Goal: Task Accomplishment & Management: Manage account settings

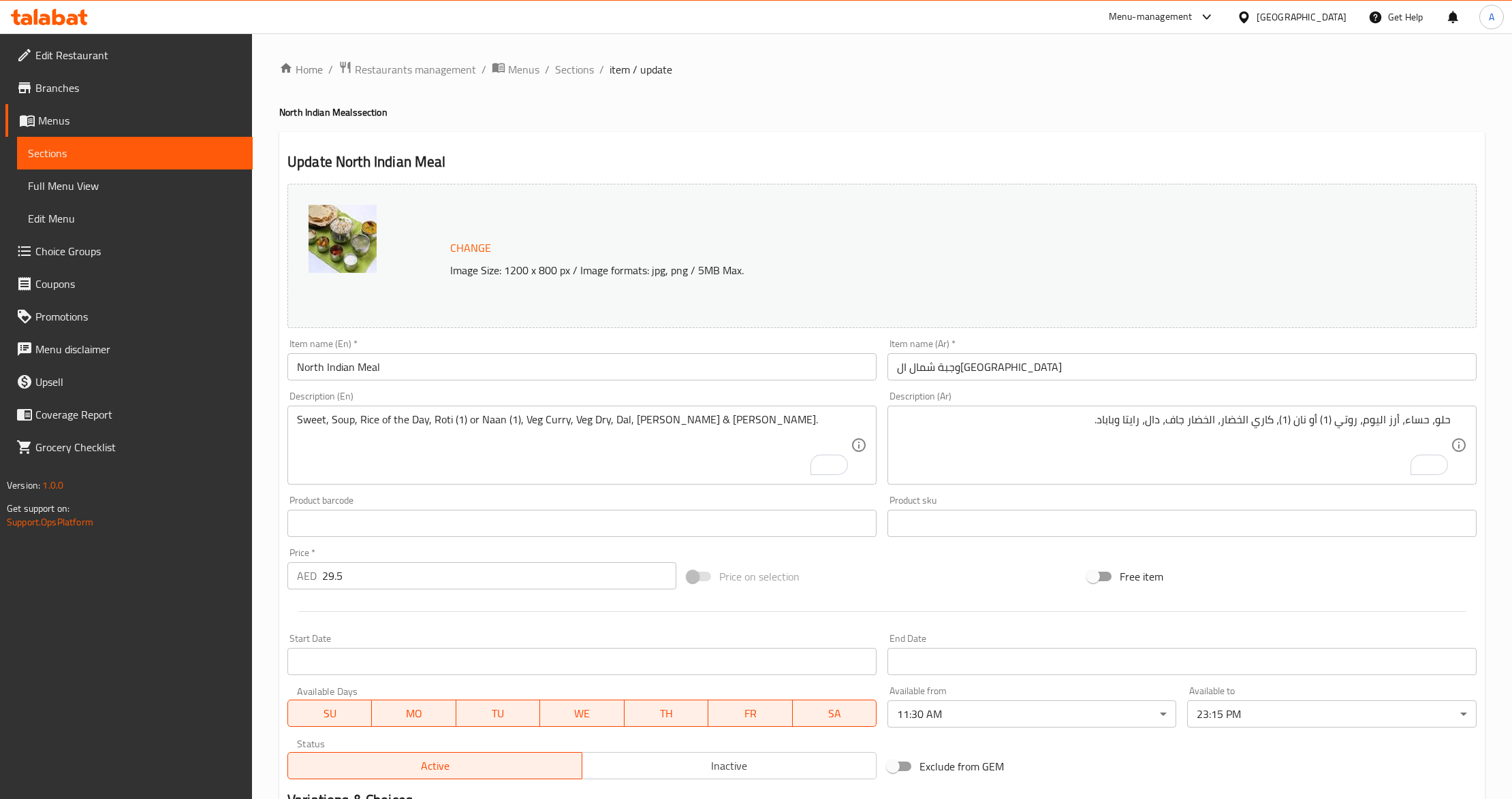
scroll to position [181, 0]
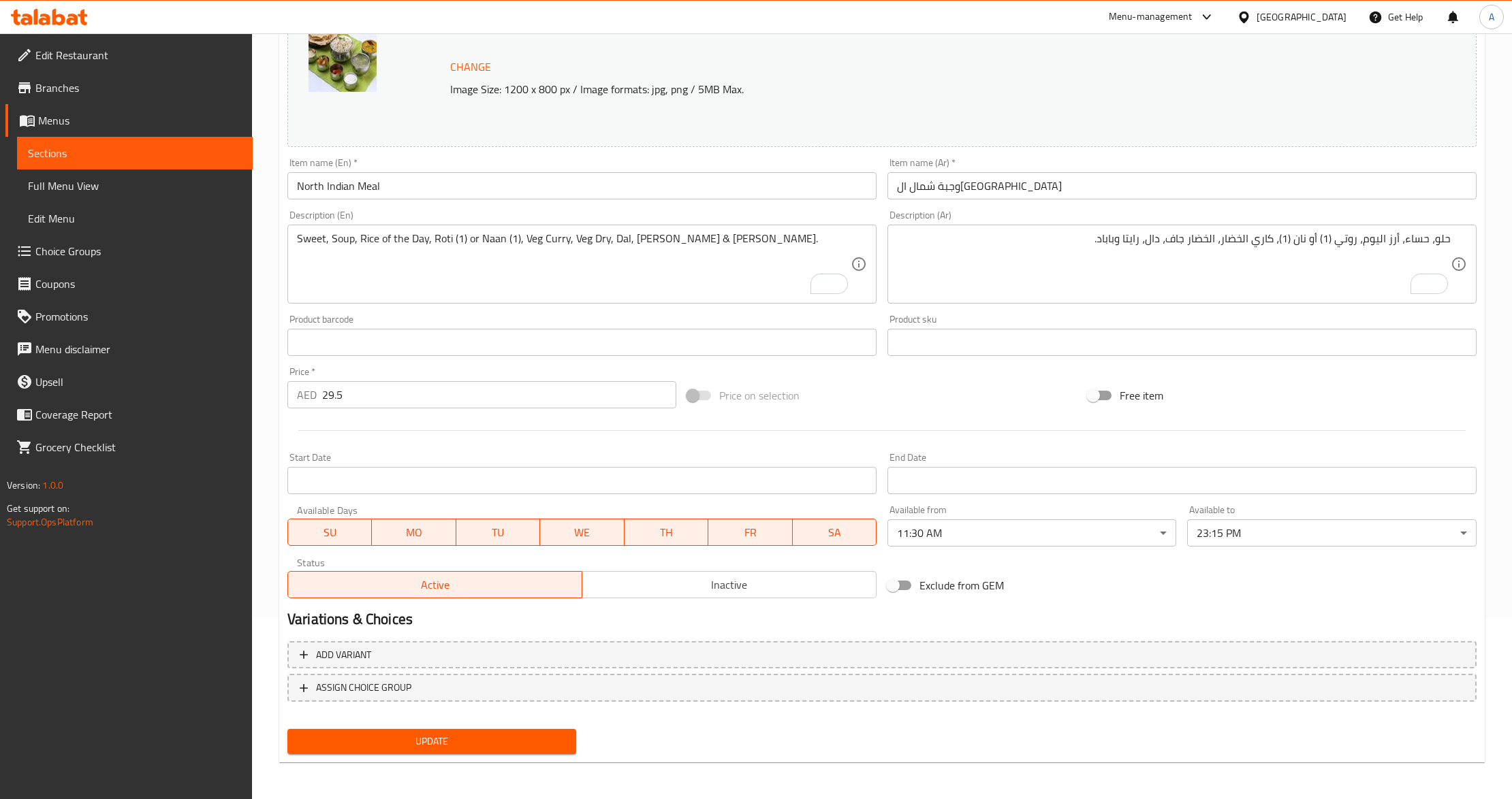
click at [848, 377] on div "Price on selection" at bounding box center [881, 396] width 400 height 37
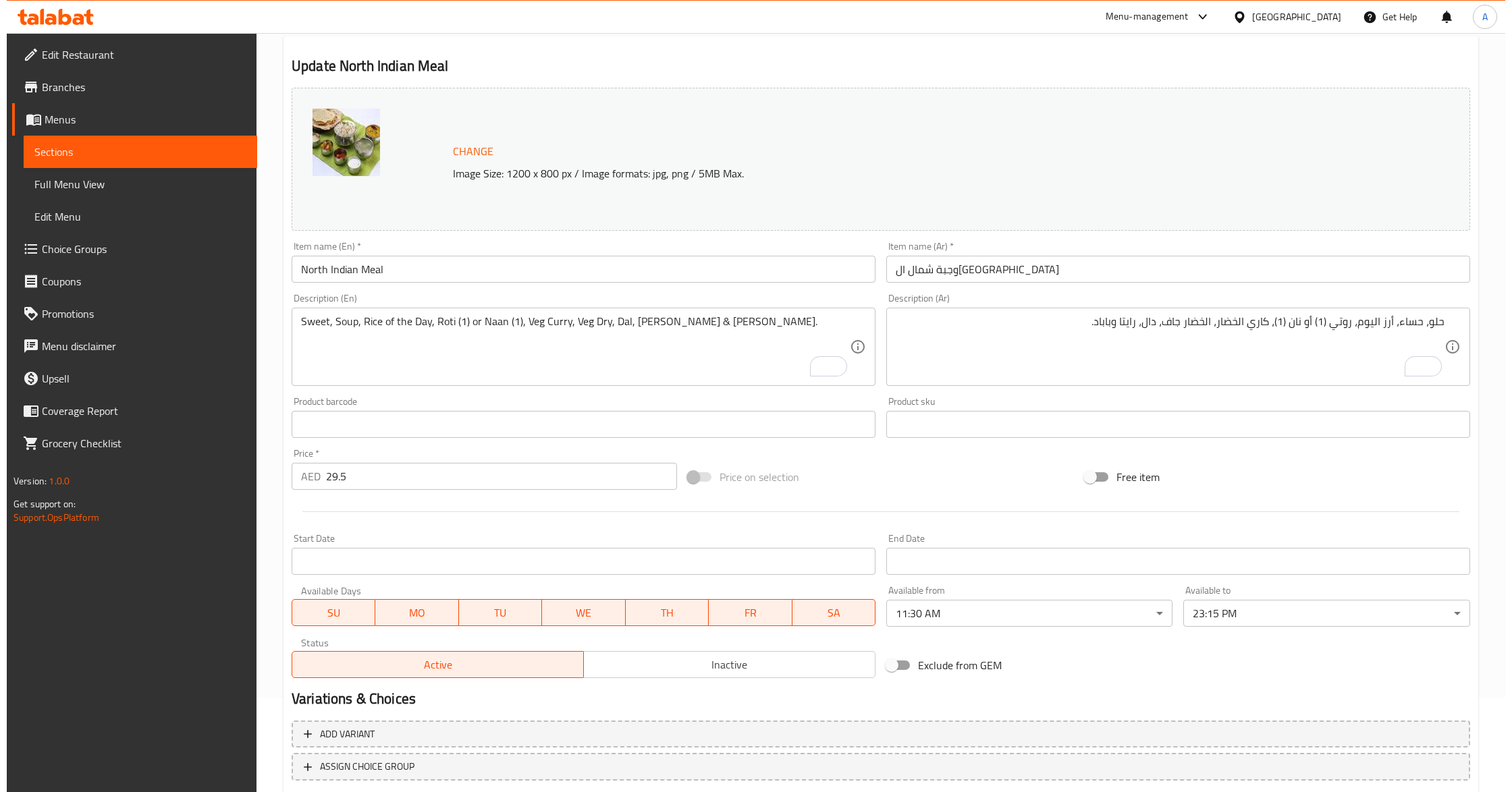
scroll to position [0, 0]
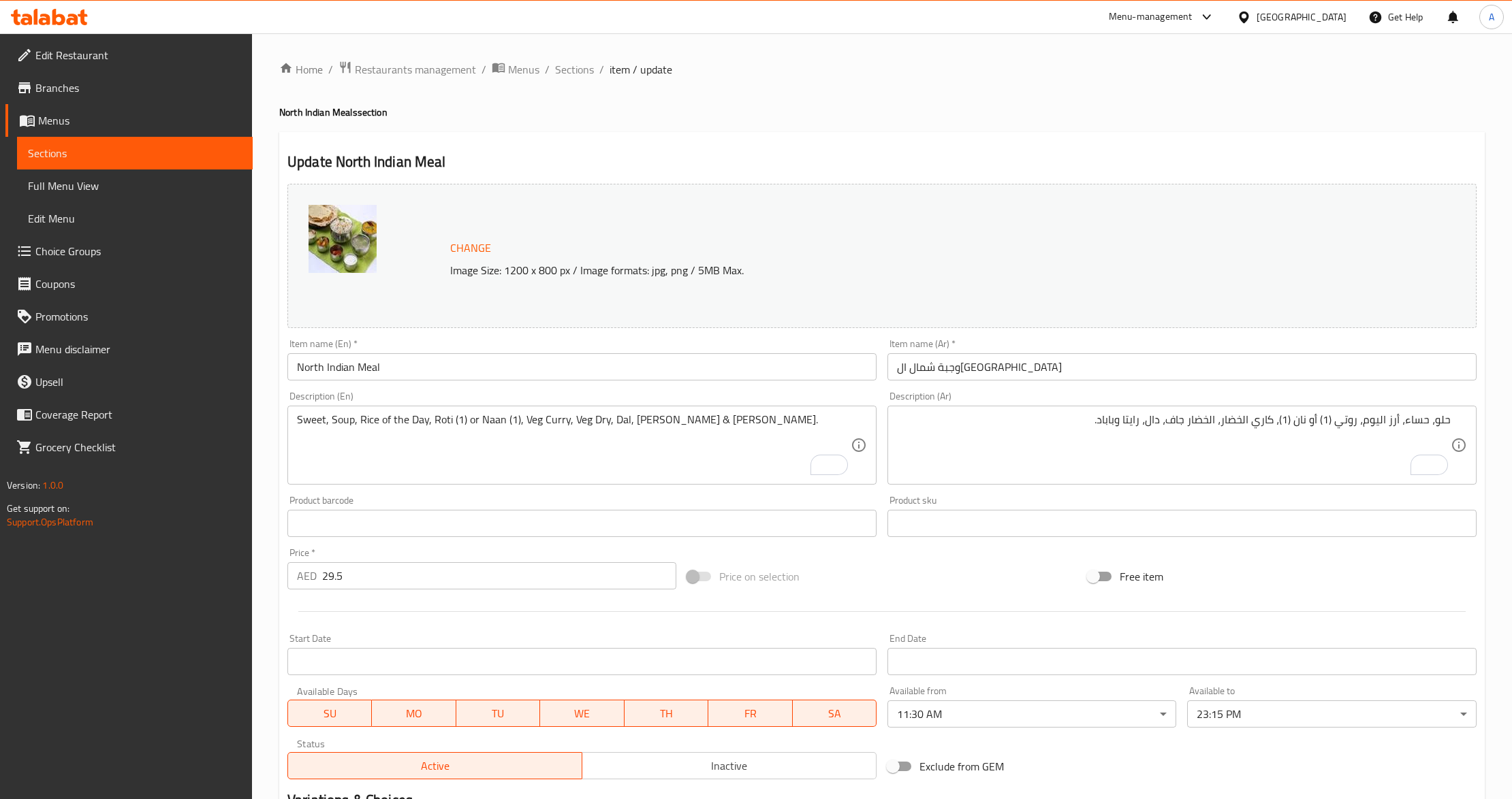
click at [371, 364] on input "North Indian Meal" at bounding box center [582, 367] width 589 height 27
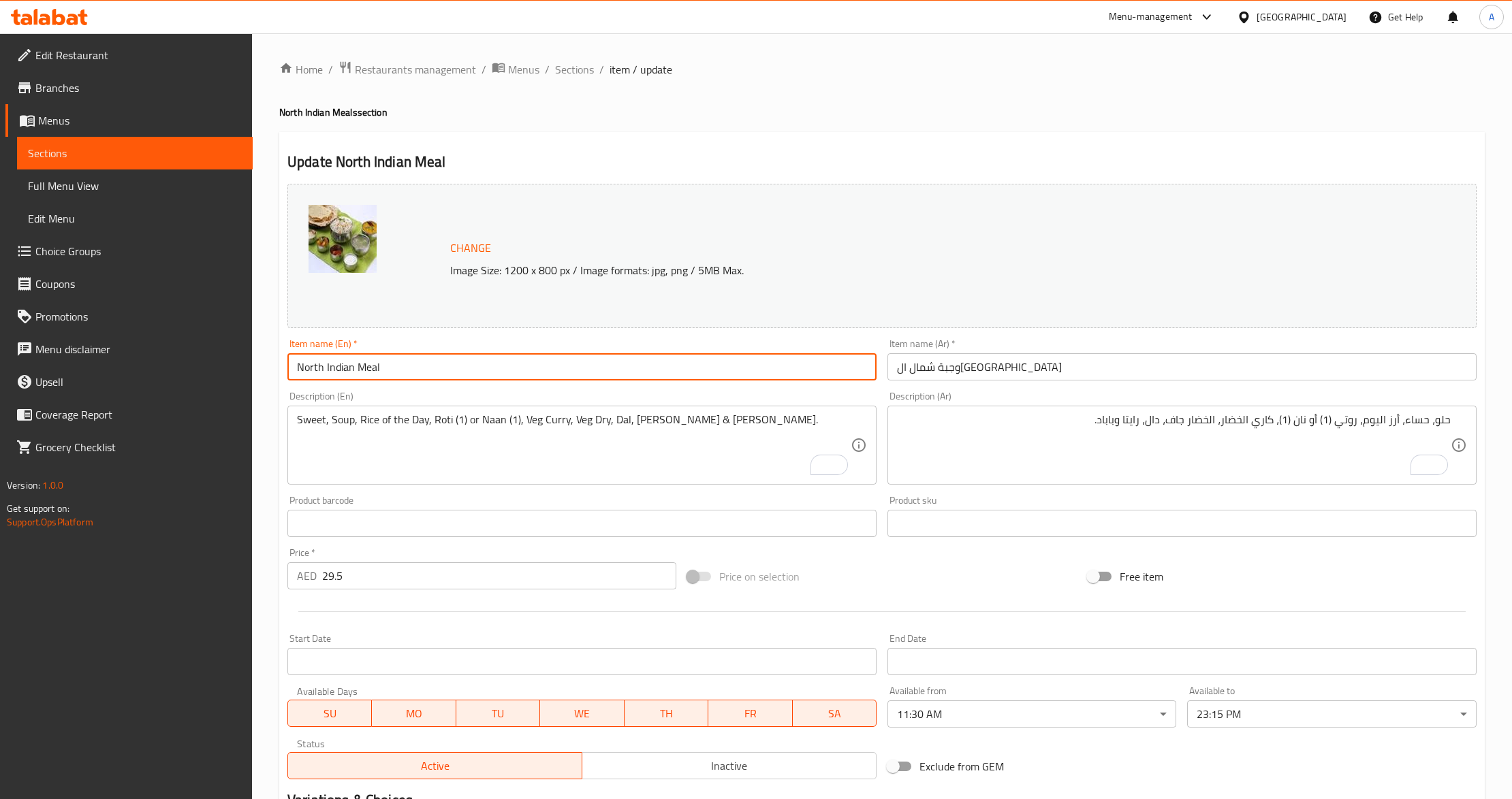
click at [371, 364] on input "North Indian Meal" at bounding box center [582, 367] width 589 height 27
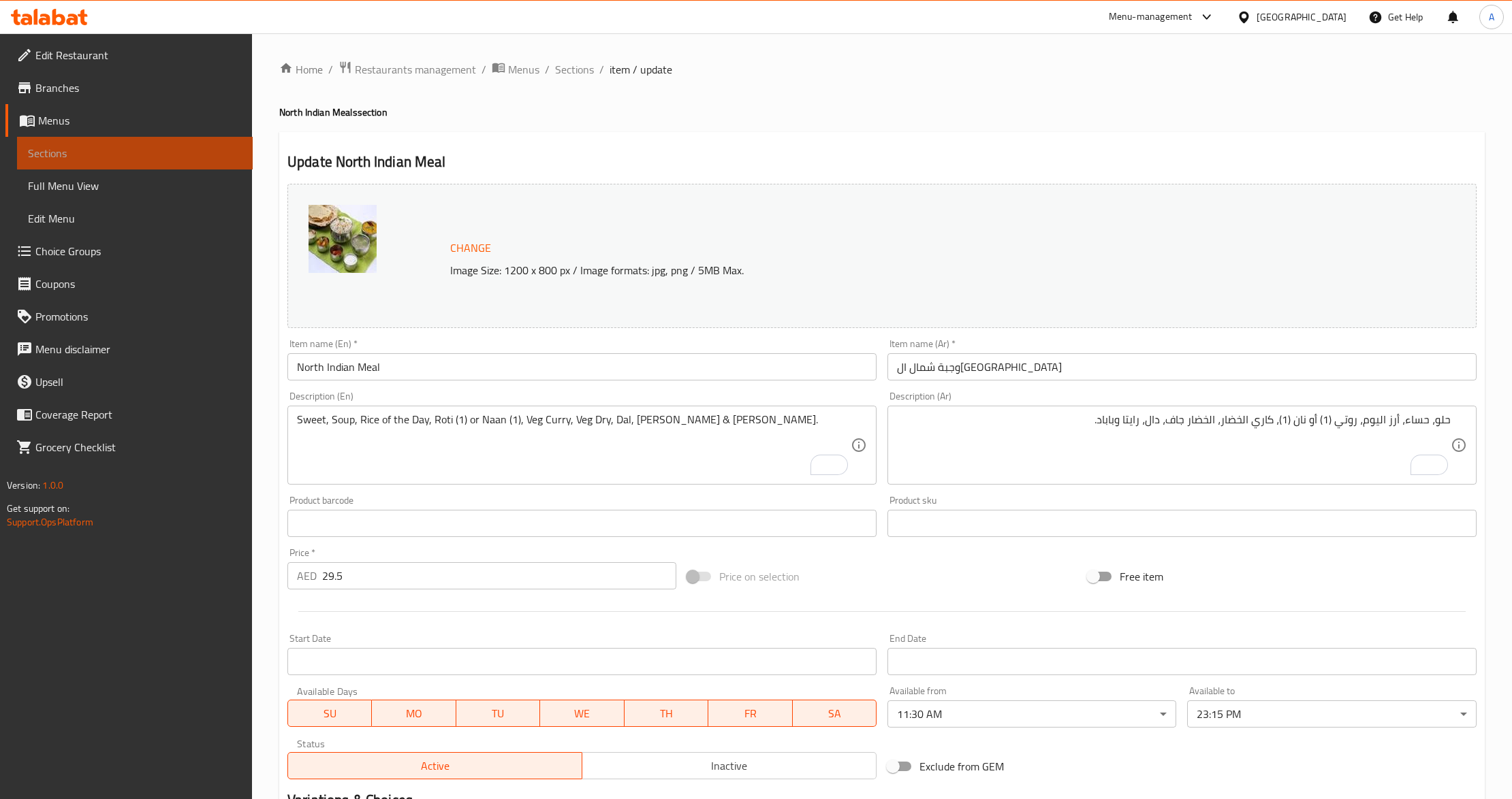
click at [107, 158] on span "Sections" at bounding box center [135, 153] width 214 height 16
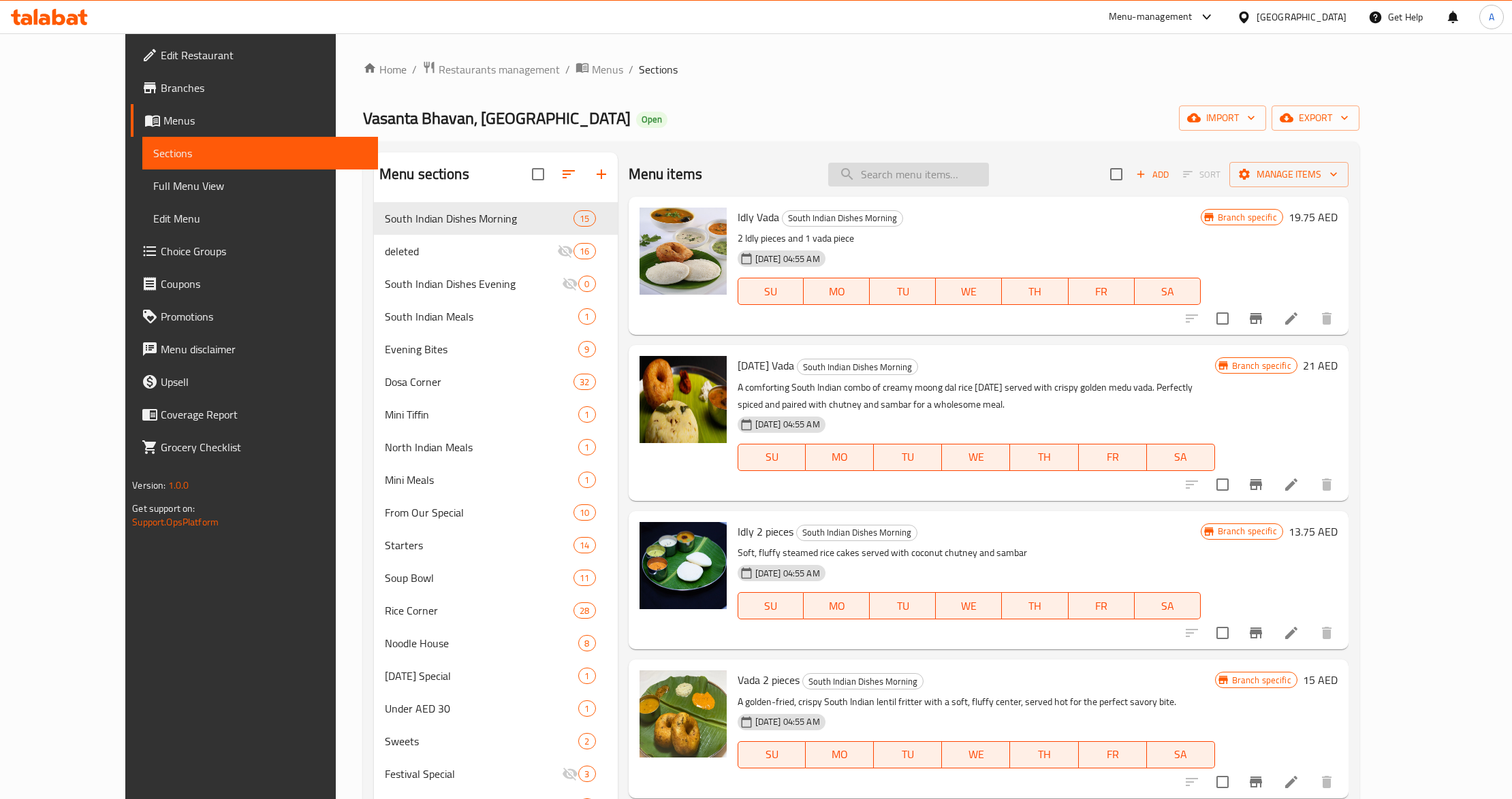
click at [960, 172] on input "search" at bounding box center [908, 174] width 160 height 24
paste input "North Indian Meal"
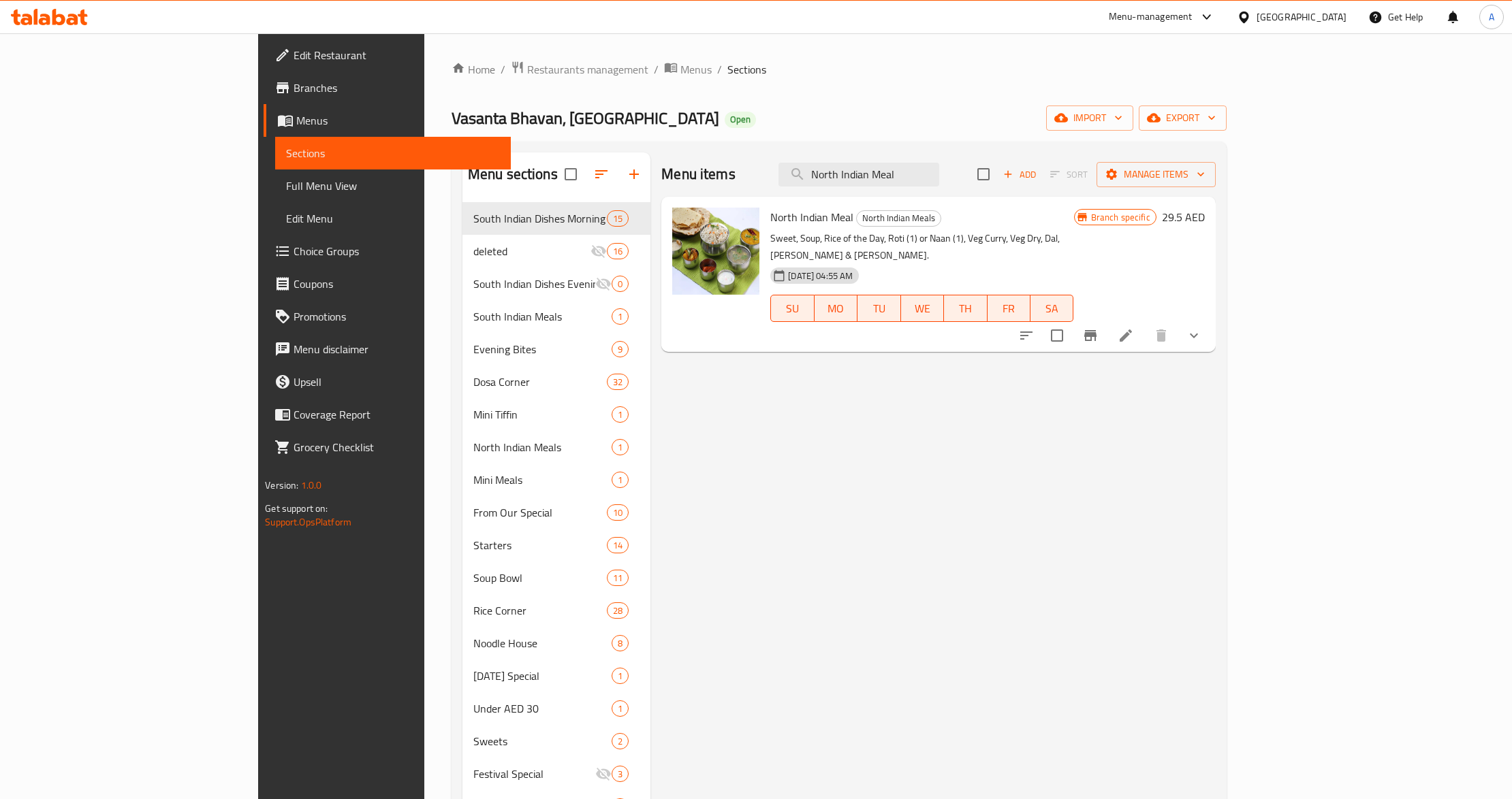
type input "North Indian Meal"
click at [1210, 324] on button "show more" at bounding box center [1194, 336] width 33 height 33
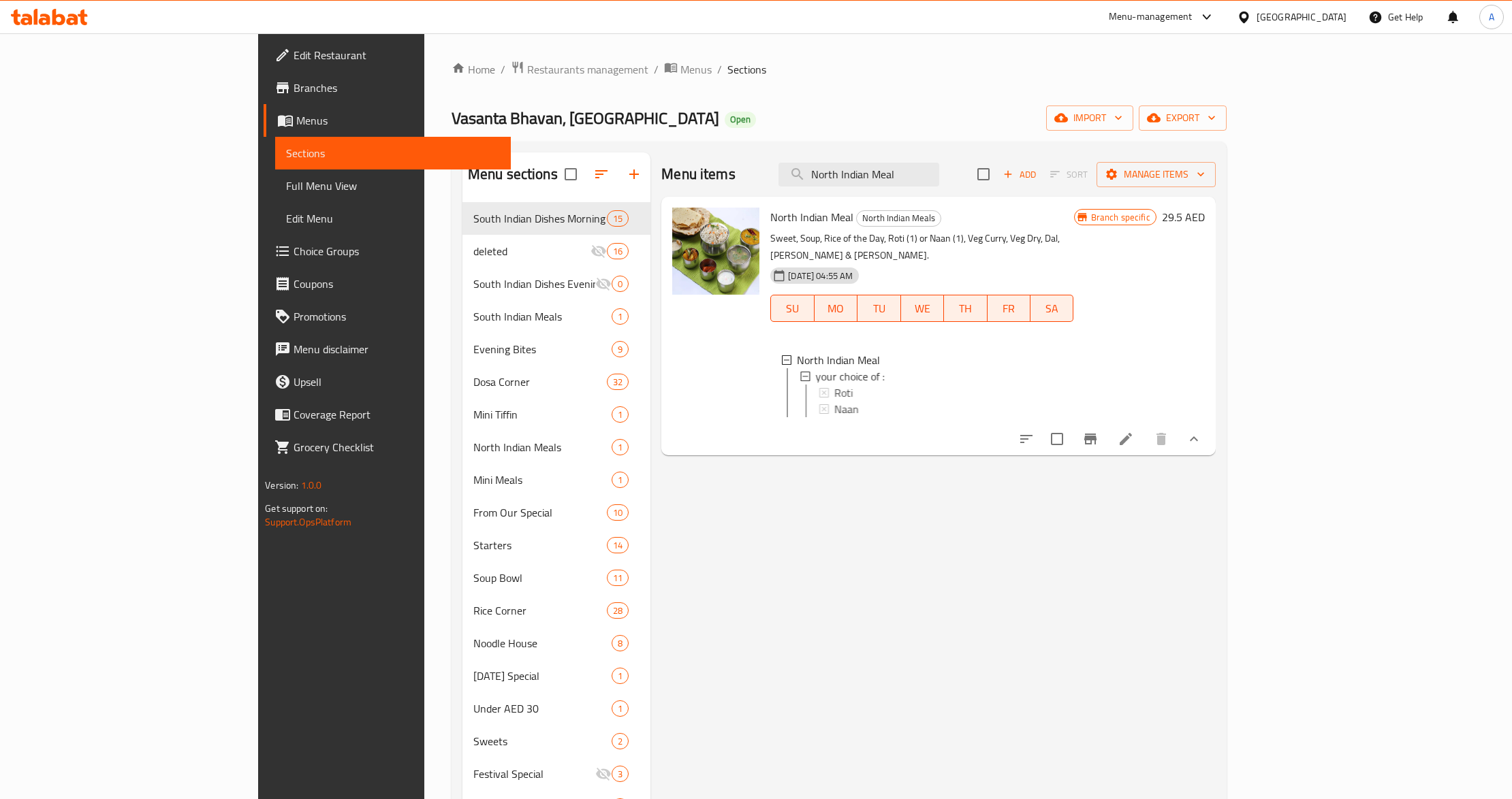
click at [745, 526] on div "Menu items North Indian Meal Add Sort Manage items North Indian Meal North Indi…" at bounding box center [932, 604] width 565 height 904
click at [1096, 433] on icon "Branch-specific-item" at bounding box center [1090, 438] width 12 height 11
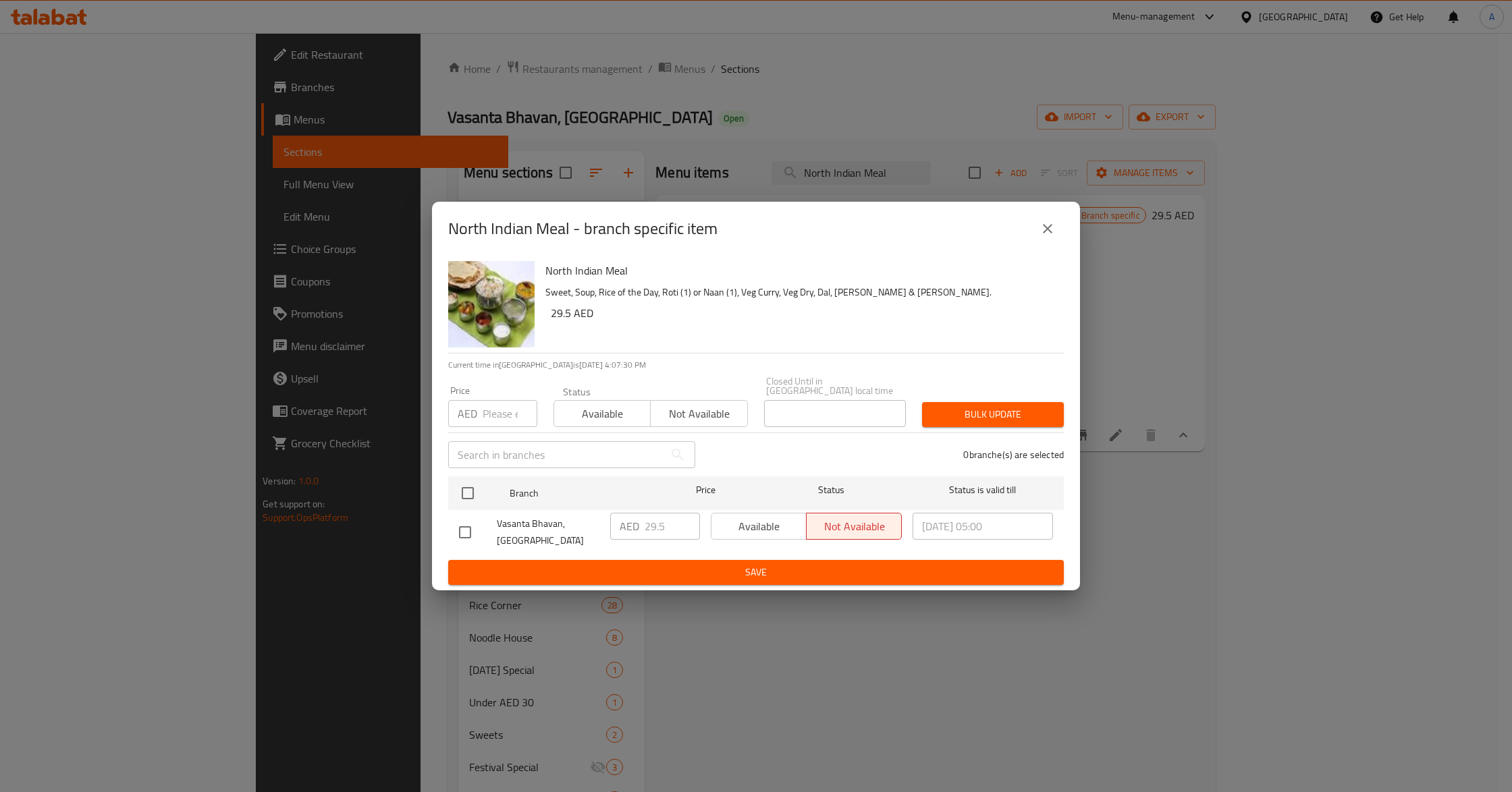
click at [503, 411] on input "number" at bounding box center [509, 413] width 54 height 27
paste input "29.5"
type input "29.5"
click at [462, 506] on input "checkbox" at bounding box center [468, 493] width 28 height 28
checkbox input "true"
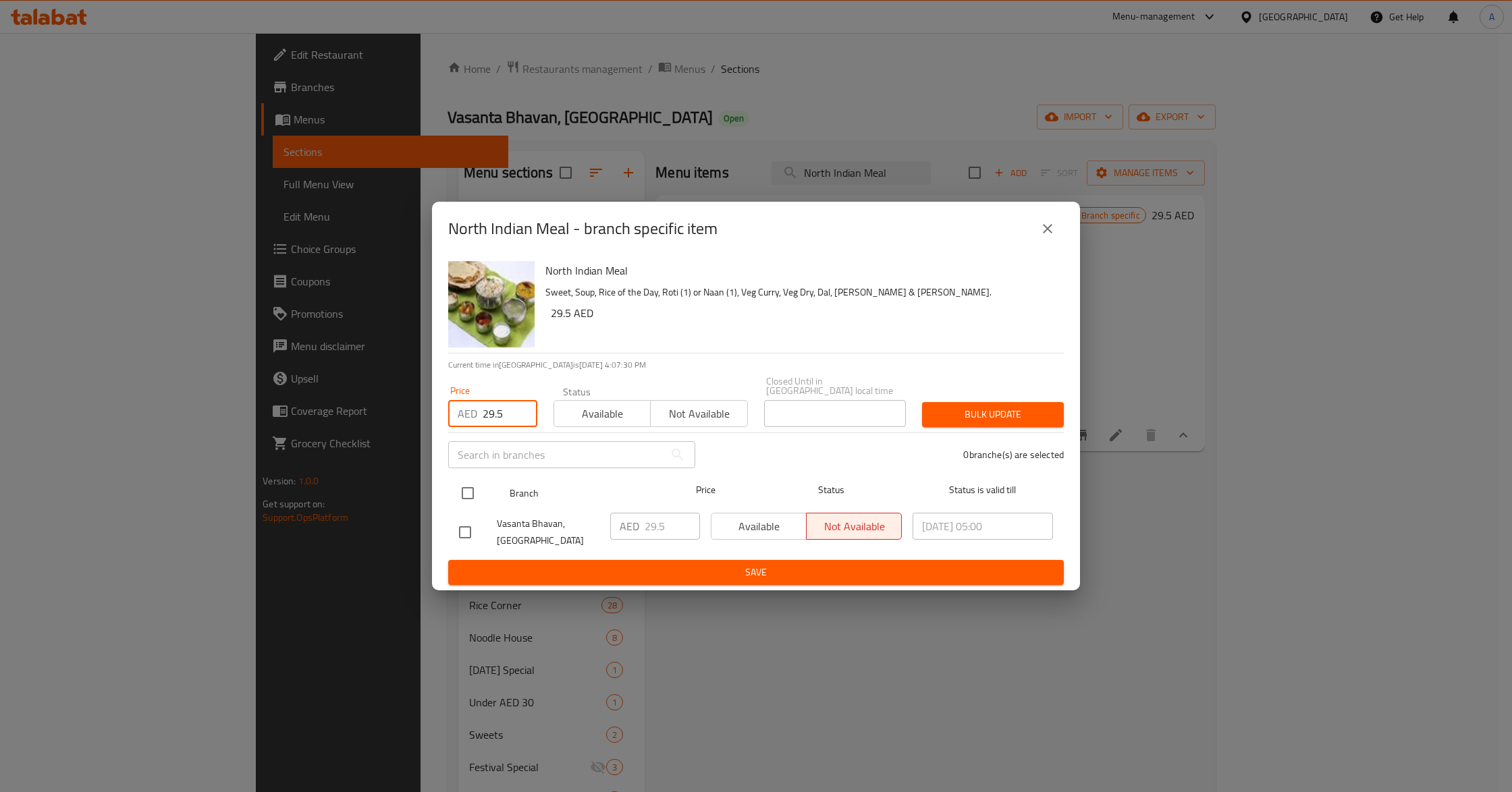
checkbox input "true"
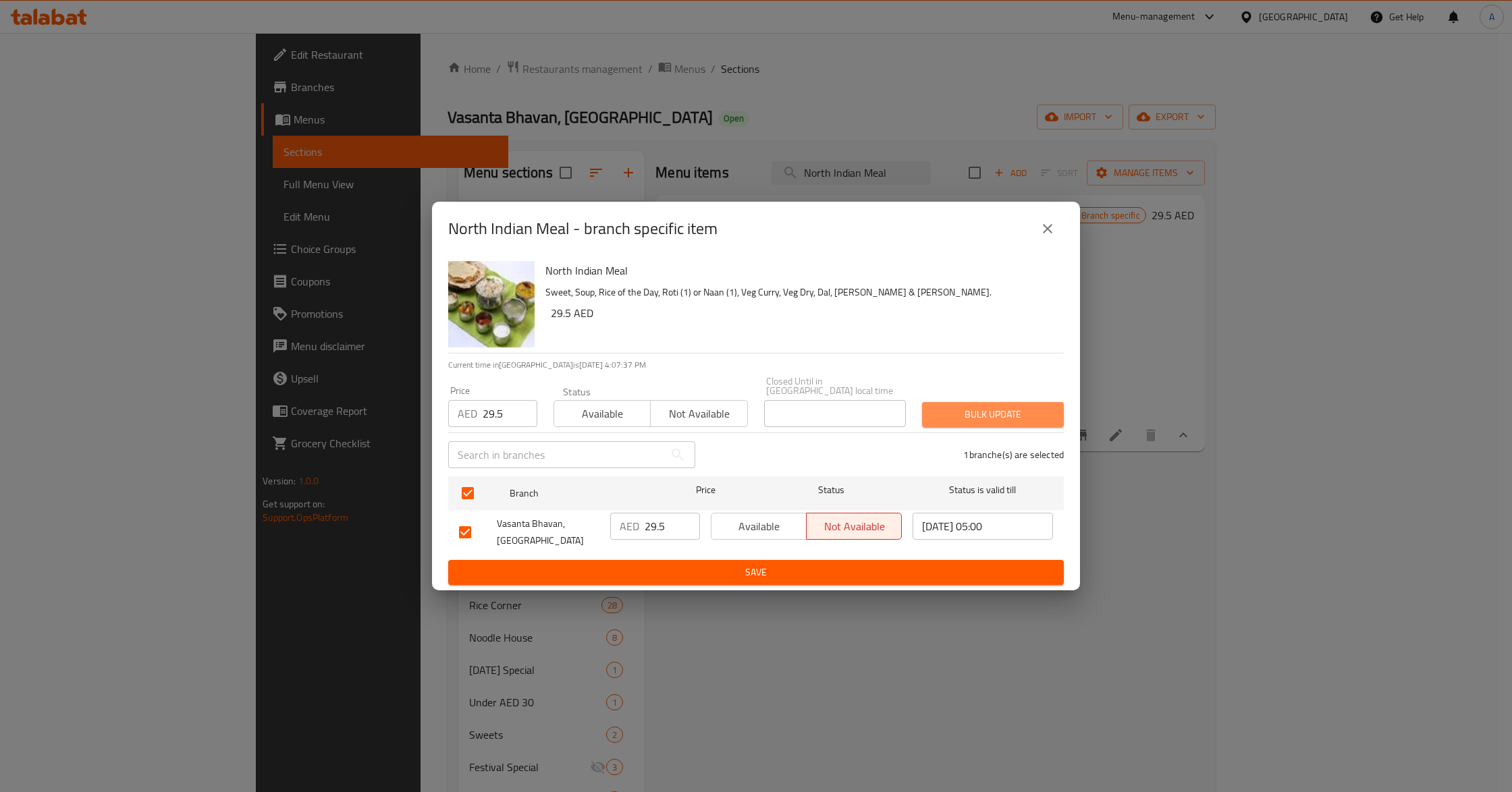
click at [977, 424] on button "Bulk update" at bounding box center [993, 414] width 142 height 25
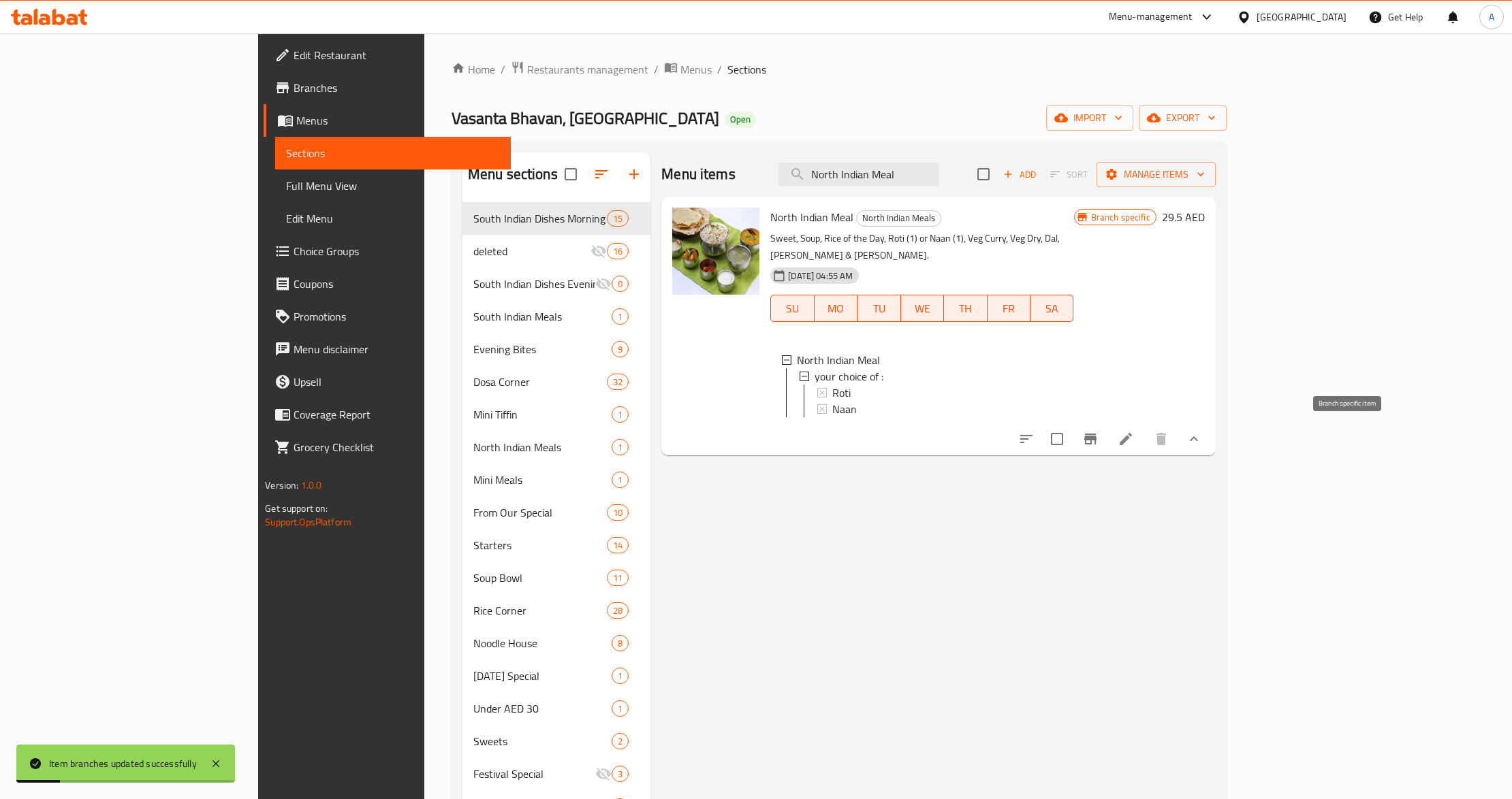
click at [1099, 431] on icon "Branch-specific-item" at bounding box center [1090, 439] width 16 height 16
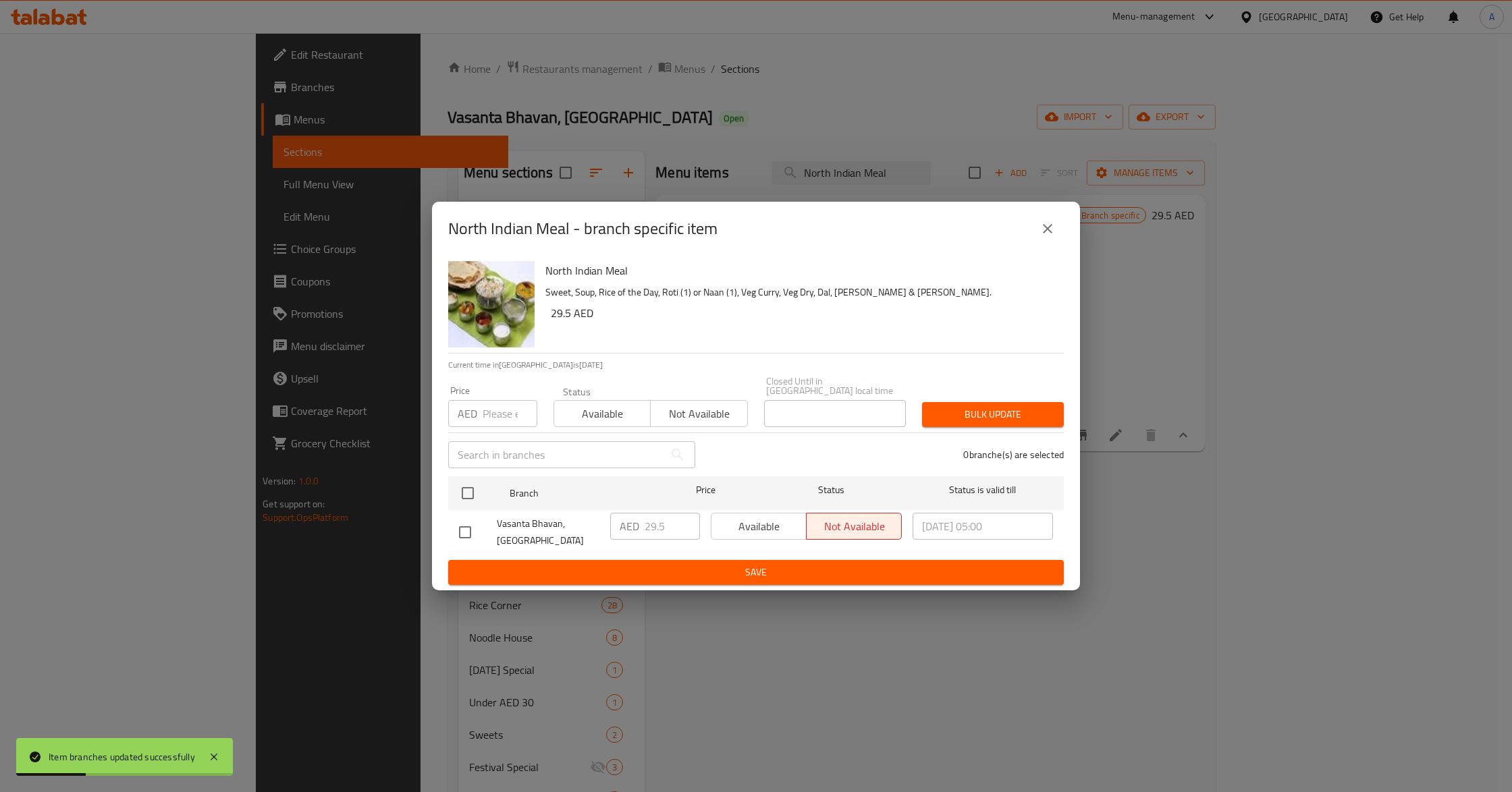
click at [495, 413] on input "number" at bounding box center [509, 413] width 54 height 27
click at [470, 483] on input "checkbox" at bounding box center [468, 493] width 28 height 28
checkbox input "true"
click at [791, 529] on span "Available" at bounding box center [758, 527] width 84 height 20
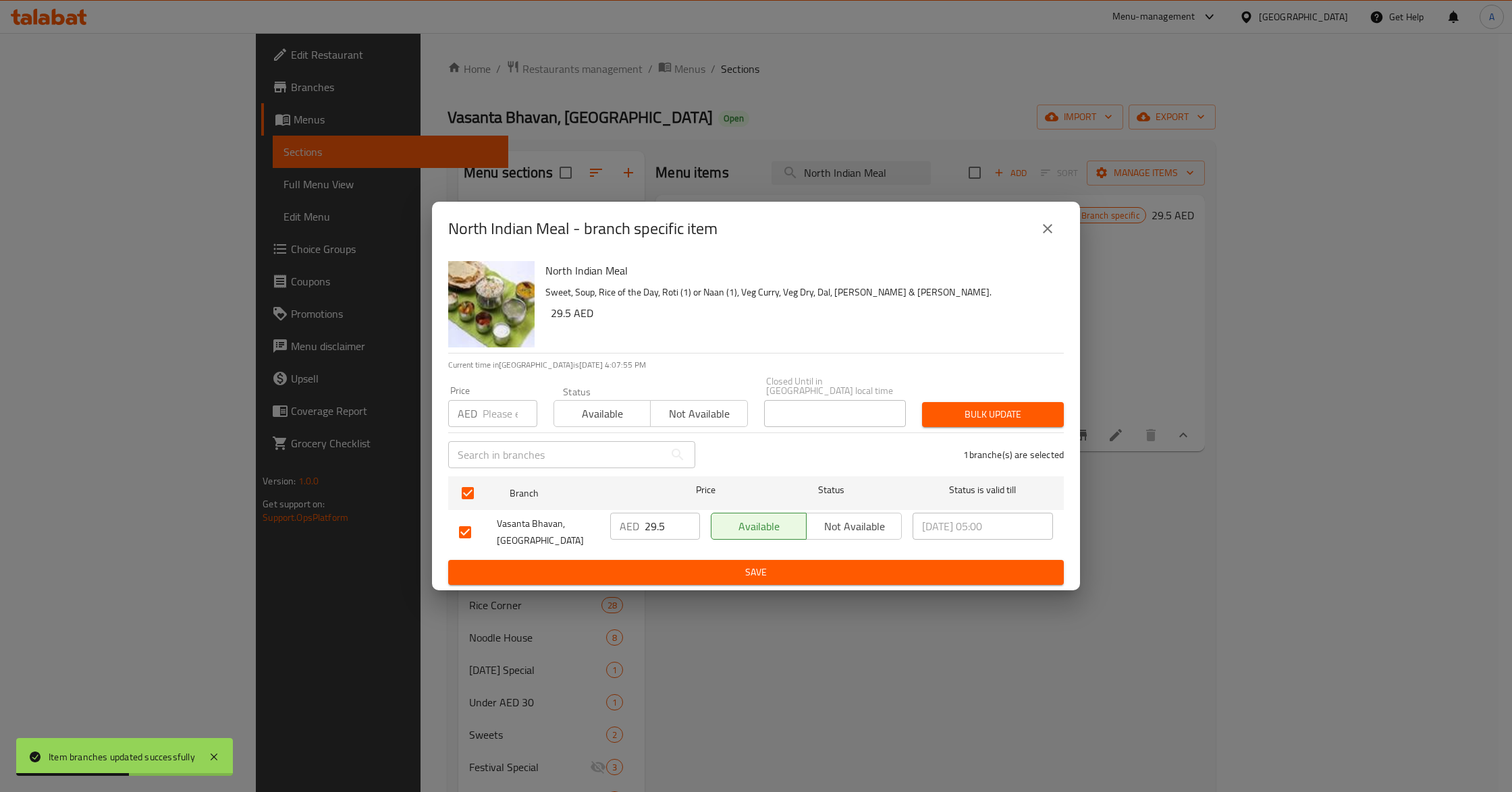
click at [610, 416] on span "Available" at bounding box center [602, 414] width 85 height 20
click at [500, 417] on input "number" at bounding box center [509, 413] width 54 height 27
paste input "29.5"
type input "29.5"
click at [994, 422] on span "Bulk update" at bounding box center [993, 415] width 120 height 17
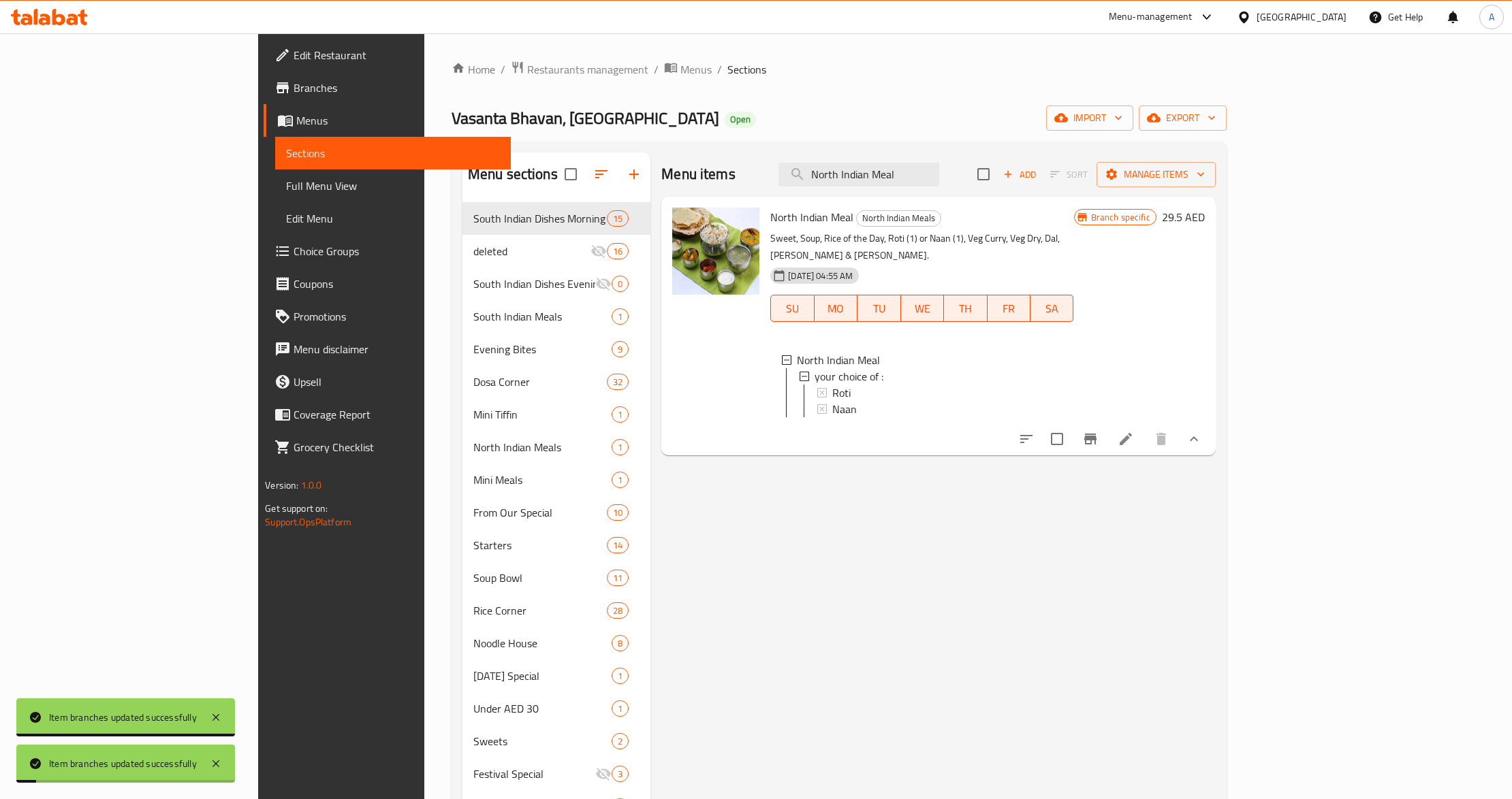
click at [992, 548] on div "Menu items North Indian Meal Add Sort Manage items North Indian Meal North Indi…" at bounding box center [932, 604] width 565 height 904
click at [1106, 448] on button "Branch-specific-item" at bounding box center [1090, 439] width 33 height 33
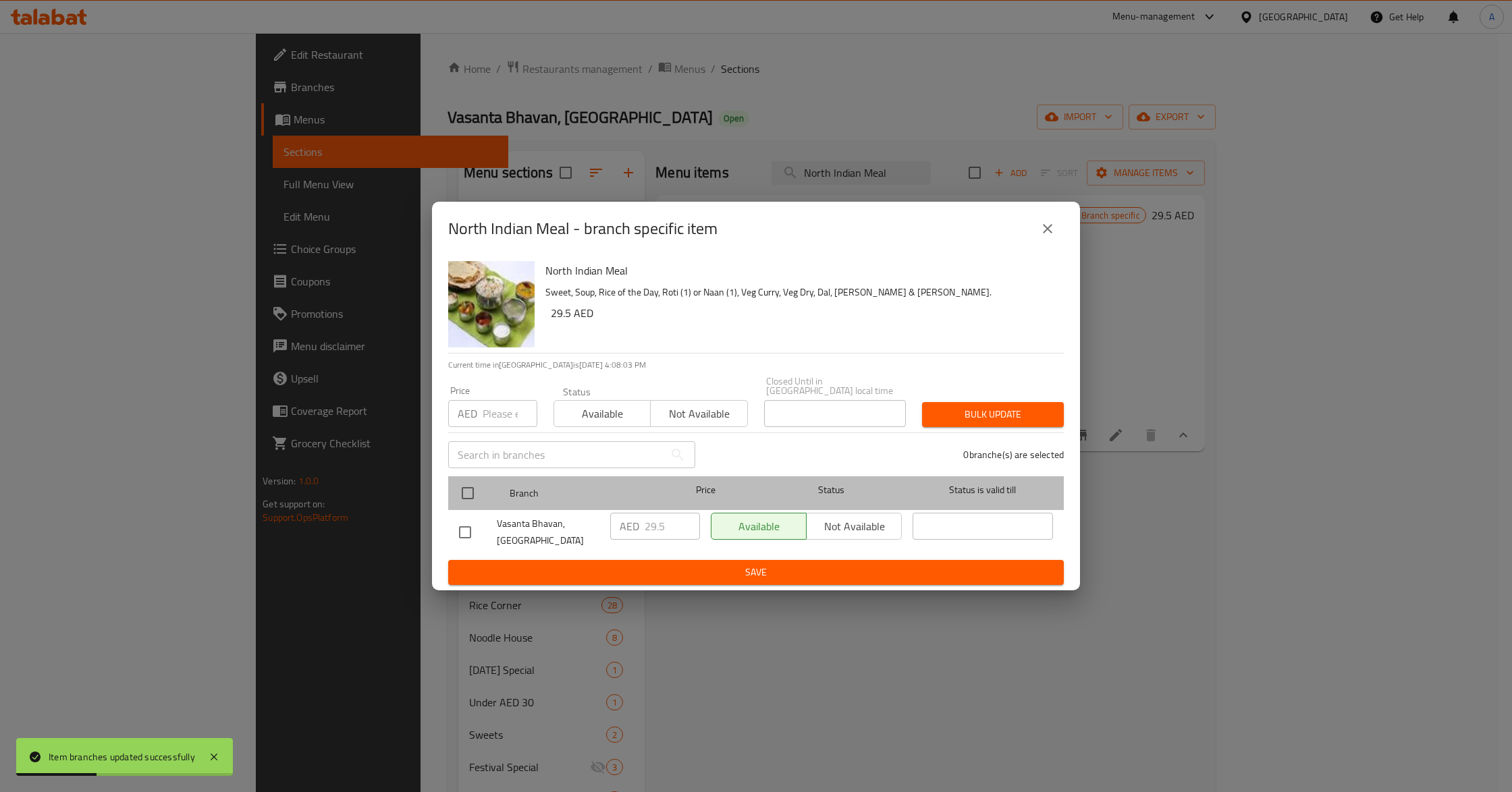
click at [789, 482] on span "Status" at bounding box center [831, 490] width 141 height 17
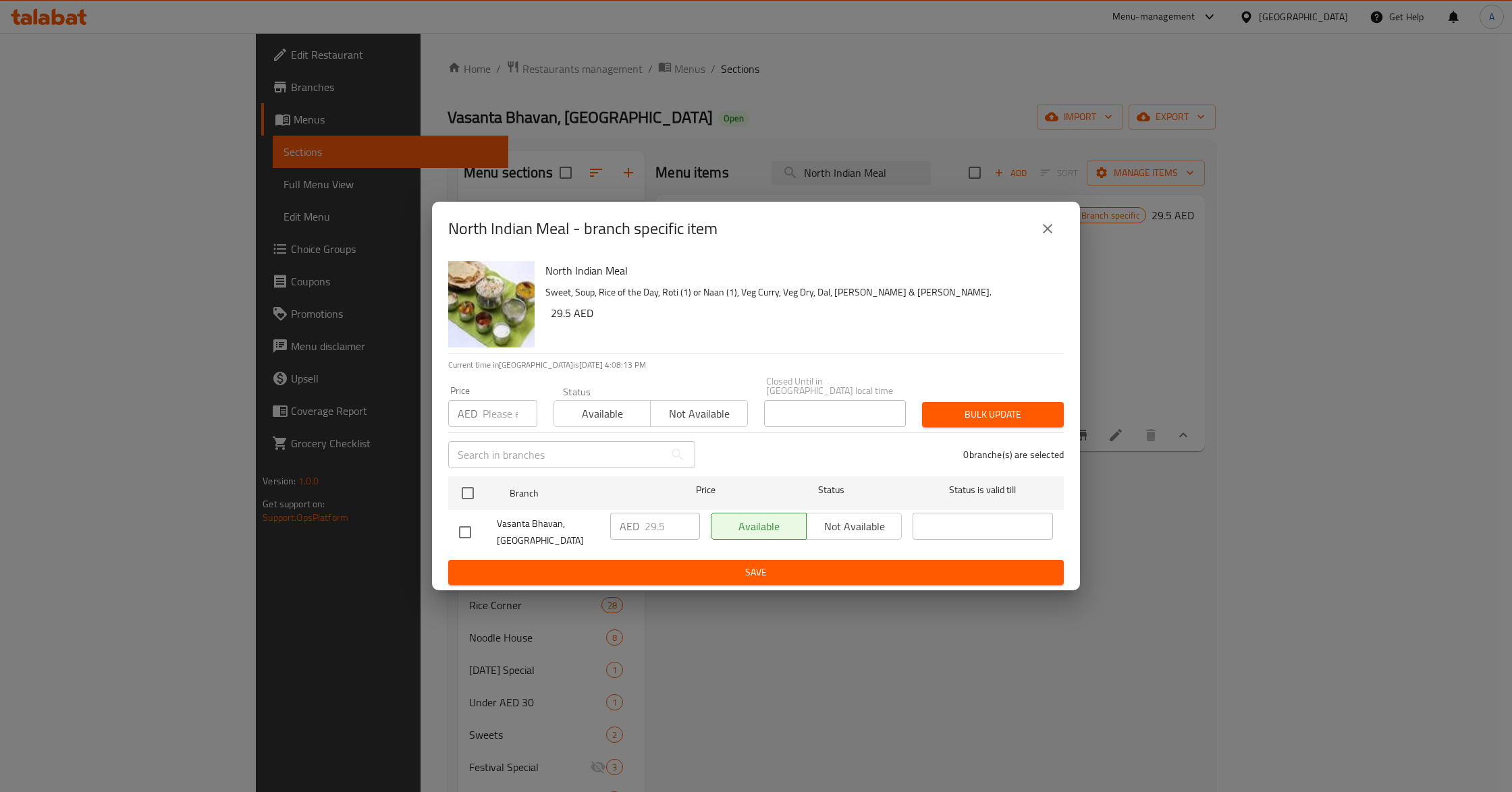
click at [1051, 228] on icon "close" at bounding box center [1047, 228] width 16 height 16
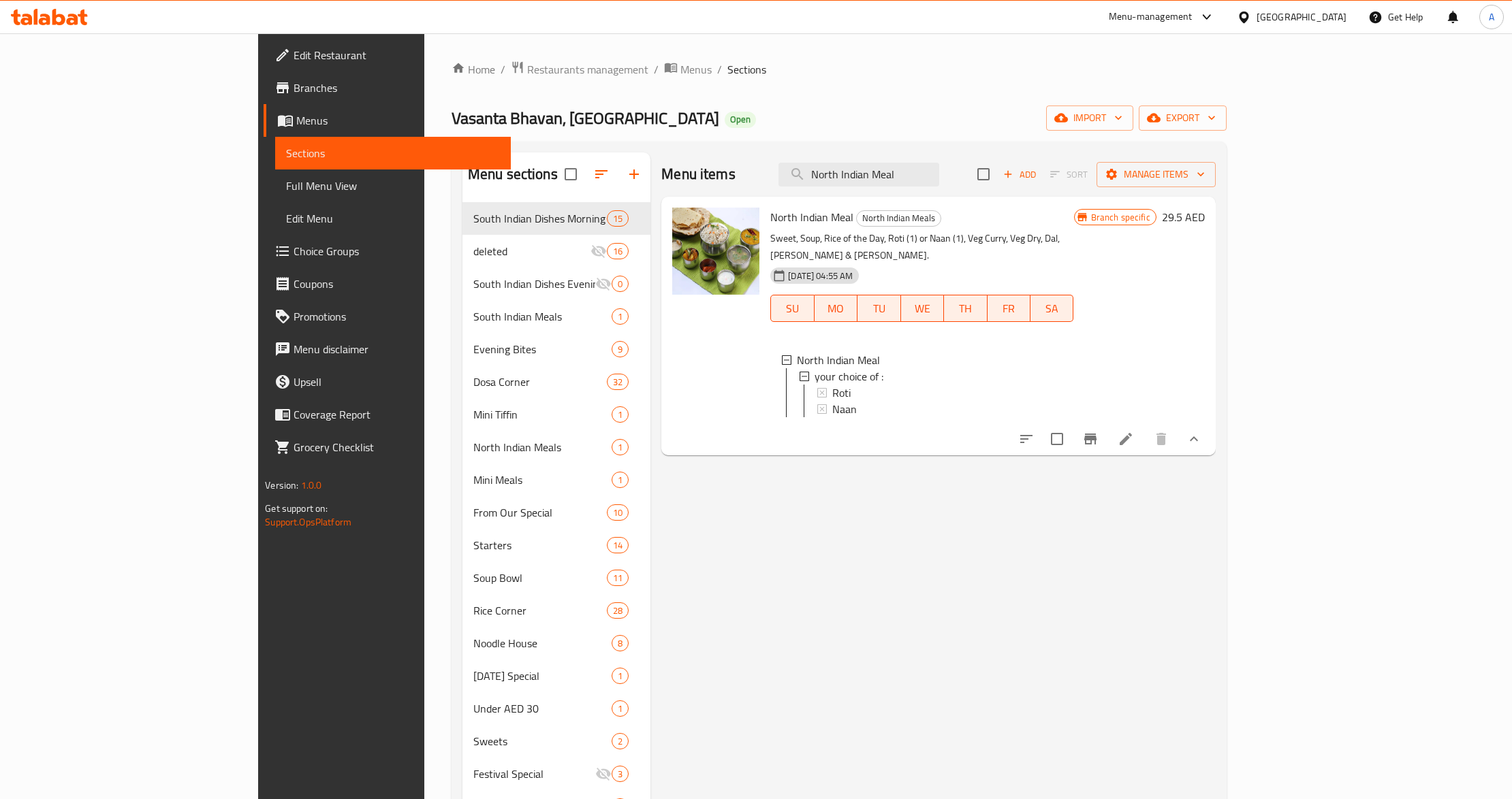
click at [766, 630] on div "Menu items North Indian Meal Add Sort Manage items North Indian Meal North Indi…" at bounding box center [932, 604] width 565 height 904
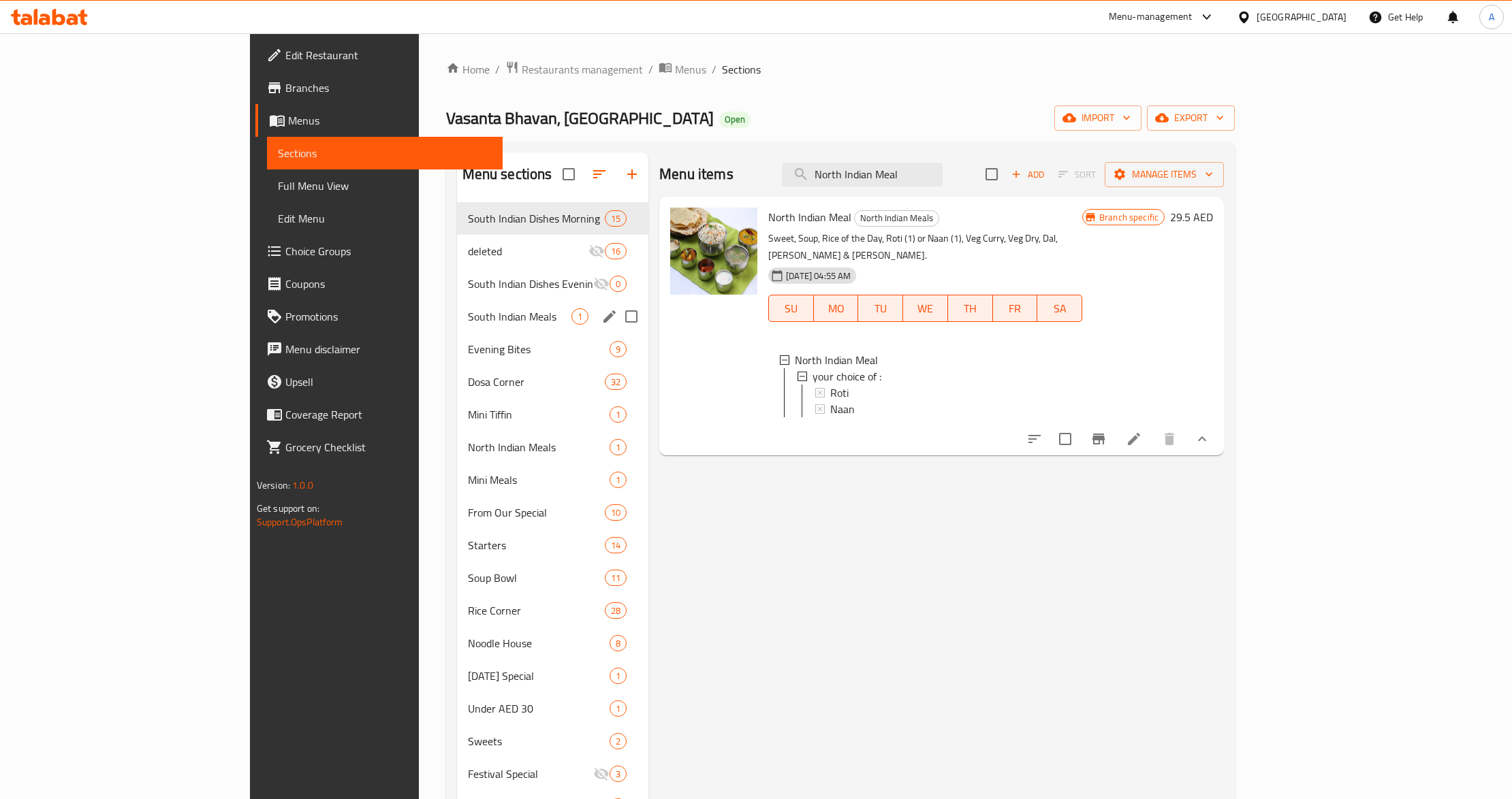
click at [468, 323] on span "South Indian Meals" at bounding box center [520, 316] width 104 height 16
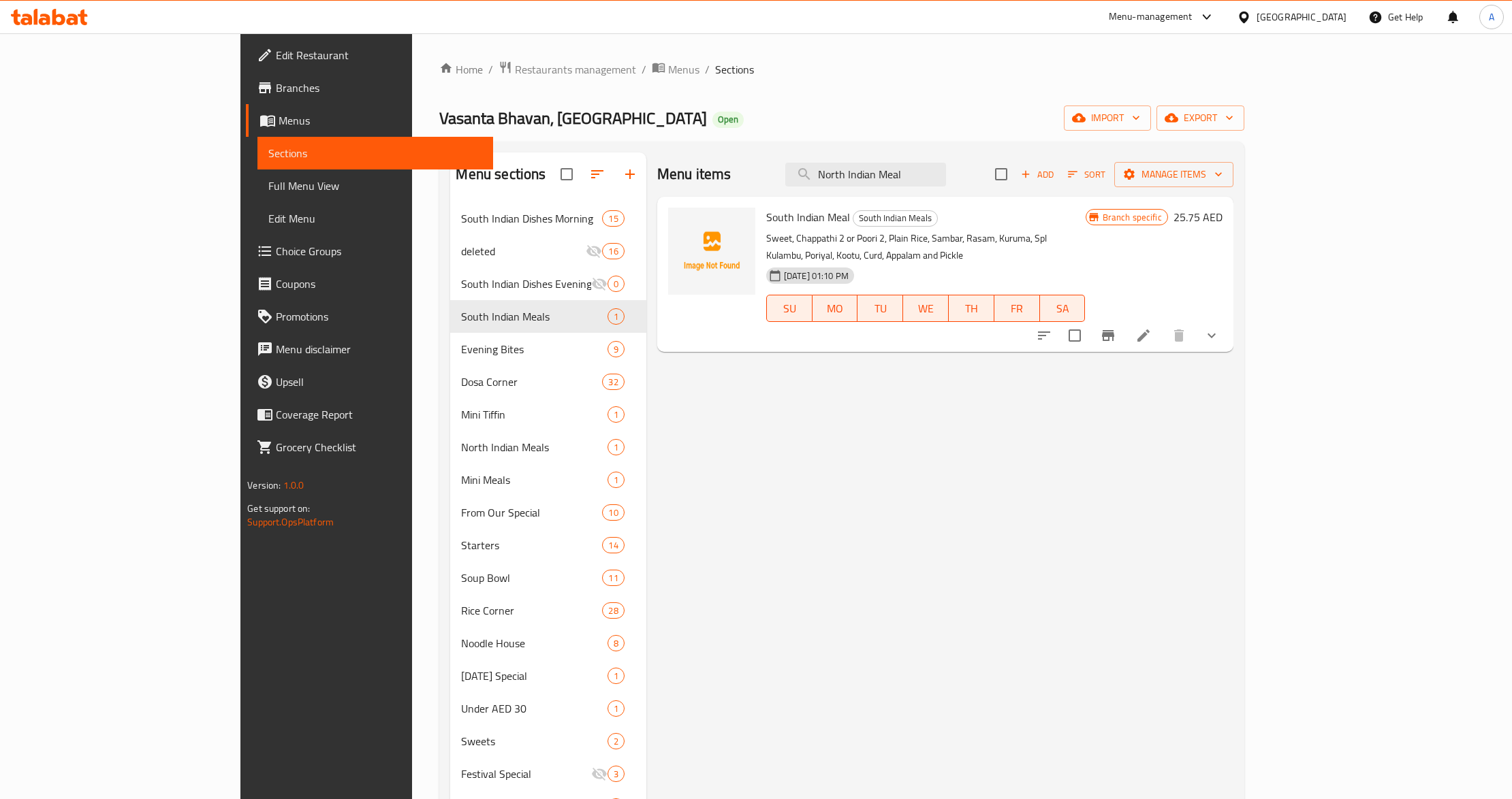
click at [832, 445] on div "Menu items North Indian Meal Add Sort Manage items South Indian Meal South Indi…" at bounding box center [940, 604] width 587 height 904
click at [1228, 333] on button "show more" at bounding box center [1211, 336] width 33 height 33
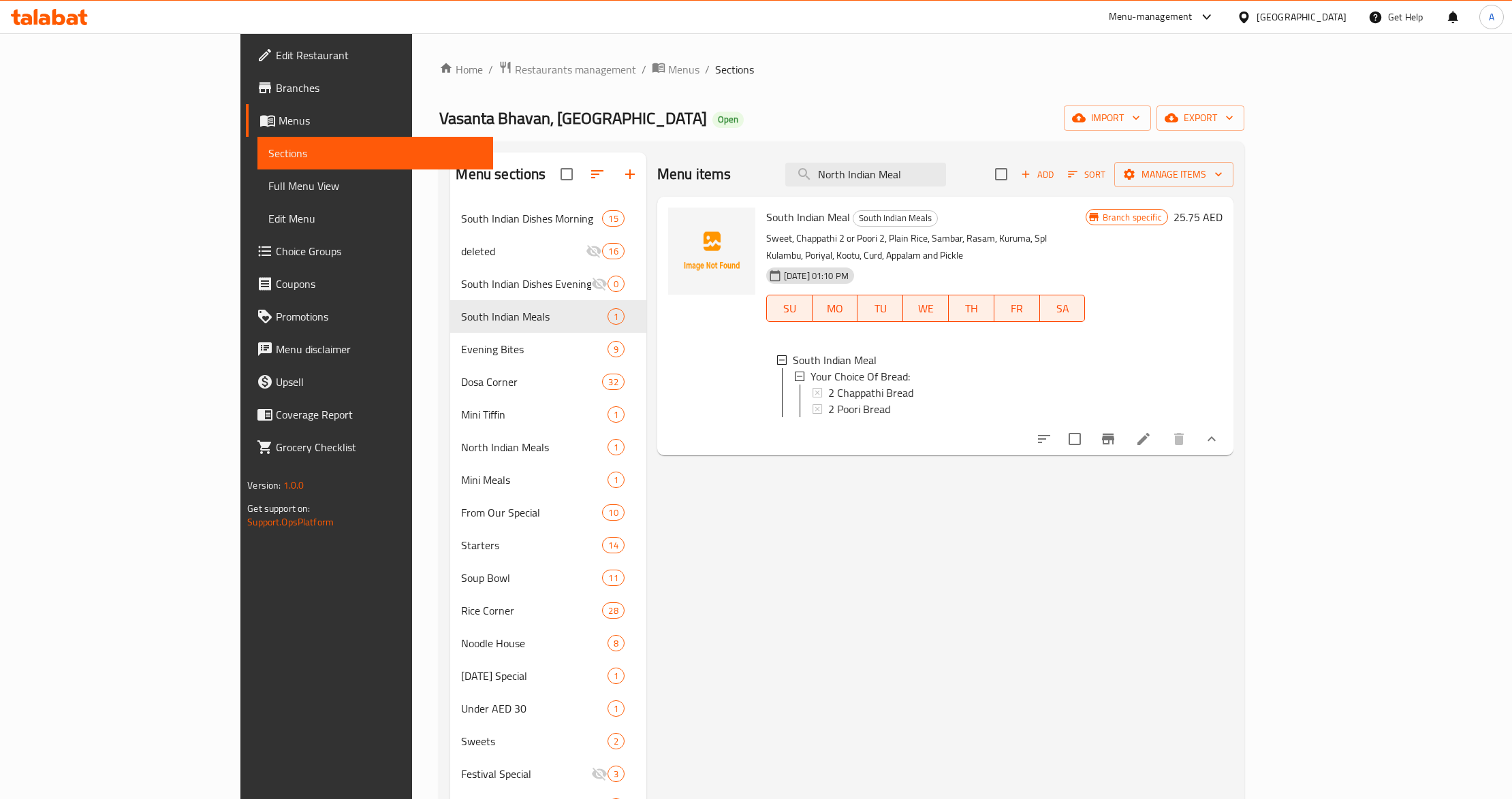
click at [935, 589] on div "Menu items North Indian Meal Add Sort Manage items South Indian Meal South Indi…" at bounding box center [940, 604] width 587 height 904
click at [1223, 210] on h6 "25.75 AED" at bounding box center [1198, 217] width 49 height 19
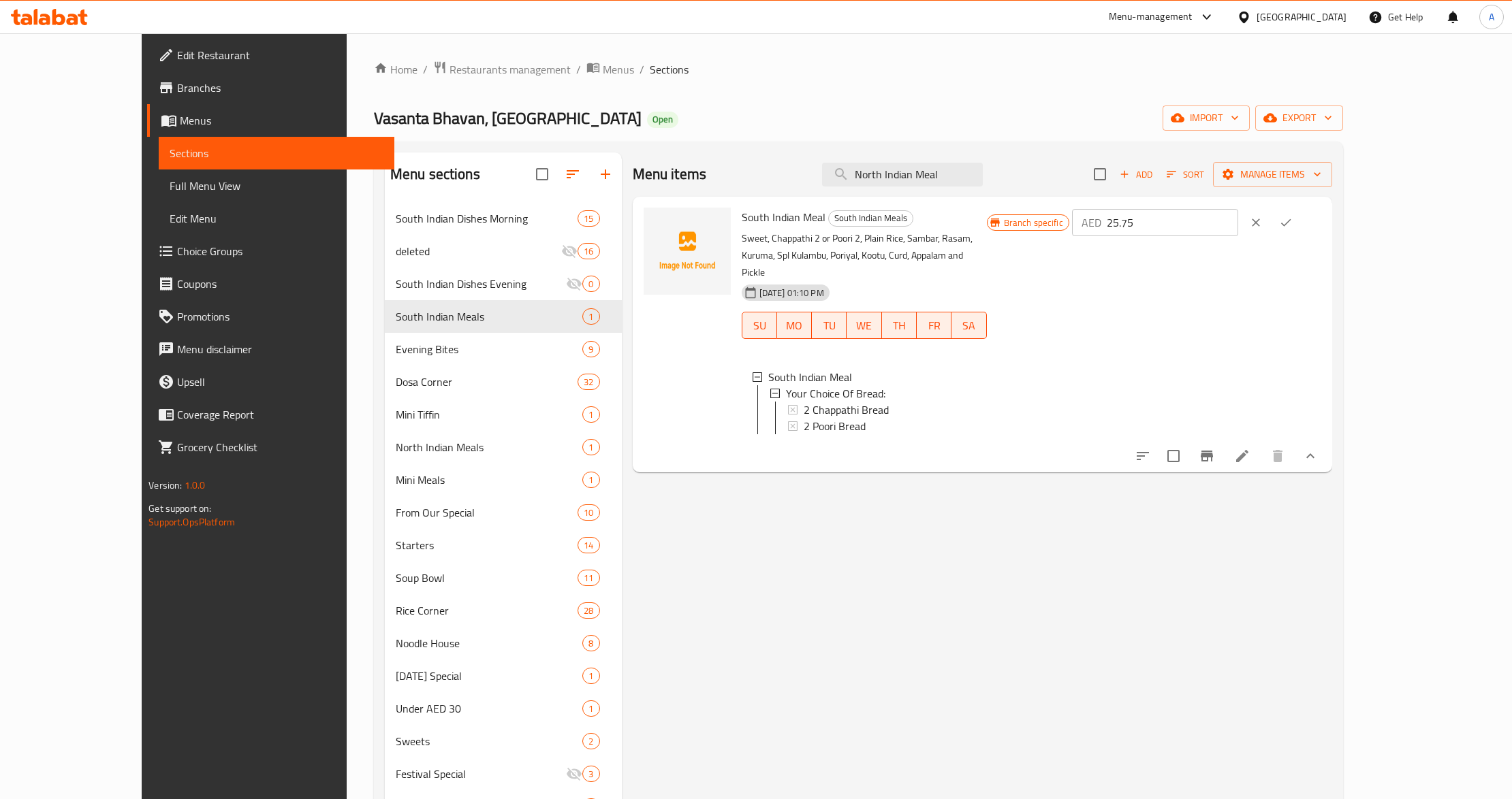
click at [1300, 210] on button "ok" at bounding box center [1285, 222] width 30 height 30
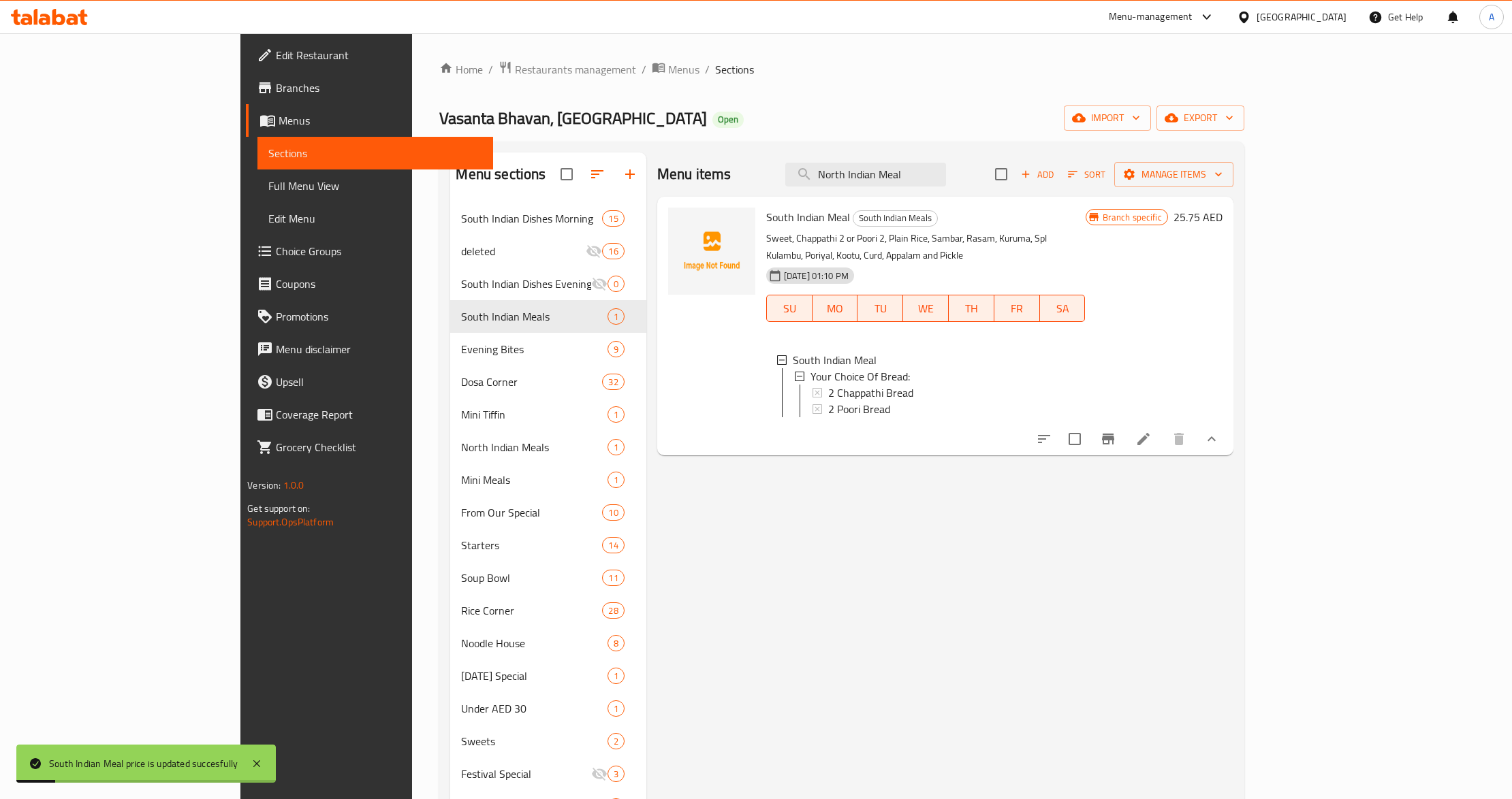
click at [1223, 216] on h6 "25.75 AED" at bounding box center [1198, 217] width 49 height 19
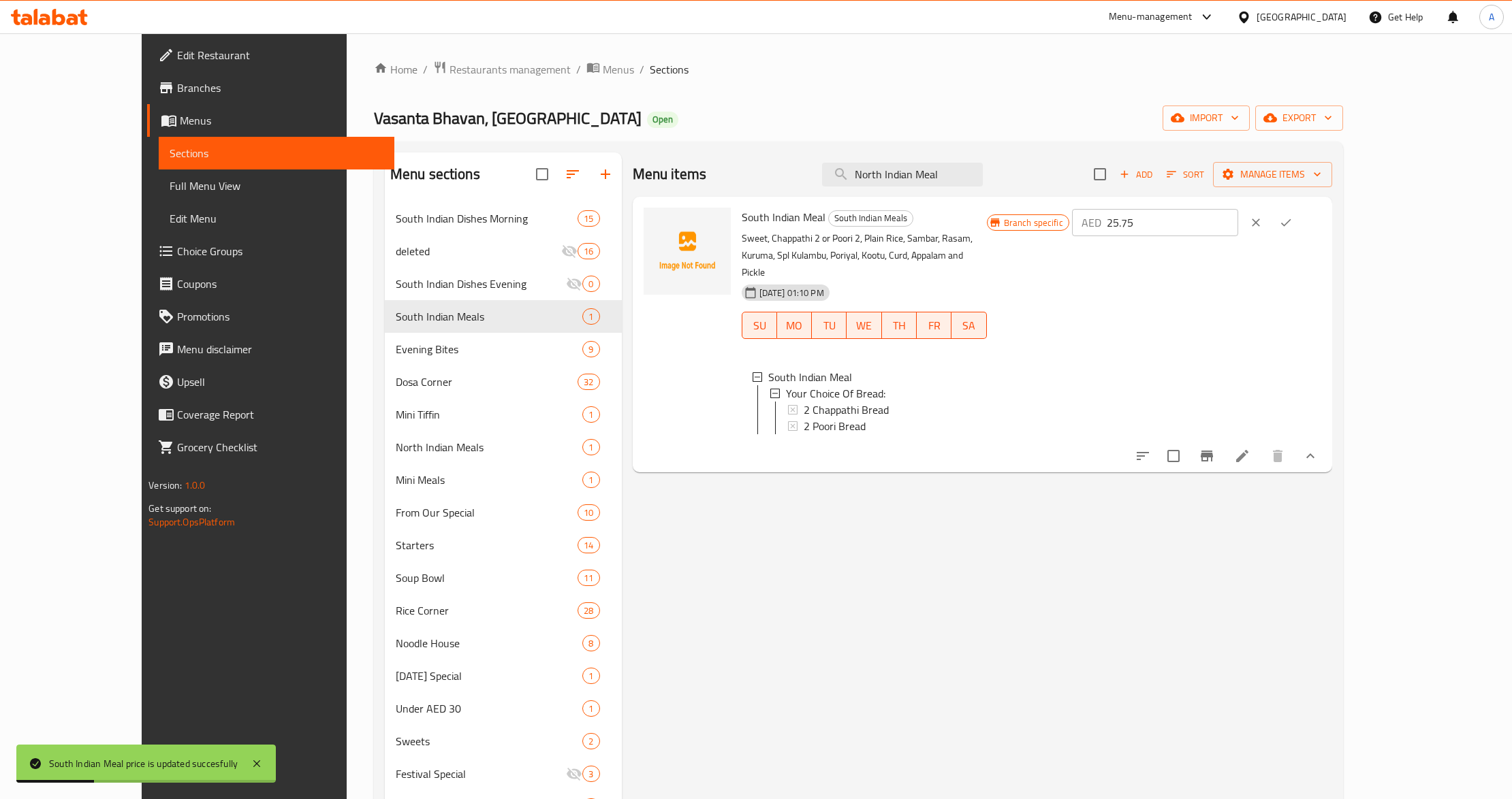
click at [1238, 220] on input "25.75" at bounding box center [1172, 222] width 131 height 27
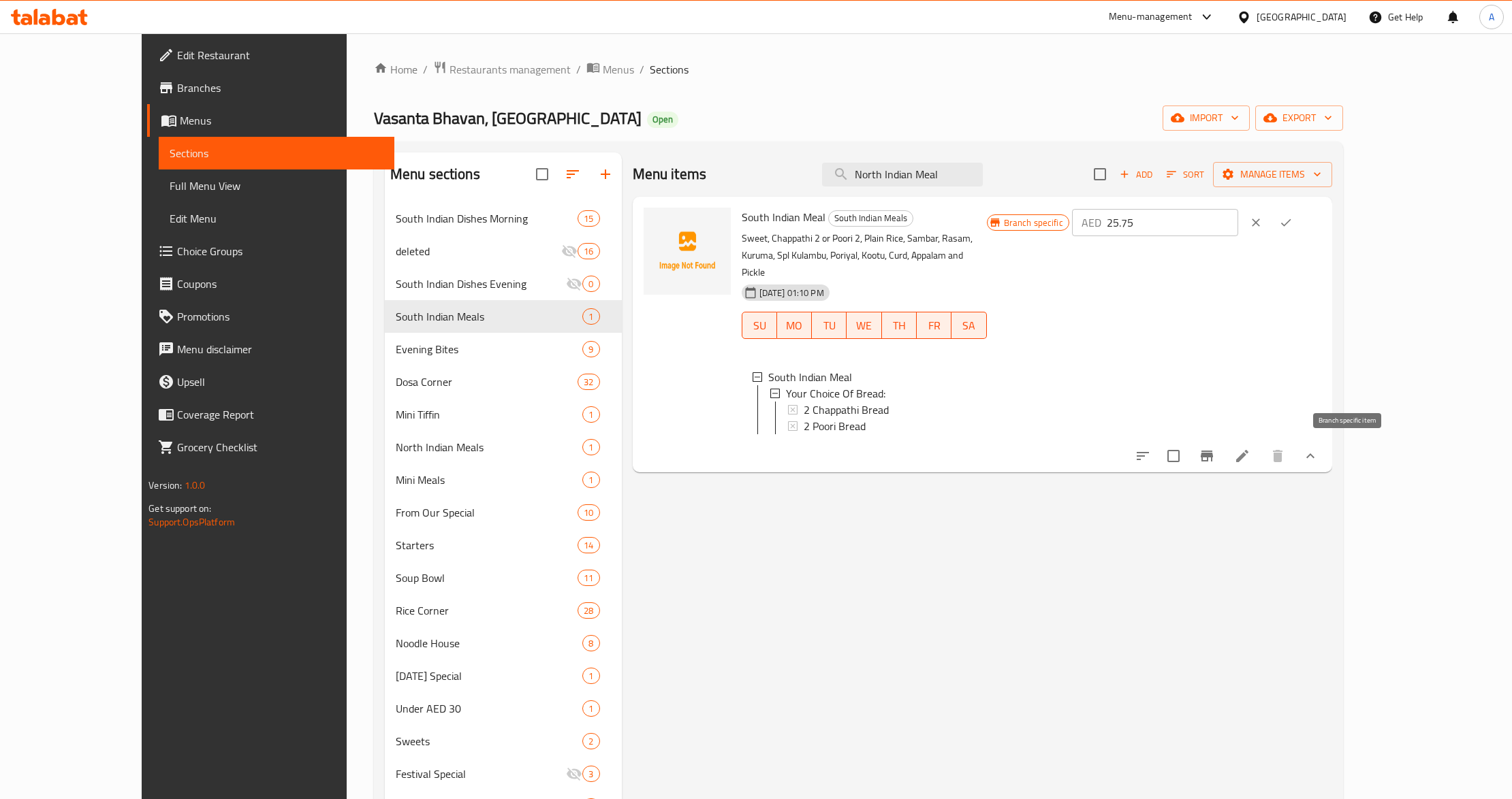
click at [1215, 448] on icon "Branch-specific-item" at bounding box center [1206, 456] width 16 height 16
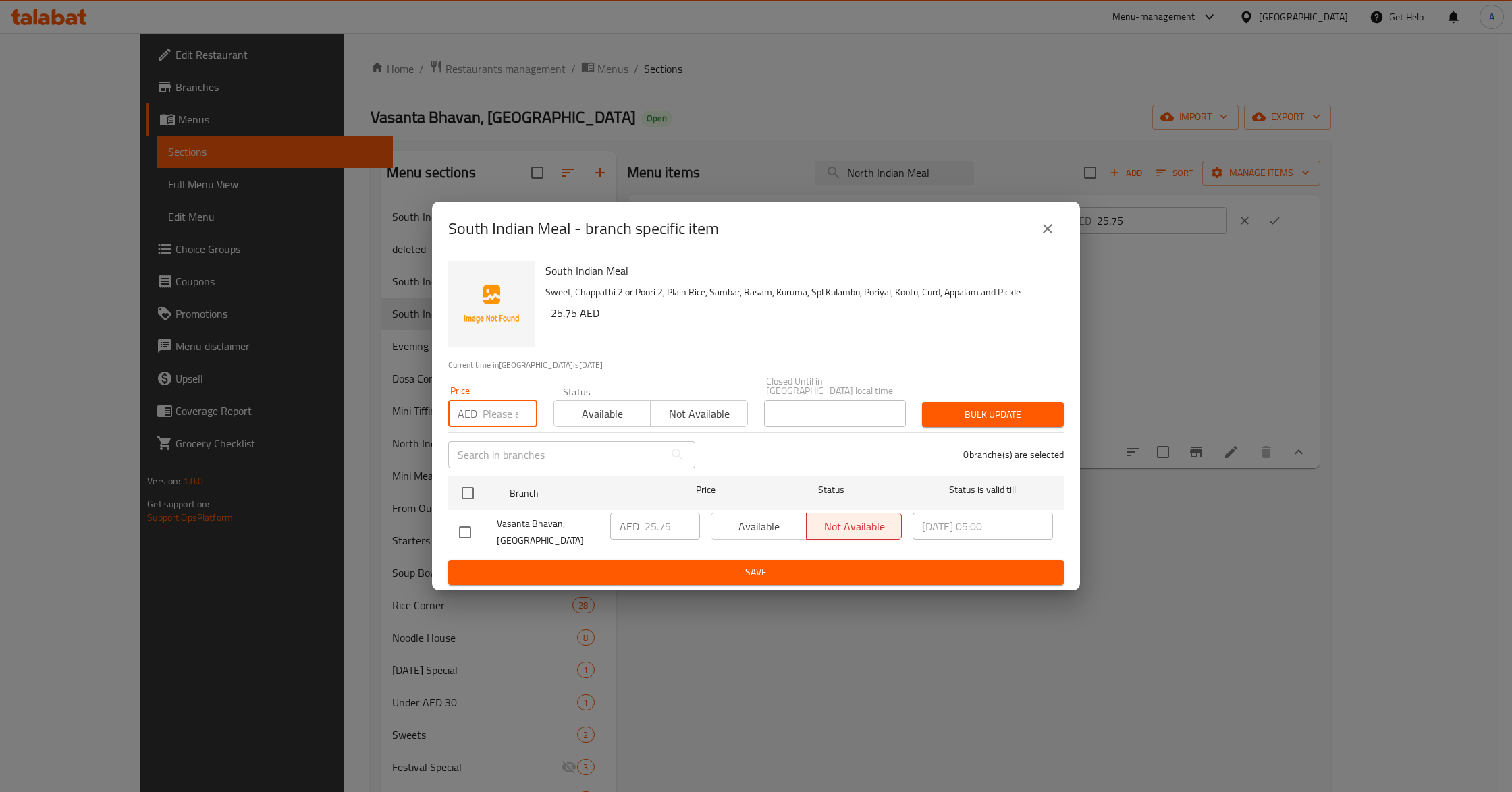
click at [498, 417] on input "number" at bounding box center [509, 413] width 54 height 27
paste input "25.75"
type input "25.75"
click at [474, 487] on input "checkbox" at bounding box center [468, 493] width 28 height 28
checkbox input "true"
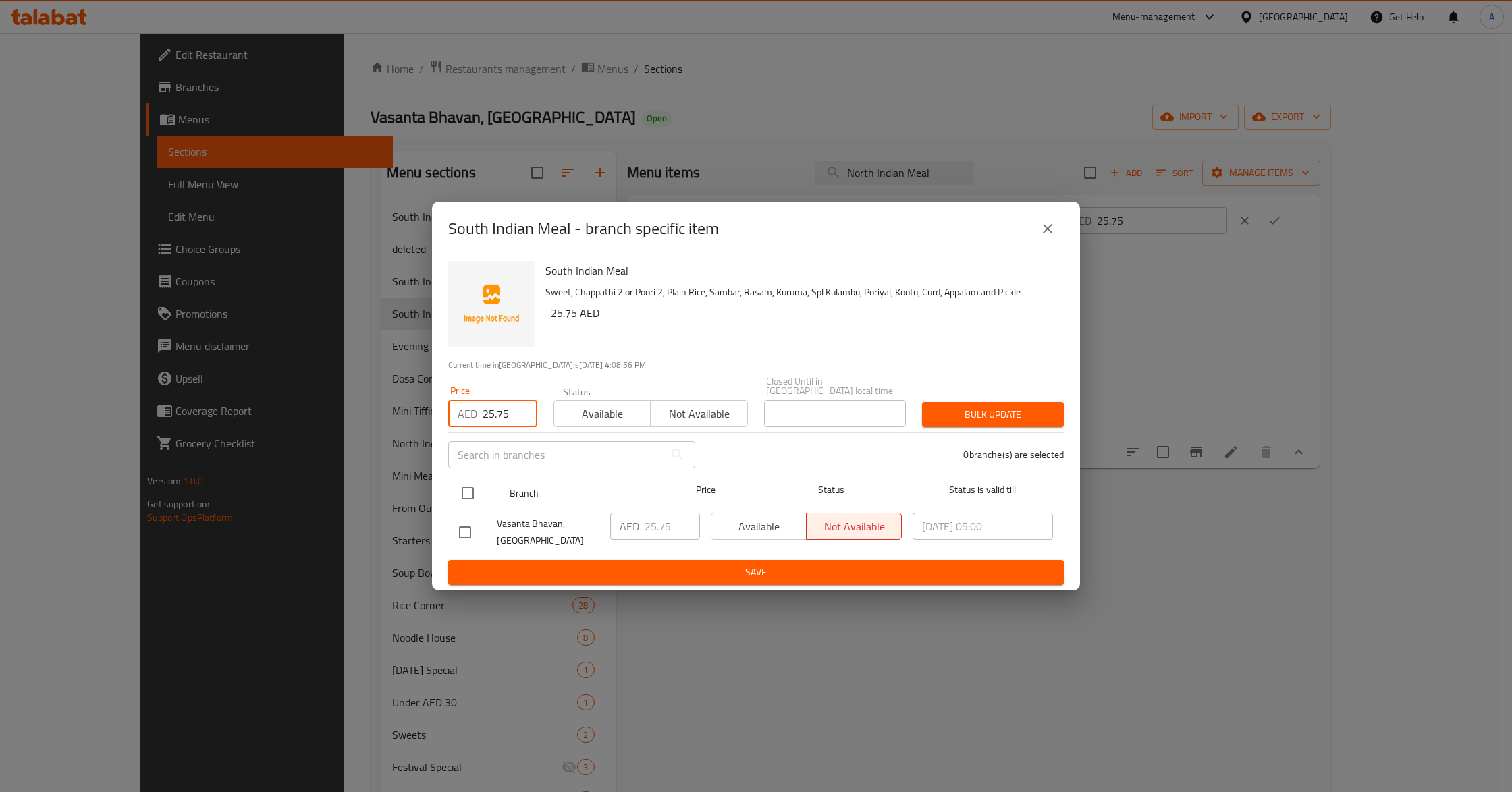
checkbox input "true"
click at [593, 406] on span "Available" at bounding box center [602, 414] width 85 height 20
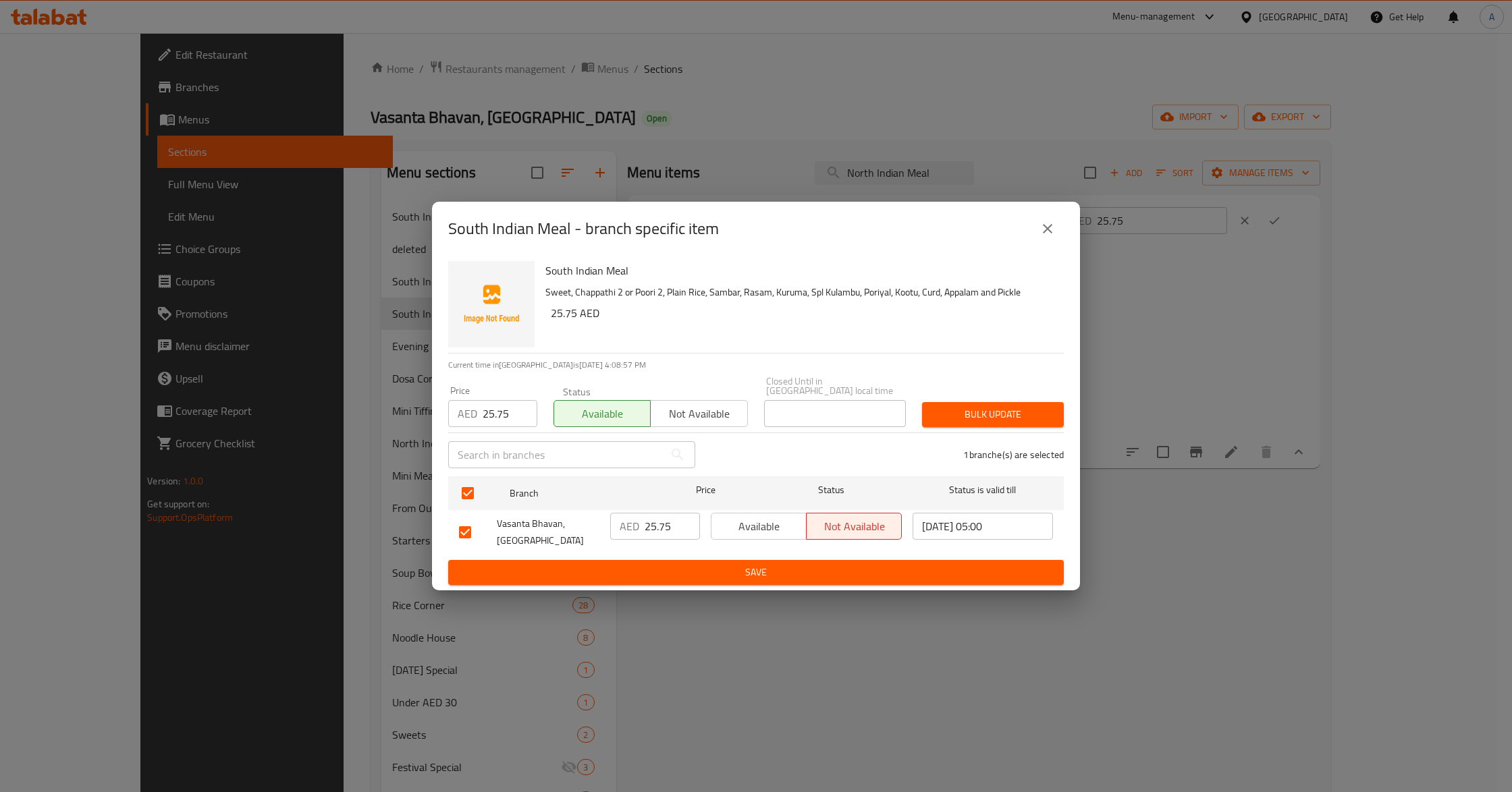
click at [943, 417] on span "Bulk update" at bounding box center [993, 415] width 120 height 17
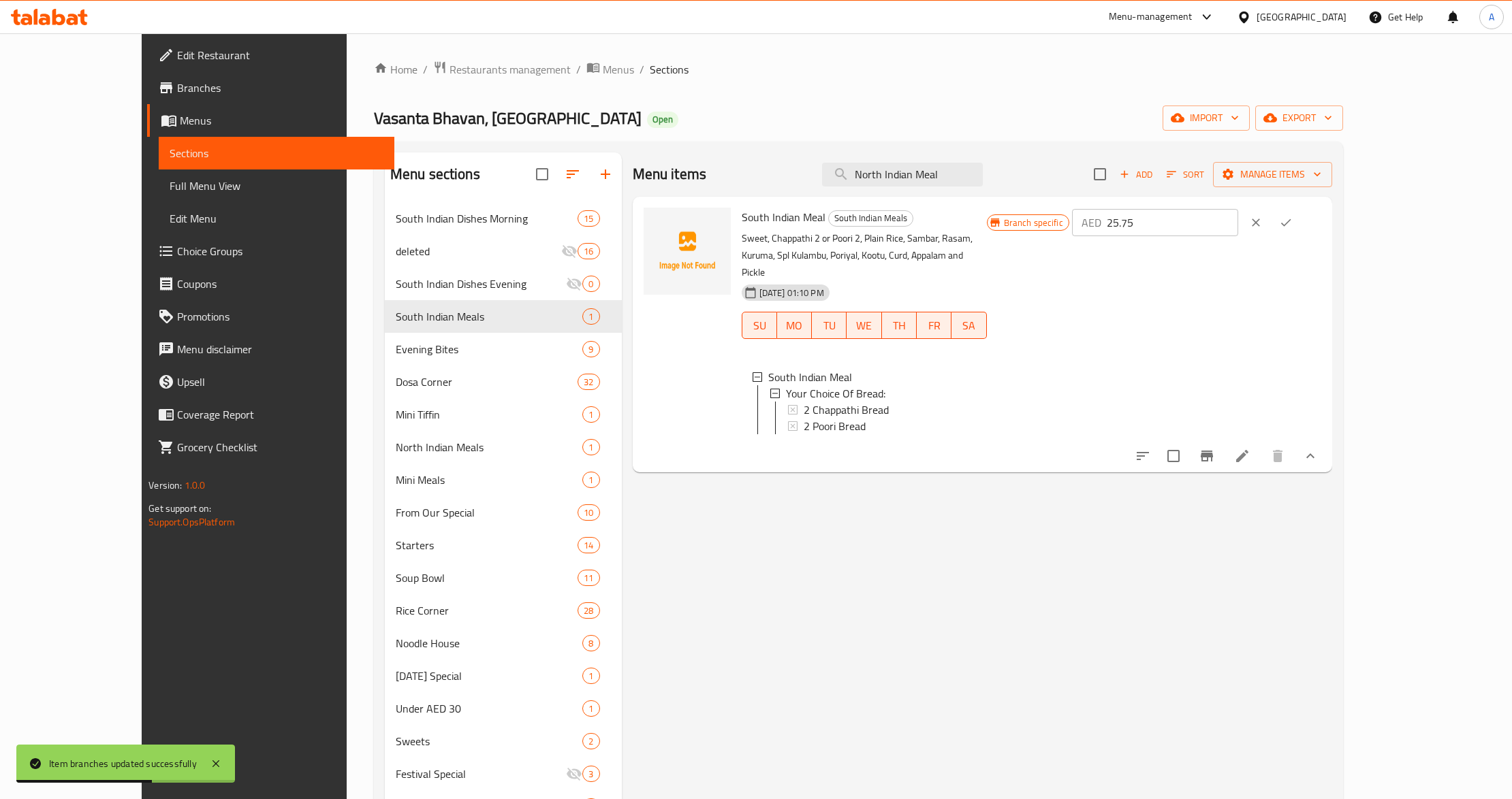
click at [952, 594] on div "Menu items North Indian Meal Add Sort Manage items South Indian Meal South Indi…" at bounding box center [977, 604] width 710 height 904
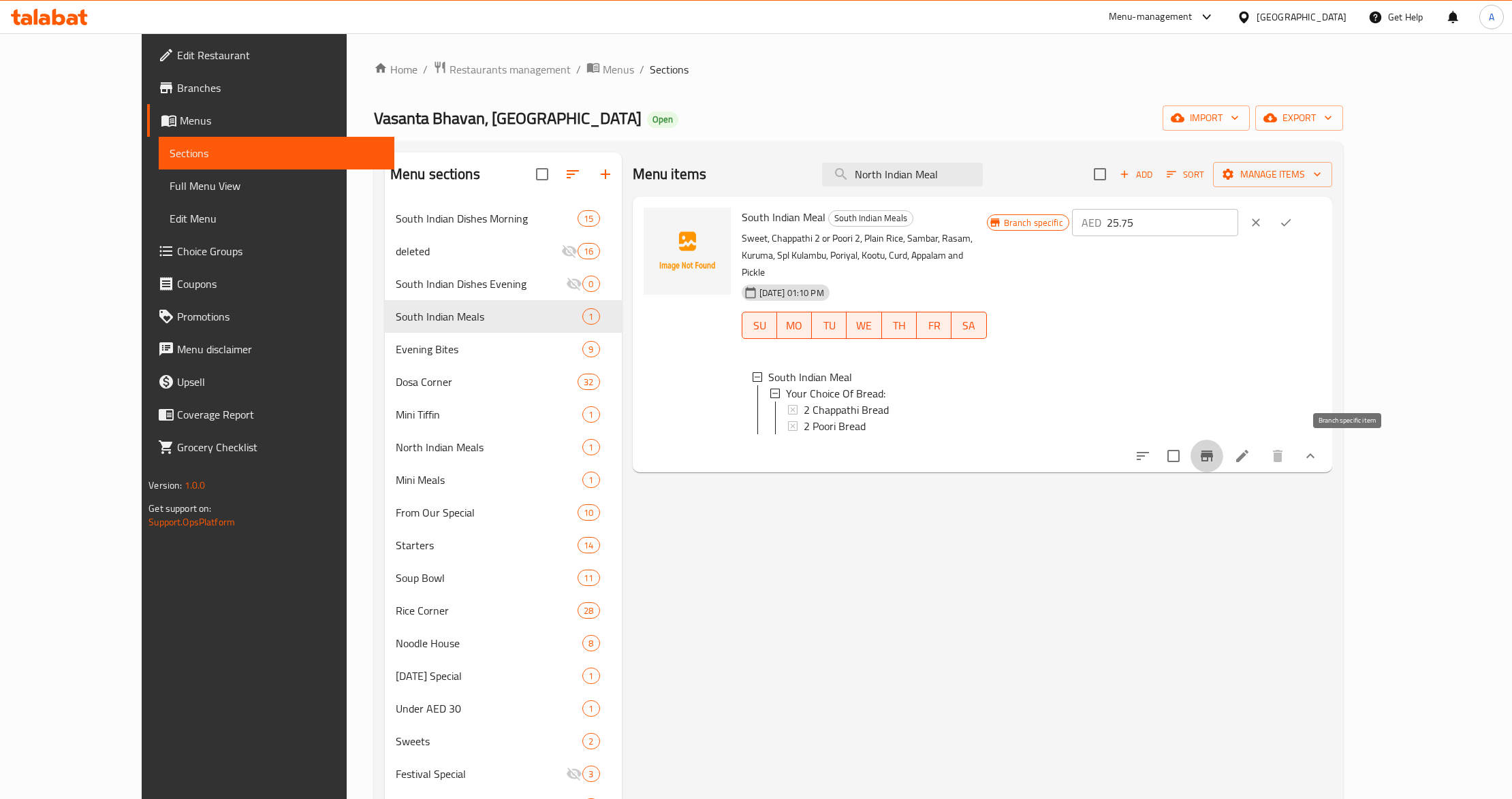
click at [1213, 456] on icon "Branch-specific-item" at bounding box center [1206, 455] width 12 height 11
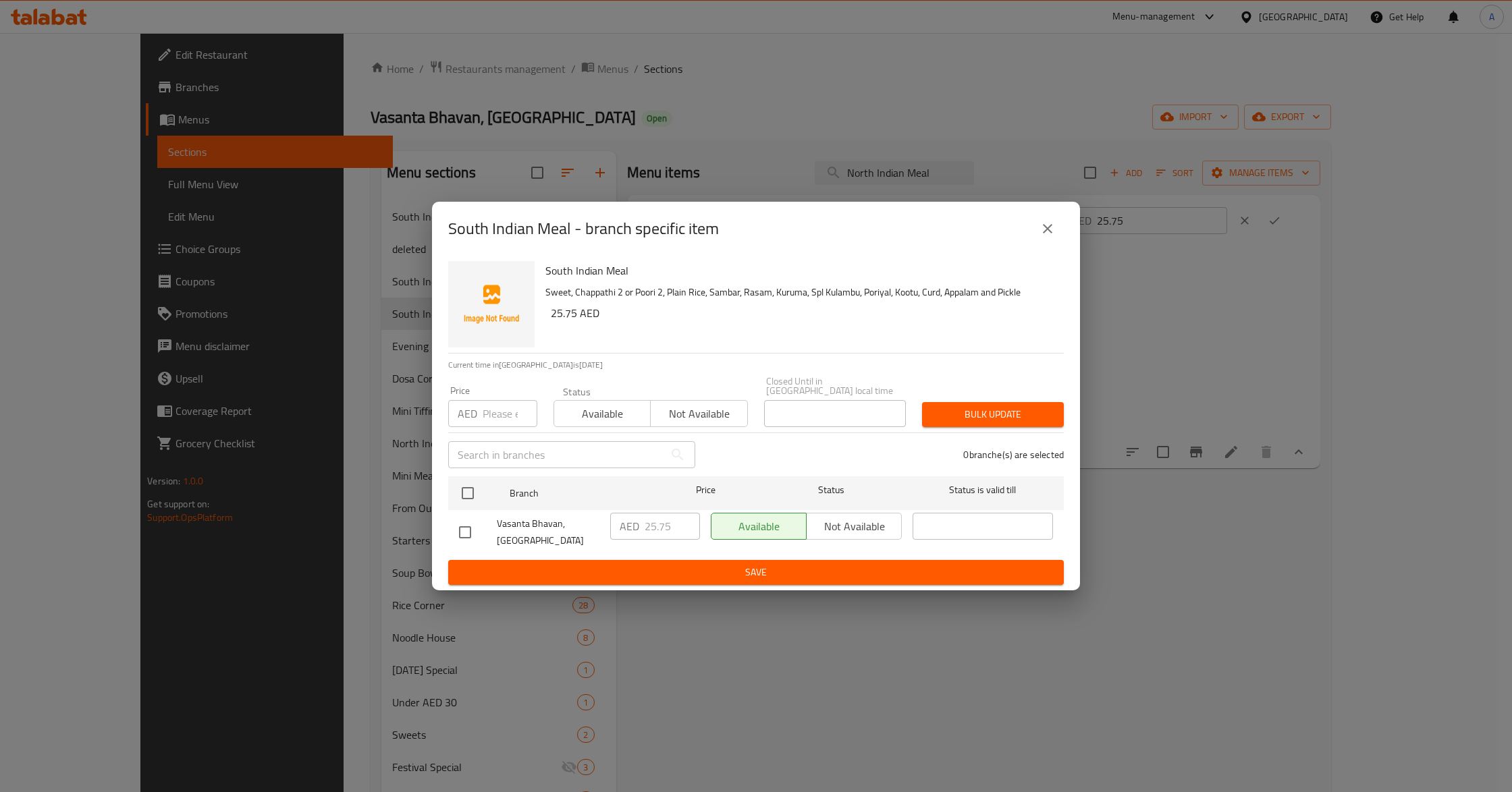
click at [1048, 227] on icon "close" at bounding box center [1047, 228] width 16 height 16
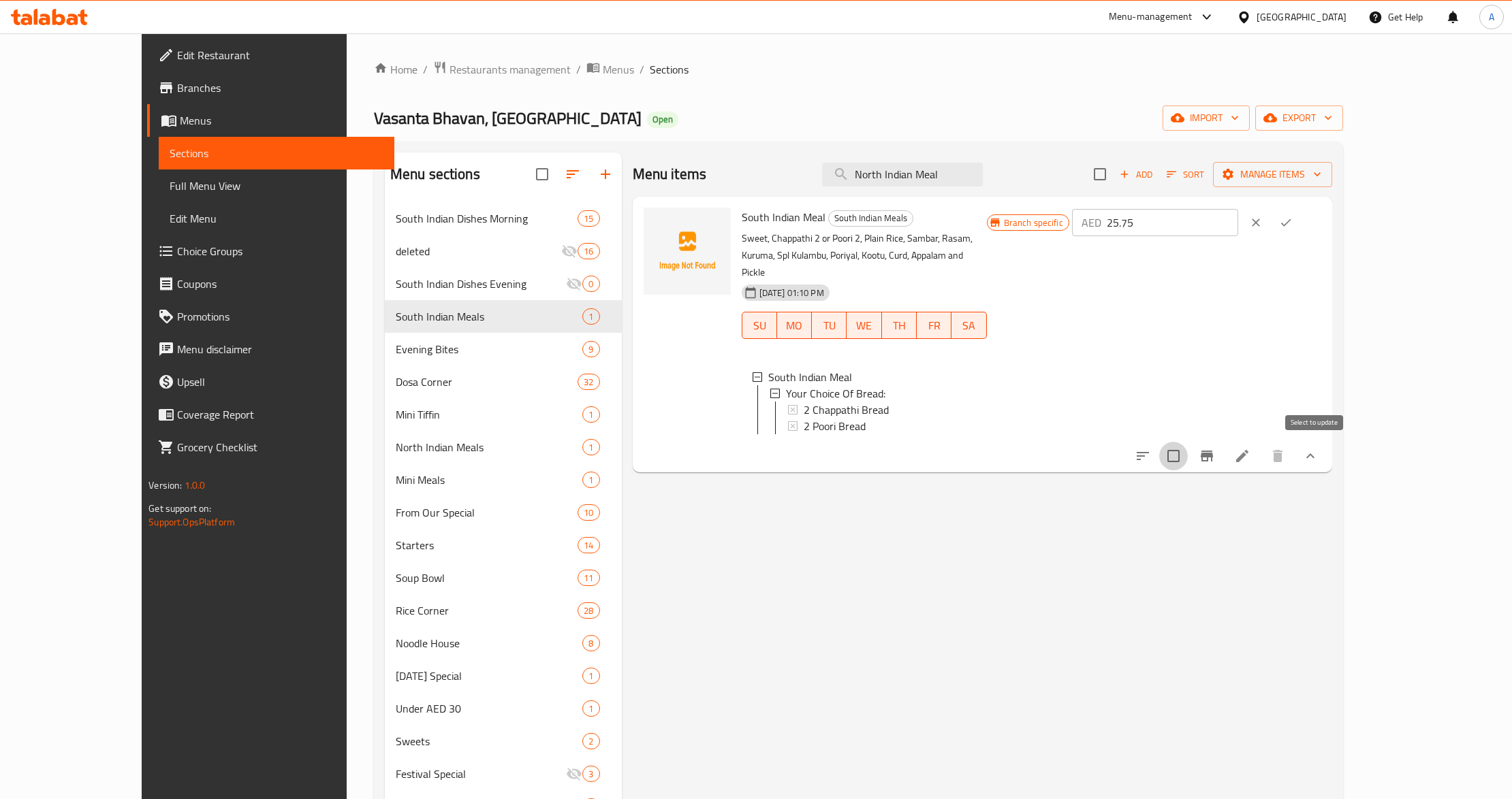
click at [1188, 453] on input "checkbox" at bounding box center [1173, 456] width 29 height 29
checkbox input "true"
click at [1321, 178] on span "Manage items" at bounding box center [1272, 175] width 98 height 17
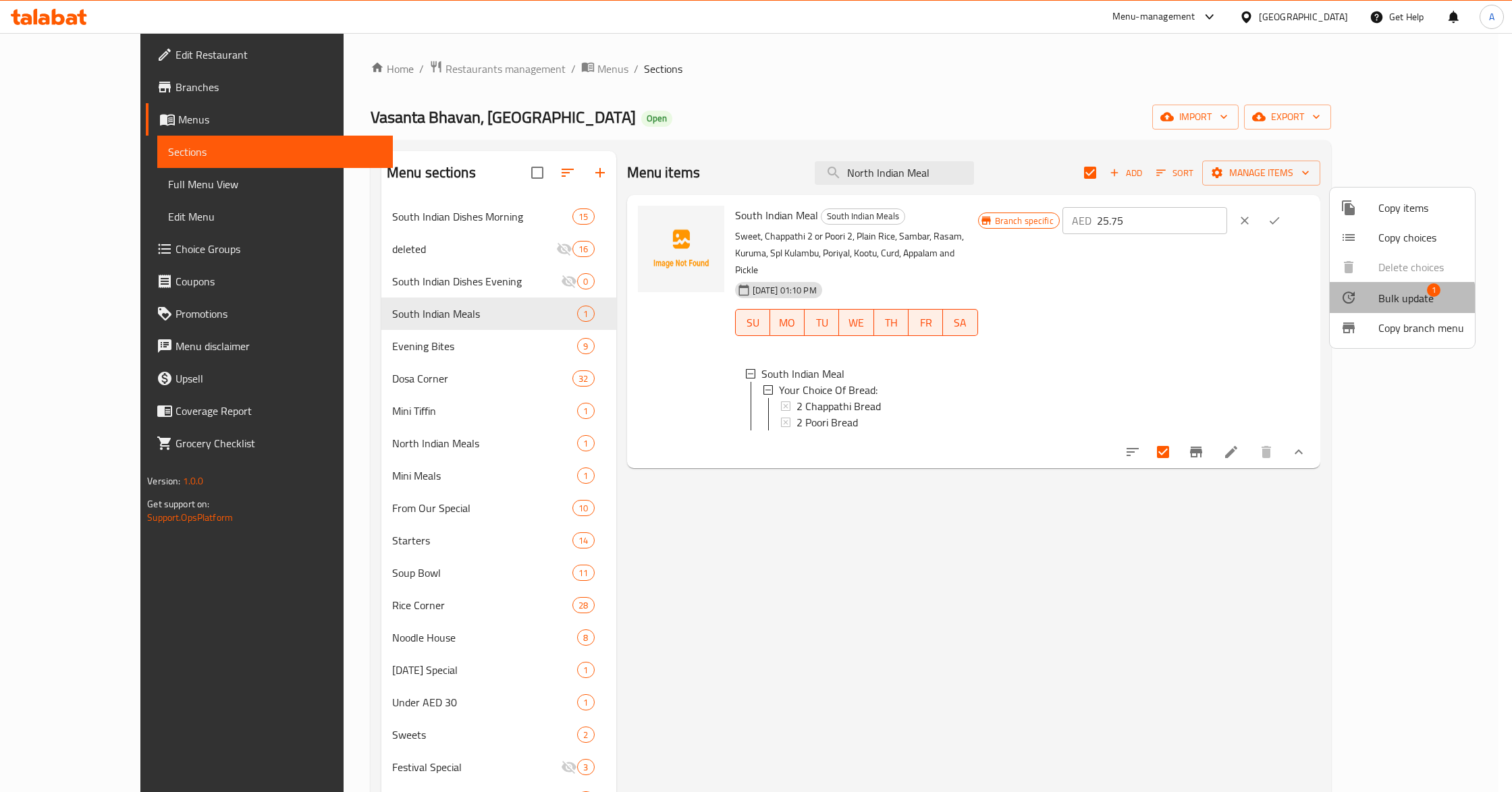
click at [1371, 305] on div at bounding box center [1359, 297] width 37 height 16
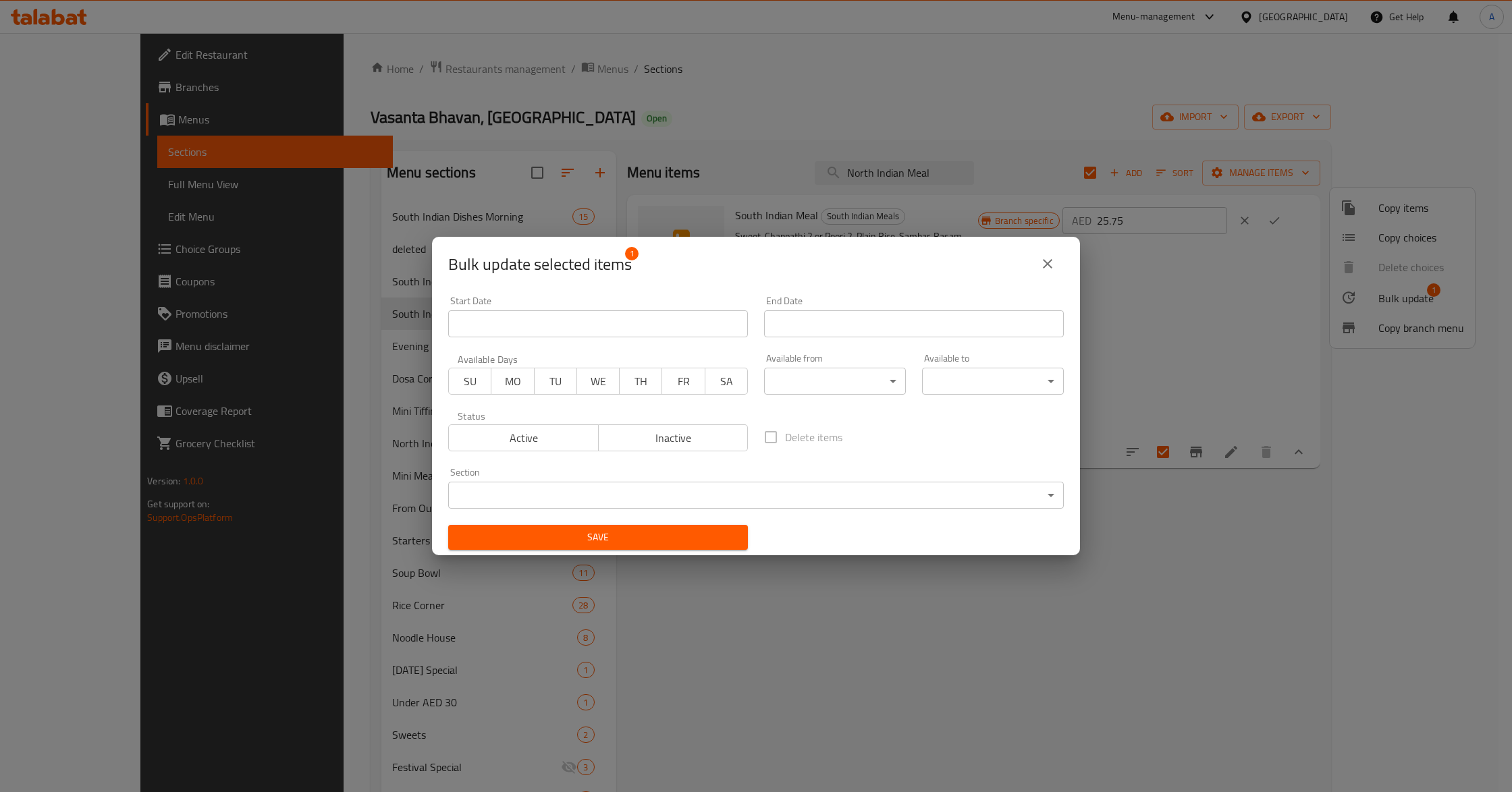
click at [853, 389] on body "​ Menu-management United Arab Emirates Get Help A Edit Restaurant Branches Menu…" at bounding box center [756, 413] width 1512 height 760
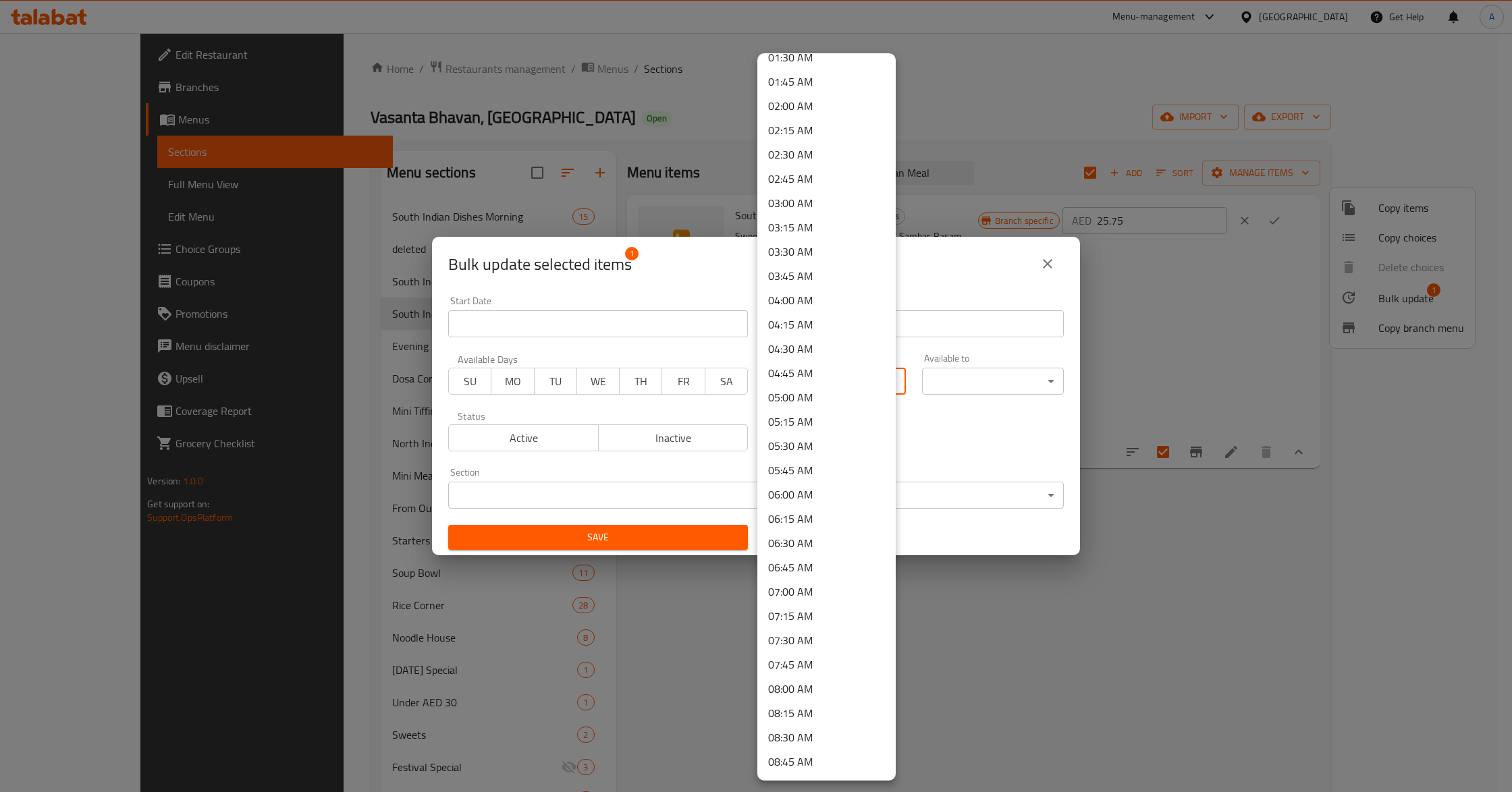
scroll to position [719, 0]
click at [800, 465] on li "11:30 AM" at bounding box center [827, 469] width 138 height 24
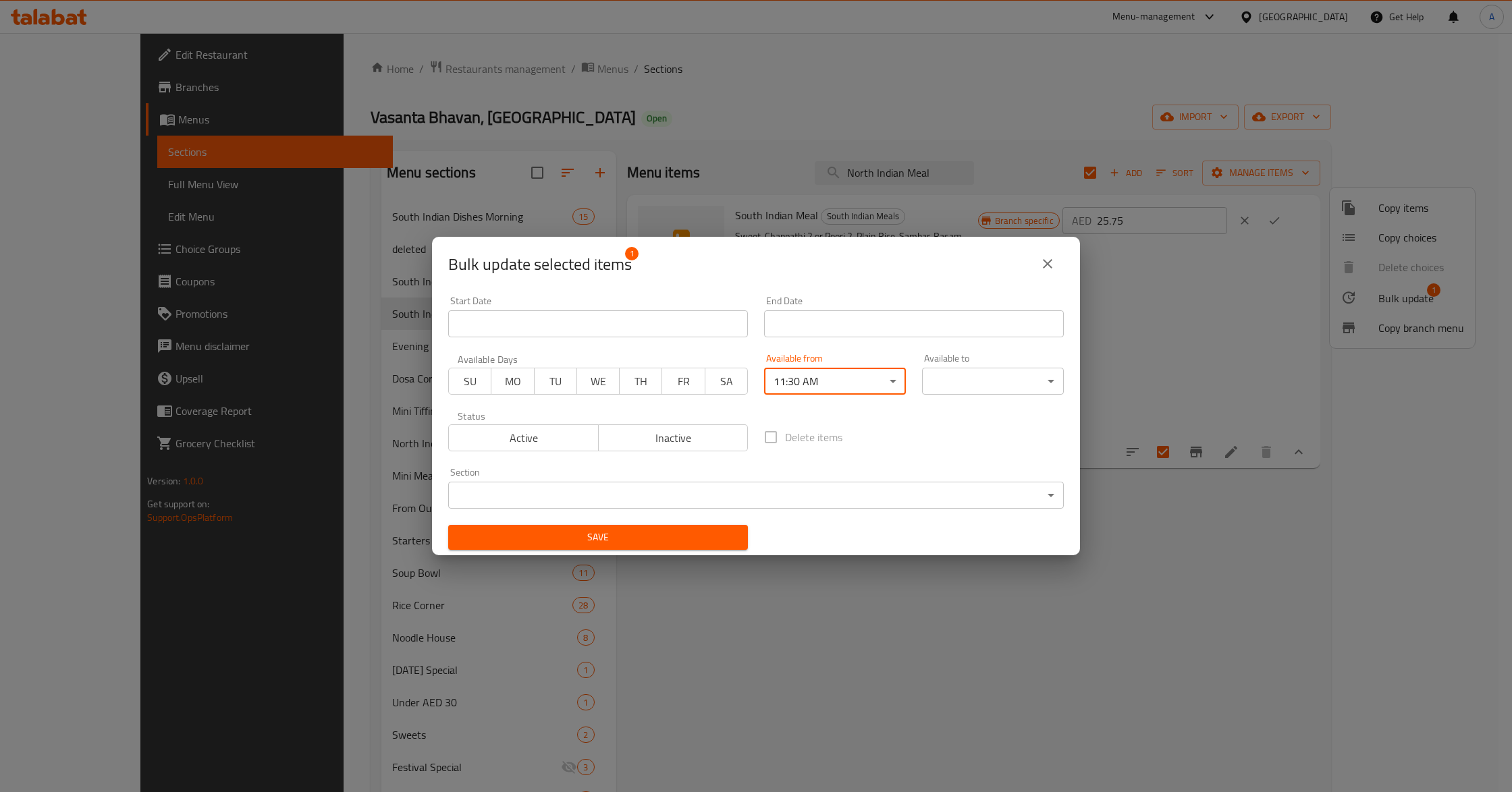
click at [957, 382] on body "​ Menu-management United Arab Emirates Get Help A Edit Restaurant Branches Menu…" at bounding box center [756, 413] width 1512 height 760
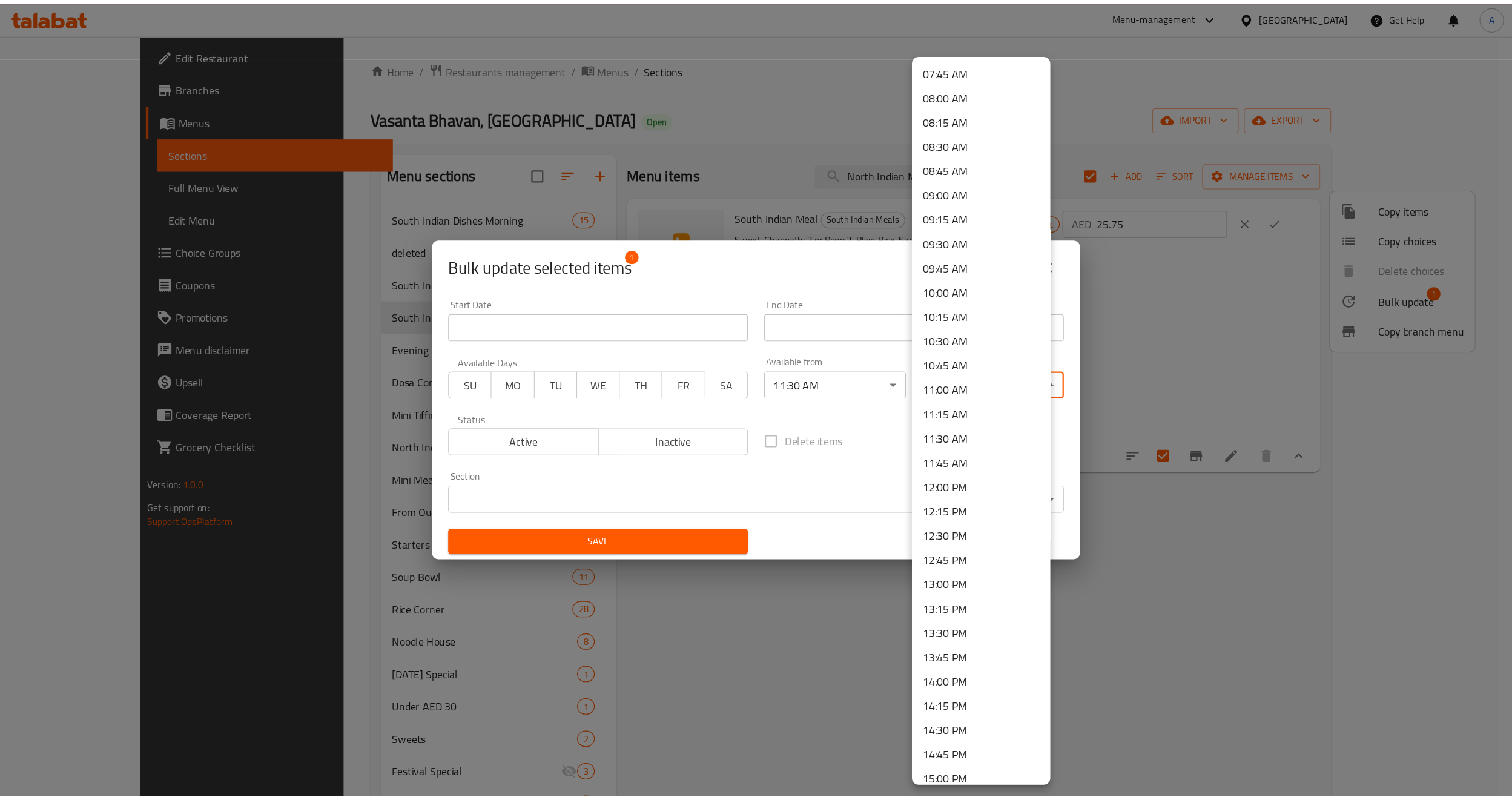
scroll to position [887, 0]
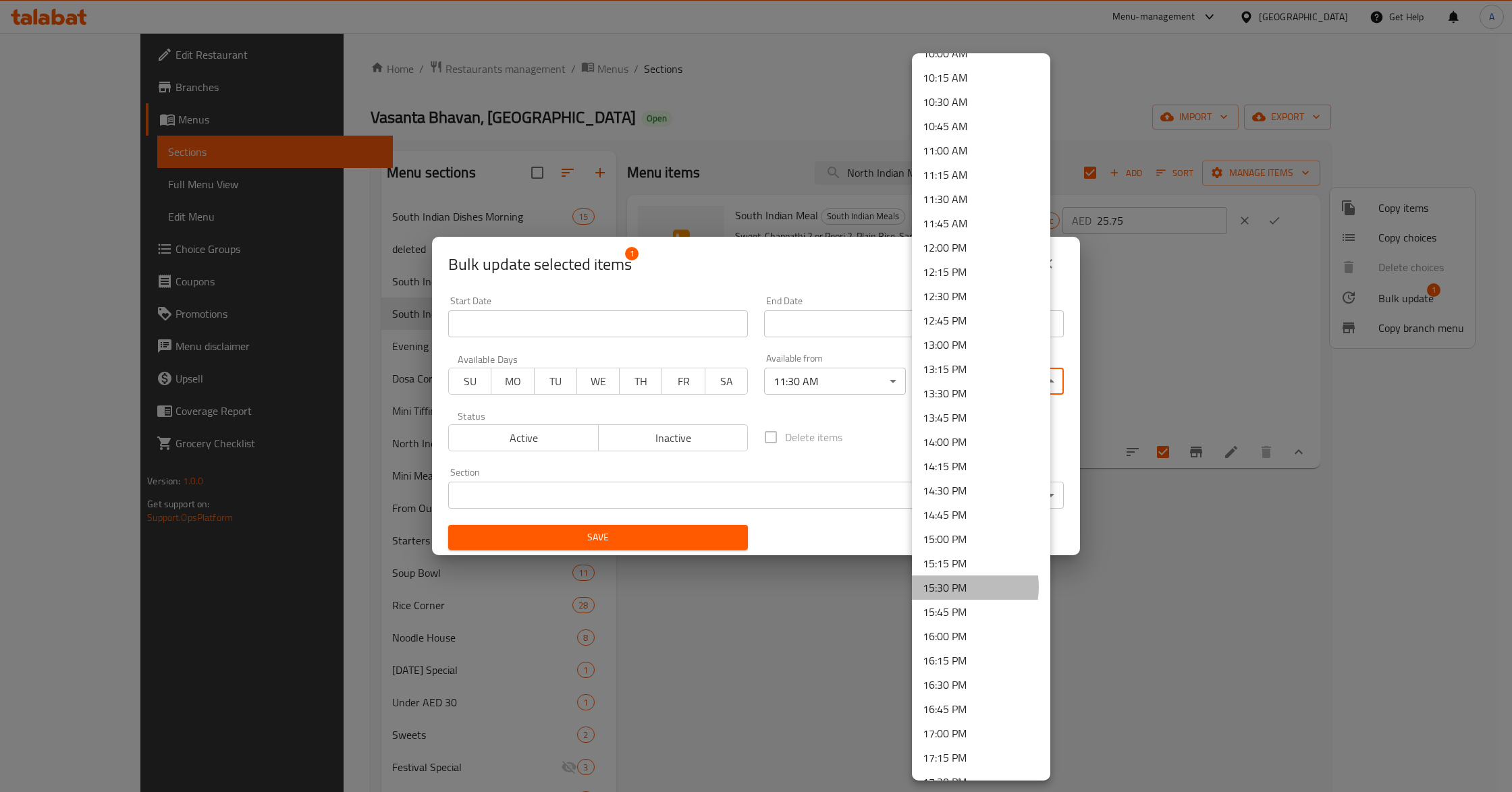
click at [957, 586] on li "15:30 PM" at bounding box center [981, 588] width 138 height 24
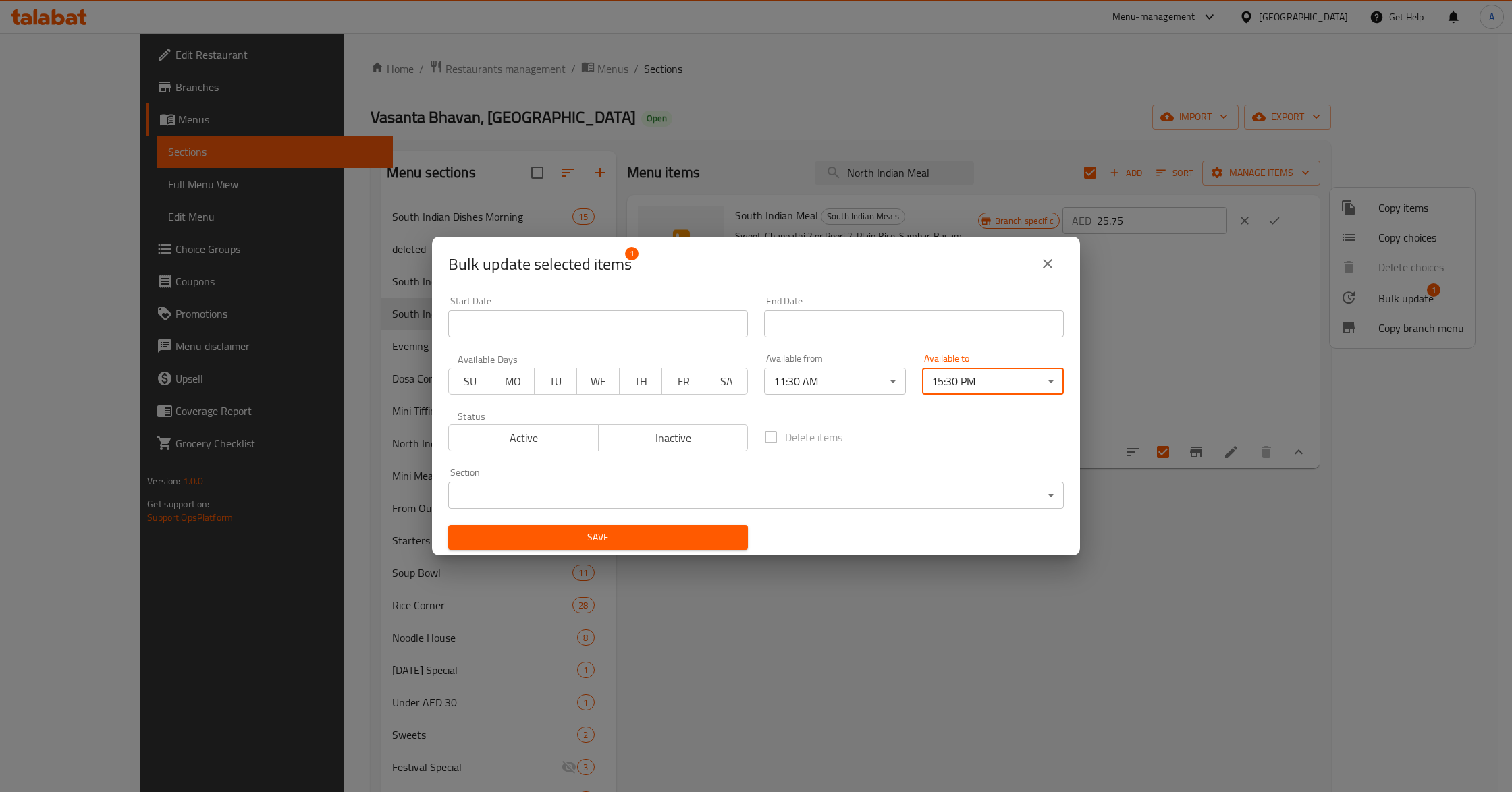
click at [993, 437] on div "Delete items" at bounding box center [914, 437] width 316 height 45
click at [695, 533] on span "Save" at bounding box center [598, 538] width 278 height 17
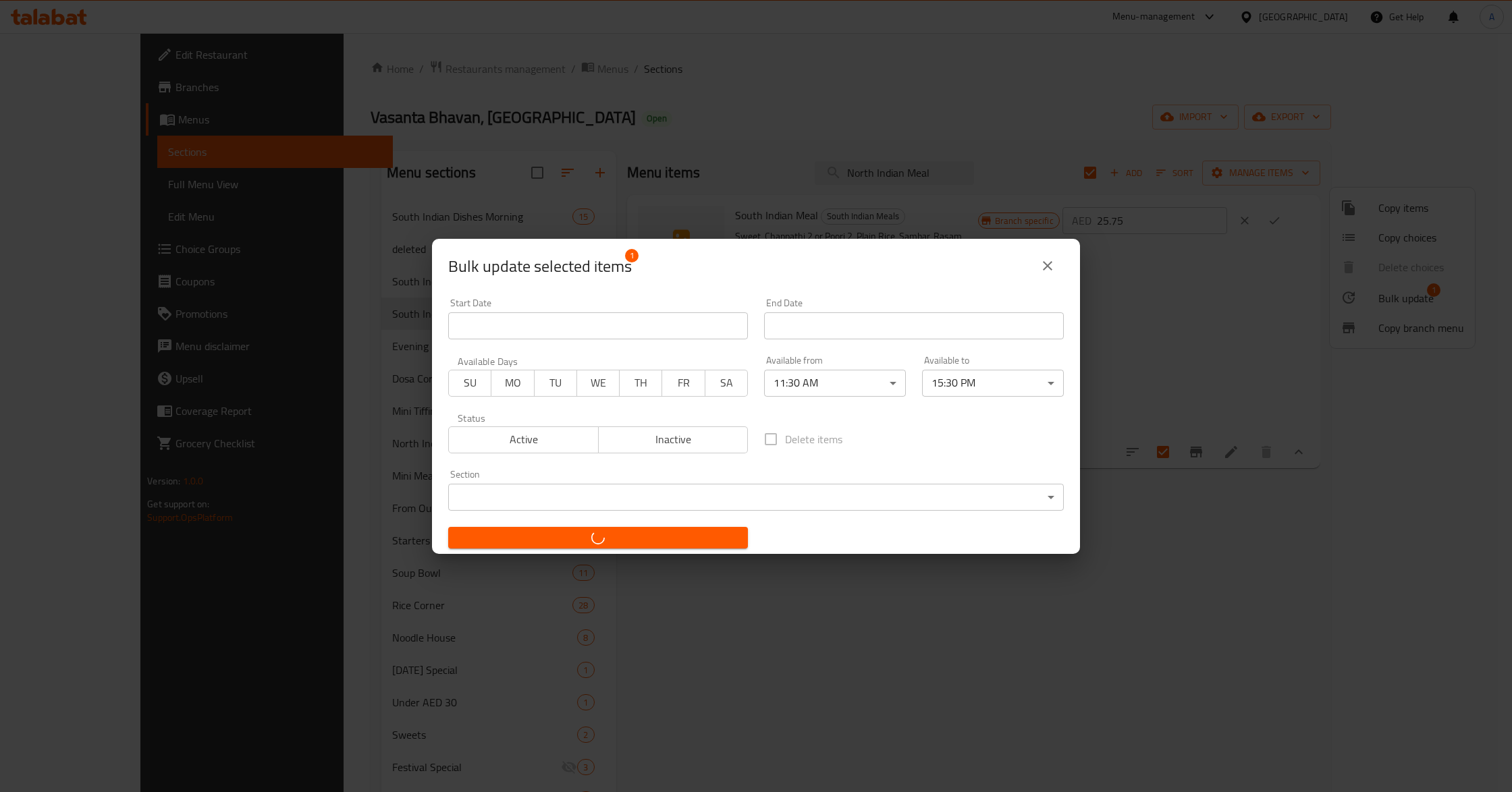
checkbox input "false"
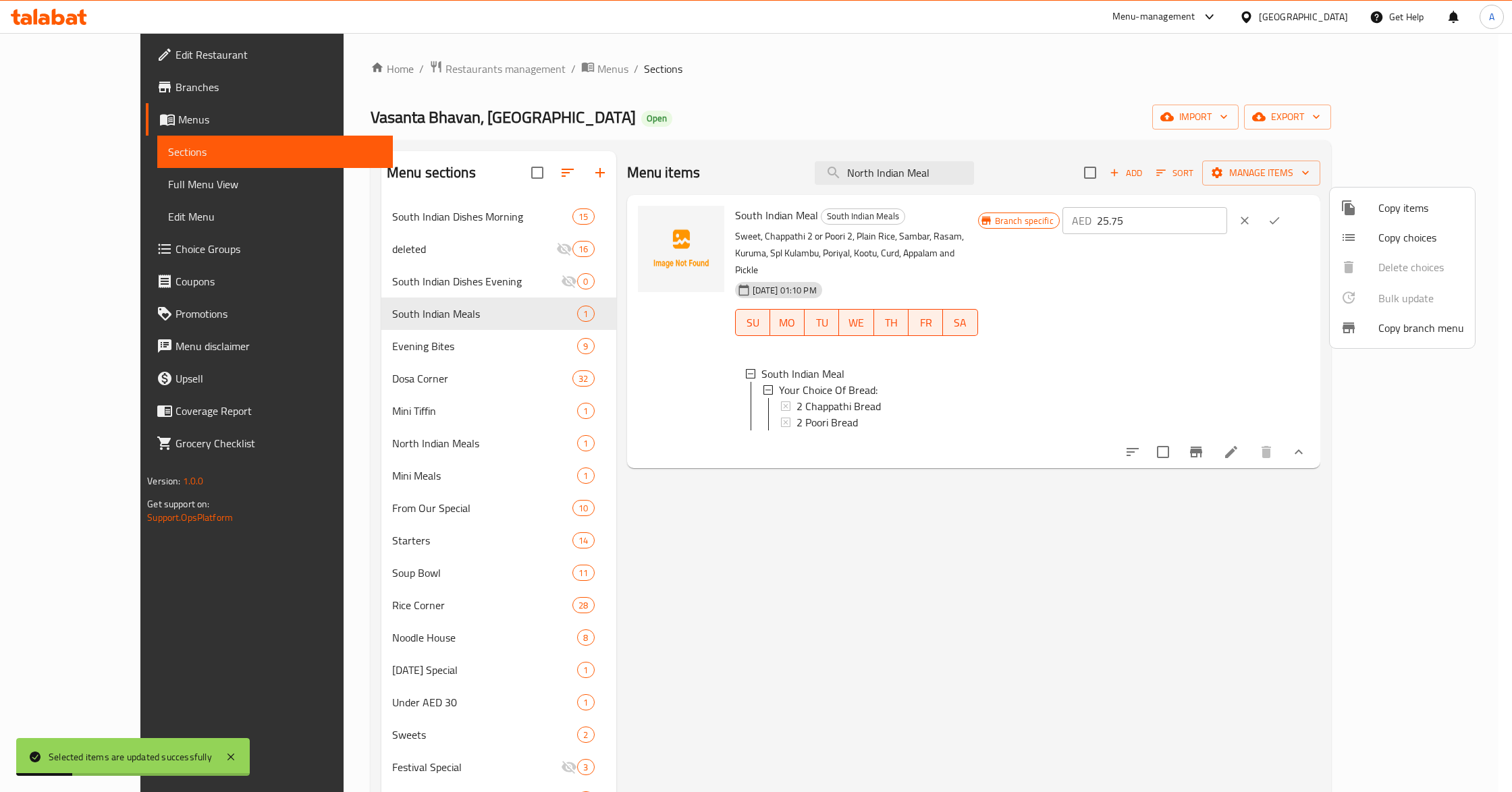
click at [1370, 448] on div at bounding box center [756, 396] width 1512 height 792
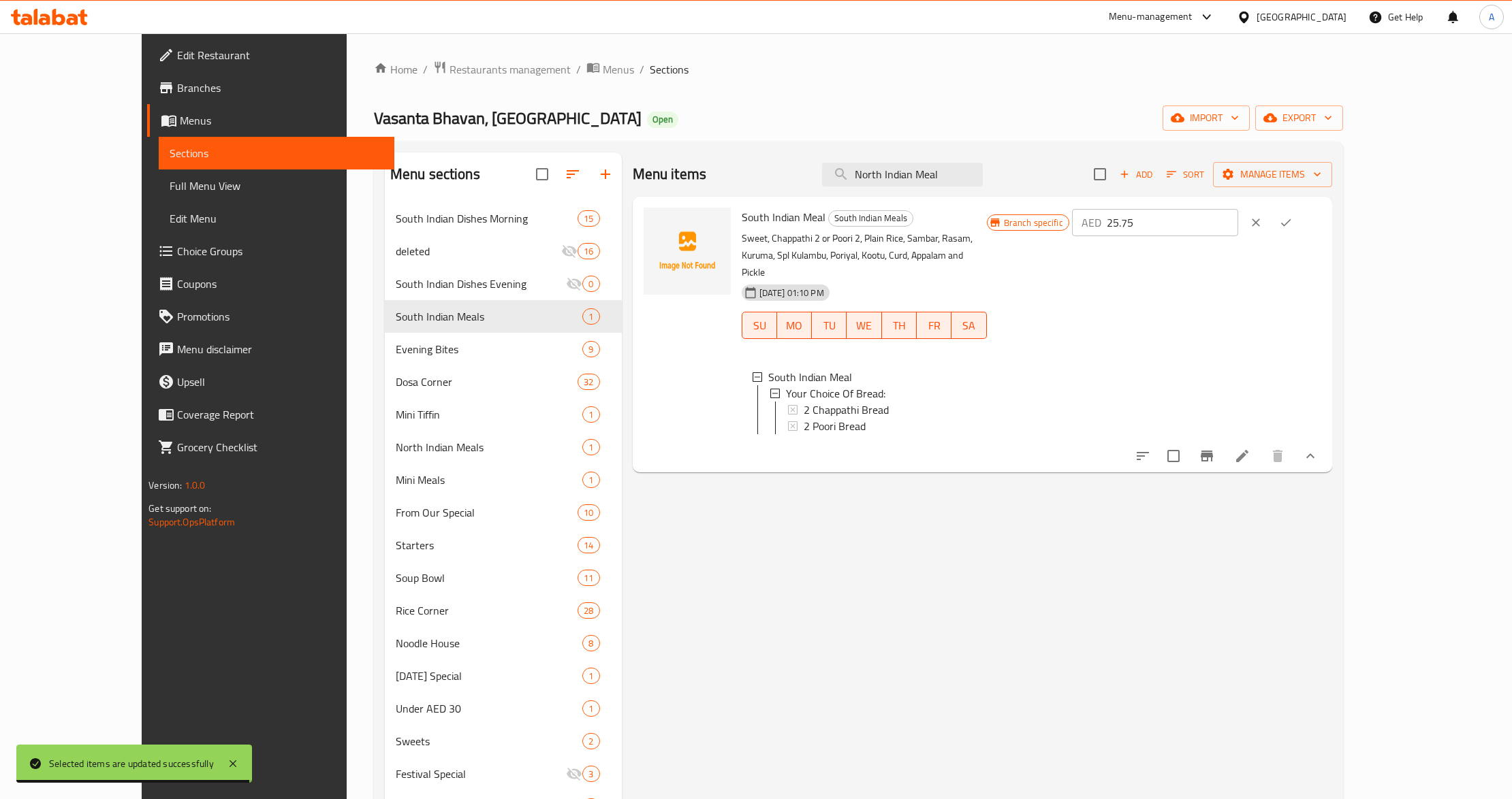
drag, startPoint x: 1328, startPoint y: 437, endPoint x: 1339, endPoint y: 443, distance: 12.5
click at [1327, 440] on div at bounding box center [1226, 456] width 200 height 33
click at [1215, 448] on icon "Branch-specific-item" at bounding box center [1206, 456] width 16 height 16
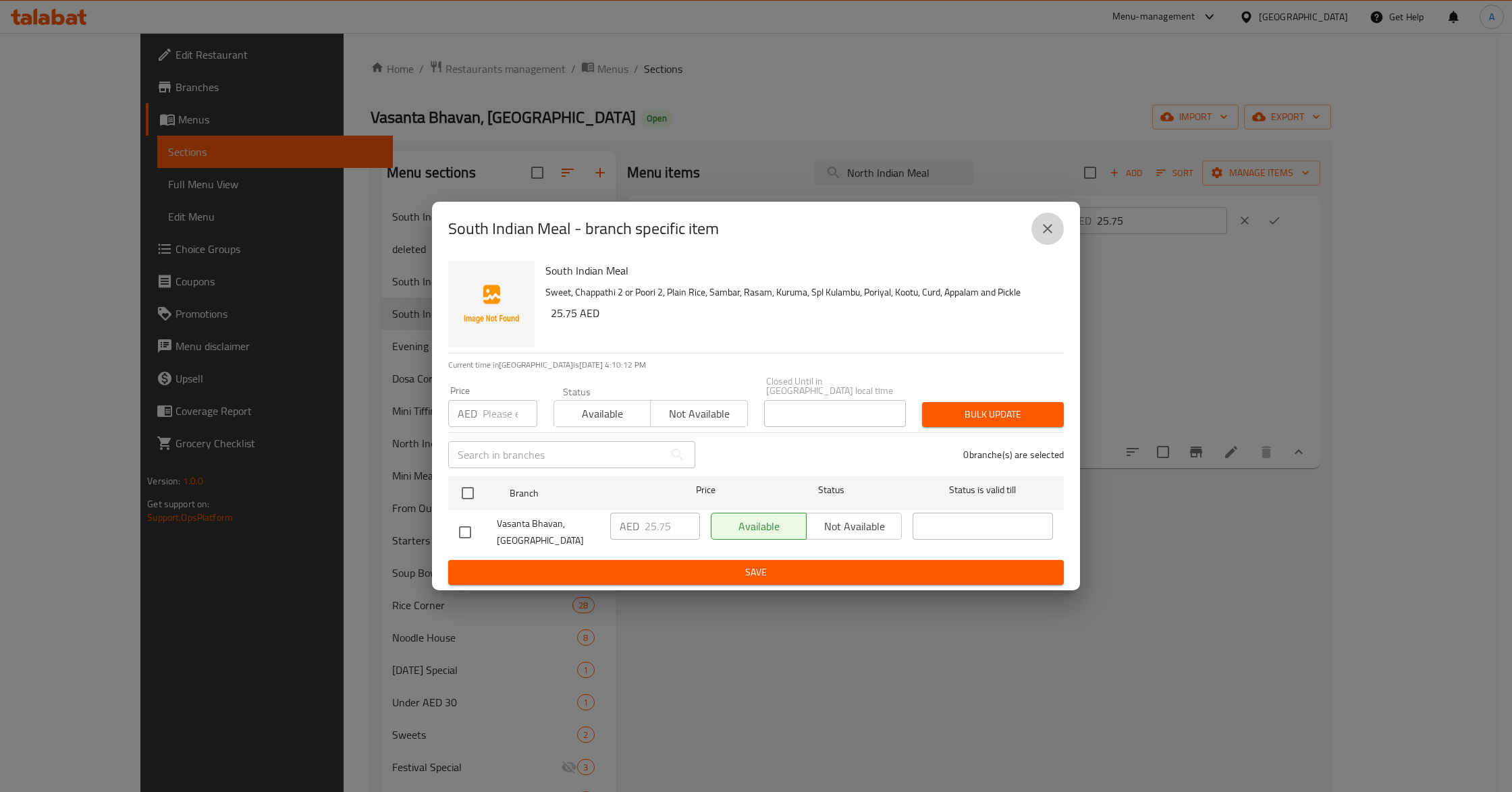
click at [1045, 230] on icon "close" at bounding box center [1047, 228] width 16 height 16
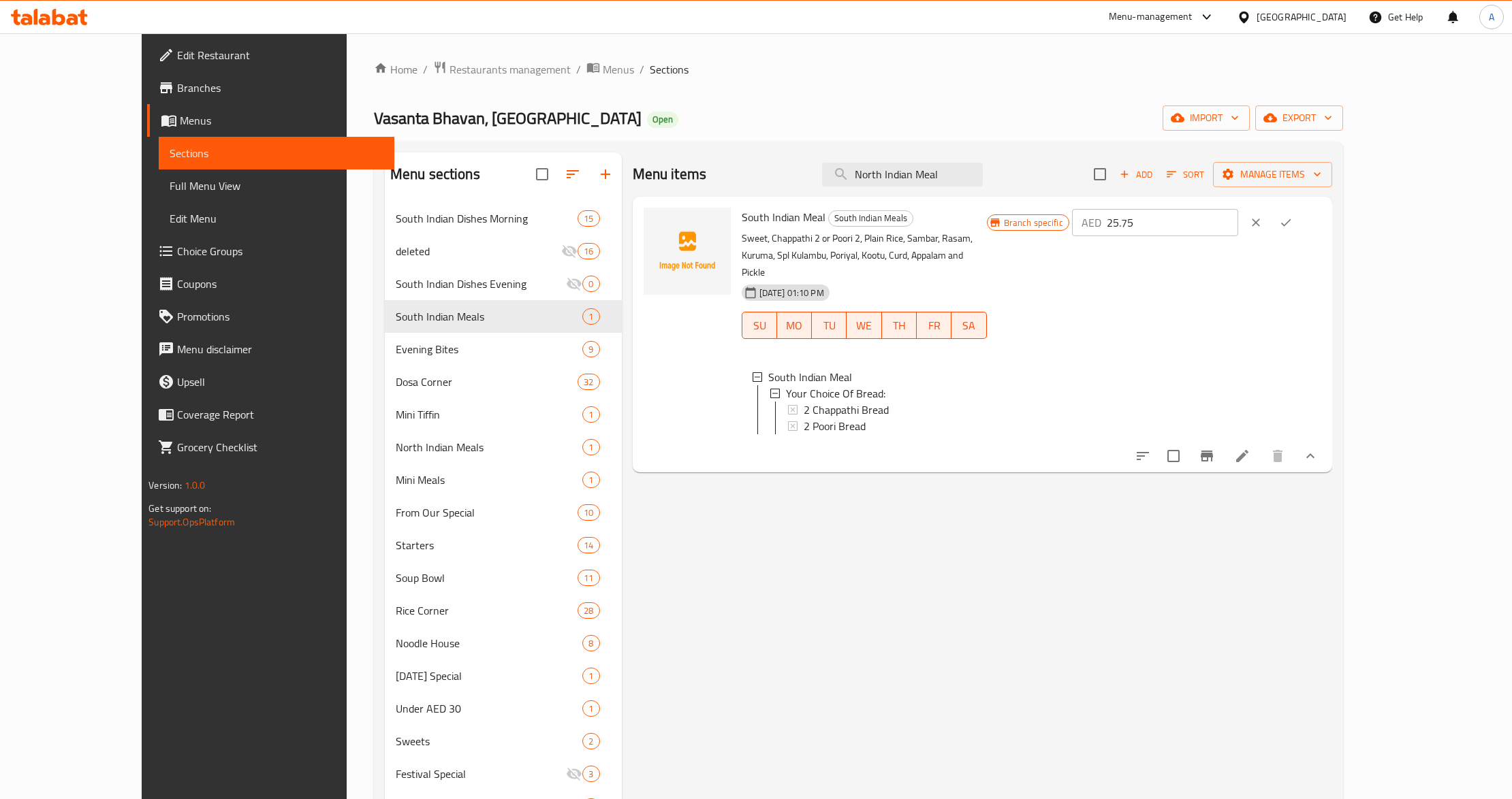
click at [690, 579] on div "Menu items North Indian Meal Add Sort Manage items South Indian Meal South Indi…" at bounding box center [977, 604] width 710 height 904
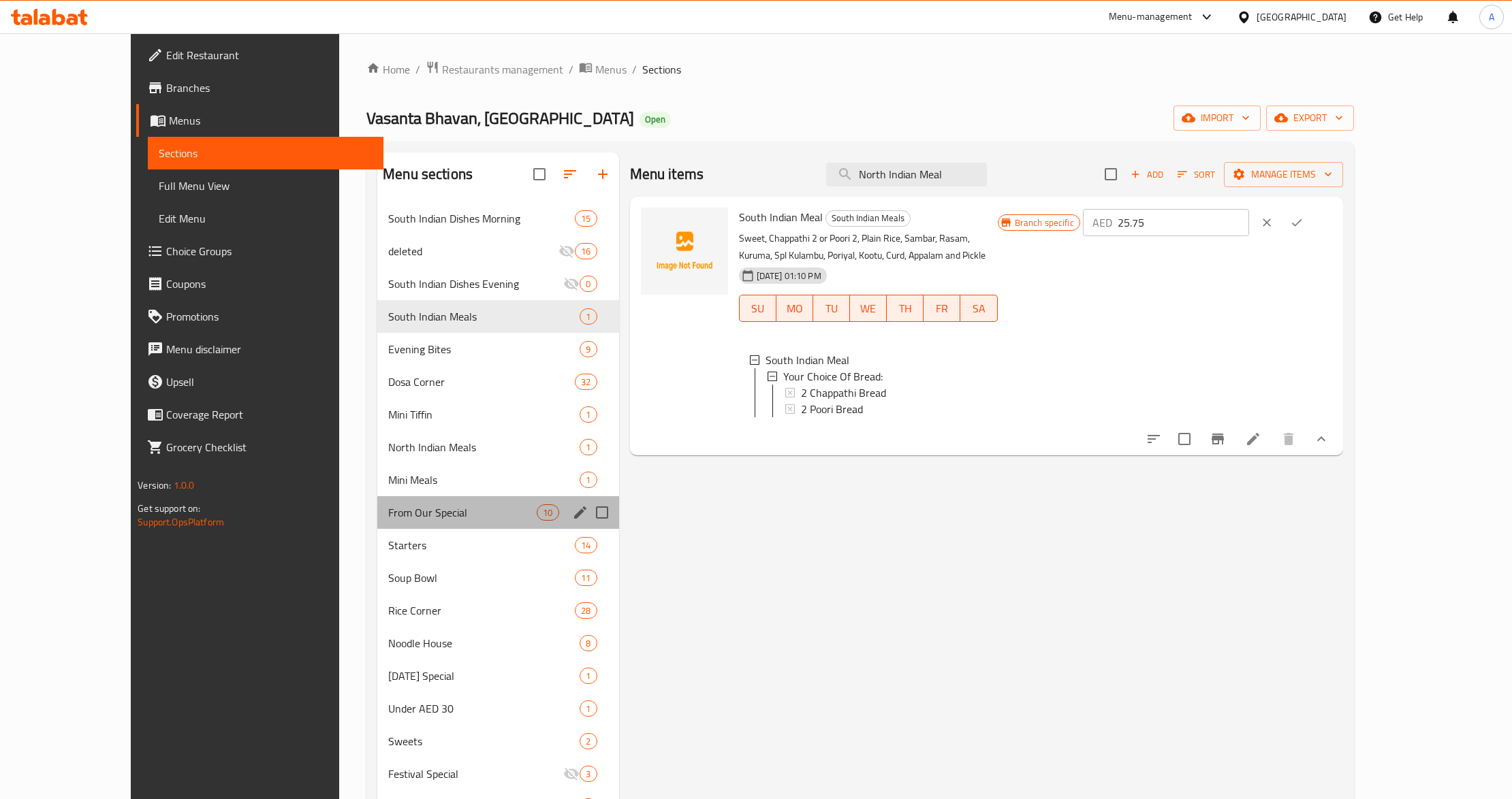
click at [452, 498] on div "From Our Special 10" at bounding box center [498, 512] width 241 height 33
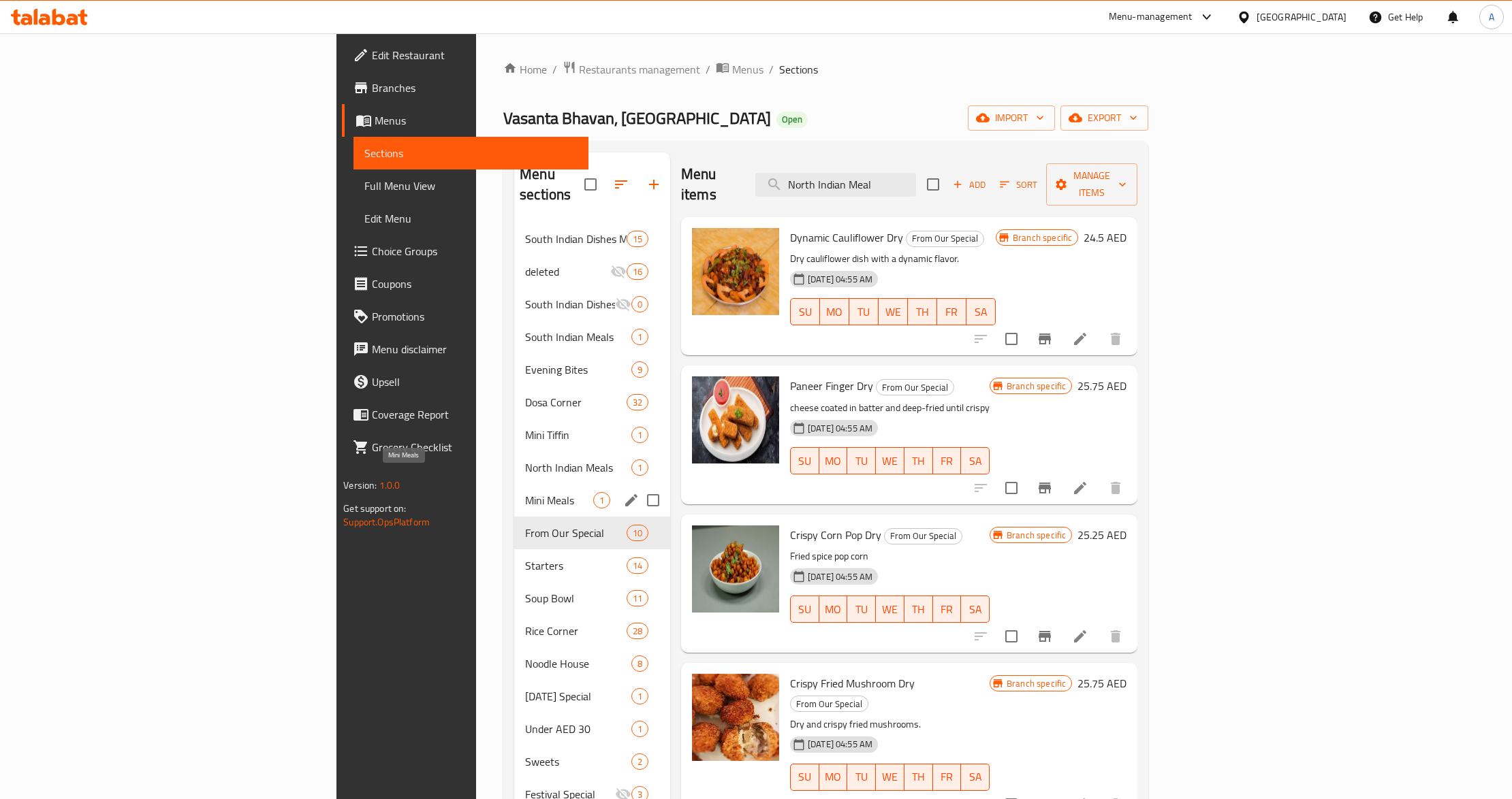
click at [525, 493] on span "Mini Meals" at bounding box center [559, 500] width 68 height 16
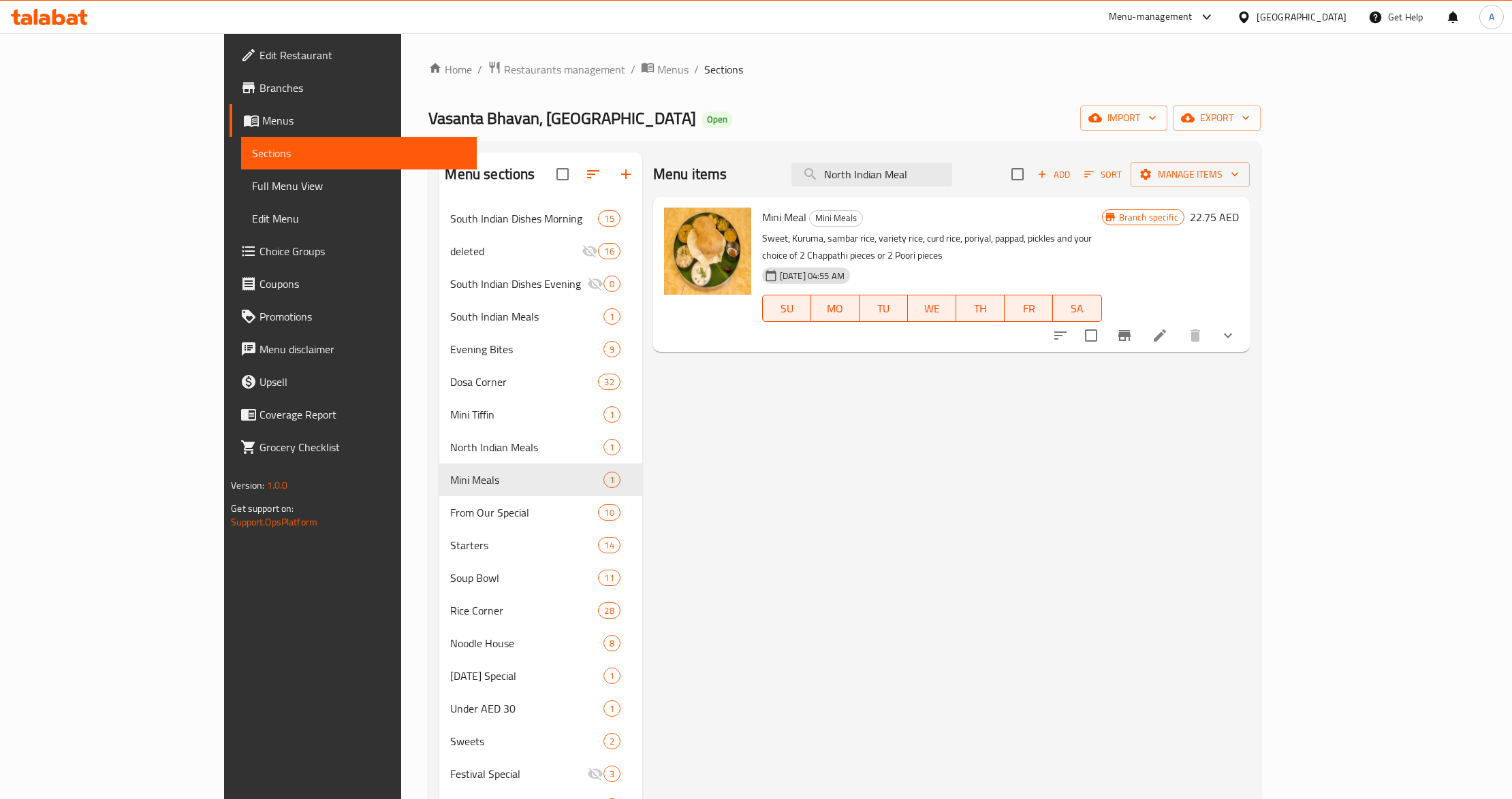
click at [967, 432] on div "Menu items North Indian Meal Add Sort Manage items Mini Meal Mini Meals Sweet, …" at bounding box center [946, 604] width 607 height 904
click at [1133, 327] on icon "Branch-specific-item" at bounding box center [1124, 335] width 16 height 16
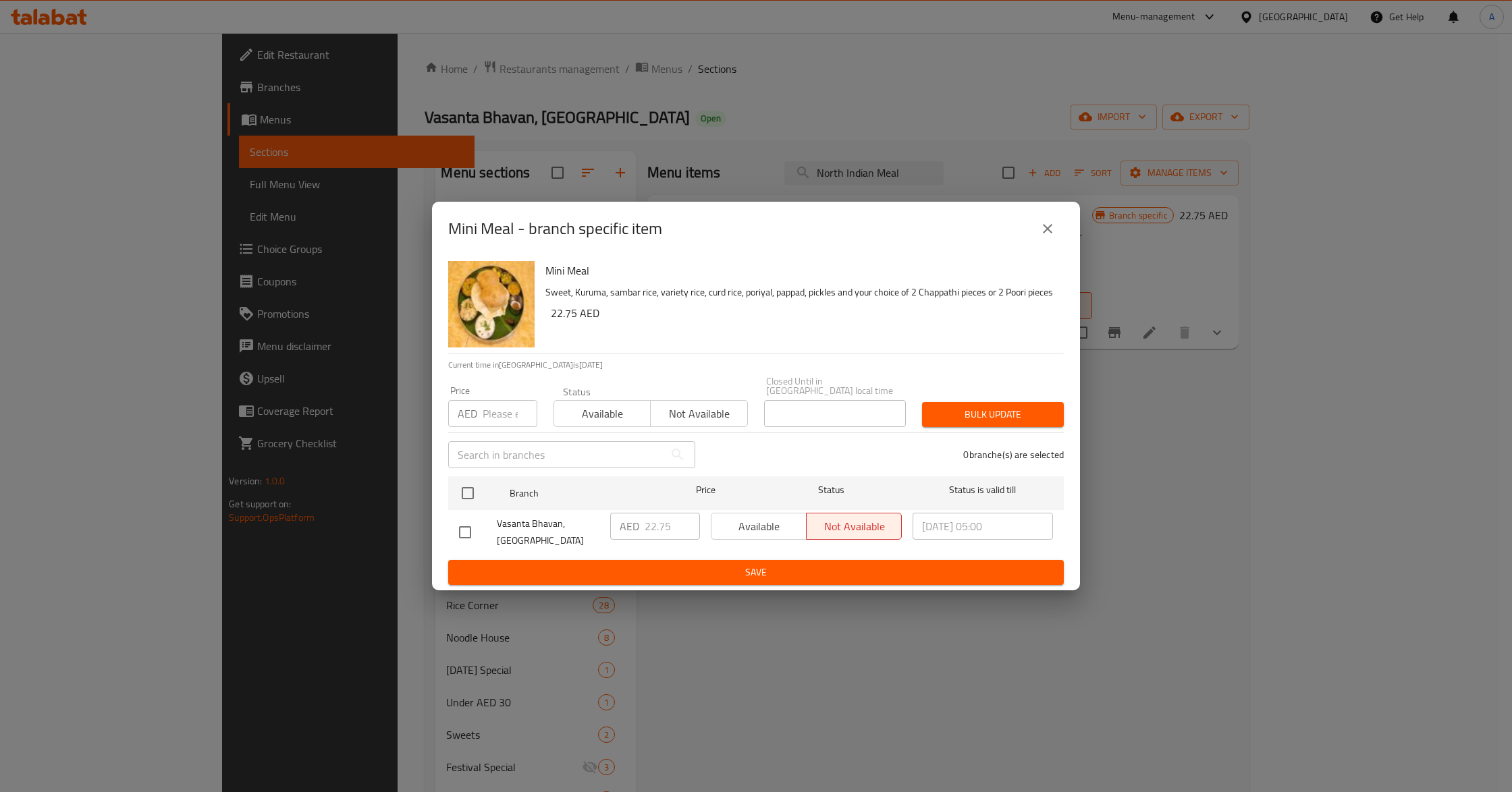
click at [488, 418] on input "number" at bounding box center [509, 413] width 54 height 27
paste input "22.75"
type input "22.75"
click at [463, 495] on input "checkbox" at bounding box center [468, 493] width 28 height 28
checkbox input "true"
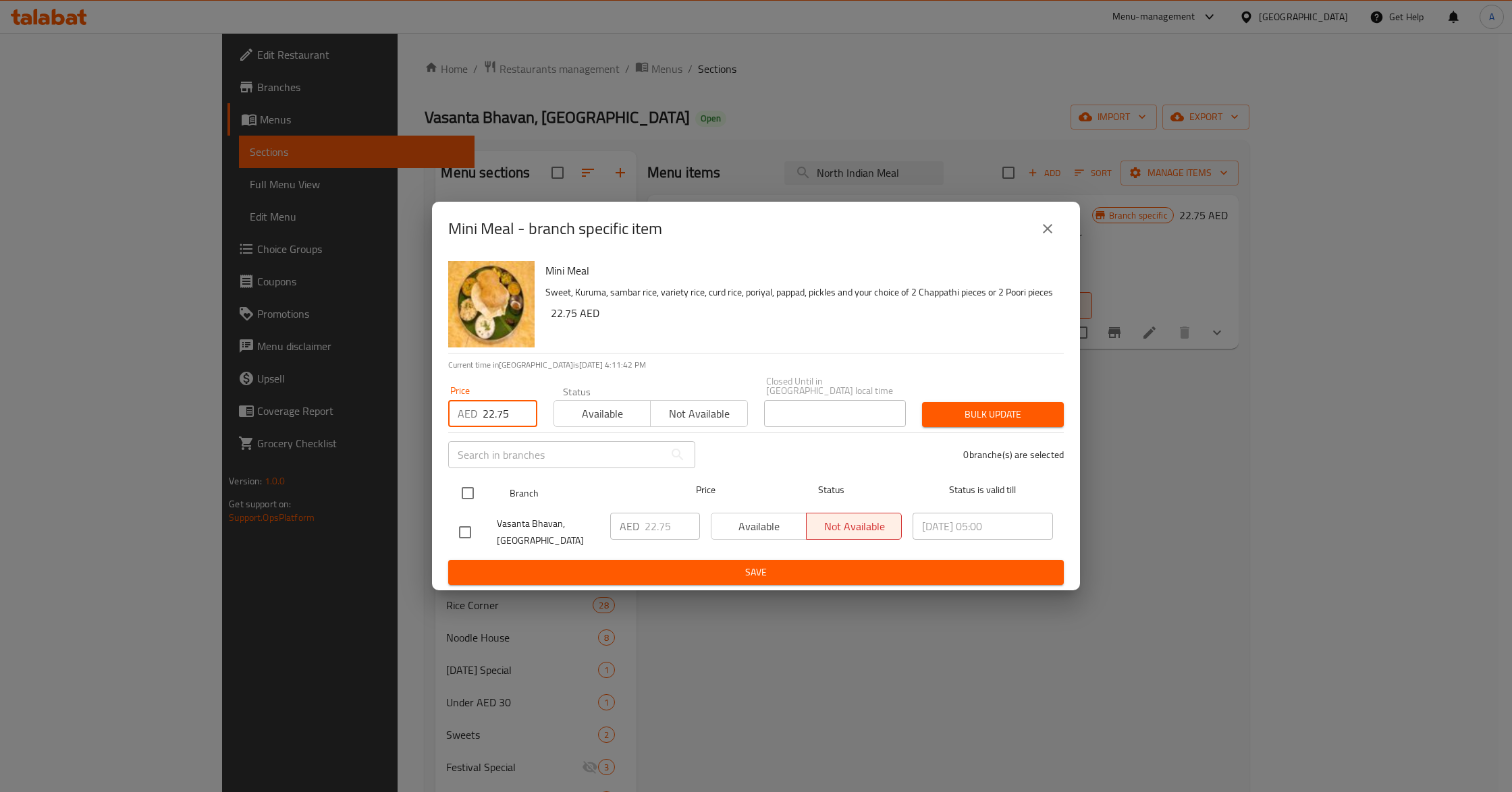
checkbox input "true"
click at [615, 414] on span "Available" at bounding box center [602, 414] width 85 height 20
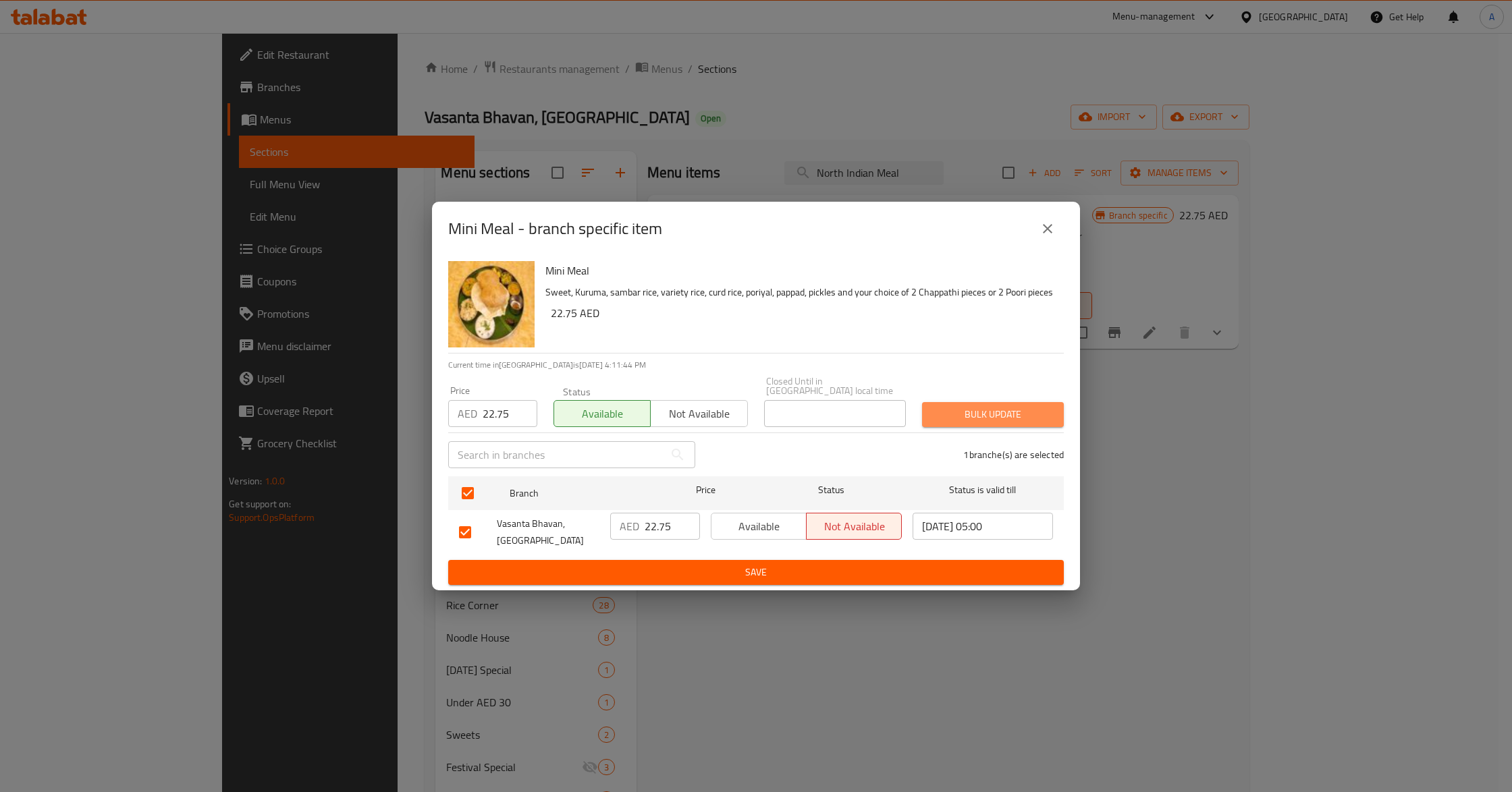
click at [951, 403] on button "Bulk update" at bounding box center [993, 414] width 142 height 25
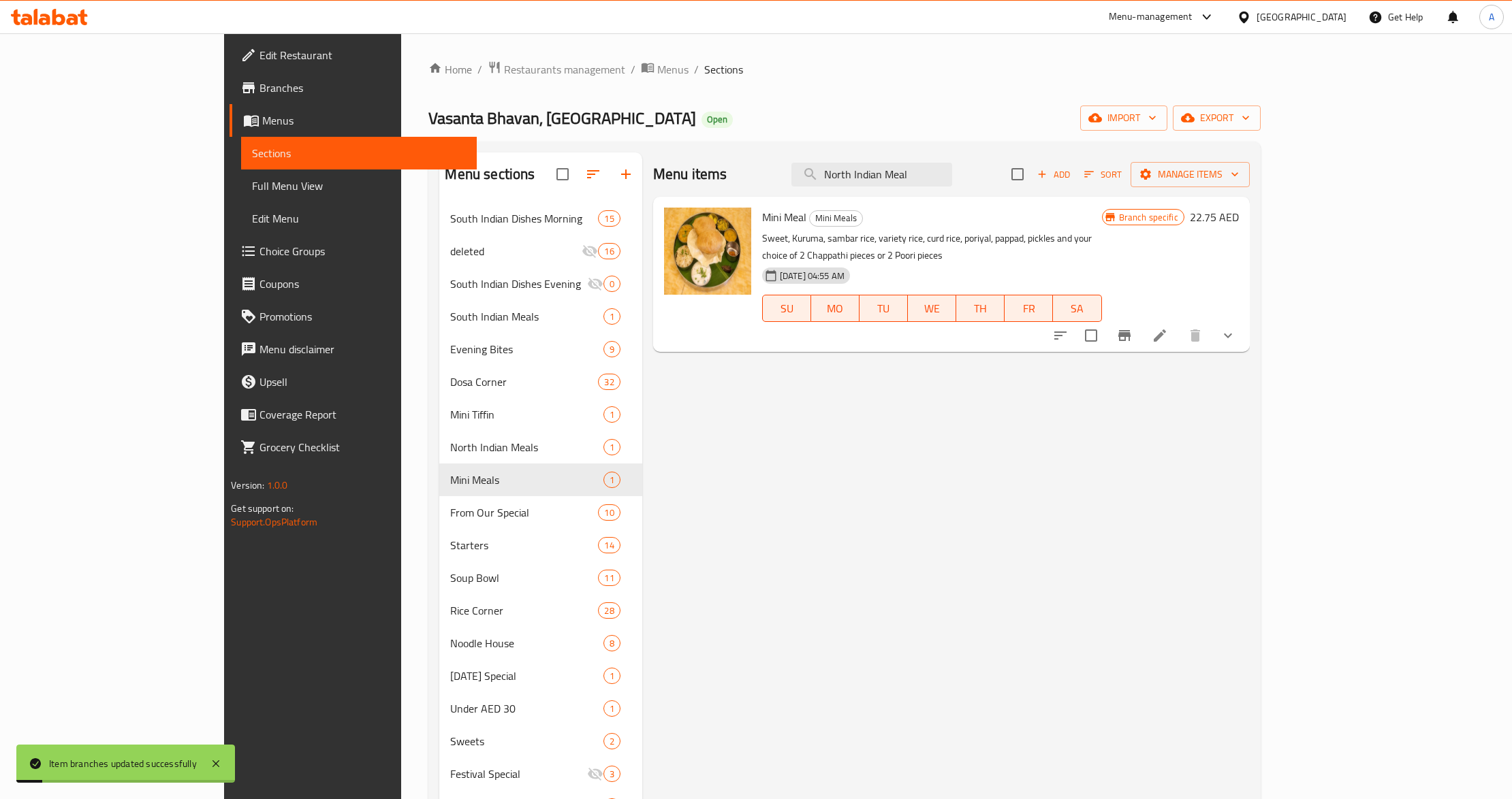
click at [1131, 330] on icon "Branch-specific-item" at bounding box center [1123, 335] width 12 height 11
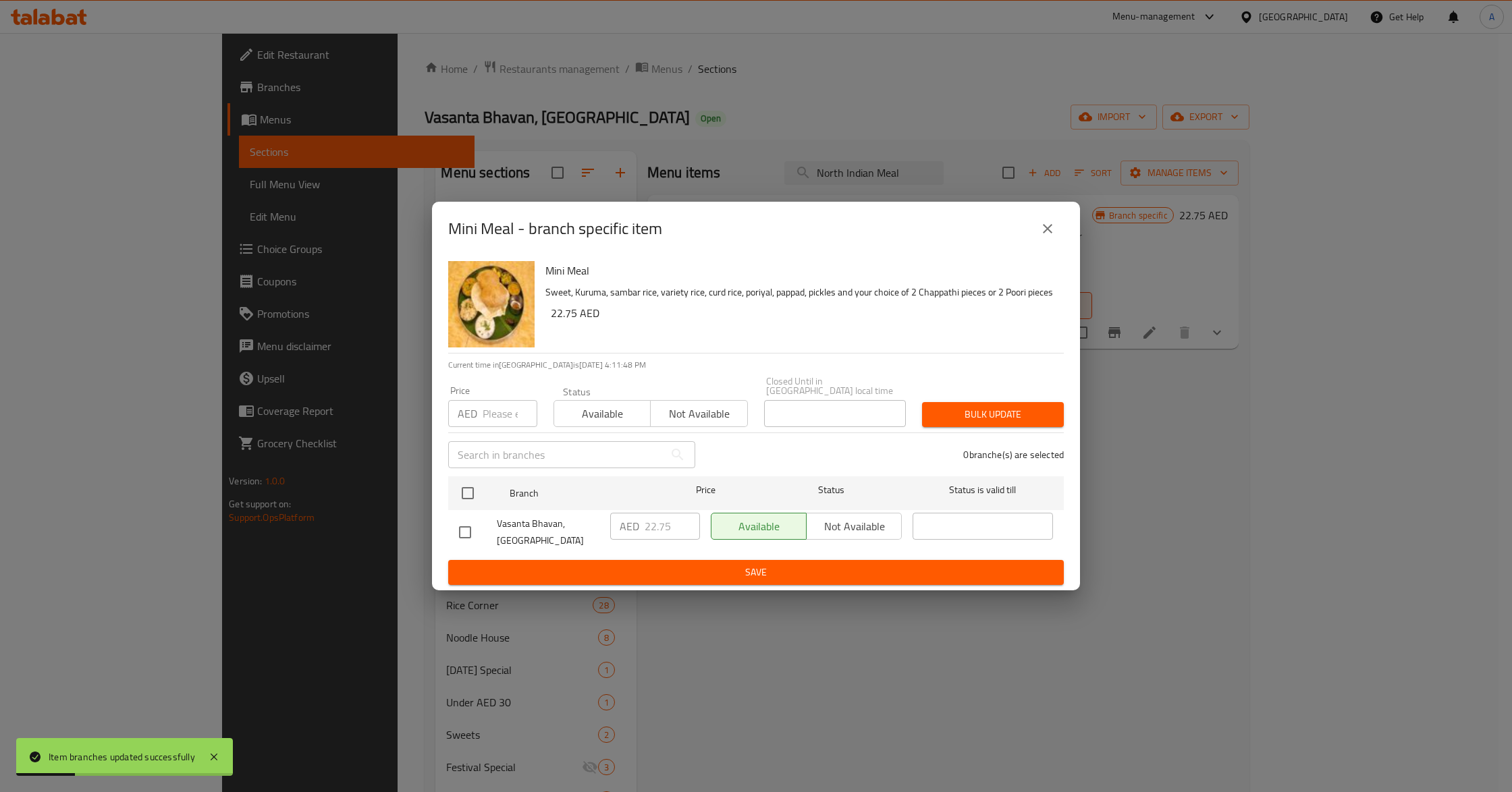
click at [651, 360] on p "Current time in United Arab Emirates is 13 Oct 2025 4:11:48 PM" at bounding box center [755, 365] width 615 height 12
click at [1046, 233] on icon "close" at bounding box center [1047, 228] width 16 height 16
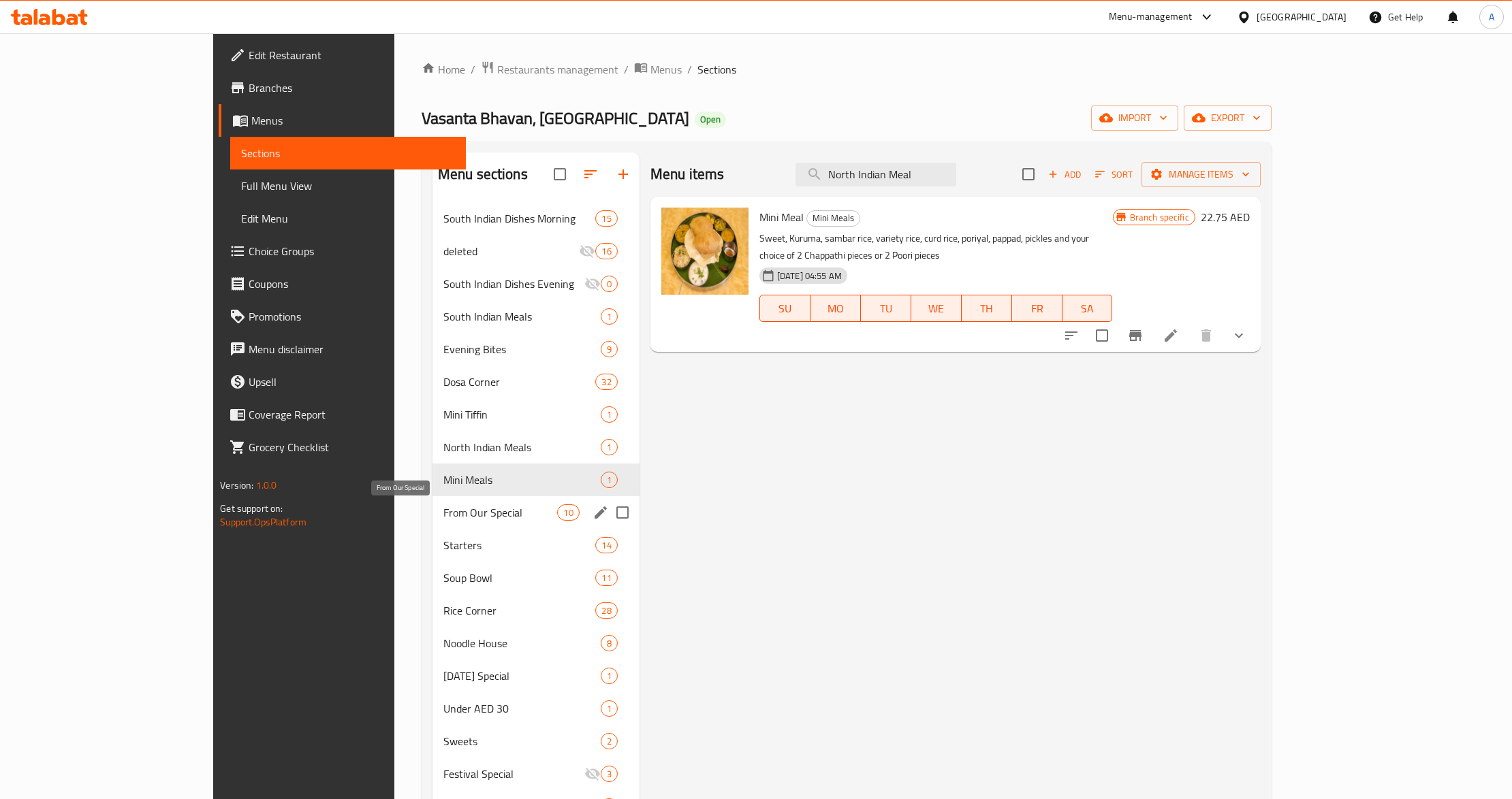
click at [443, 520] on span "From Our Special" at bounding box center [500, 512] width 114 height 16
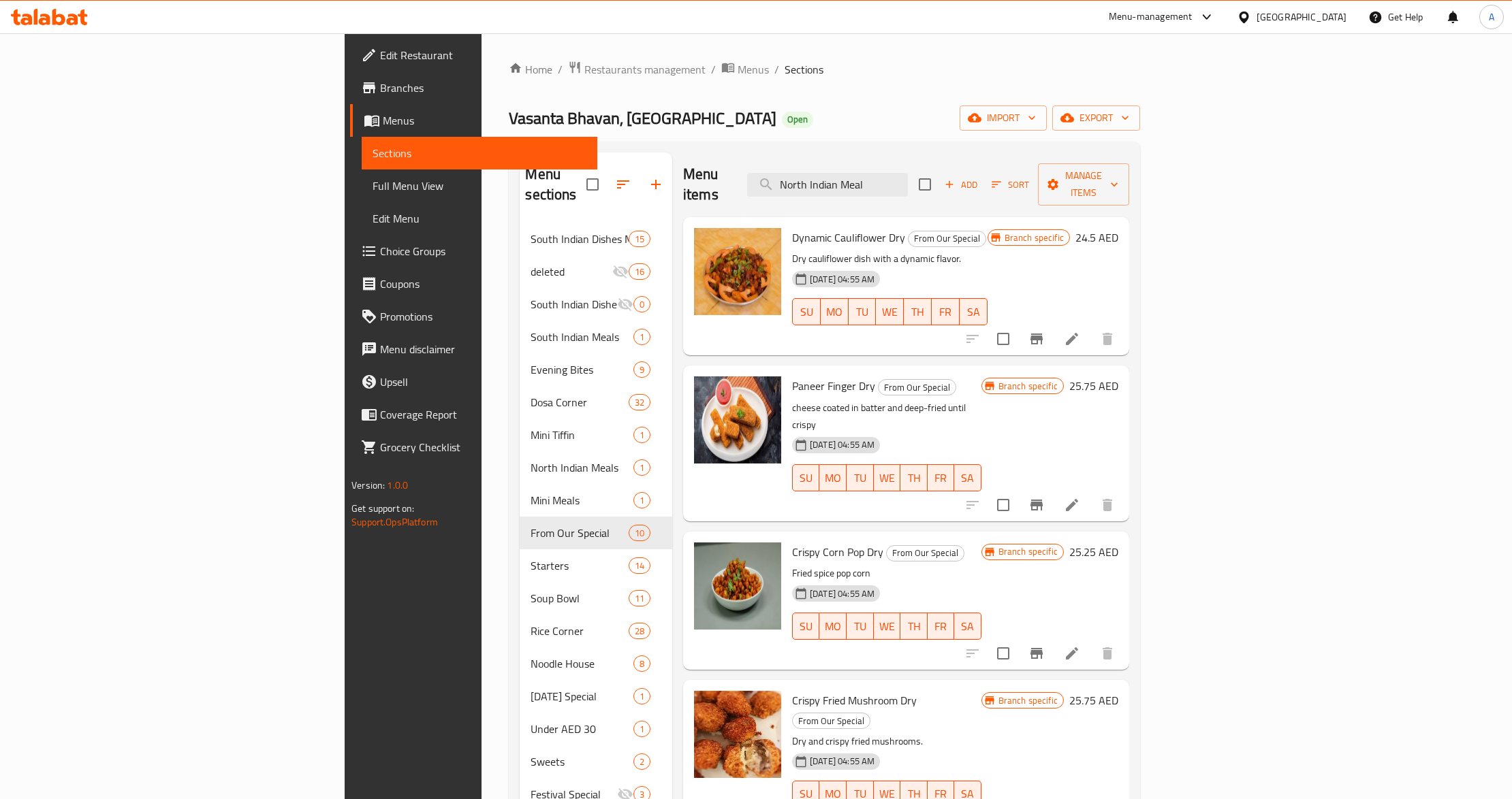
click at [981, 400] on p "cheese coated in batter and deep-fried until crispy" at bounding box center [887, 417] width 190 height 34
click at [950, 251] on p "Dry cauliflower dish with a dynamic flavor." at bounding box center [890, 259] width 195 height 17
click at [940, 377] on div "Paneer Finger Dry From Our Special cheese coated in batter and deep-fried until…" at bounding box center [886, 443] width 200 height 145
click at [1054, 366] on div "Paneer Finger Dry From Our Special cheese coated in batter and deep-fried until…" at bounding box center [906, 443] width 446 height 155
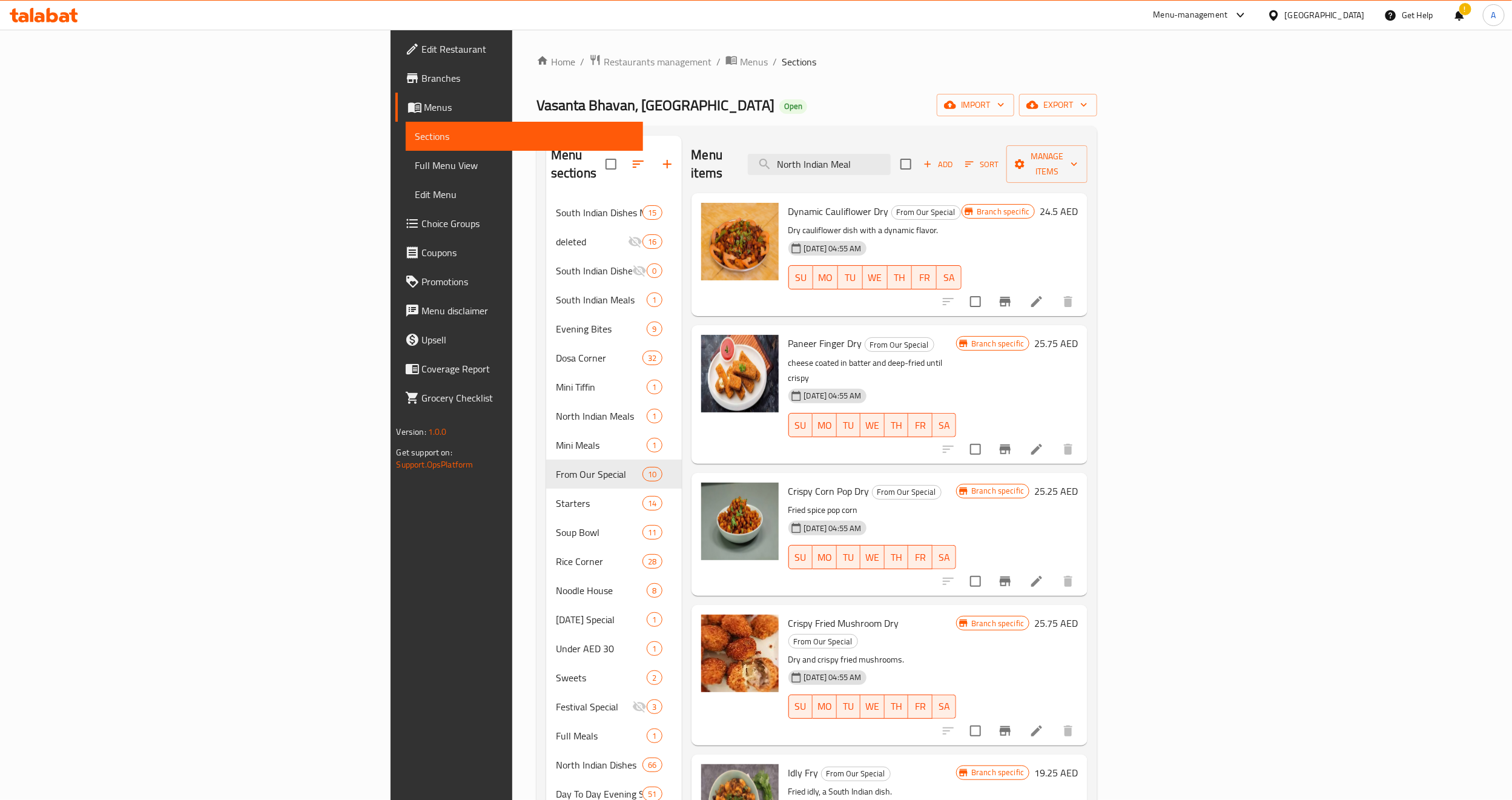
click at [877, 203] on h6 "Dynamic Cauliflower Dry From Our Special" at bounding box center [876, 211] width 174 height 17
click at [1011, 297] on icon "Branch-specific-item" at bounding box center [1005, 301] width 11 height 10
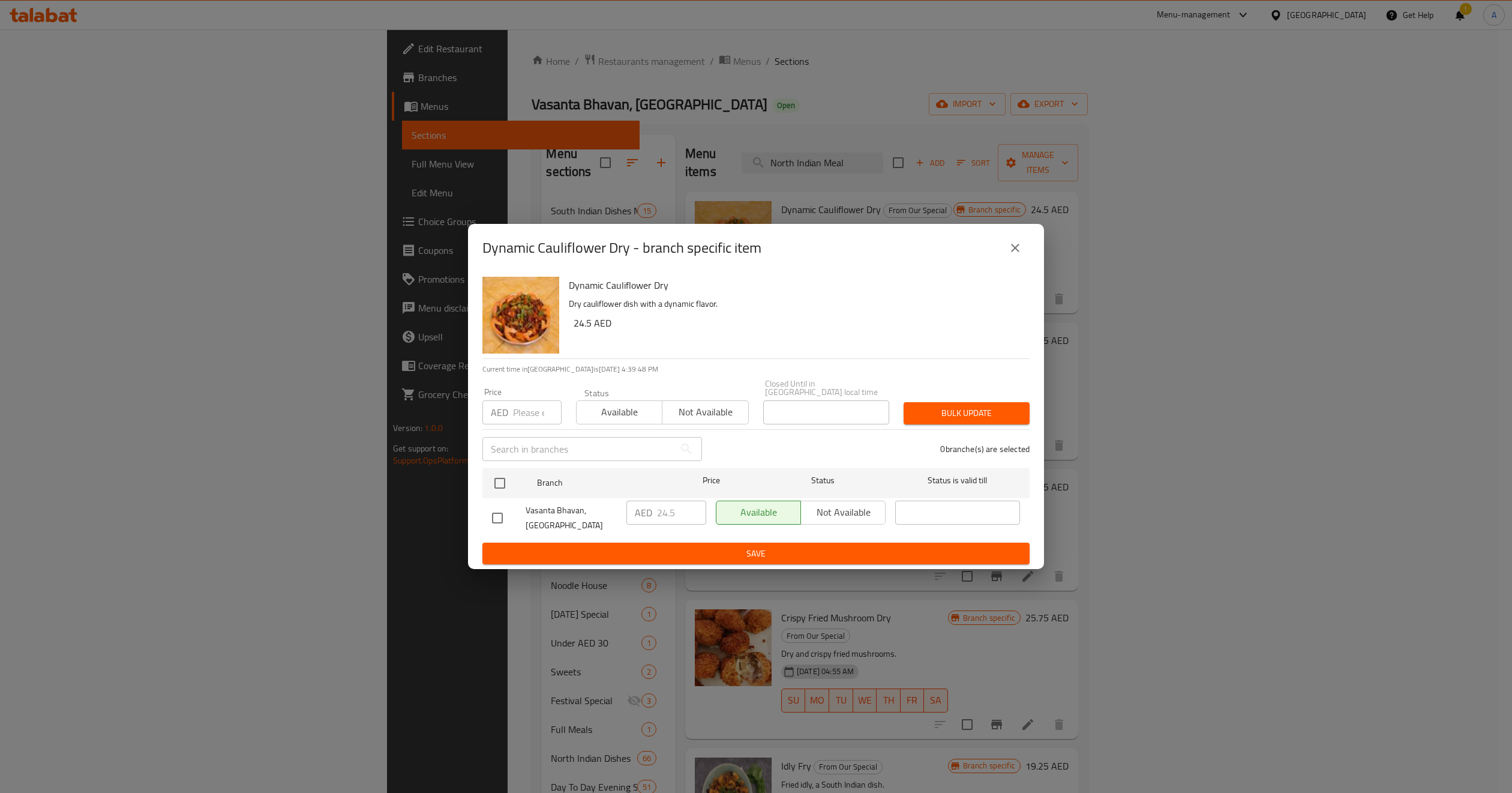
click at [517, 417] on input "number" at bounding box center [537, 412] width 48 height 24
click at [1017, 254] on icon "close" at bounding box center [1015, 248] width 14 height 14
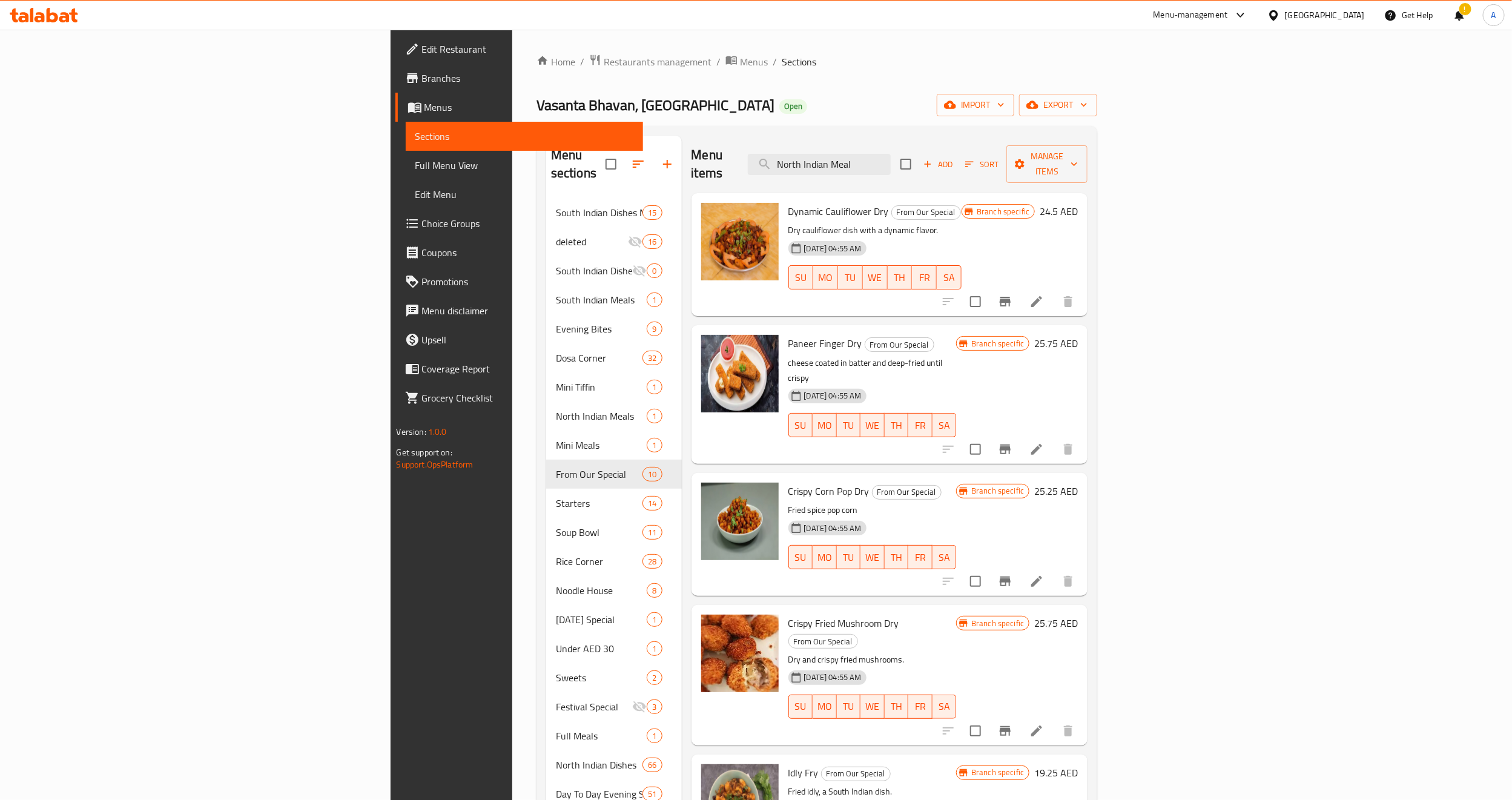
click at [900, 330] on div "Paneer Finger Dry From Our Special cheese coated in batter and deep-fried until…" at bounding box center [872, 394] width 178 height 129
click at [1020, 435] on button "Branch-specific-item" at bounding box center [1005, 449] width 29 height 29
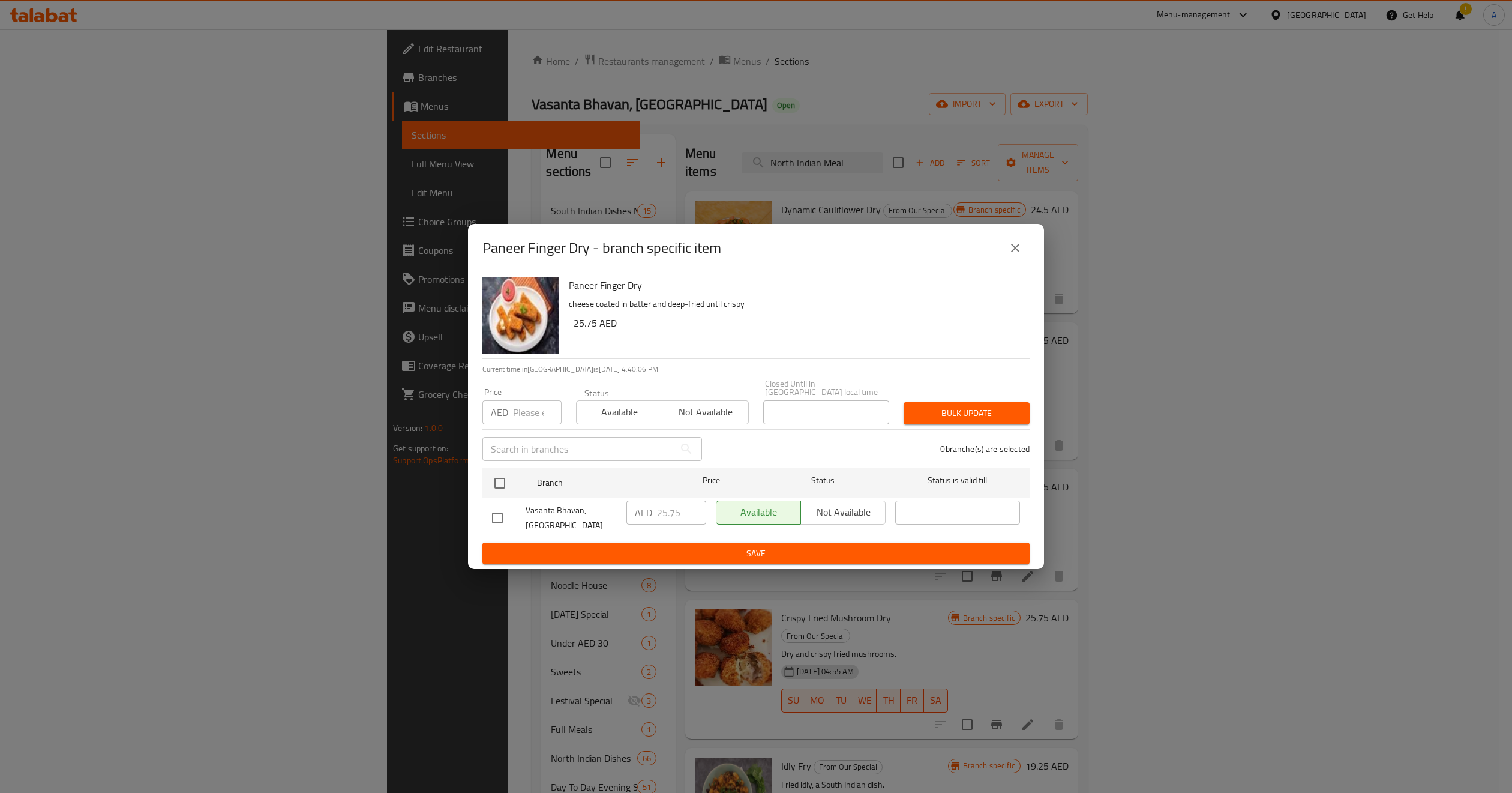
click at [535, 416] on input "number" at bounding box center [537, 412] width 48 height 24
paste input "25.75"
type input "25.75"
click at [1017, 254] on icon "close" at bounding box center [1015, 248] width 14 height 14
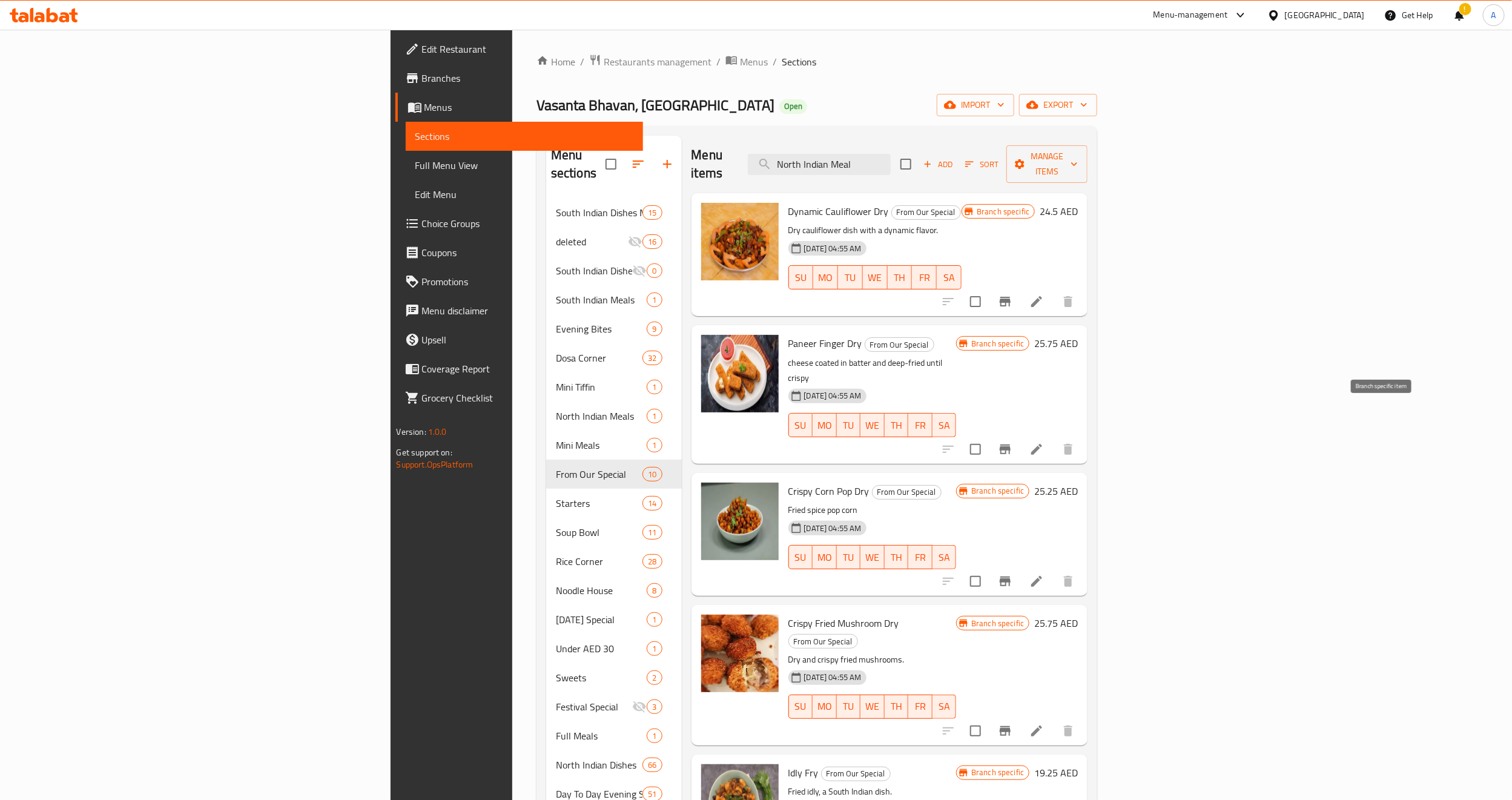
click at [1011, 444] on icon "Branch-specific-item" at bounding box center [1005, 449] width 11 height 10
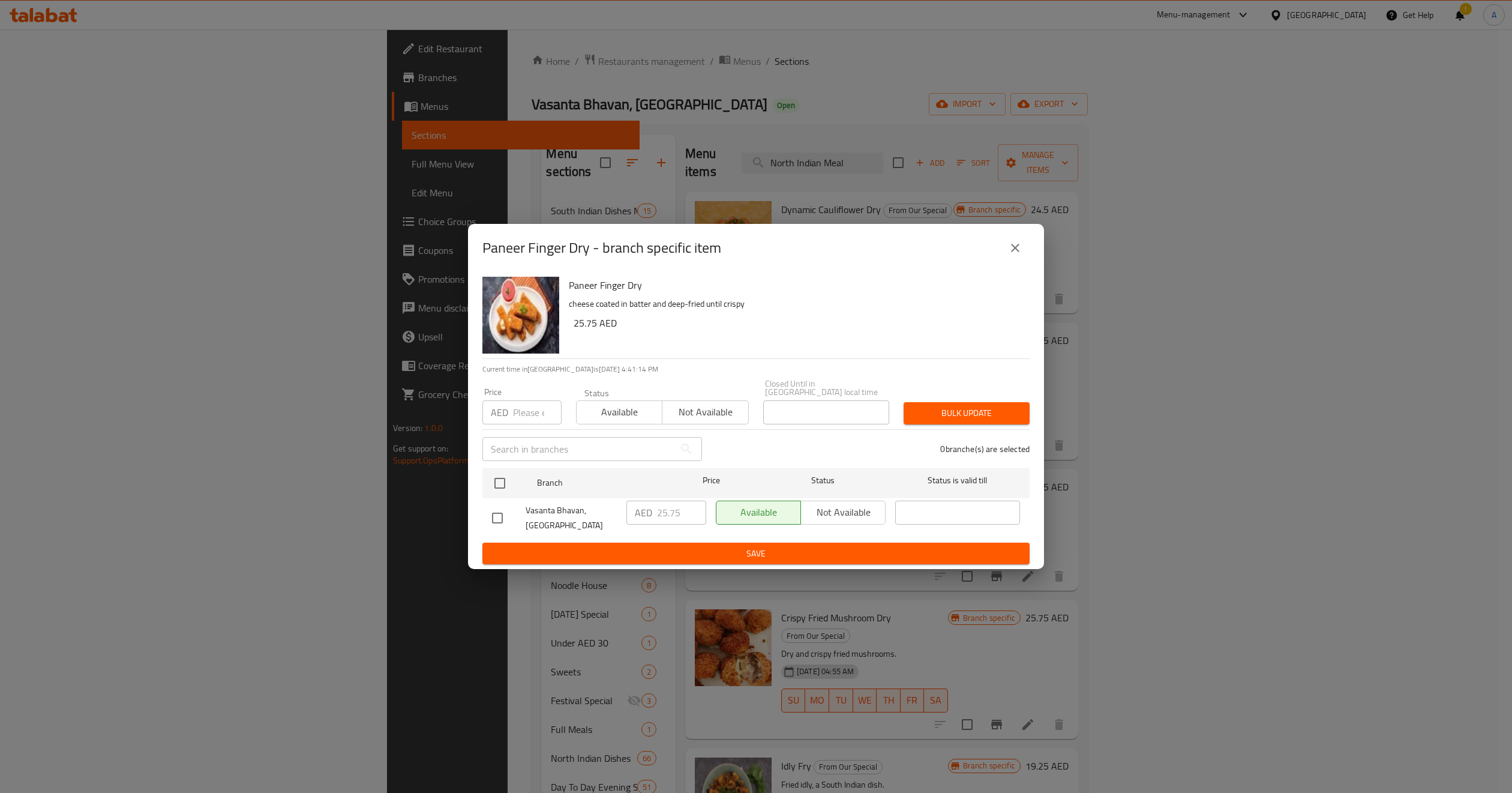
click at [1016, 254] on icon "close" at bounding box center [1015, 248] width 14 height 14
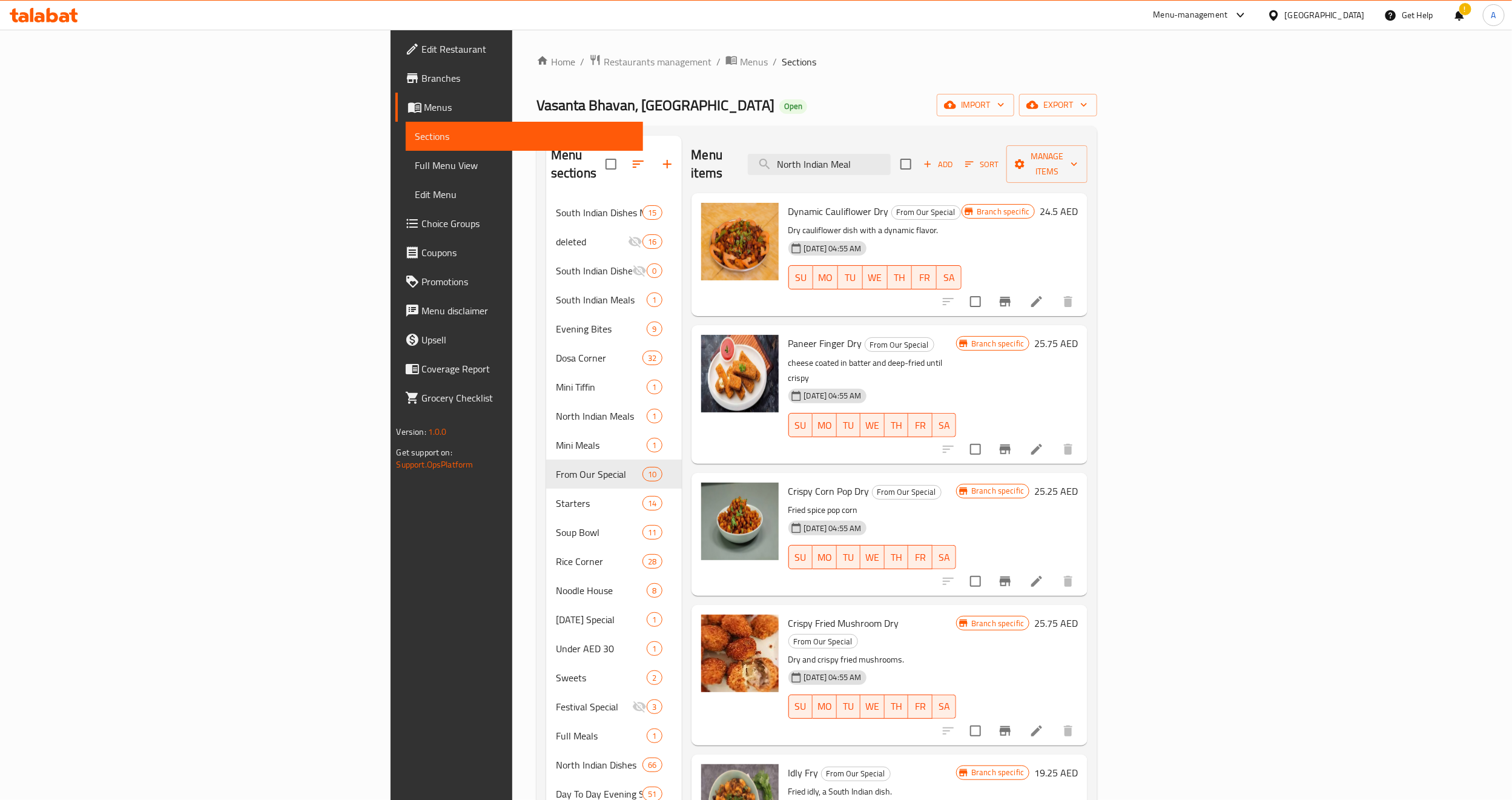
click at [962, 516] on div "24-12-2024 04:55 AM SU MO TU WE TH FR SA" at bounding box center [872, 548] width 178 height 65
click at [1011, 576] on icon "Branch-specific-item" at bounding box center [1005, 581] width 11 height 10
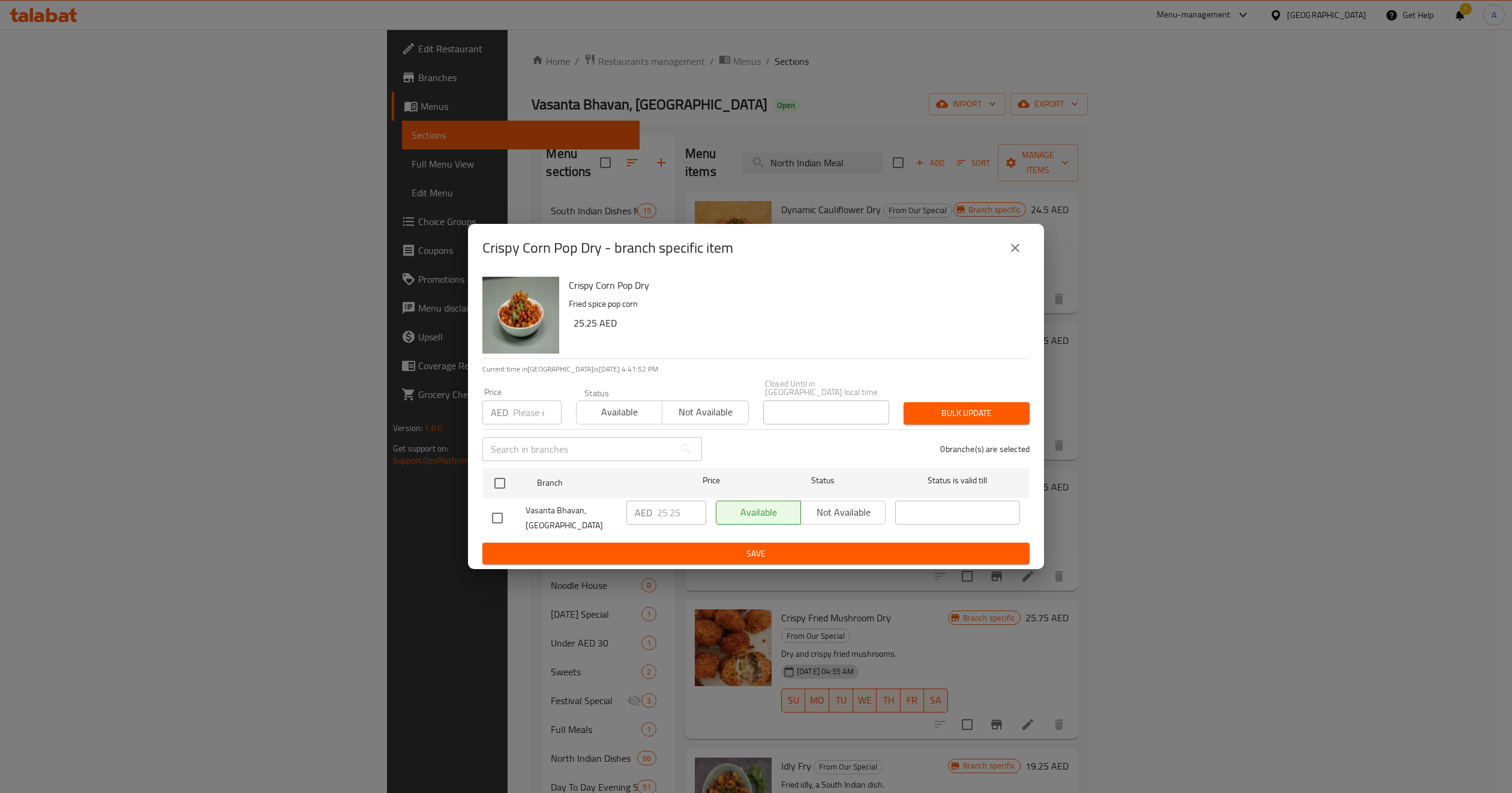
click at [691, 332] on div "Crispy Corn Pop Dry Fried spice pop corn 25.25 AED" at bounding box center [795, 315] width 461 height 87
click at [513, 409] on input "number" at bounding box center [537, 412] width 48 height 24
paste input "25.25"
type input "25.25"
click at [1013, 247] on icon "close" at bounding box center [1015, 248] width 8 height 8
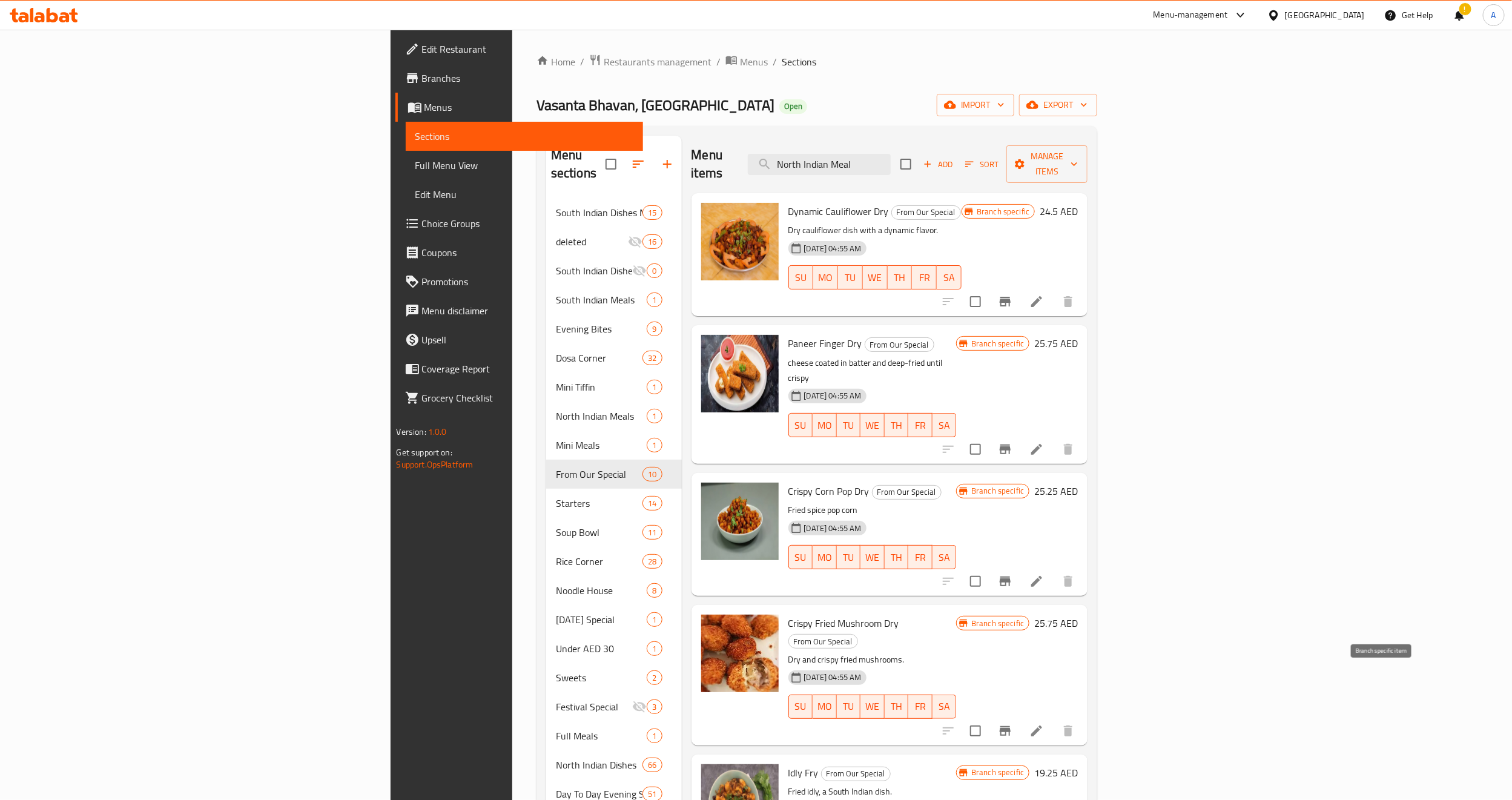
click at [1011, 710] on icon "Branch-specific-item" at bounding box center [1005, 730] width 11 height 10
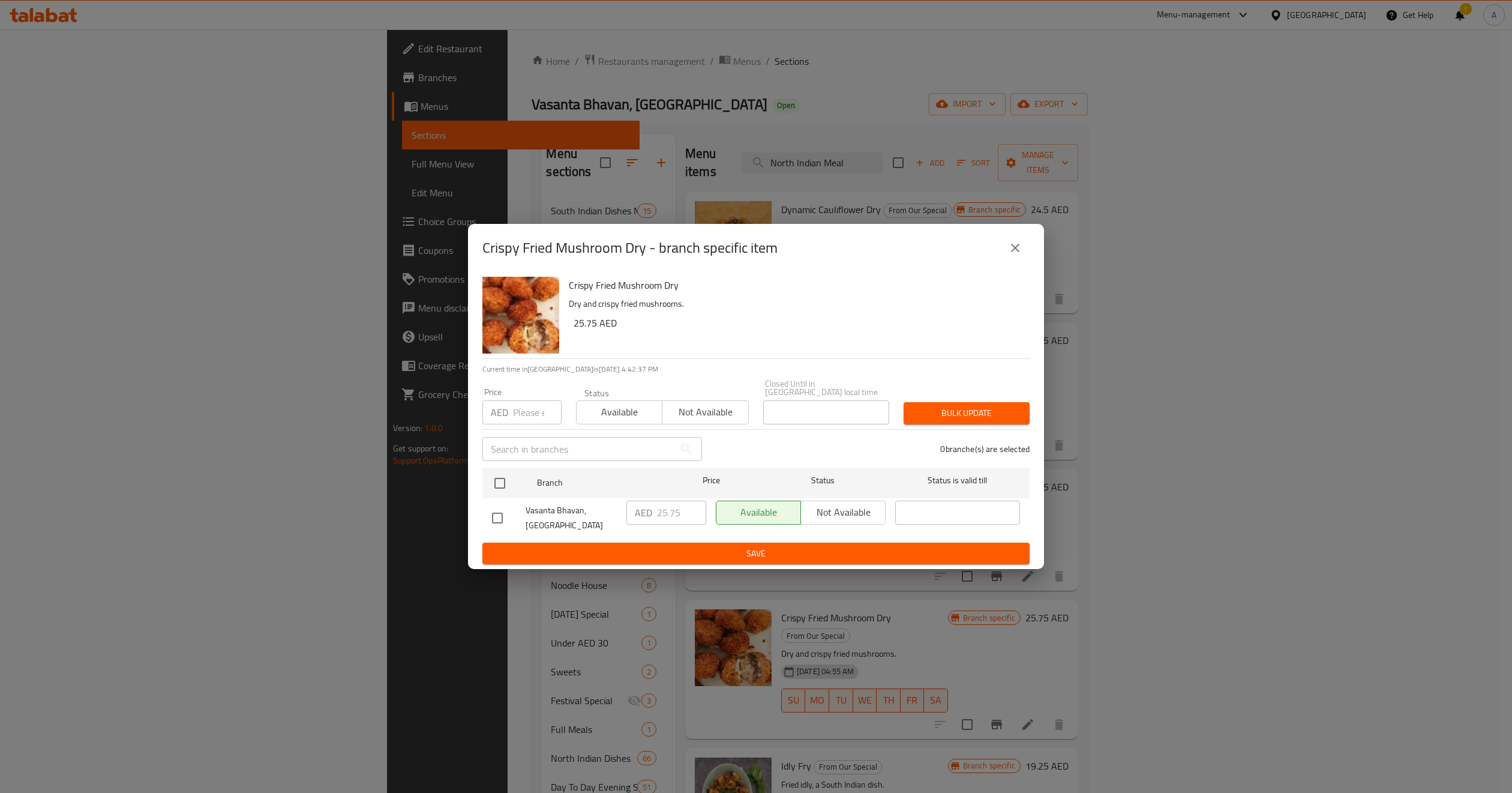
click at [686, 348] on div "Crispy Fried Mushroom Dry Dry and crispy fried mushrooms. 25.75 AED" at bounding box center [795, 315] width 461 height 87
click at [1018, 244] on icon "close" at bounding box center [1015, 248] width 14 height 14
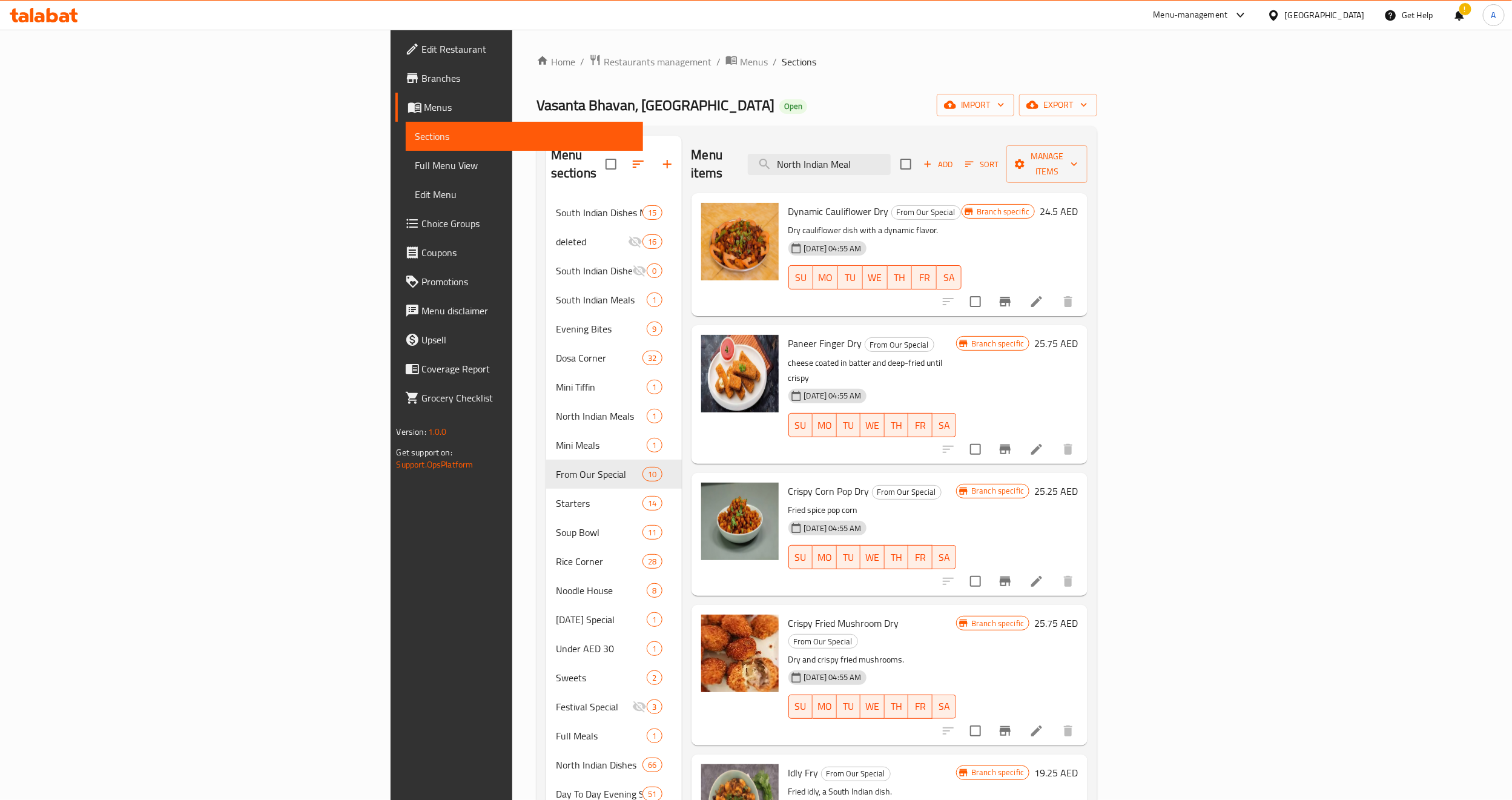
click at [962, 408] on div "SU MO TU WE TH FR SA" at bounding box center [872, 425] width 178 height 34
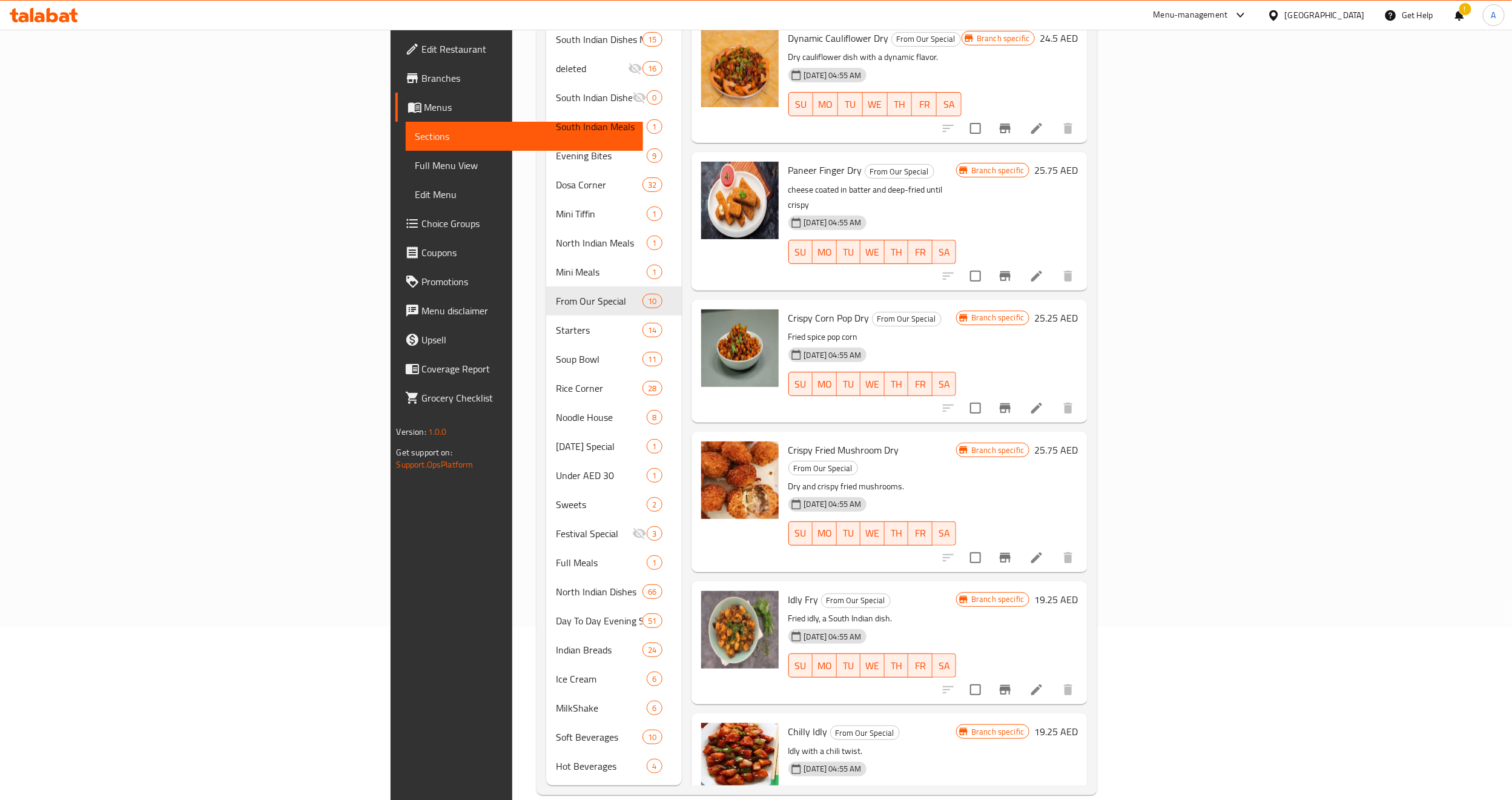
scroll to position [548, 0]
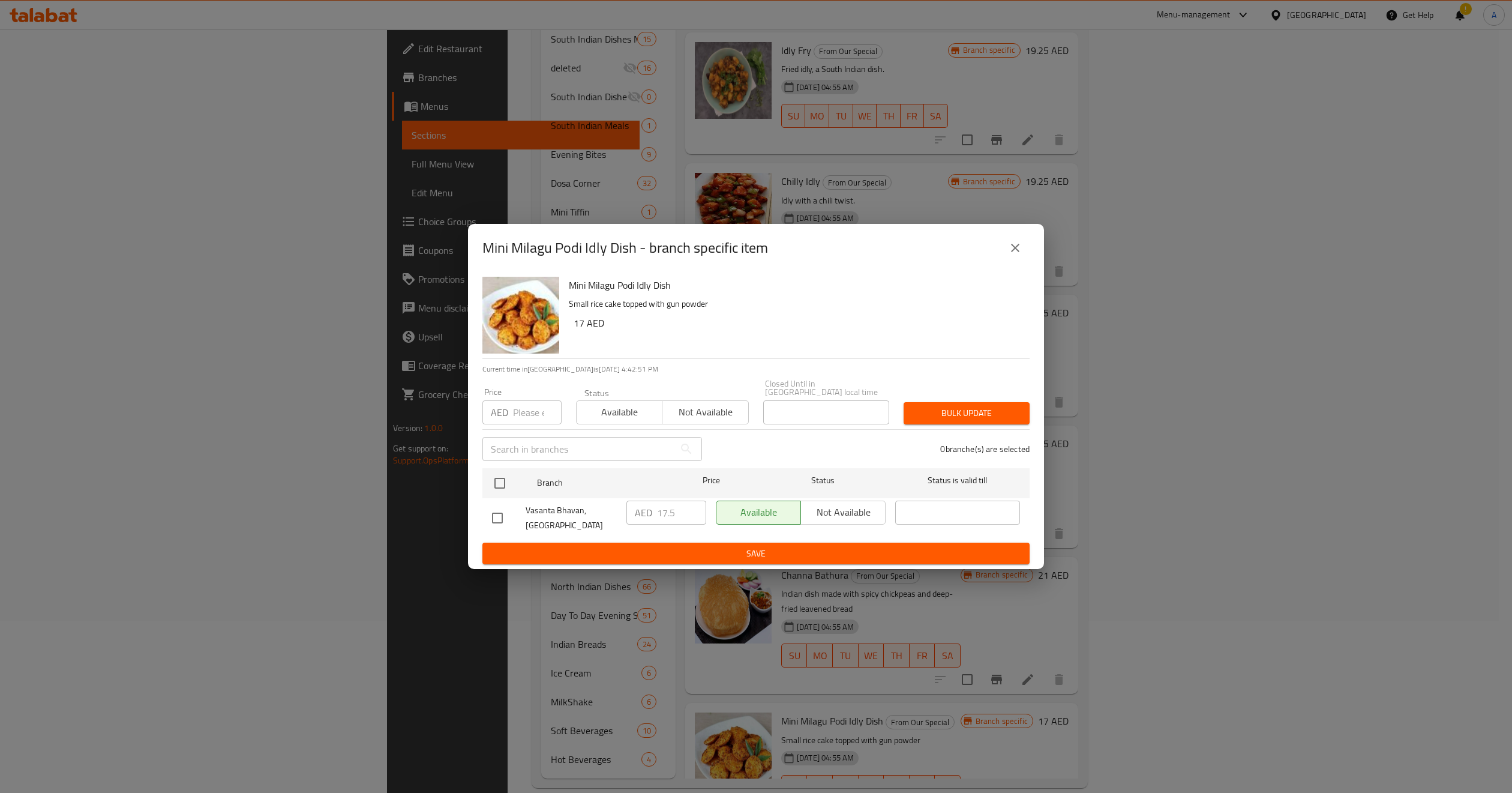
click at [1010, 253] on icon "close" at bounding box center [1015, 248] width 14 height 14
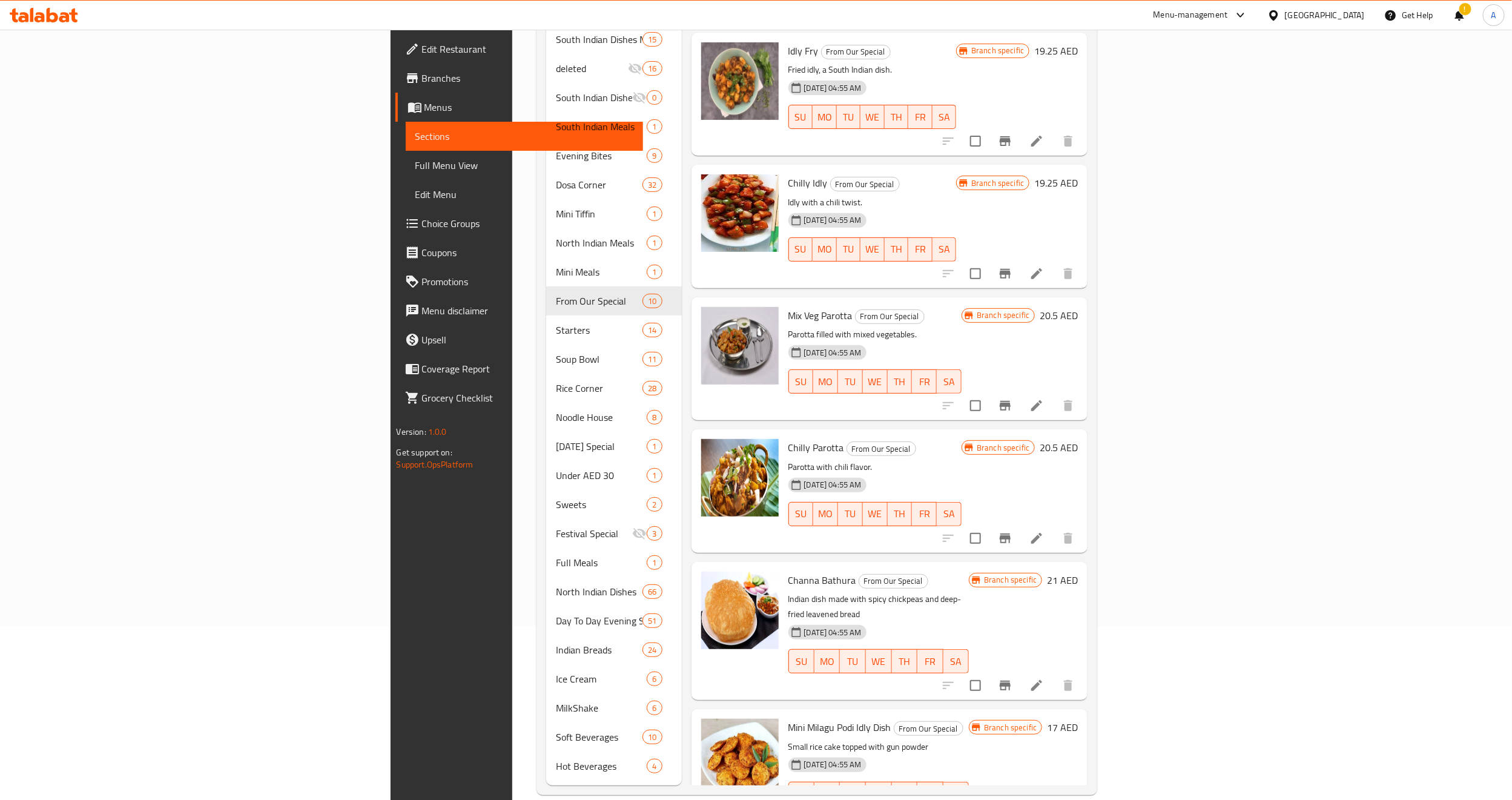
click at [896, 473] on div "24-12-2024 04:55 AM SU MO TU WE TH FR SA" at bounding box center [875, 505] width 183 height 65
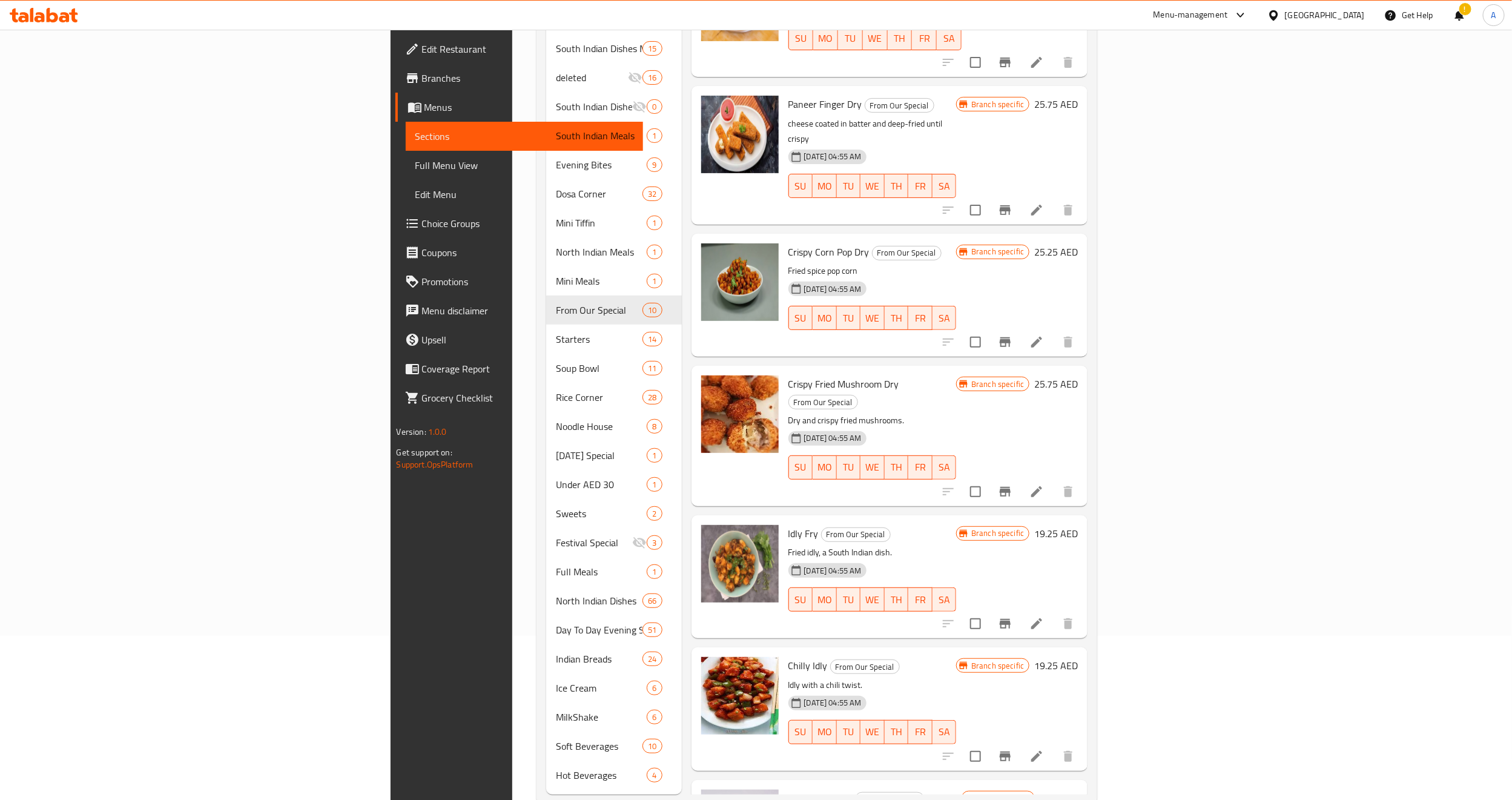
scroll to position [91, 0]
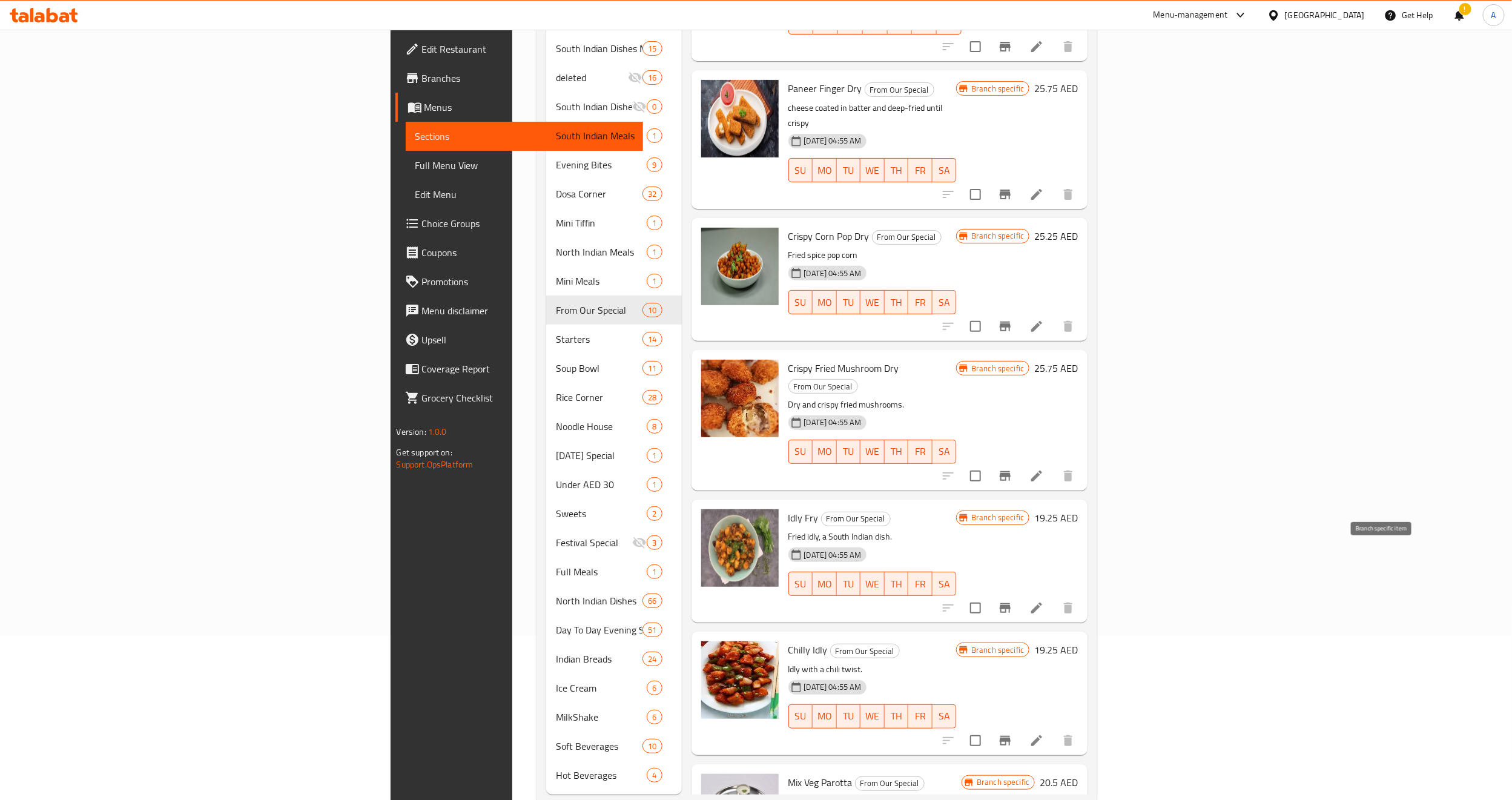
click at [1020, 593] on button "Branch-specific-item" at bounding box center [1005, 608] width 29 height 29
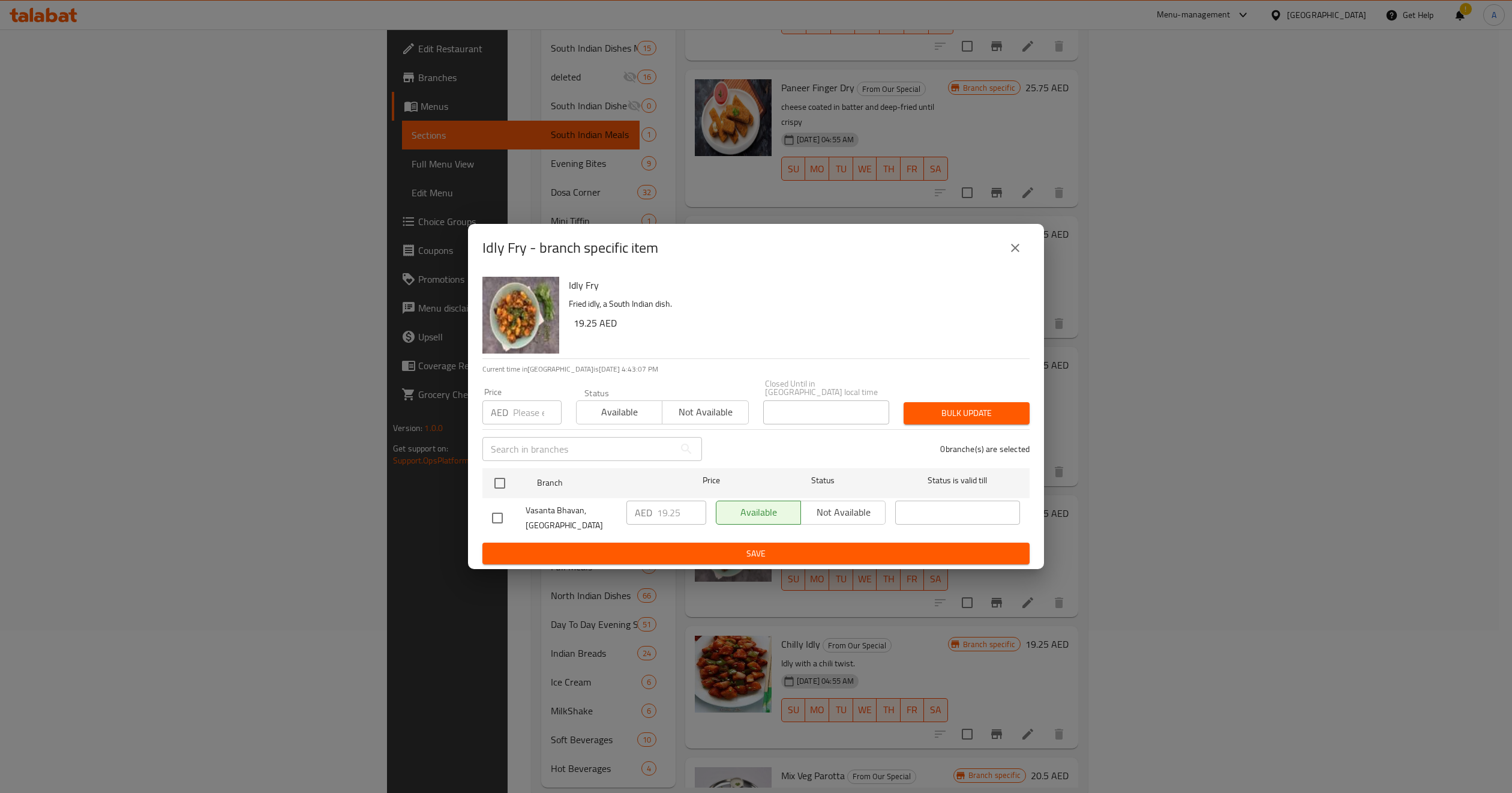
click at [1014, 253] on icon "close" at bounding box center [1015, 248] width 14 height 14
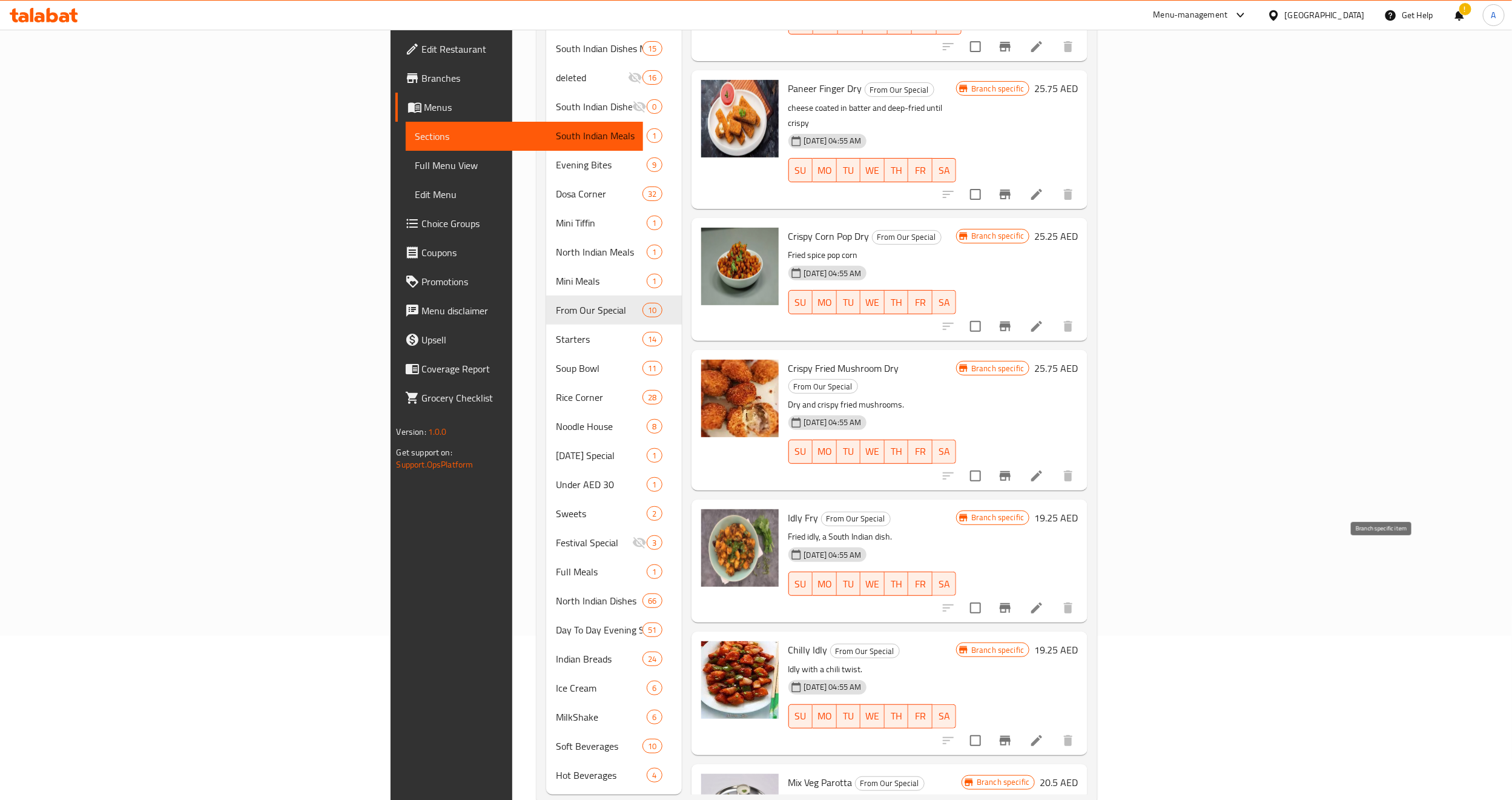
click at [1011, 603] on icon "Branch-specific-item" at bounding box center [1005, 607] width 11 height 10
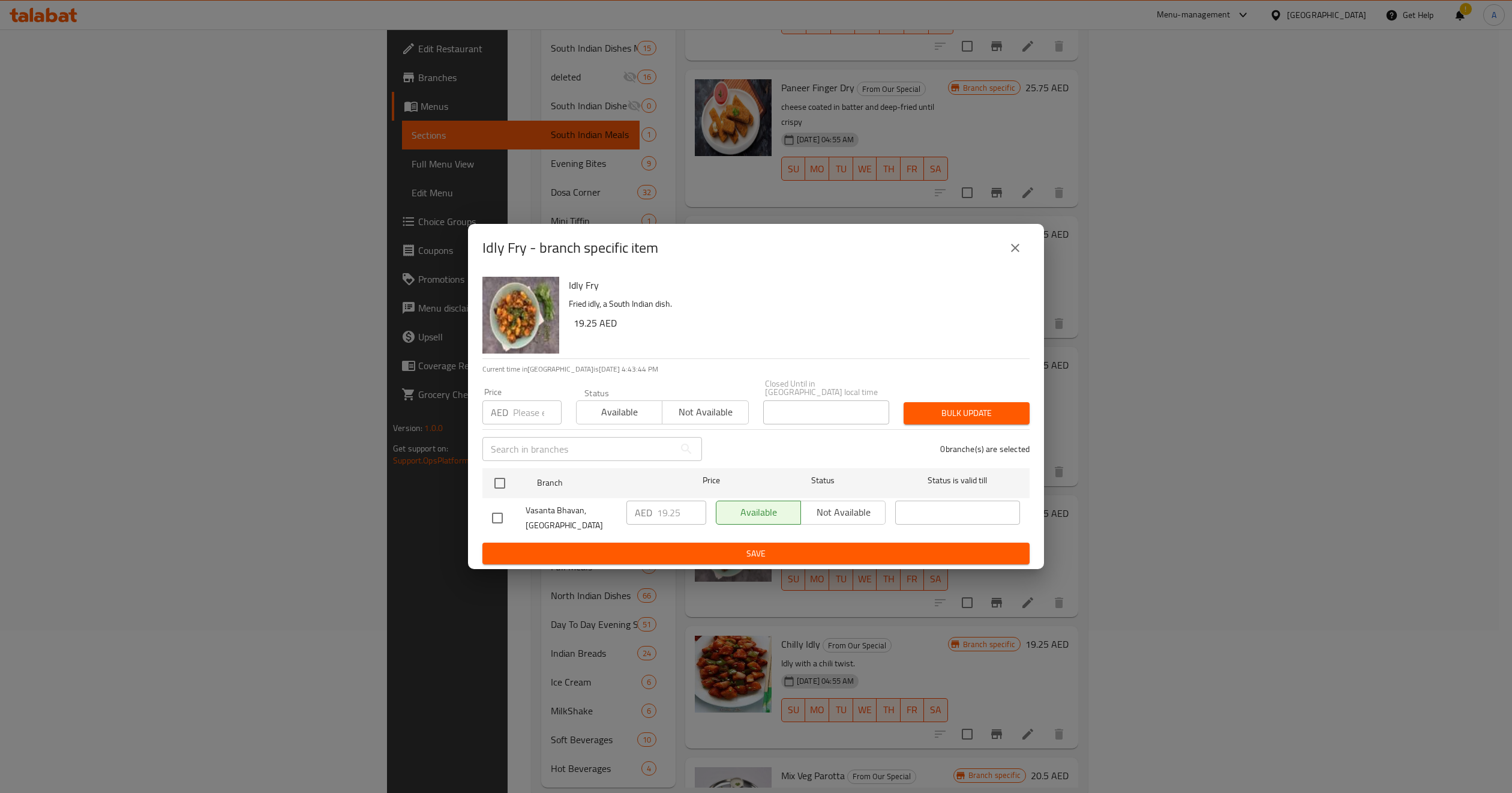
click at [1014, 245] on icon "close" at bounding box center [1015, 248] width 14 height 14
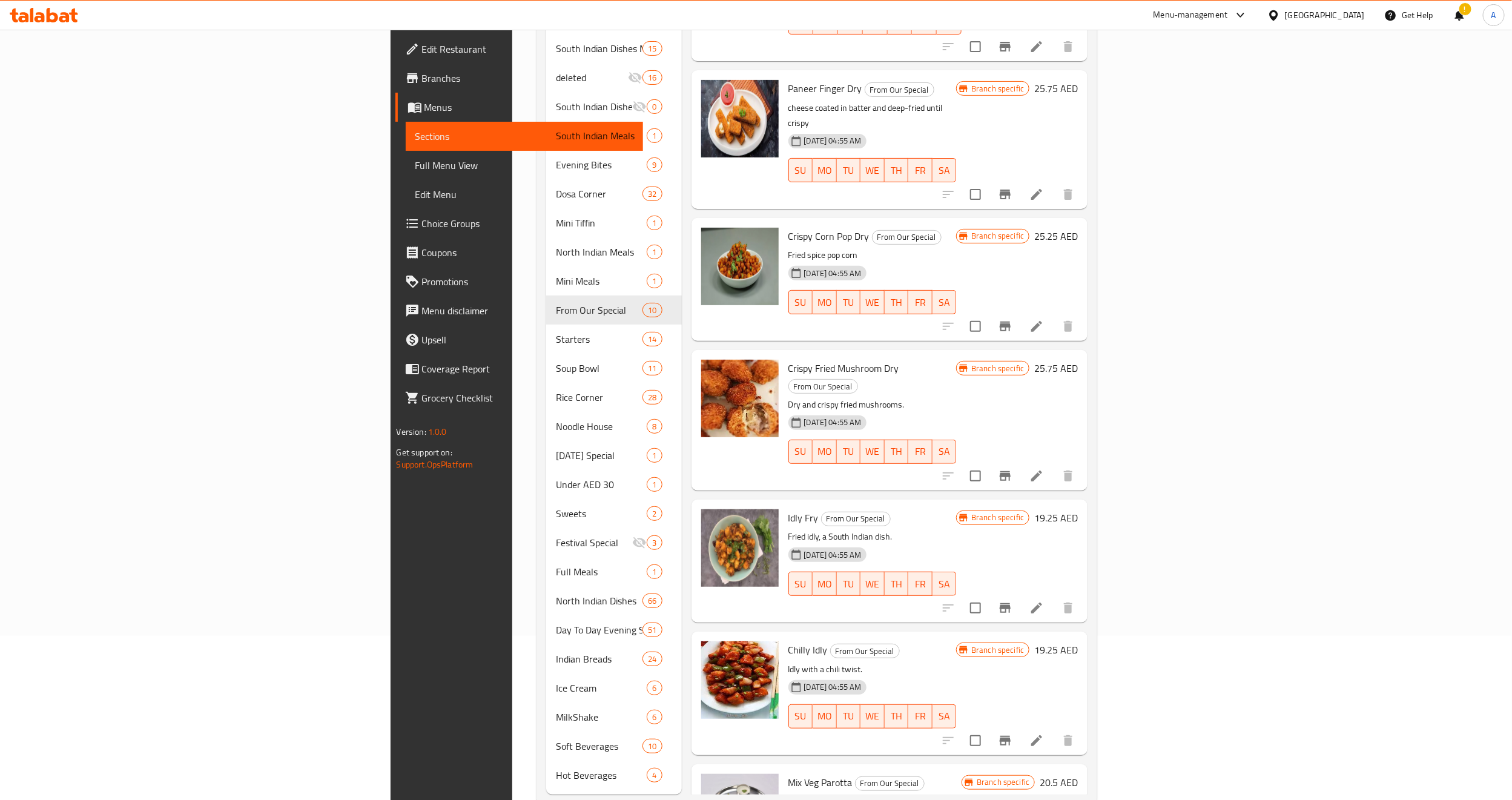
click at [791, 529] on p "Fried idly, a South Indian dish." at bounding box center [873, 537] width 169 height 15
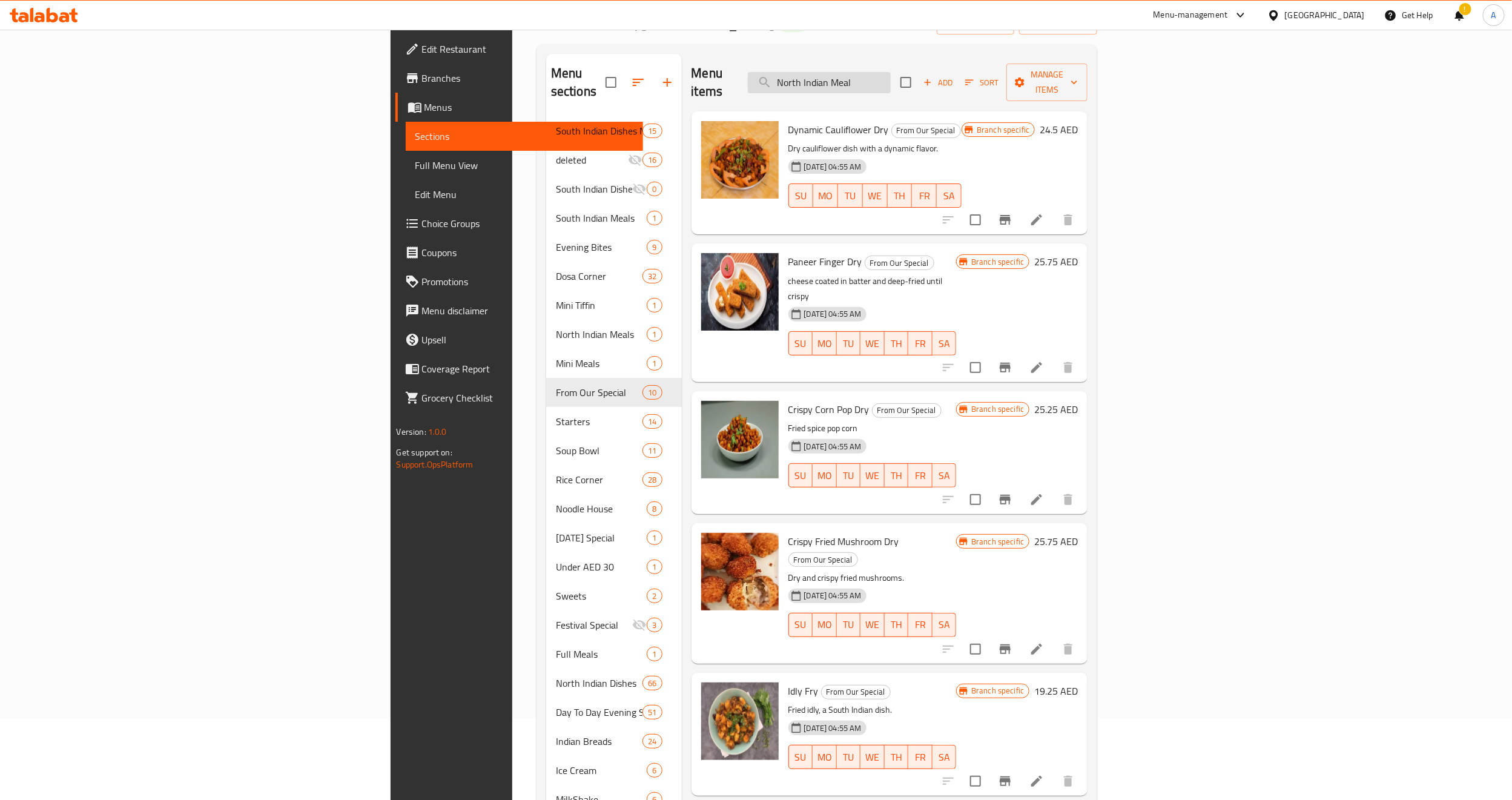
scroll to position [0, 0]
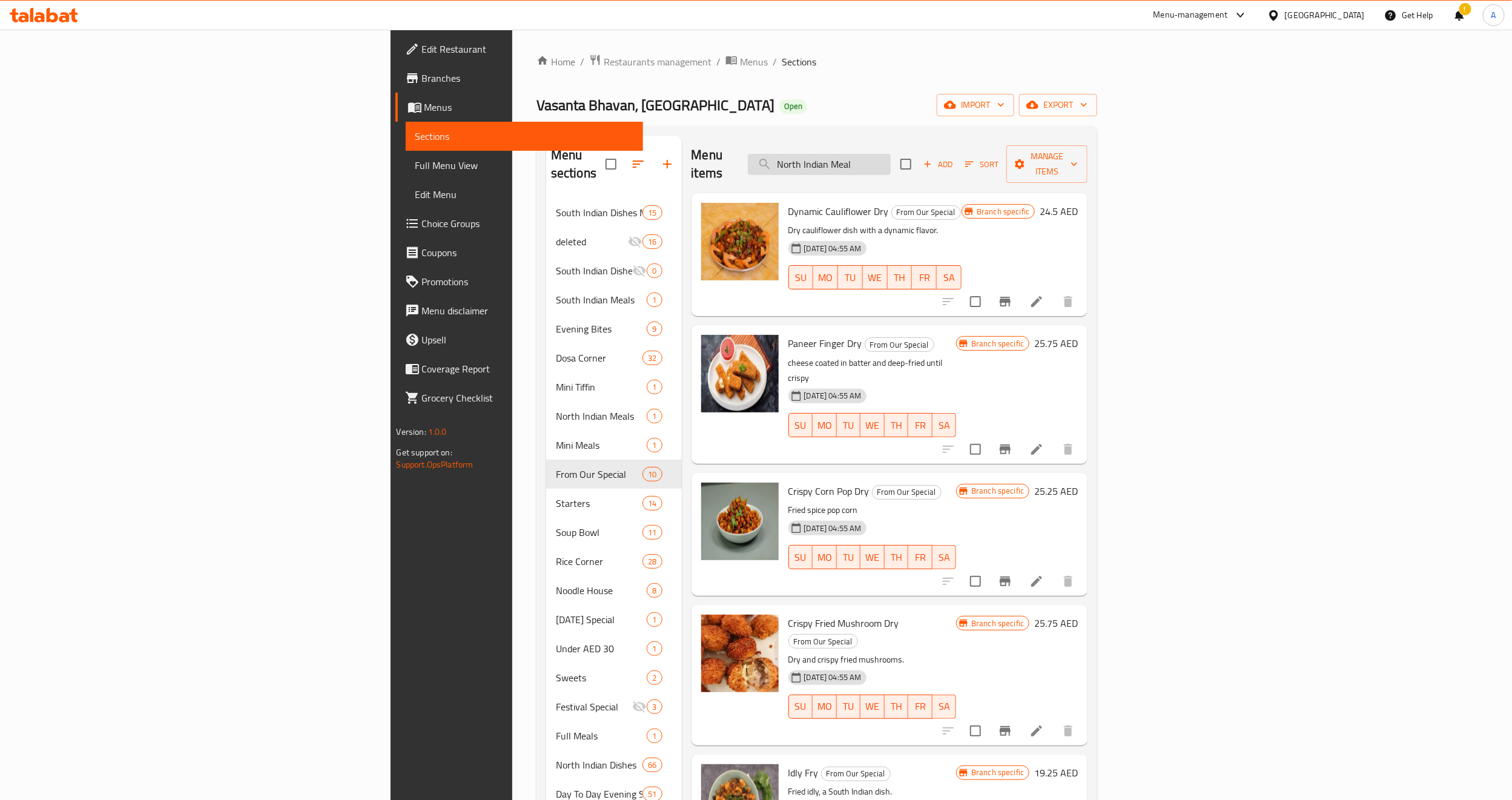
click at [891, 156] on input "North Indian Meal" at bounding box center [819, 164] width 143 height 21
paste input "Chilli Idly"
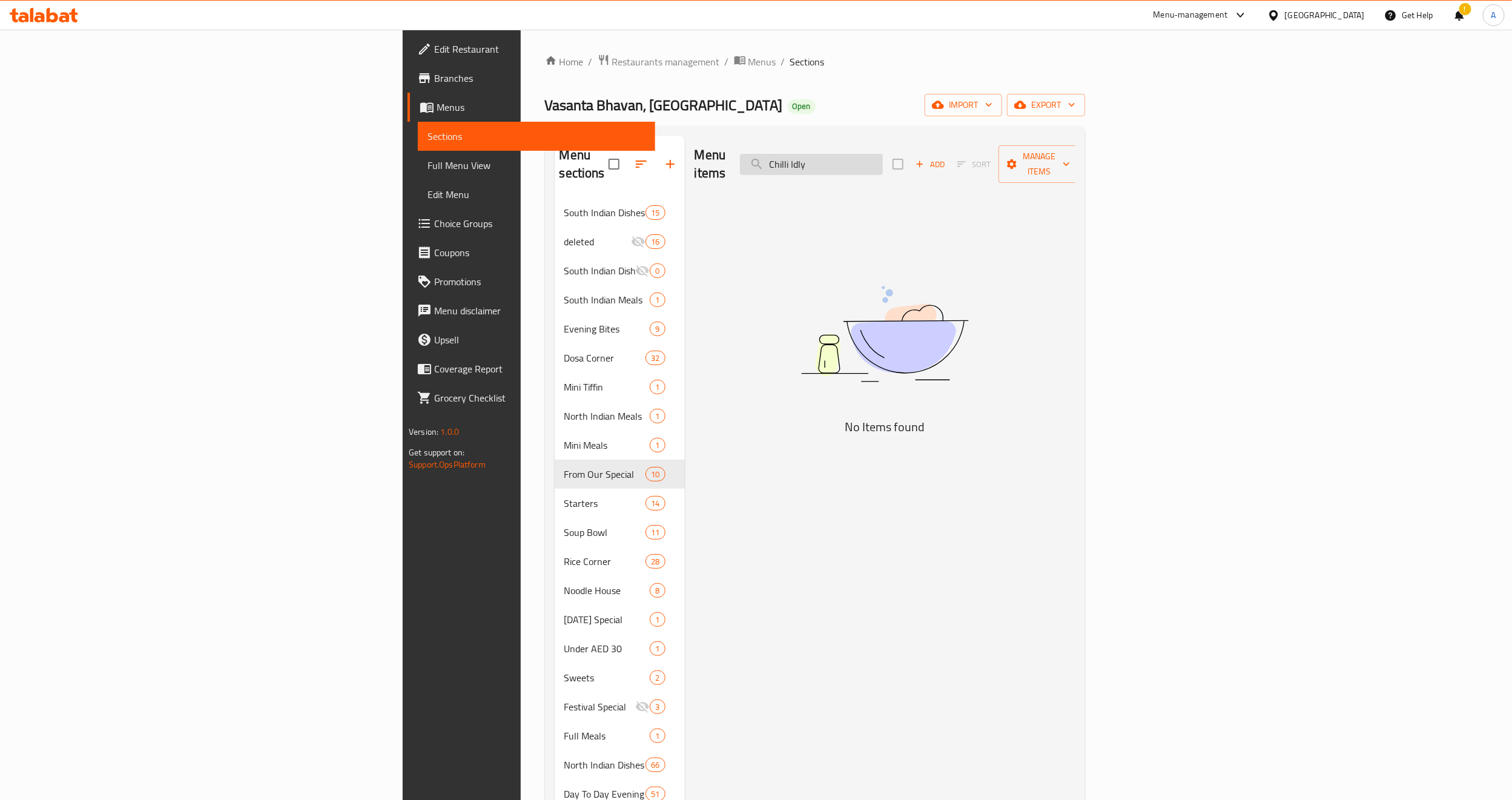
drag, startPoint x: 945, startPoint y: 160, endPoint x: 1014, endPoint y: 160, distance: 69.0
click at [883, 162] on input "Chilli Idly" at bounding box center [811, 164] width 143 height 21
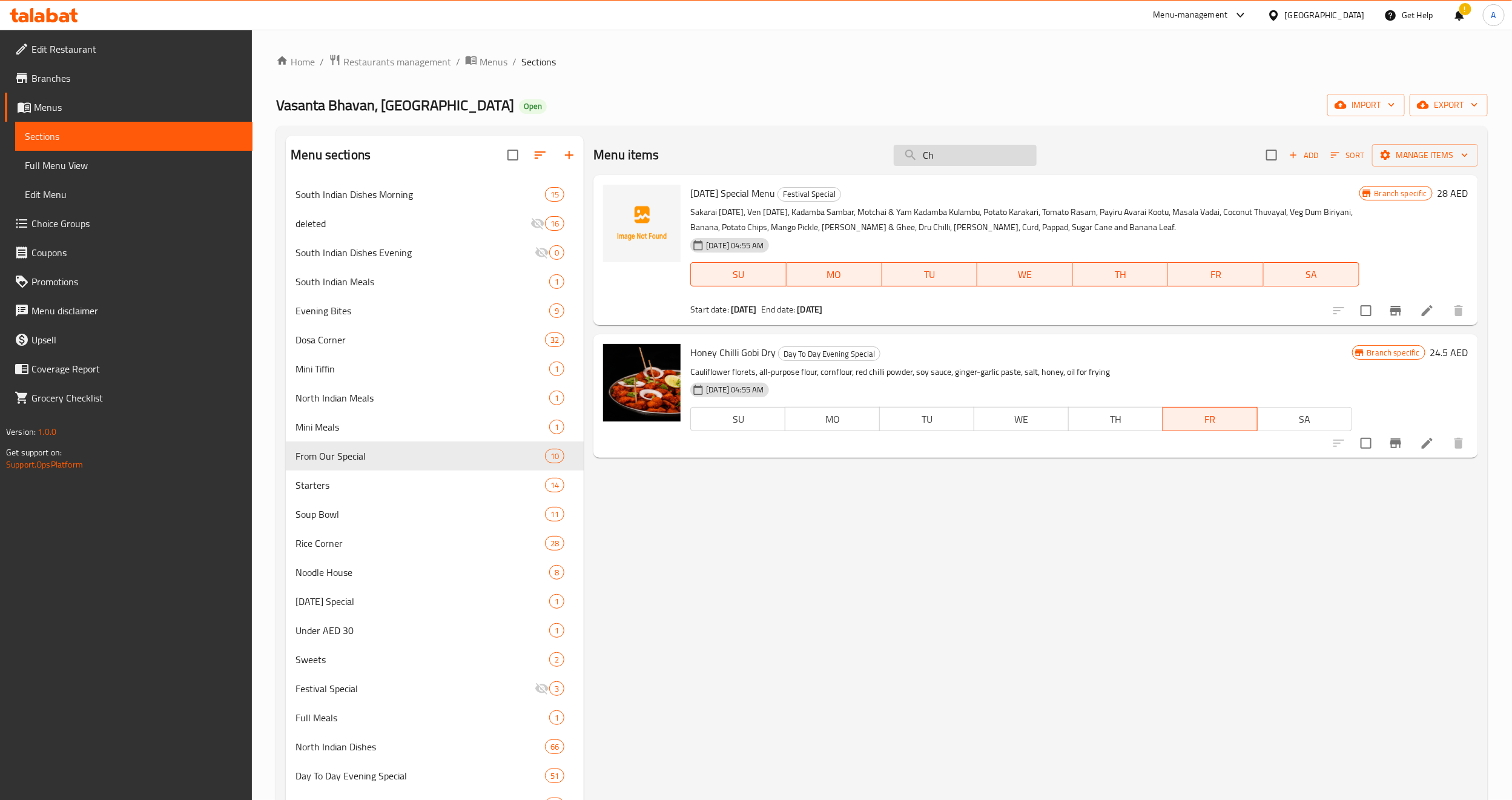
type input "C"
paste input "Chilli Idly"
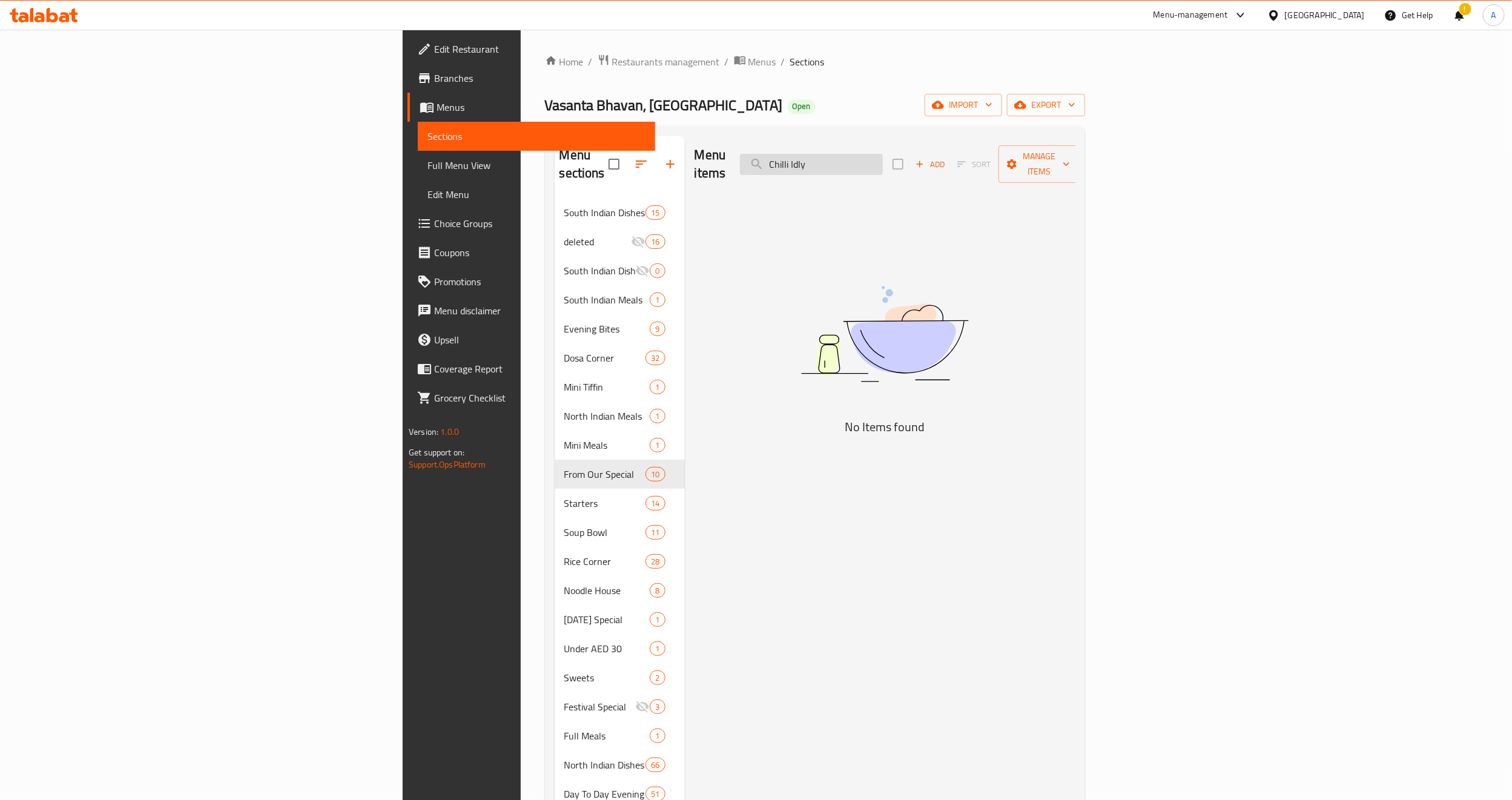
click at [883, 155] on input "Chilli Idly" at bounding box center [811, 164] width 143 height 21
paste input "Mix Veg Parotta"
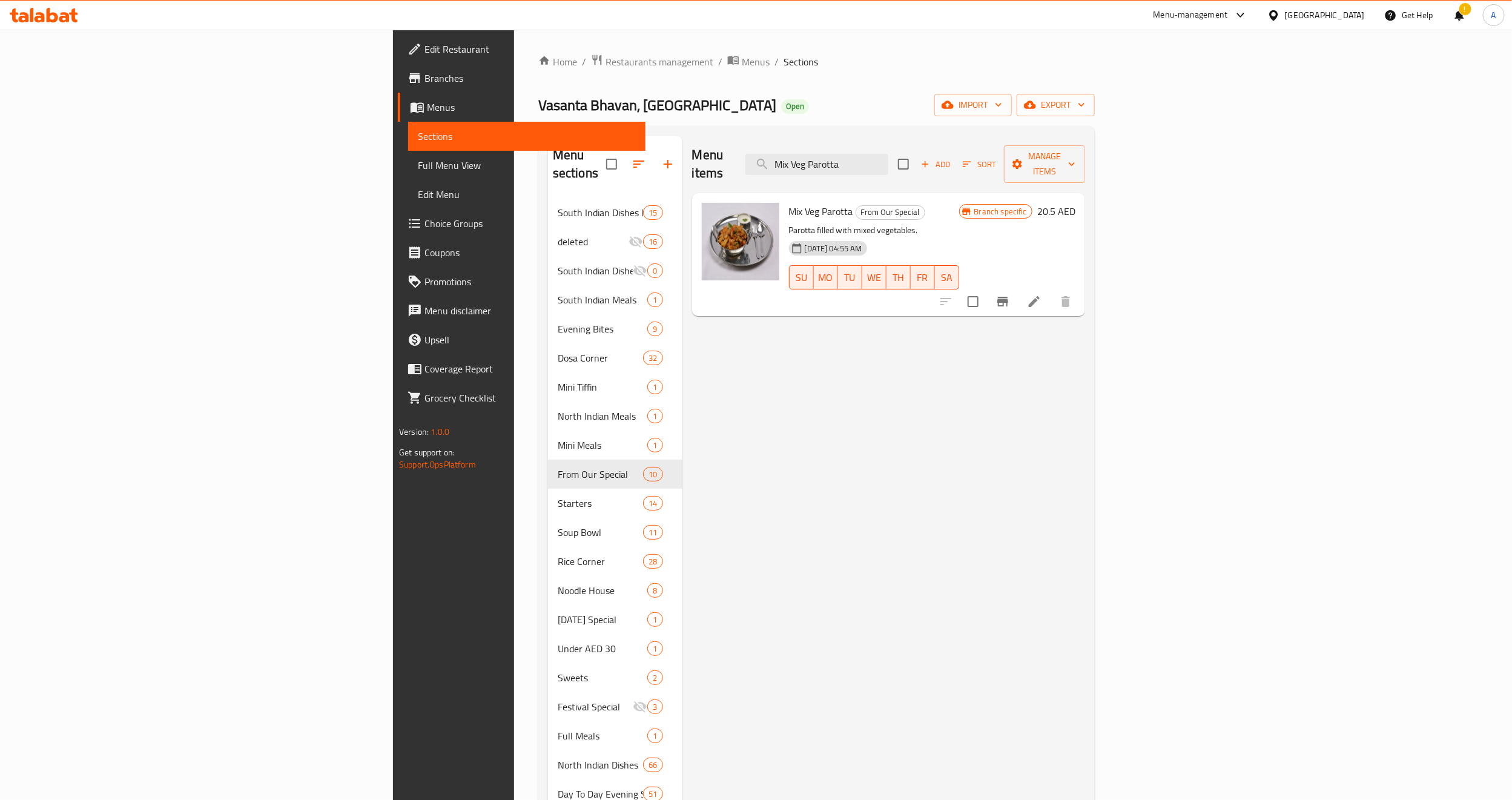
click at [889, 236] on div "24-12-2024 04:55 AM SU MO TU WE TH FR SA" at bounding box center [874, 269] width 180 height 65
click at [1010, 294] on icon "Branch-specific-item" at bounding box center [1002, 301] width 15 height 15
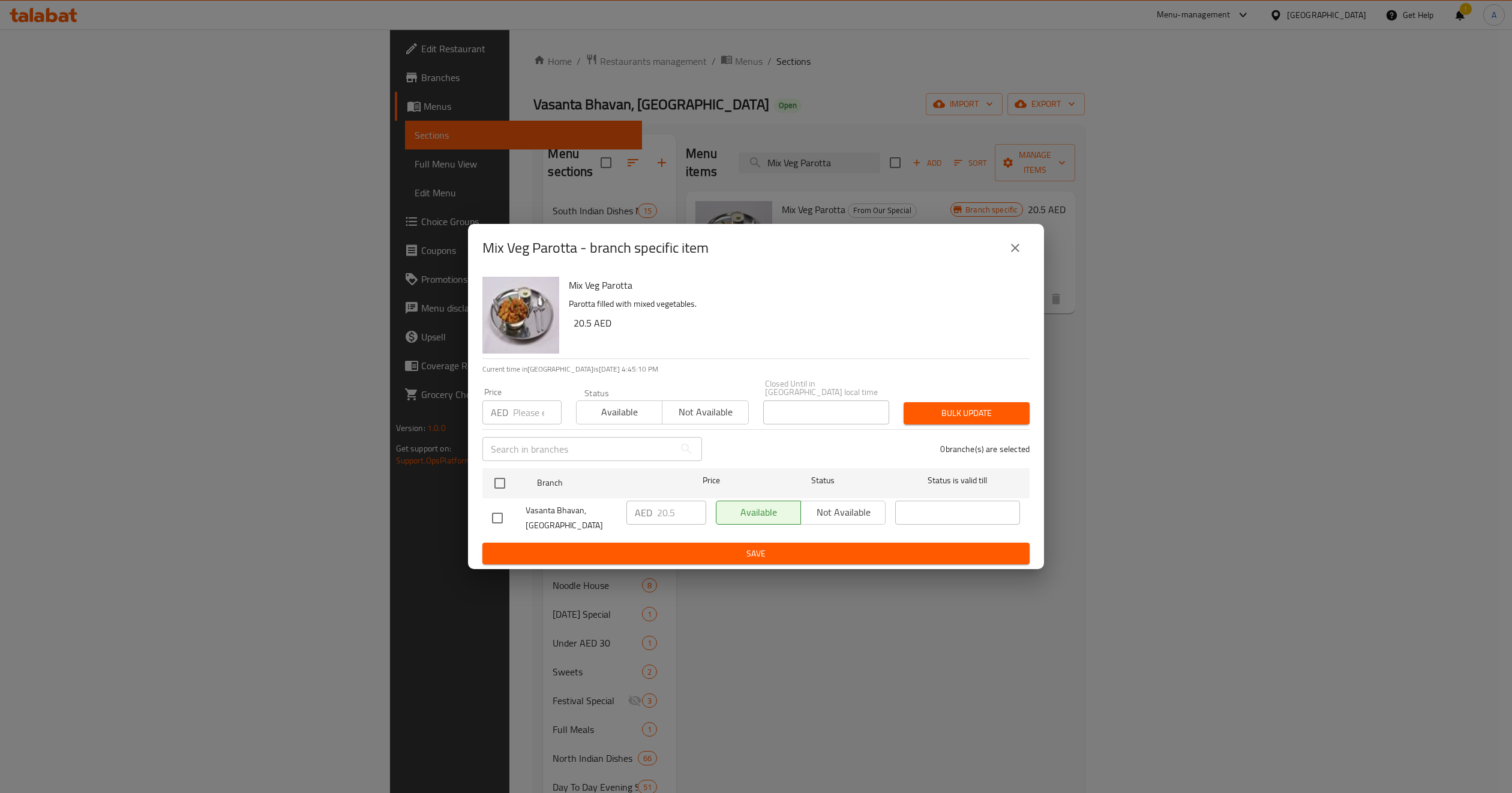
click at [1012, 247] on icon "close" at bounding box center [1015, 248] width 14 height 14
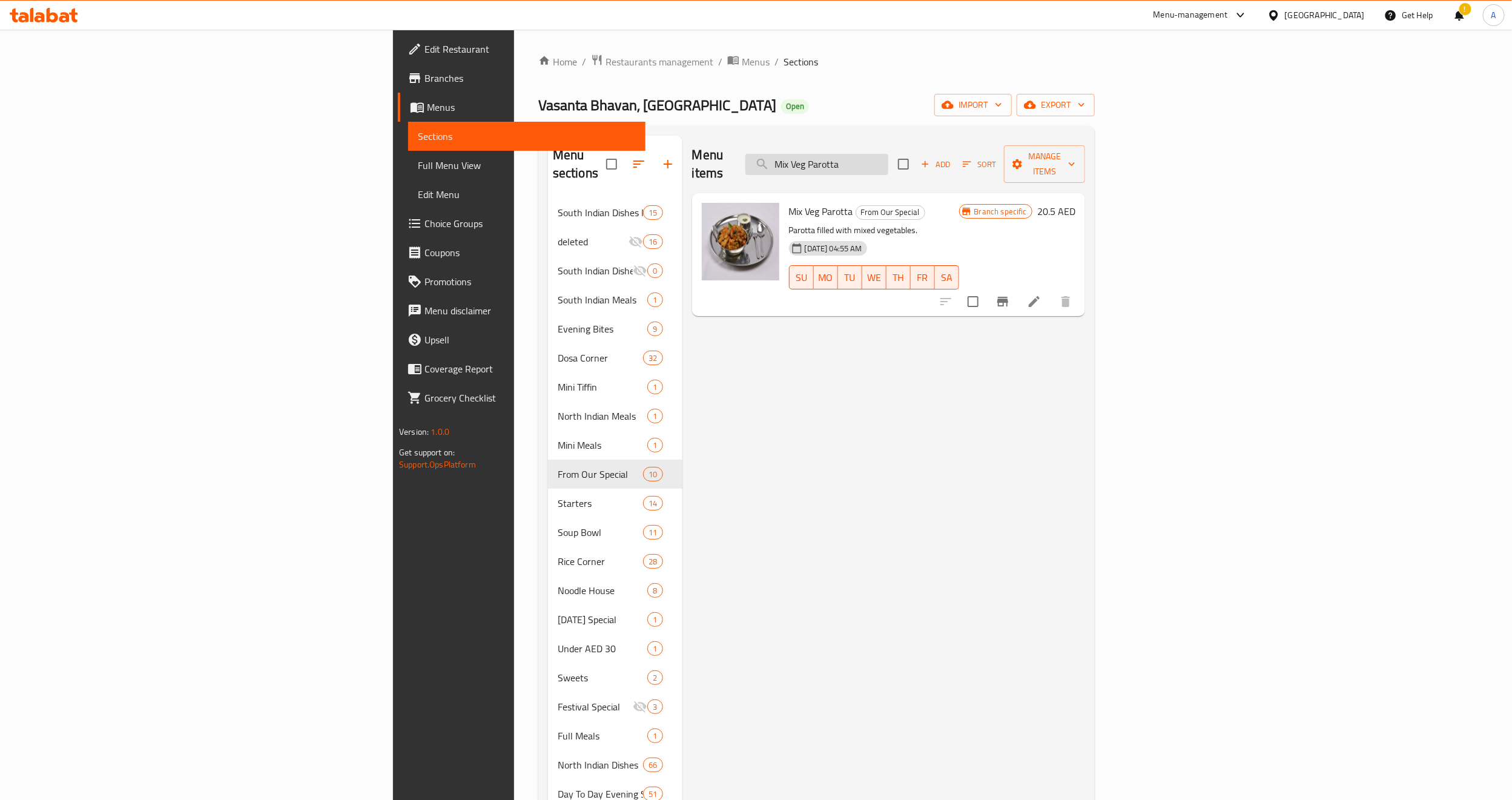
click at [888, 158] on input "Mix Veg Parotta" at bounding box center [817, 164] width 143 height 21
paste input "Chilly"
click at [1008, 297] on icon "Branch-specific-item" at bounding box center [1002, 301] width 11 height 10
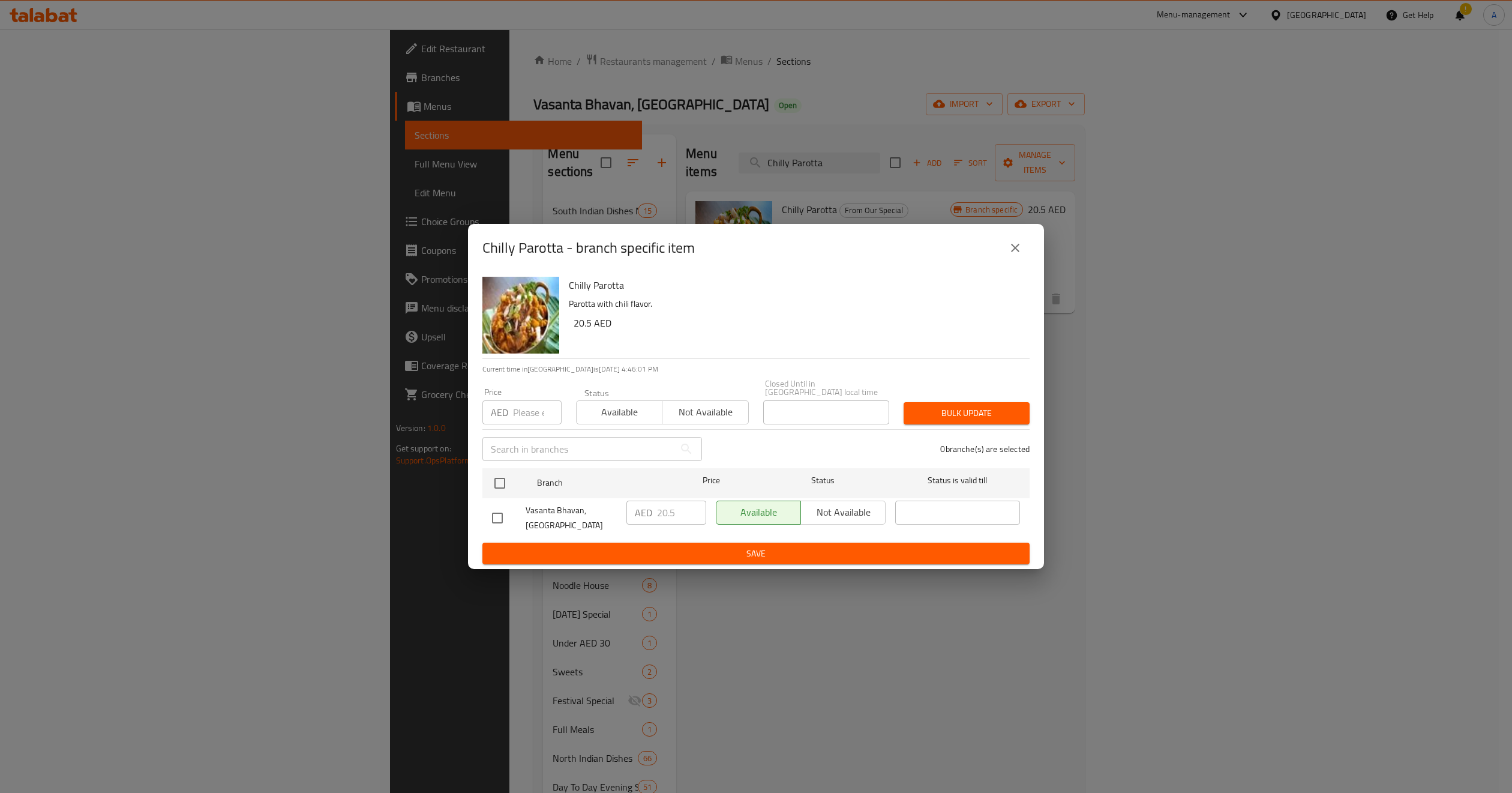
click at [1012, 243] on icon "close" at bounding box center [1015, 248] width 14 height 14
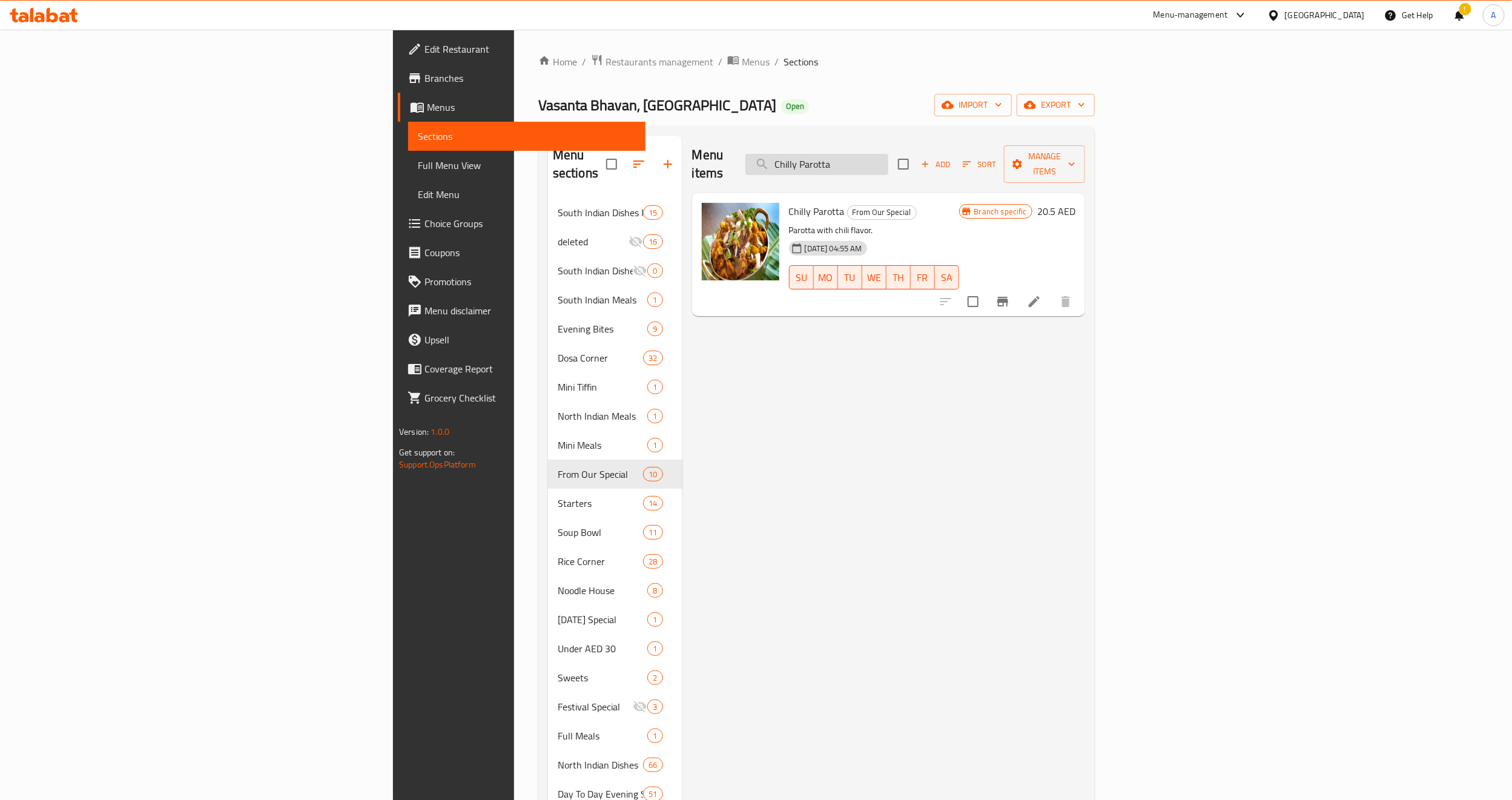
click at [888, 154] on input "Chilly Parotta" at bounding box center [817, 164] width 143 height 21
click at [888, 154] on input "v" at bounding box center [817, 164] width 143 height 21
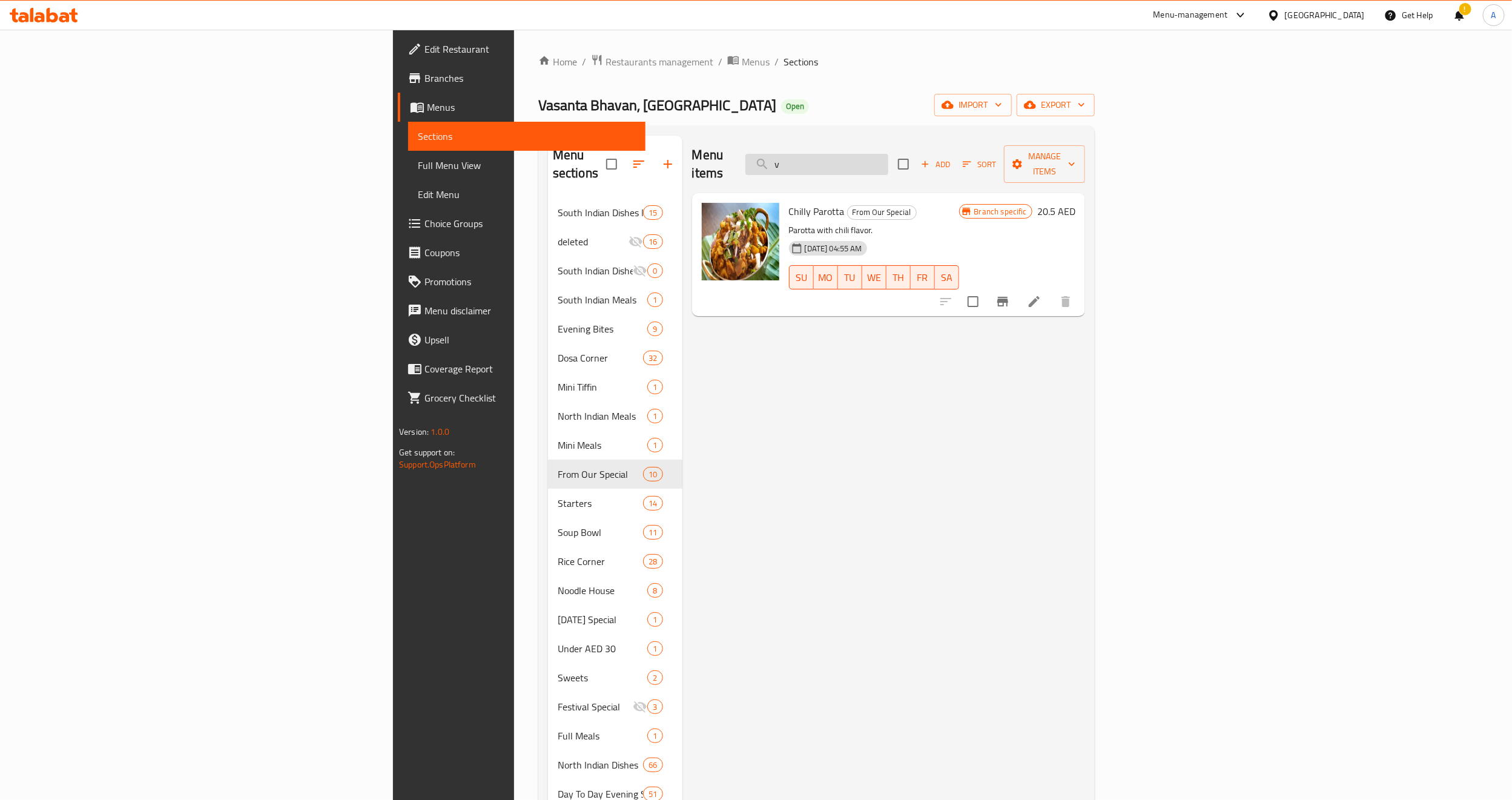
click at [888, 154] on input "v" at bounding box center [817, 164] width 143 height 21
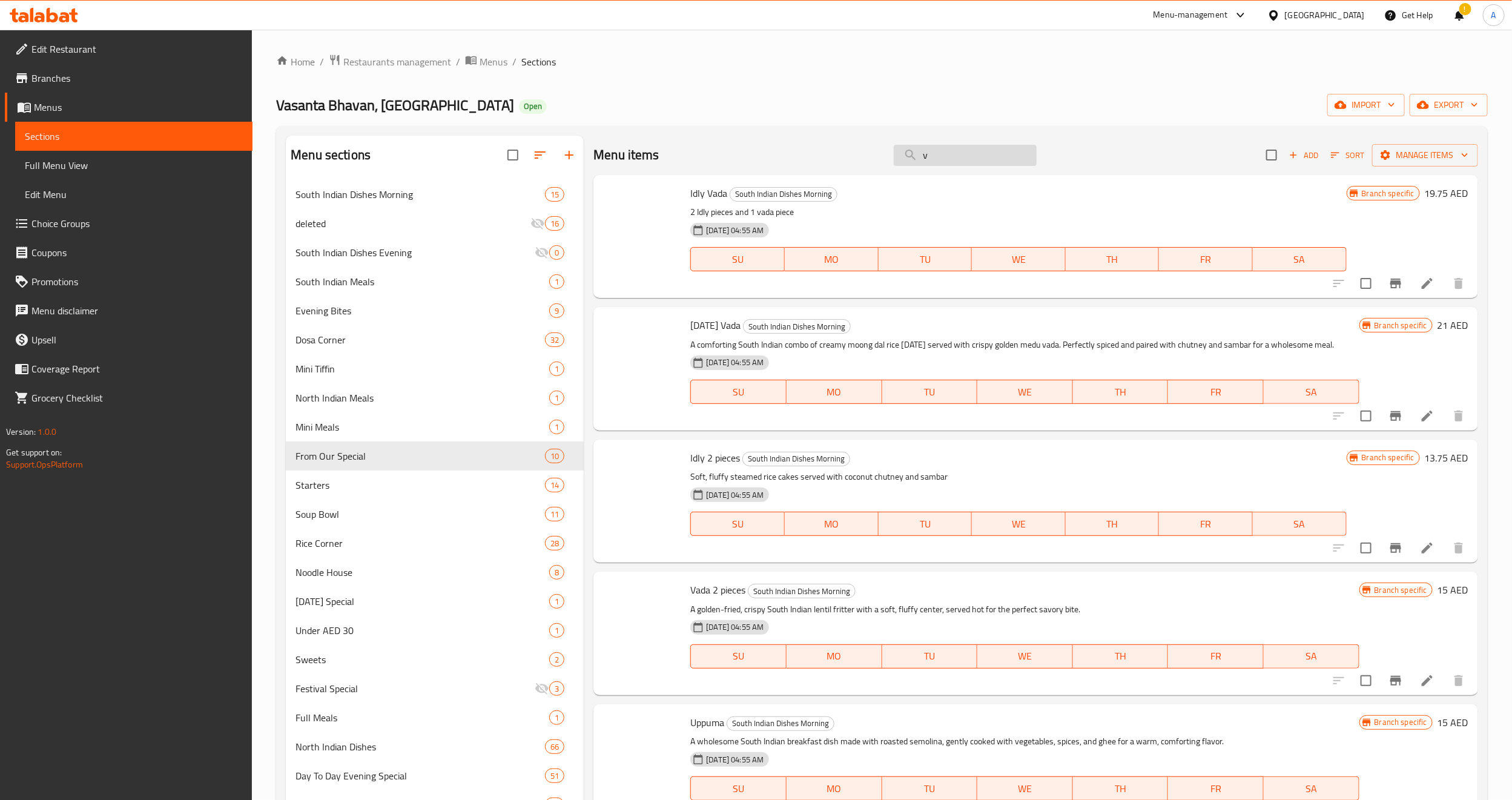
paste input "Channa Bathura"
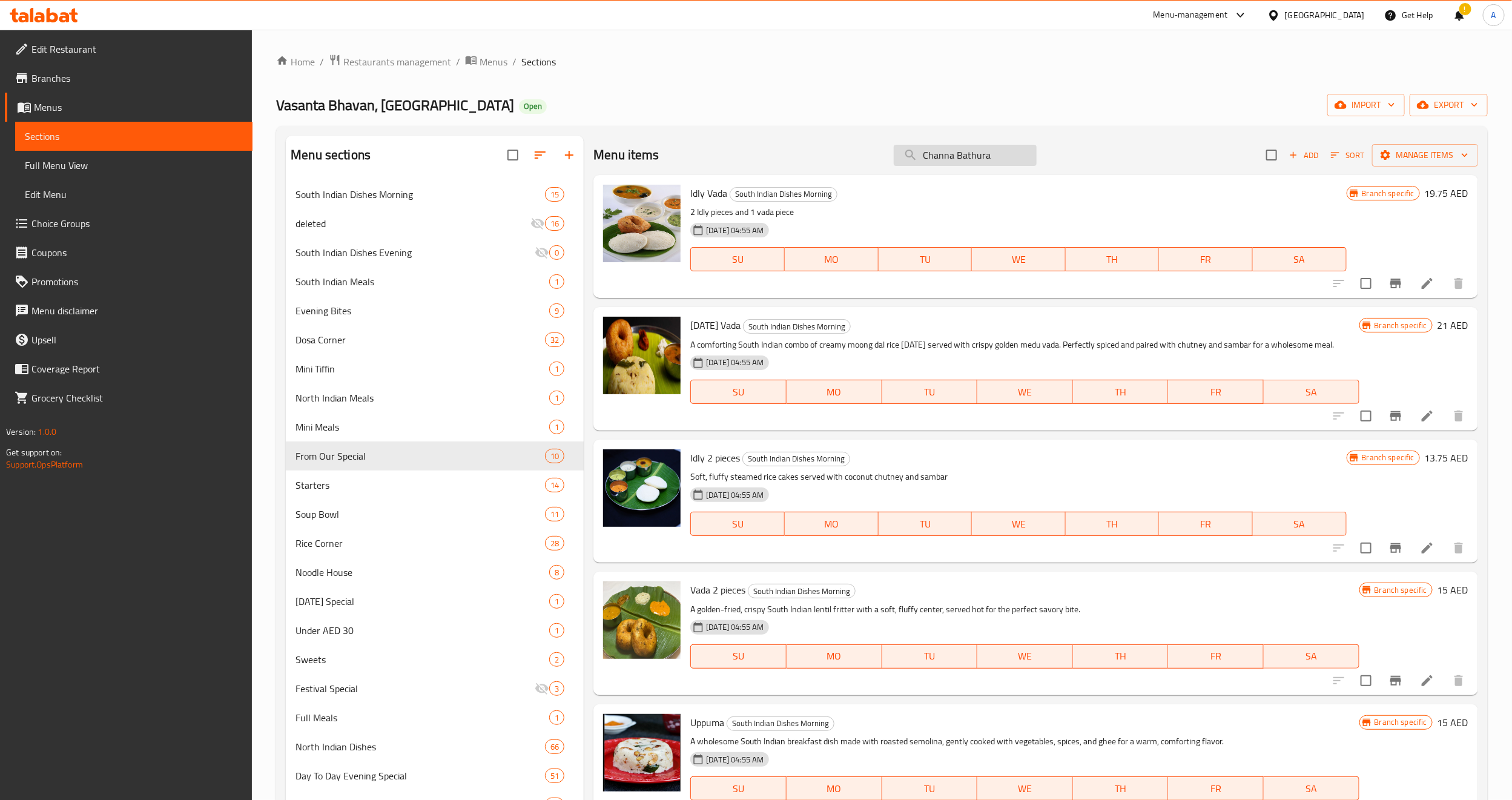
click at [988, 158] on input "Channa Bathura" at bounding box center [965, 155] width 143 height 21
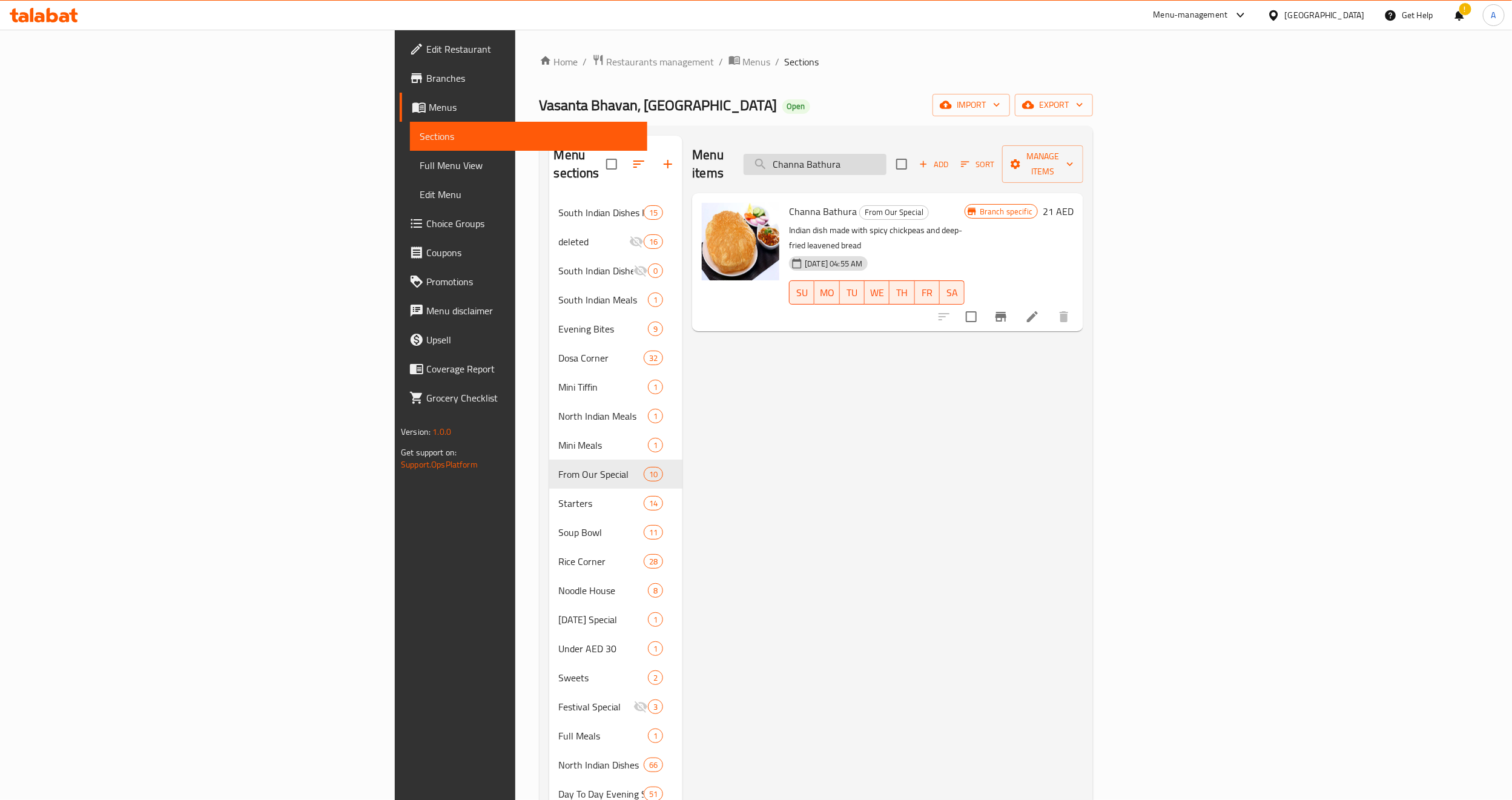
click at [886, 158] on input "Channa Bathura" at bounding box center [815, 164] width 143 height 21
paste input "search"
type input "Channa Bathura"
click at [963, 203] on div "Channa Bathura From Our Special Indian dish made with spicy chickpeas and deep-…" at bounding box center [877, 262] width 185 height 129
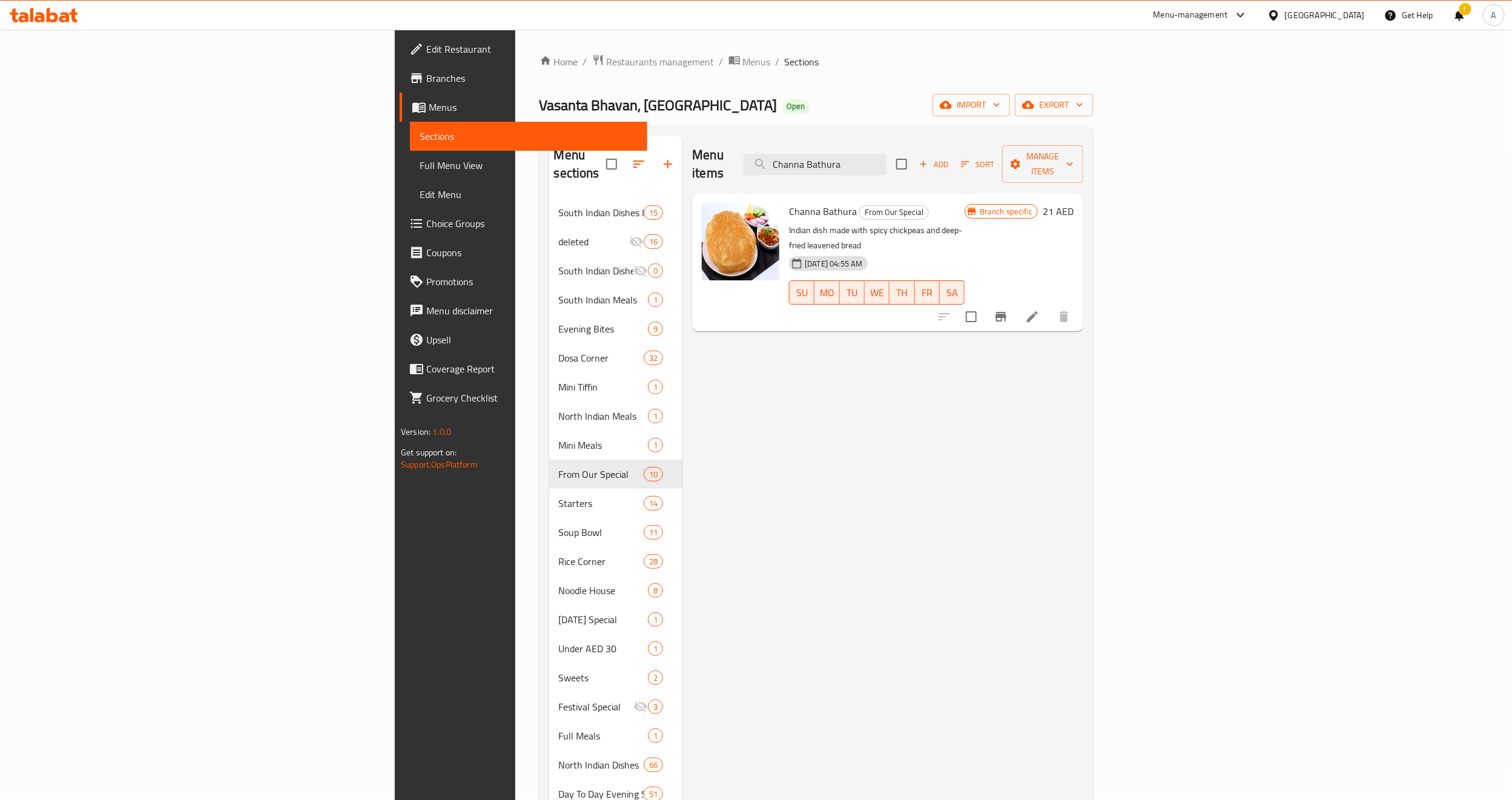
click at [1008, 309] on icon "Branch-specific-item" at bounding box center [1001, 316] width 15 height 15
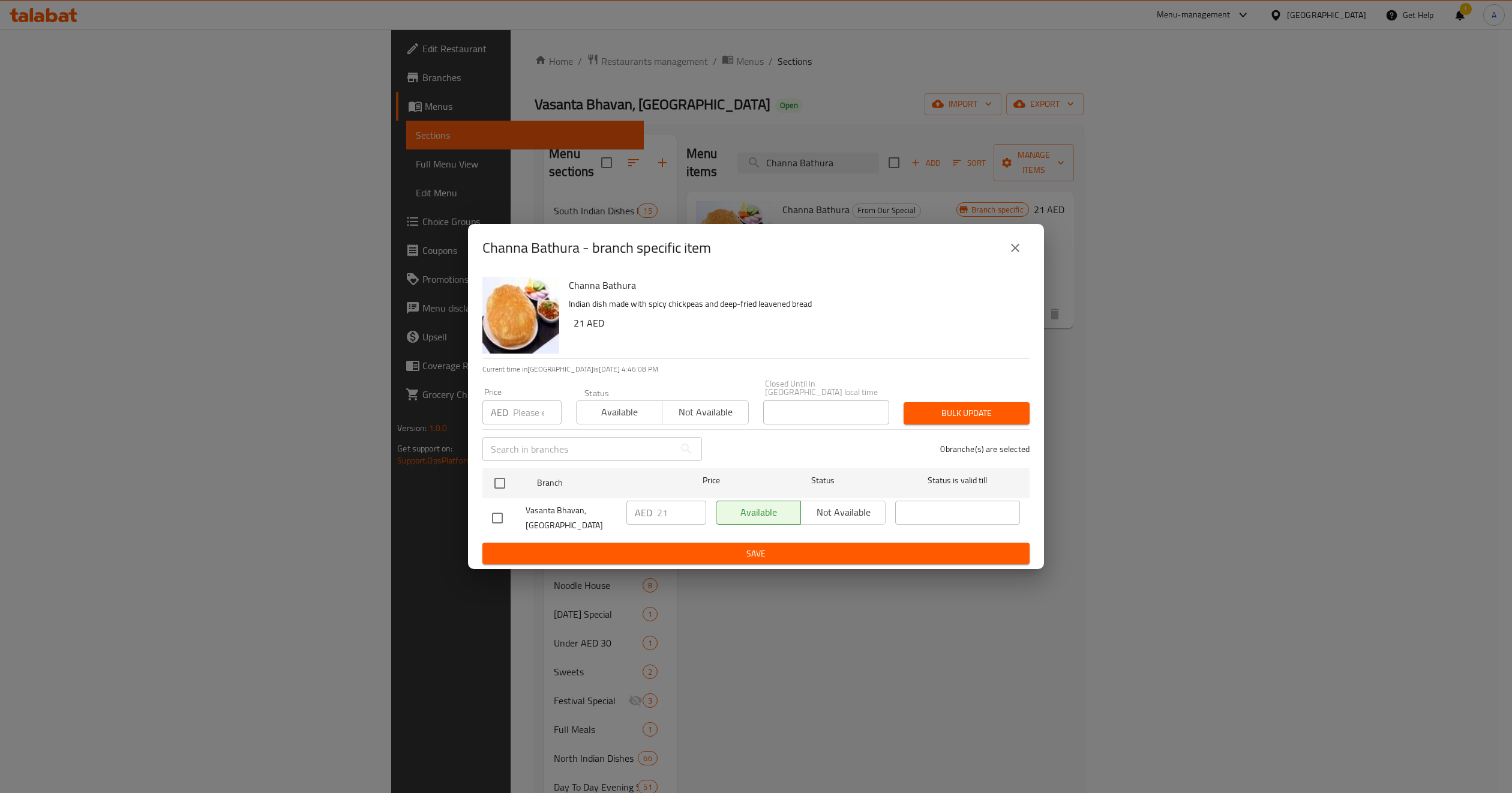
click at [1020, 243] on icon "close" at bounding box center [1015, 248] width 14 height 14
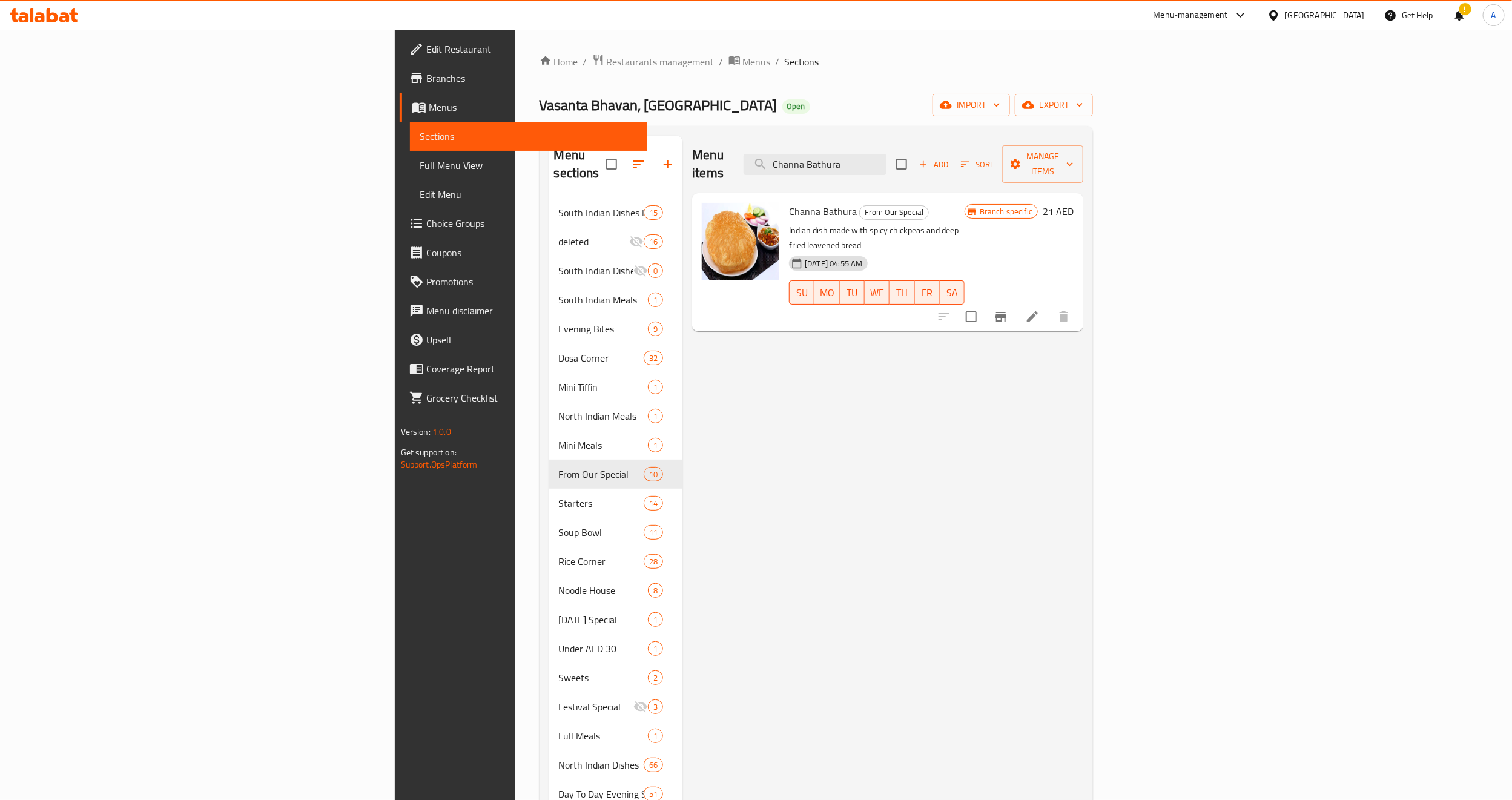
click at [969, 202] on div "Channa Bathura From Our Special Indian dish made with spicy chickpeas and deep-…" at bounding box center [877, 262] width 185 height 129
click at [886, 157] on input "Channa Bathura" at bounding box center [815, 164] width 143 height 21
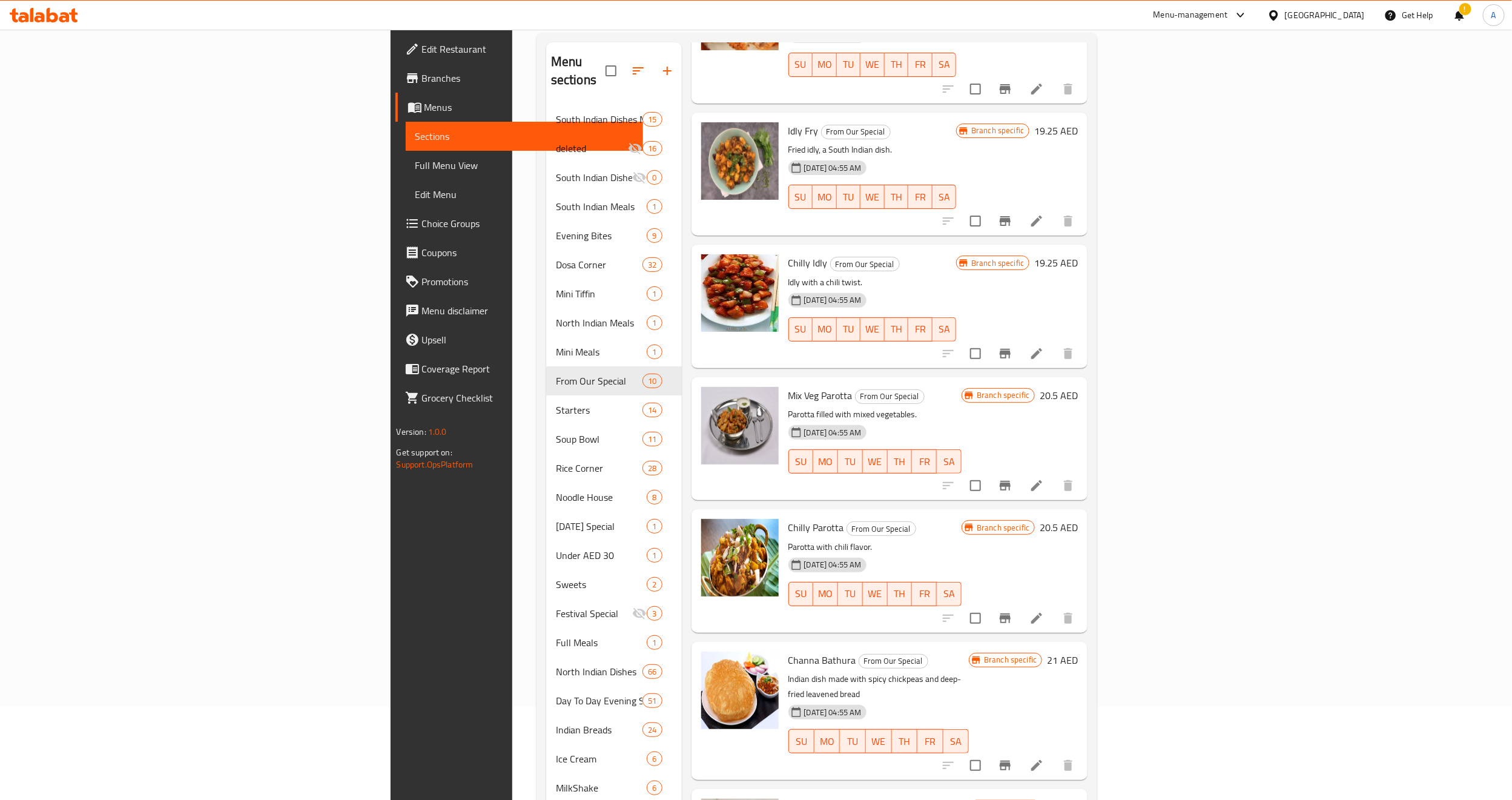
scroll to position [173, 0]
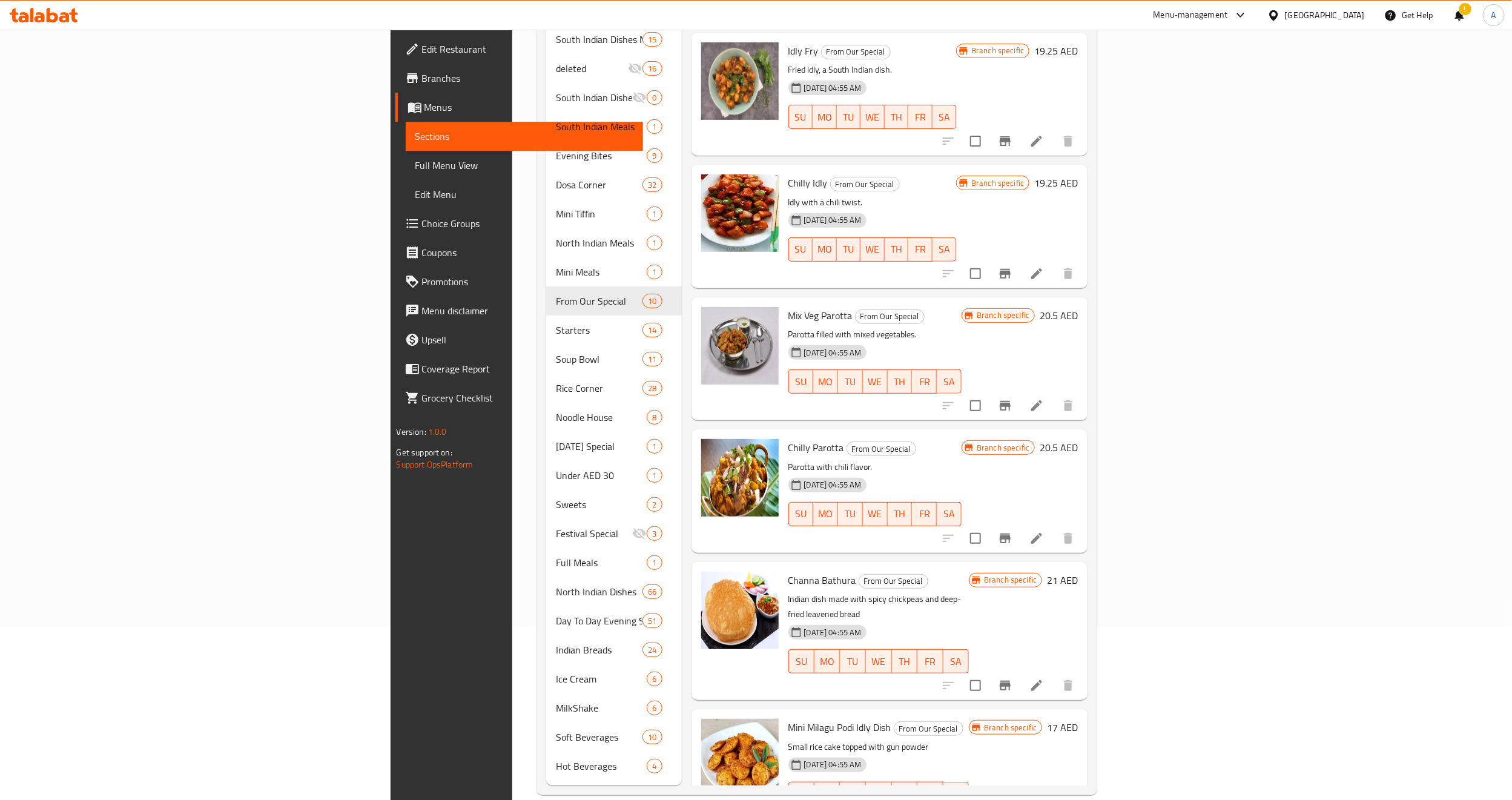
click at [892, 460] on p "Parotta with chili flavor." at bounding box center [876, 467] width 174 height 15
click at [900, 195] on p "Idly with a chili twist." at bounding box center [873, 203] width 169 height 15
click at [1011, 269] on icon "Branch-specific-item" at bounding box center [1005, 273] width 11 height 10
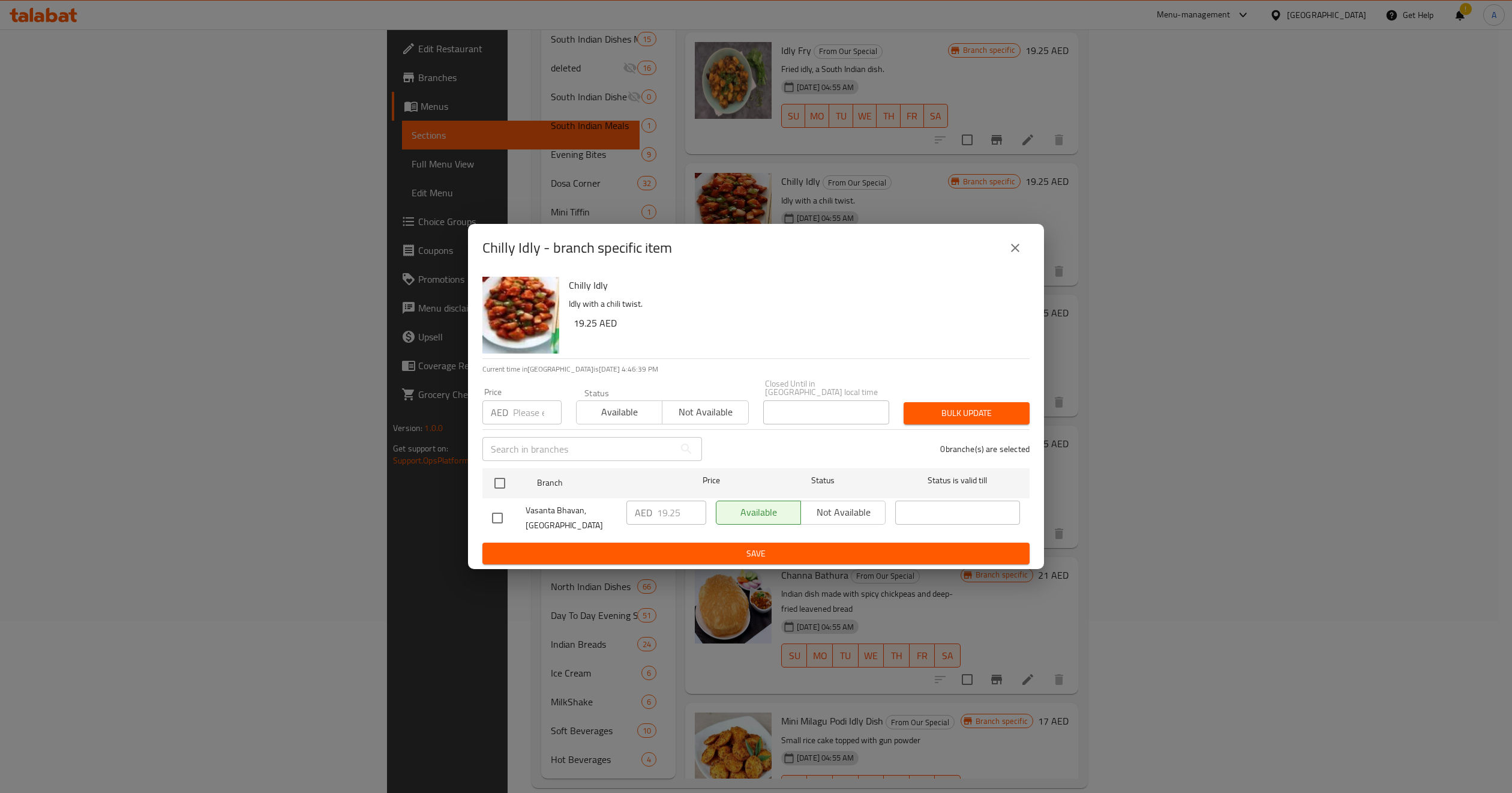
click at [1016, 241] on icon "close" at bounding box center [1015, 248] width 14 height 14
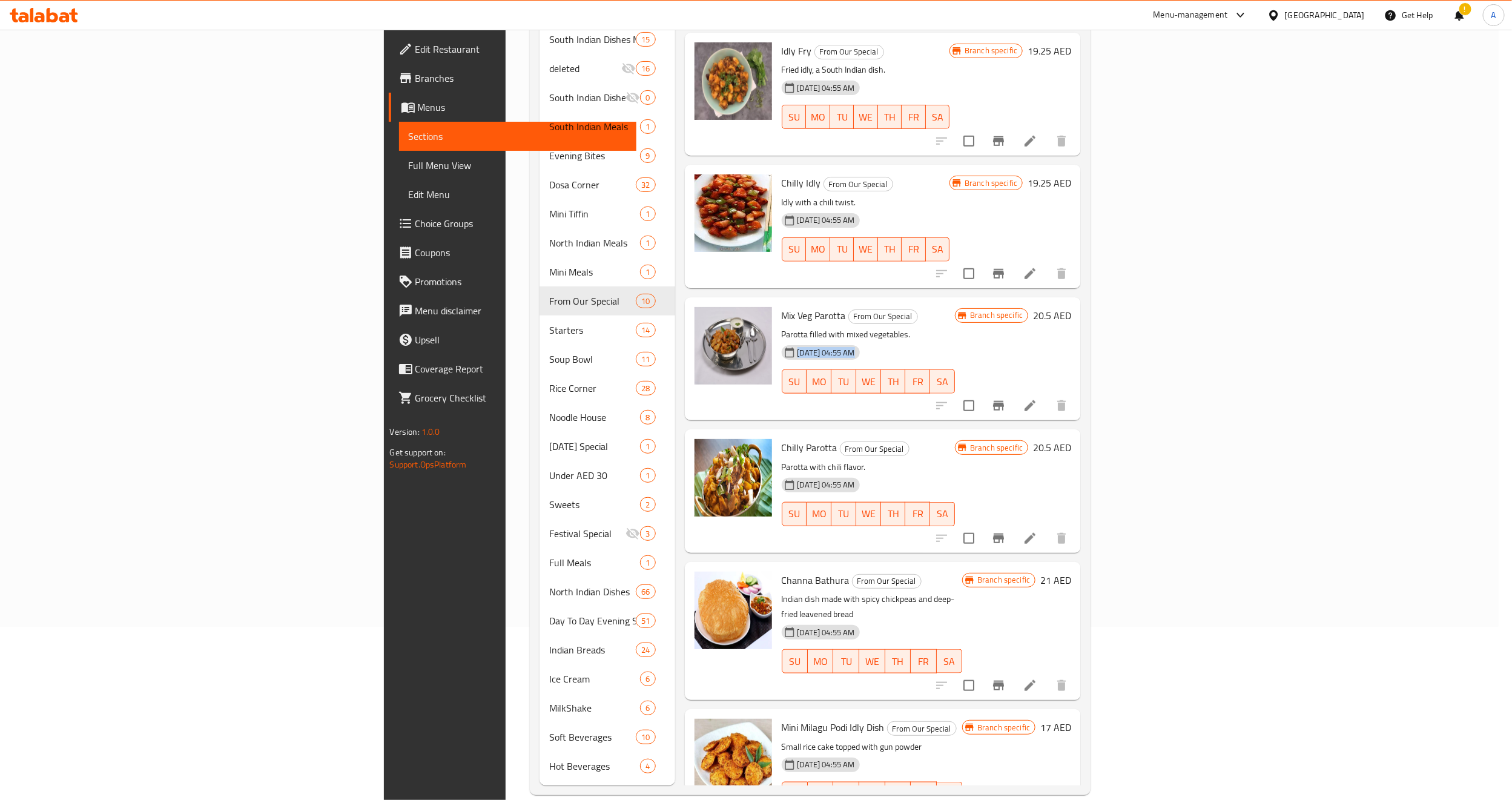
click at [960, 302] on div "Mix Veg Parotta From Our Special Parotta filled with mixed vegetables. 24-12-20…" at bounding box center [869, 359] width 183 height 113
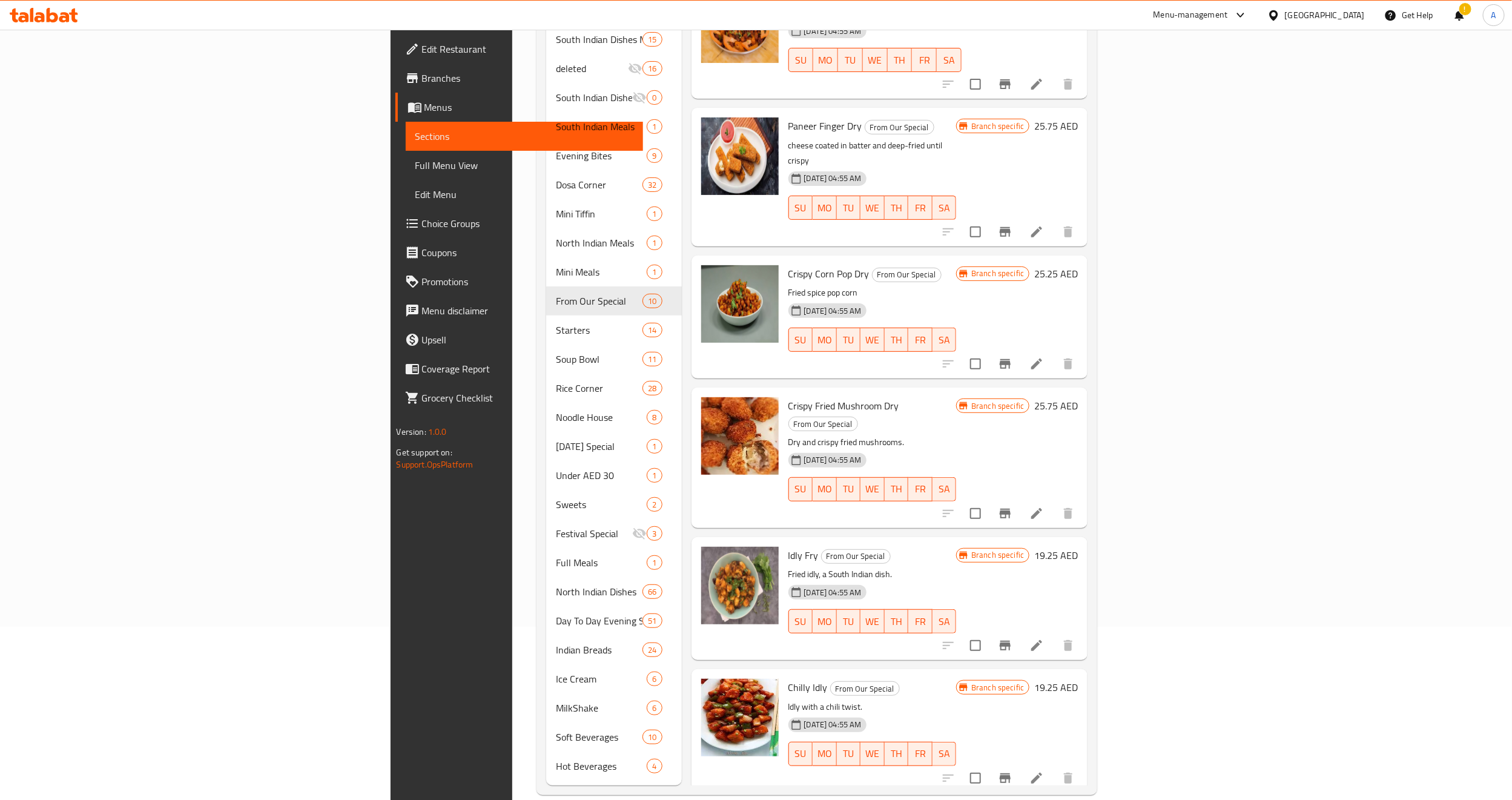
scroll to position [0, 0]
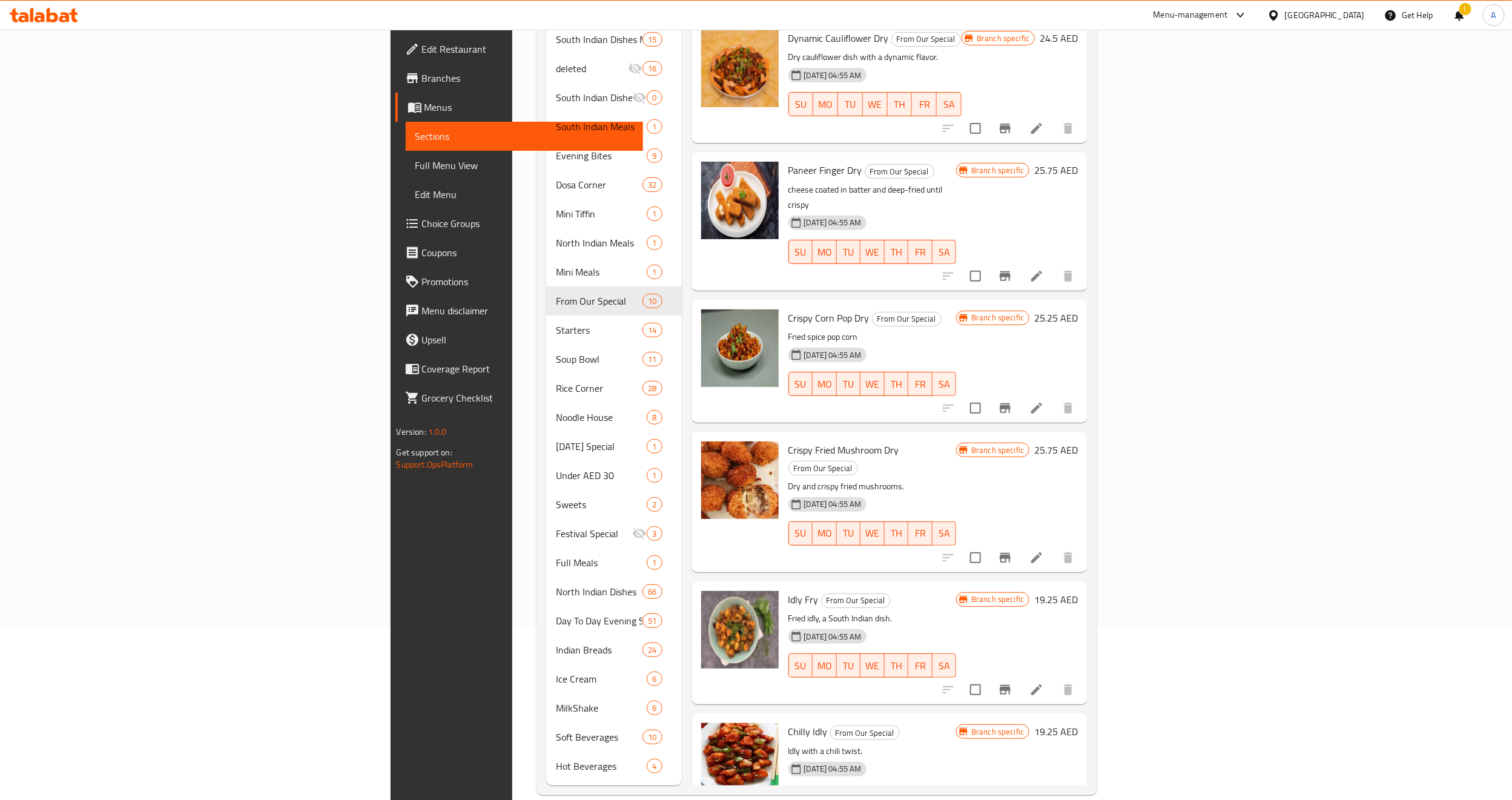
click at [952, 330] on p "Fried spice pop corn" at bounding box center [873, 337] width 169 height 15
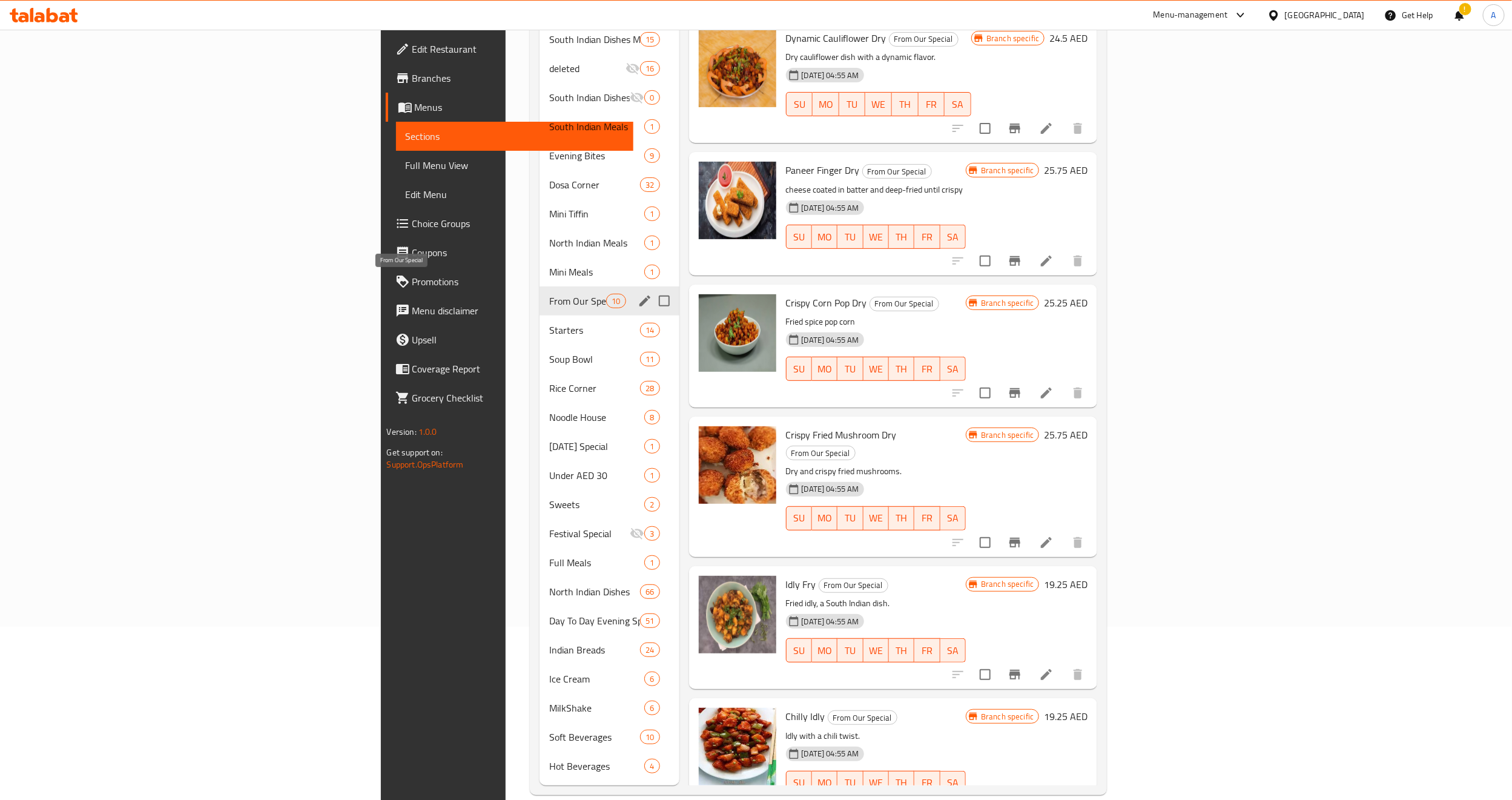
click at [549, 294] on span "From Our Special" at bounding box center [578, 300] width 57 height 15
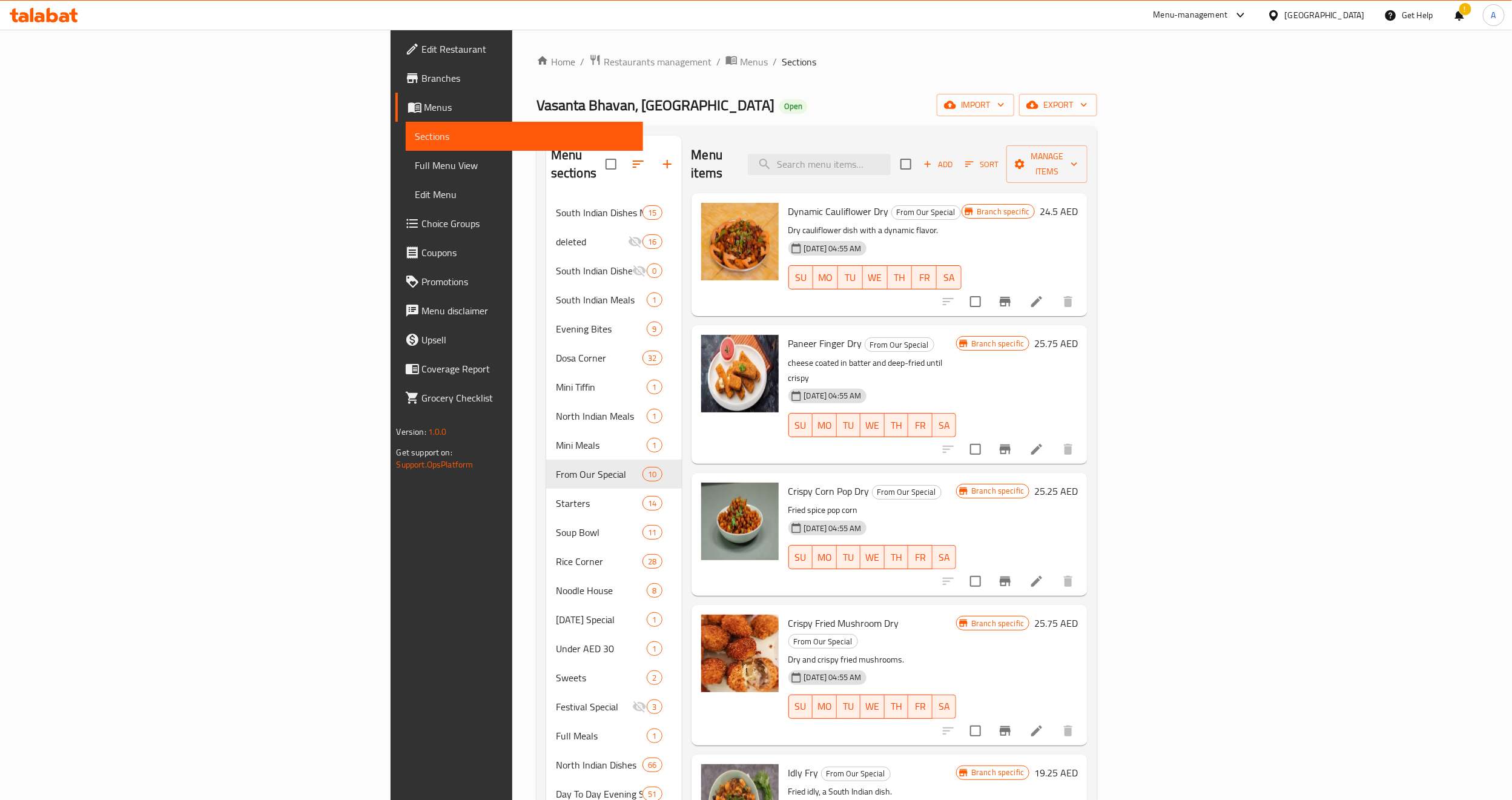
click at [945, 223] on p "Dry cauliflower dish with a dynamic flavor." at bounding box center [876, 231] width 174 height 15
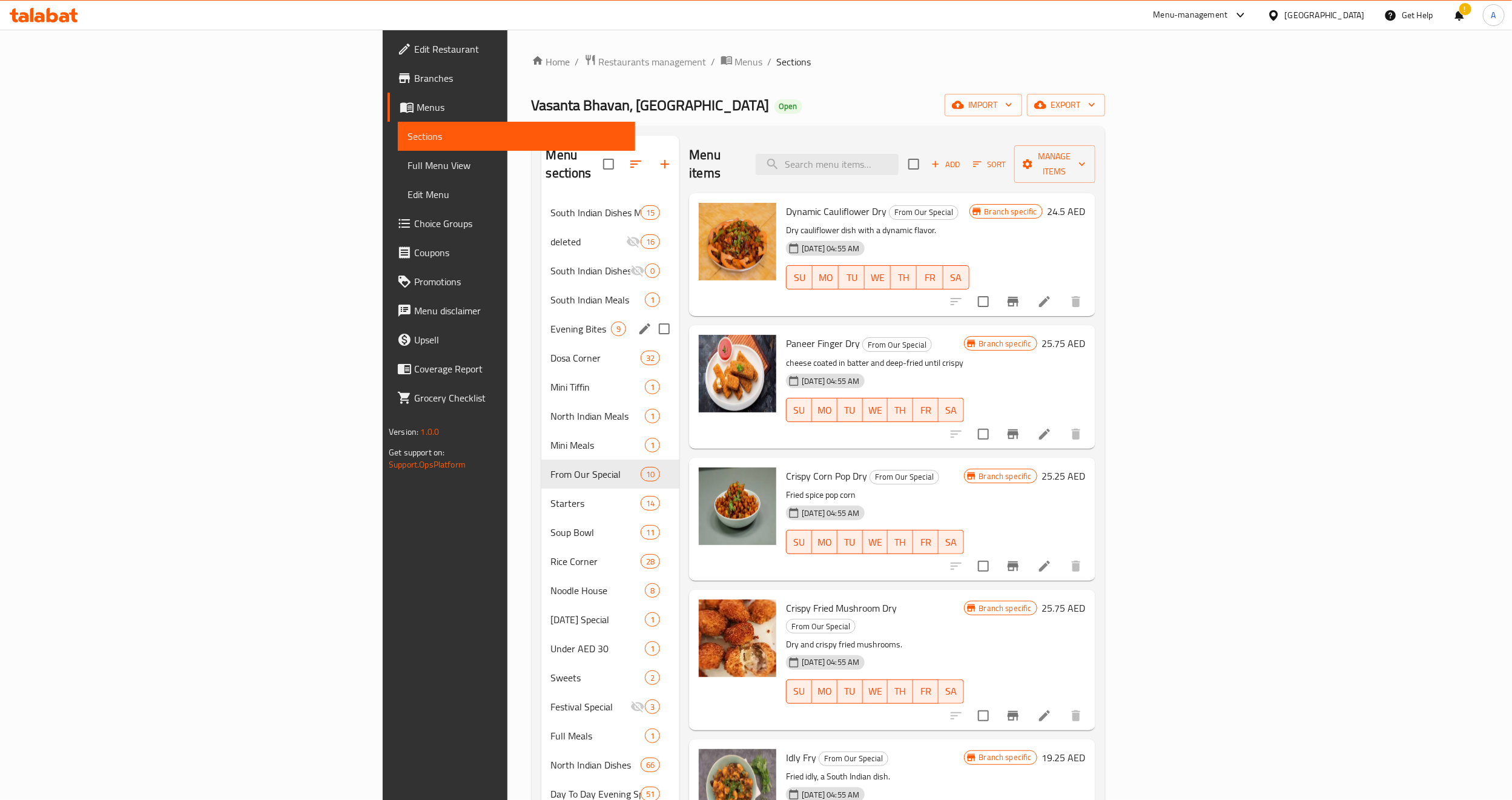
click at [551, 321] on span "Evening Bites" at bounding box center [581, 328] width 61 height 15
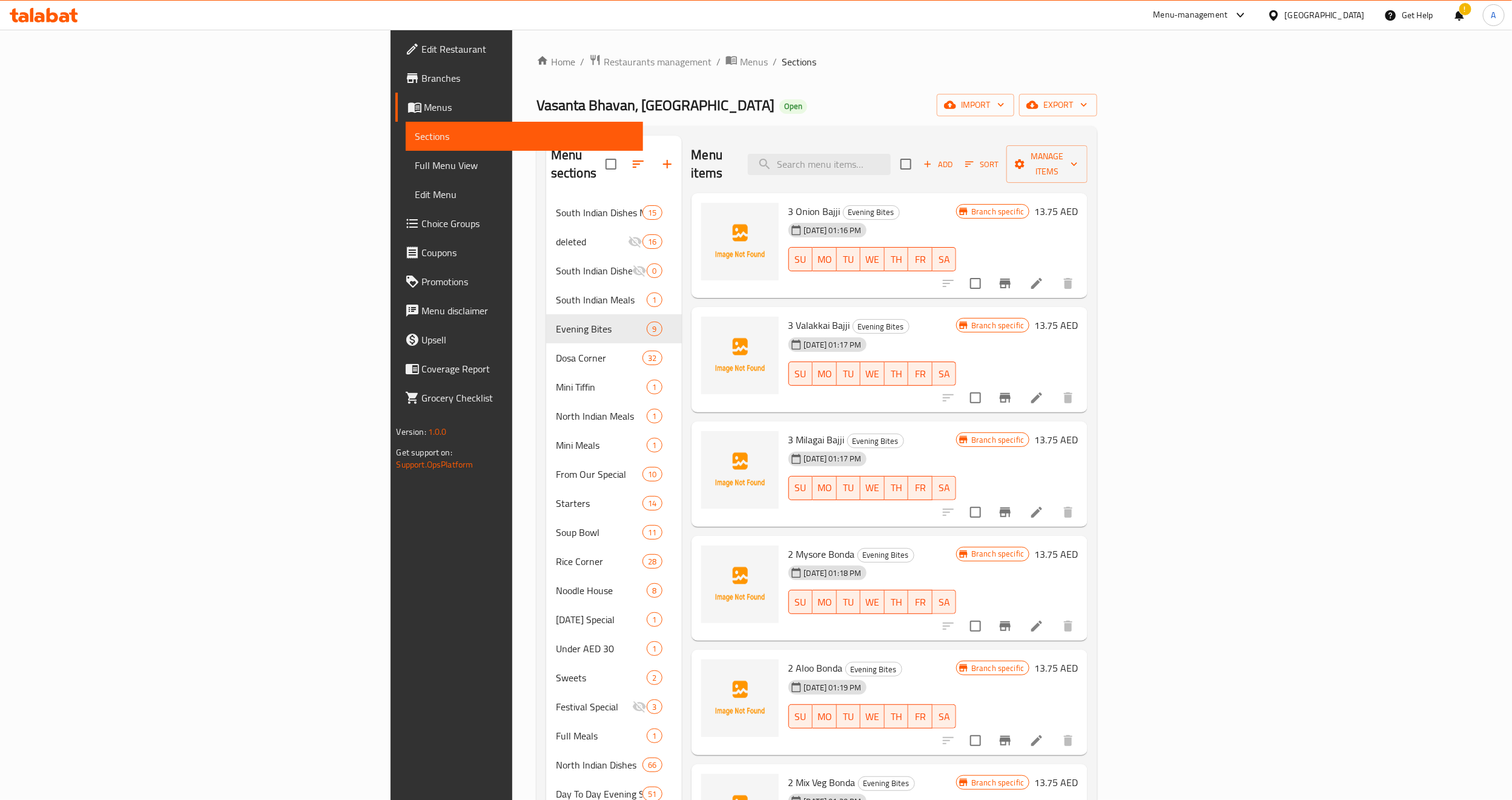
click at [962, 218] on div "05-10-2025 01:16 PM SU MO TU WE TH FR SA" at bounding box center [872, 250] width 178 height 65
click at [1012, 276] on icon "Branch-specific-item" at bounding box center [1005, 283] width 15 height 15
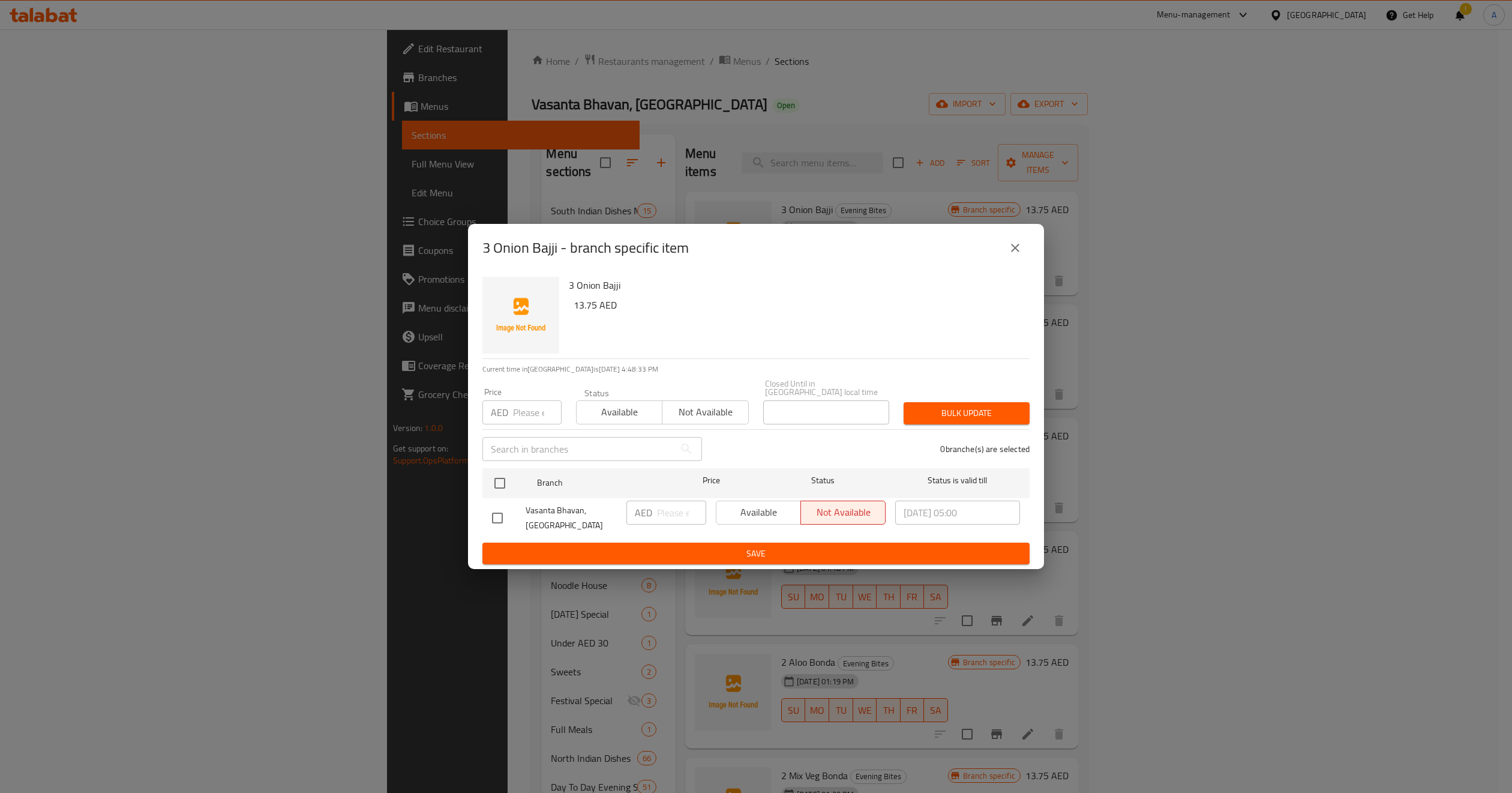
click at [530, 402] on input "number" at bounding box center [537, 412] width 48 height 24
paste input "13.75"
type input "13.75"
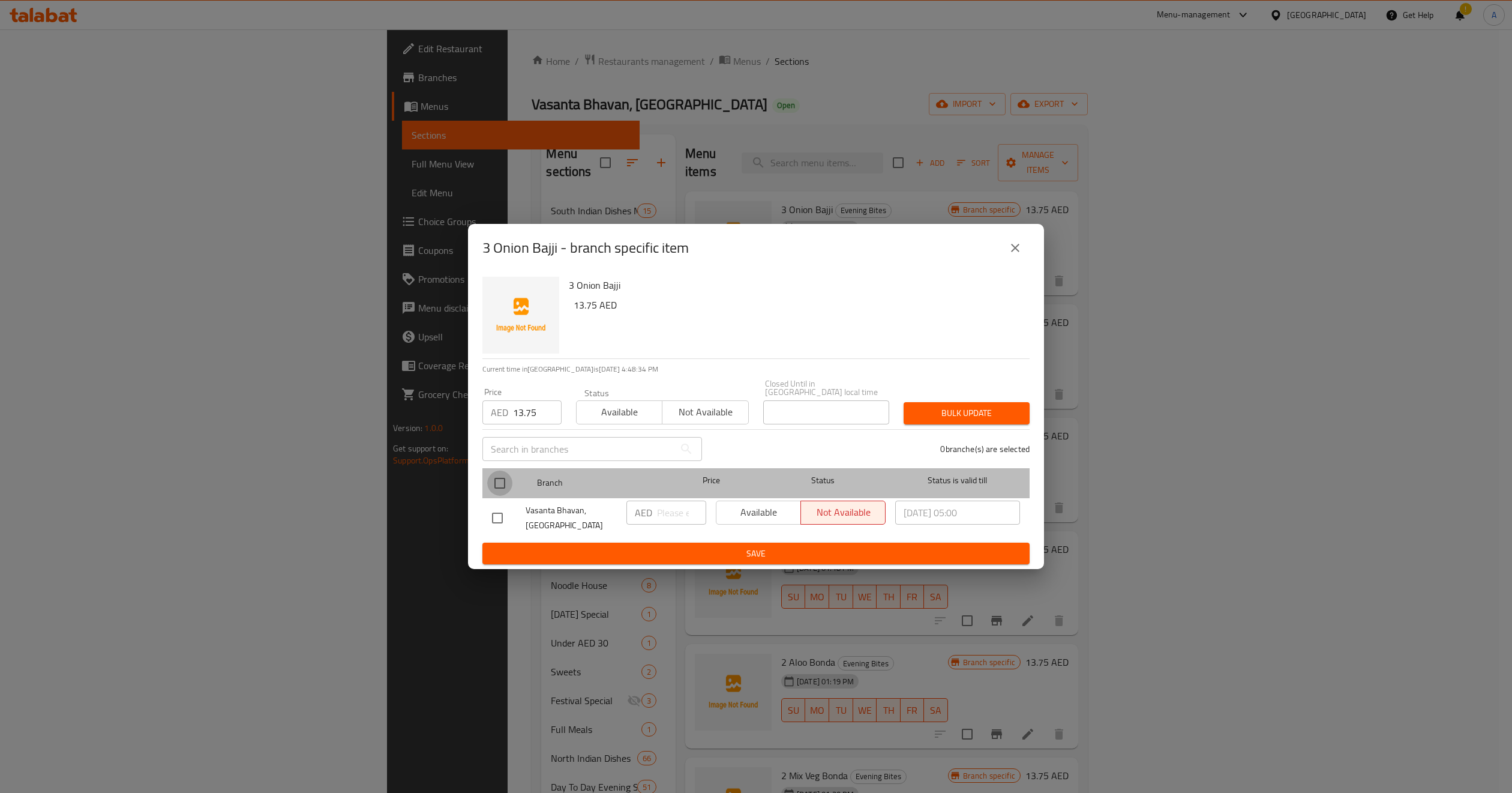
click at [501, 481] on input "checkbox" at bounding box center [500, 483] width 25 height 25
checkbox input "true"
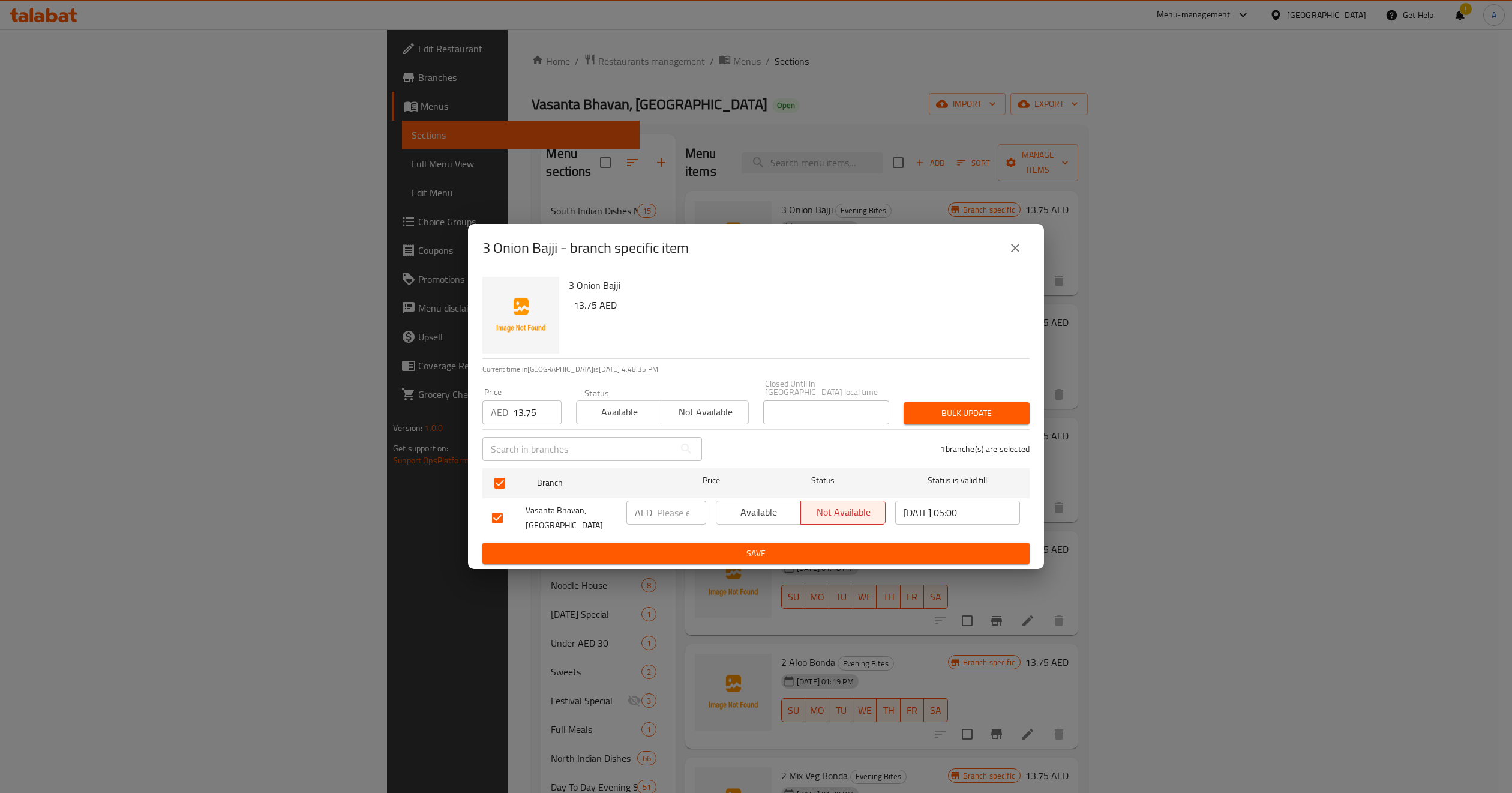
click at [645, 405] on span "Available" at bounding box center [619, 412] width 76 height 18
click at [956, 416] on span "Bulk update" at bounding box center [967, 413] width 107 height 15
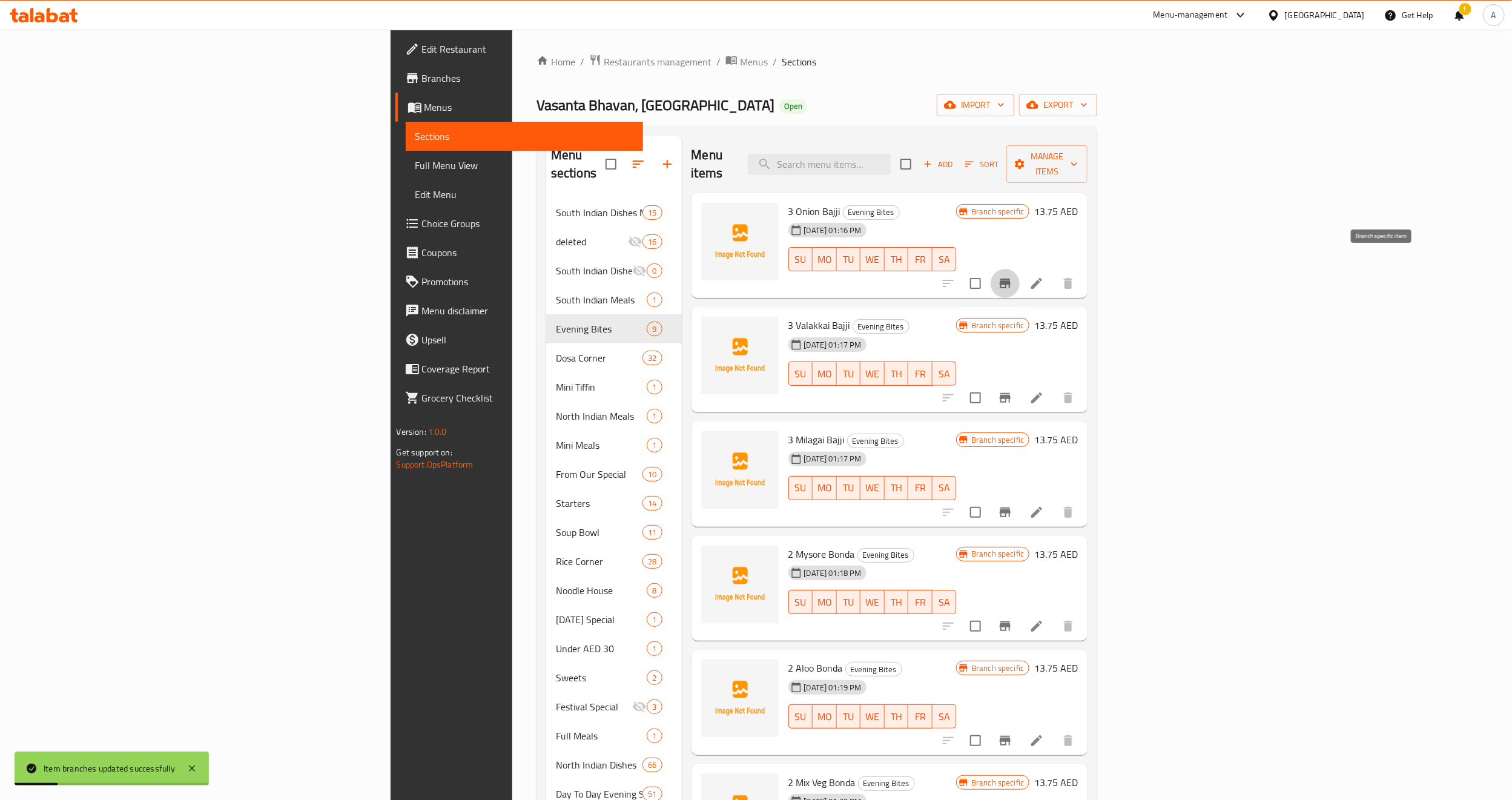
click at [1012, 276] on icon "Branch-specific-item" at bounding box center [1005, 283] width 15 height 15
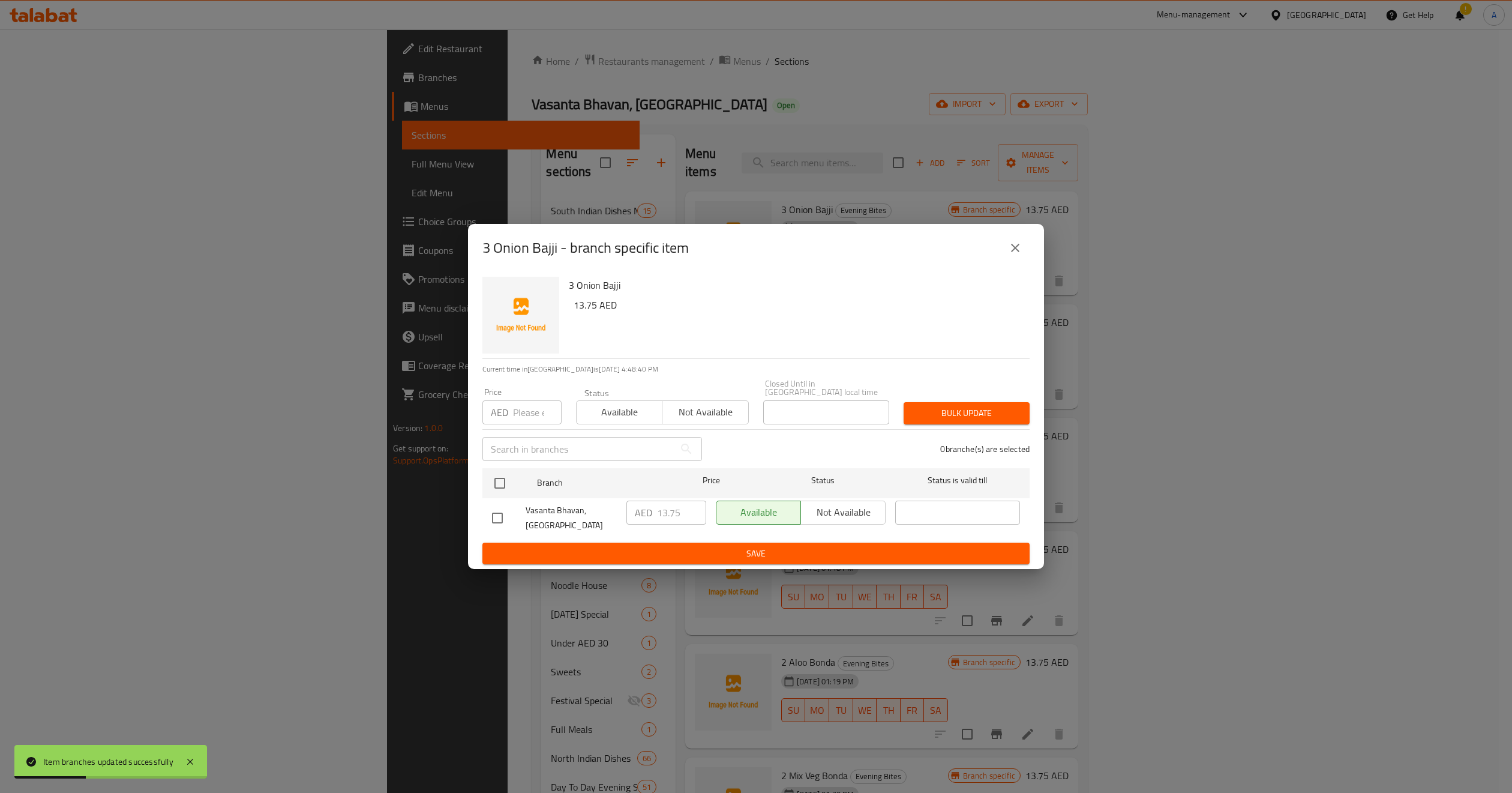
click at [1007, 251] on button "close" at bounding box center [1015, 248] width 29 height 29
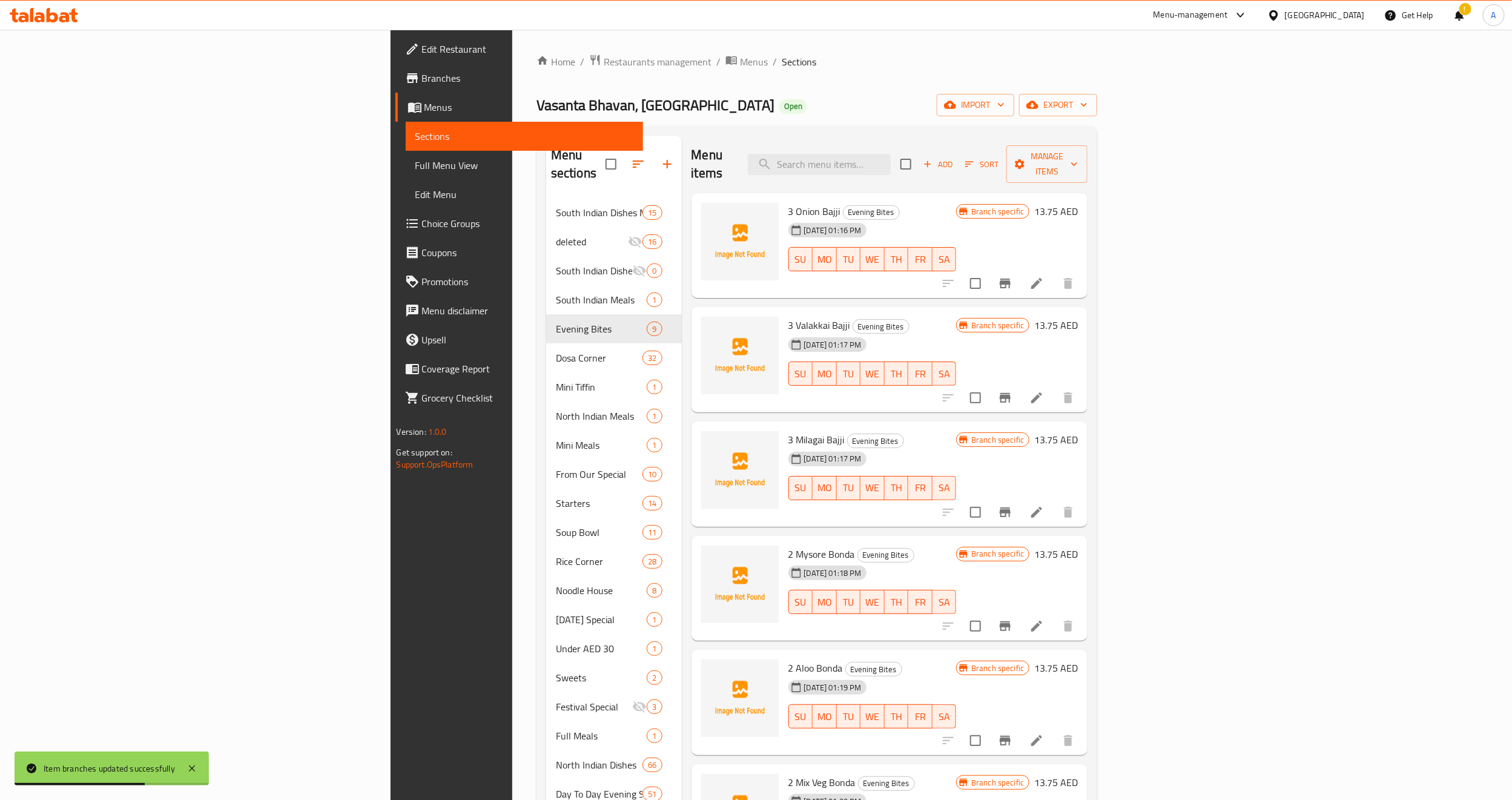
click at [886, 332] on div "05-10-2025 01:17 PM SU MO TU WE TH FR SA" at bounding box center [872, 365] width 178 height 65
click at [1012, 390] on icon "Branch-specific-item" at bounding box center [1005, 397] width 15 height 15
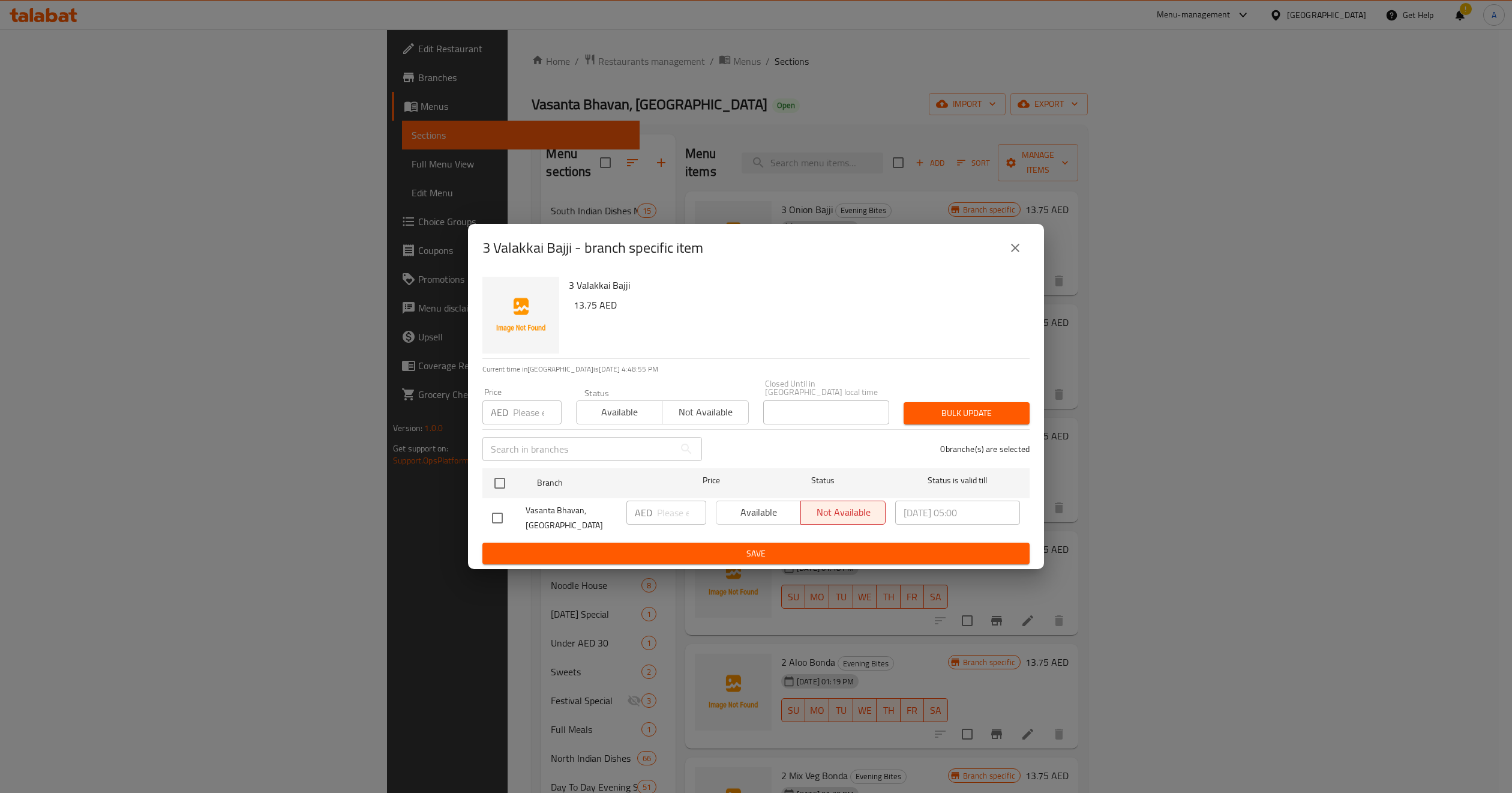
click at [1020, 249] on icon "close" at bounding box center [1015, 248] width 14 height 14
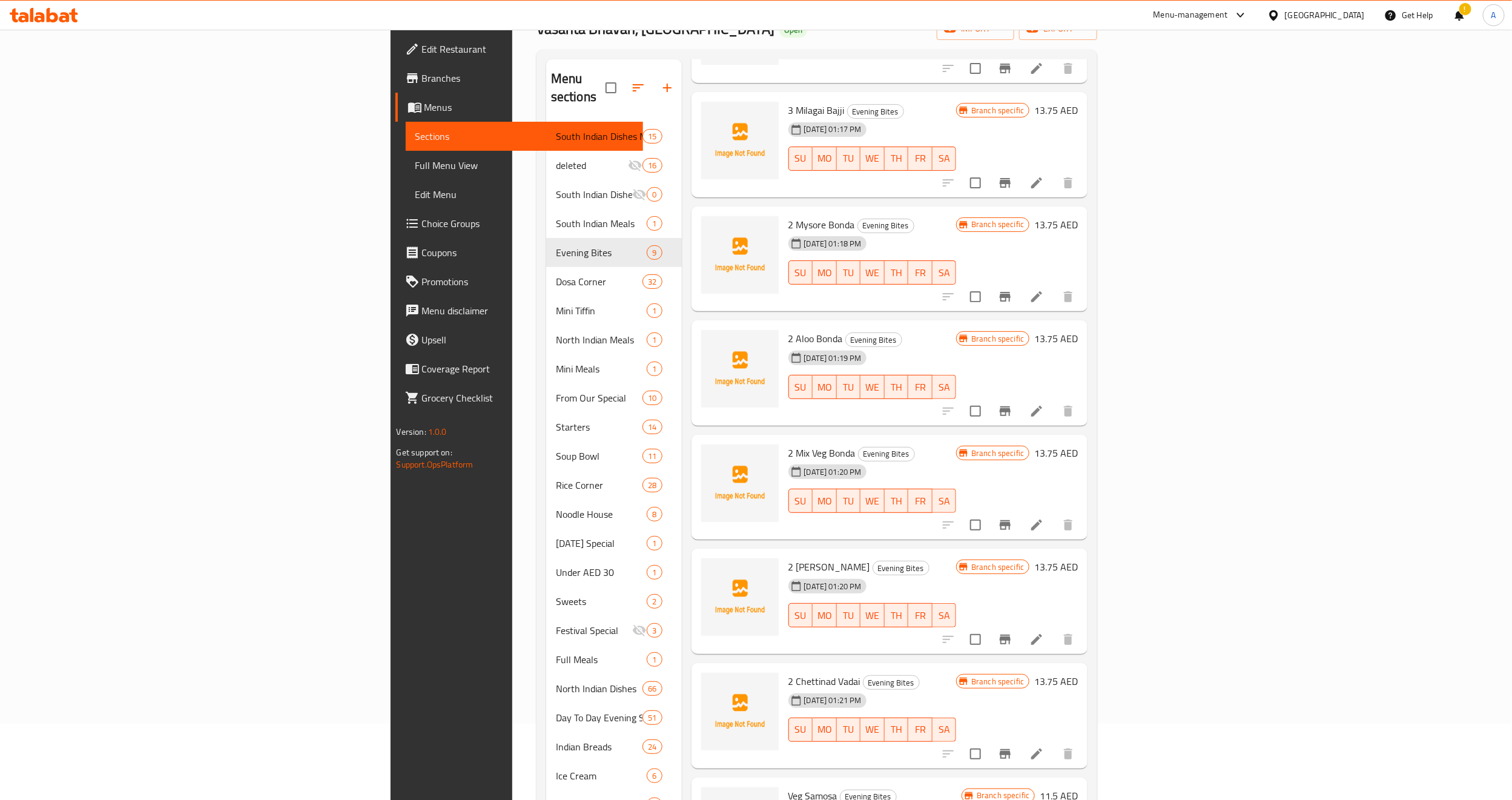
scroll to position [173, 0]
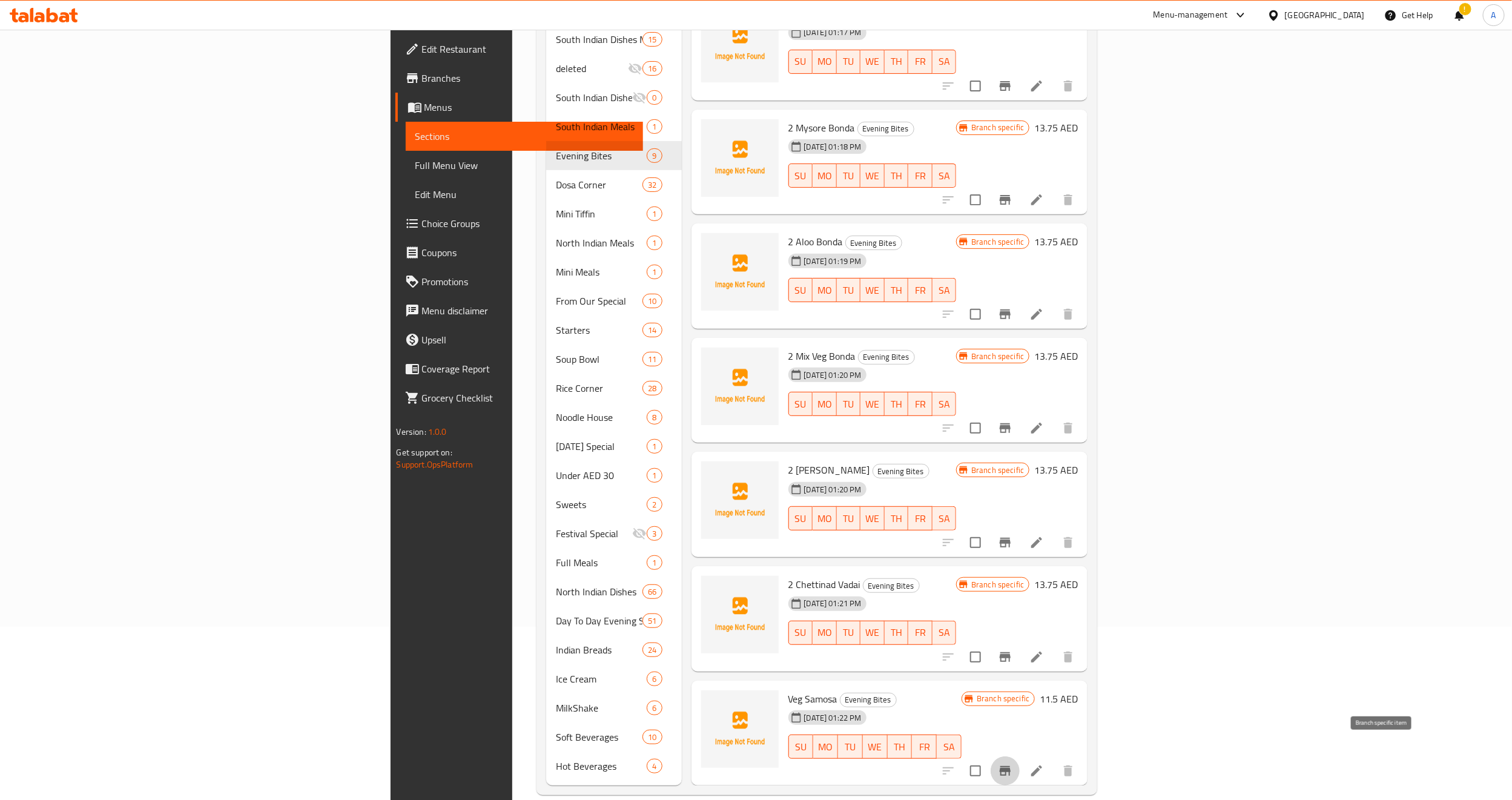
click at [1011, 710] on icon "Branch-specific-item" at bounding box center [1005, 770] width 11 height 10
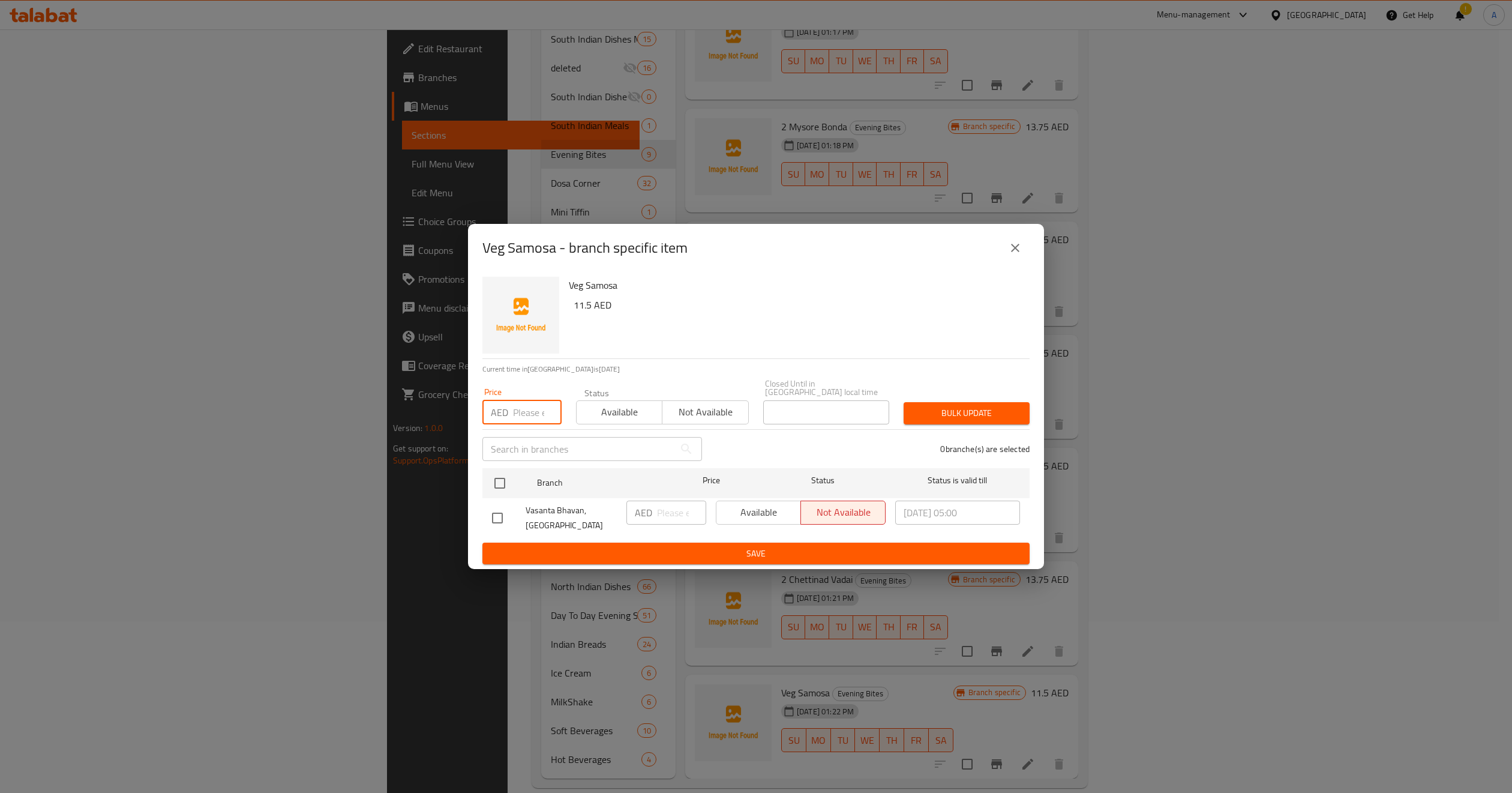
click at [533, 415] on input "number" at bounding box center [537, 412] width 48 height 24
paste input "11.5"
type input "11.5"
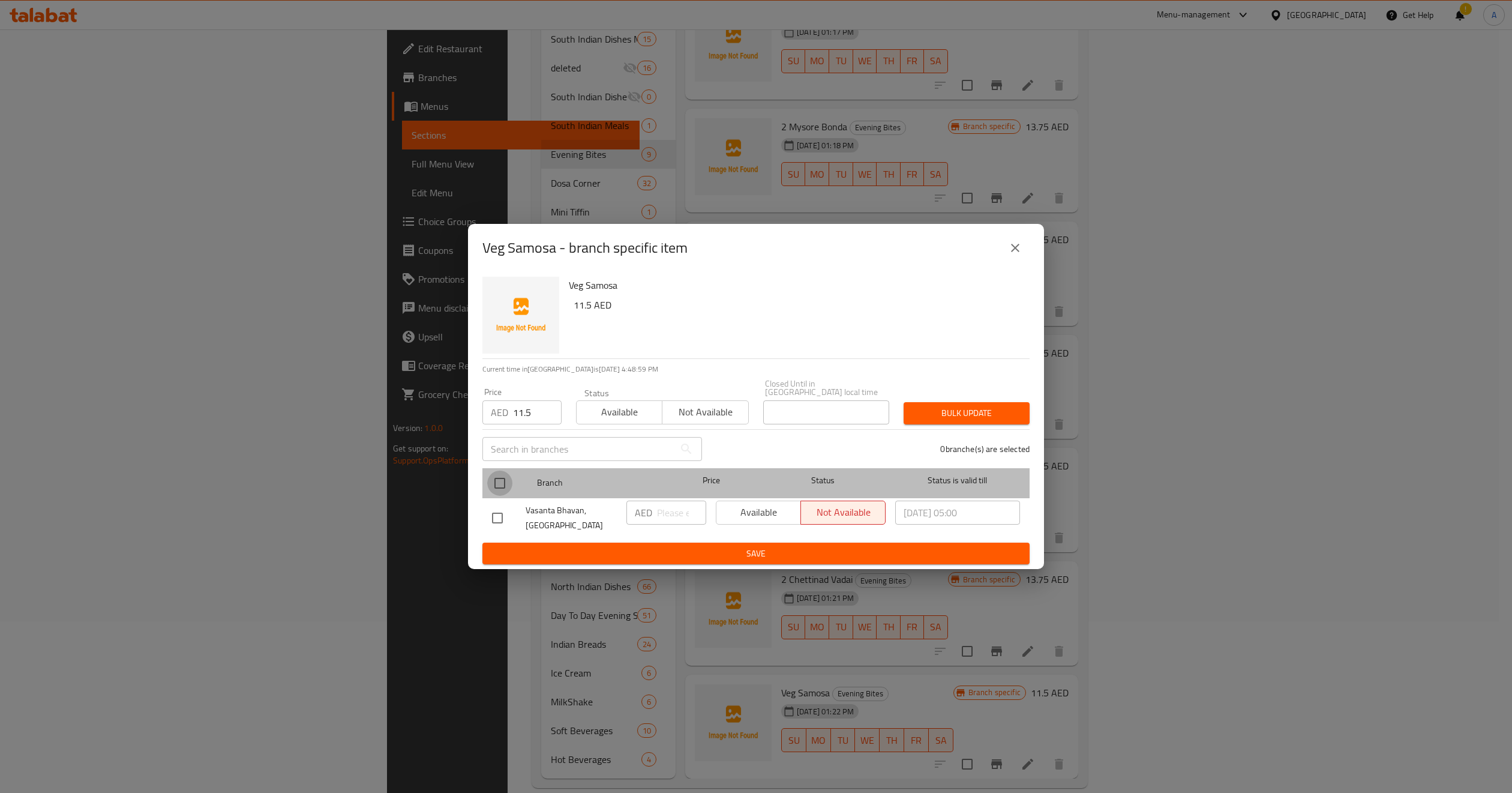
click at [501, 476] on input "checkbox" at bounding box center [500, 483] width 25 height 25
checkbox input "true"
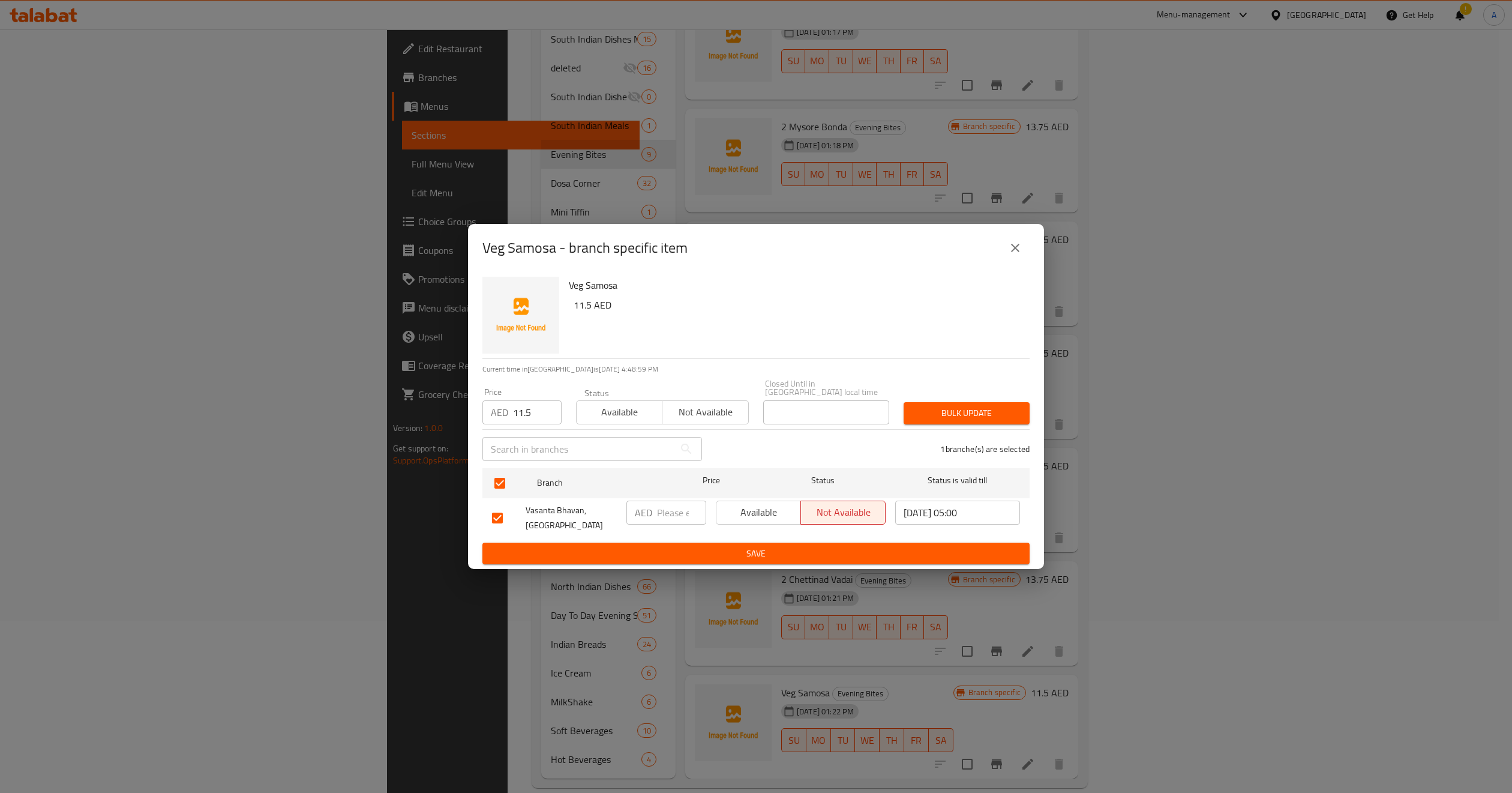
click at [604, 404] on span "Available" at bounding box center [619, 412] width 76 height 18
click at [757, 506] on span "Available" at bounding box center [758, 512] width 75 height 18
click at [987, 420] on span "Bulk update" at bounding box center [967, 413] width 107 height 15
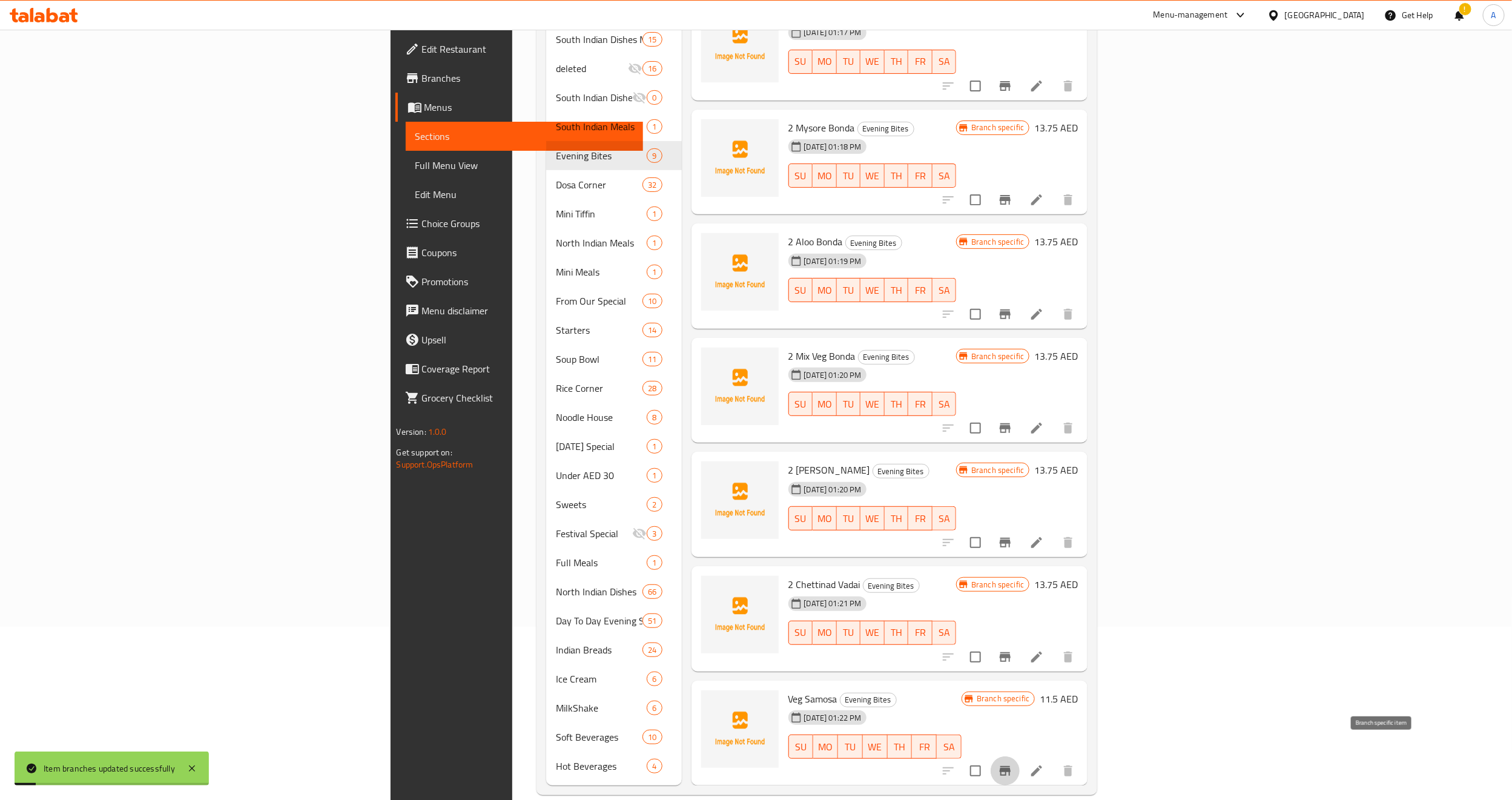
click at [1011, 710] on icon "Branch-specific-item" at bounding box center [1005, 770] width 11 height 10
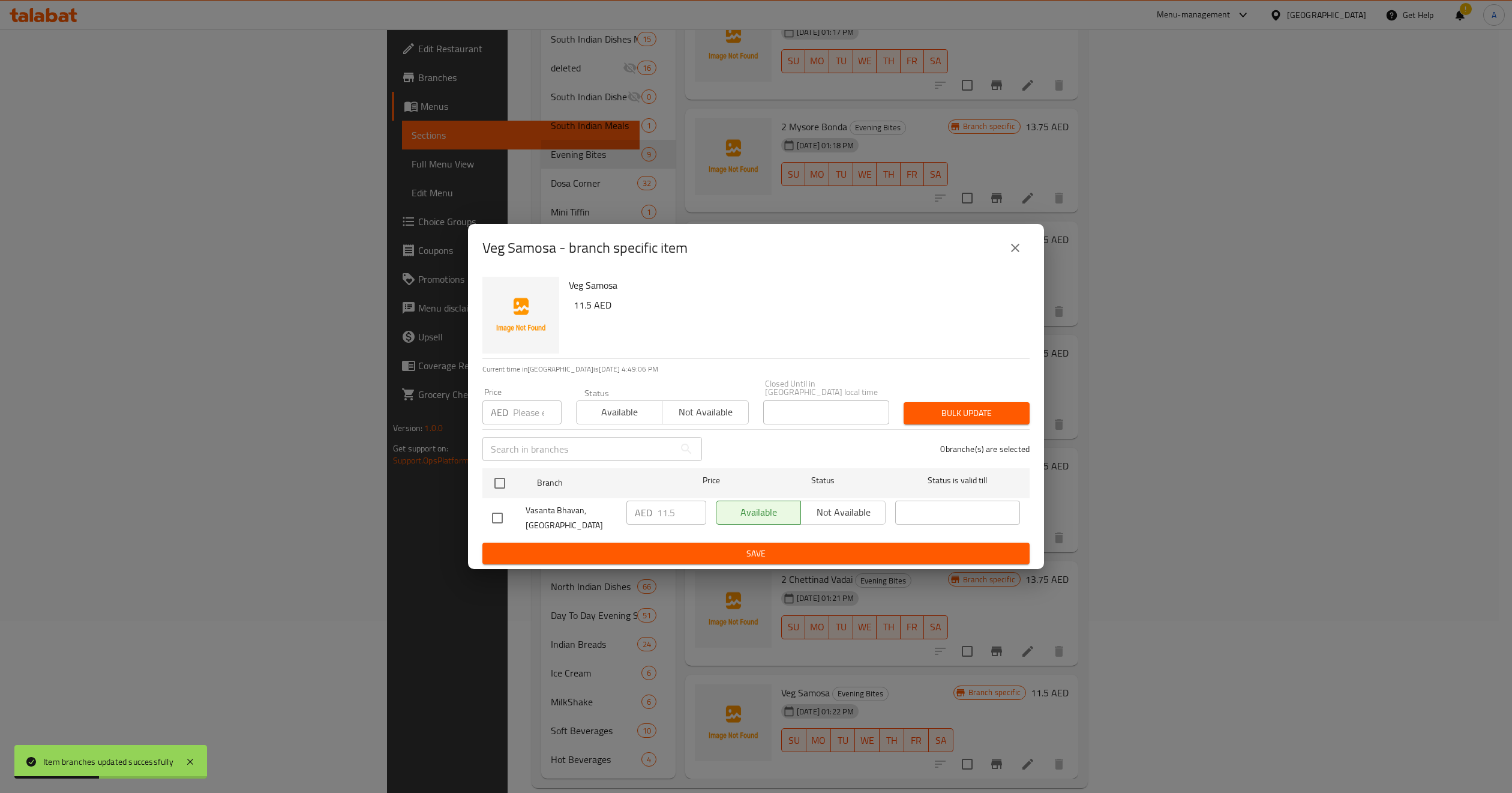
click at [1011, 254] on icon "close" at bounding box center [1015, 248] width 14 height 14
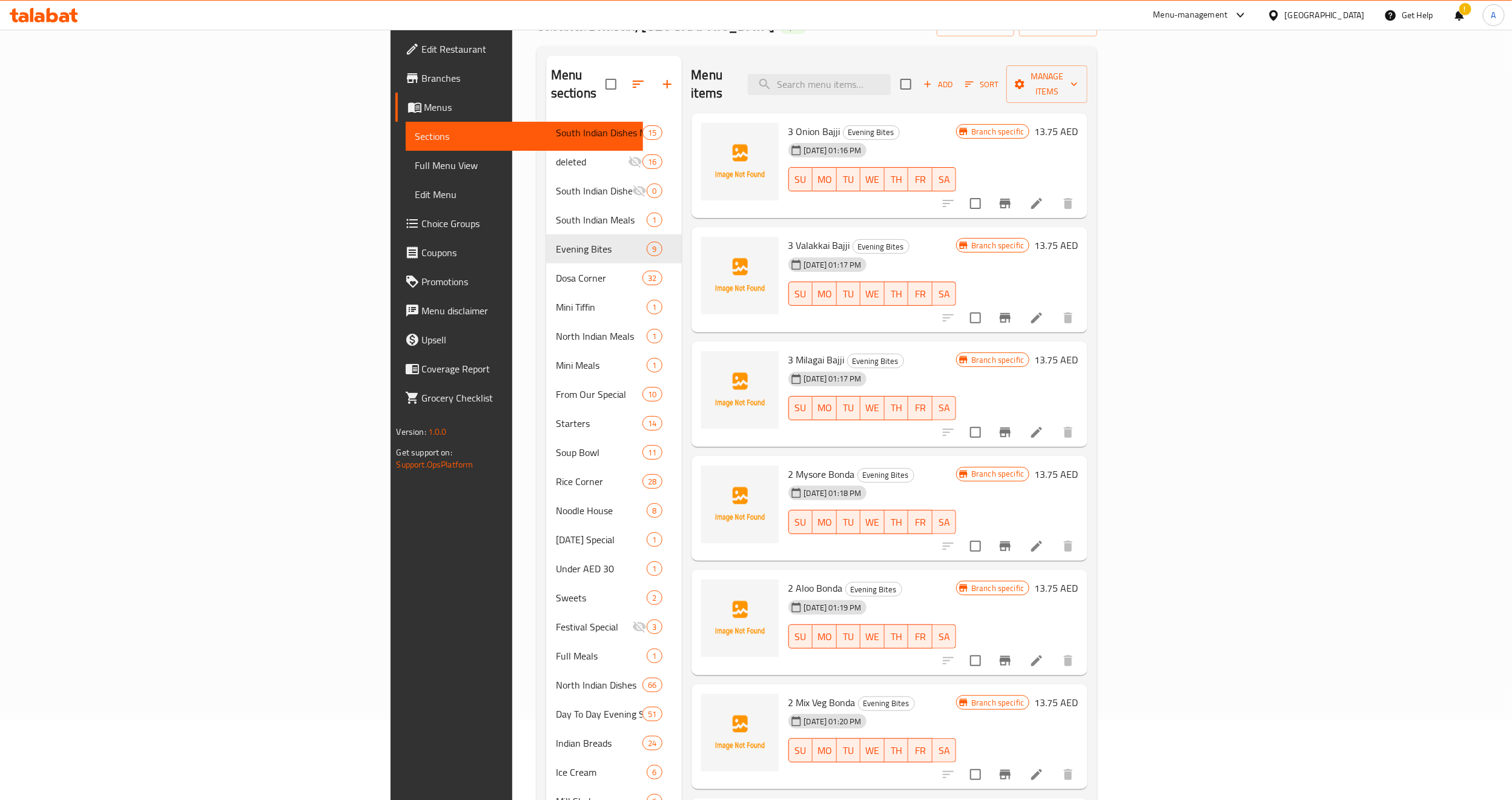
scroll to position [0, 0]
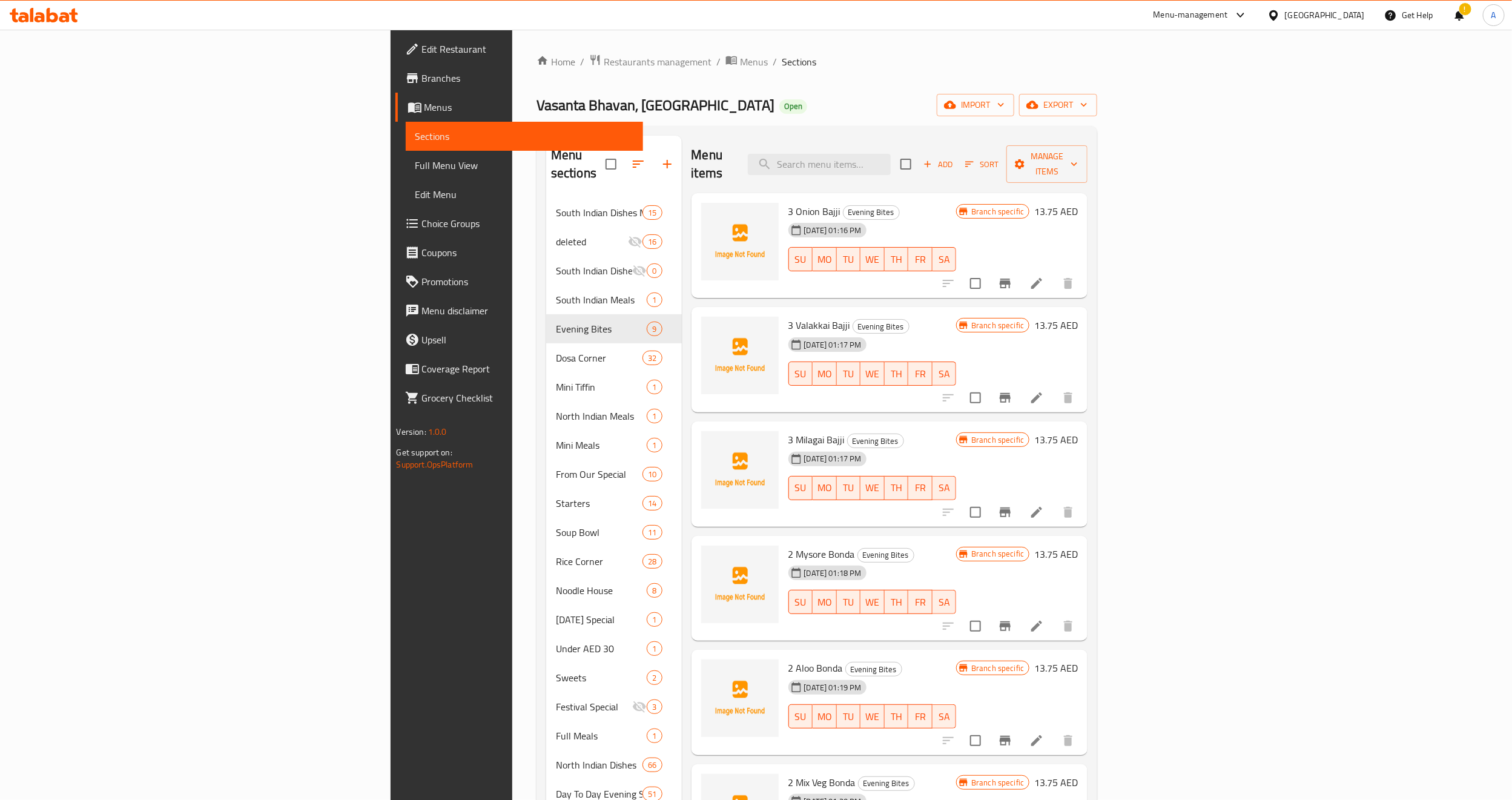
drag, startPoint x: 941, startPoint y: 198, endPoint x: 1239, endPoint y: 271, distance: 306.8
click at [941, 203] on h6 "3 Onion Bajji Evening Bites" at bounding box center [873, 211] width 169 height 17
click at [1020, 276] on button "Branch-specific-item" at bounding box center [1005, 283] width 29 height 29
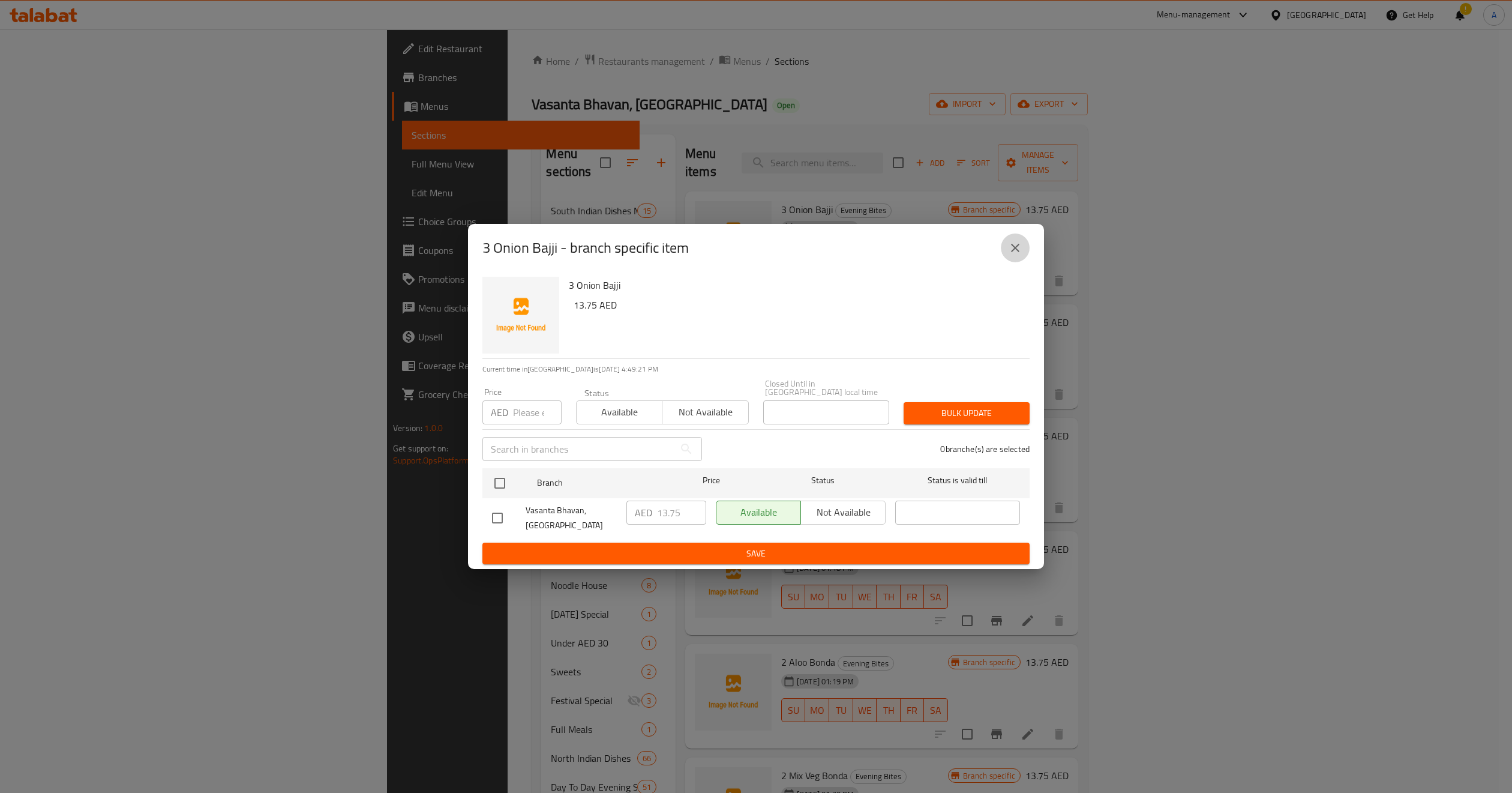
click at [1016, 254] on icon "close" at bounding box center [1015, 248] width 14 height 14
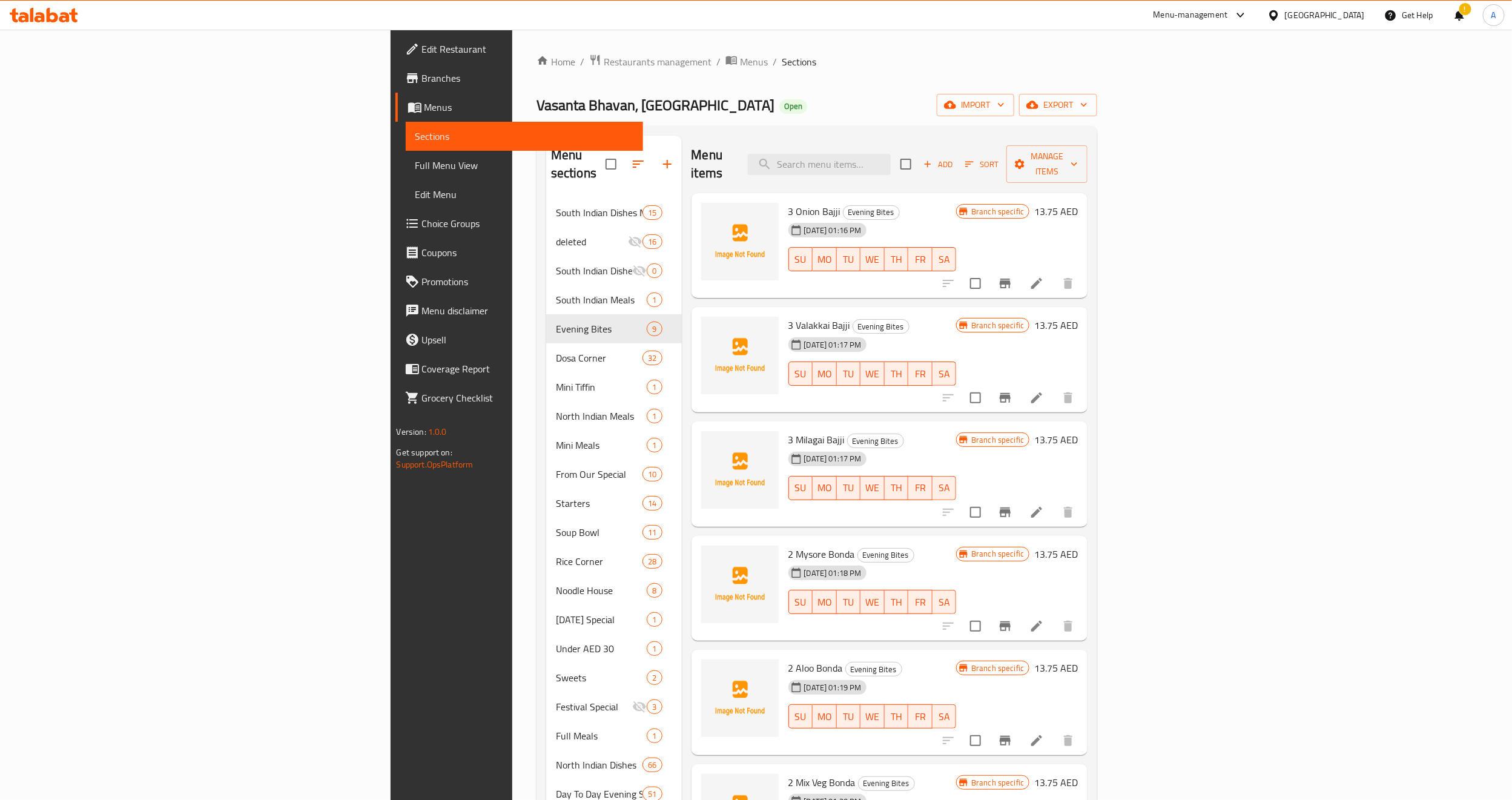
drag, startPoint x: 915, startPoint y: 318, endPoint x: 1201, endPoint y: 370, distance: 290.7
click at [915, 332] on div "05-10-2025 01:17 PM SU MO TU WE TH FR SA" at bounding box center [872, 365] width 178 height 65
click at [1011, 393] on icon "Branch-specific-item" at bounding box center [1005, 397] width 11 height 10
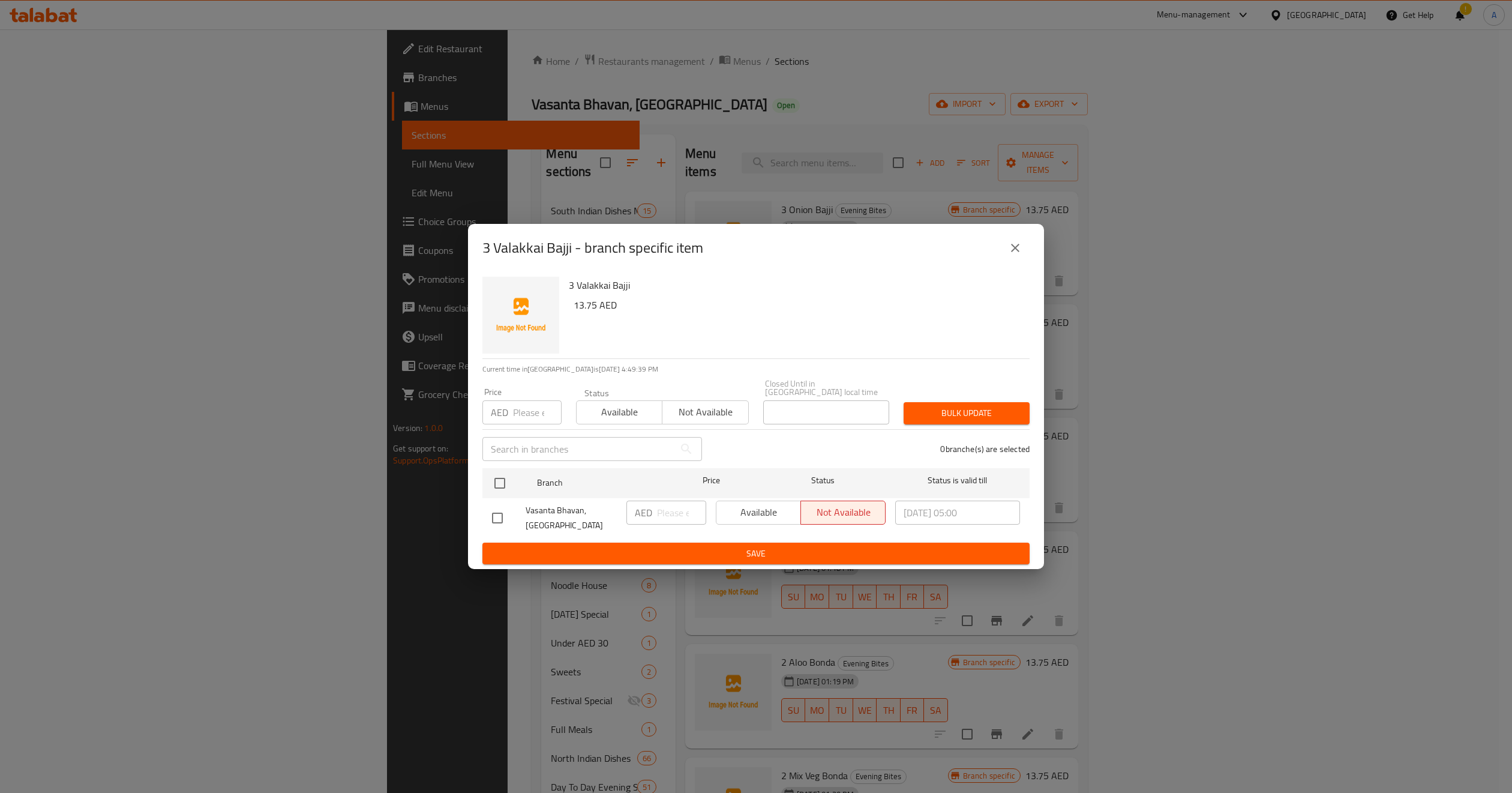
click at [592, 307] on h6 "13.75 AED" at bounding box center [797, 305] width 447 height 17
copy div "3 Valakkai Bajji"
click at [490, 483] on input "checkbox" at bounding box center [500, 483] width 25 height 25
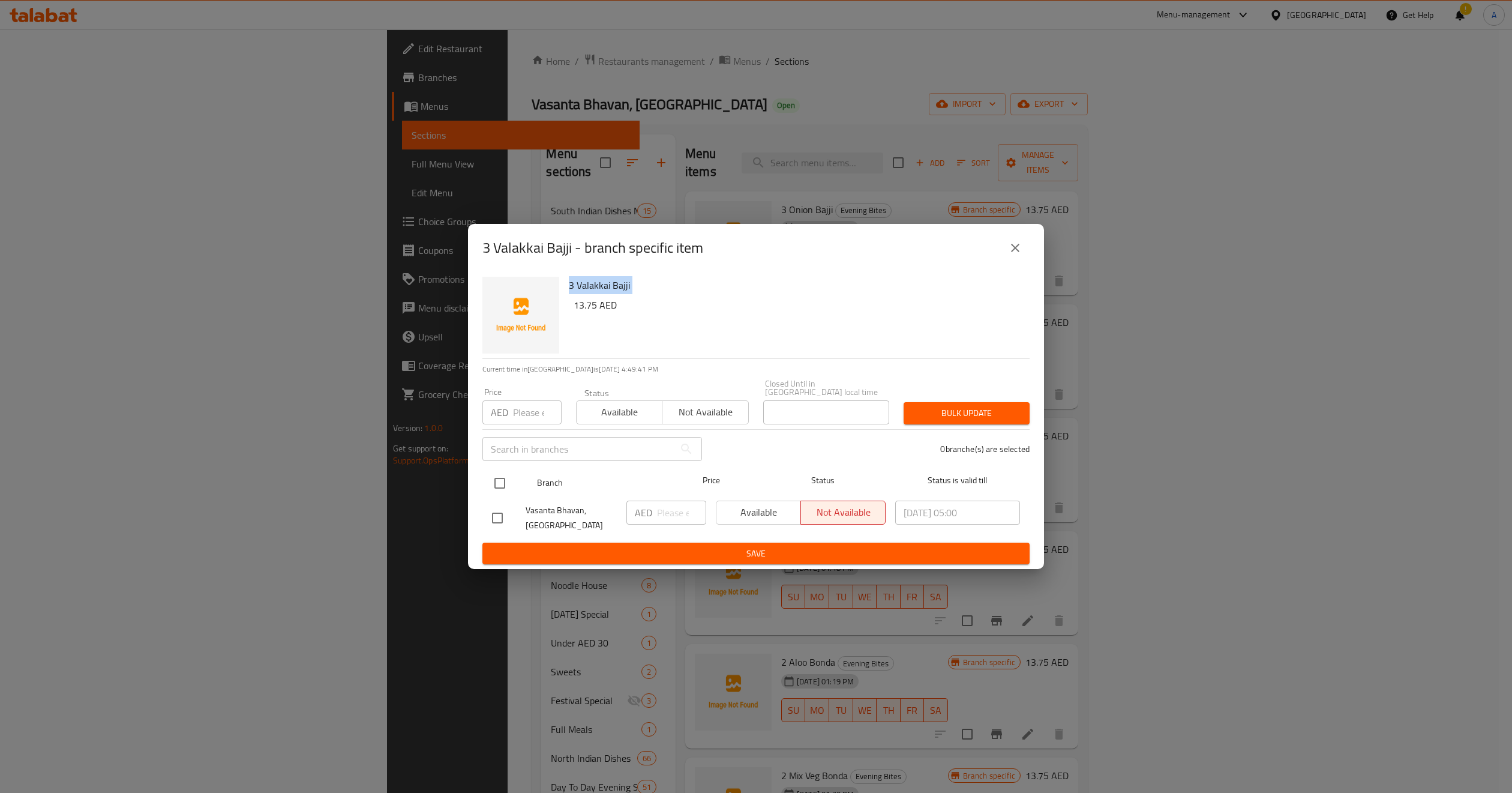
checkbox input "true"
click at [526, 413] on input "number" at bounding box center [537, 412] width 48 height 24
paste input "13.75"
drag, startPoint x: 536, startPoint y: 416, endPoint x: 672, endPoint y: 407, distance: 136.3
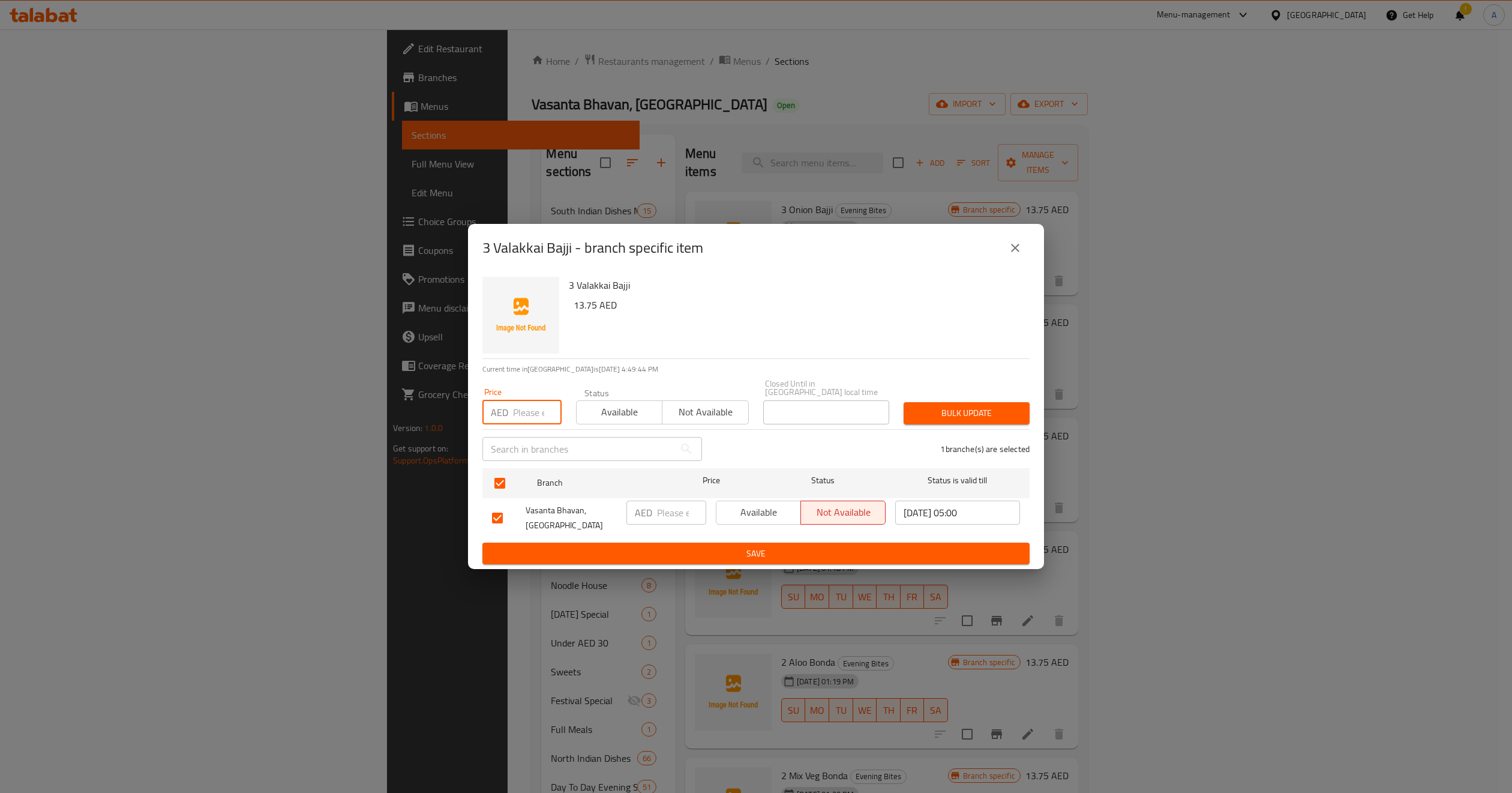
click at [672, 407] on div "Price AED Price Status Available Not available Closed Until in United Arab Emir…" at bounding box center [756, 402] width 562 height 60
type input "1"
copy h6 "13.75"
drag, startPoint x: 596, startPoint y: 304, endPoint x: 568, endPoint y: 304, distance: 28.0
click at [568, 304] on div "3 Valakkai Bajji 13.75 AED" at bounding box center [795, 315] width 461 height 87
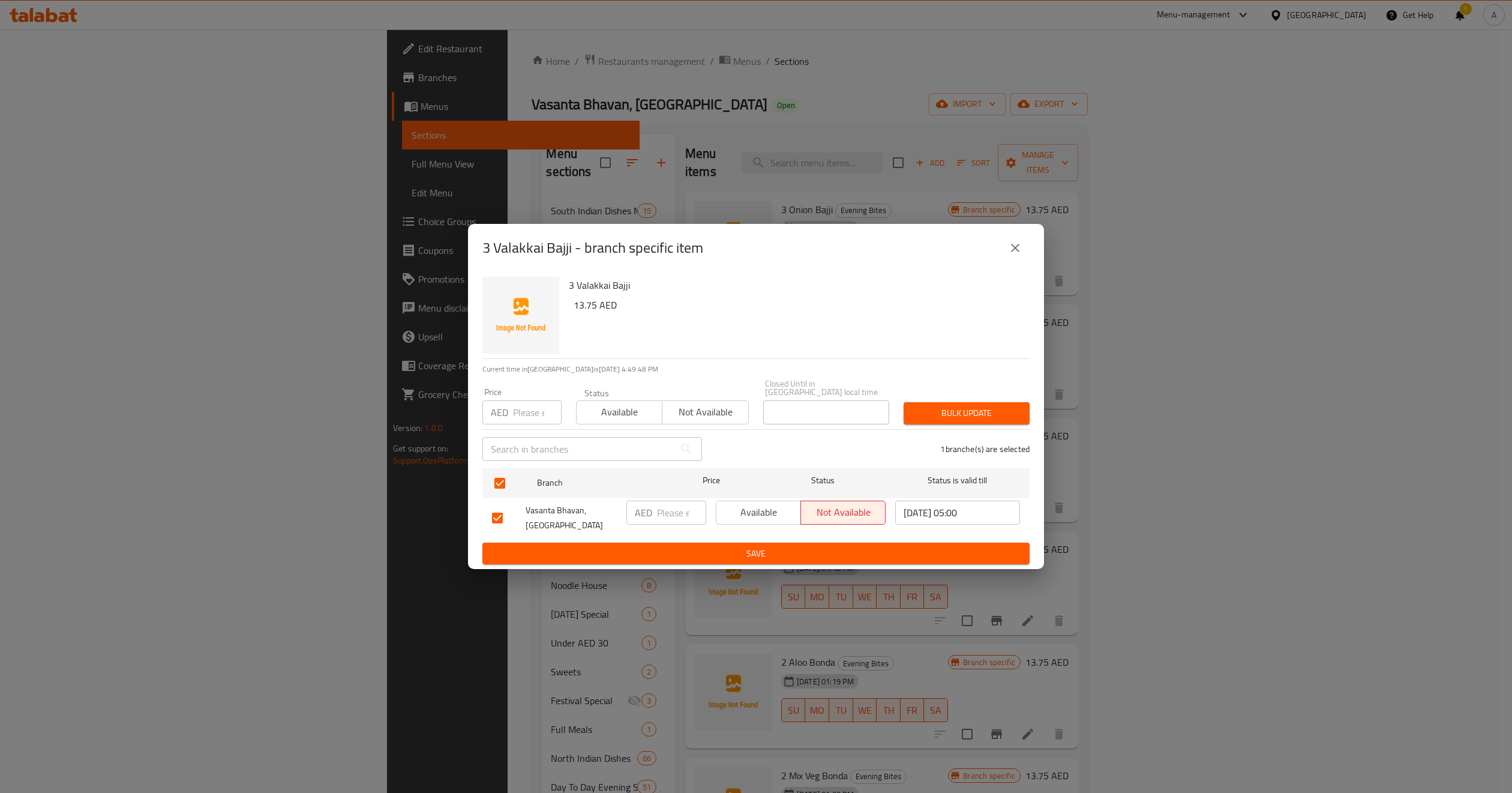
click at [521, 405] on input "number" at bounding box center [537, 412] width 48 height 24
paste input "13.75"
type input "13.75"
click at [666, 503] on input "number" at bounding box center [682, 513] width 49 height 24
paste input "13.75"
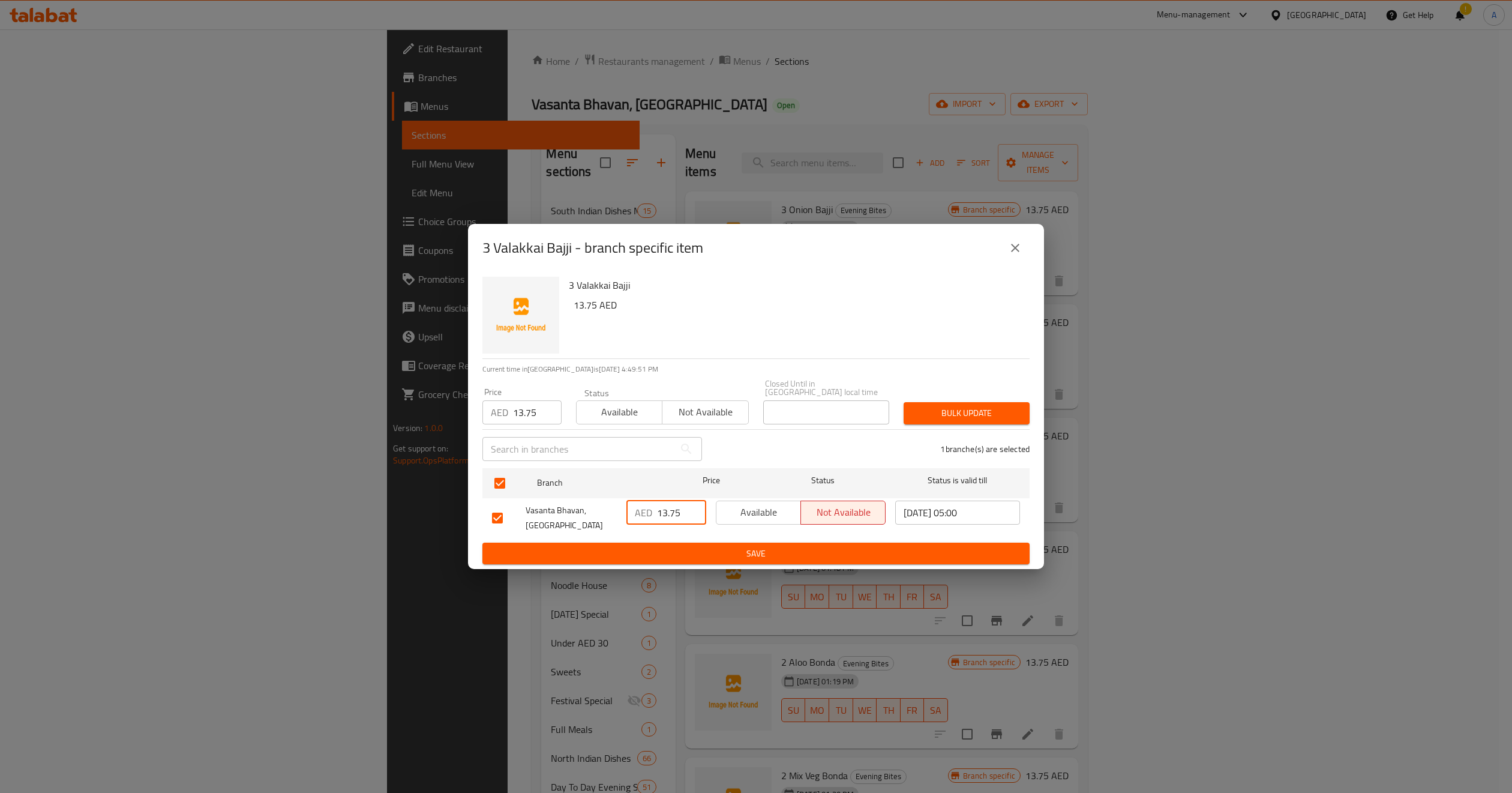
type input "13.75"
click at [965, 412] on span "Bulk update" at bounding box center [967, 413] width 107 height 15
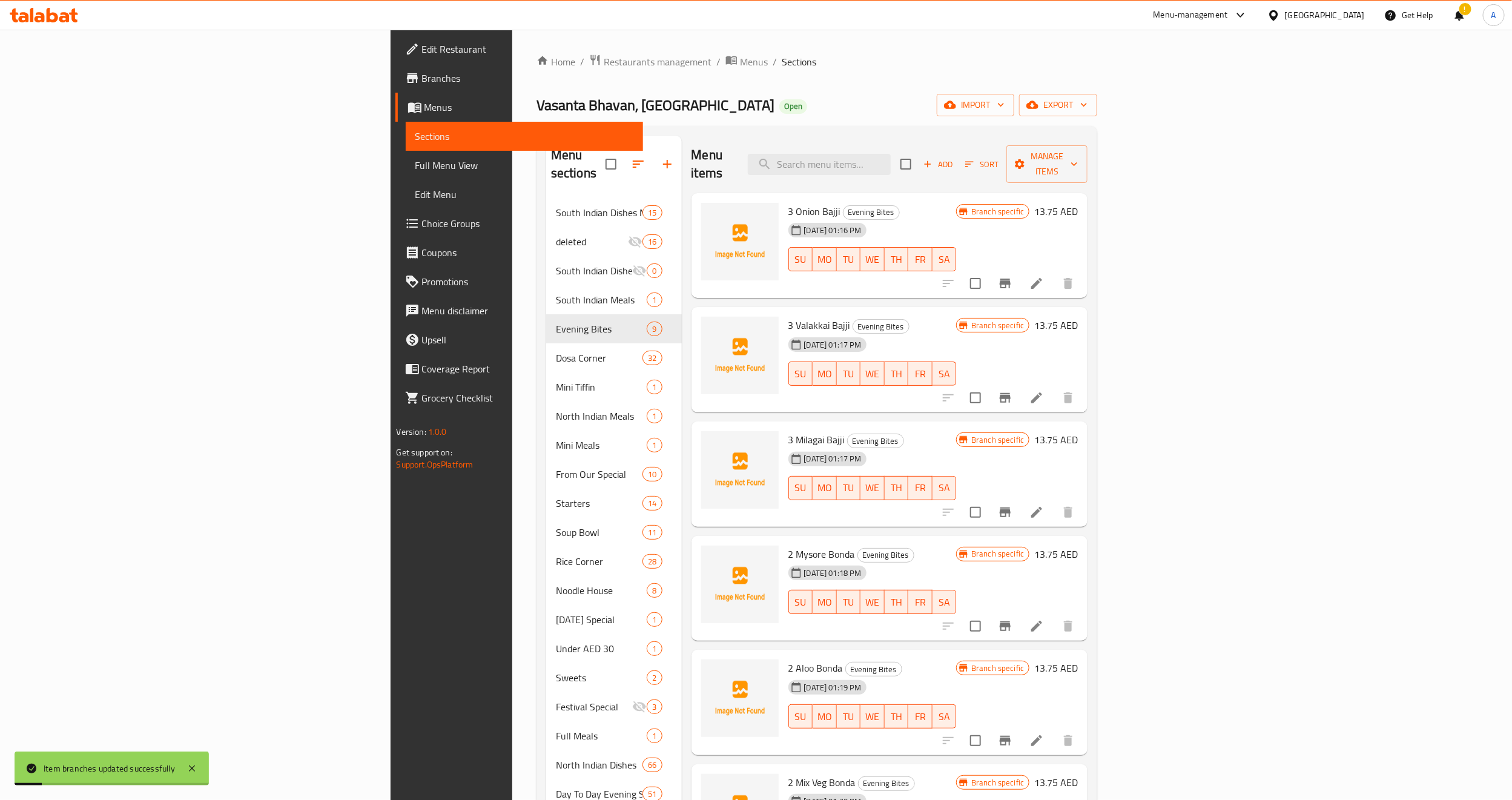
click at [1012, 390] on icon "Branch-specific-item" at bounding box center [1005, 397] width 15 height 15
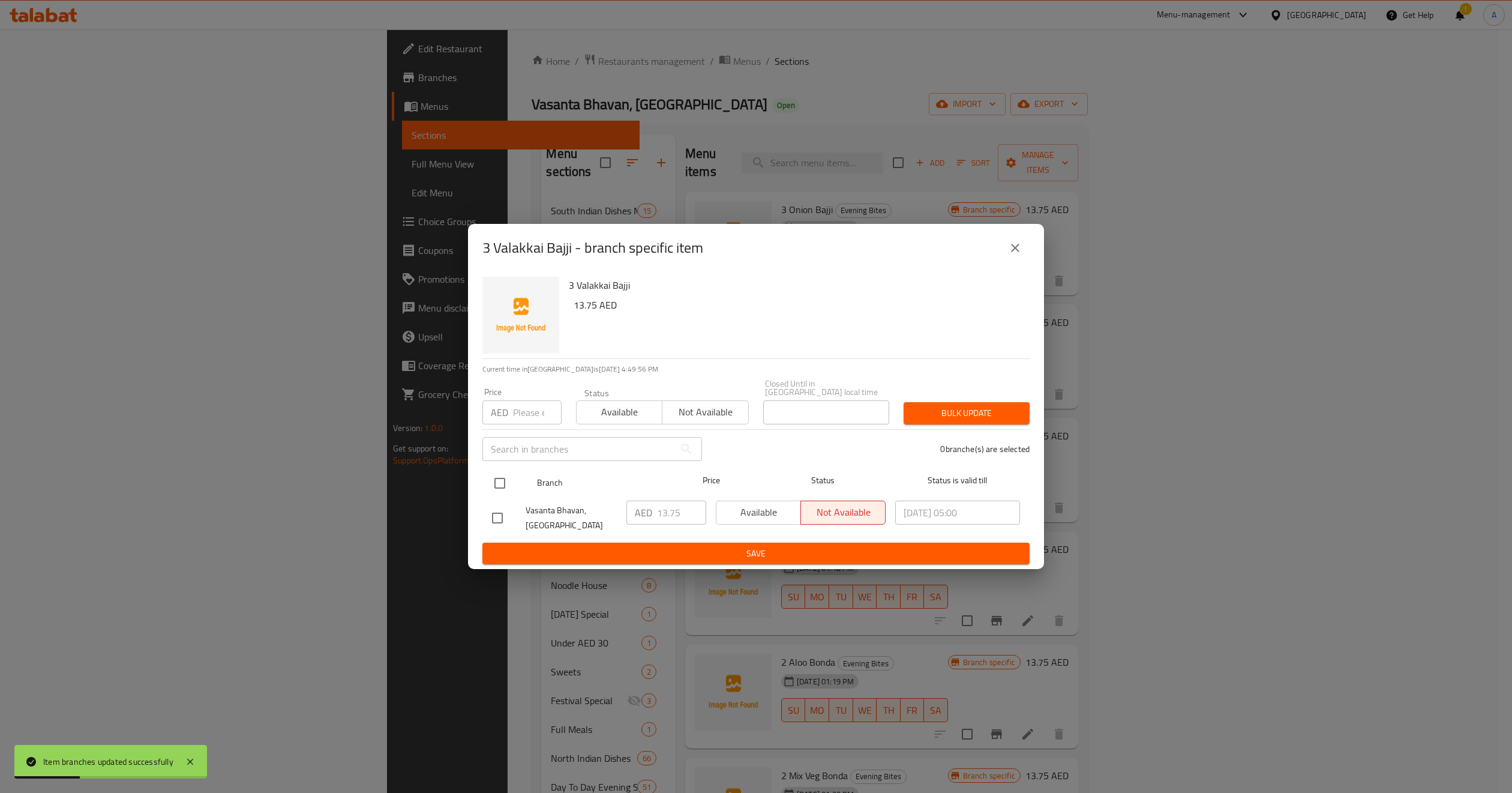
click at [499, 478] on input "checkbox" at bounding box center [500, 483] width 25 height 25
checkbox input "true"
click at [530, 423] on input "number" at bounding box center [537, 412] width 48 height 24
paste input "13.75"
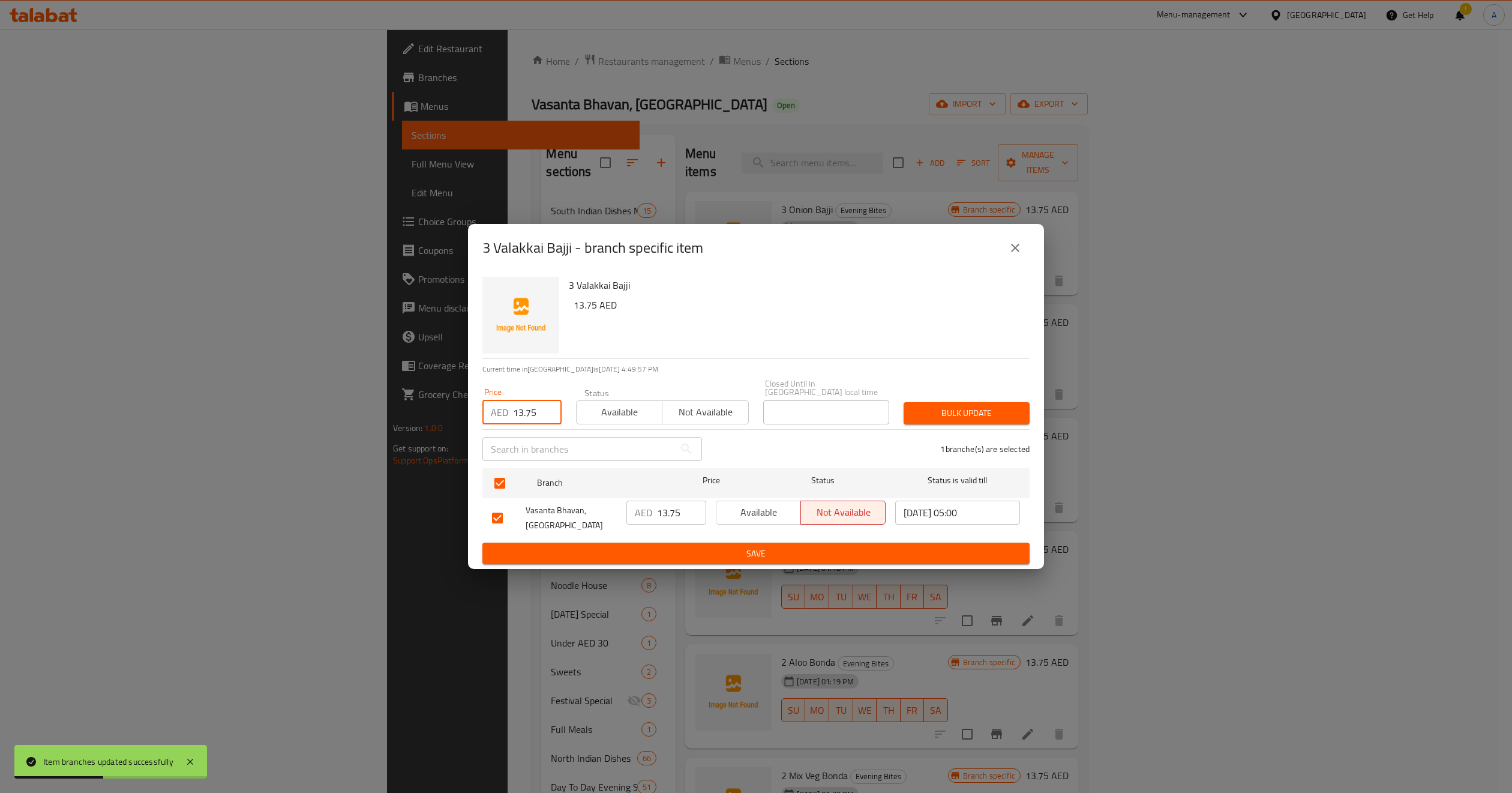
type input "13.75"
click at [628, 414] on span "Available" at bounding box center [619, 412] width 76 height 18
click at [769, 522] on button "Available" at bounding box center [759, 513] width 85 height 24
click at [967, 409] on span "Bulk update" at bounding box center [967, 413] width 107 height 15
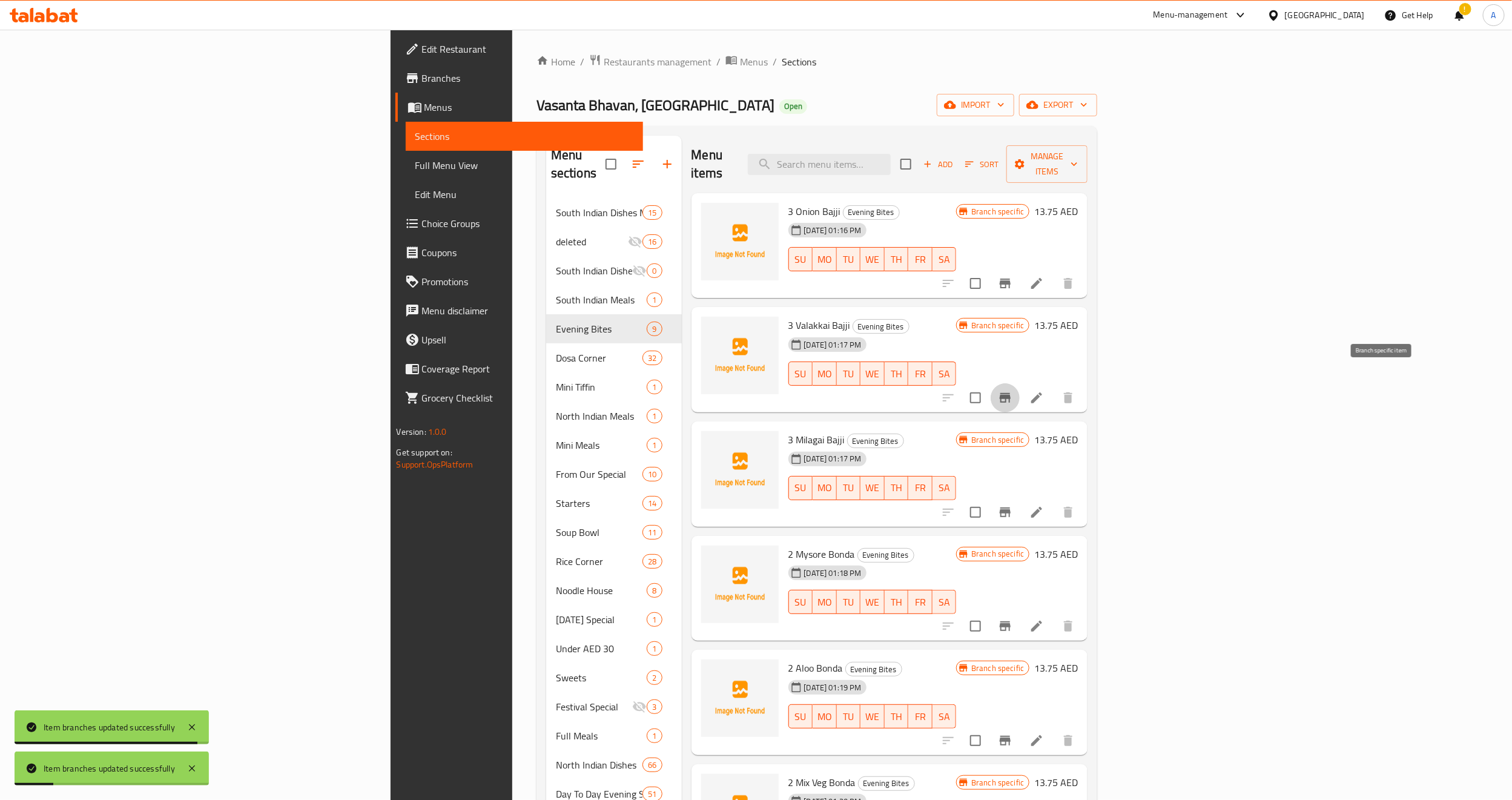
click at [1020, 384] on button "Branch-specific-item" at bounding box center [1005, 398] width 29 height 29
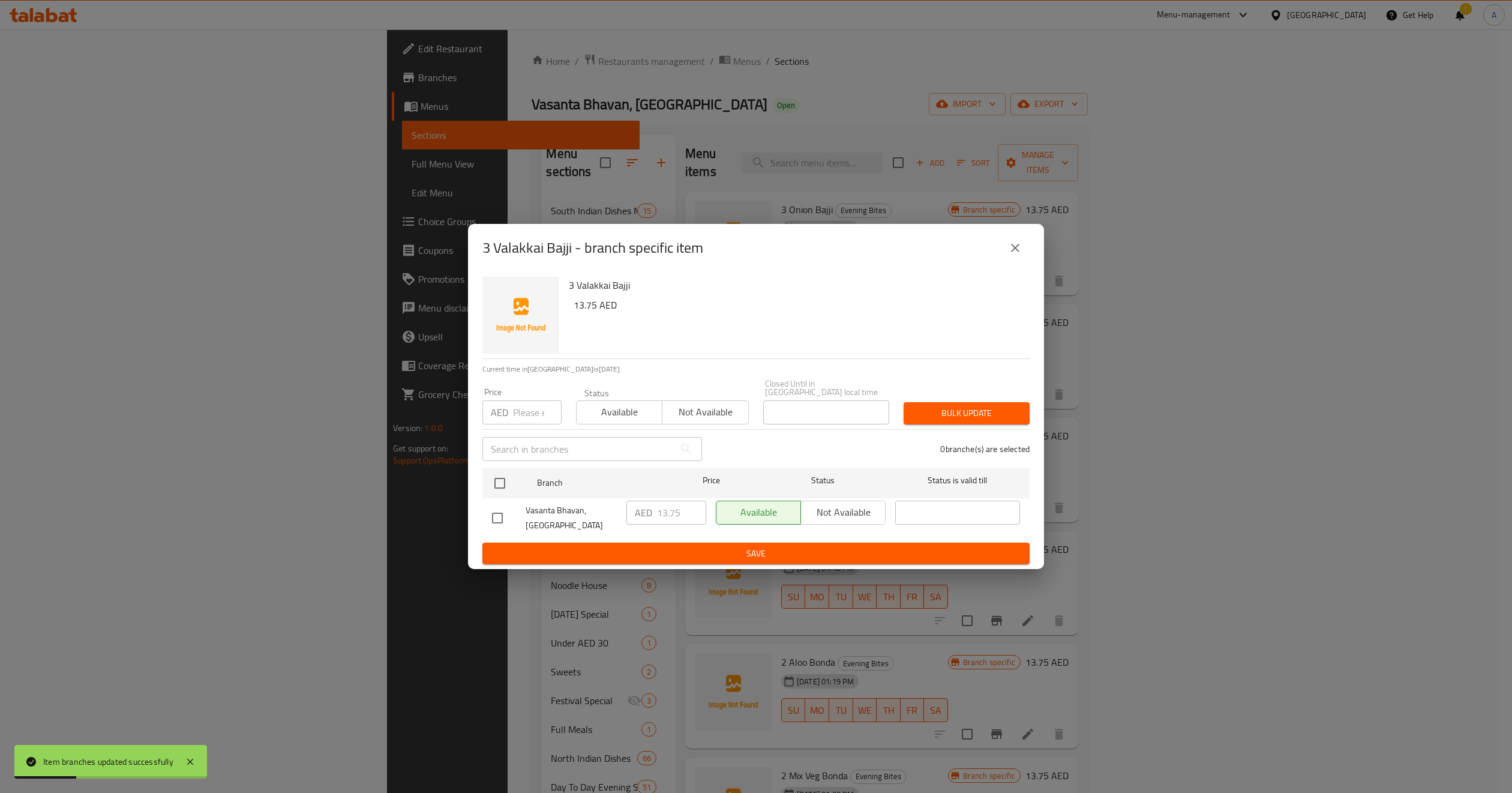
click at [1016, 241] on icon "close" at bounding box center [1015, 248] width 14 height 14
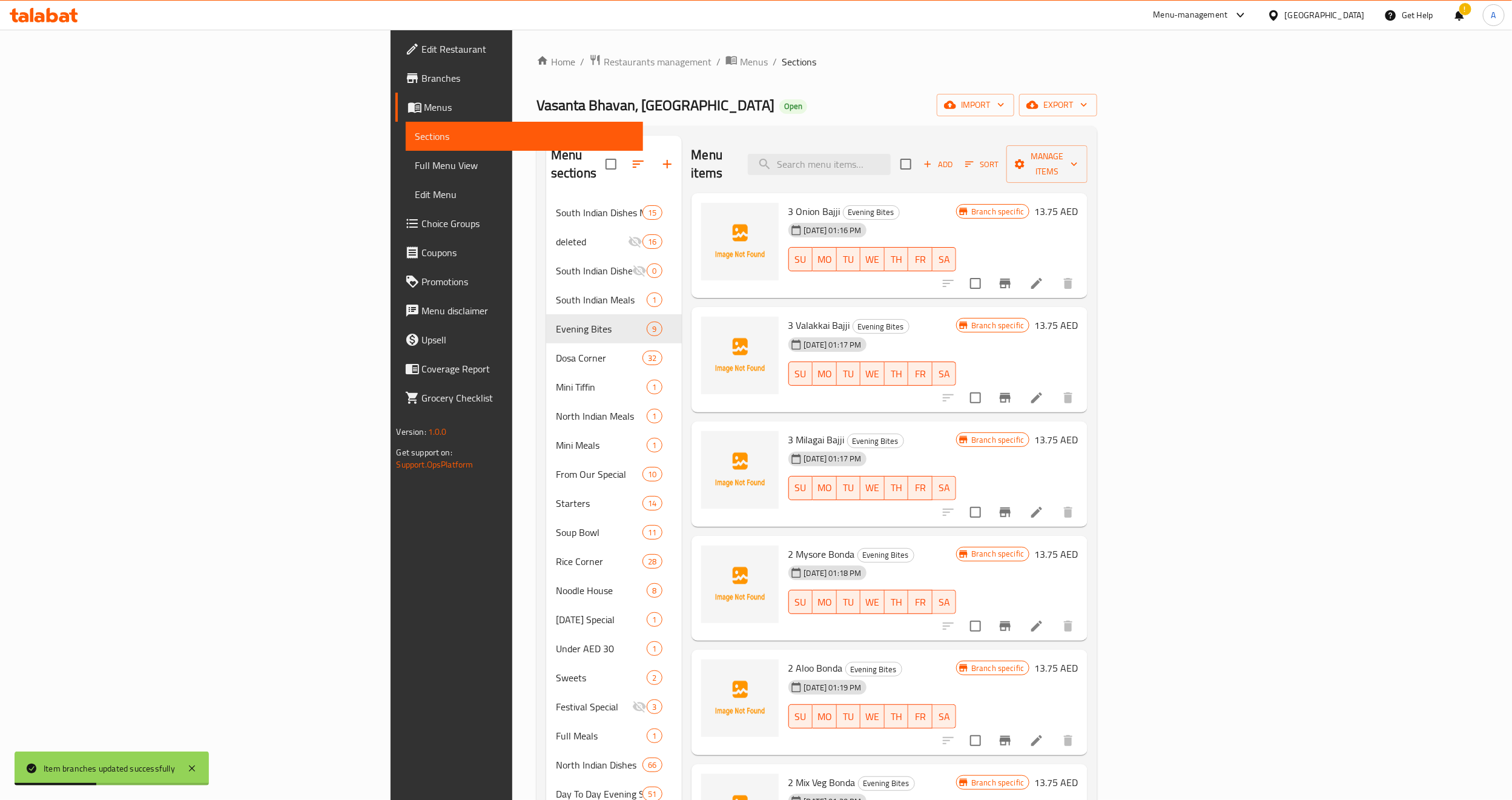
click at [1020, 278] on button "Branch-specific-item" at bounding box center [1005, 283] width 29 height 29
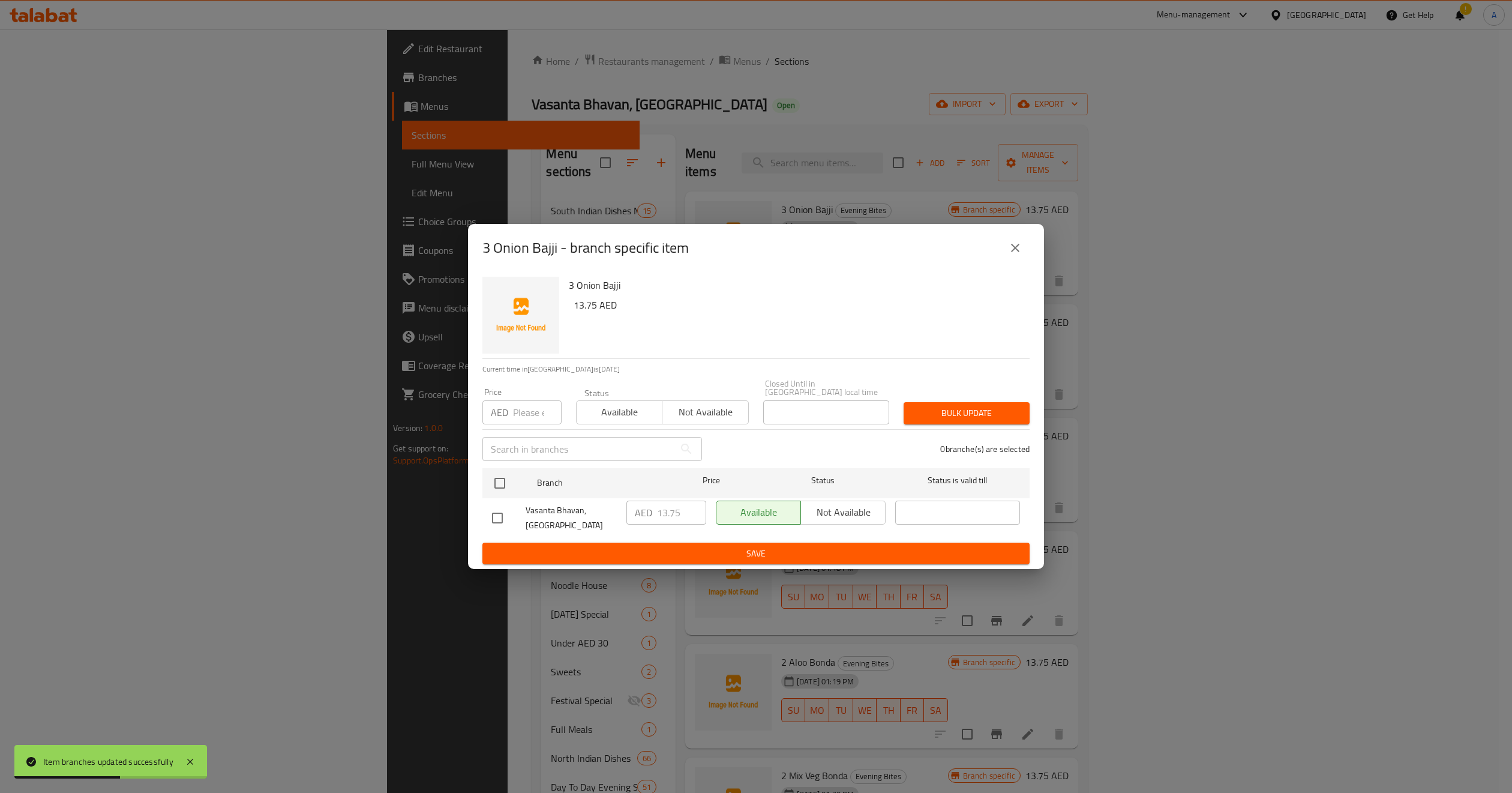
click at [1023, 249] on button "close" at bounding box center [1015, 248] width 29 height 29
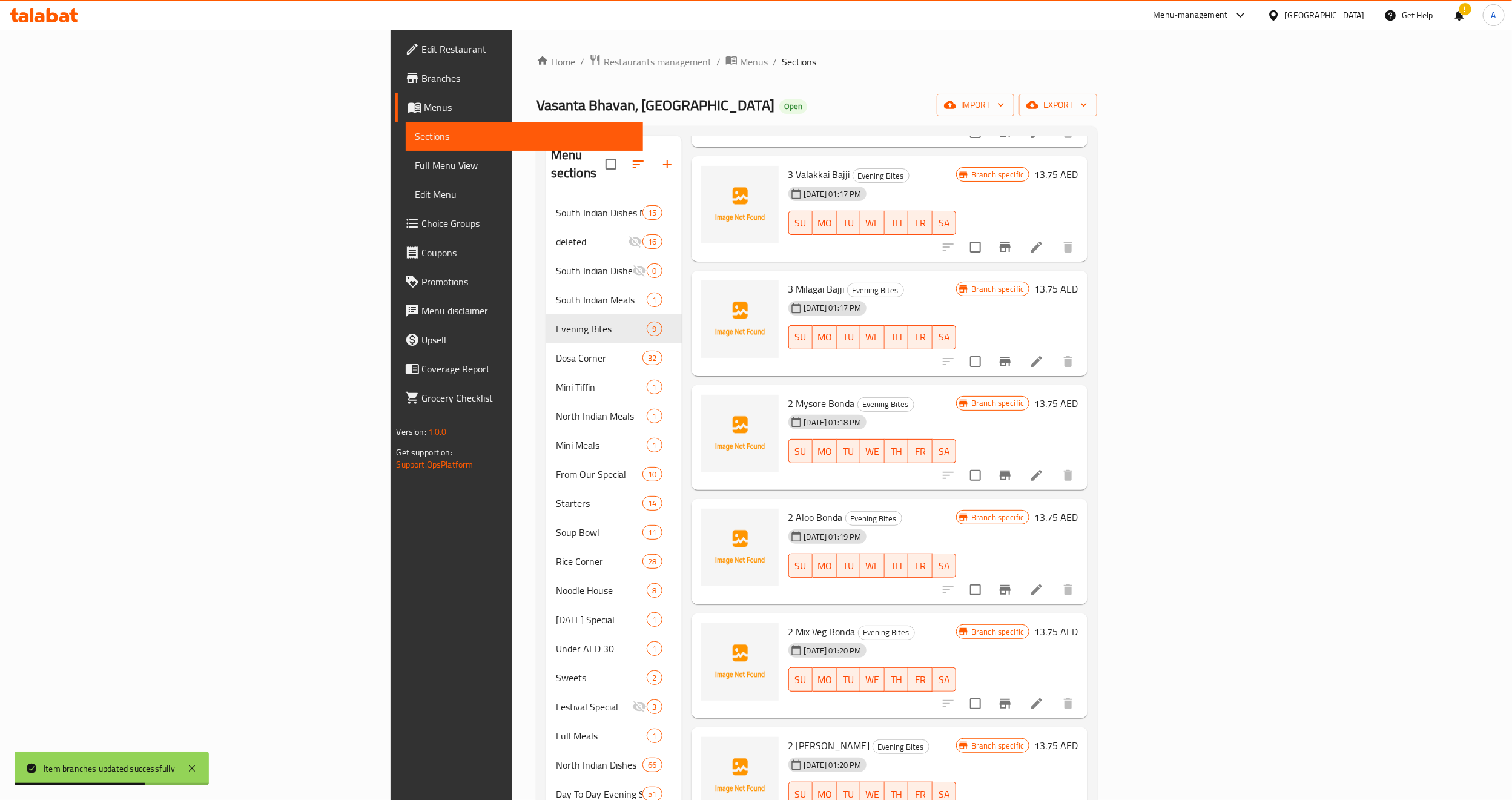
scroll to position [182, 0]
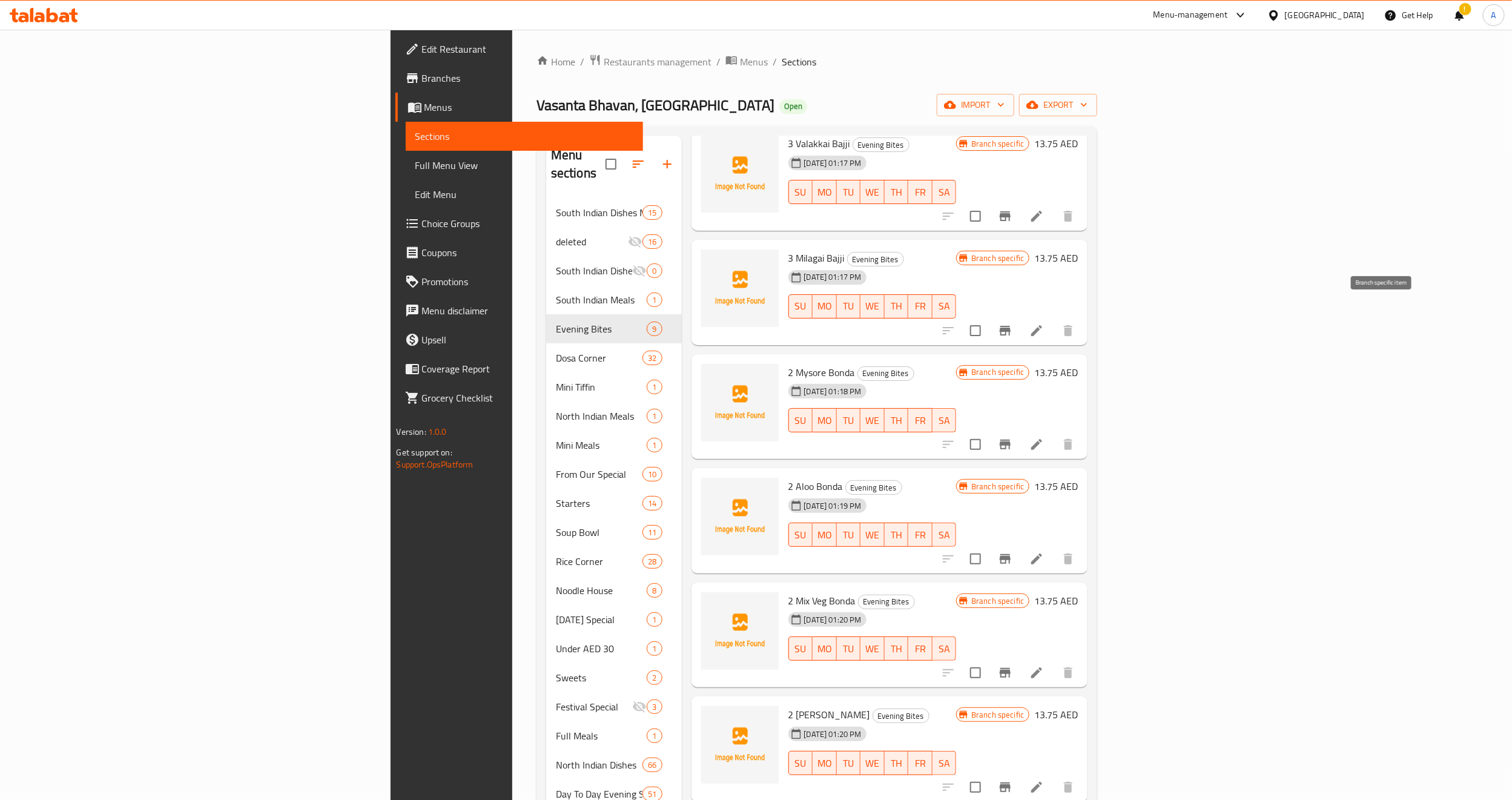
click at [1011, 326] on icon "Branch-specific-item" at bounding box center [1005, 330] width 11 height 10
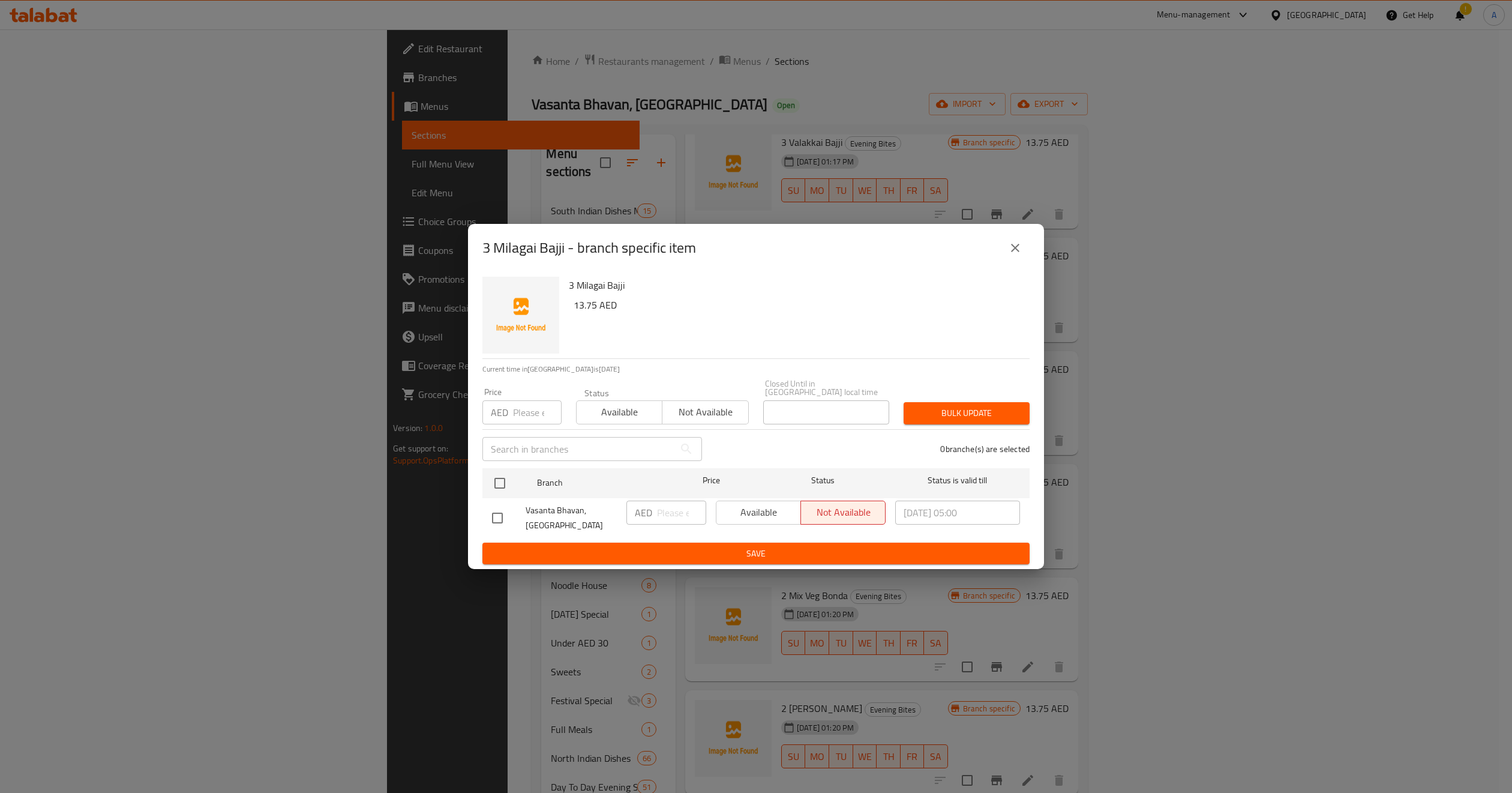
click at [531, 415] on input "number" at bounding box center [537, 412] width 48 height 24
paste input "13.75"
type input "13.75"
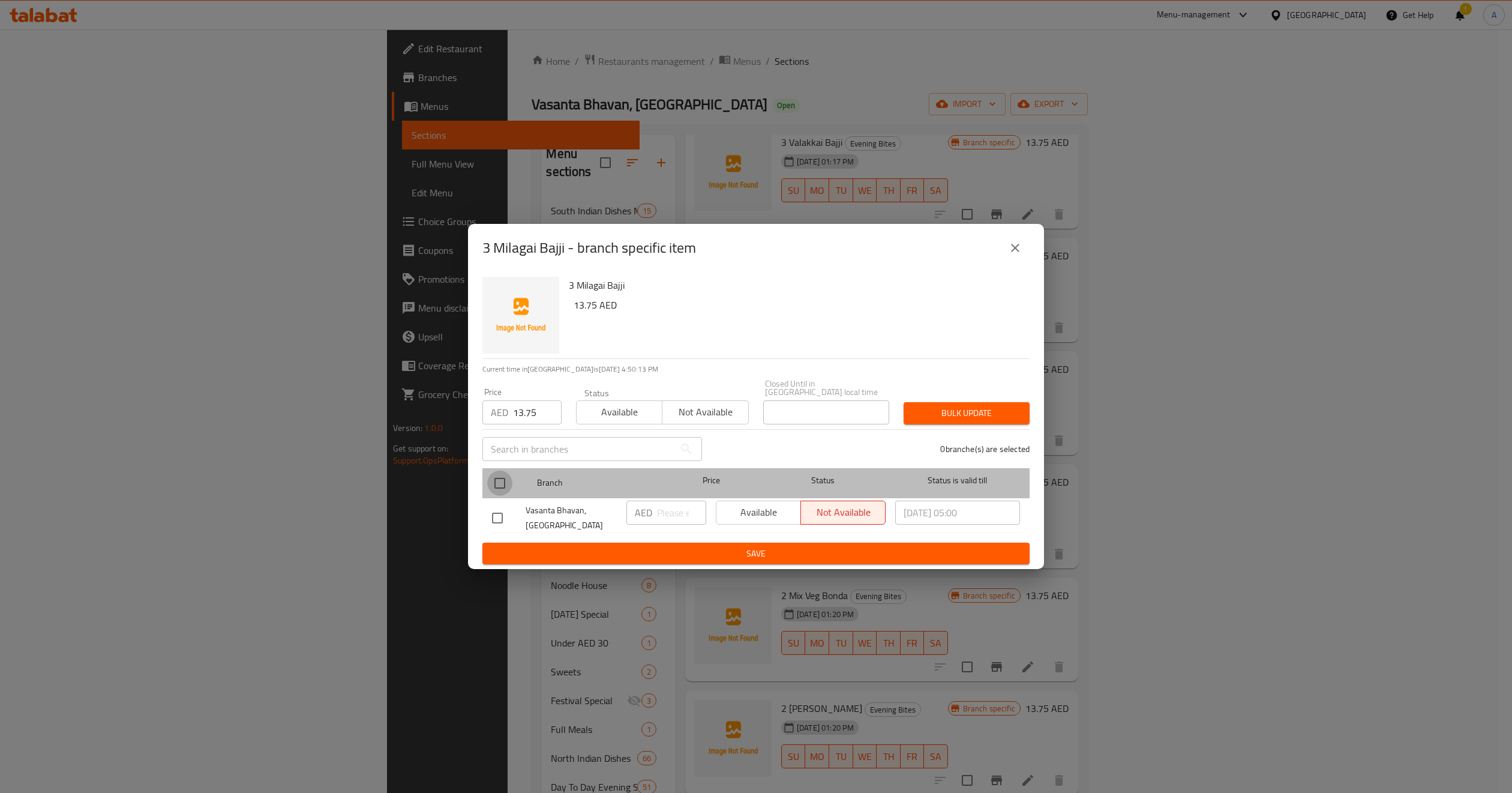
click at [506, 479] on input "checkbox" at bounding box center [500, 483] width 25 height 25
checkbox input "true"
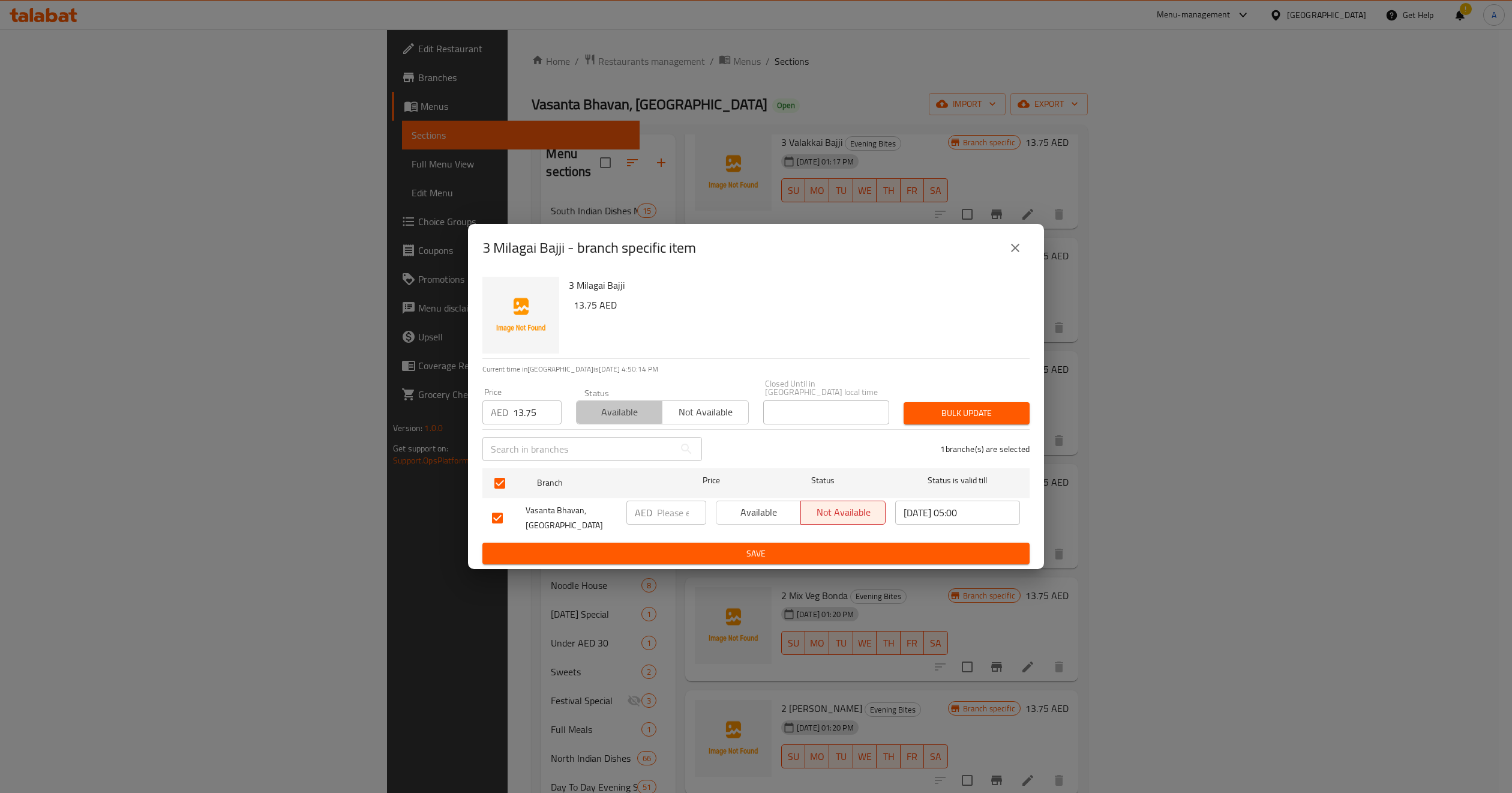
drag, startPoint x: 612, startPoint y: 408, endPoint x: 621, endPoint y: 418, distance: 13.5
click at [614, 409] on span "Available" at bounding box center [619, 412] width 76 height 18
click at [679, 508] on input "number" at bounding box center [682, 513] width 49 height 24
paste input "13.75"
type input "13.75"
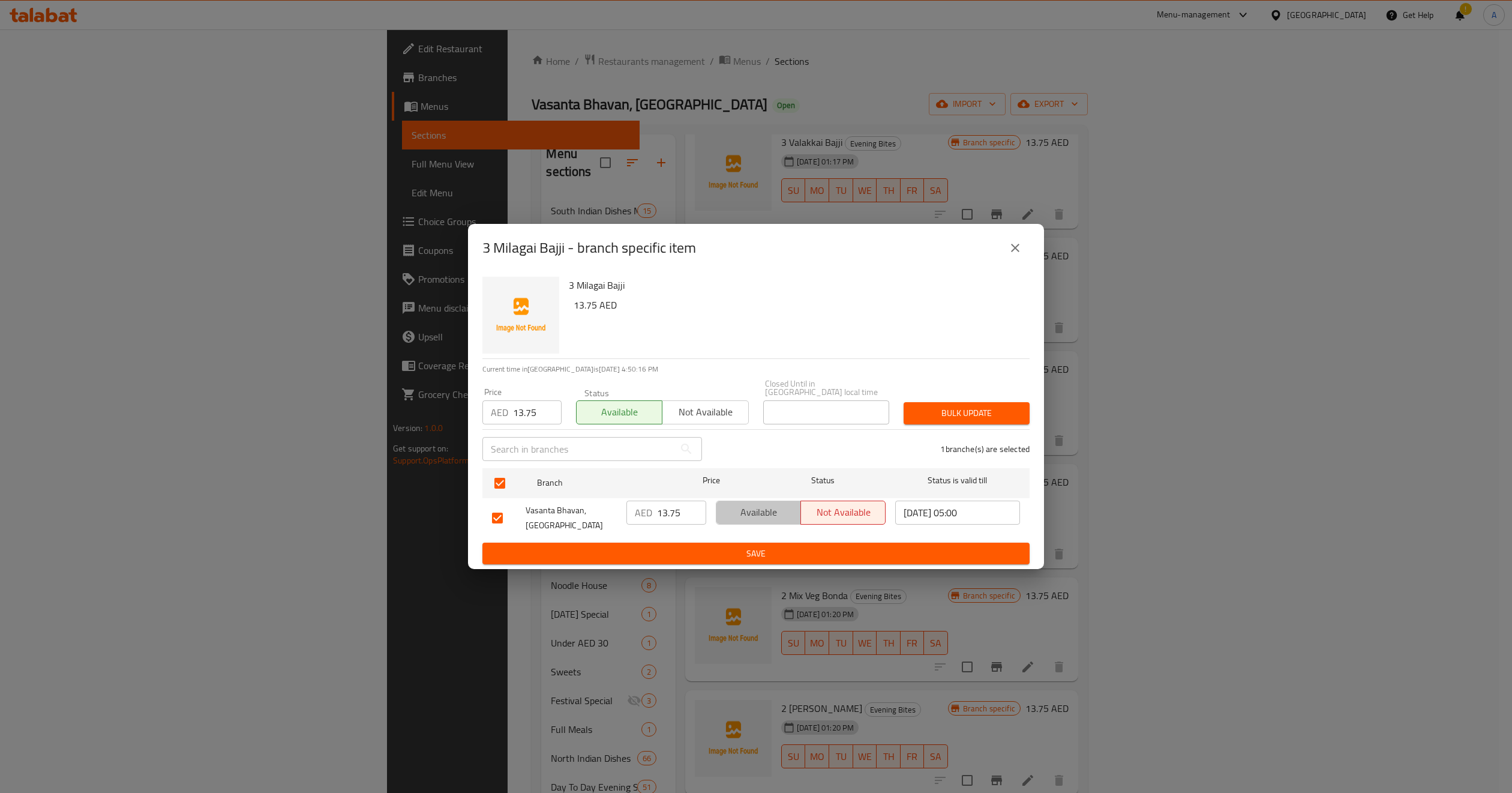
click at [775, 521] on button "Available" at bounding box center [759, 513] width 85 height 24
click at [974, 418] on span "Bulk update" at bounding box center [967, 413] width 107 height 15
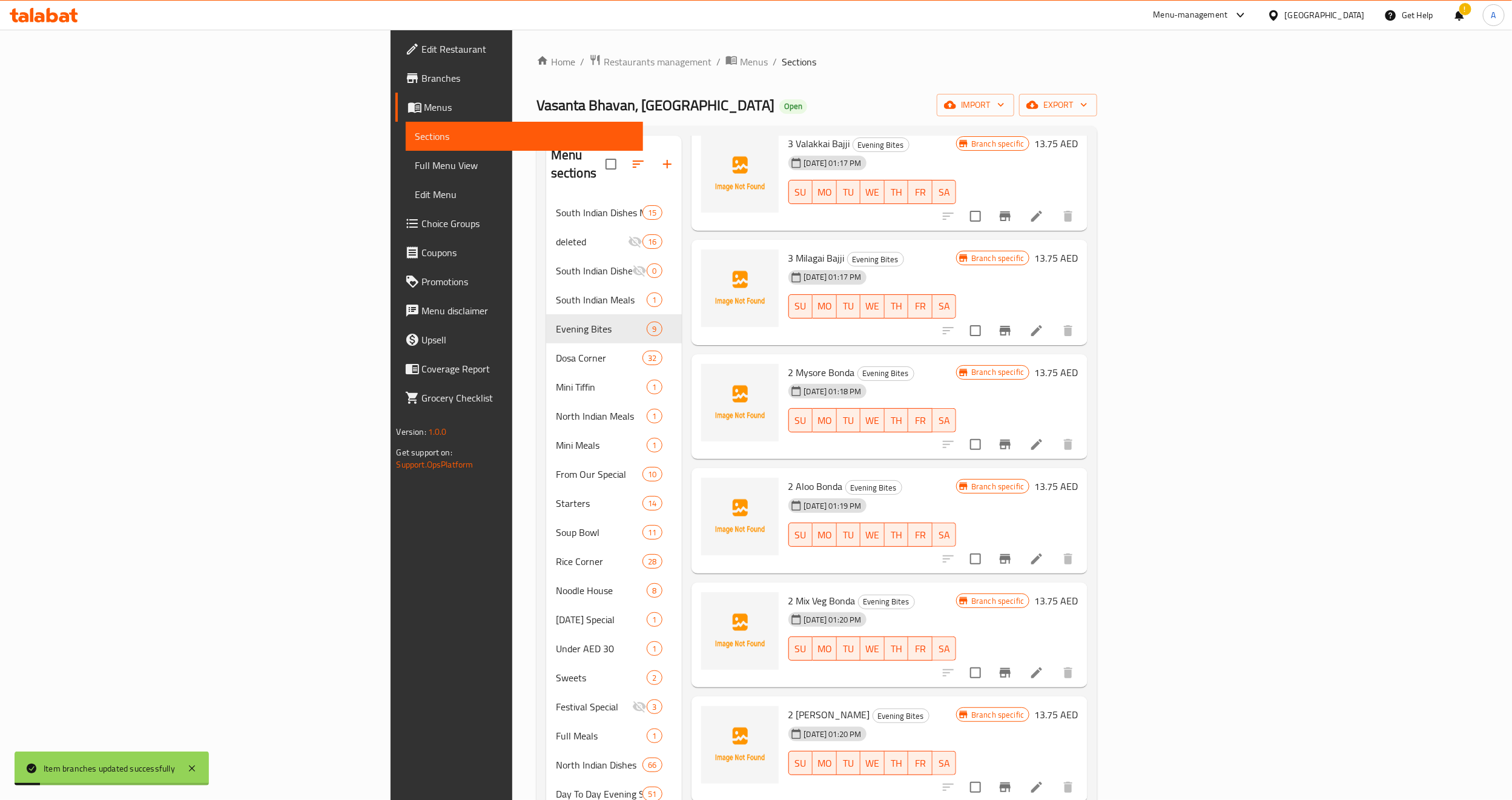
click at [1011, 326] on icon "Branch-specific-item" at bounding box center [1005, 330] width 11 height 10
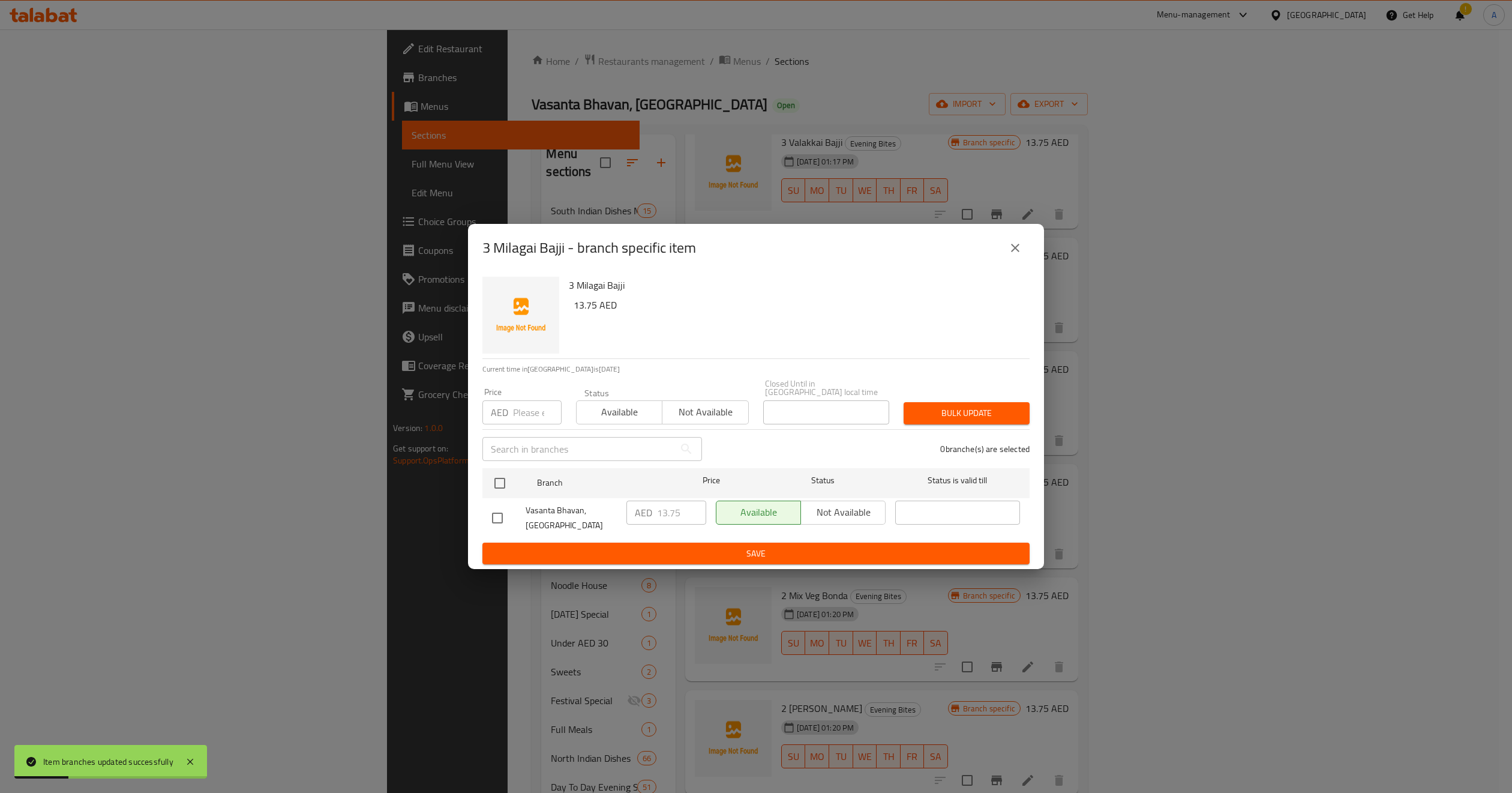
click at [1011, 244] on icon "close" at bounding box center [1015, 248] width 14 height 14
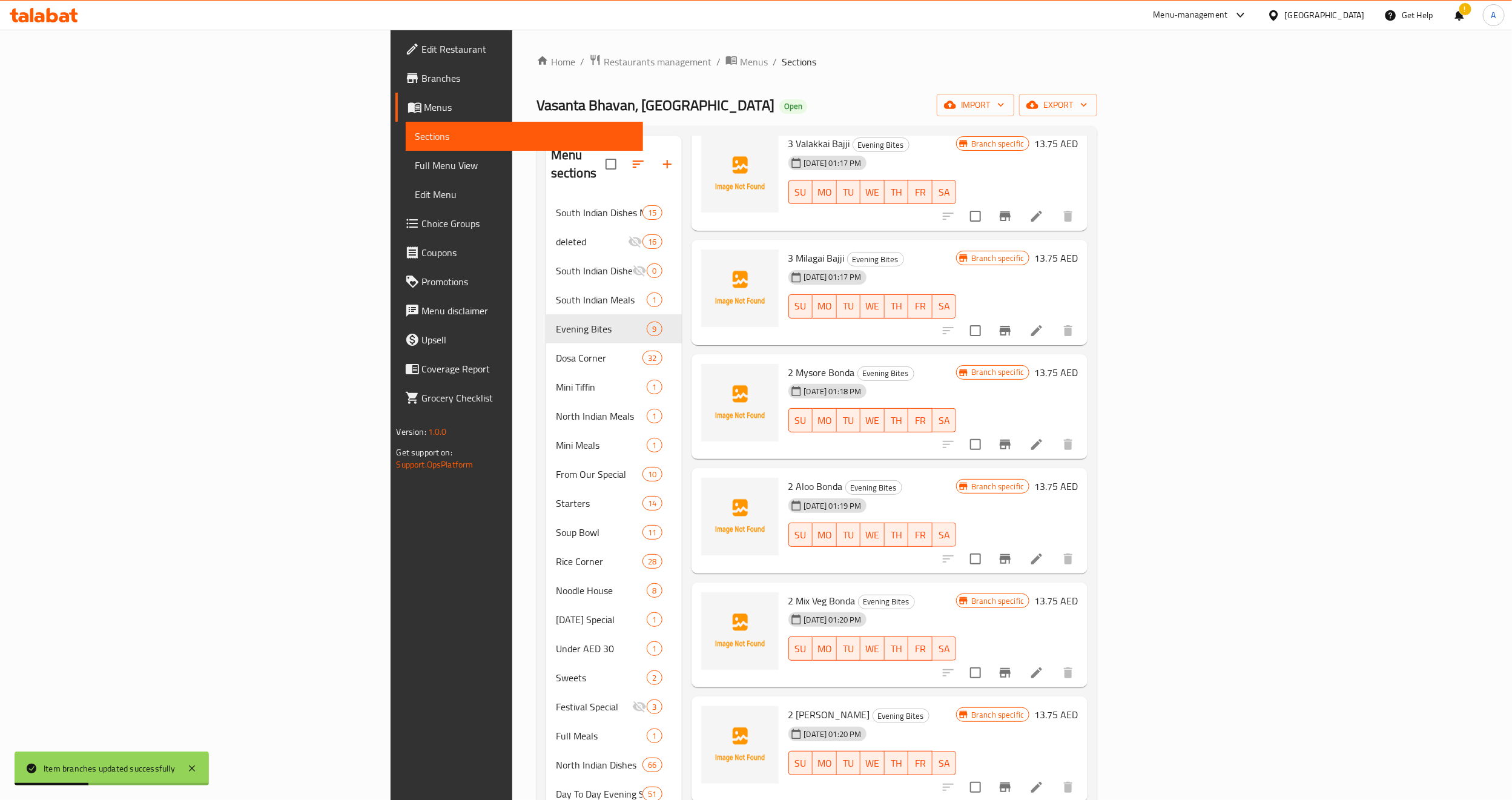
scroll to position [253, 0]
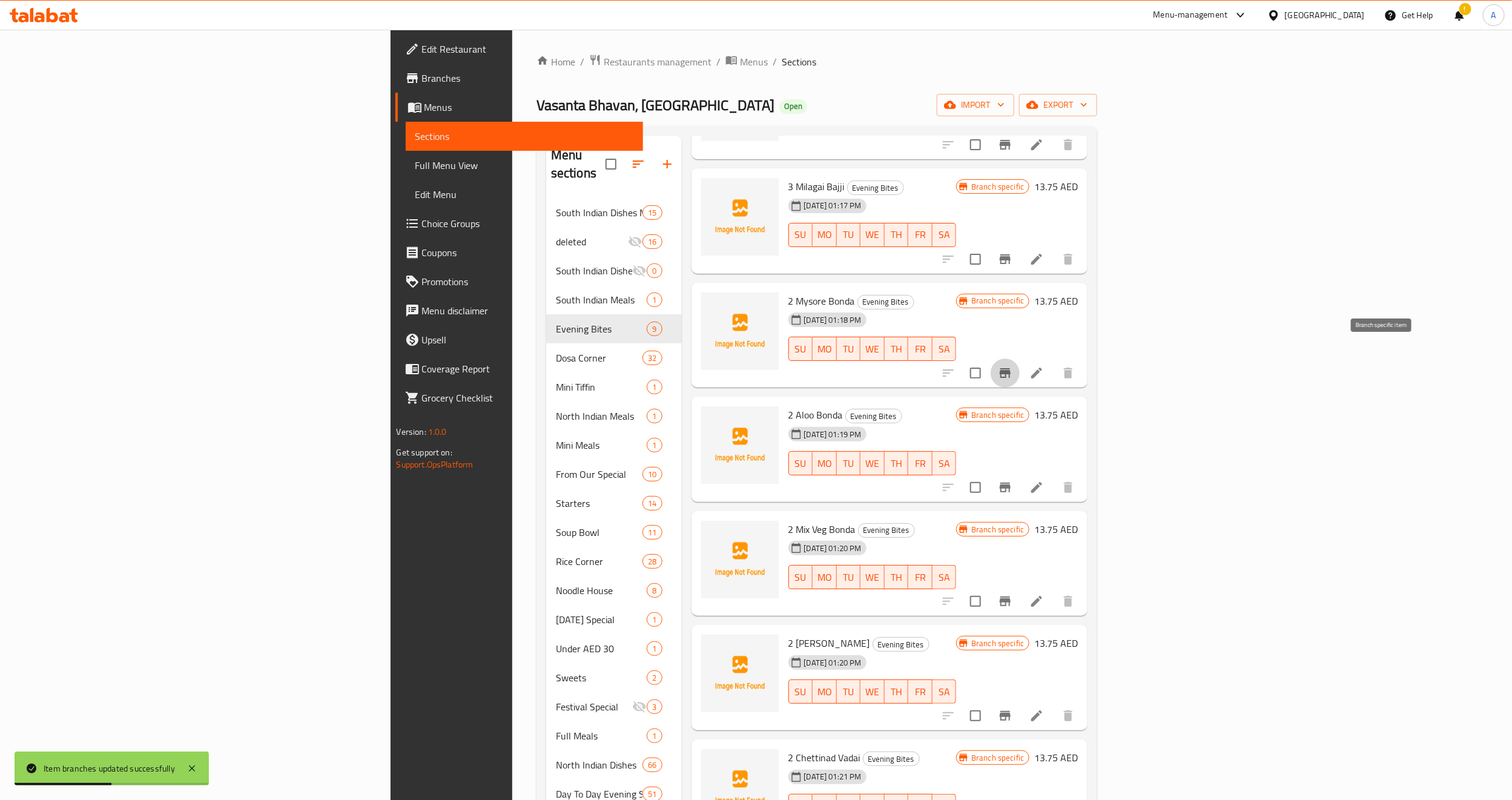
click at [1011, 368] on icon "Branch-specific-item" at bounding box center [1005, 373] width 11 height 10
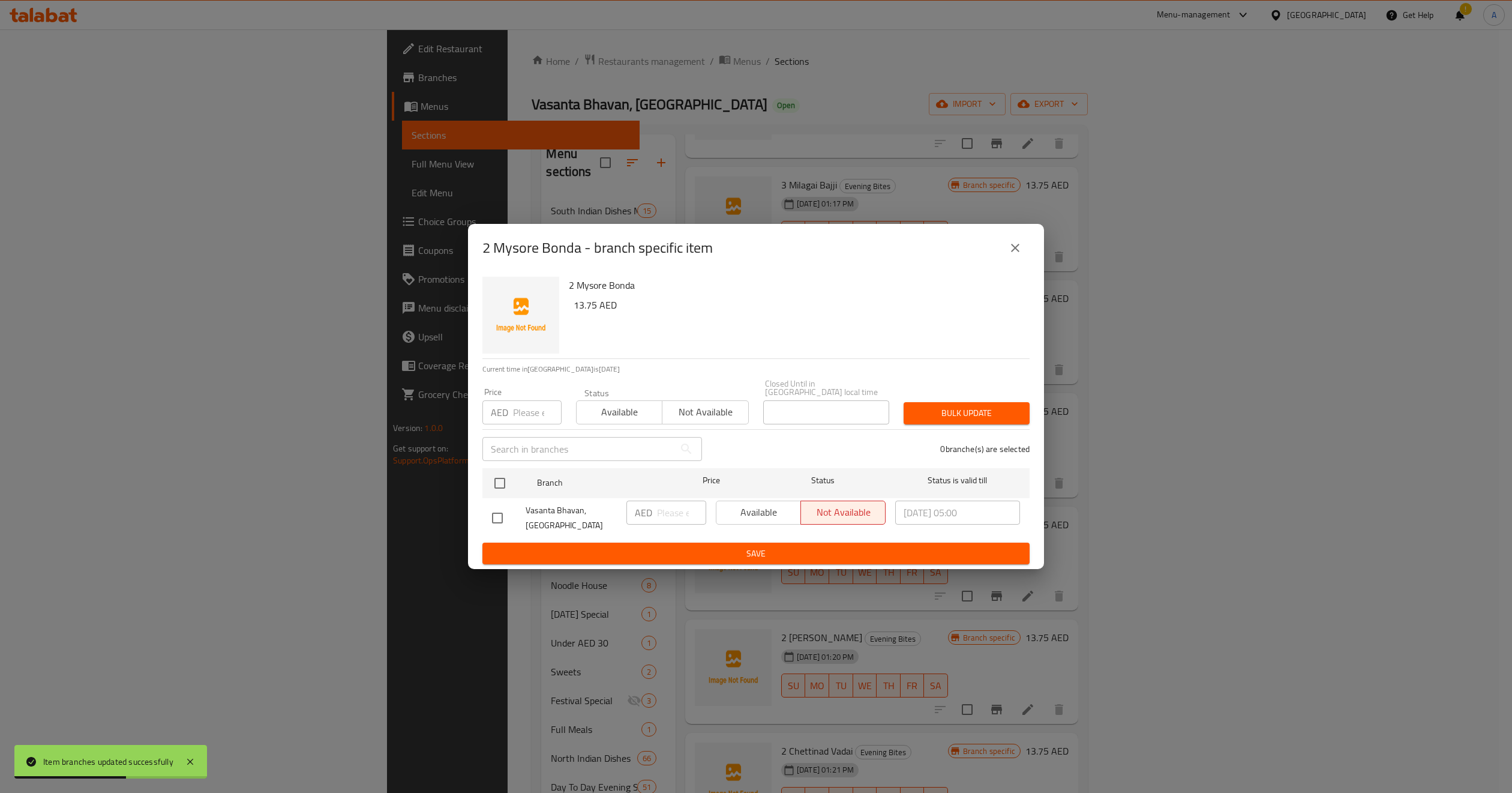
click at [530, 410] on input "number" at bounding box center [537, 412] width 48 height 24
paste input "13.75"
type input "13.75"
click at [499, 485] on input "checkbox" at bounding box center [500, 483] width 25 height 25
checkbox input "true"
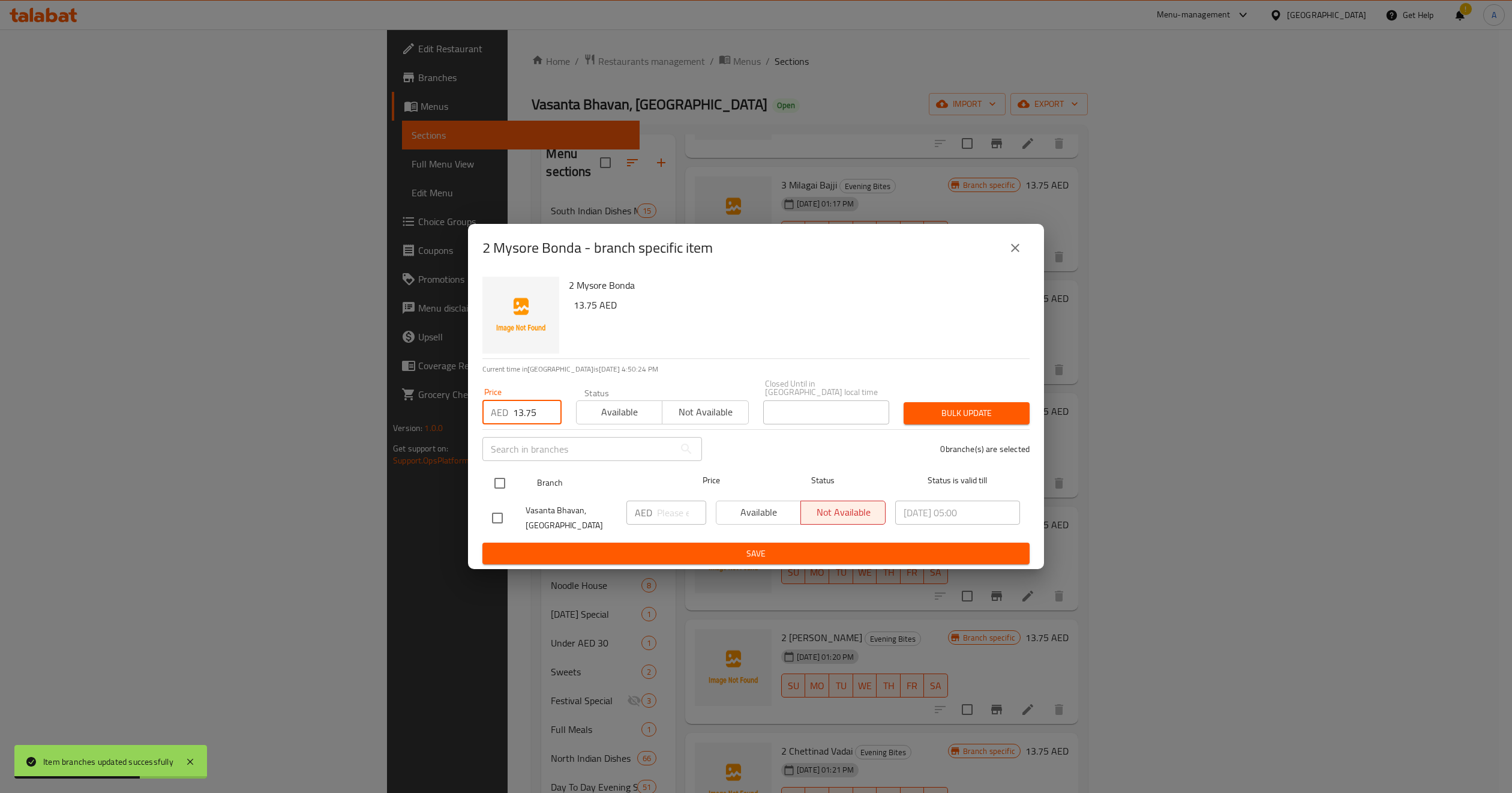
checkbox input "true"
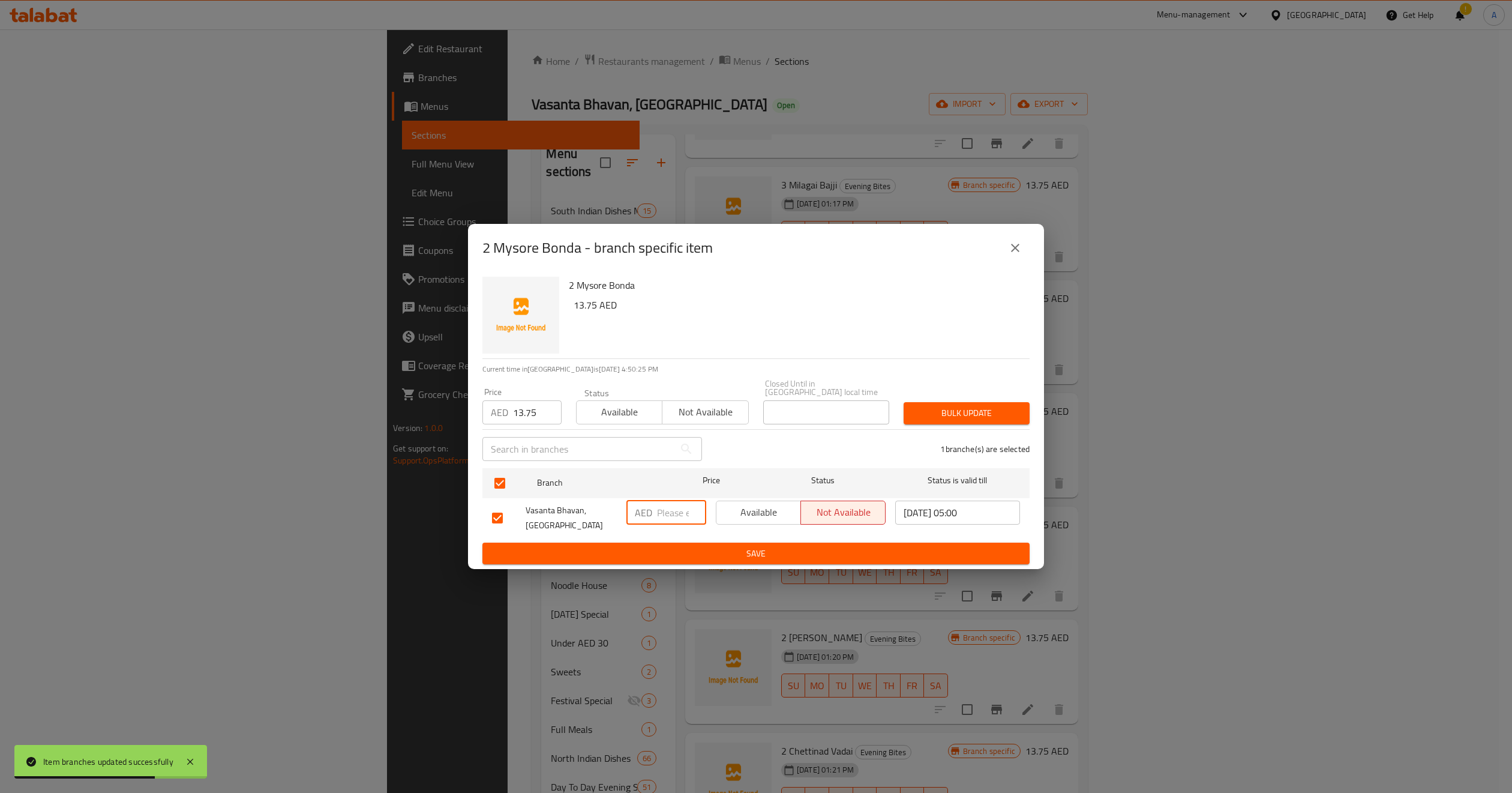
click at [672, 513] on input "number" at bounding box center [682, 513] width 49 height 24
paste input "13.75"
type input "13.75"
click at [726, 466] on div "Price" at bounding box center [711, 483] width 89 height 35
click at [746, 447] on div "1 branche(s) are selected" at bounding box center [873, 449] width 328 height 43
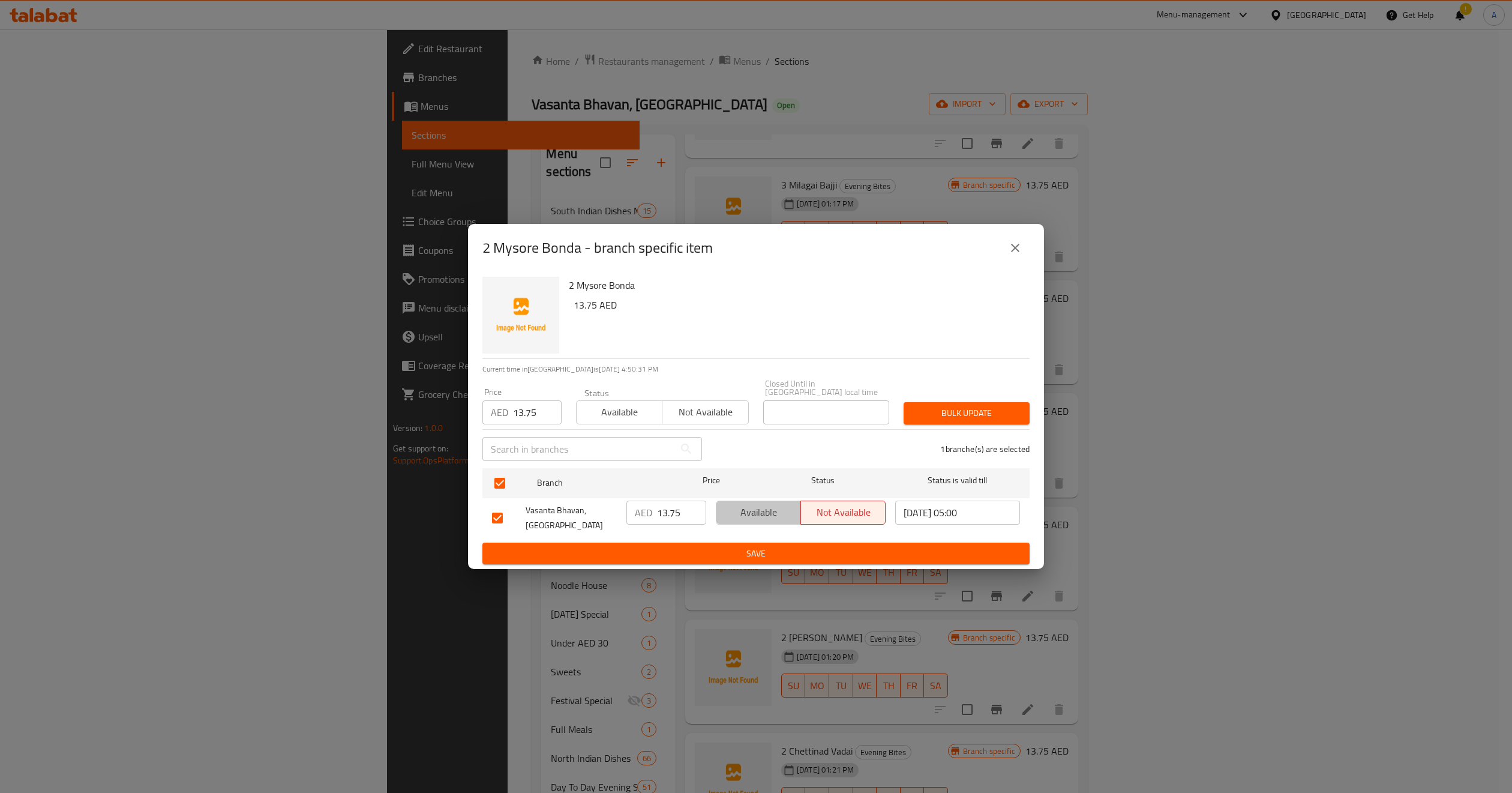
click at [780, 510] on span "Available" at bounding box center [758, 512] width 75 height 18
drag, startPoint x: 629, startPoint y: 422, endPoint x: 675, endPoint y: 411, distance: 47.3
click at [628, 420] on button "Available" at bounding box center [619, 412] width 87 height 24
click at [978, 415] on span "Bulk update" at bounding box center [967, 413] width 107 height 15
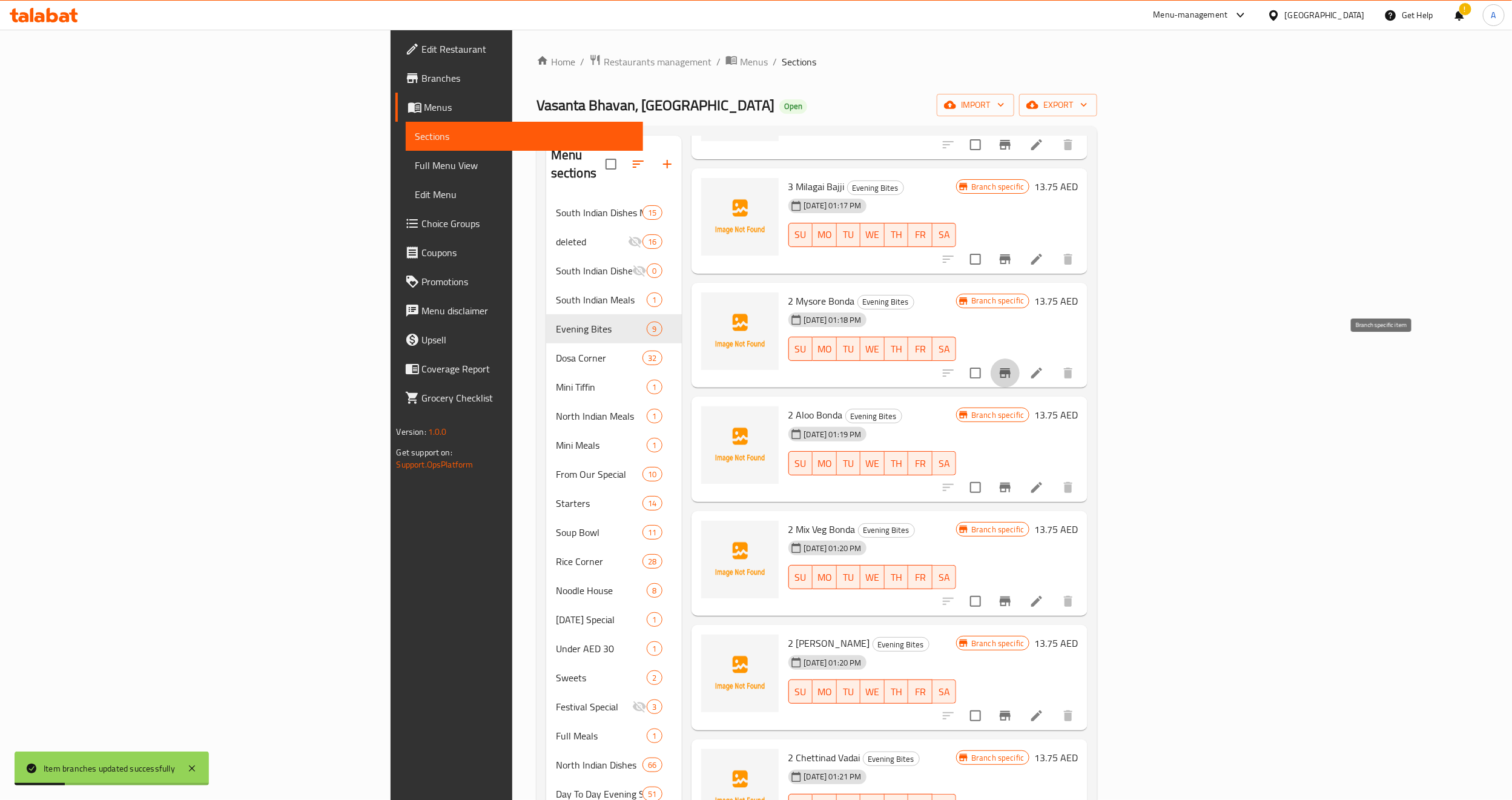
click at [1012, 366] on icon "Branch-specific-item" at bounding box center [1005, 373] width 15 height 15
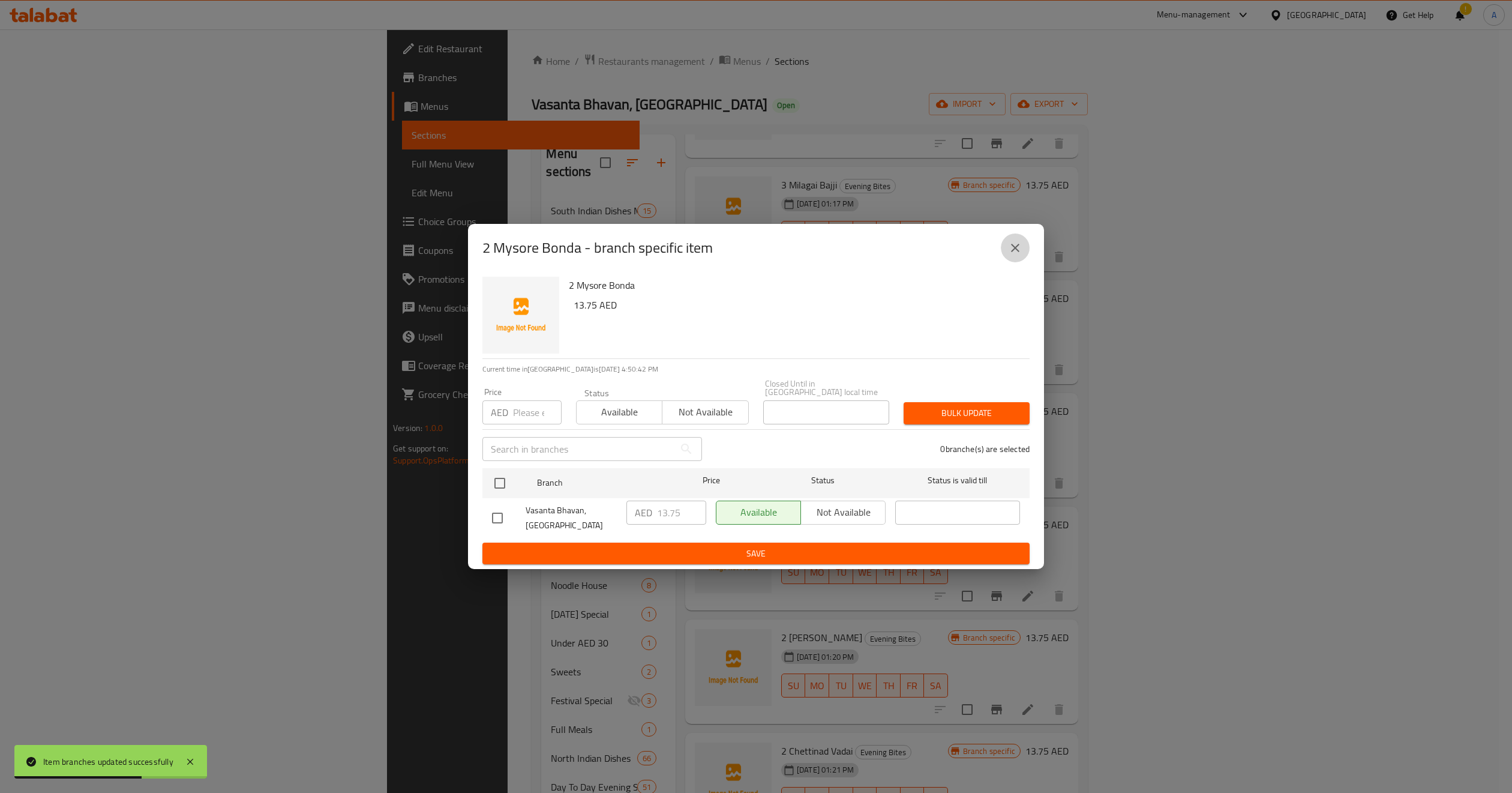
click at [1018, 248] on icon "close" at bounding box center [1015, 248] width 14 height 14
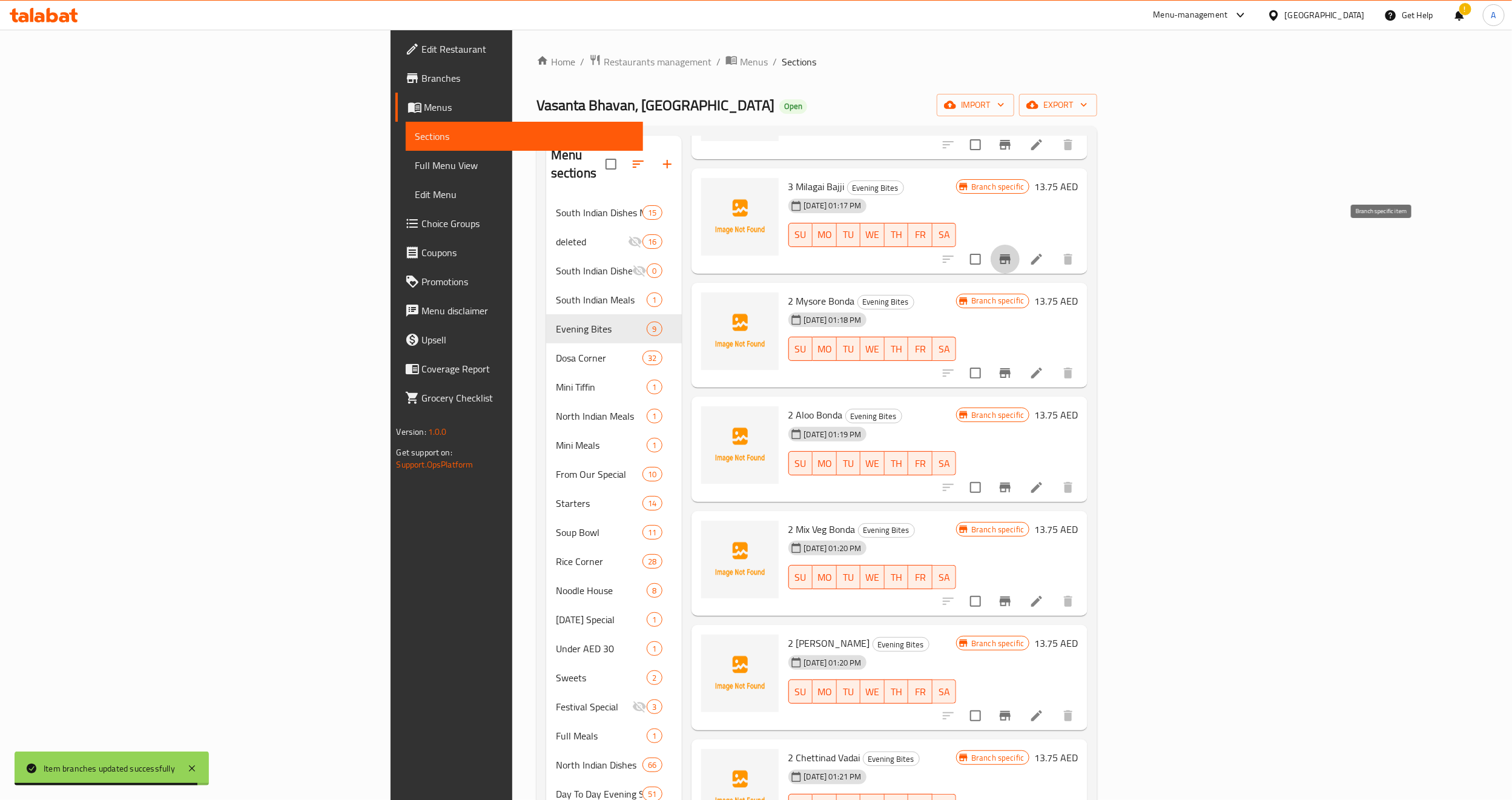
click at [1012, 252] on icon "Branch-specific-item" at bounding box center [1005, 259] width 15 height 15
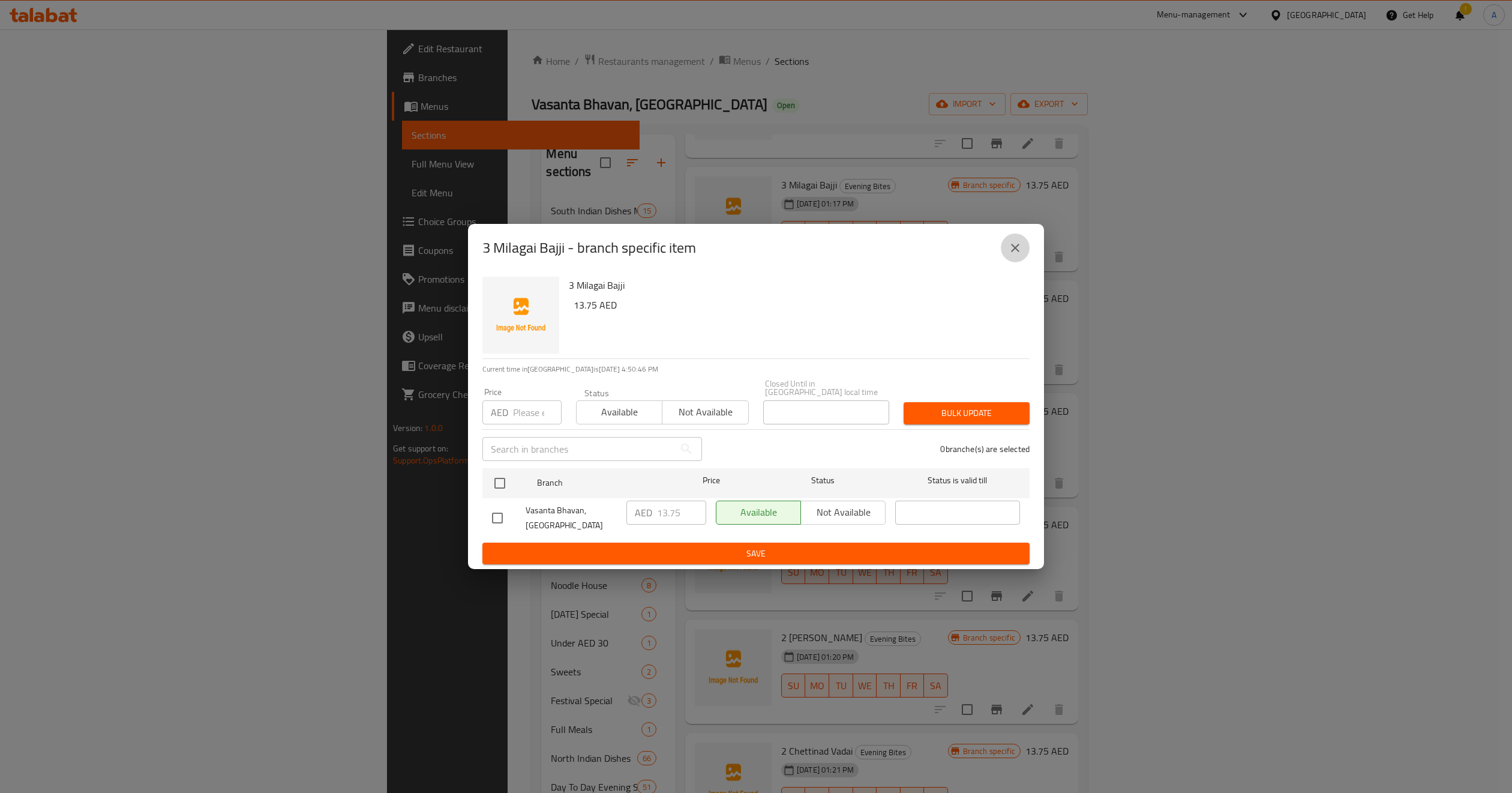
click at [1018, 253] on icon "close" at bounding box center [1015, 248] width 14 height 14
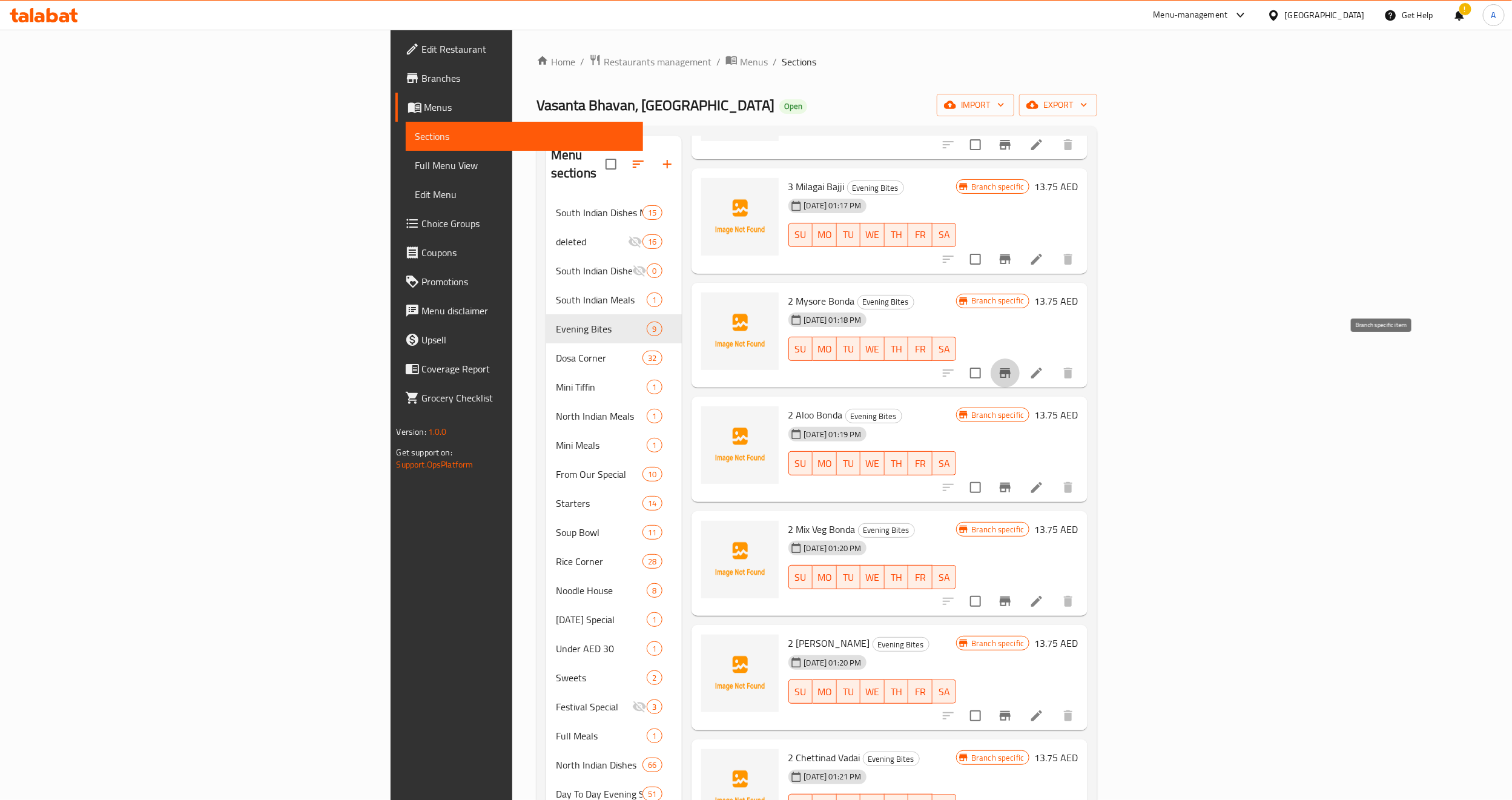
click at [1012, 366] on icon "Branch-specific-item" at bounding box center [1005, 373] width 15 height 15
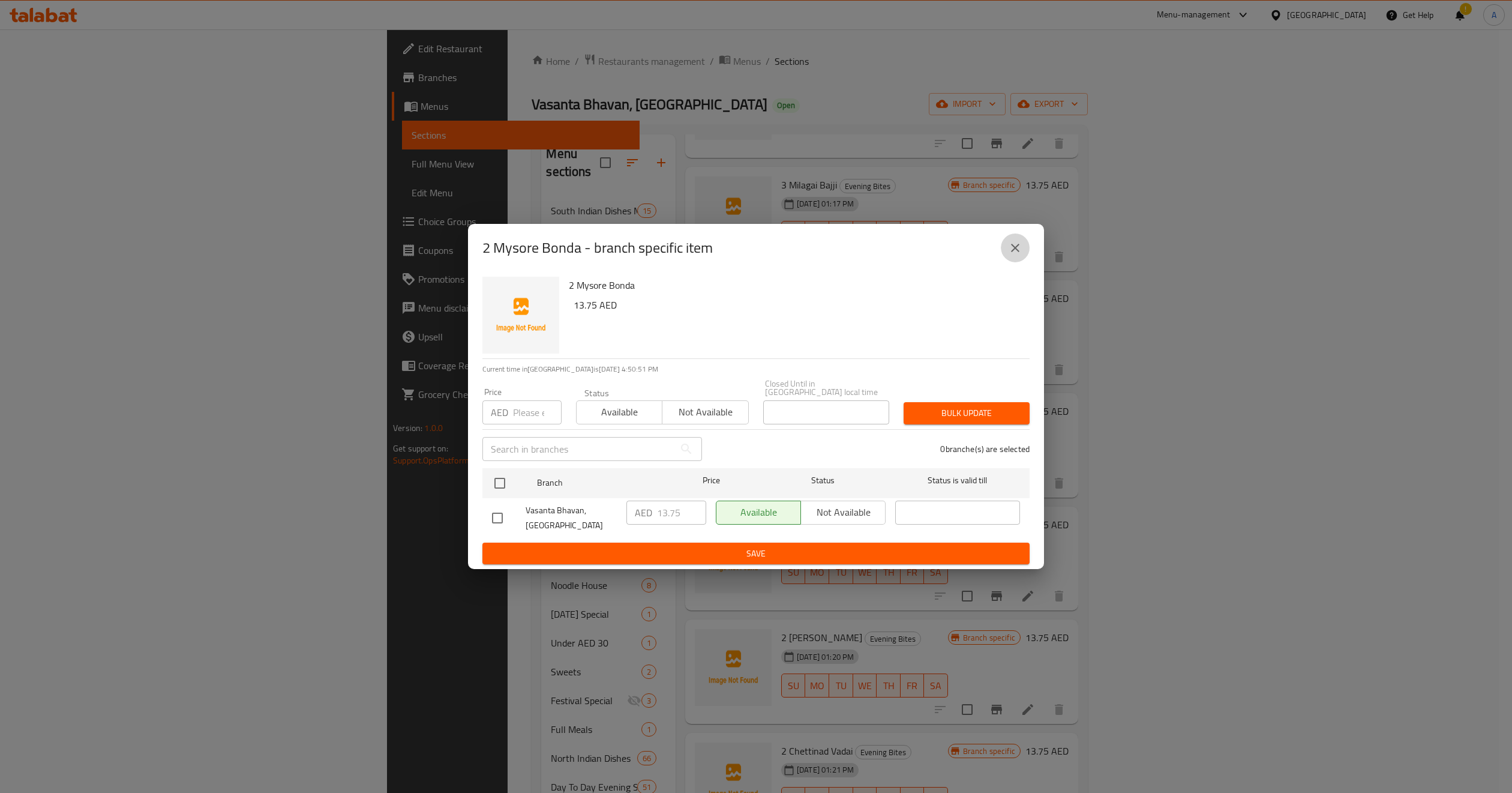
click at [1016, 251] on icon "close" at bounding box center [1015, 248] width 14 height 14
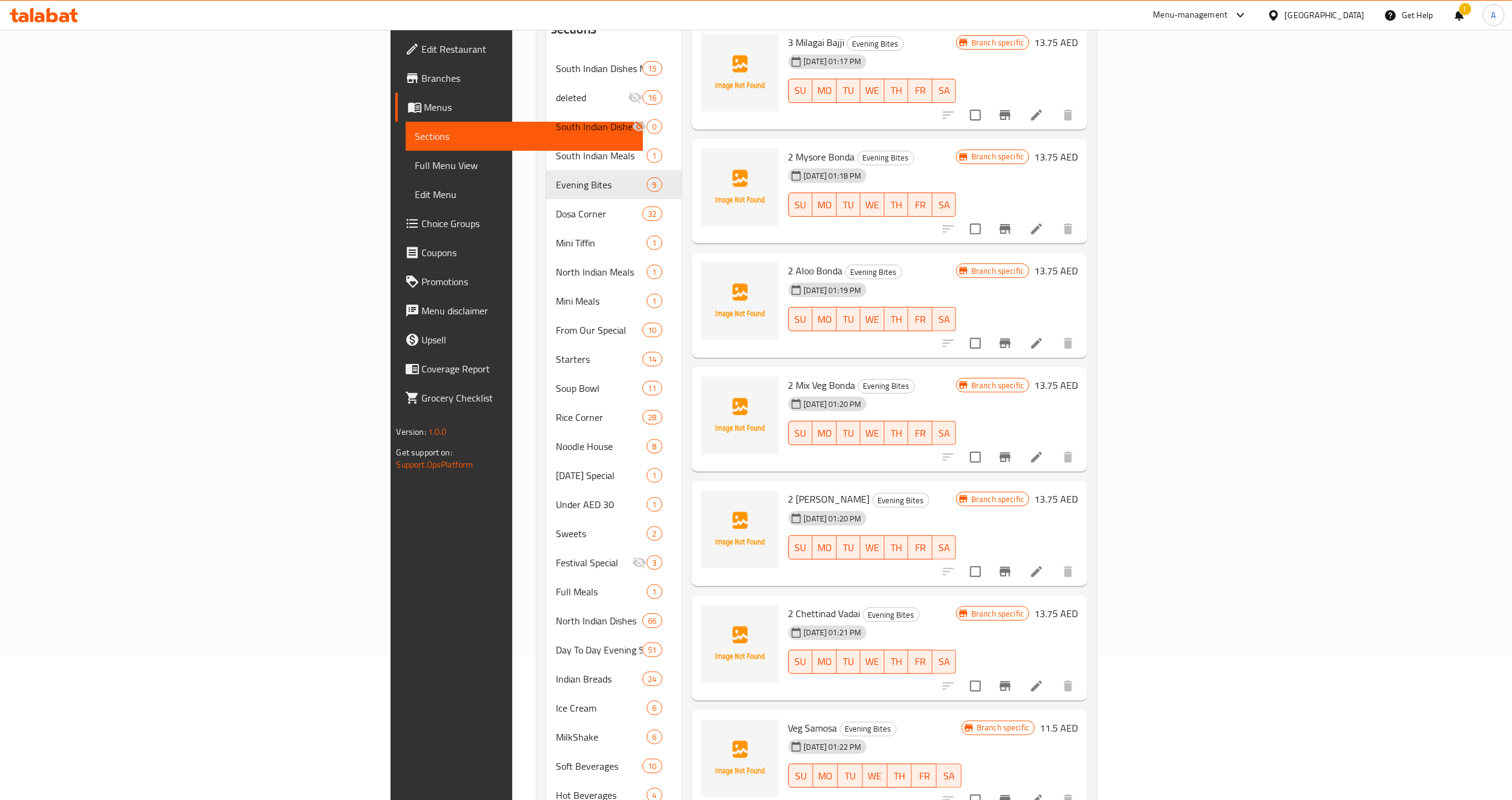
scroll to position [173, 0]
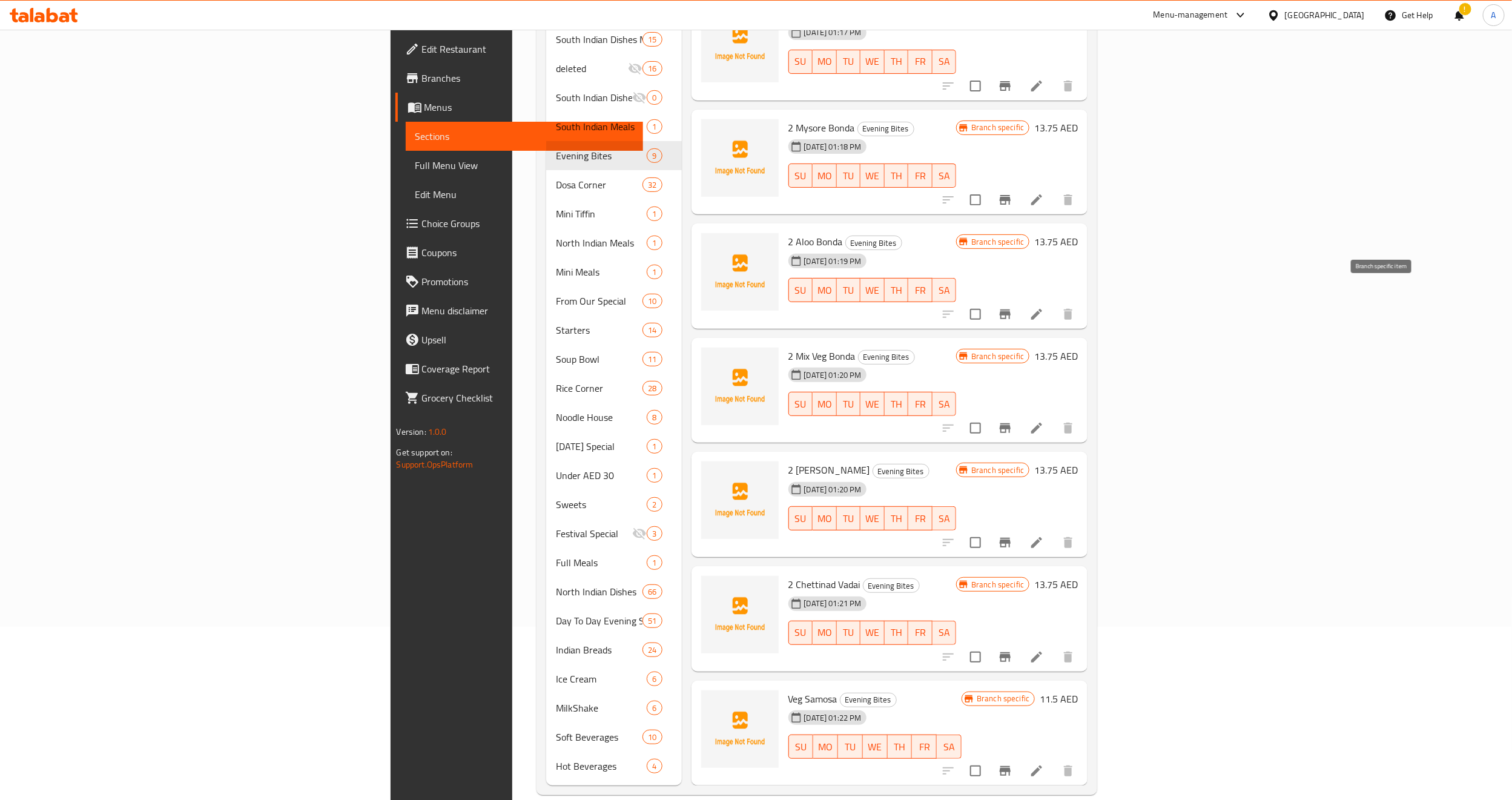
click at [1012, 307] on icon "Branch-specific-item" at bounding box center [1005, 314] width 15 height 15
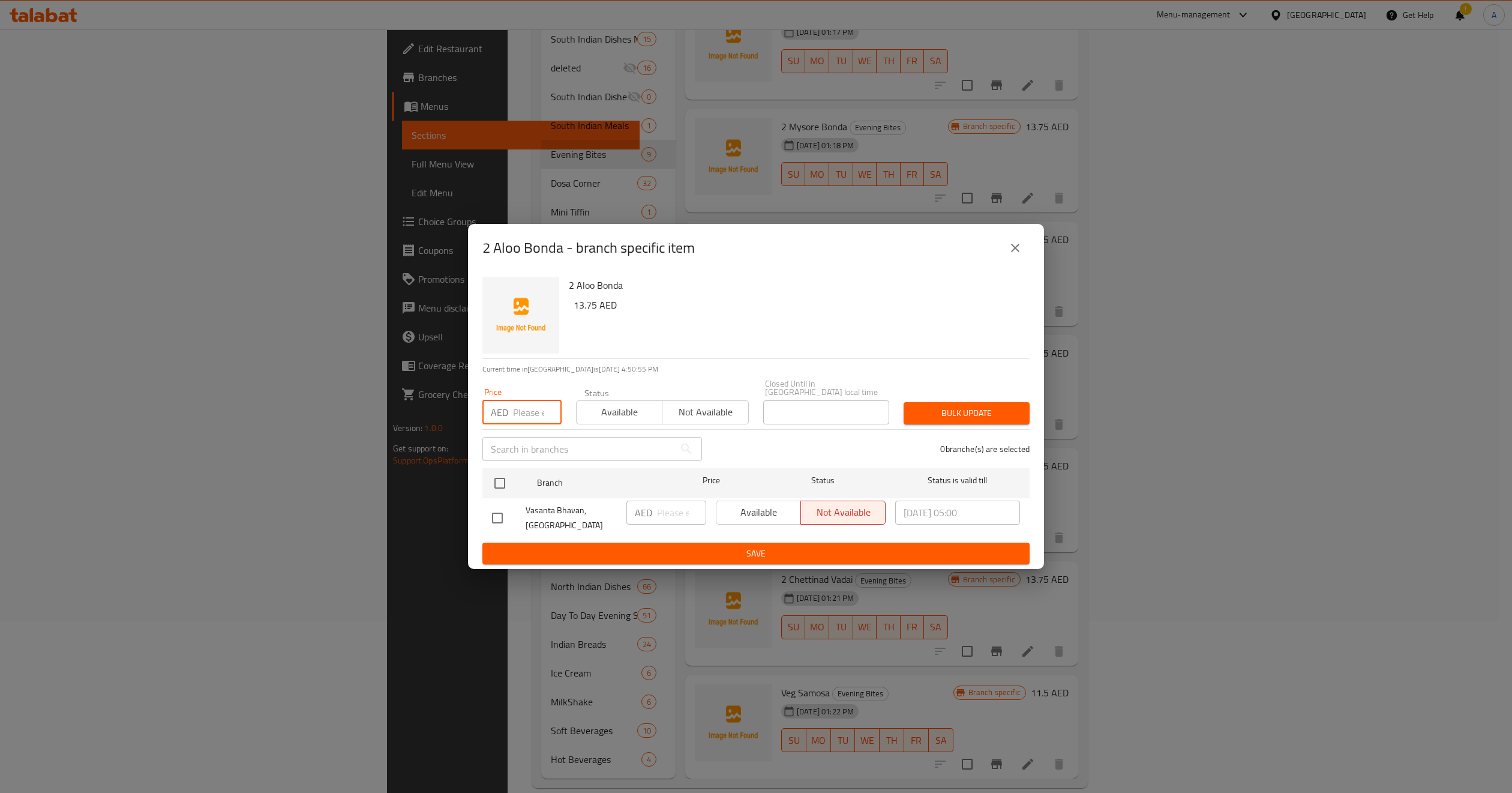
click at [521, 414] on input "number" at bounding box center [537, 412] width 48 height 24
paste input "13.75"
type input "13.75"
click at [499, 483] on input "checkbox" at bounding box center [500, 483] width 25 height 25
checkbox input "true"
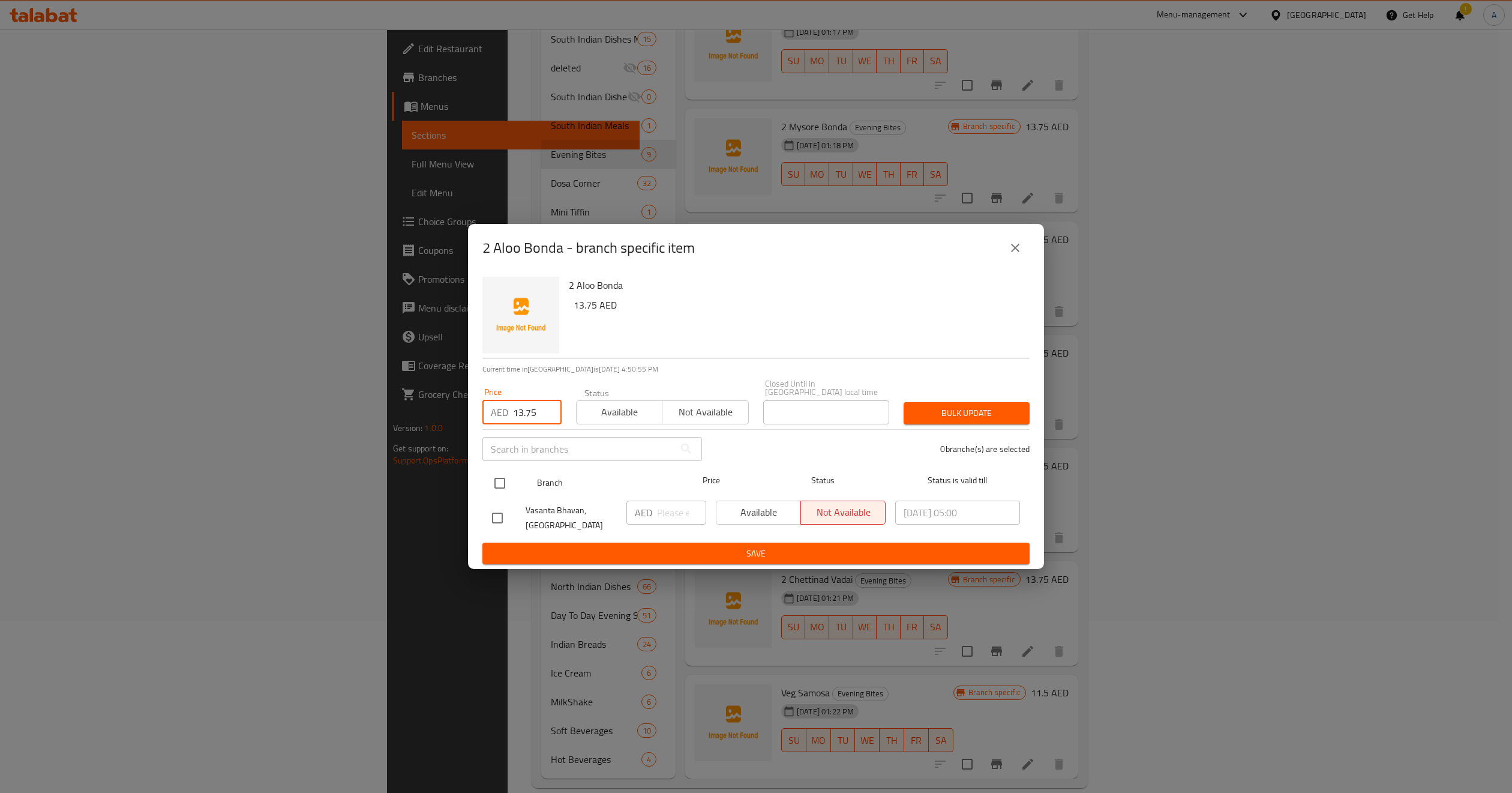
checkbox input "true"
click at [771, 523] on button "Available" at bounding box center [759, 513] width 85 height 24
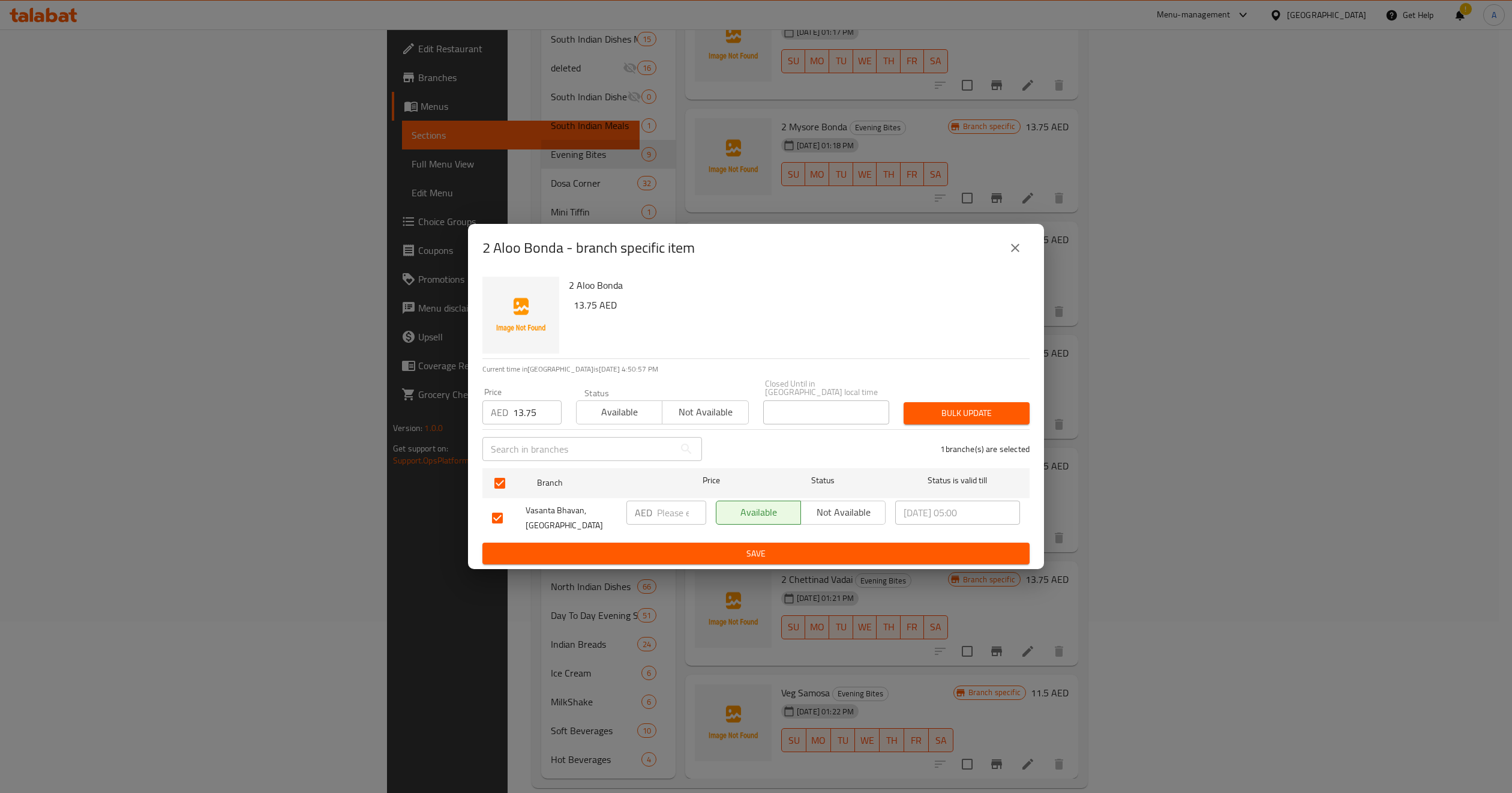
click at [616, 413] on span "Available" at bounding box center [619, 412] width 76 height 18
click at [994, 424] on button "Bulk update" at bounding box center [967, 413] width 126 height 22
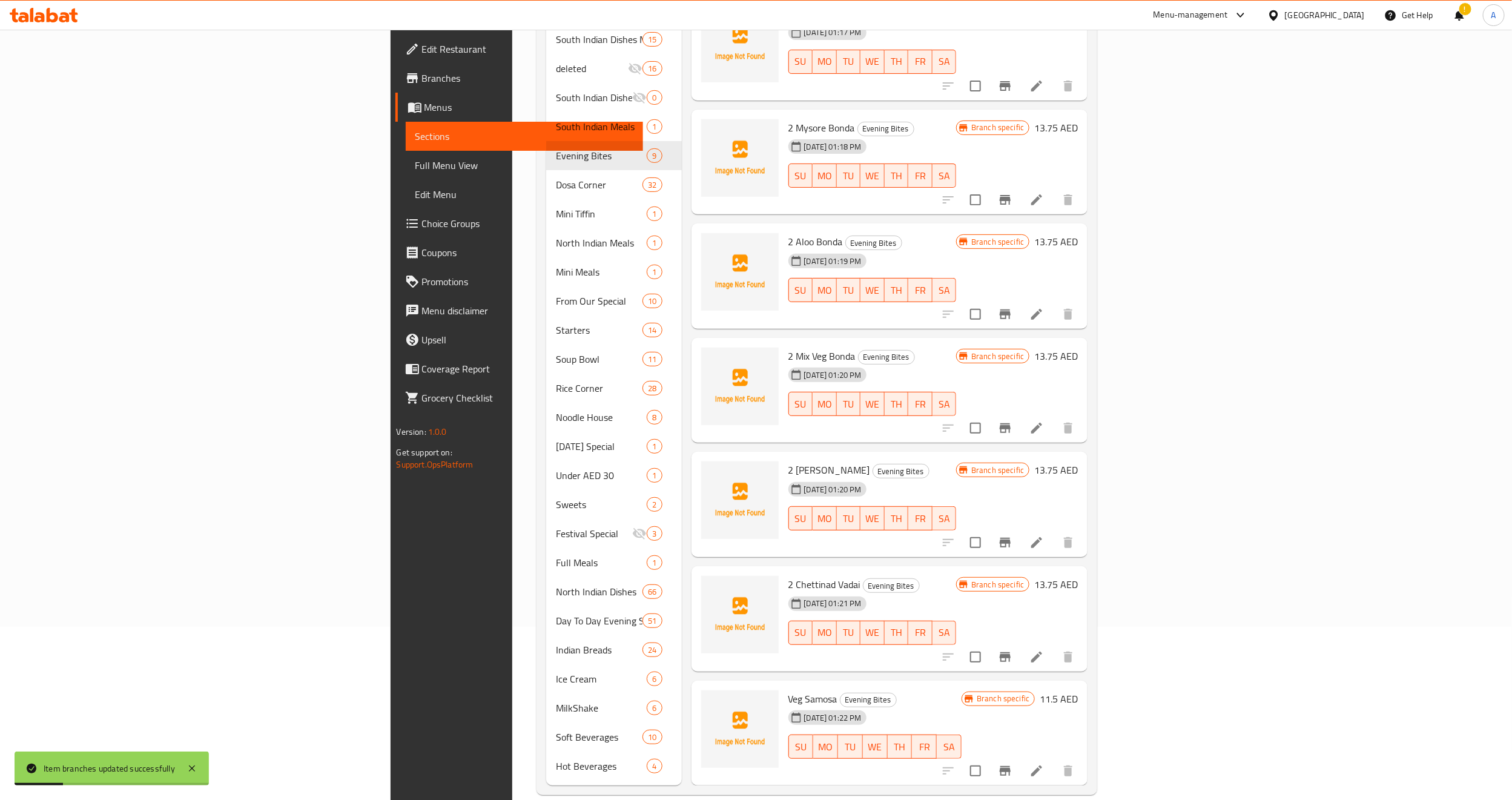
click at [1012, 307] on icon "Branch-specific-item" at bounding box center [1005, 314] width 15 height 15
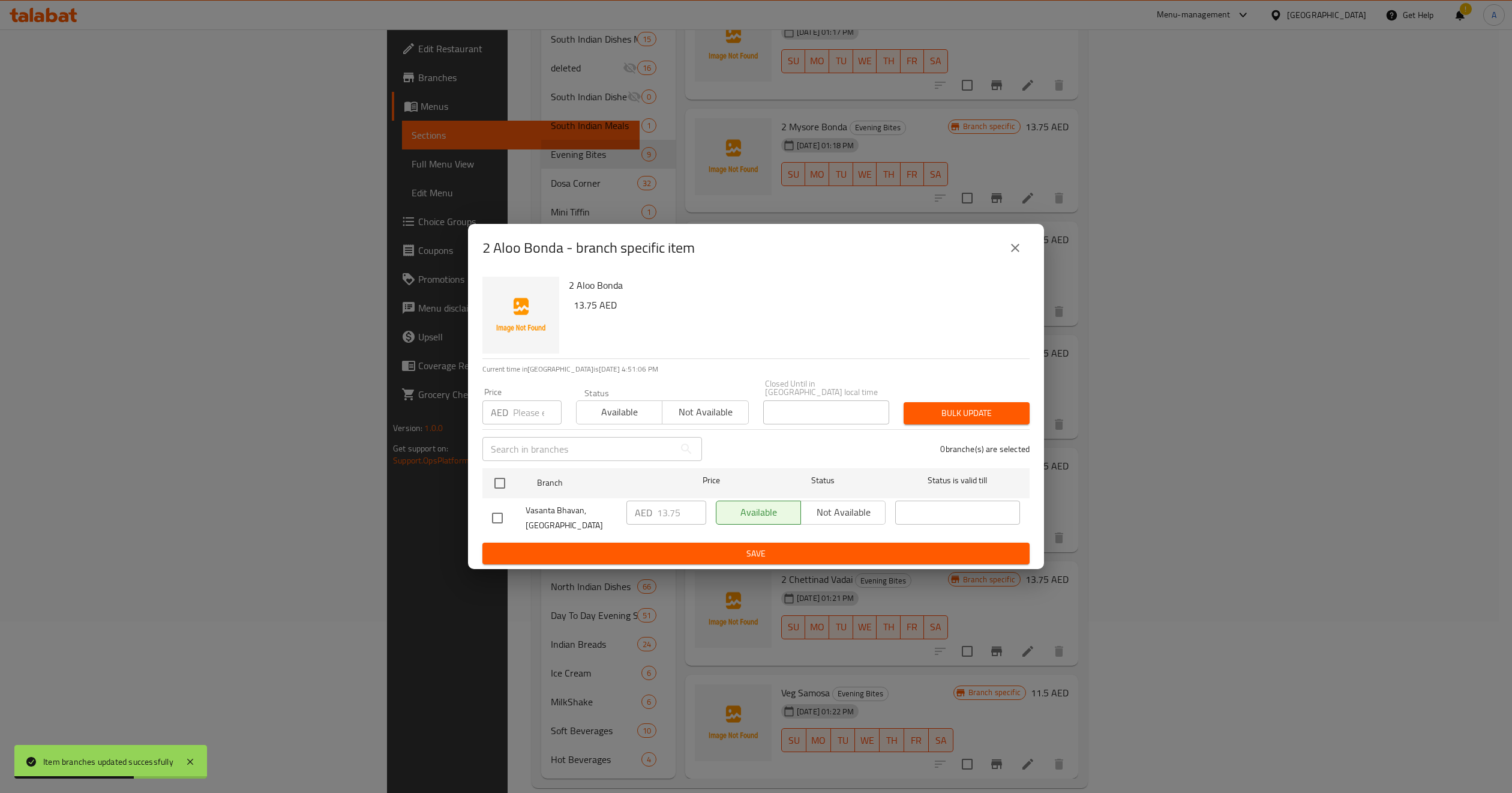
click at [1014, 251] on icon "close" at bounding box center [1015, 248] width 14 height 14
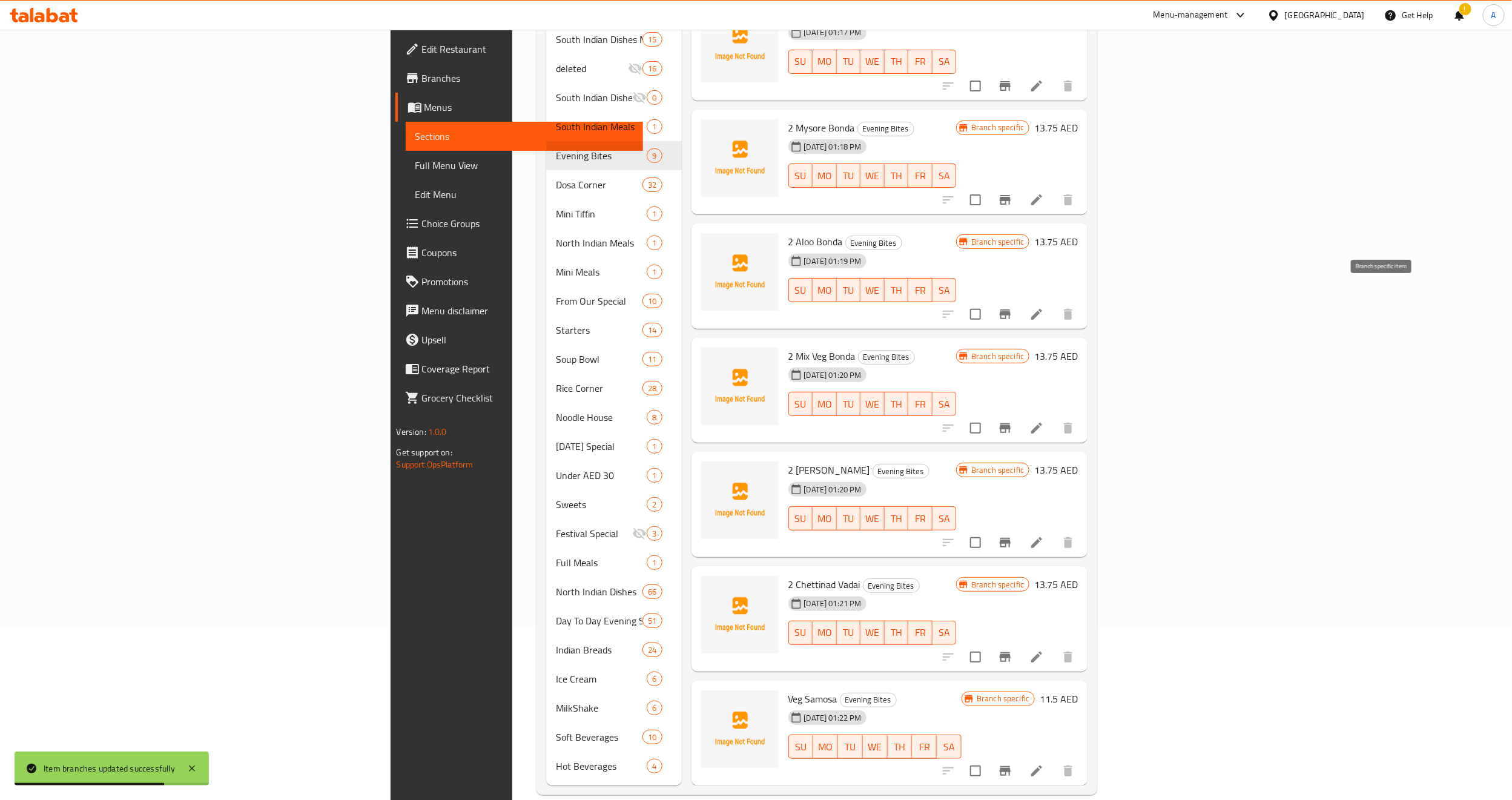
click at [1011, 309] on icon "Branch-specific-item" at bounding box center [1005, 314] width 11 height 10
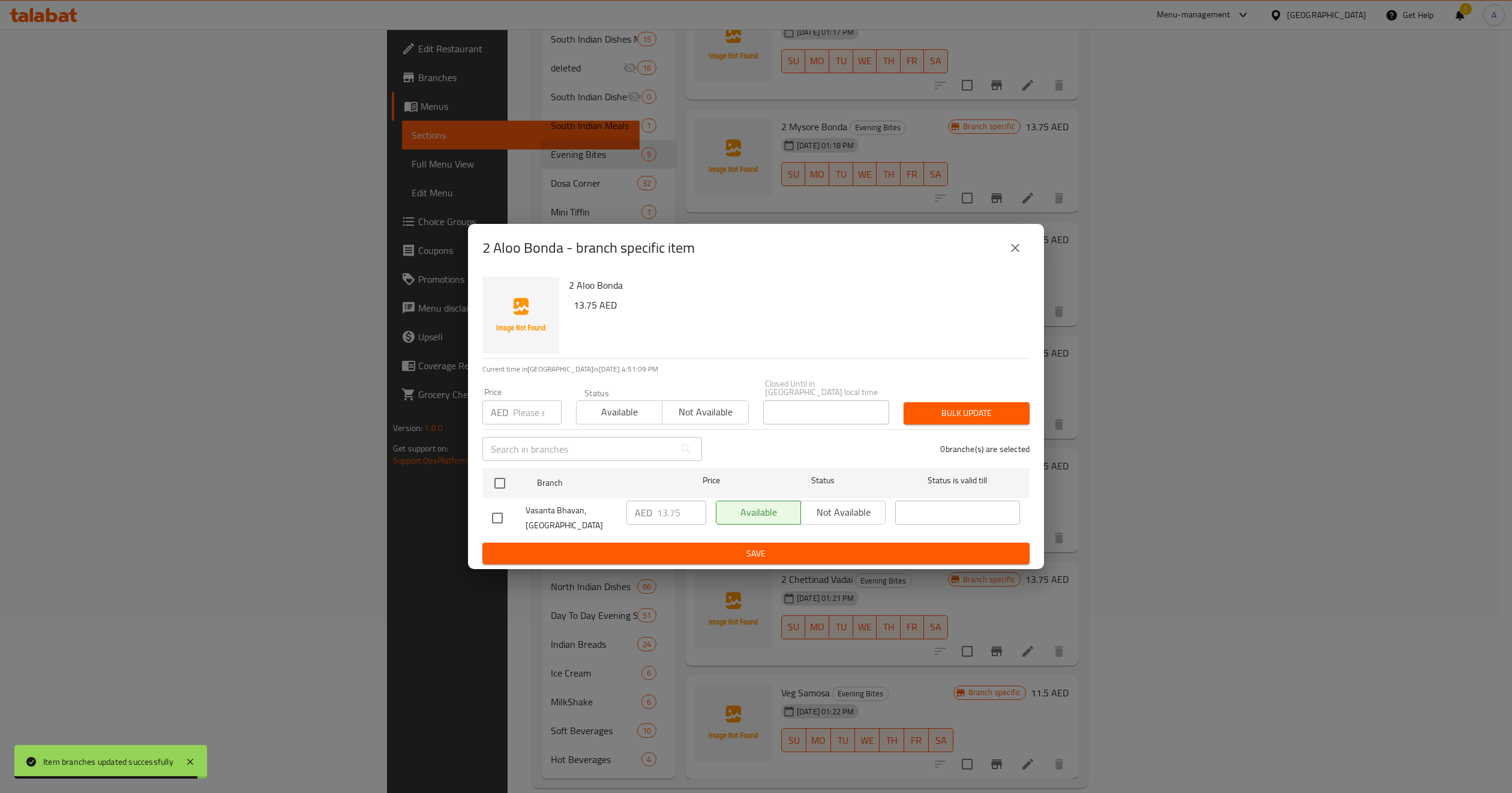
click at [1014, 250] on icon "close" at bounding box center [1015, 248] width 14 height 14
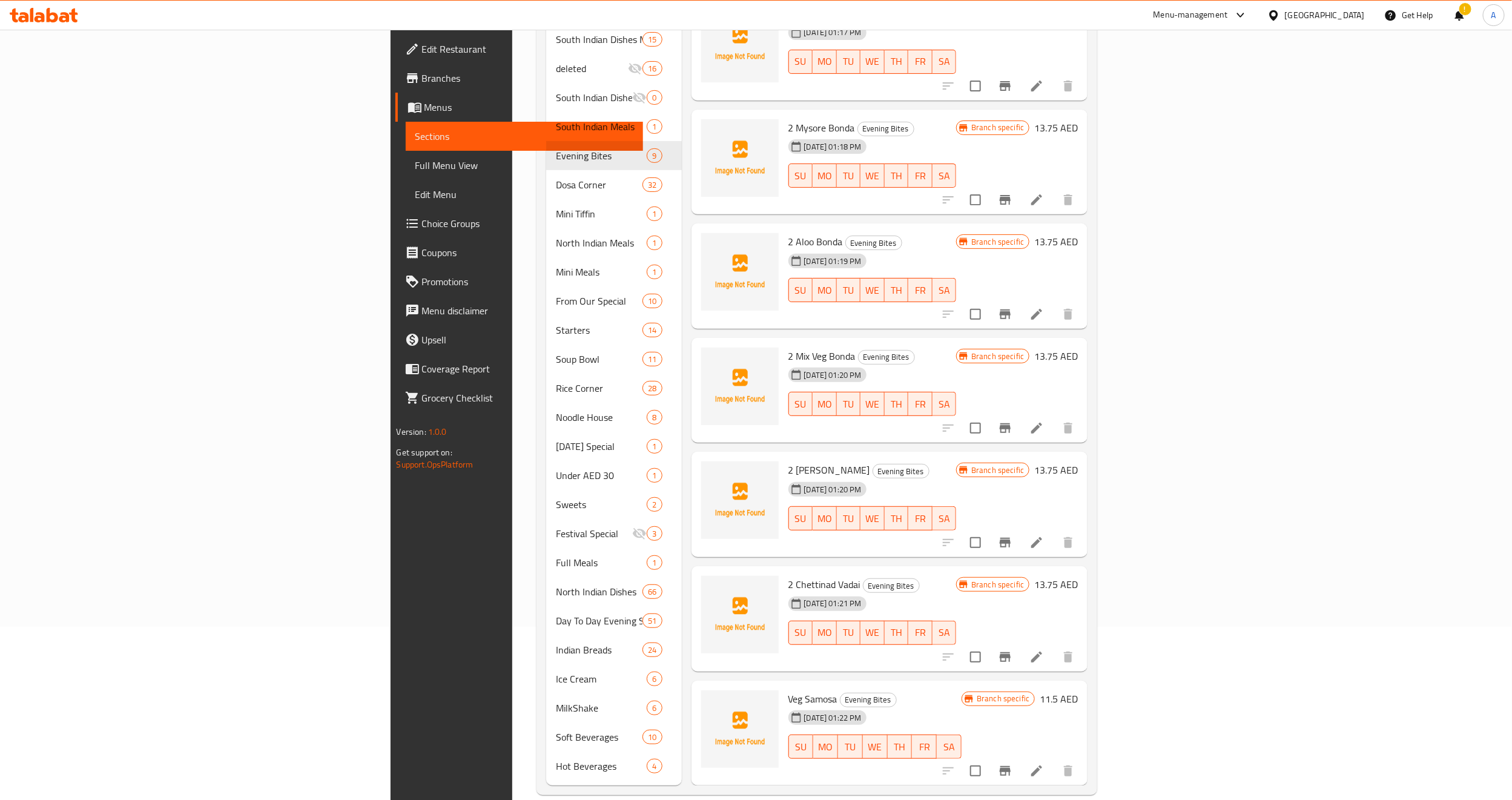
click at [938, 347] on h6 "2 Mix Veg Bonda Evening Bites" at bounding box center [873, 356] width 169 height 17
click at [1011, 423] on icon "Branch-specific-item" at bounding box center [1005, 428] width 11 height 10
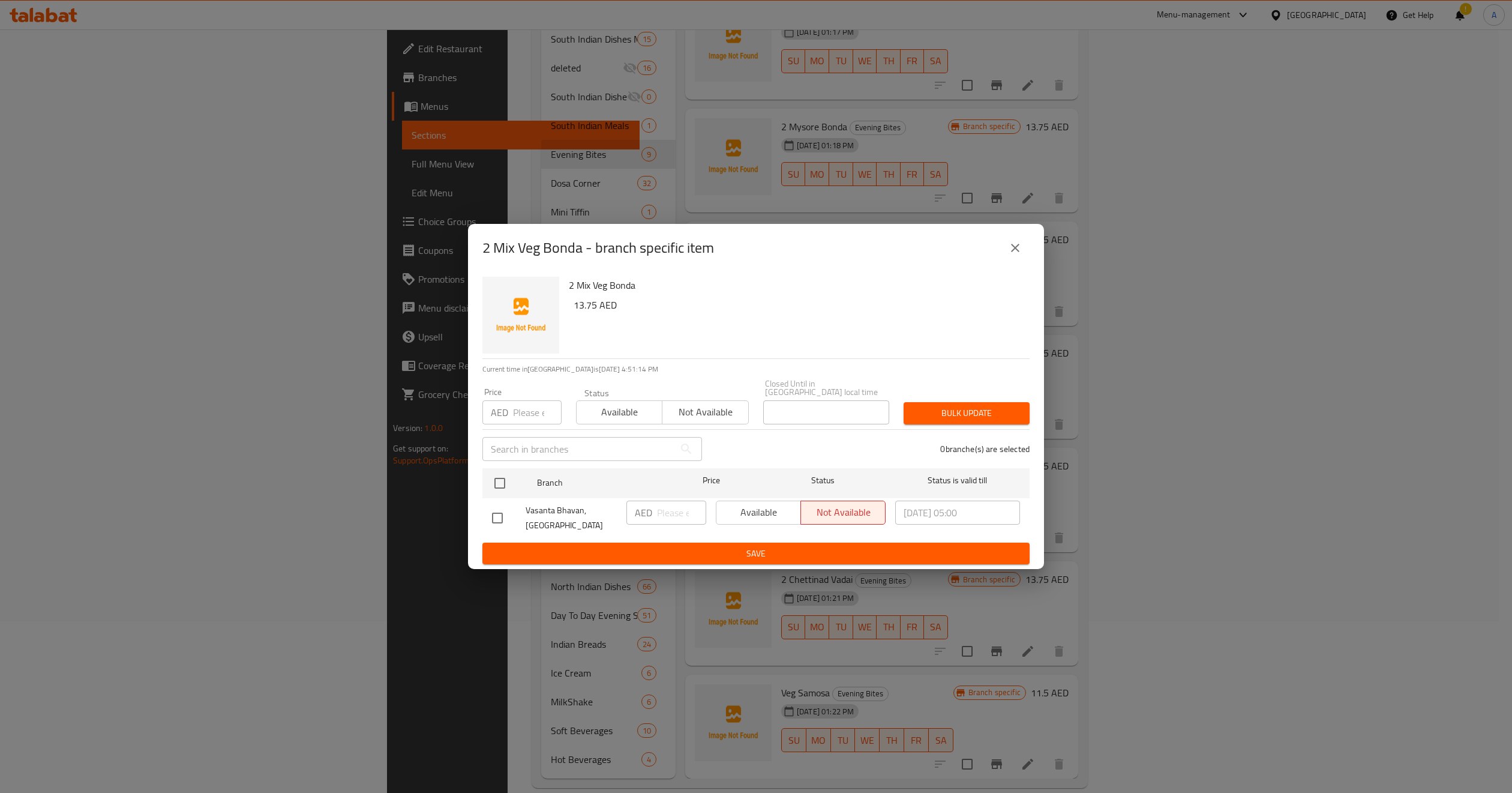
click at [542, 411] on input "number" at bounding box center [537, 412] width 48 height 24
paste input "13.75"
type input "13.75"
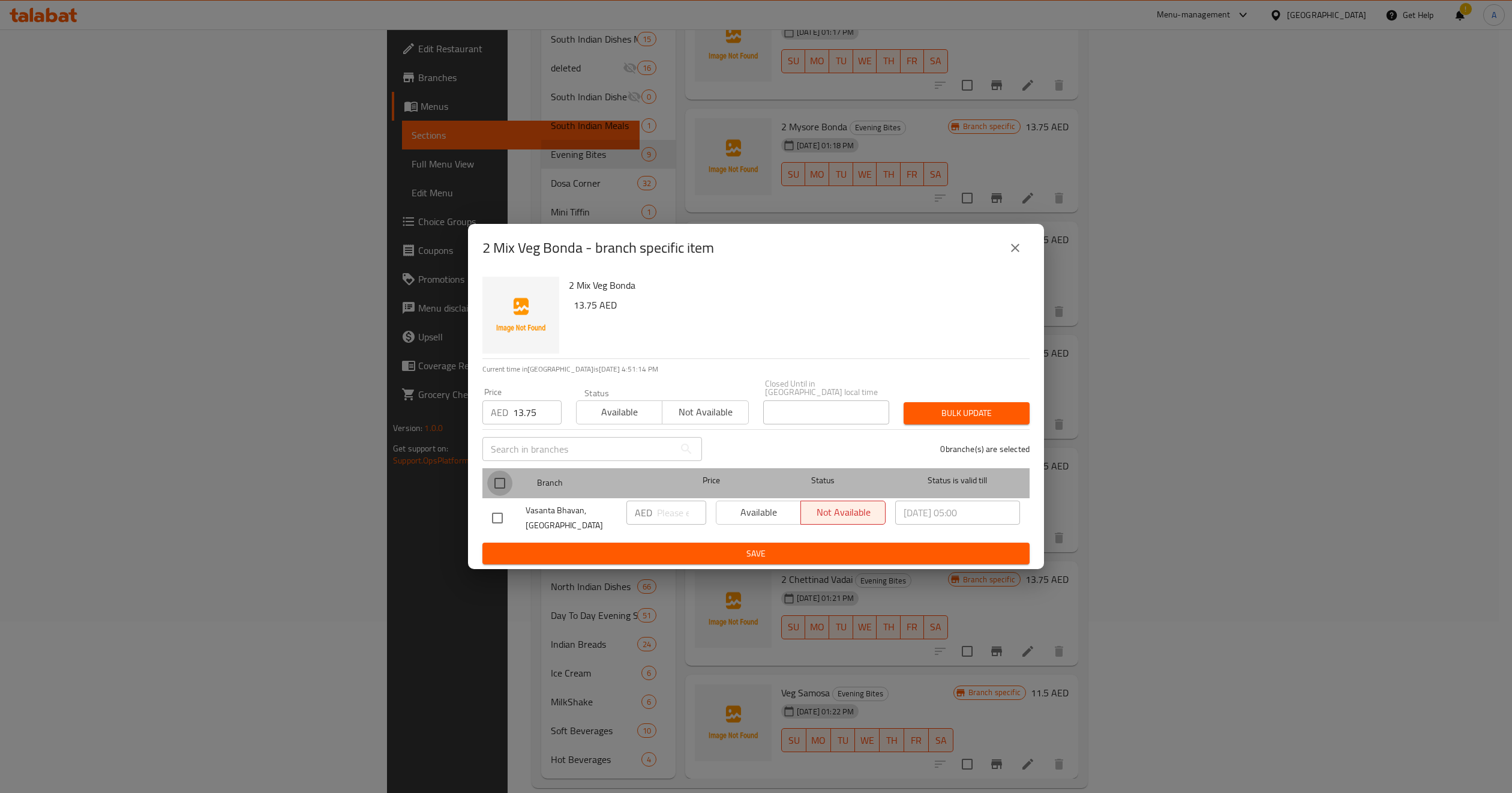
drag, startPoint x: 503, startPoint y: 483, endPoint x: 570, endPoint y: 447, distance: 76.1
click at [503, 483] on input "checkbox" at bounding box center [500, 483] width 25 height 25
checkbox input "true"
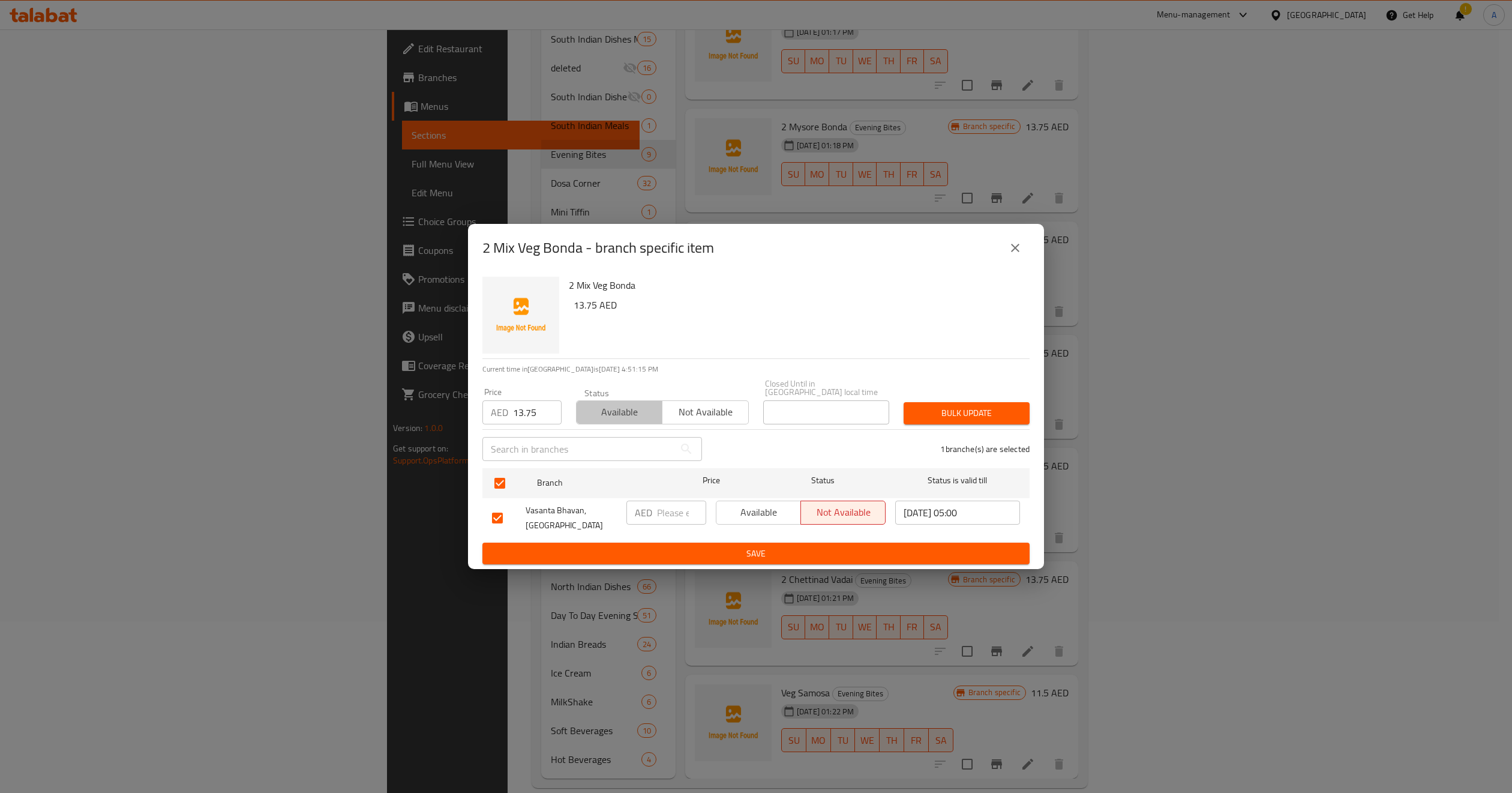
click at [623, 400] on button "Available" at bounding box center [619, 412] width 87 height 24
click at [657, 518] on input "number" at bounding box center [682, 513] width 49 height 24
paste input "13.75"
type input "13.75"
click at [758, 514] on span "Available" at bounding box center [758, 512] width 75 height 18
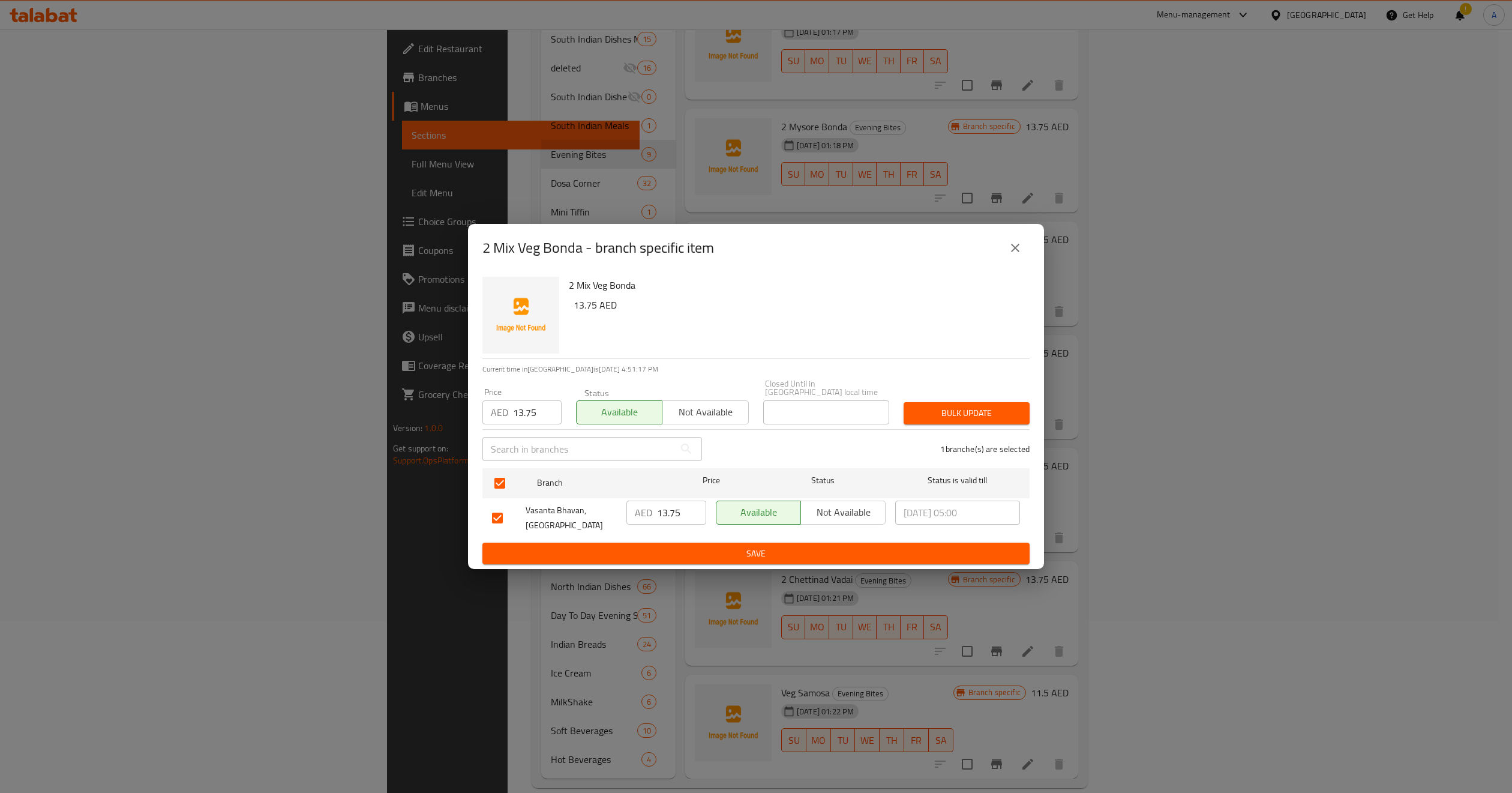
click at [953, 388] on div "Price AED 13.75 Price Status Available Not available Closed Until in United Ara…" at bounding box center [756, 402] width 562 height 60
click at [953, 414] on span "Bulk update" at bounding box center [967, 413] width 107 height 15
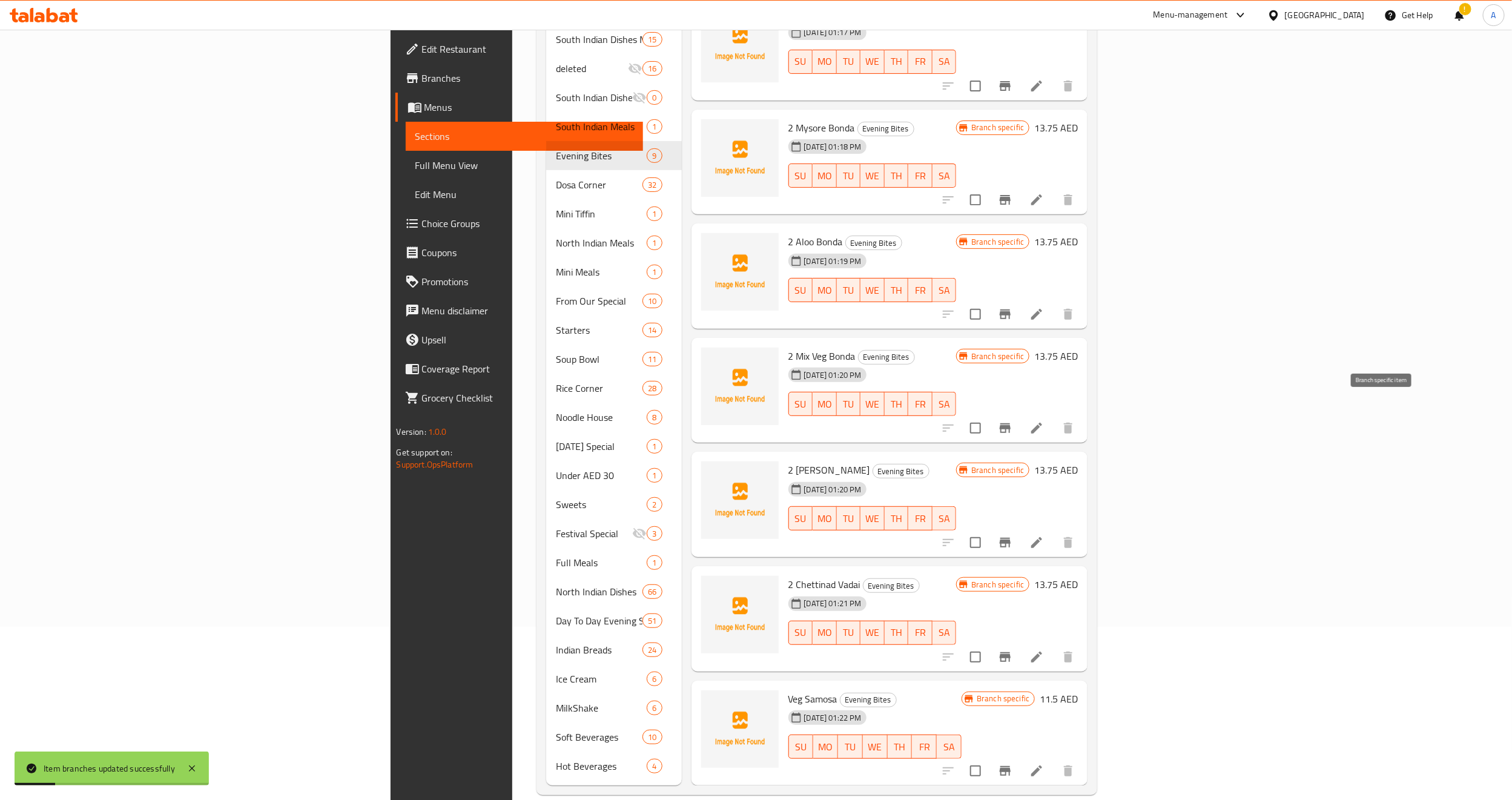
click at [1011, 423] on icon "Branch-specific-item" at bounding box center [1005, 428] width 11 height 10
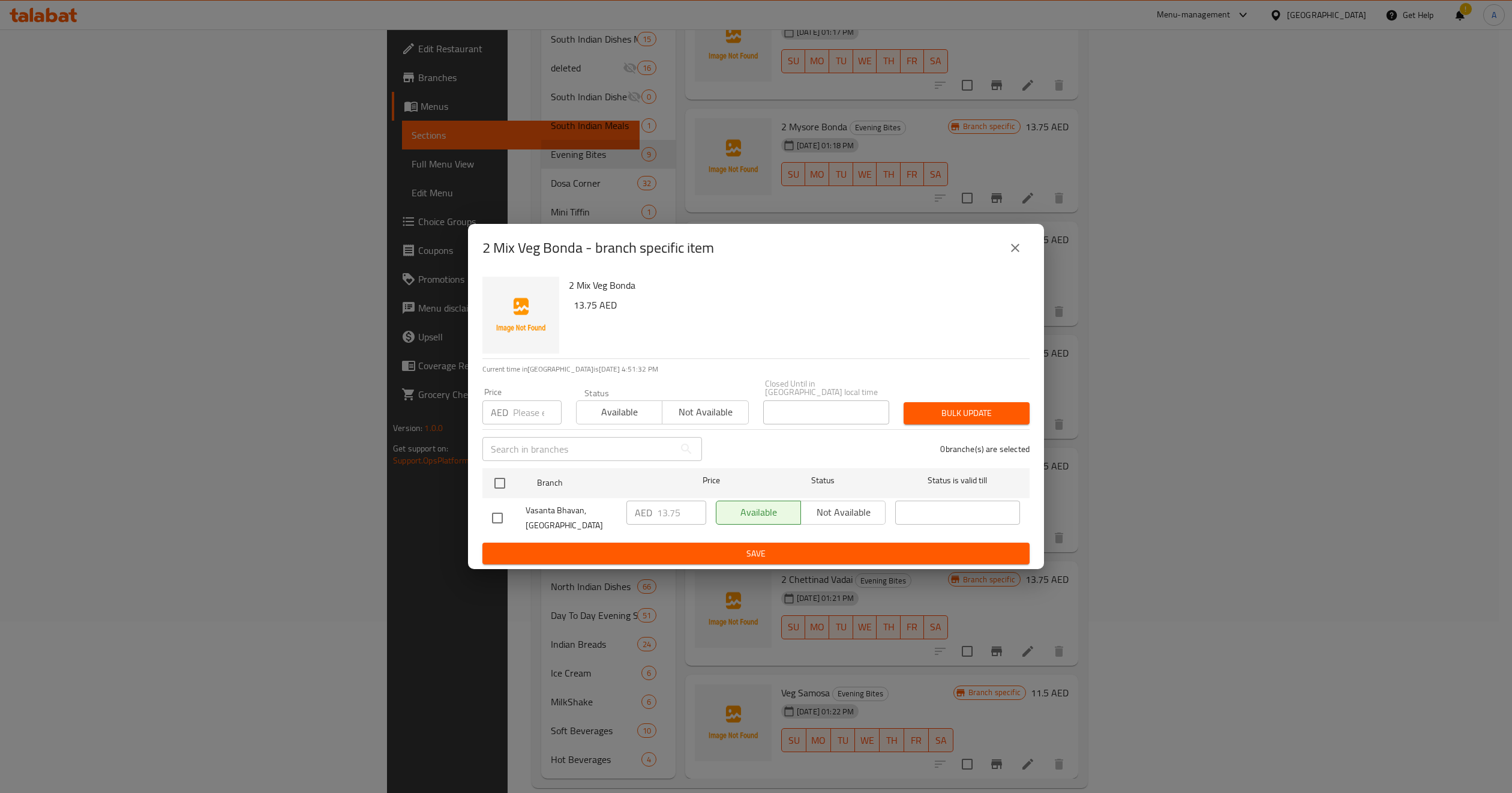
click at [1021, 248] on icon "close" at bounding box center [1015, 248] width 14 height 14
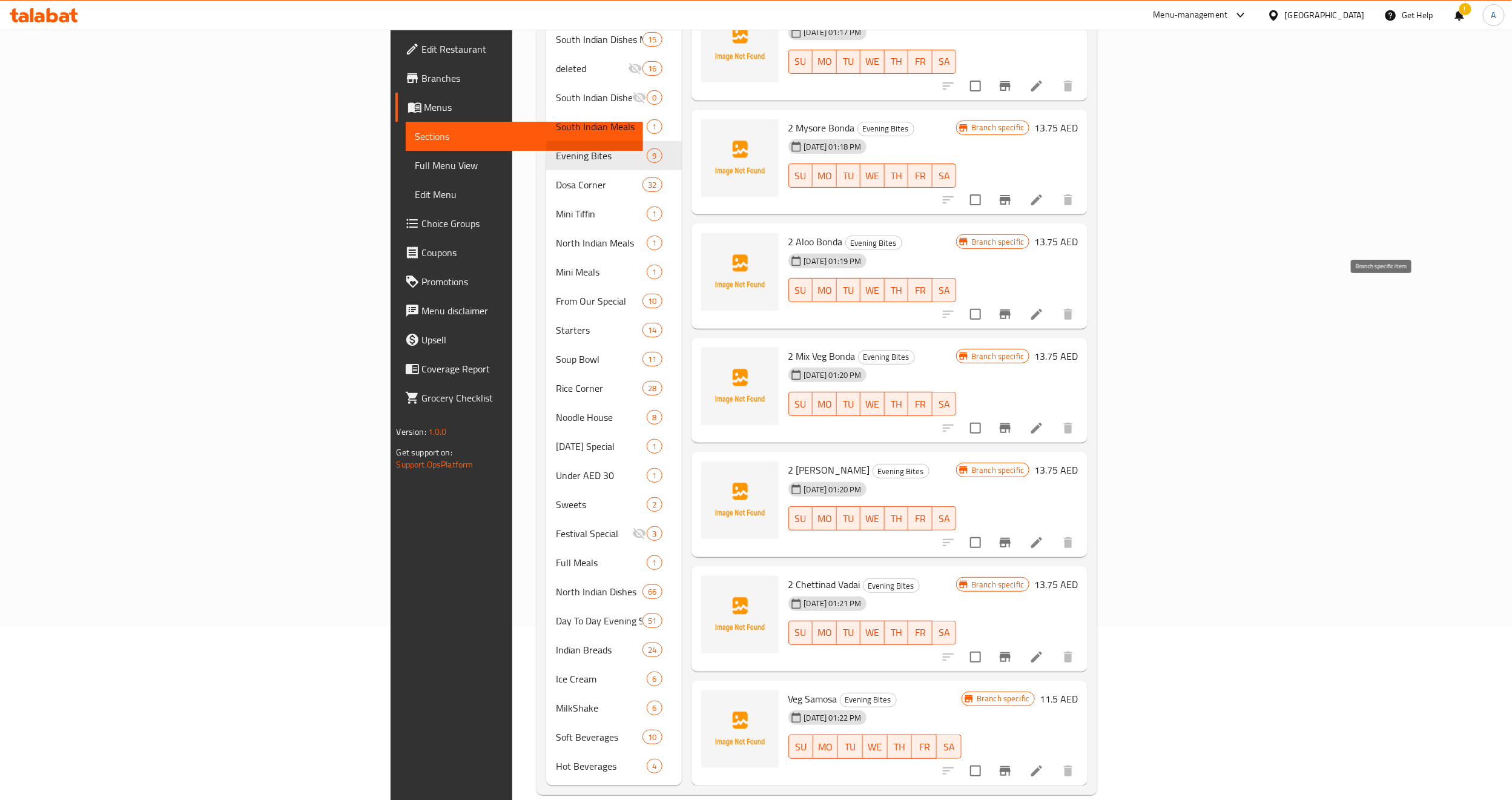
click at [1020, 307] on button "Branch-specific-item" at bounding box center [1005, 314] width 29 height 29
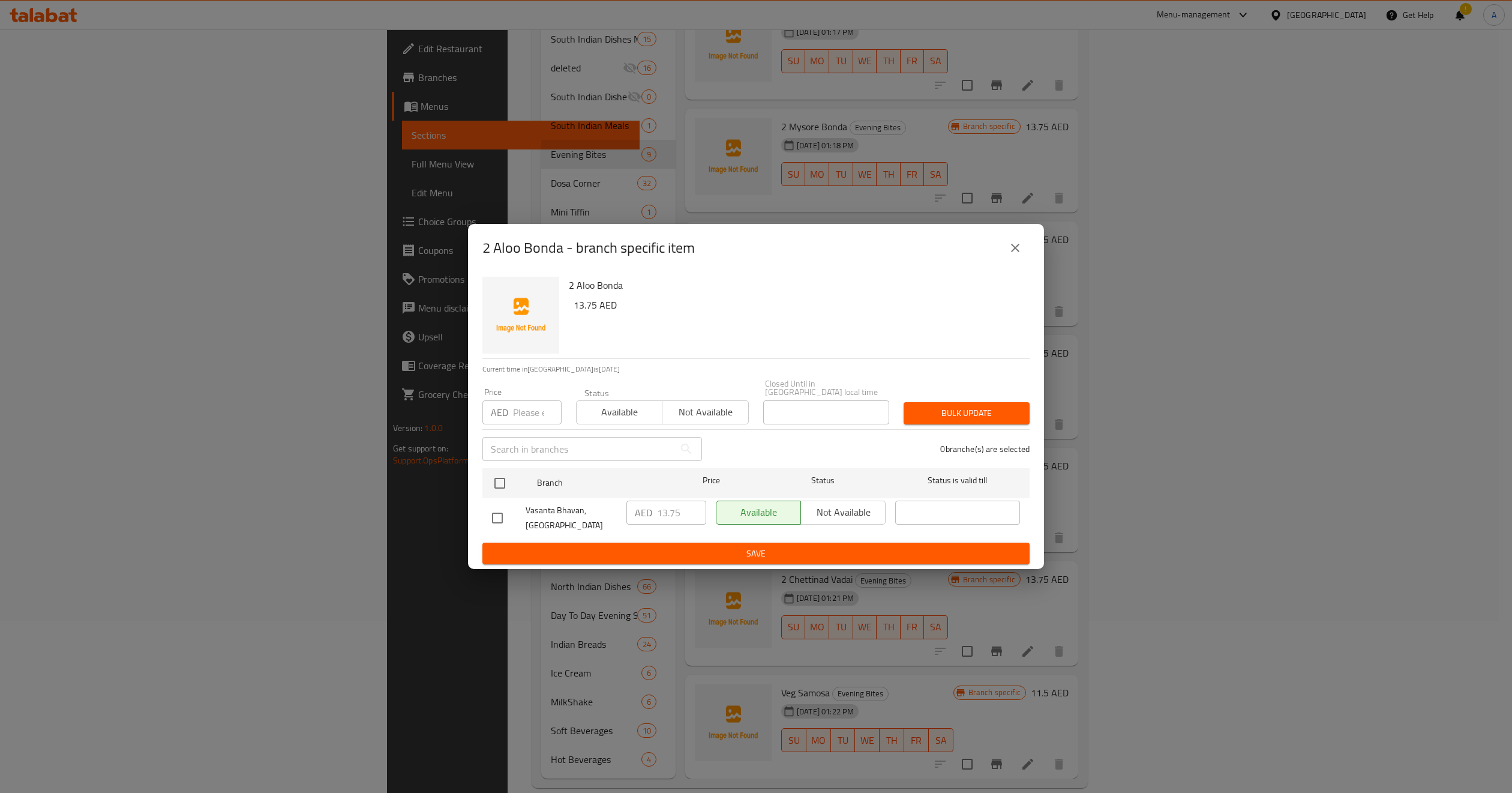
click at [1021, 251] on icon "close" at bounding box center [1015, 248] width 14 height 14
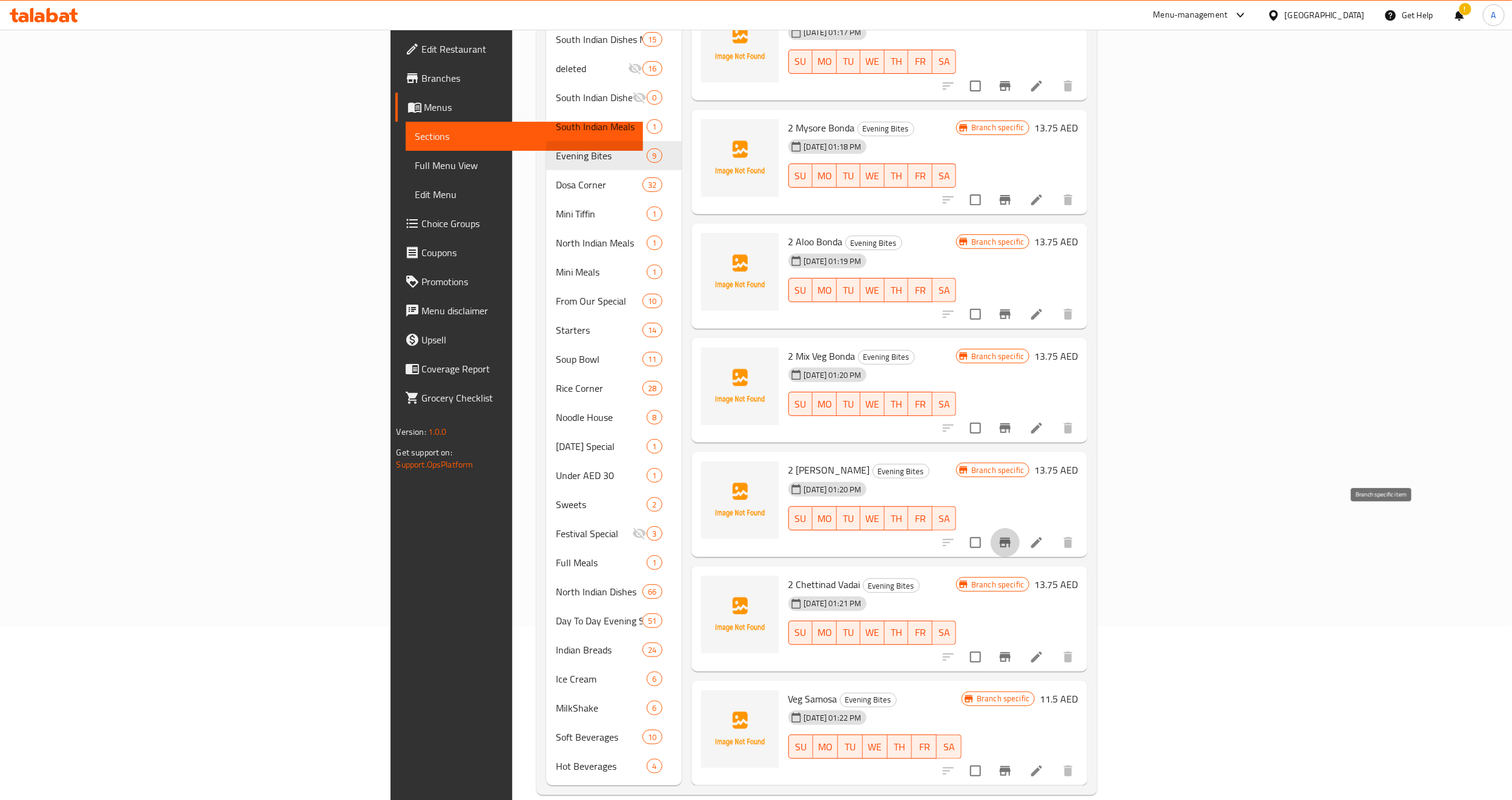
click at [1011, 538] on icon "Branch-specific-item" at bounding box center [1005, 542] width 11 height 10
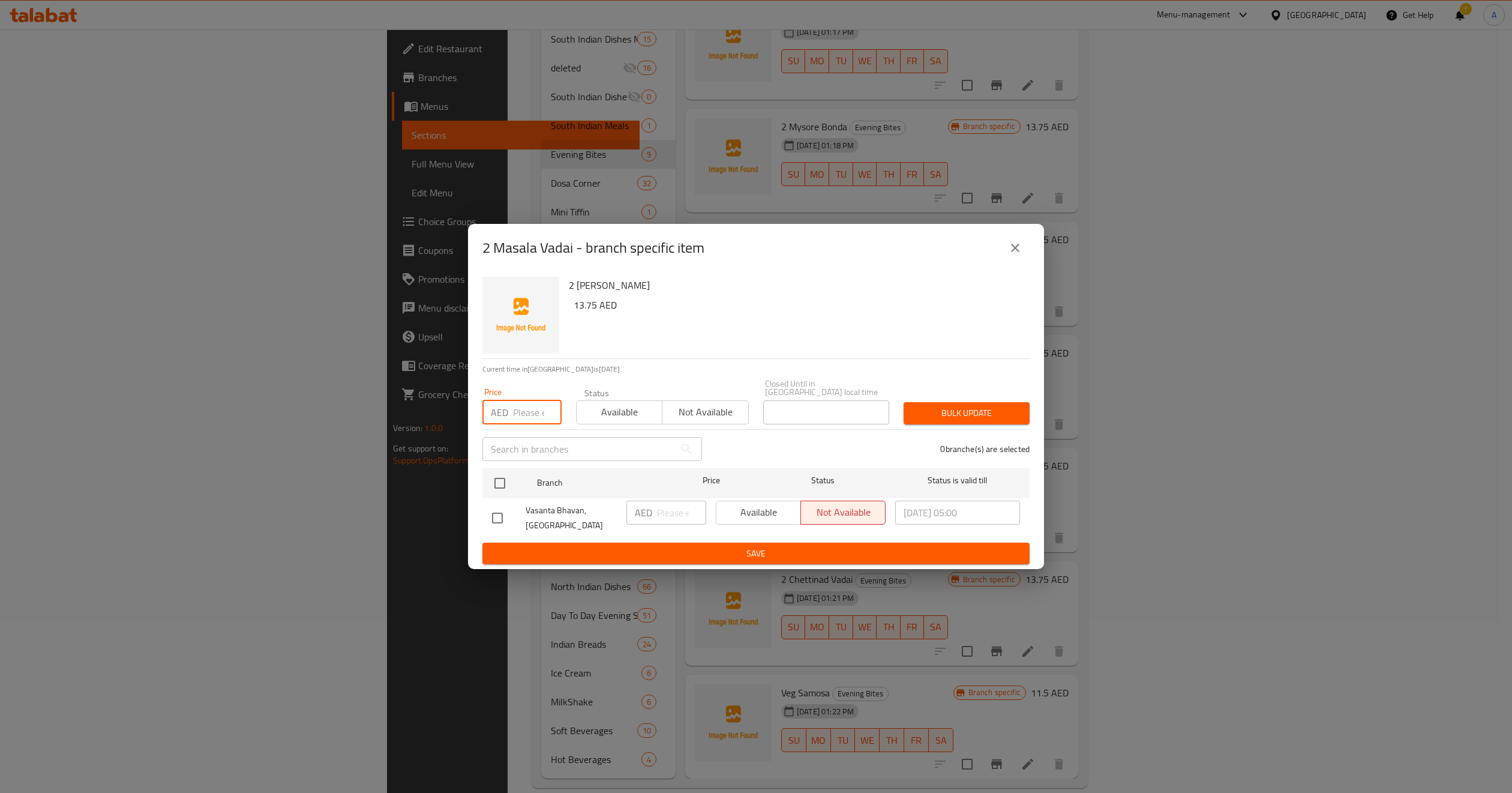
click at [531, 407] on input "number" at bounding box center [537, 412] width 48 height 24
paste input "13.75"
type input "13.75"
click at [503, 484] on input "checkbox" at bounding box center [500, 483] width 25 height 25
checkbox input "true"
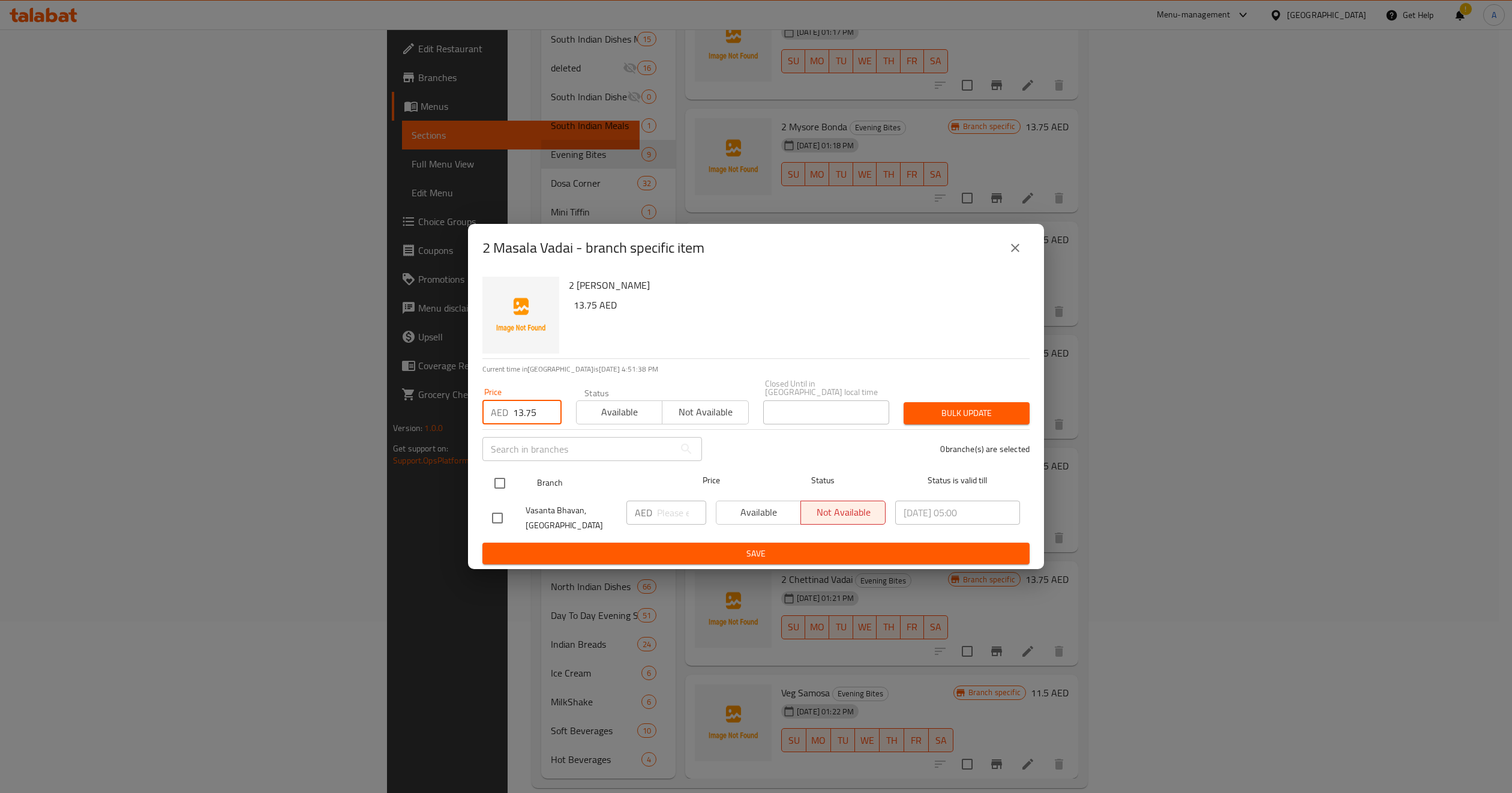
checkbox input "true"
click at [665, 513] on input "number" at bounding box center [682, 513] width 49 height 24
paste input "13.75"
type input "13.75"
click at [623, 420] on span "Available" at bounding box center [619, 412] width 76 height 18
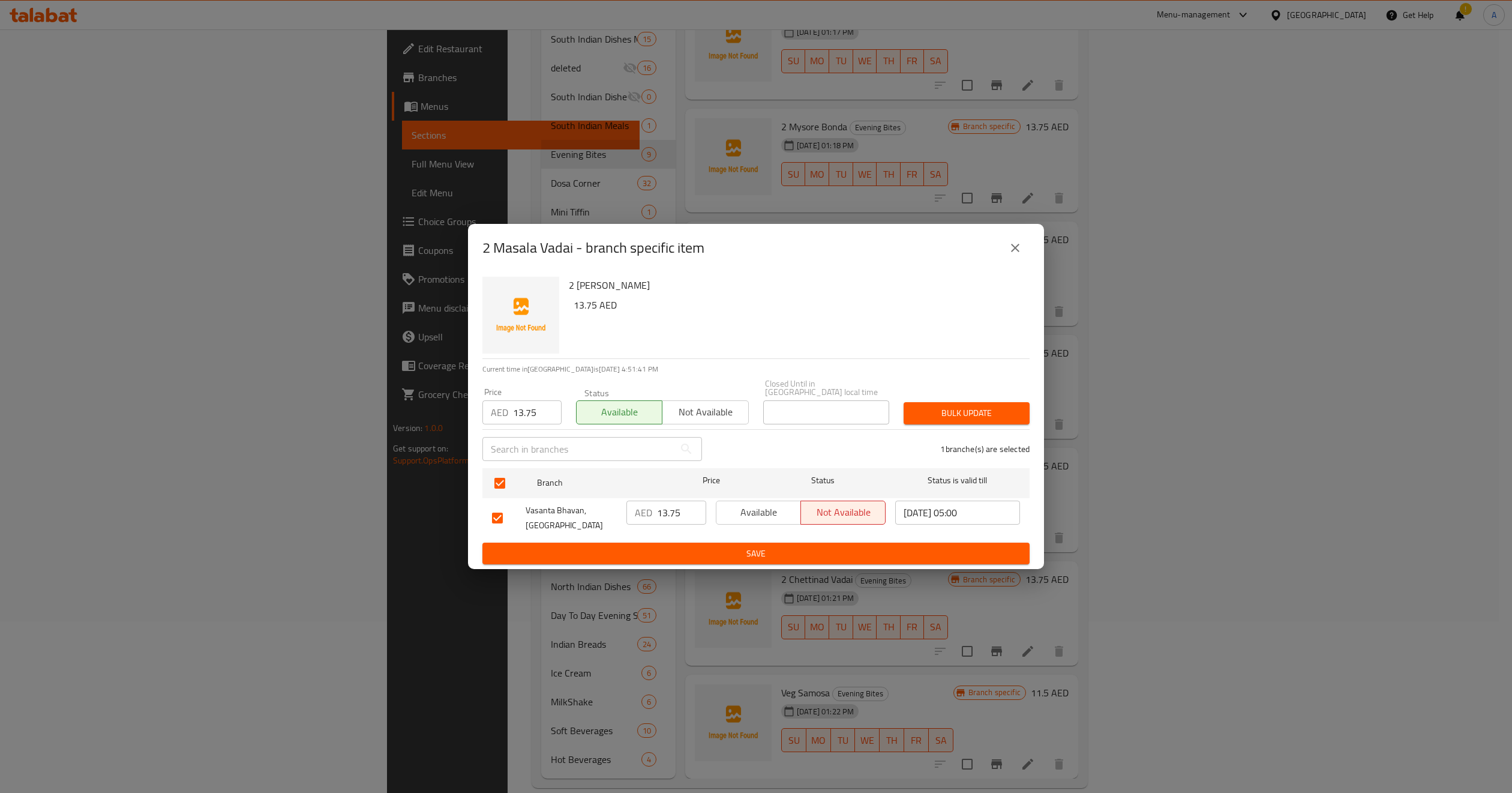
click at [753, 501] on button "Available" at bounding box center [759, 513] width 85 height 24
click at [926, 417] on span "Bulk update" at bounding box center [967, 413] width 107 height 15
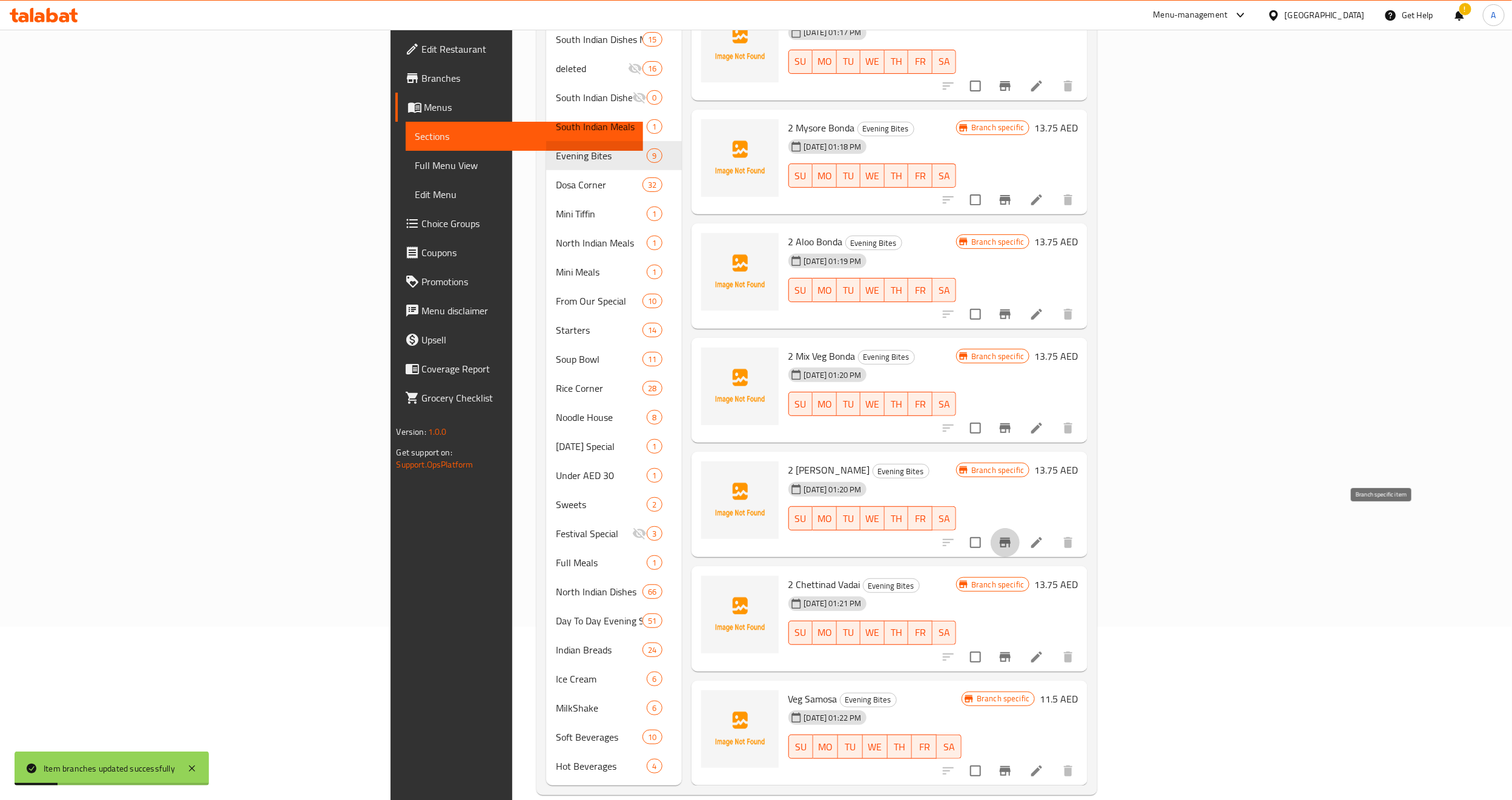
click at [1012, 535] on icon "Branch-specific-item" at bounding box center [1005, 542] width 15 height 15
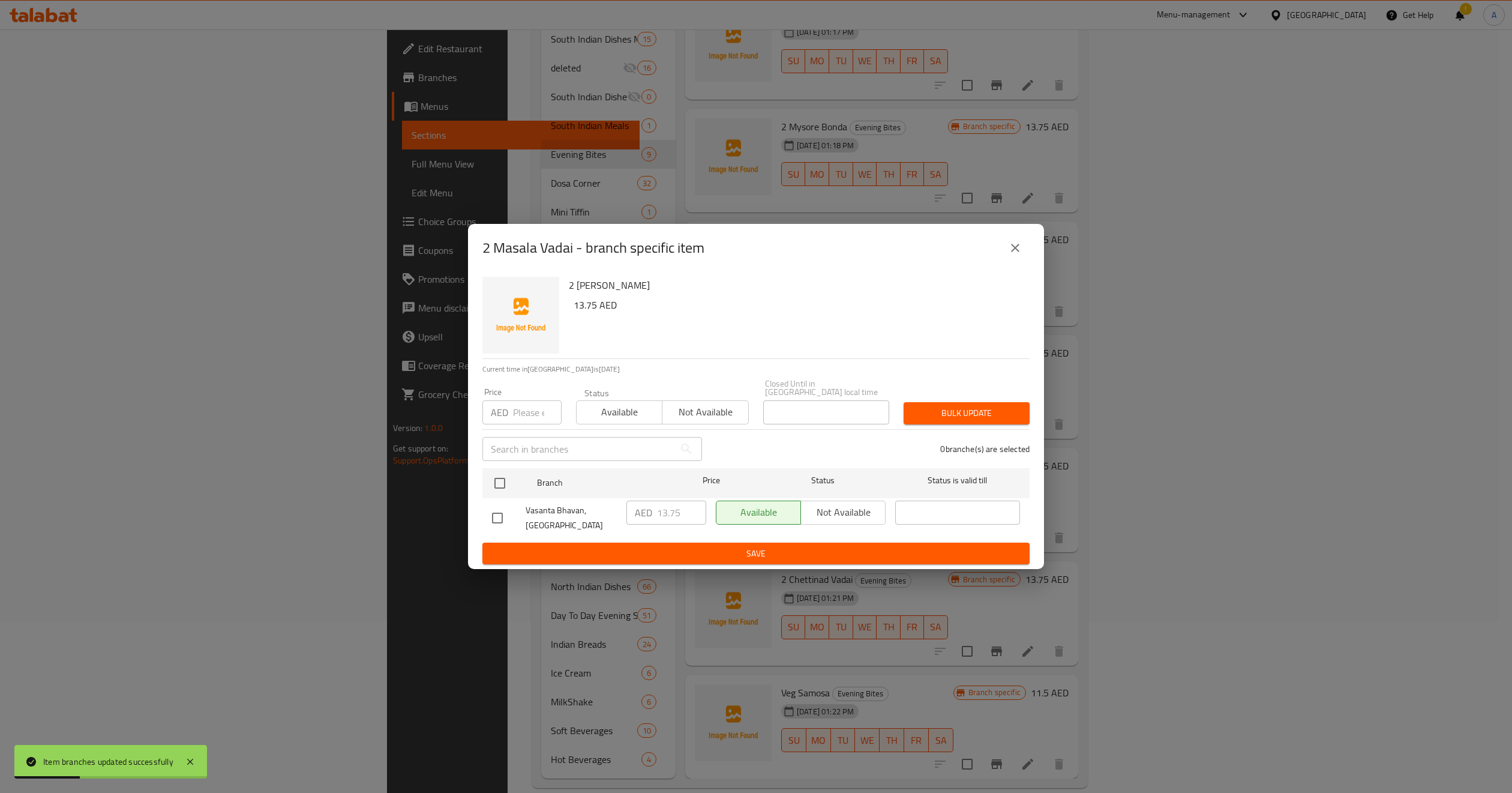
click at [1016, 253] on icon "close" at bounding box center [1015, 248] width 14 height 14
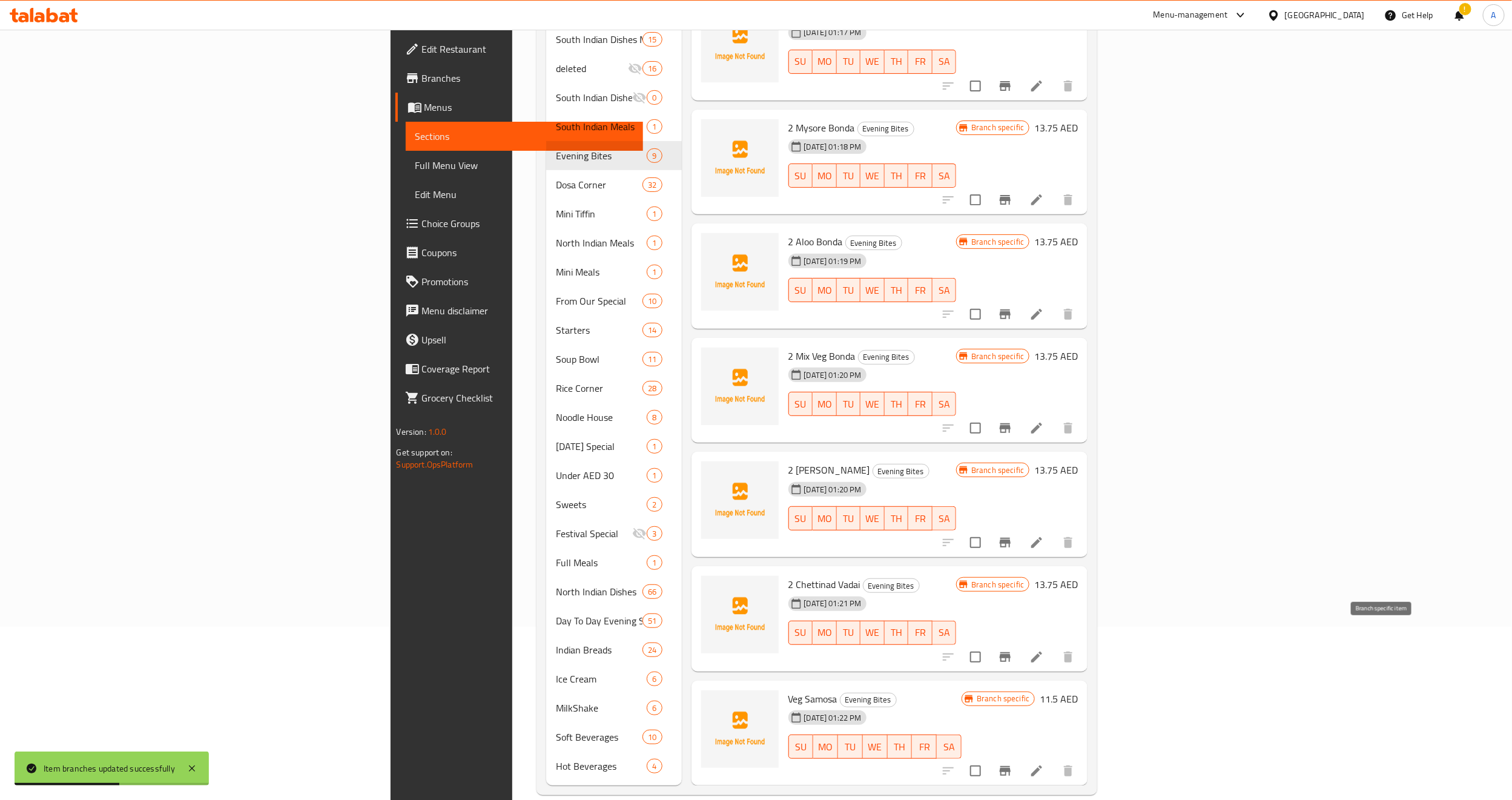
click at [1020, 642] on button "Branch-specific-item" at bounding box center [1005, 657] width 29 height 29
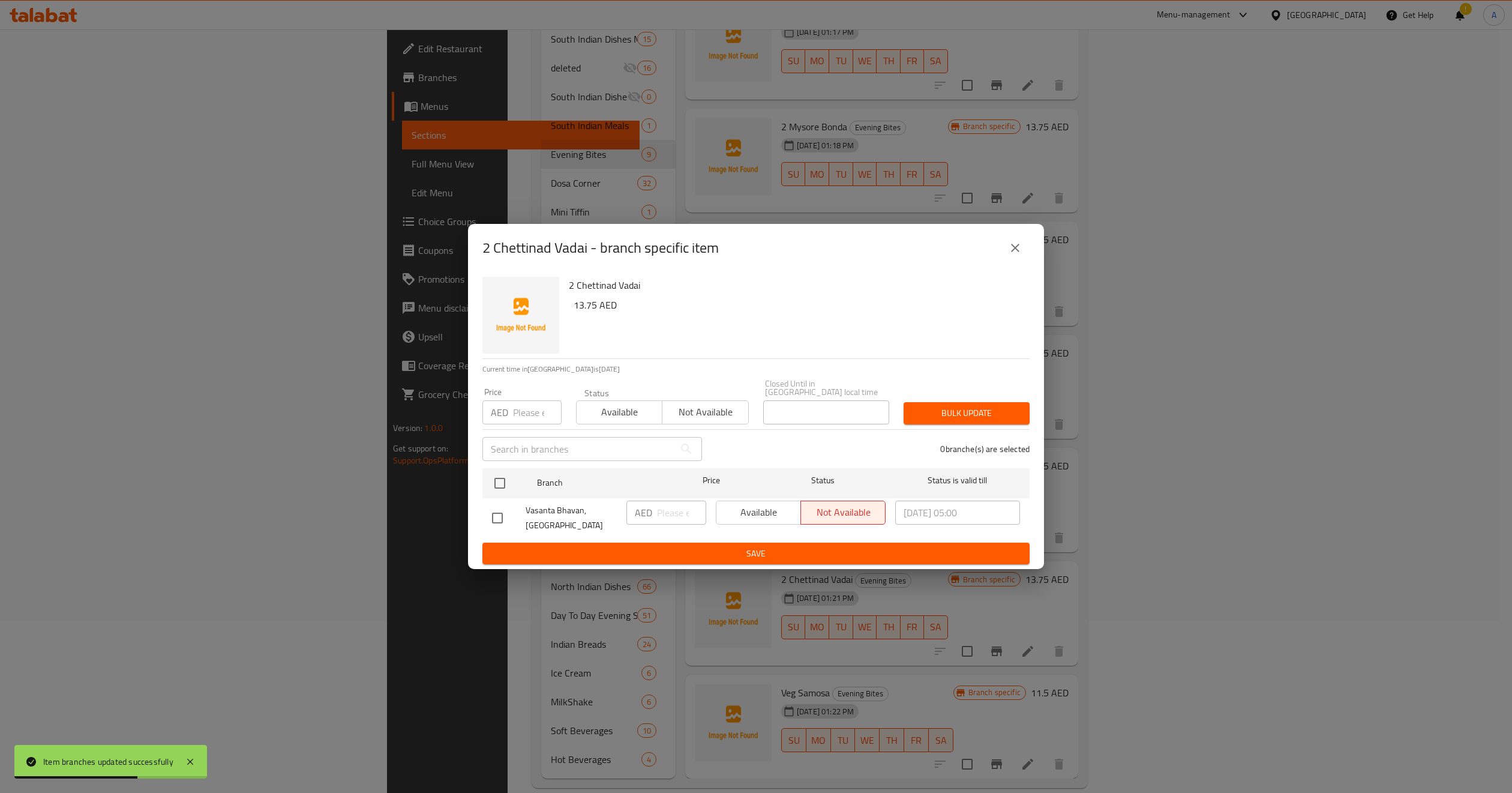
click at [531, 409] on input "number" at bounding box center [537, 412] width 48 height 24
paste input "13.75"
type input "13.75"
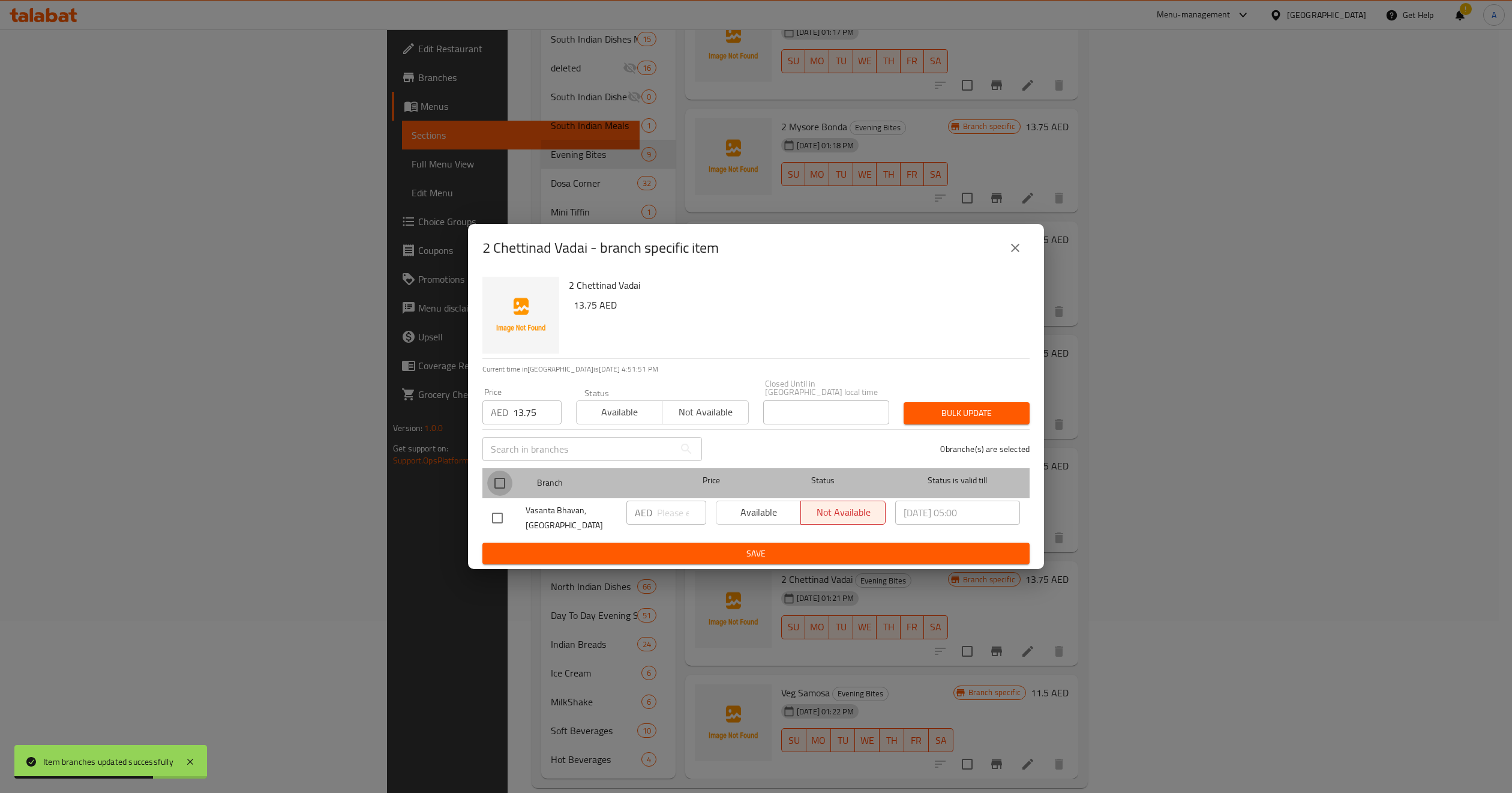
click at [503, 488] on input "checkbox" at bounding box center [500, 483] width 25 height 25
checkbox input "true"
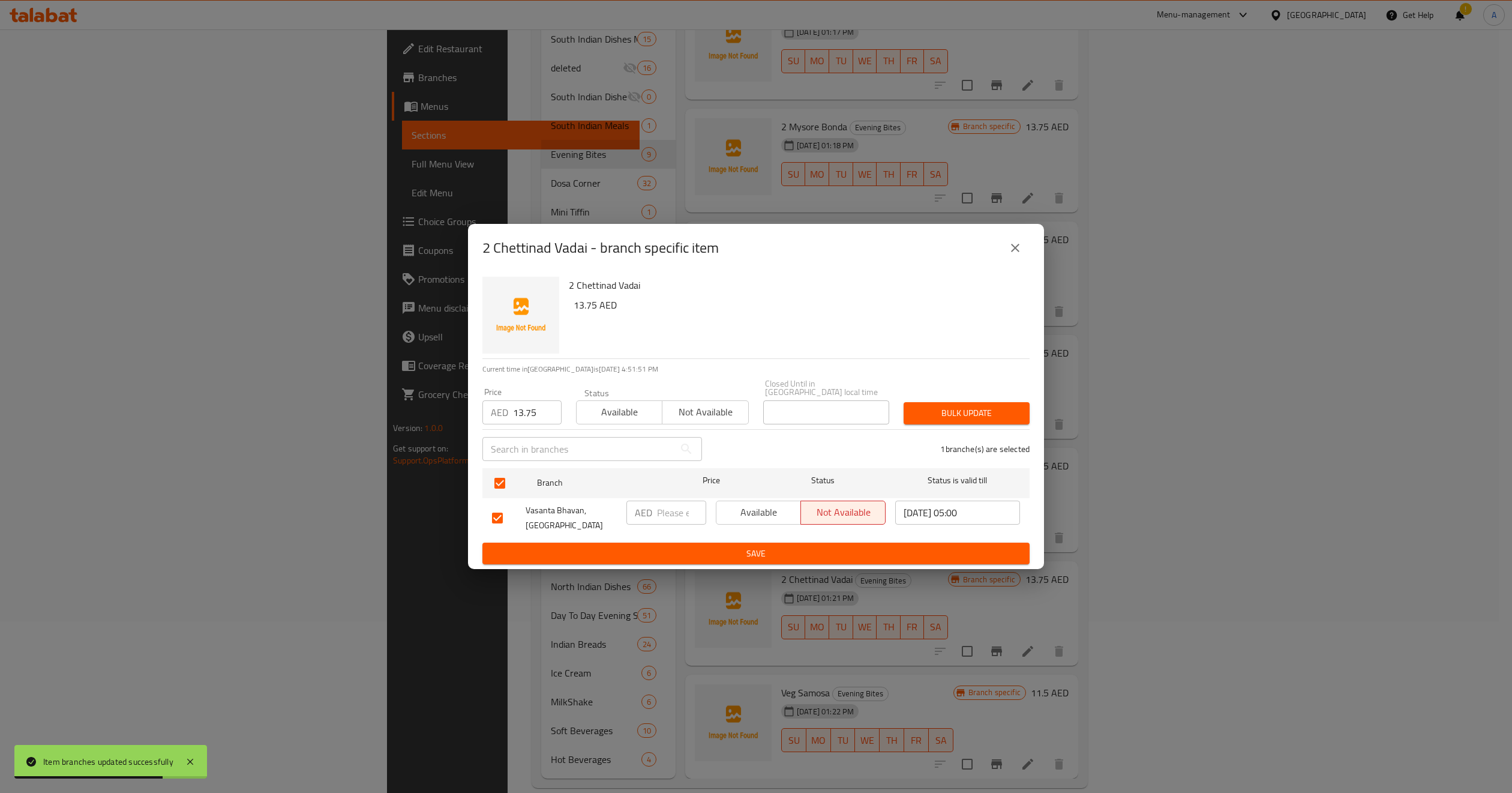
click at [665, 513] on input "number" at bounding box center [682, 513] width 49 height 24
paste input "13.75"
type input "13.75"
click at [744, 510] on span "Available" at bounding box center [758, 512] width 75 height 18
click at [633, 418] on span "Available" at bounding box center [619, 412] width 76 height 18
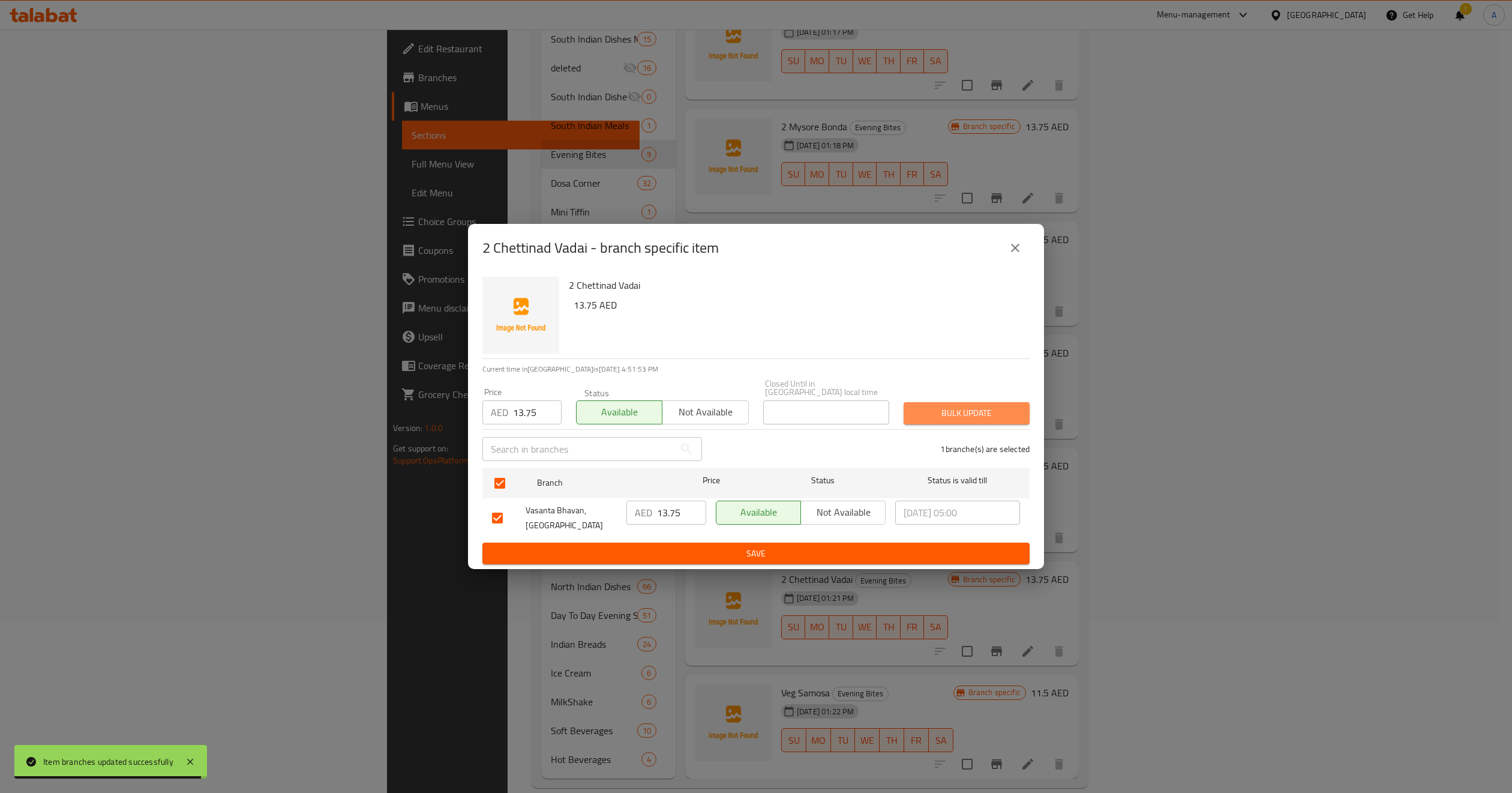
click at [944, 408] on span "Bulk update" at bounding box center [967, 413] width 107 height 15
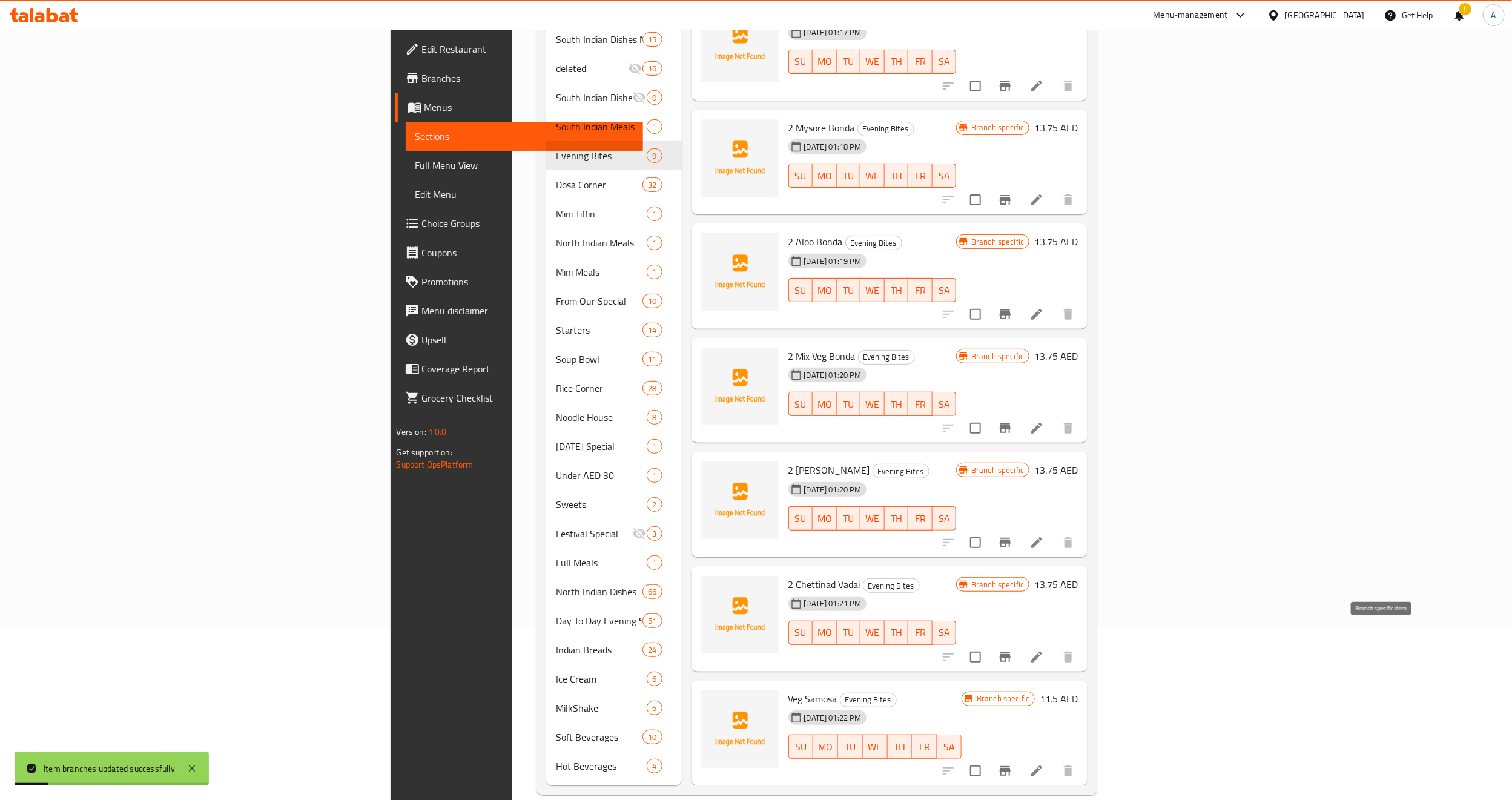
click at [1012, 650] on icon "Branch-specific-item" at bounding box center [1005, 657] width 15 height 15
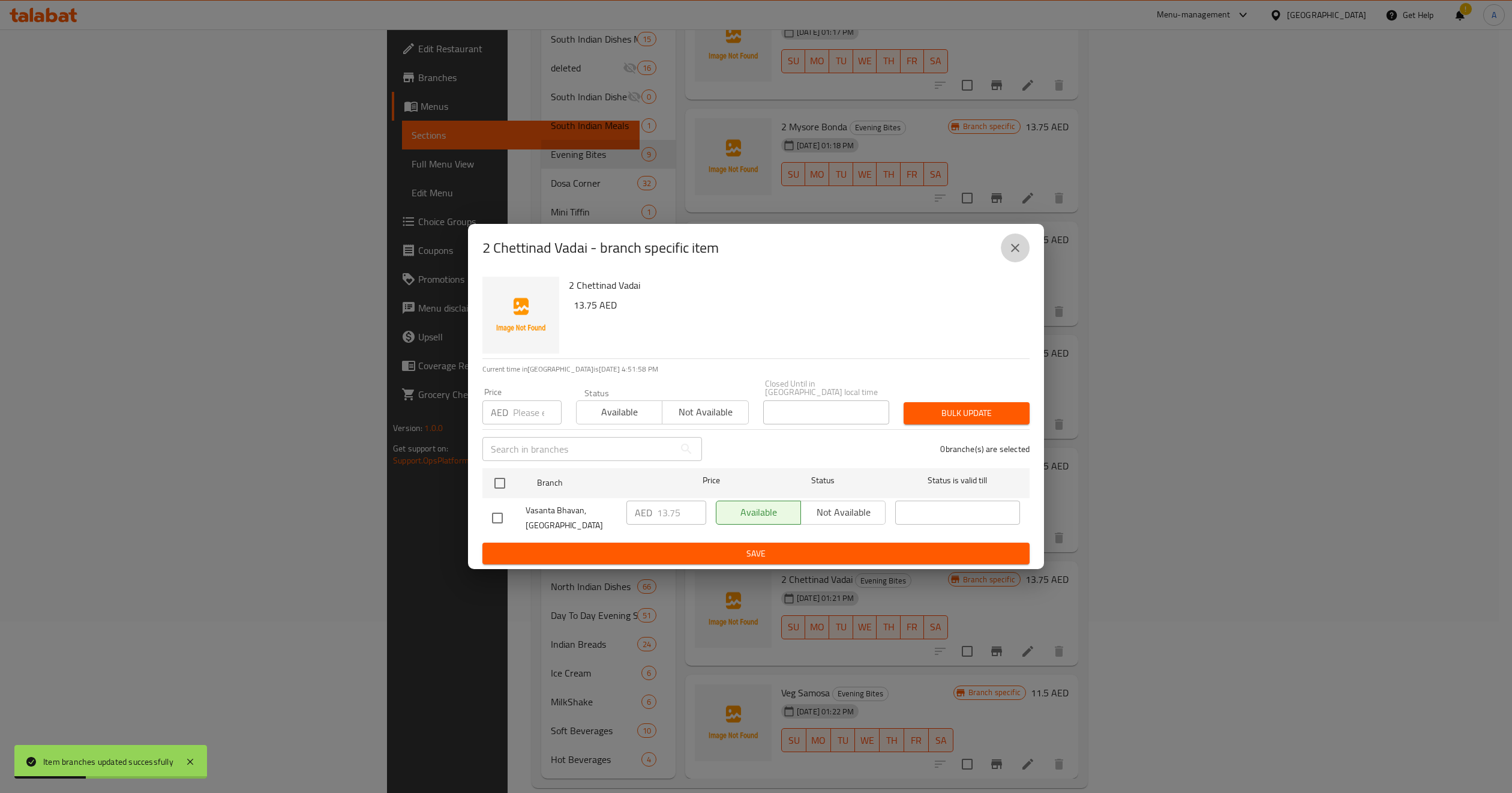
click at [1007, 254] on button "close" at bounding box center [1015, 248] width 29 height 29
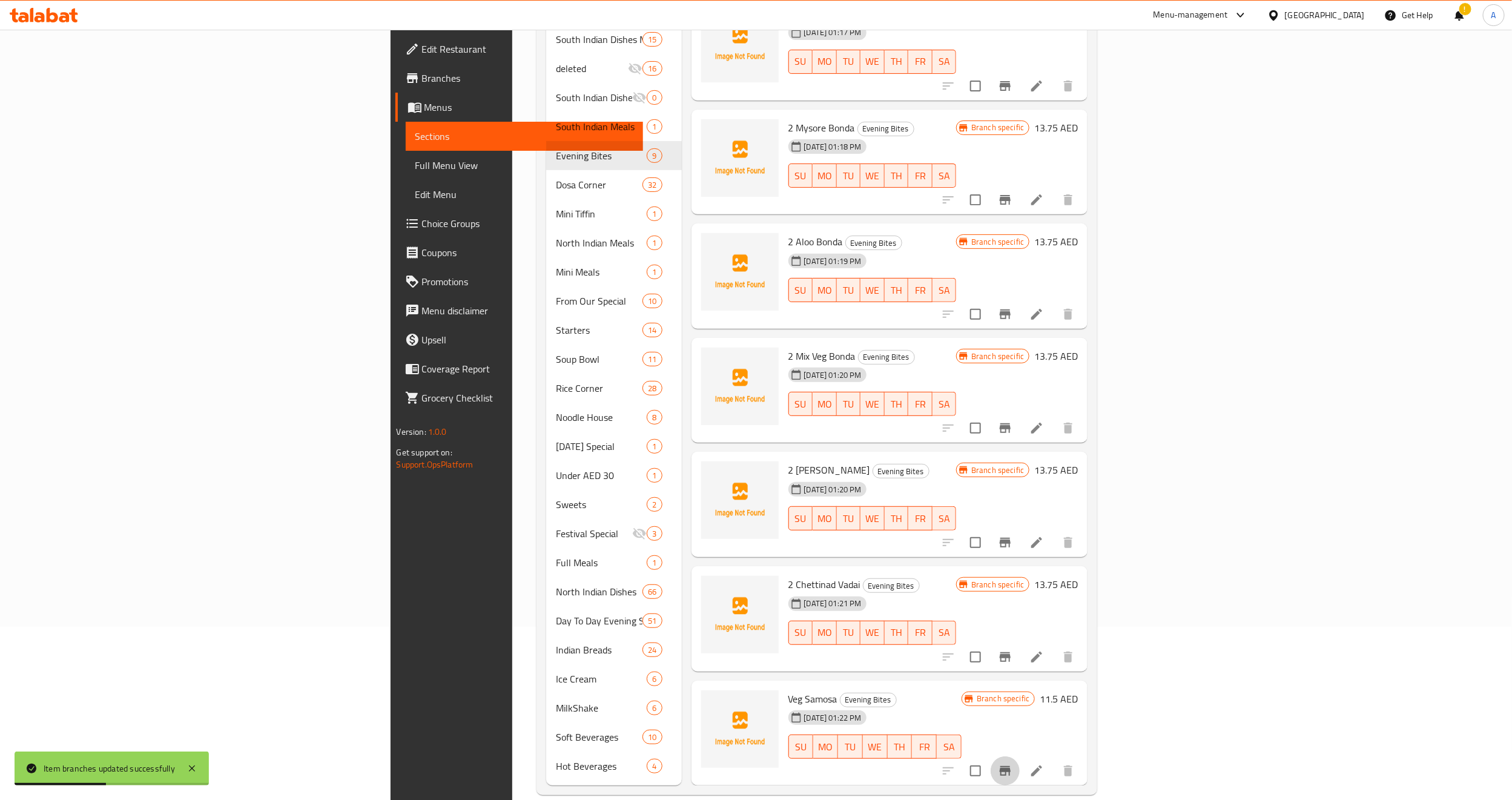
click at [1011, 710] on icon "Branch-specific-item" at bounding box center [1005, 770] width 11 height 10
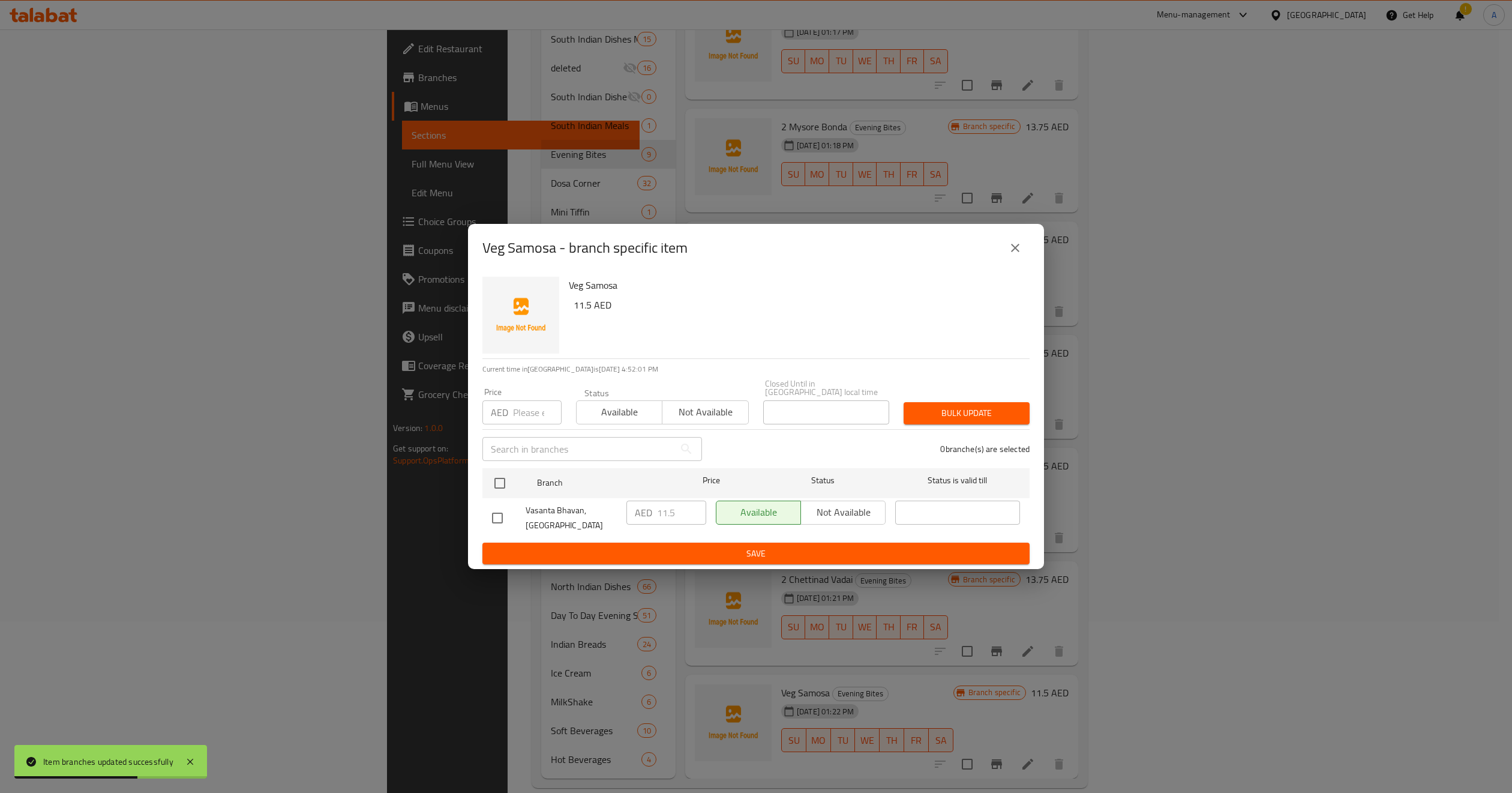
click at [1014, 251] on icon "close" at bounding box center [1015, 248] width 14 height 14
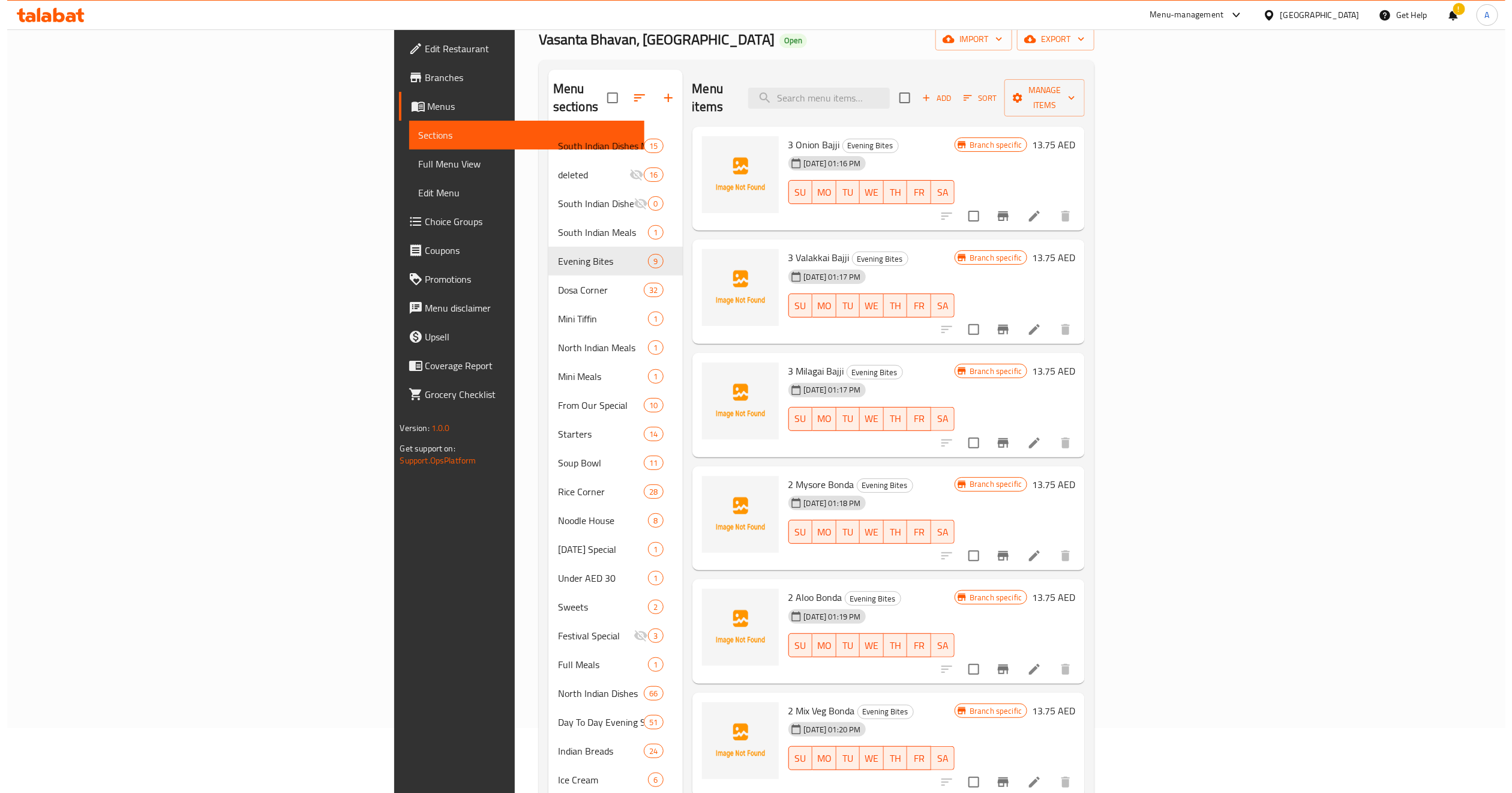
scroll to position [0, 0]
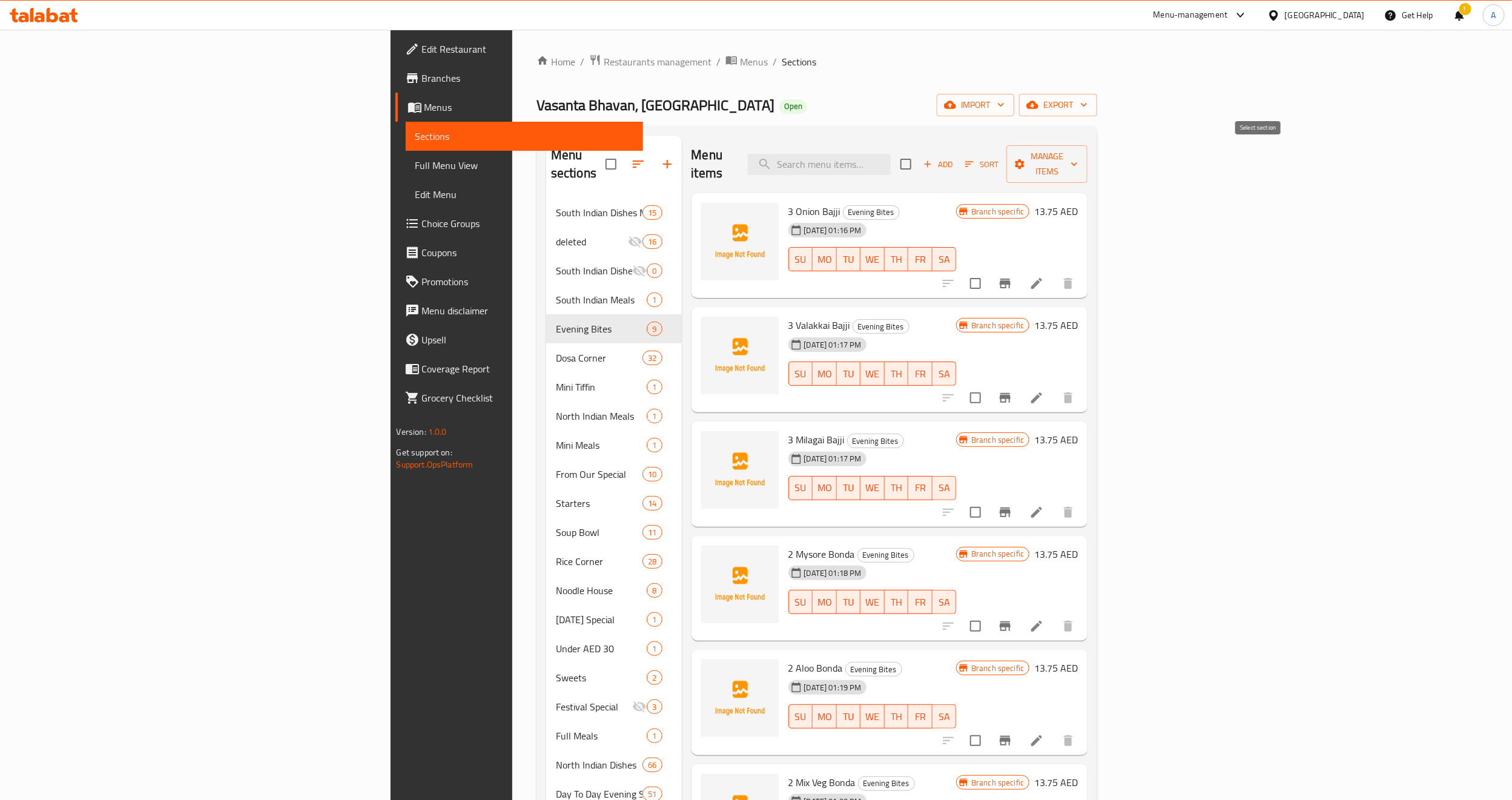
drag, startPoint x: 1251, startPoint y: 164, endPoint x: 1272, endPoint y: 166, distance: 21.1
click at [919, 164] on input "checkbox" at bounding box center [906, 164] width 25 height 25
checkbox input "true"
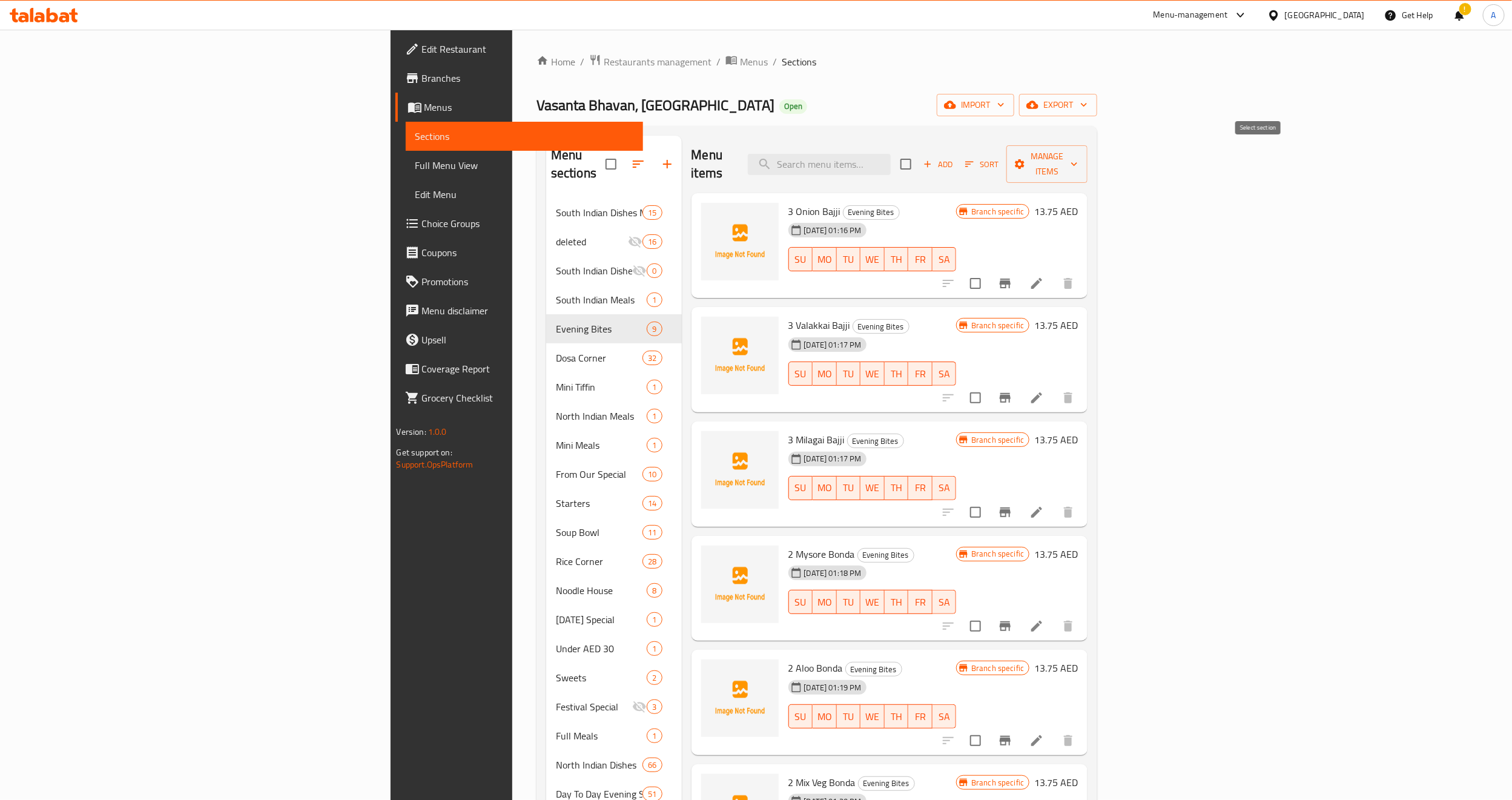
checkbox input "true"
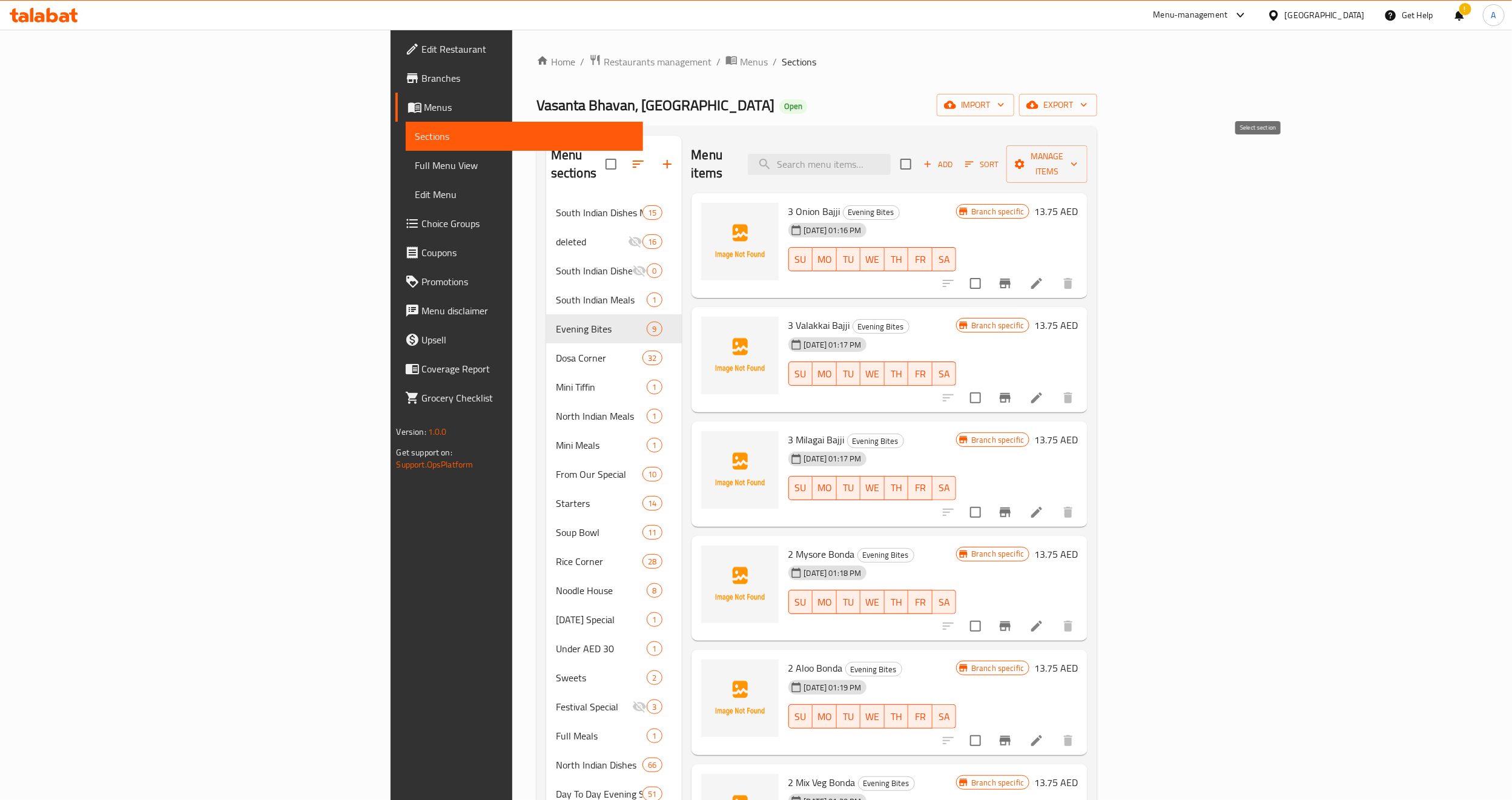
checkbox input "true"
click at [1078, 160] on span "Manage items" at bounding box center [1047, 164] width 61 height 30
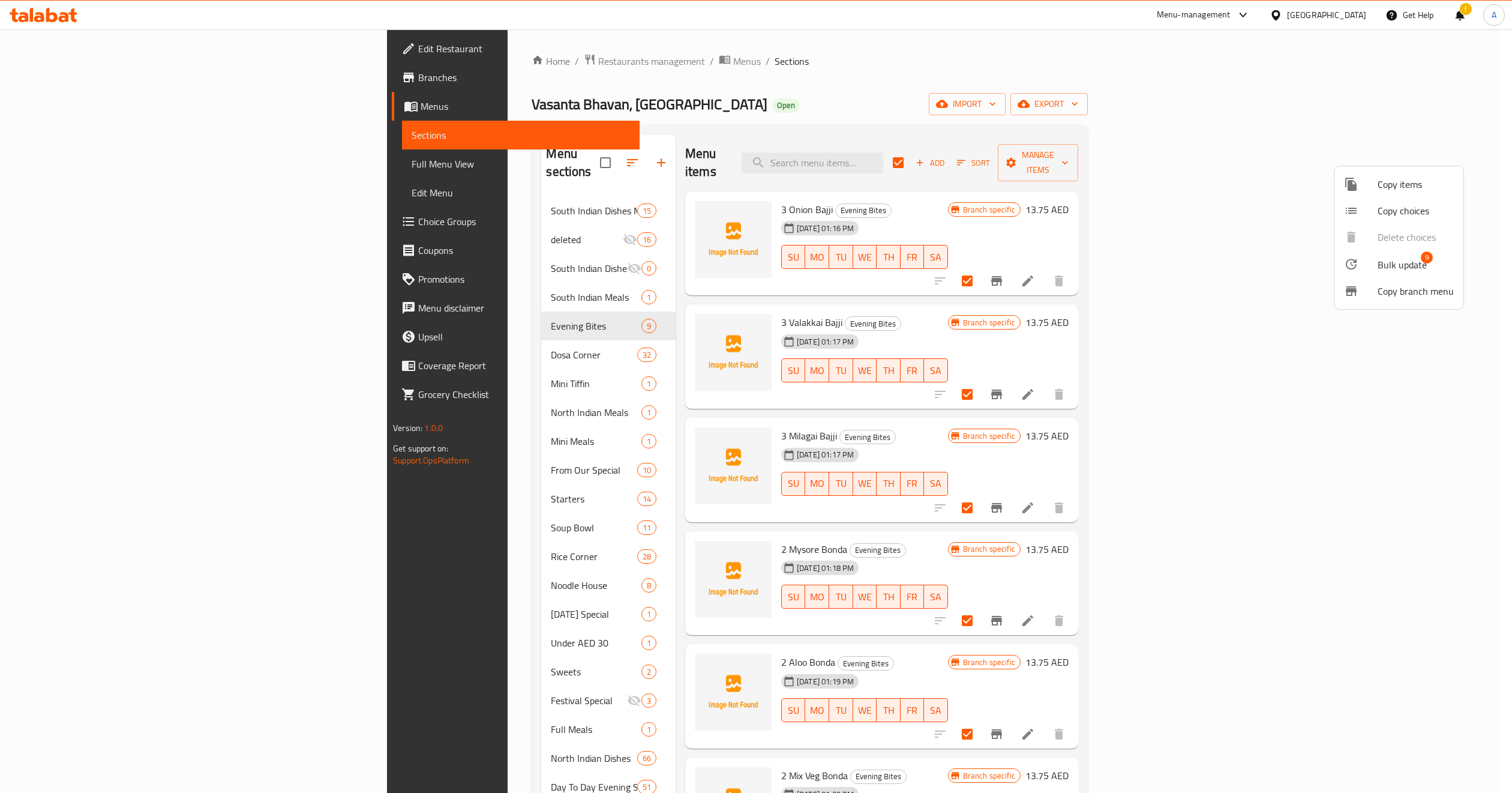
click at [1332, 251] on li "Bulk update 9" at bounding box center [1398, 264] width 129 height 28
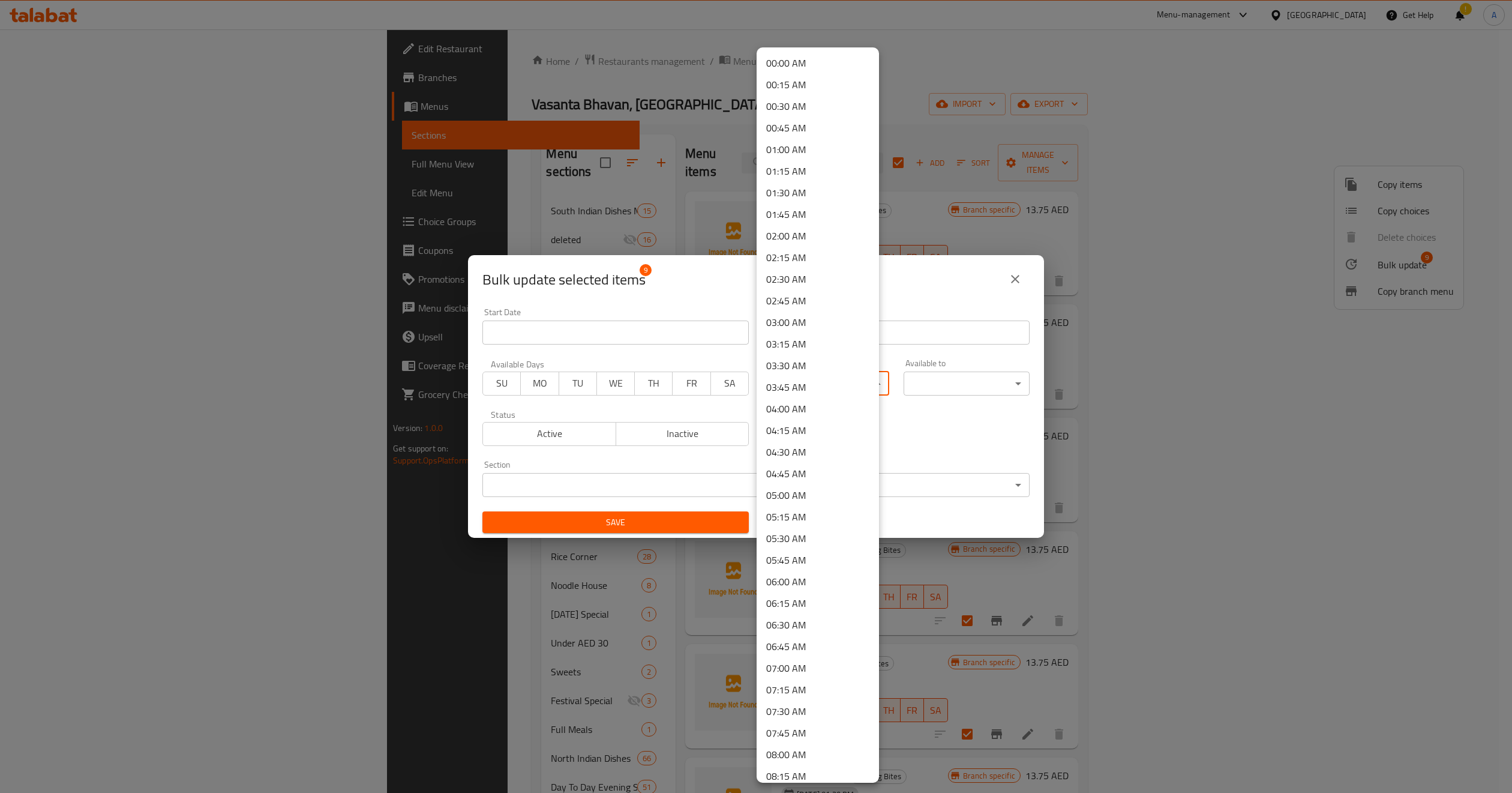
click at [822, 388] on body "​ Menu-management United Arab Emirates Get Help ! A Edit Restaurant Branches Me…" at bounding box center [756, 411] width 1512 height 763
click at [803, 405] on li "17:30 PM" at bounding box center [818, 405] width 122 height 21
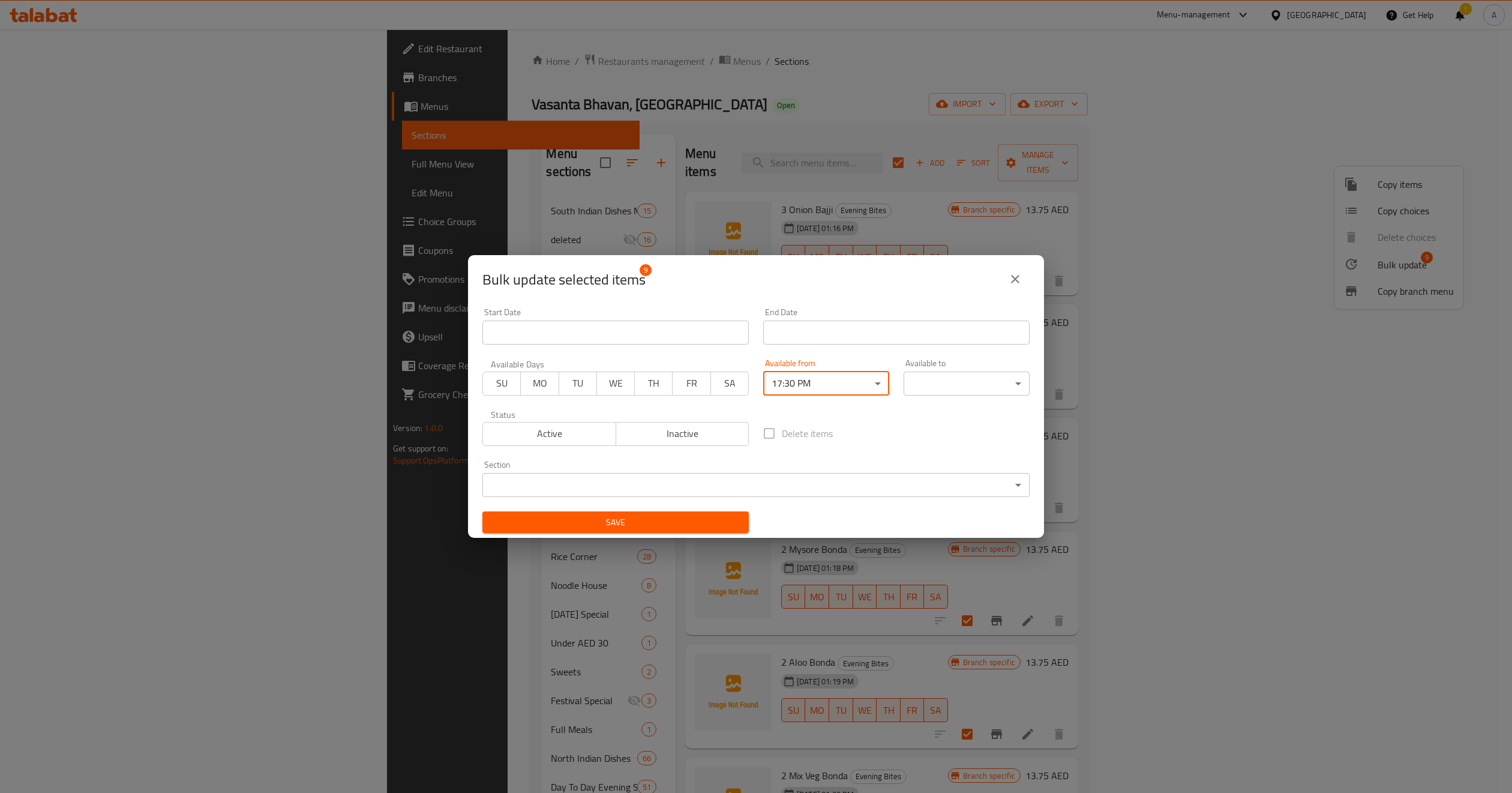
click at [928, 432] on div "Delete items" at bounding box center [896, 433] width 281 height 40
click at [947, 382] on body "​ Menu-management United Arab Emirates Get Help ! A Edit Restaurant Branches Me…" at bounding box center [756, 411] width 1512 height 763
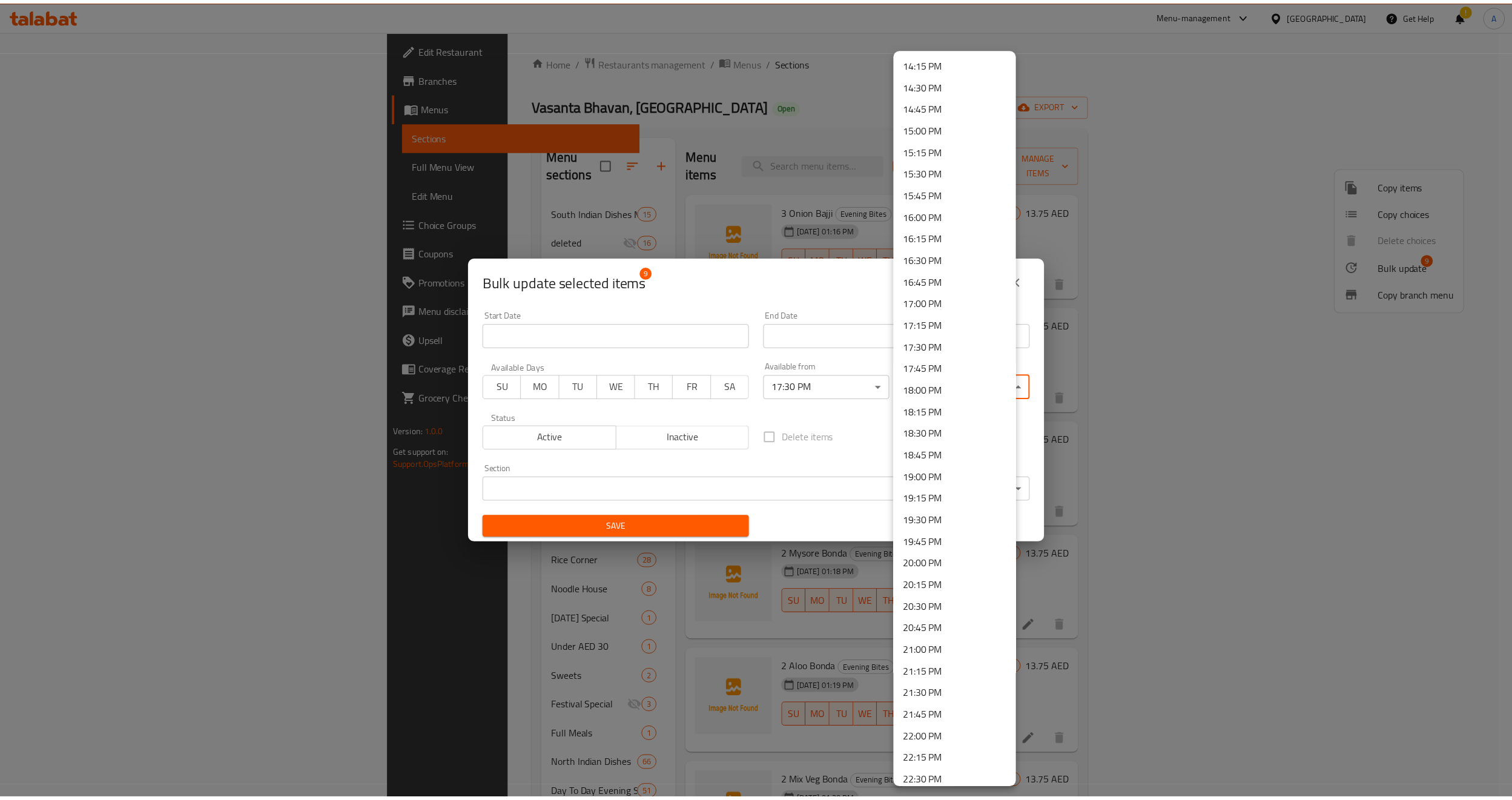
scroll to position [1272, 0]
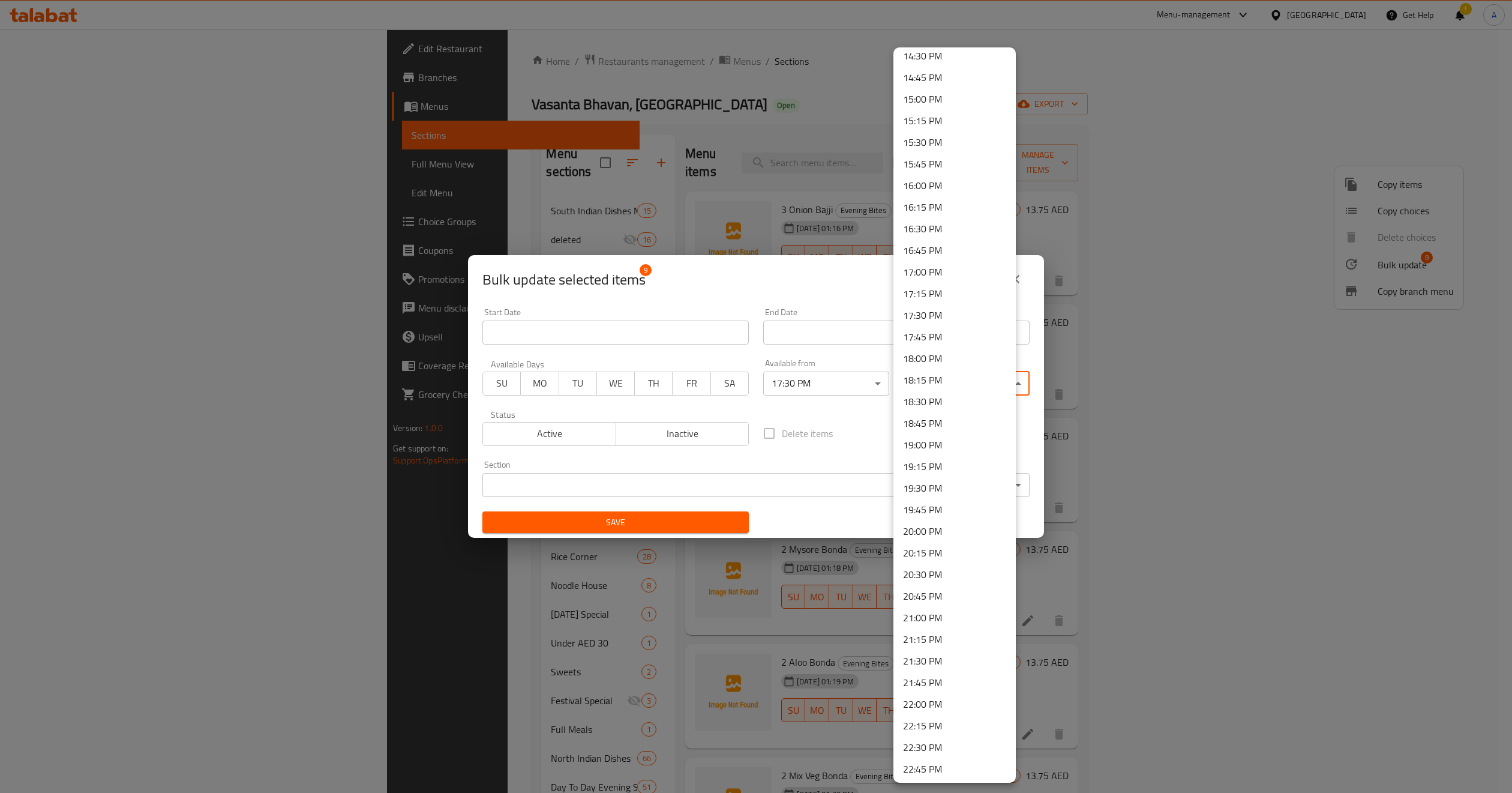
click at [926, 704] on li "22:00 PM" at bounding box center [954, 704] width 122 height 21
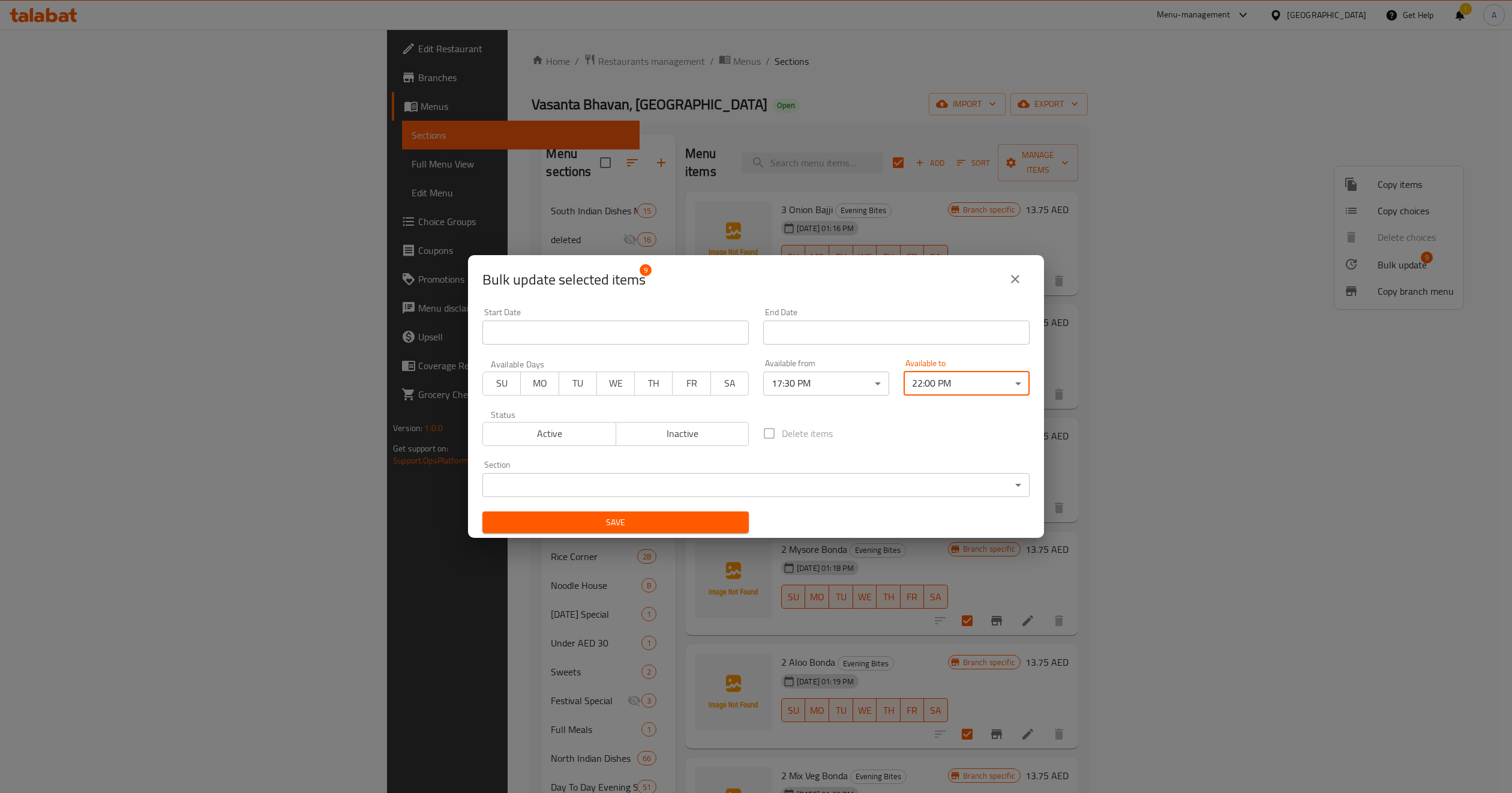
click at [961, 427] on div "Delete items" at bounding box center [896, 433] width 281 height 40
click at [712, 526] on span "Save" at bounding box center [616, 523] width 247 height 15
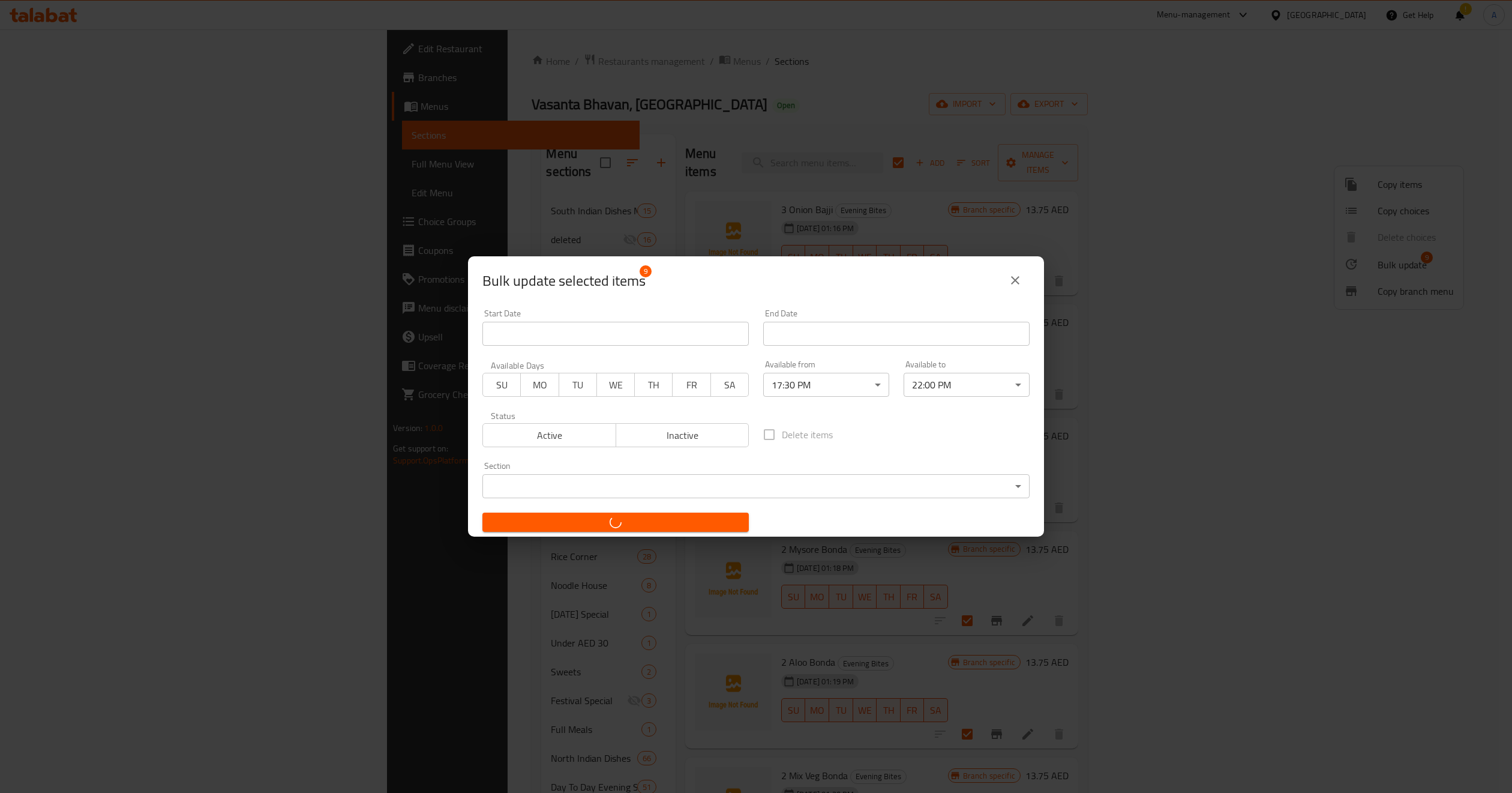
checkbox input "false"
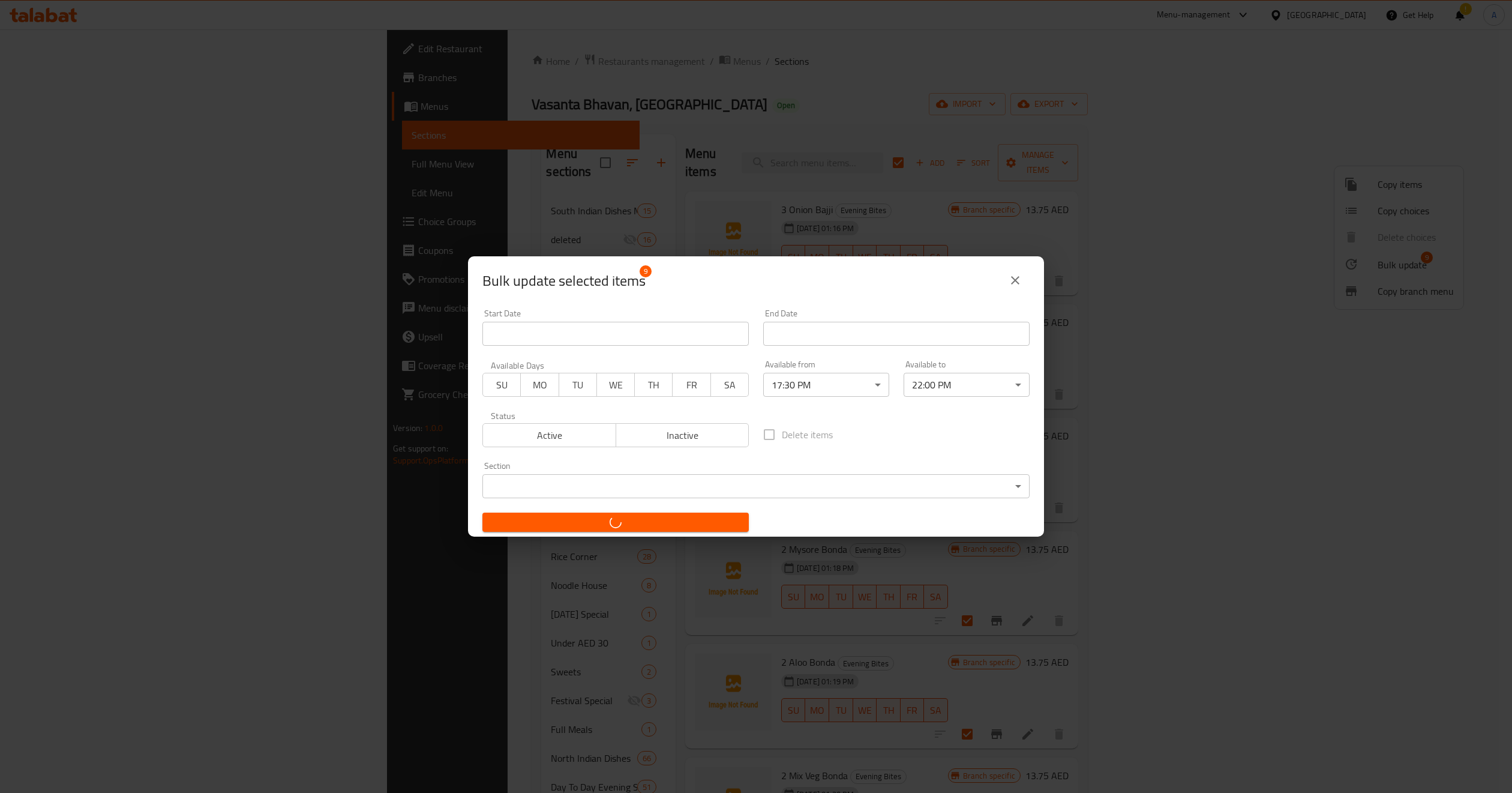
checkbox input "false"
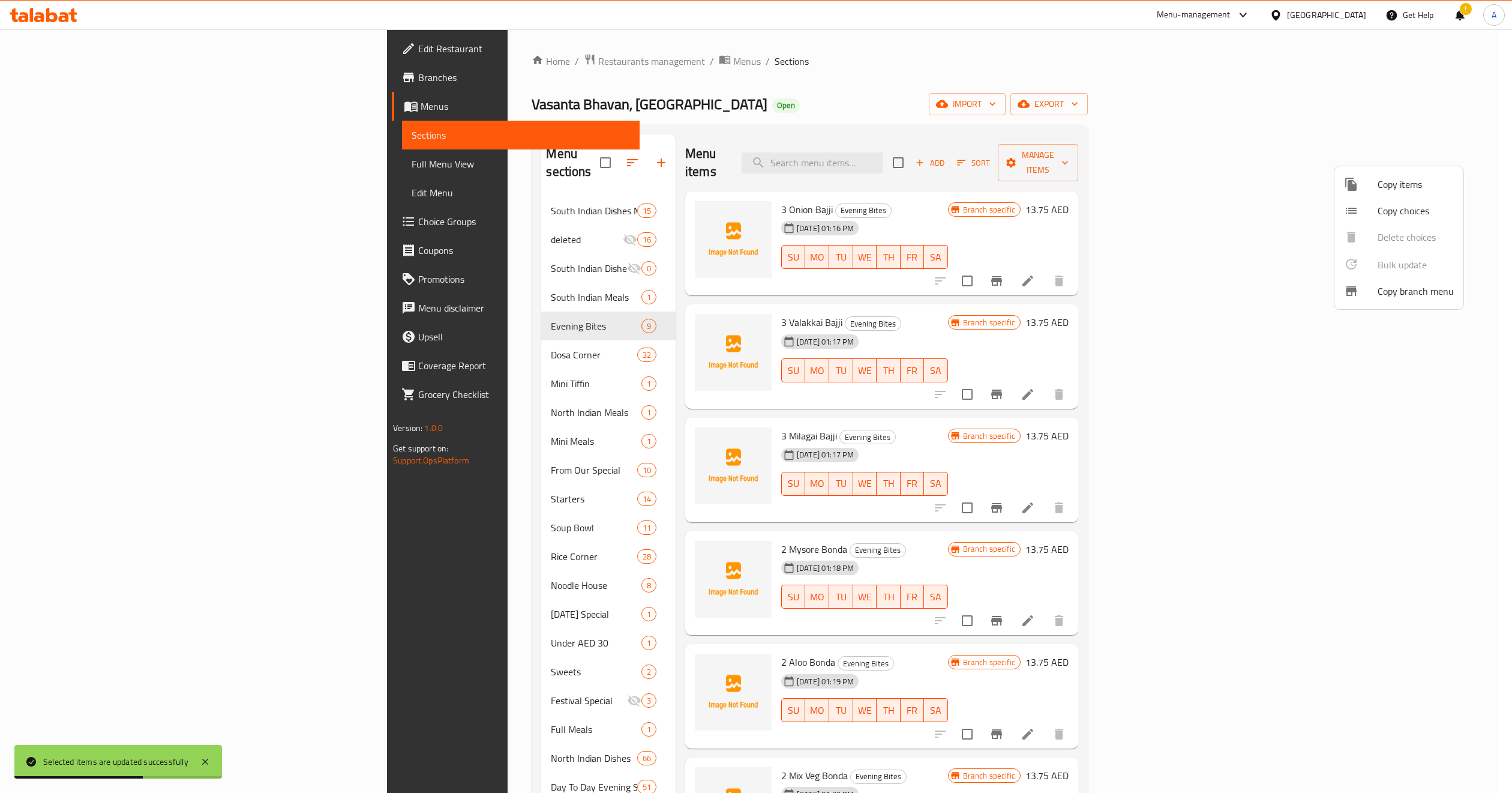
click at [508, 314] on div at bounding box center [756, 396] width 1512 height 793
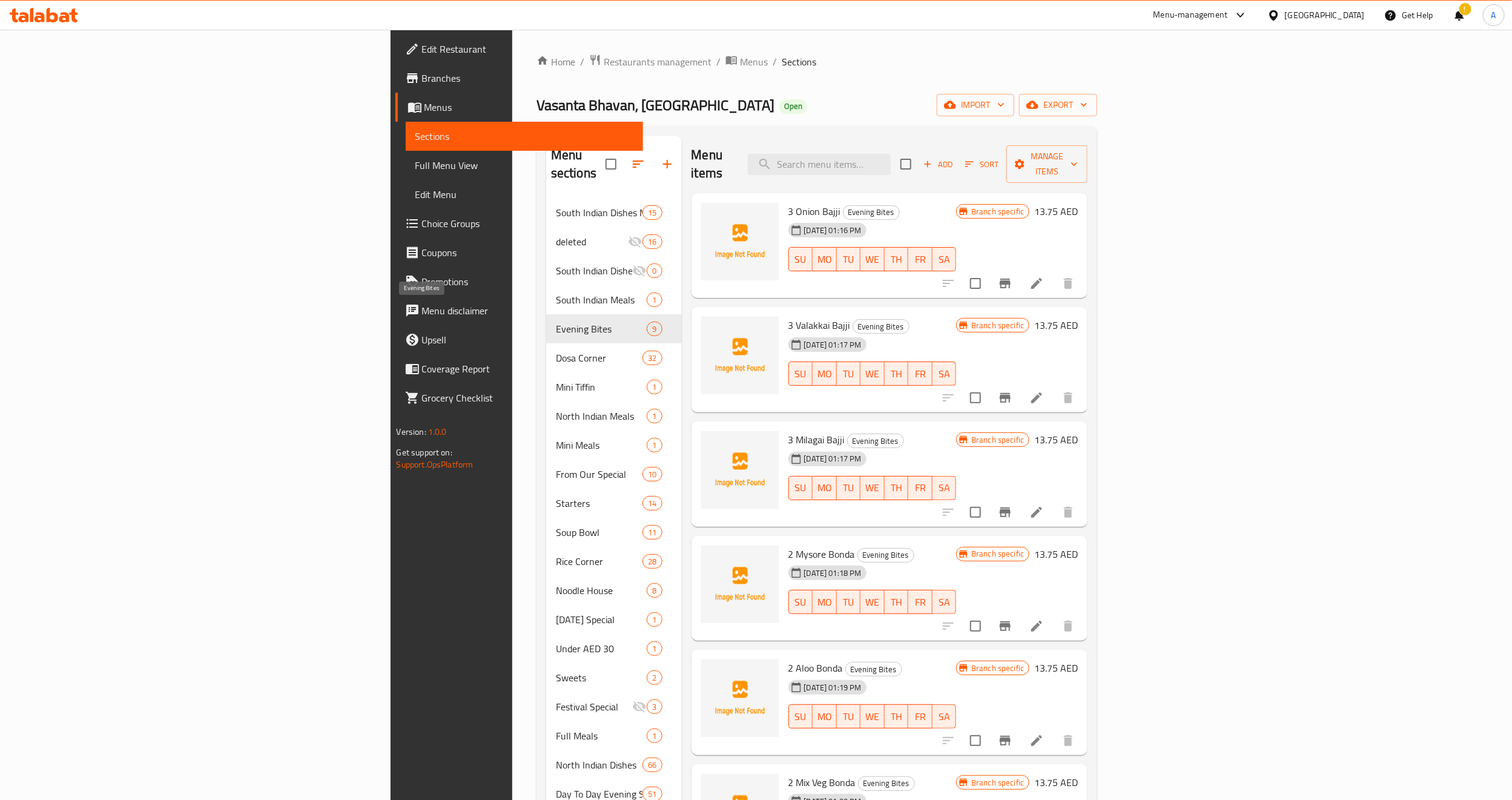
click at [556, 321] on span "Evening Bites" at bounding box center [601, 328] width 91 height 15
click at [682, 282] on div "Menu items Add Sort Manage items 3 Onion Bajji Evening Bites 05-10-2025 01:16 P…" at bounding box center [885, 547] width 406 height 823
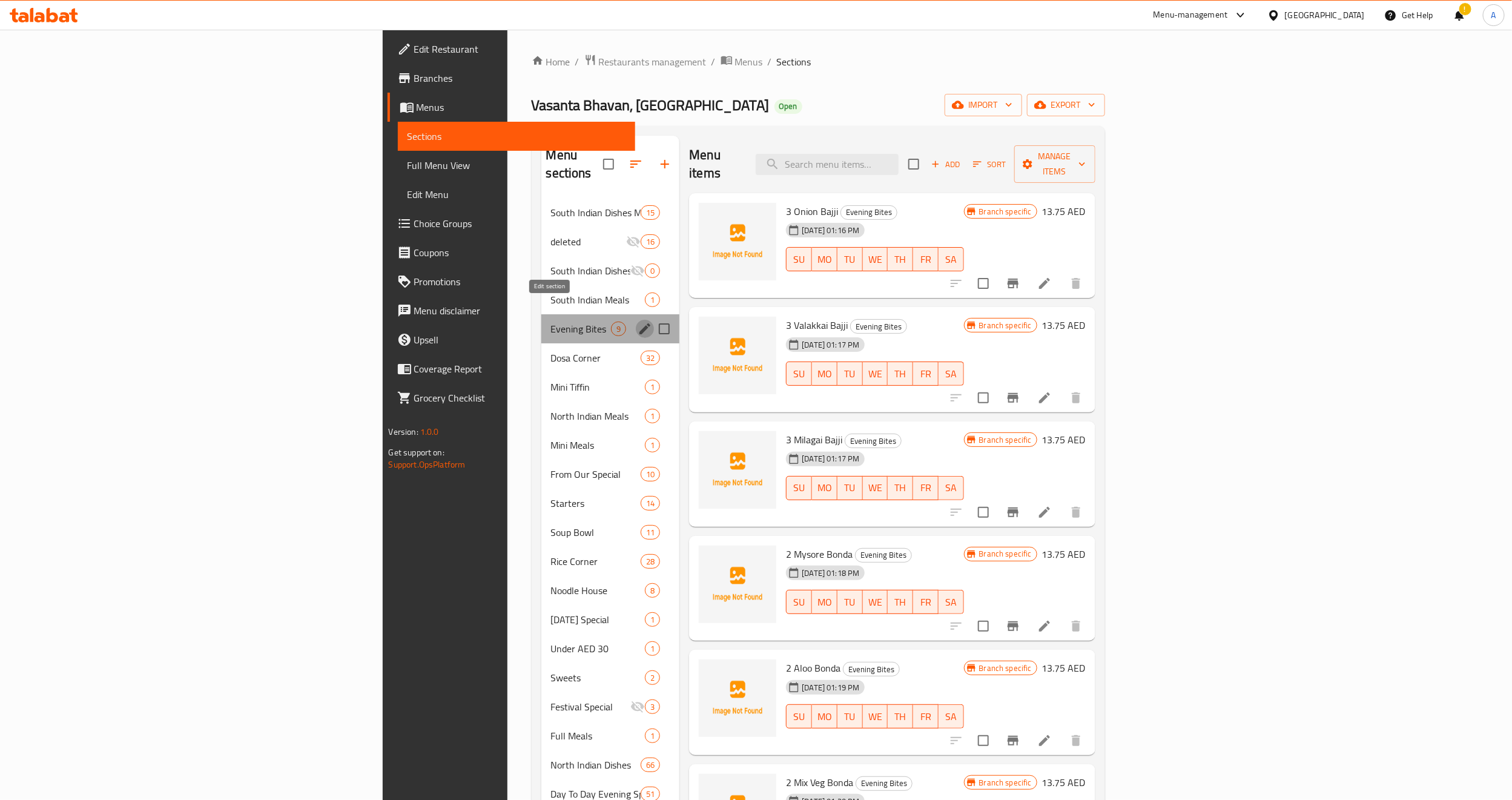
click at [640, 323] on icon "edit" at bounding box center [645, 328] width 11 height 11
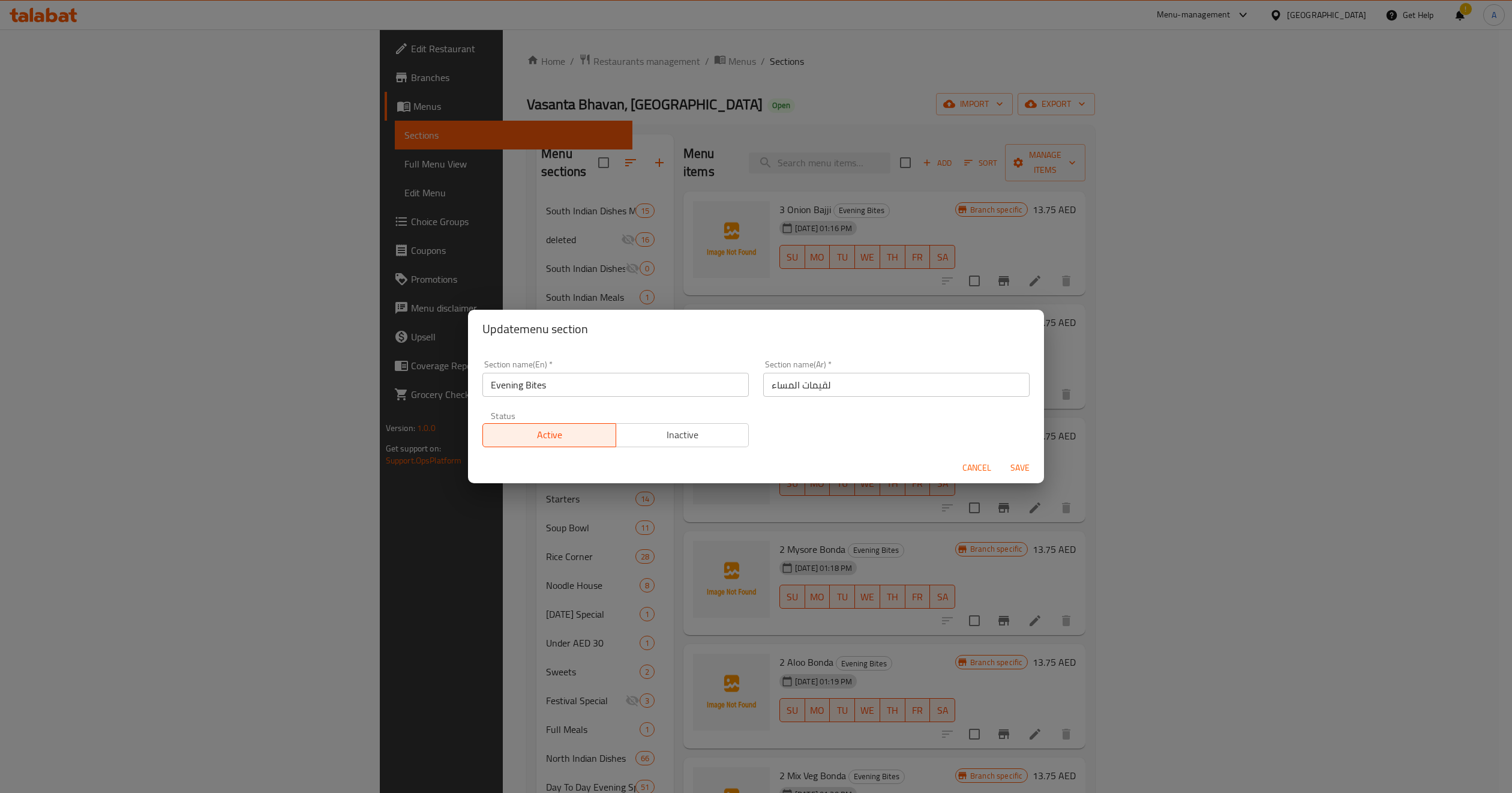
click at [681, 384] on input "Evening Bites" at bounding box center [616, 385] width 266 height 24
click at [766, 265] on div "Update menu section Section name(En)   * Evening Bites Section name(En) * Secti…" at bounding box center [756, 396] width 1512 height 793
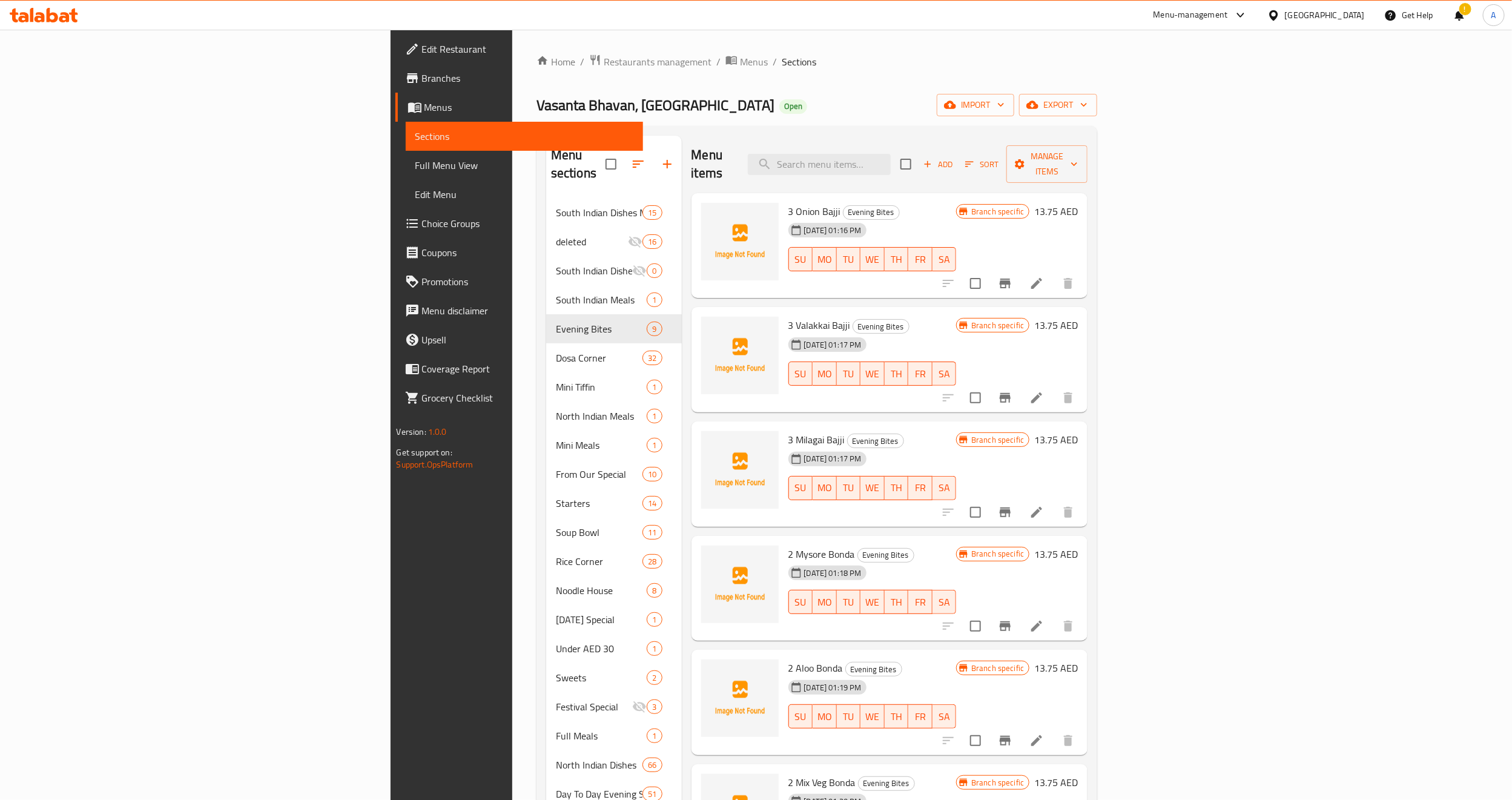
click at [881, 332] on div "05-10-2025 01:17 PM SU MO TU WE TH FR SA" at bounding box center [872, 365] width 178 height 65
click at [917, 332] on div "05-10-2025 01:17 PM SU MO TU WE TH FR SA" at bounding box center [872, 365] width 178 height 65
click at [891, 154] on input "search" at bounding box center [819, 164] width 143 height 21
paste input "Gobi 65"
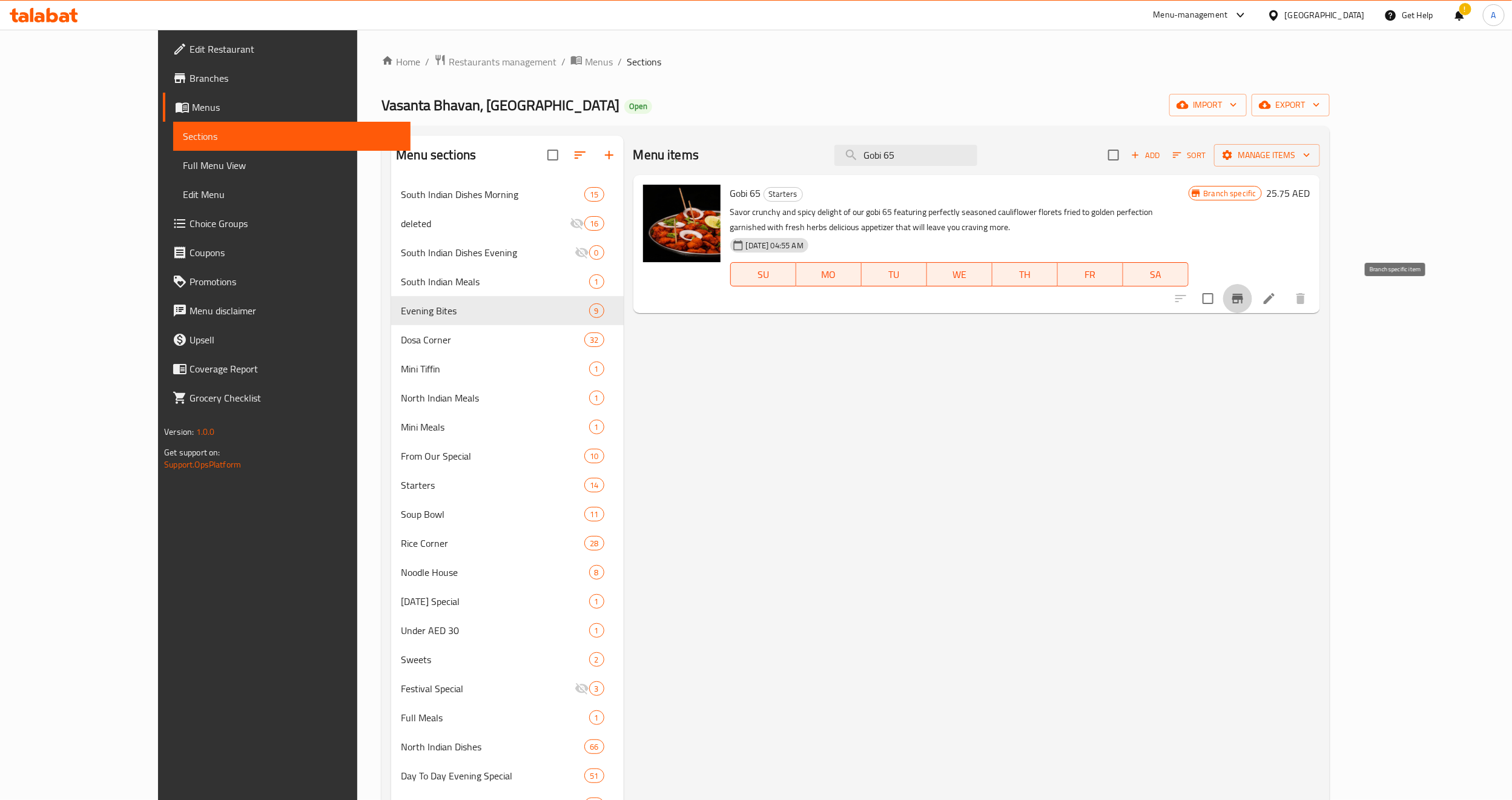
click at [1243, 304] on icon "Branch-specific-item" at bounding box center [1237, 298] width 11 height 10
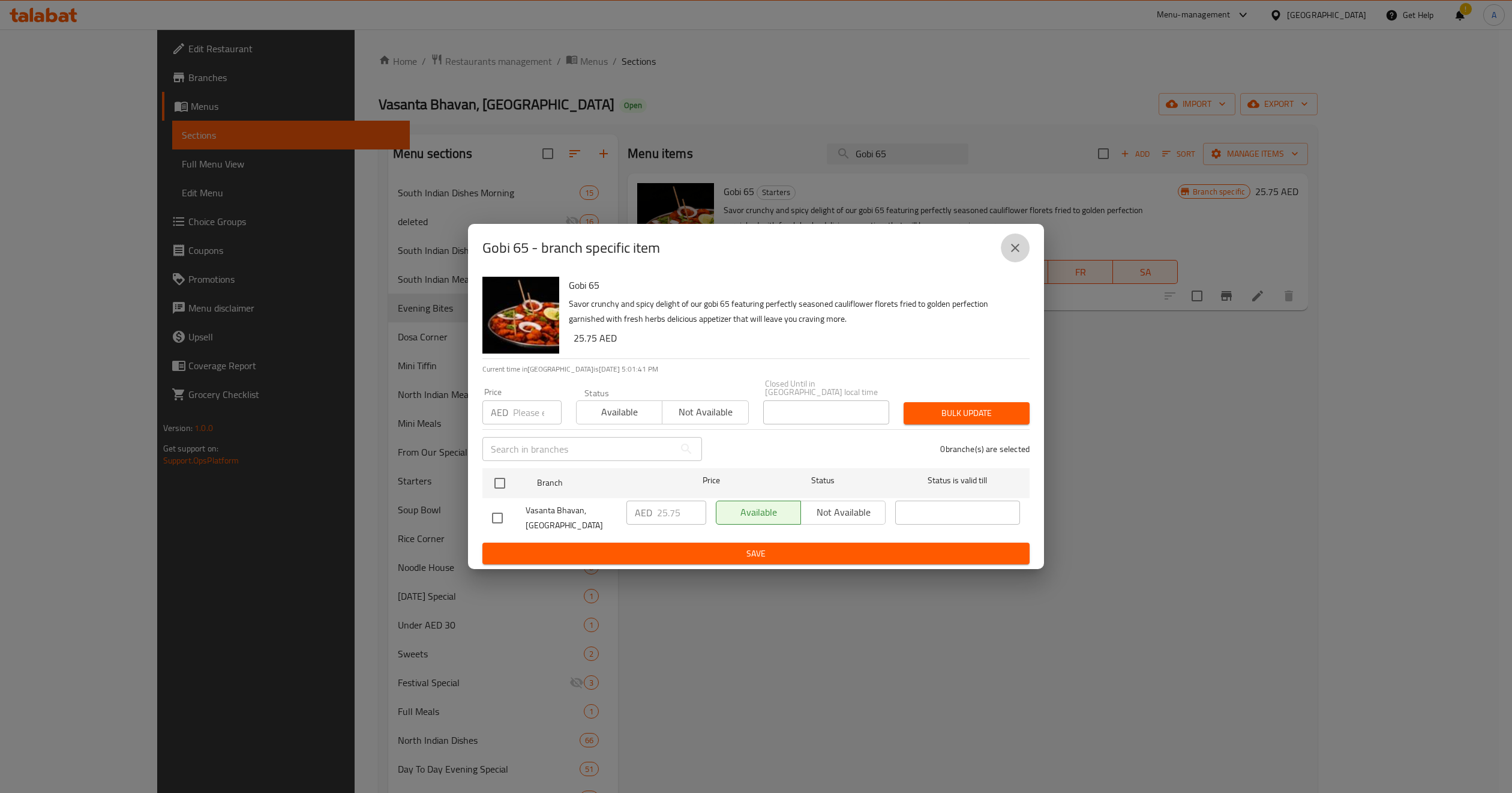
click at [1017, 253] on icon "close" at bounding box center [1015, 248] width 14 height 14
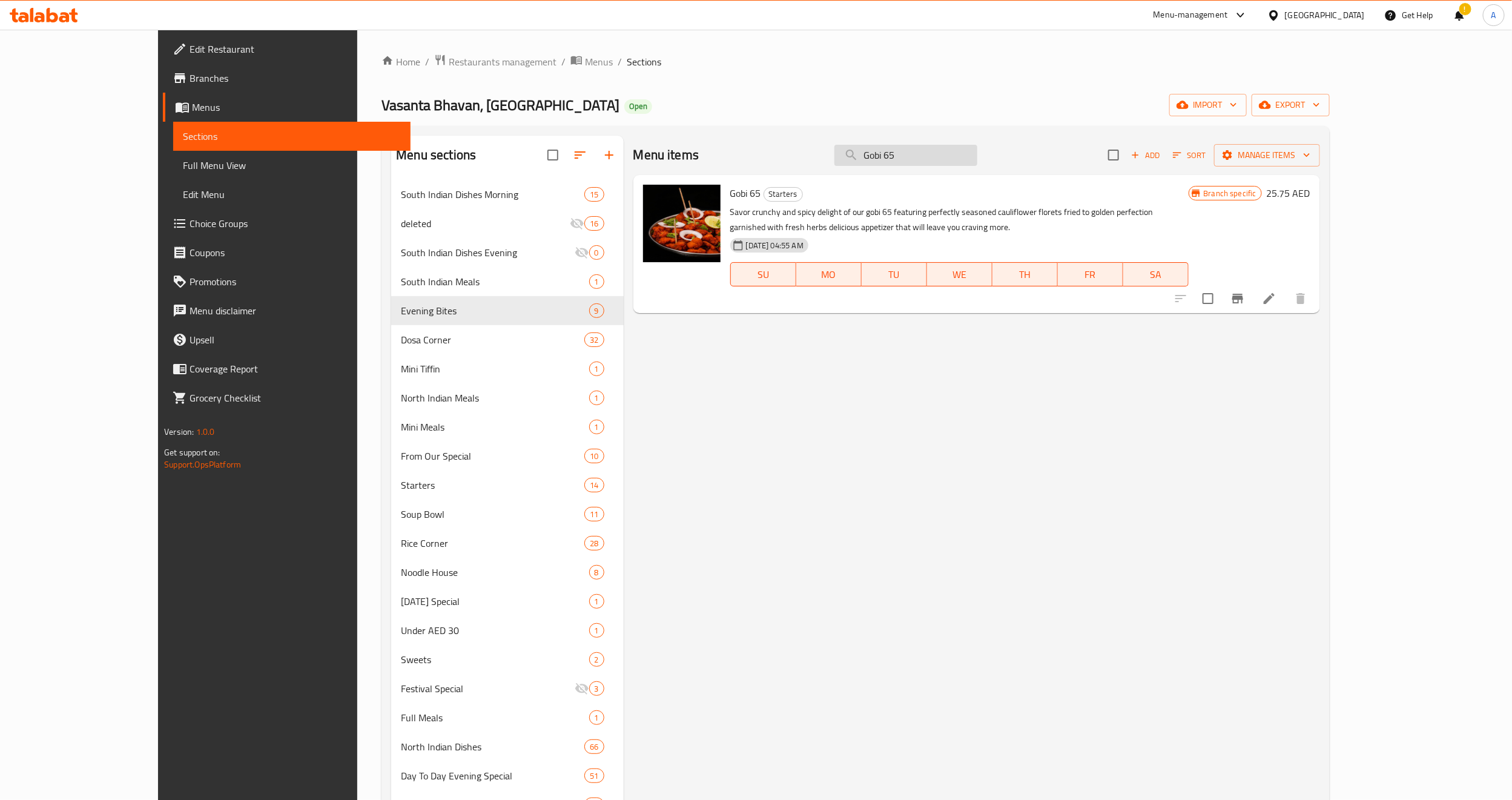
click at [978, 153] on input "Gobi 65" at bounding box center [905, 155] width 143 height 21
paste input "Mushroom"
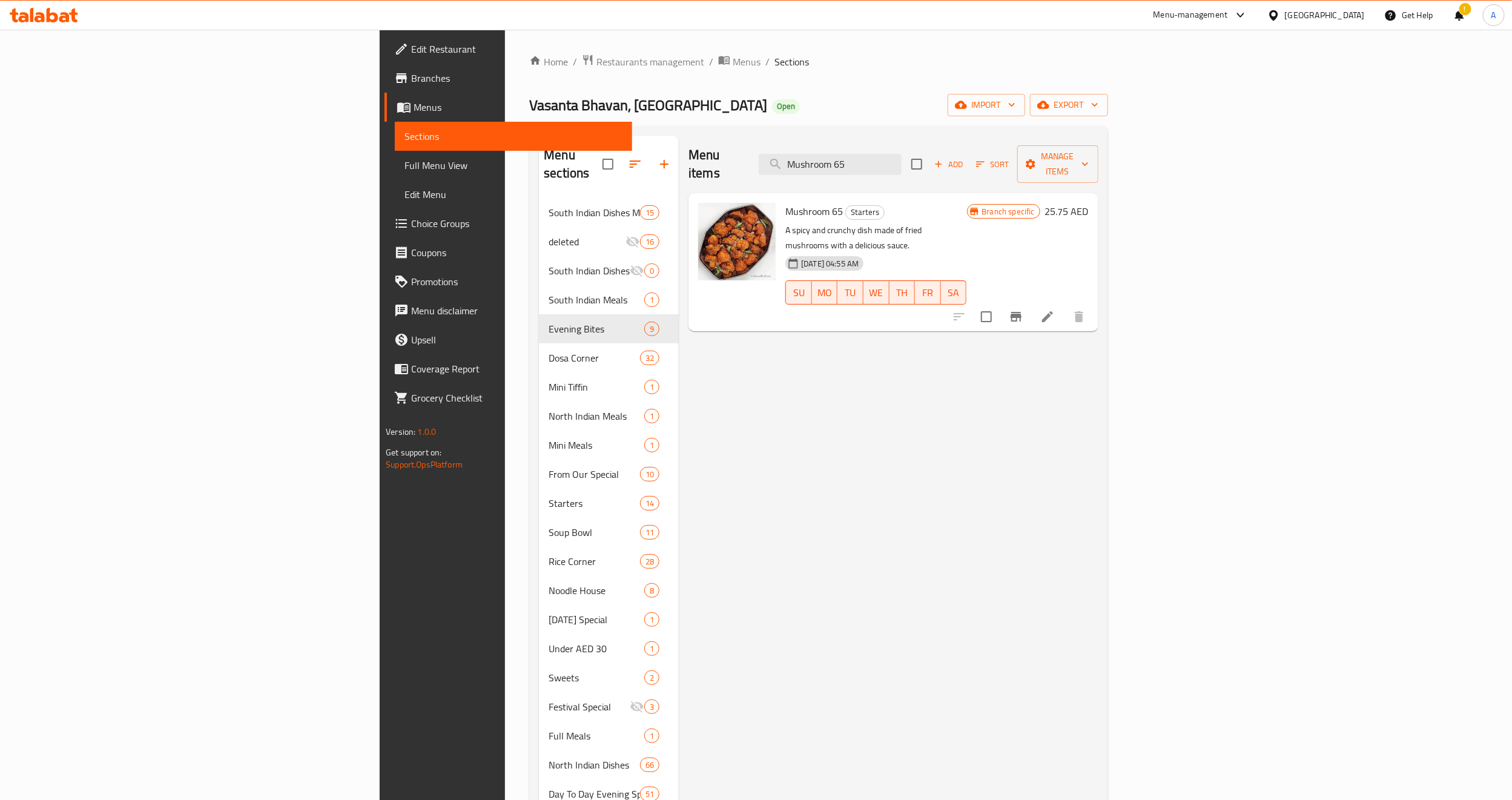
click at [1023, 309] on icon "Branch-specific-item" at bounding box center [1016, 316] width 15 height 15
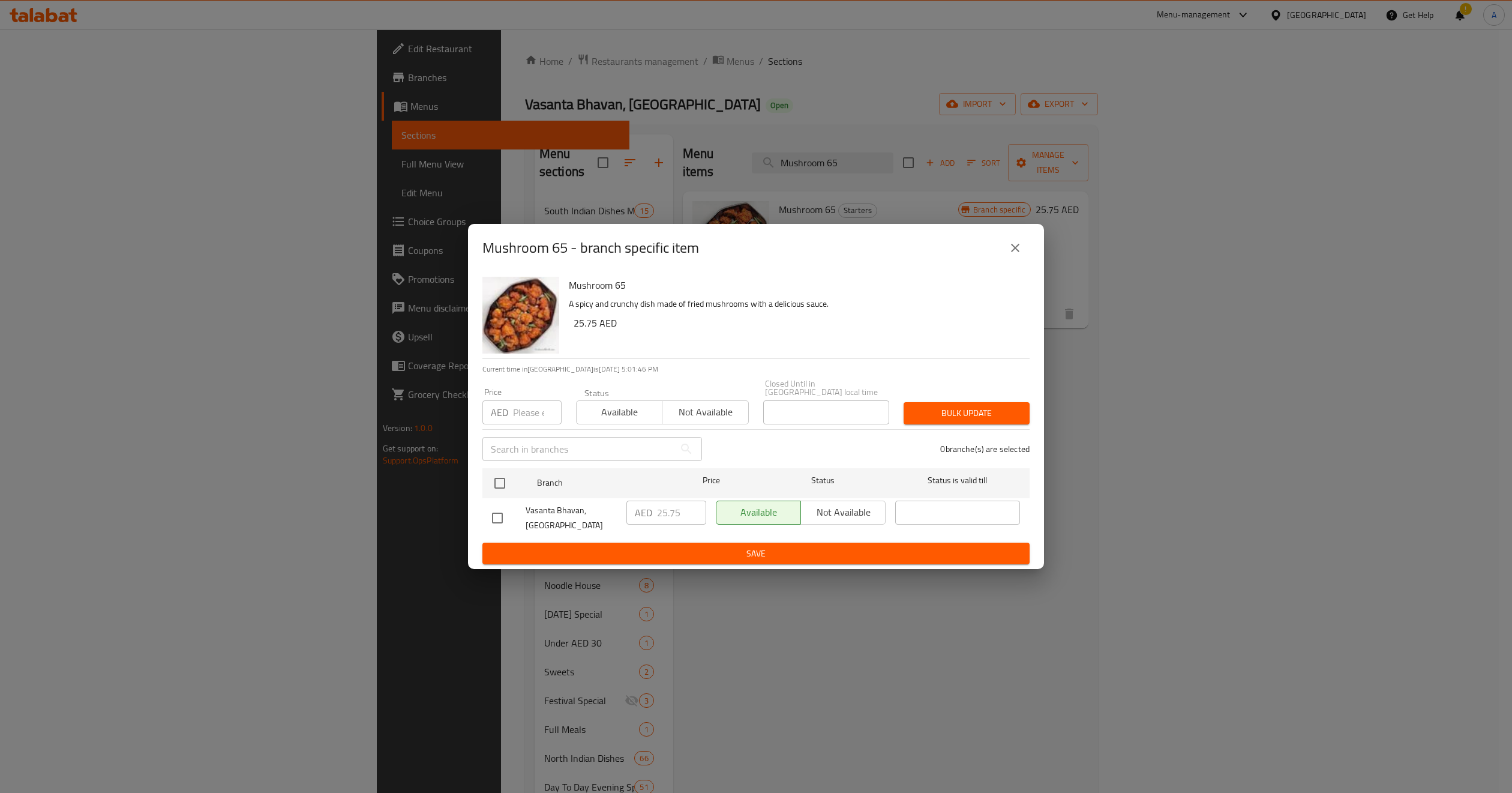
click at [1008, 248] on icon "close" at bounding box center [1015, 248] width 14 height 14
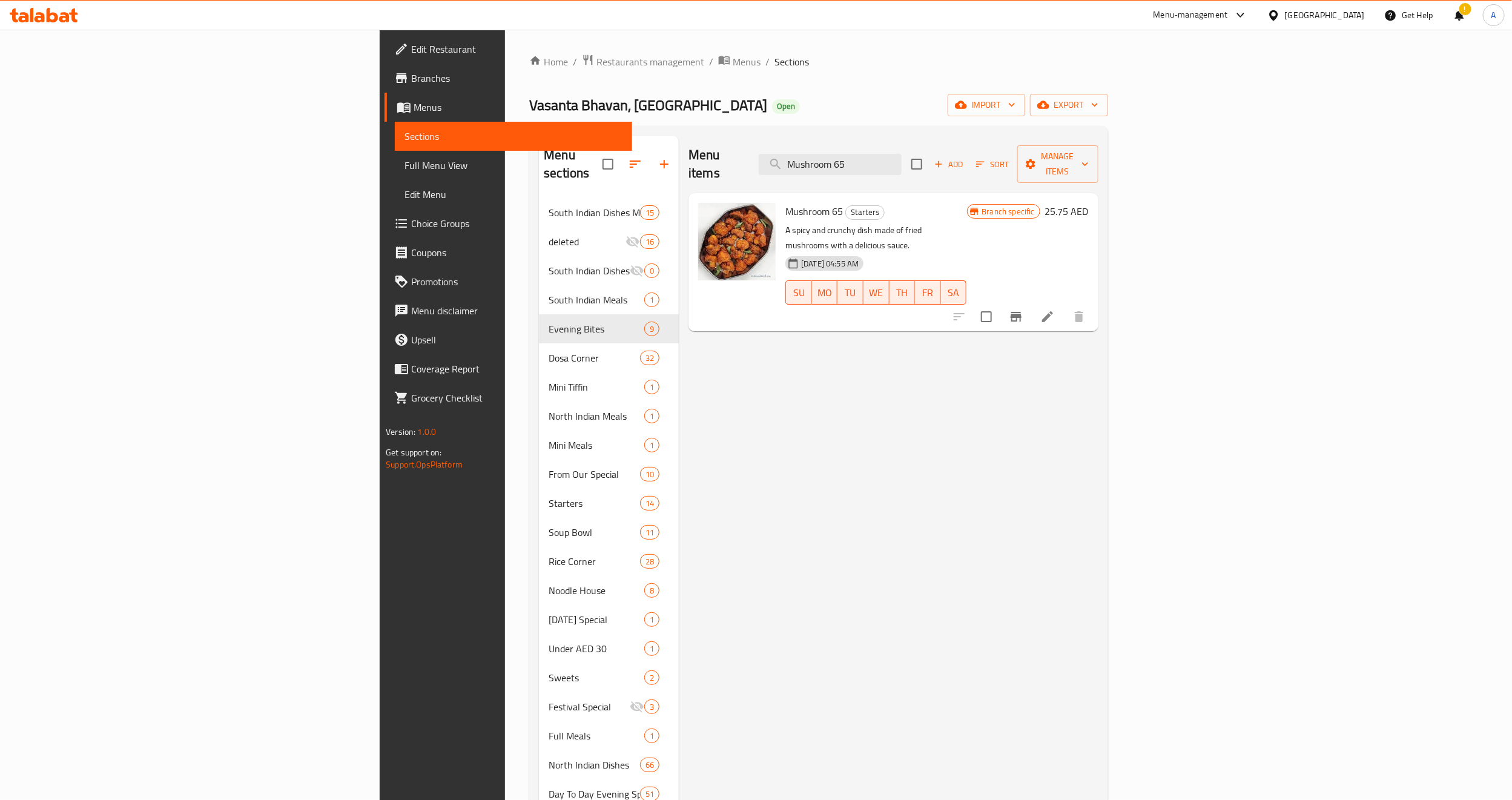
click at [929, 223] on p "A spicy and crunchy dish made of fried mushrooms with a delicious sauce." at bounding box center [876, 238] width 181 height 30
click at [901, 164] on input "Mushroom 65" at bounding box center [830, 164] width 143 height 21
paste input "Paneer"
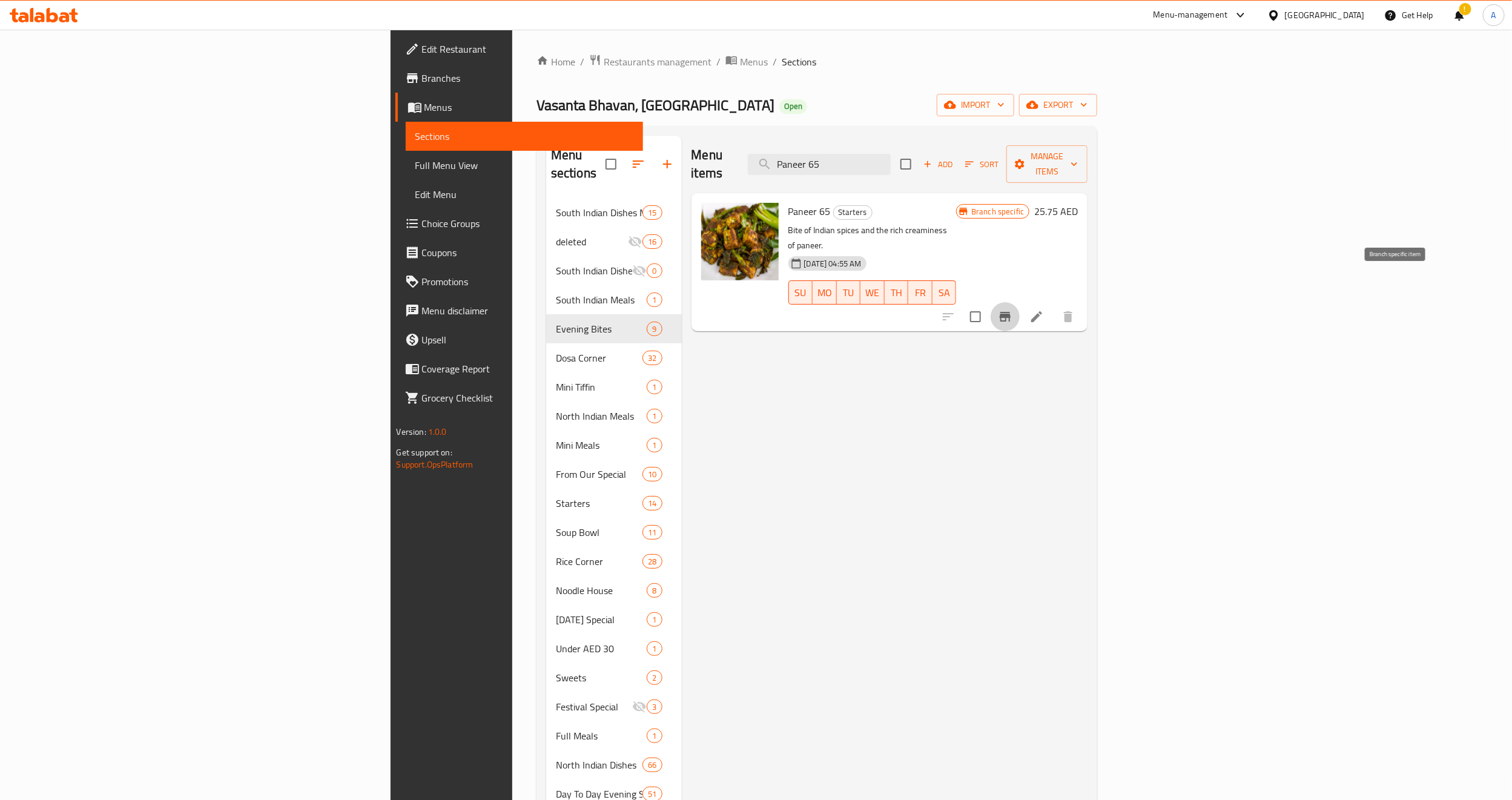
click at [1012, 309] on icon "Branch-specific-item" at bounding box center [1005, 316] width 15 height 15
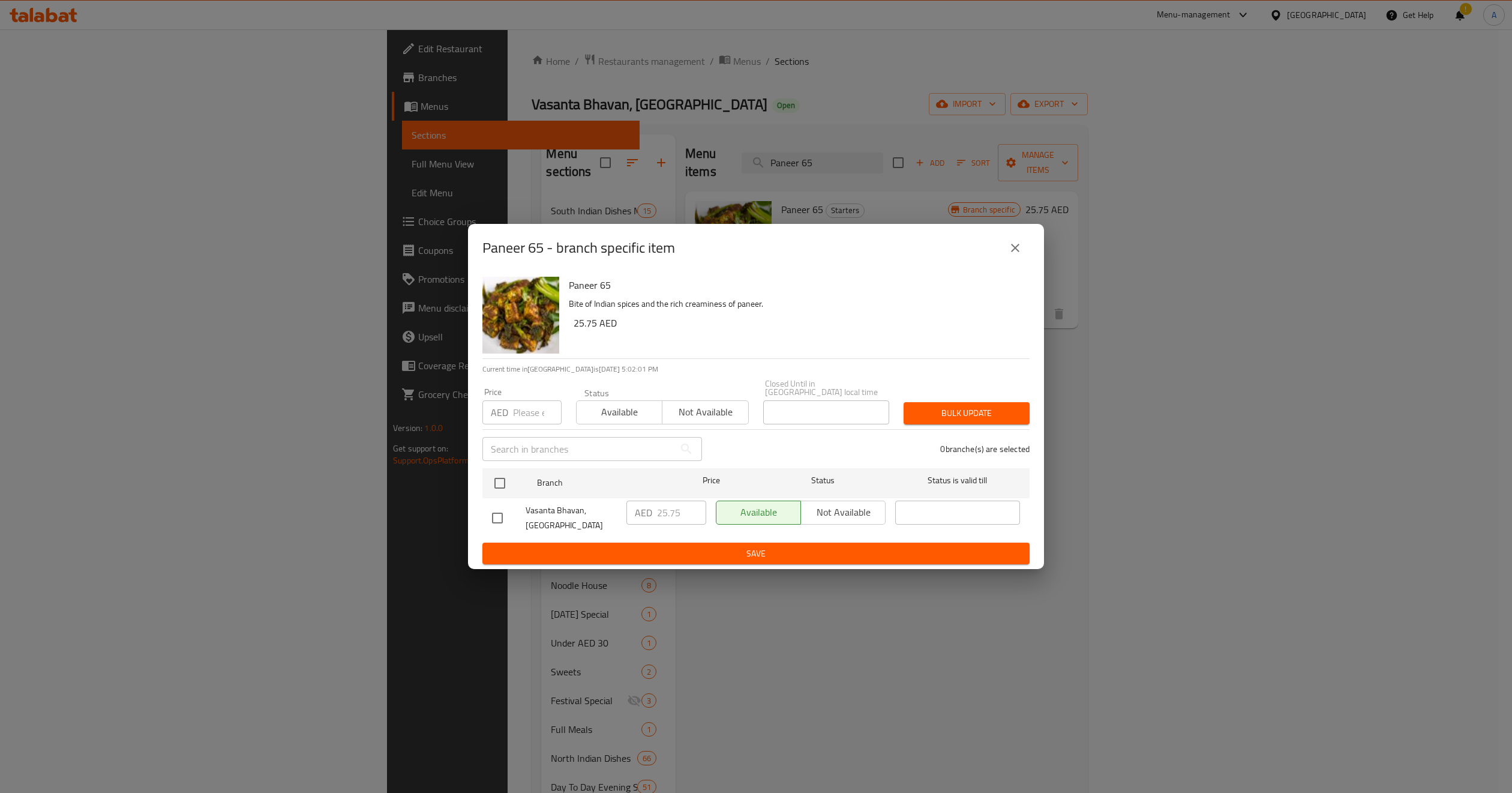
click at [1016, 245] on icon "close" at bounding box center [1015, 248] width 14 height 14
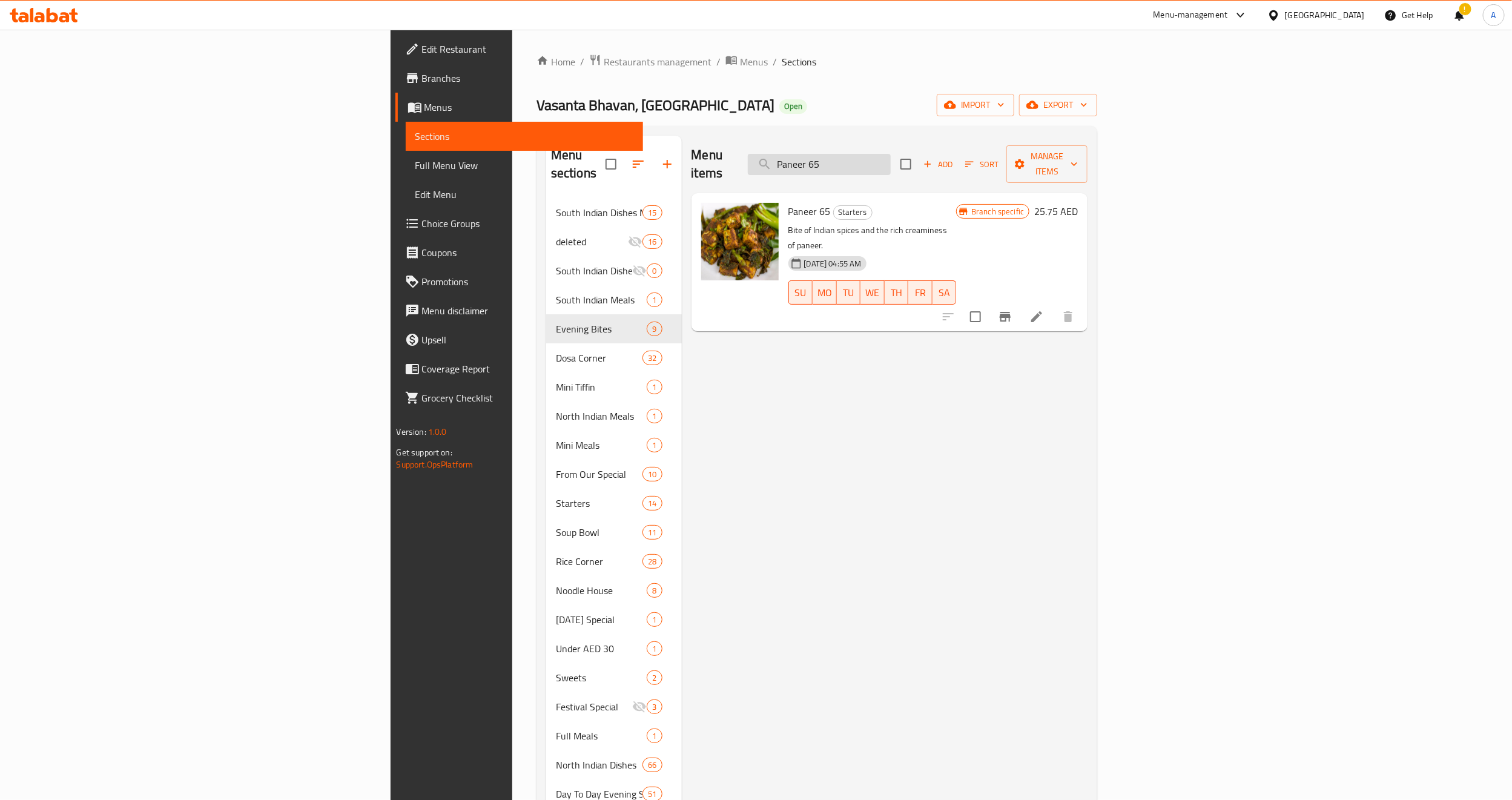
click at [891, 154] on input "Paneer 65" at bounding box center [819, 164] width 143 height 21
paste input "Mushroom"
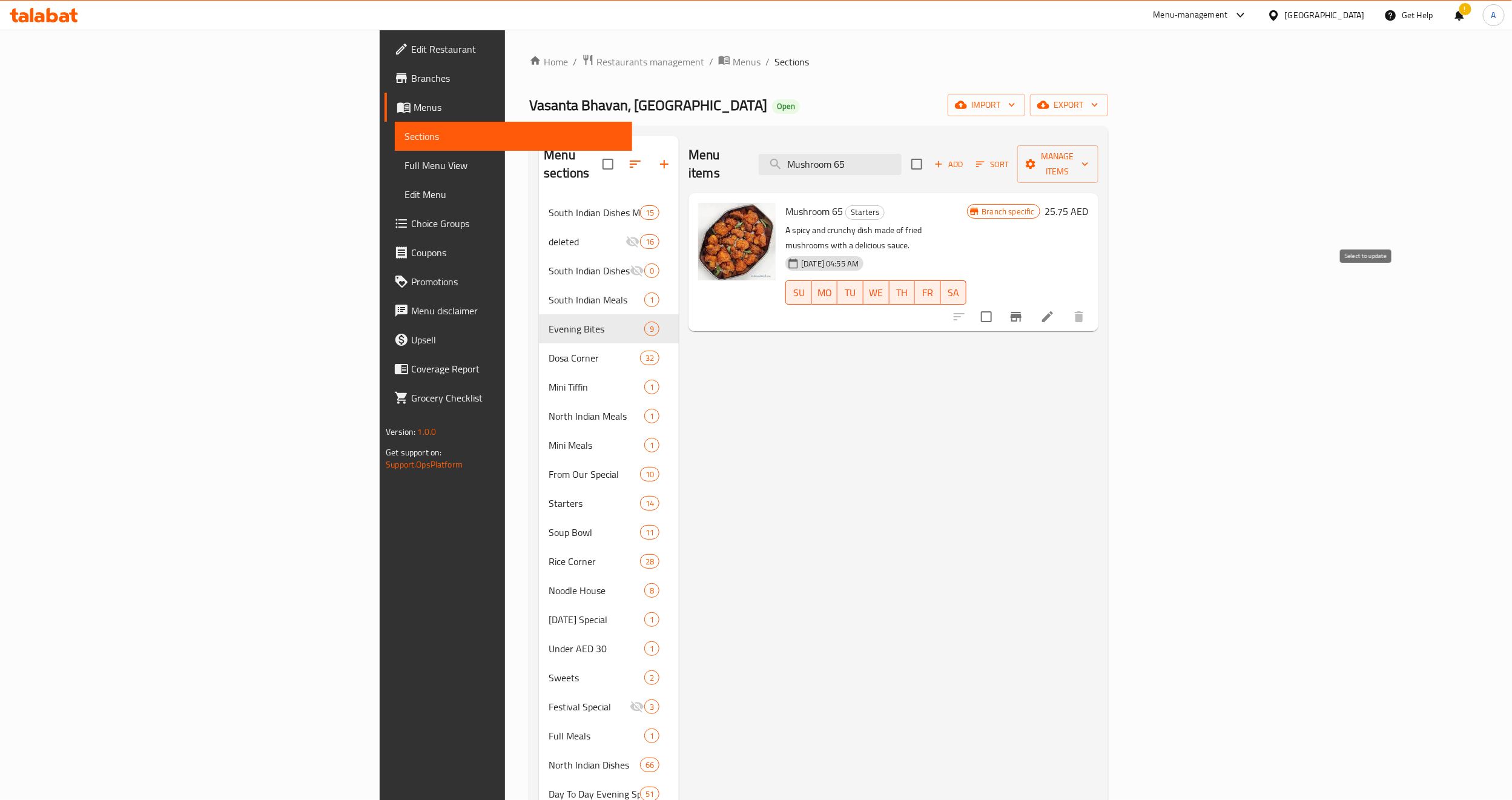
click at [1031, 302] on button "Branch-specific-item" at bounding box center [1016, 317] width 29 height 29
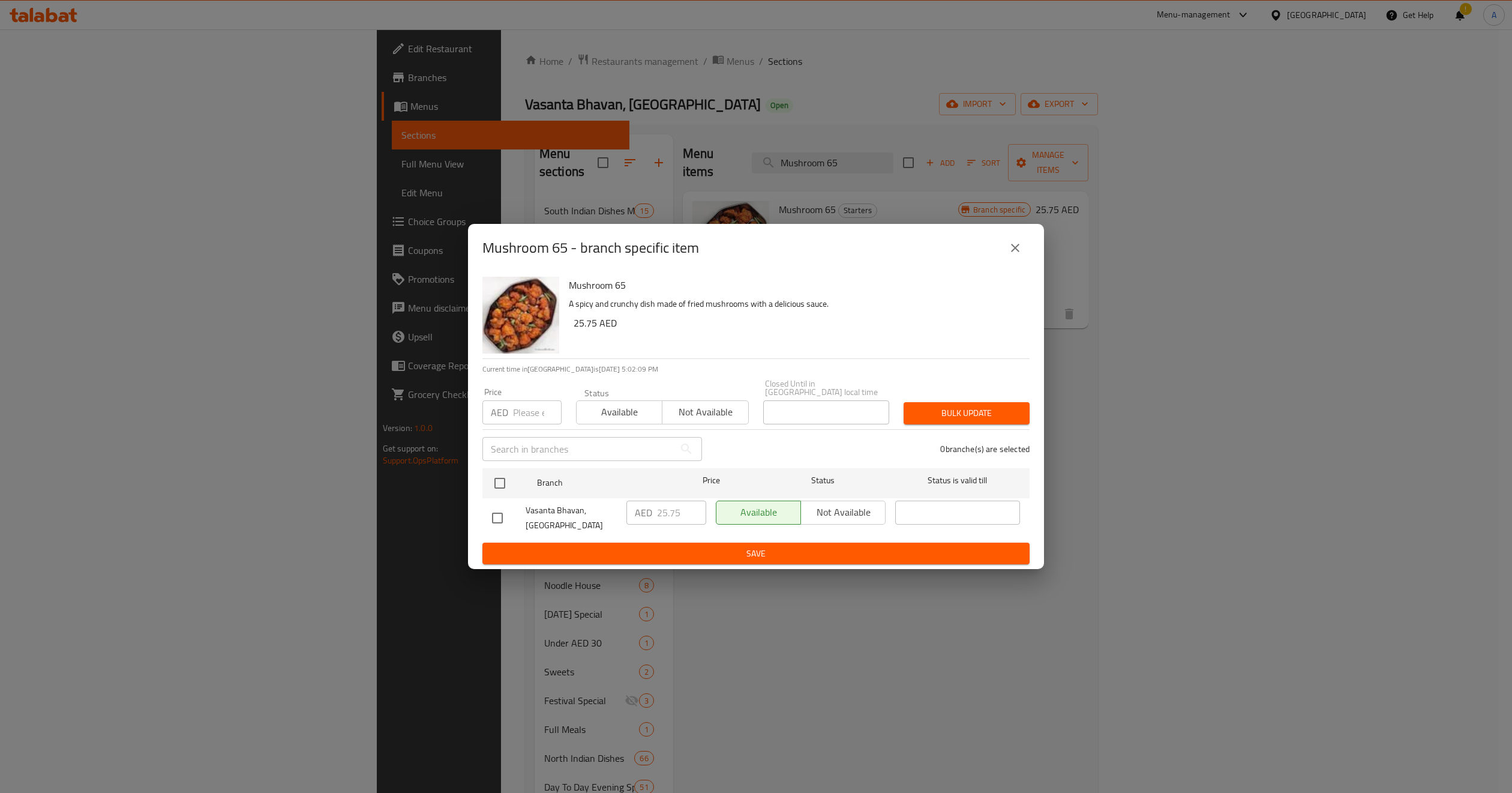
click at [1018, 243] on icon "close" at bounding box center [1015, 248] width 14 height 14
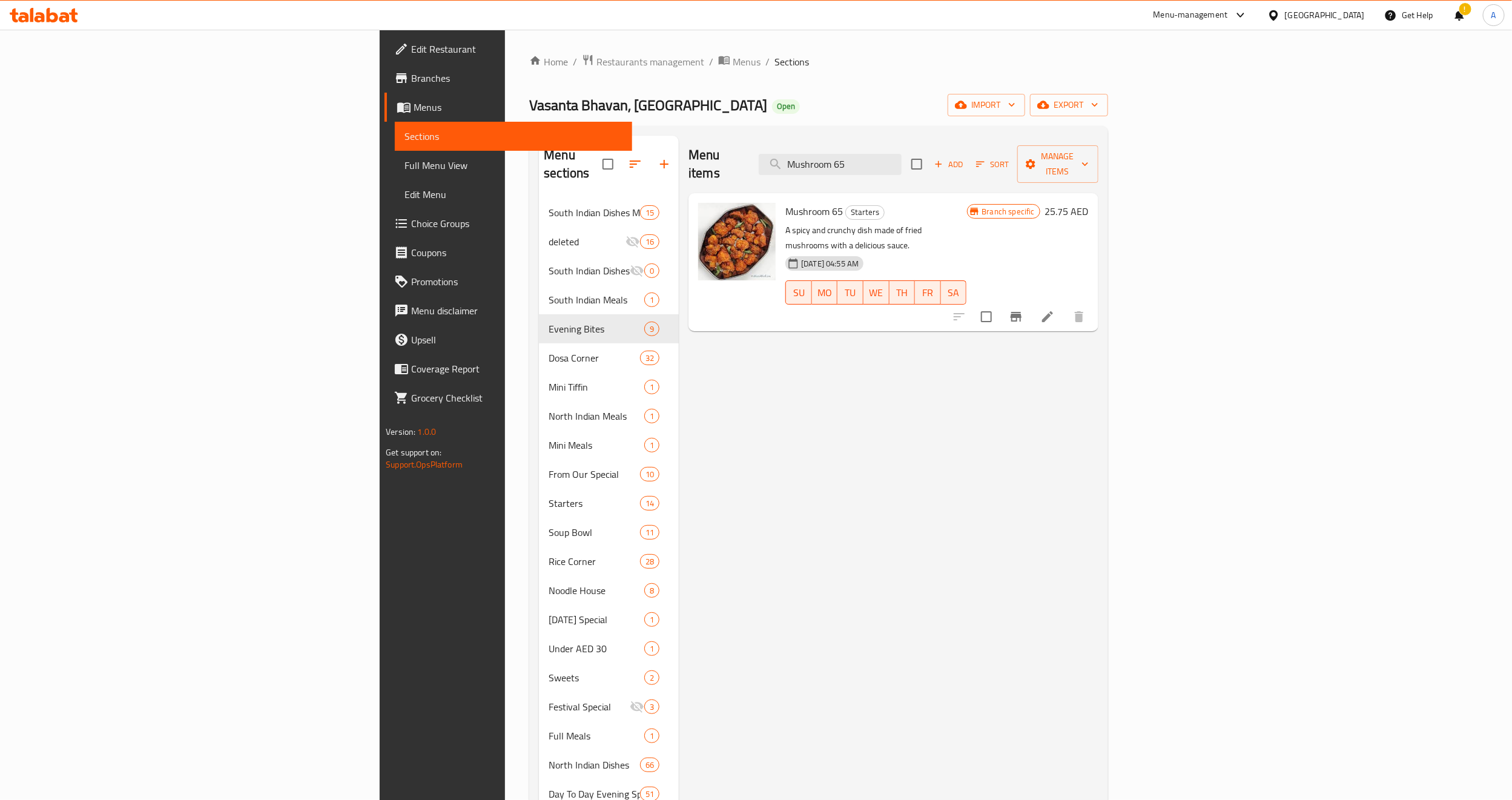
click at [1014, 142] on div "Menu items Mushroom 65 Add Sort Manage items" at bounding box center [893, 164] width 410 height 58
click at [901, 162] on input "Mushroom 65" at bounding box center [830, 164] width 143 height 21
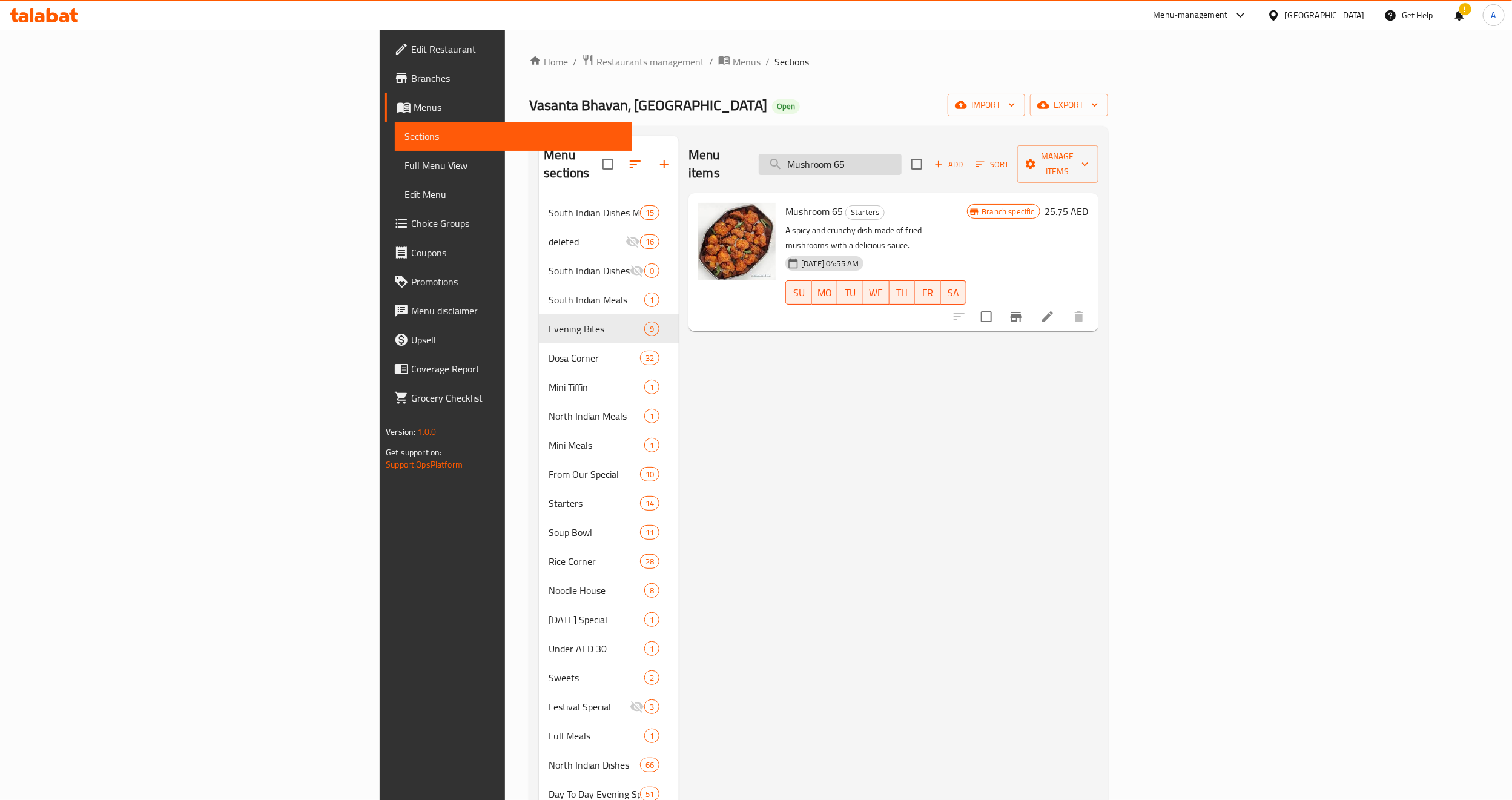
paste input "Gobi"
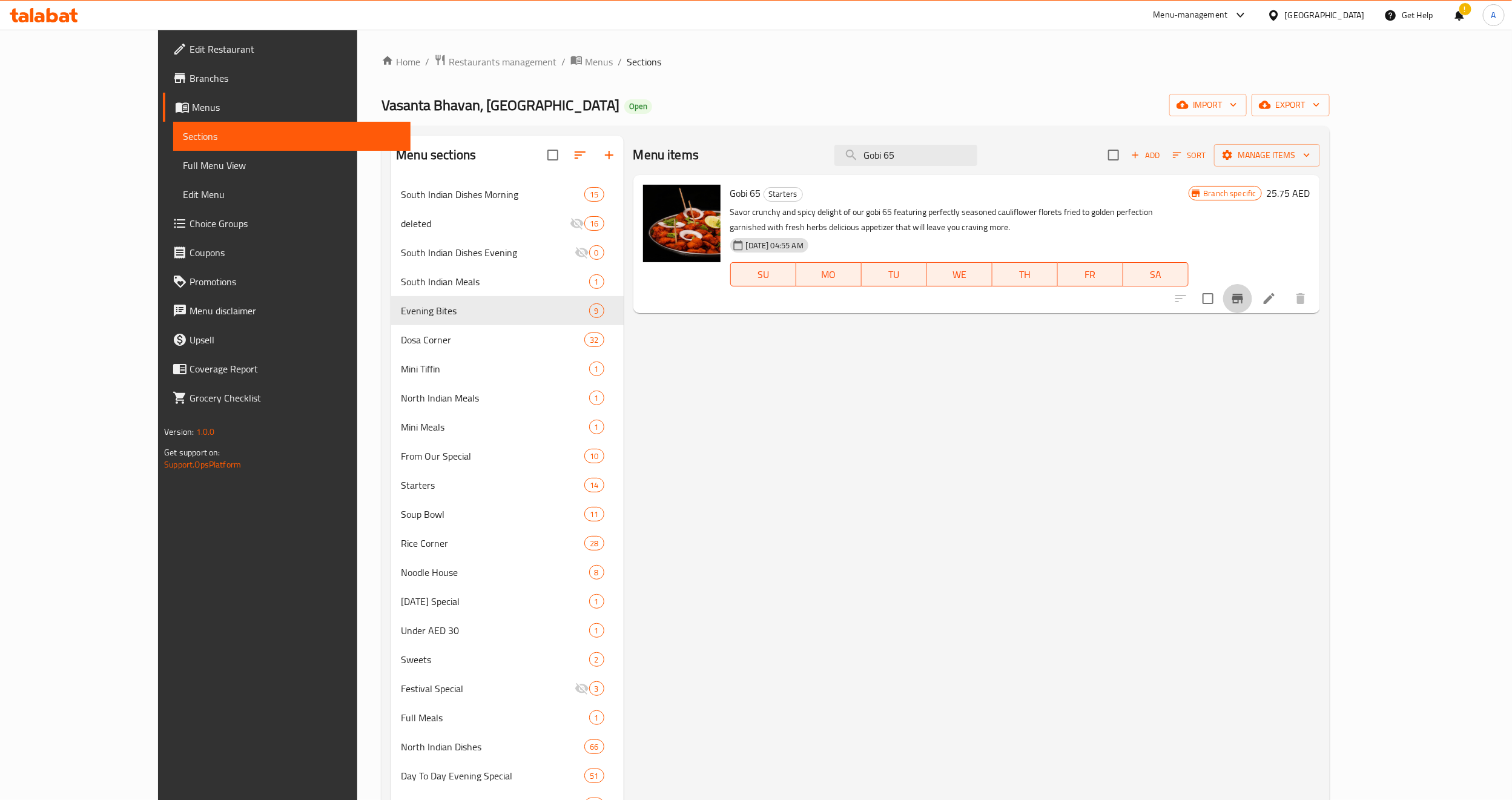
click at [1243, 297] on icon "Branch-specific-item" at bounding box center [1237, 298] width 11 height 10
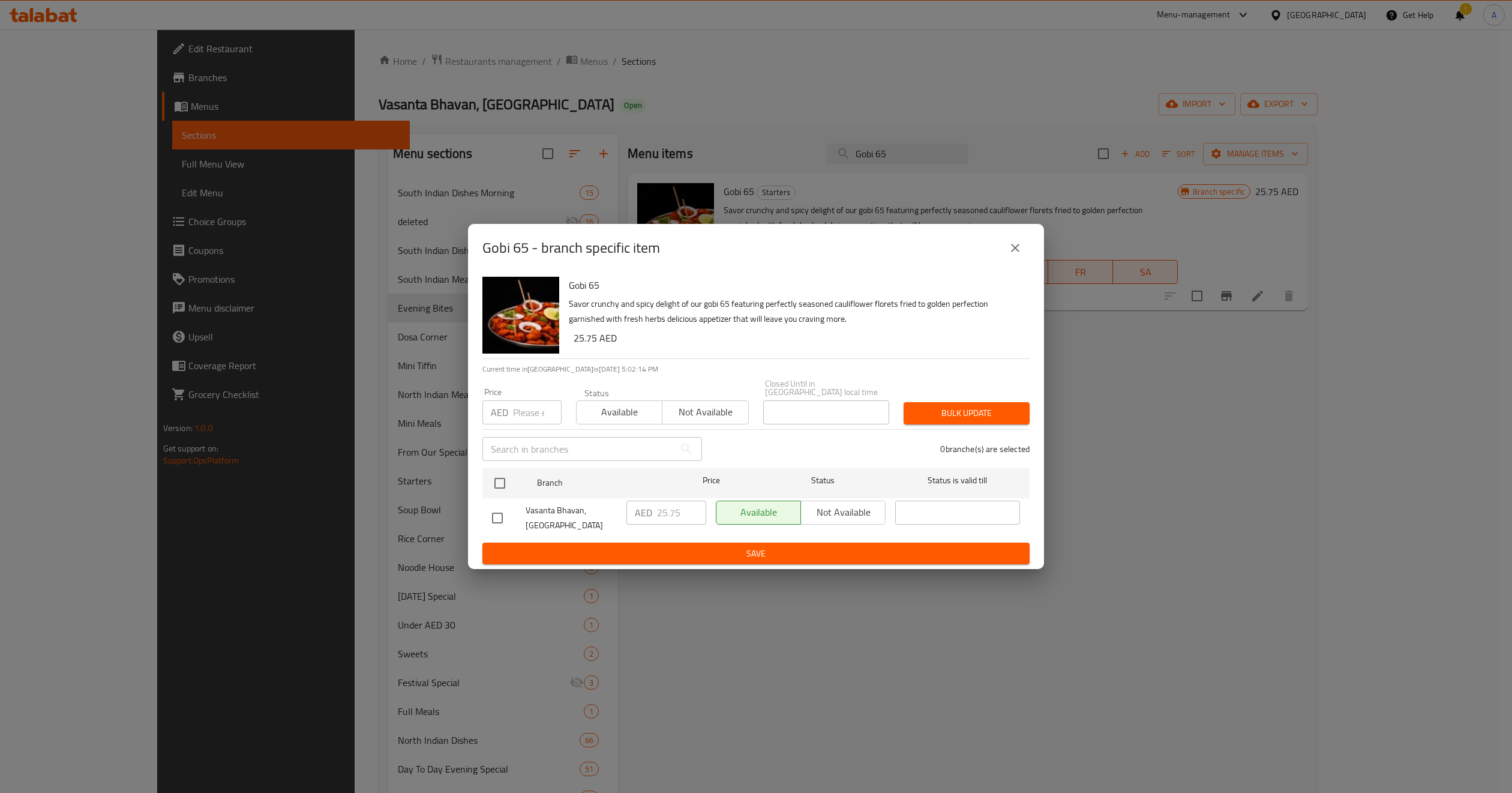
click at [1016, 247] on icon "close" at bounding box center [1015, 248] width 8 height 8
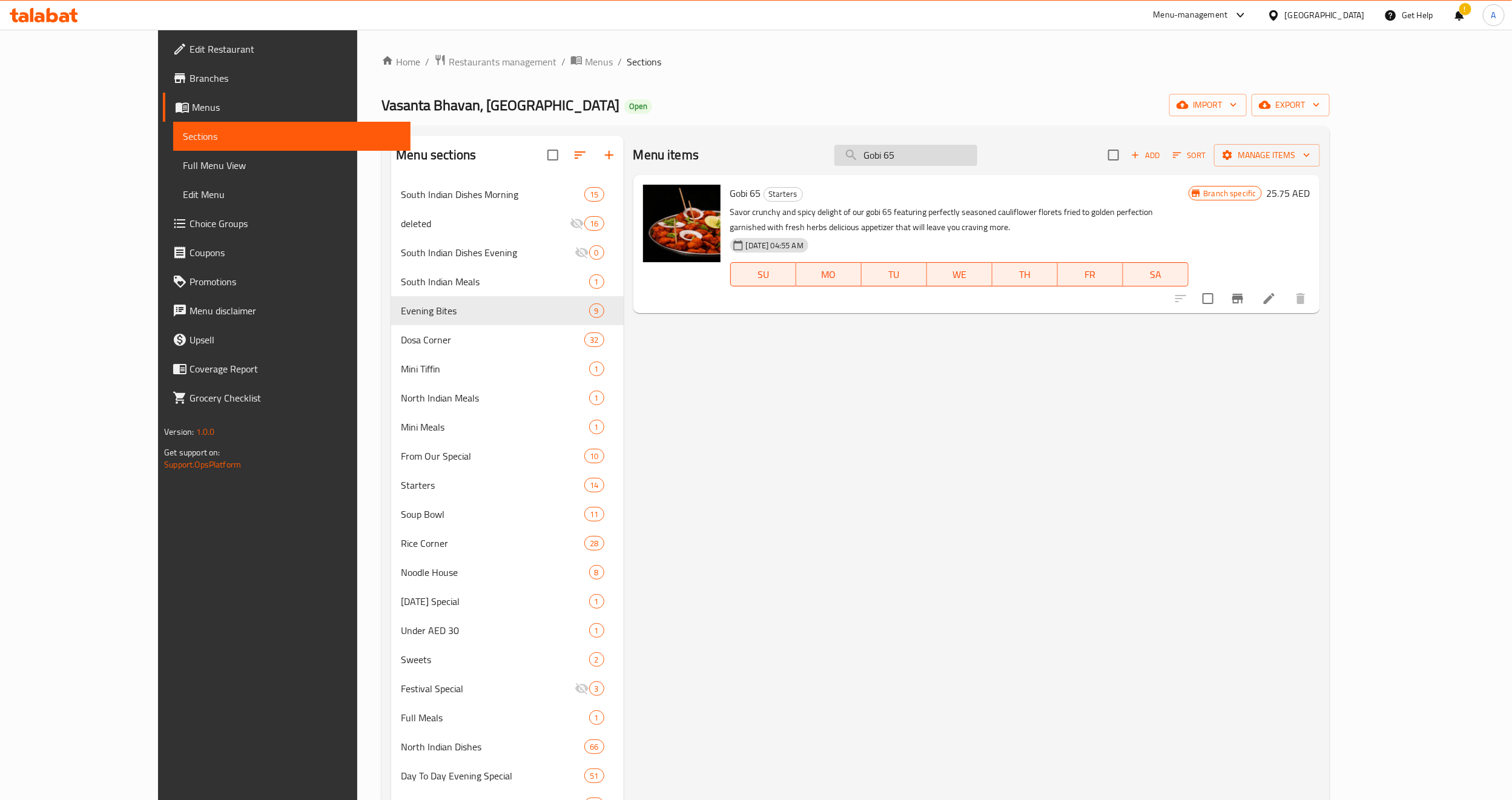
click at [953, 148] on input "Gobi 65" at bounding box center [905, 155] width 143 height 21
paste input "Paneer"
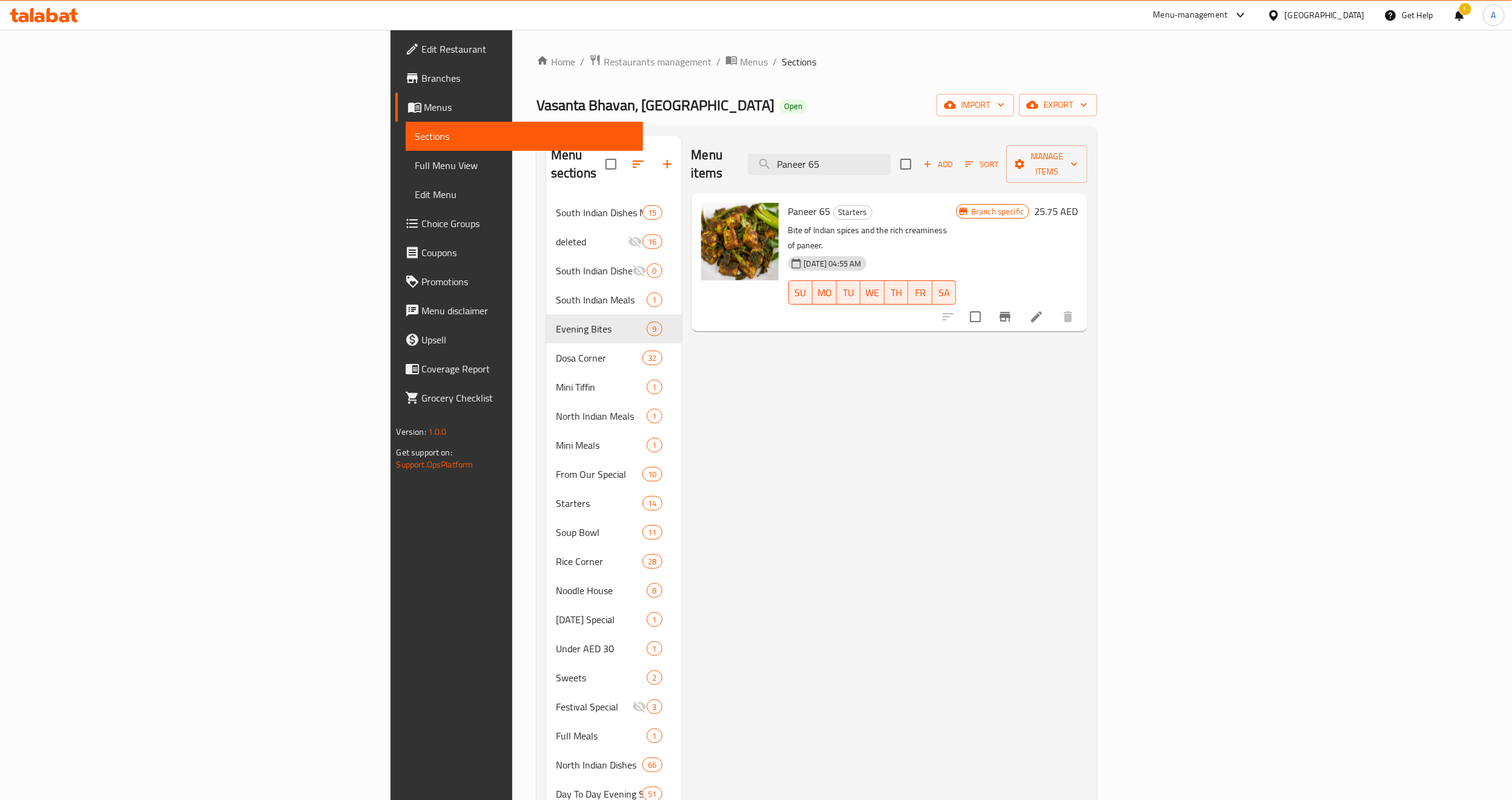
click at [1012, 309] on icon "Branch-specific-item" at bounding box center [1005, 316] width 15 height 15
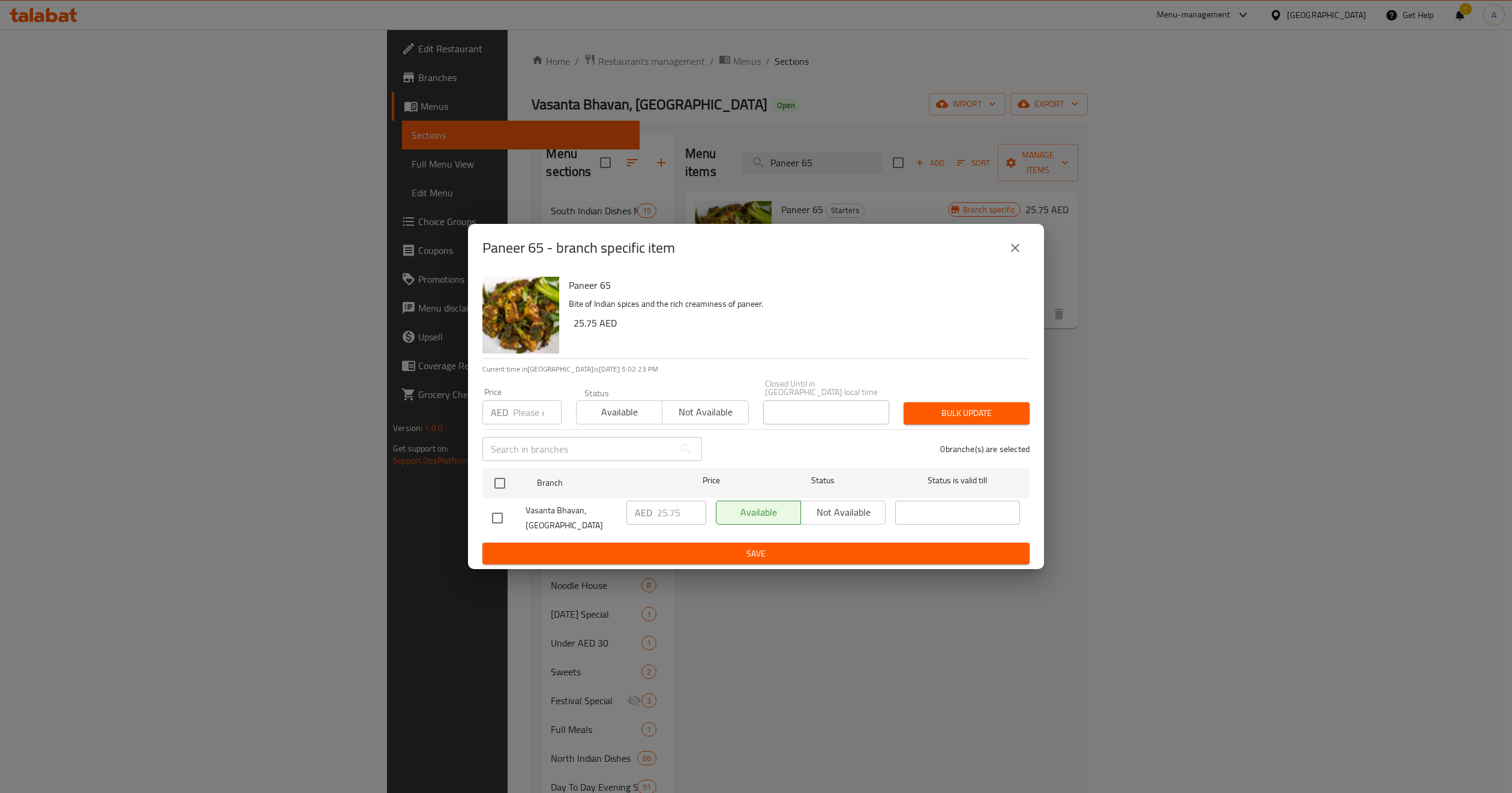
click at [1013, 256] on button "close" at bounding box center [1015, 248] width 29 height 29
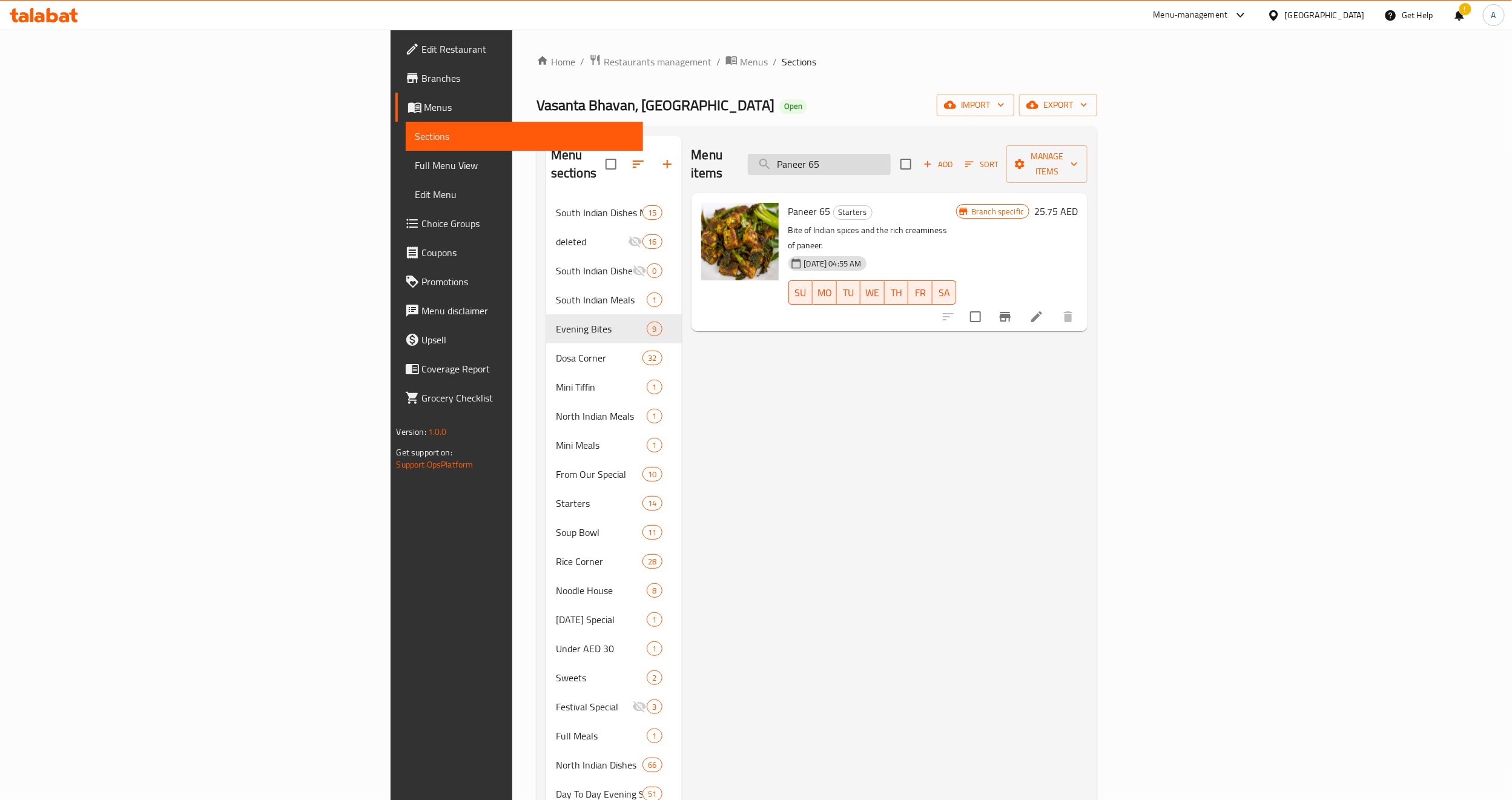
click at [891, 154] on input "Paneer 65" at bounding box center [819, 164] width 143 height 21
paste input "Mushroom Salt & Pepper"
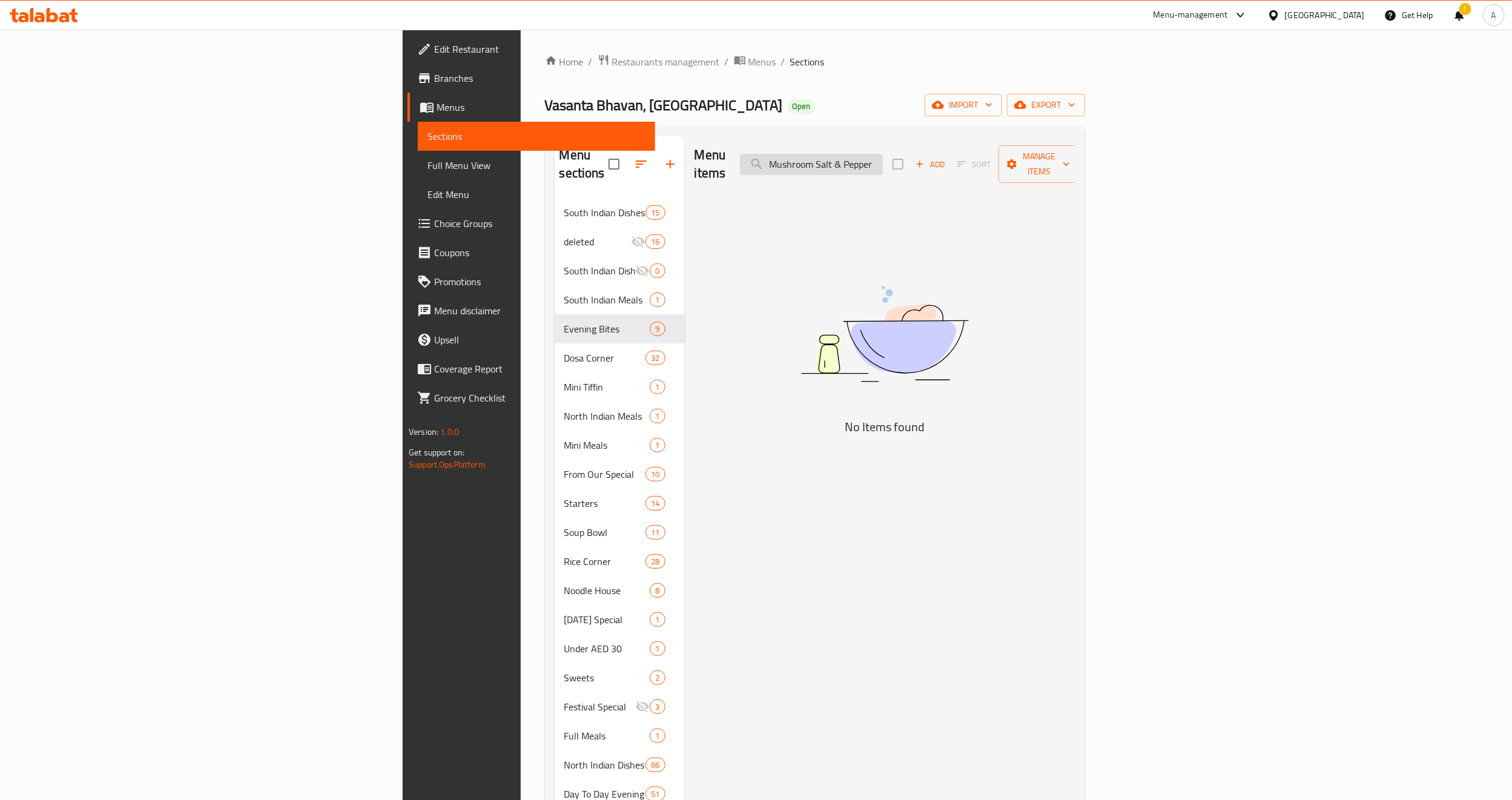
click at [883, 154] on input "Mushroom Salt & Pepper" at bounding box center [811, 164] width 143 height 21
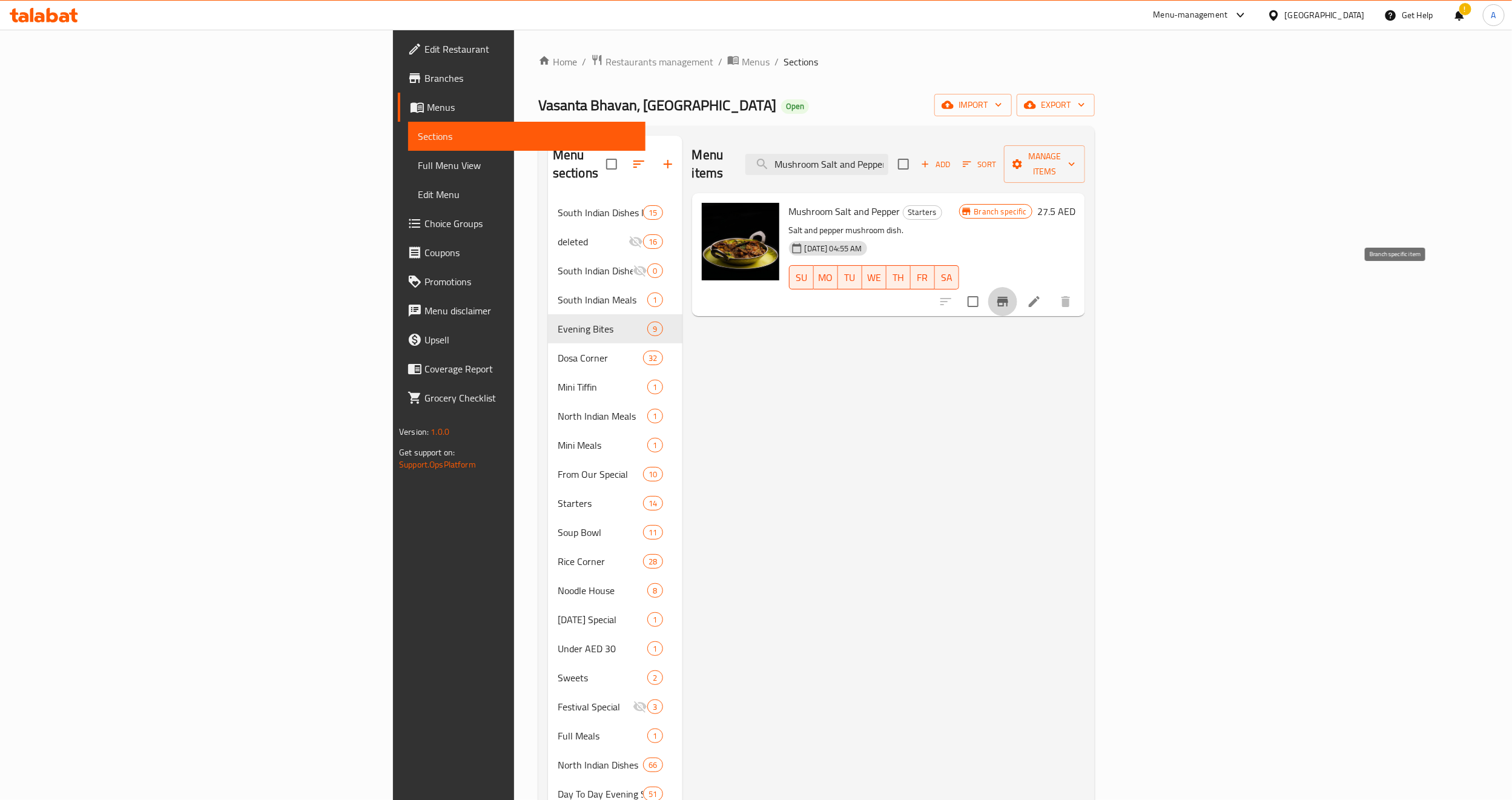
click at [1008, 297] on icon "Branch-specific-item" at bounding box center [1002, 301] width 11 height 10
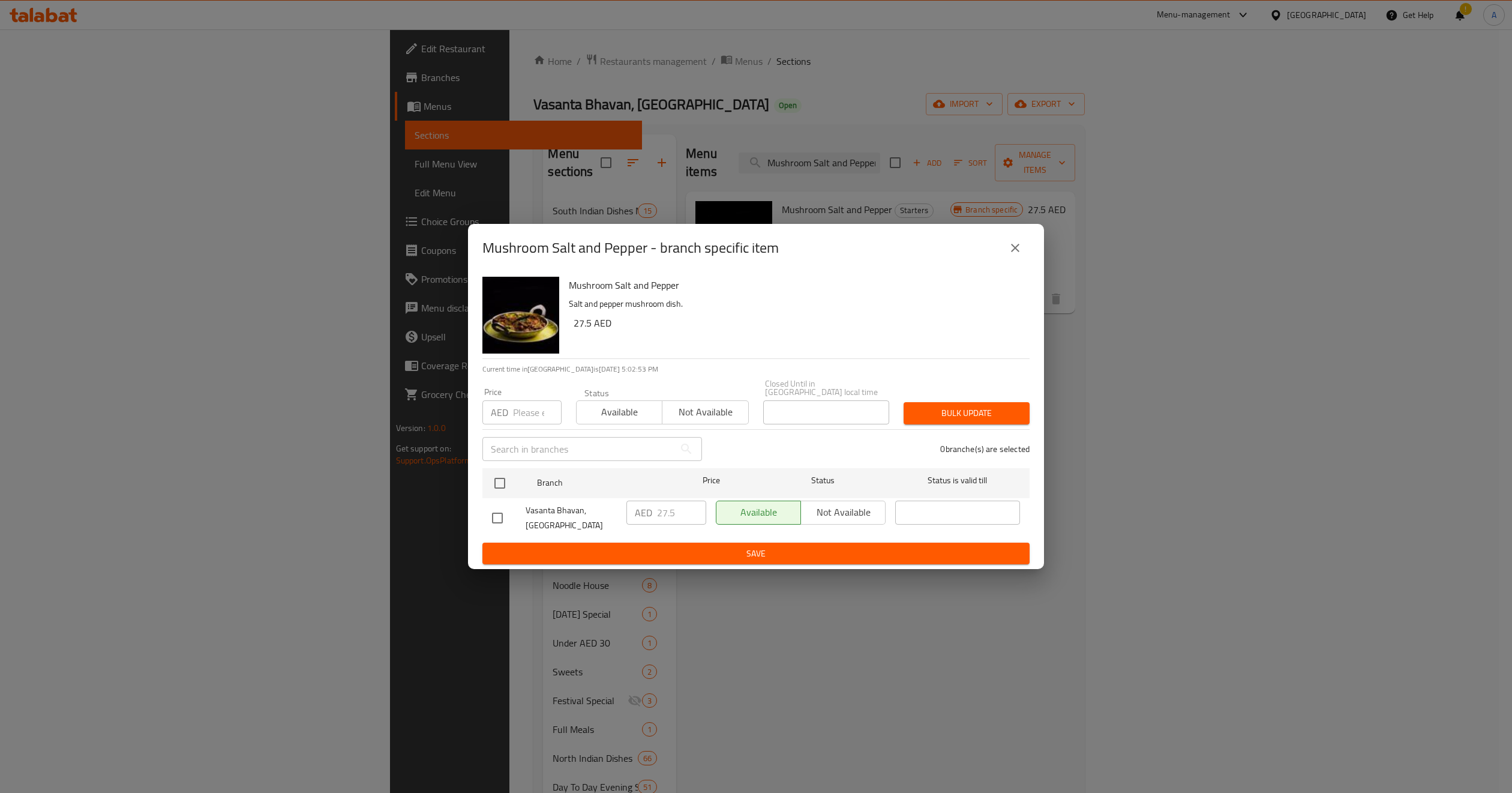
click at [1019, 243] on icon "close" at bounding box center [1015, 248] width 14 height 14
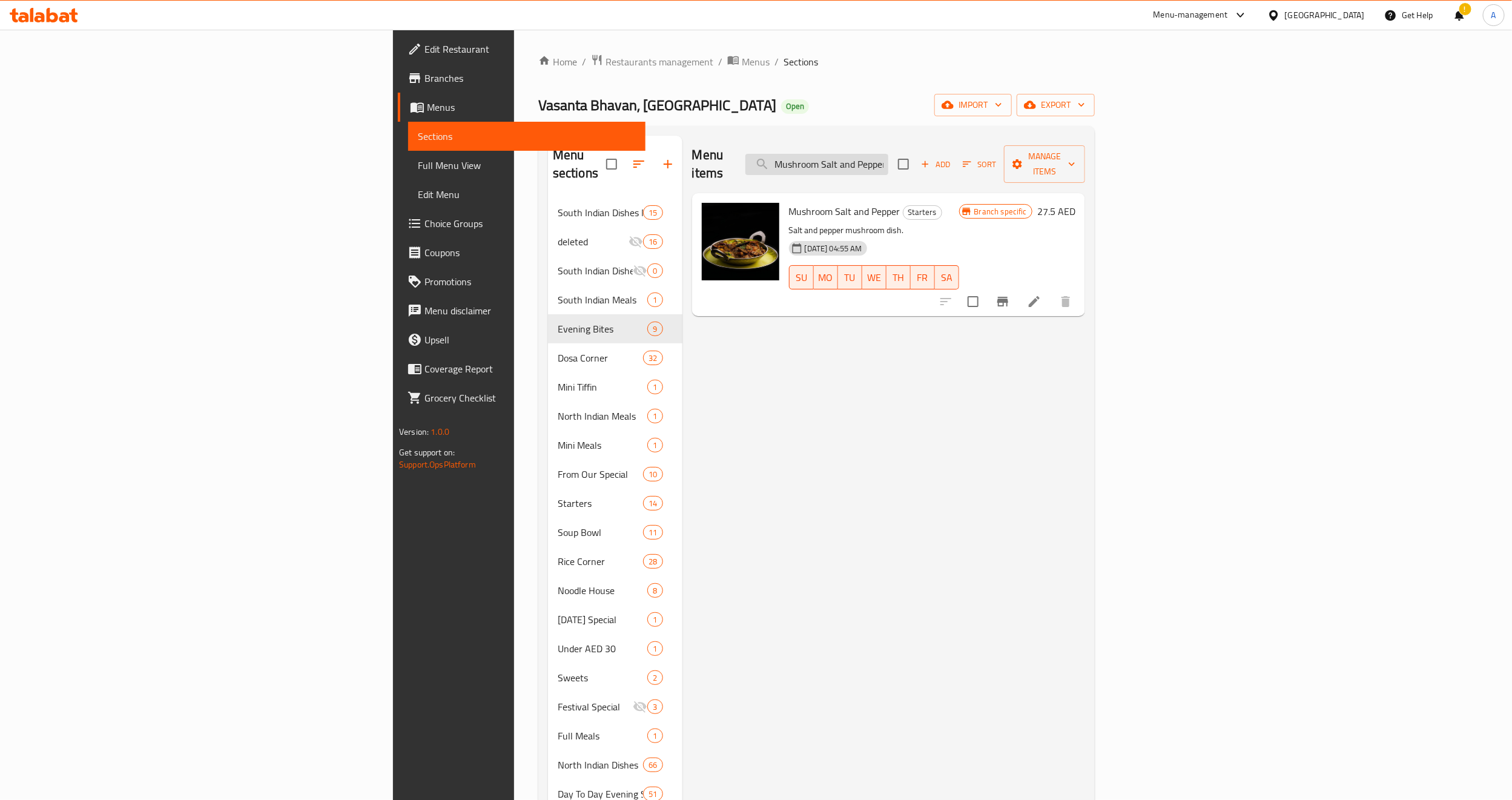
click at [888, 160] on input "Mushroom Salt and Pepper" at bounding box center [817, 164] width 143 height 21
paste input "Chilly Pane"
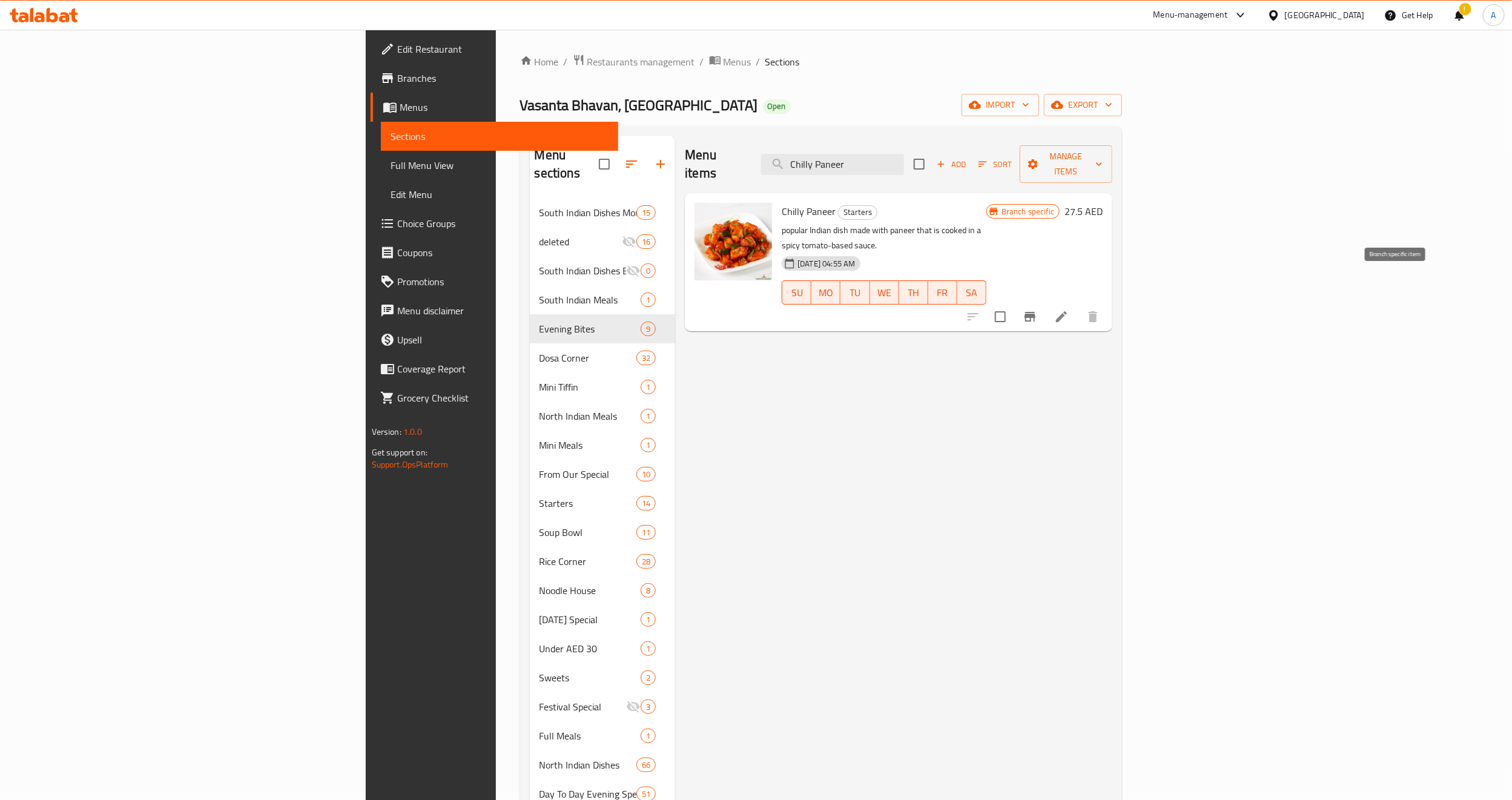
type input "Chilly Paneer"
click at [1035, 312] on icon "Branch-specific-item" at bounding box center [1030, 316] width 11 height 10
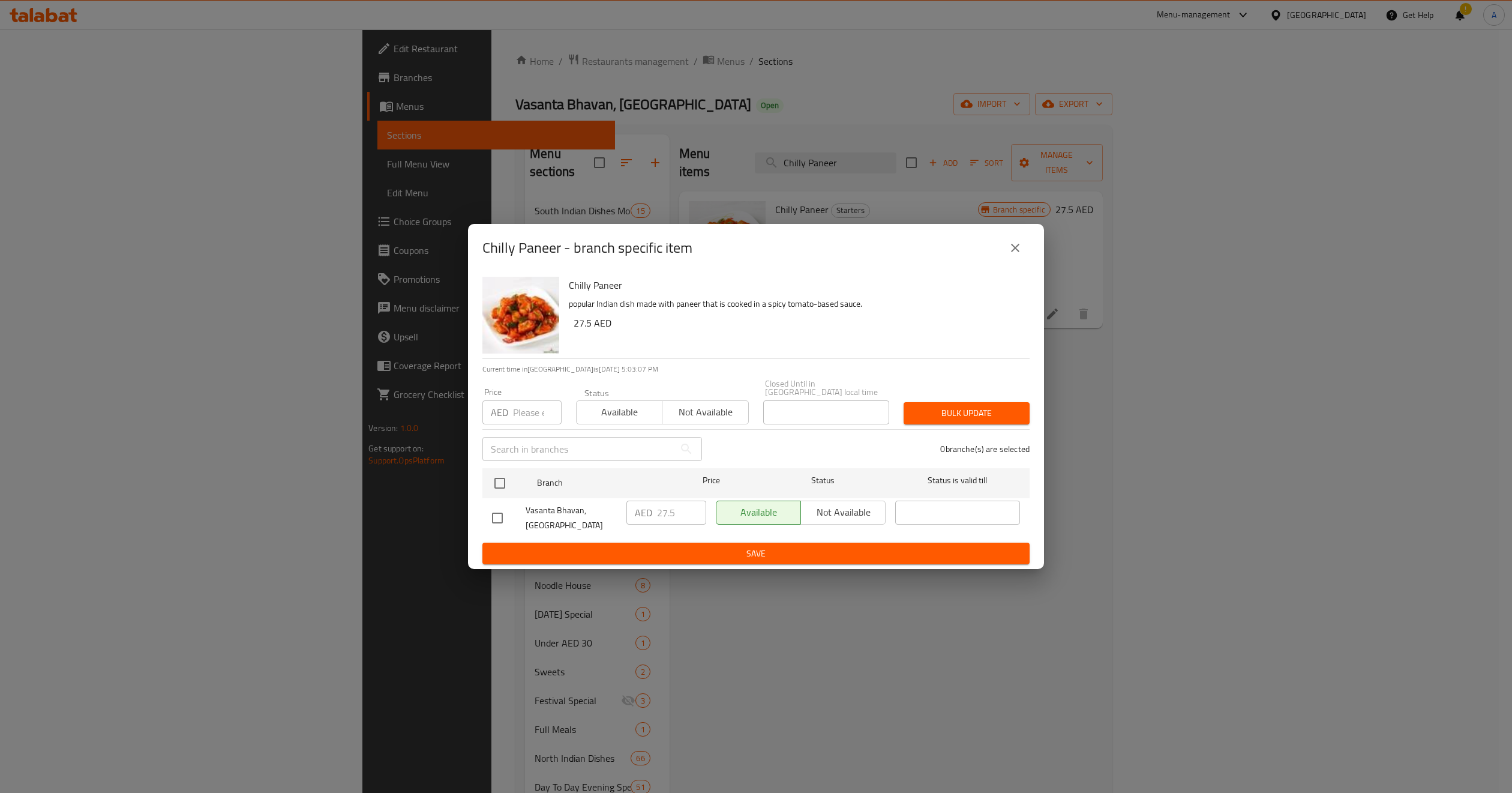
click at [1014, 245] on icon "close" at bounding box center [1015, 248] width 14 height 14
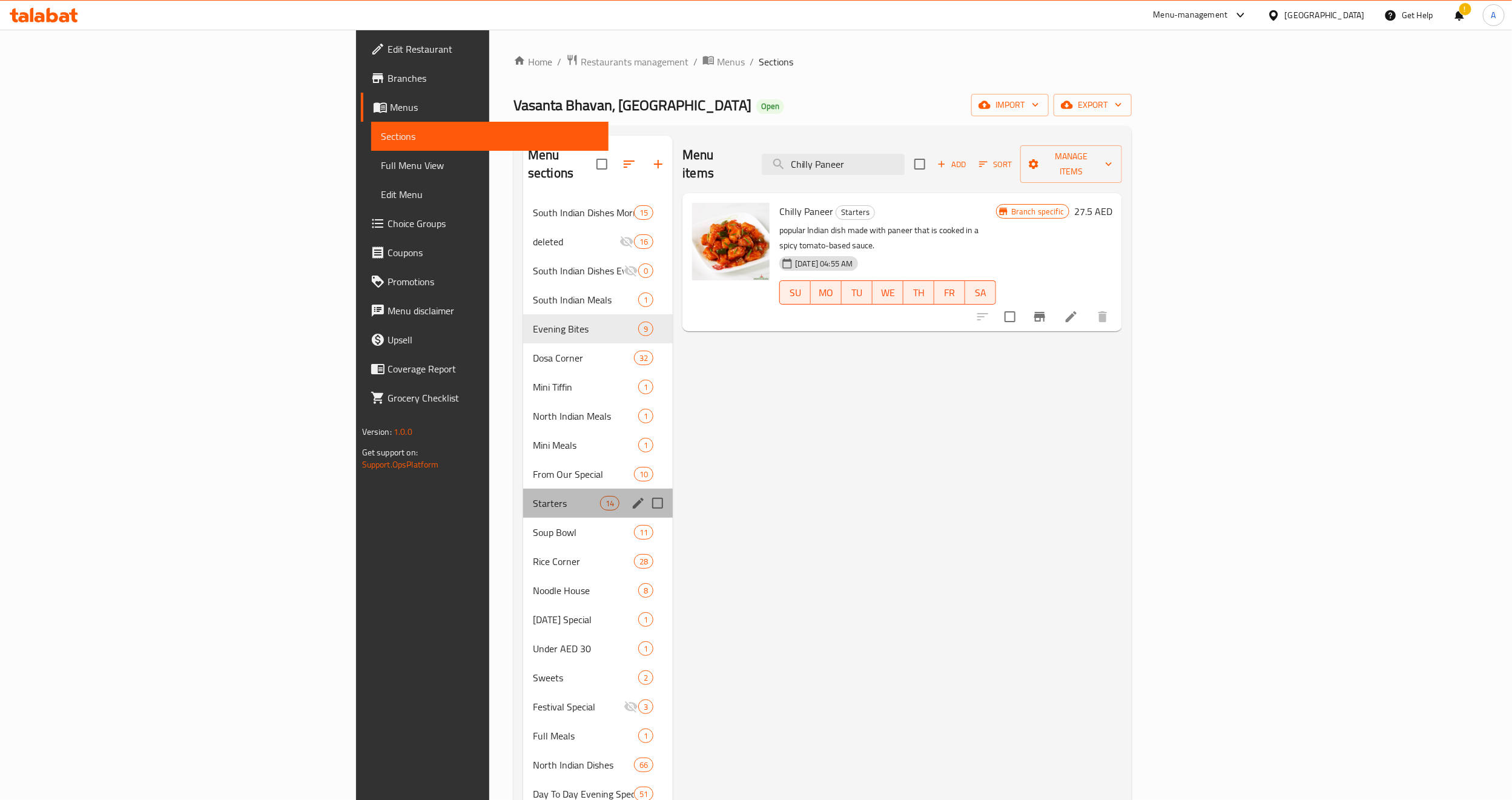
click at [523, 489] on div "Starters 14" at bounding box center [598, 503] width 150 height 29
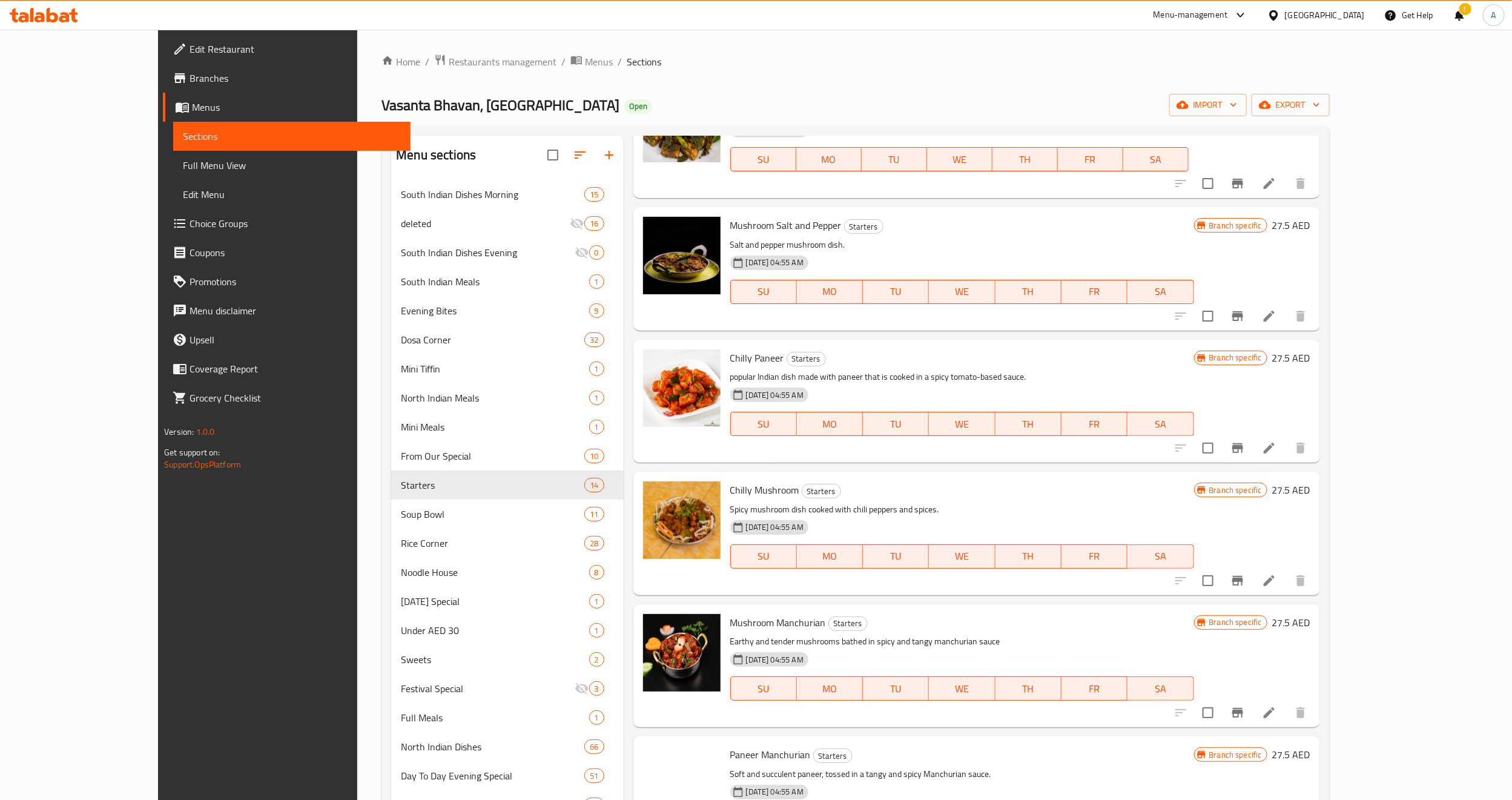
scroll to position [454, 0]
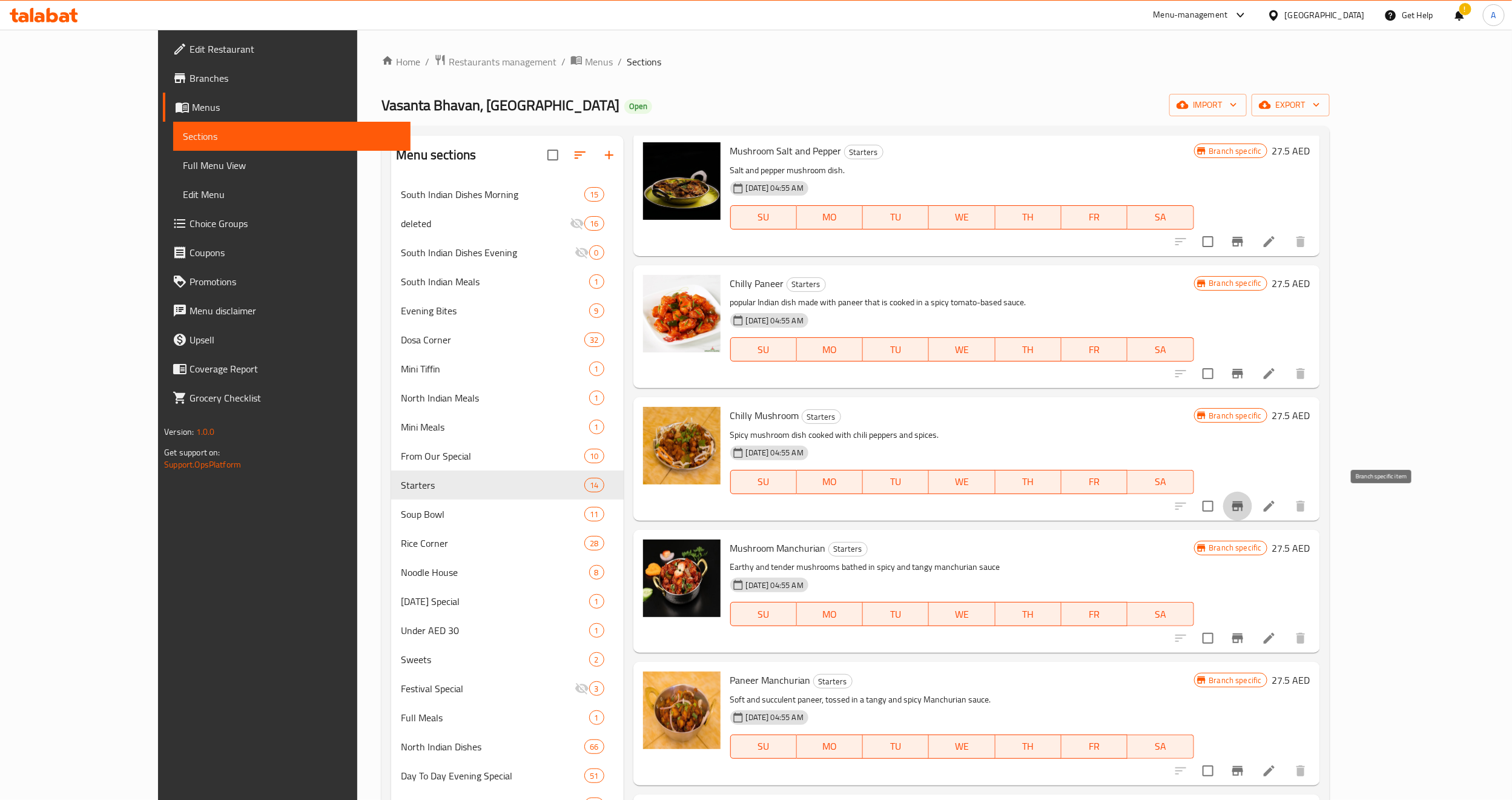
click at [1243, 502] on icon "Branch-specific-item" at bounding box center [1237, 506] width 11 height 10
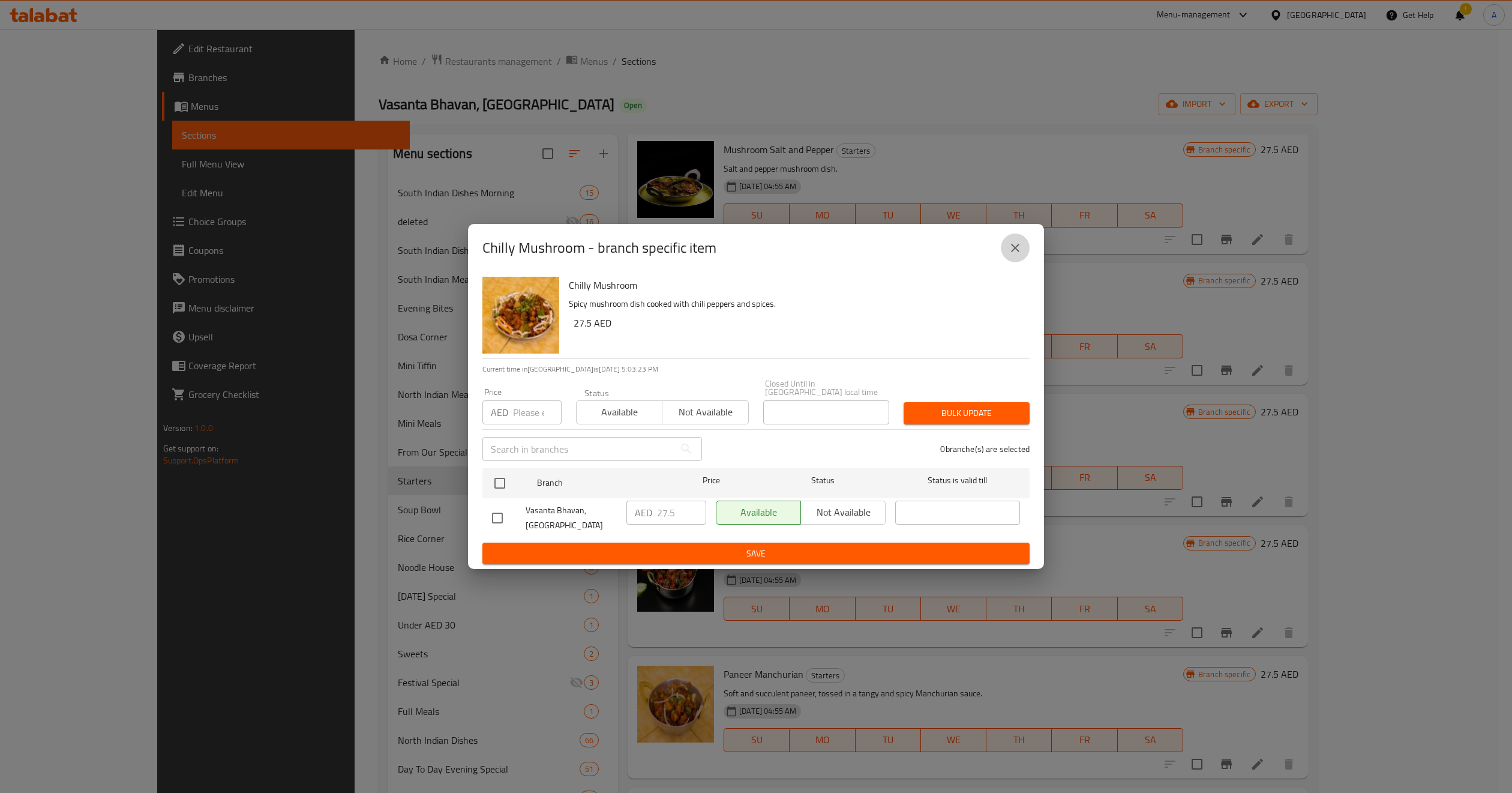
click at [1017, 250] on icon "close" at bounding box center [1015, 248] width 8 height 8
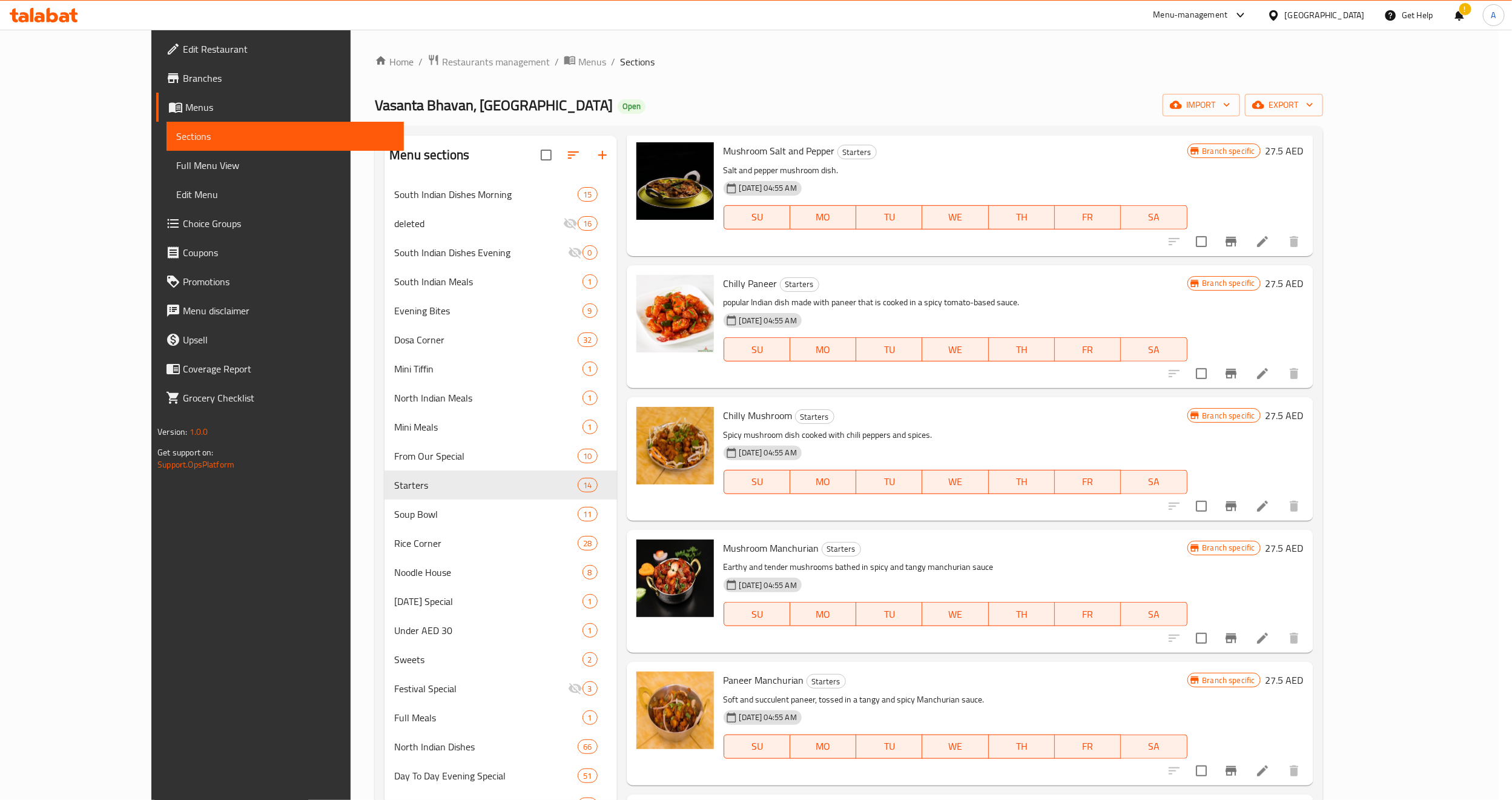
click at [994, 410] on h6 "Chilly Mushroom Starters" at bounding box center [955, 415] width 464 height 17
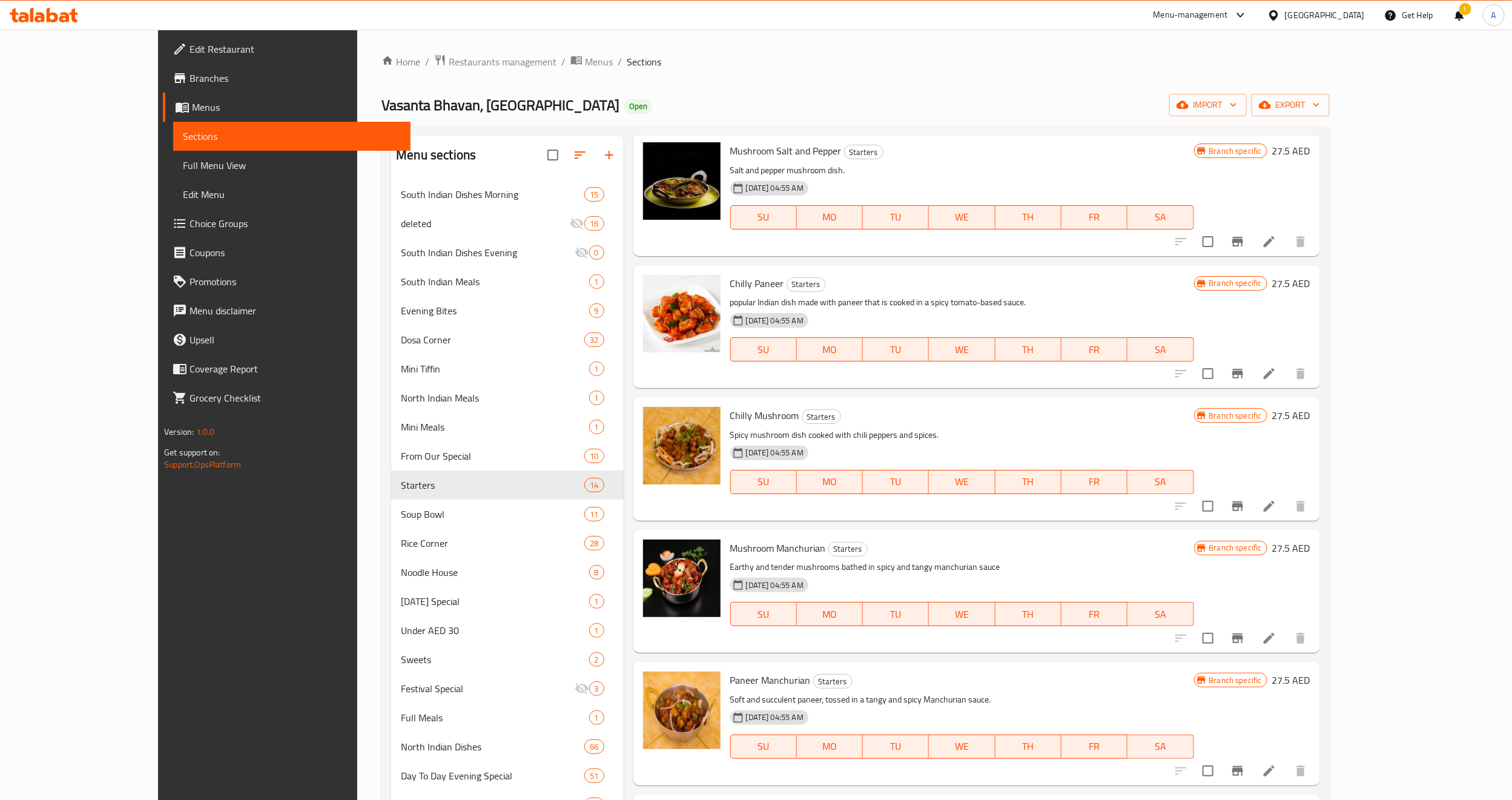
scroll to position [0, 0]
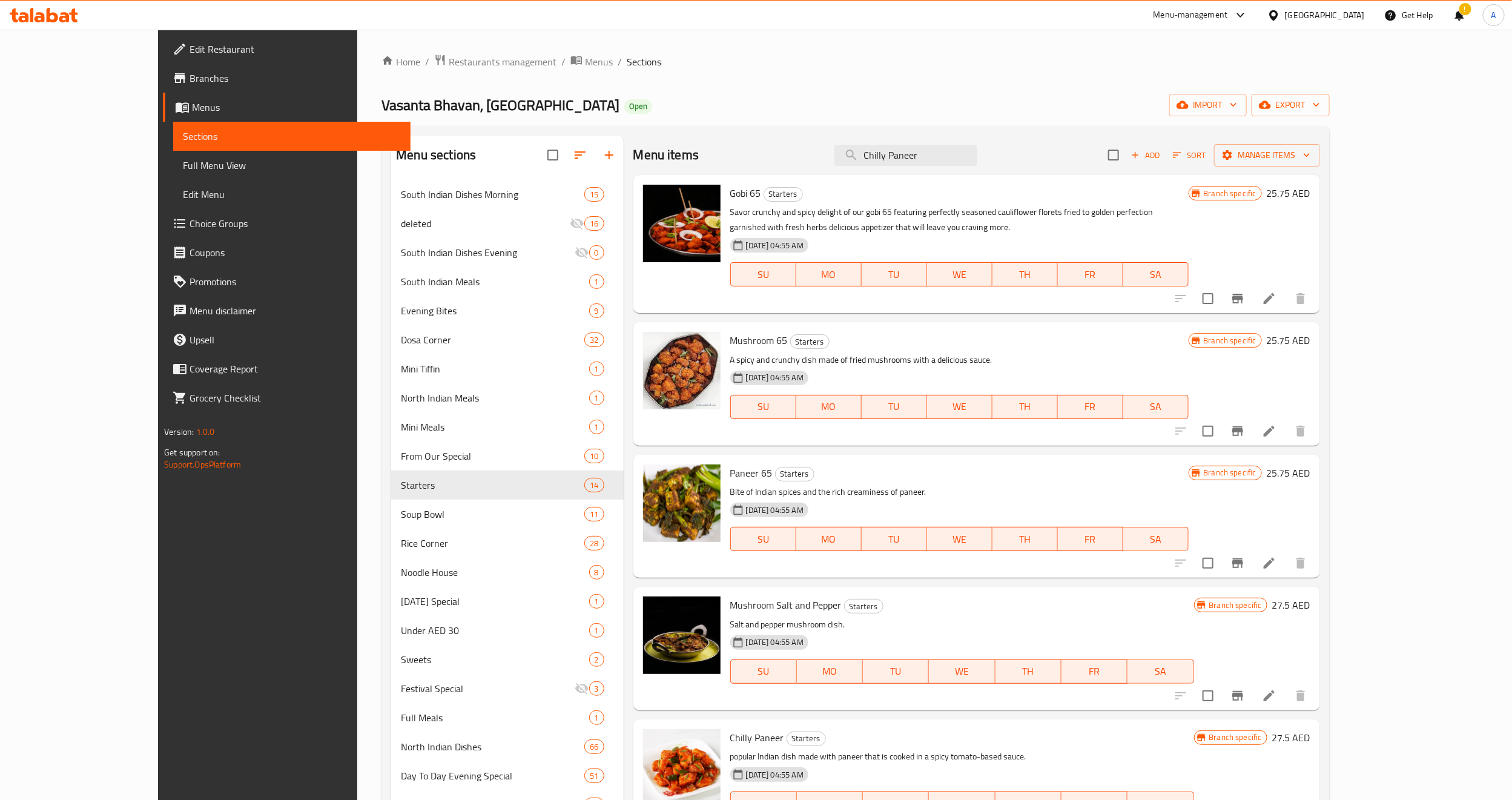
click at [996, 236] on div "24-12-2024 04:55 AM SU MO TU WE TH FR SA" at bounding box center [959, 266] width 468 height 65
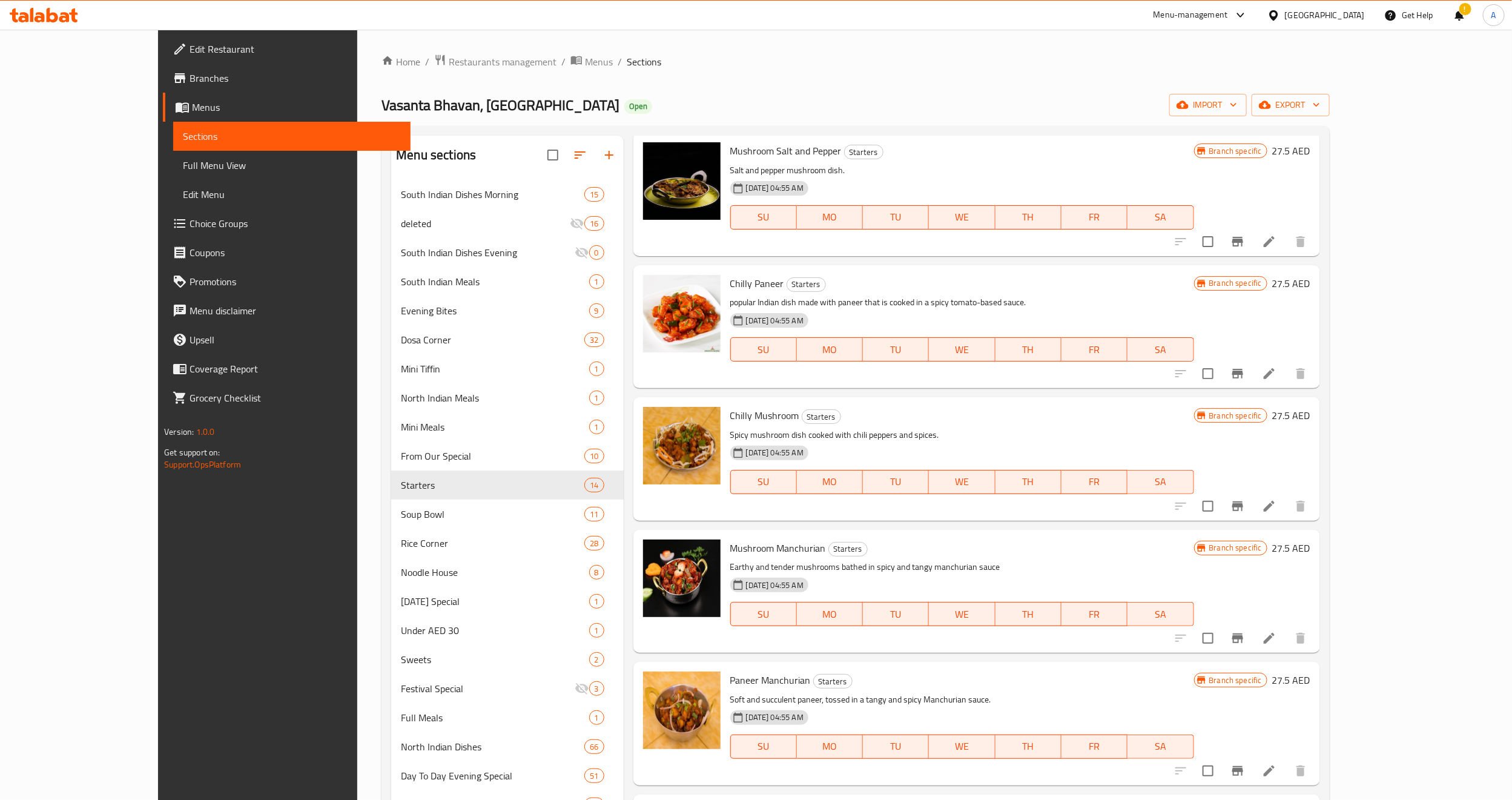
scroll to position [545, 0]
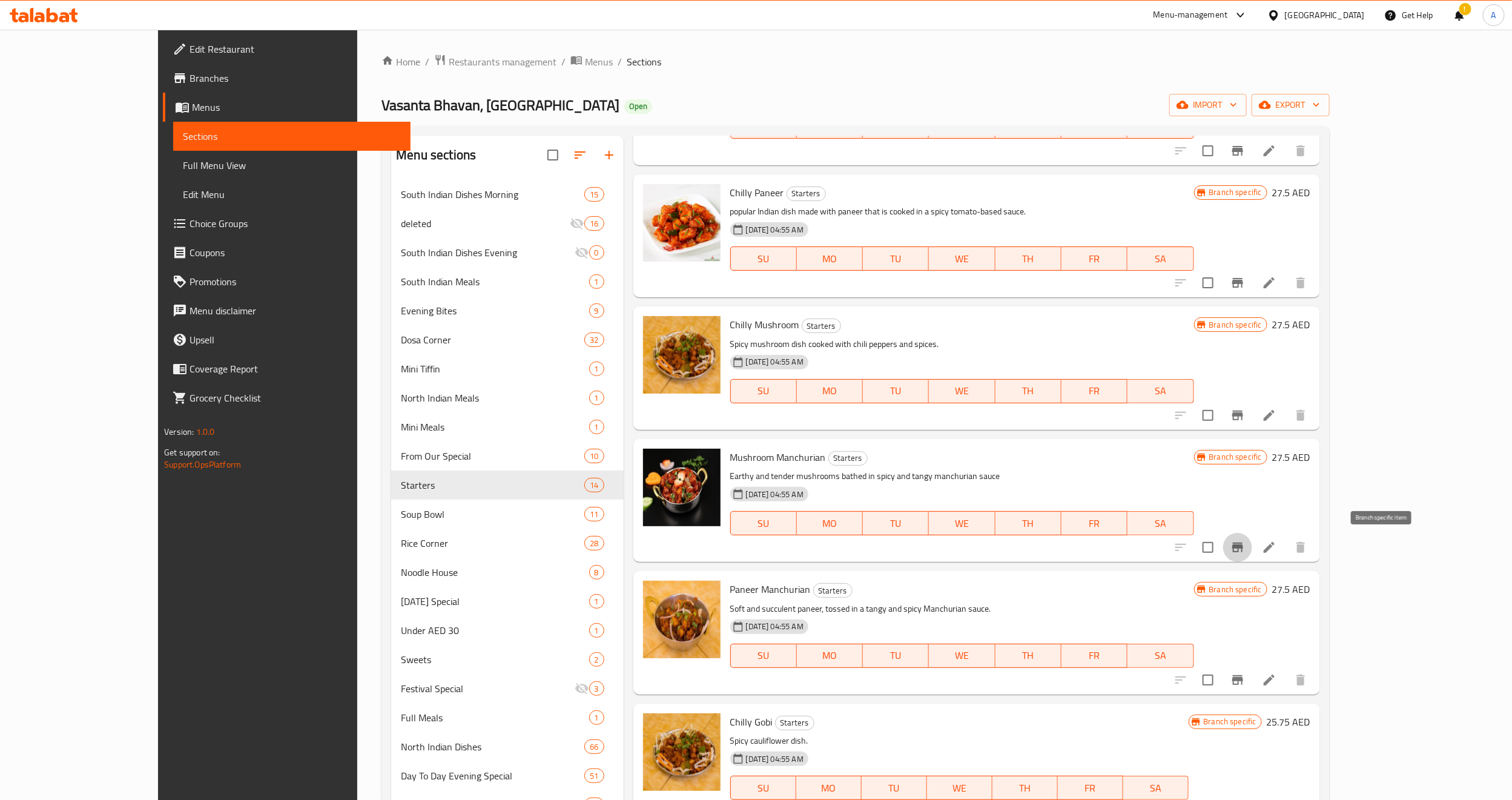
click at [1243, 548] on icon "Branch-specific-item" at bounding box center [1237, 547] width 11 height 10
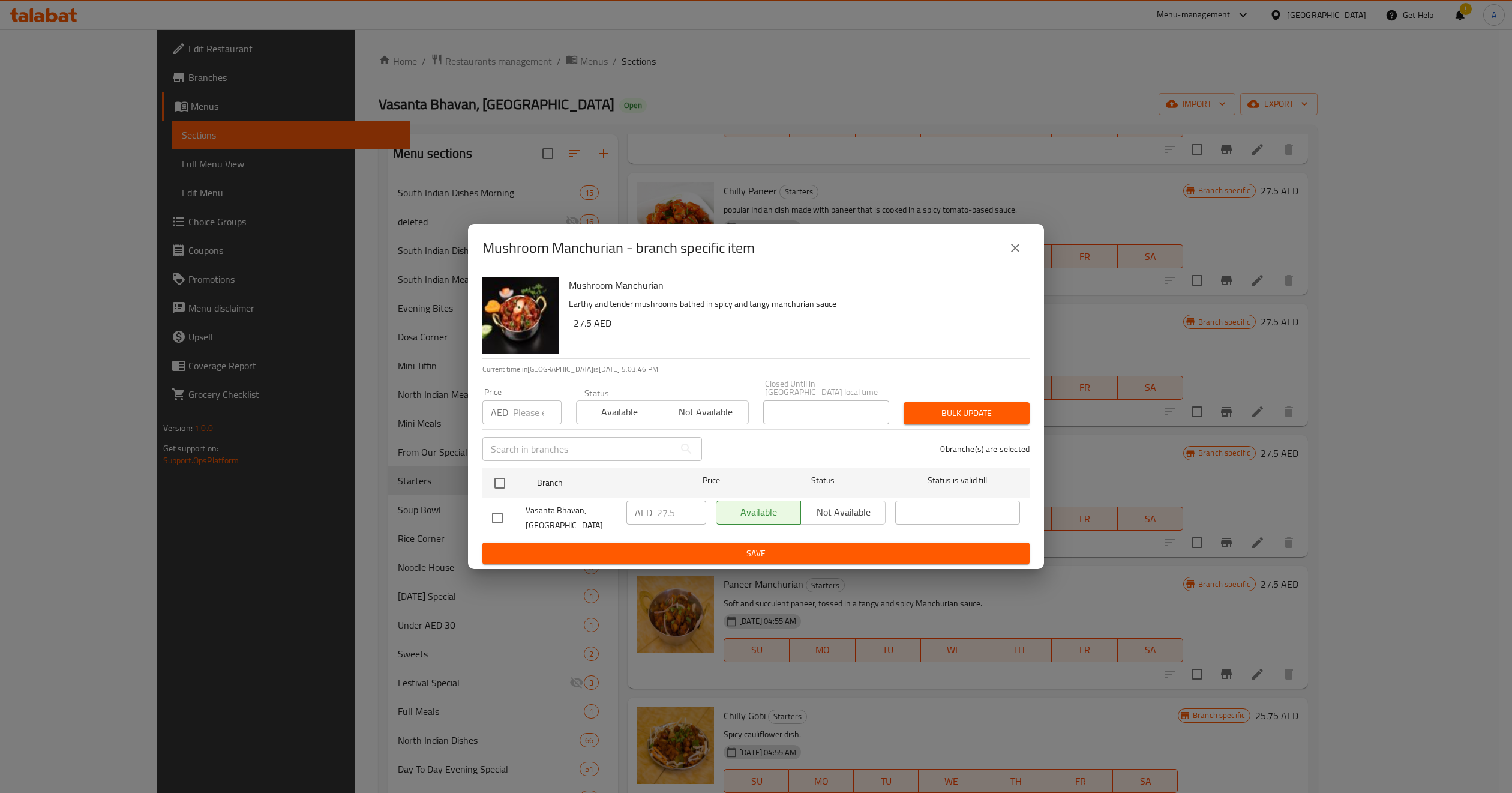
click at [1011, 244] on icon "close" at bounding box center [1015, 248] width 14 height 14
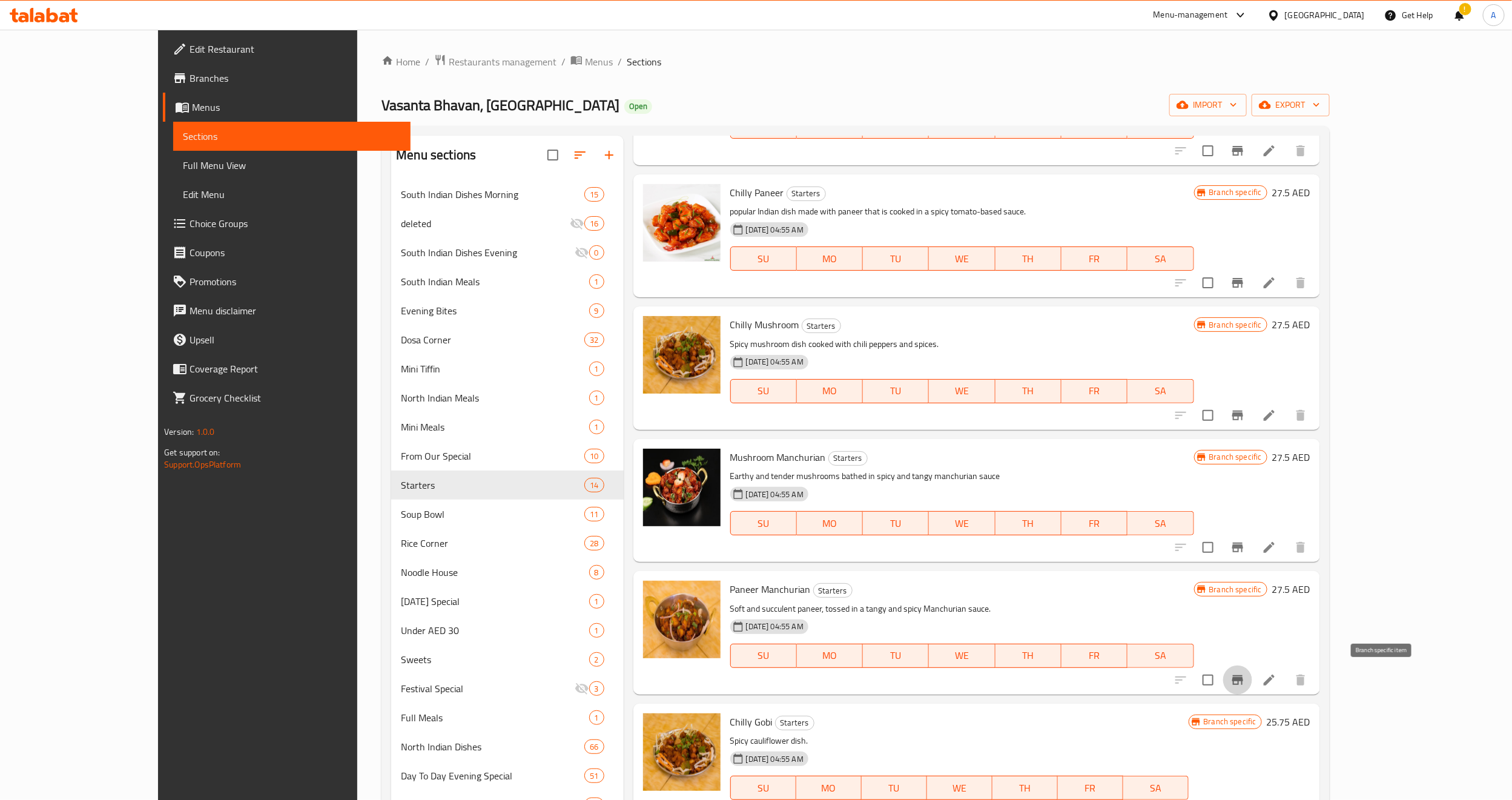
click at [1243, 680] on icon "Branch-specific-item" at bounding box center [1237, 680] width 11 height 10
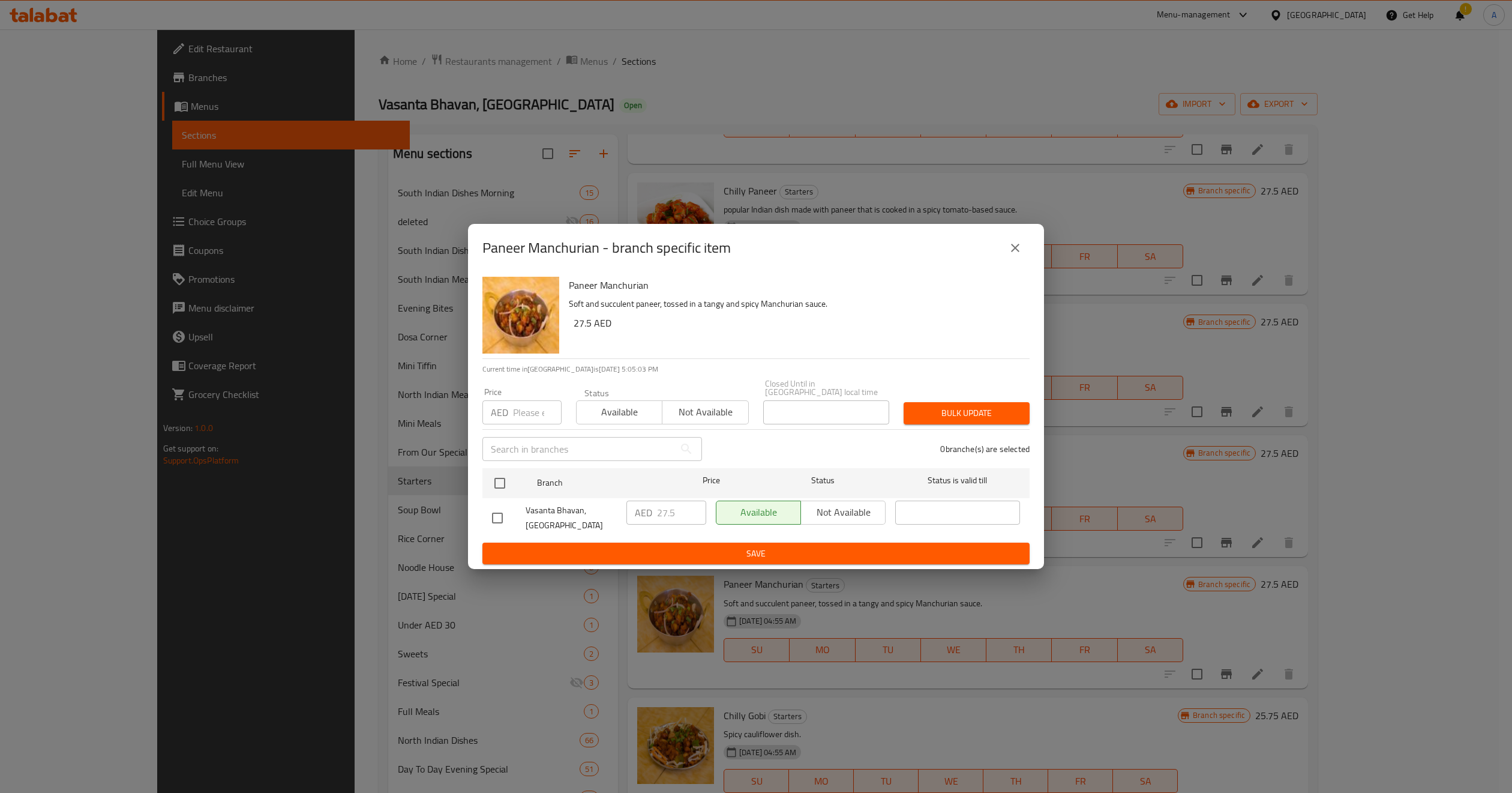
drag, startPoint x: 1020, startPoint y: 248, endPoint x: 998, endPoint y: 288, distance: 45.7
click at [1020, 248] on icon "close" at bounding box center [1015, 248] width 14 height 14
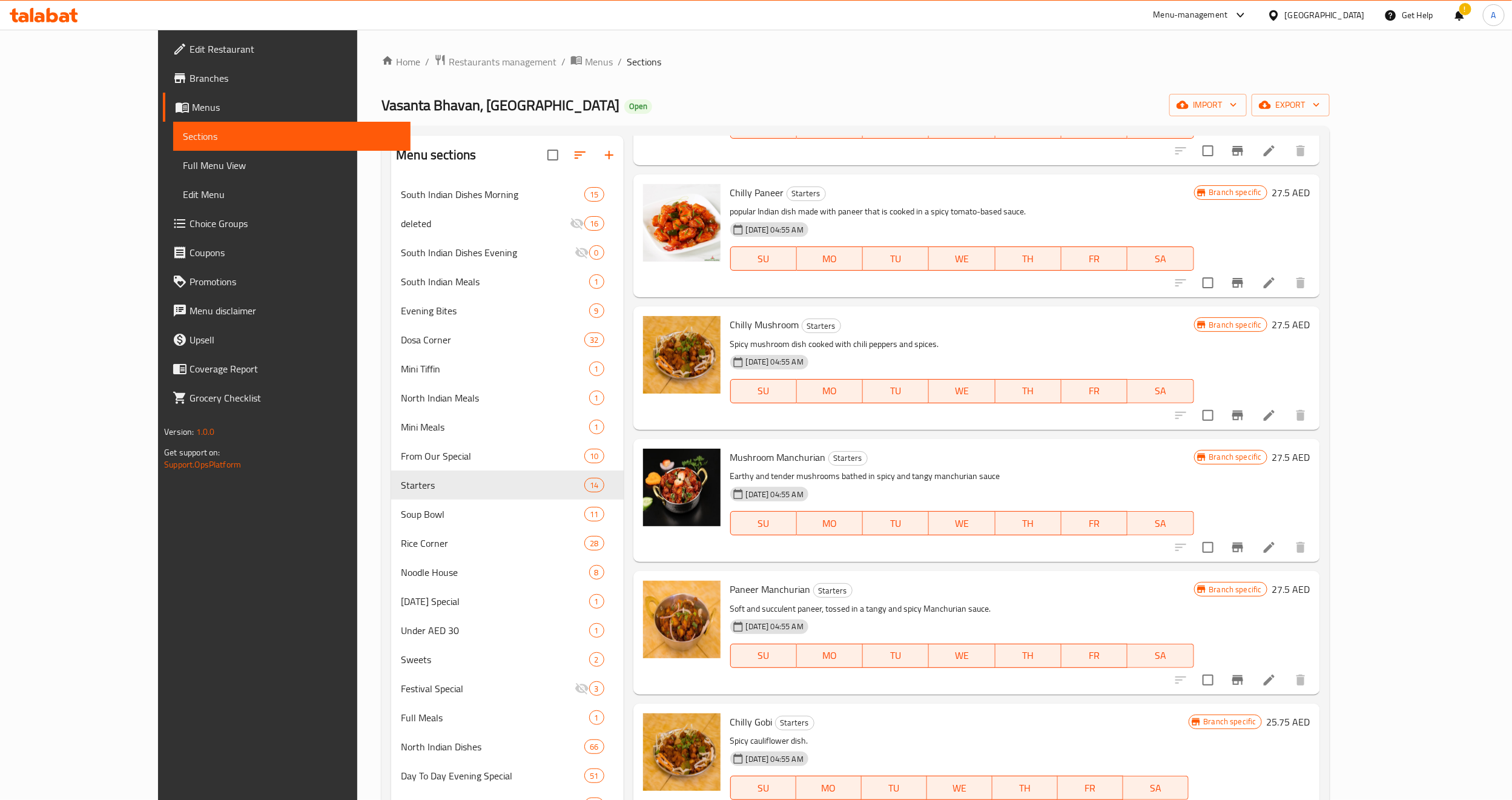
click at [991, 330] on h6 "Chilly Mushroom Starters" at bounding box center [962, 325] width 464 height 17
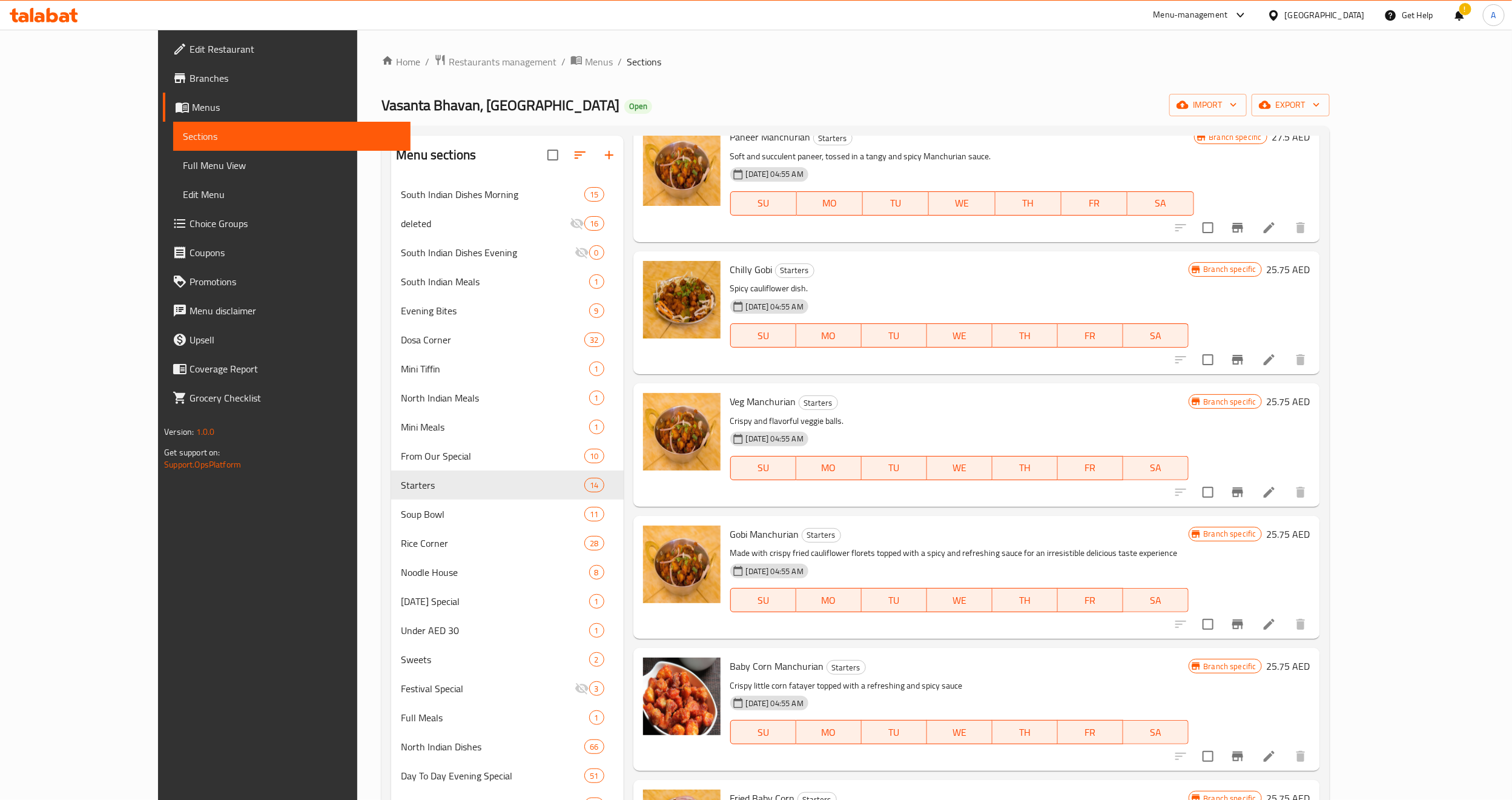
scroll to position [999, 0]
click at [1252, 365] on button "Branch-specific-item" at bounding box center [1238, 358] width 29 height 29
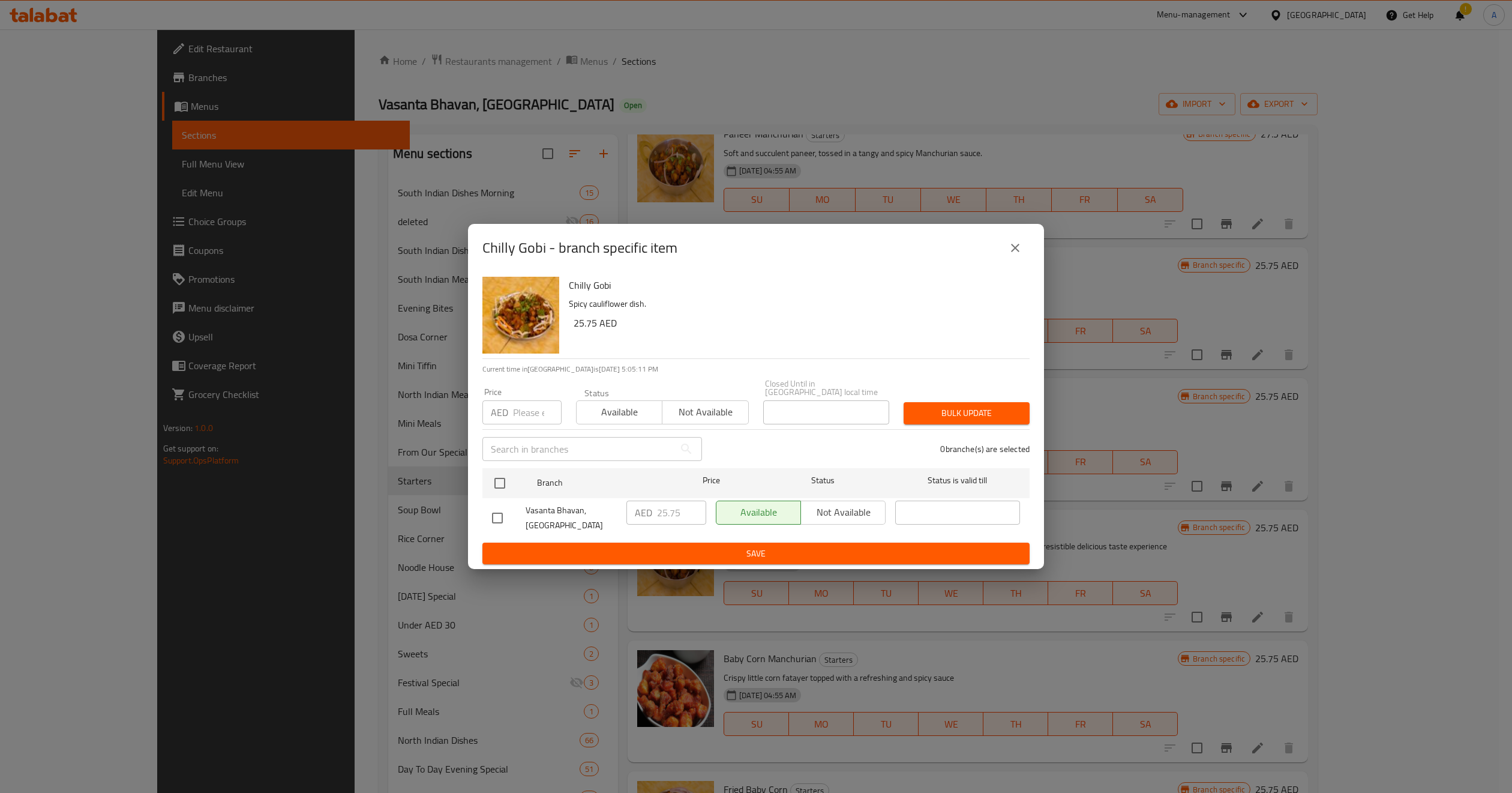
click at [1013, 243] on icon "close" at bounding box center [1015, 248] width 14 height 14
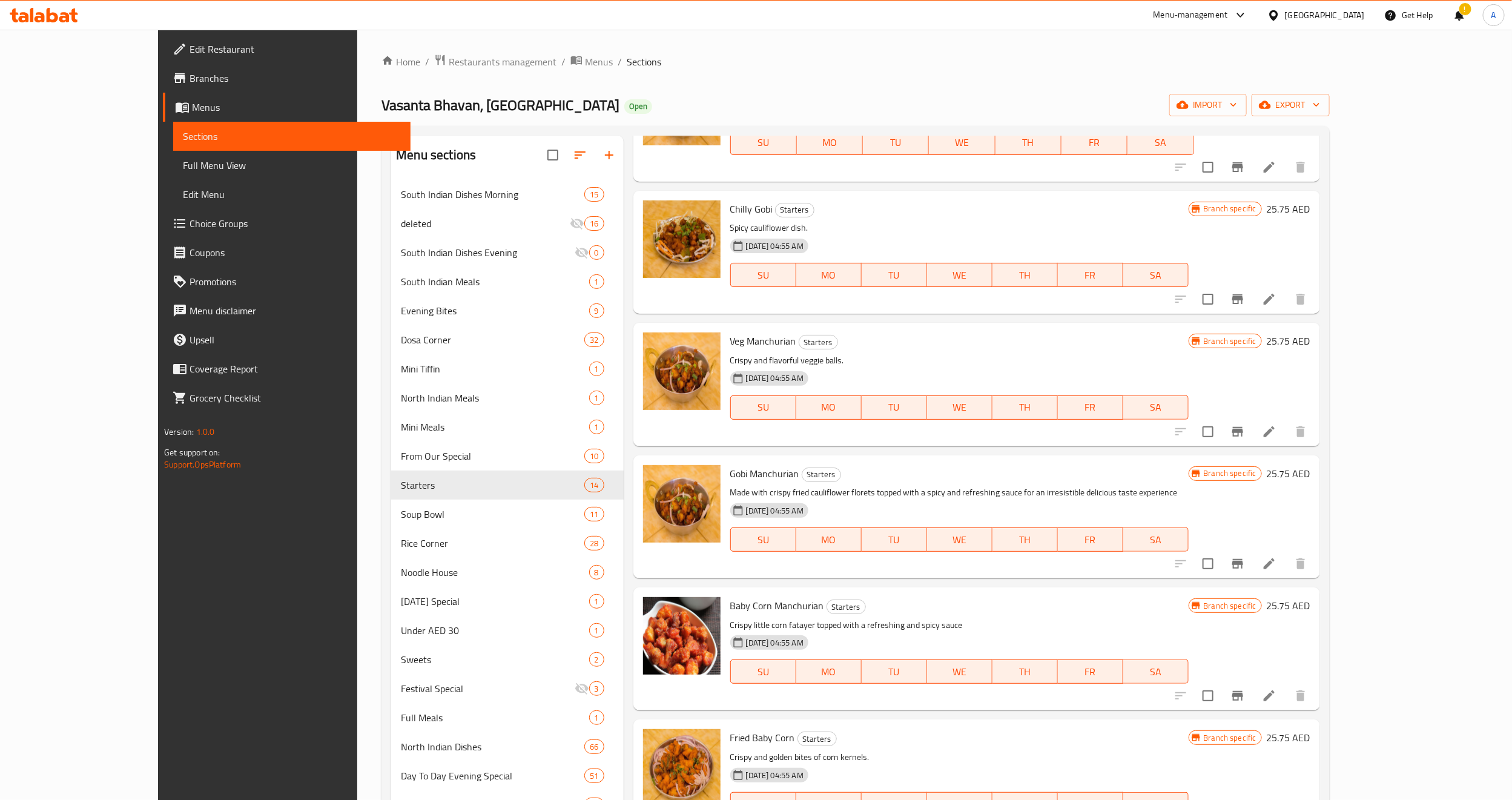
scroll to position [1090, 0]
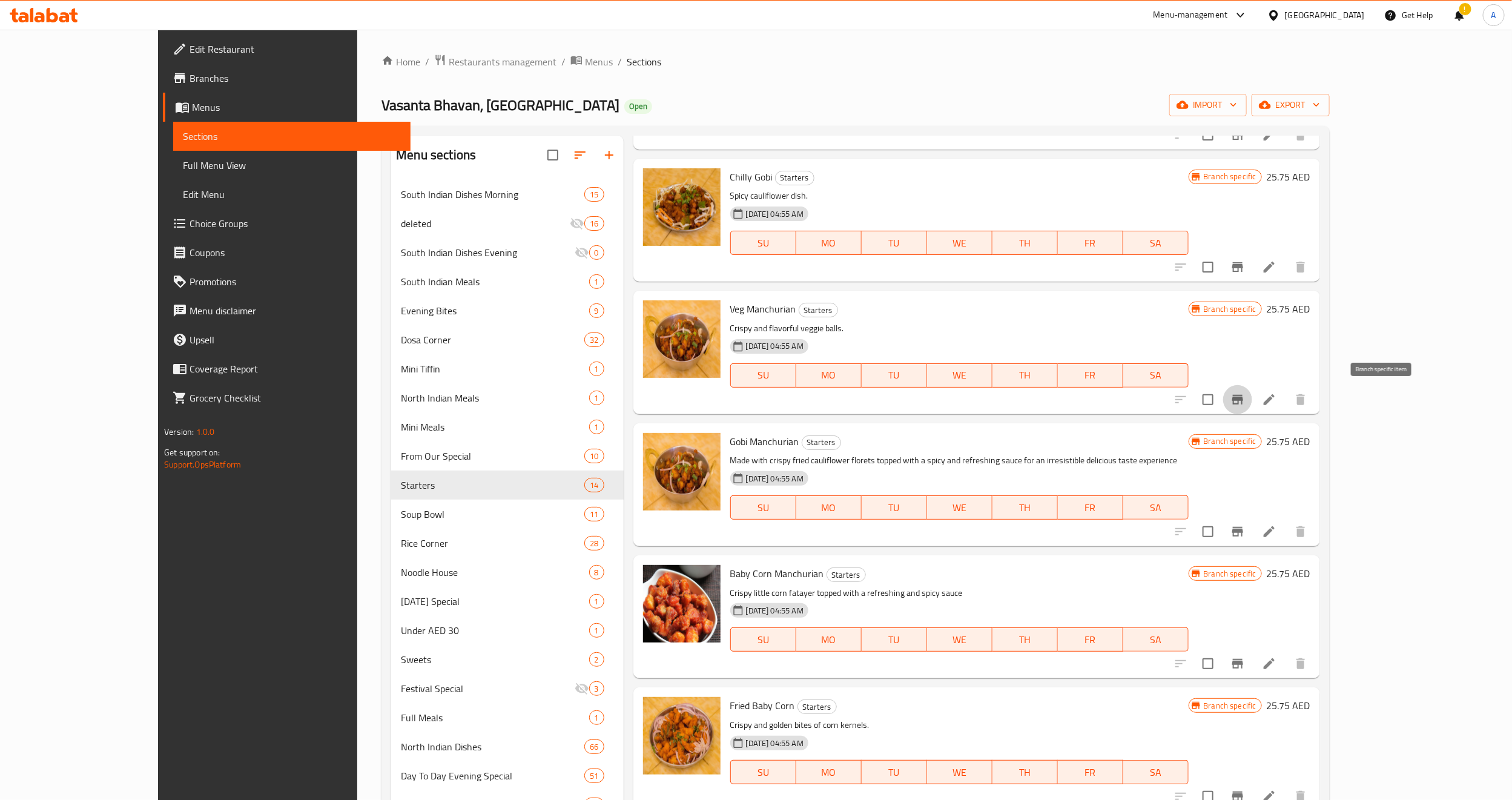
click at [1252, 389] on button "Branch-specific-item" at bounding box center [1238, 400] width 29 height 29
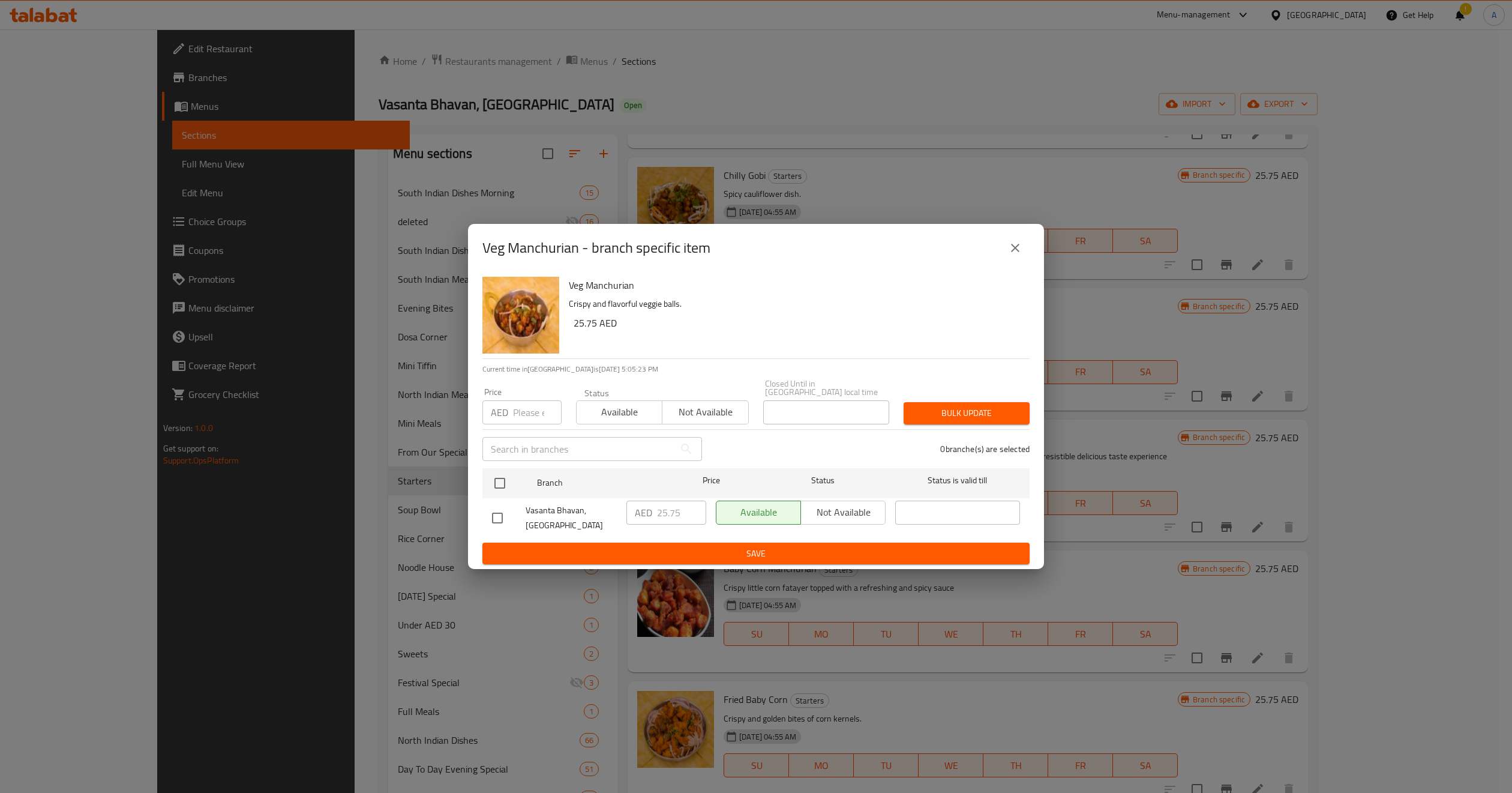
click at [1009, 251] on icon "close" at bounding box center [1015, 248] width 14 height 14
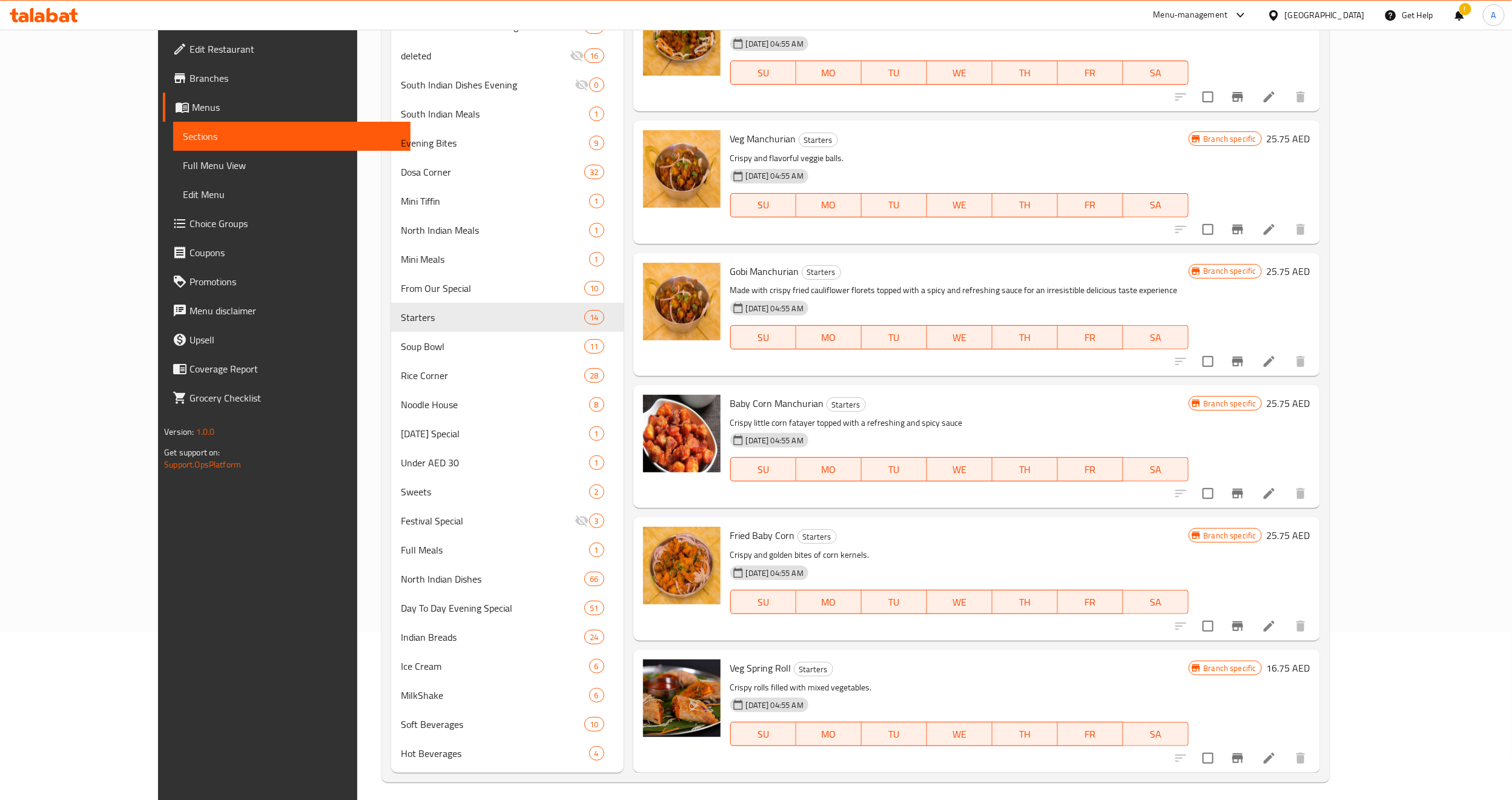
scroll to position [173, 0]
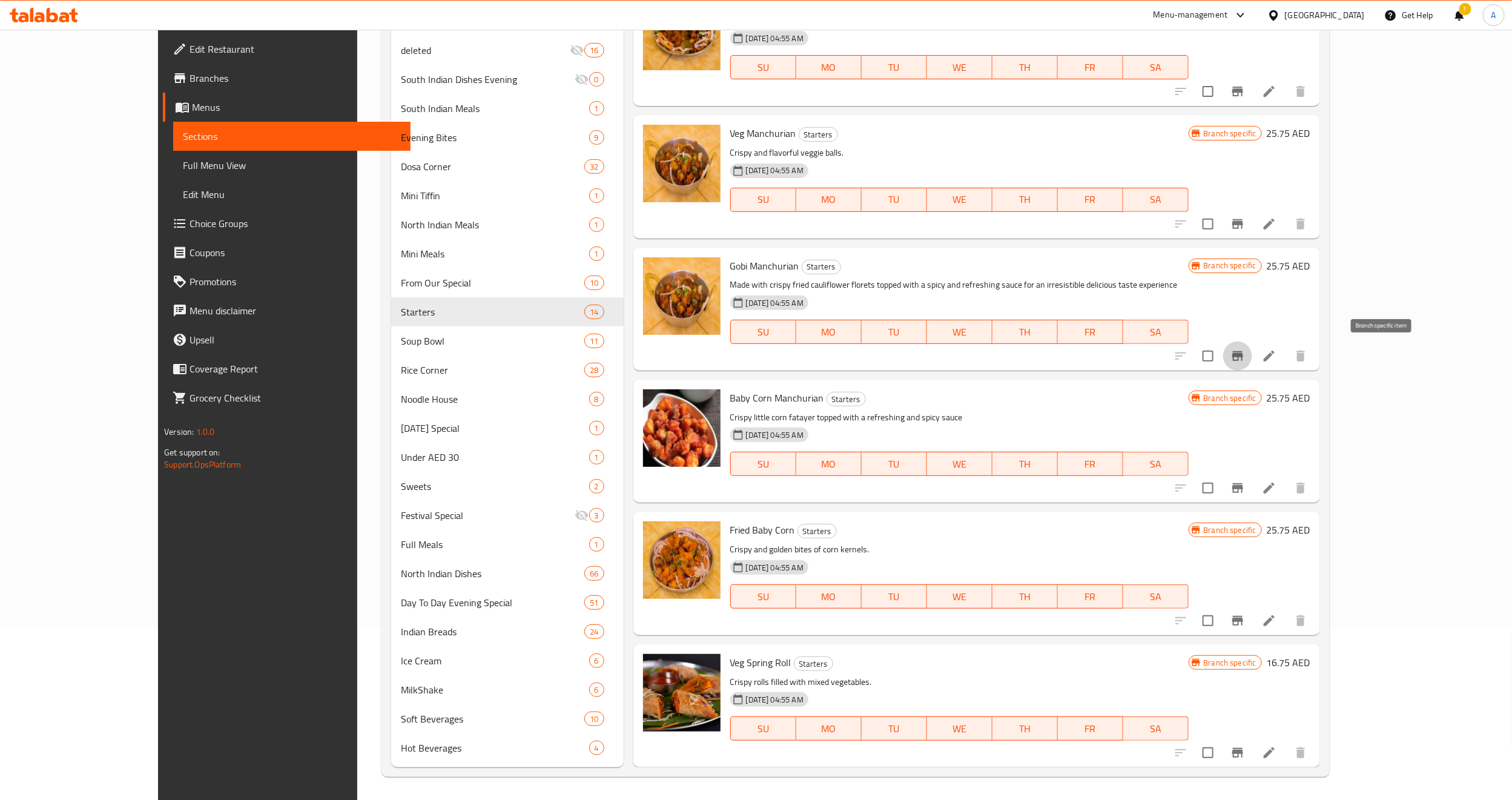
click at [1243, 353] on icon "Branch-specific-item" at bounding box center [1237, 356] width 11 height 10
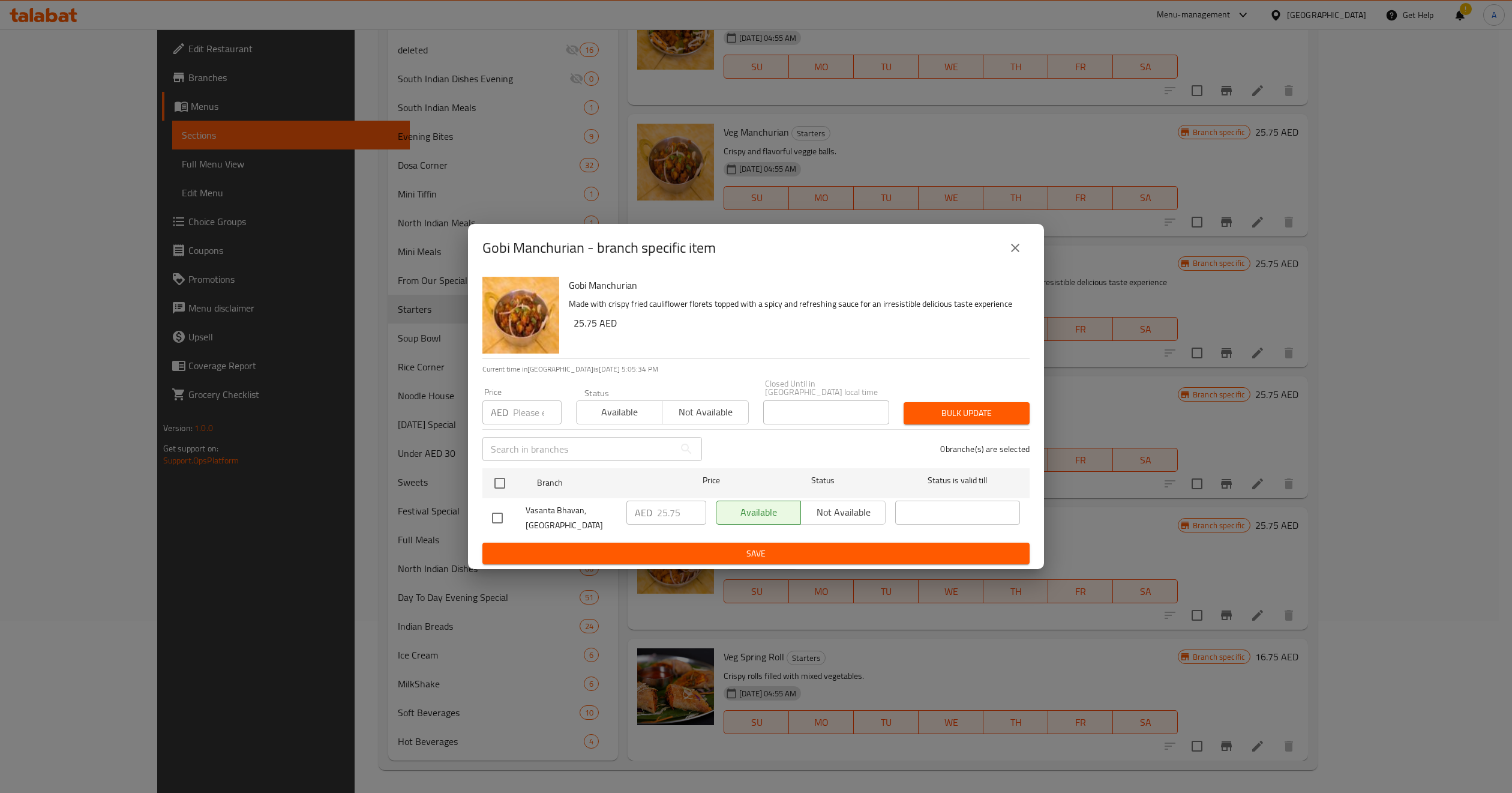
click at [1013, 254] on icon "close" at bounding box center [1015, 248] width 14 height 14
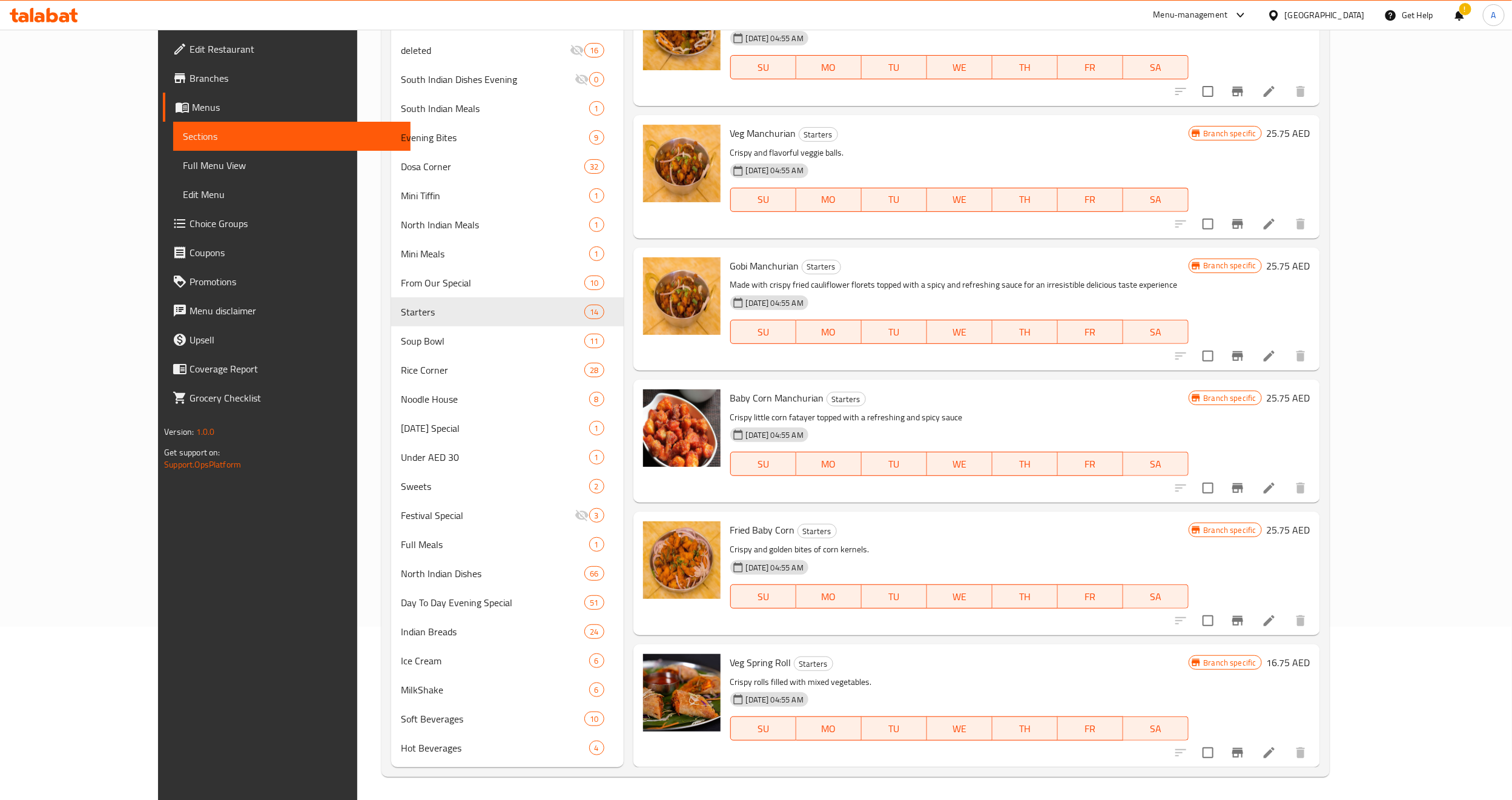
click at [825, 534] on h6 "Fried Baby Corn Starters" at bounding box center [959, 529] width 458 height 17
click at [730, 411] on p "Crispy little corn fatayer topped with a refreshing and spicy sauce" at bounding box center [959, 418] width 458 height 15
click at [1243, 487] on icon "Branch-specific-item" at bounding box center [1237, 487] width 11 height 10
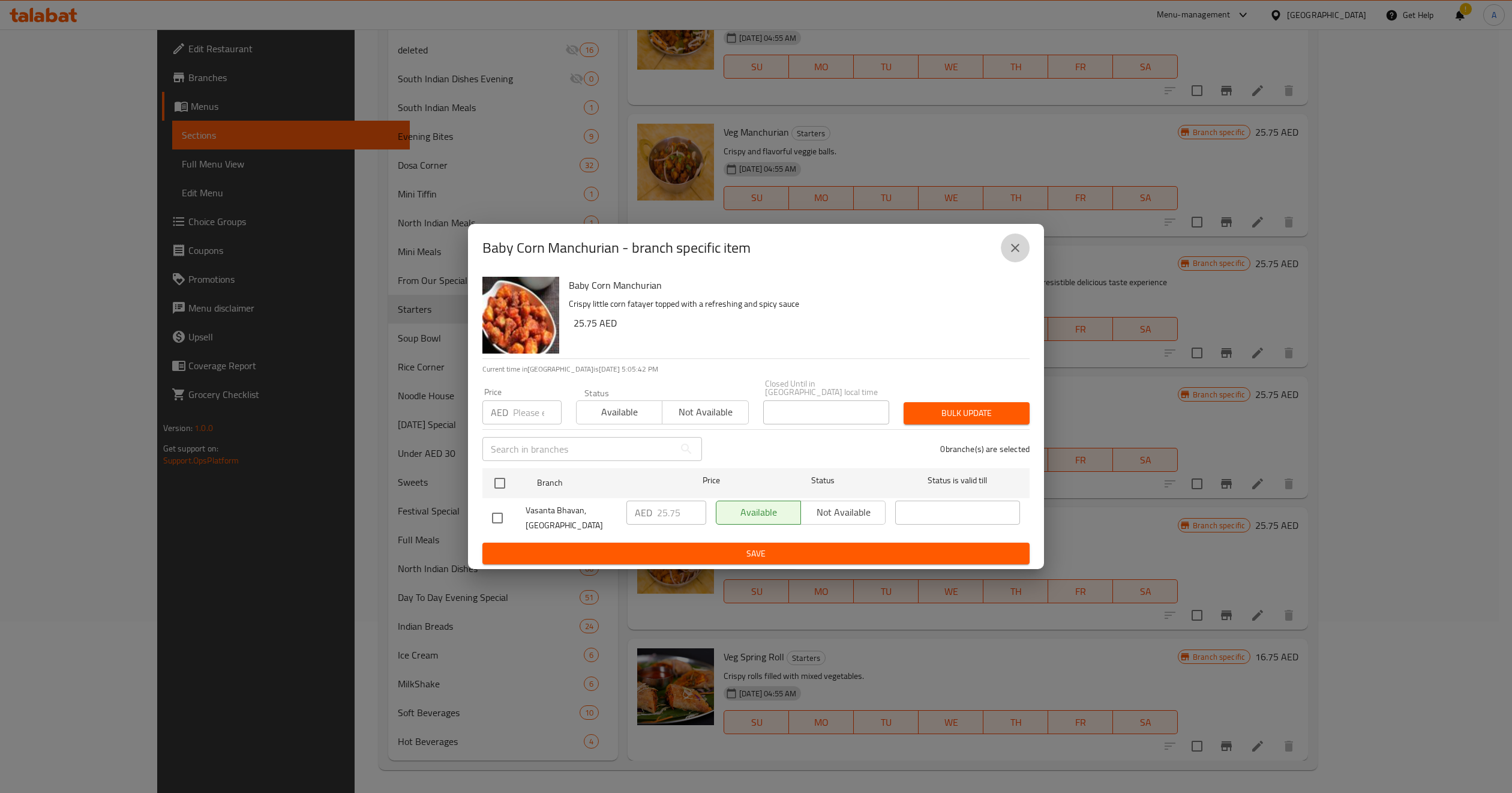
click at [1019, 251] on icon "close" at bounding box center [1015, 248] width 8 height 8
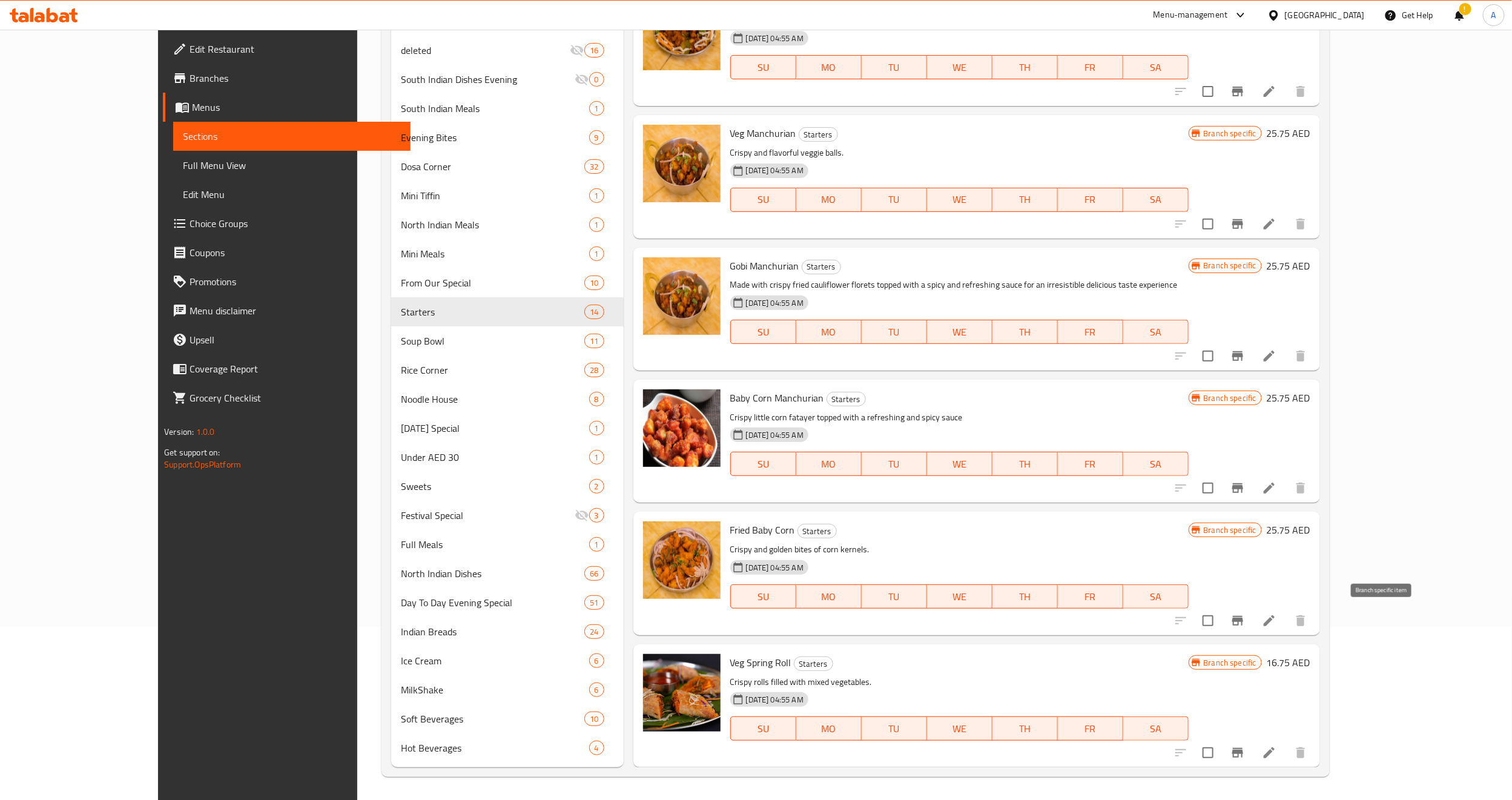
click at [1243, 617] on icon "Branch-specific-item" at bounding box center [1237, 620] width 11 height 10
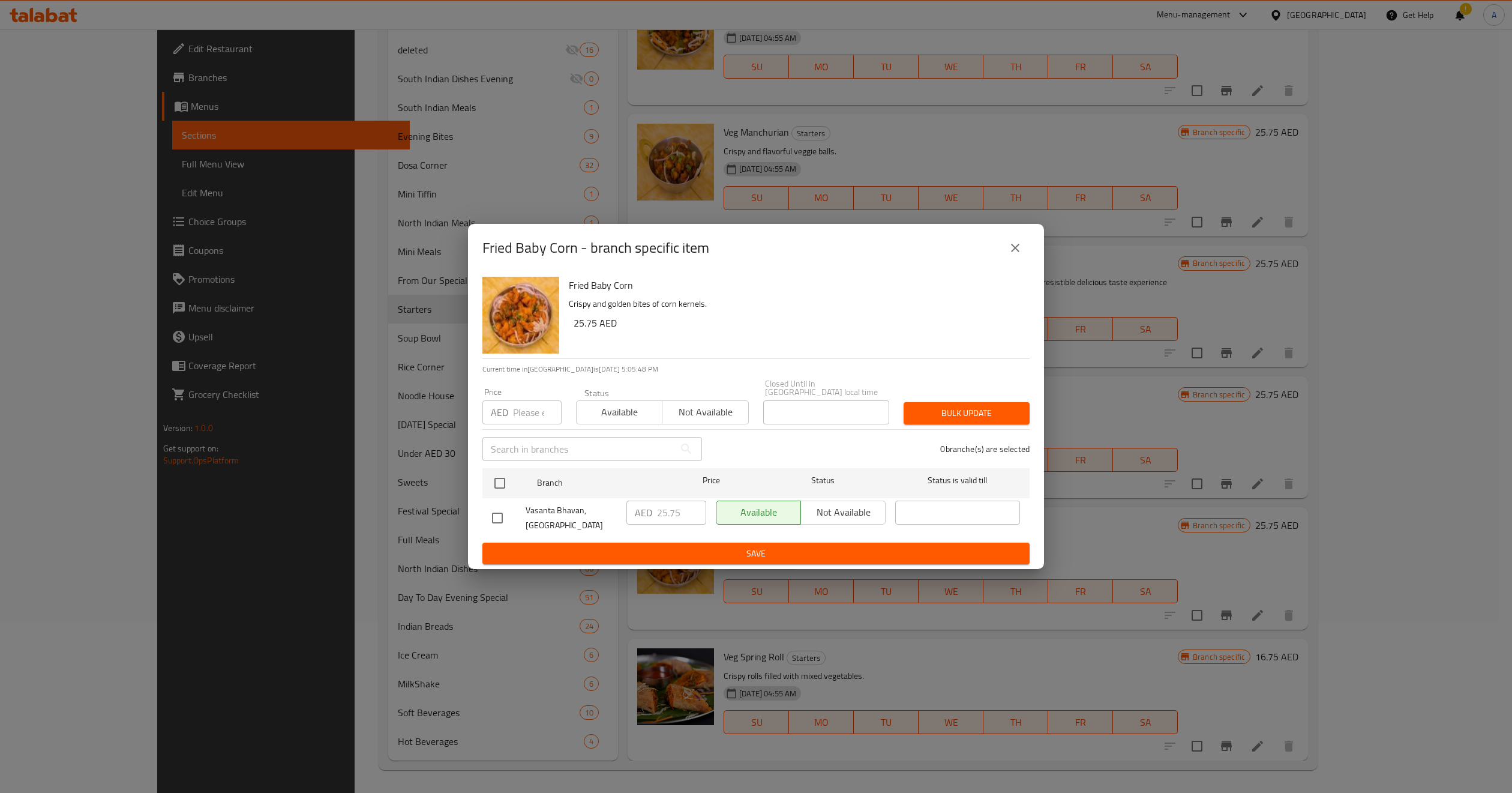
click at [1012, 247] on icon "close" at bounding box center [1015, 248] width 14 height 14
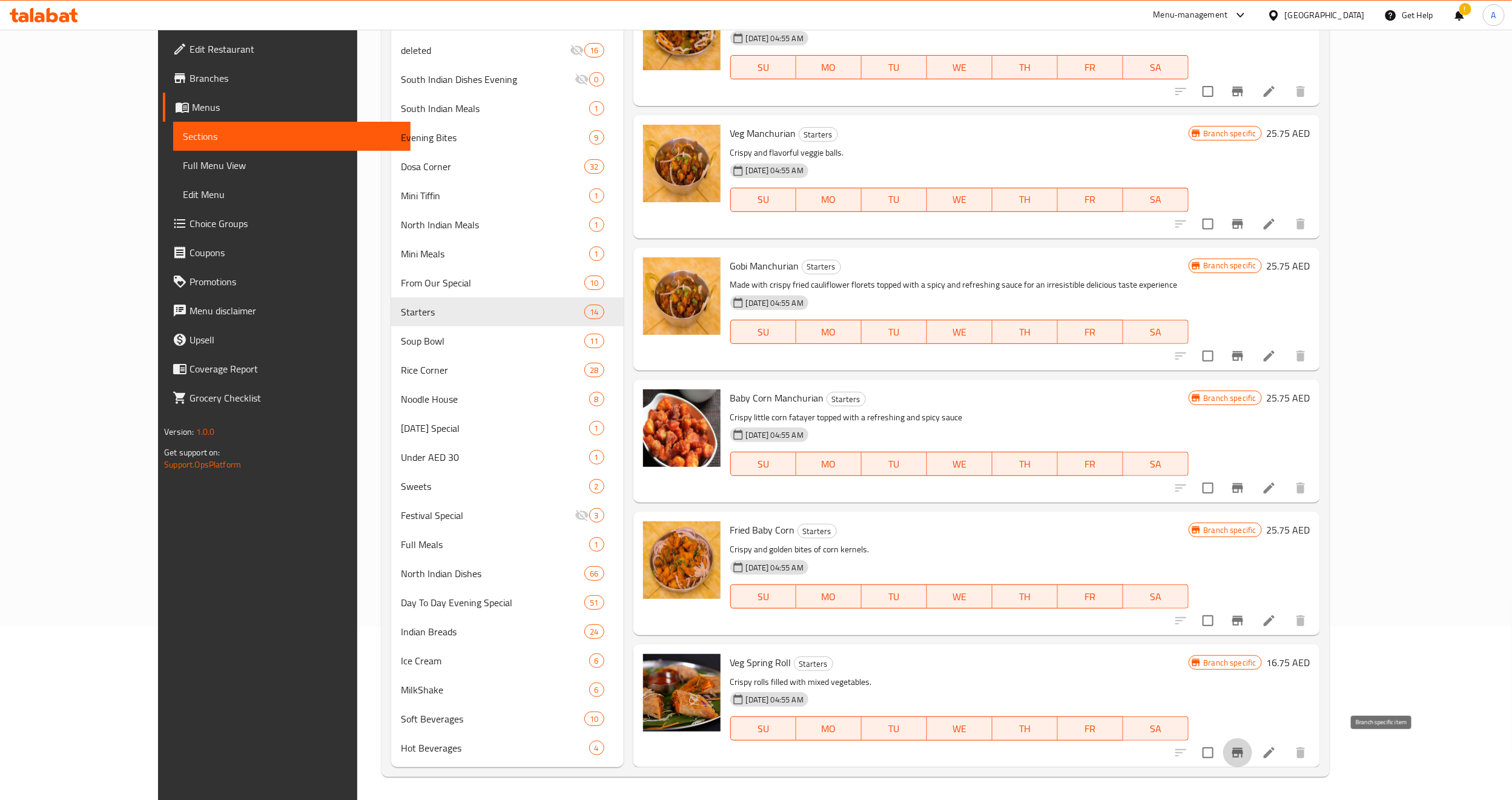
click at [1245, 710] on icon "Branch-specific-item" at bounding box center [1237, 752] width 15 height 15
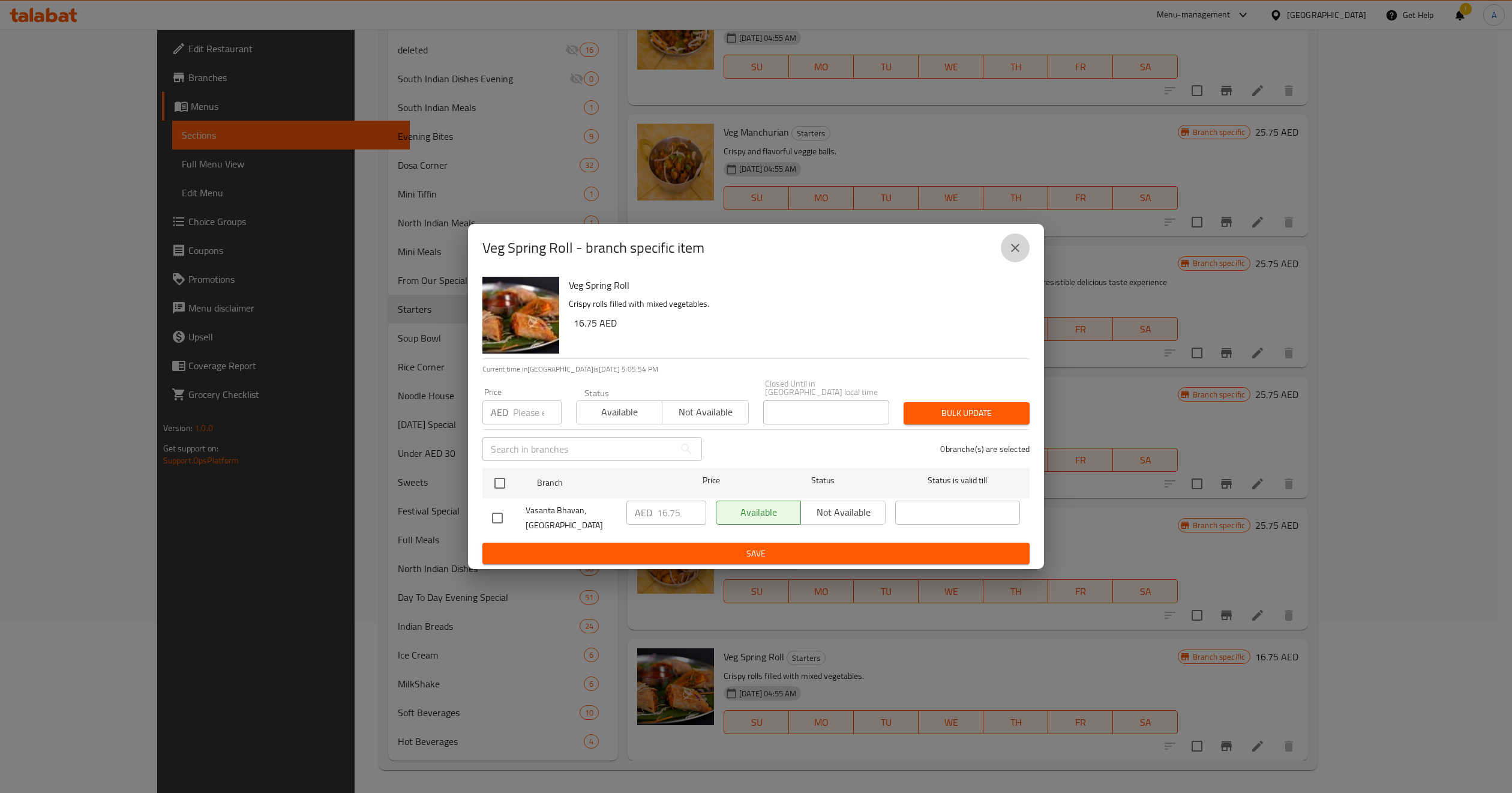
click at [1023, 248] on button "close" at bounding box center [1015, 248] width 29 height 29
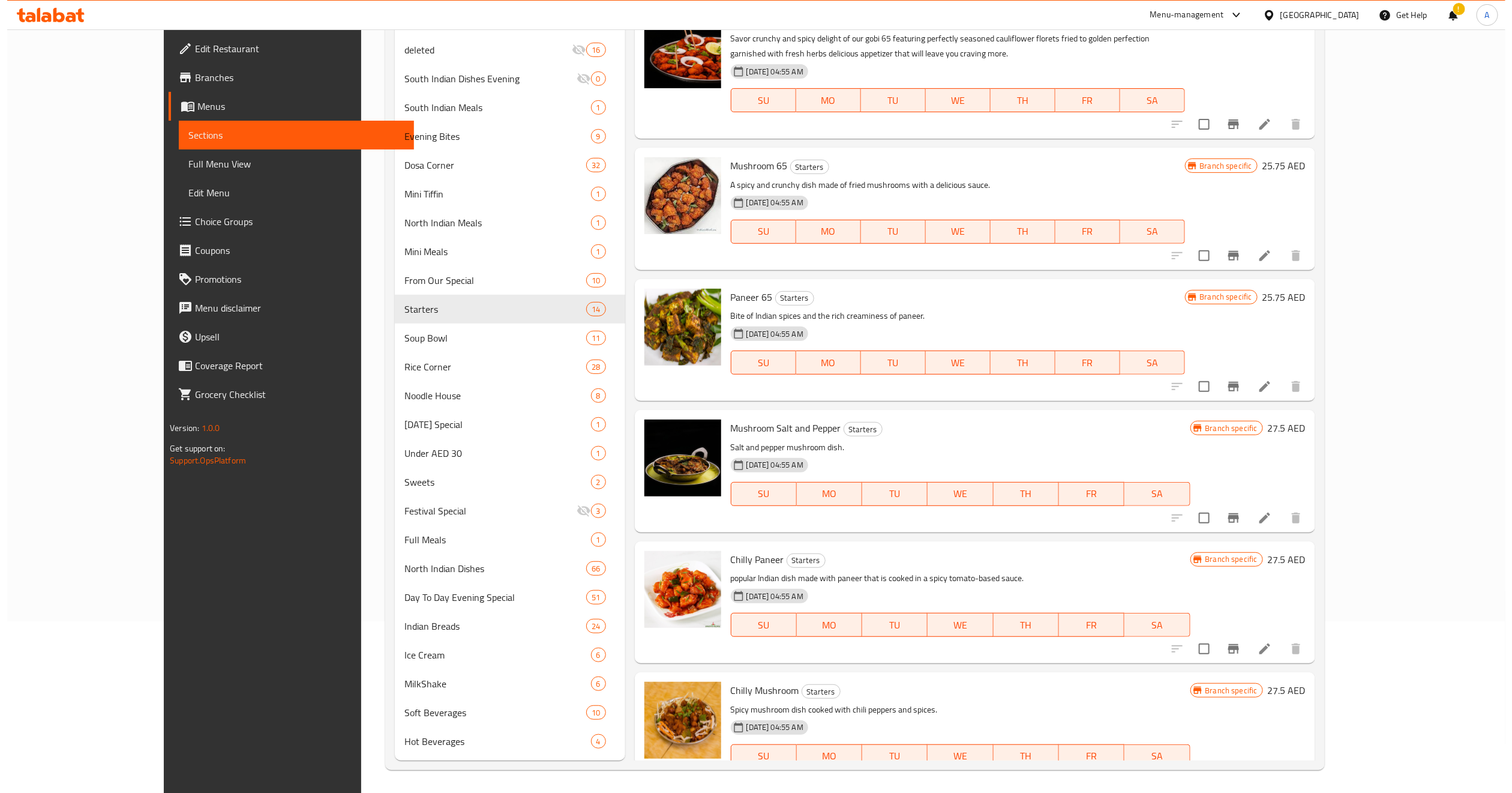
scroll to position [0, 0]
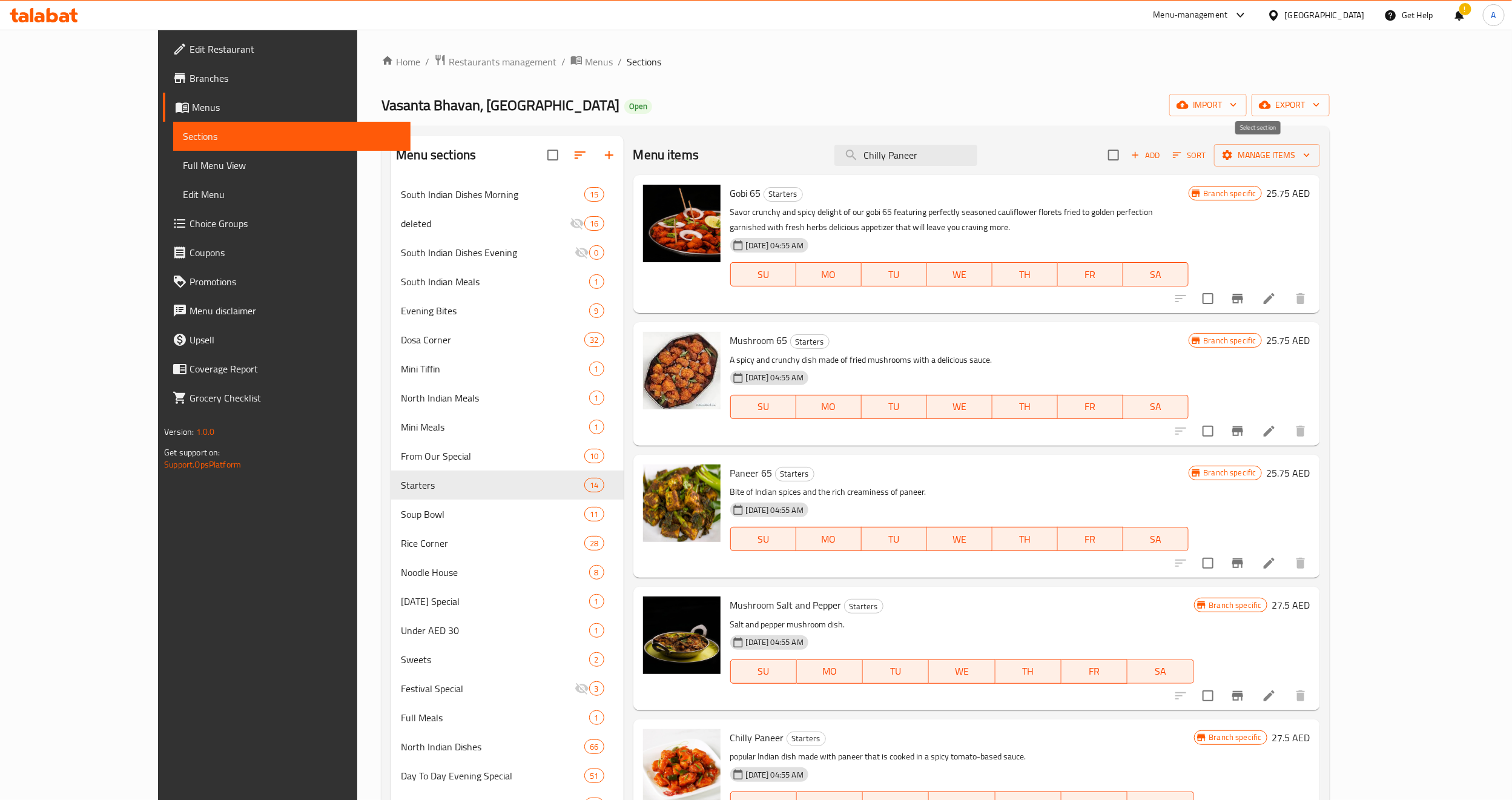
click at [1127, 160] on input "checkbox" at bounding box center [1114, 155] width 25 height 25
checkbox input "true"
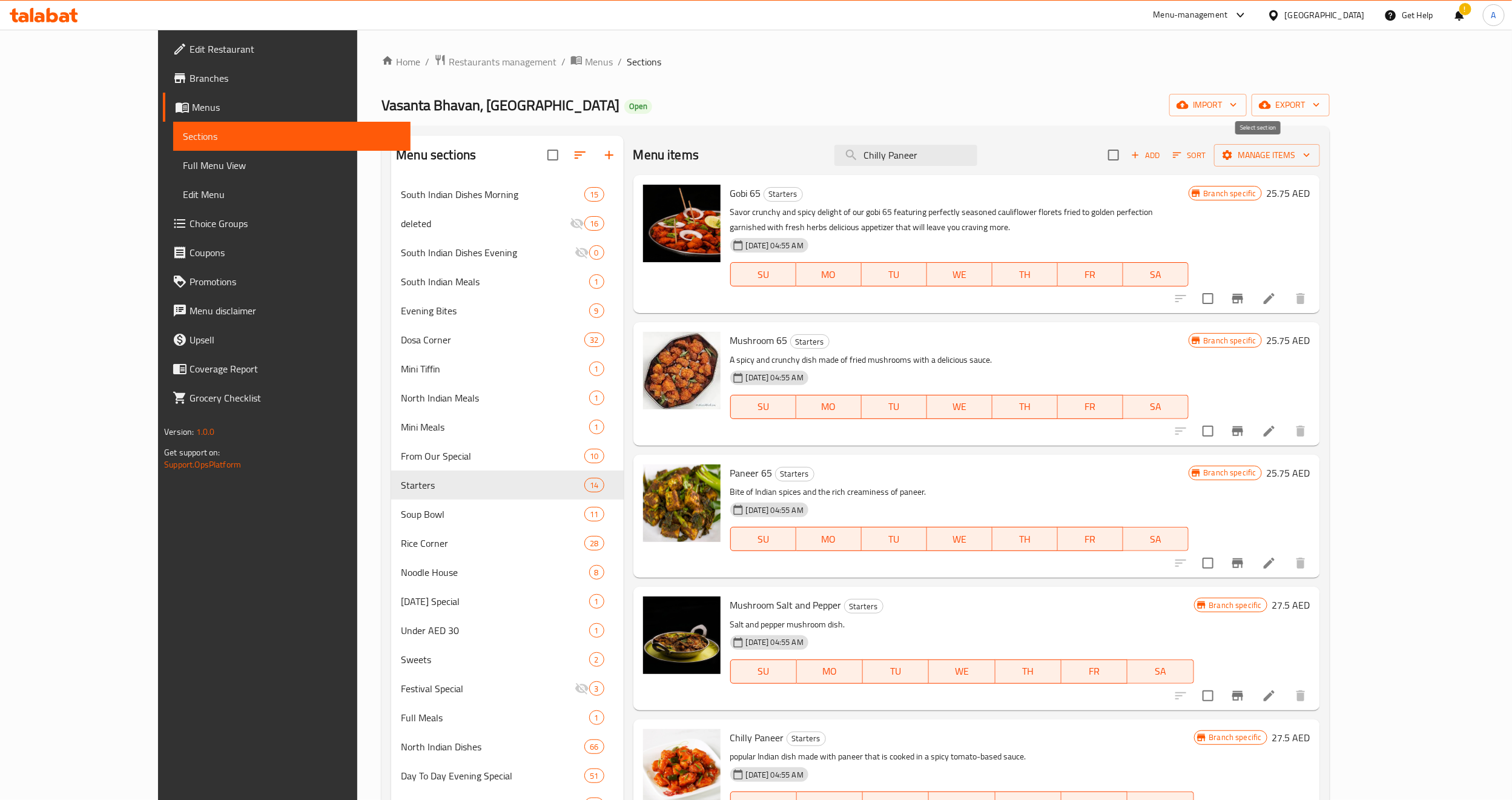
checkbox input "true"
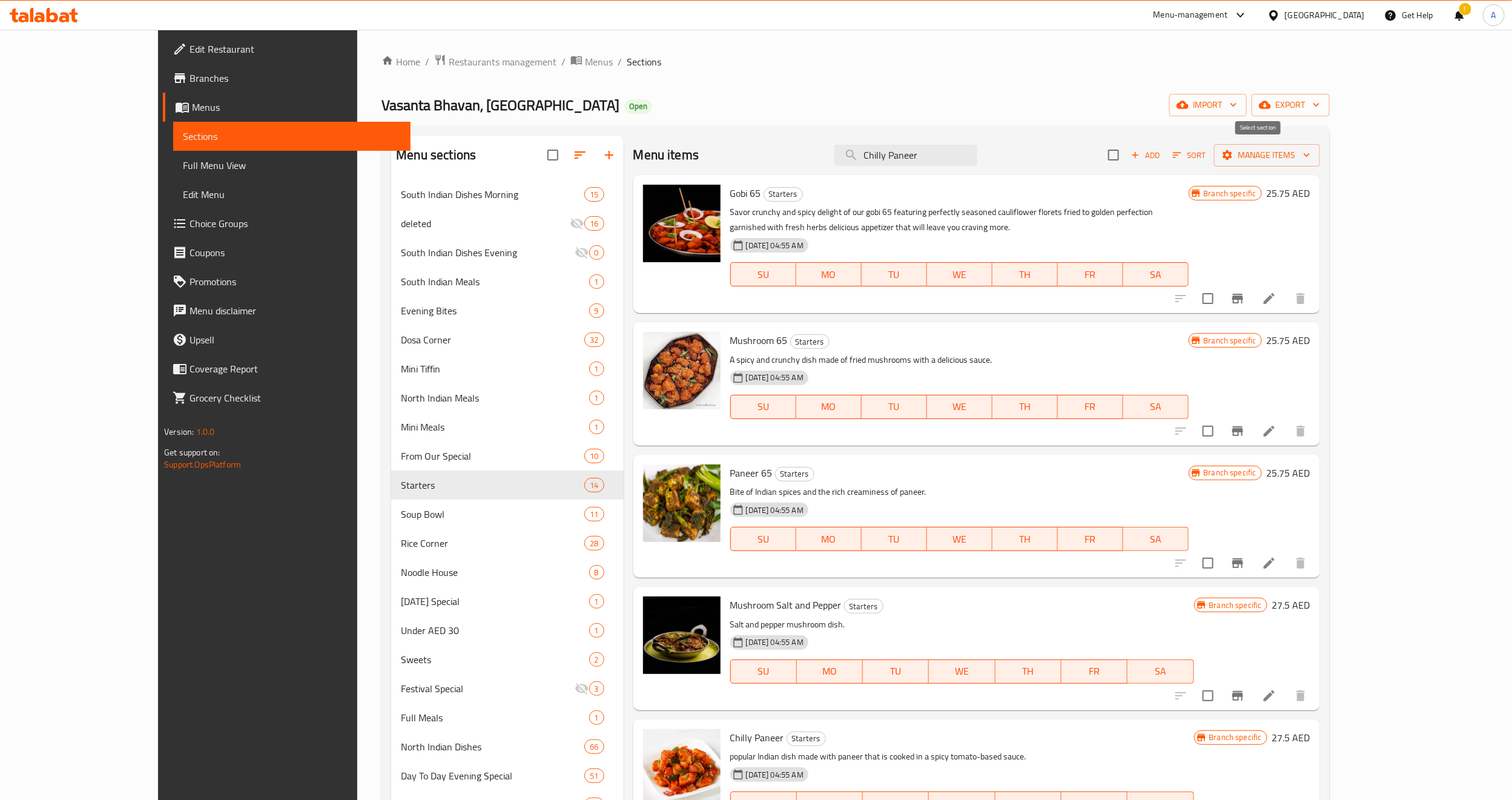
checkbox input "true"
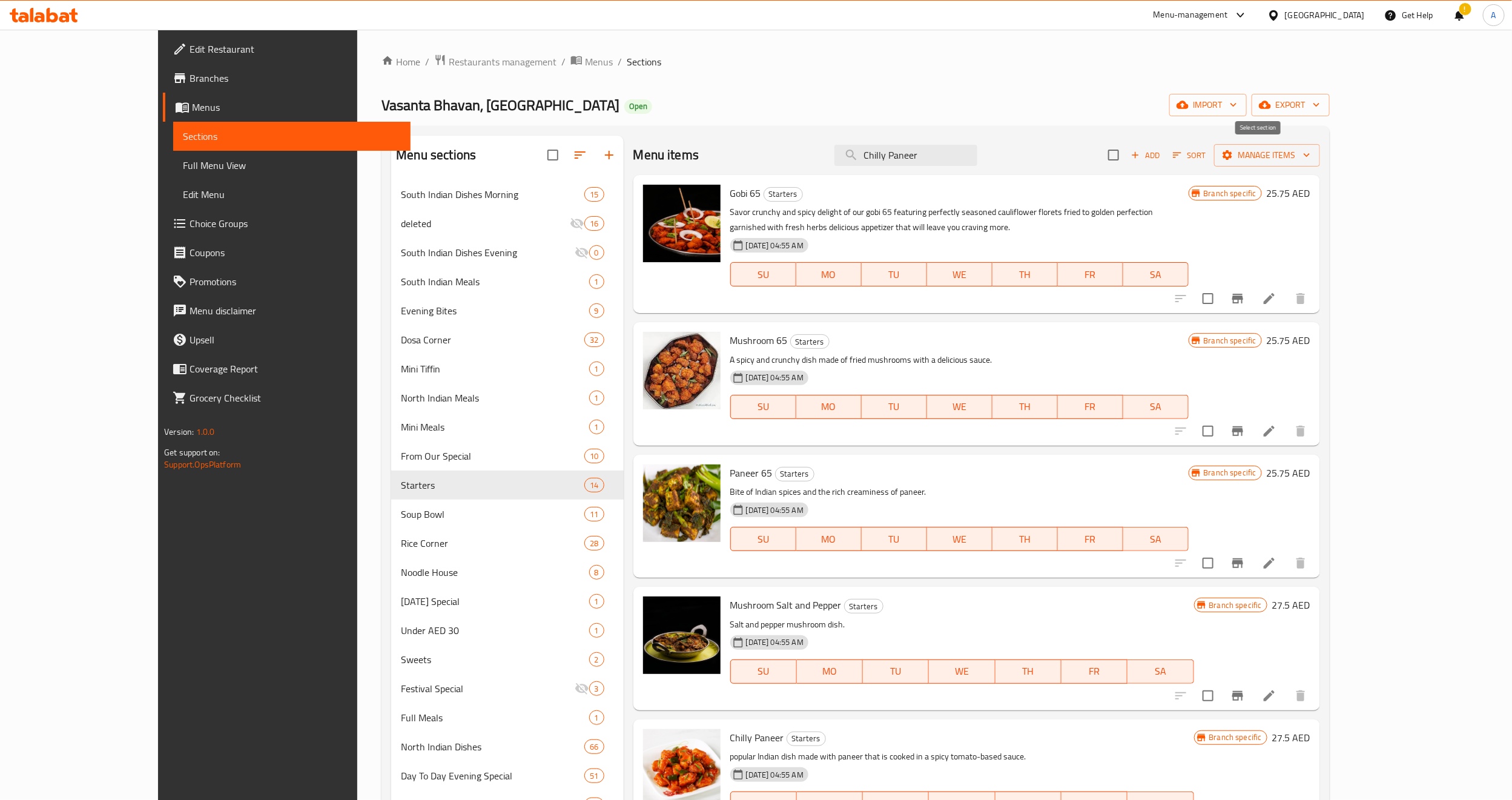
checkbox input "true"
click at [1310, 162] on span "Manage items" at bounding box center [1267, 155] width 87 height 15
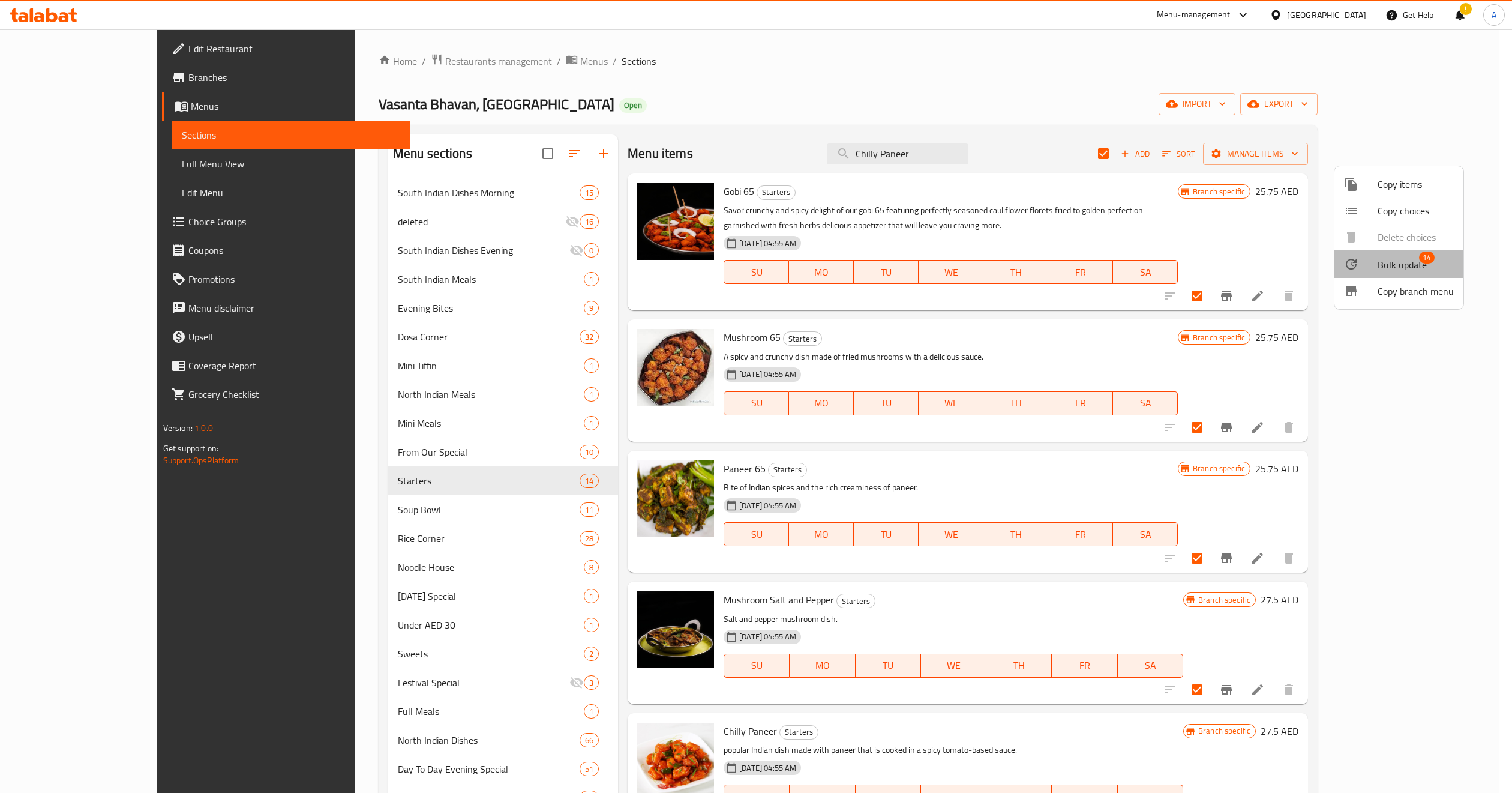
click at [1332, 267] on div at bounding box center [1361, 264] width 33 height 14
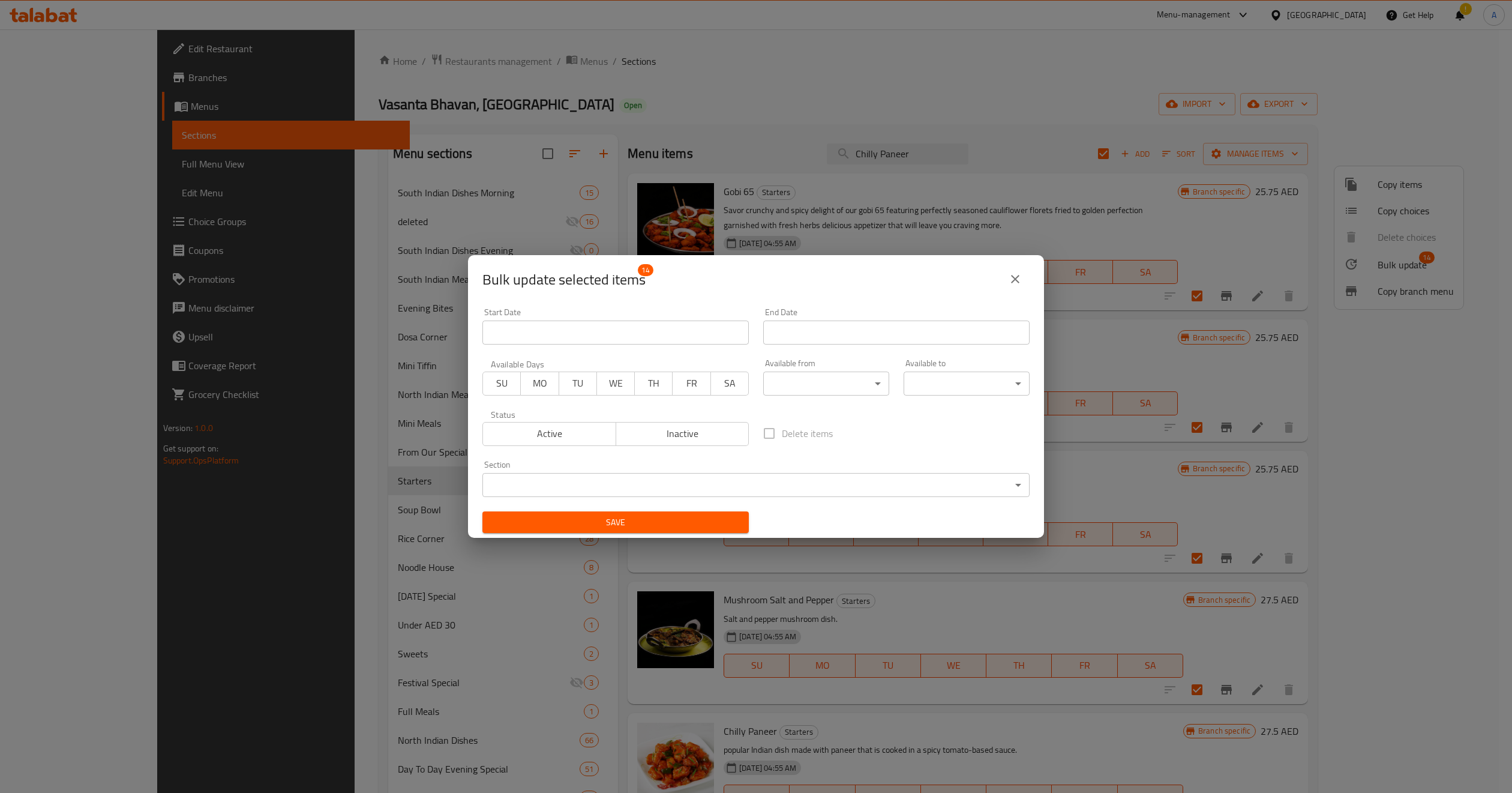
click at [393, 265] on div "Bulk update selected items 14 Start Date Start Date End Date End Date Available…" at bounding box center [756, 396] width 1512 height 793
click at [1011, 287] on button "close" at bounding box center [1015, 279] width 29 height 29
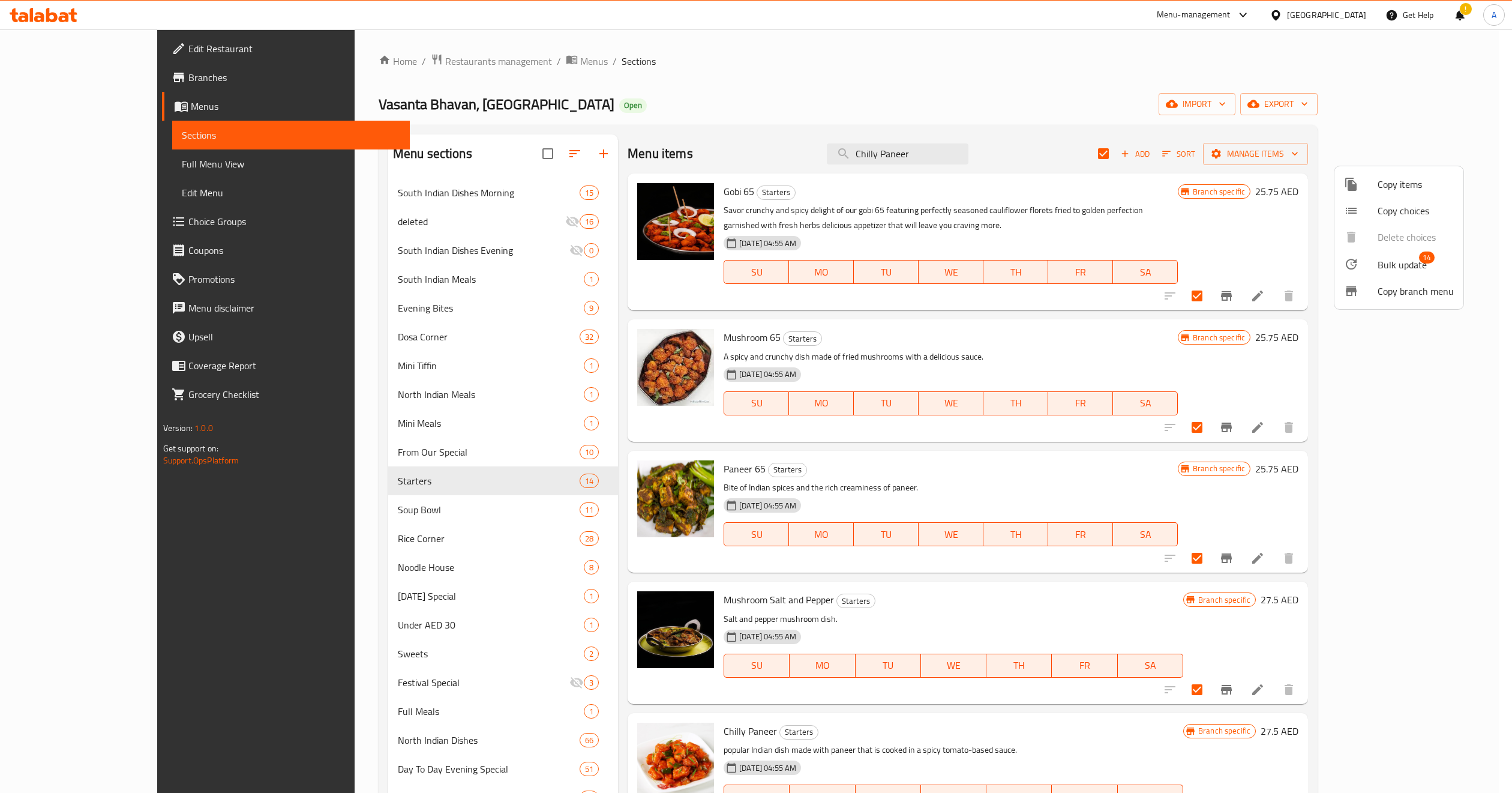
click at [845, 336] on div at bounding box center [756, 396] width 1512 height 793
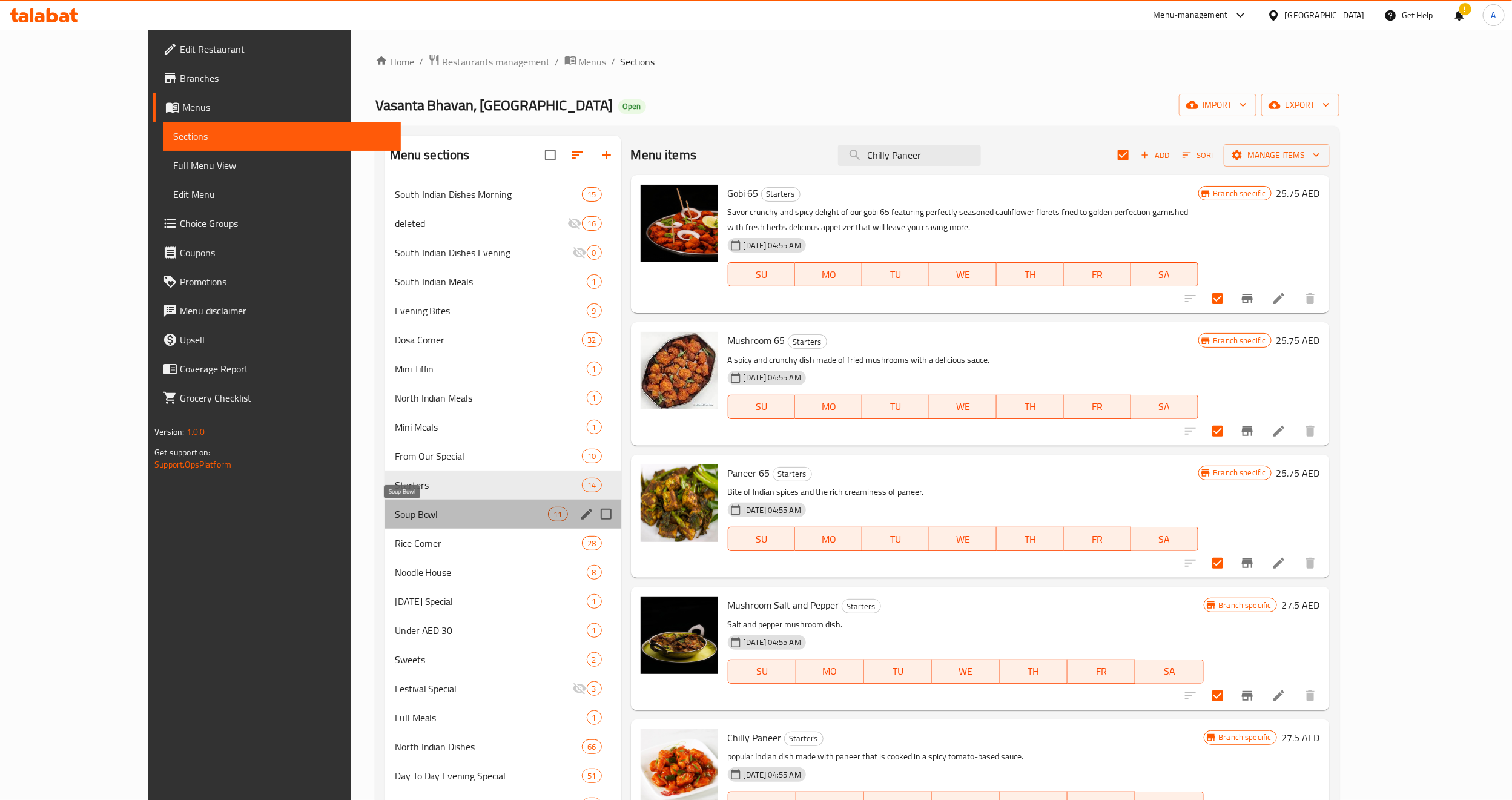
click at [395, 512] on span "Soup Bowl" at bounding box center [472, 514] width 154 height 15
checkbox input "false"
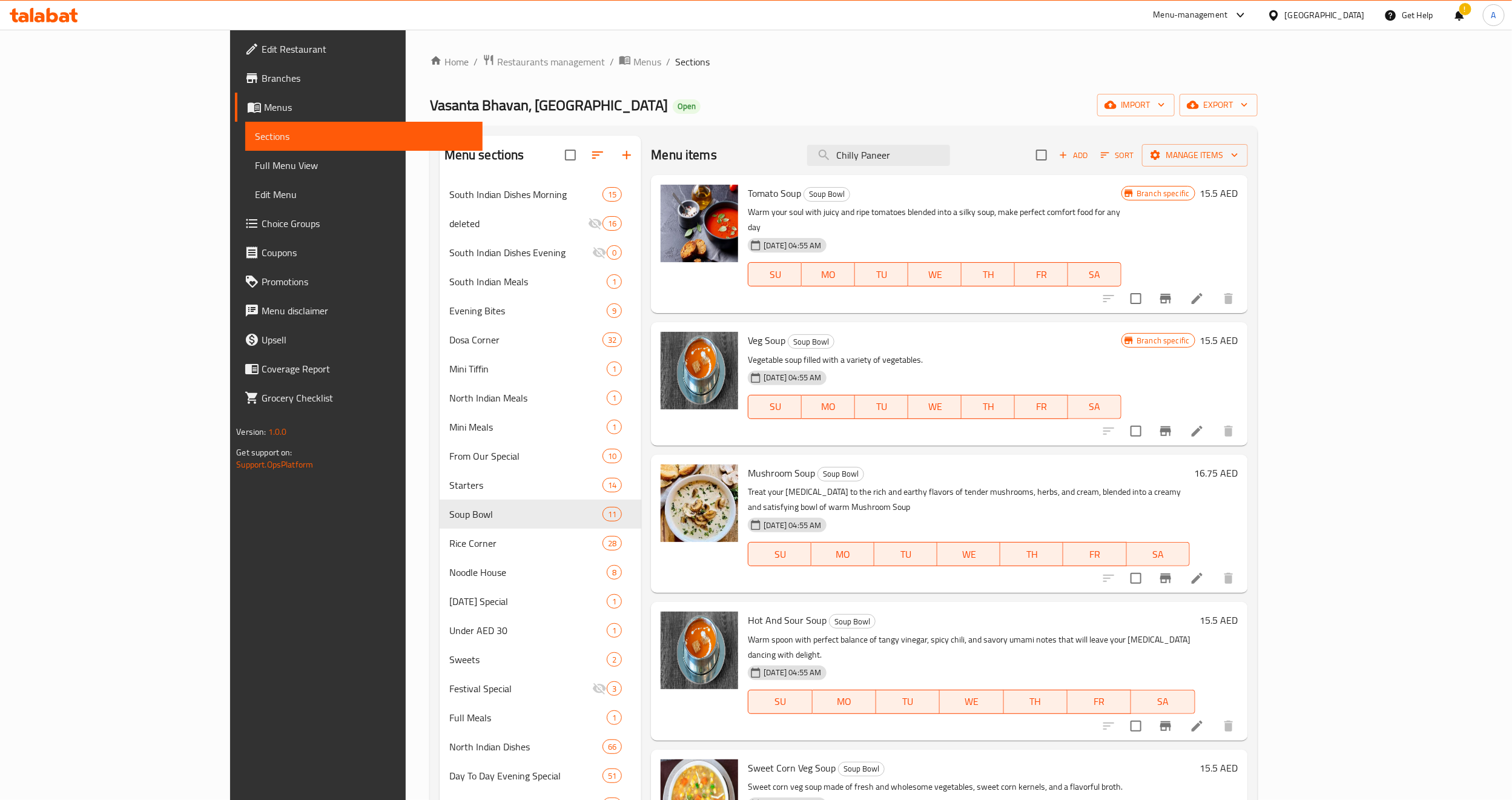
click at [985, 332] on h6 "Veg Soup Soup Bowl" at bounding box center [934, 340] width 373 height 17
click at [1104, 484] on p "Treat your [MEDICAL_DATA] to the rich and earthy flavors of tender mushrooms, h…" at bounding box center [969, 500] width 441 height 30
copy h6 "16.75"
drag, startPoint x: 1439, startPoint y: 461, endPoint x: 1407, endPoint y: 458, distance: 32.1
click at [1238, 465] on div "16.75 AED" at bounding box center [1214, 473] width 48 height 17
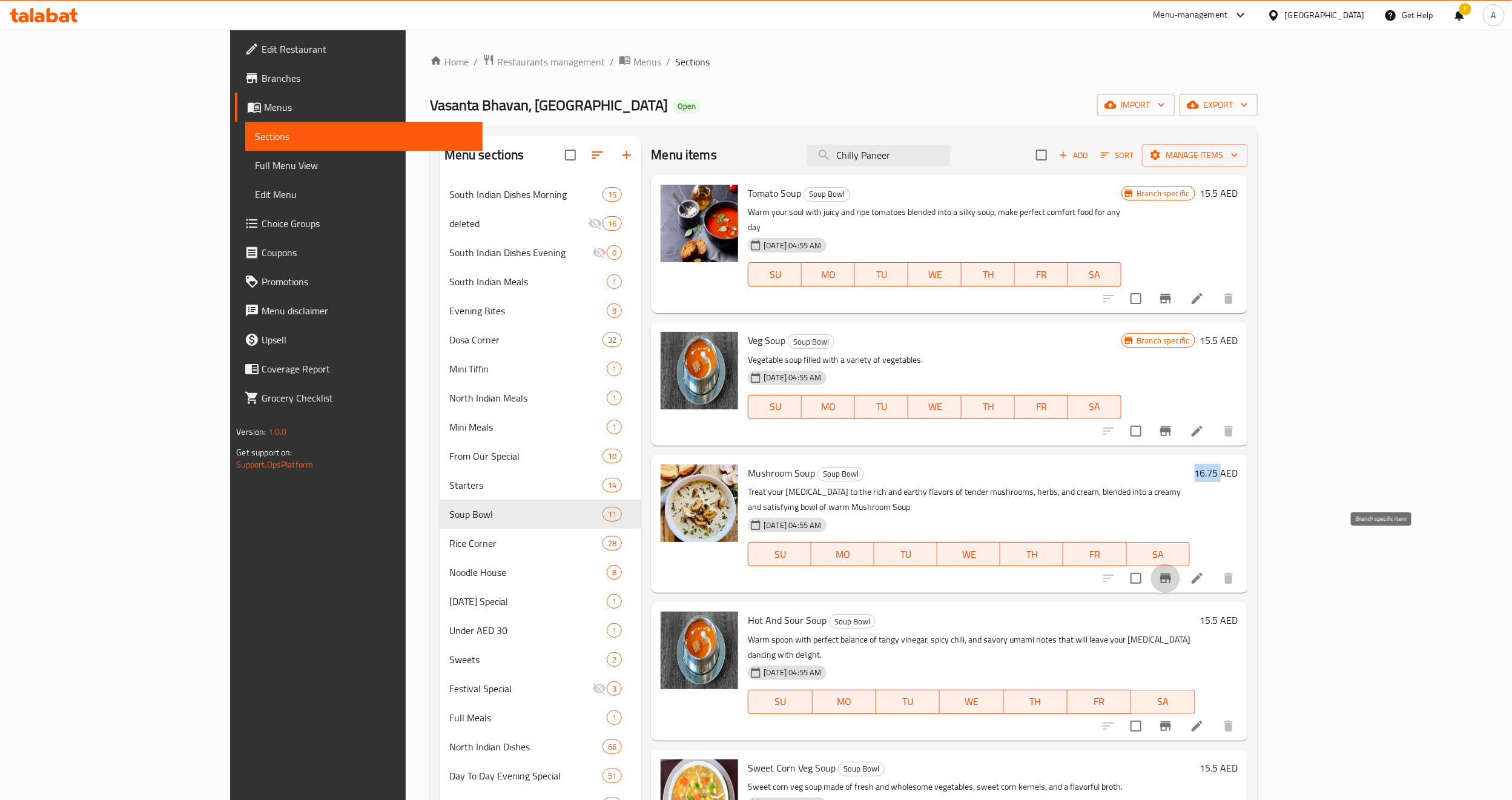
click at [1171, 574] on icon "Branch-specific-item" at bounding box center [1165, 578] width 11 height 10
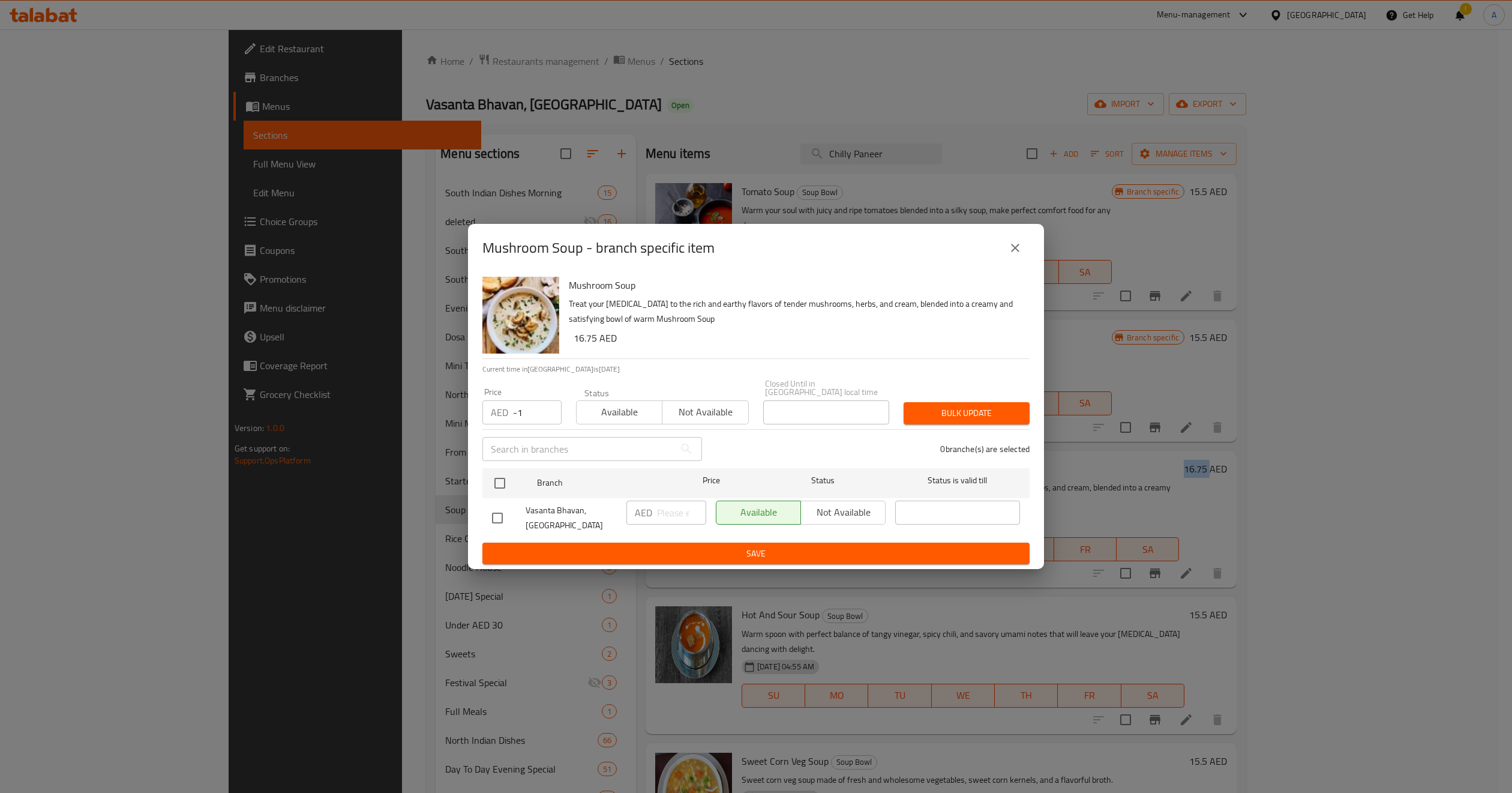
drag, startPoint x: 547, startPoint y: 418, endPoint x: 533, endPoint y: 409, distance: 16.6
click at [546, 417] on input "-1" at bounding box center [537, 412] width 48 height 24
click at [531, 409] on input "-1" at bounding box center [537, 412] width 48 height 24
paste input "16.75"
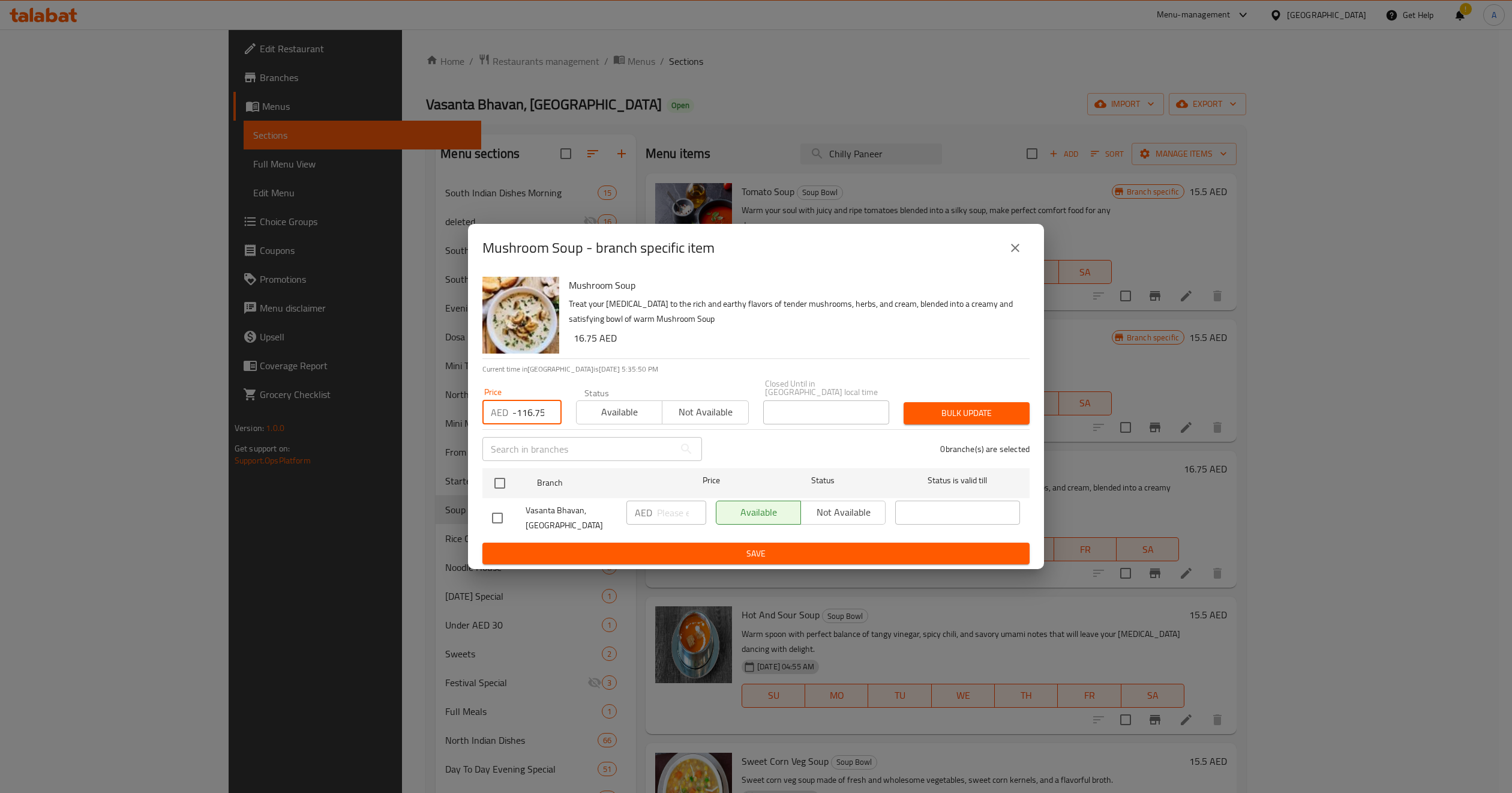
click at [530, 414] on input "-116.75" at bounding box center [537, 412] width 48 height 24
paste input "number"
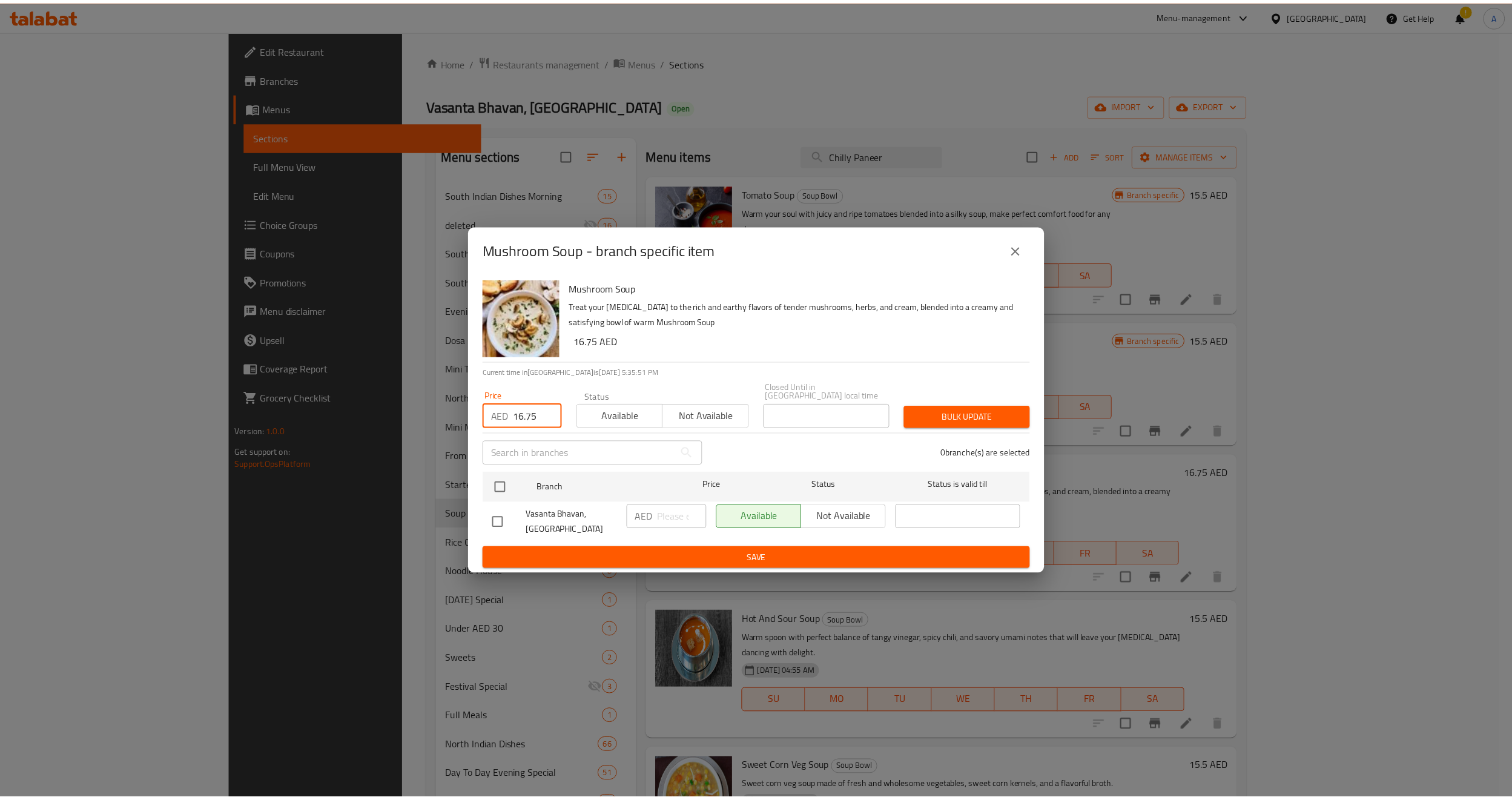
scroll to position [0, 0]
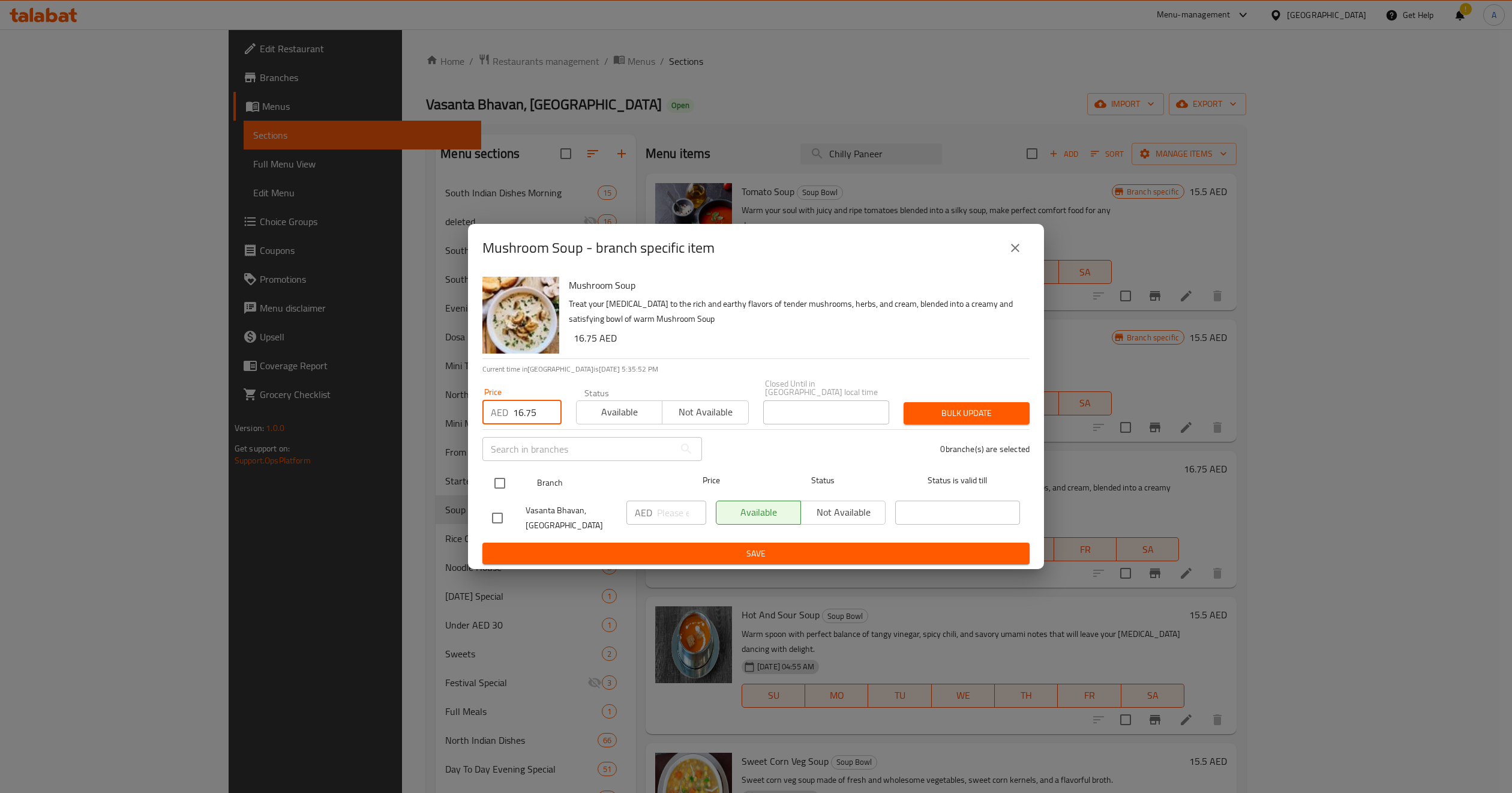
type input "16.75"
click at [496, 477] on input "checkbox" at bounding box center [500, 483] width 25 height 25
checkbox input "true"
click at [634, 427] on div "Status Available Not available" at bounding box center [663, 407] width 187 height 50
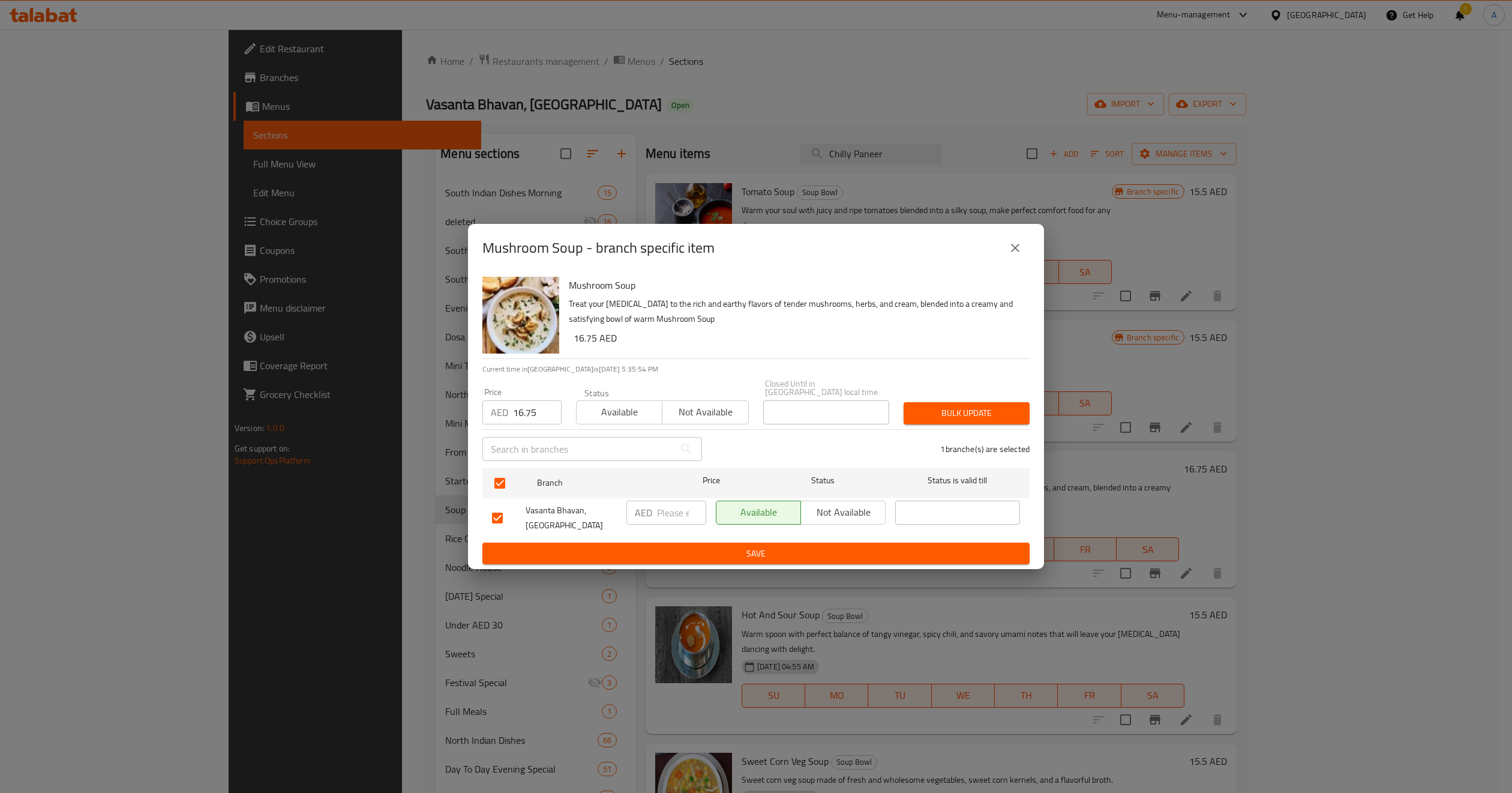
click at [633, 418] on span "Available" at bounding box center [619, 412] width 76 height 18
click at [974, 417] on span "Bulk update" at bounding box center [967, 413] width 107 height 15
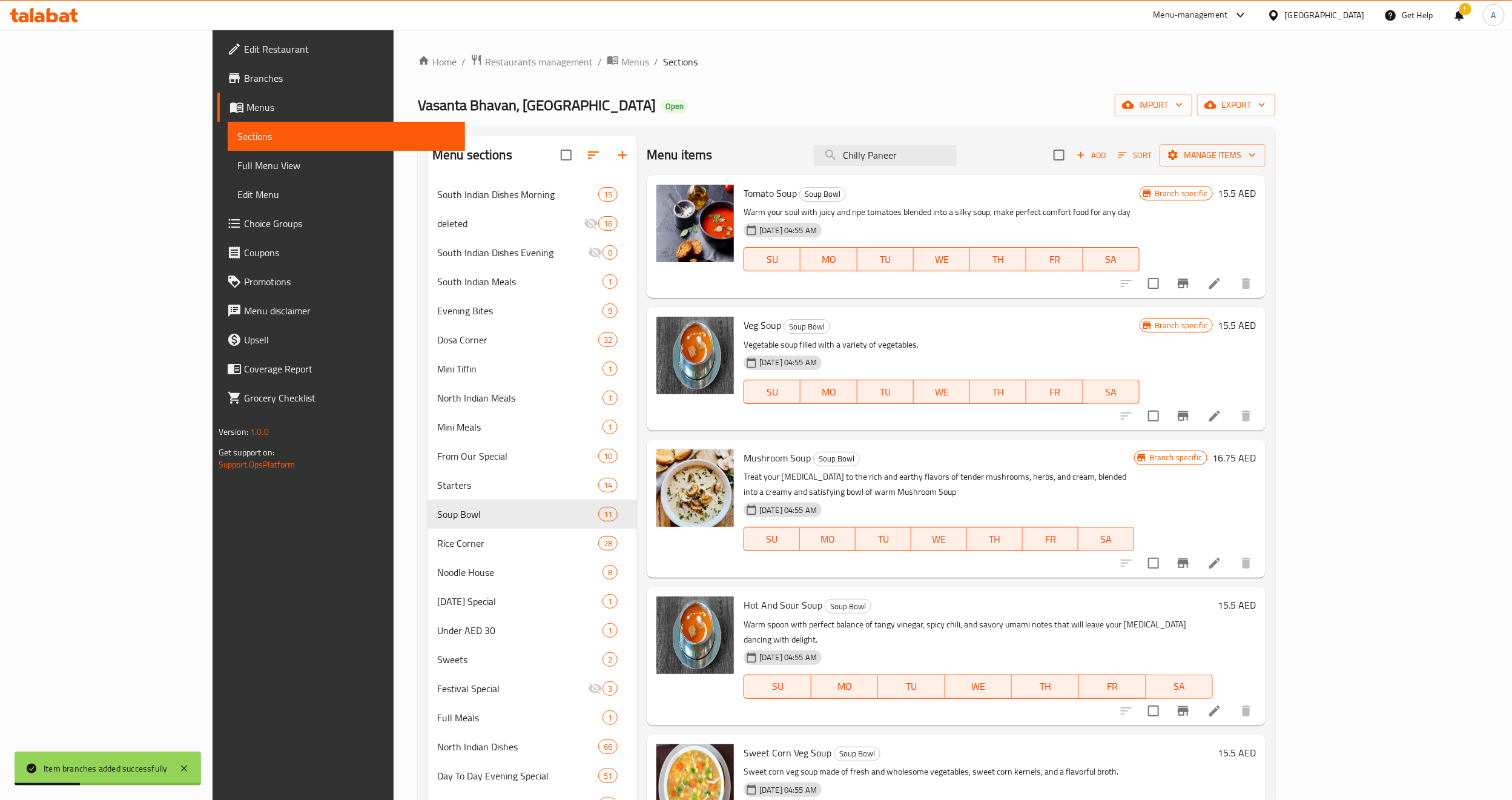
click at [672, 529] on div at bounding box center [695, 508] width 87 height 129
click at [1198, 548] on button "Branch-specific-item" at bounding box center [1184, 563] width 29 height 29
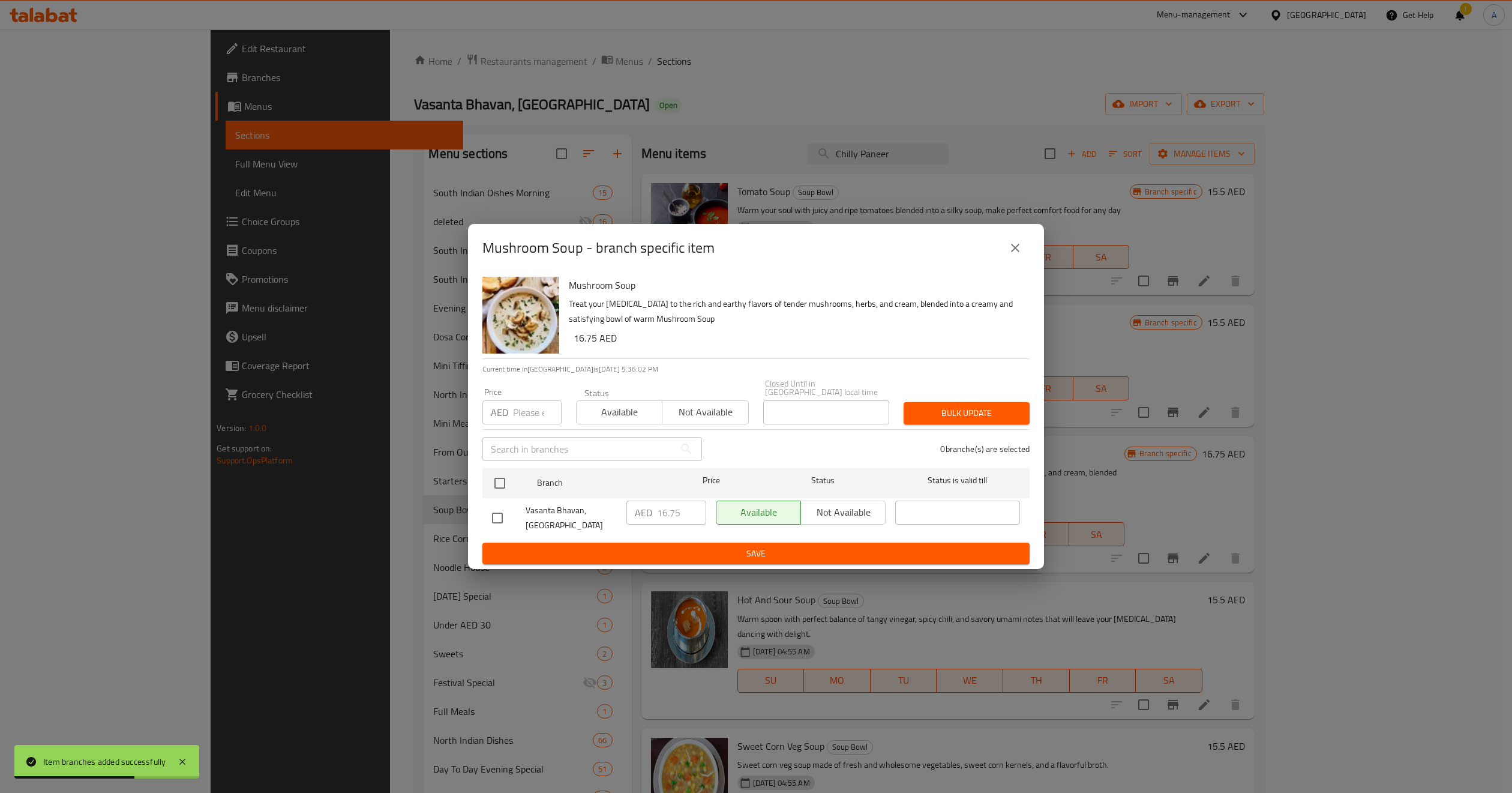
click at [1016, 252] on icon "close" at bounding box center [1015, 248] width 14 height 14
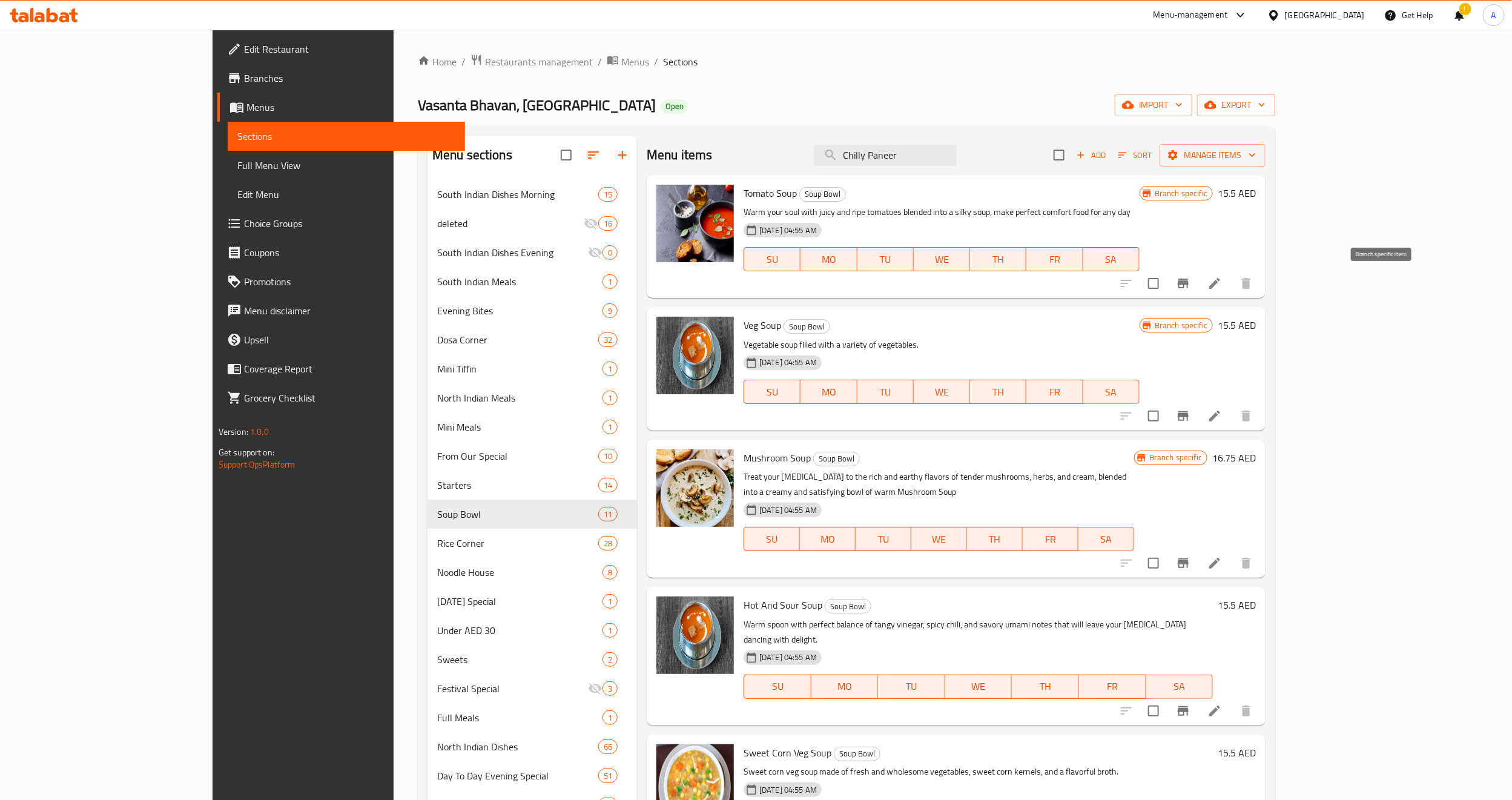
click at [1189, 280] on icon "Branch-specific-item" at bounding box center [1183, 283] width 11 height 10
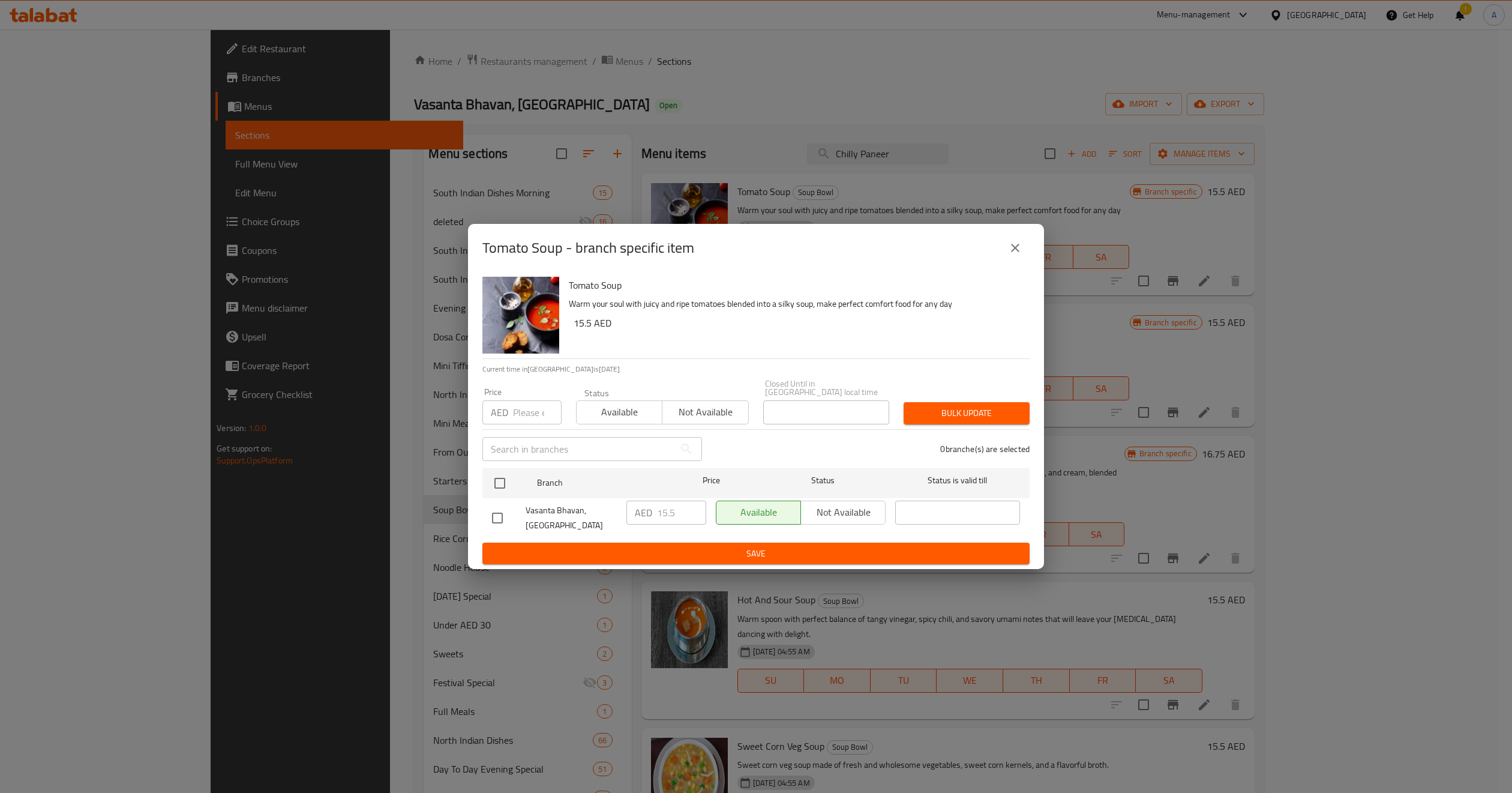
click at [533, 416] on input "number" at bounding box center [537, 412] width 48 height 24
paste input "15.5"
type input "15.5"
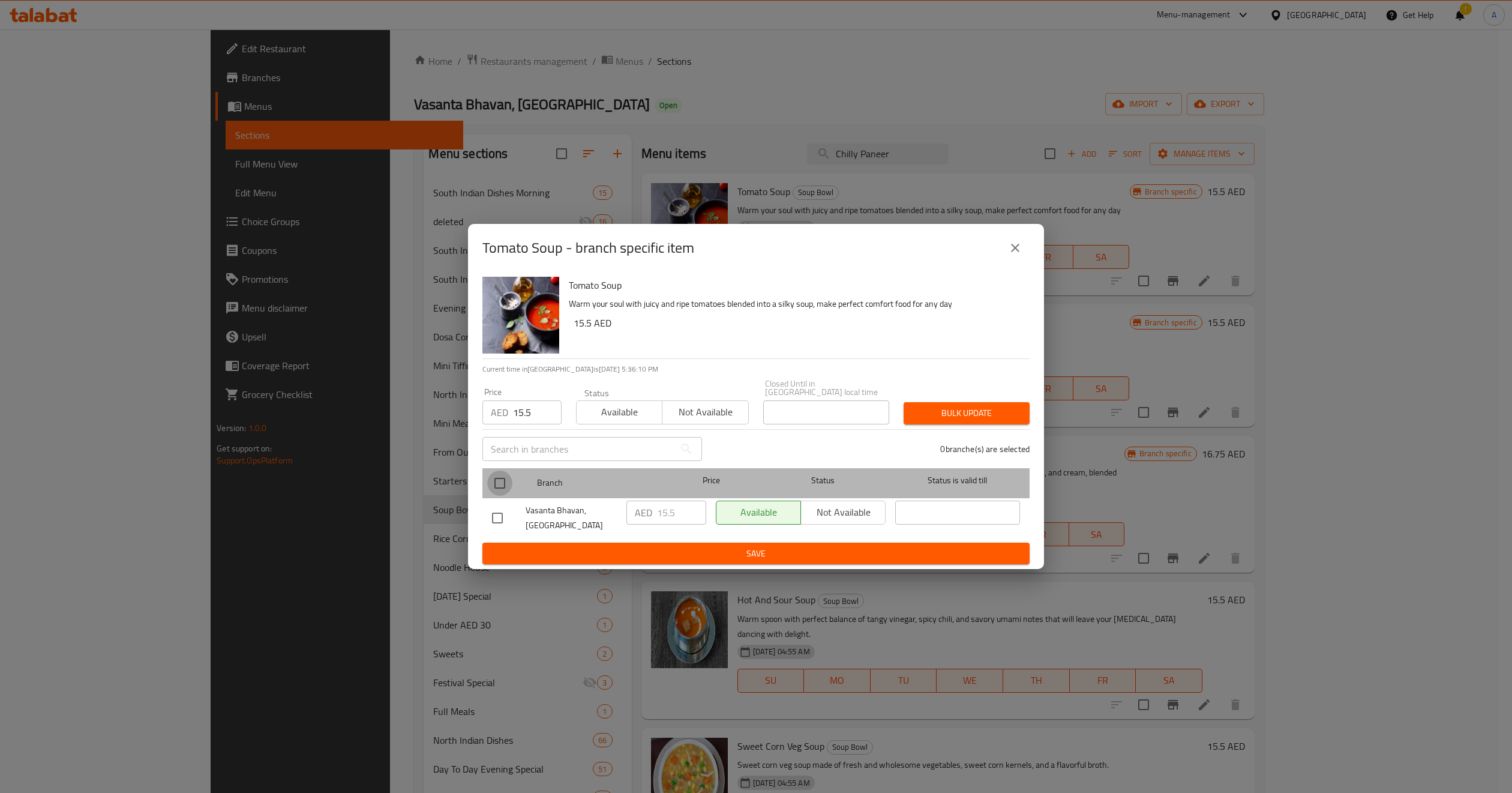
drag, startPoint x: 501, startPoint y: 479, endPoint x: 643, endPoint y: 497, distance: 143.1
click at [501, 478] on input "checkbox" at bounding box center [500, 483] width 25 height 25
checkbox input "true"
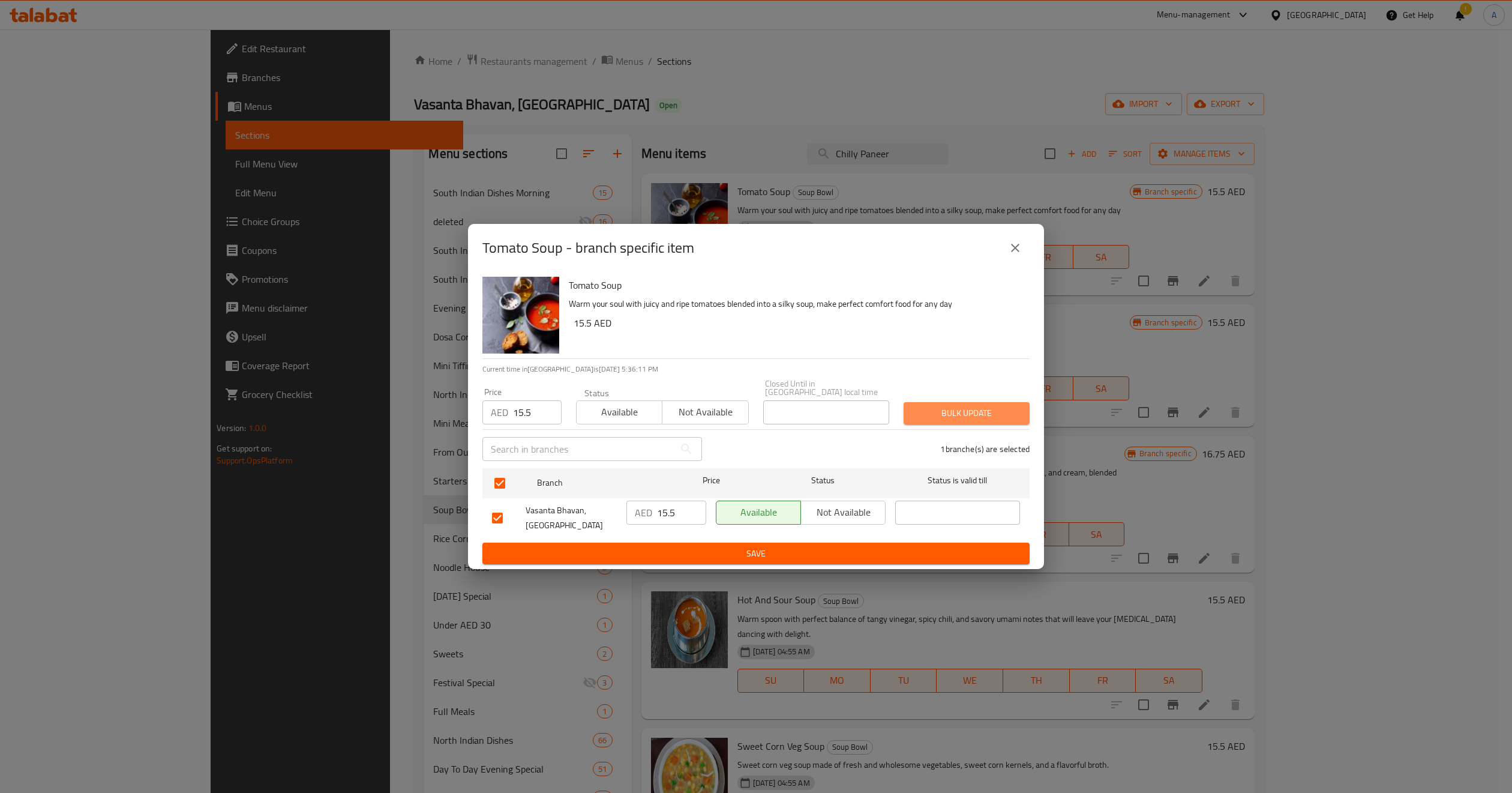
click at [949, 409] on span "Bulk update" at bounding box center [967, 413] width 107 height 15
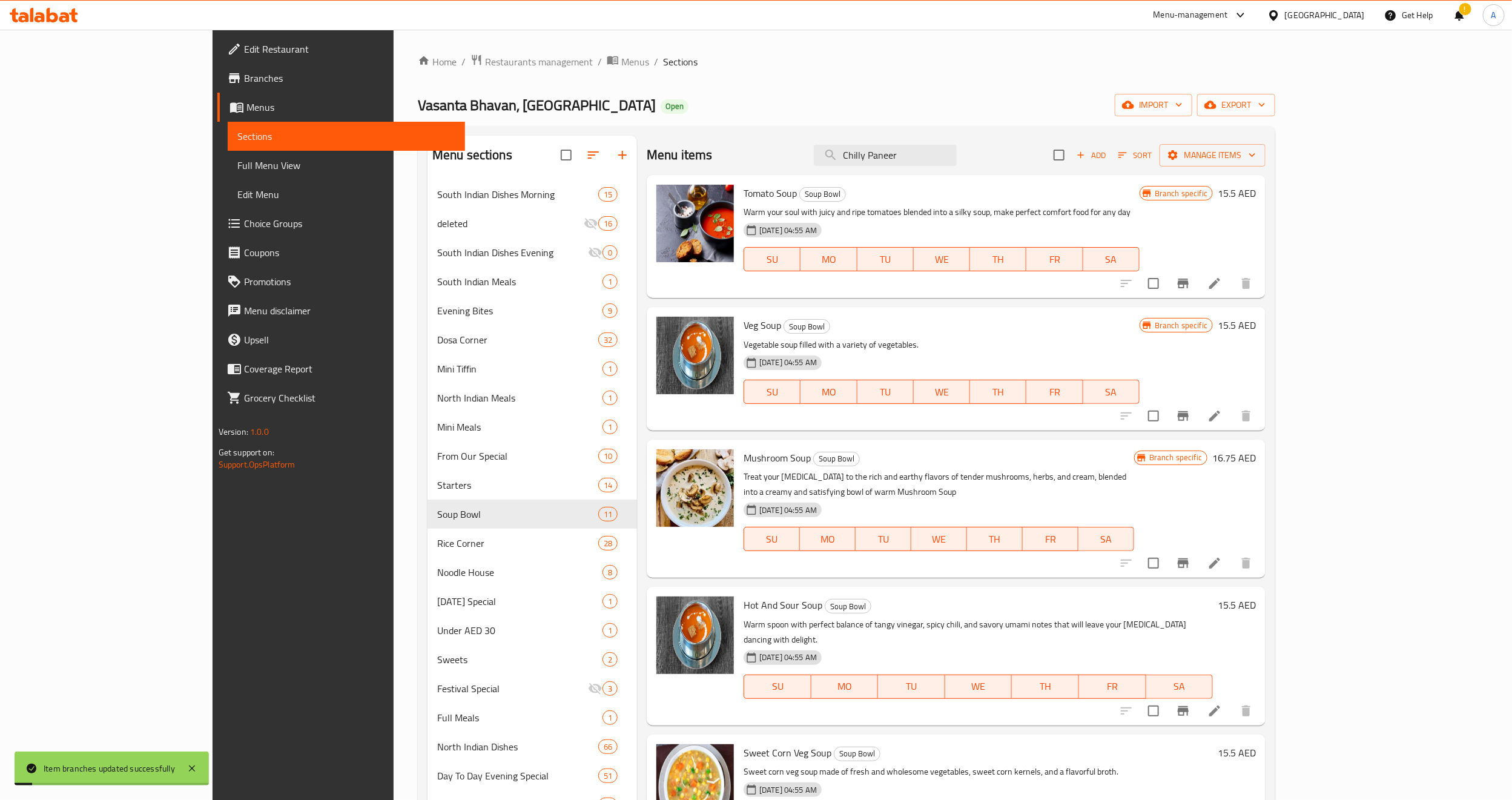
click at [1189, 285] on icon "Branch-specific-item" at bounding box center [1183, 283] width 11 height 10
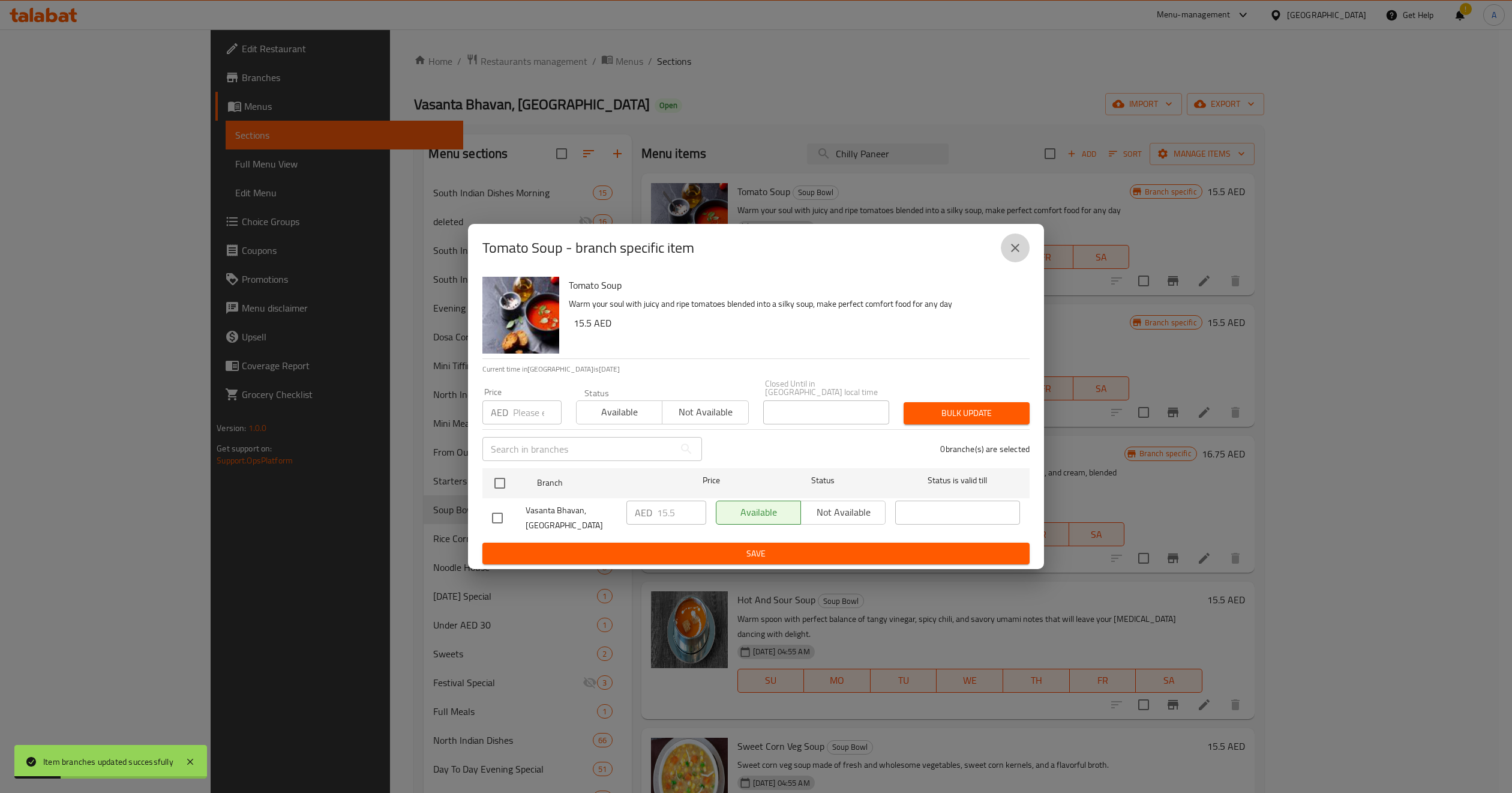
click at [1019, 250] on icon "close" at bounding box center [1015, 248] width 14 height 14
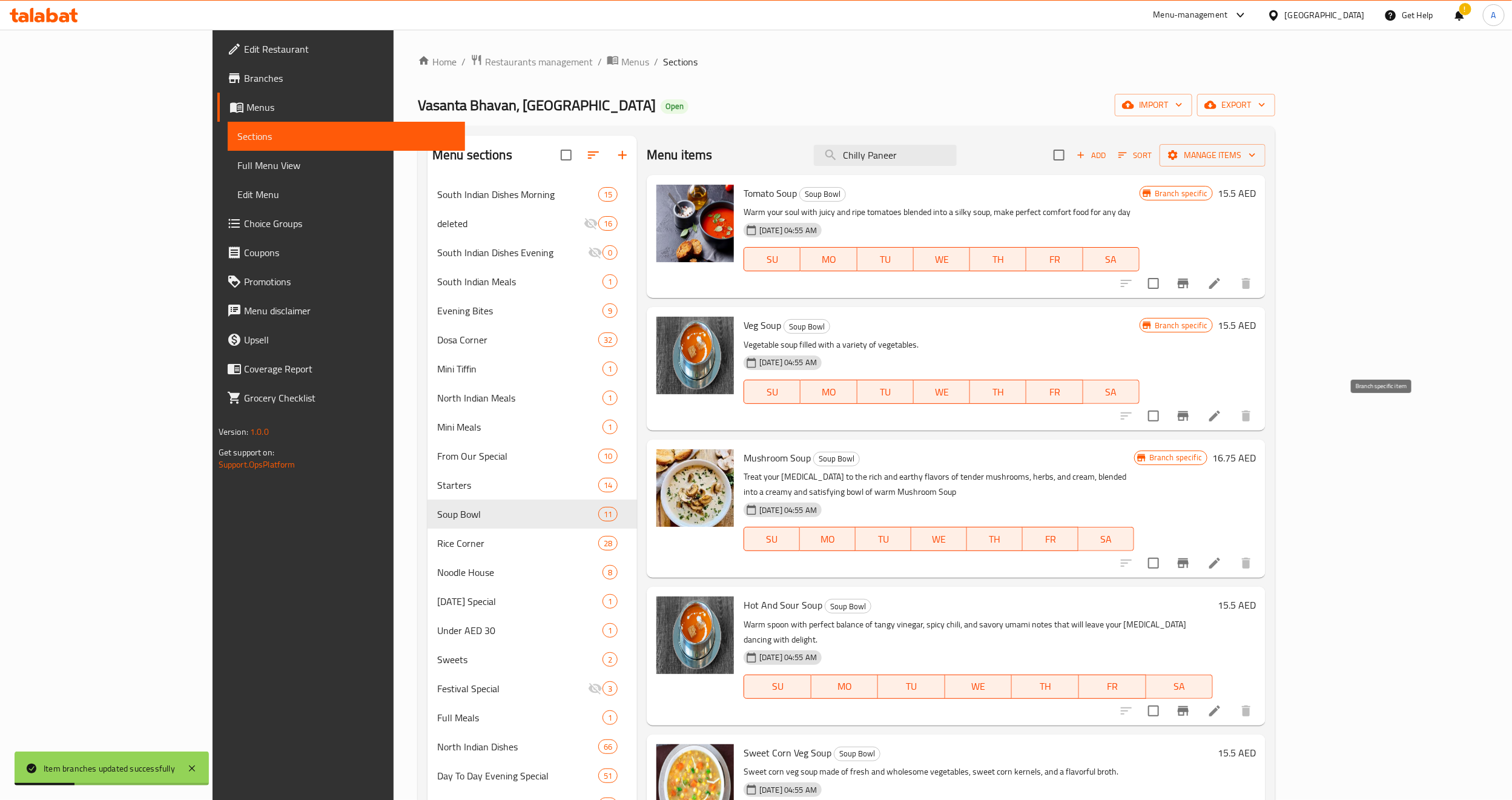
click at [1198, 426] on button "Branch-specific-item" at bounding box center [1184, 416] width 29 height 29
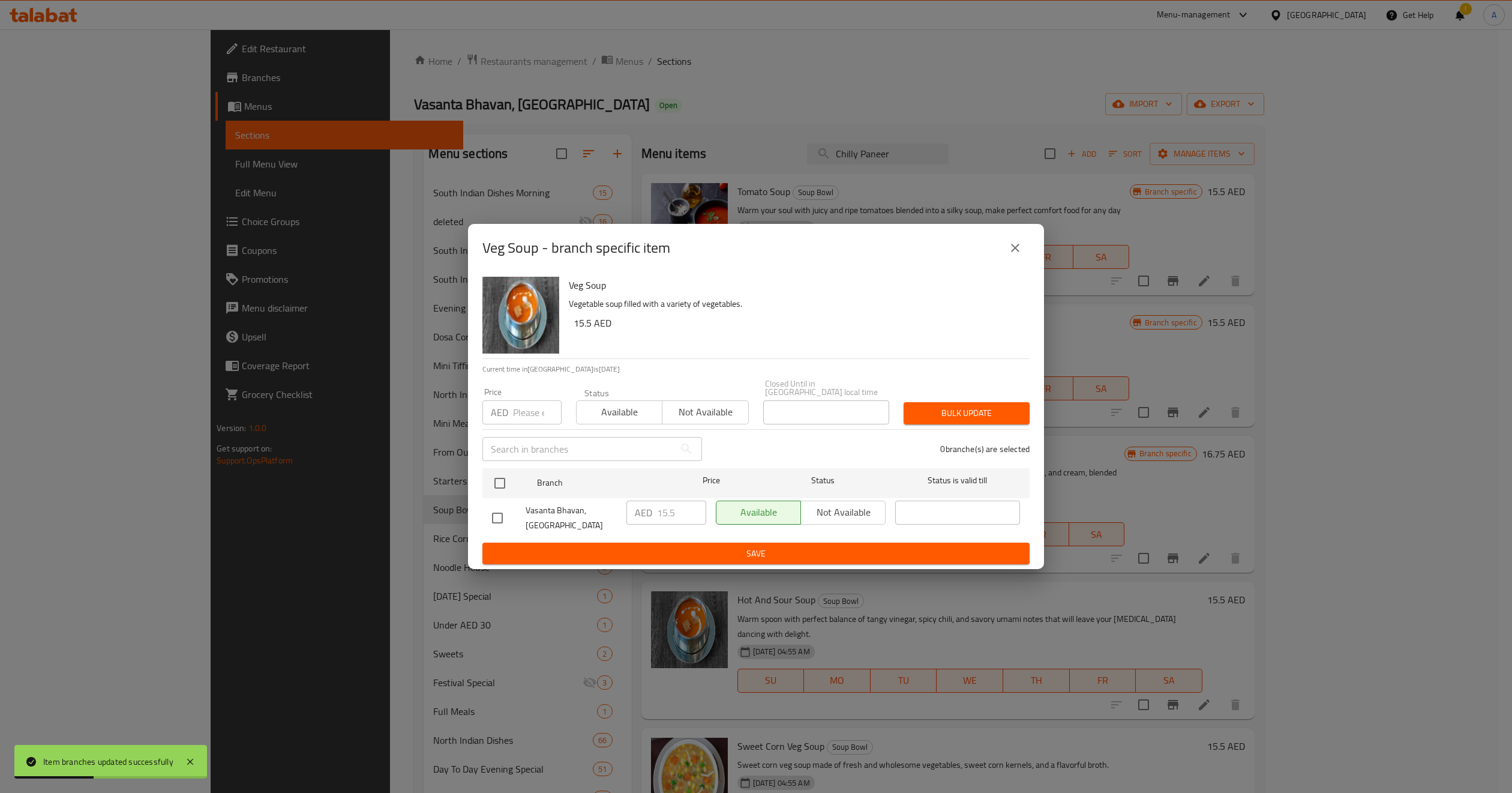
click at [520, 414] on input "number" at bounding box center [537, 412] width 48 height 24
paste input "15.5"
type input "15.5"
click at [504, 489] on input "checkbox" at bounding box center [500, 483] width 25 height 25
checkbox input "true"
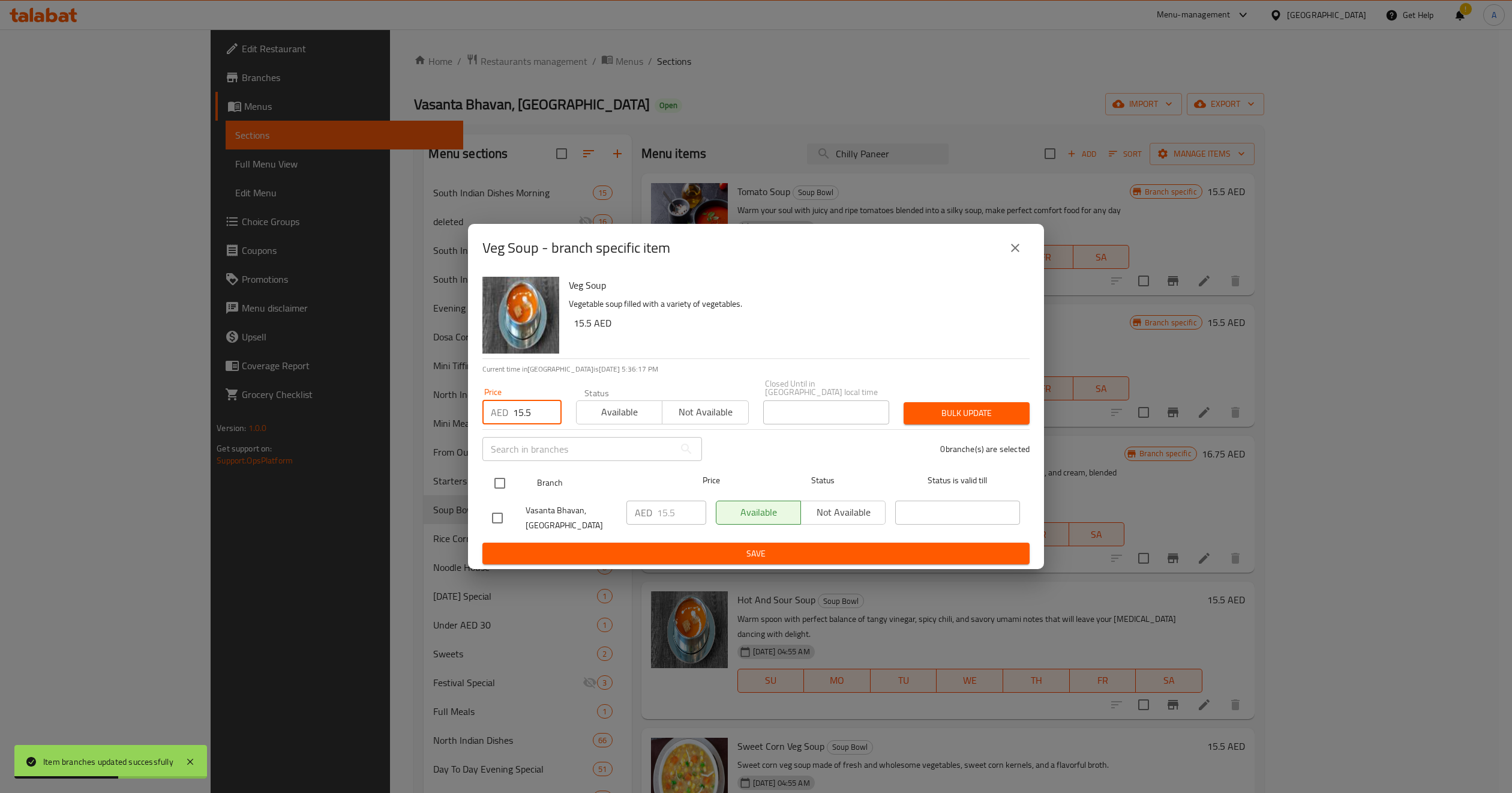
checkbox input "true"
click at [942, 418] on span "Bulk update" at bounding box center [967, 413] width 107 height 15
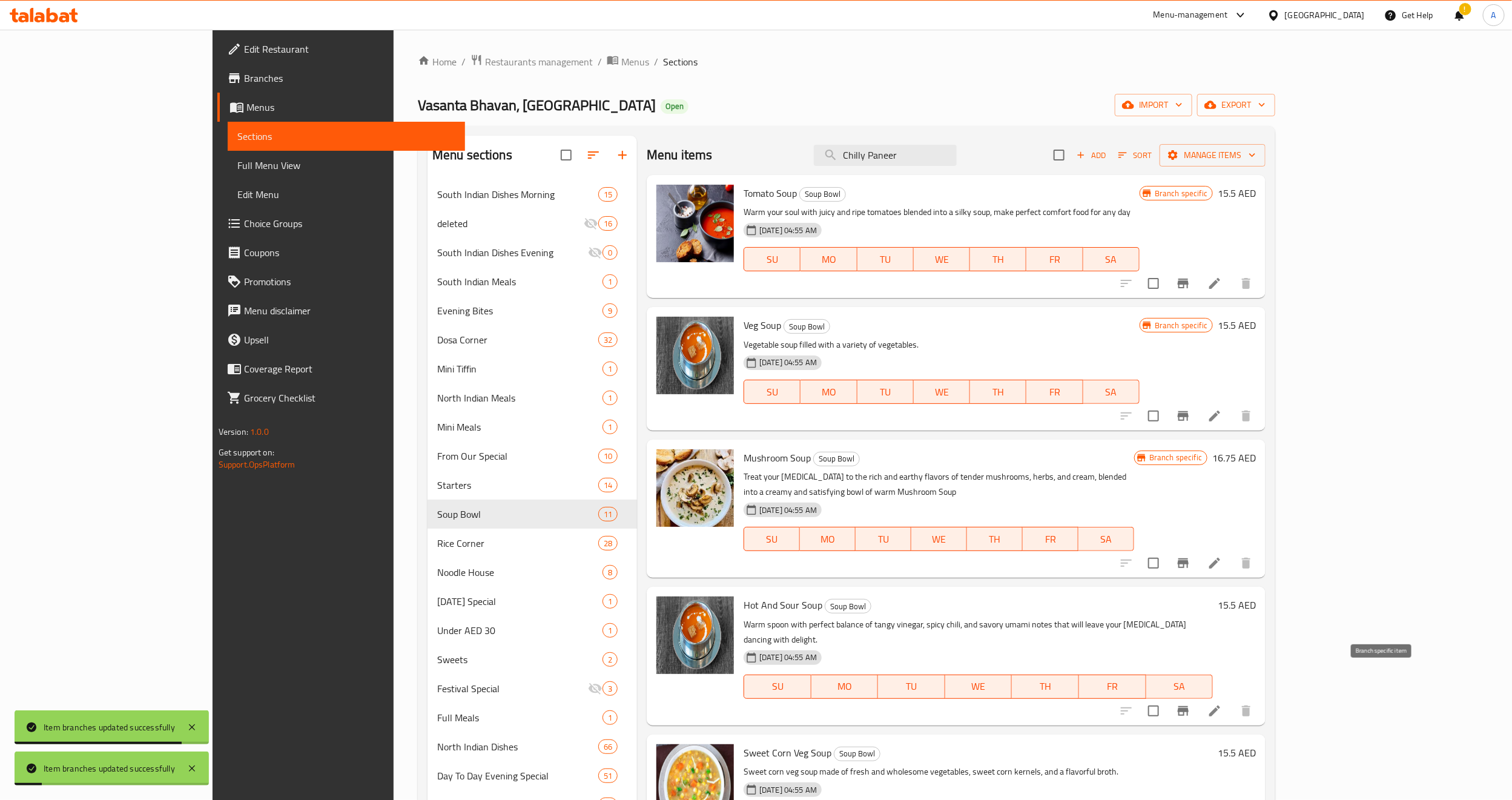
click at [1198, 697] on button "Branch-specific-item" at bounding box center [1184, 711] width 29 height 29
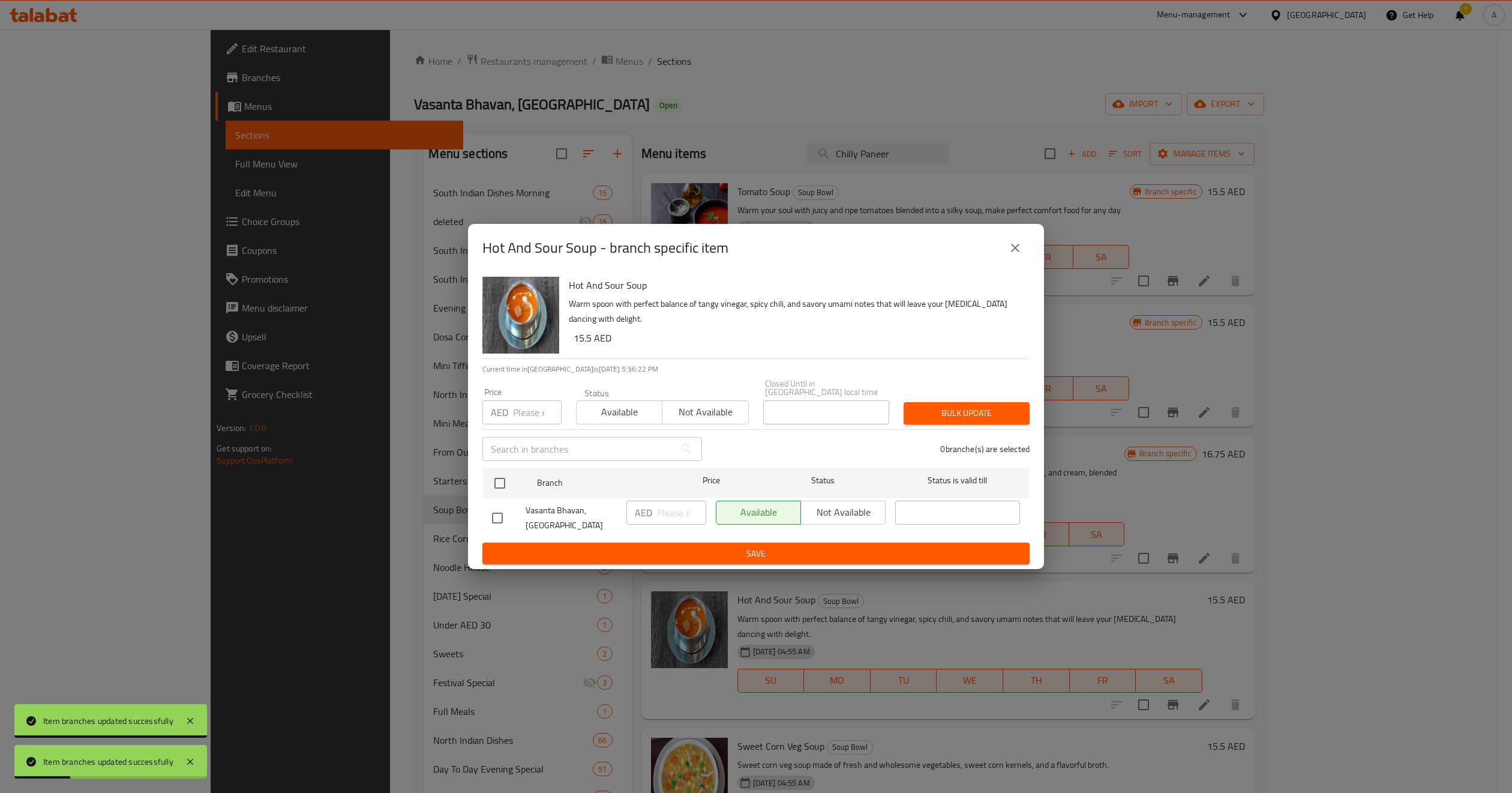
click at [533, 411] on input "number" at bounding box center [537, 412] width 48 height 24
paste input "15.5"
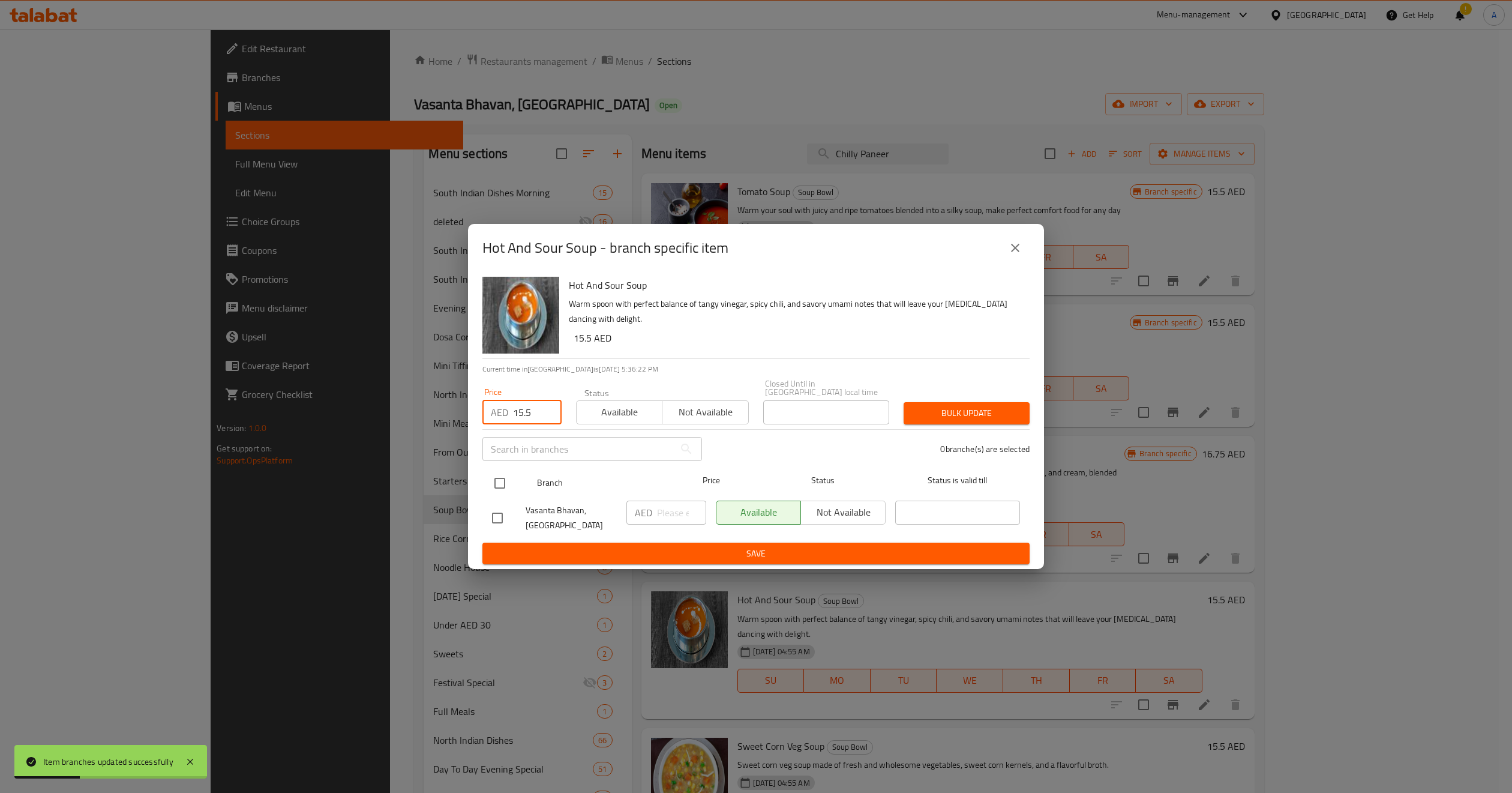
type input "15.5"
click at [497, 479] on input "checkbox" at bounding box center [500, 483] width 25 height 25
checkbox input "true"
click at [668, 518] on input "number" at bounding box center [682, 513] width 49 height 24
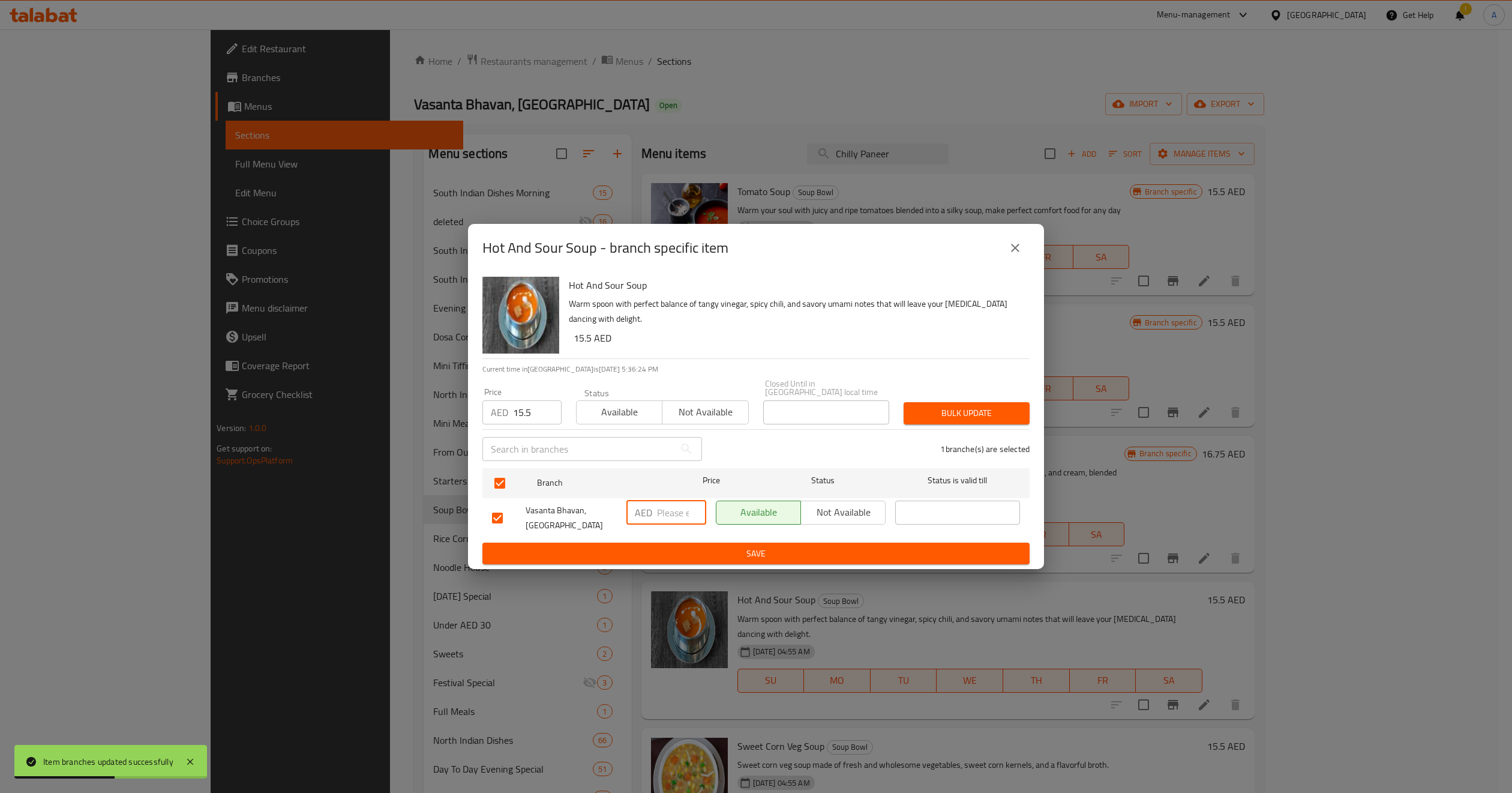
paste input "15.5"
type input "15.5"
click at [934, 420] on span "Bulk update" at bounding box center [967, 413] width 107 height 15
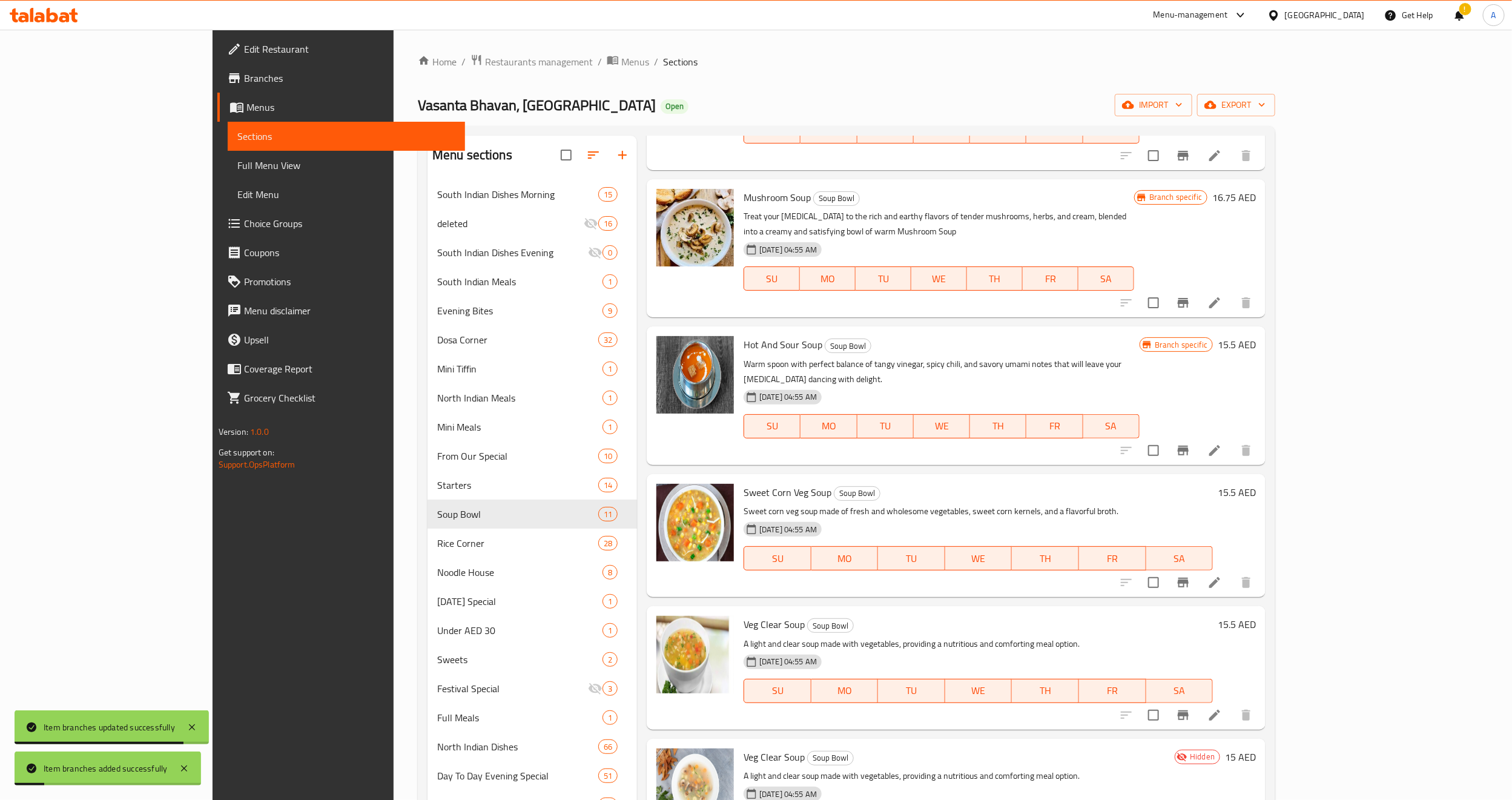
scroll to position [273, 0]
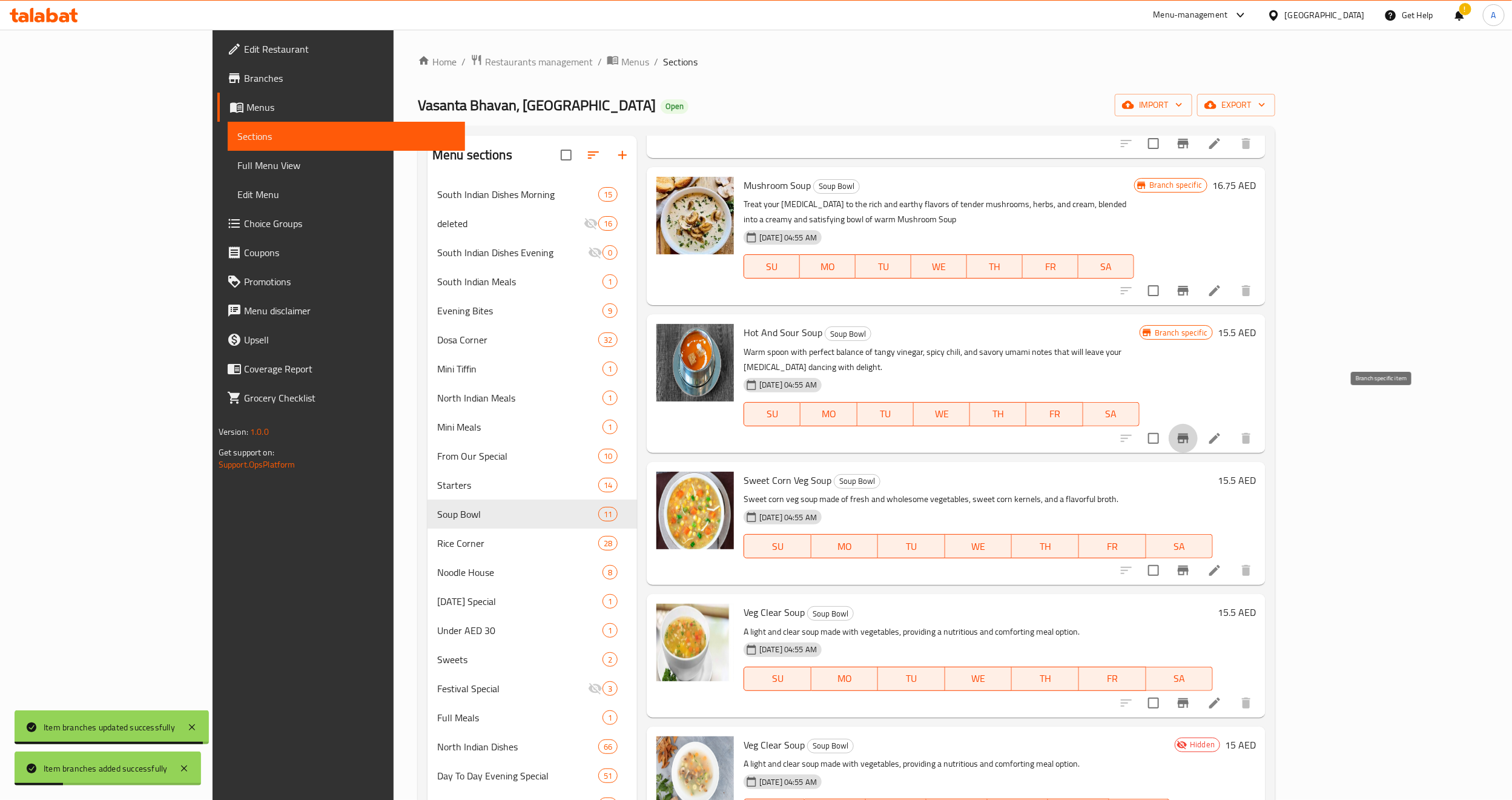
click at [1189, 434] on icon "Branch-specific-item" at bounding box center [1183, 438] width 11 height 10
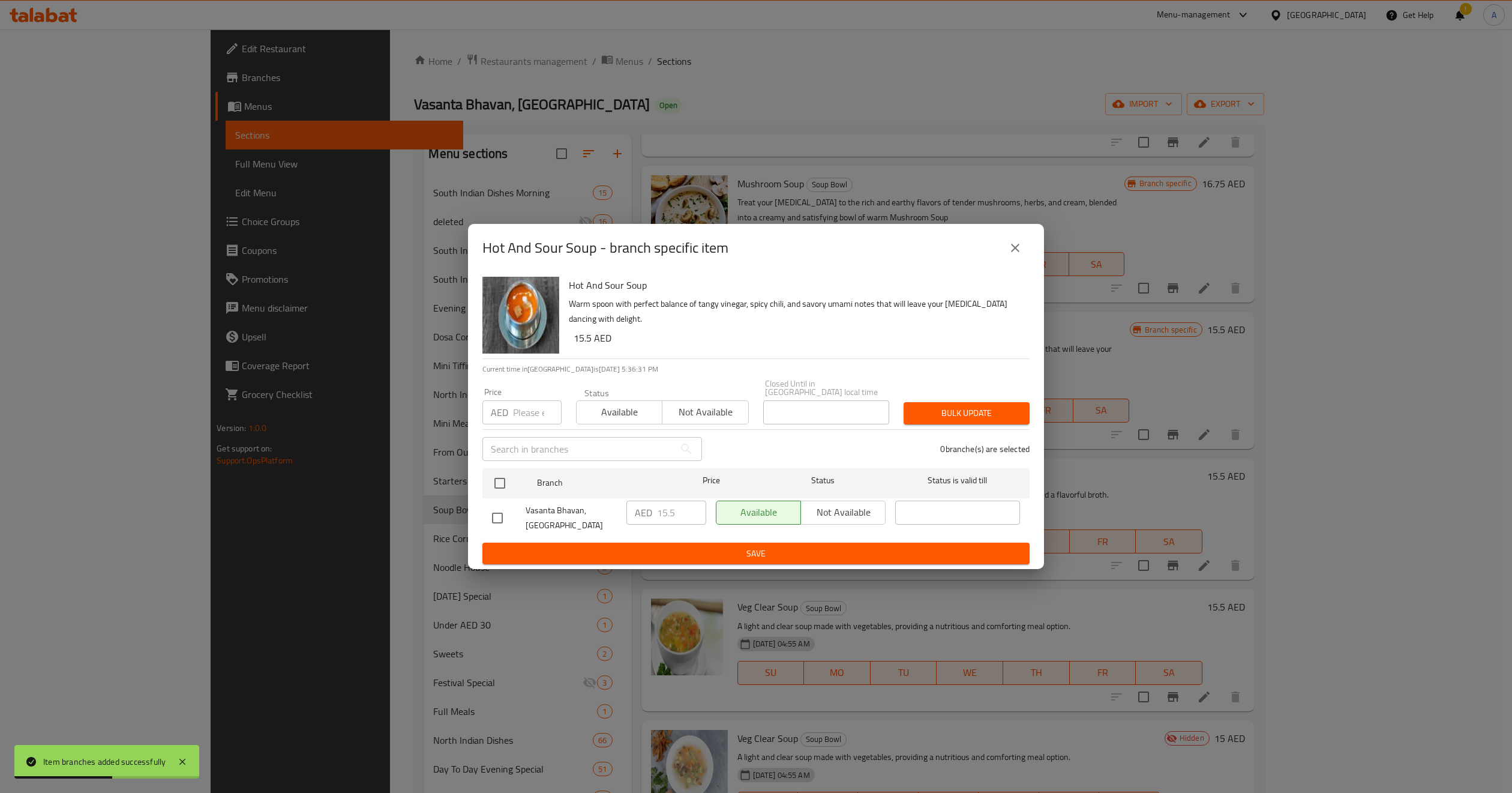
click at [1005, 248] on button "close" at bounding box center [1015, 248] width 29 height 29
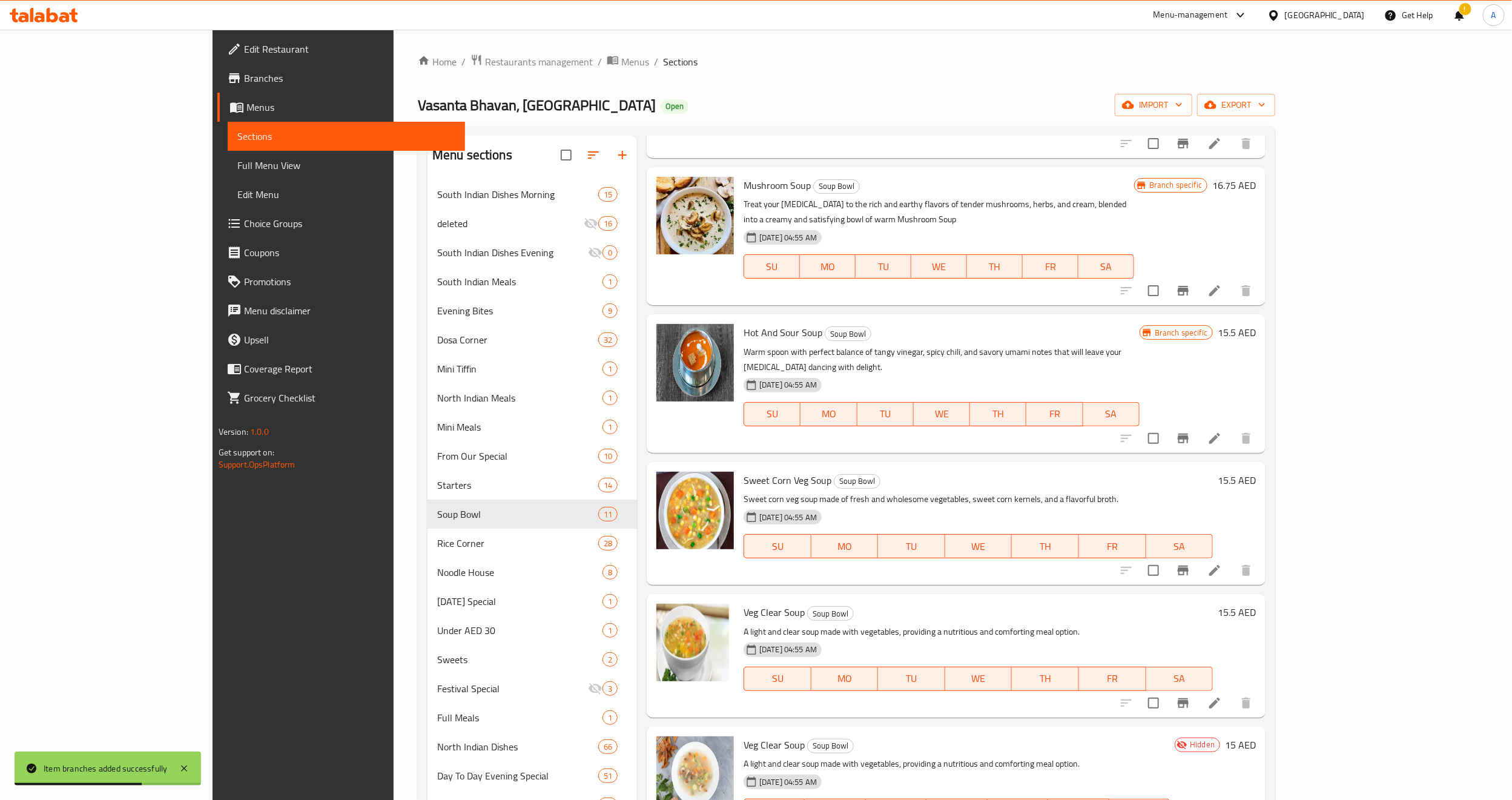
click at [878, 472] on h6 "Sweet Corn Veg Soup Soup Bowl" at bounding box center [978, 480] width 469 height 17
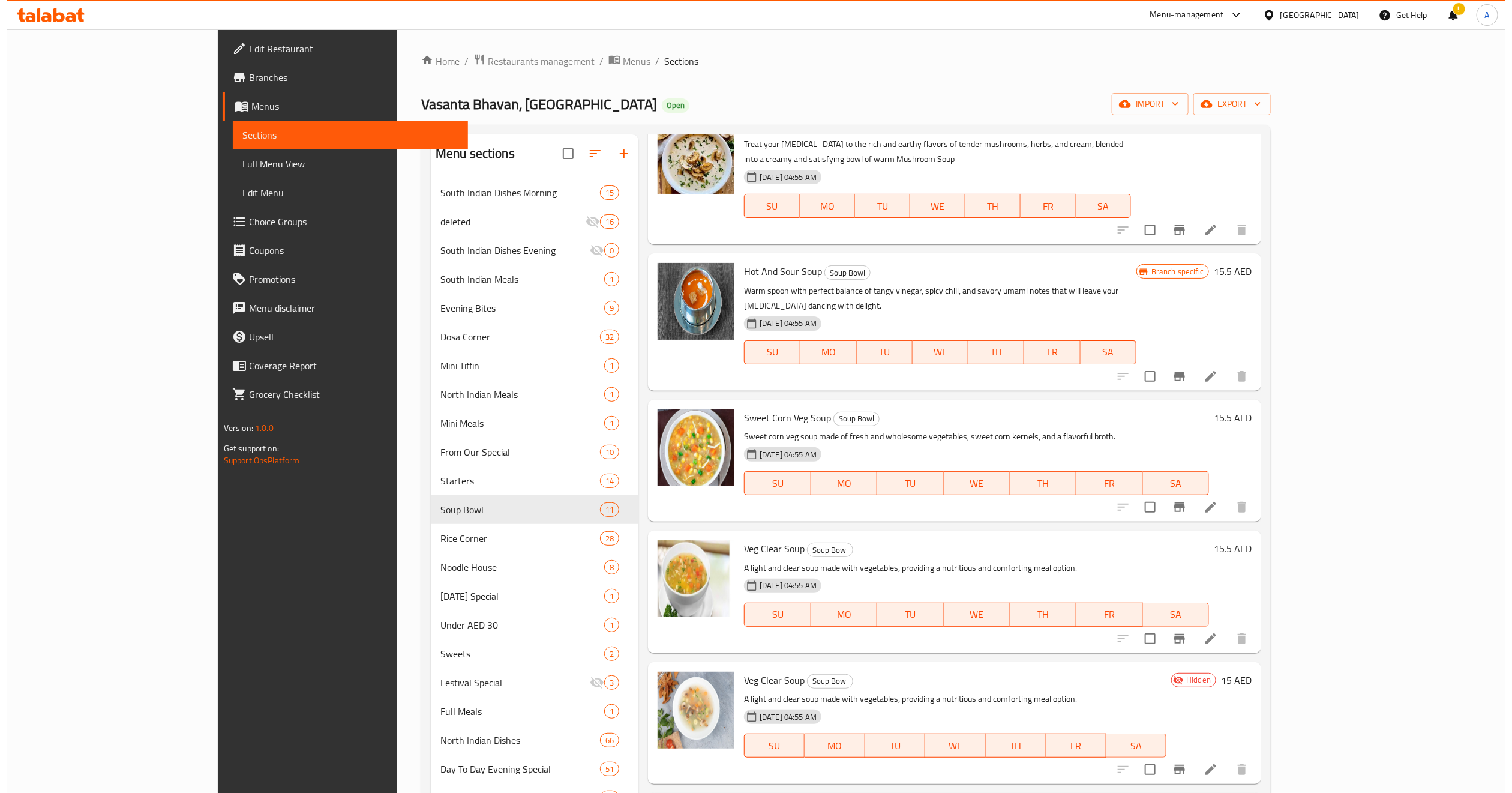
scroll to position [360, 0]
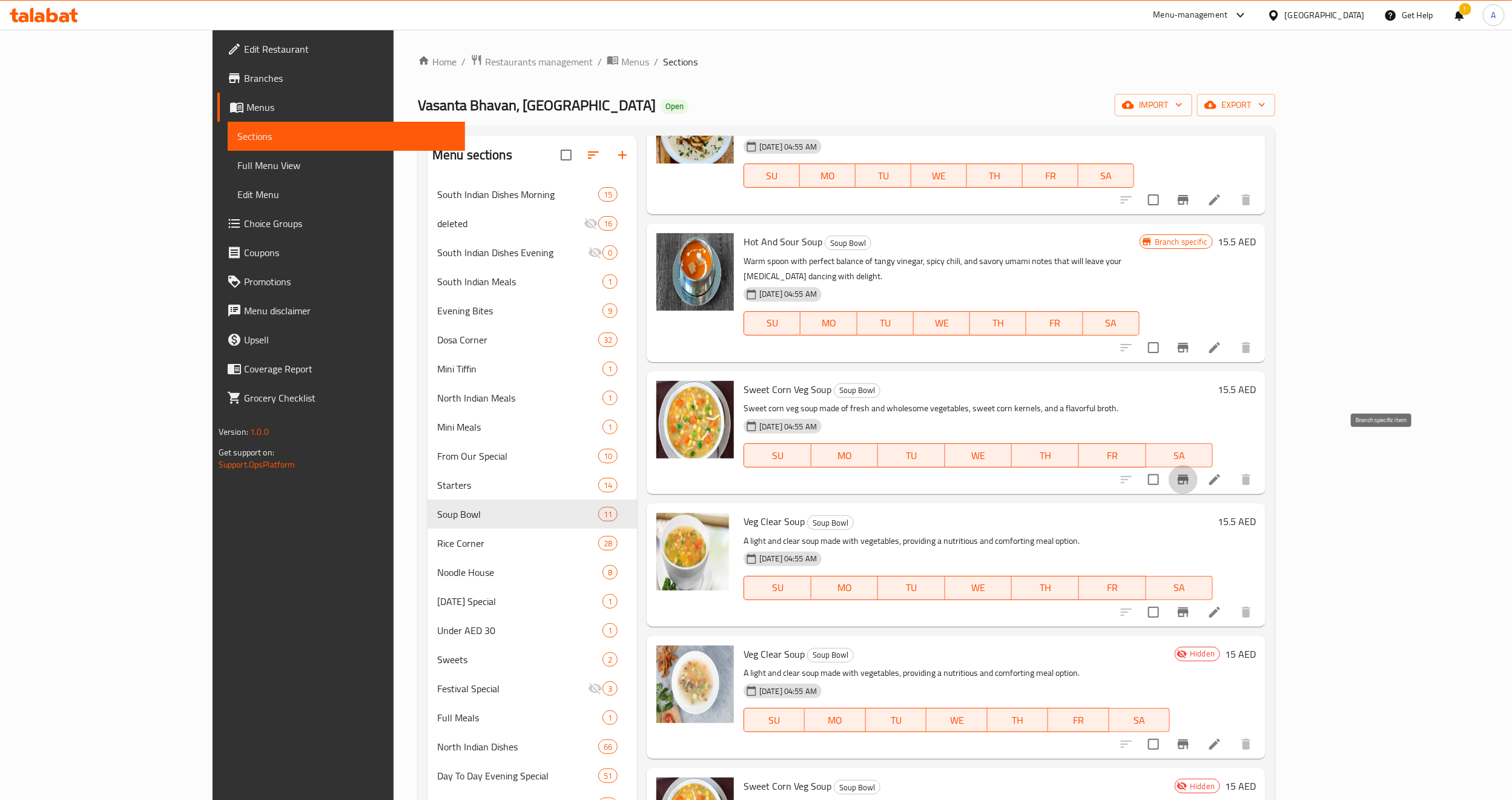
click at [1189, 475] on icon "Branch-specific-item" at bounding box center [1183, 479] width 11 height 10
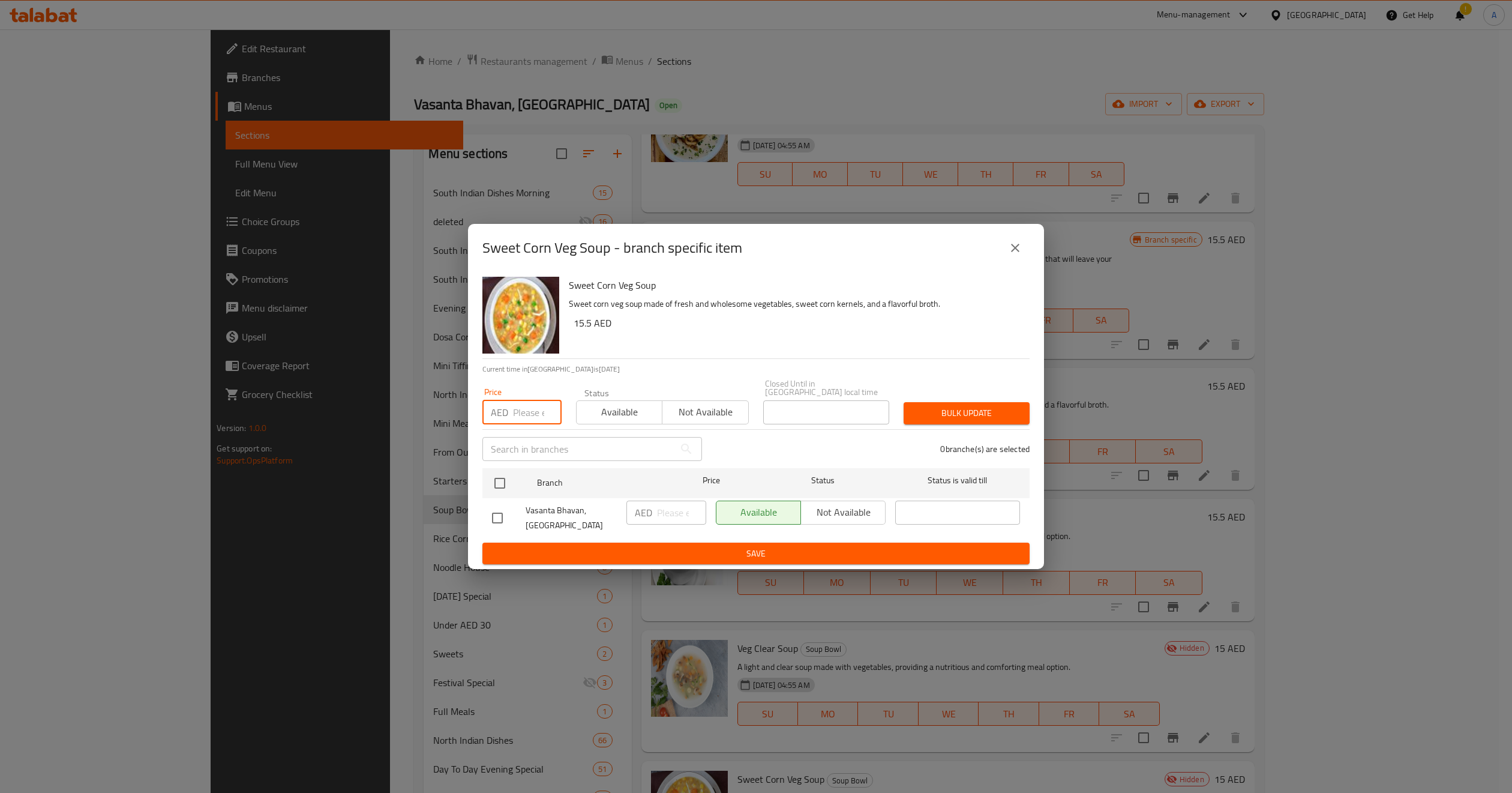
click at [526, 410] on input "number" at bounding box center [537, 412] width 48 height 24
paste input "342962030"
type input "342962030"
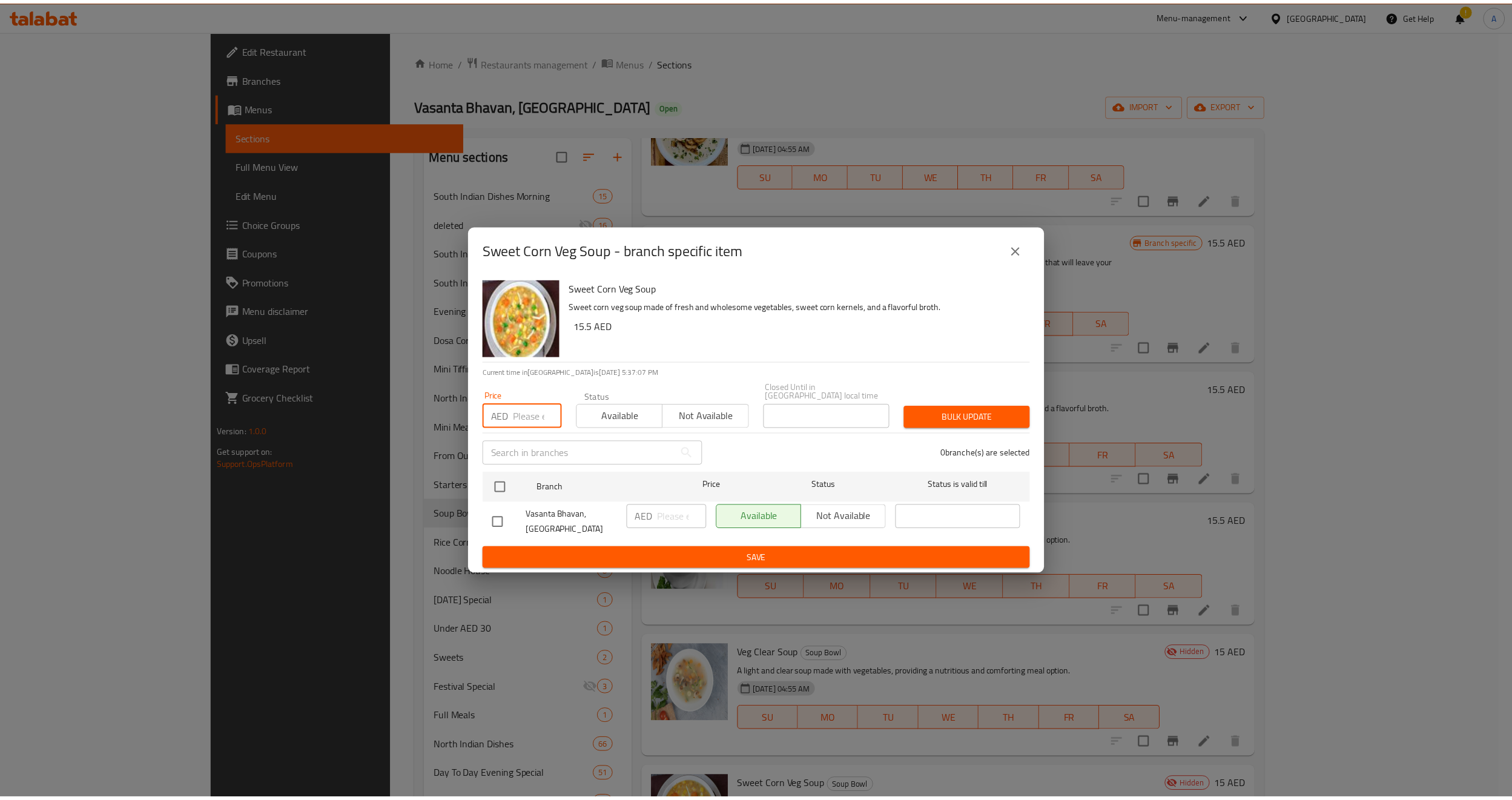
scroll to position [0, 0]
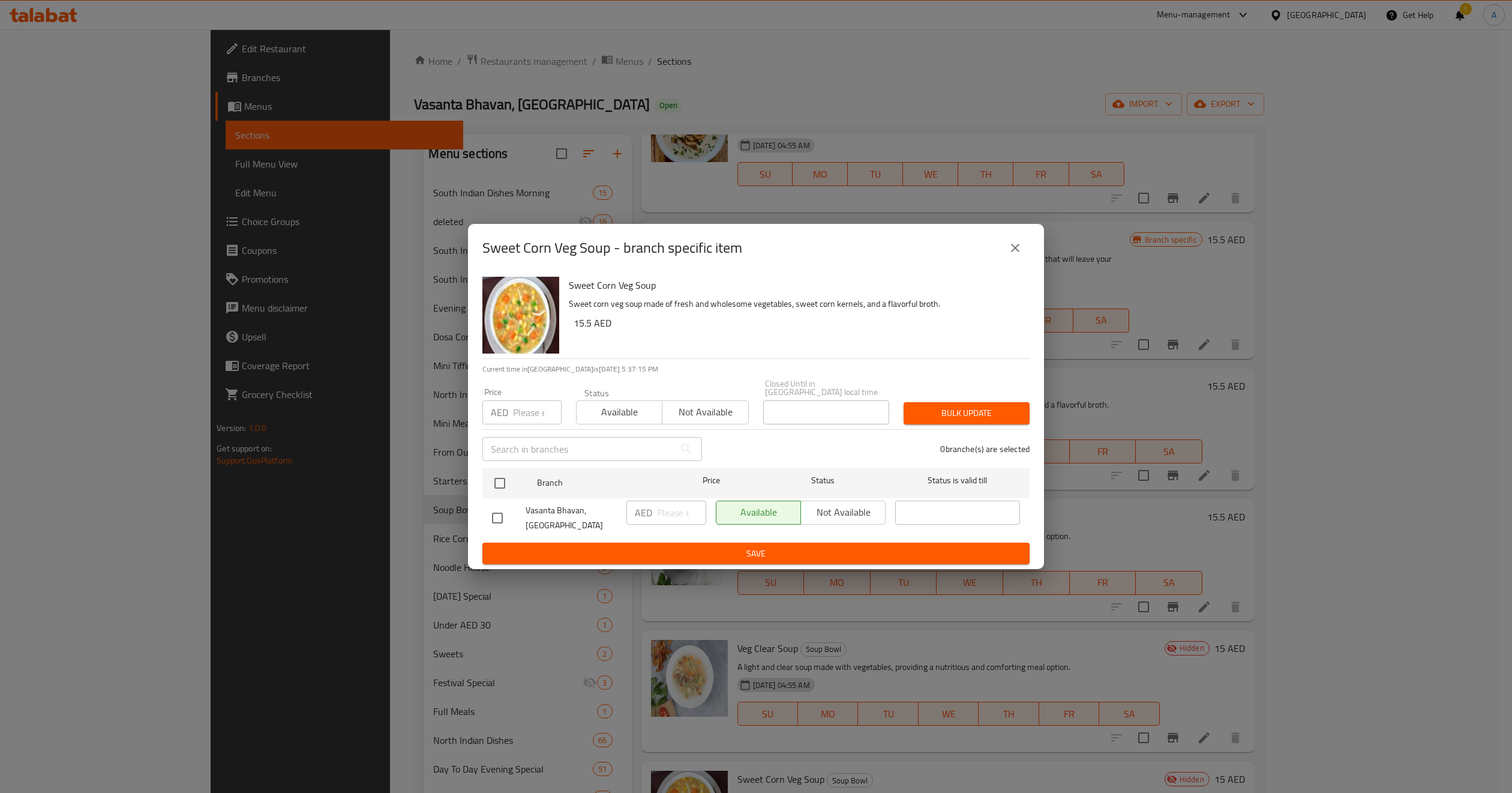
click at [525, 406] on input "number" at bounding box center [537, 412] width 48 height 24
paste input "15.5"
type input "15.5"
click at [501, 481] on input "checkbox" at bounding box center [500, 483] width 25 height 25
checkbox input "true"
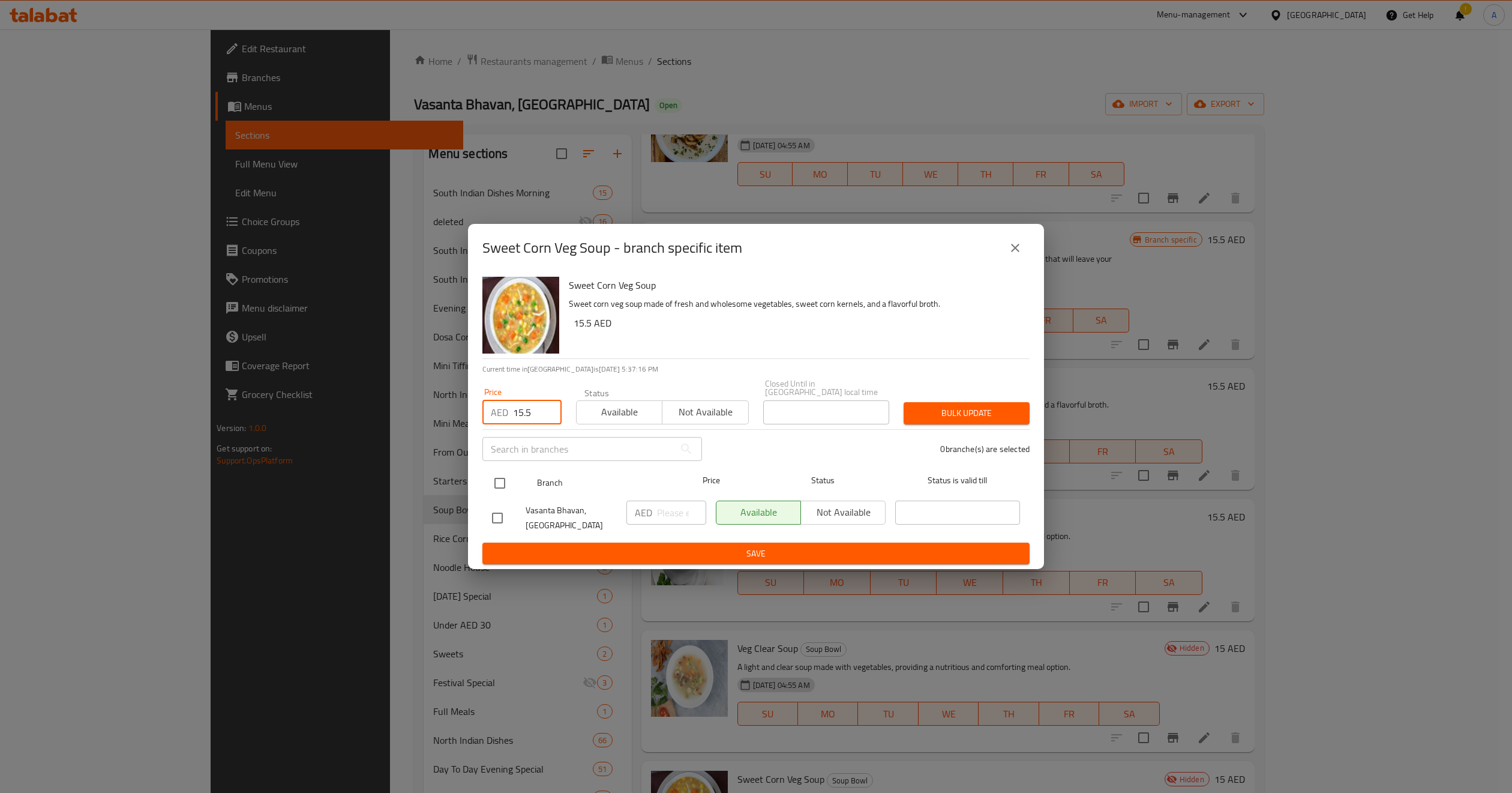
checkbox input "true"
click at [834, 446] on div "1 branche(s) are selected" at bounding box center [873, 449] width 328 height 43
click at [972, 398] on div "Bulk update" at bounding box center [967, 413] width 141 height 36
click at [974, 411] on span "Bulk update" at bounding box center [967, 413] width 107 height 15
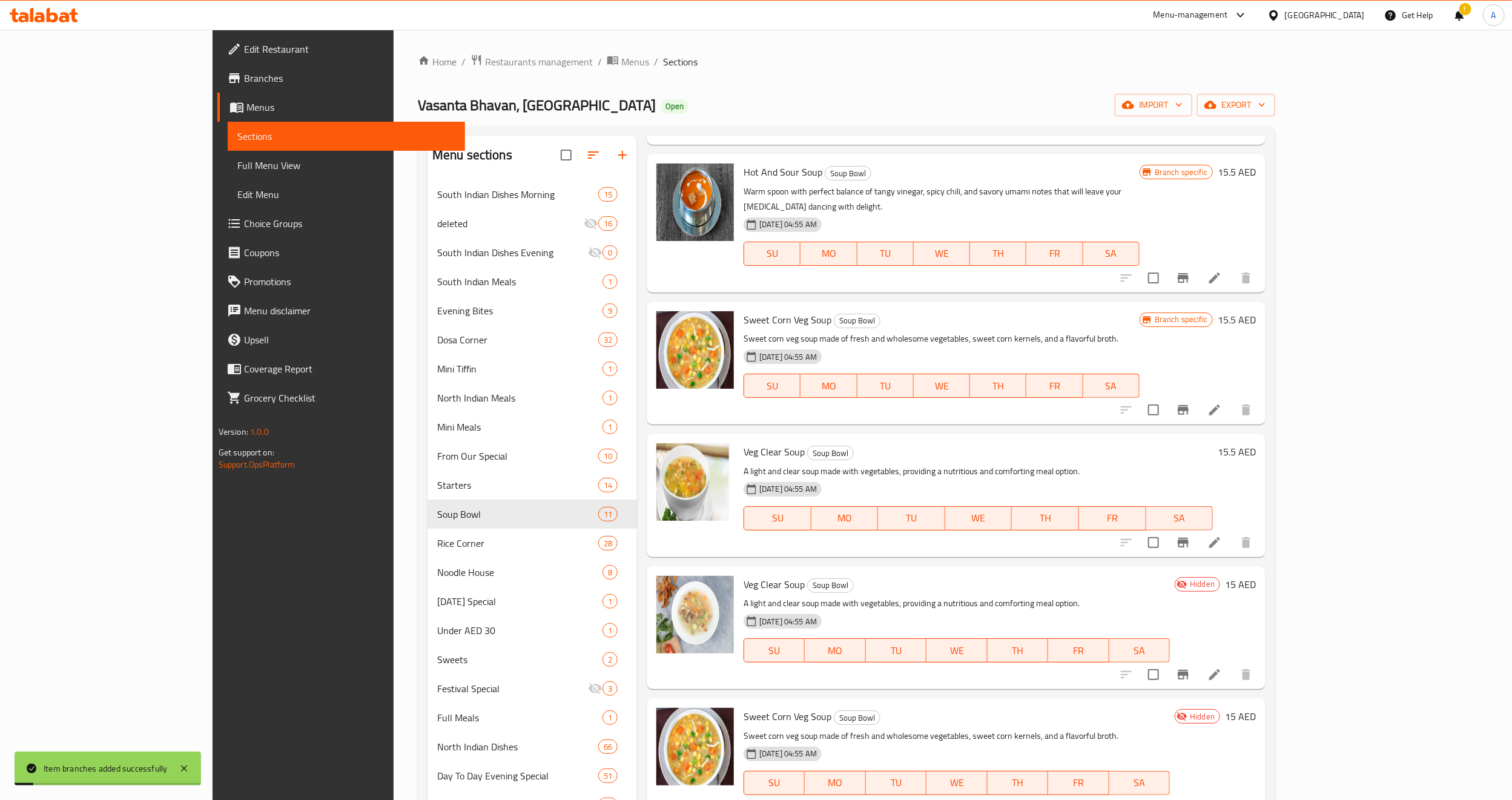
scroll to position [454, 0]
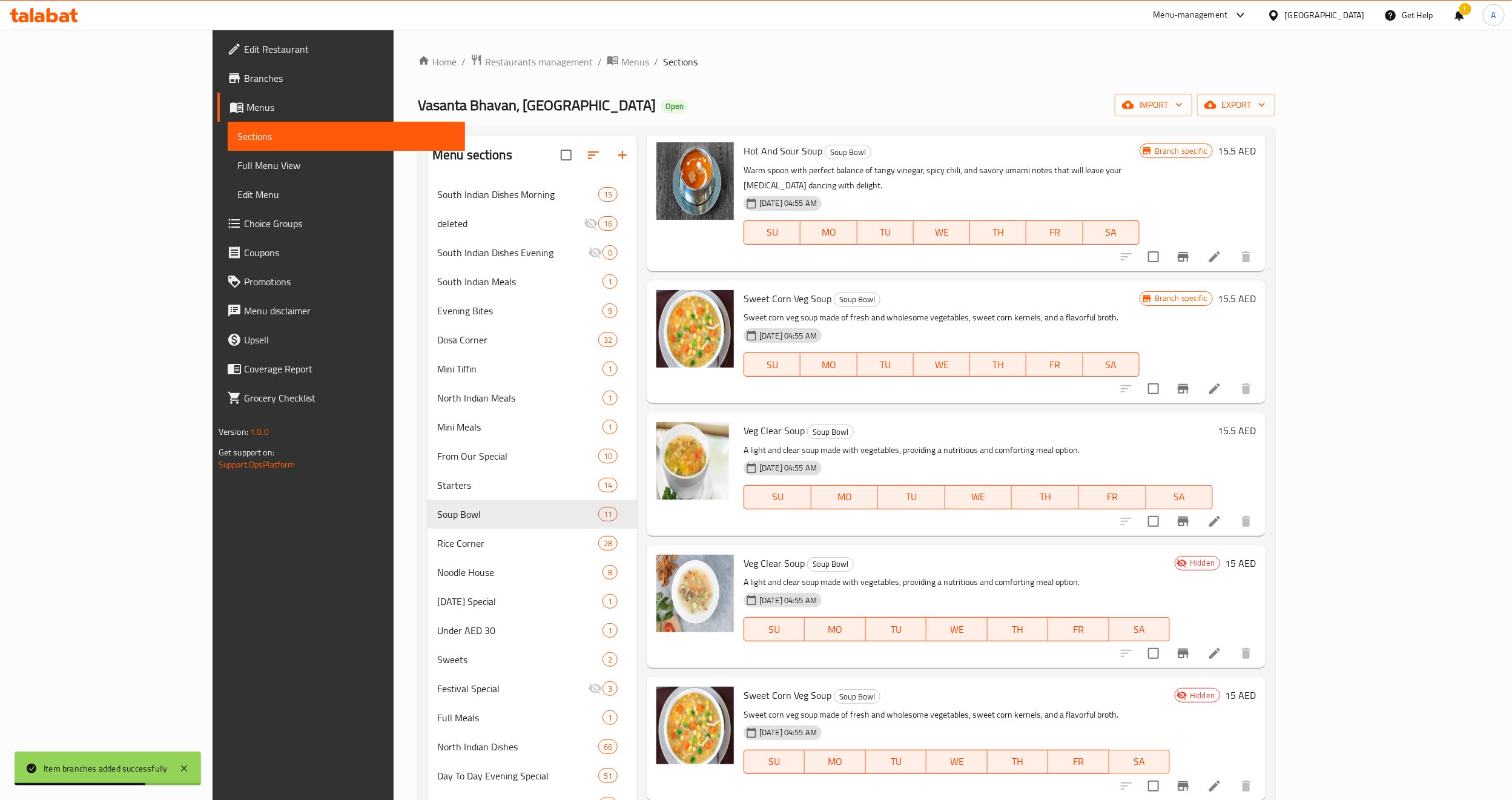
click at [1191, 514] on icon "Branch-specific-item" at bounding box center [1183, 521] width 15 height 15
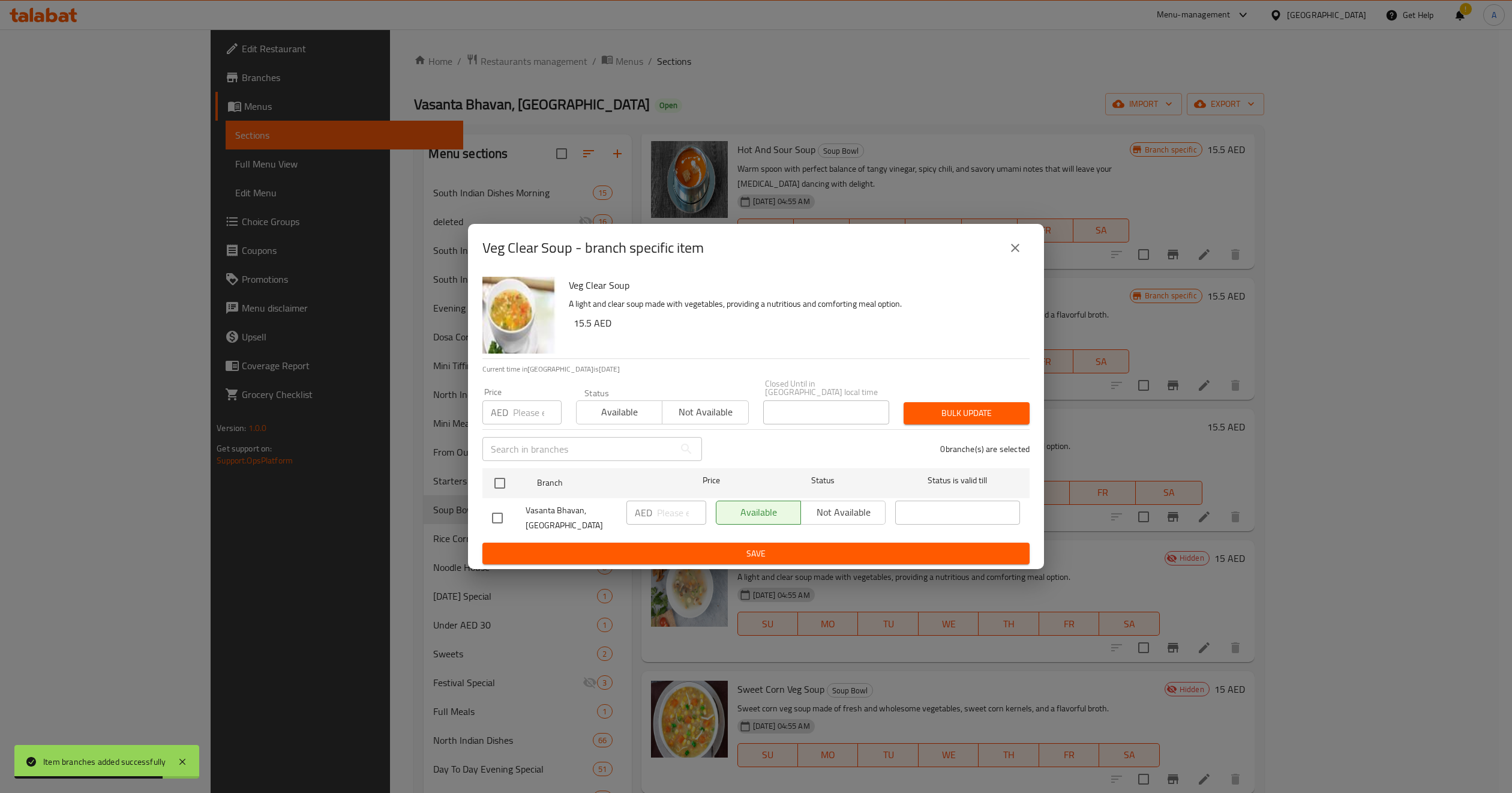
click at [531, 414] on input "number" at bounding box center [537, 412] width 48 height 24
paste input "15.5"
type input "15.5"
click at [499, 483] on input "checkbox" at bounding box center [500, 483] width 25 height 25
checkbox input "true"
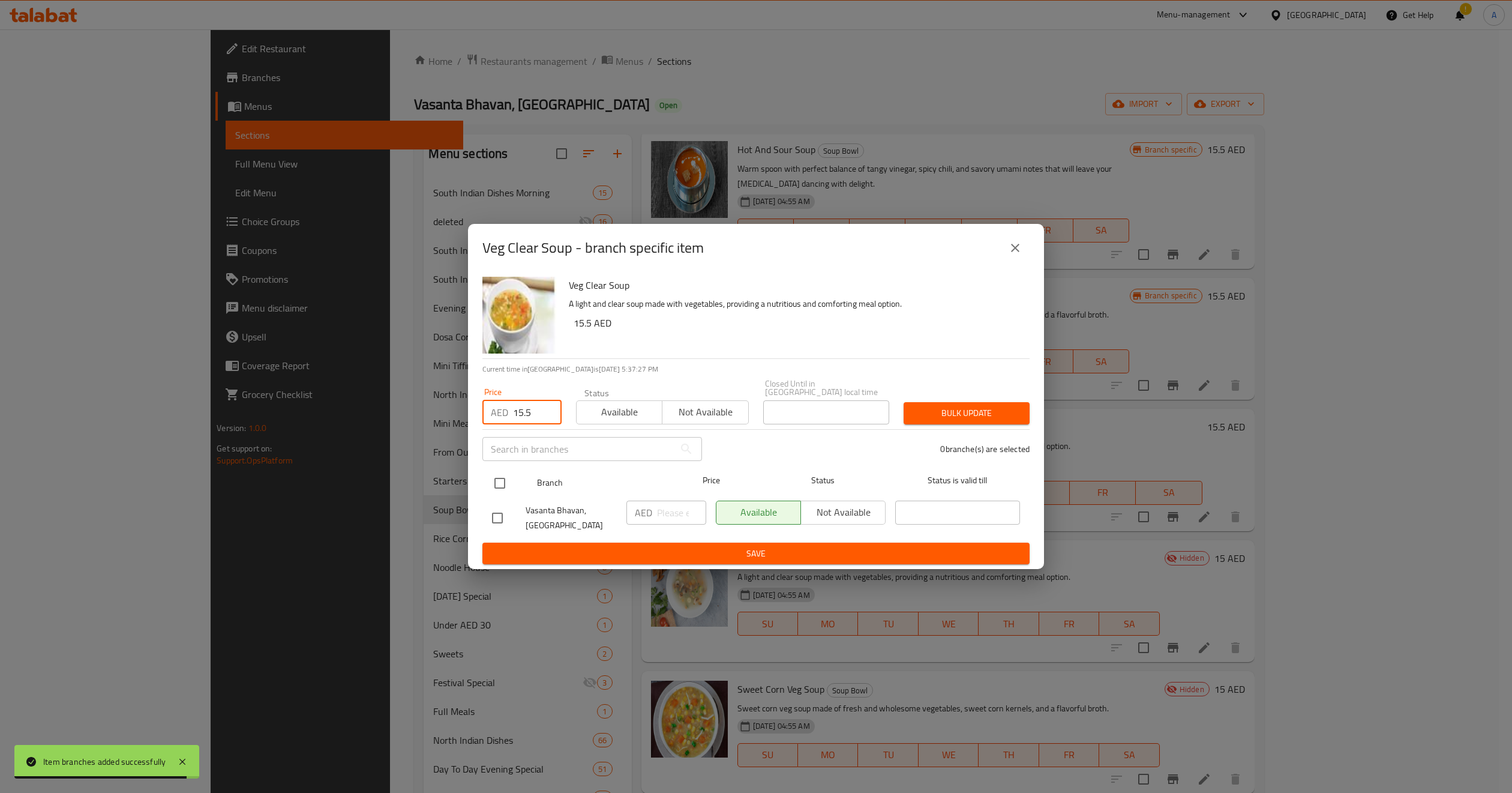
checkbox input "true"
click at [938, 422] on button "Bulk update" at bounding box center [967, 413] width 126 height 22
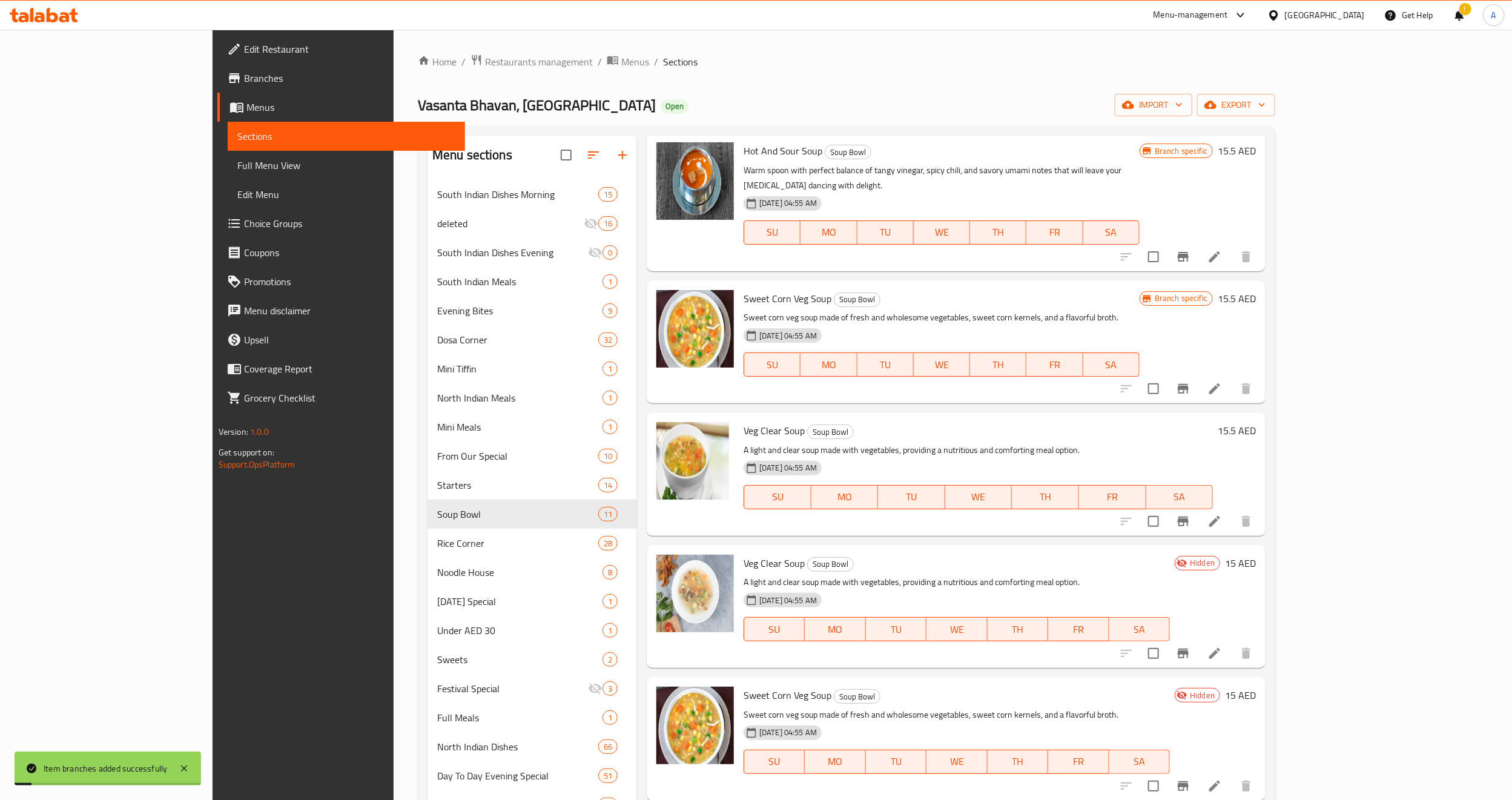
click at [912, 487] on div "24-12-2024 04:55 AM SU MO TU WE TH FR SA" at bounding box center [978, 488] width 479 height 65
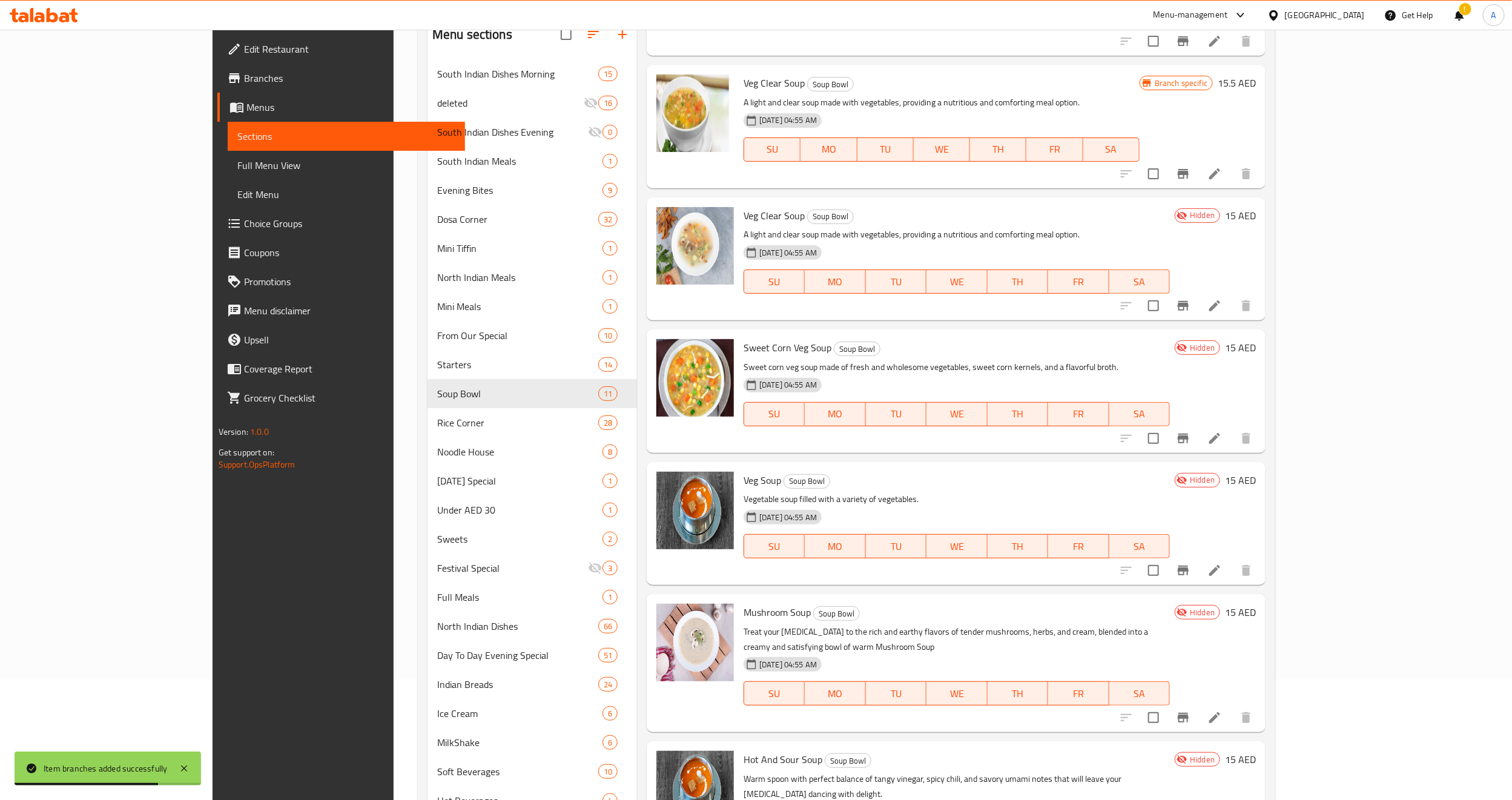
scroll to position [173, 0]
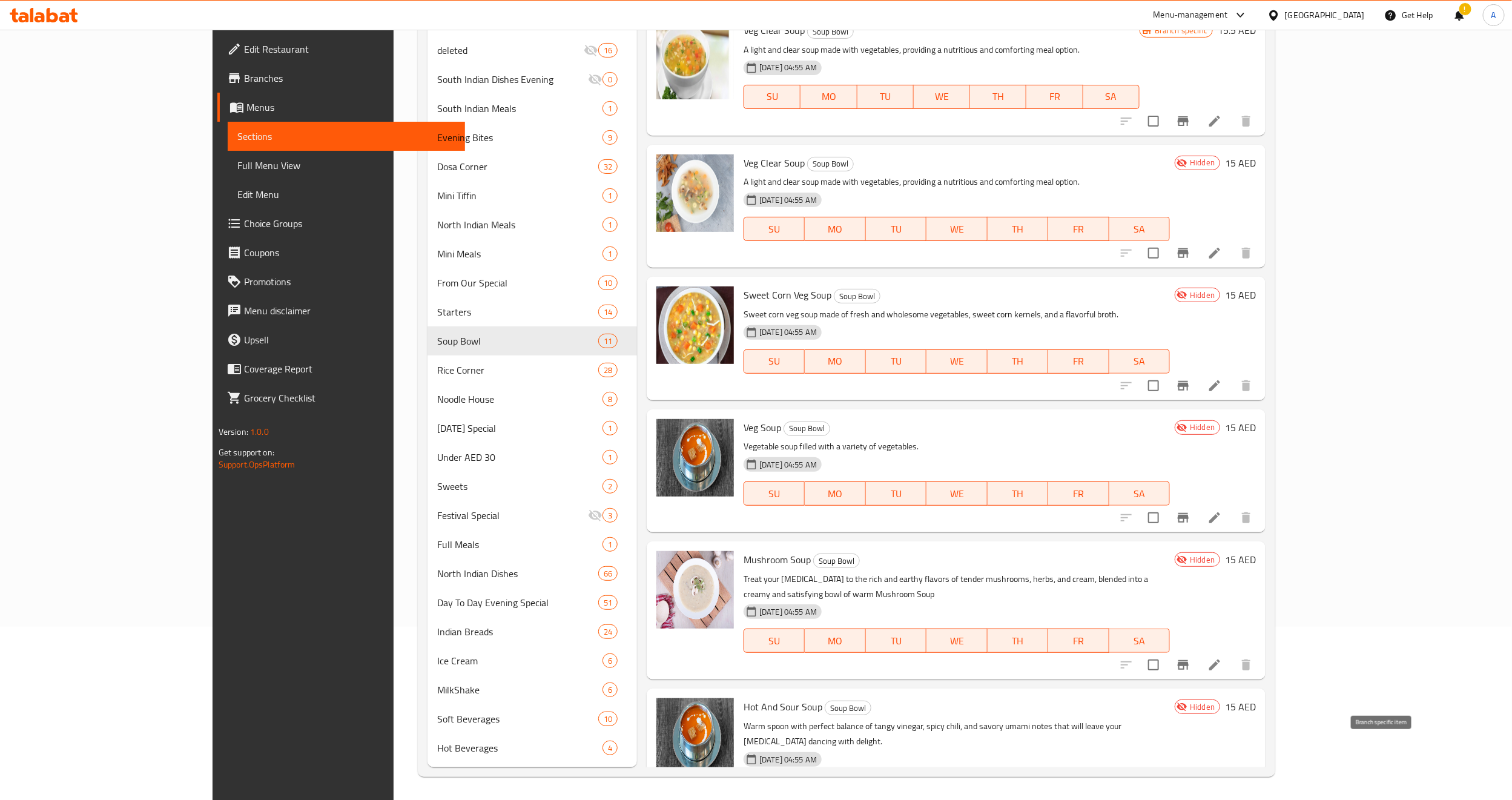
click at [1191, 710] on icon "Branch-specific-item" at bounding box center [1183, 812] width 15 height 15
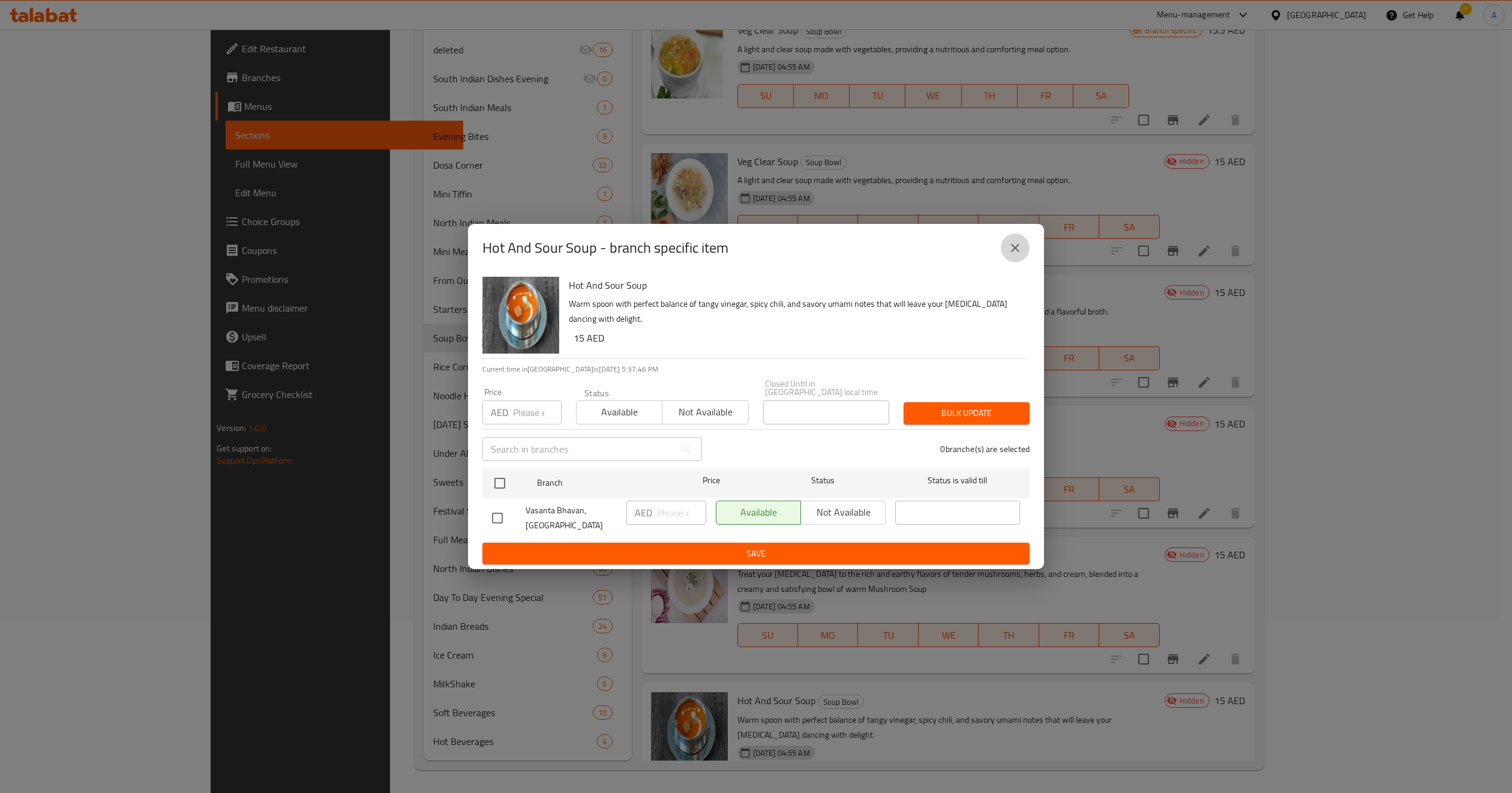
click at [1010, 252] on icon "close" at bounding box center [1015, 248] width 14 height 14
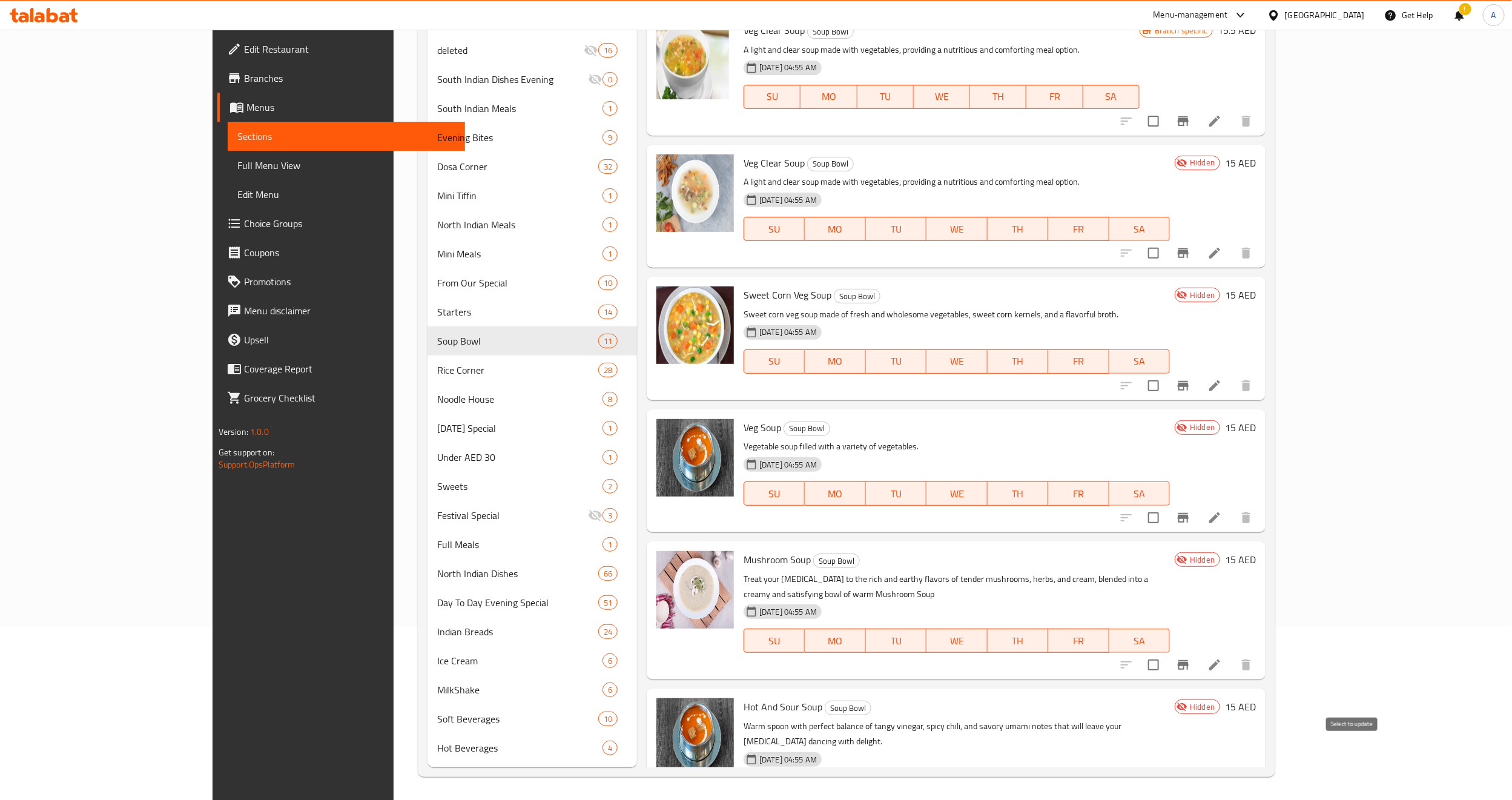
click at [1166, 710] on input "checkbox" at bounding box center [1154, 813] width 25 height 25
checkbox input "true"
click at [1166, 652] on input "checkbox" at bounding box center [1154, 665] width 25 height 25
checkbox input "true"
click at [1166, 505] on input "checkbox" at bounding box center [1154, 518] width 25 height 25
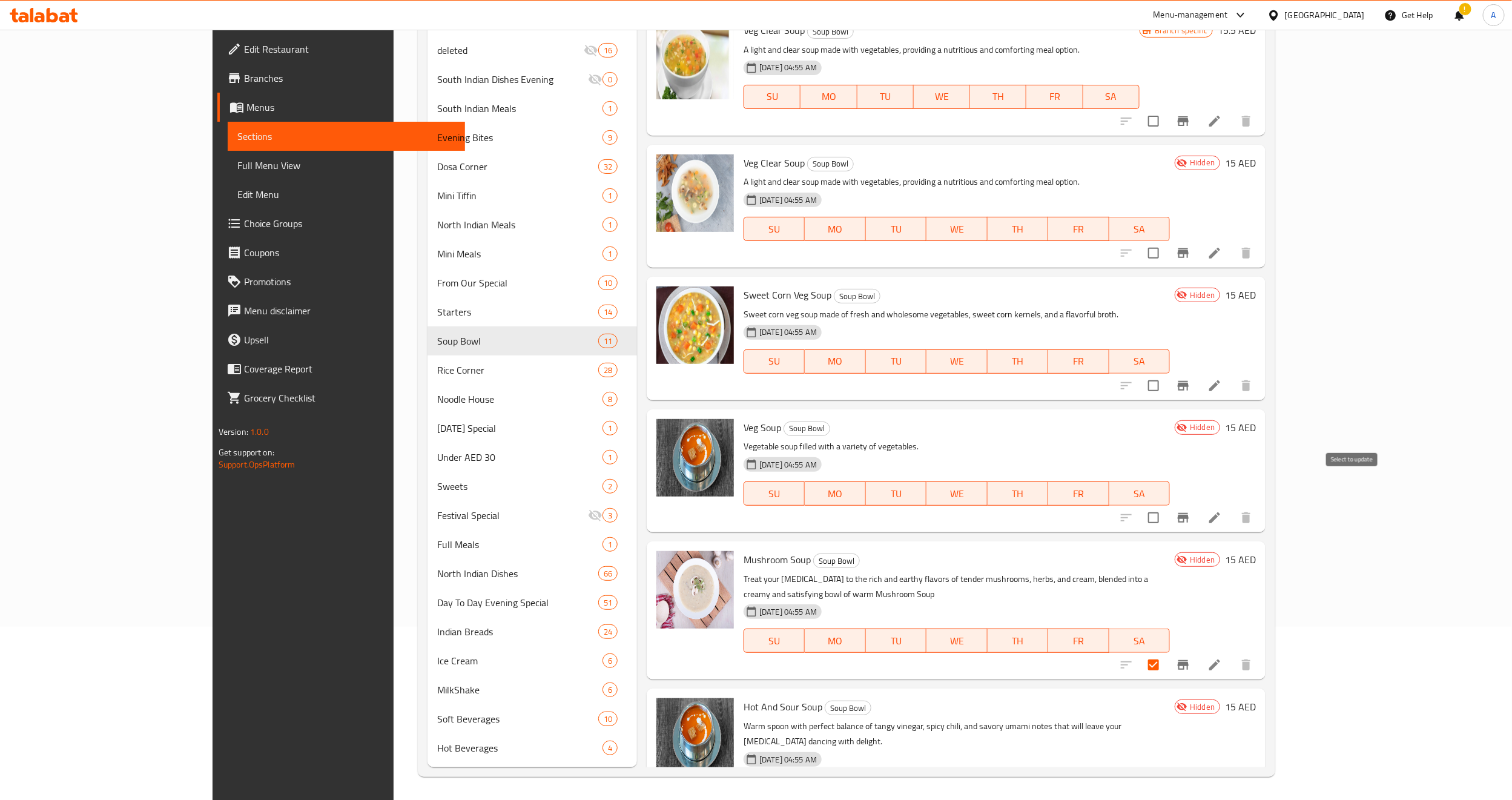
checkbox input "true"
click at [1166, 373] on input "checkbox" at bounding box center [1154, 385] width 25 height 25
checkbox input "true"
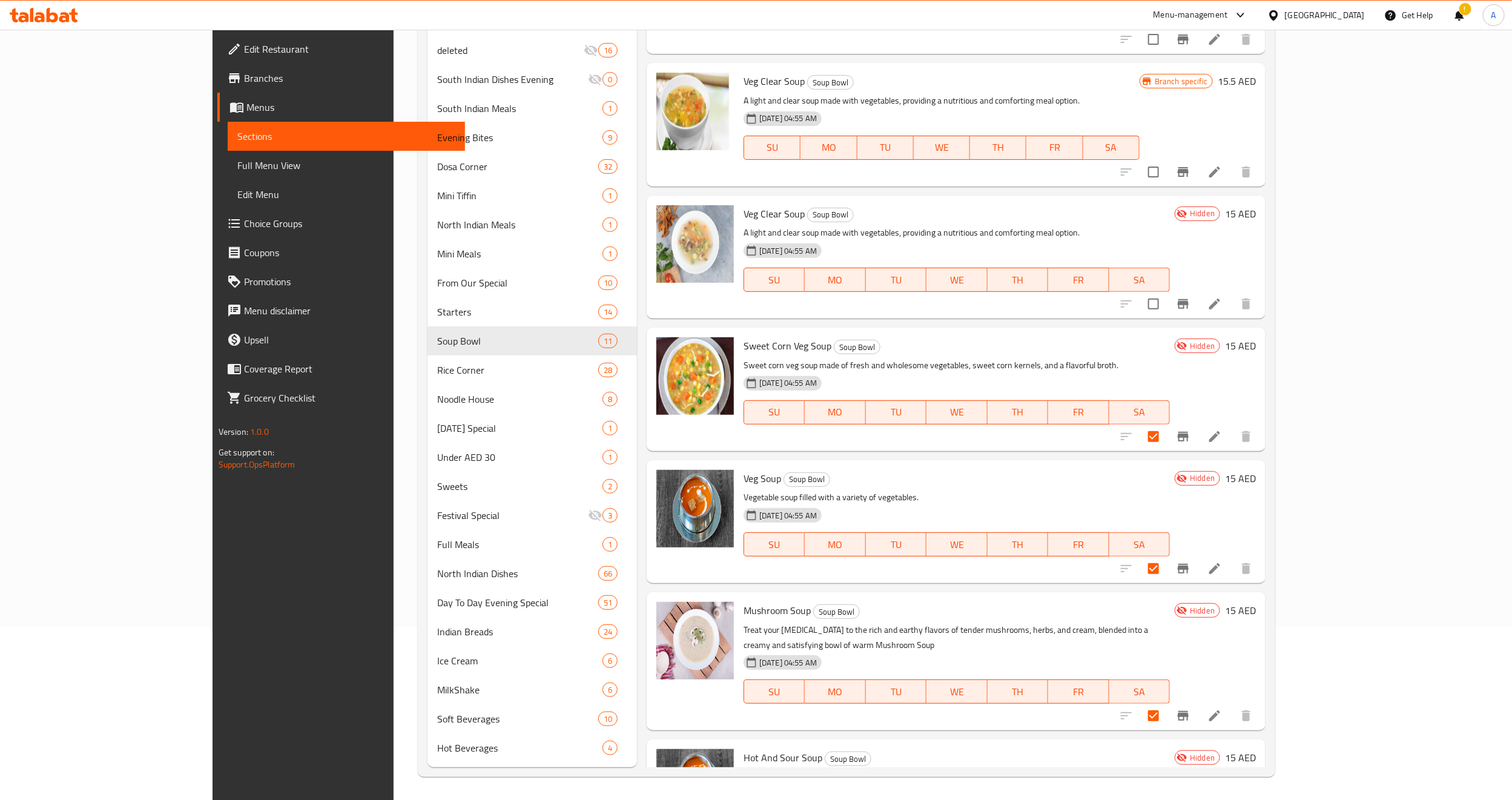
scroll to position [590, 0]
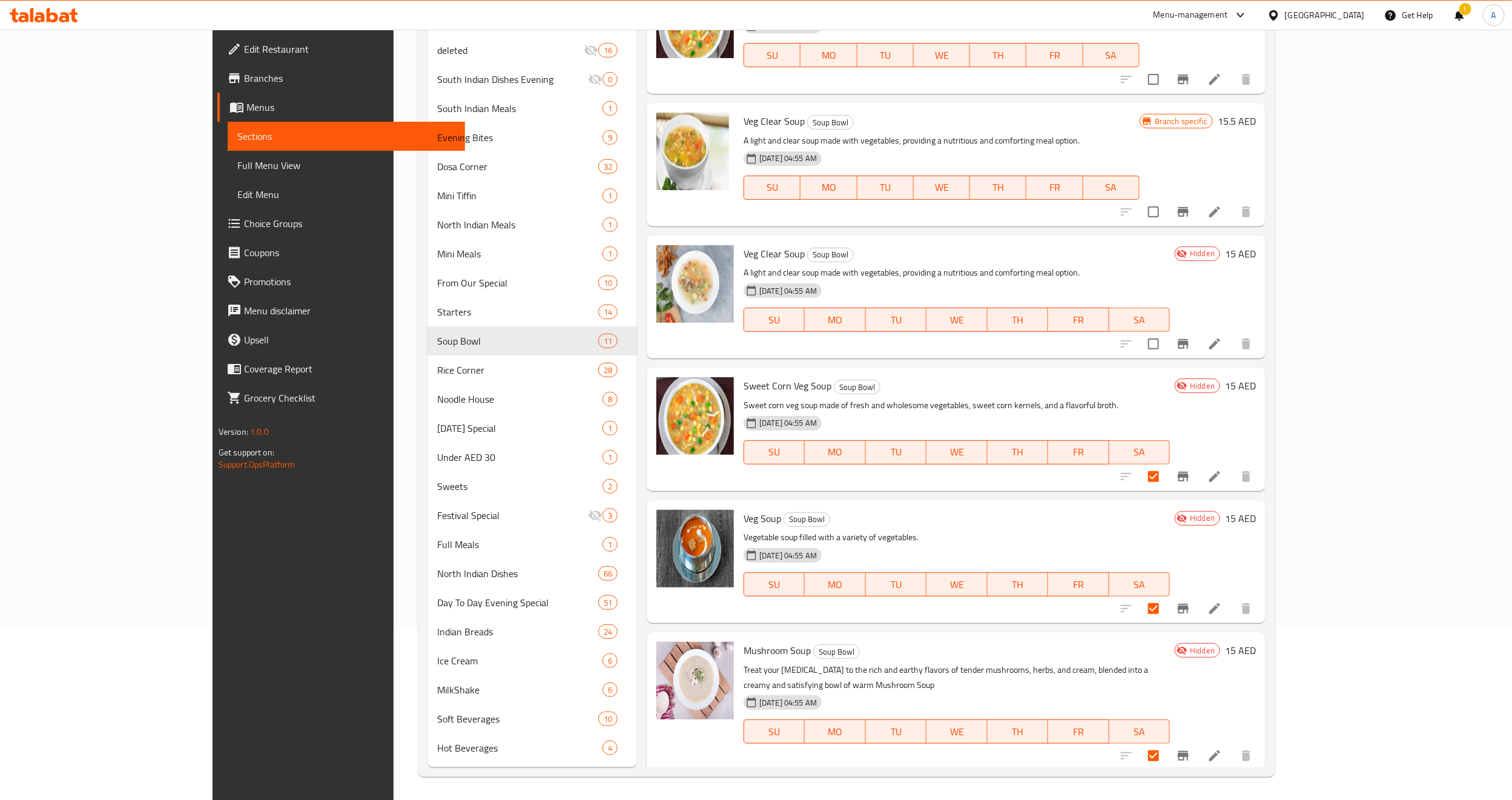
click at [744, 245] on span "Veg Clear Soup" at bounding box center [774, 254] width 61 height 18
copy h6 "Veg Clear Soup"
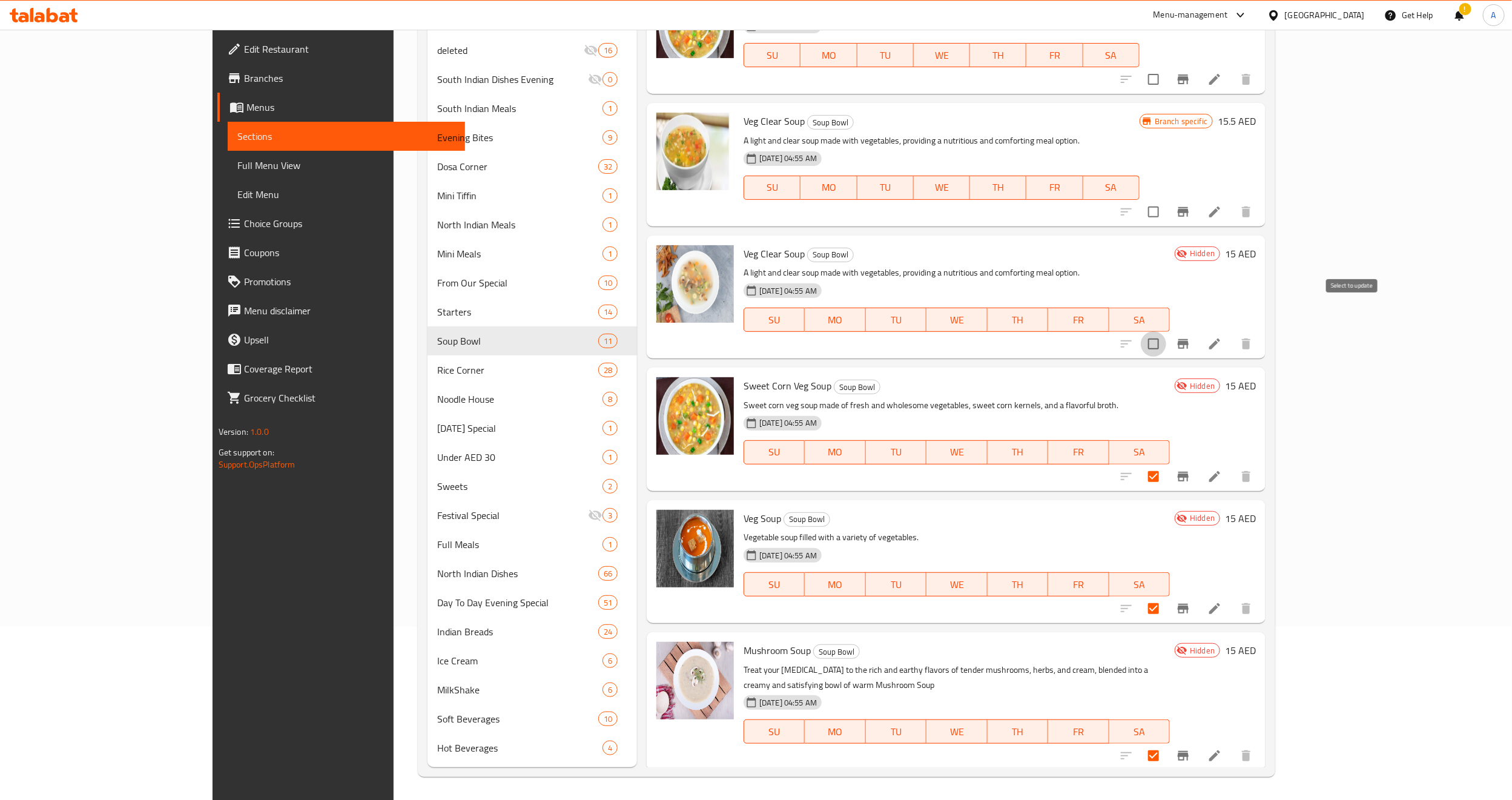
click at [1166, 332] on input "checkbox" at bounding box center [1154, 344] width 25 height 25
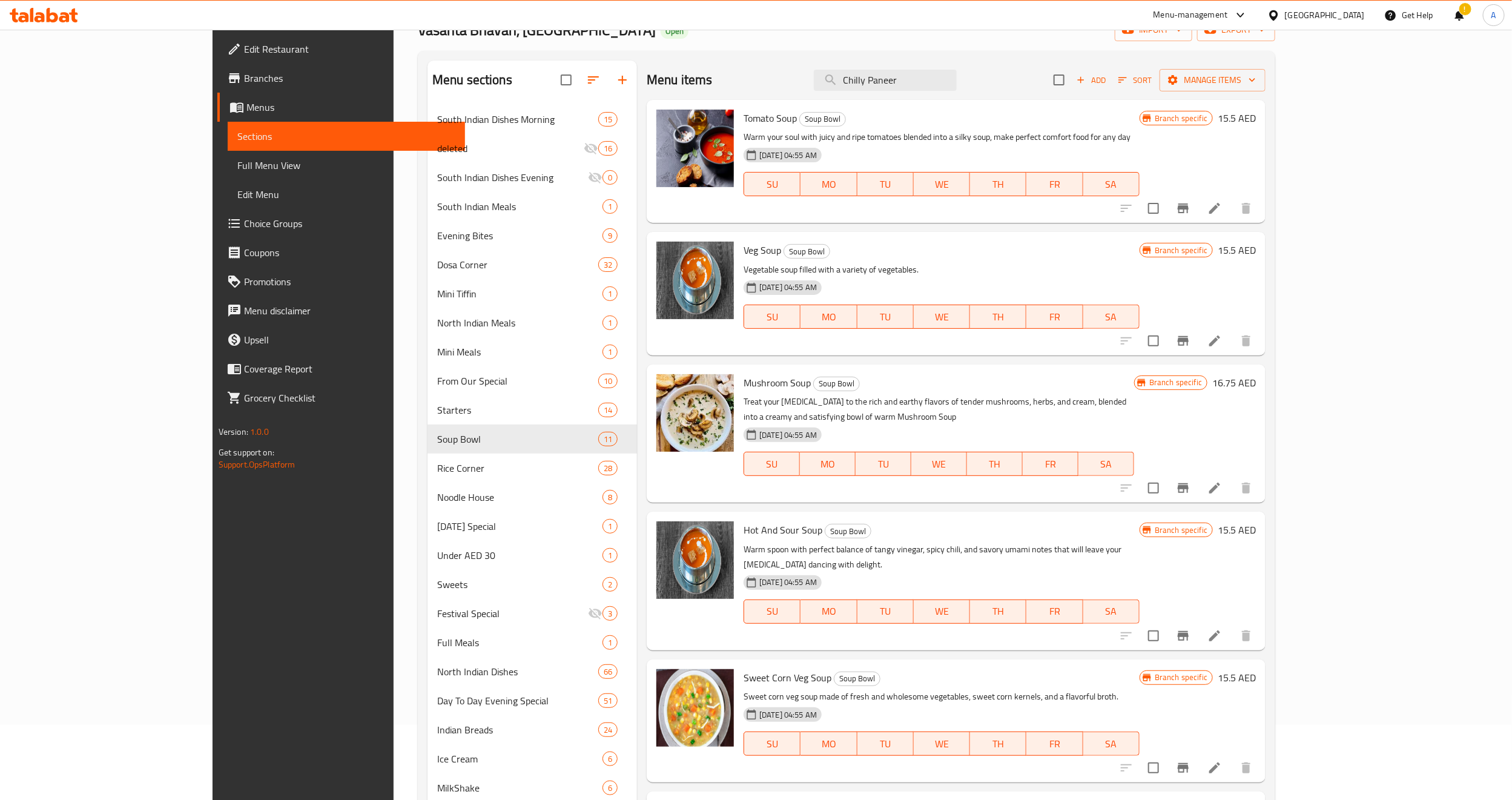
scroll to position [0, 0]
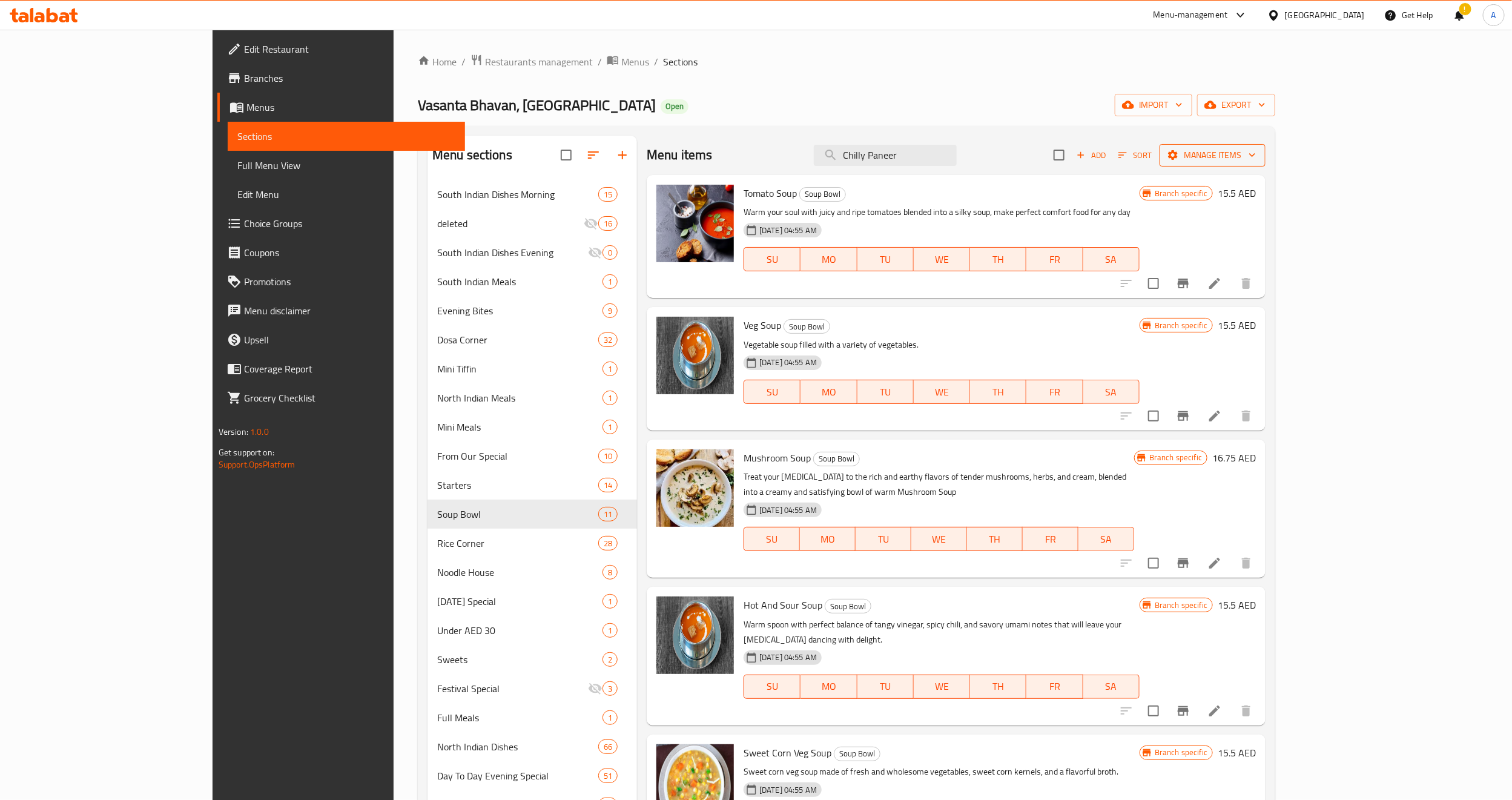
click at [1256, 160] on span "Manage items" at bounding box center [1213, 155] width 87 height 15
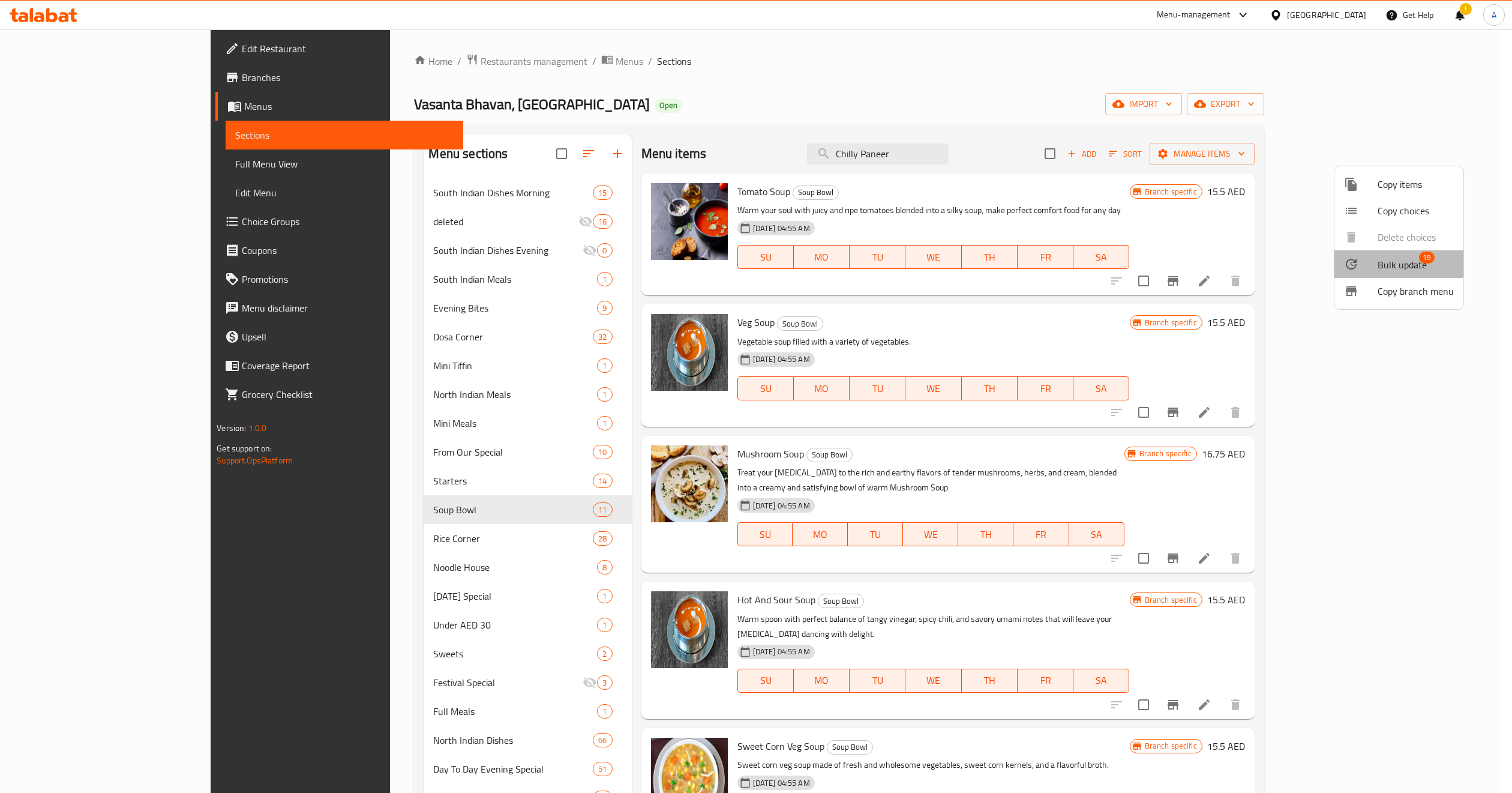
click at [1332, 254] on li "Bulk update 19" at bounding box center [1398, 264] width 129 height 28
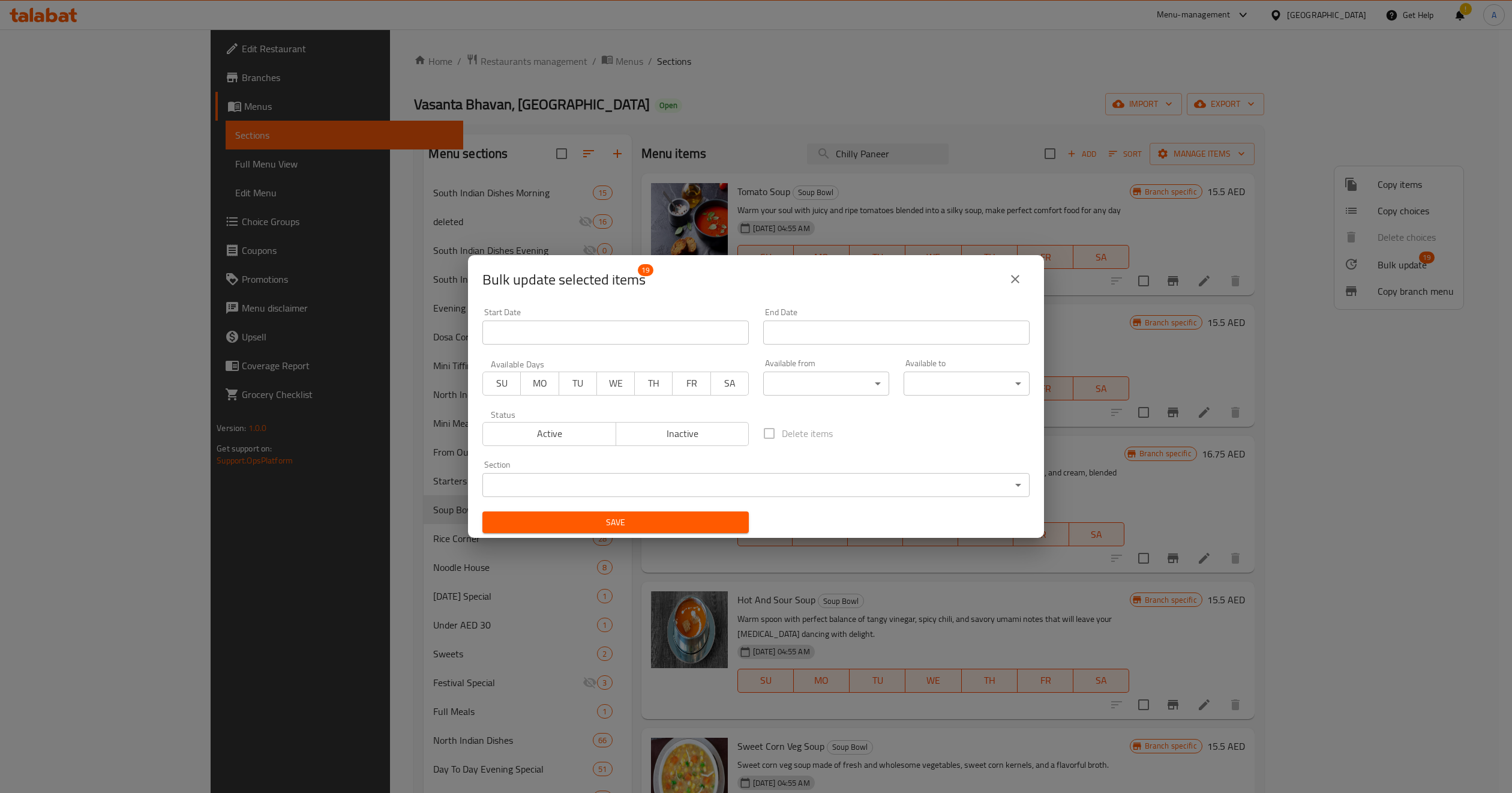
click at [549, 487] on body "​ Menu-management United Arab Emirates Get Help ! A Edit Restaurant Branches Me…" at bounding box center [756, 411] width 1512 height 763
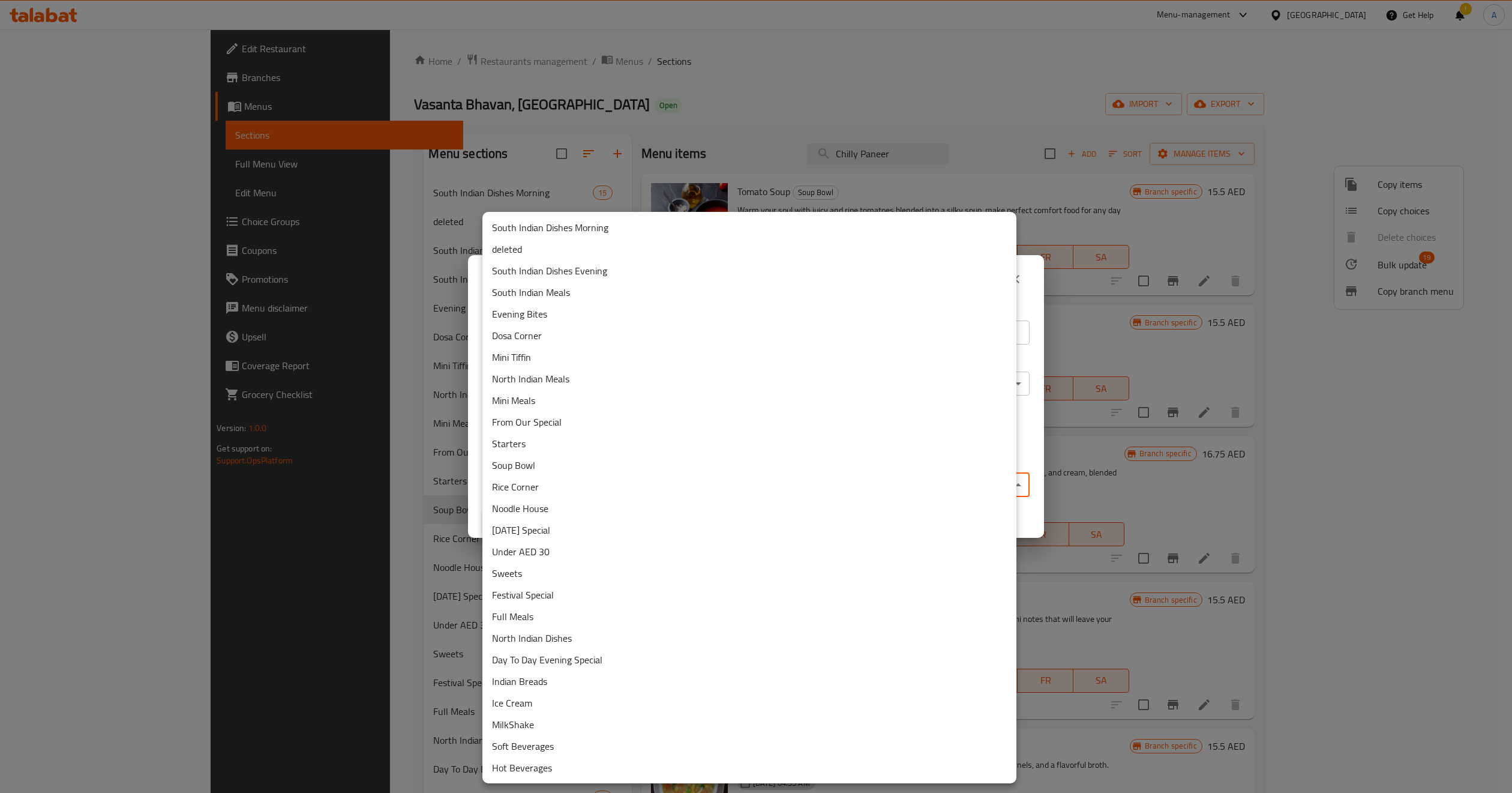
click at [535, 258] on li "deleted" at bounding box center [749, 249] width 534 height 21
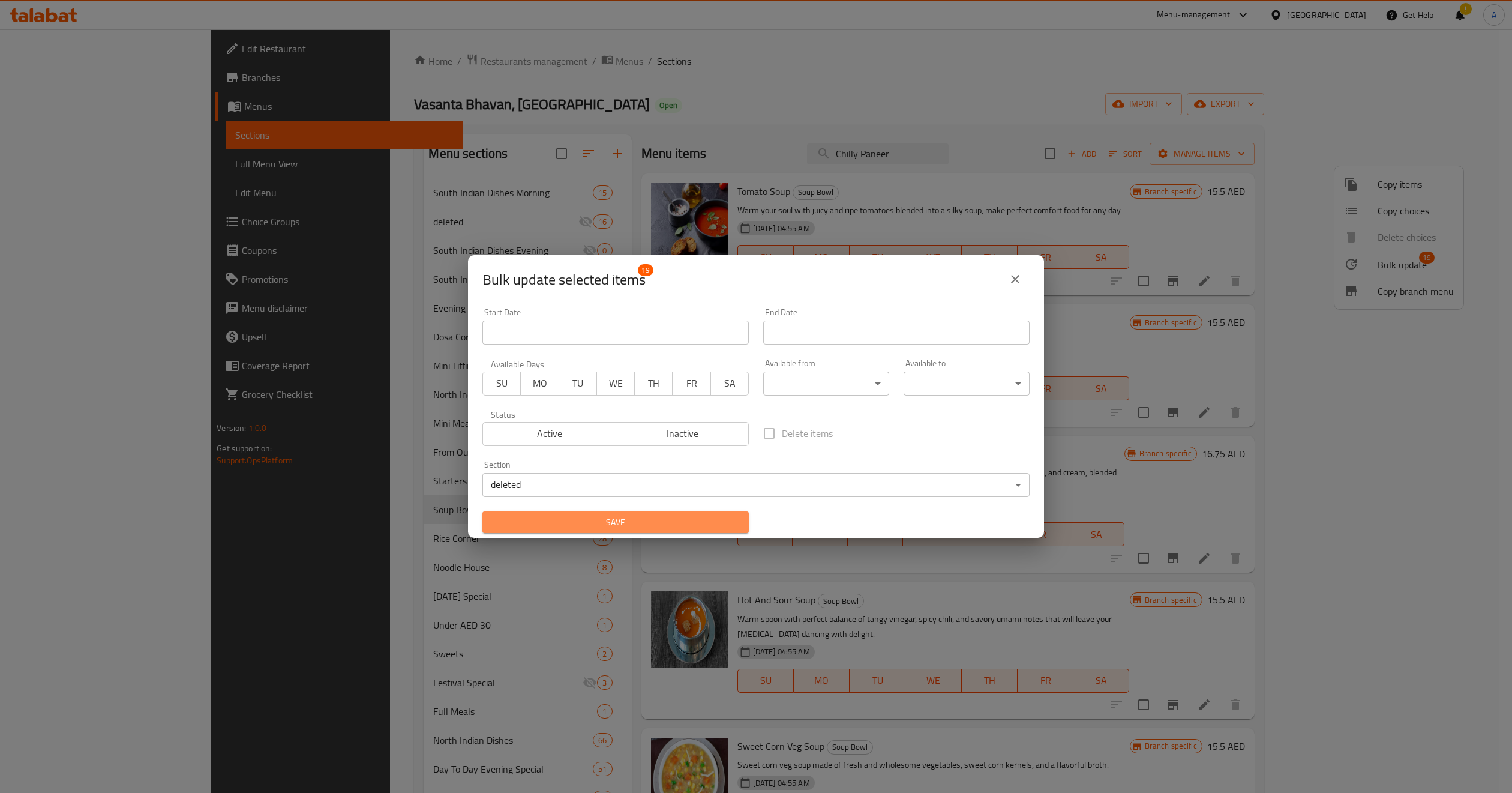
click at [705, 525] on span "Save" at bounding box center [616, 523] width 247 height 15
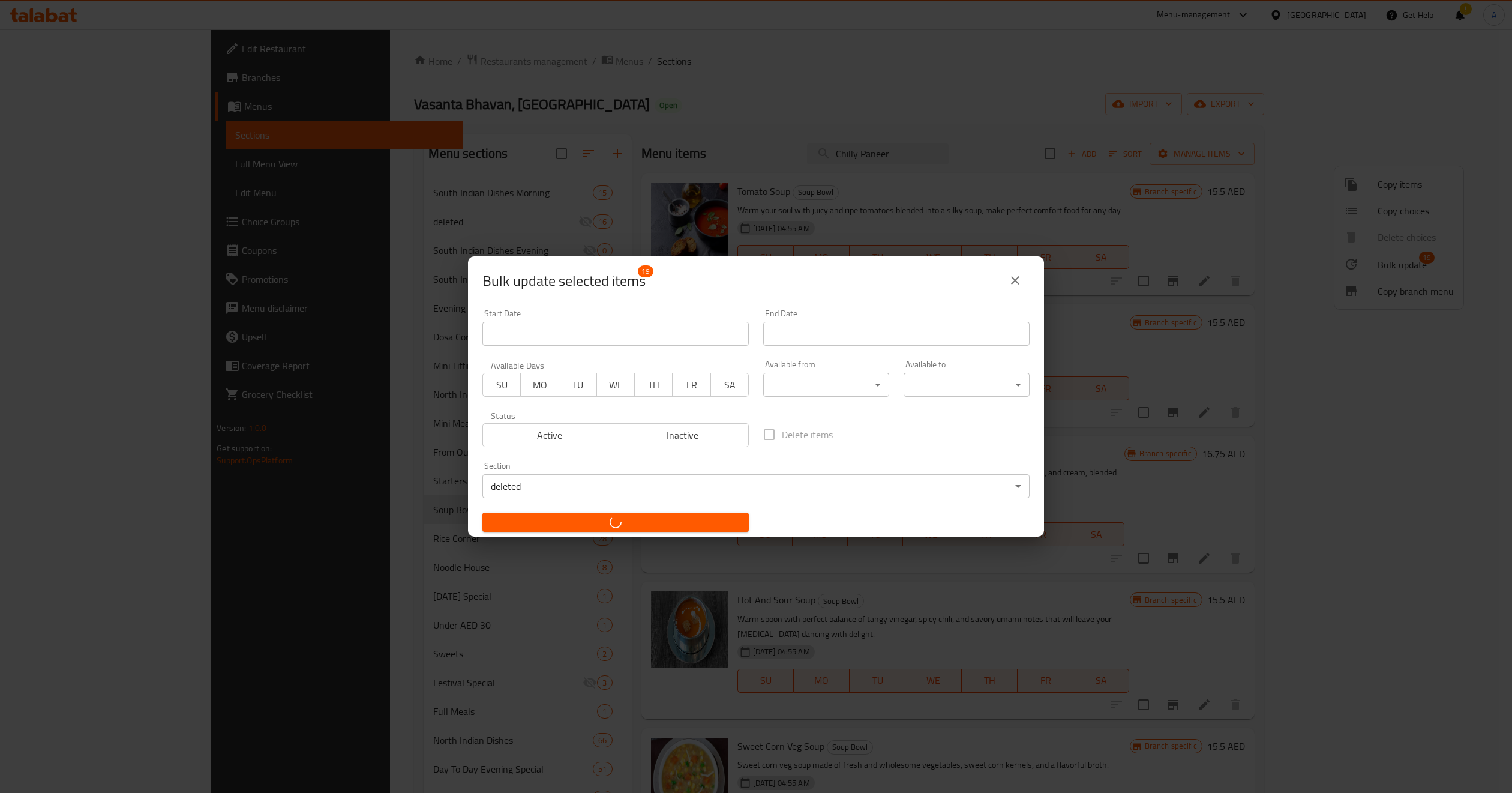
checkbox input "false"
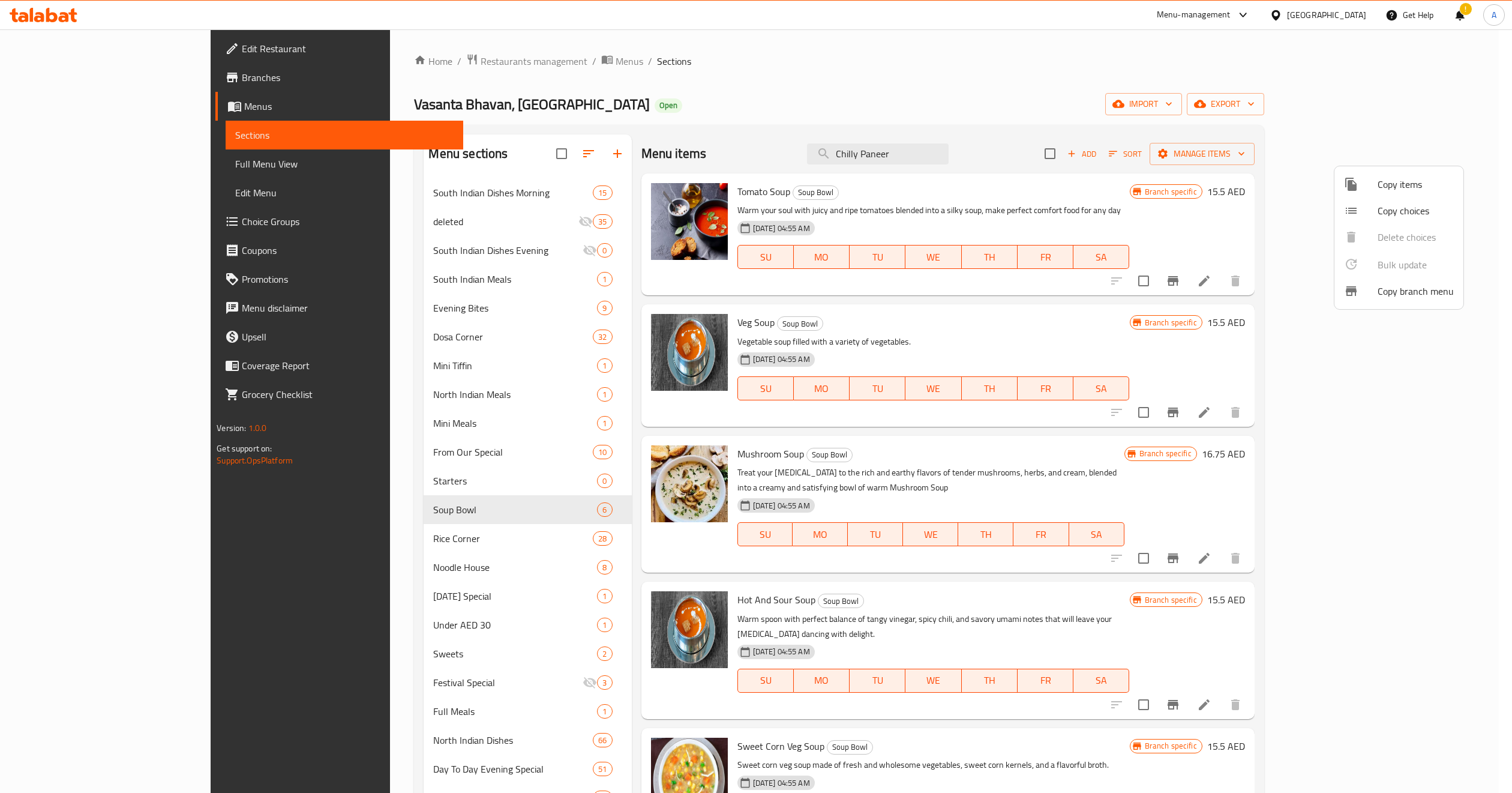
click at [254, 639] on div at bounding box center [756, 396] width 1512 height 793
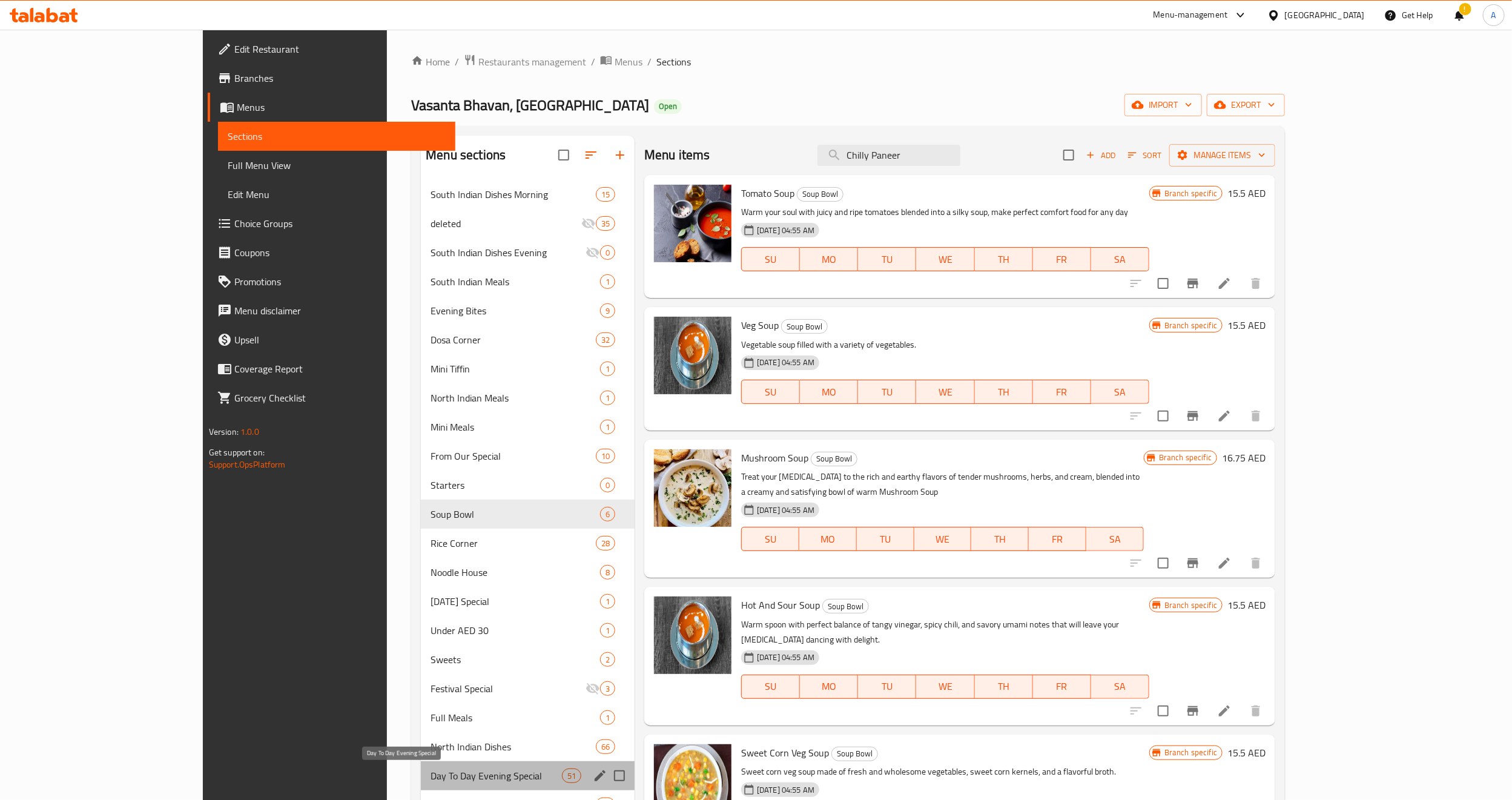
click at [430, 710] on span "Day To Day Evening Special" at bounding box center [496, 775] width 131 height 15
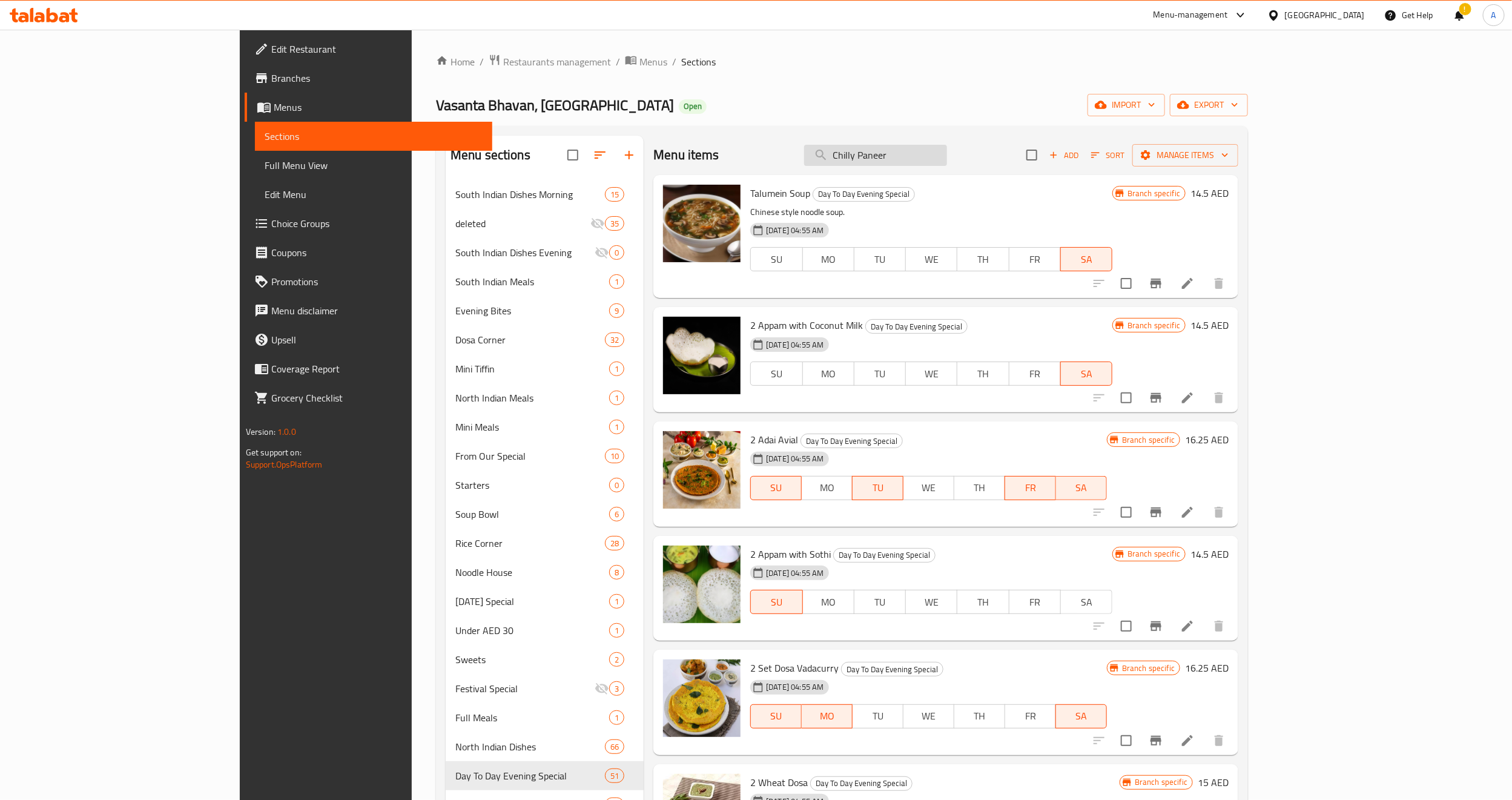
click at [947, 157] on input "Chilly Paneer" at bounding box center [876, 155] width 143 height 21
paste input "Vegetable Biriyani"
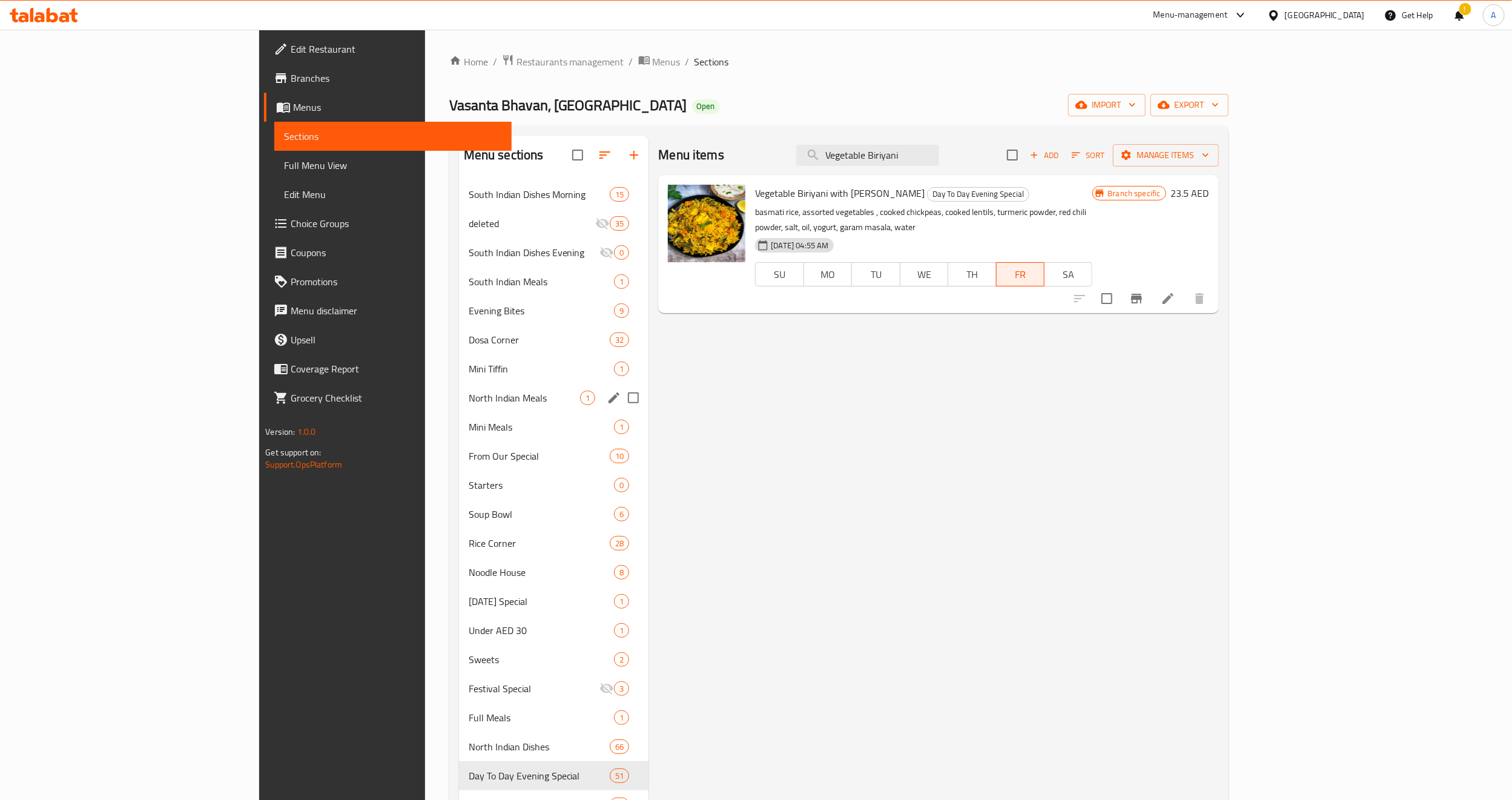
type input "Vegetable Biriyani"
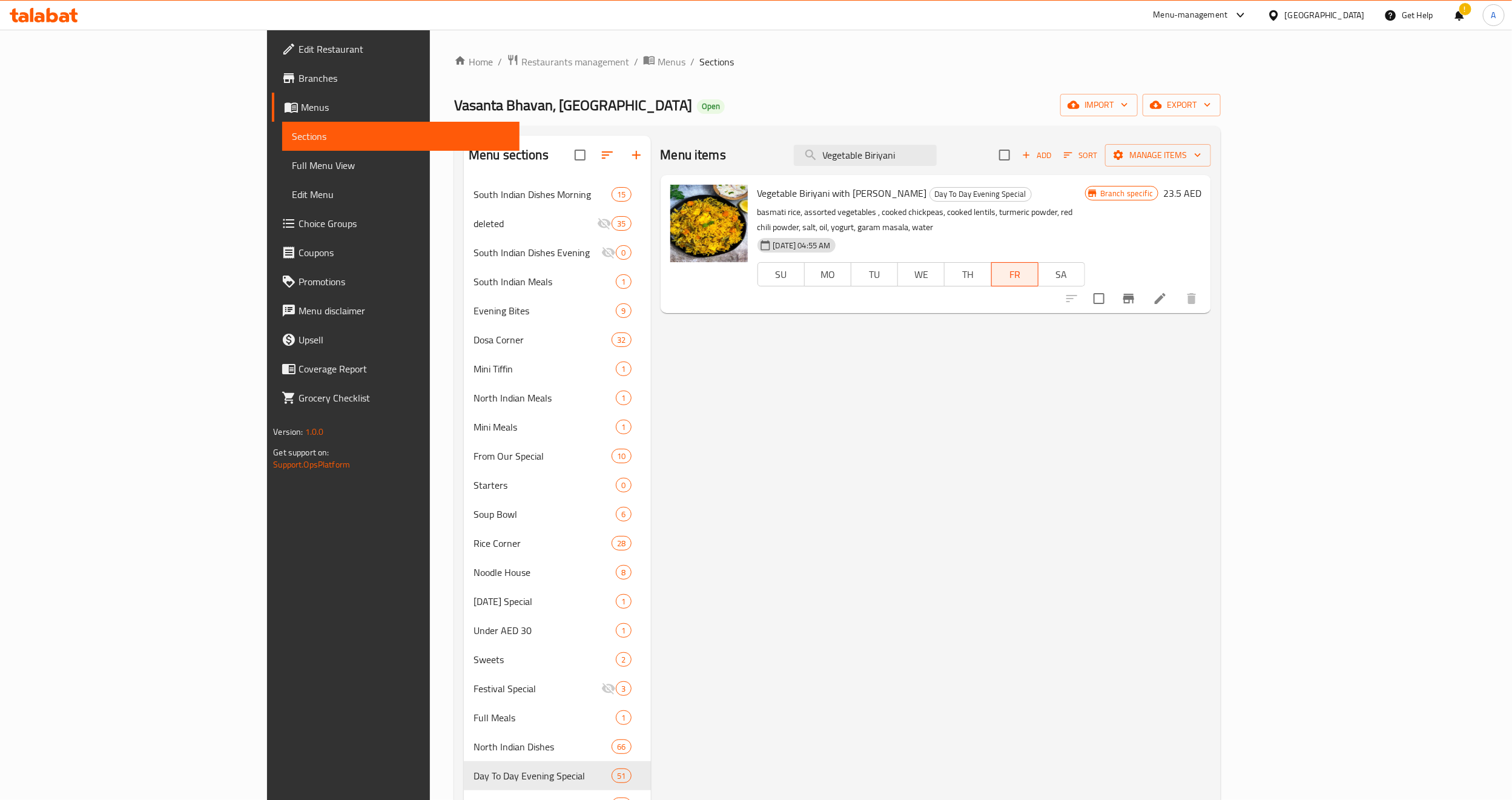
click at [739, 514] on div "Menu items Vegetable Biriyani Add Sort Manage items Vegetable Biriyani with Dal…" at bounding box center [931, 538] width 561 height 804
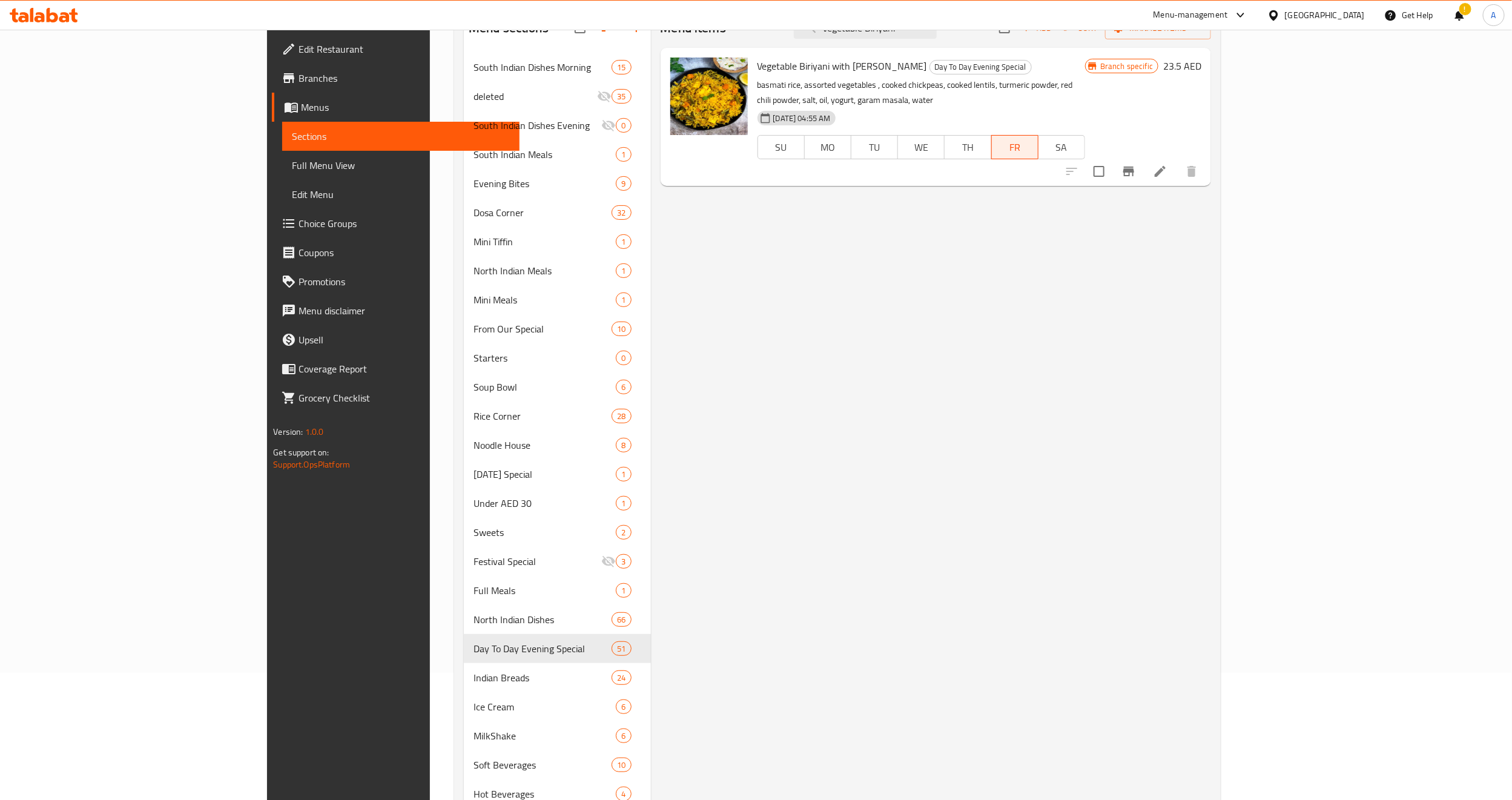
scroll to position [173, 0]
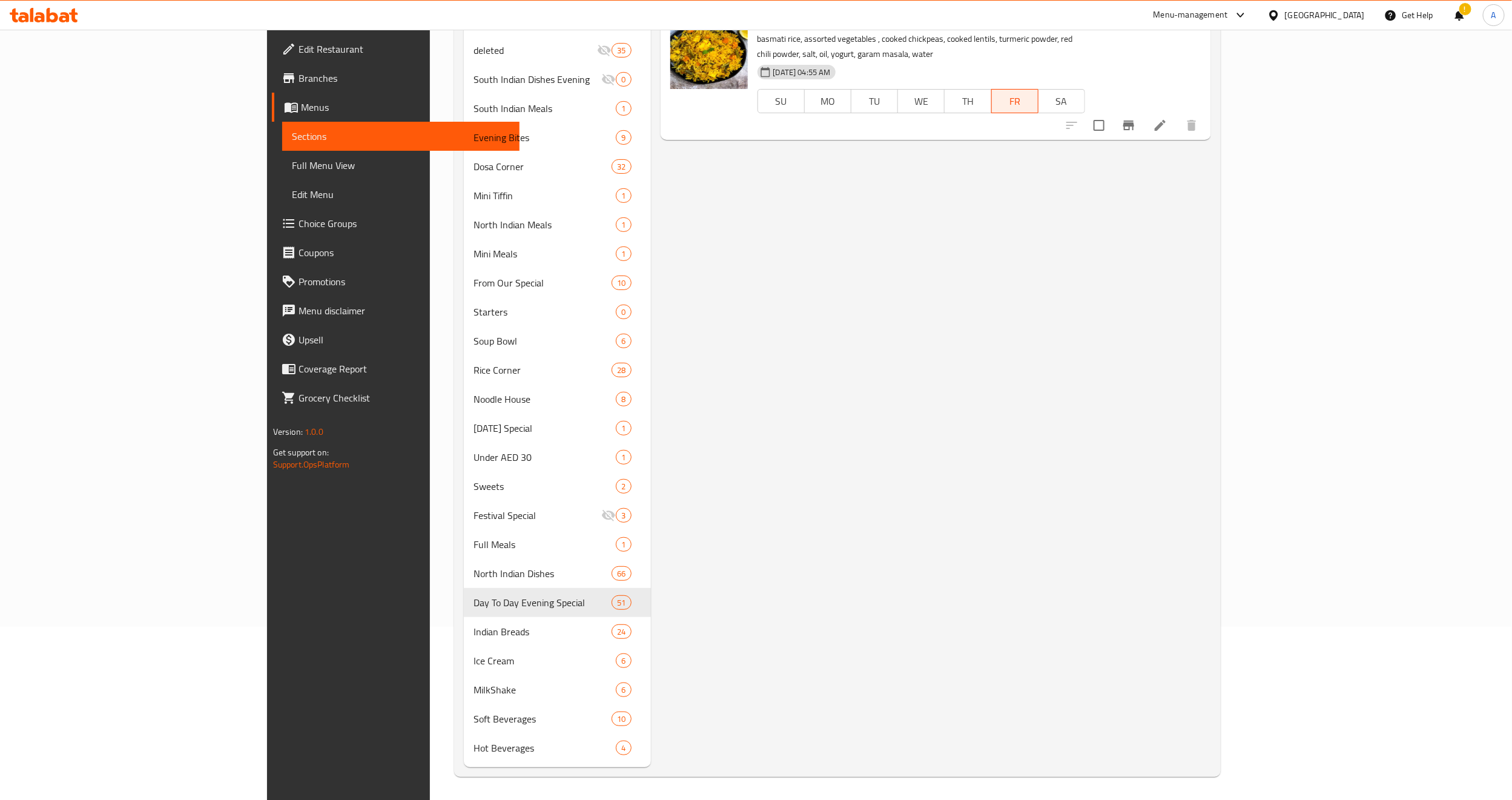
click at [811, 520] on div "Menu items Vegetable Biriyani Add Sort Manage items Vegetable Biriyani with Dal…" at bounding box center [931, 365] width 561 height 804
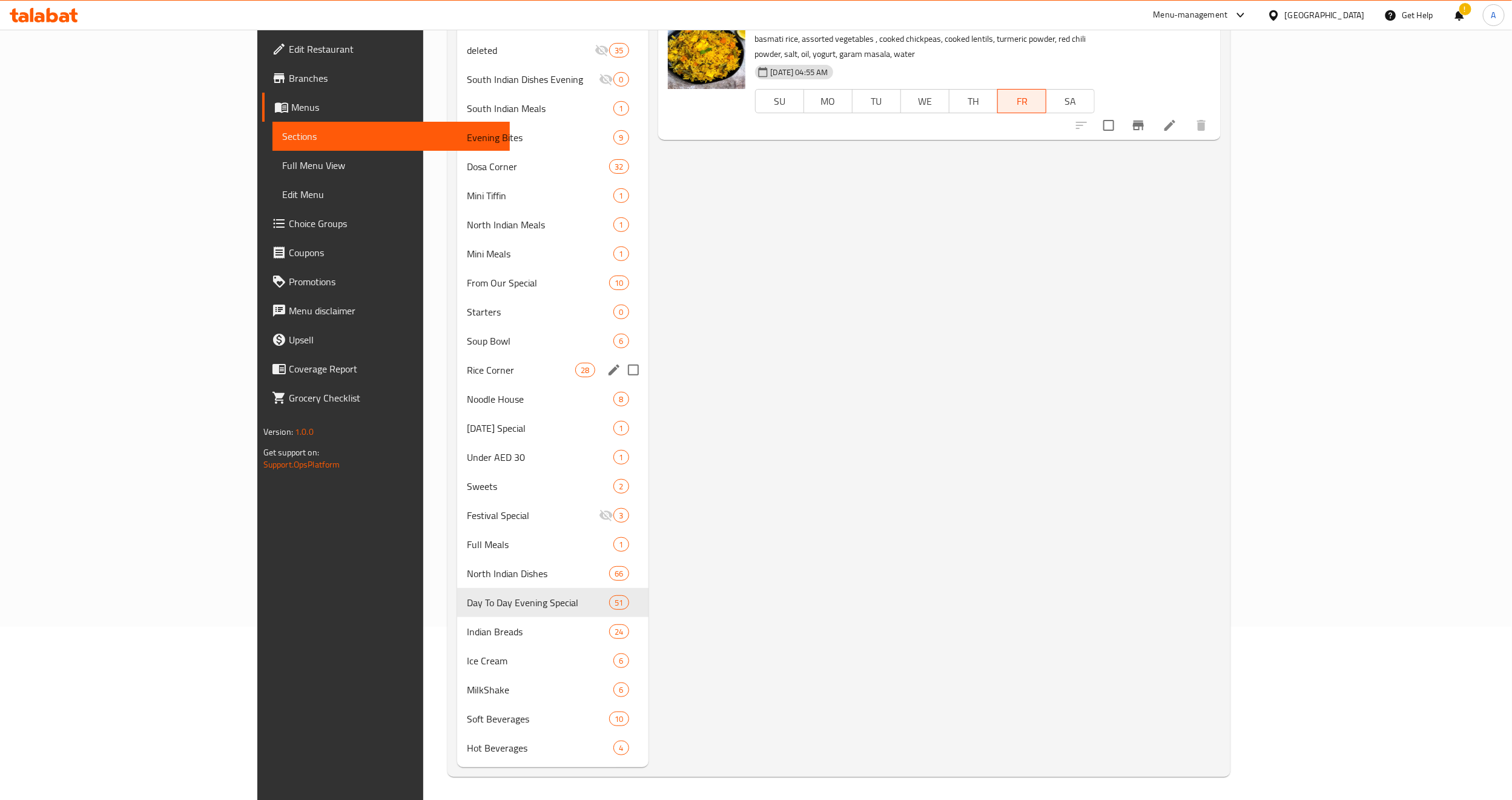
click at [457, 382] on div "Rice Corner 28" at bounding box center [552, 370] width 191 height 29
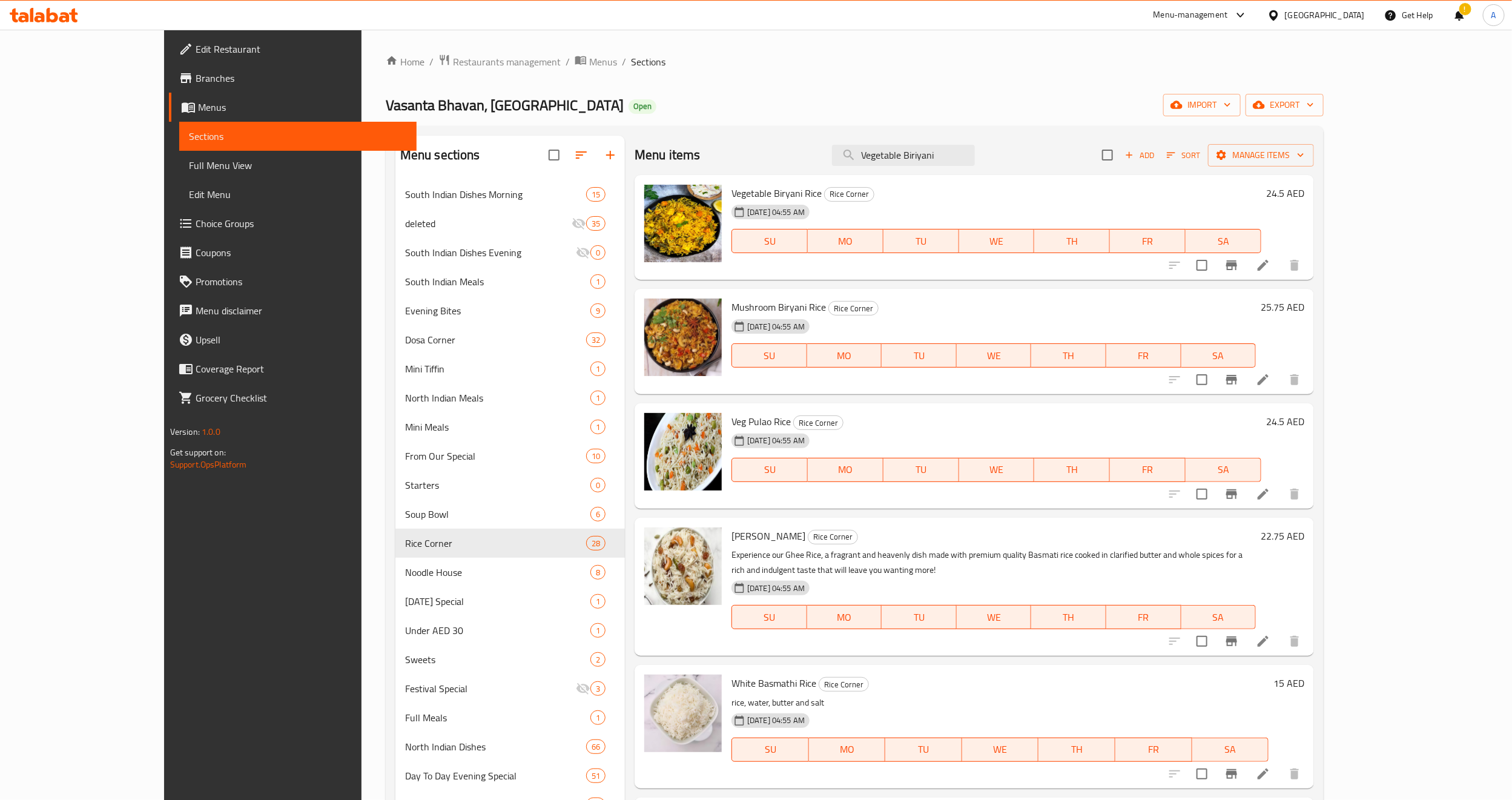
click at [876, 300] on h6 "Mushroom Biryani Rice Rice Corner" at bounding box center [993, 307] width 524 height 17
click at [957, 164] on input "Vegetable Biriyani" at bounding box center [903, 155] width 143 height 21
copy div "24-12-2024 04:55 AM SU MO TU WE TH FR SA 24.5 A"
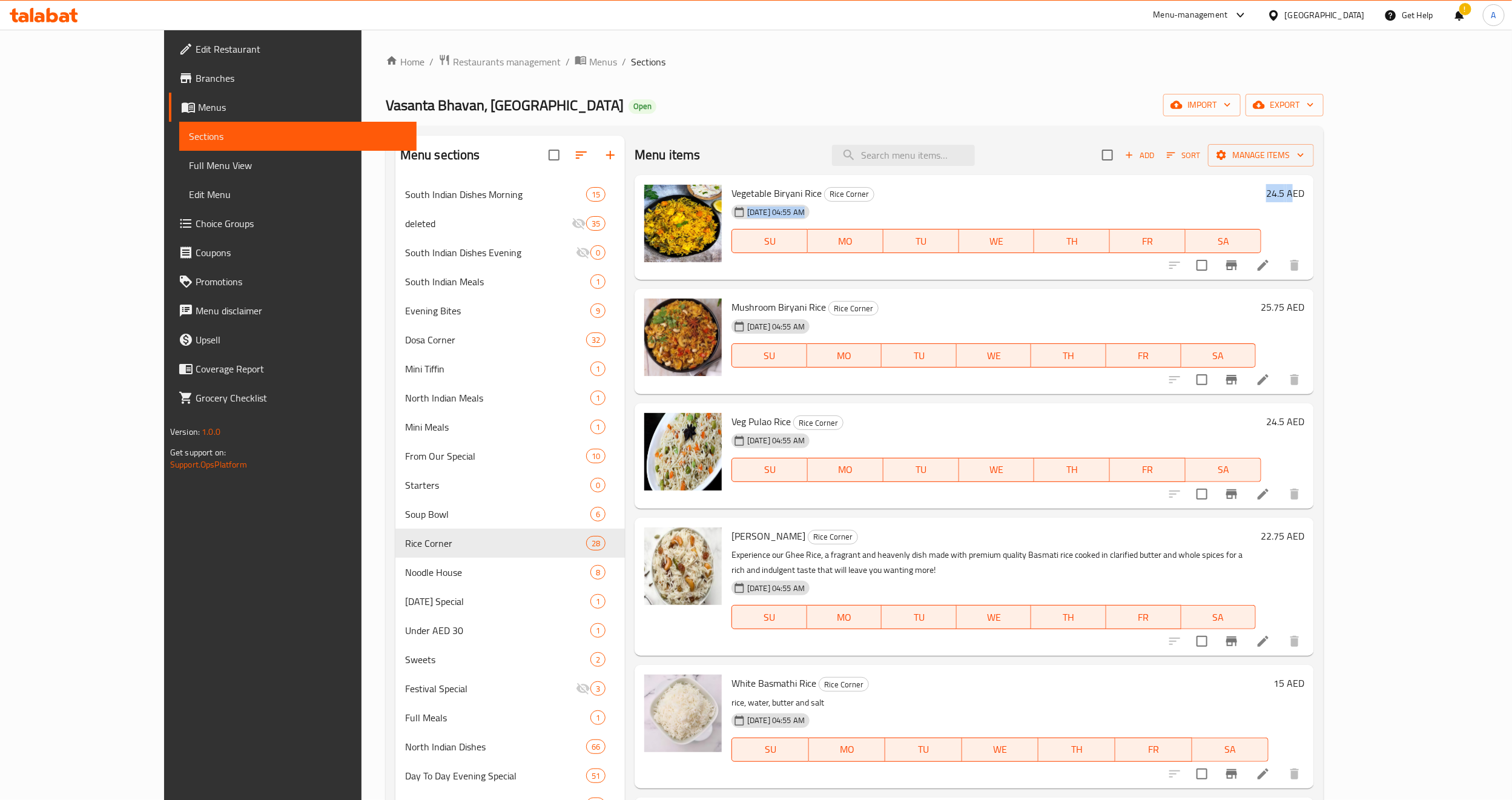
drag, startPoint x: 1442, startPoint y: 198, endPoint x: 1402, endPoint y: 193, distance: 40.3
click at [1309, 193] on div "Vegetable Biryani Rice Rice Corner 24-12-2024 04:55 AM SU MO TU WE TH FR SA 24.…" at bounding box center [1018, 228] width 583 height 96
click at [1246, 273] on button "Branch-specific-item" at bounding box center [1232, 265] width 29 height 29
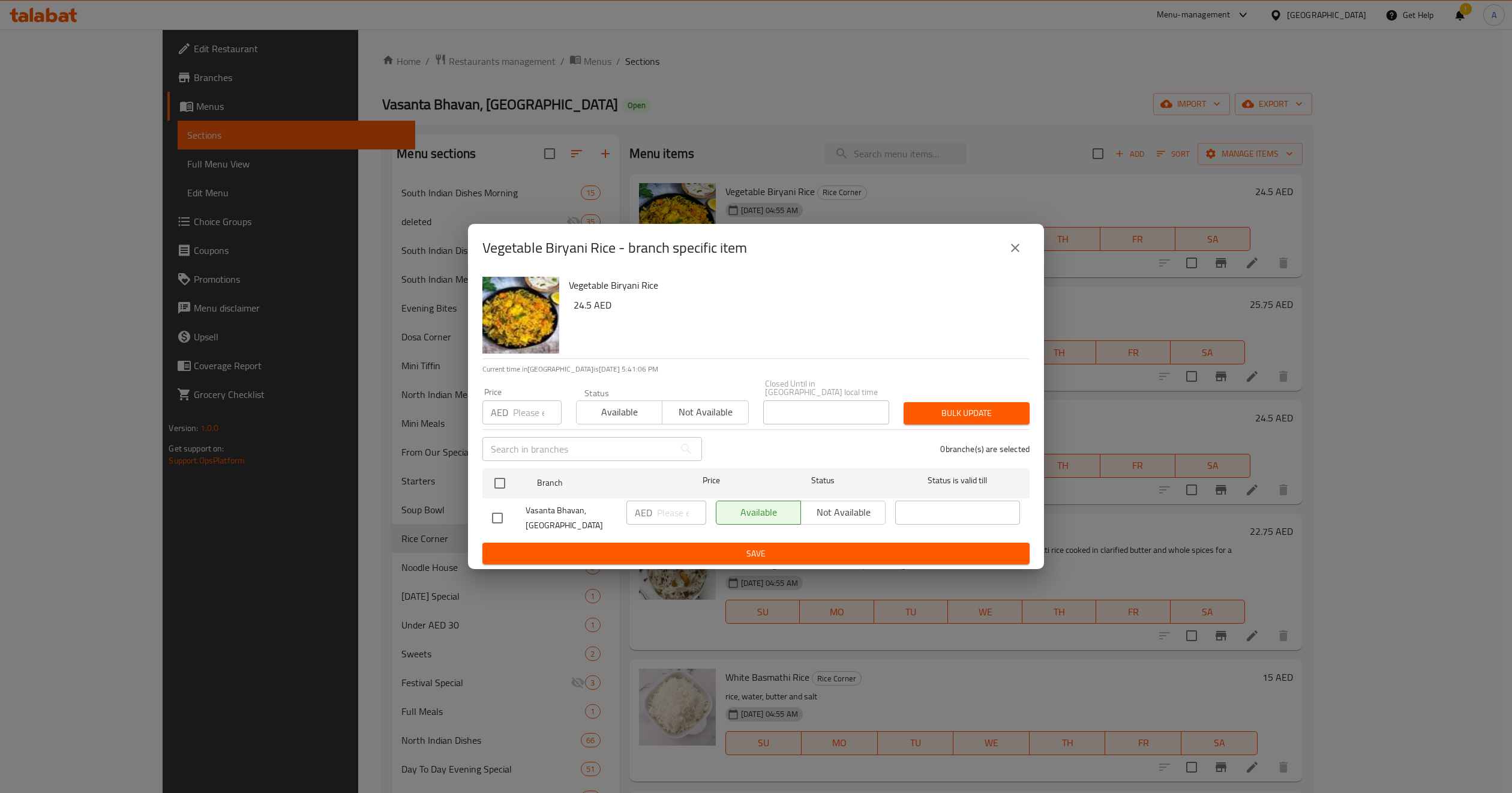
click at [530, 405] on input "number" at bounding box center [537, 412] width 48 height 24
click at [501, 486] on input "checkbox" at bounding box center [500, 483] width 25 height 25
checkbox input "true"
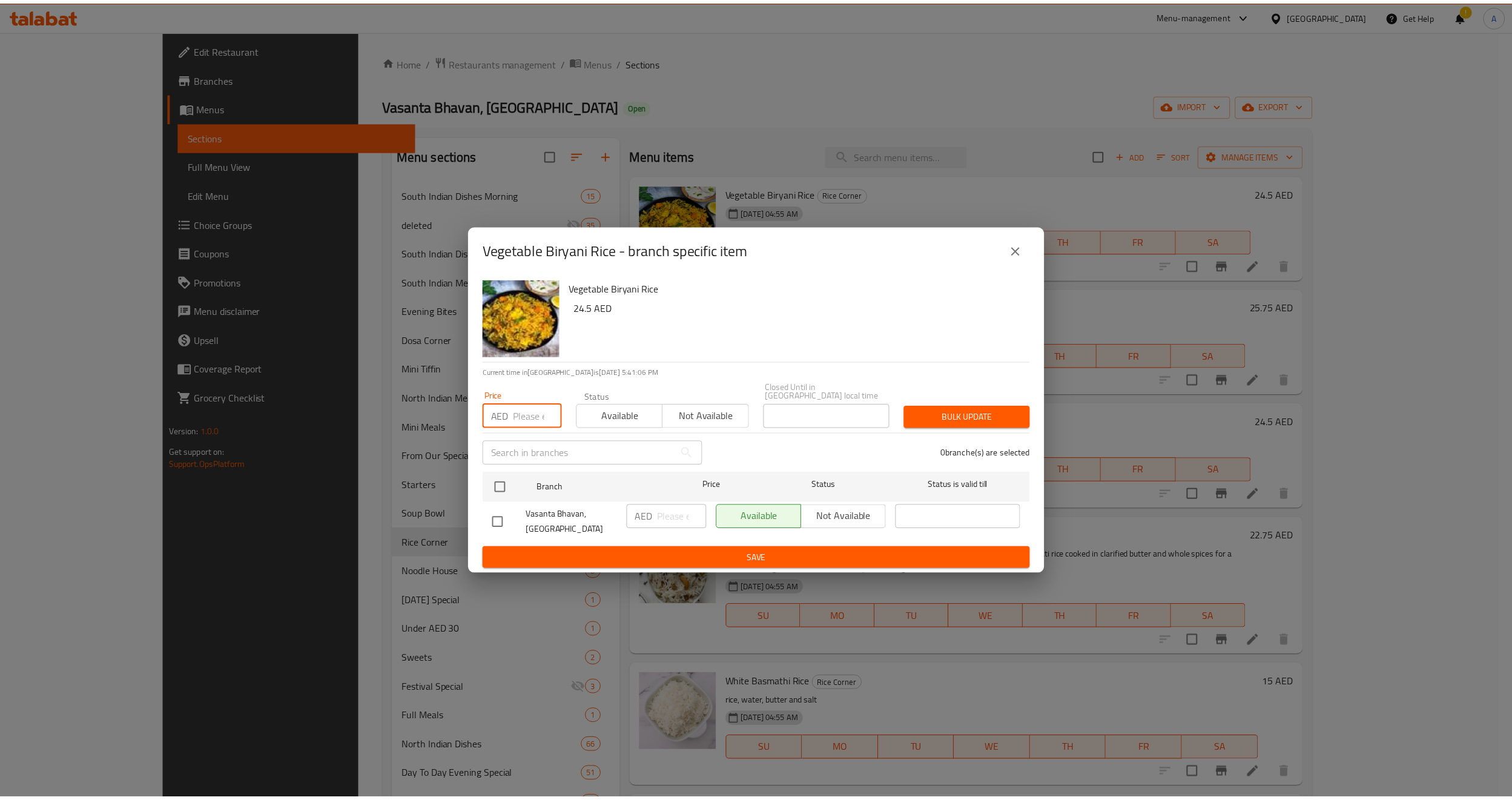
scroll to position [0, 0]
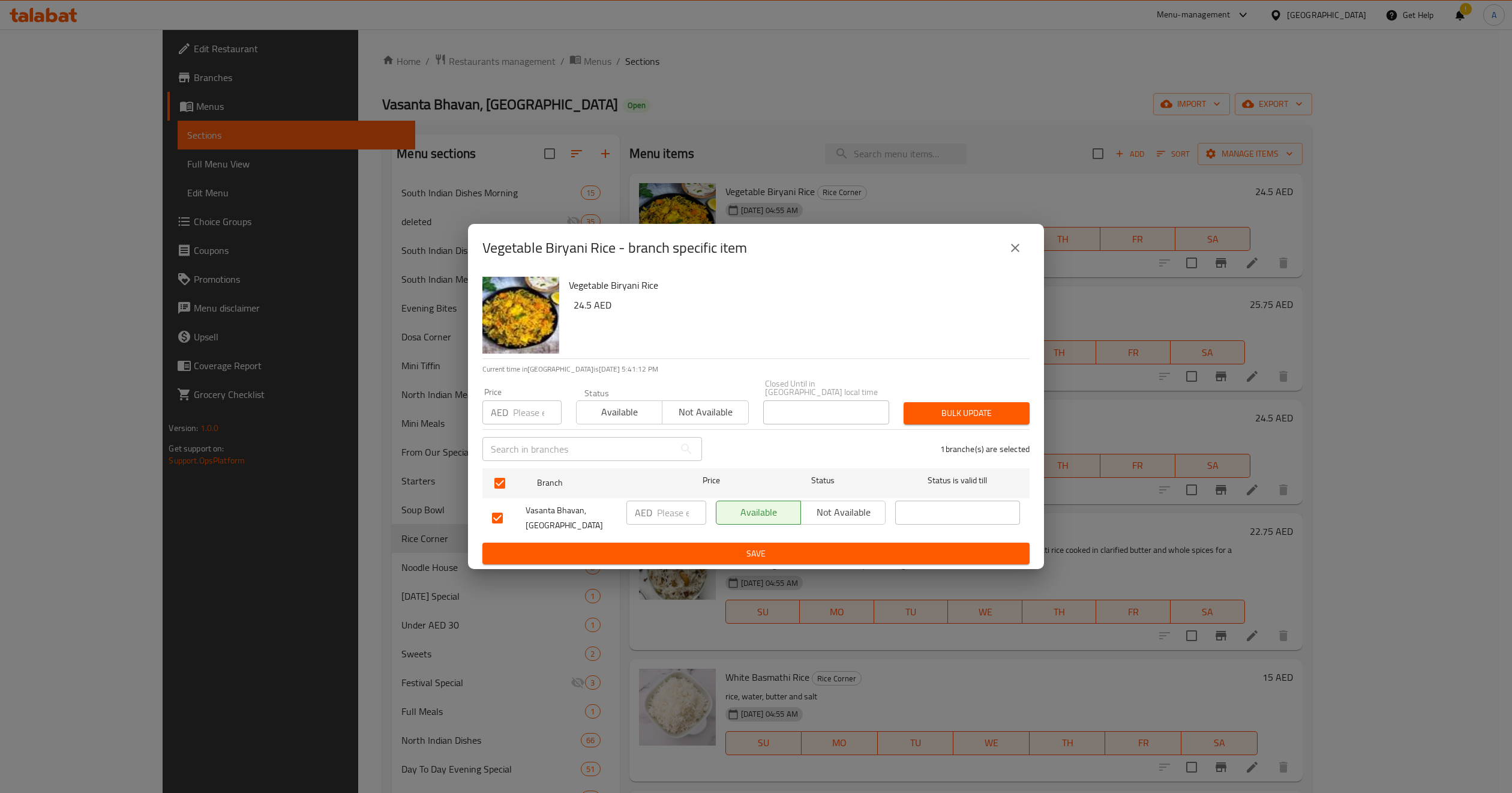
click at [513, 413] on input "number" at bounding box center [537, 412] width 48 height 24
paste input "24.5"
type input "24.5"
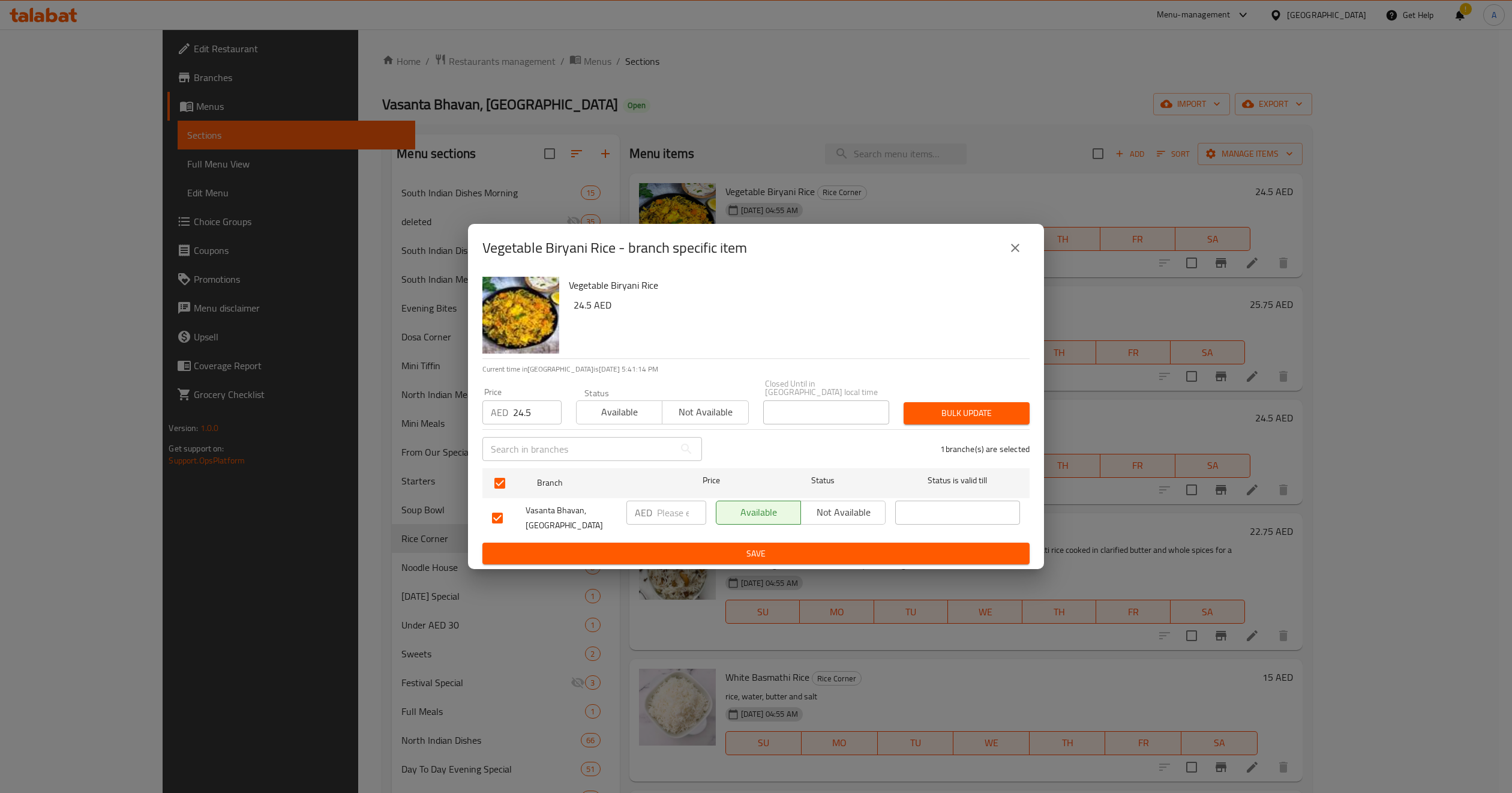
click at [776, 454] on div "1 branche(s) are selected" at bounding box center [873, 449] width 328 height 43
click at [971, 420] on span "Bulk update" at bounding box center [967, 413] width 107 height 15
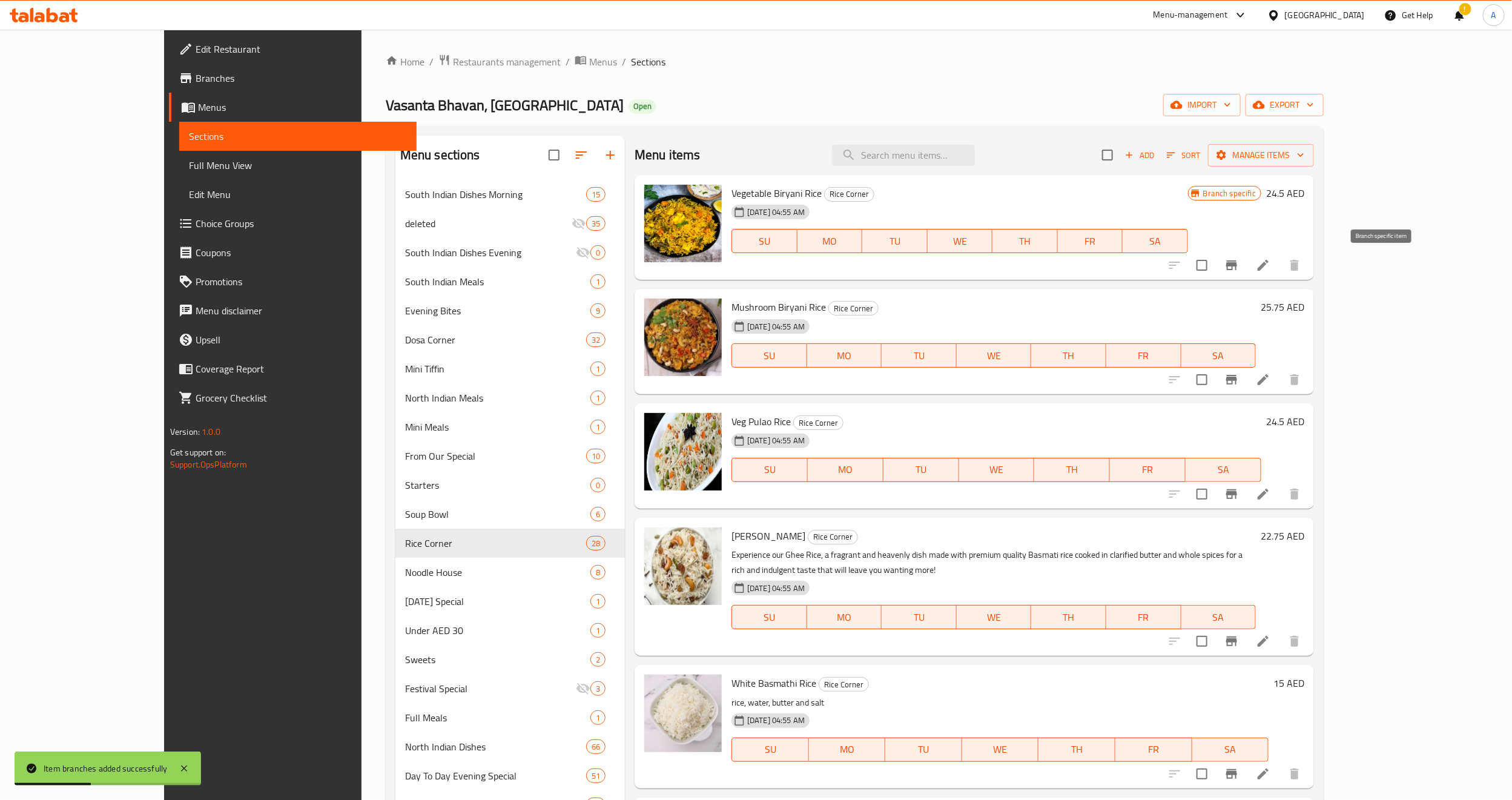
click at [1239, 269] on icon "Branch-specific-item" at bounding box center [1231, 265] width 15 height 15
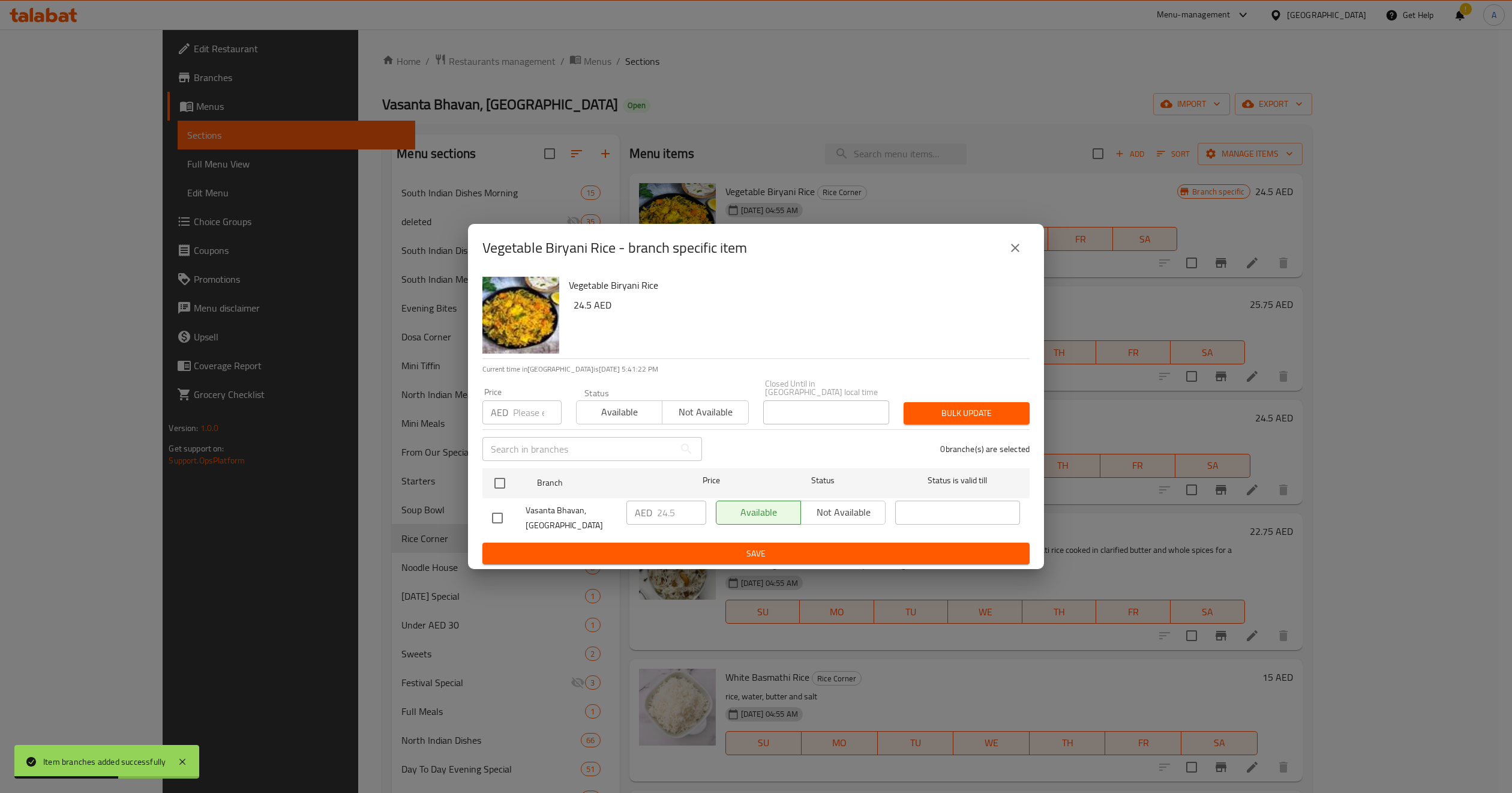
click at [1013, 248] on icon "close" at bounding box center [1015, 248] width 14 height 14
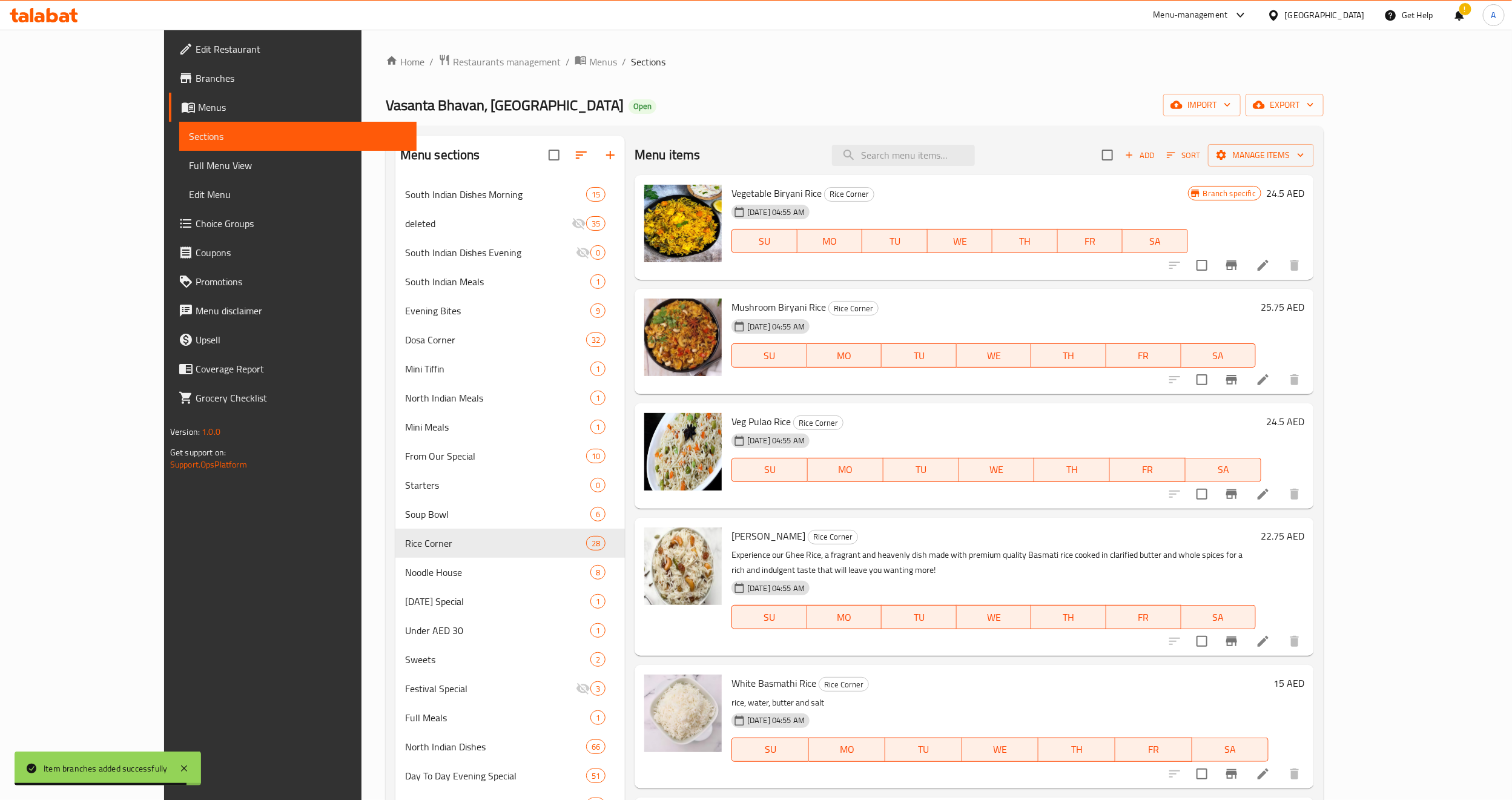
click at [898, 402] on div "Menu items Add Sort Manage items Vegetable Biryani Rice Rice Corner 24-12-2024 …" at bounding box center [969, 538] width 689 height 804
click at [1237, 378] on icon "Branch-specific-item" at bounding box center [1231, 379] width 11 height 10
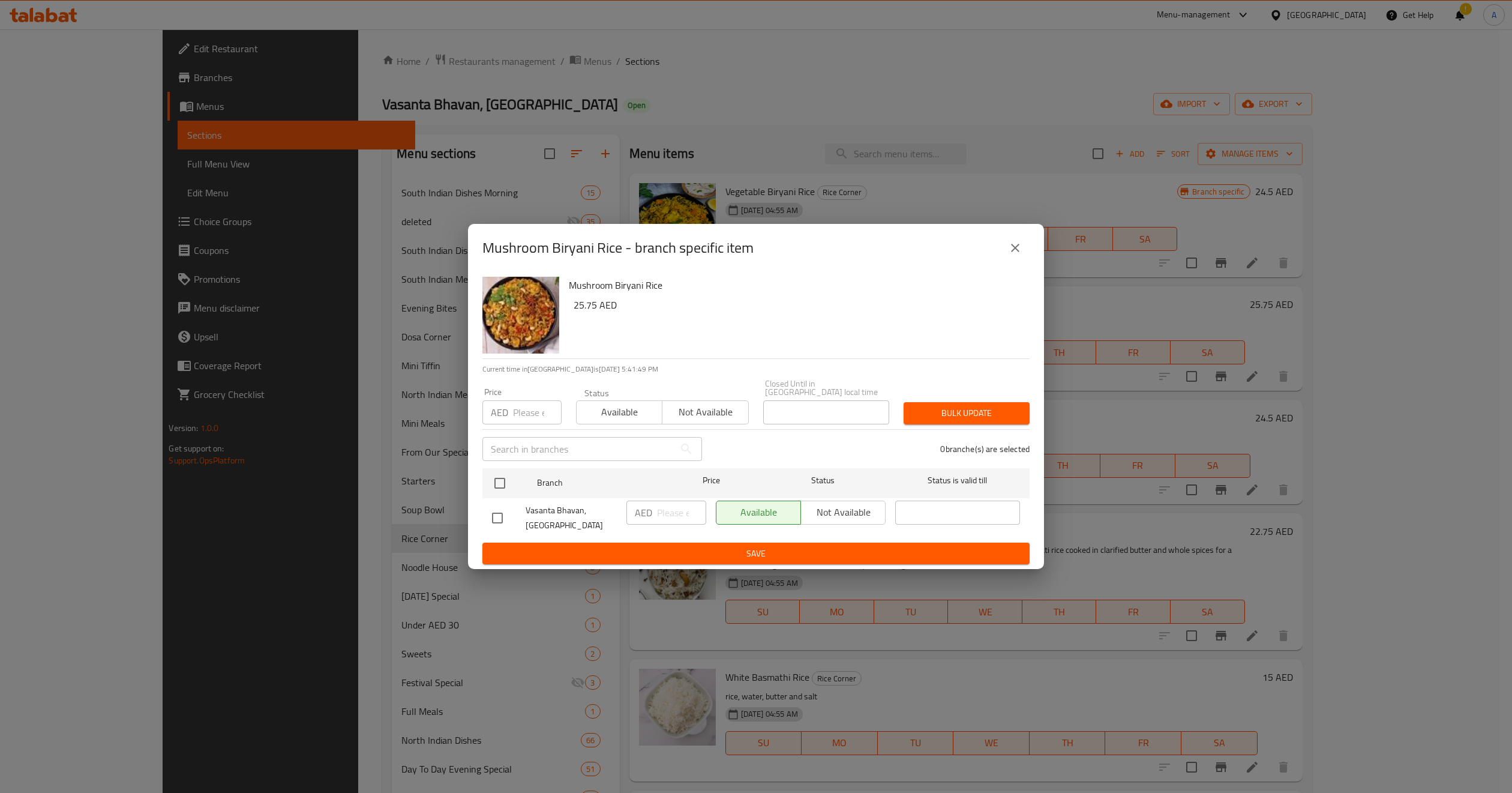
click at [524, 420] on input "number" at bounding box center [537, 412] width 48 height 24
paste input "25.75"
type input "25.75"
click at [492, 485] on input "checkbox" at bounding box center [500, 483] width 25 height 25
checkbox input "true"
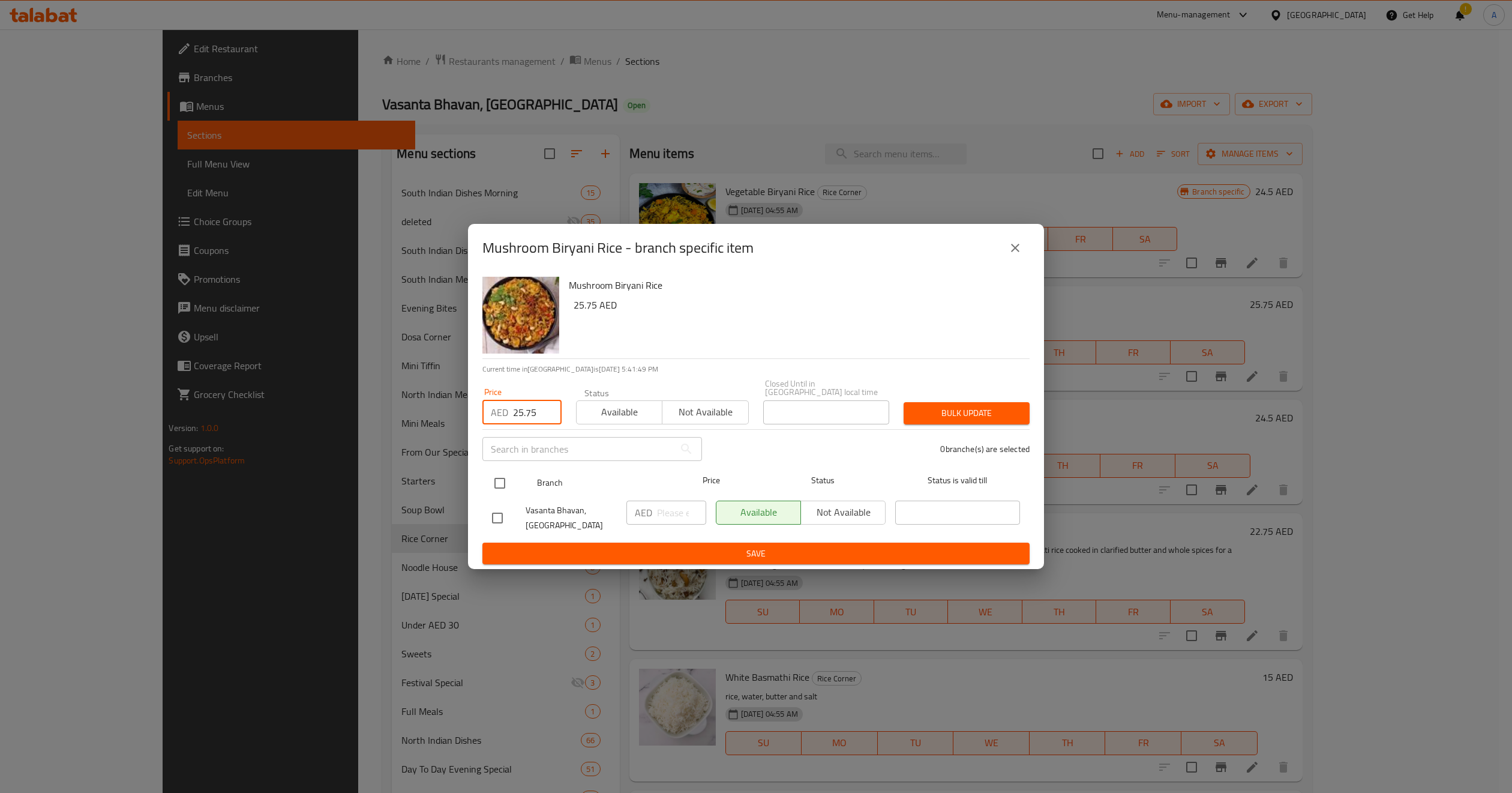
checkbox input "true"
click at [947, 420] on span "Bulk update" at bounding box center [967, 413] width 107 height 15
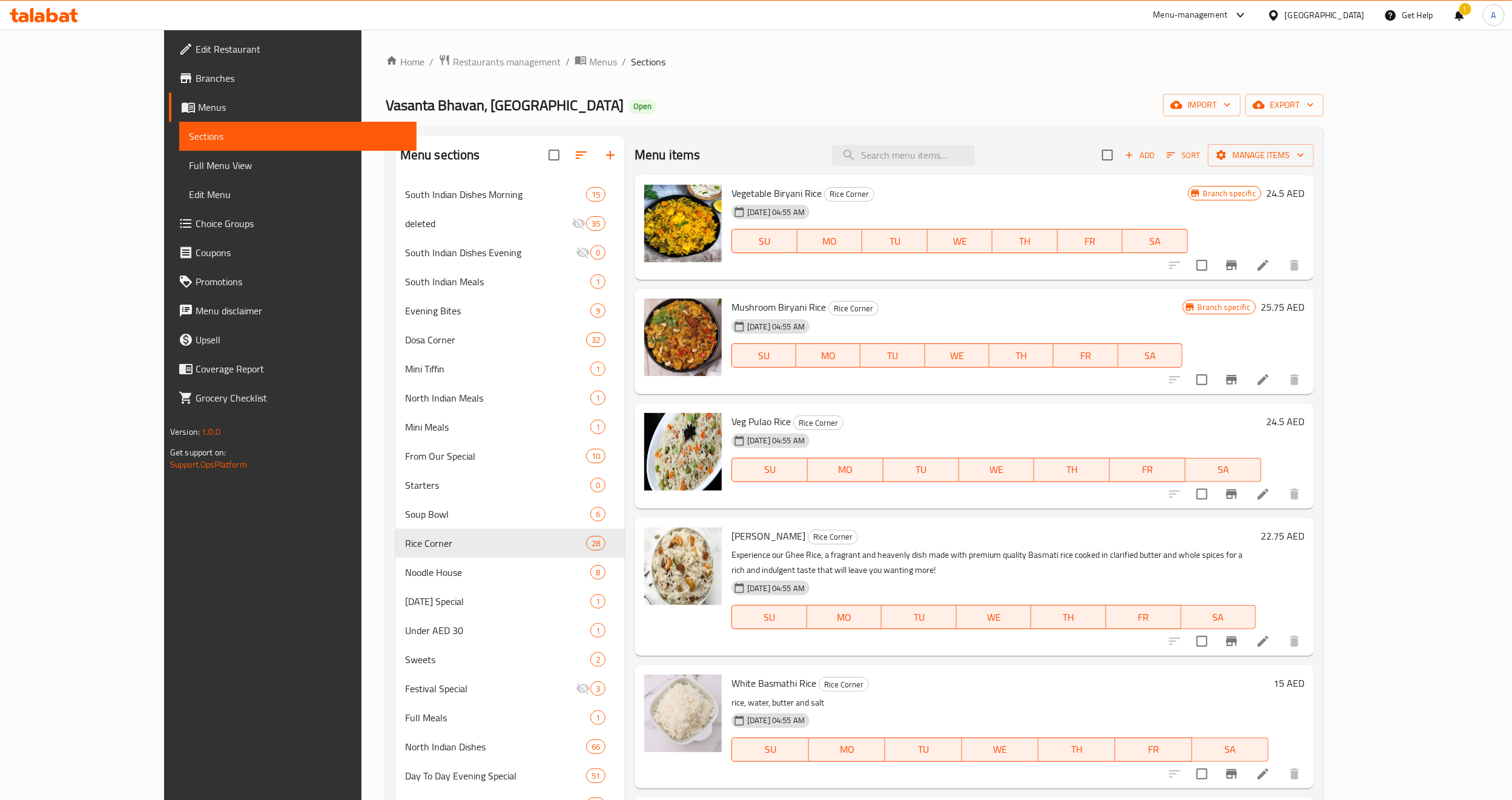
click at [900, 302] on h6 "Mushroom Biryani Rice Rice Corner" at bounding box center [957, 307] width 451 height 17
click at [1237, 382] on icon "Branch-specific-item" at bounding box center [1231, 379] width 11 height 10
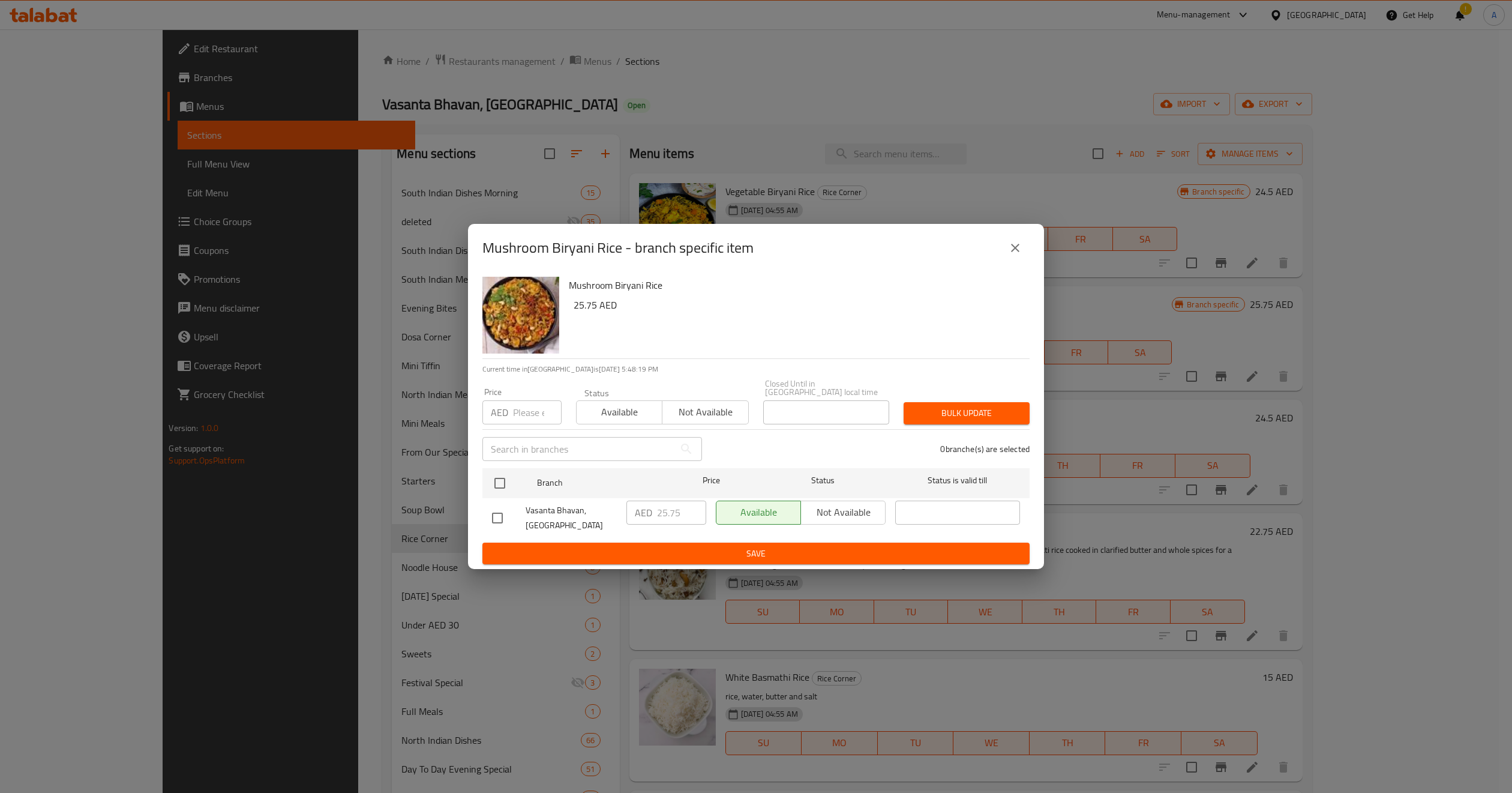
click at [1015, 245] on icon "close" at bounding box center [1015, 248] width 14 height 14
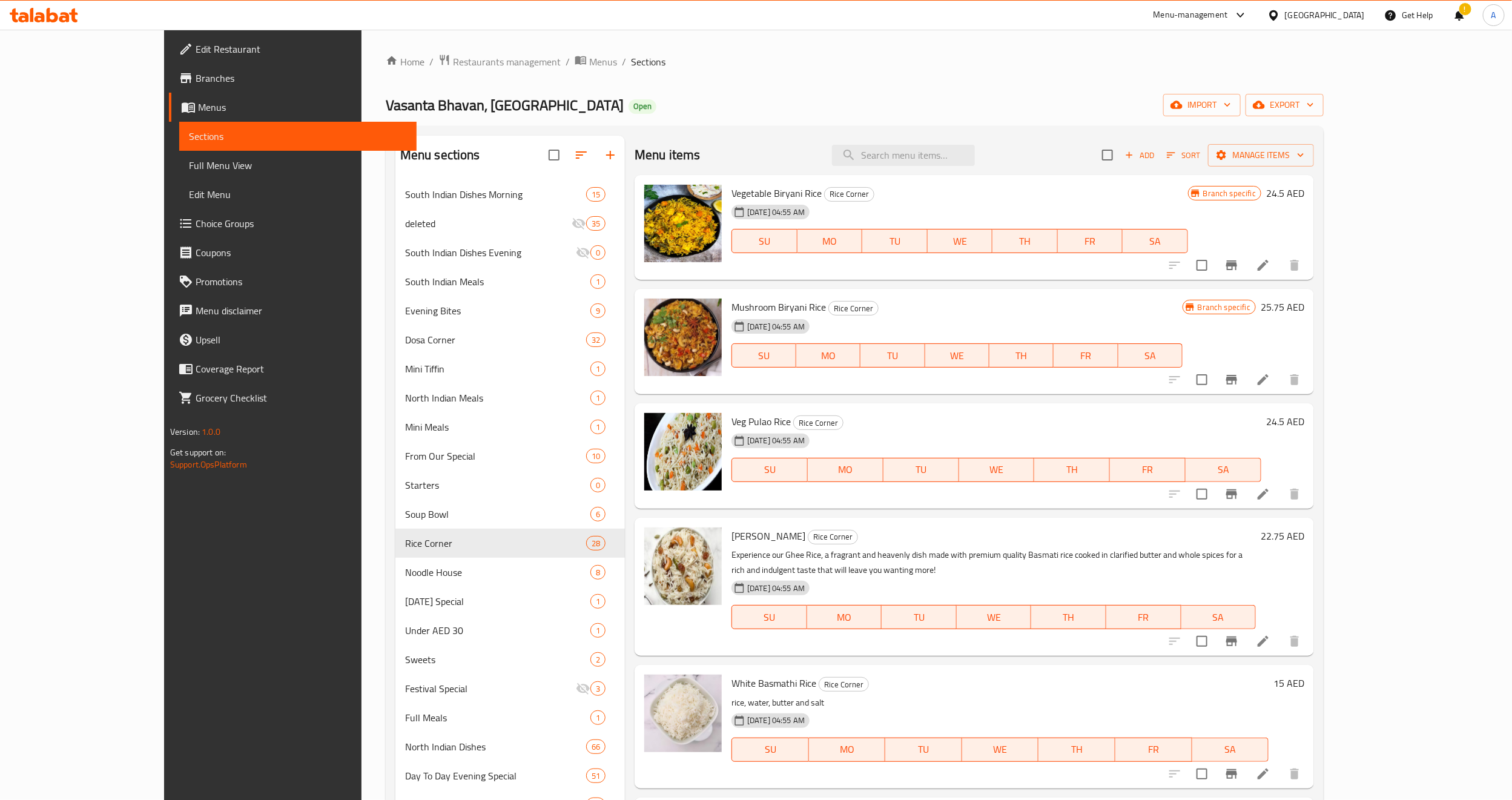
click at [1019, 427] on h6 "Veg Pulao Rice Rice Corner" at bounding box center [997, 421] width 530 height 17
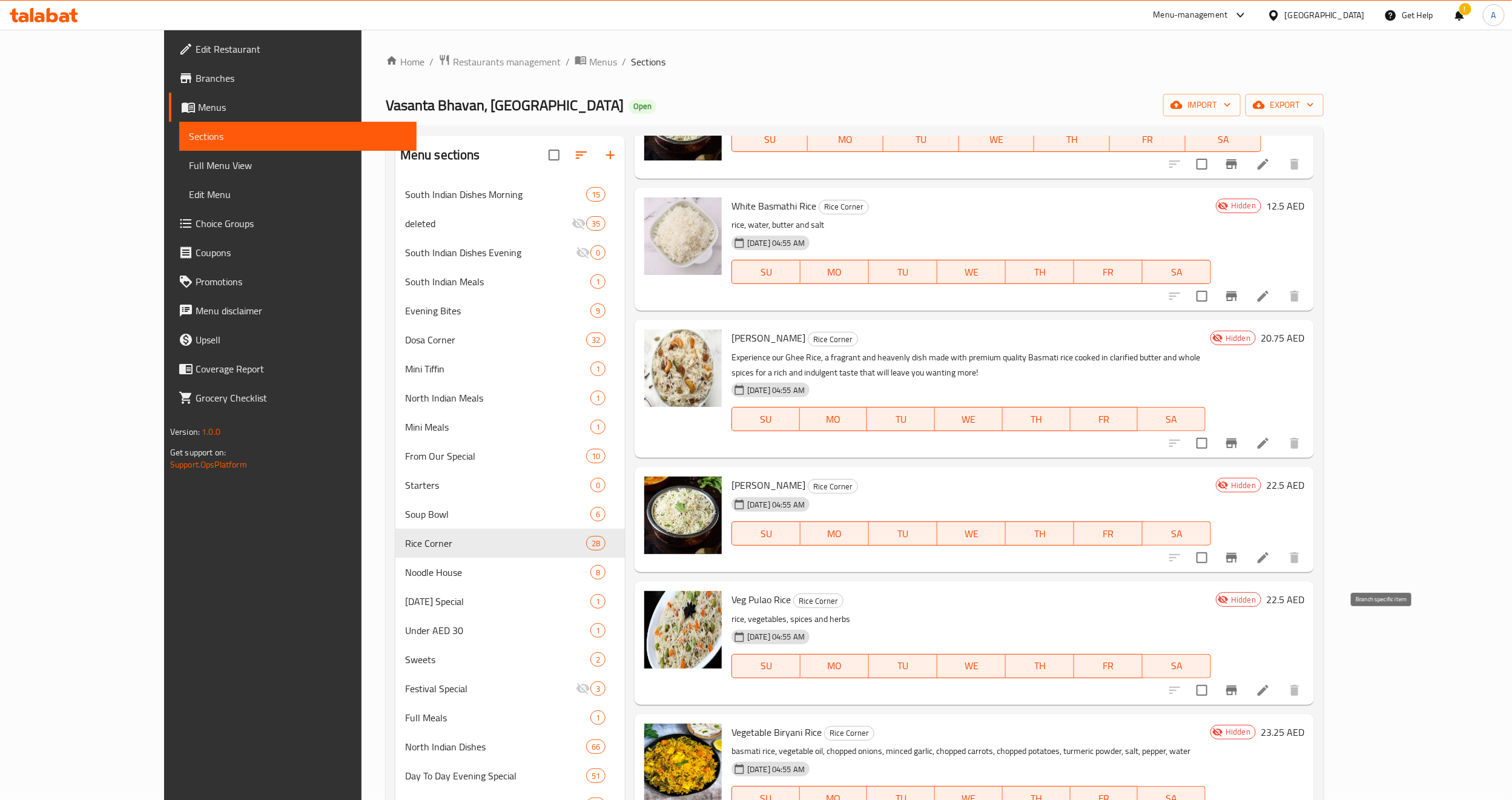
click at [1239, 683] on icon "Branch-specific-item" at bounding box center [1231, 690] width 15 height 15
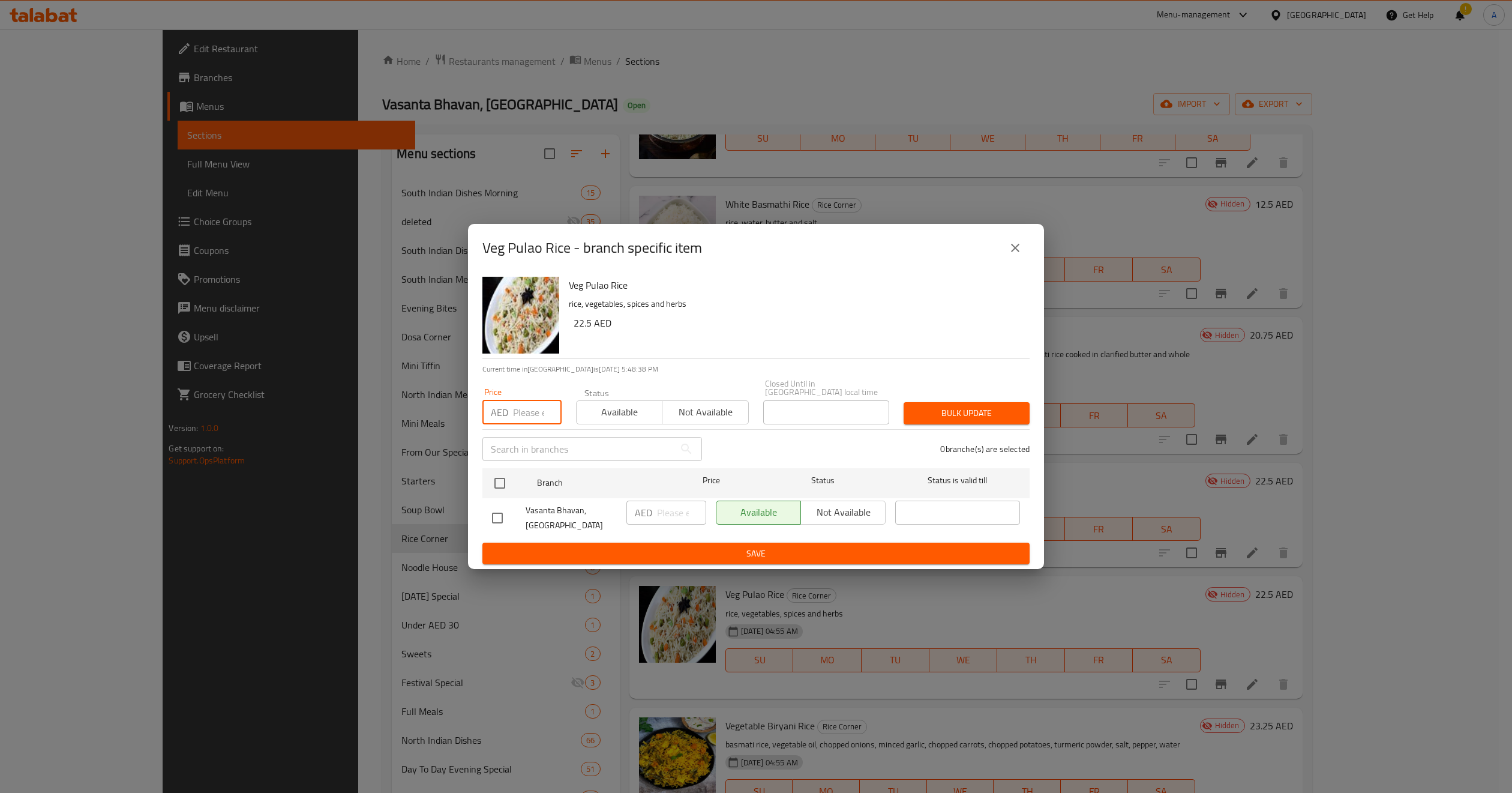
click at [528, 411] on input "number" at bounding box center [537, 412] width 48 height 24
paste input "24.5"
type input "24.5"
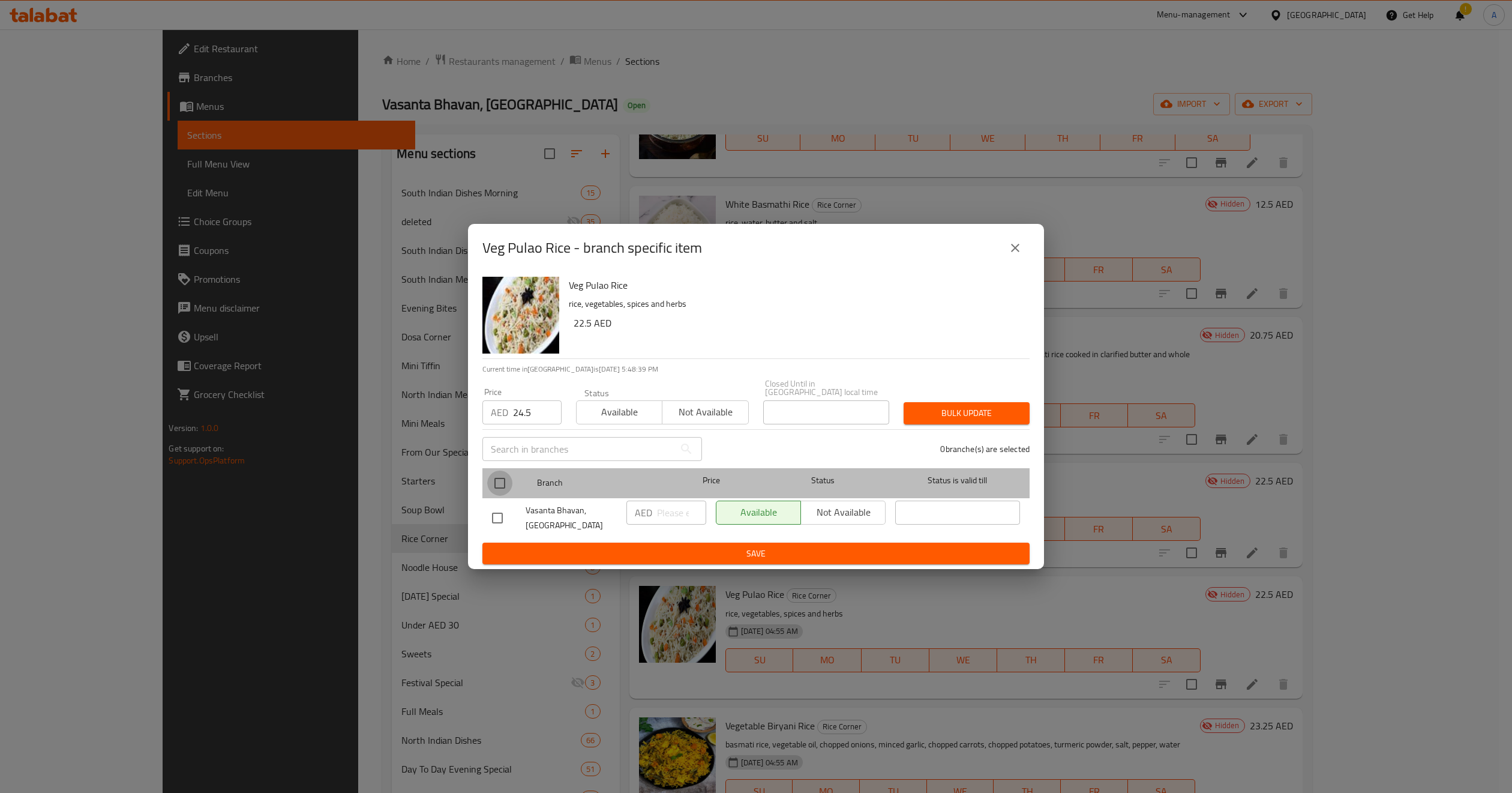
click at [503, 477] on input "checkbox" at bounding box center [500, 483] width 25 height 25
checkbox input "true"
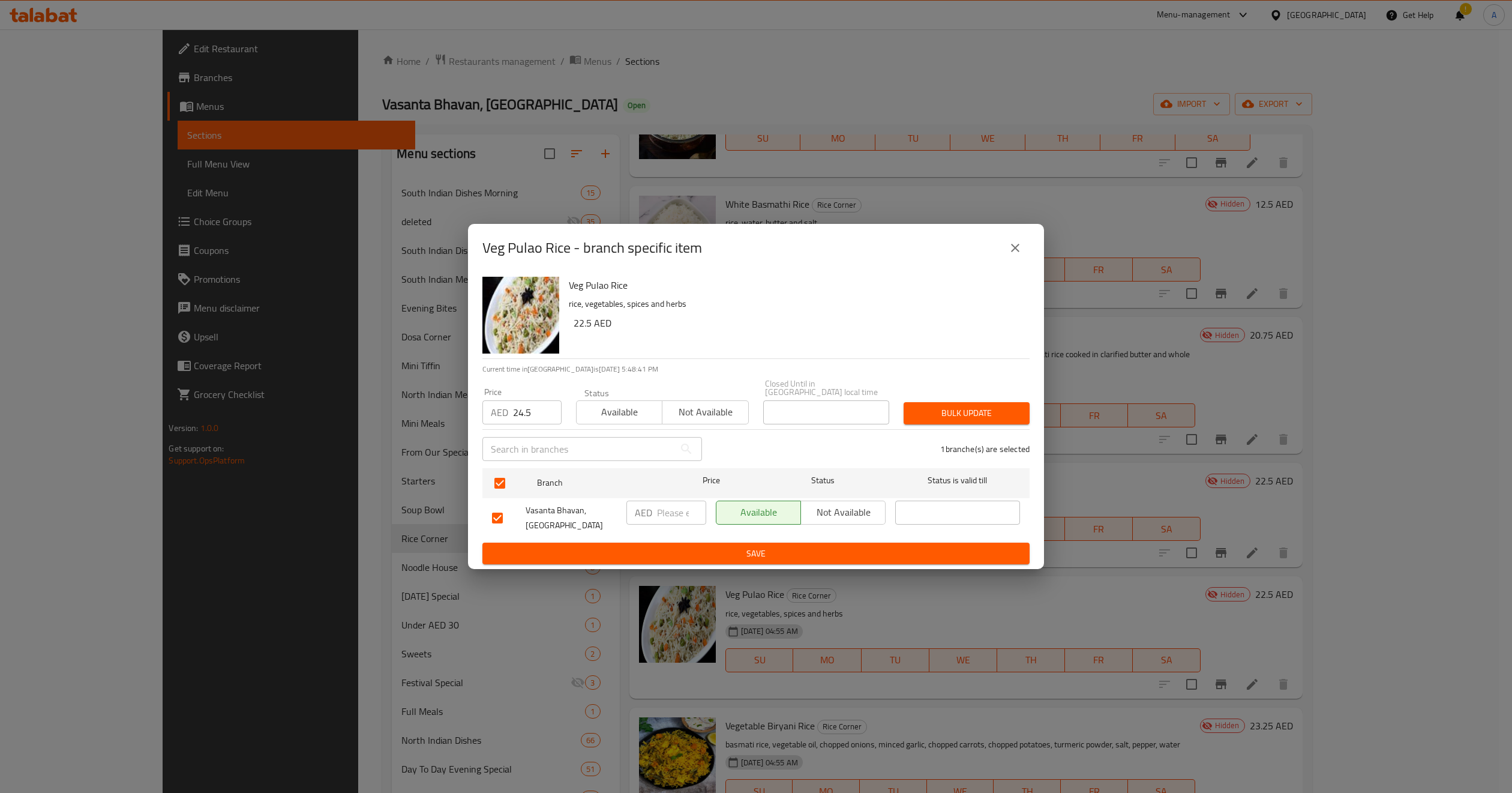
click at [972, 418] on span "Bulk update" at bounding box center [967, 413] width 107 height 15
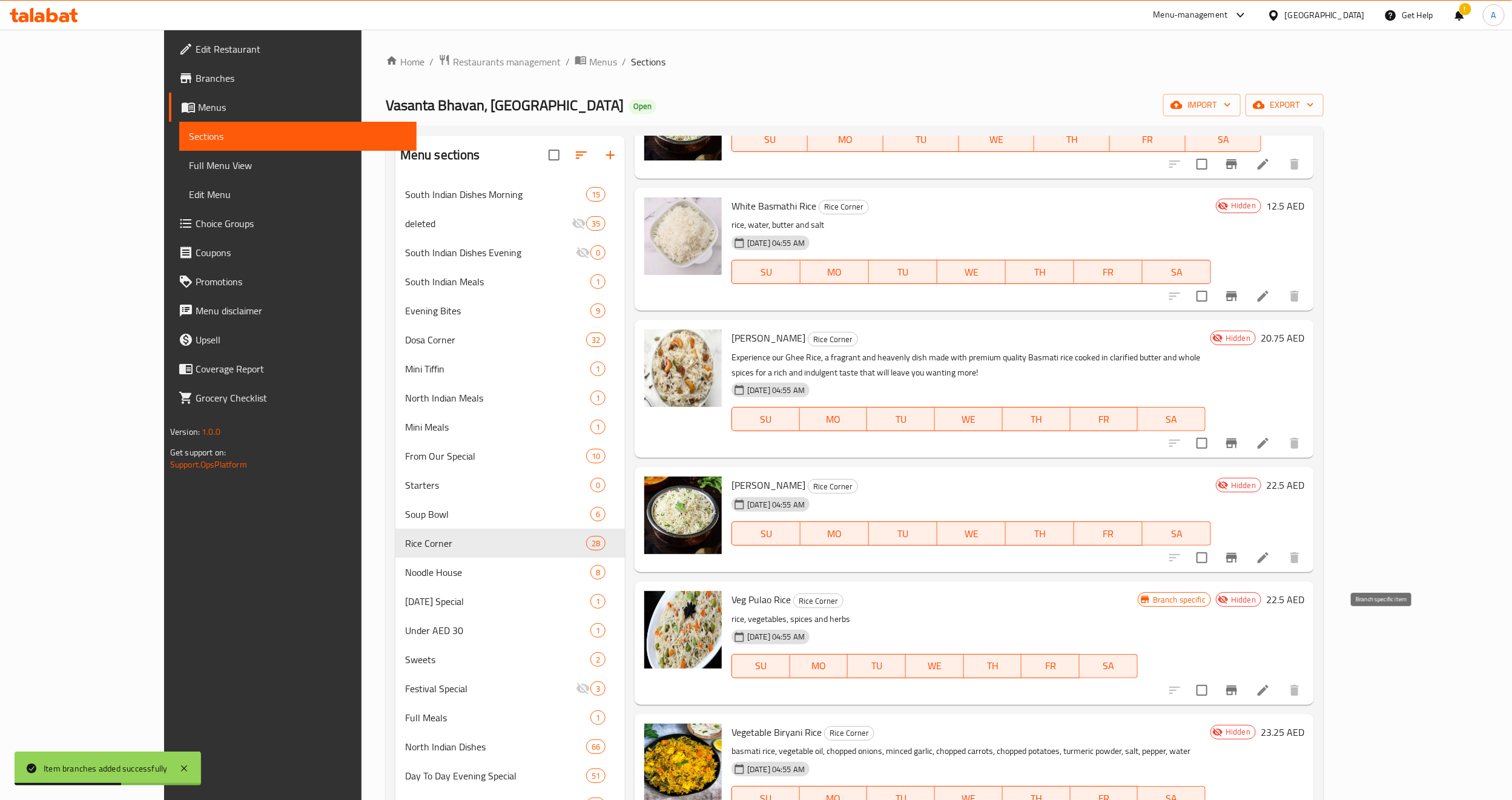
click at [1239, 683] on icon "Branch-specific-item" at bounding box center [1231, 690] width 15 height 15
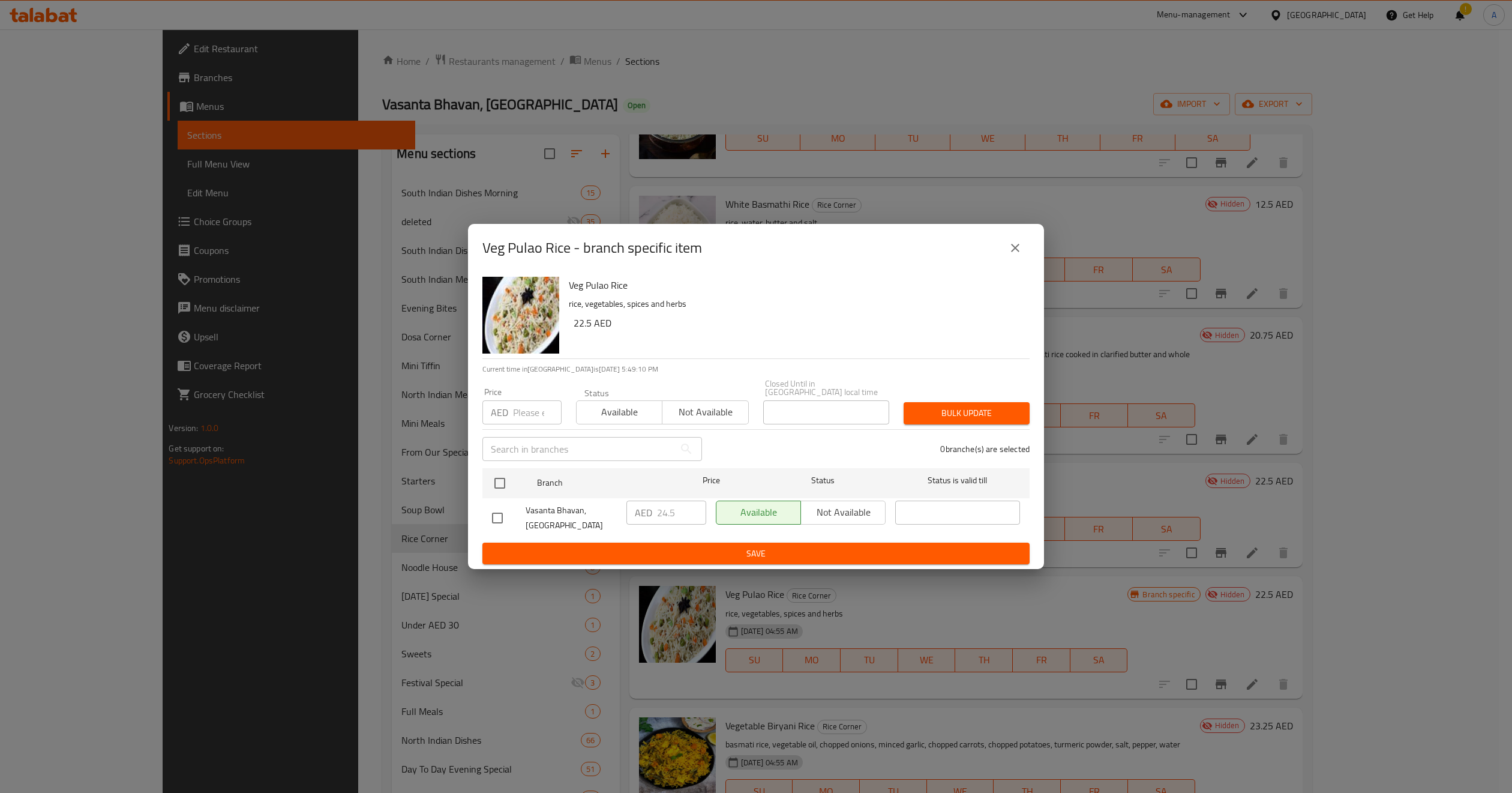
click at [1011, 243] on icon "close" at bounding box center [1015, 248] width 14 height 14
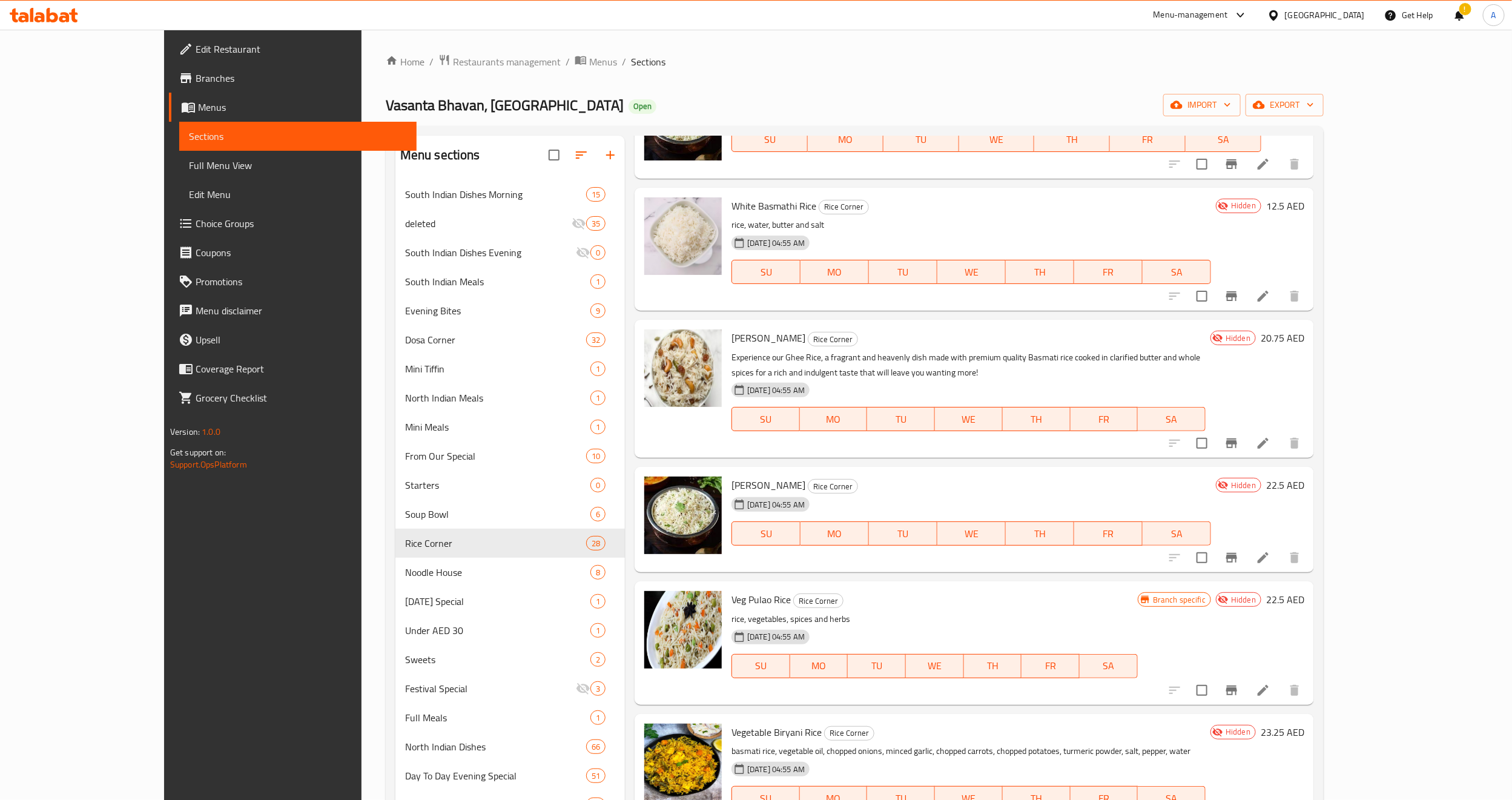
scroll to position [0, 0]
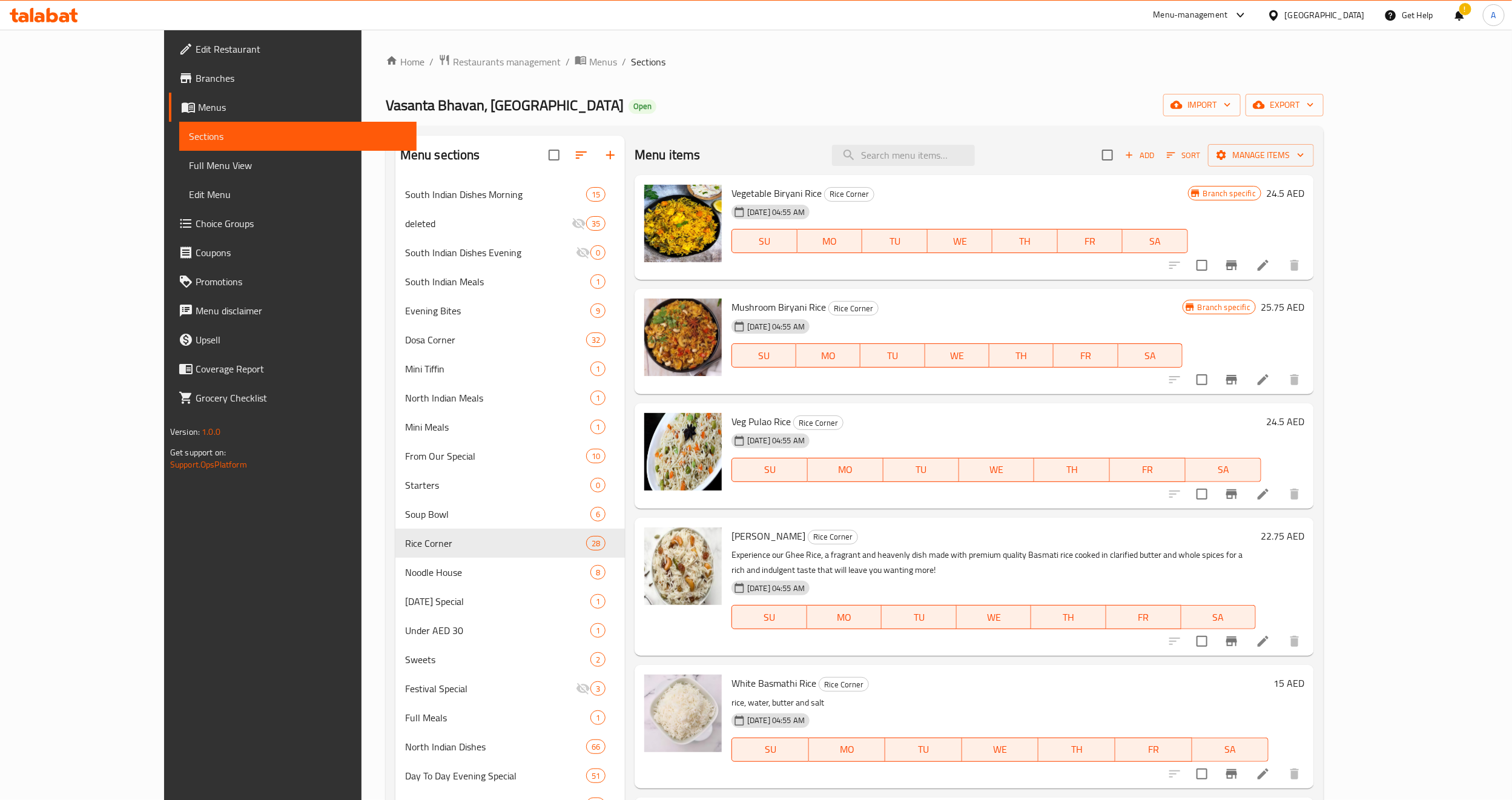
click at [1237, 491] on icon "Branch-specific-item" at bounding box center [1231, 494] width 11 height 10
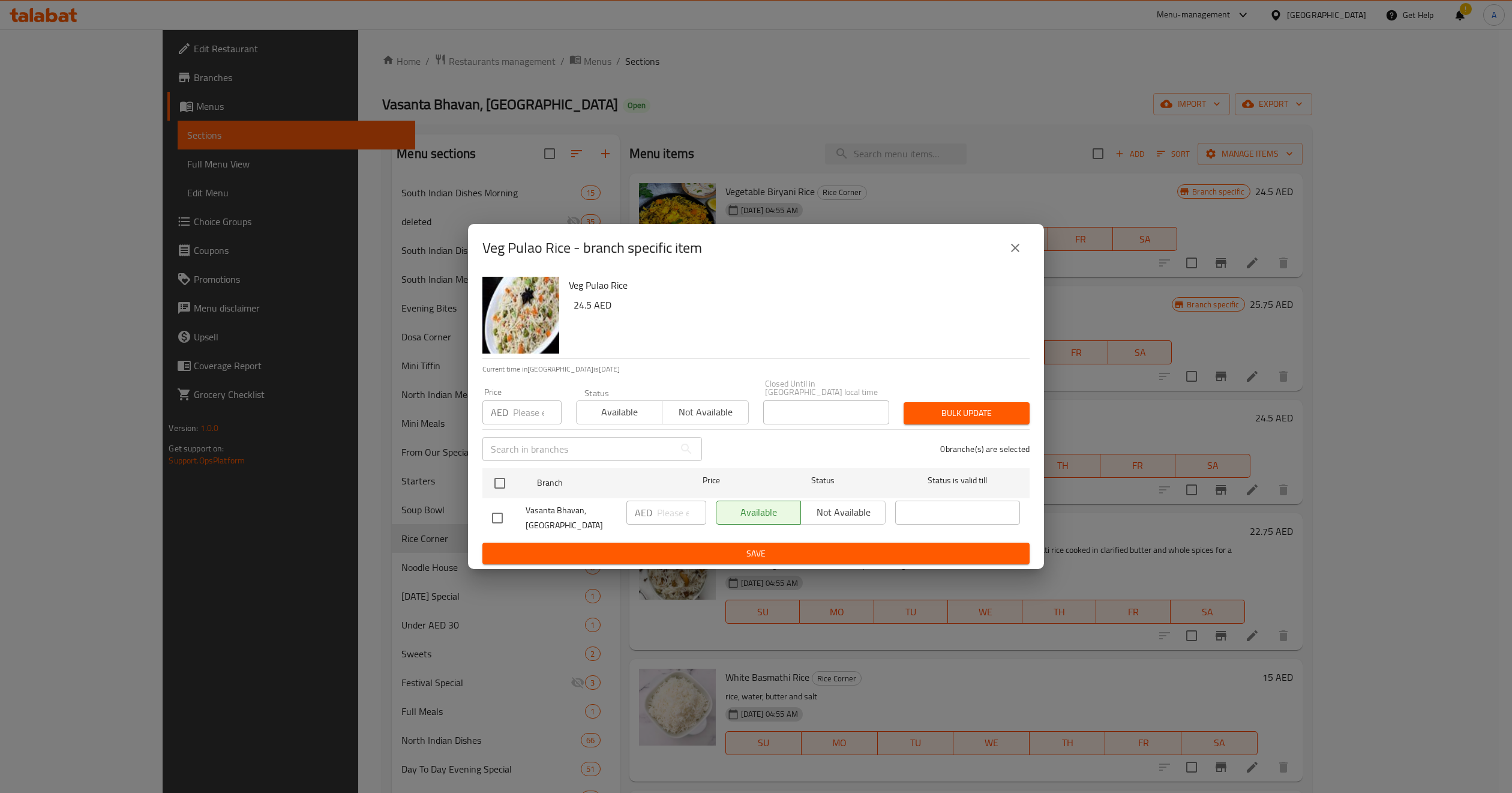
click at [533, 409] on input "number" at bounding box center [537, 412] width 48 height 24
paste input "24.5"
type input "24.5"
click at [504, 487] on input "checkbox" at bounding box center [500, 483] width 25 height 25
checkbox input "true"
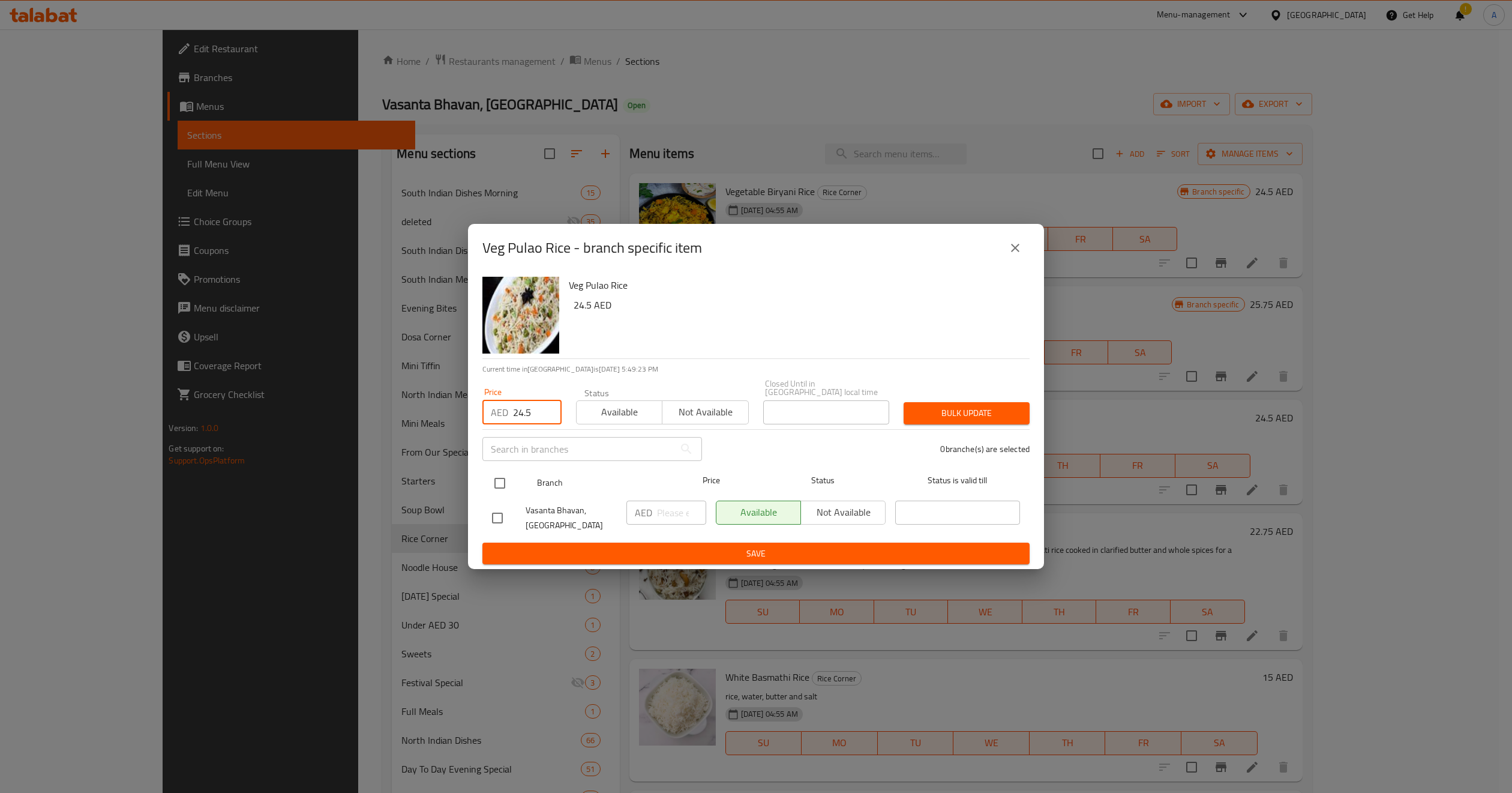
checkbox input "true"
click at [666, 513] on input "number" at bounding box center [682, 513] width 49 height 24
paste input "24.5"
type input "24.5"
click at [964, 409] on span "Bulk update" at bounding box center [967, 413] width 107 height 15
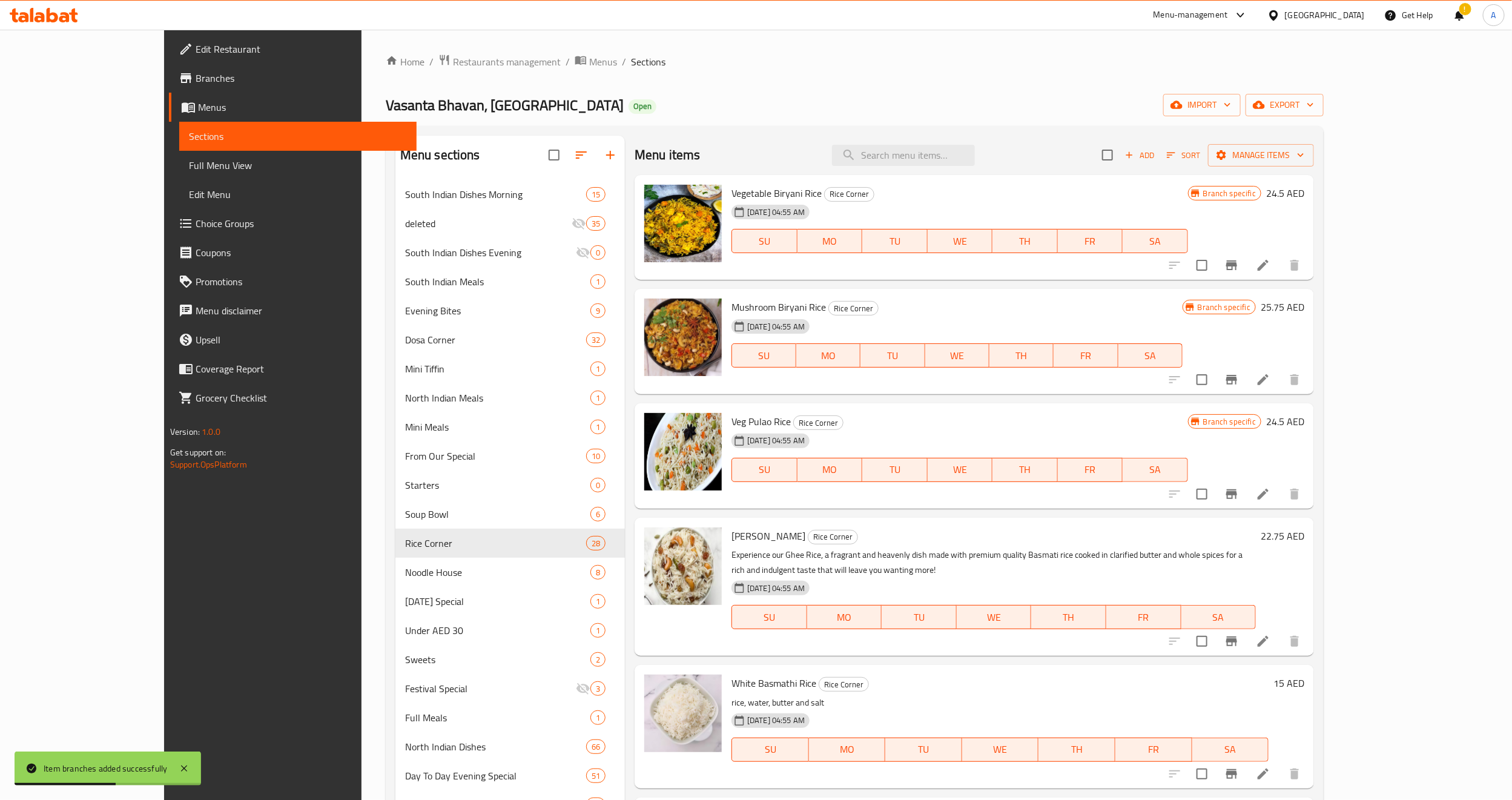
scroll to position [1924, 0]
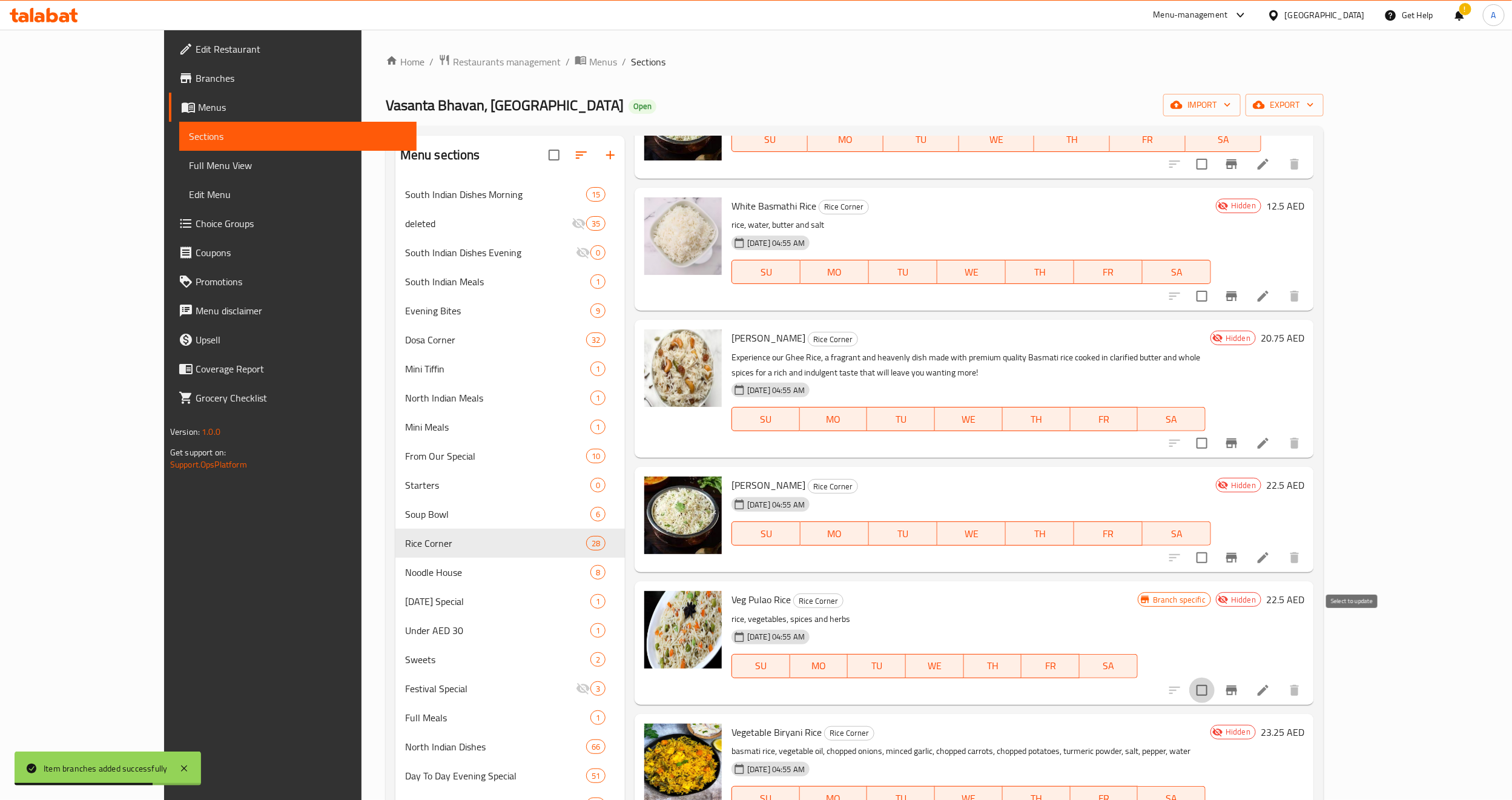
click at [1215, 678] on input "checkbox" at bounding box center [1202, 690] width 25 height 25
checkbox input "true"
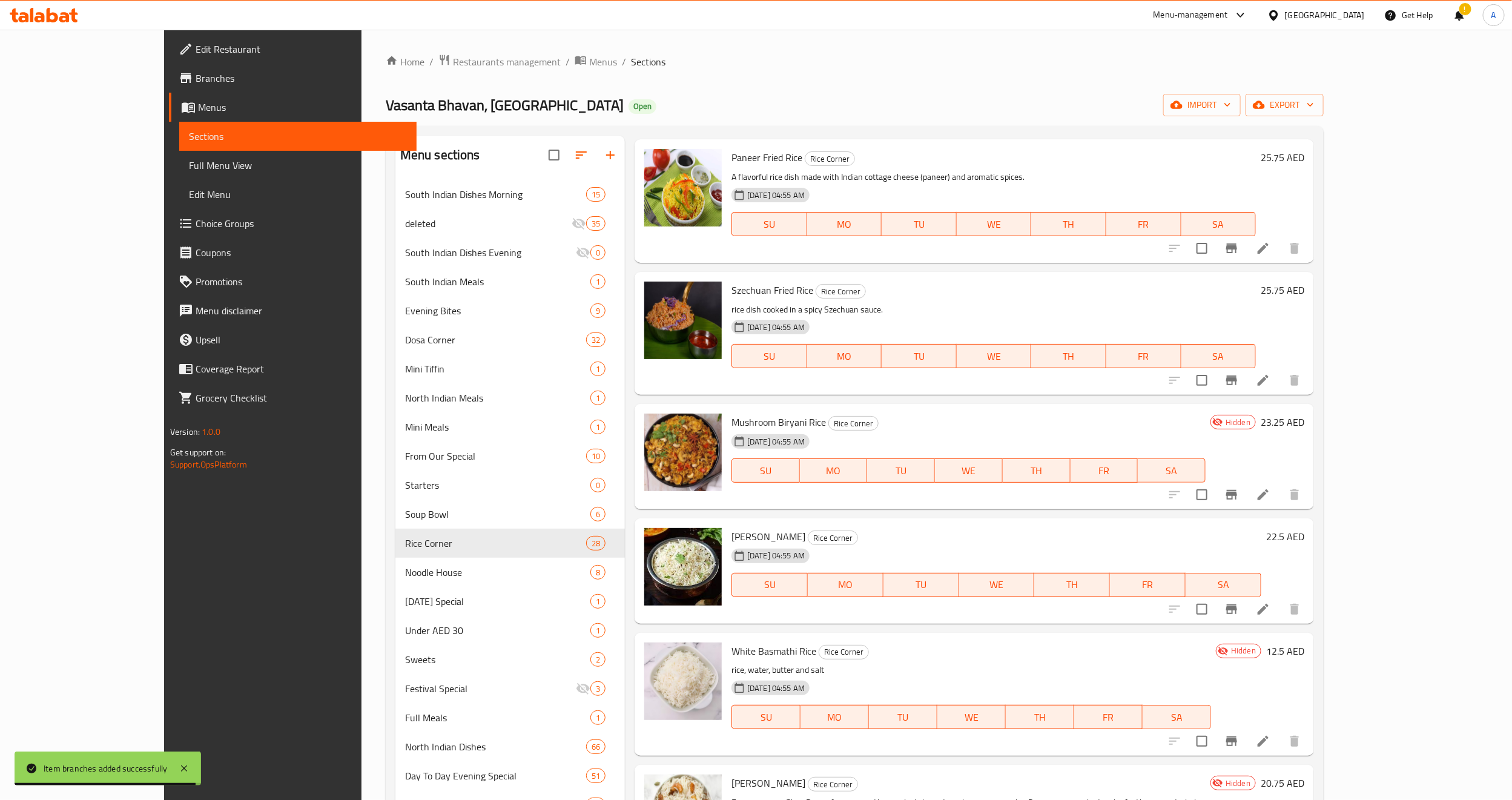
scroll to position [1469, 0]
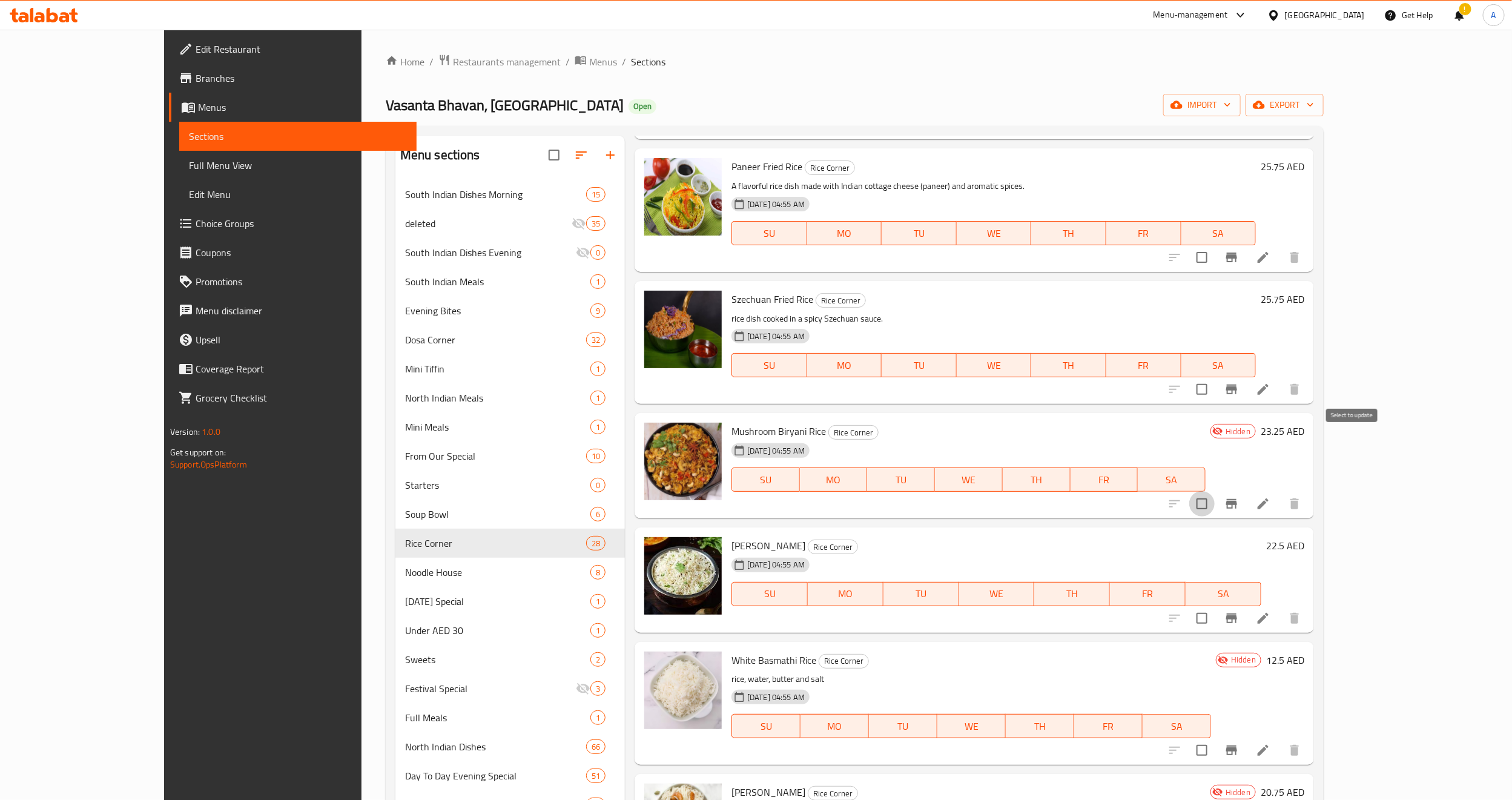
click at [1215, 491] on input "checkbox" at bounding box center [1202, 504] width 25 height 25
checkbox input "true"
click at [1215, 605] on input "checkbox" at bounding box center [1202, 618] width 25 height 25
checkbox input "true"
click at [1215, 710] on input "checkbox" at bounding box center [1202, 750] width 25 height 25
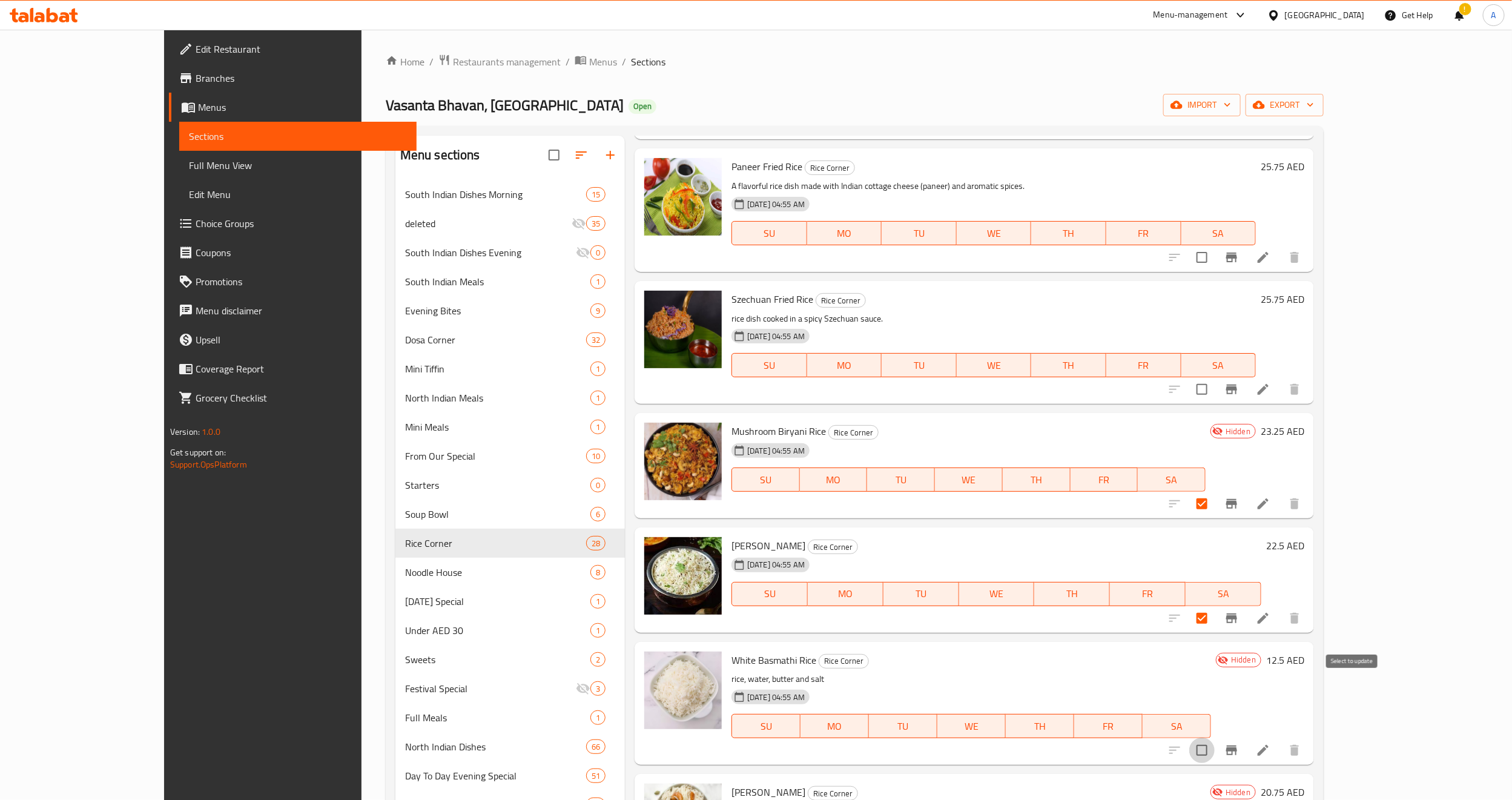
checkbox input "true"
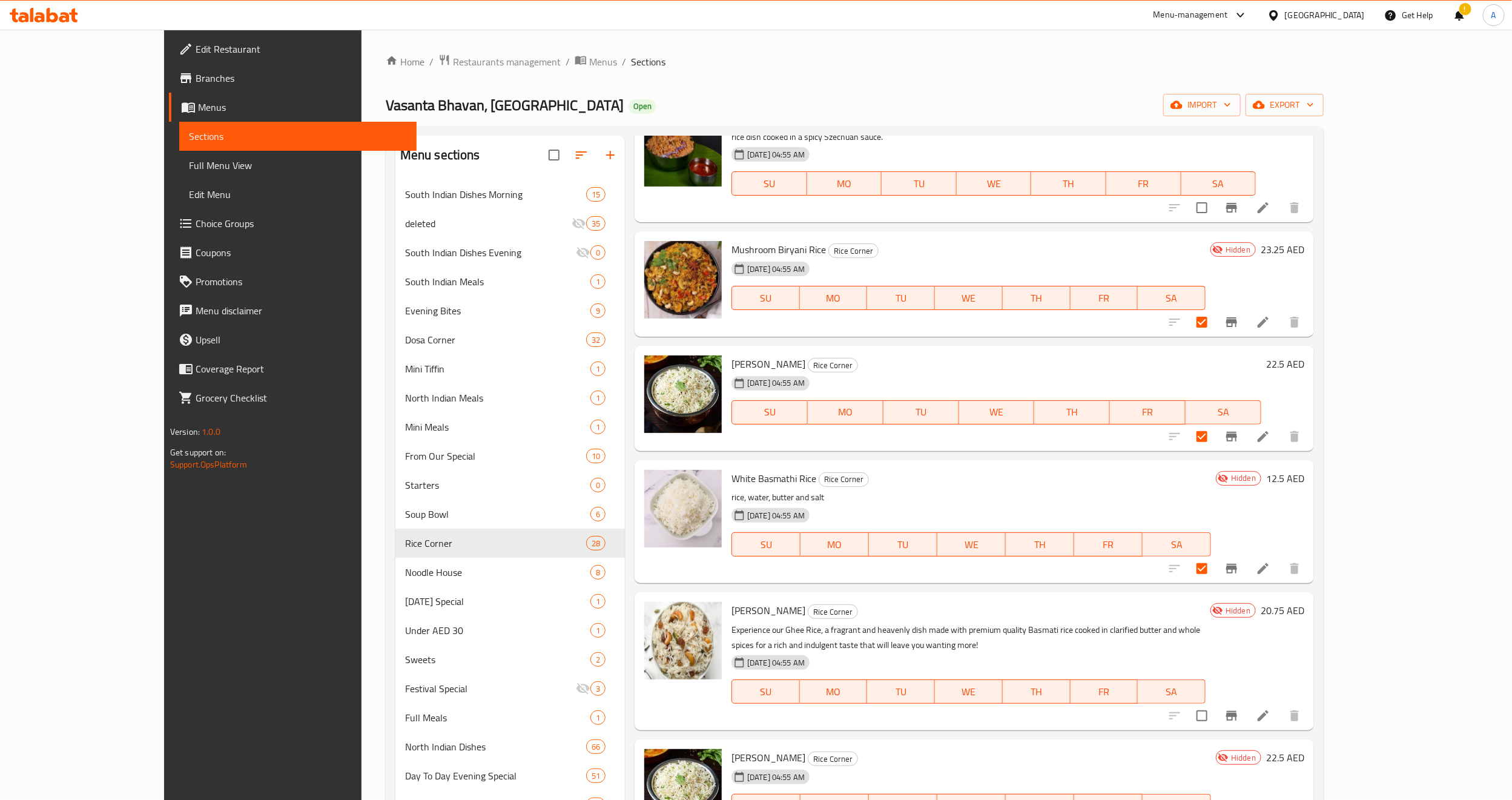
scroll to position [1742, 0]
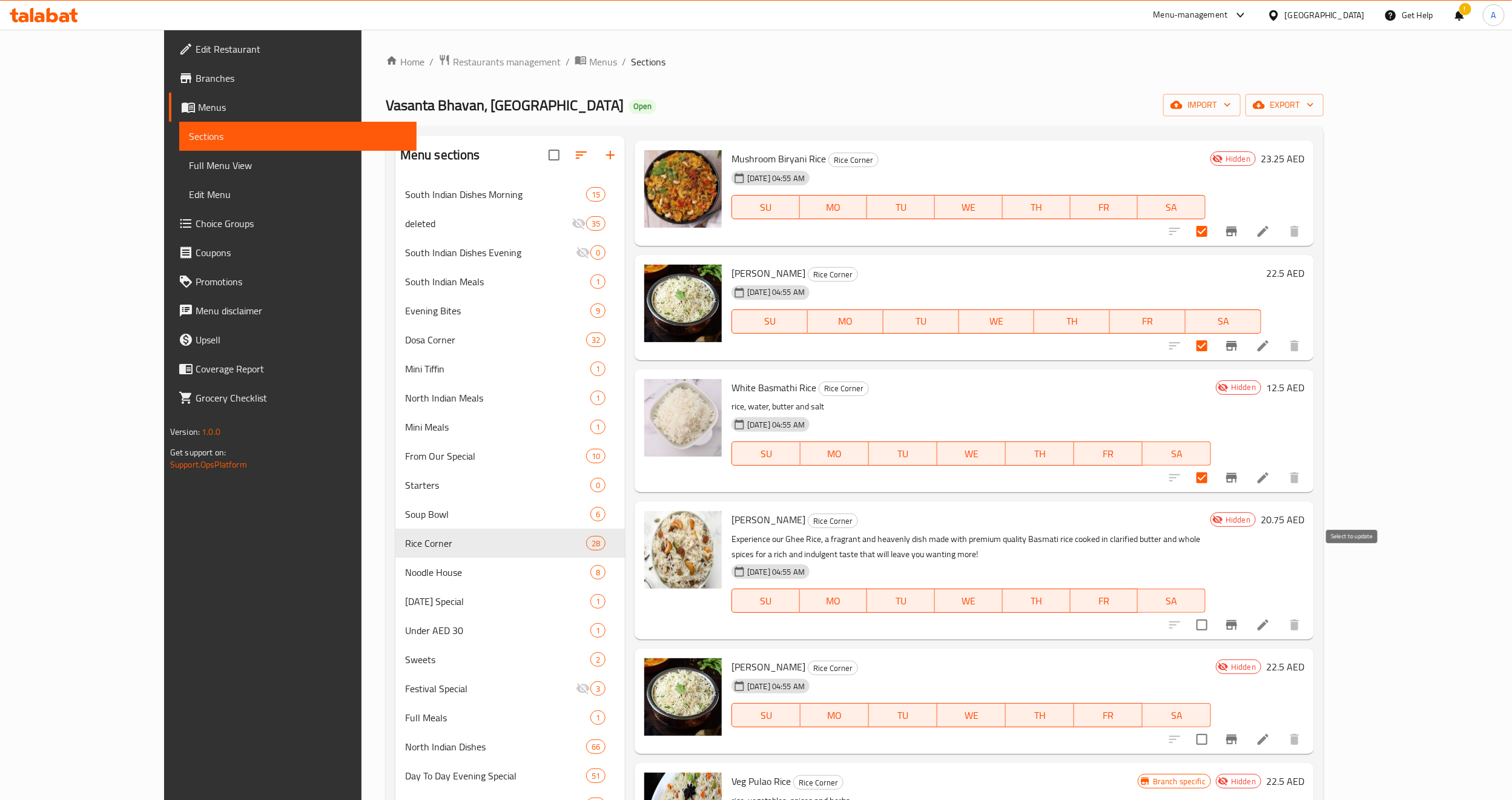
click at [1215, 612] on input "checkbox" at bounding box center [1202, 625] width 25 height 25
checkbox input "true"
click at [1215, 710] on input "checkbox" at bounding box center [1202, 739] width 25 height 25
checkbox input "true"
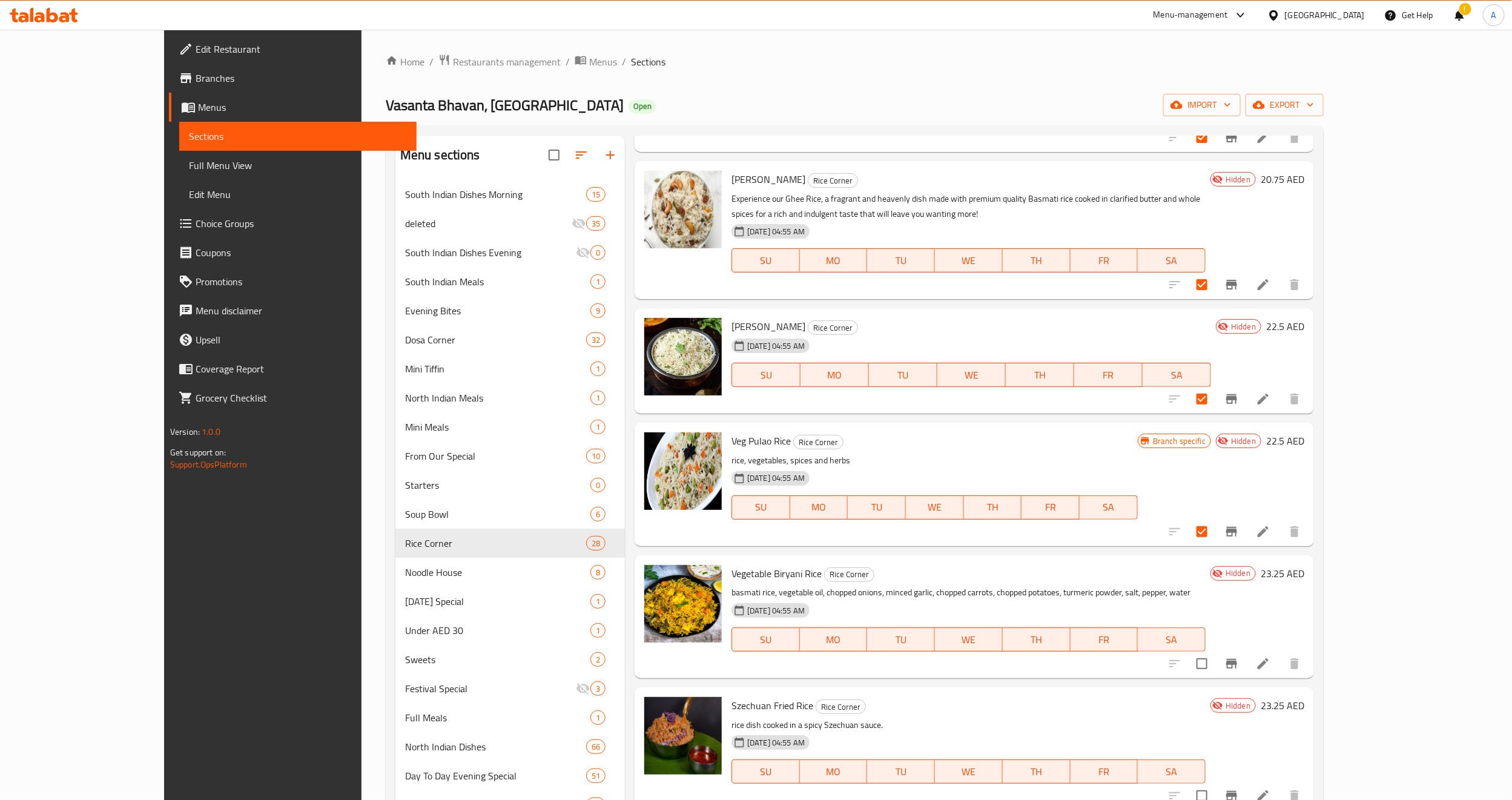
scroll to position [2105, 0]
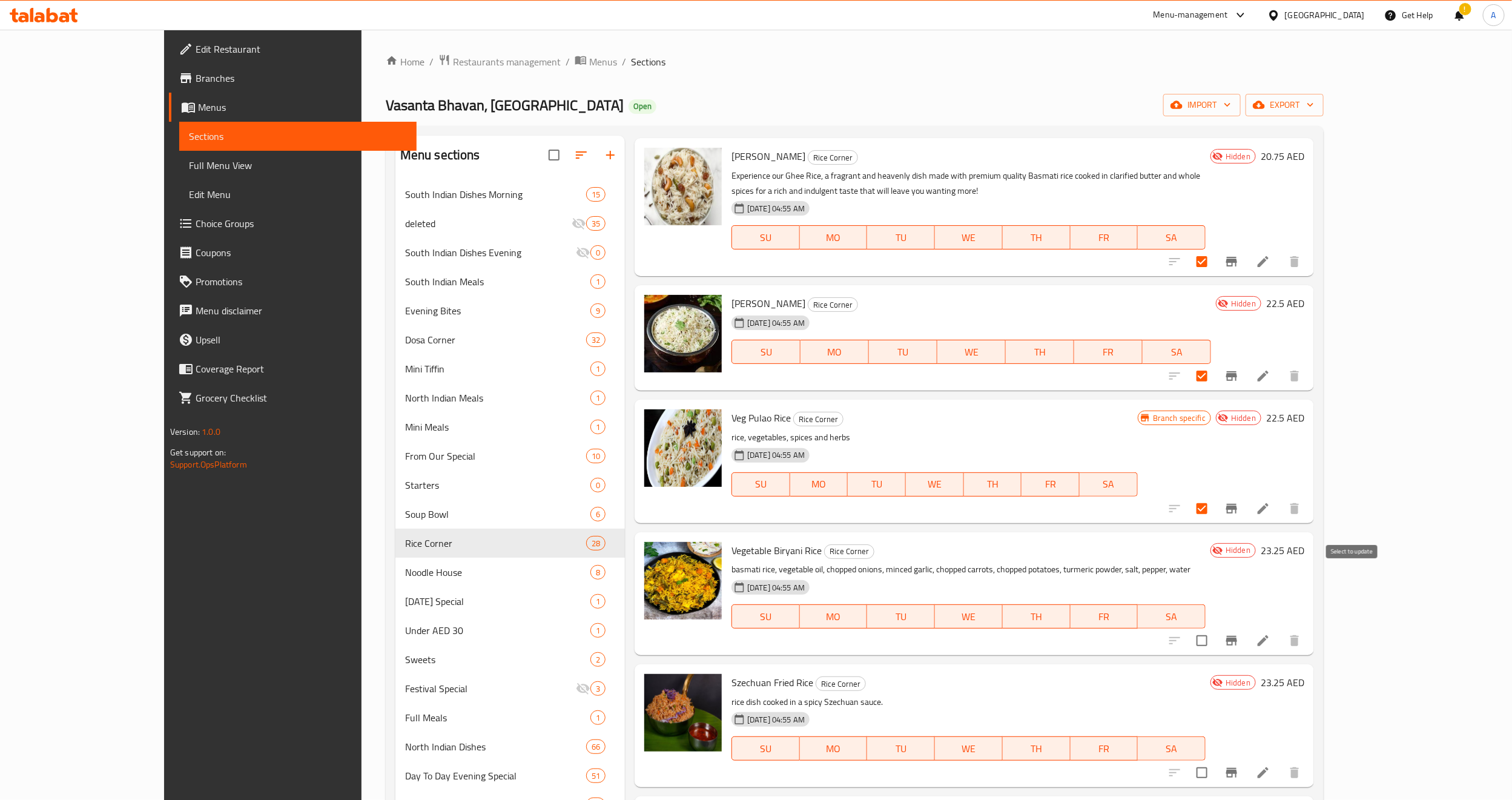
click at [1215, 628] on input "checkbox" at bounding box center [1202, 641] width 25 height 25
checkbox input "true"
click at [1215, 710] on input "checkbox" at bounding box center [1202, 773] width 25 height 25
checkbox input "true"
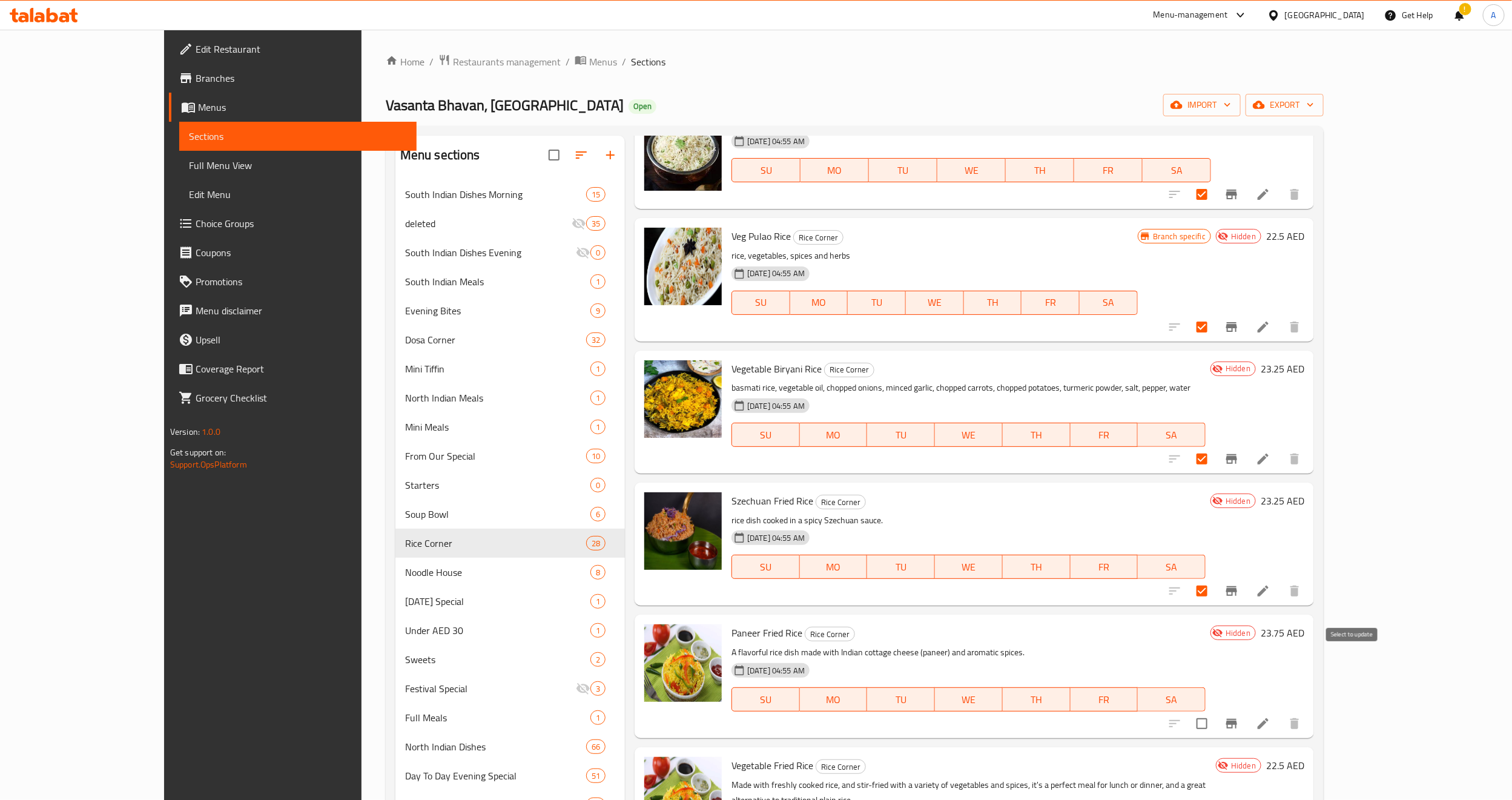
click at [1215, 710] on input "checkbox" at bounding box center [1202, 723] width 25 height 25
checkbox input "true"
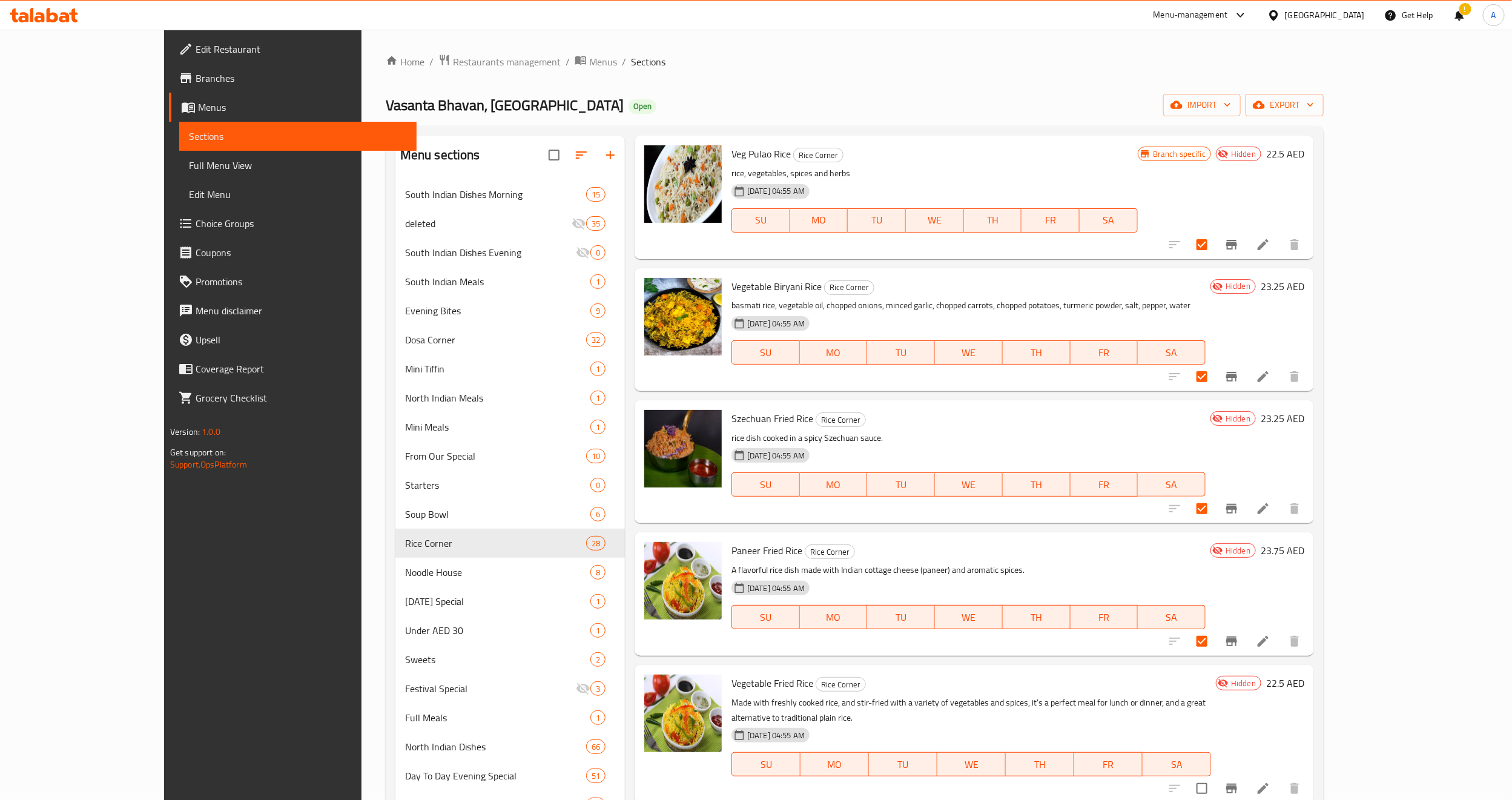
scroll to position [2468, 0]
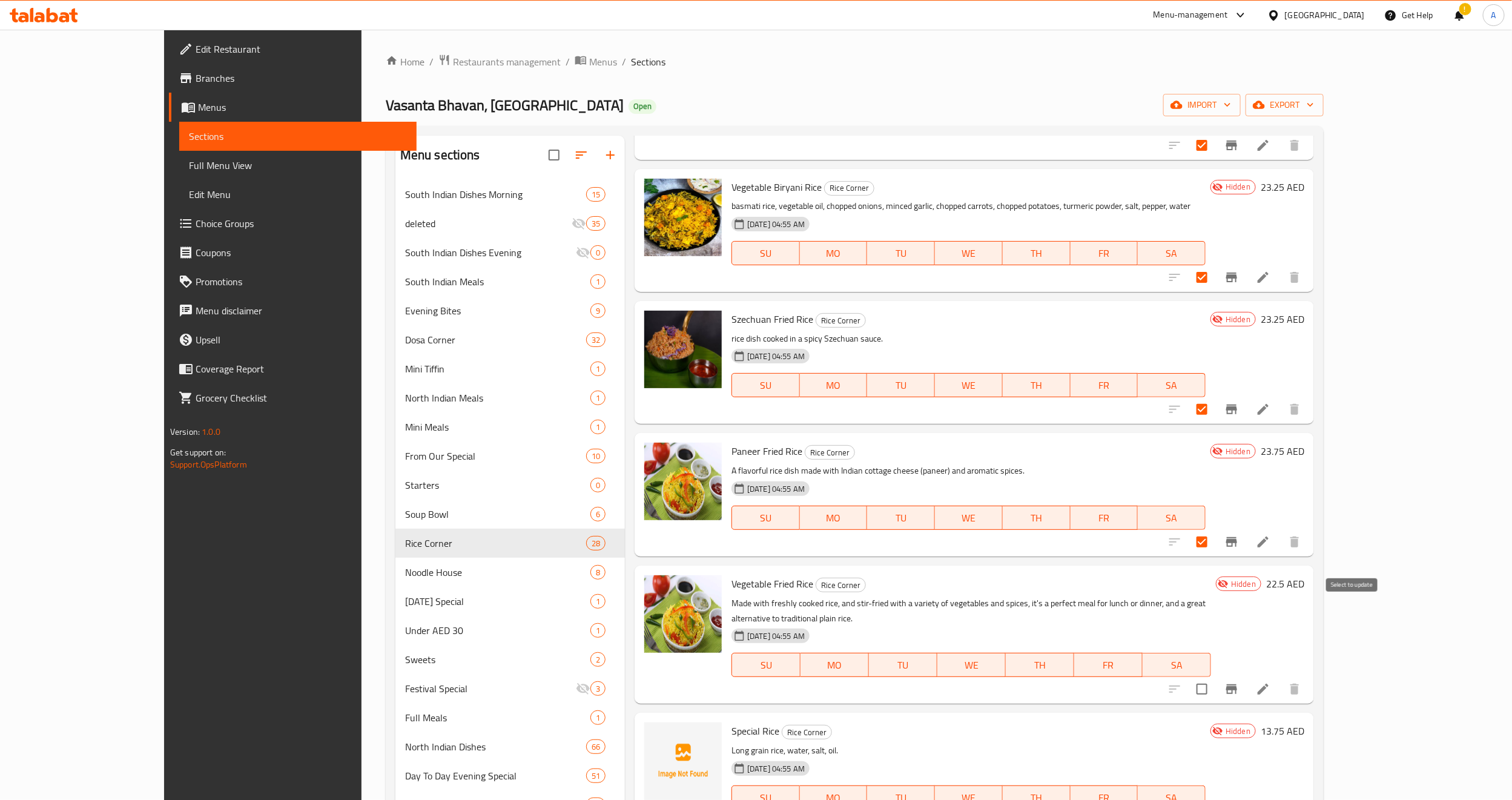
click at [1215, 676] on input "checkbox" at bounding box center [1202, 689] width 25 height 25
checkbox input "true"
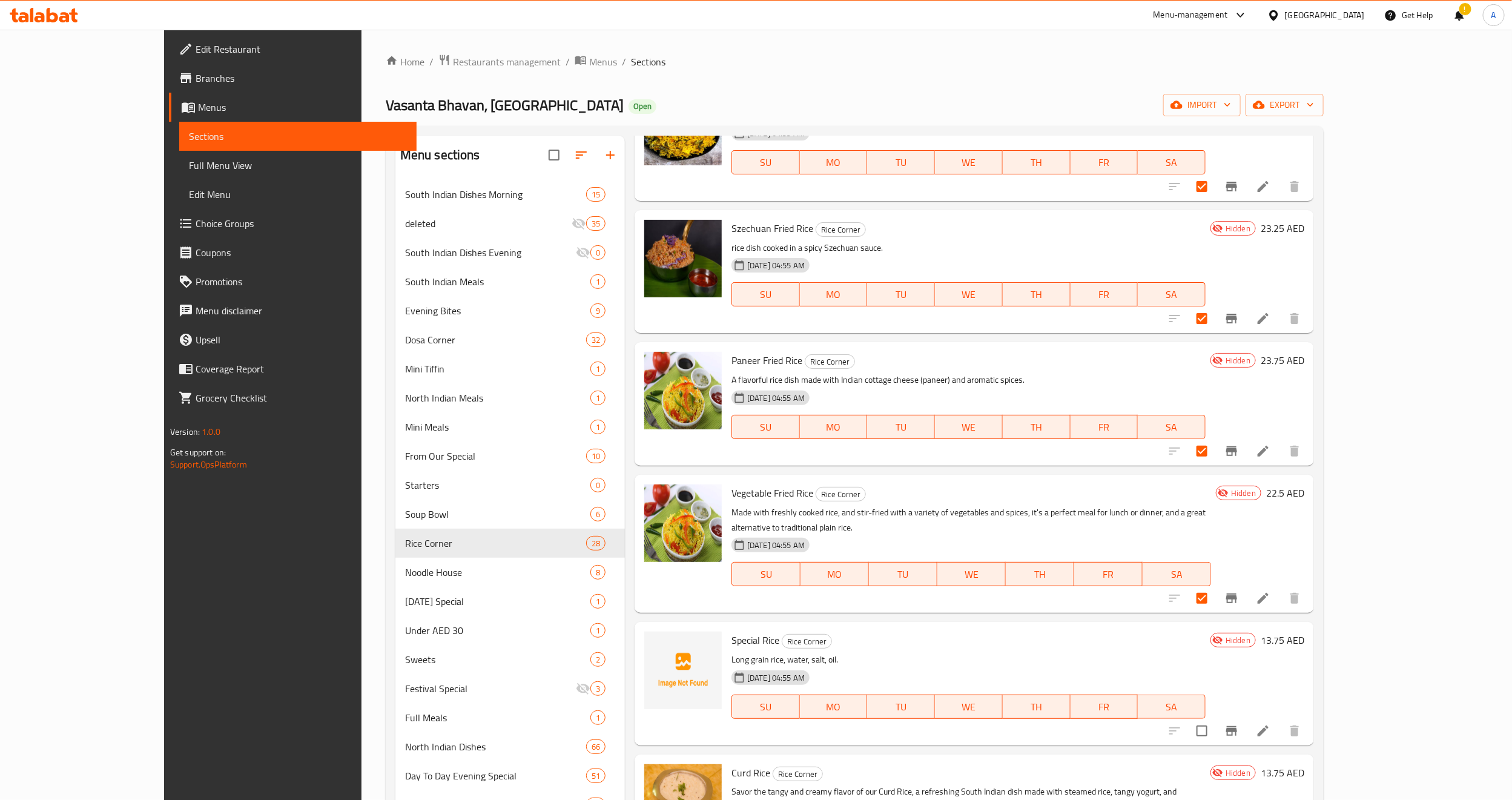
scroll to position [2650, 0]
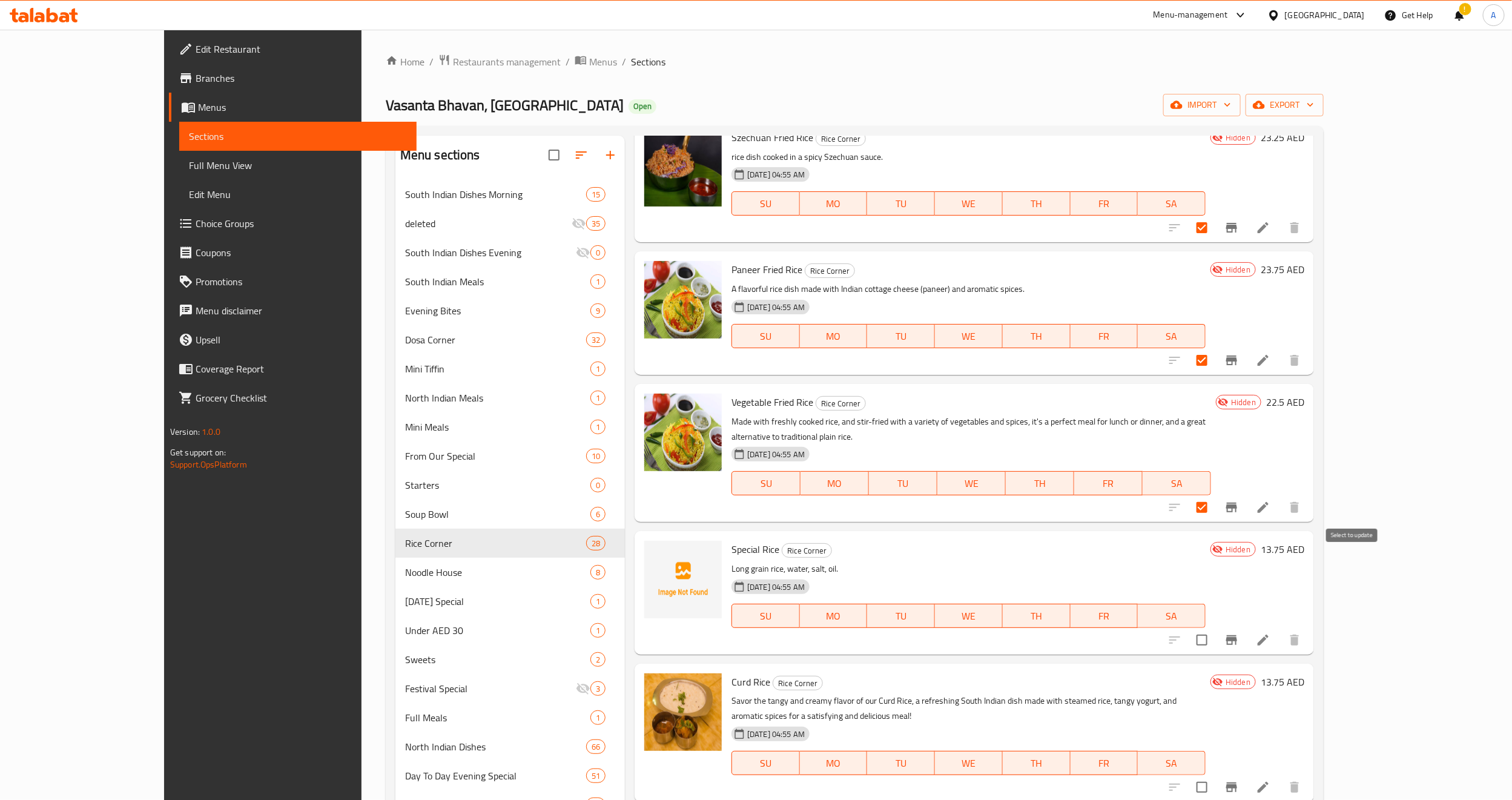
click at [1215, 628] on input "checkbox" at bounding box center [1202, 640] width 25 height 25
checkbox input "true"
click at [1215, 710] on input "checkbox" at bounding box center [1202, 787] width 25 height 25
checkbox input "true"
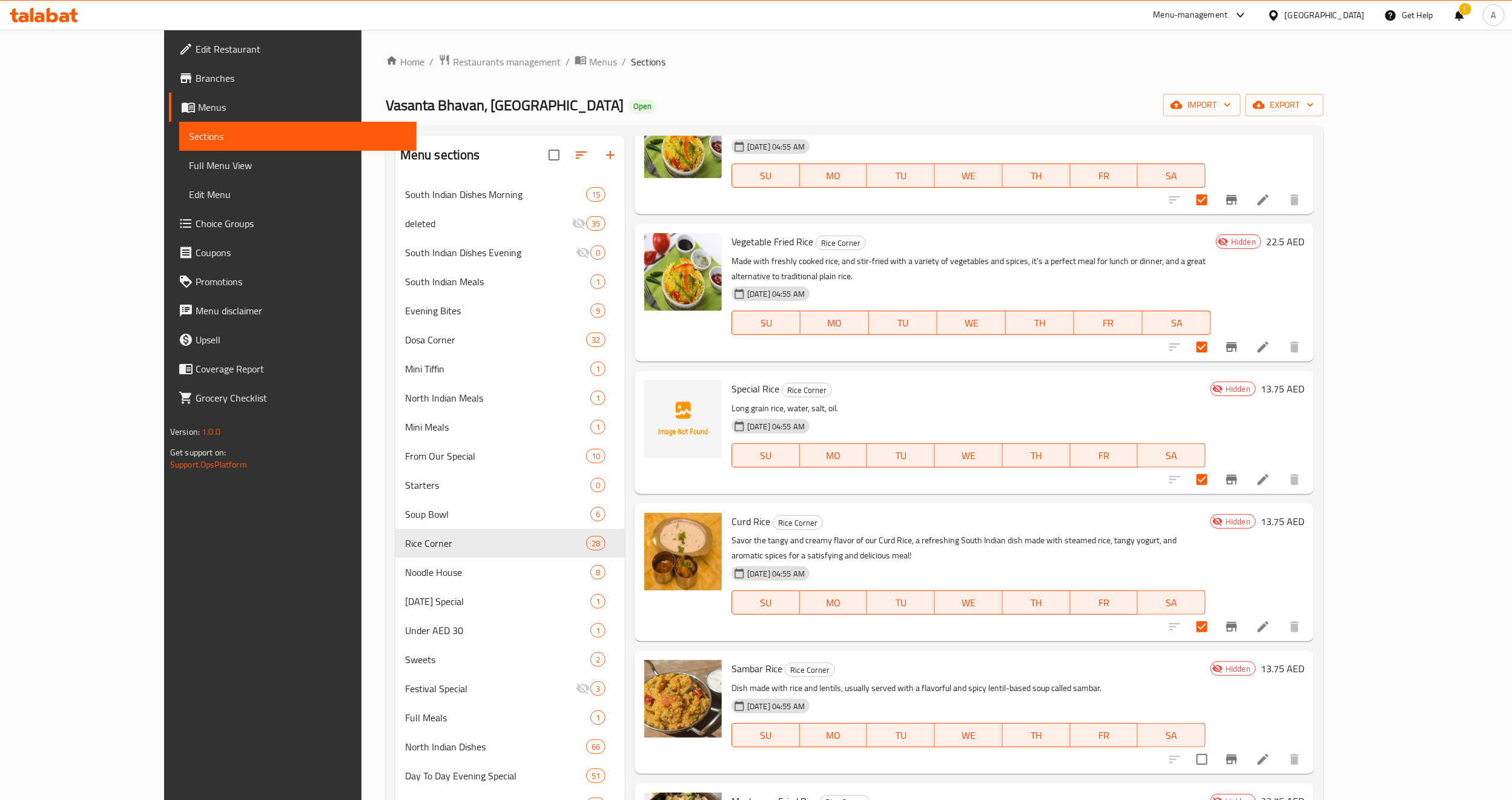
scroll to position [2818, 0]
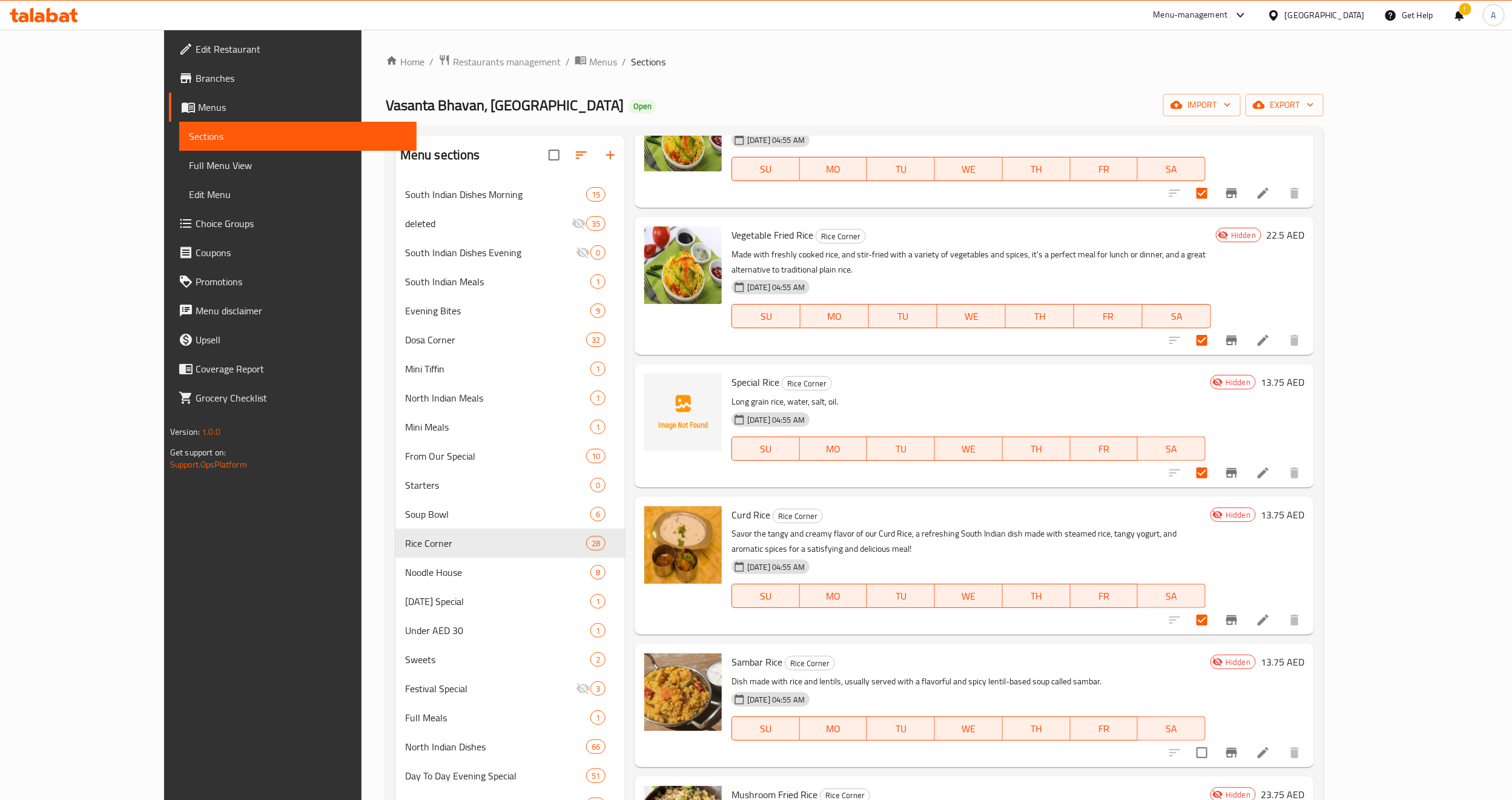
click at [1215, 710] on input "checkbox" at bounding box center [1202, 752] width 25 height 25
checkbox input "true"
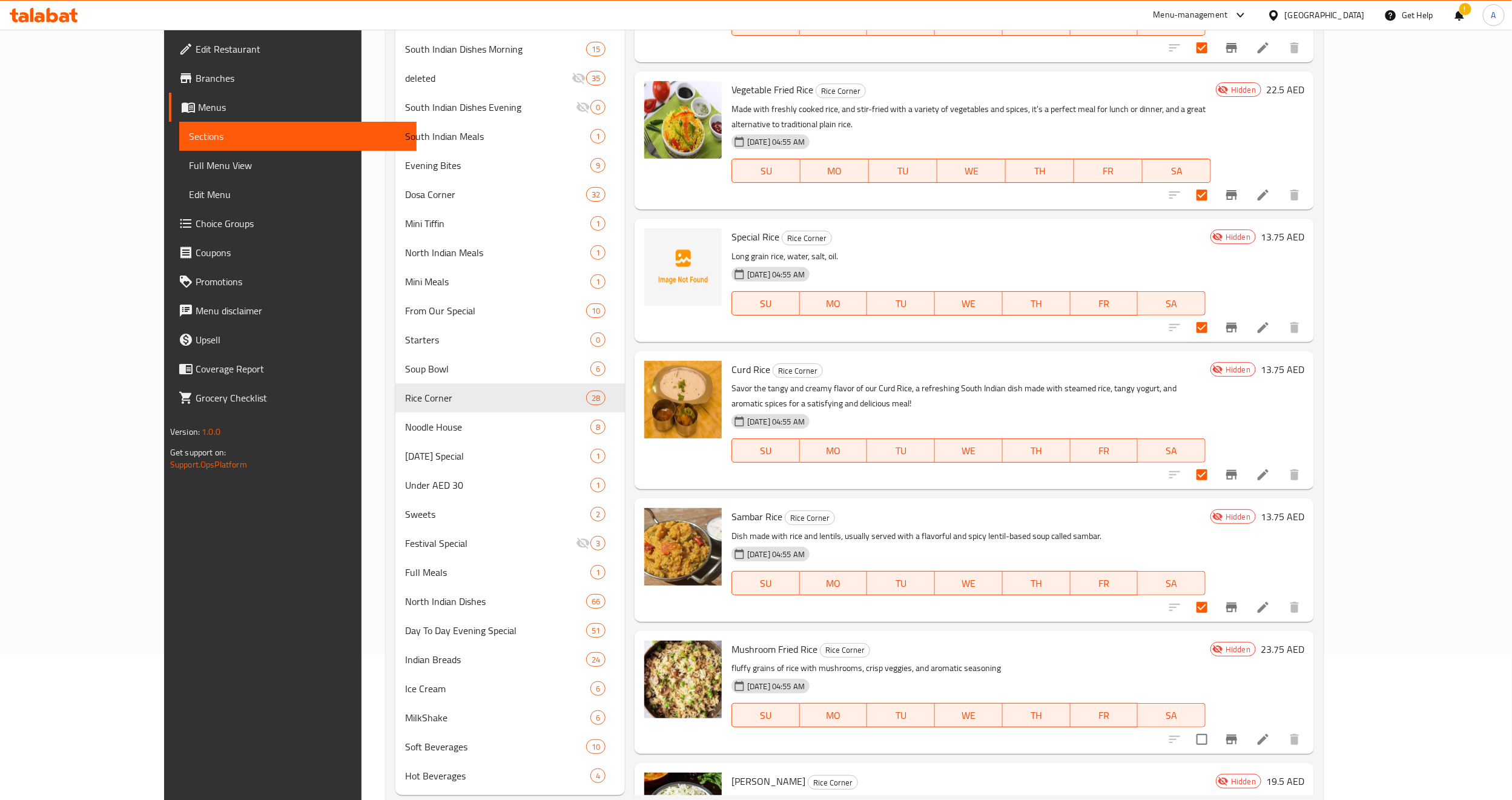
scroll to position [173, 0]
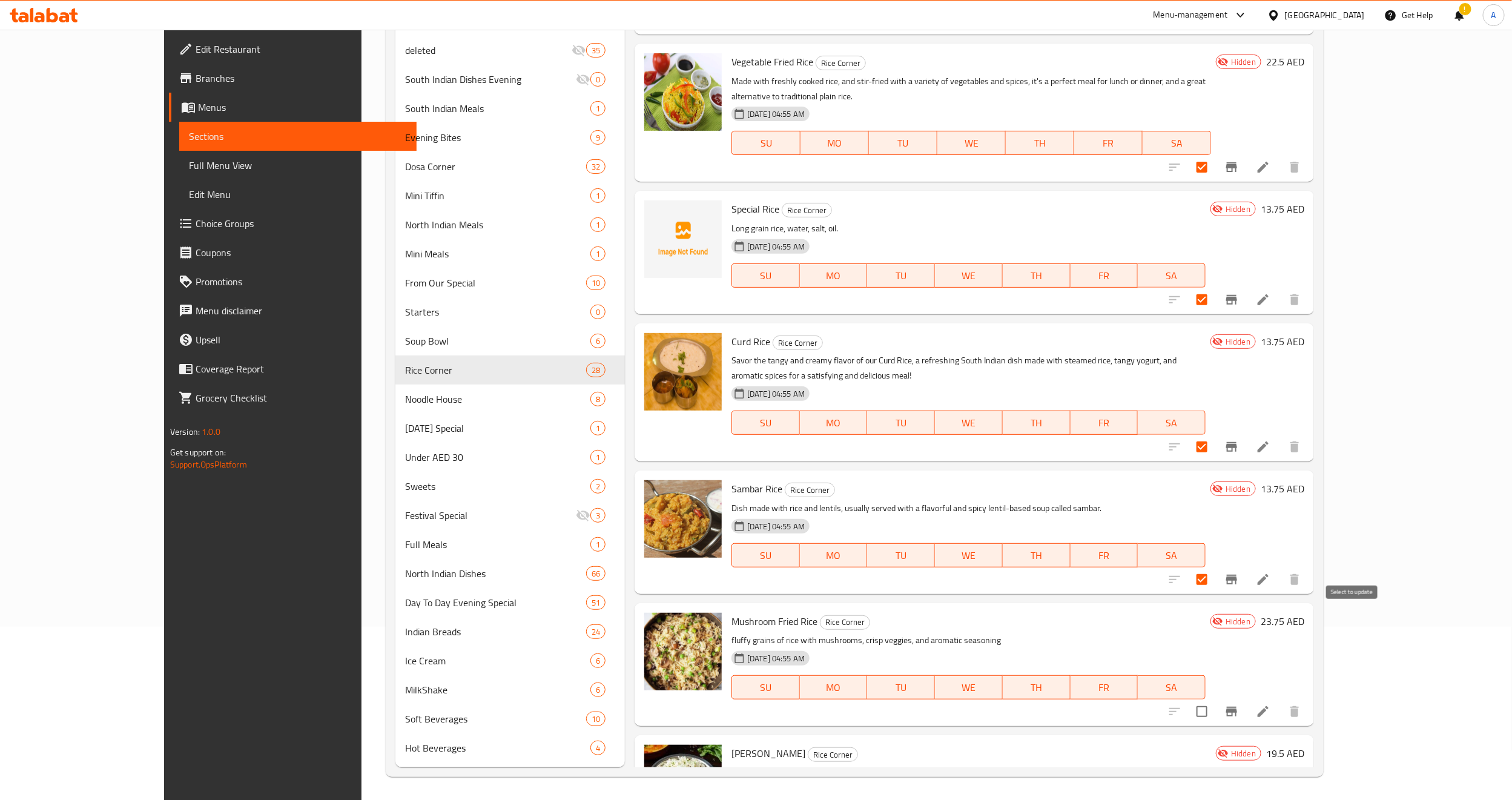
click at [1215, 699] on input "checkbox" at bounding box center [1202, 711] width 25 height 25
checkbox input "true"
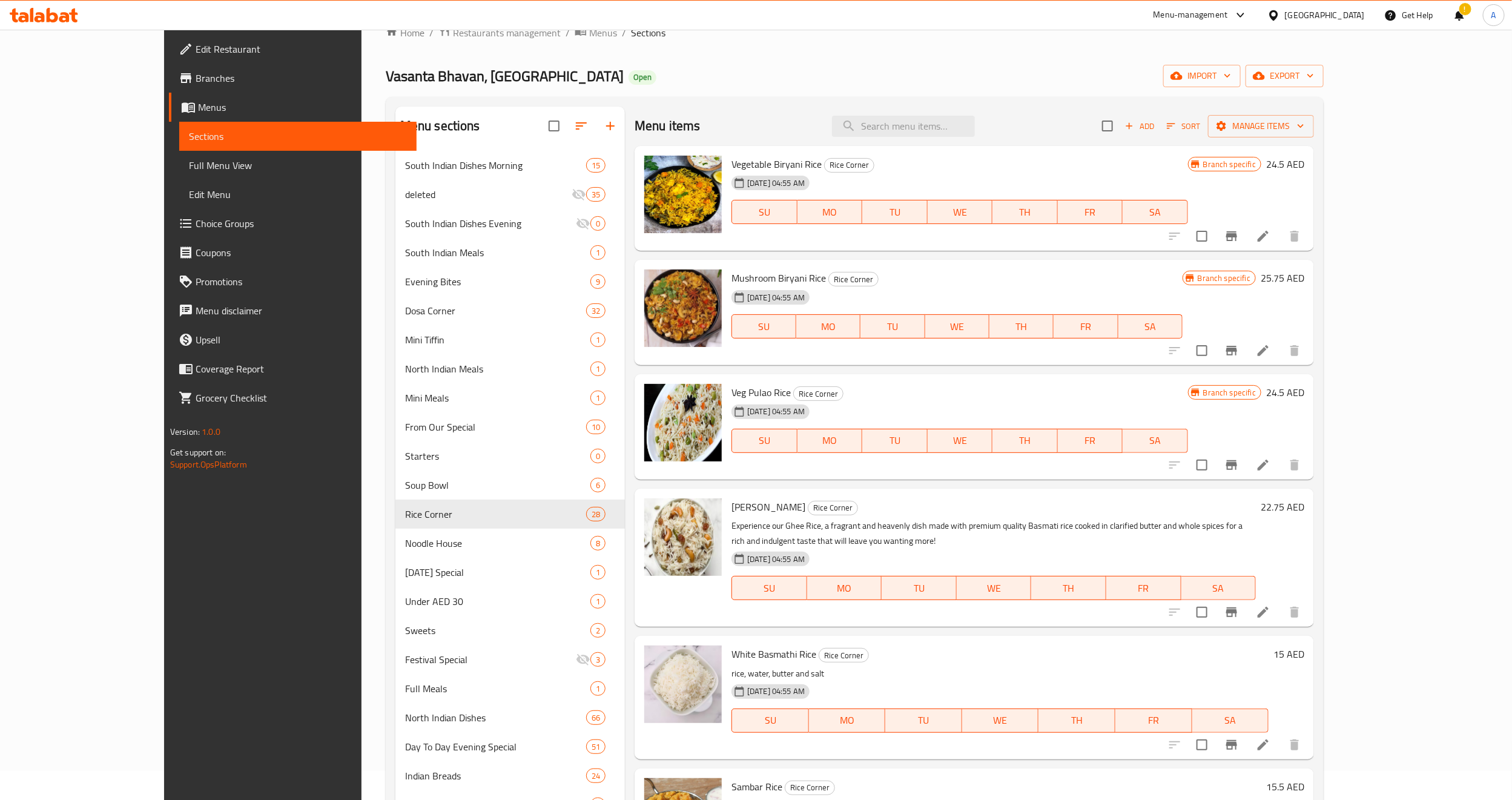
scroll to position [0, 0]
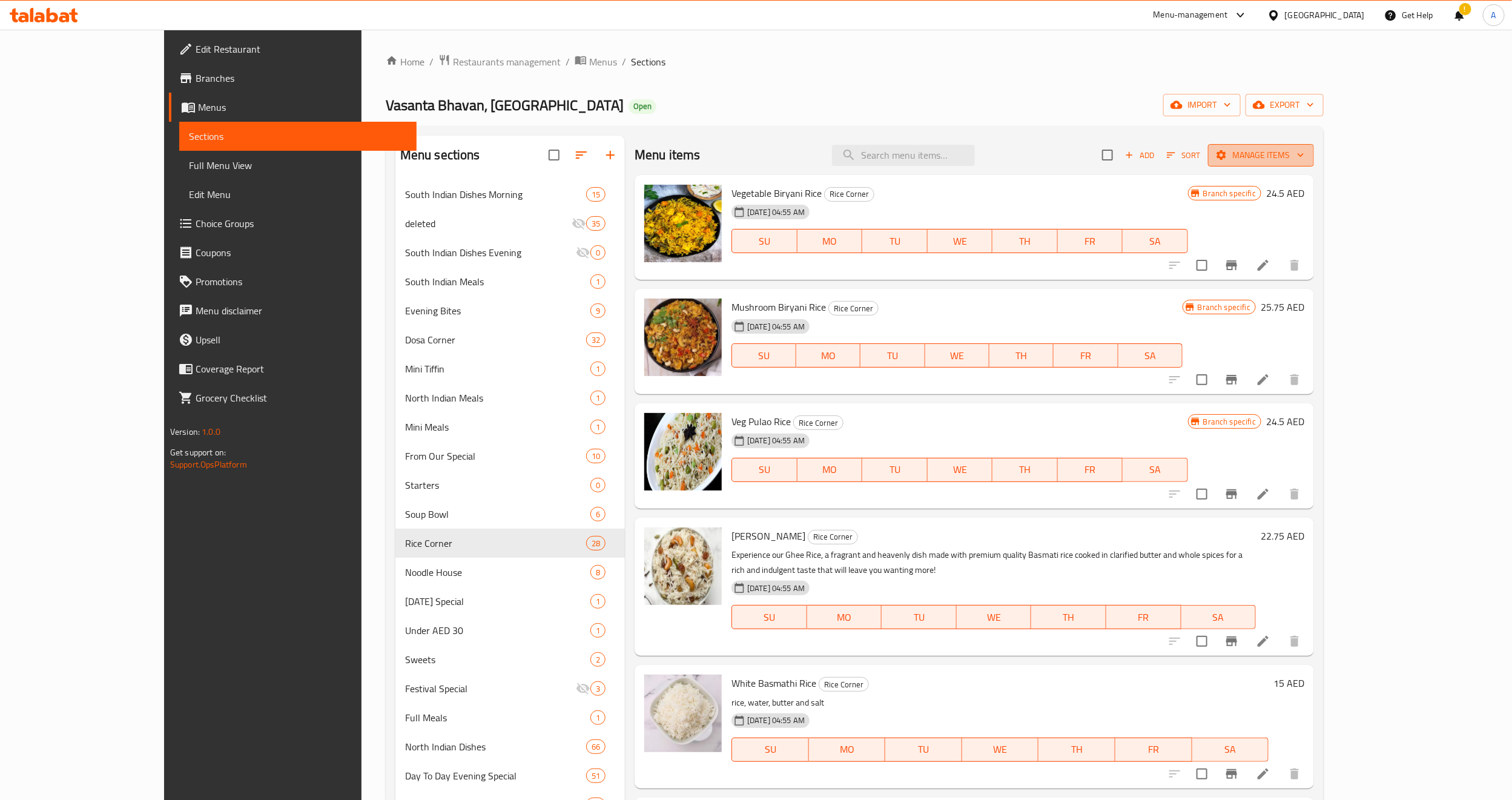
click at [1305, 155] on span "Manage items" at bounding box center [1261, 155] width 87 height 15
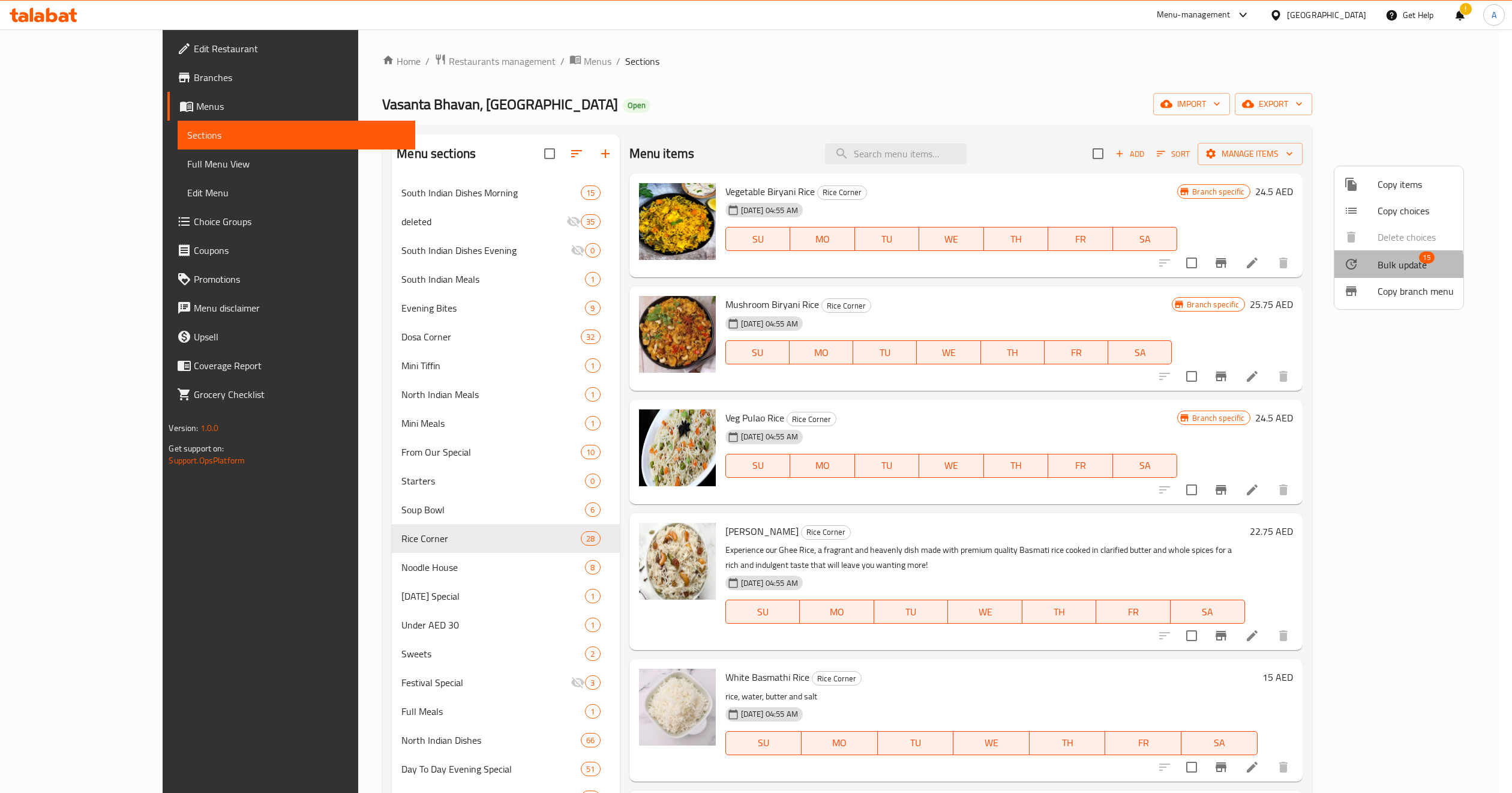
click at [1332, 266] on div at bounding box center [1361, 264] width 33 height 14
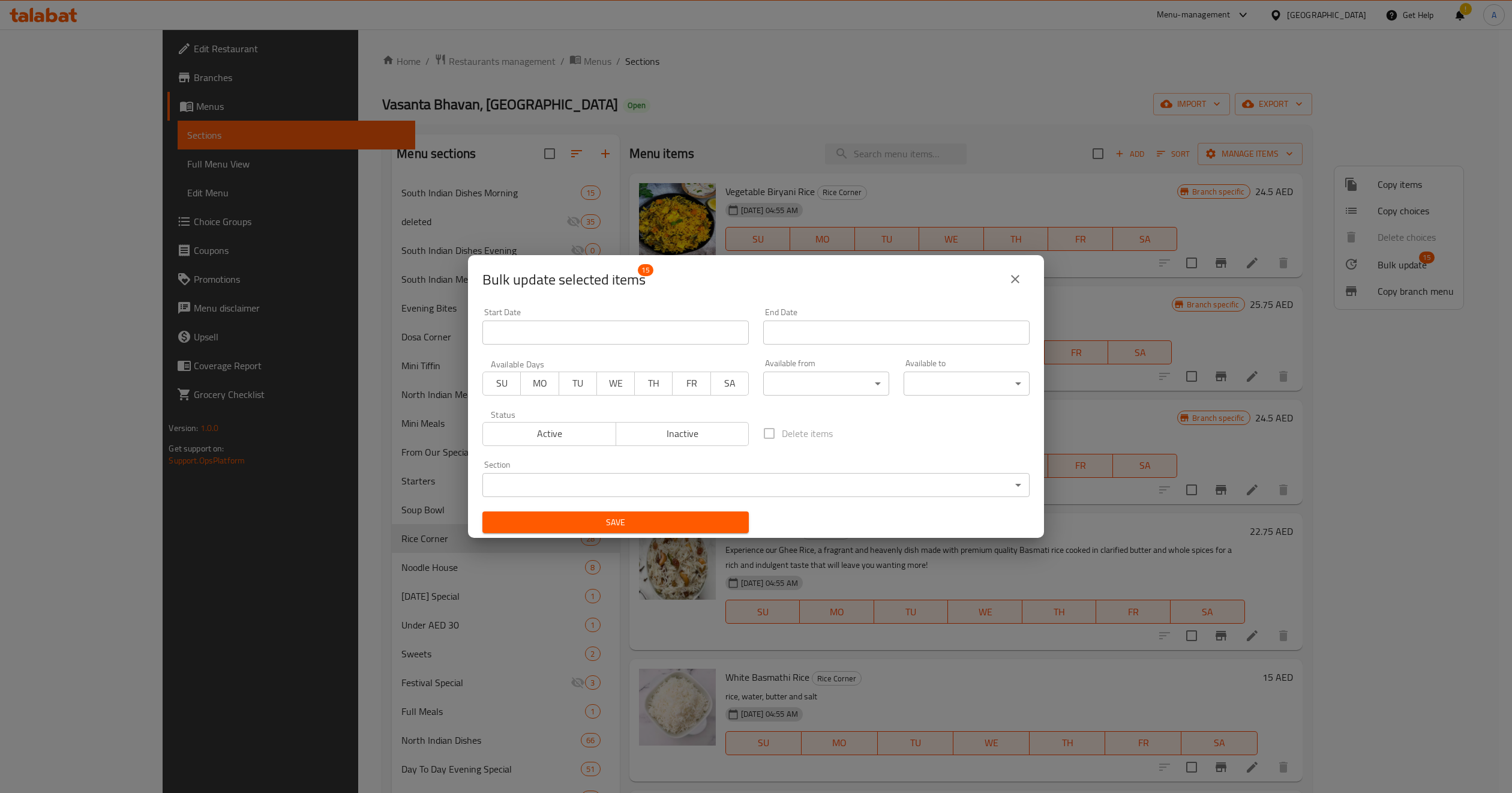
click at [630, 481] on body "​ Menu-management United Arab Emirates Get Help ! A Edit Restaurant Branches Me…" at bounding box center [756, 411] width 1512 height 763
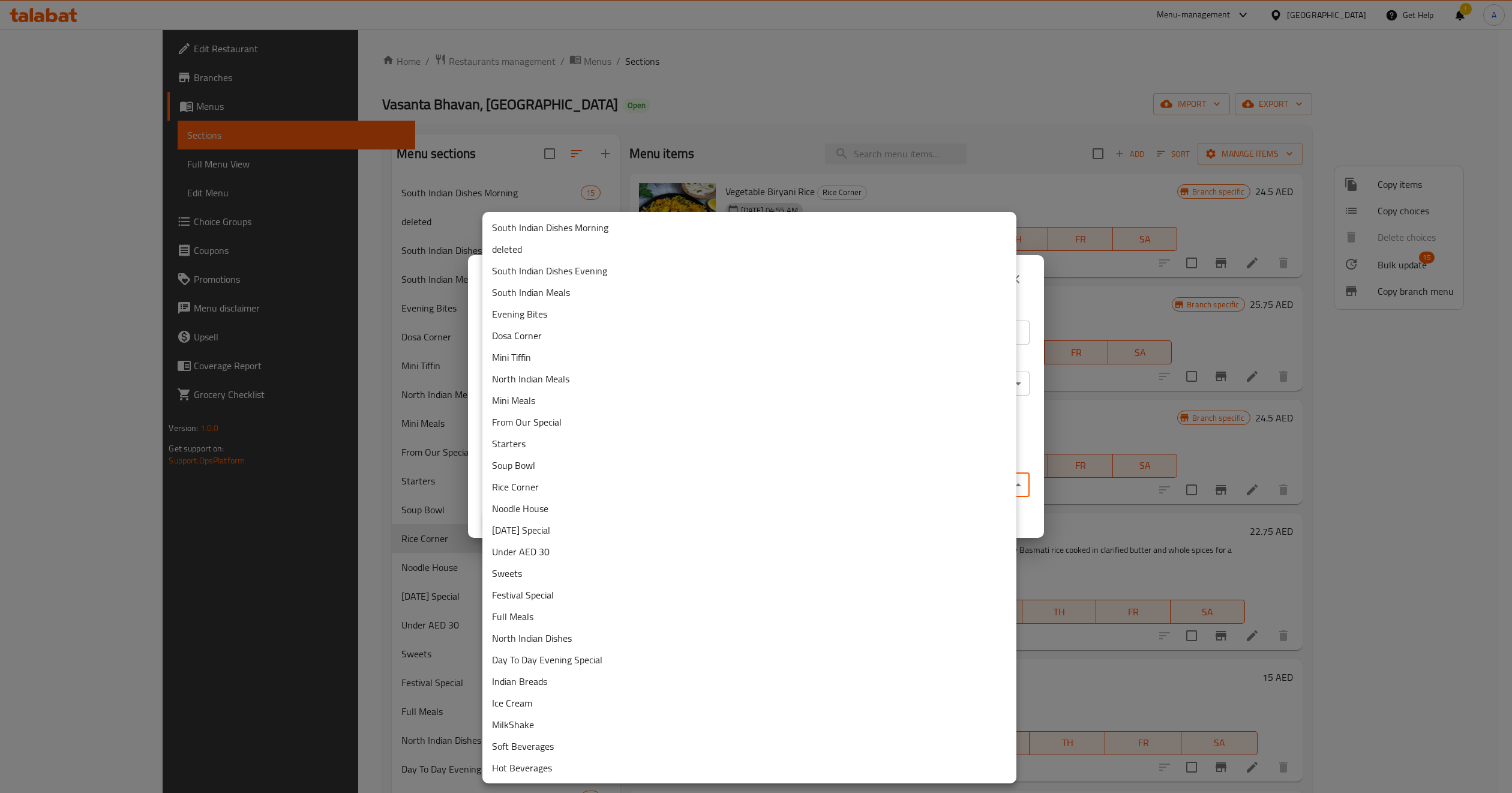
click at [530, 244] on li "deleted" at bounding box center [749, 249] width 534 height 21
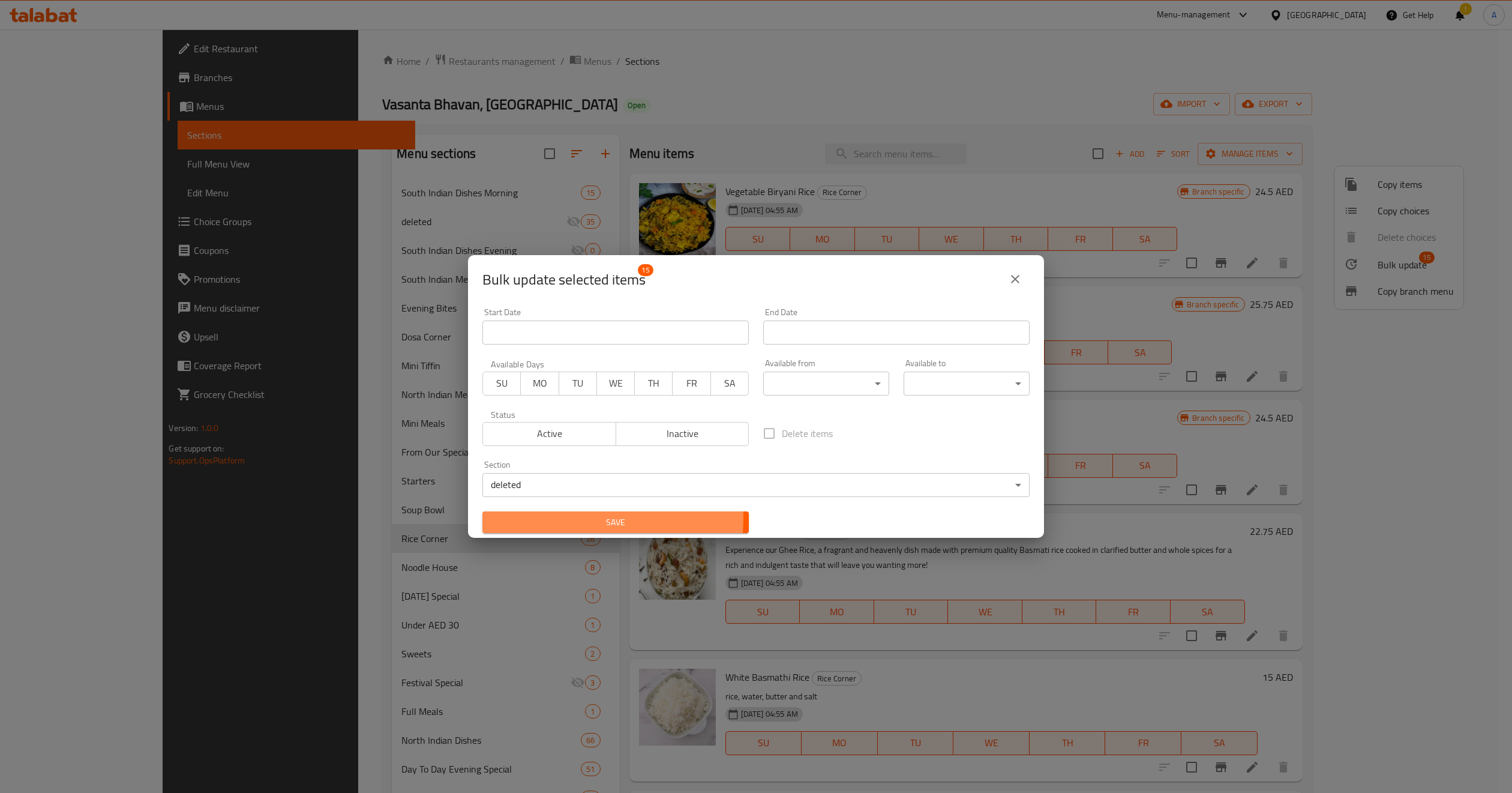
click at [541, 517] on span "Save" at bounding box center [616, 523] width 247 height 15
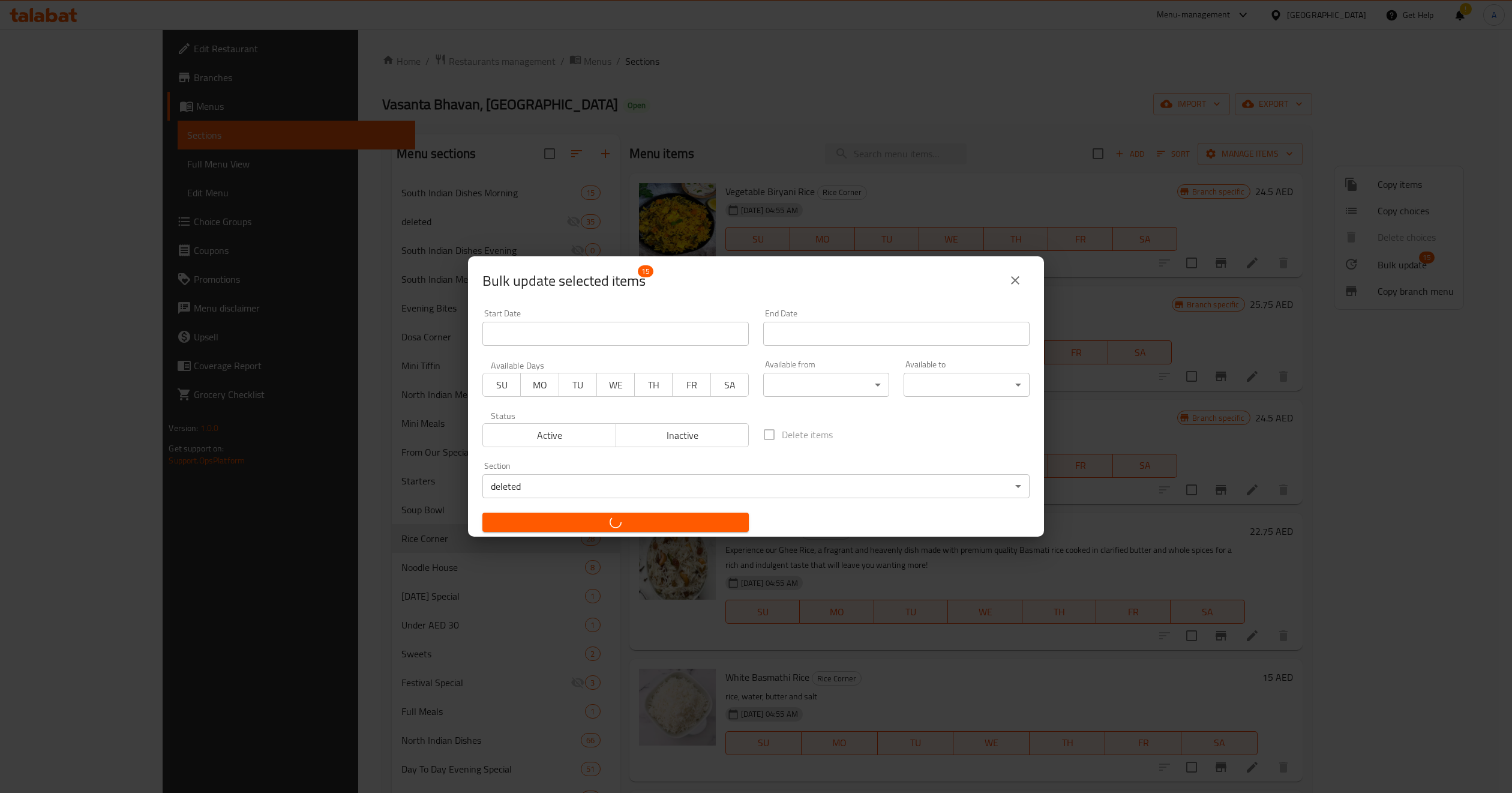
checkbox input "false"
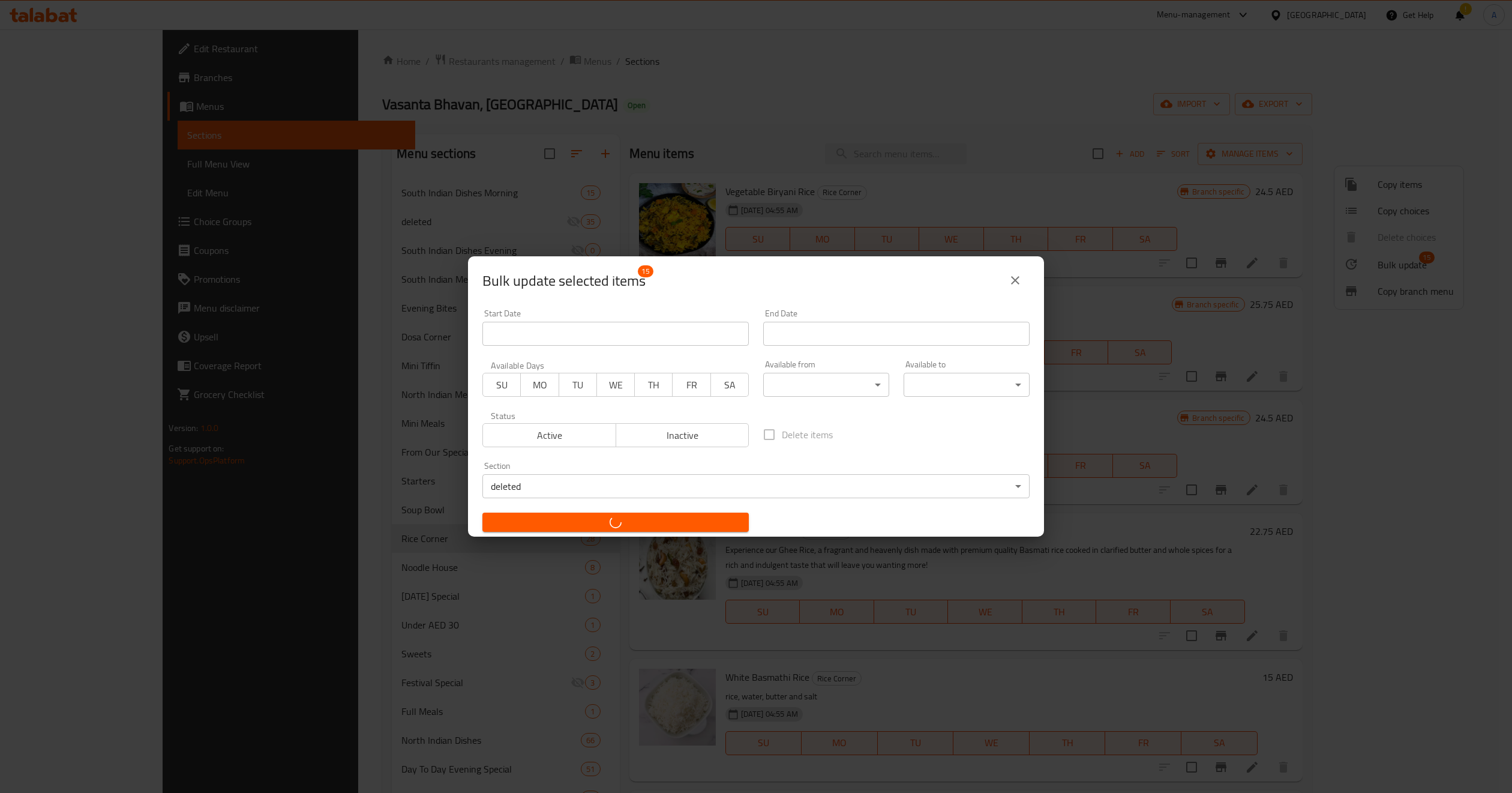
checkbox input "false"
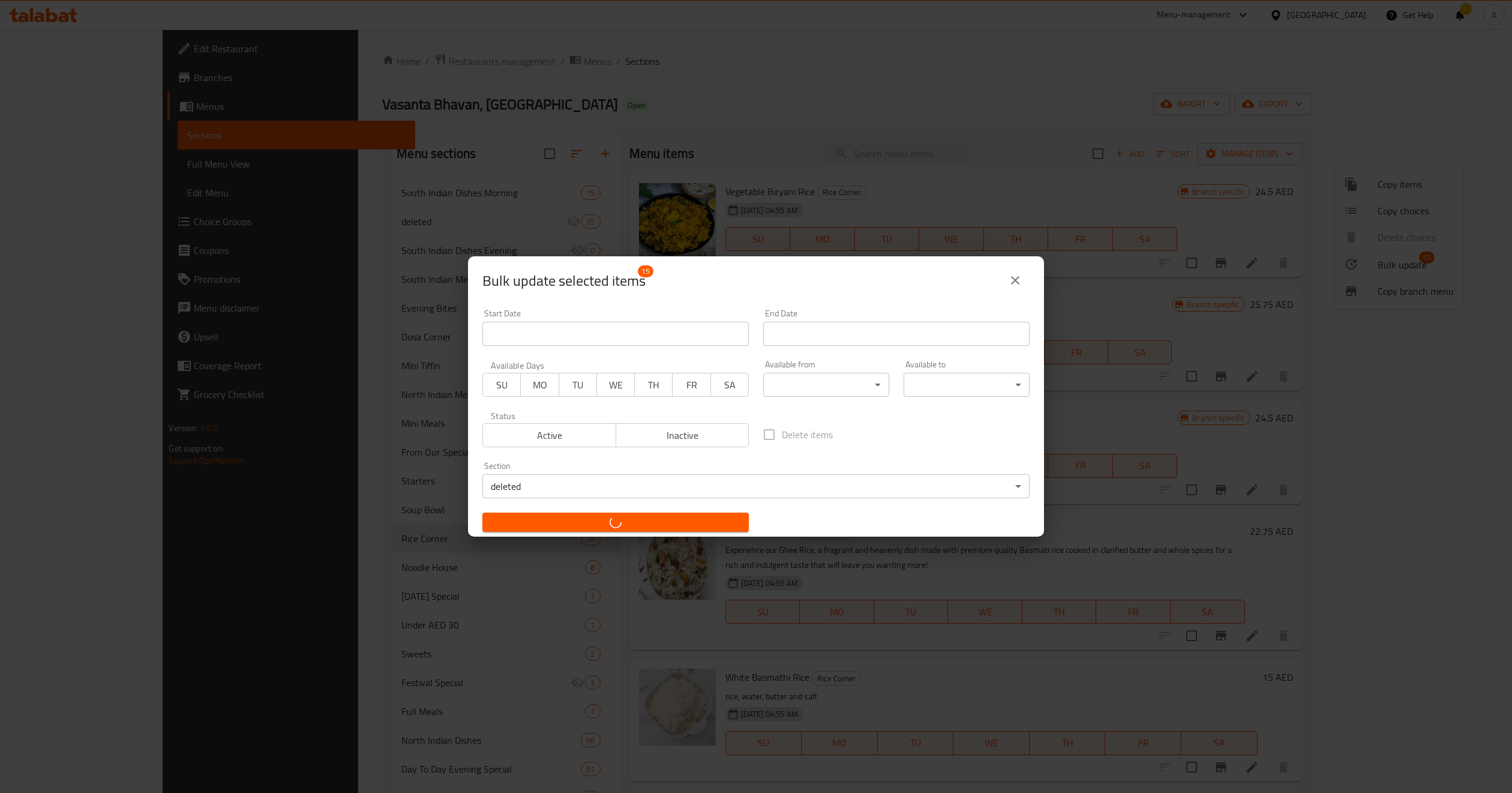
checkbox input "false"
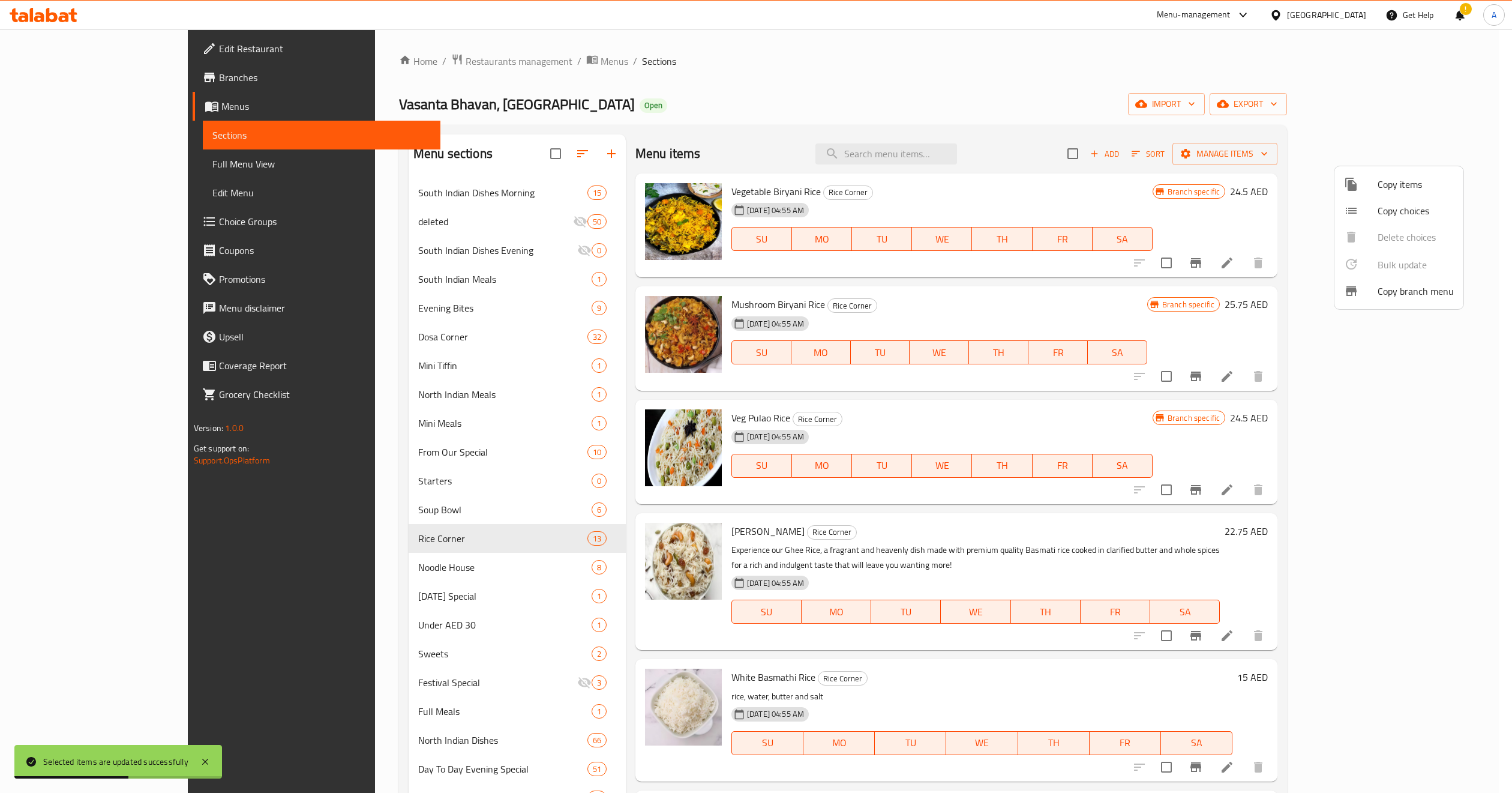
click at [1028, 371] on div at bounding box center [756, 396] width 1512 height 793
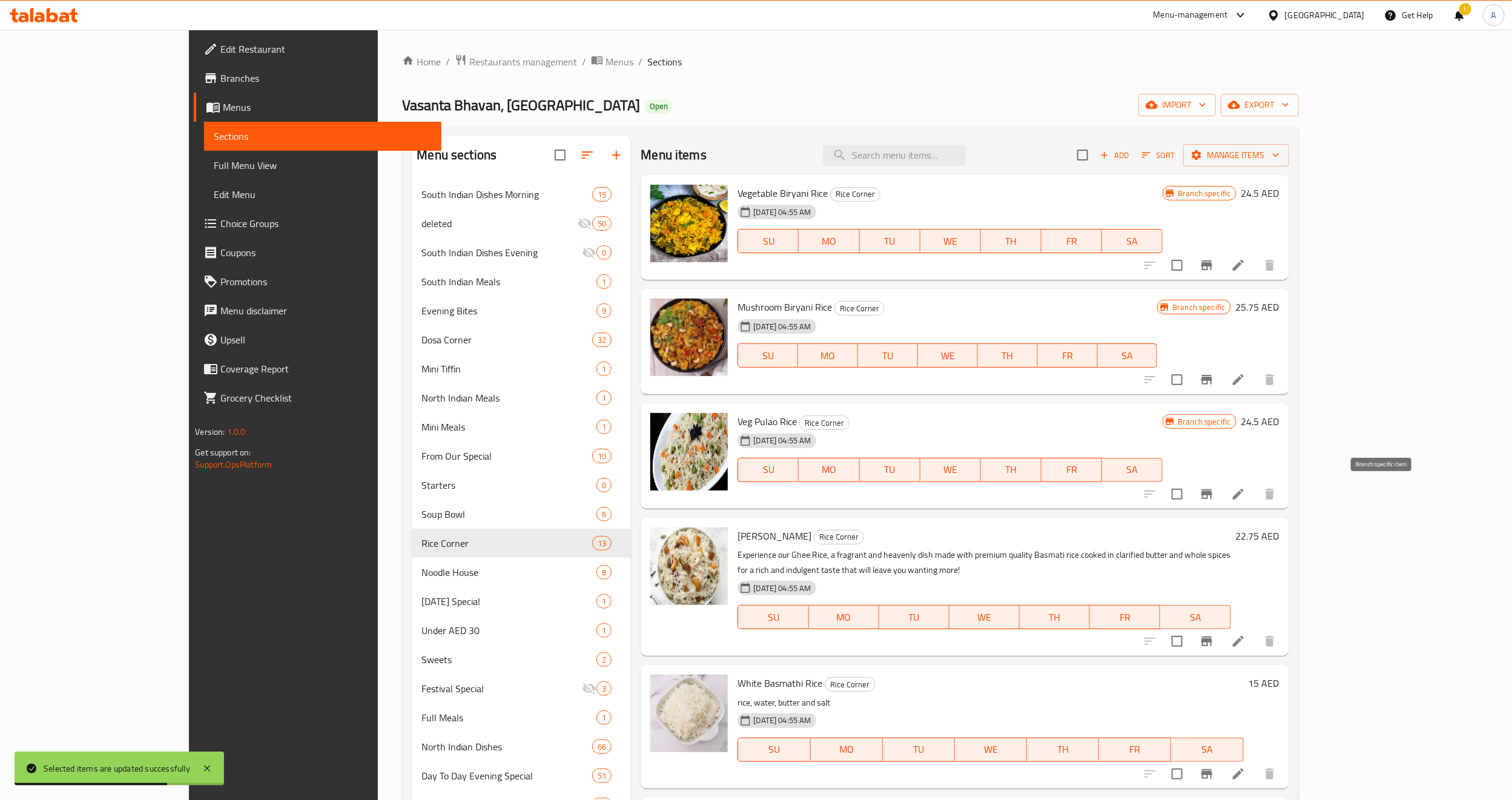
click at [1214, 496] on icon "Branch-specific-item" at bounding box center [1206, 494] width 15 height 15
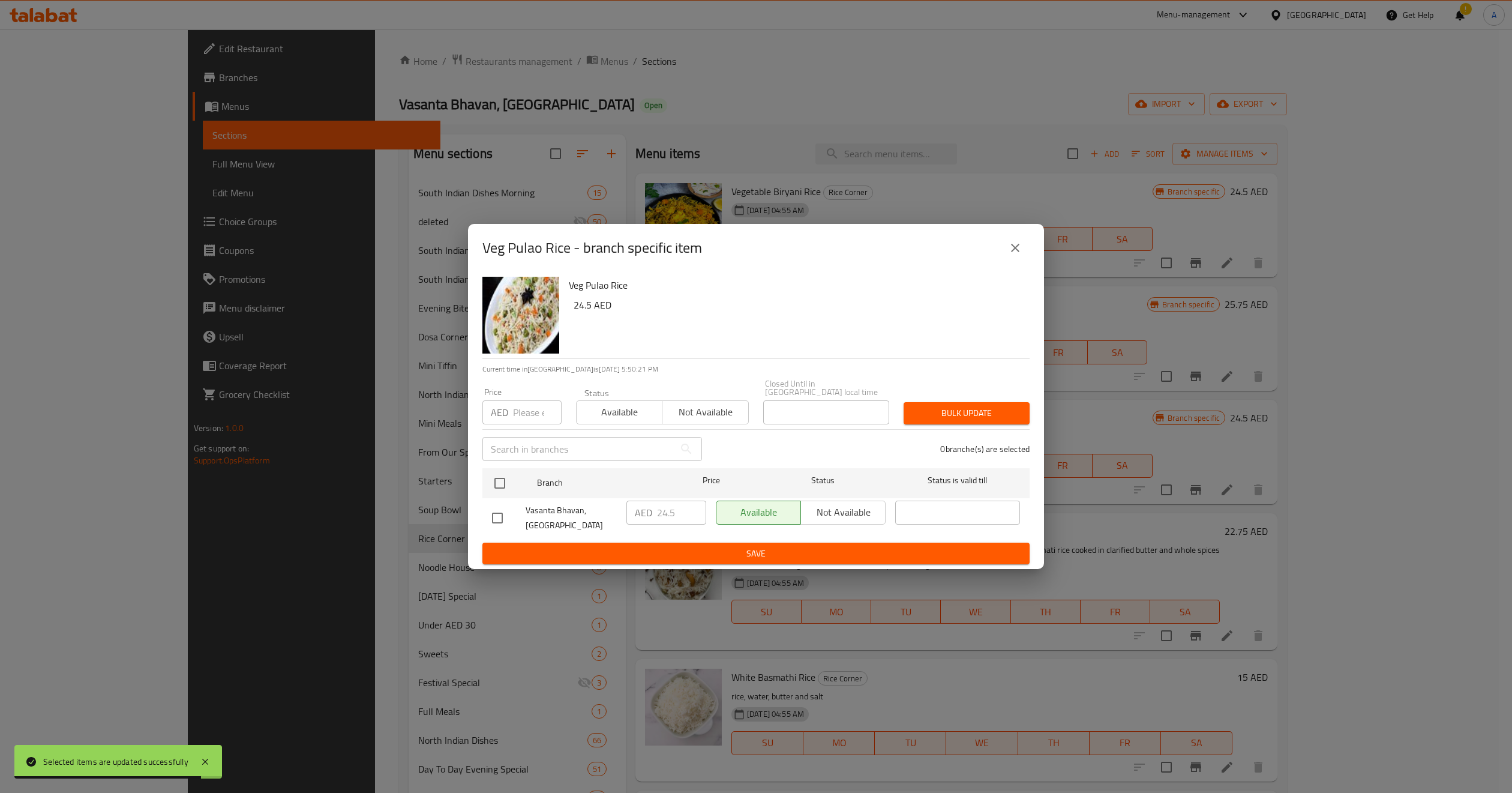
click at [1017, 246] on icon "close" at bounding box center [1015, 248] width 8 height 8
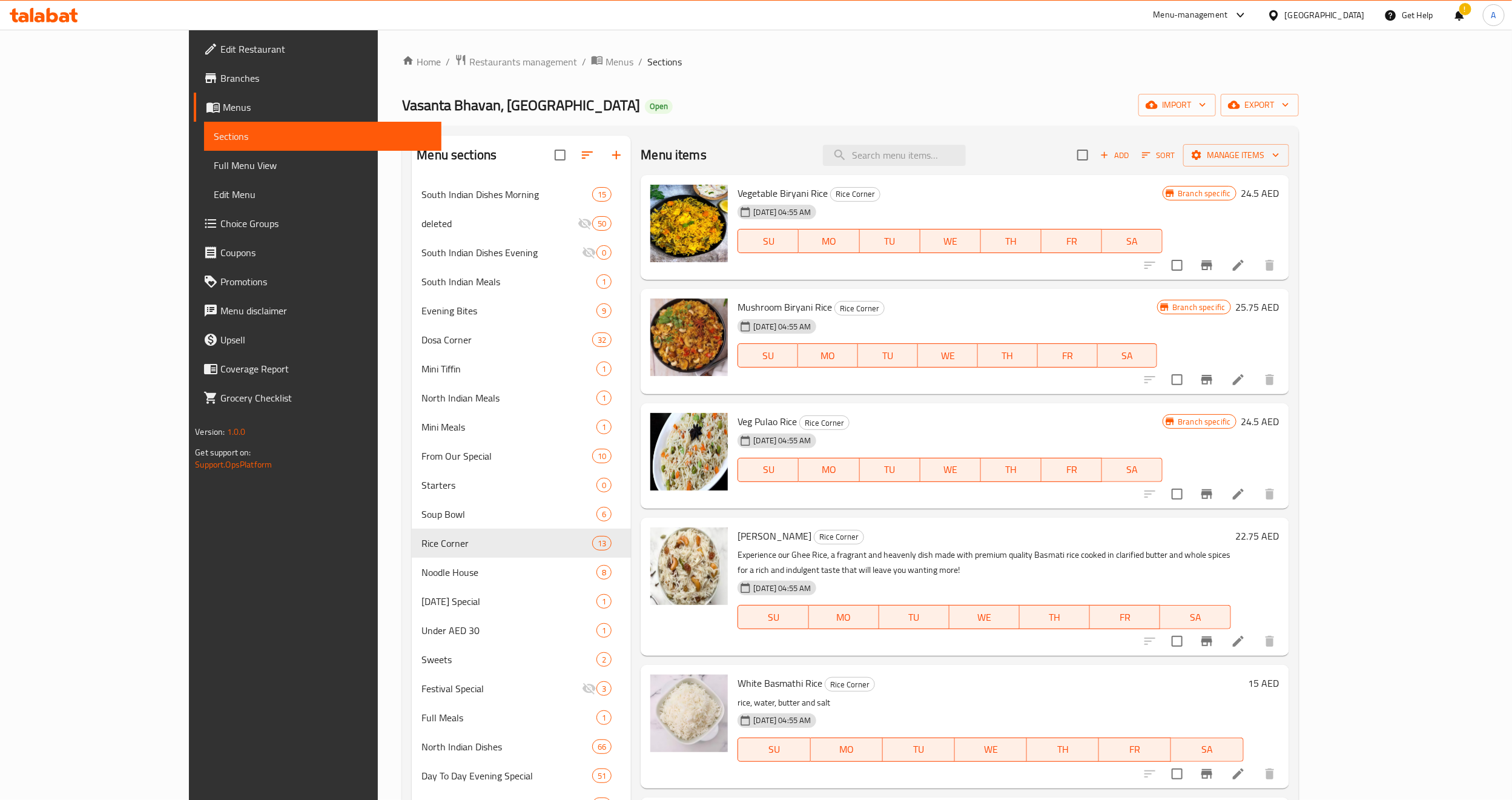
click at [1023, 427] on h6 "Veg Pulao Rice Rice Corner" at bounding box center [950, 421] width 425 height 17
click at [1222, 627] on button "Branch-specific-item" at bounding box center [1207, 642] width 29 height 29
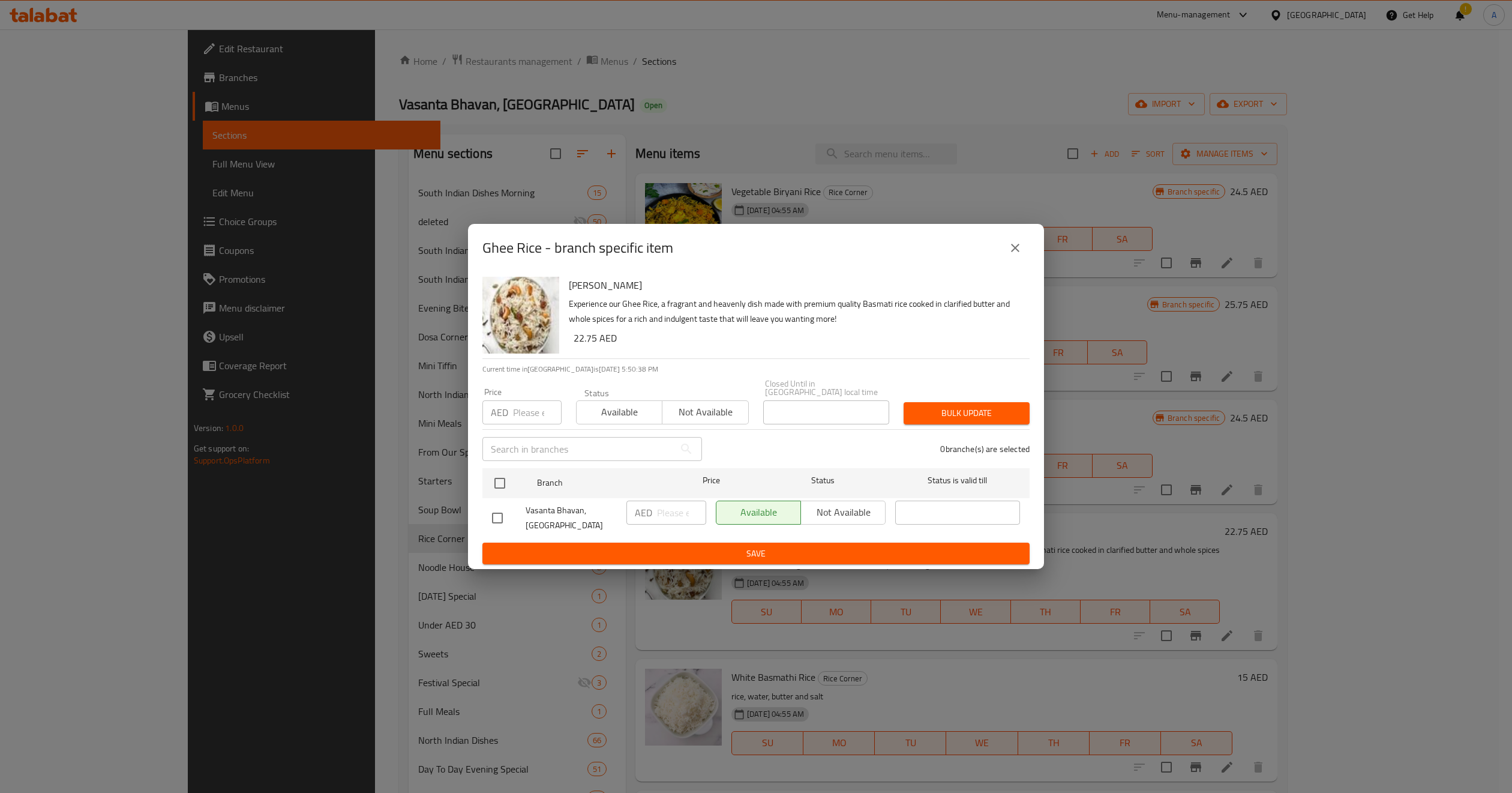
click at [531, 418] on input "number" at bounding box center [537, 412] width 48 height 24
paste input "22.75"
type input "22.75"
click at [501, 483] on input "checkbox" at bounding box center [500, 483] width 25 height 25
checkbox input "true"
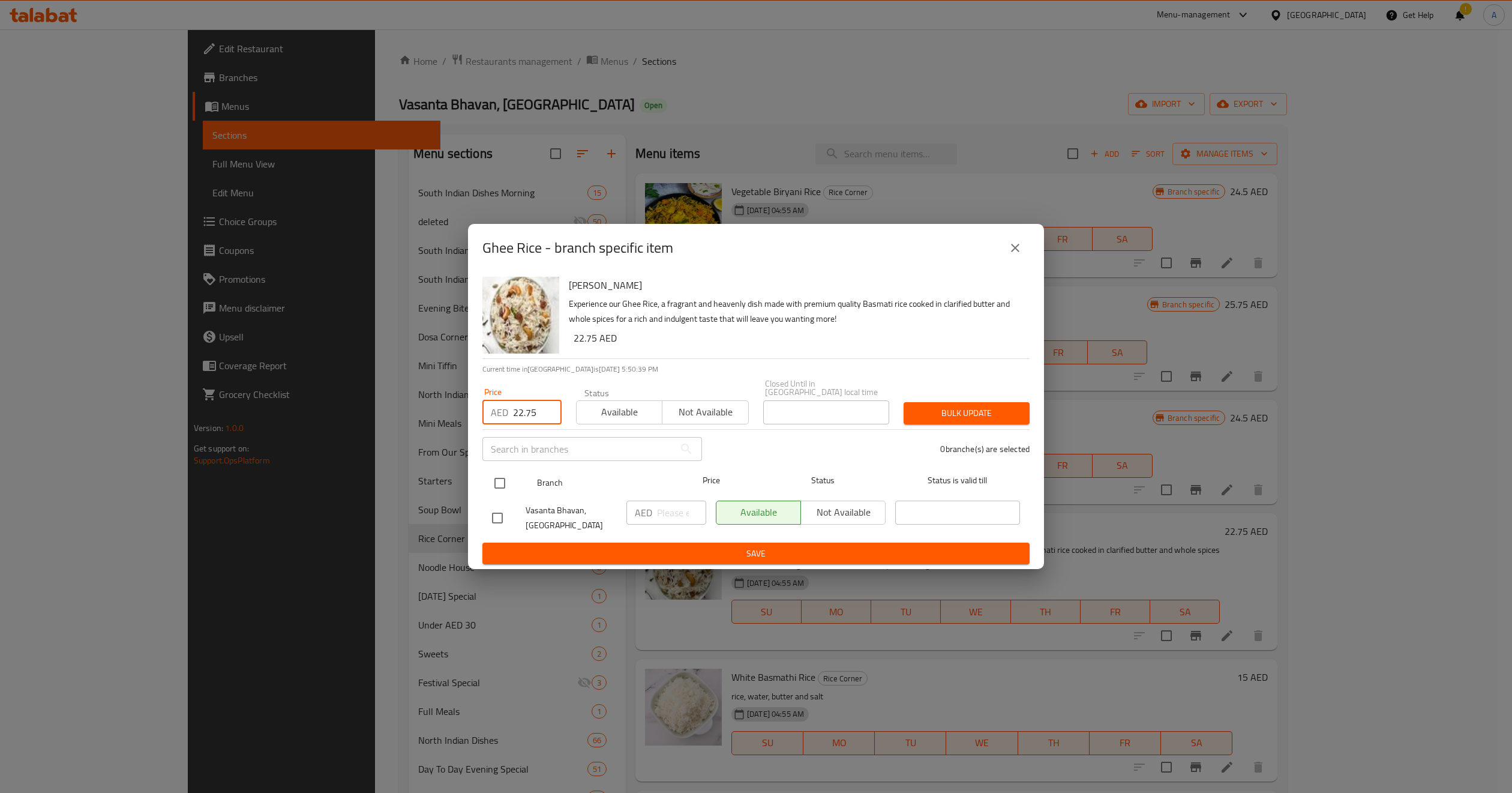
checkbox input "true"
click at [670, 508] on input "number" at bounding box center [682, 513] width 49 height 24
paste input "22.75"
type input "22.75"
click at [991, 404] on button "Bulk update" at bounding box center [967, 413] width 126 height 22
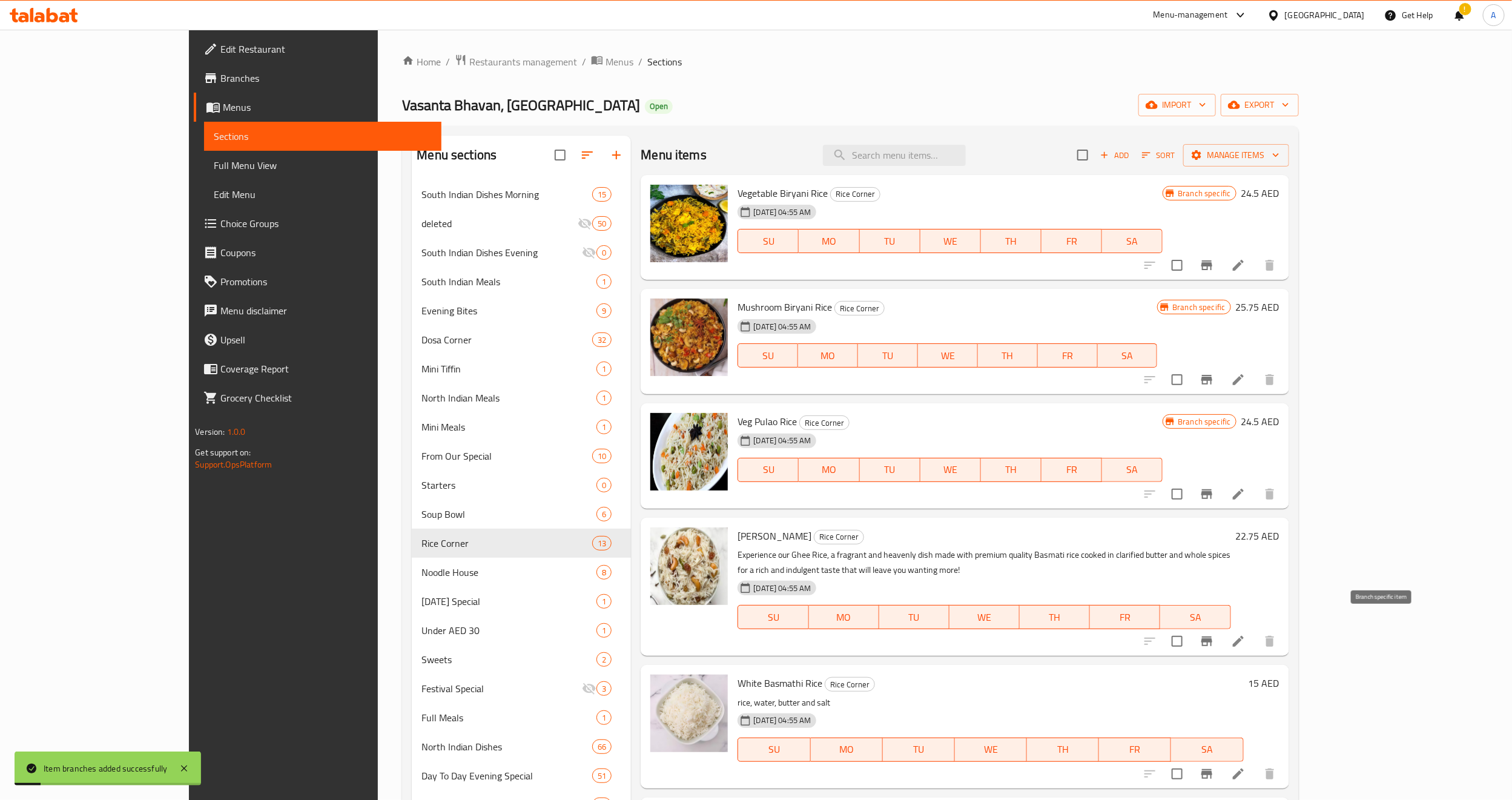
click at [1212, 636] on icon "Branch-specific-item" at bounding box center [1206, 641] width 11 height 10
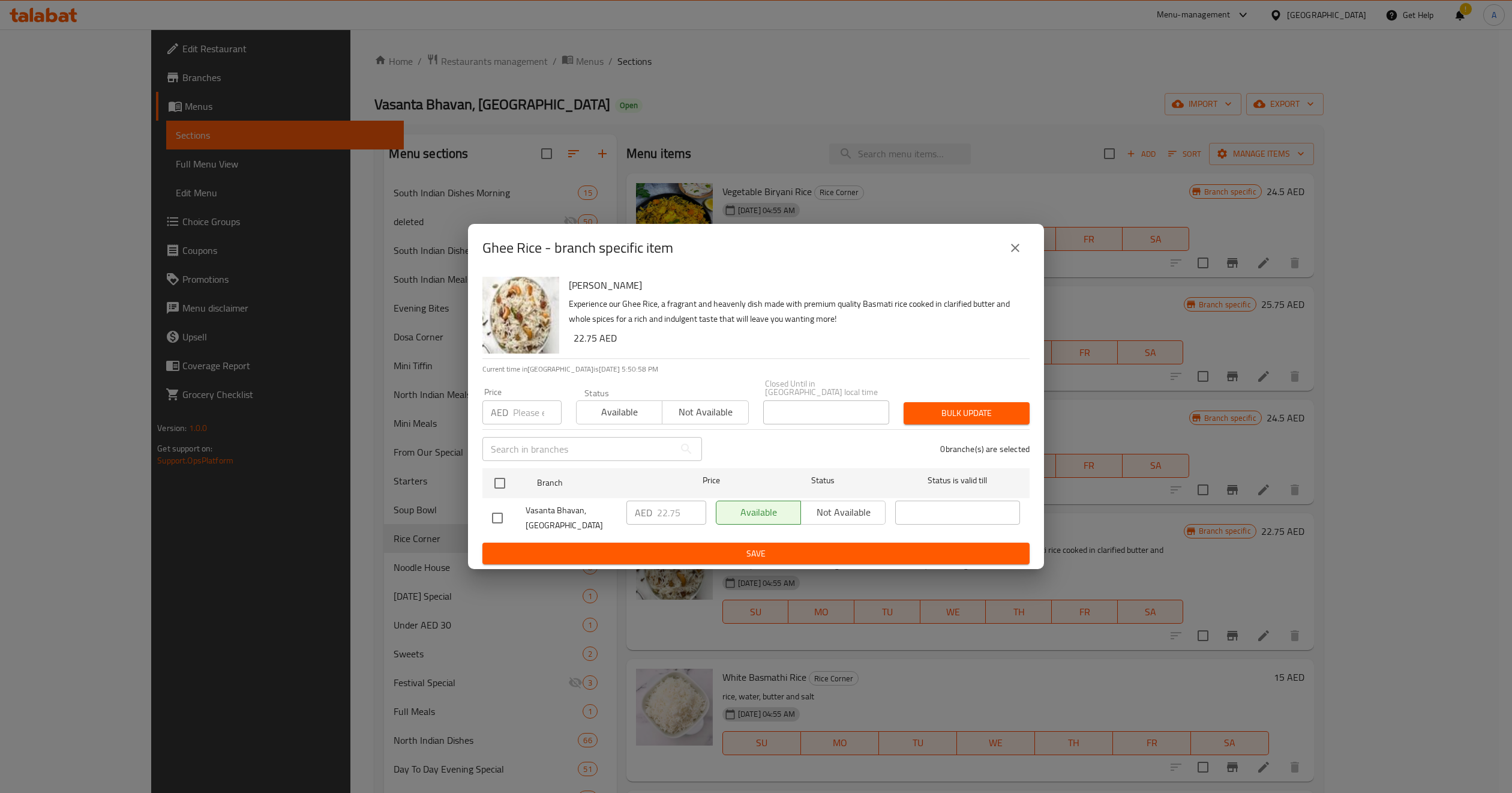
drag, startPoint x: 1015, startPoint y: 251, endPoint x: 1012, endPoint y: 266, distance: 15.3
click at [1015, 251] on icon "close" at bounding box center [1015, 248] width 14 height 14
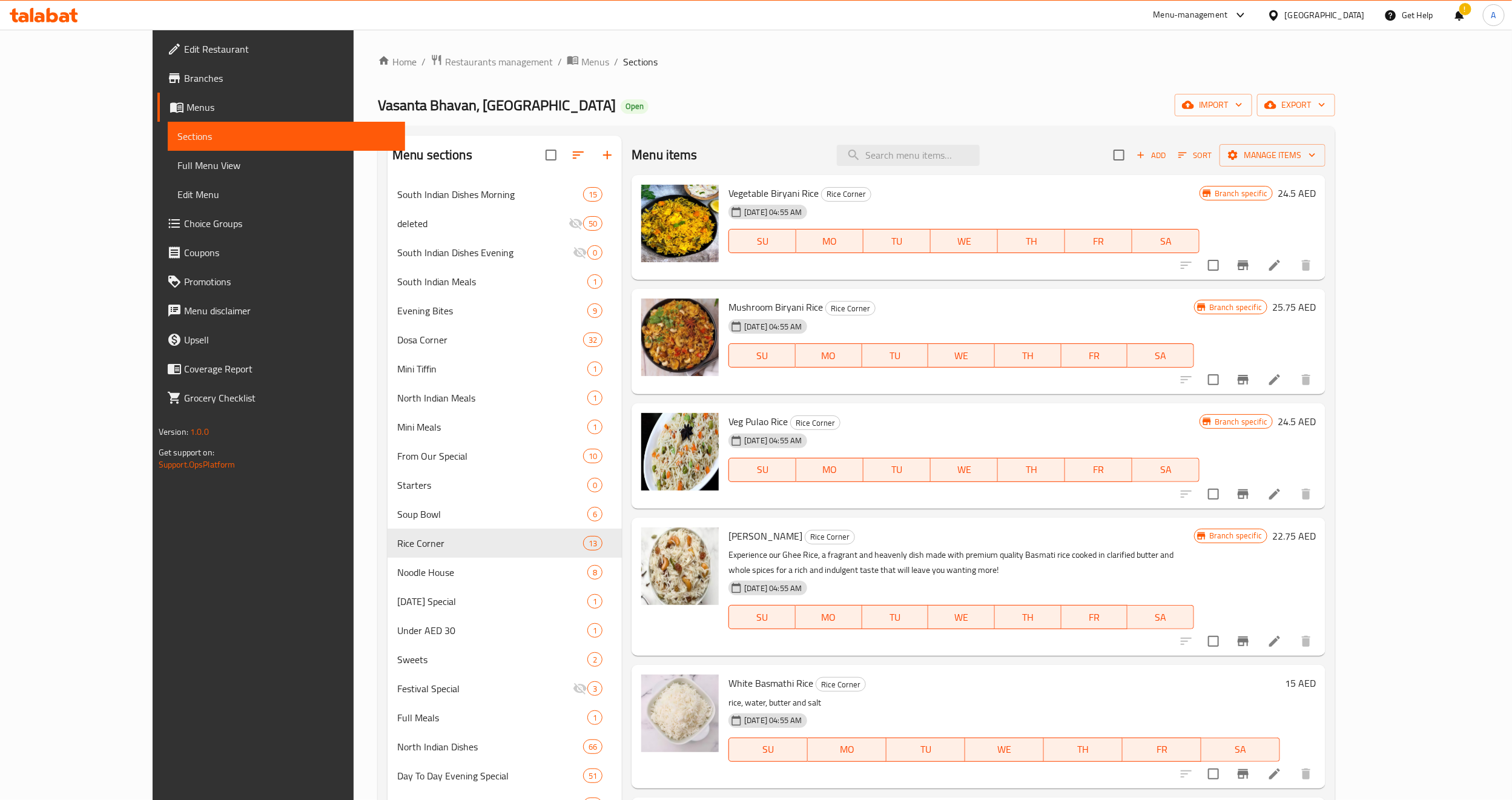
click at [1010, 316] on div "24-12-2024 04:55 AM SU MO TU WE TH FR SA" at bounding box center [961, 347] width 475 height 65
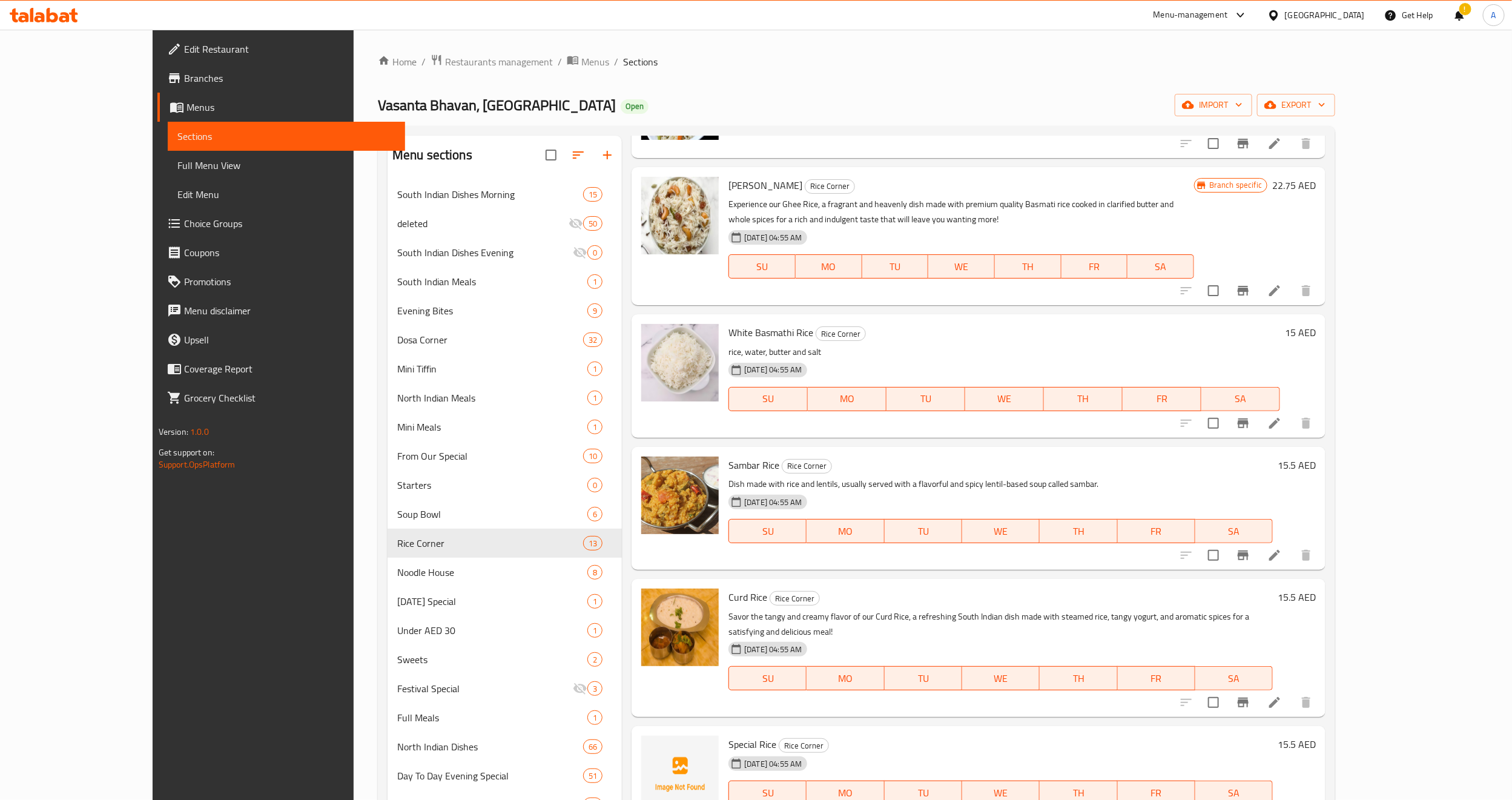
scroll to position [363, 0]
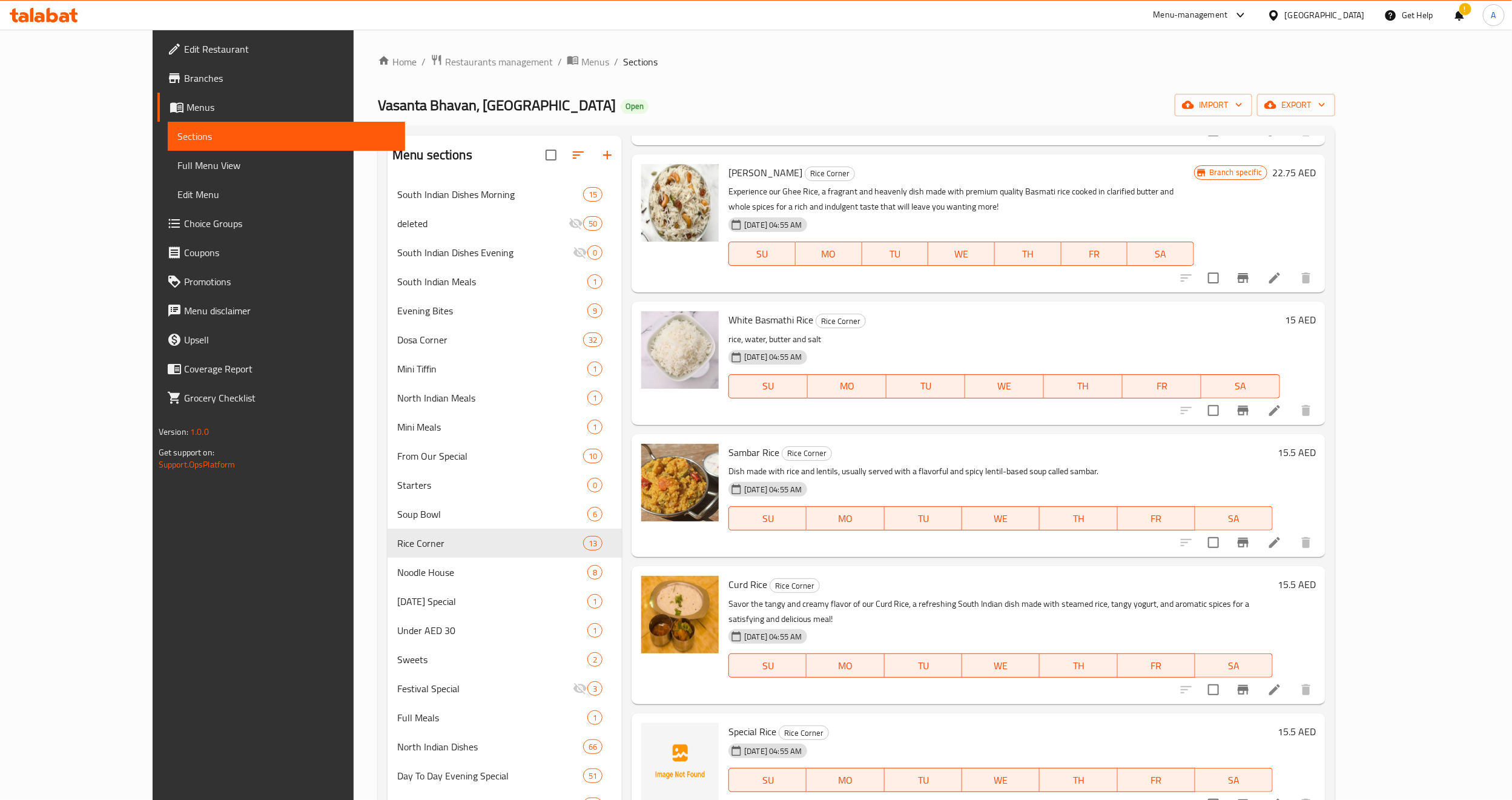
click at [1249, 411] on icon "Branch-specific-item" at bounding box center [1243, 410] width 11 height 10
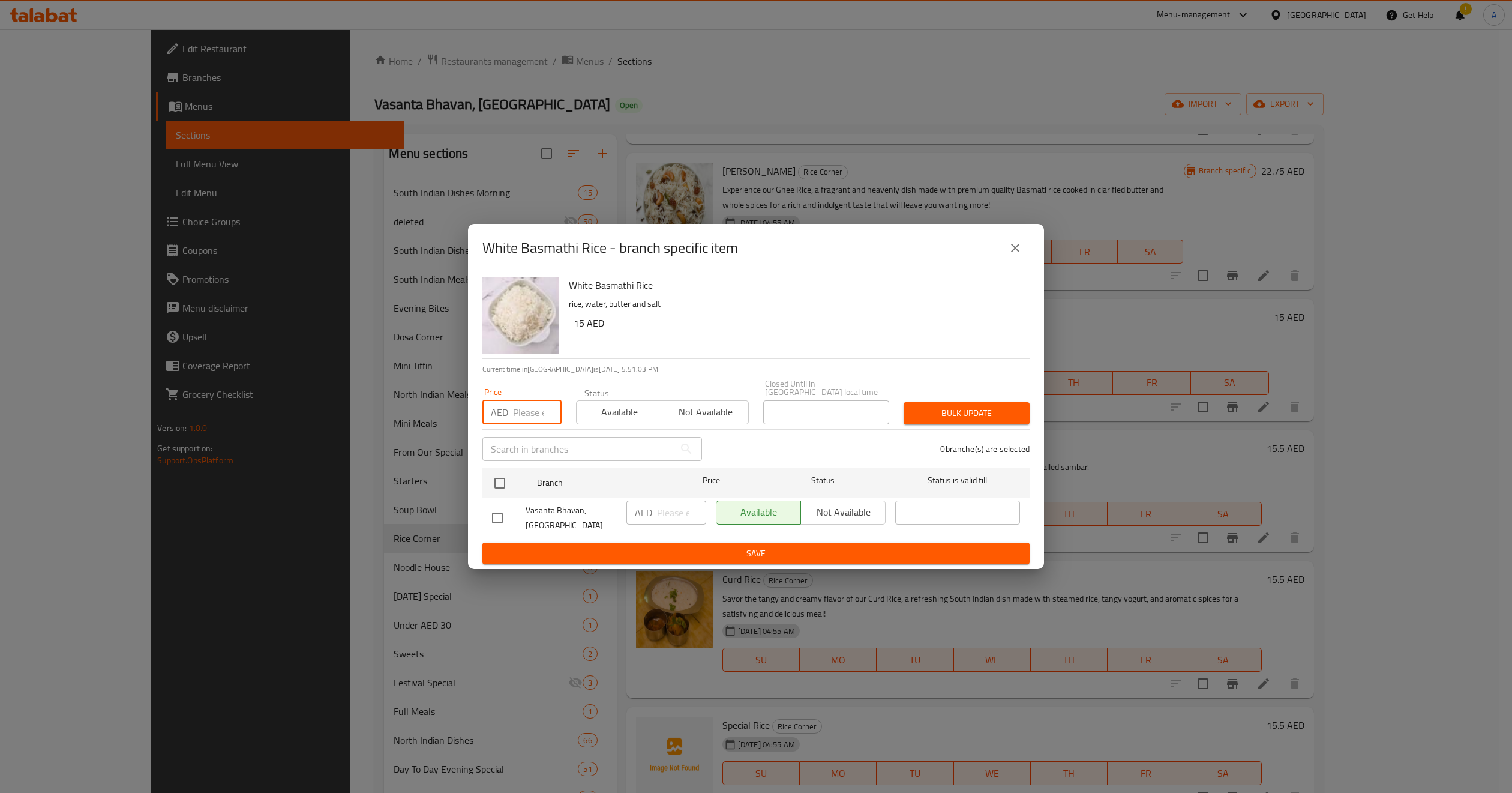
click at [530, 415] on input "number" at bounding box center [537, 412] width 48 height 24
click at [498, 484] on input "checkbox" at bounding box center [500, 483] width 25 height 25
checkbox input "true"
click at [695, 508] on input "1" at bounding box center [682, 513] width 49 height 24
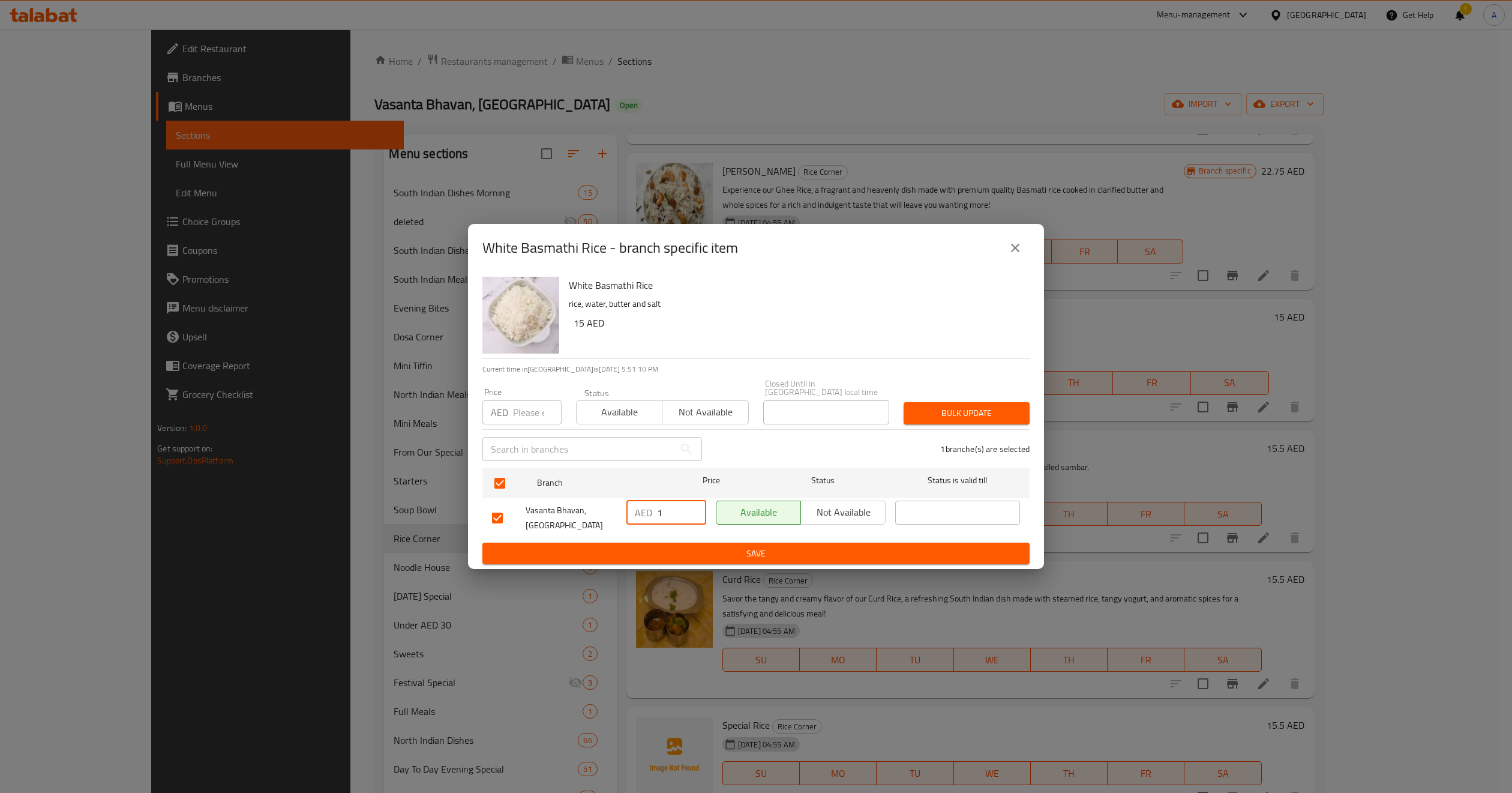
click at [680, 508] on input "1" at bounding box center [682, 513] width 49 height 24
paste input "5"
type input "15"
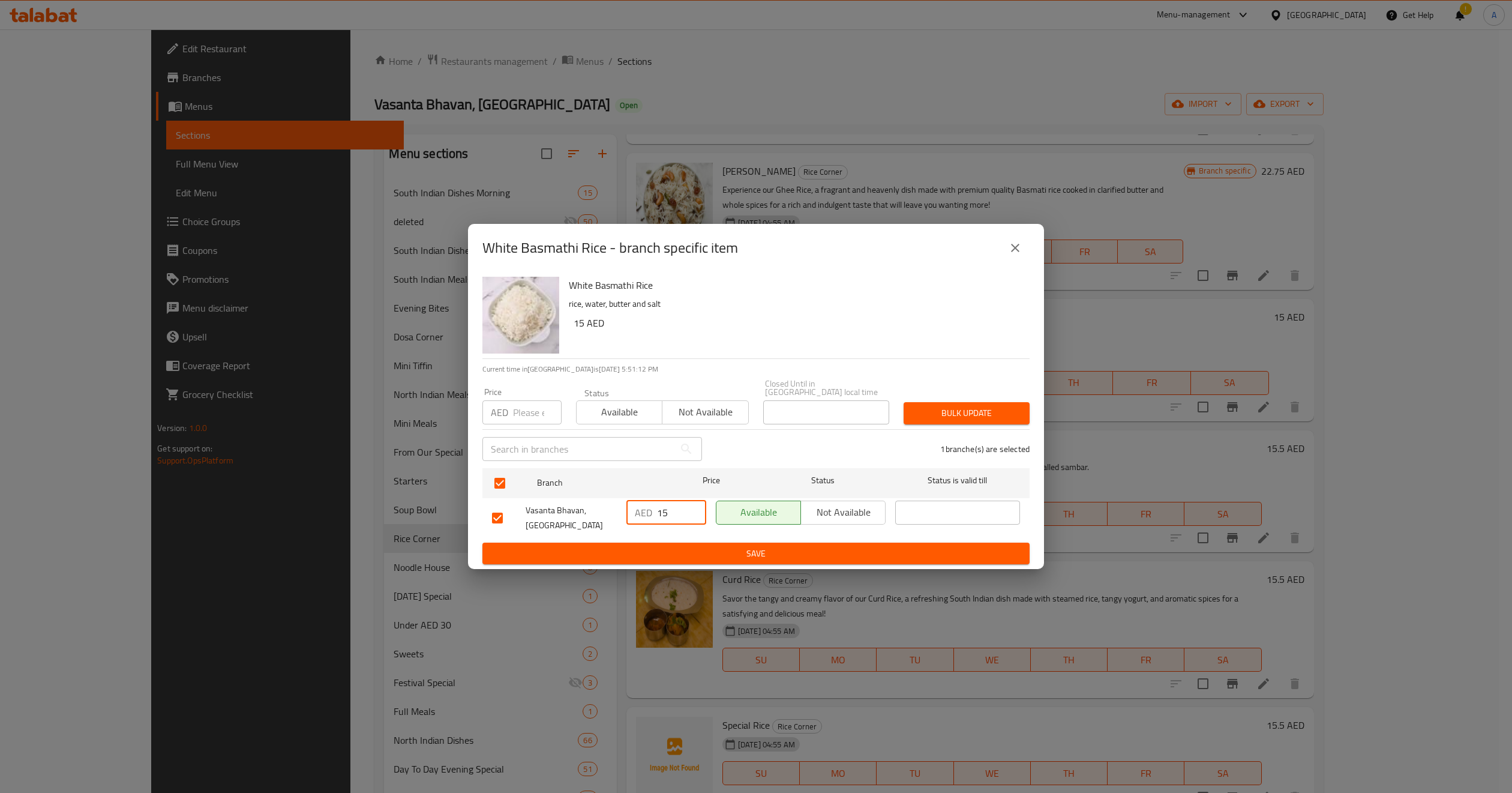
click at [526, 408] on input "number" at bounding box center [537, 412] width 48 height 24
paste input "15"
type input "15"
click at [803, 463] on ul "Branch Price Status Status is valid till Vasanta Bhavan, Dubai Motor City AED 1…" at bounding box center [756, 503] width 547 height 79
click at [940, 409] on span "Bulk update" at bounding box center [967, 413] width 107 height 15
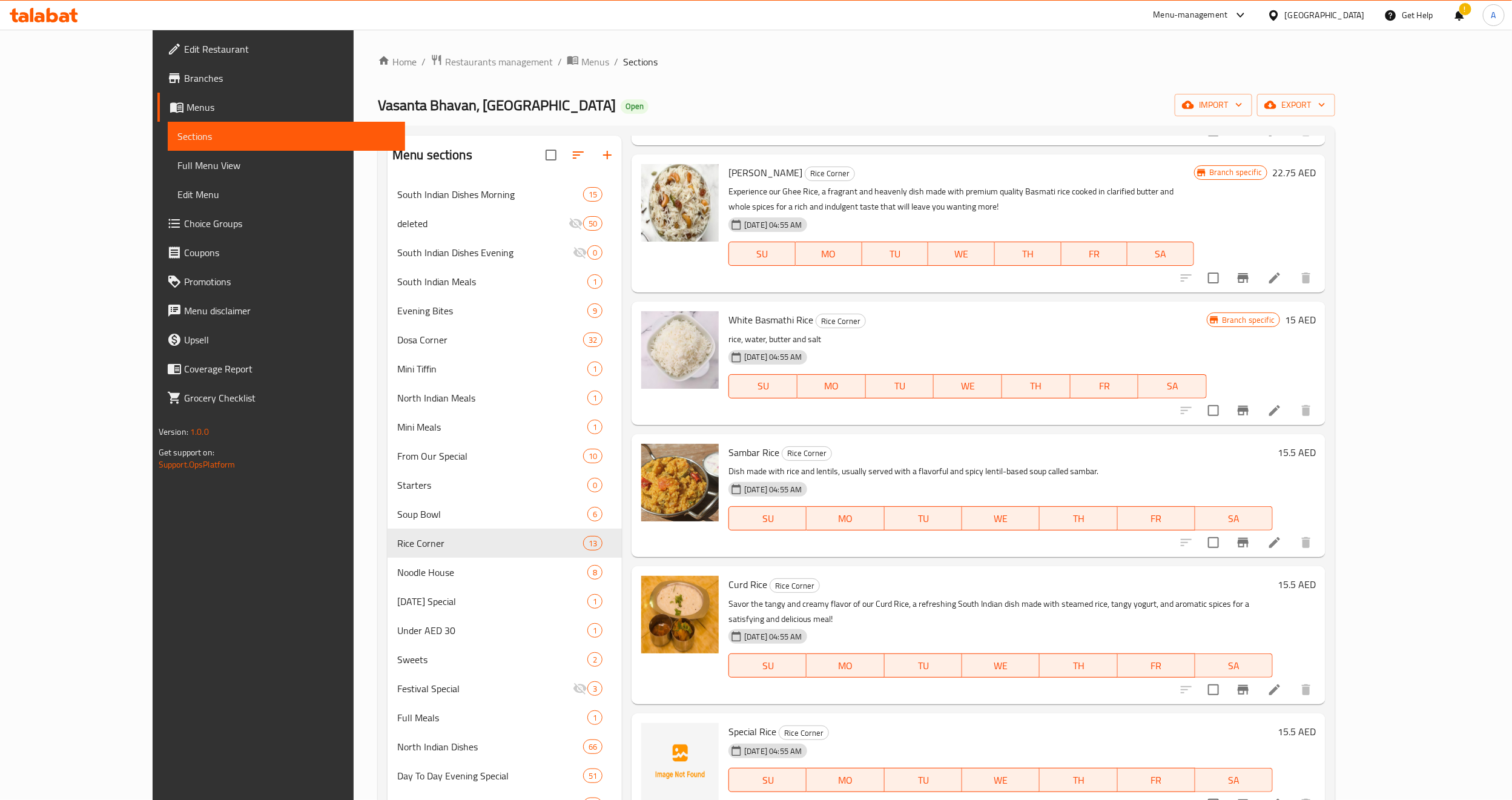
click at [1258, 534] on button "Branch-specific-item" at bounding box center [1243, 543] width 29 height 29
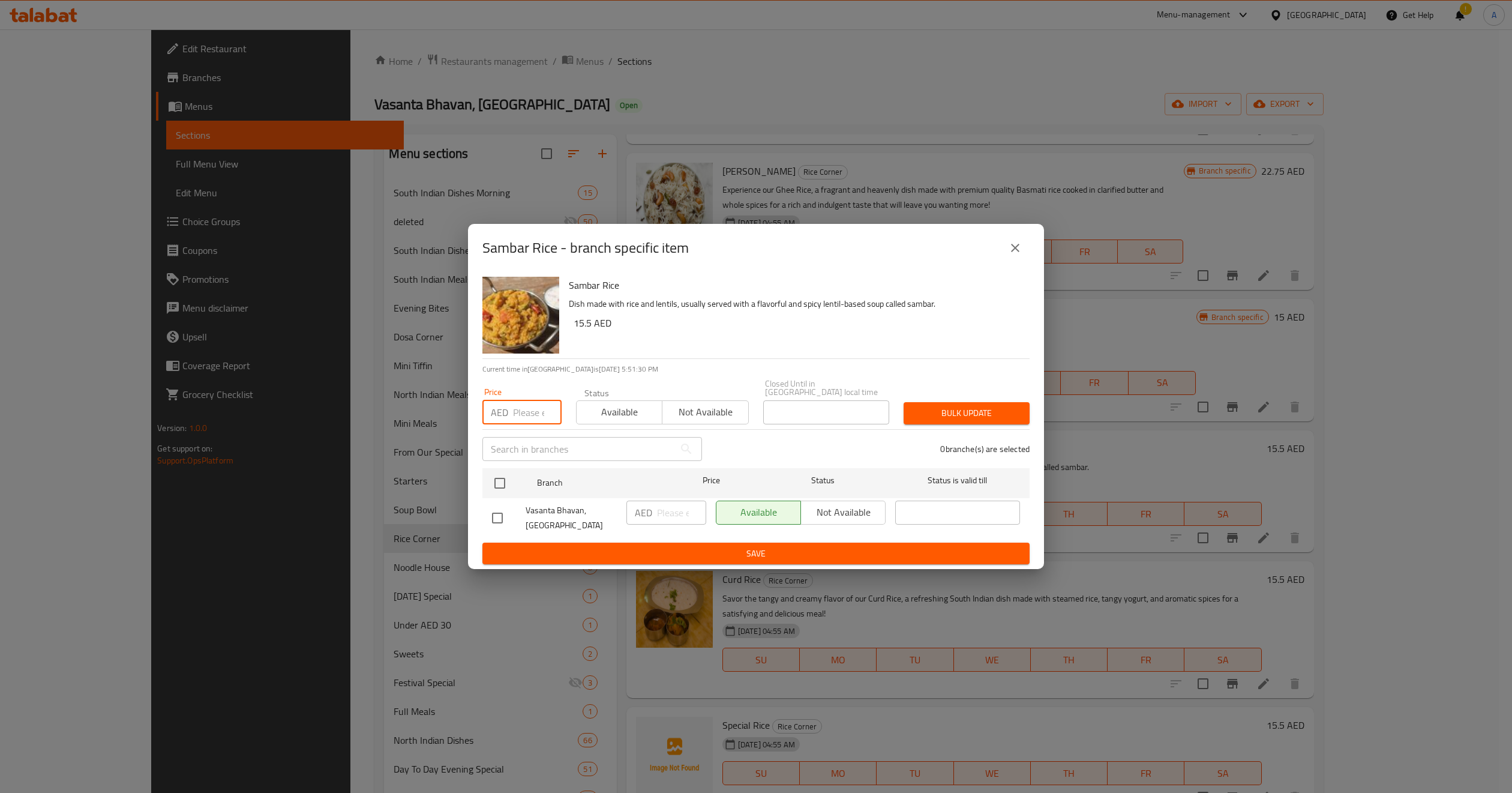
click at [528, 403] on input "number" at bounding box center [537, 412] width 48 height 24
paste input "15.5"
type input "15.5"
click at [496, 485] on input "checkbox" at bounding box center [500, 483] width 25 height 25
checkbox input "true"
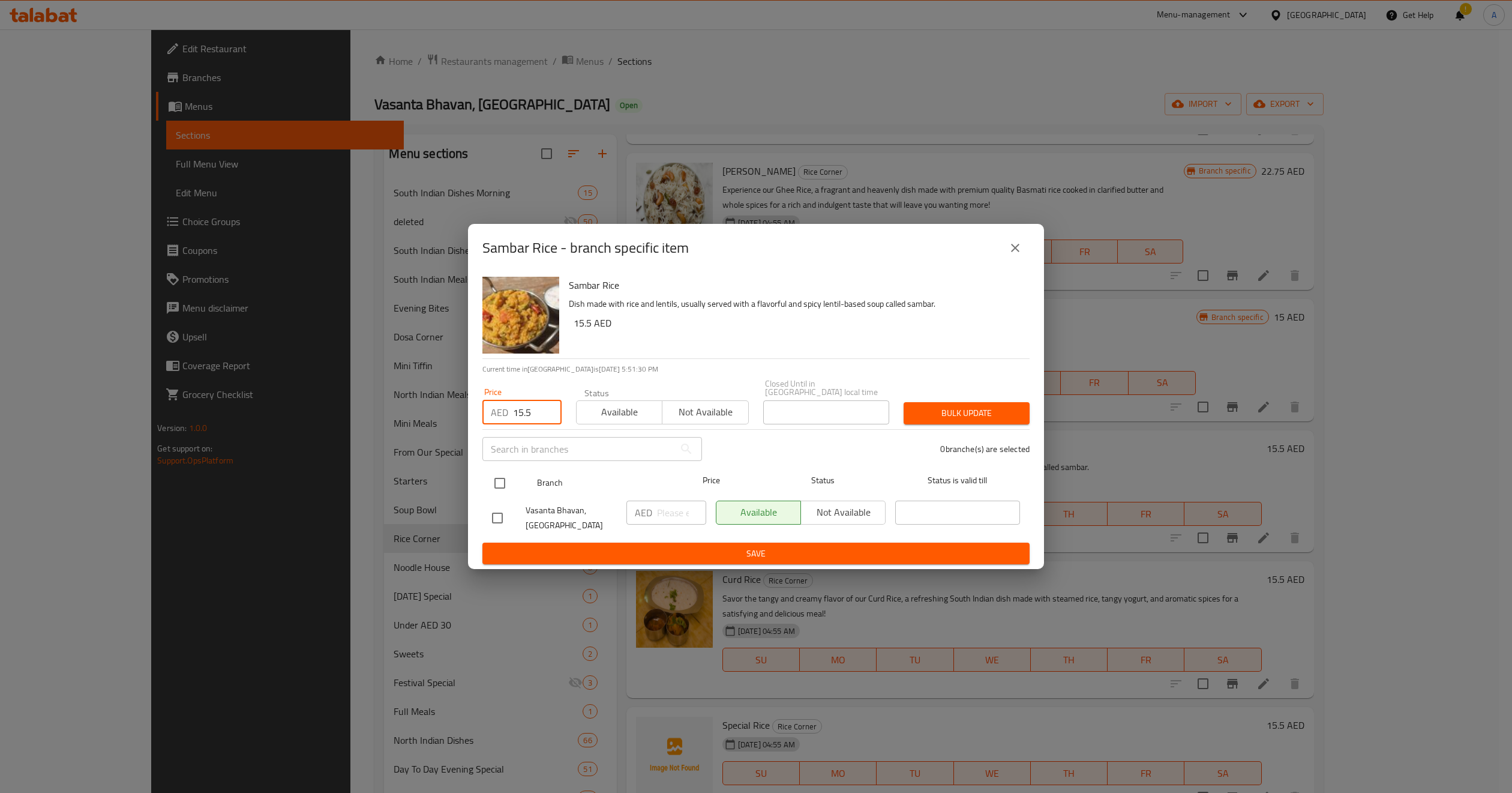
checkbox input "true"
click at [677, 511] on input "number" at bounding box center [682, 513] width 49 height 24
paste input "15.5"
type input "15.5"
click at [949, 418] on span "Bulk update" at bounding box center [967, 413] width 107 height 15
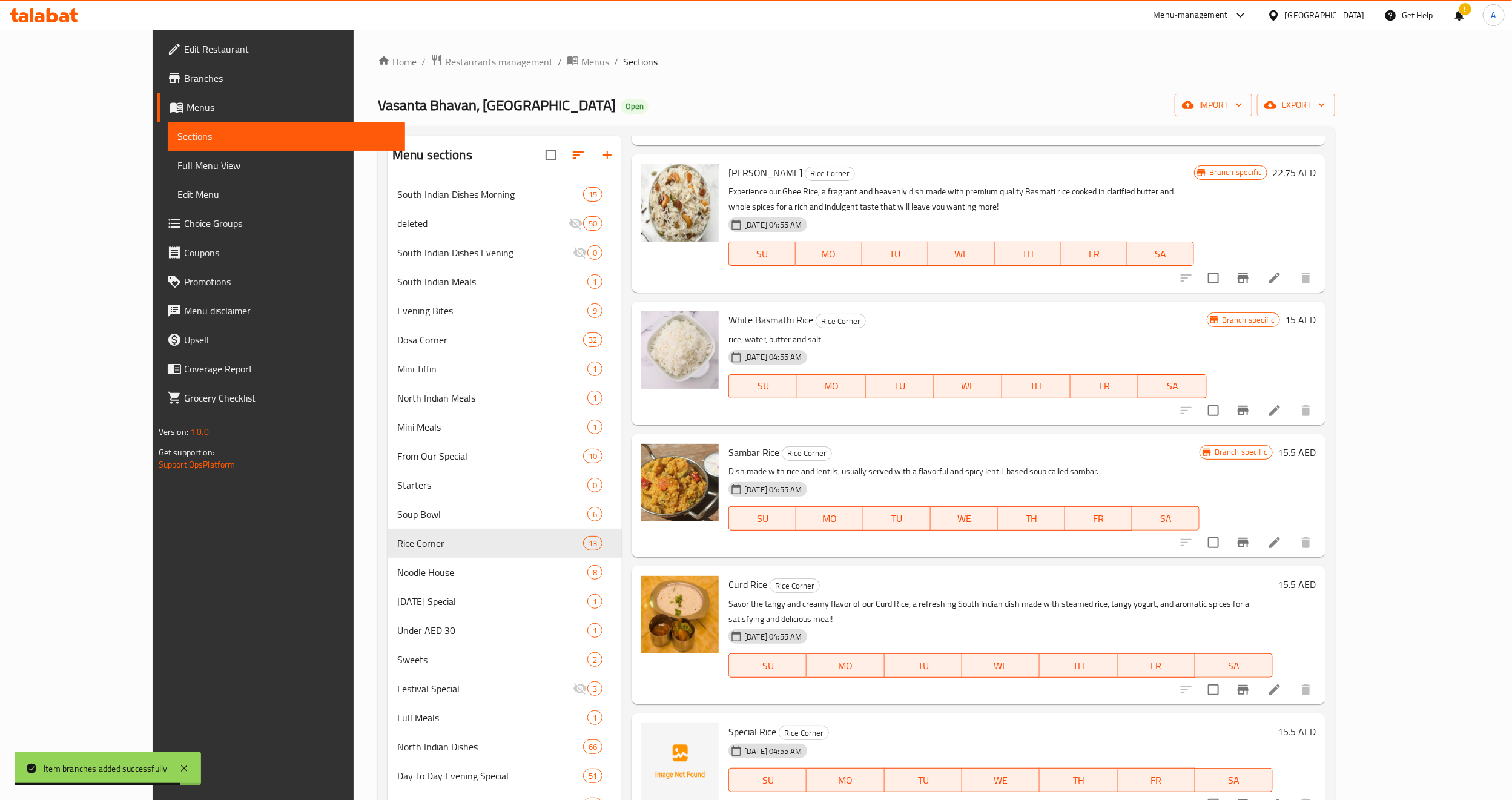
click at [965, 464] on p "Dish made with rice and lentils, usually served with a flavorful and spicy lent…" at bounding box center [964, 472] width 471 height 15
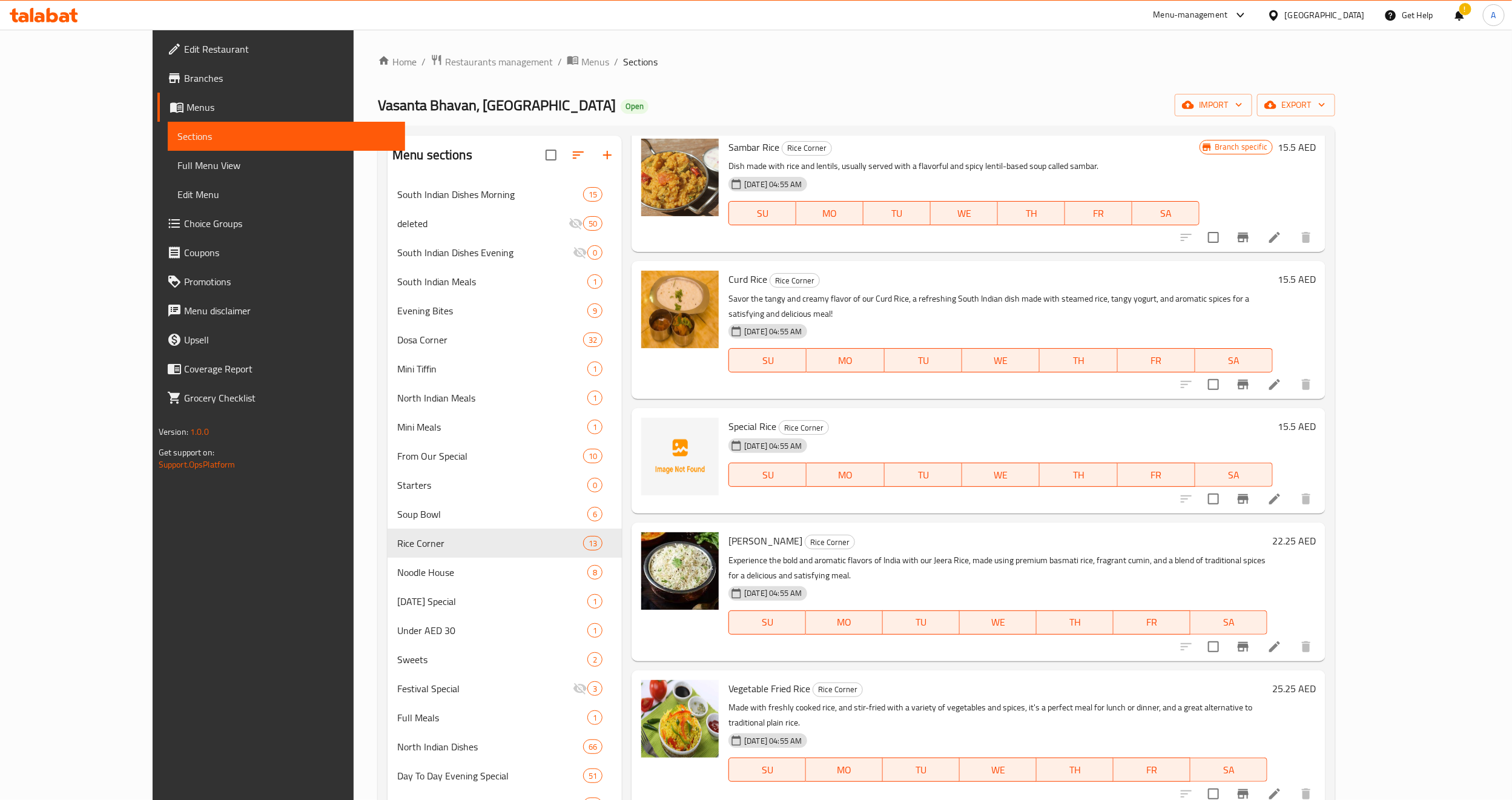
scroll to position [726, 0]
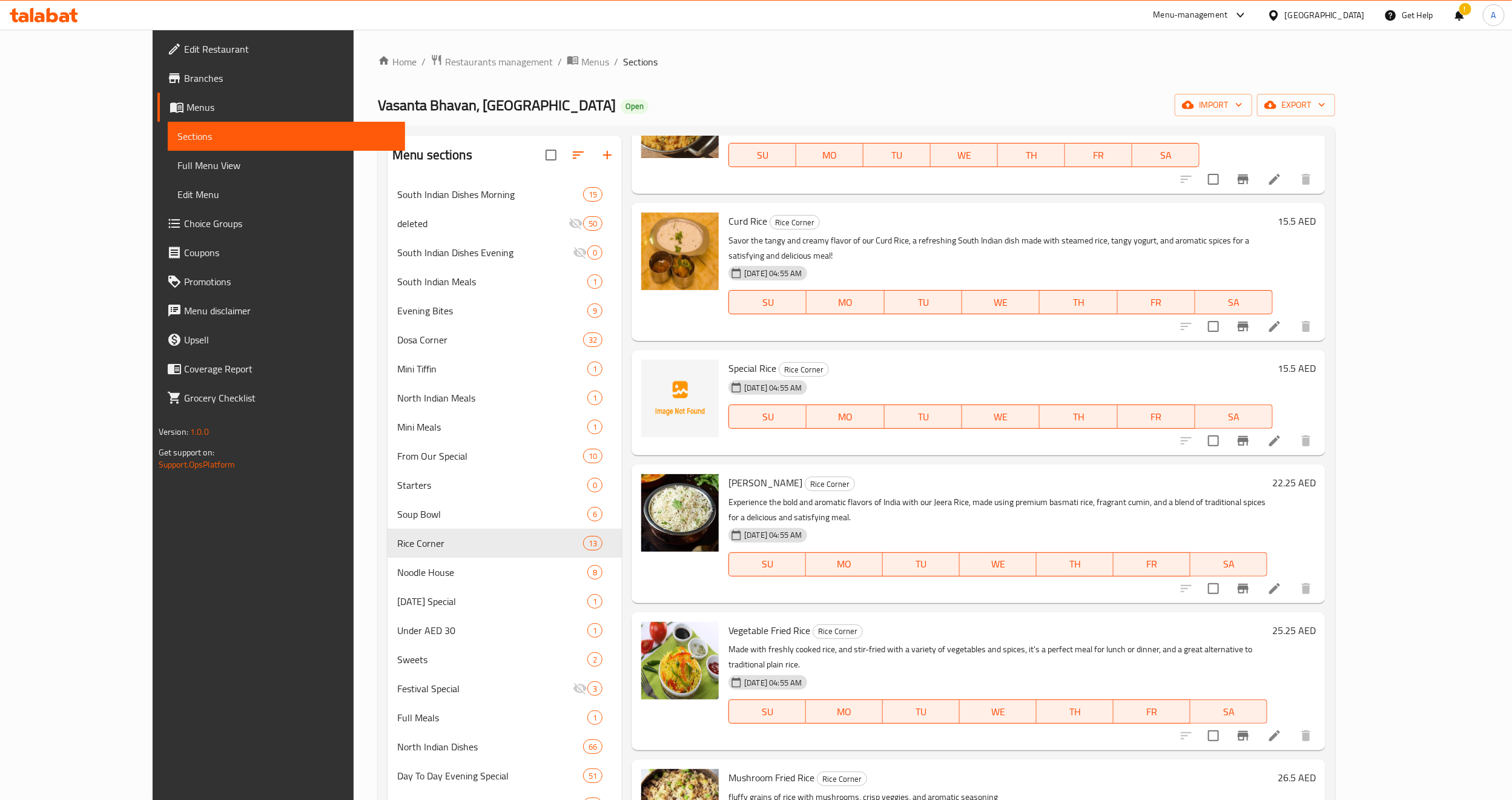
click at [153, 489] on div "Edit Restaurant Branches Menus Sections Full Menu View Edit Menu Choice Groups …" at bounding box center [279, 430] width 252 height 800
click at [178, 158] on span "Full Menu View" at bounding box center [287, 165] width 218 height 15
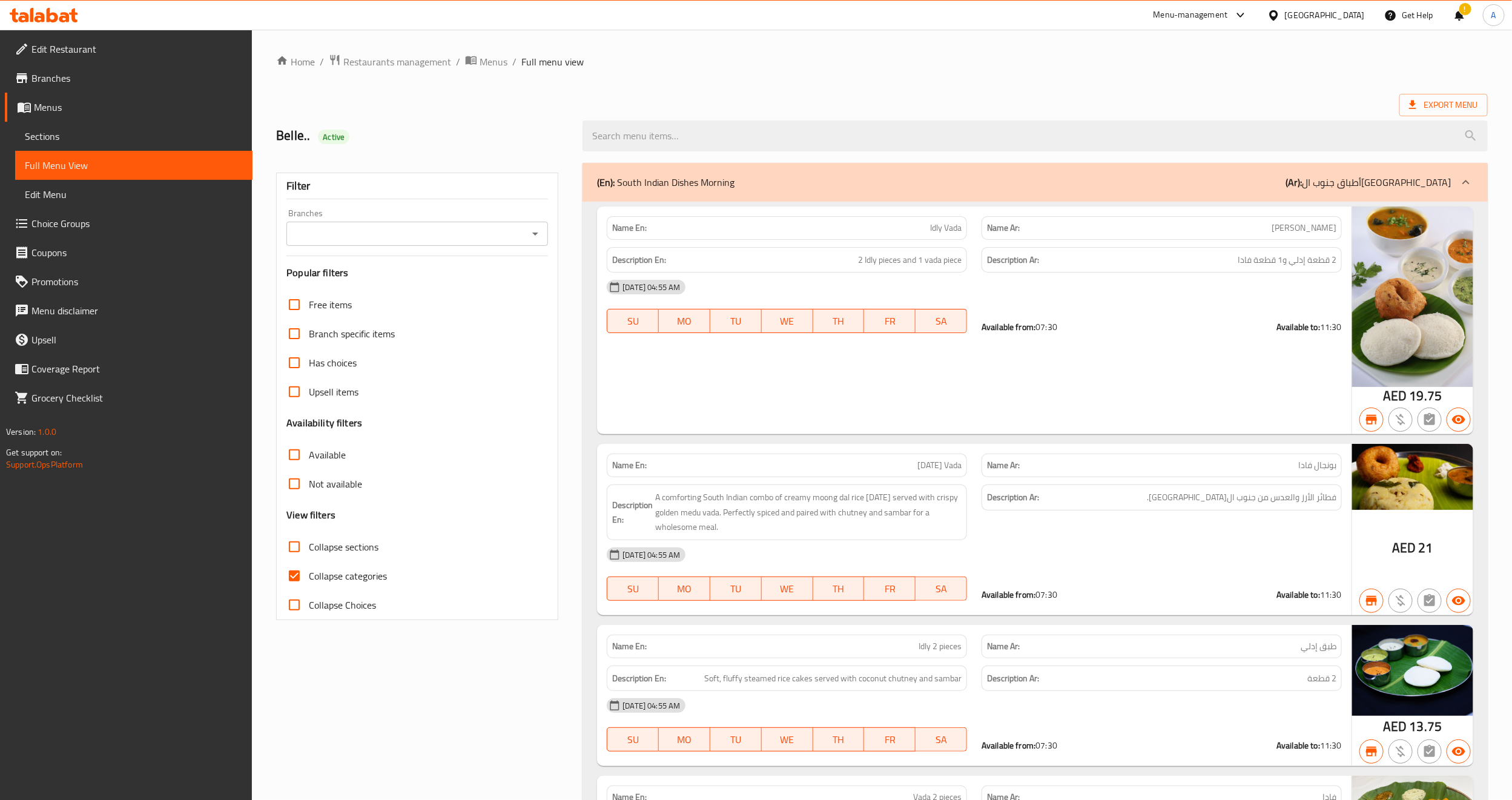
click at [541, 238] on icon "Open" at bounding box center [535, 233] width 15 height 15
click at [481, 292] on li "Vasanta Bhavan, [GEOGRAPHIC_DATA]" at bounding box center [417, 287] width 261 height 22
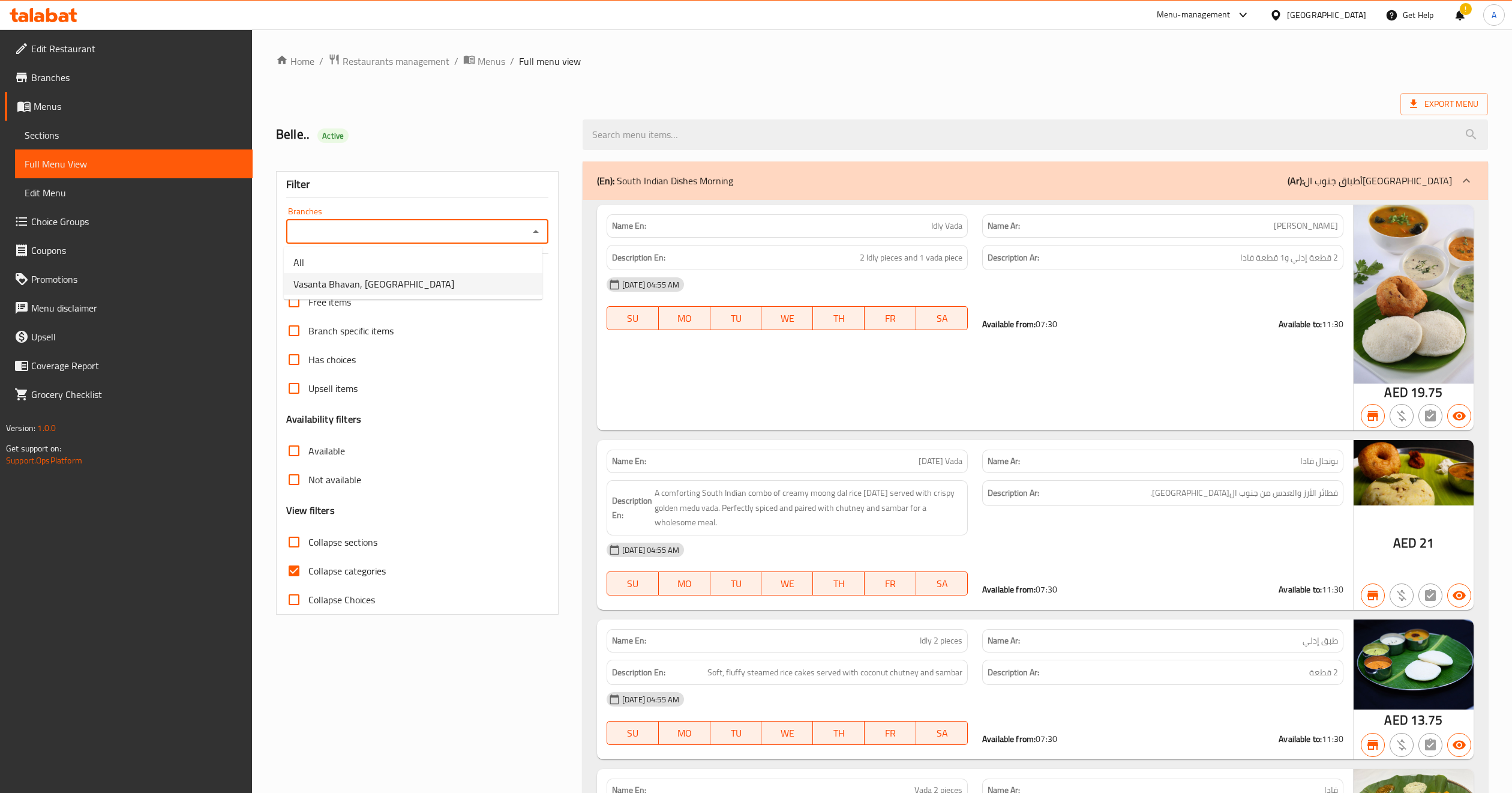
type input "Vasanta Bhavan, [GEOGRAPHIC_DATA]"
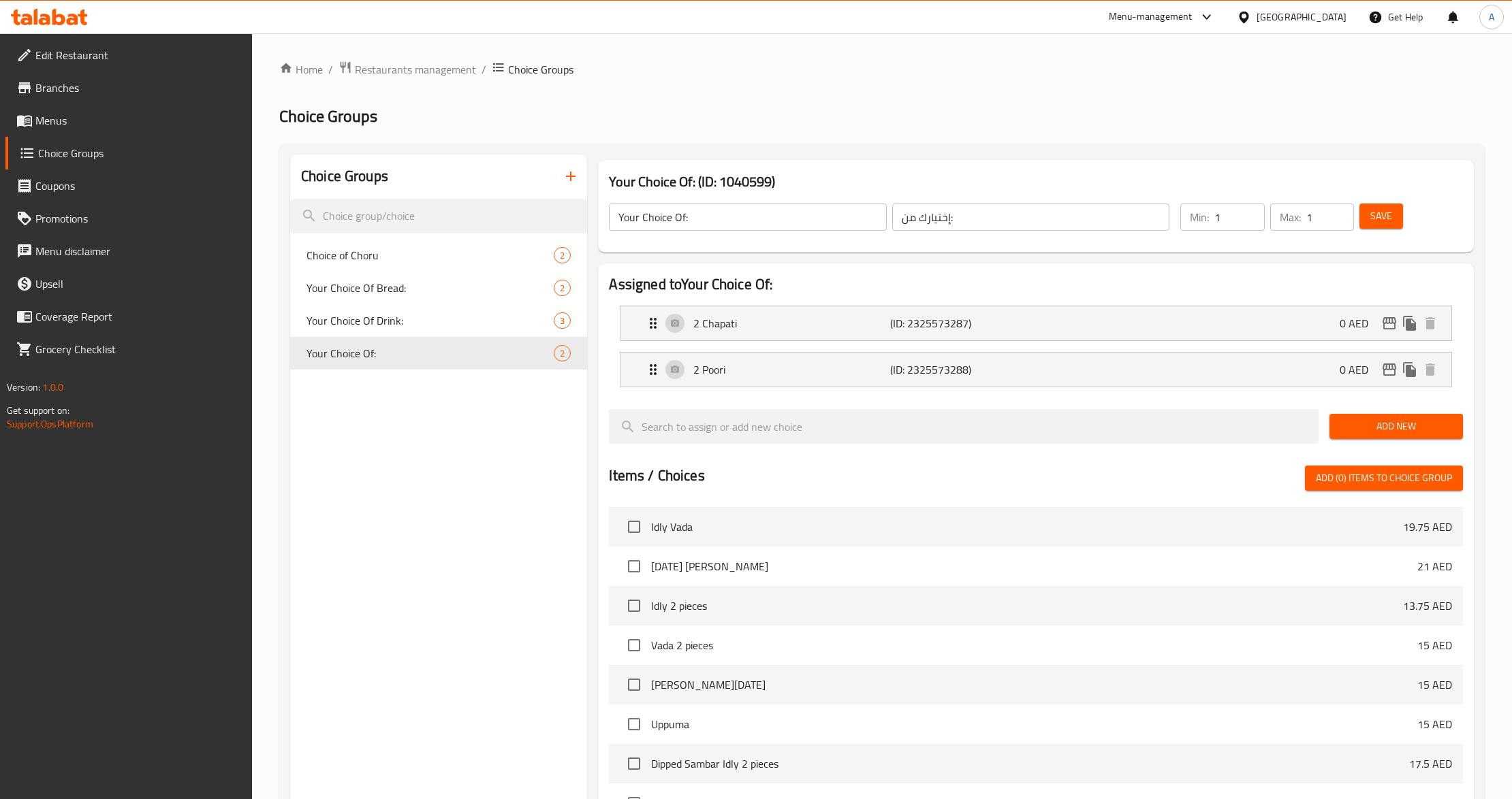
click at [482, 485] on div "Choice Groups Choice of Choru 2 Your Choice Of Bread: 2 Your Choice Of Drink: 3…" at bounding box center [438, 624] width 297 height 938
click at [374, 518] on div "Choice Groups Choice of Choru 2 Your Choice Of Bread: 2 Your Choice Of Drink: 3…" at bounding box center [438, 624] width 297 height 938
click at [572, 177] on icon "button" at bounding box center [570, 176] width 9 height 9
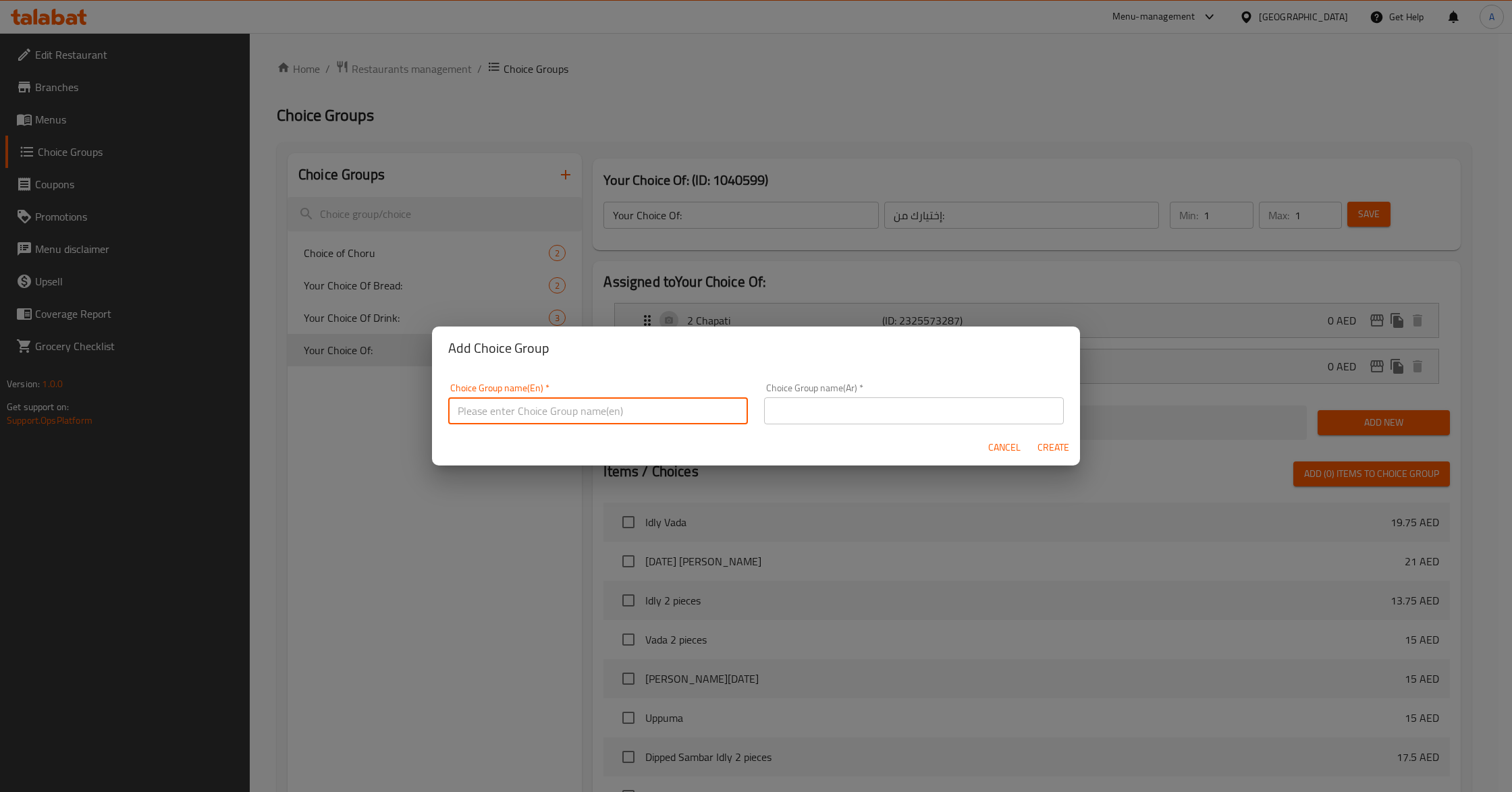
click at [641, 411] on input "text" at bounding box center [598, 411] width 300 height 27
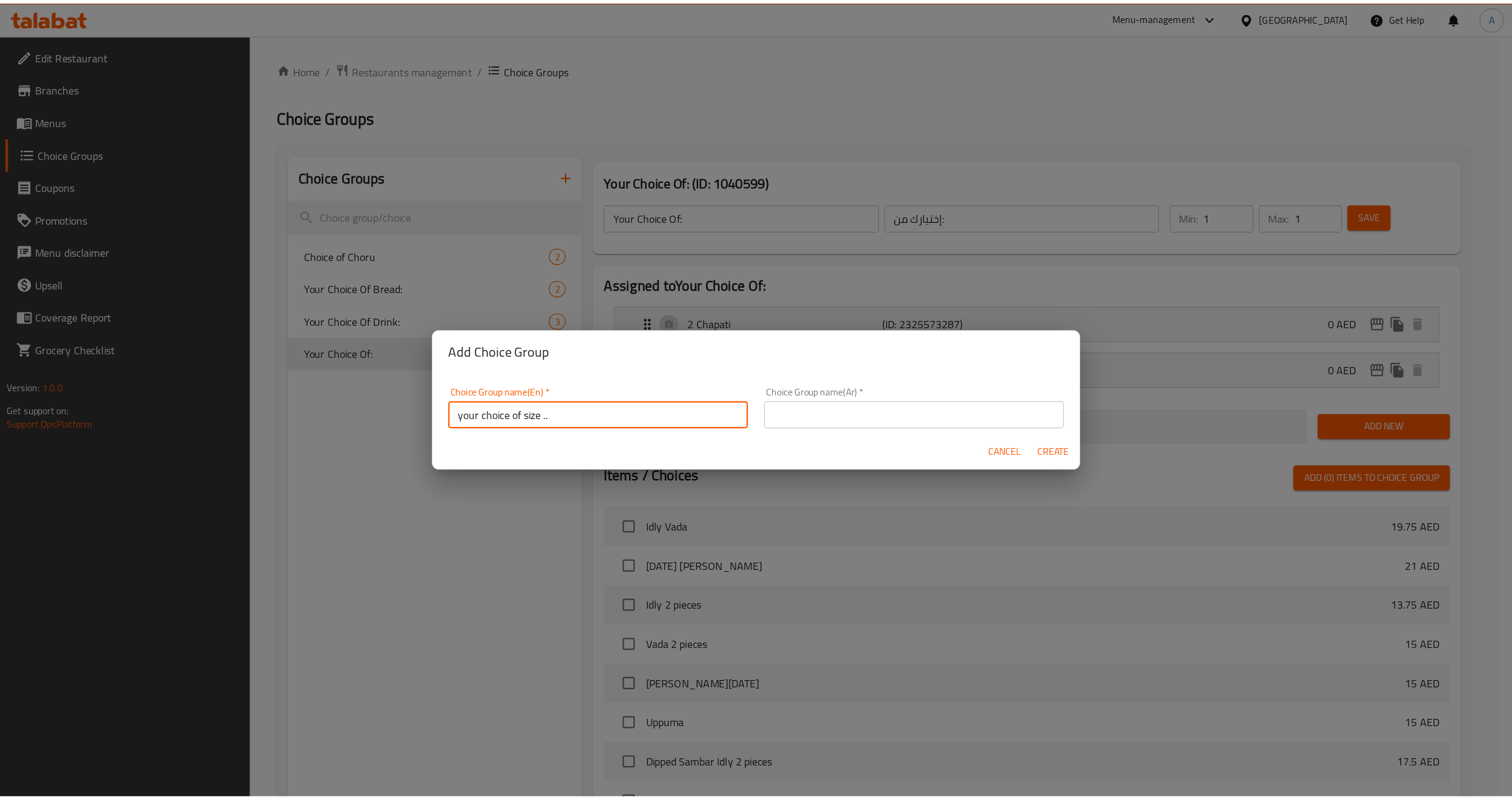
scroll to position [3, 0]
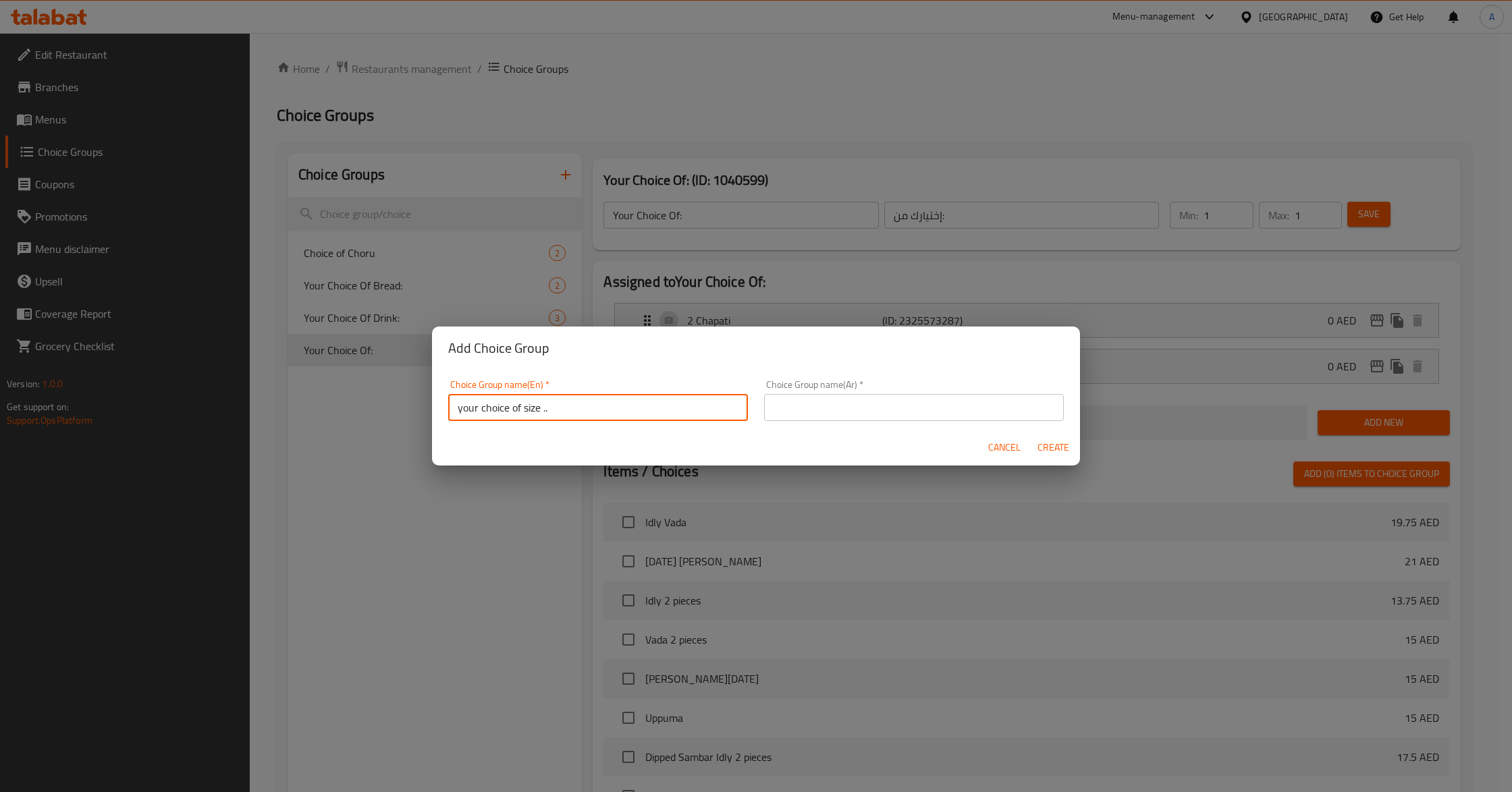
drag, startPoint x: 521, startPoint y: 416, endPoint x: 541, endPoint y: 414, distance: 20.1
click at [541, 414] on input "your choice of size .." at bounding box center [598, 408] width 300 height 27
type input "your choice of :"
click at [839, 412] on input "text" at bounding box center [914, 408] width 300 height 27
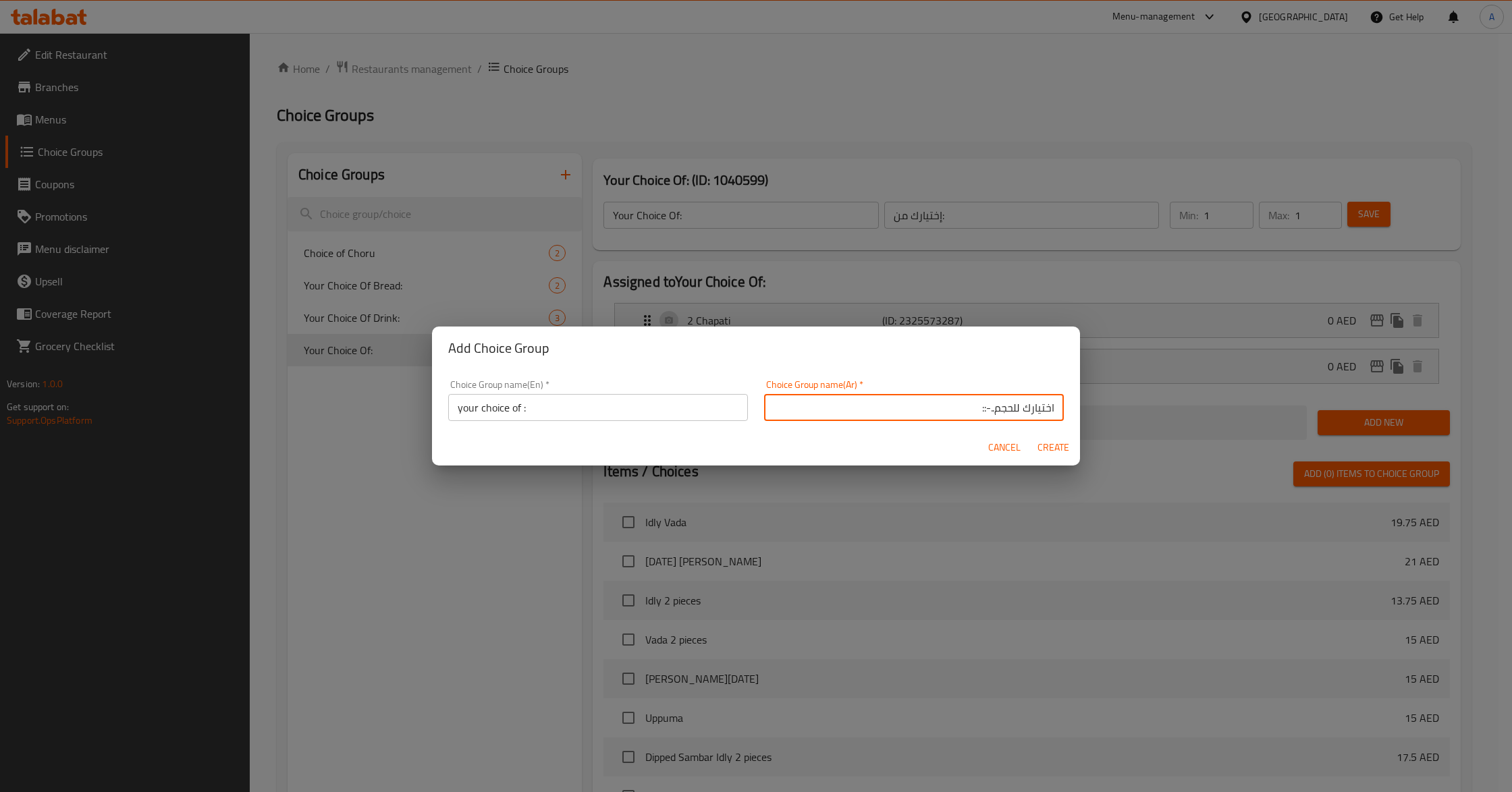
drag, startPoint x: 1007, startPoint y: 406, endPoint x: 924, endPoint y: 406, distance: 83.0
click at [924, 406] on input "اختيارك للحجم..-::" at bounding box center [914, 408] width 300 height 27
type input "اختيارك من:"
click at [756, 440] on div "Cancel Create" at bounding box center [755, 447] width 648 height 36
click at [1061, 451] on span "Create" at bounding box center [1053, 448] width 33 height 17
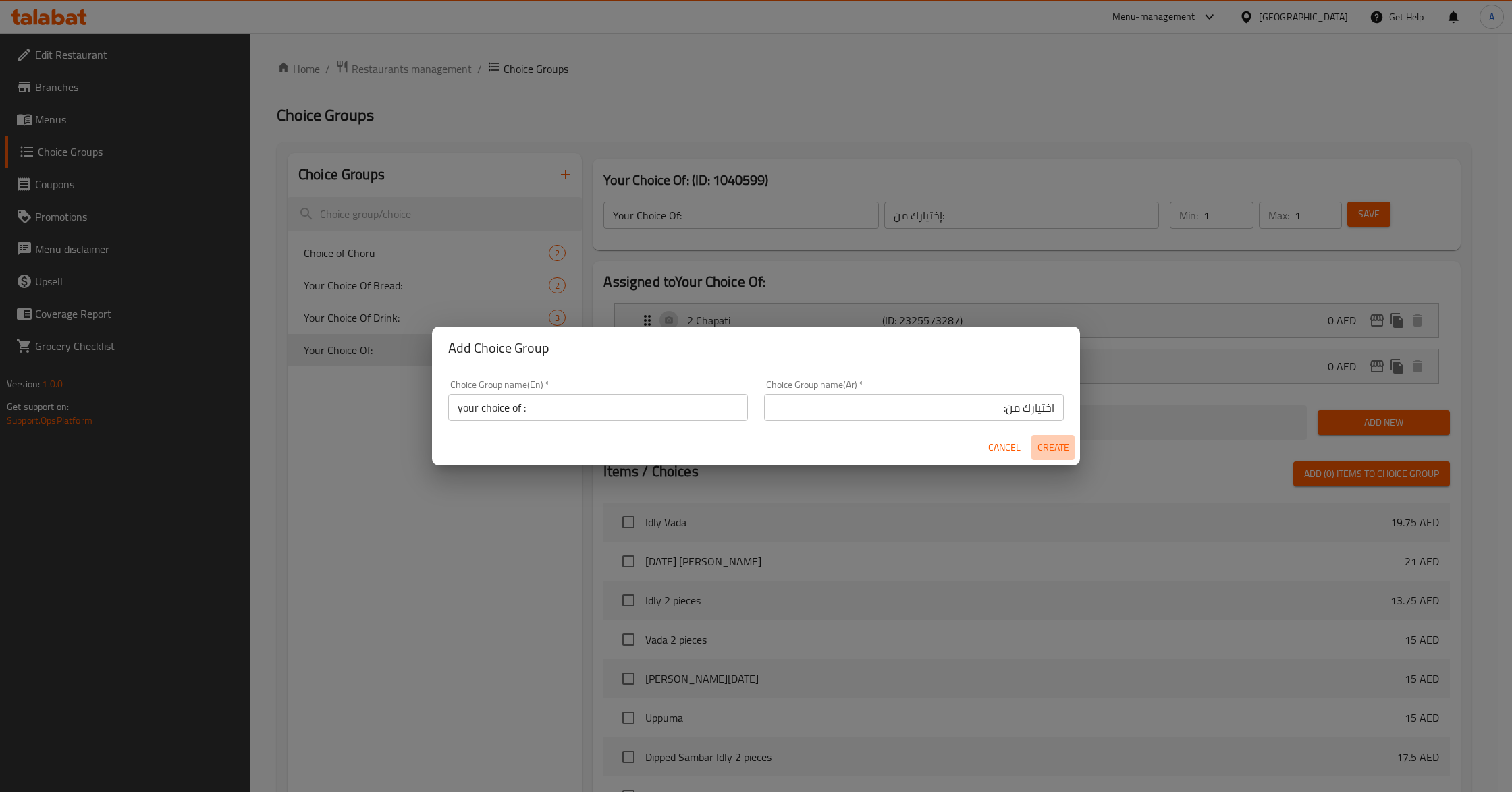
type input "your choice of :"
type input "اختيارك من:"
type input "0"
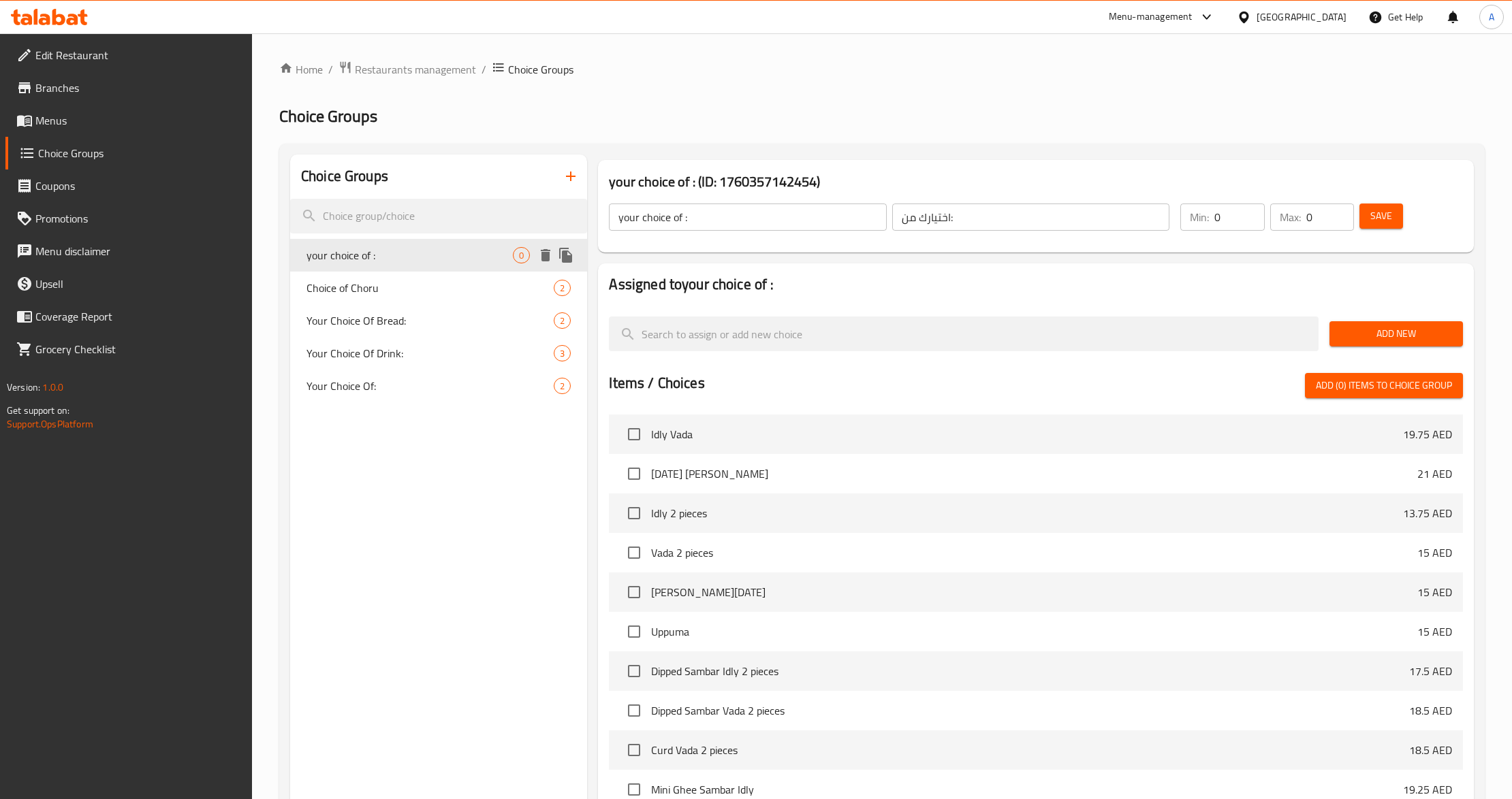
click at [453, 262] on span "your choice of :" at bounding box center [409, 255] width 206 height 16
type input "1"
click at [1243, 211] on input "1" at bounding box center [1239, 217] width 51 height 27
type input "1"
click at [1340, 214] on input "1" at bounding box center [1330, 217] width 48 height 27
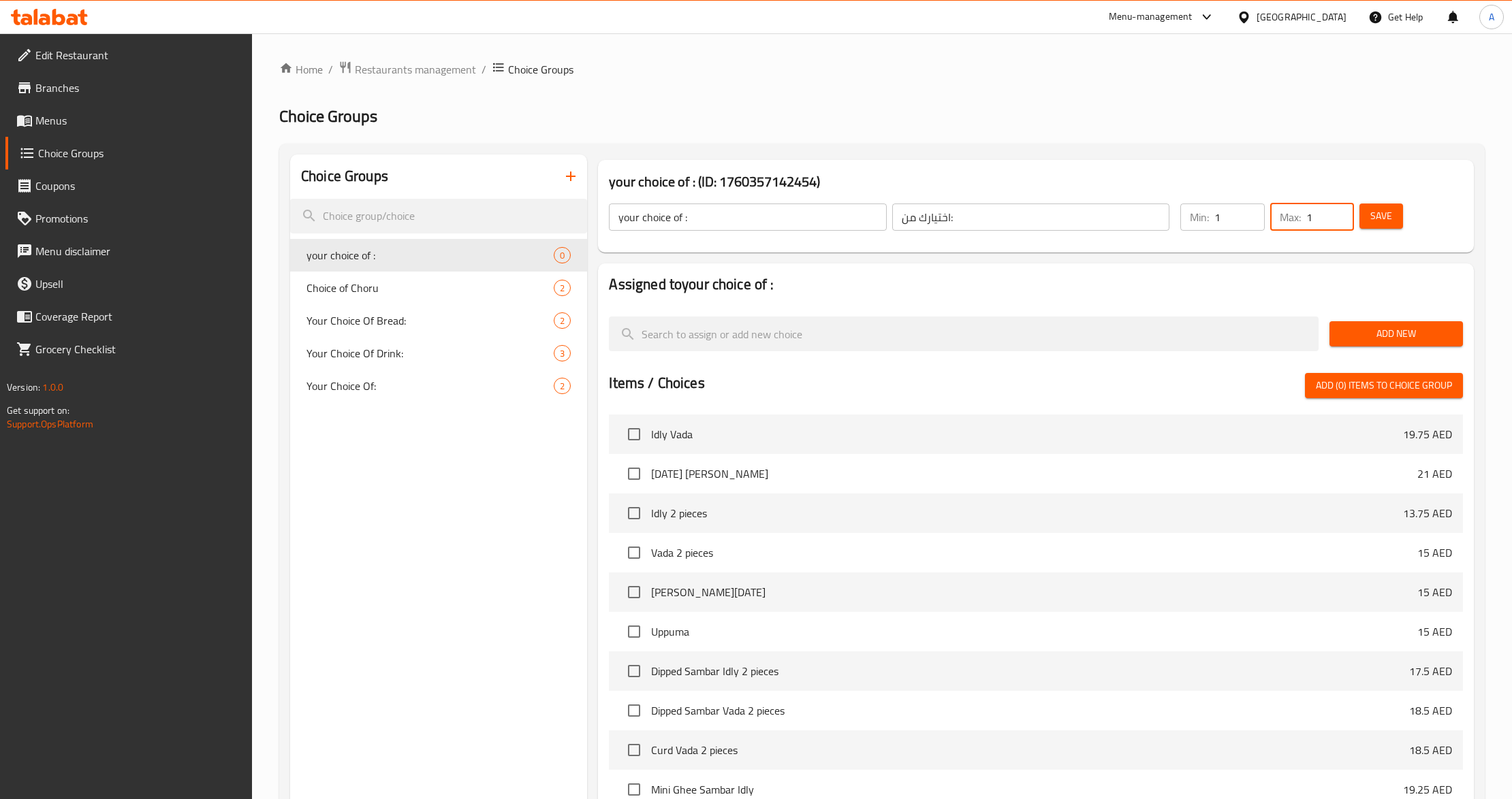
click at [1394, 215] on button "Save" at bounding box center [1381, 216] width 43 height 25
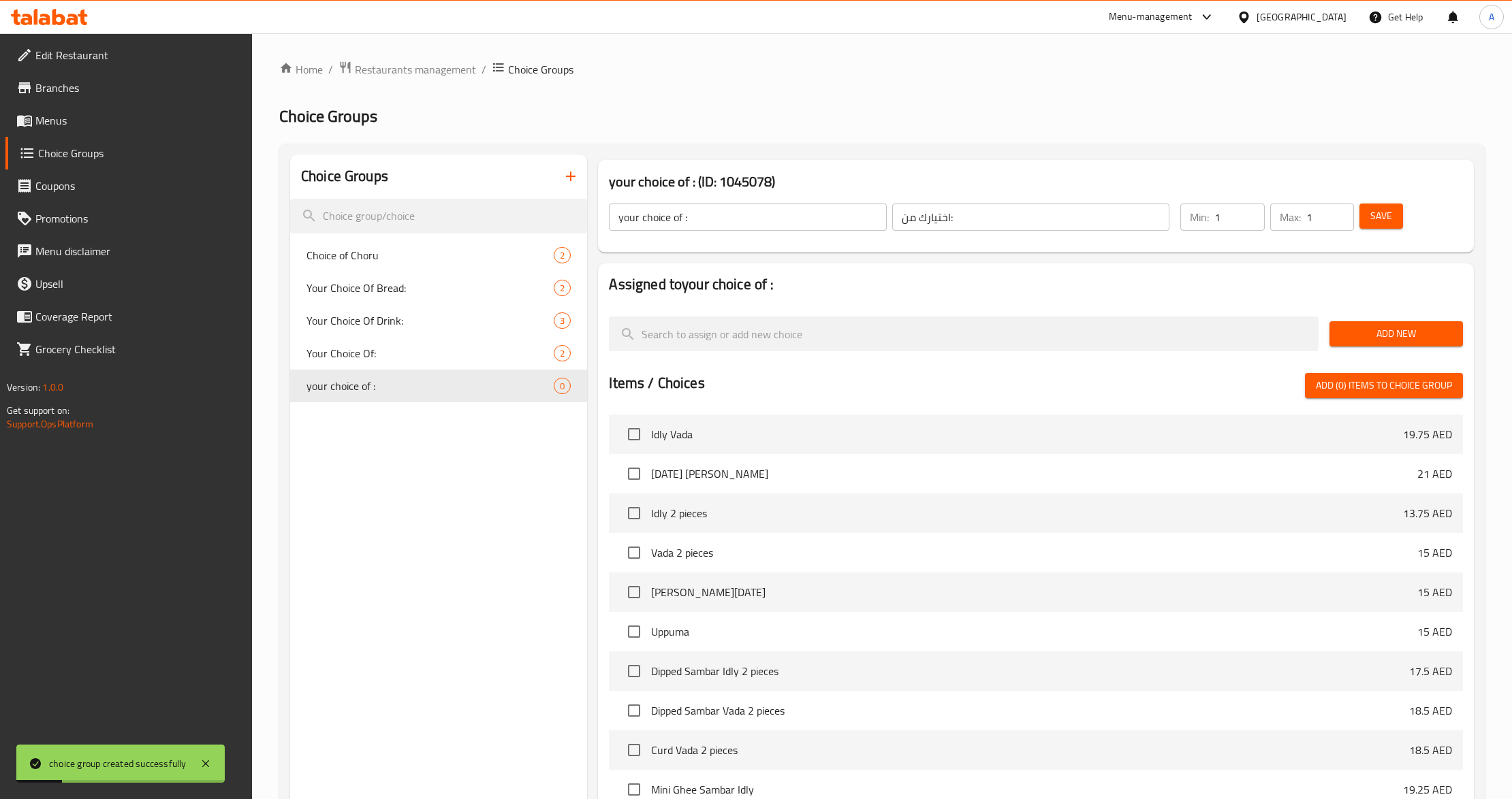
click at [369, 552] on div "Choice Groups Choice of Choru 2 Your Choice Of Bread: 2 Your Choice Of Drink: 3…" at bounding box center [438, 577] width 297 height 845
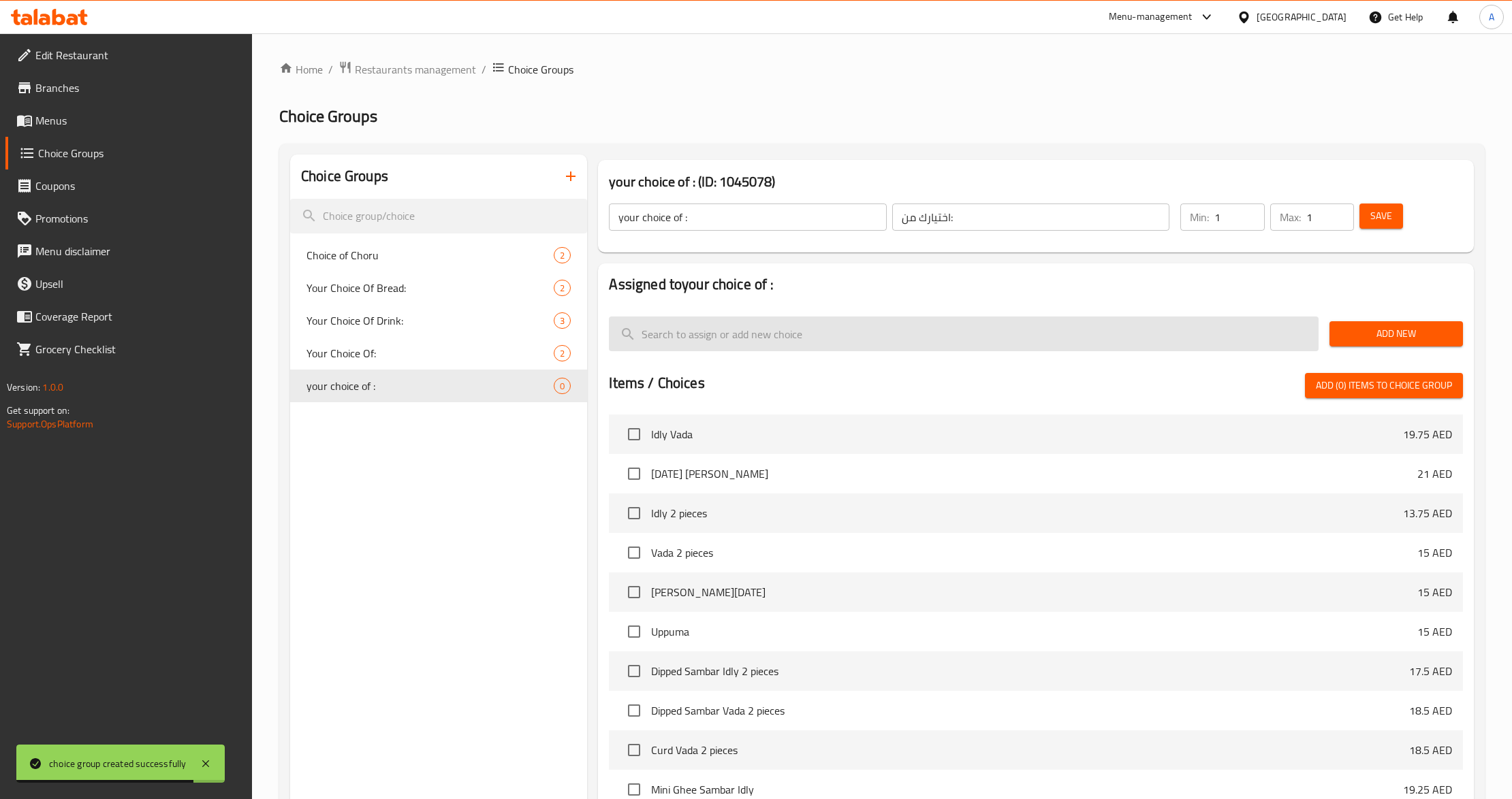
click at [703, 329] on input "search" at bounding box center [963, 334] width 709 height 35
paste input "Roti"
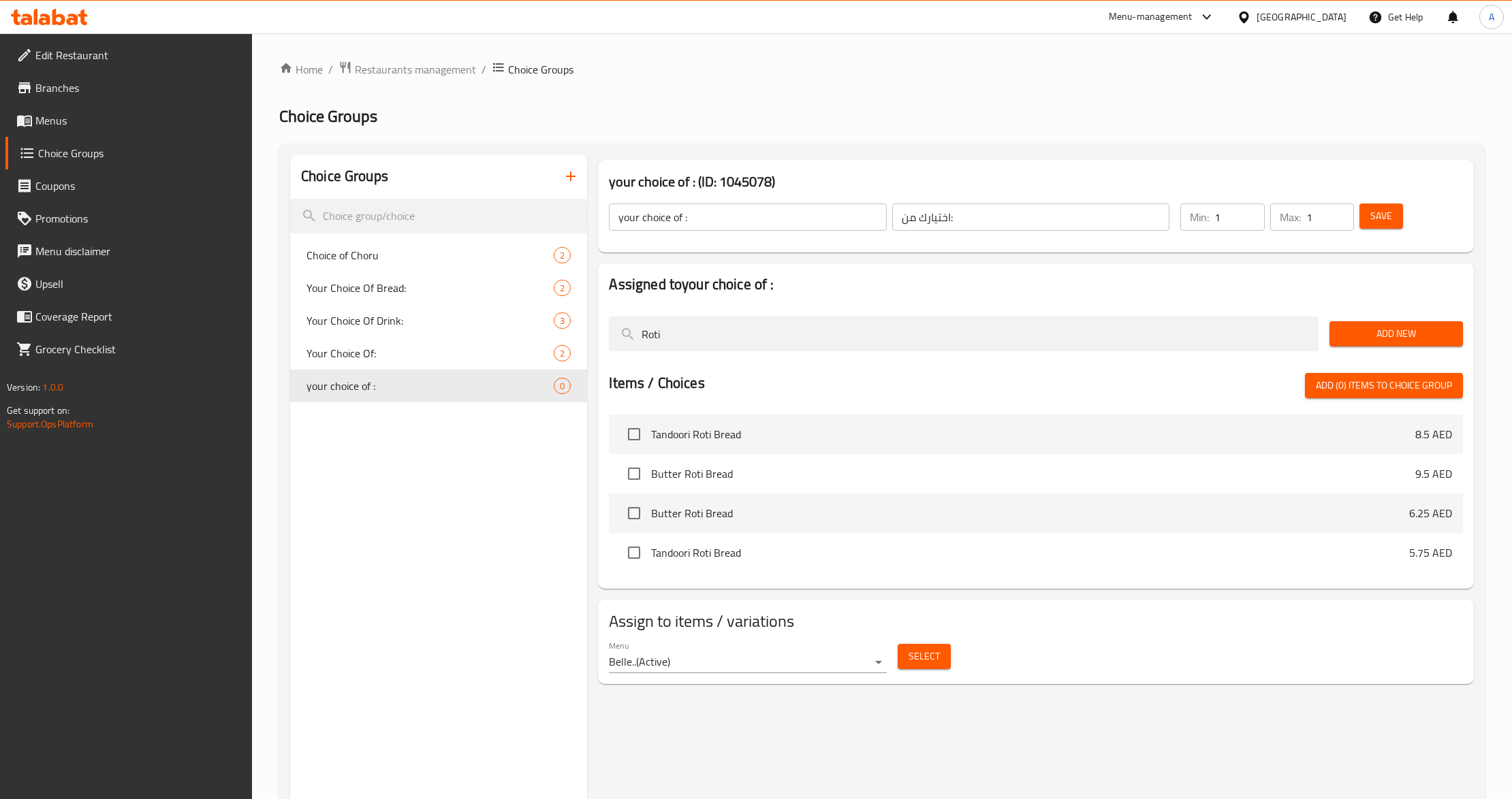
type input "Roti"
click at [1388, 341] on span "Add New" at bounding box center [1396, 334] width 112 height 17
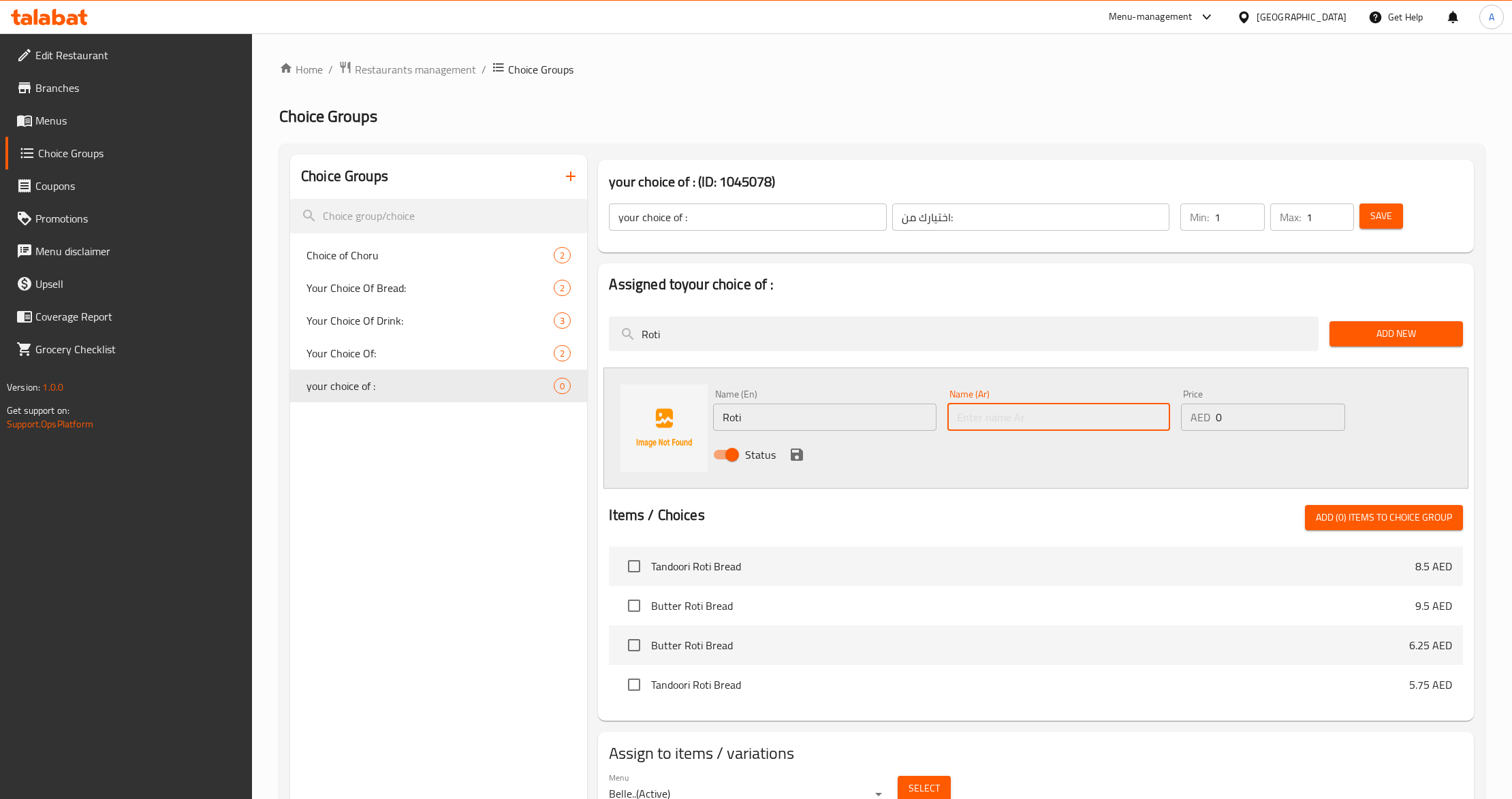
click at [1076, 412] on input "text" at bounding box center [1059, 417] width 222 height 27
type input "روتي"
click at [791, 462] on icon "save" at bounding box center [796, 455] width 16 height 16
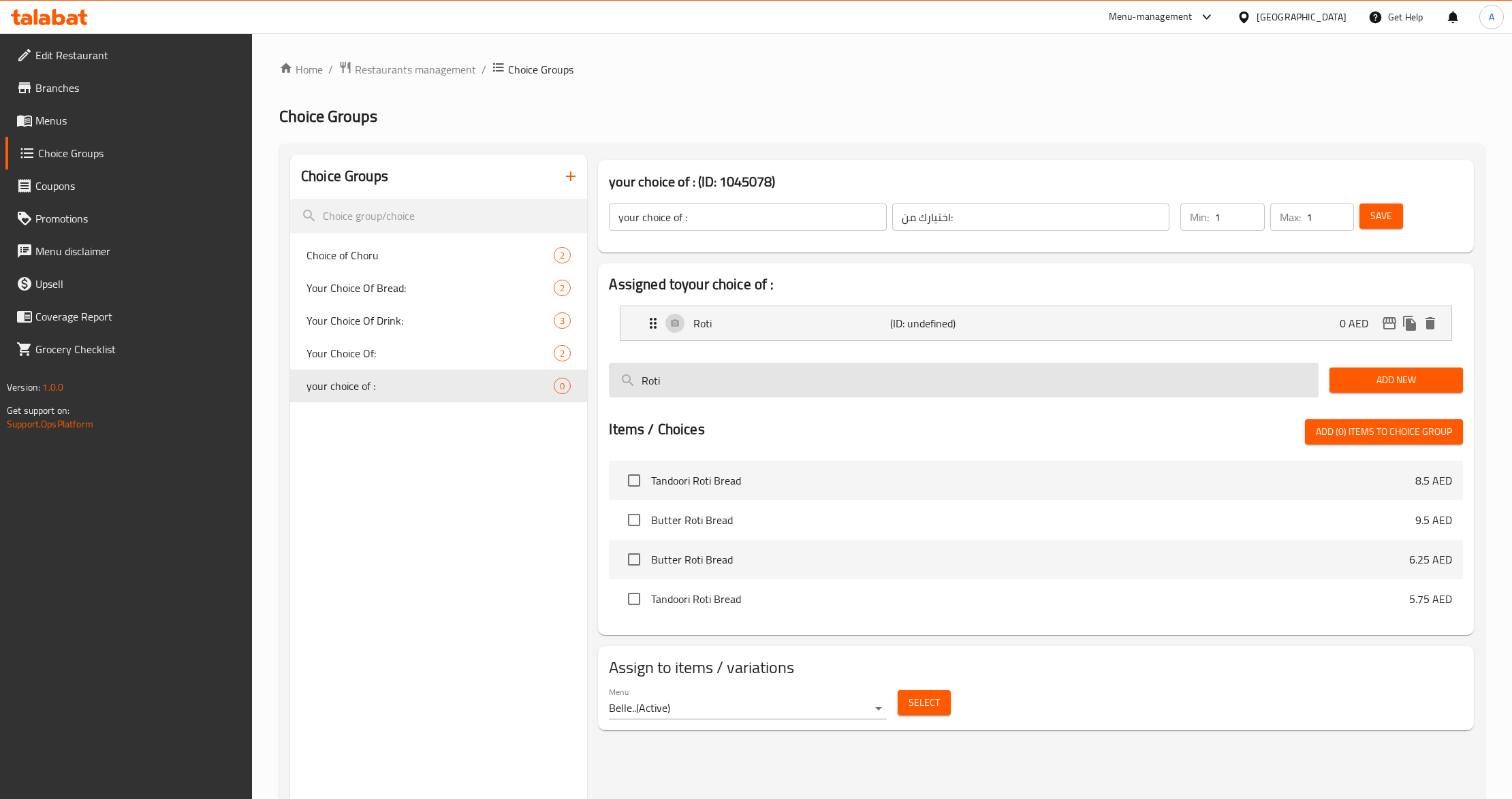
drag, startPoint x: 1332, startPoint y: 382, endPoint x: 1297, endPoint y: 382, distance: 35.0
click at [1332, 382] on button "Add New" at bounding box center [1396, 380] width 133 height 25
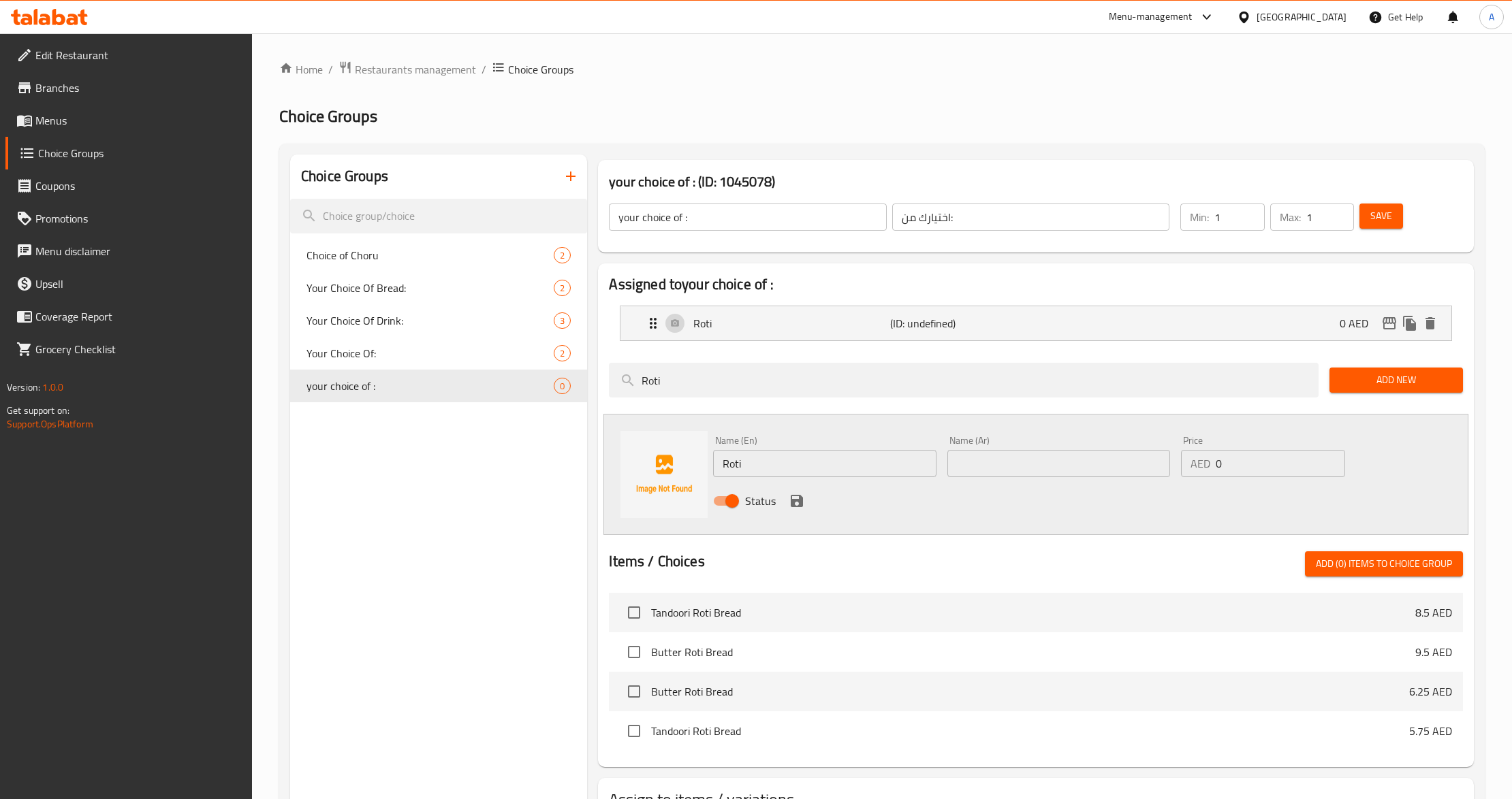
click at [753, 450] on input "Roti" at bounding box center [824, 463] width 222 height 27
paste input "Naan"
click at [753, 450] on input "RotiNaan" at bounding box center [824, 463] width 222 height 27
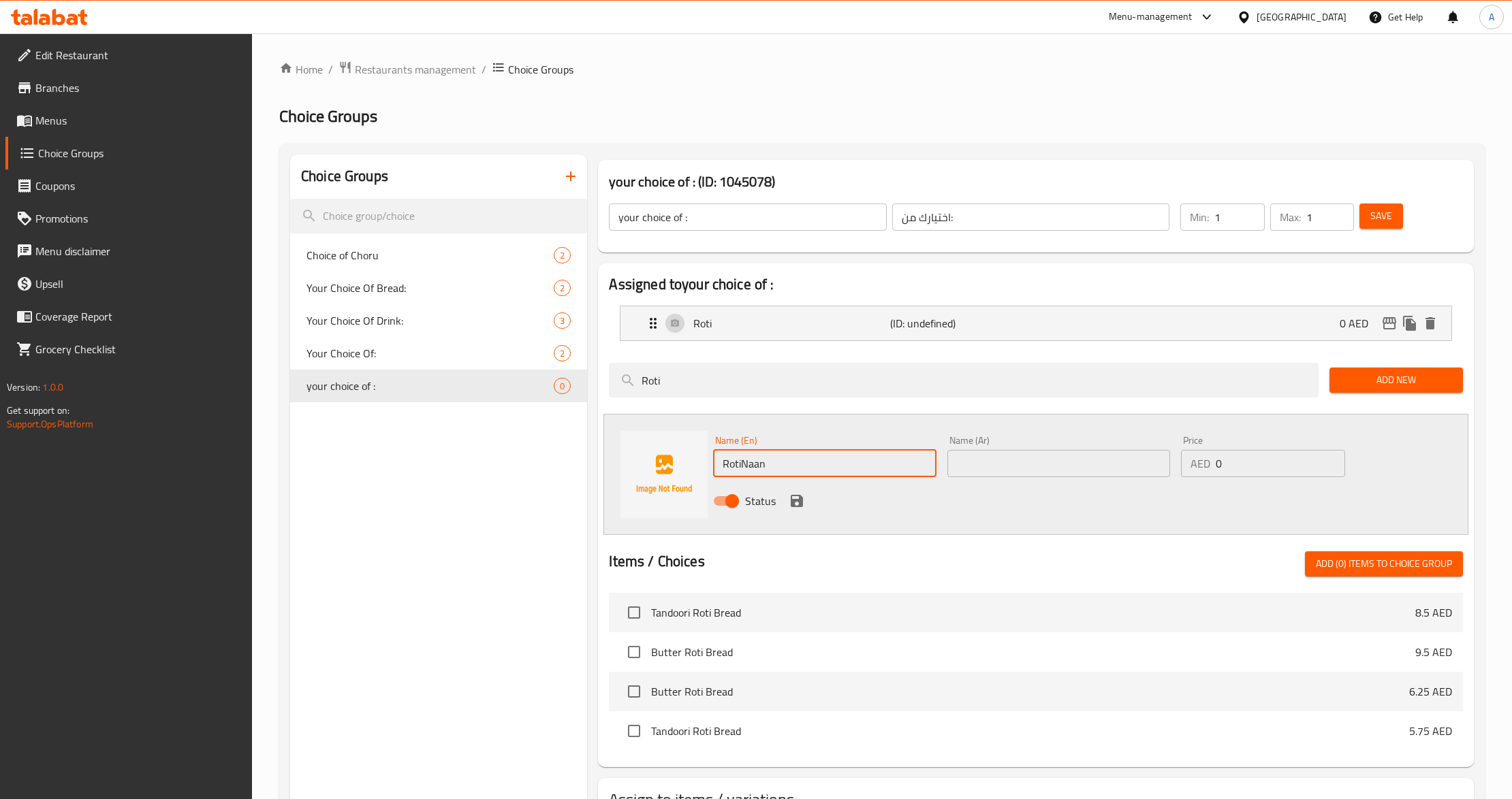
click at [753, 450] on input "RotiNaan" at bounding box center [824, 463] width 222 height 27
paste input "text"
type input "Naan"
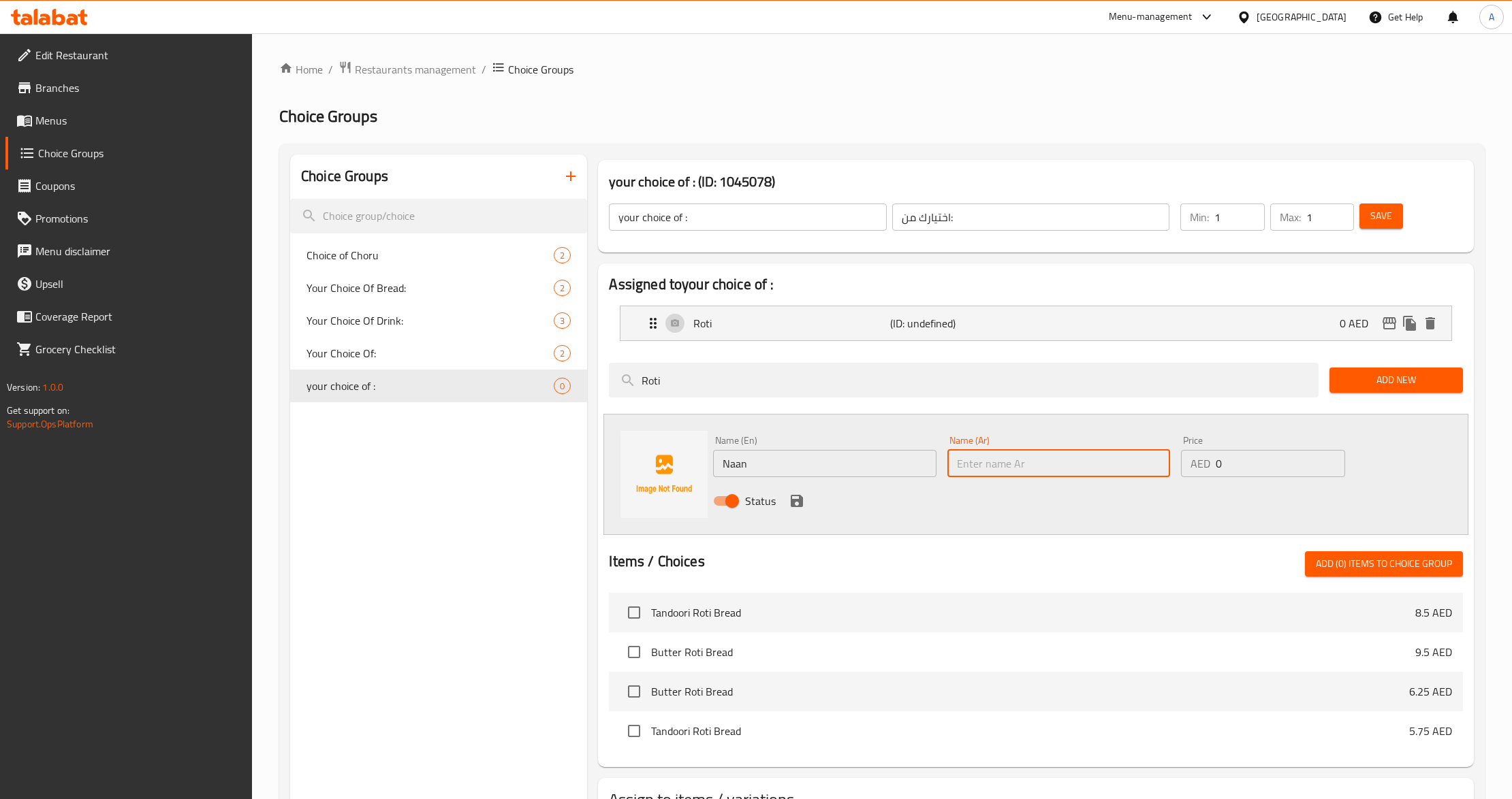
click at [1017, 462] on input "text" at bounding box center [1059, 463] width 222 height 27
type input "نان"
click at [796, 501] on icon "save" at bounding box center [796, 500] width 12 height 12
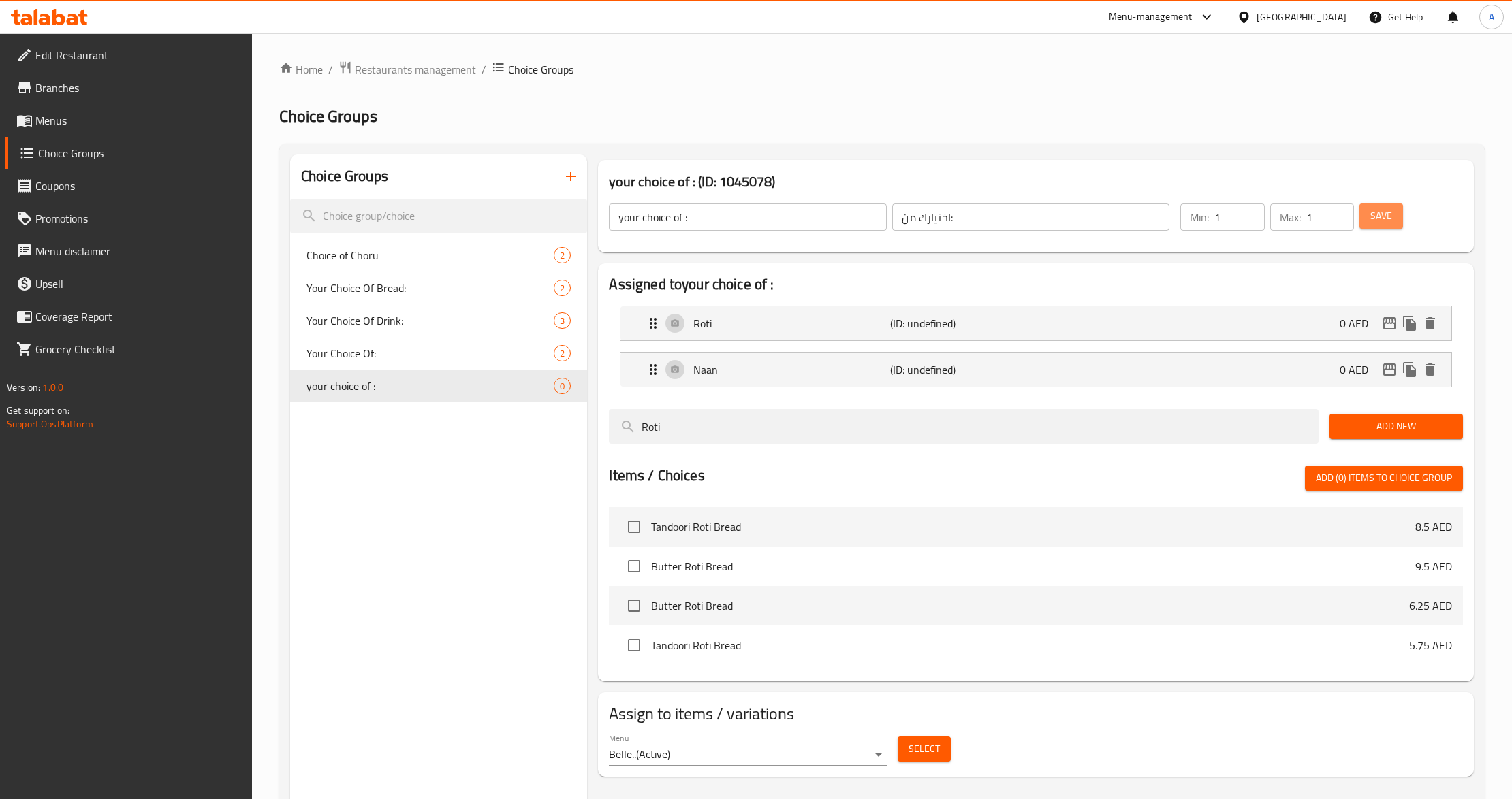
click at [1384, 213] on span "Save" at bounding box center [1381, 216] width 22 height 17
click at [526, 669] on div "Choice Groups Choice of Choru 2 Your Choice Of Bread: 2 Your Choice Of Drink: 3…" at bounding box center [438, 554] width 297 height 799
click at [935, 750] on span "Select" at bounding box center [924, 749] width 31 height 17
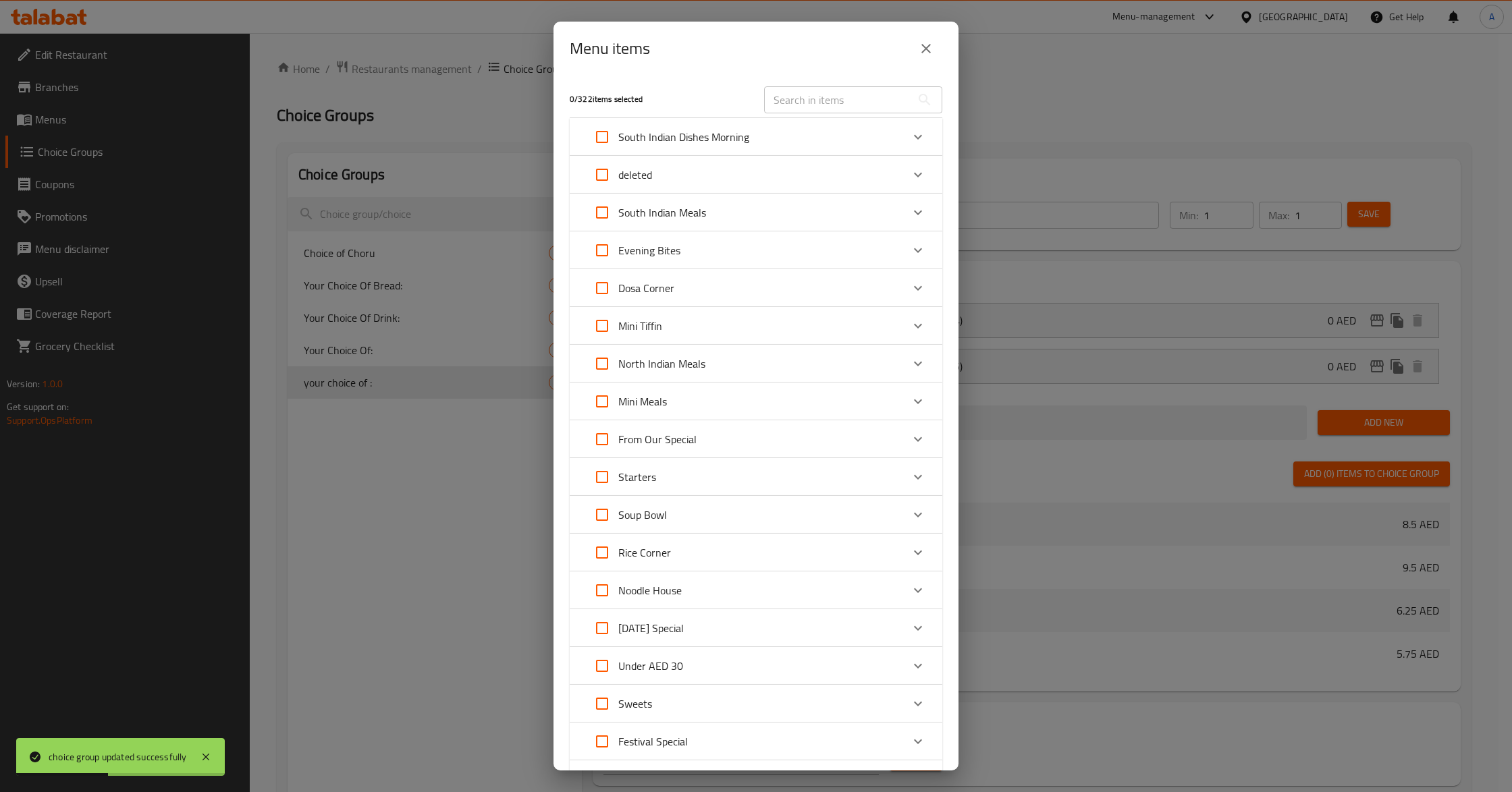
click at [818, 100] on input "text" at bounding box center [837, 100] width 147 height 27
paste input "North Indian Meal"
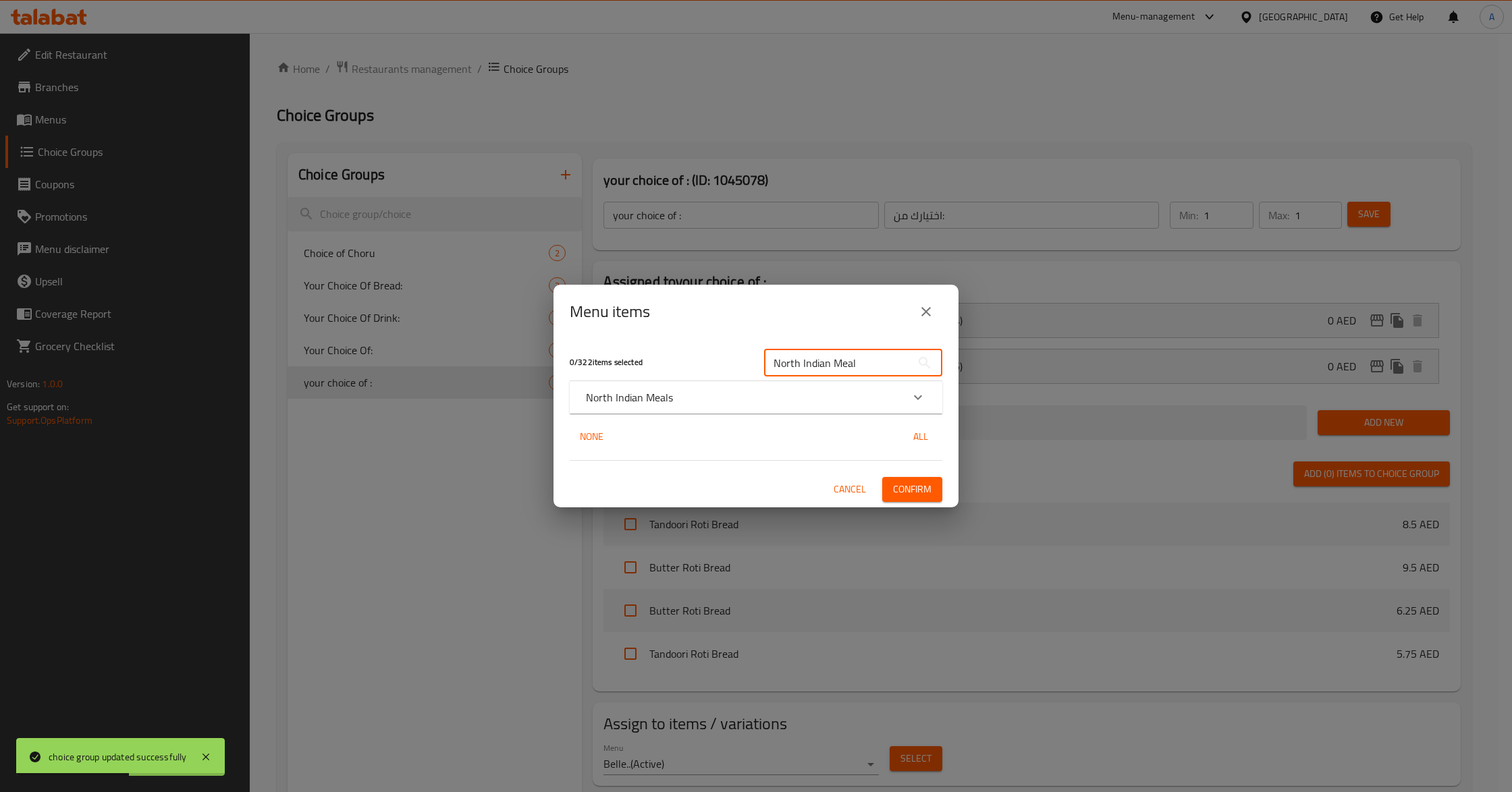
type input "North Indian Meal"
click at [659, 403] on p "North Indian Meals" at bounding box center [629, 397] width 87 height 16
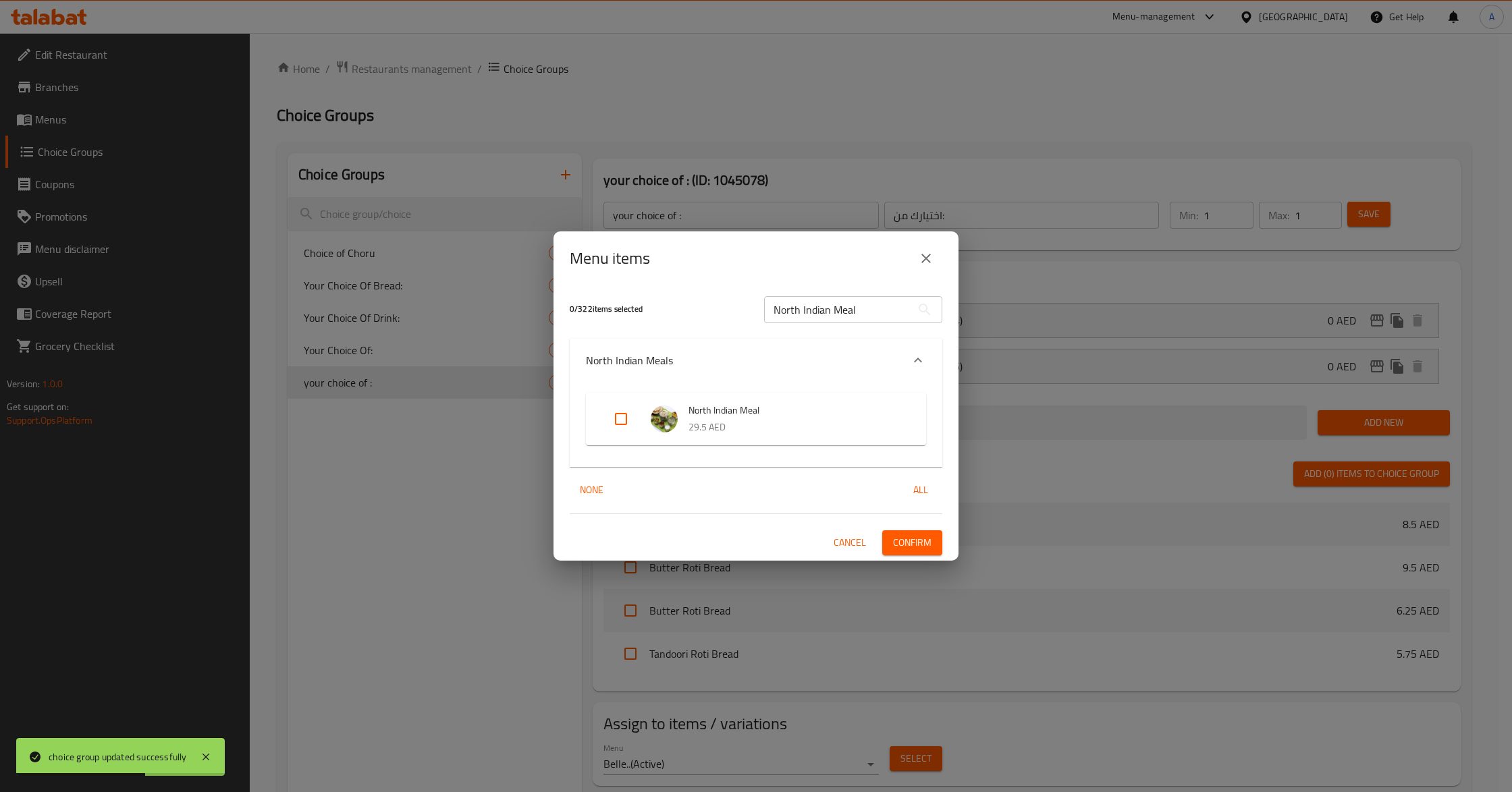
click at [627, 419] on input "Expand" at bounding box center [621, 419] width 33 height 32
checkbox input "true"
click at [897, 543] on span "Confirm" at bounding box center [912, 543] width 38 height 17
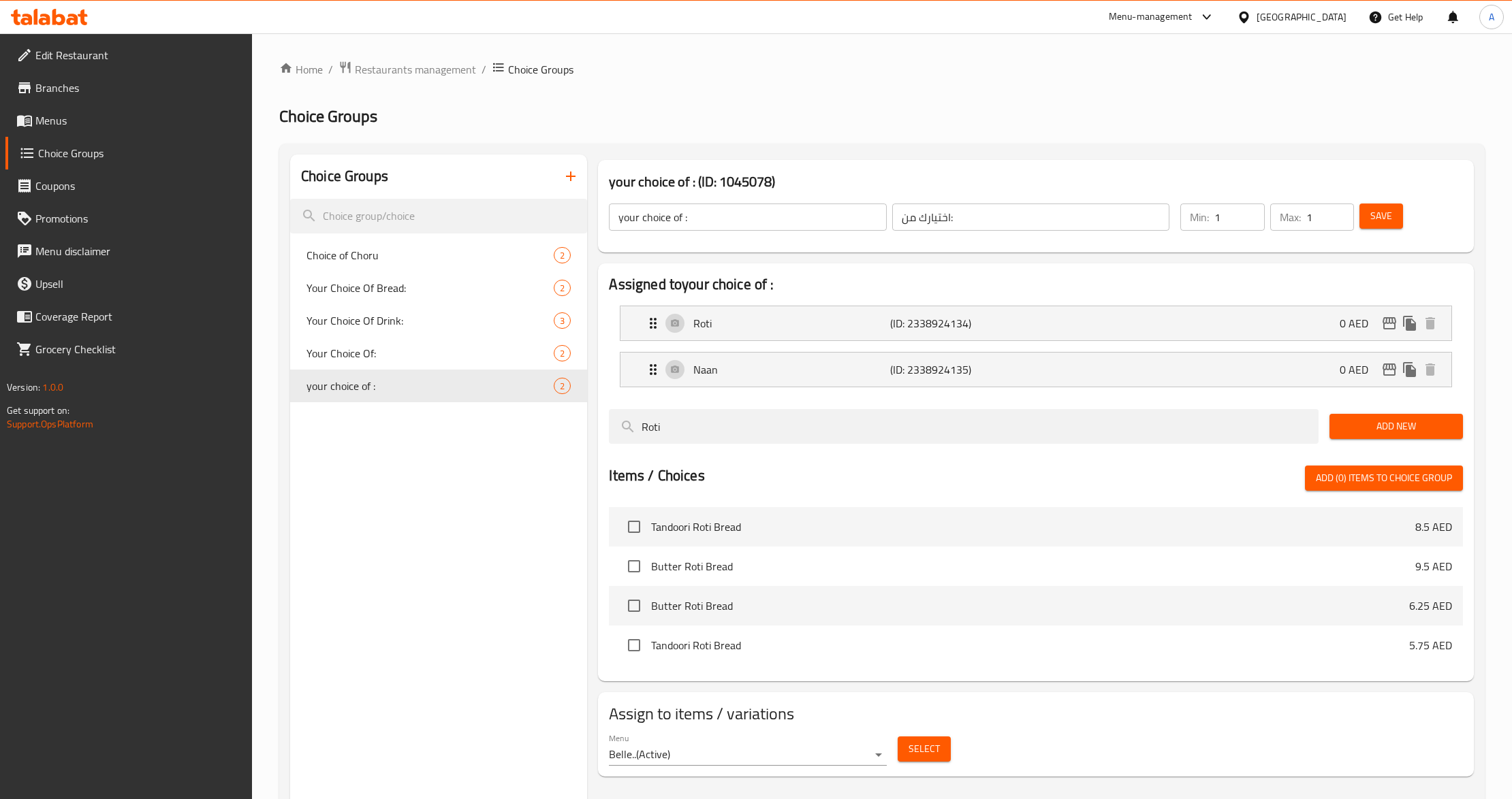
click at [1337, 278] on h2 "Assigned to your choice of :" at bounding box center [1035, 284] width 853 height 21
click at [908, 745] on span "Select" at bounding box center [924, 749] width 31 height 17
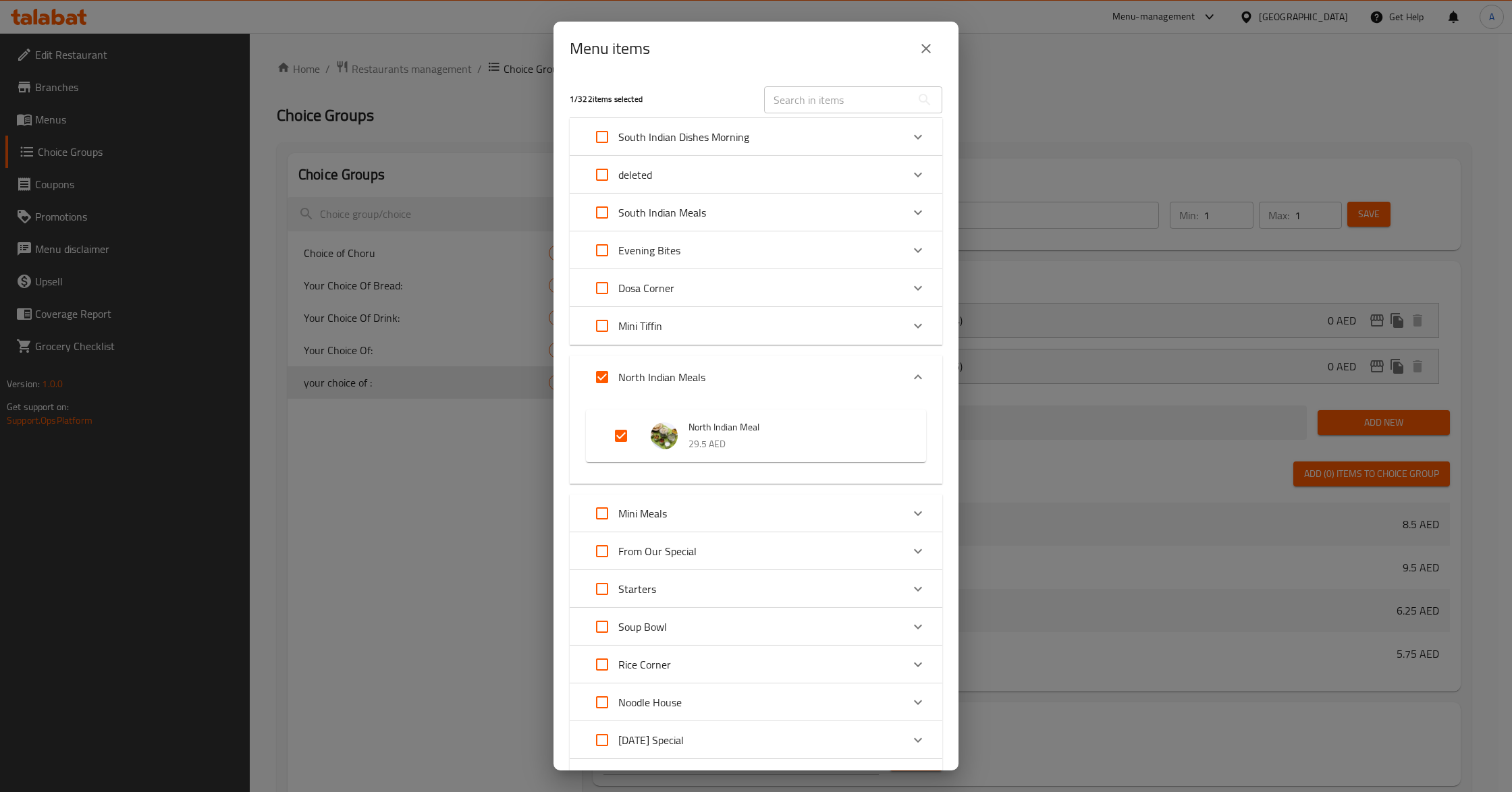
click at [837, 100] on input "text" at bounding box center [837, 100] width 147 height 27
paste input "29.5"
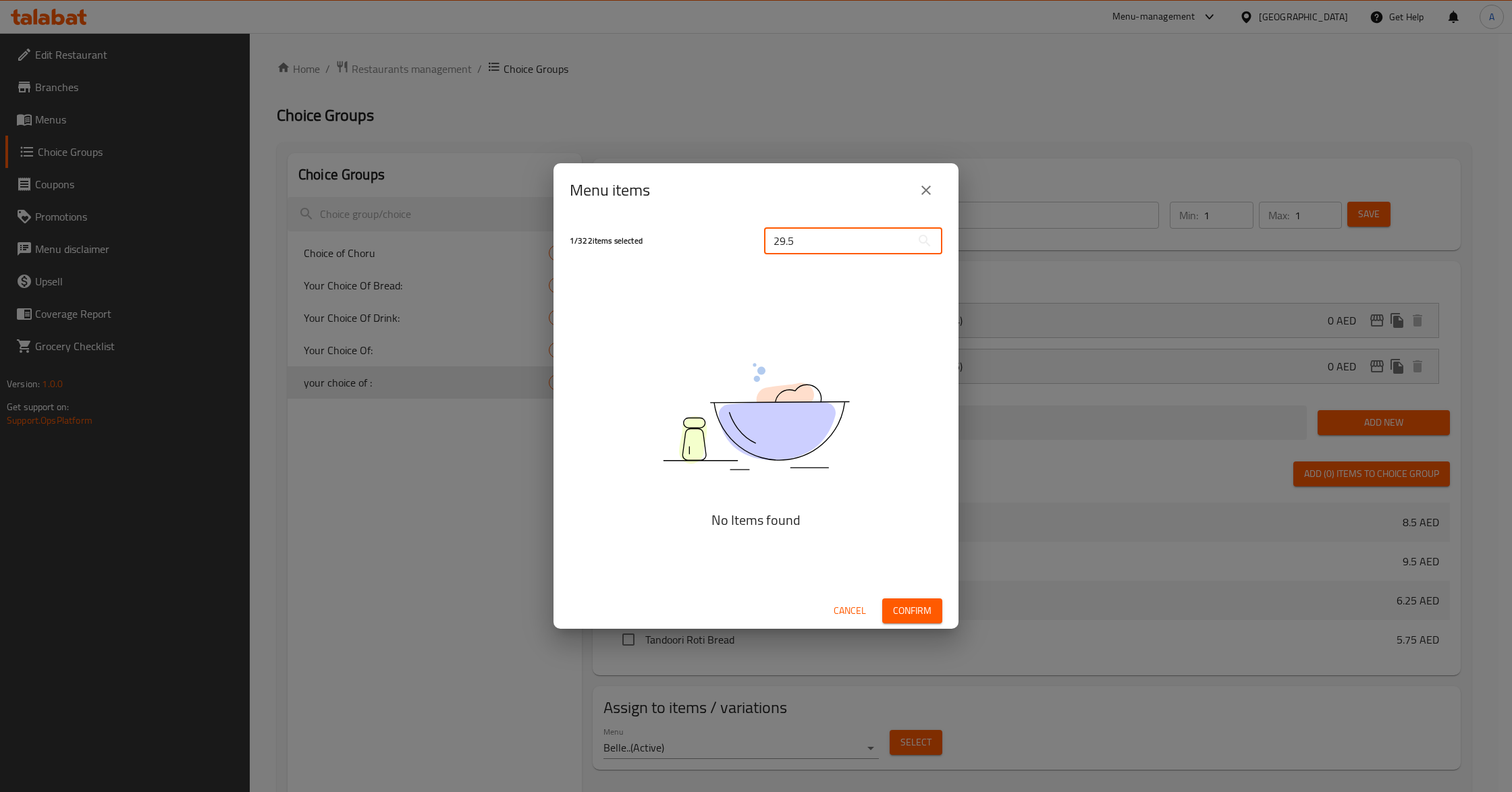
type input "29.5"
click at [843, 615] on span "Cancel" at bounding box center [850, 611] width 33 height 17
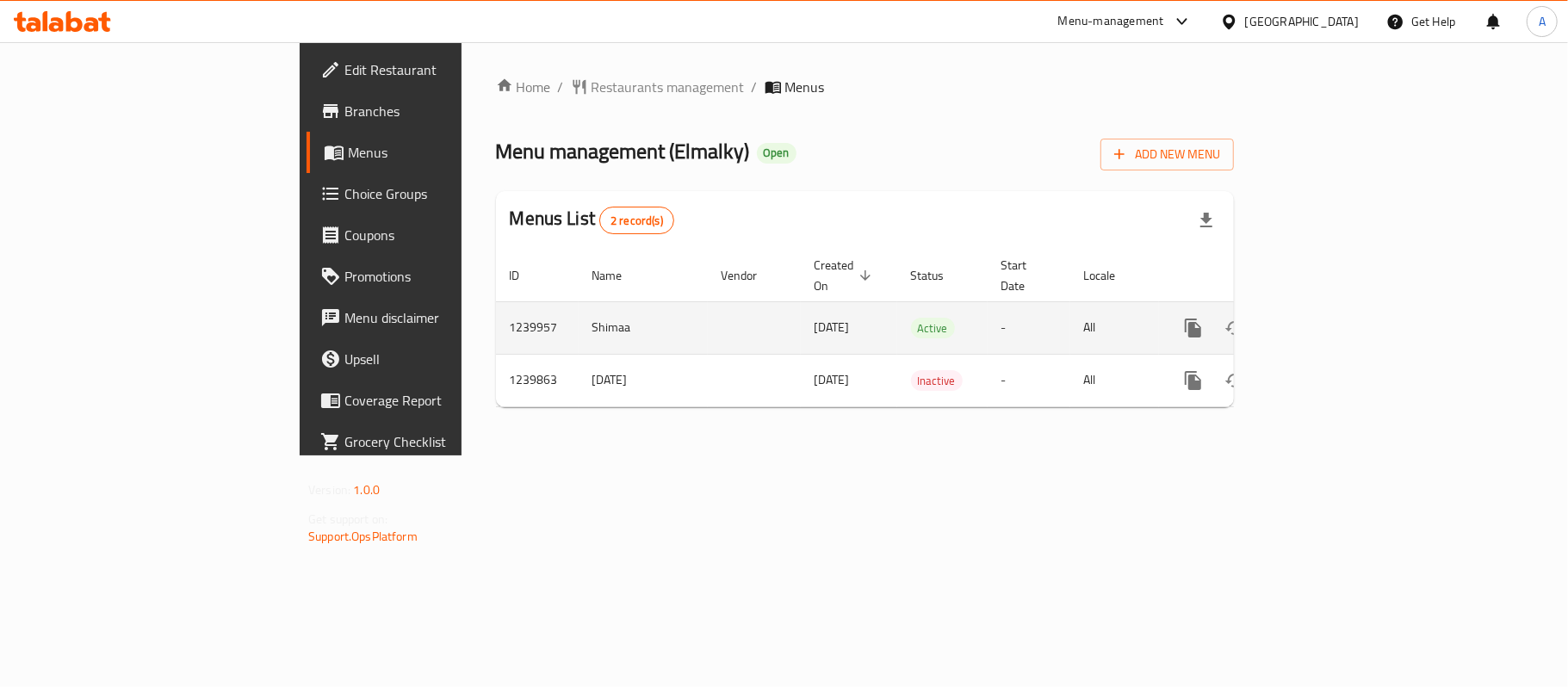
click at [1328, 317] on icon "enhanced table" at bounding box center [1317, 327] width 21 height 21
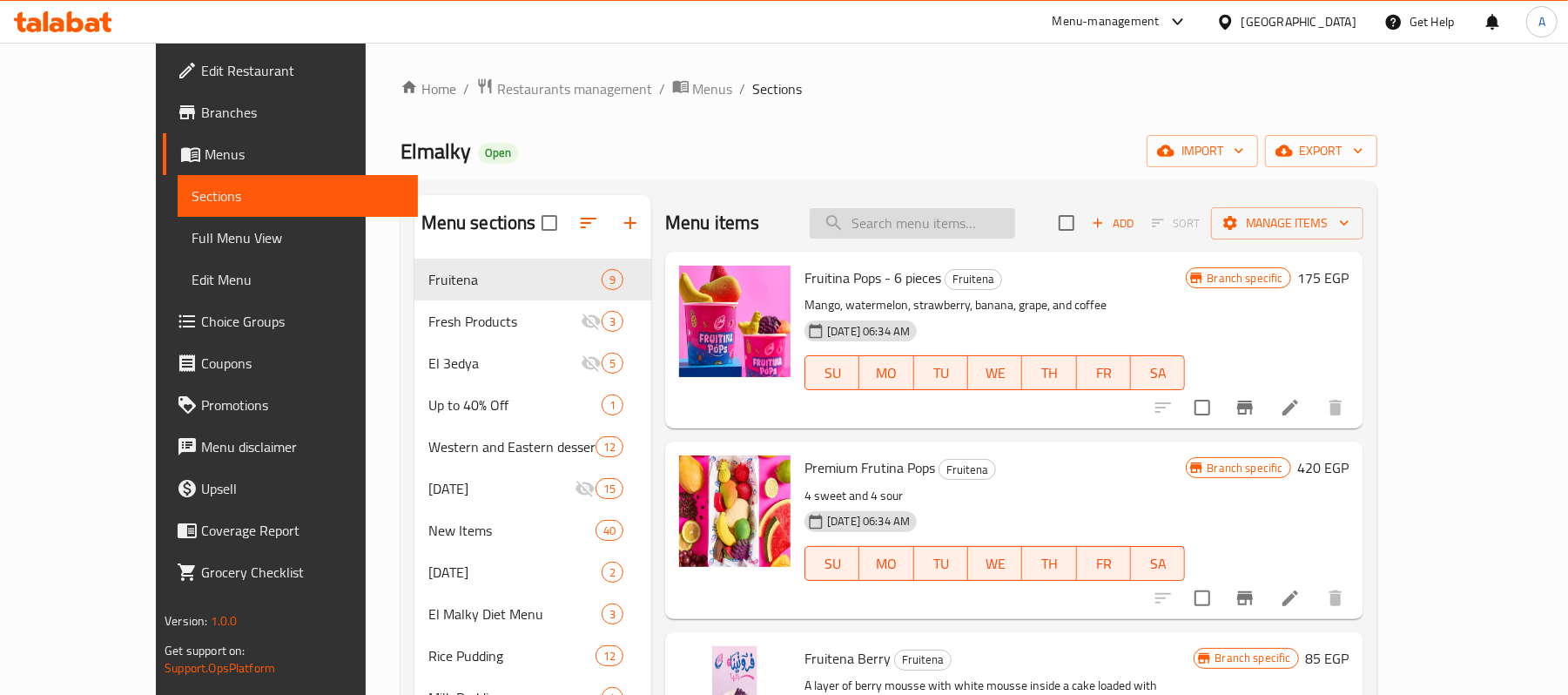
click at [973, 226] on input "search" at bounding box center [912, 223] width 205 height 30
paste input "مجموعة الكراملينو"
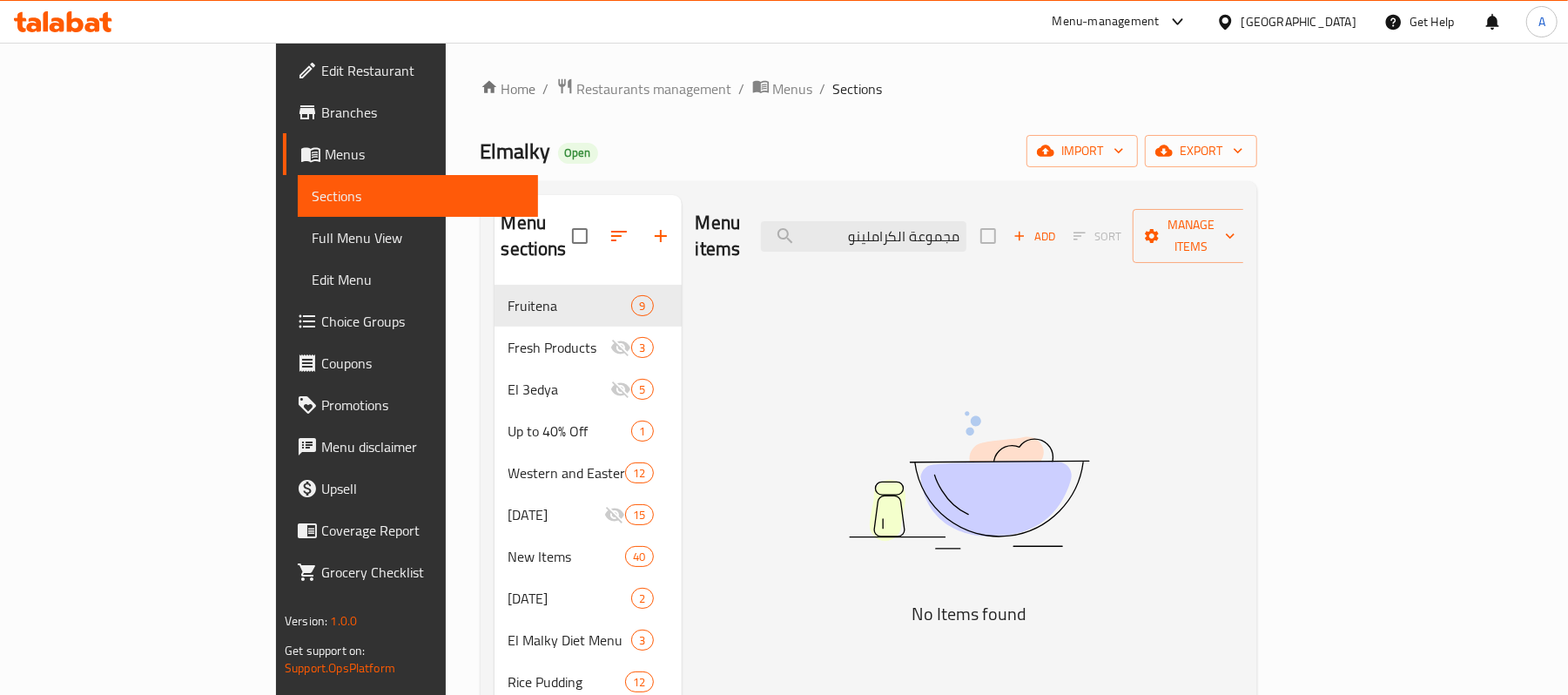
drag, startPoint x: 1010, startPoint y: 224, endPoint x: 1090, endPoint y: 220, distance: 80.1
click at [1090, 220] on div "Menu items مجموعة الكراملينو Add Sort Manage items" at bounding box center [969, 236] width 548 height 83
click at [966, 226] on input "الكراملينو" at bounding box center [863, 236] width 205 height 30
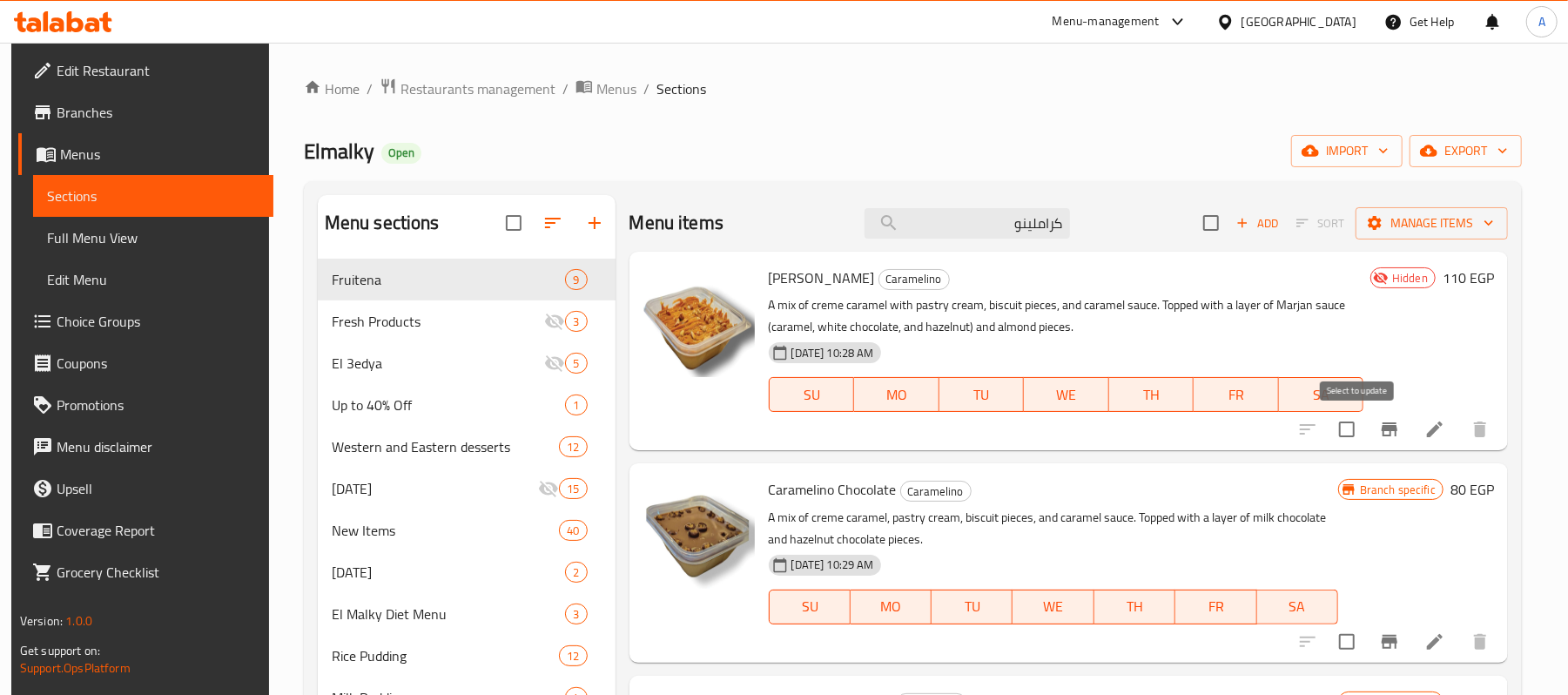
type input "كراملينو"
click at [1355, 430] on input "checkbox" at bounding box center [1347, 430] width 36 height 36
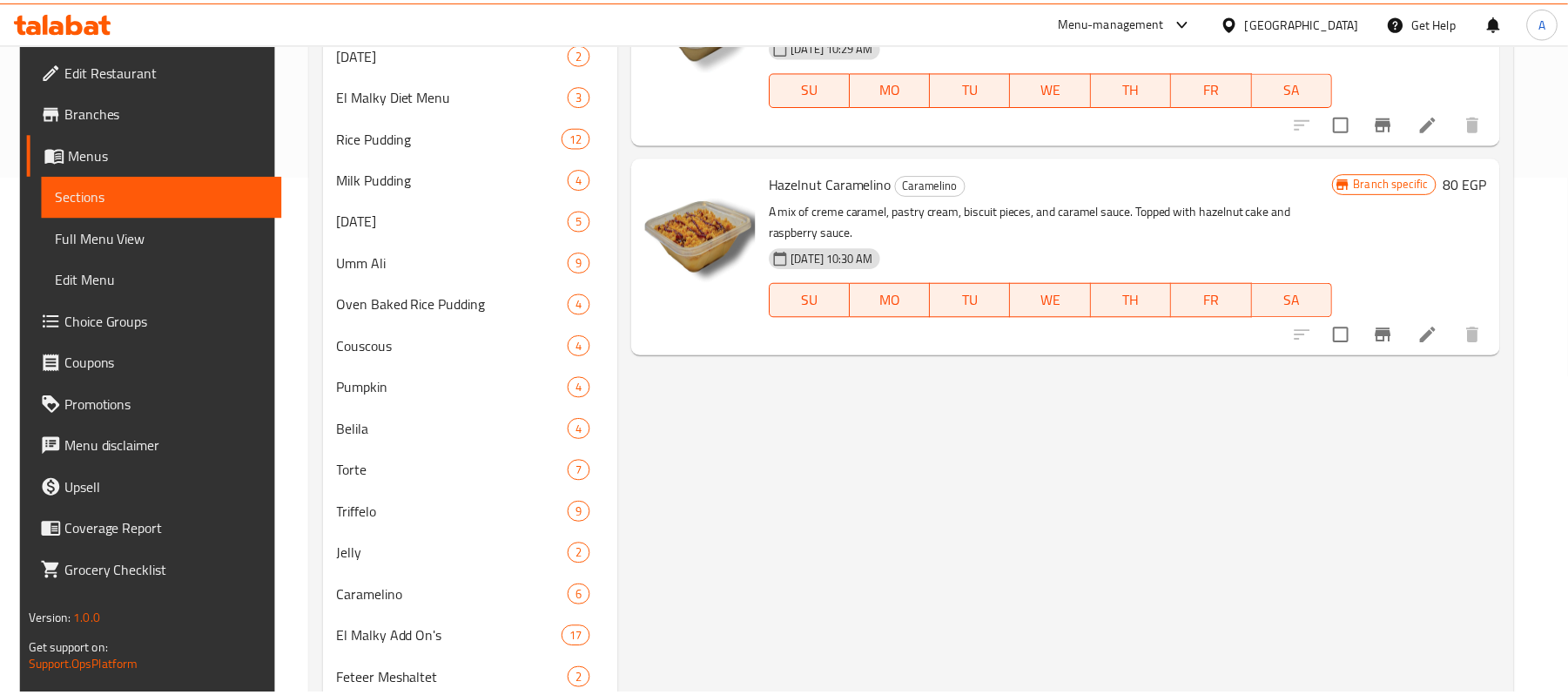
scroll to position [708, 0]
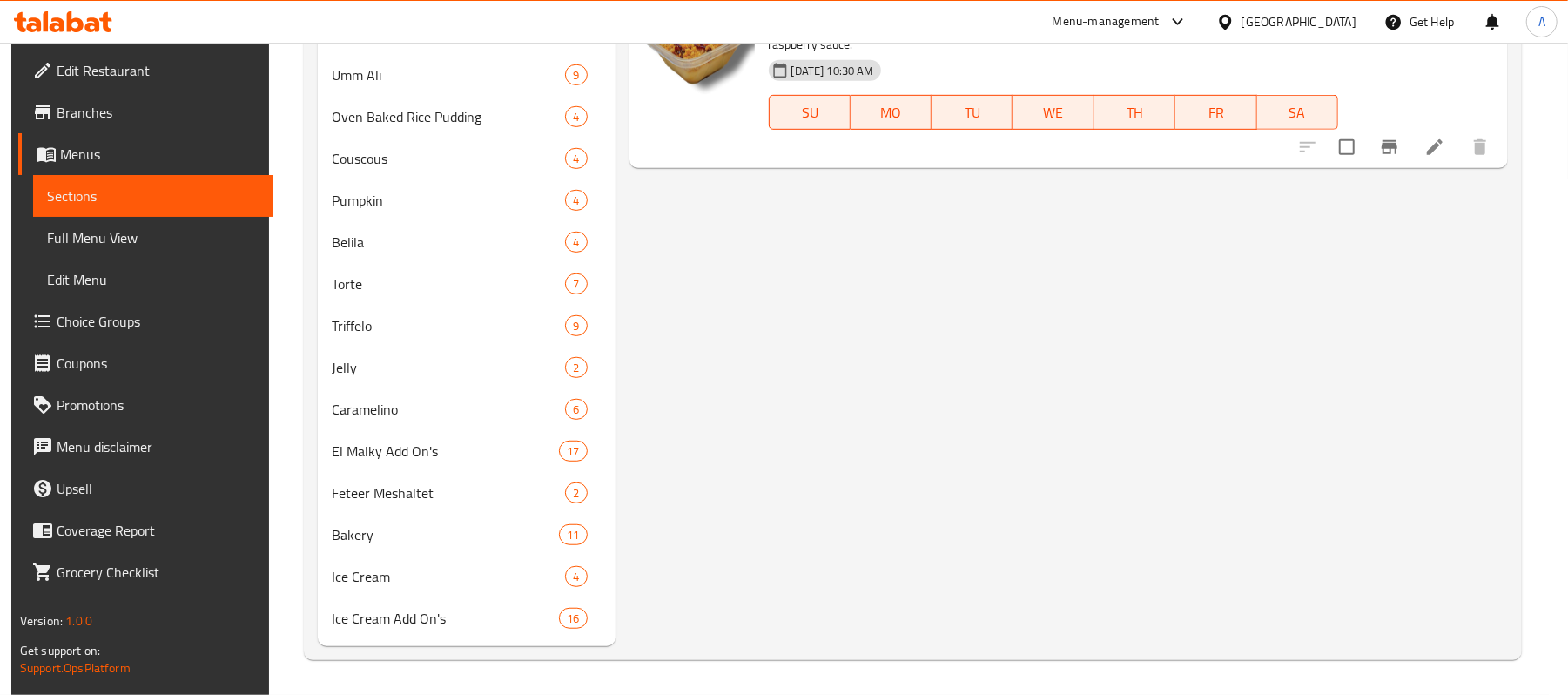
click at [886, 367] on div "Menu items كراملينو Add Sort Manage items Caramelino Marjan Caramelino A mix of…" at bounding box center [1062, 67] width 893 height 1157
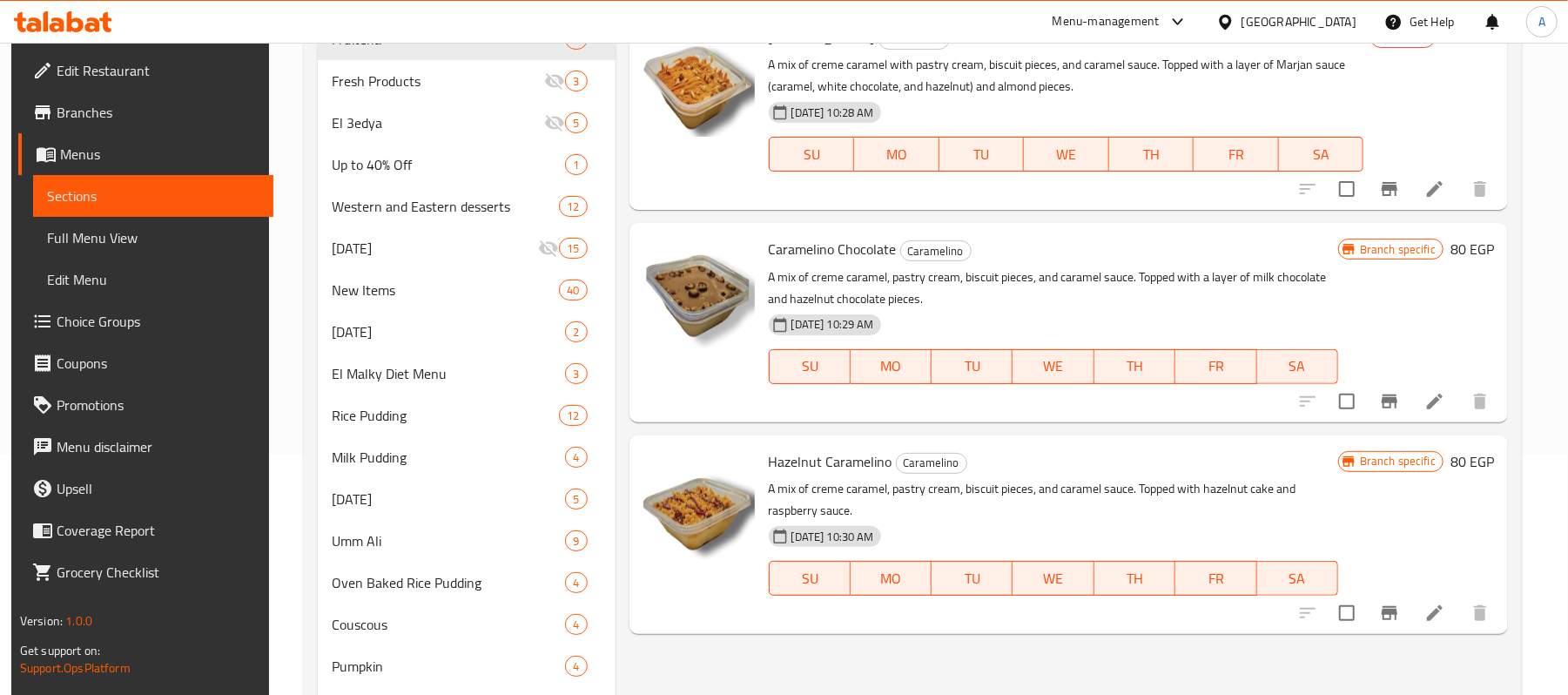
scroll to position [127, 0]
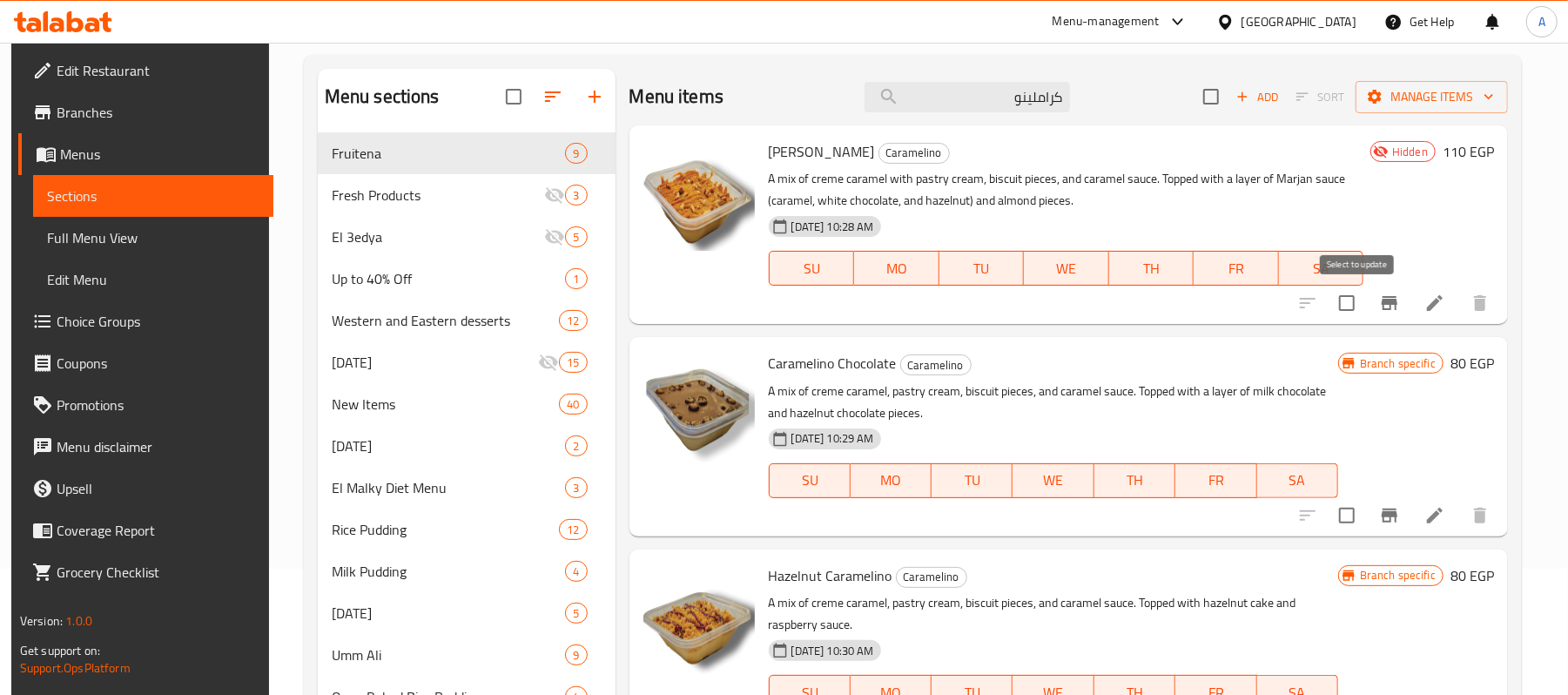
click at [1366, 308] on input "checkbox" at bounding box center [1347, 303] width 36 height 36
click at [1400, 94] on span "Manage items" at bounding box center [1432, 98] width 125 height 22
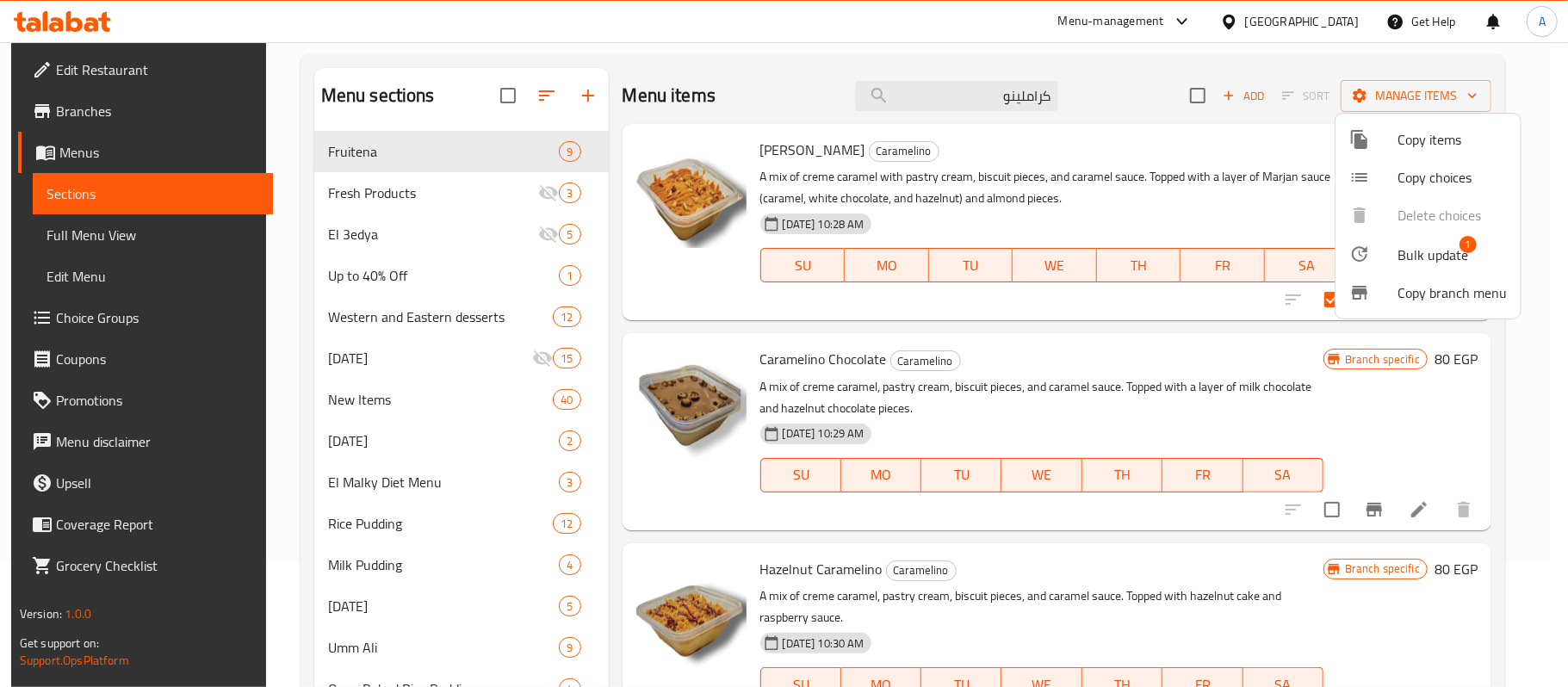
click at [1393, 252] on div at bounding box center [1373, 253] width 48 height 21
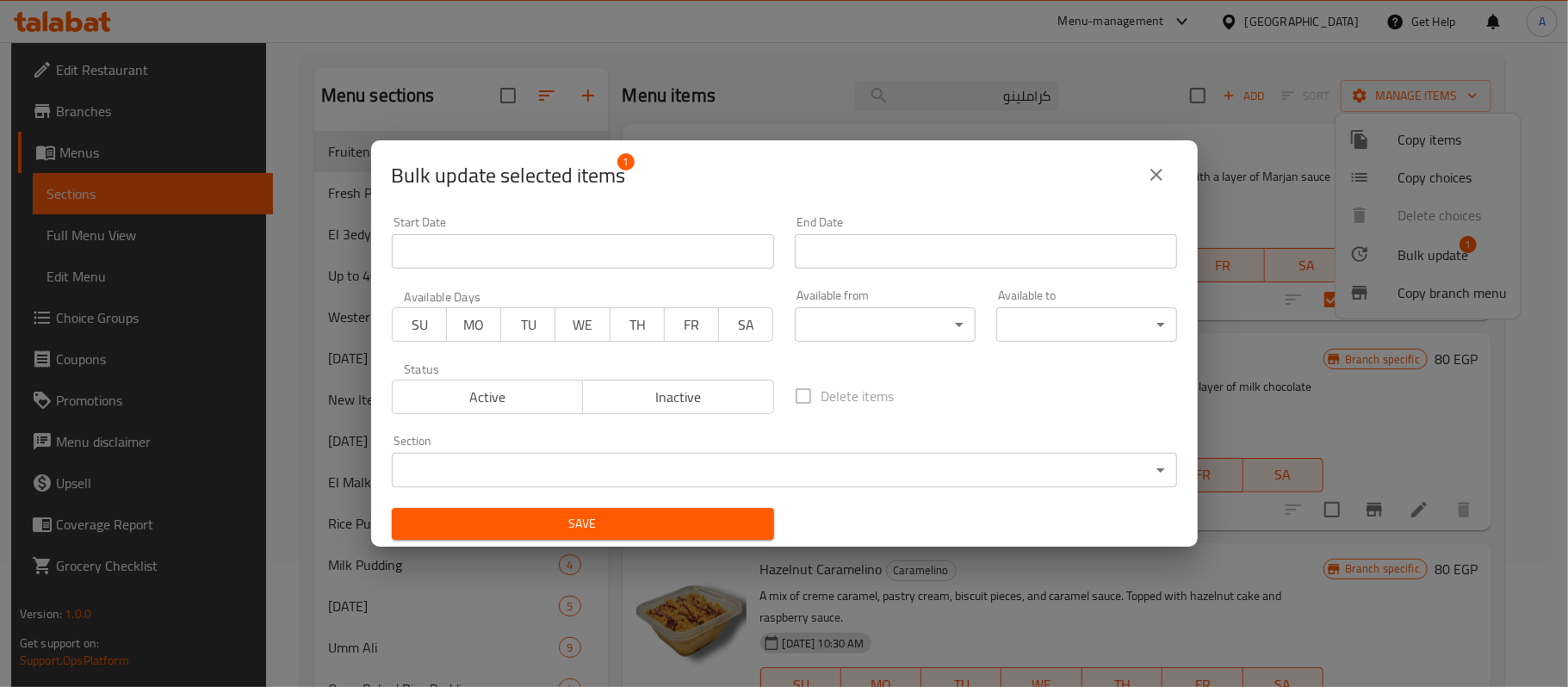
click at [531, 386] on span "Active" at bounding box center [488, 398] width 178 height 25
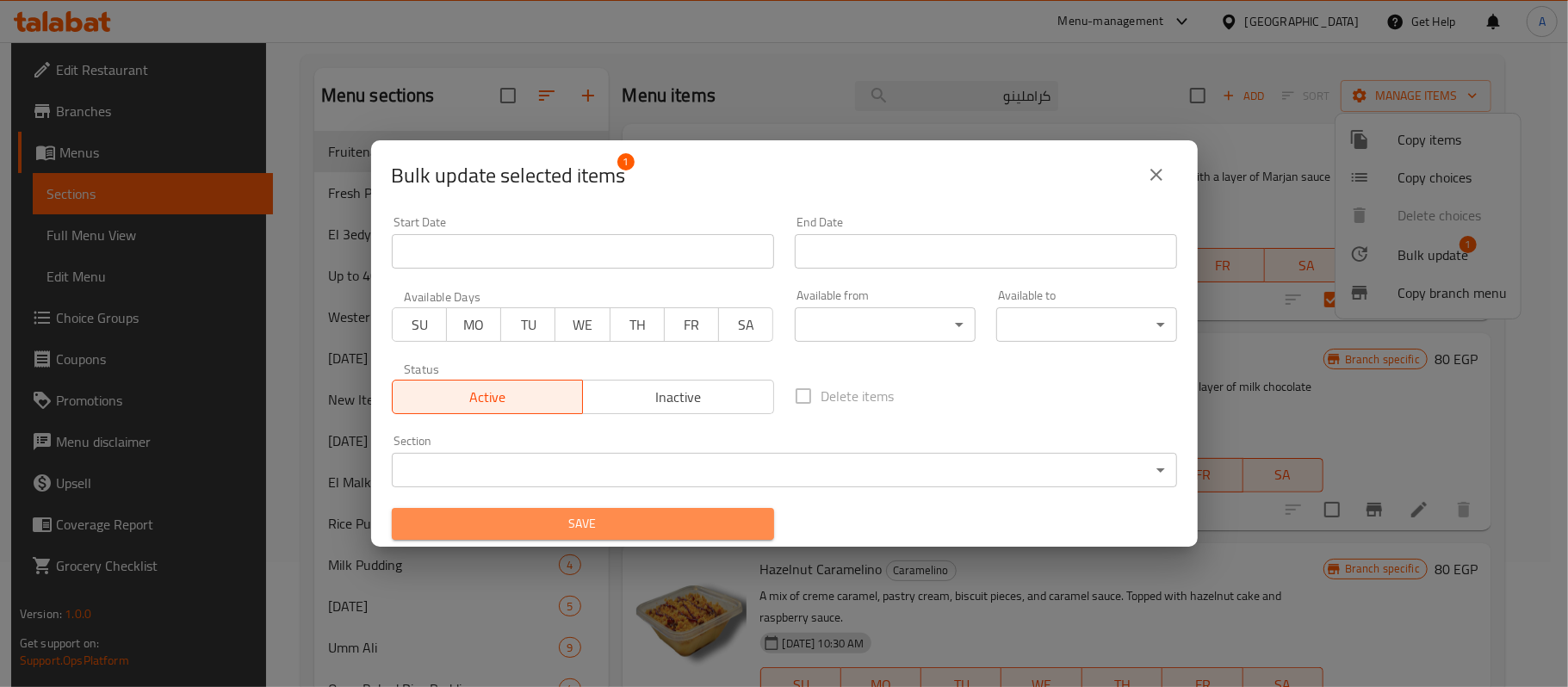
click at [636, 522] on span "Save" at bounding box center [583, 524] width 355 height 22
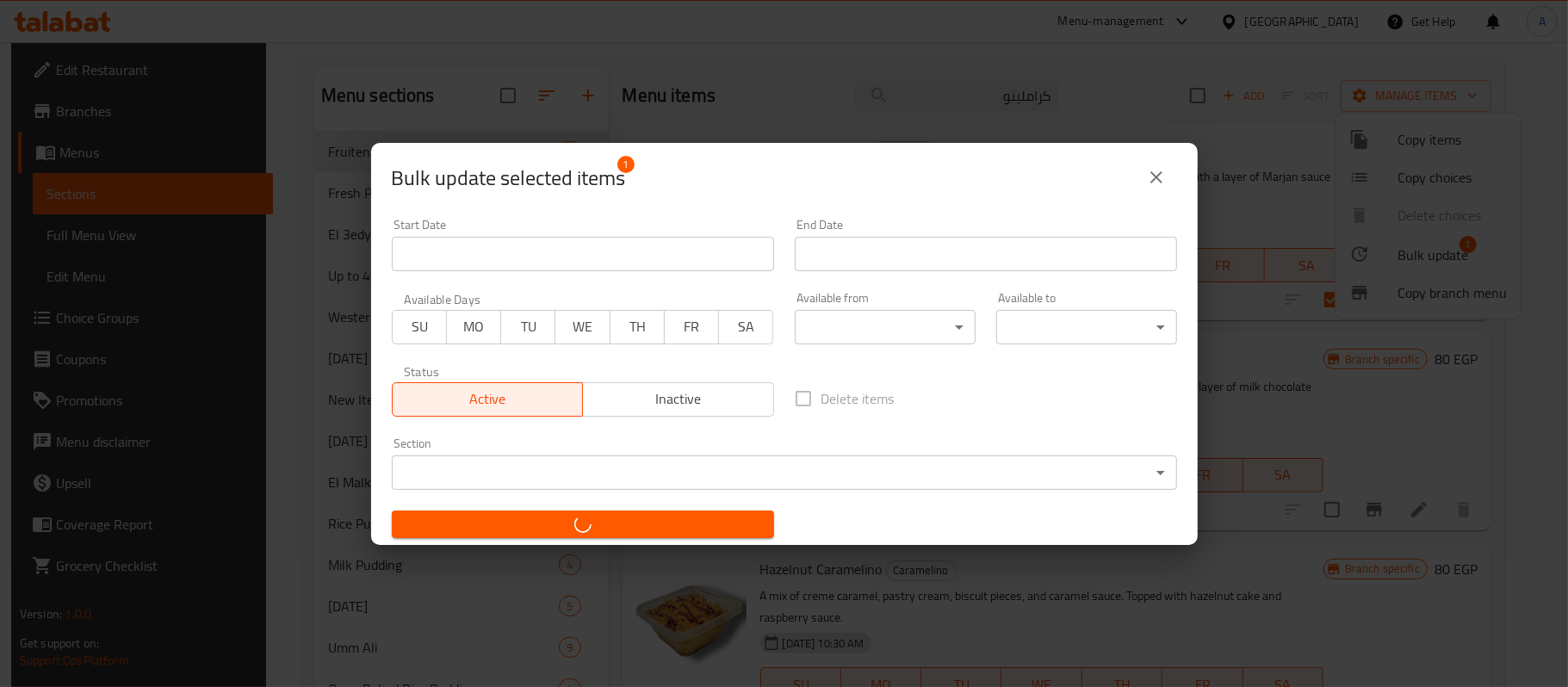
checkbox input "false"
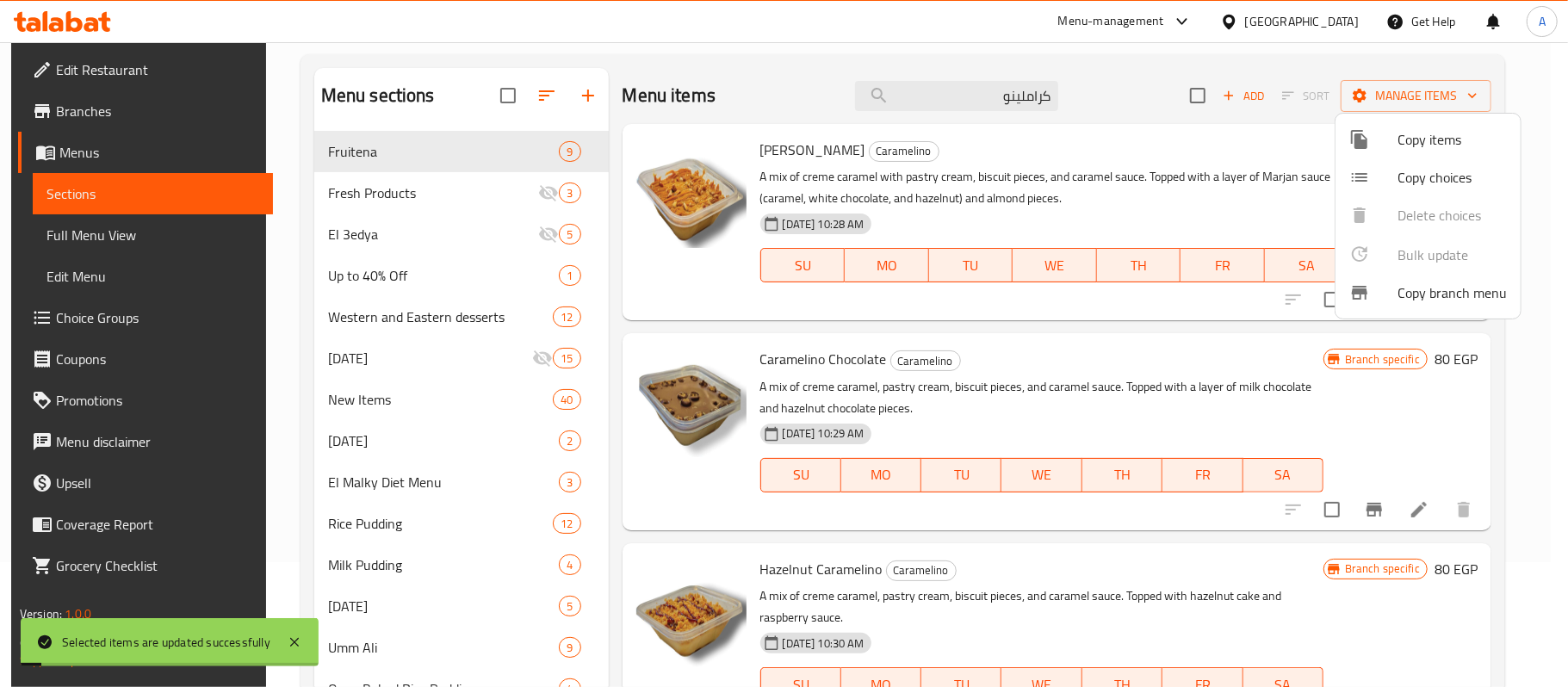
click at [1082, 353] on div at bounding box center [784, 344] width 1568 height 687
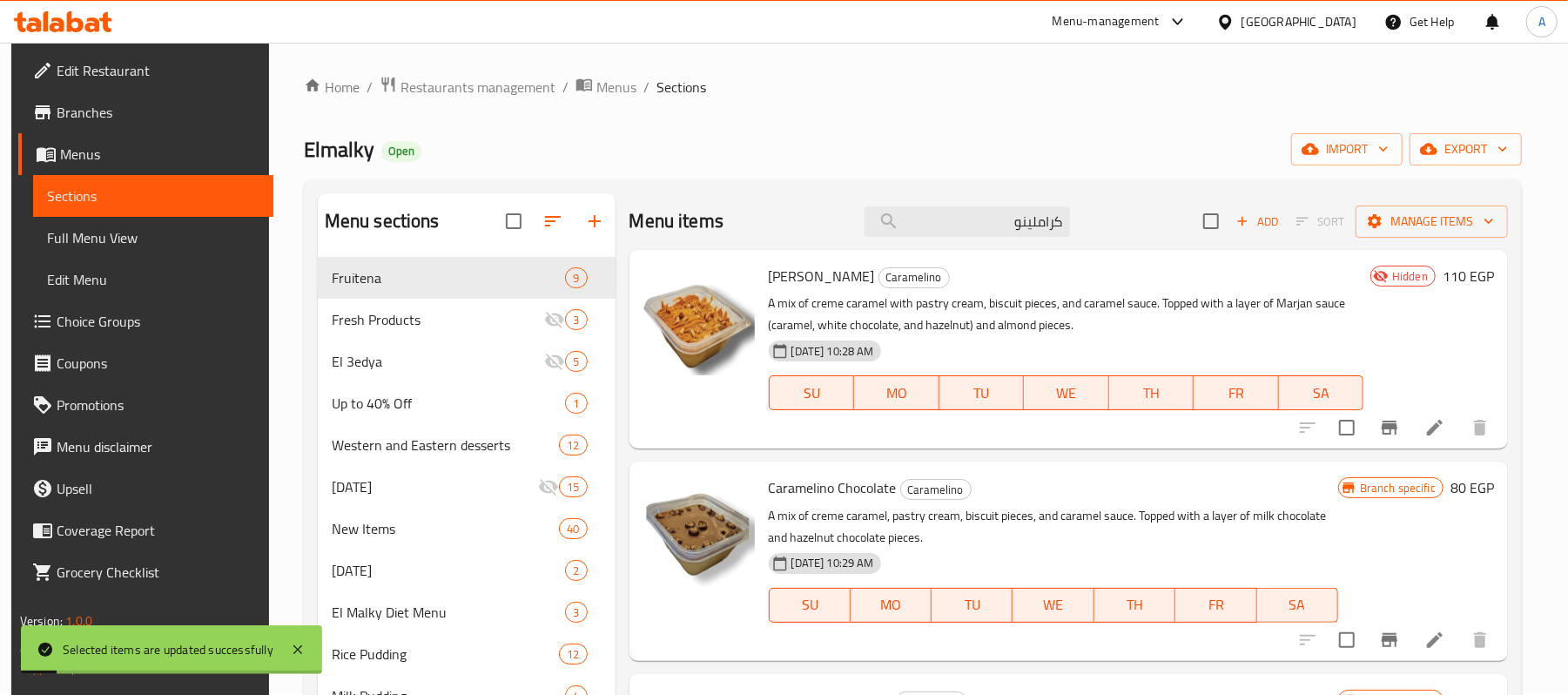
scroll to position [0, 0]
click at [1002, 224] on input "كراملينو" at bounding box center [967, 223] width 205 height 30
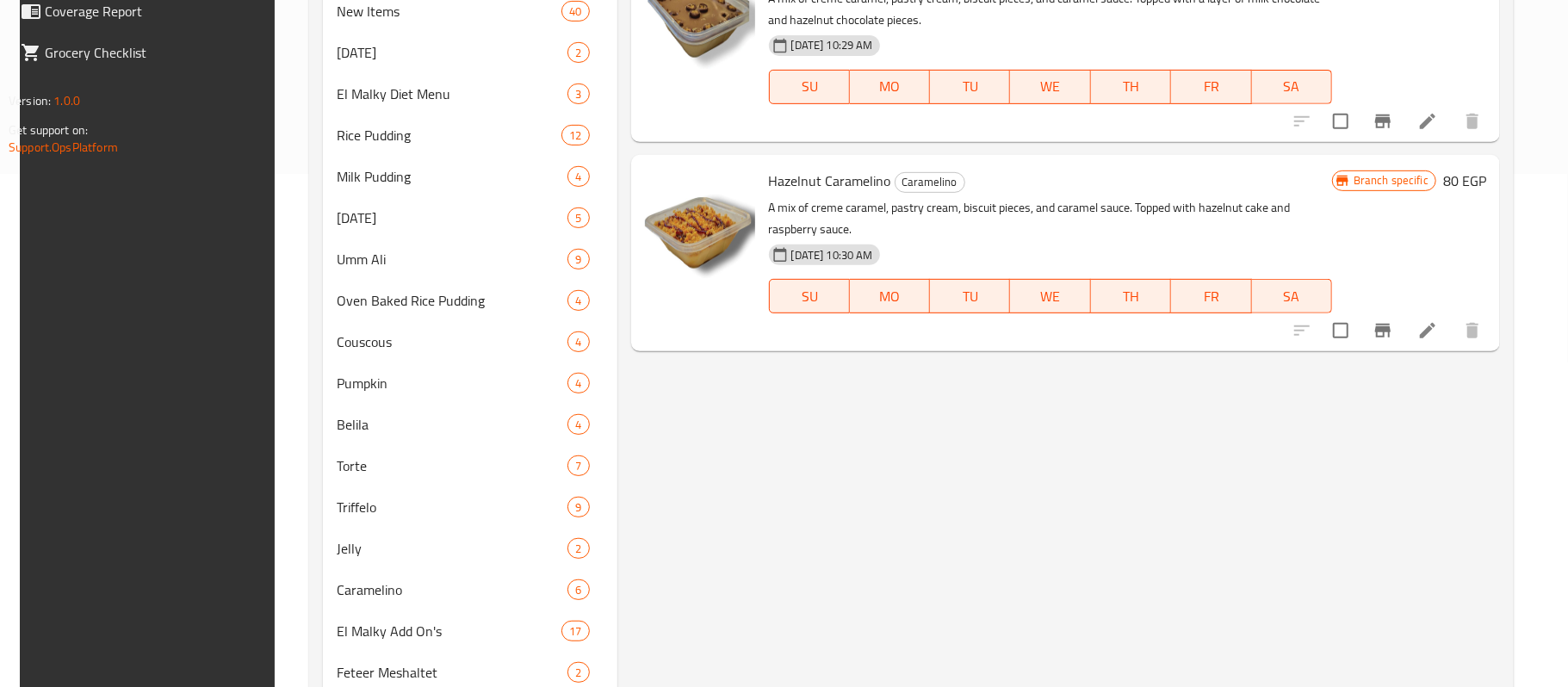
scroll to position [700, 0]
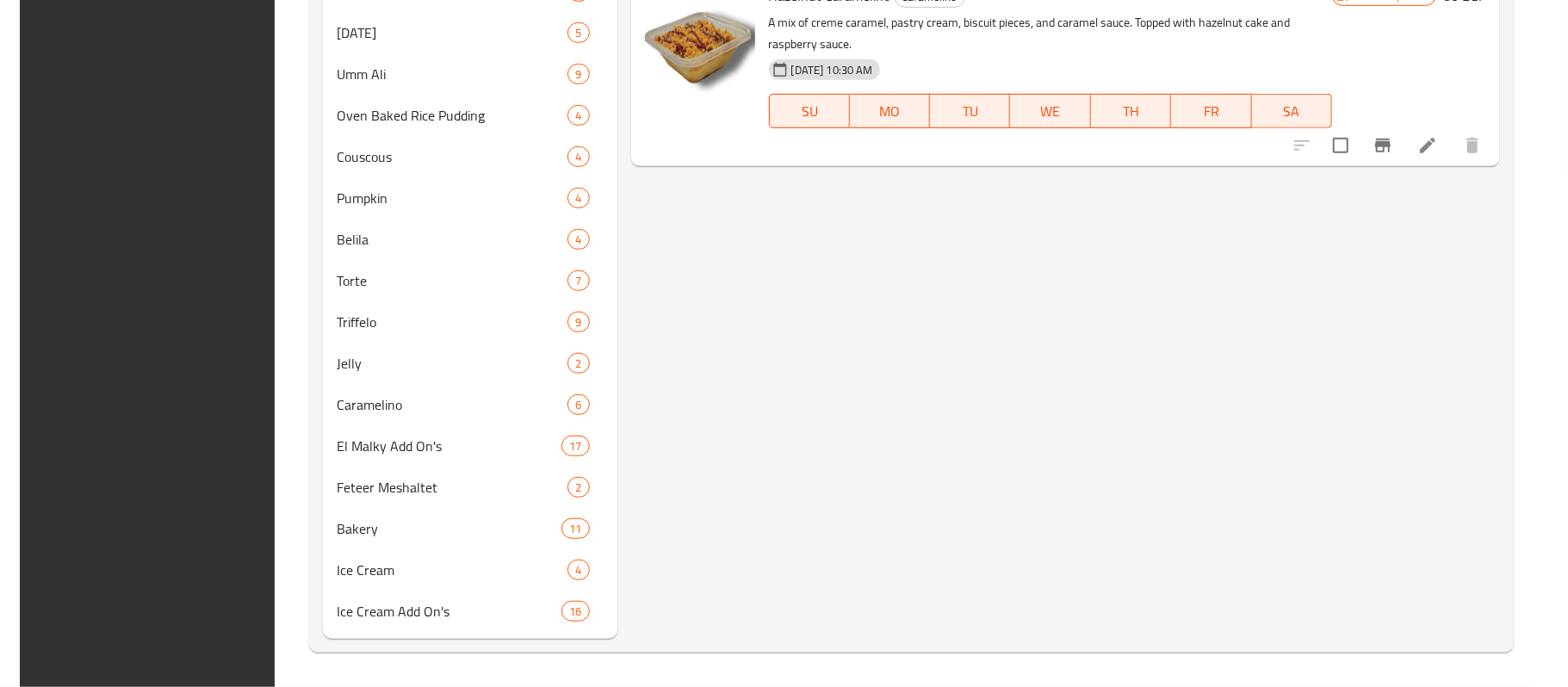
click at [1001, 360] on div "Menu items كراملينو Add Sort Manage items Caramelino Marjan Caramelino A mix of…" at bounding box center [1059, 66] width 884 height 1144
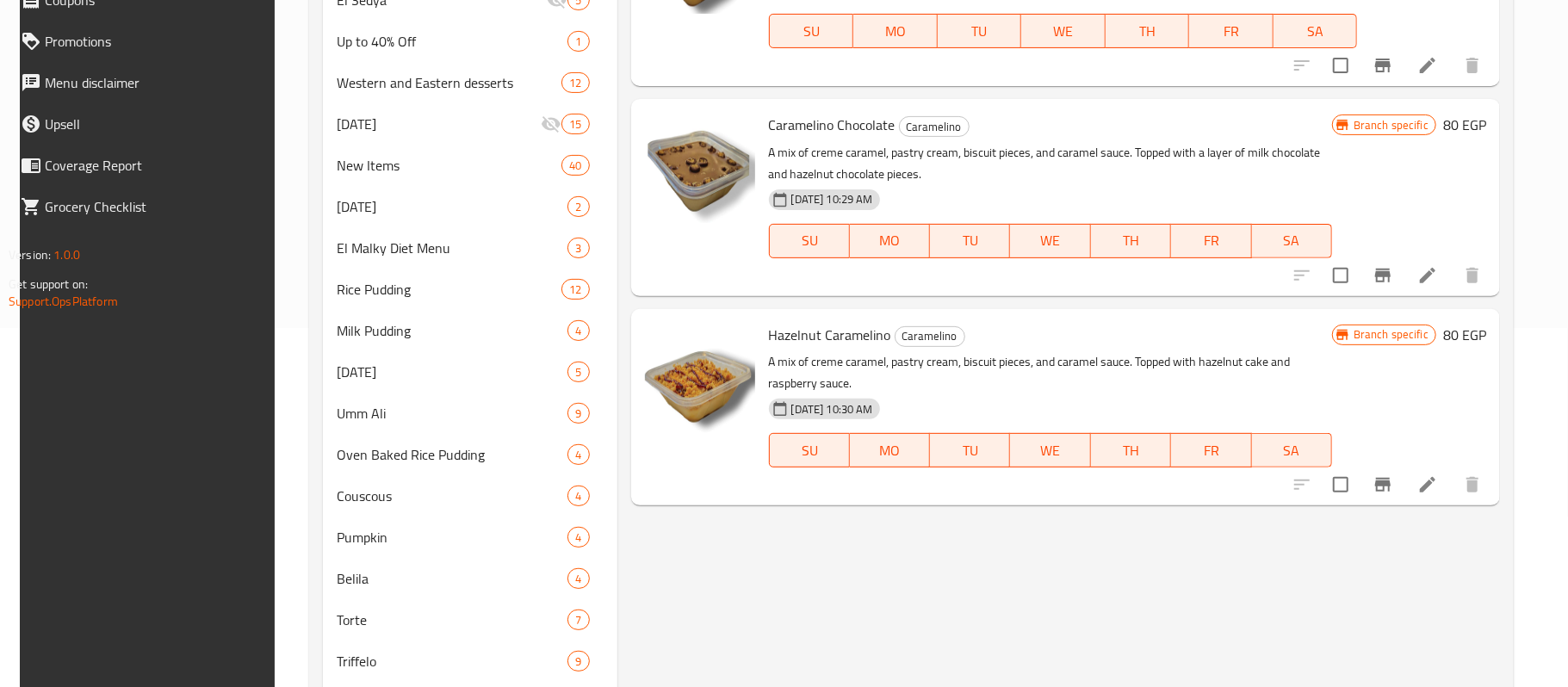
scroll to position [125, 0]
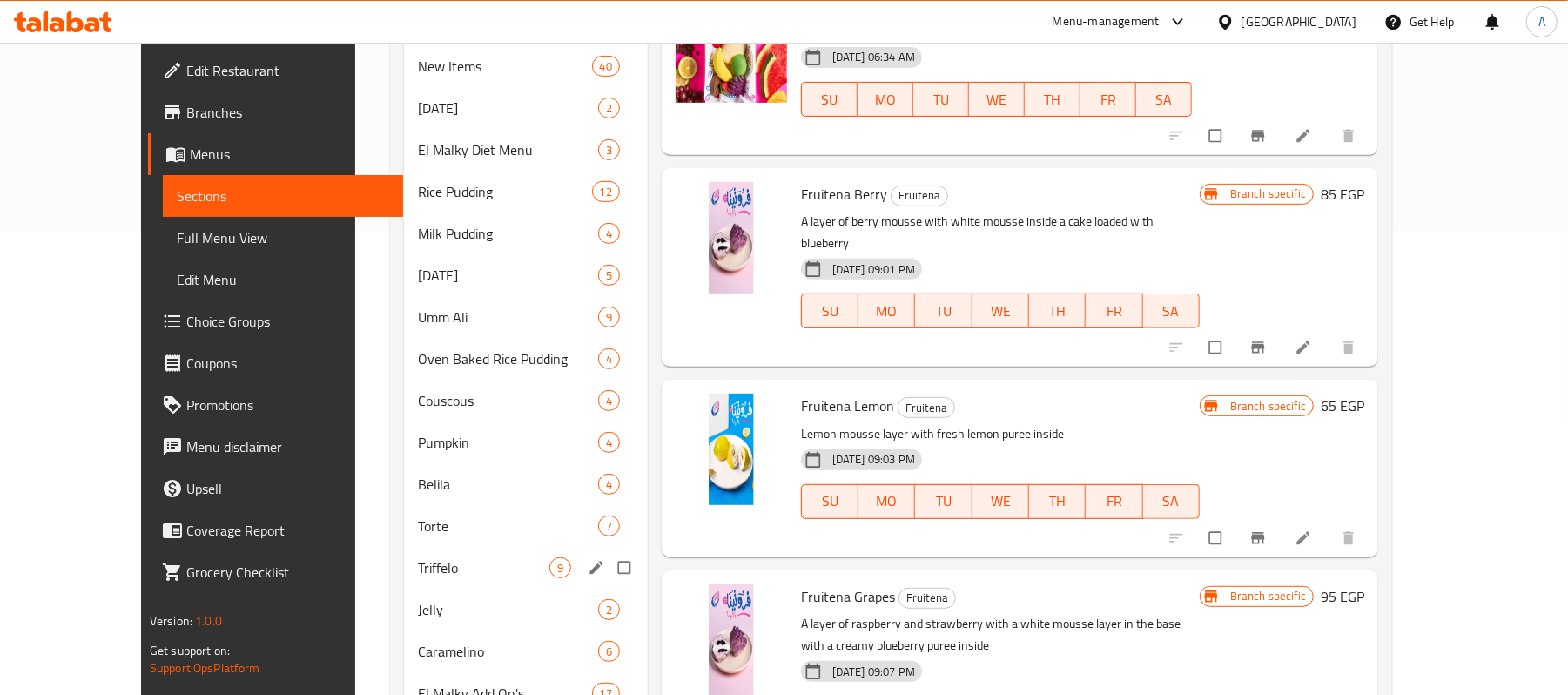
scroll to position [580, 0]
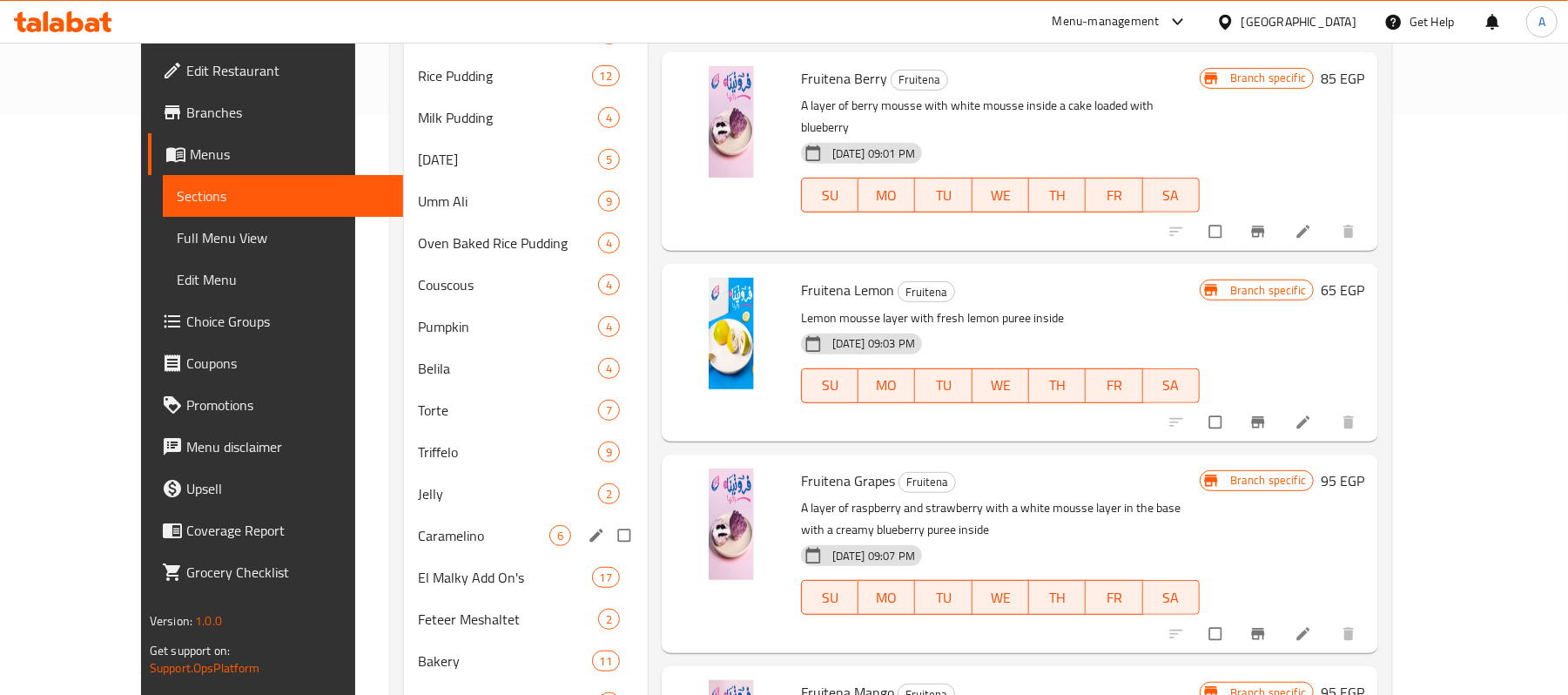
click at [415, 545] on div "Caramelino 6" at bounding box center [525, 536] width 243 height 42
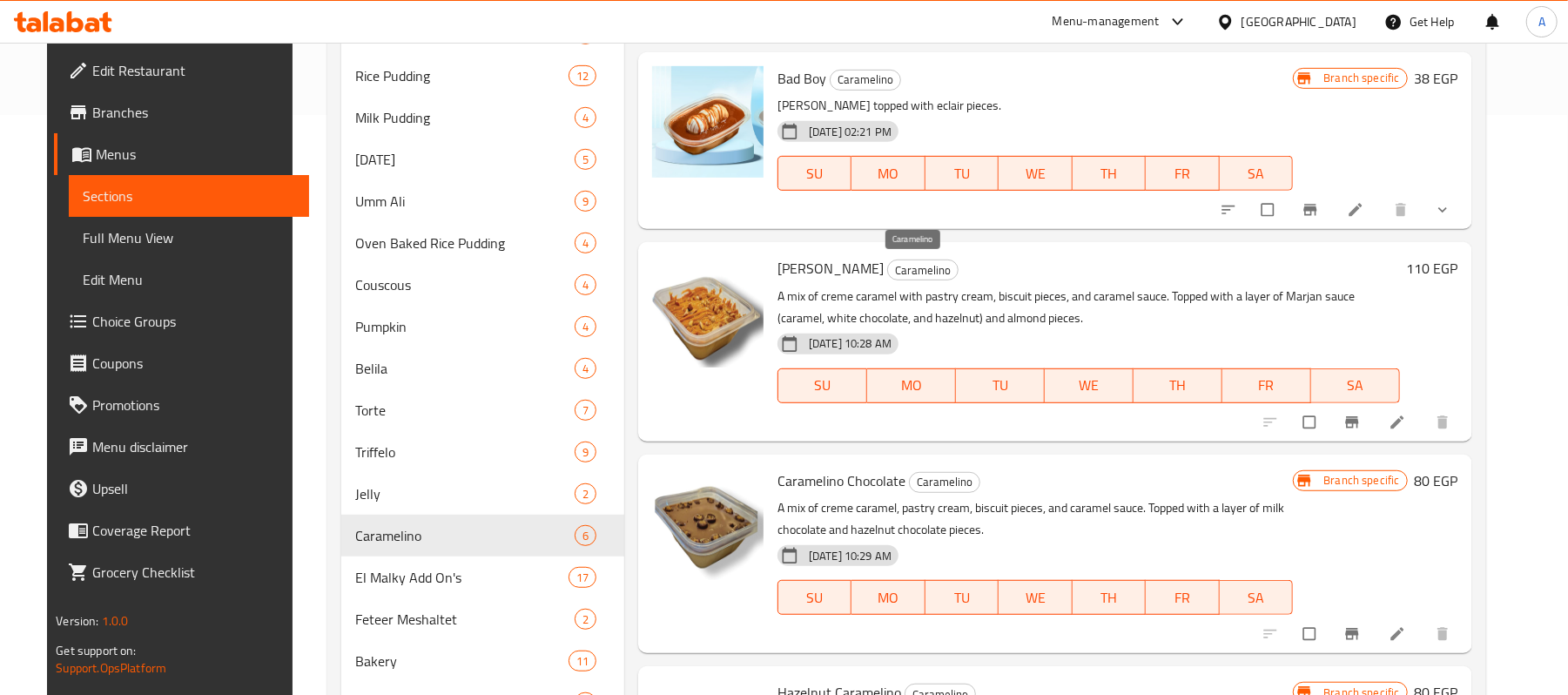
click at [924, 272] on span "Caramelino" at bounding box center [923, 271] width 69 height 20
copy span "Caramelino"
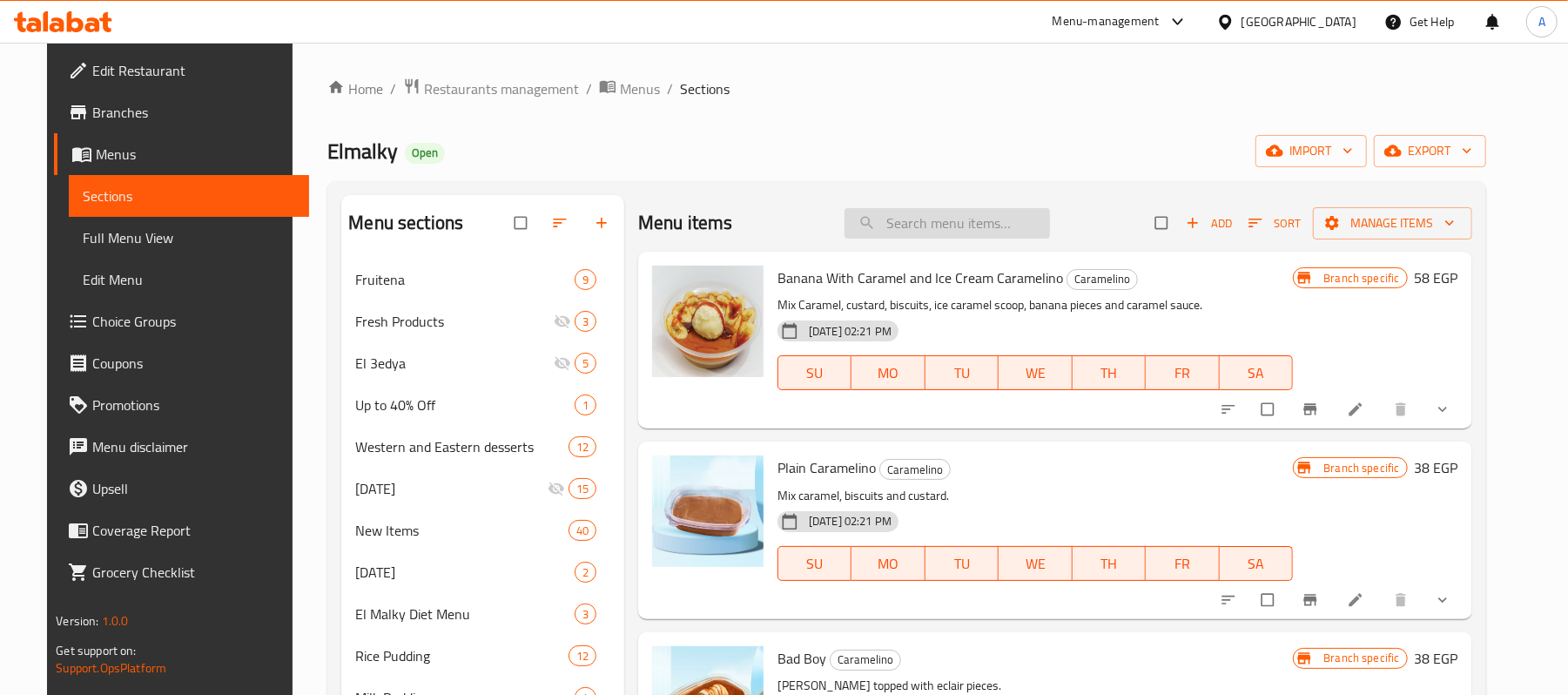
click at [1003, 226] on input "search" at bounding box center [947, 223] width 205 height 30
paste input "Caramelino"
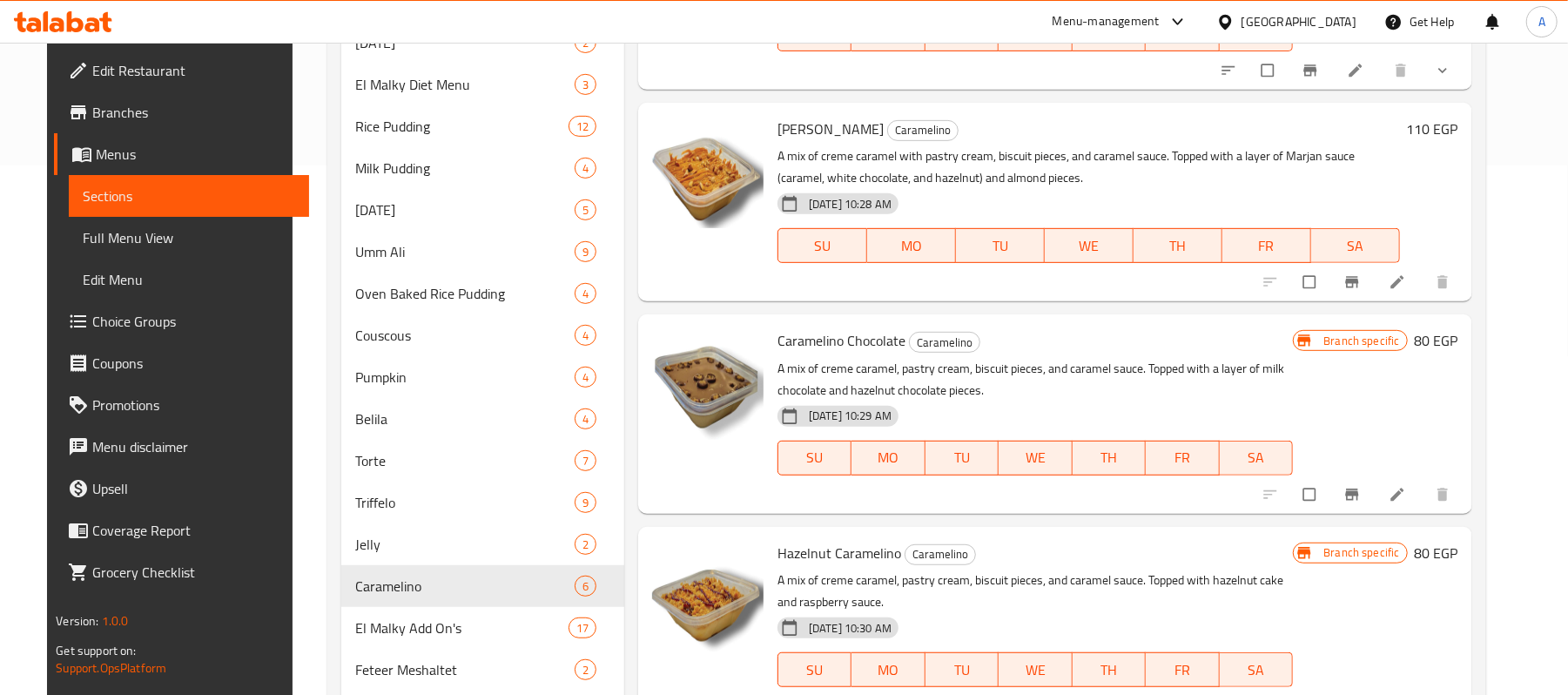
scroll to position [580, 0]
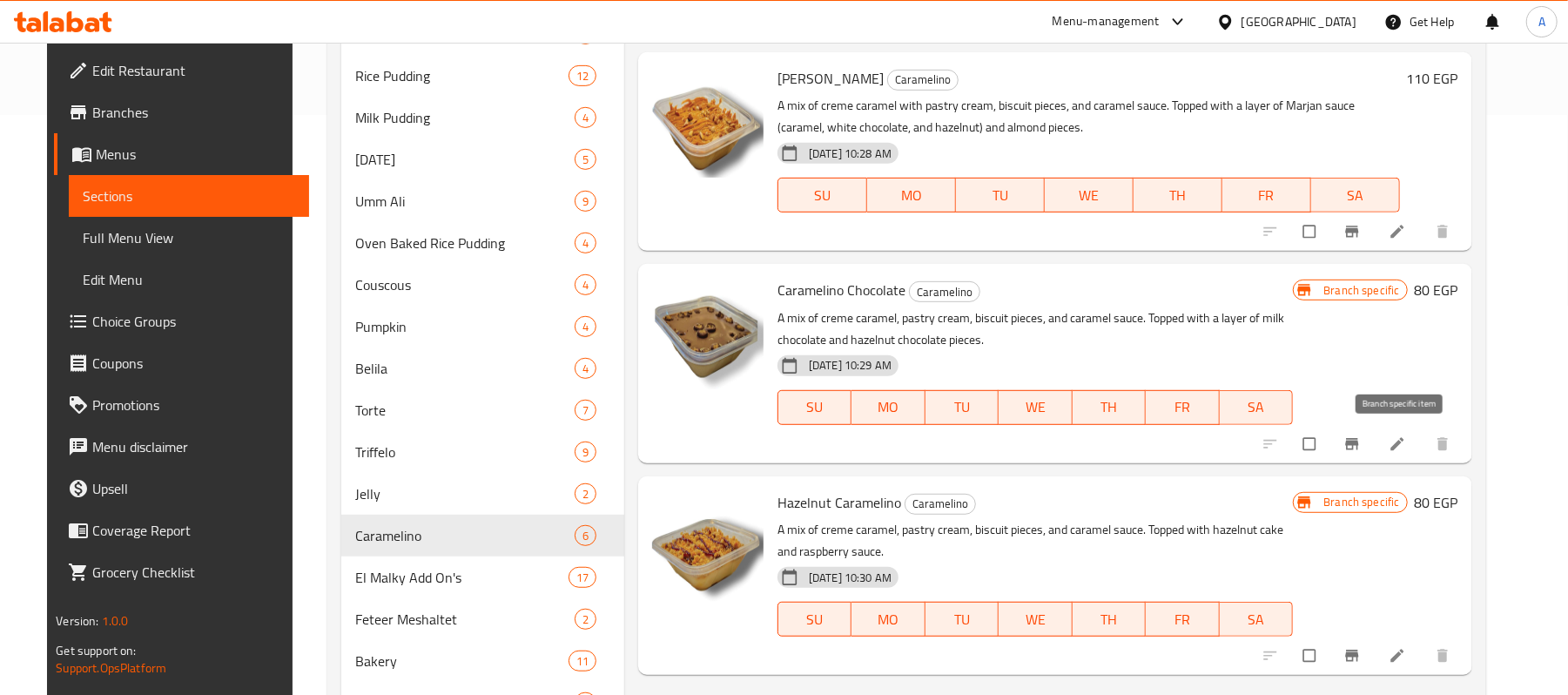
type input "Caramelino"
click at [1375, 443] on button "Branch-specific-item" at bounding box center [1354, 444] width 42 height 38
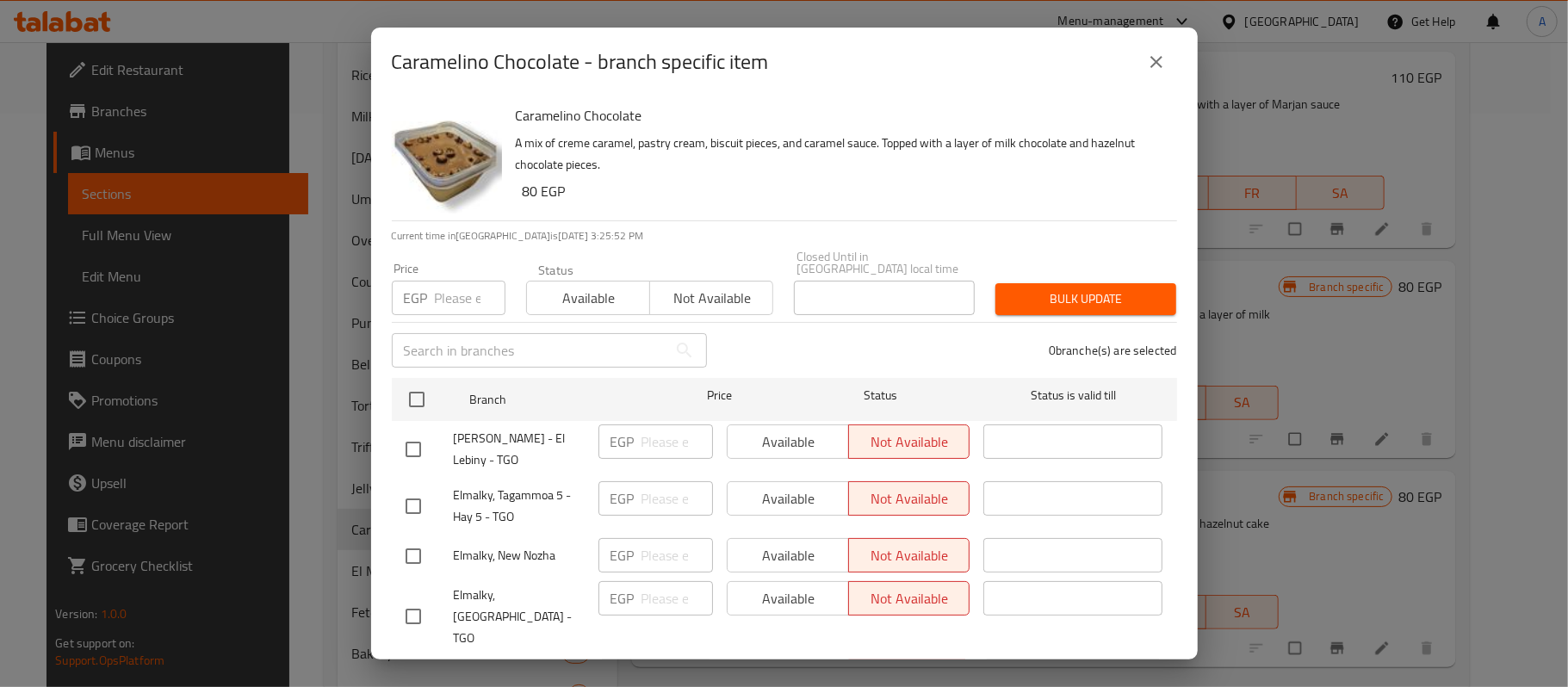
click at [1160, 68] on icon "close" at bounding box center [1156, 61] width 21 height 21
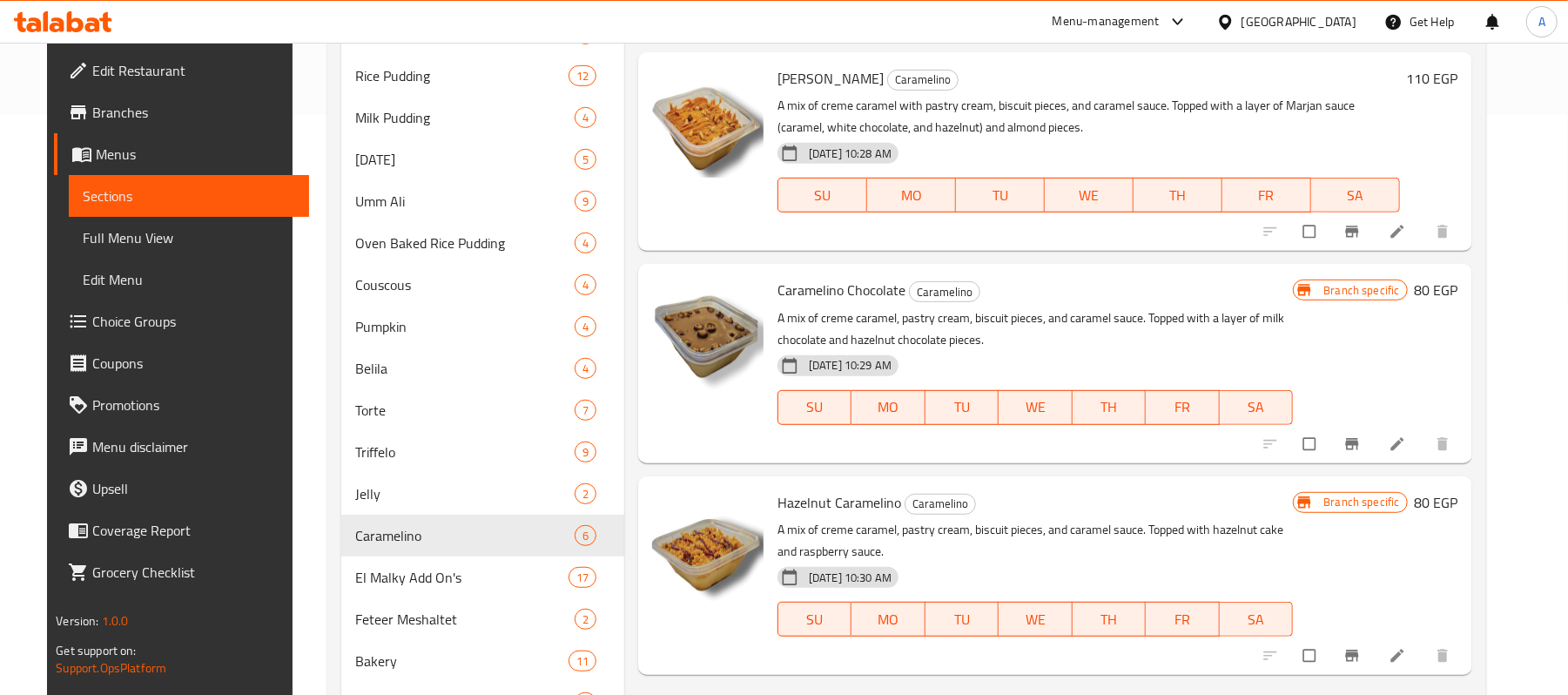
click at [1410, 349] on div "Branch specific 80 EGP" at bounding box center [1376, 363] width 165 height 171
click at [1361, 227] on icon "Branch-specific-item" at bounding box center [1352, 232] width 17 height 17
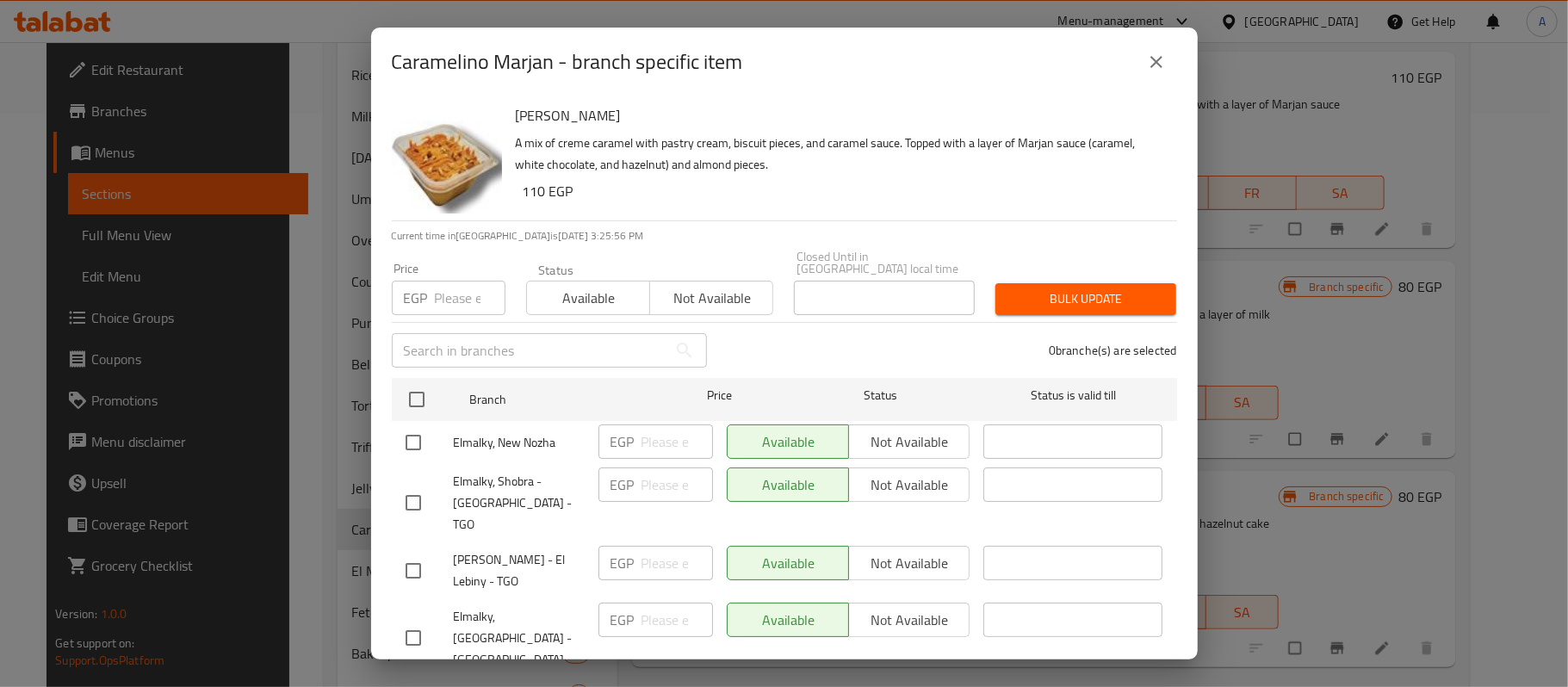
click at [1149, 67] on icon "close" at bounding box center [1156, 61] width 21 height 21
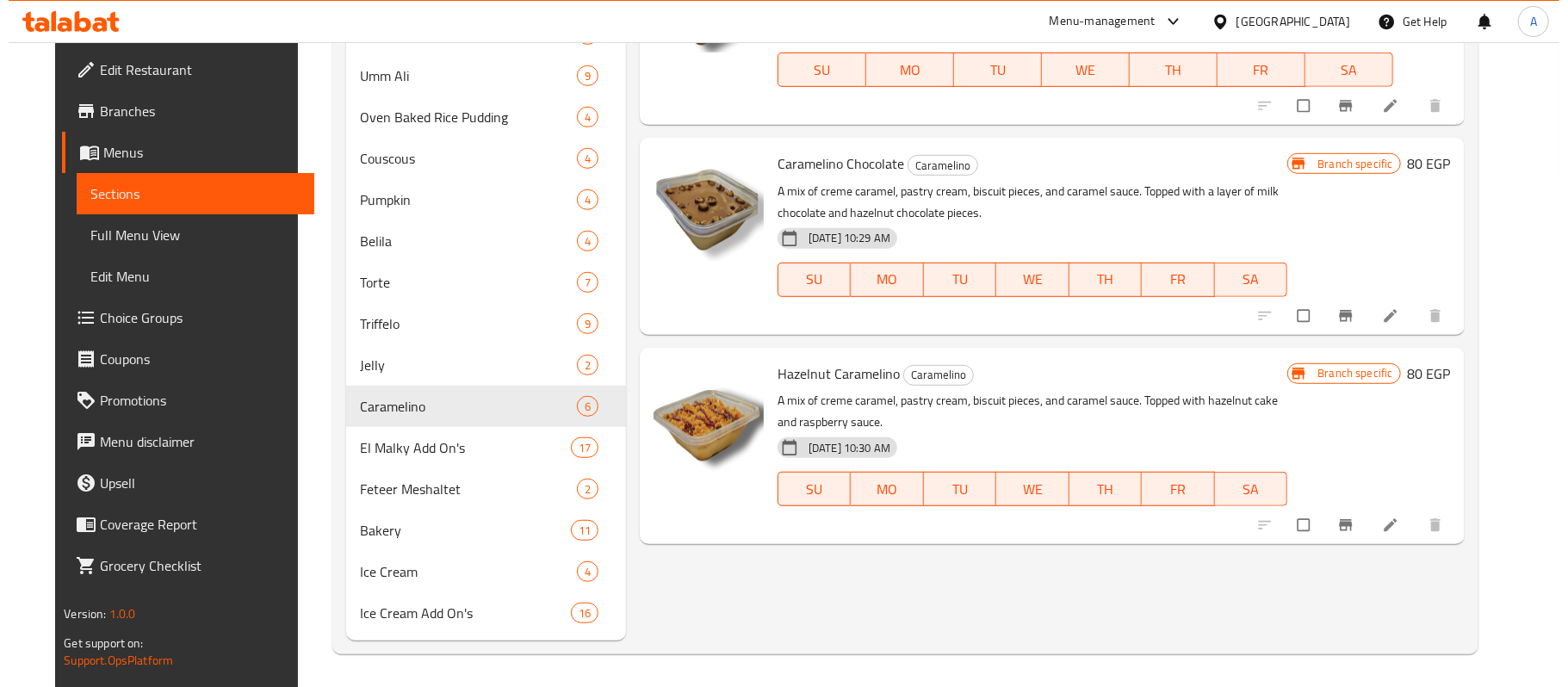
scroll to position [700, 0]
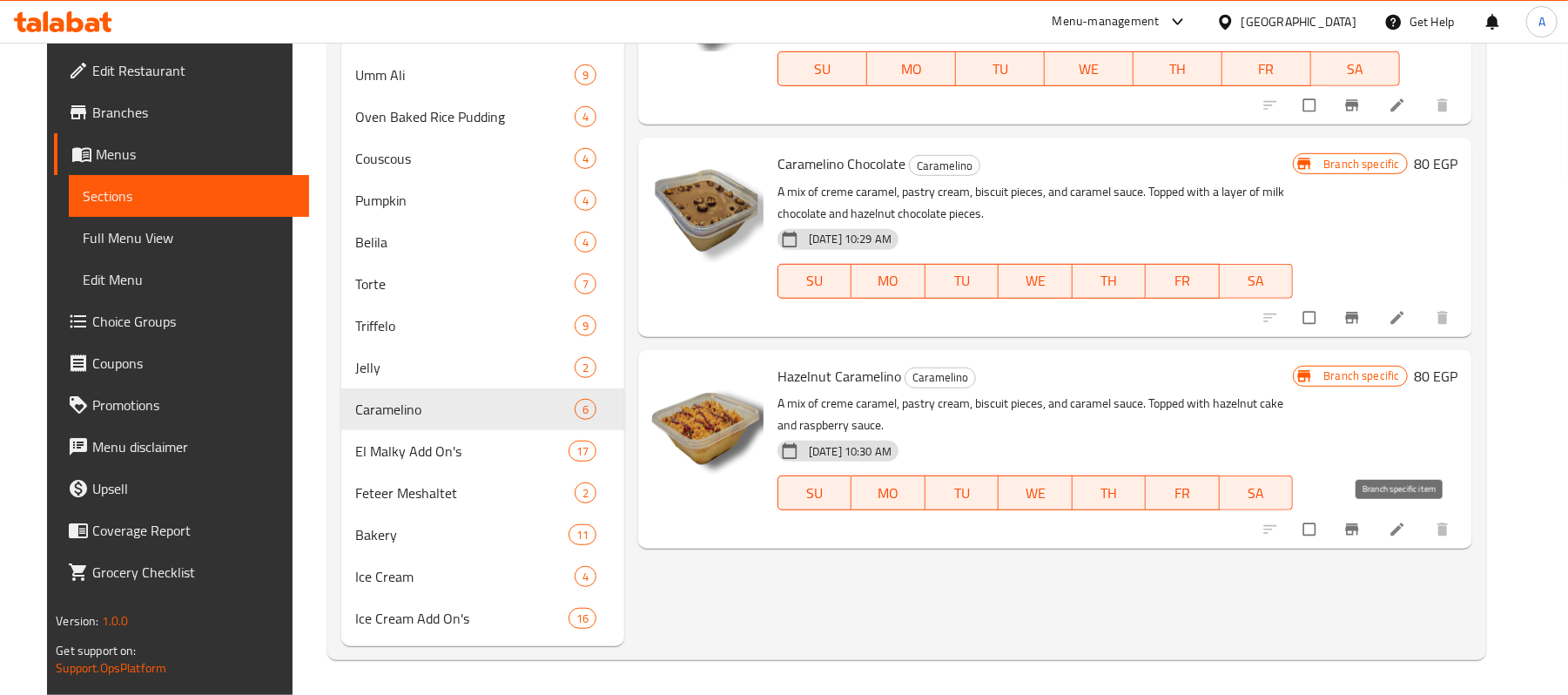
click at [1375, 513] on button "Branch-specific-item" at bounding box center [1354, 530] width 42 height 38
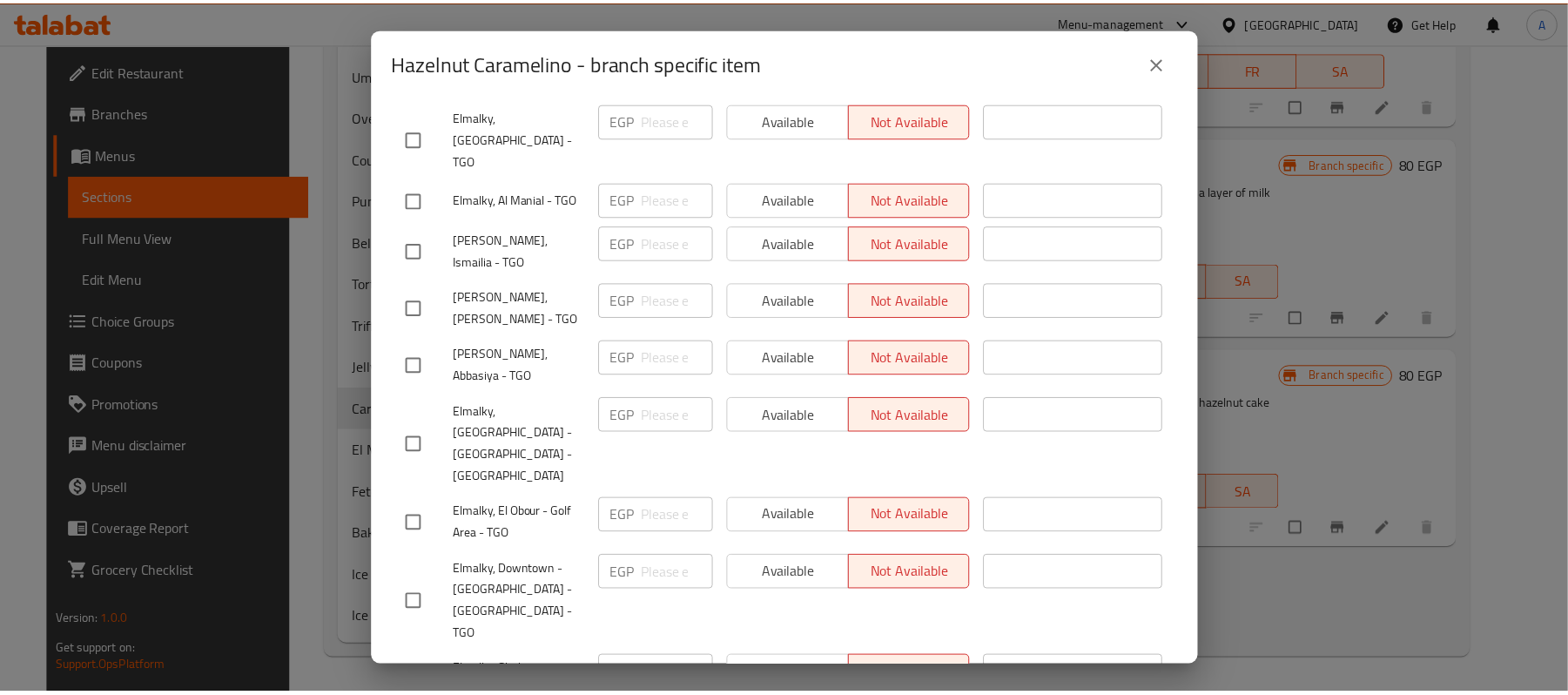
scroll to position [492, 0]
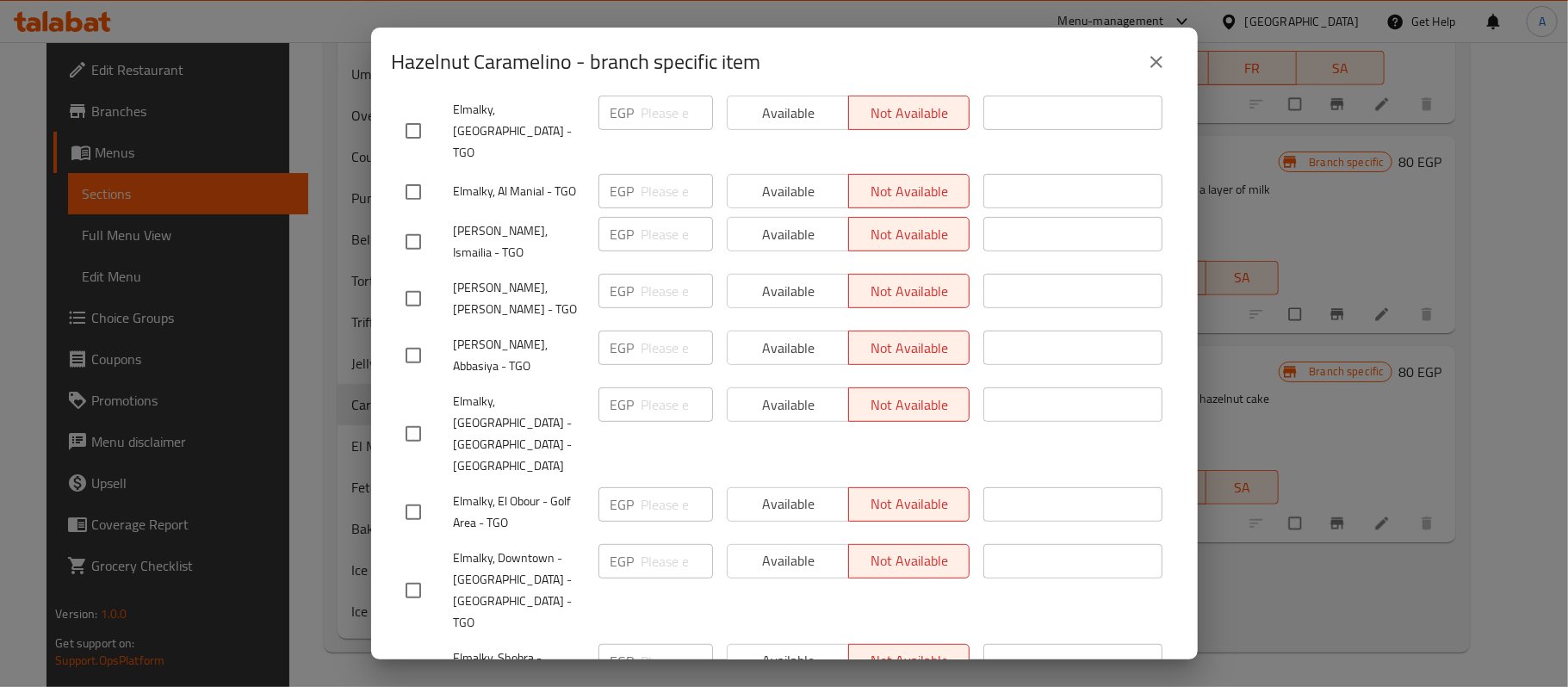
click at [1155, 64] on icon "close" at bounding box center [1156, 61] width 12 height 12
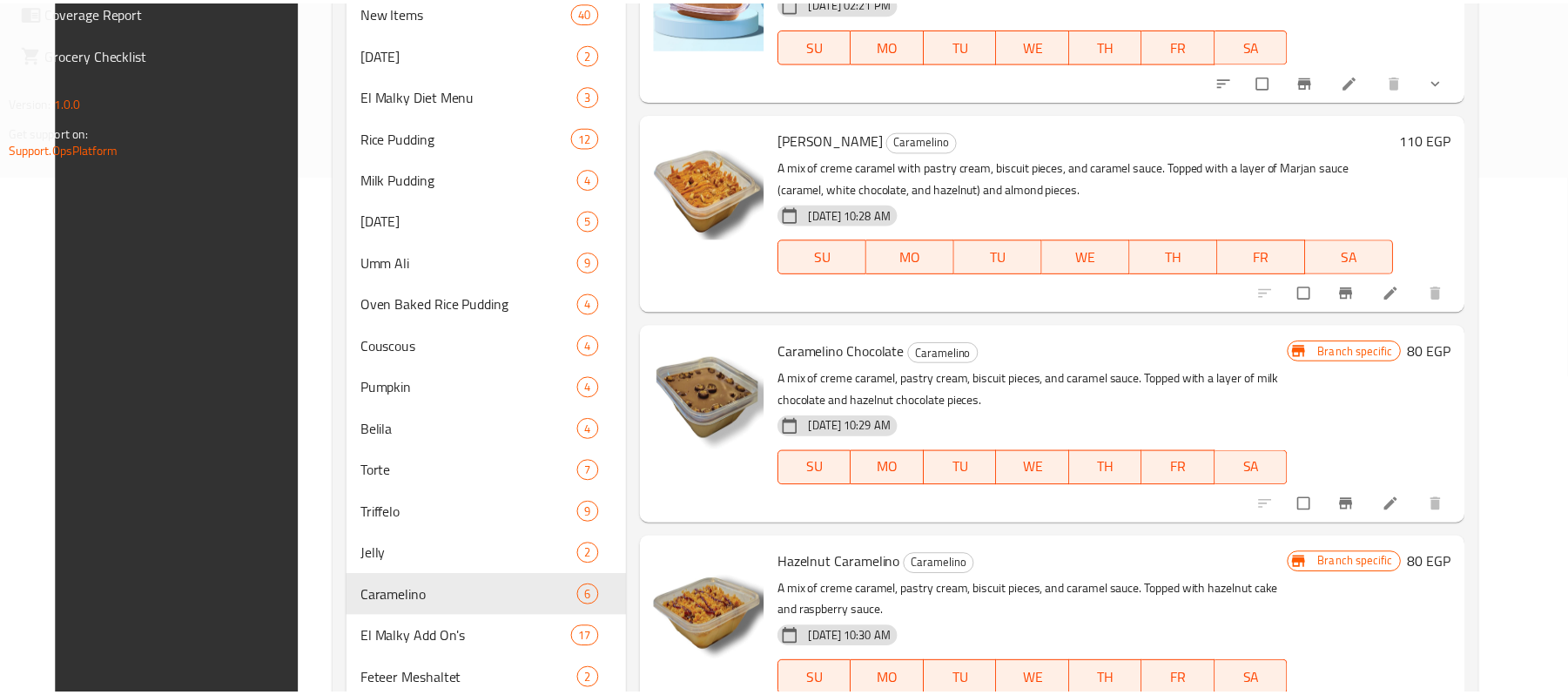
scroll to position [708, 0]
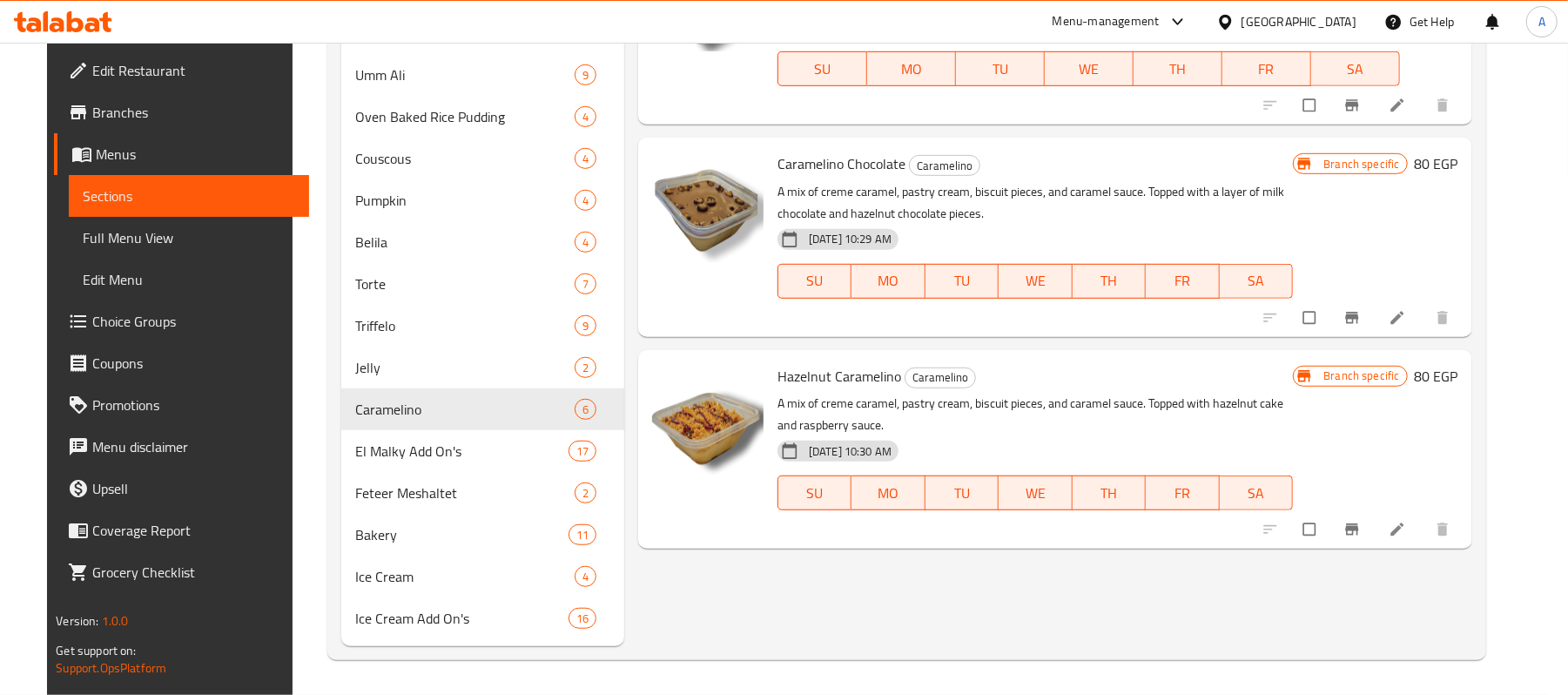
click at [78, 16] on icon at bounding box center [63, 21] width 98 height 21
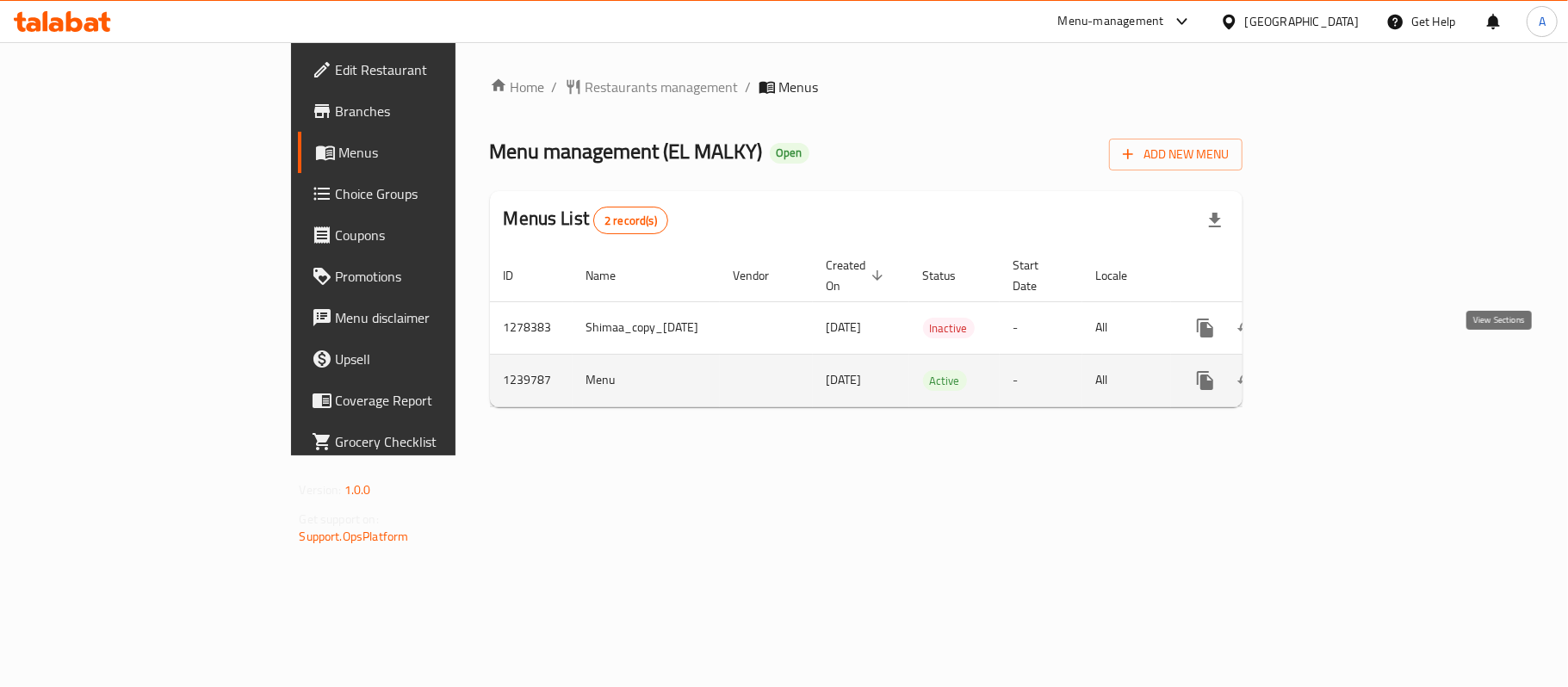
click at [1340, 371] on icon "enhanced table" at bounding box center [1329, 380] width 21 height 21
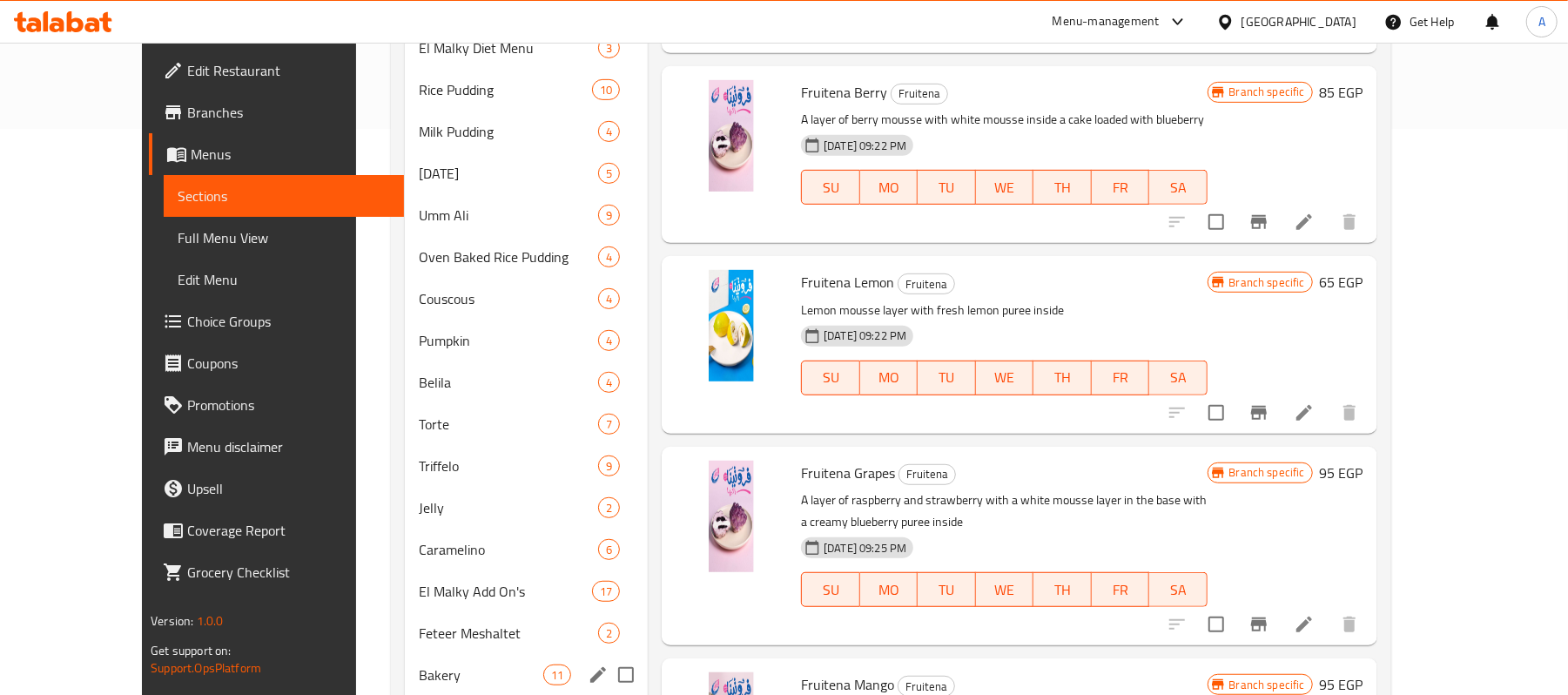
scroll to position [708, 0]
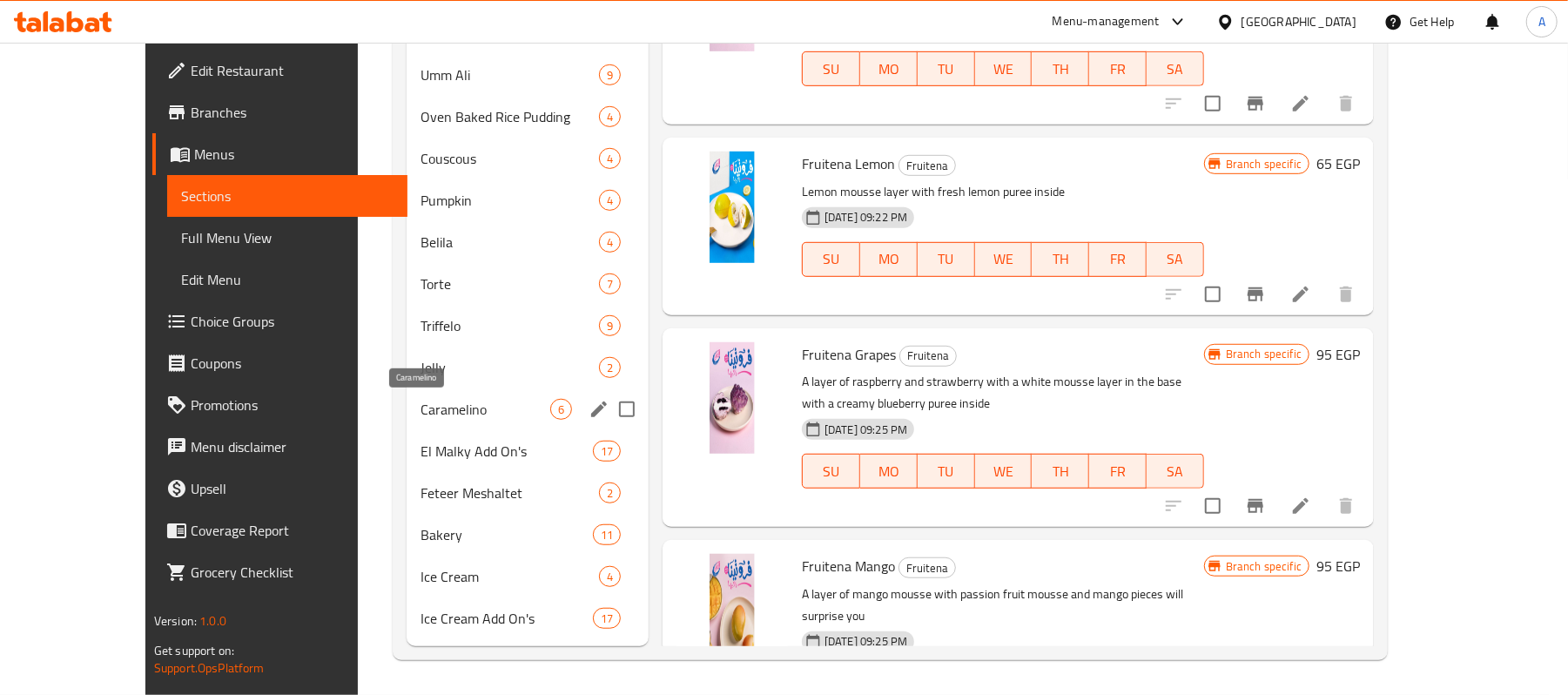
click at [420, 416] on span "Caramelino" at bounding box center [485, 409] width 129 height 21
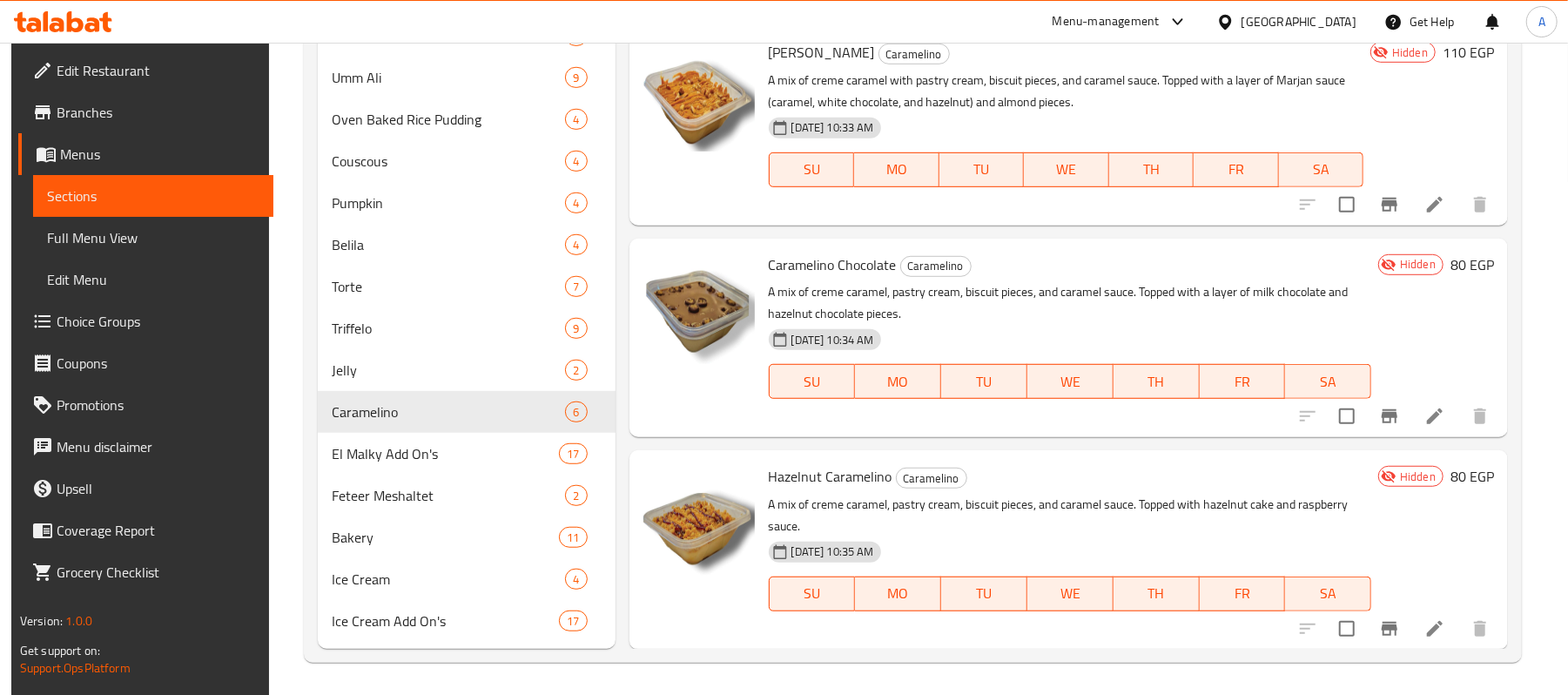
scroll to position [708, 0]
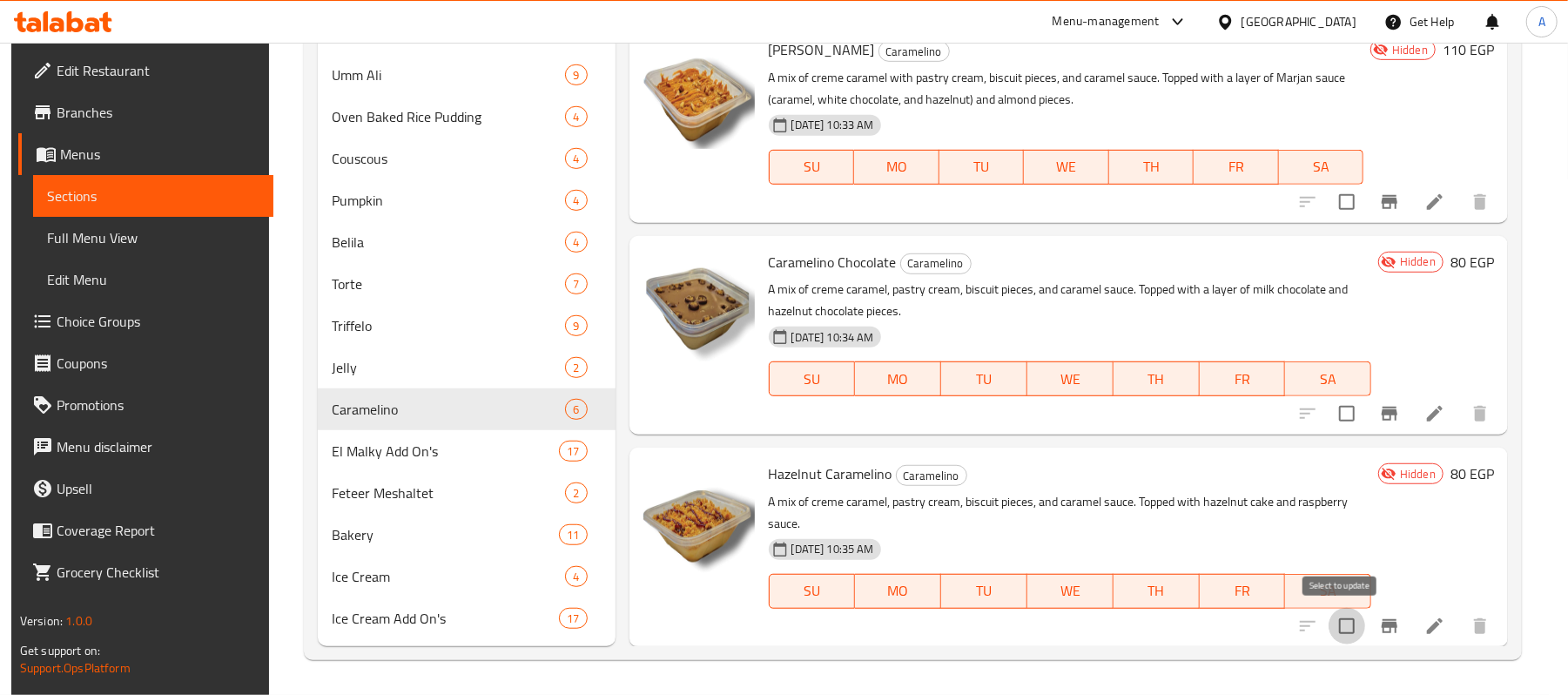
click at [1338, 621] on input "checkbox" at bounding box center [1347, 627] width 36 height 36
checkbox input "true"
click at [1332, 412] on input "checkbox" at bounding box center [1347, 414] width 36 height 36
checkbox input "true"
click at [1337, 189] on input "checkbox" at bounding box center [1347, 202] width 36 height 36
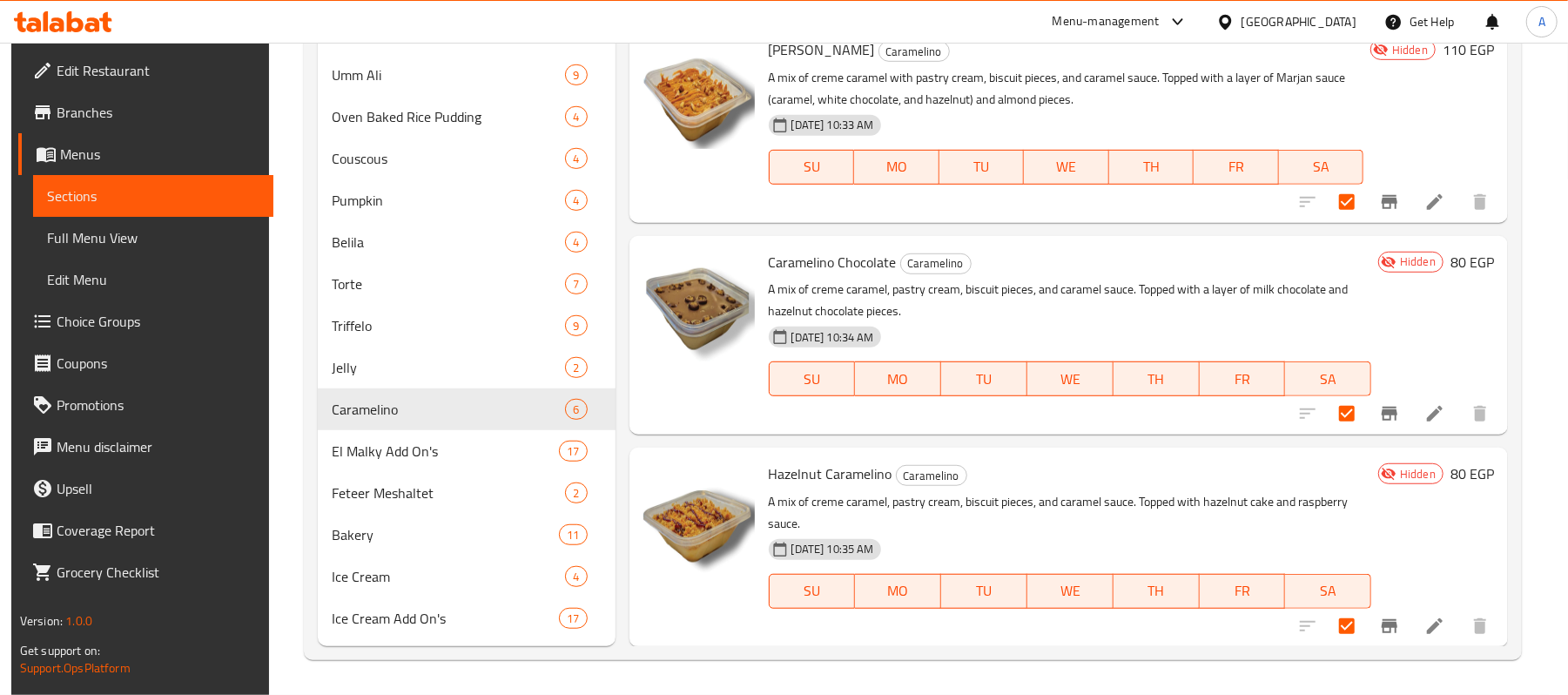
click at [681, 597] on div at bounding box center [699, 547] width 126 height 185
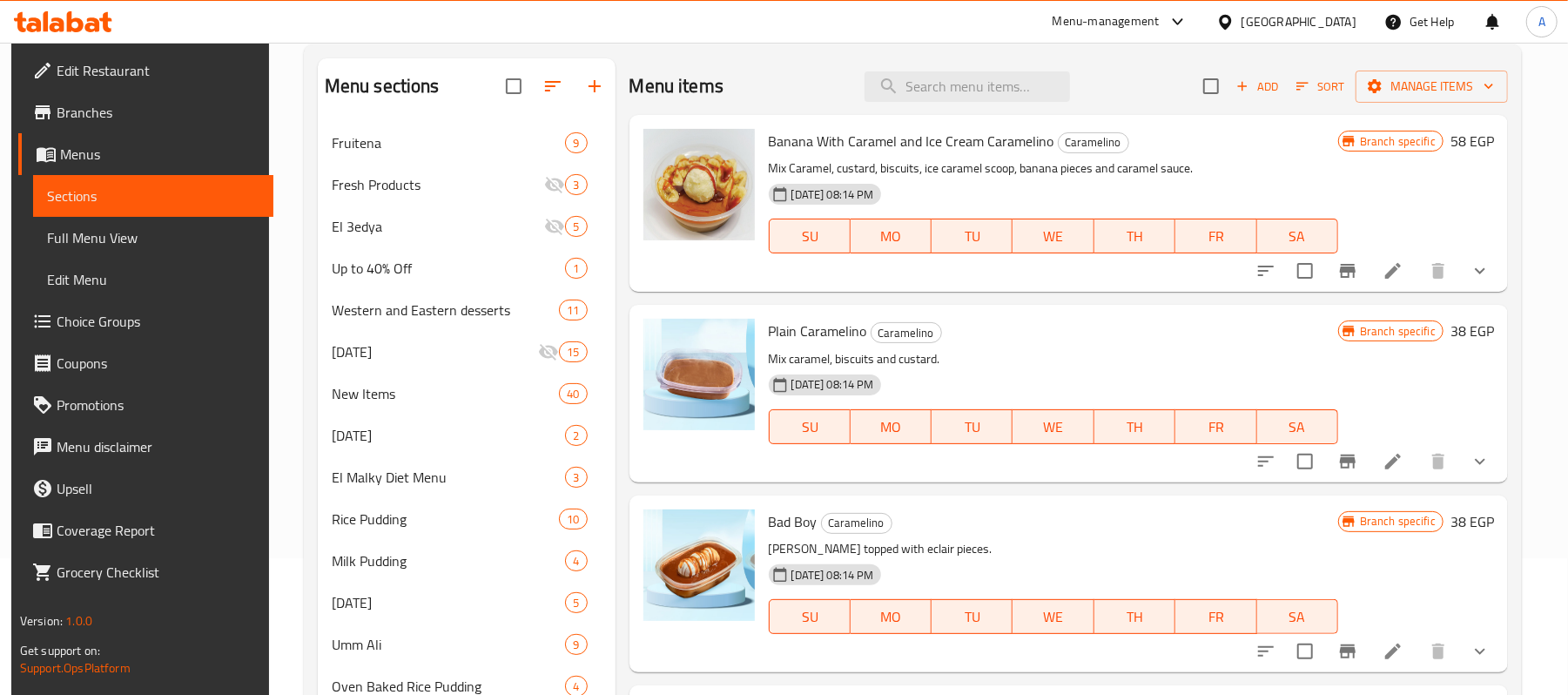
scroll to position [0, 0]
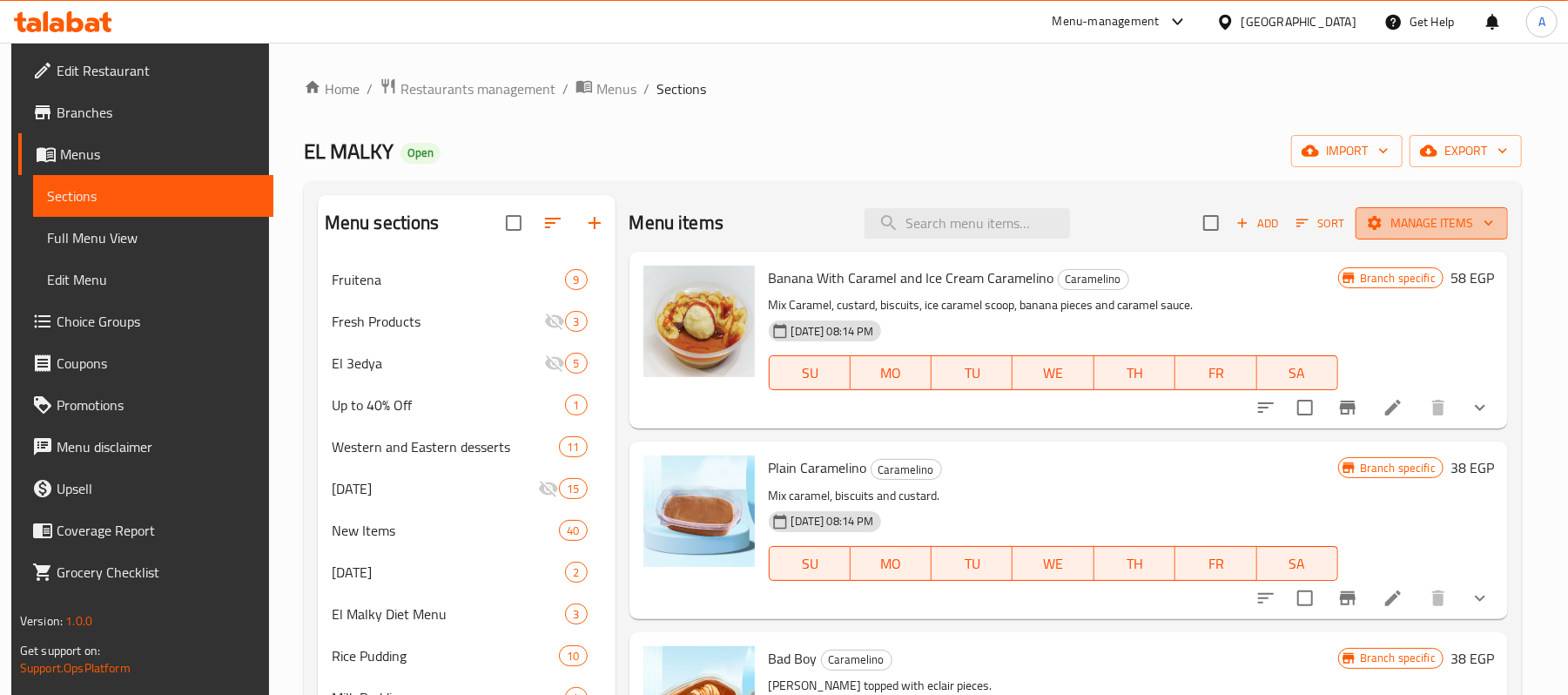
click at [1412, 232] on span "Manage items" at bounding box center [1432, 223] width 125 height 22
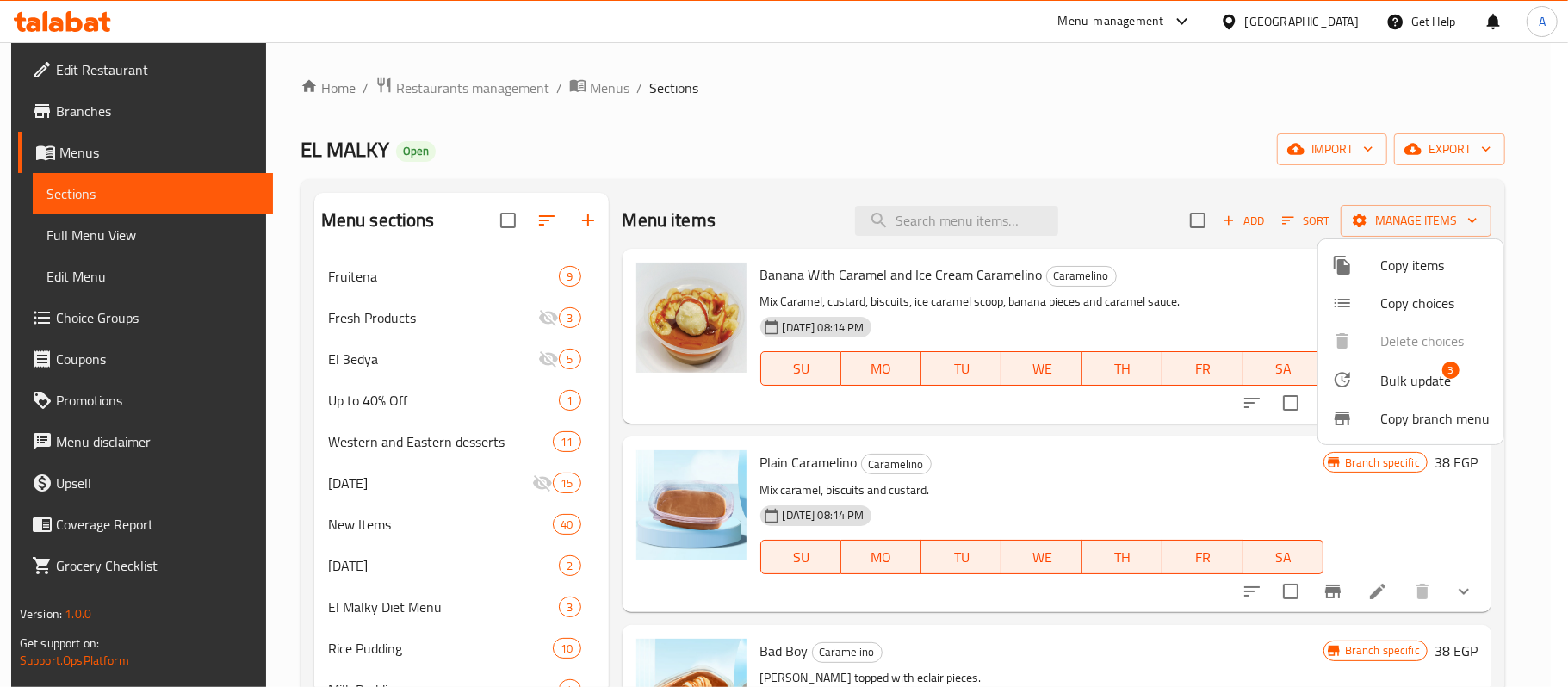
click at [1375, 388] on div at bounding box center [1356, 380] width 48 height 21
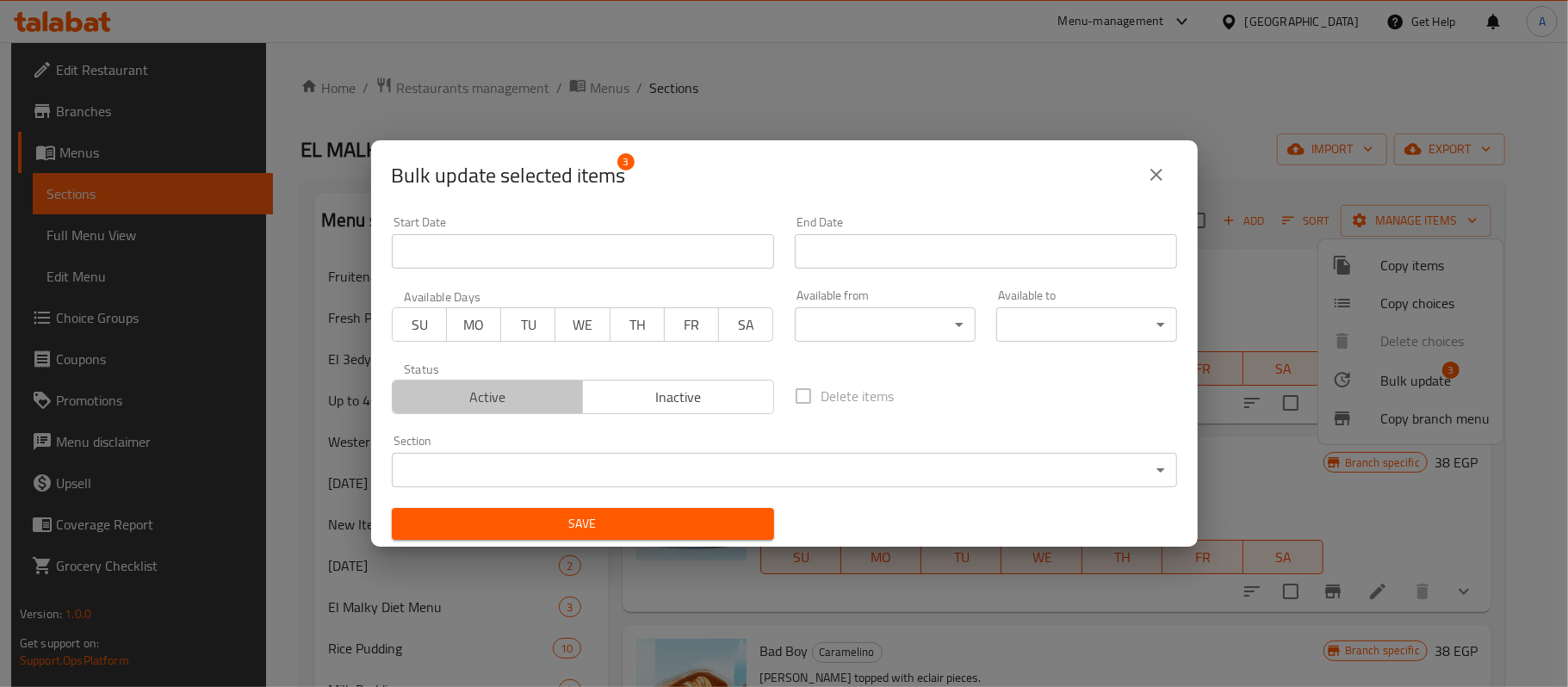
click at [527, 408] on span "Active" at bounding box center [488, 398] width 178 height 25
click at [594, 526] on span "Save" at bounding box center [583, 524] width 355 height 22
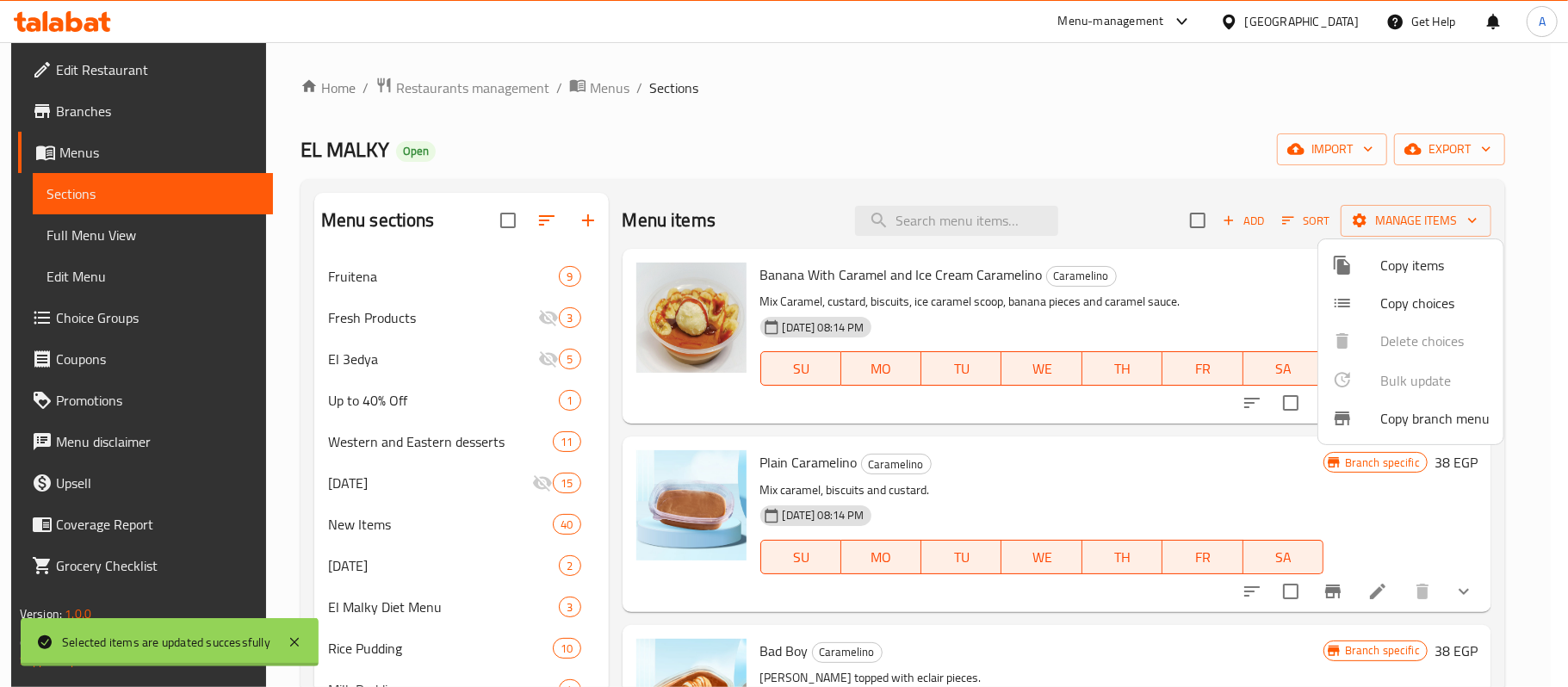
checkbox input "false"
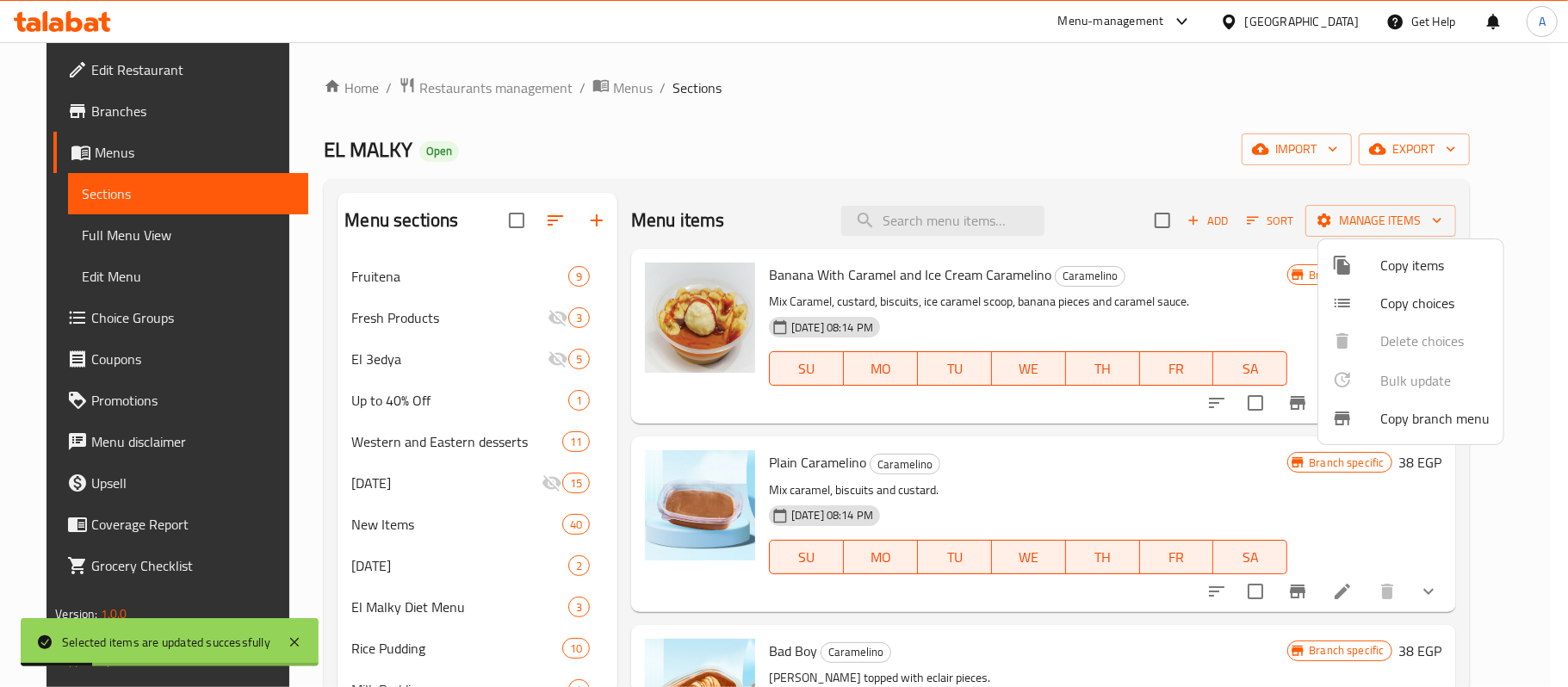
click at [1111, 437] on div at bounding box center [784, 344] width 1568 height 687
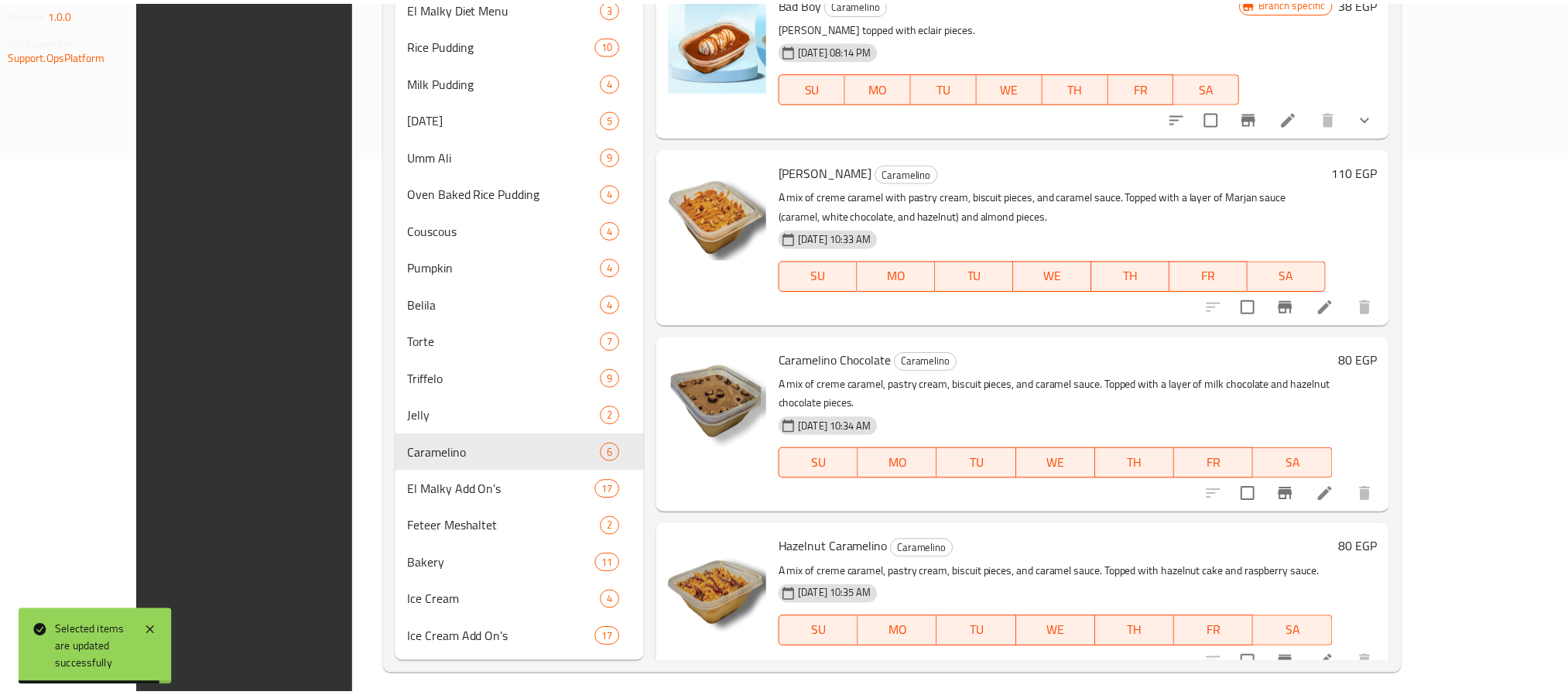
scroll to position [548, 0]
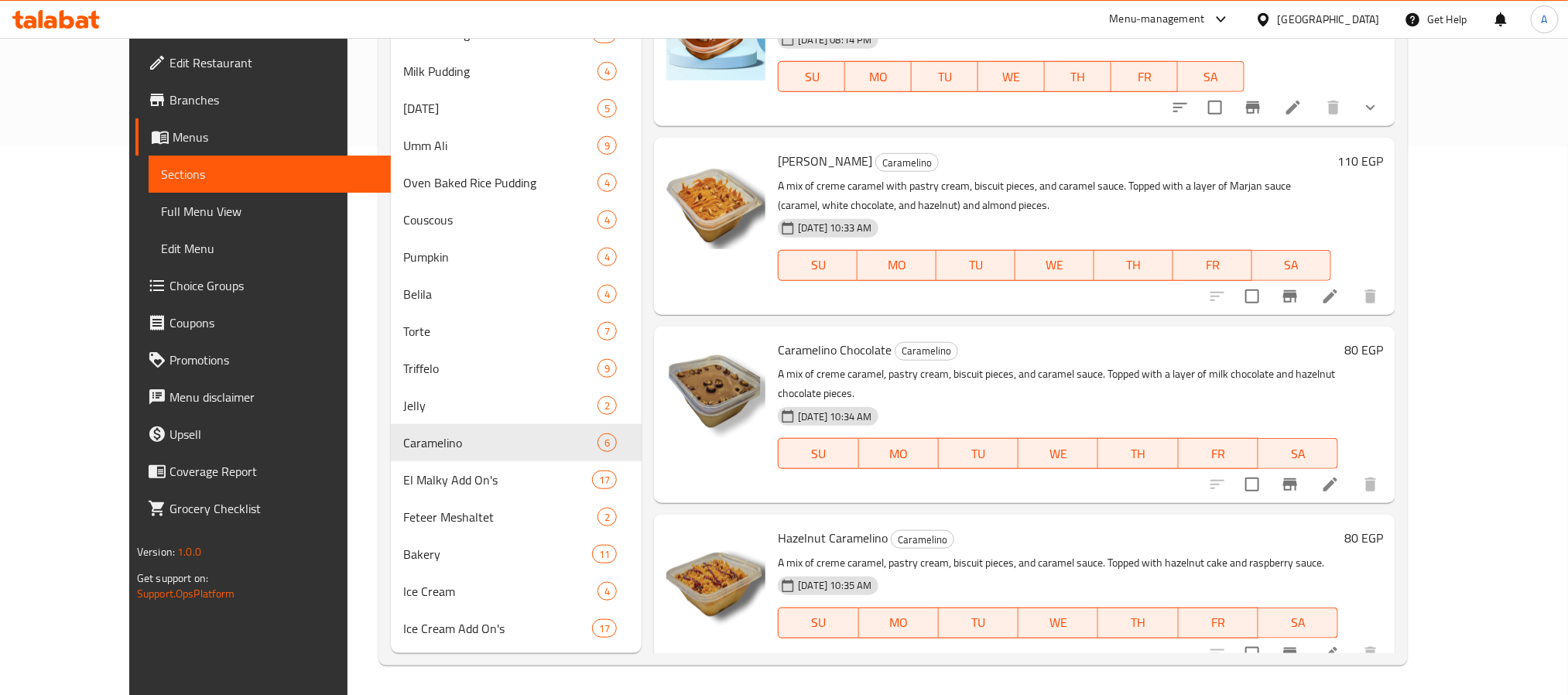
click at [66, 21] on icon at bounding box center [56, 19] width 88 height 19
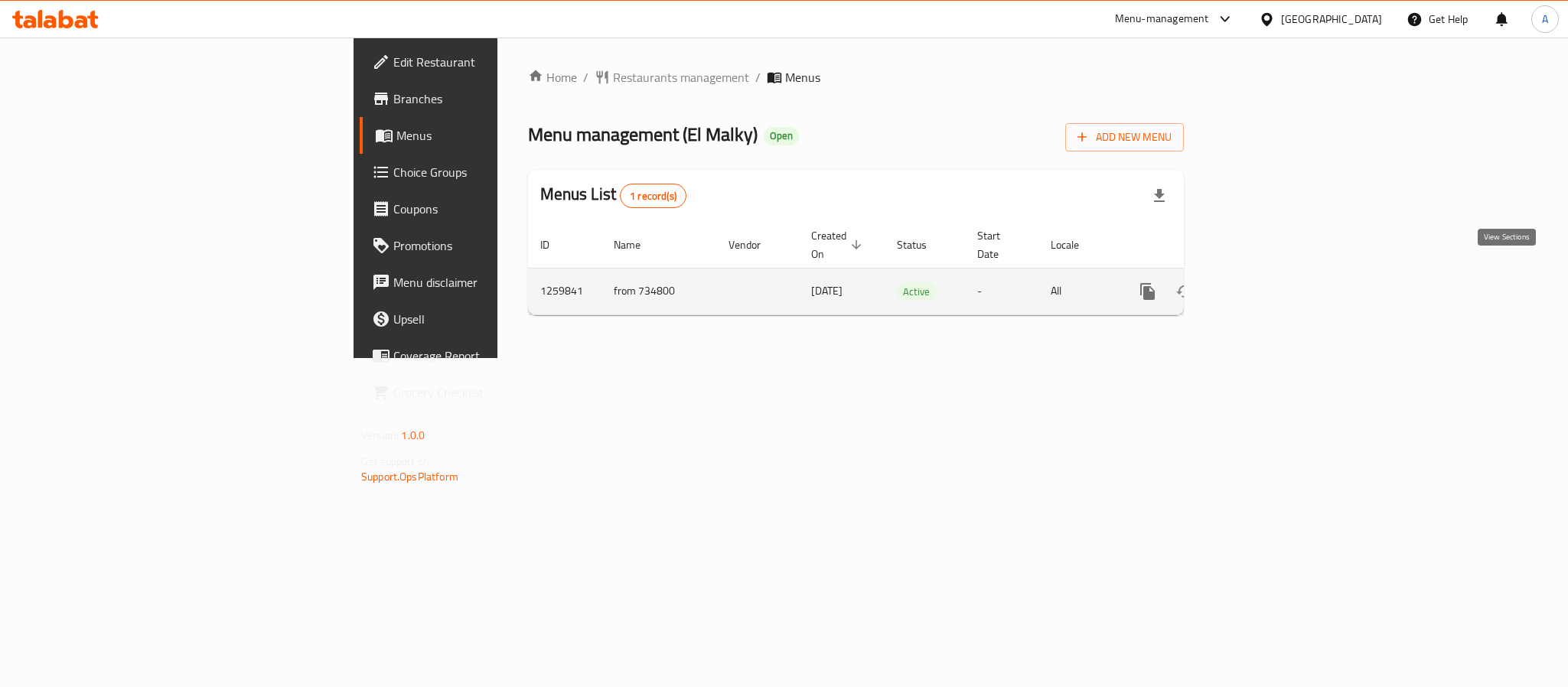
click at [1265, 284] on icon "enhanced table" at bounding box center [1258, 291] width 14 height 14
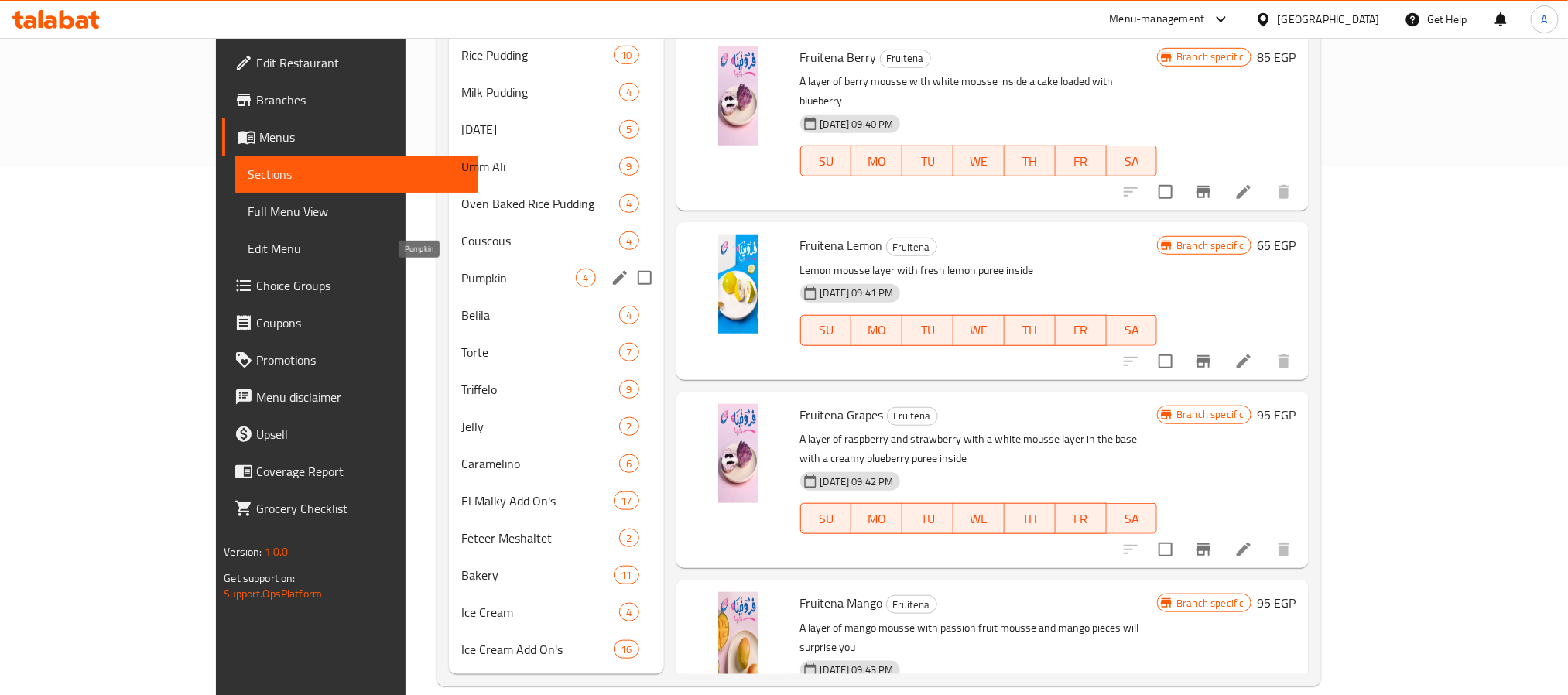
scroll to position [548, 0]
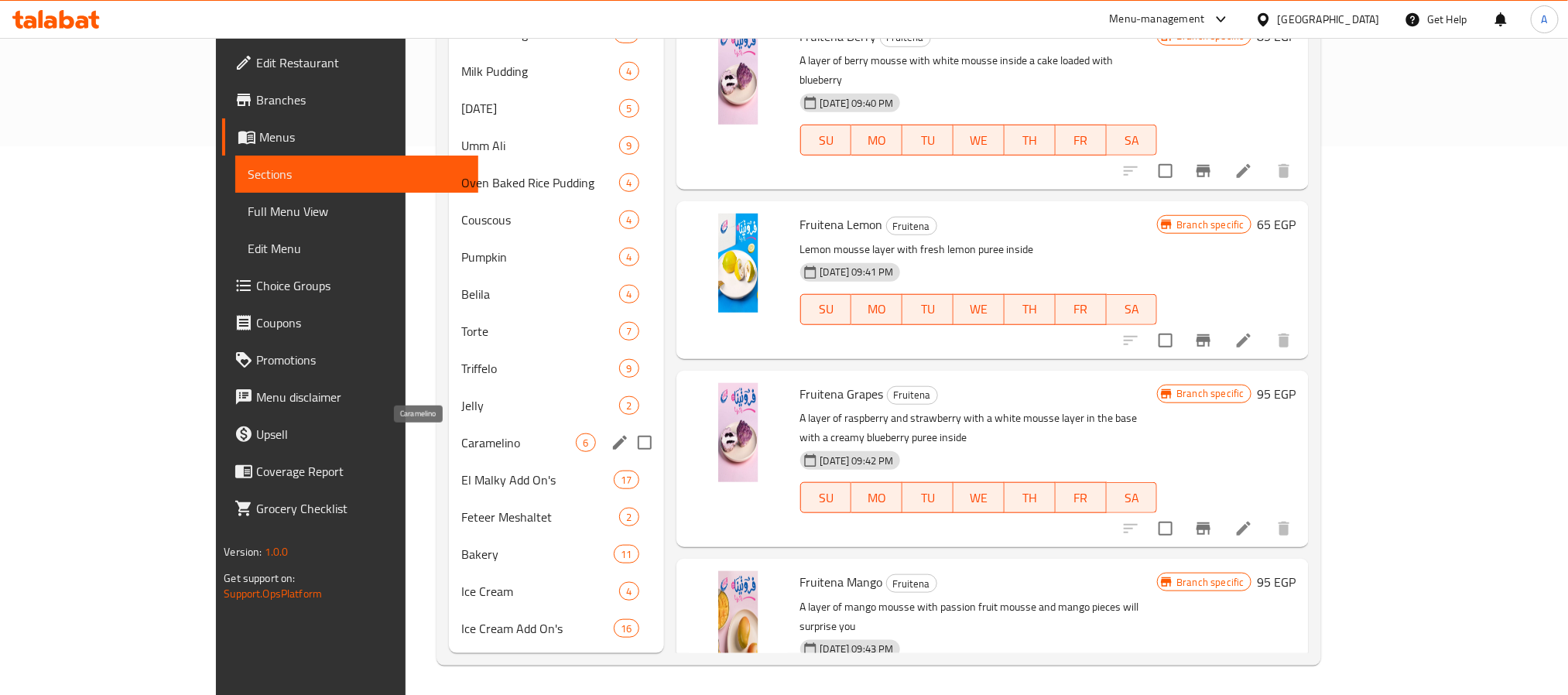
click at [461, 439] on span "Caramelino" at bounding box center [519, 442] width 115 height 19
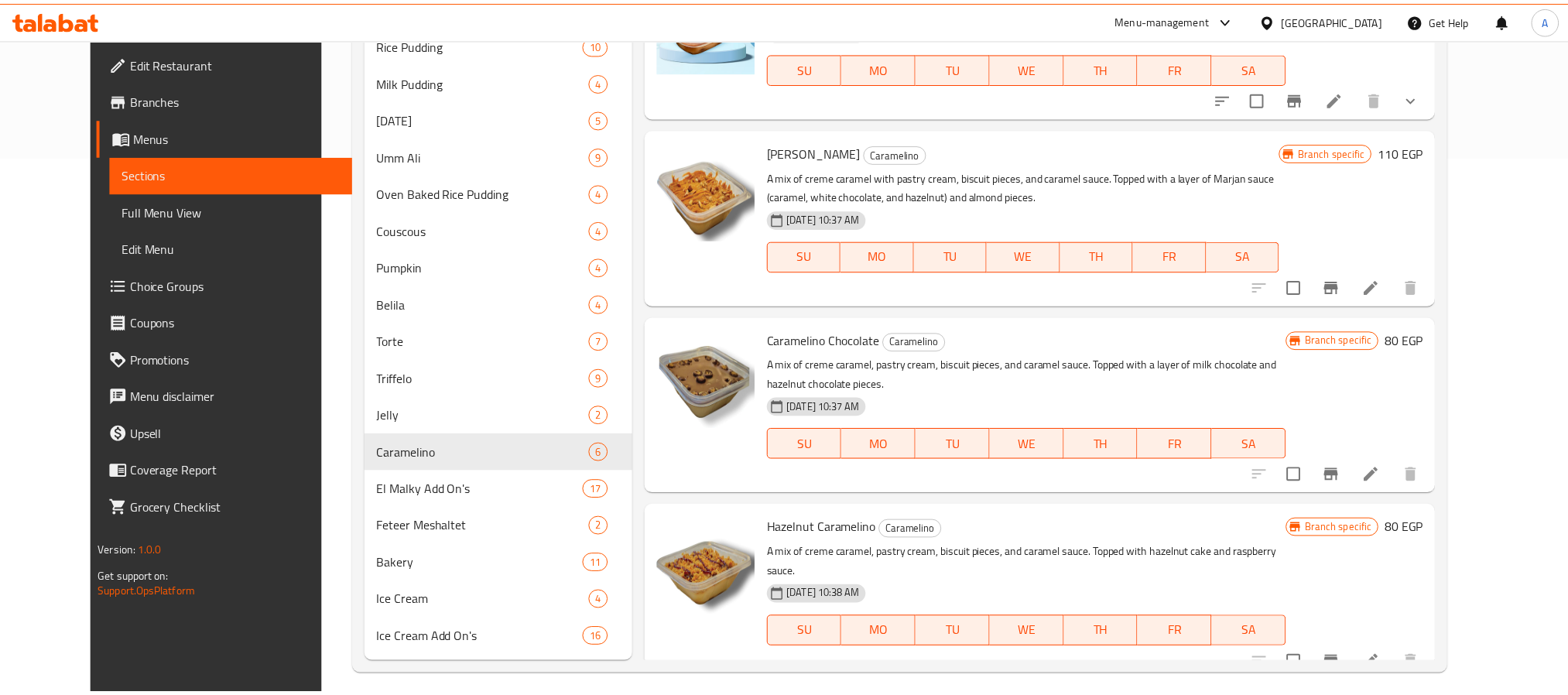
scroll to position [548, 0]
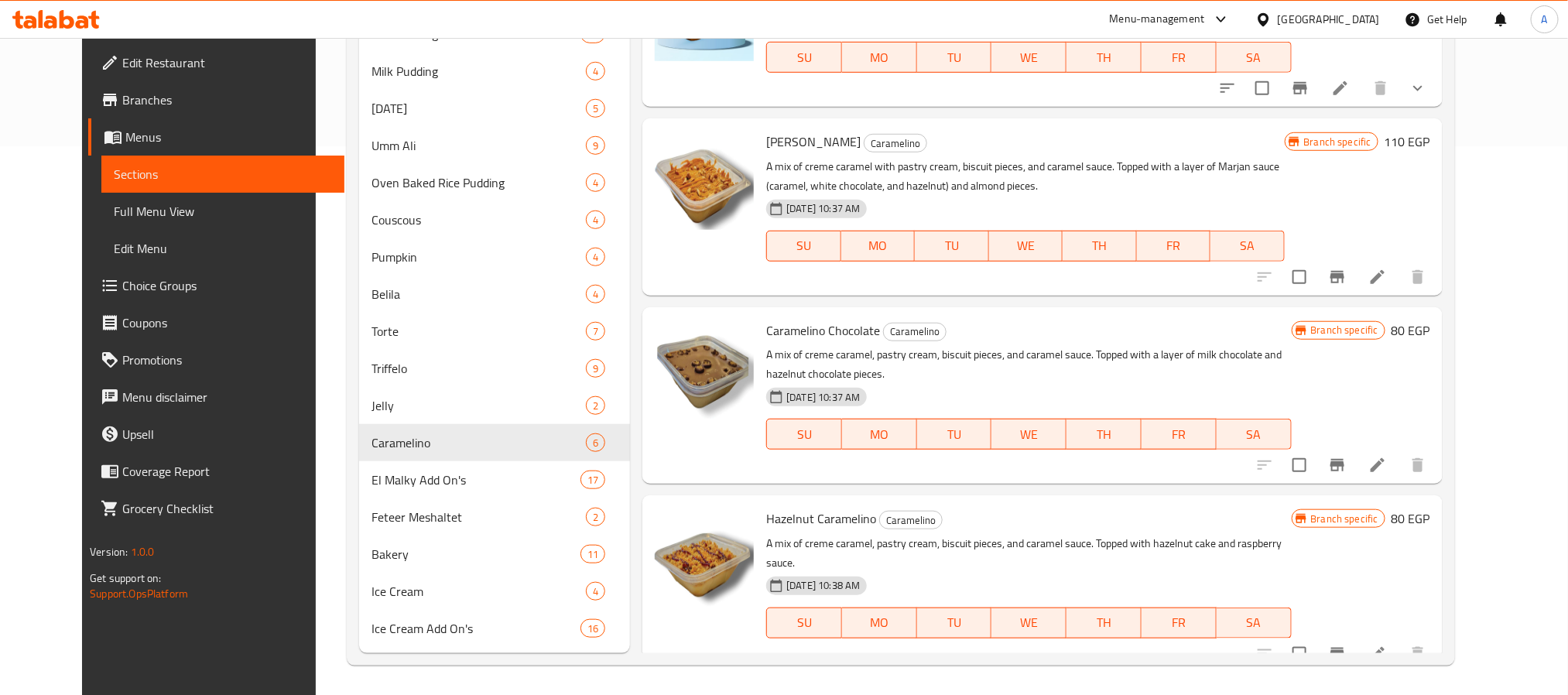
click at [969, 349] on p "A mix of creme caramel, pastry cream, biscuit pieces, and caramel sauce. Topped…" at bounding box center [1029, 365] width 525 height 39
click at [1344, 648] on icon "Branch-specific-item" at bounding box center [1337, 654] width 14 height 12
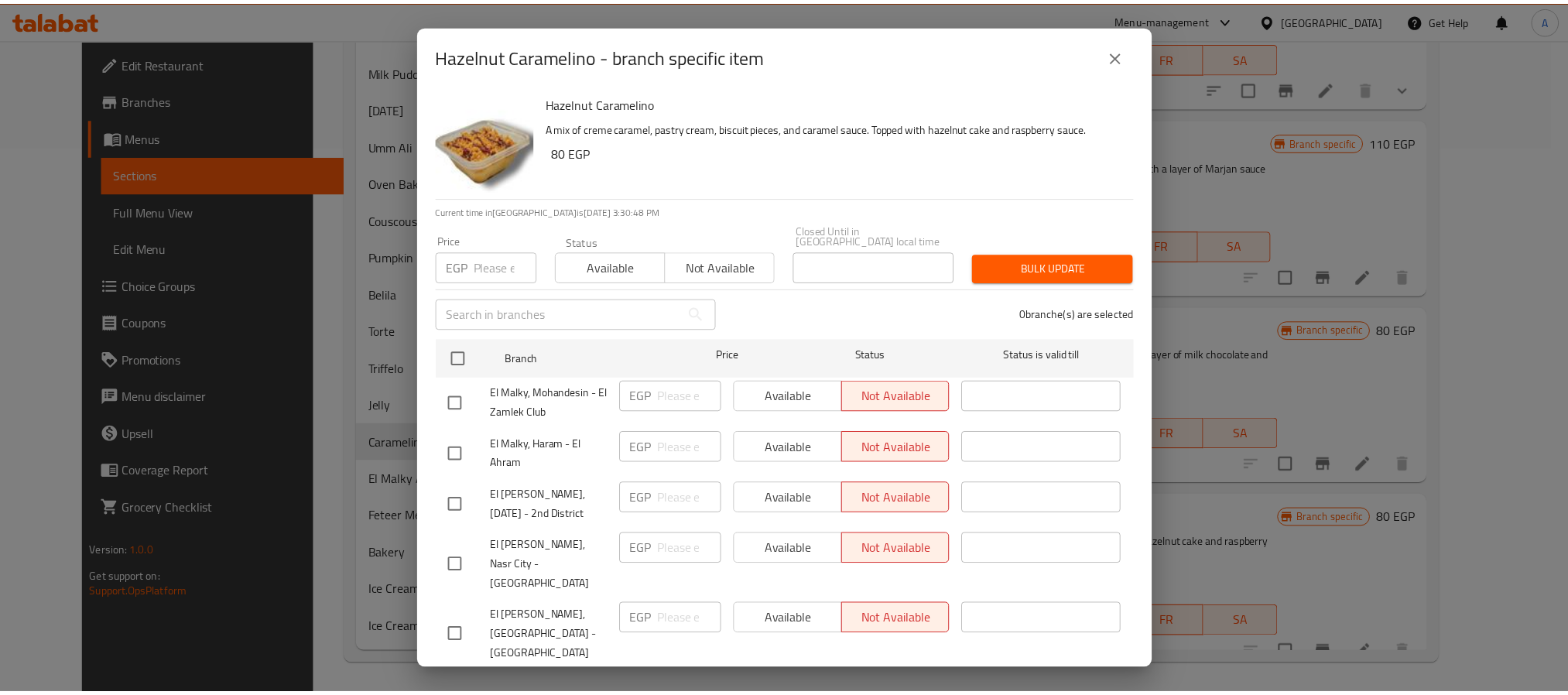
scroll to position [0, 0]
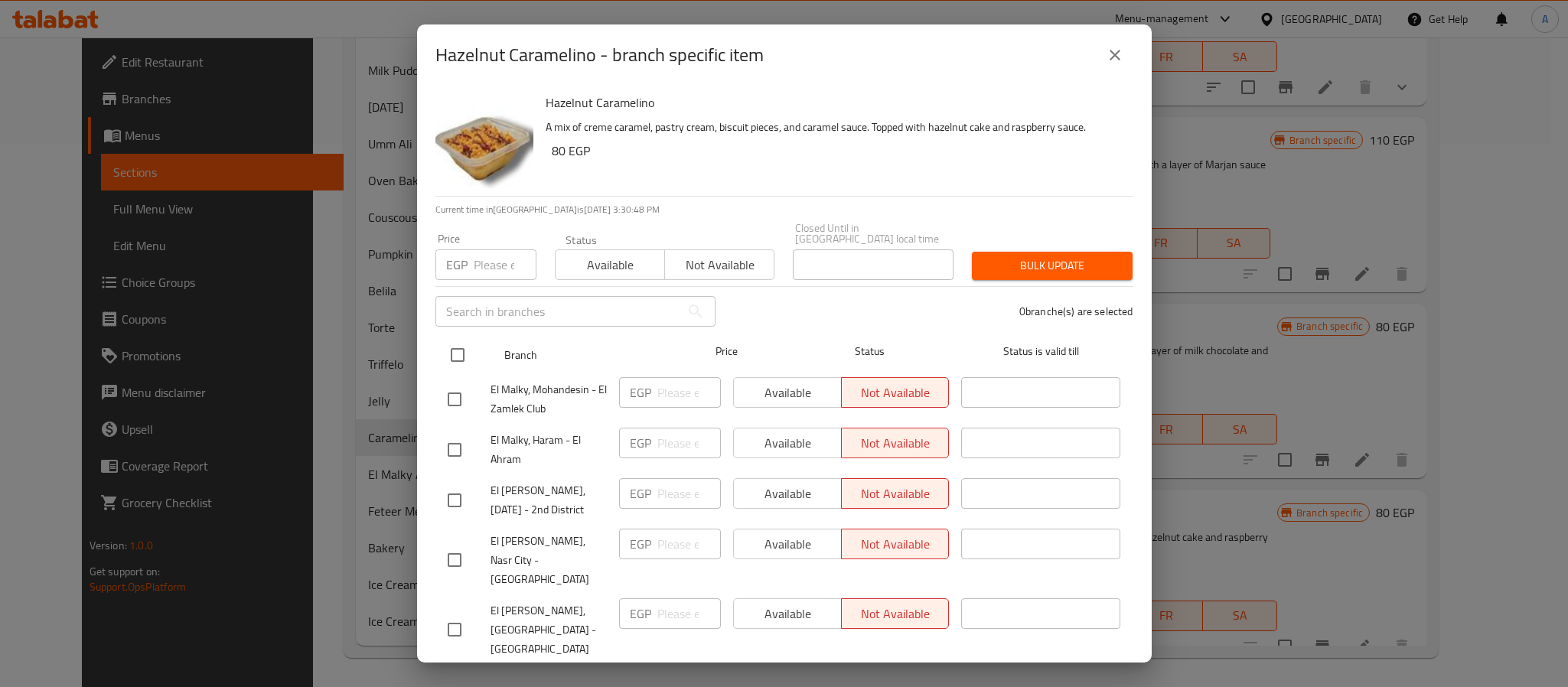
click at [446, 348] on input "checkbox" at bounding box center [458, 355] width 32 height 32
checkbox input "true"
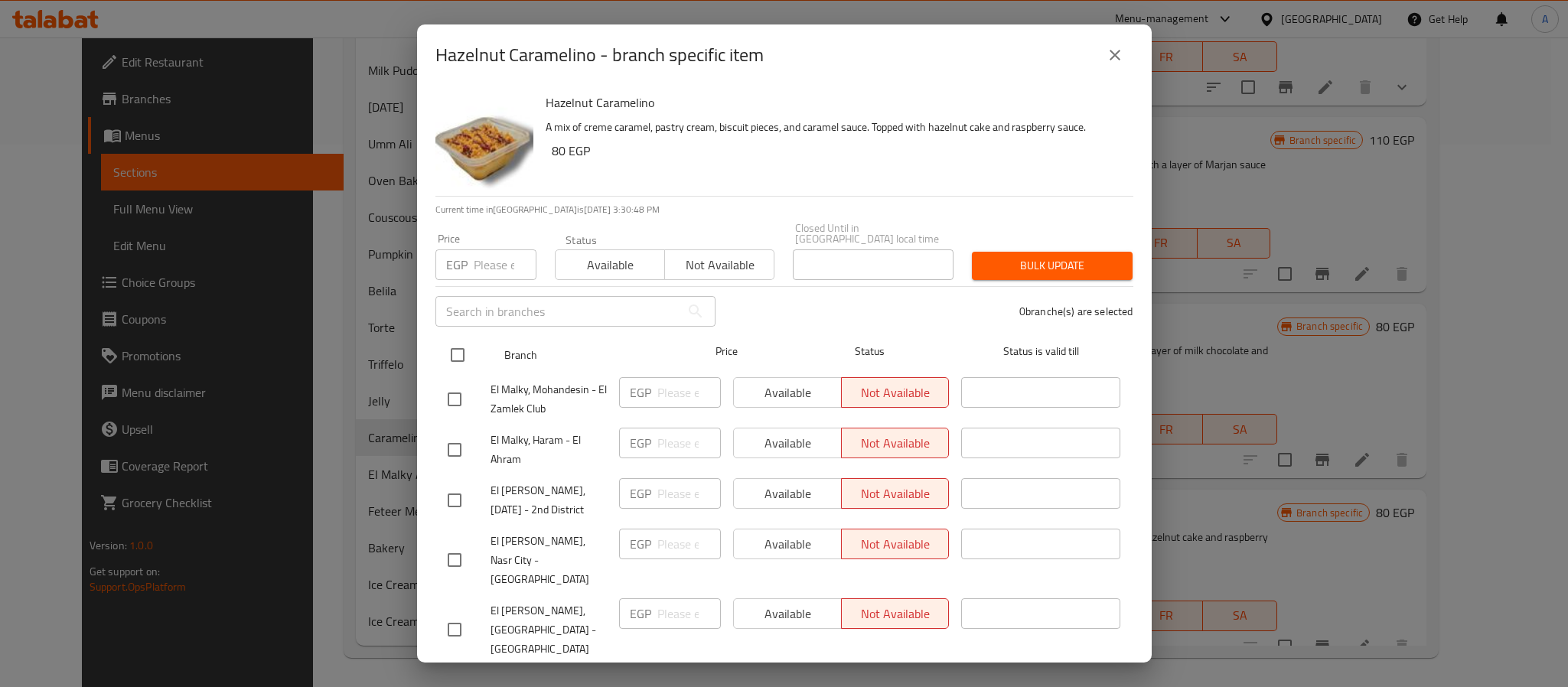
checkbox input "true"
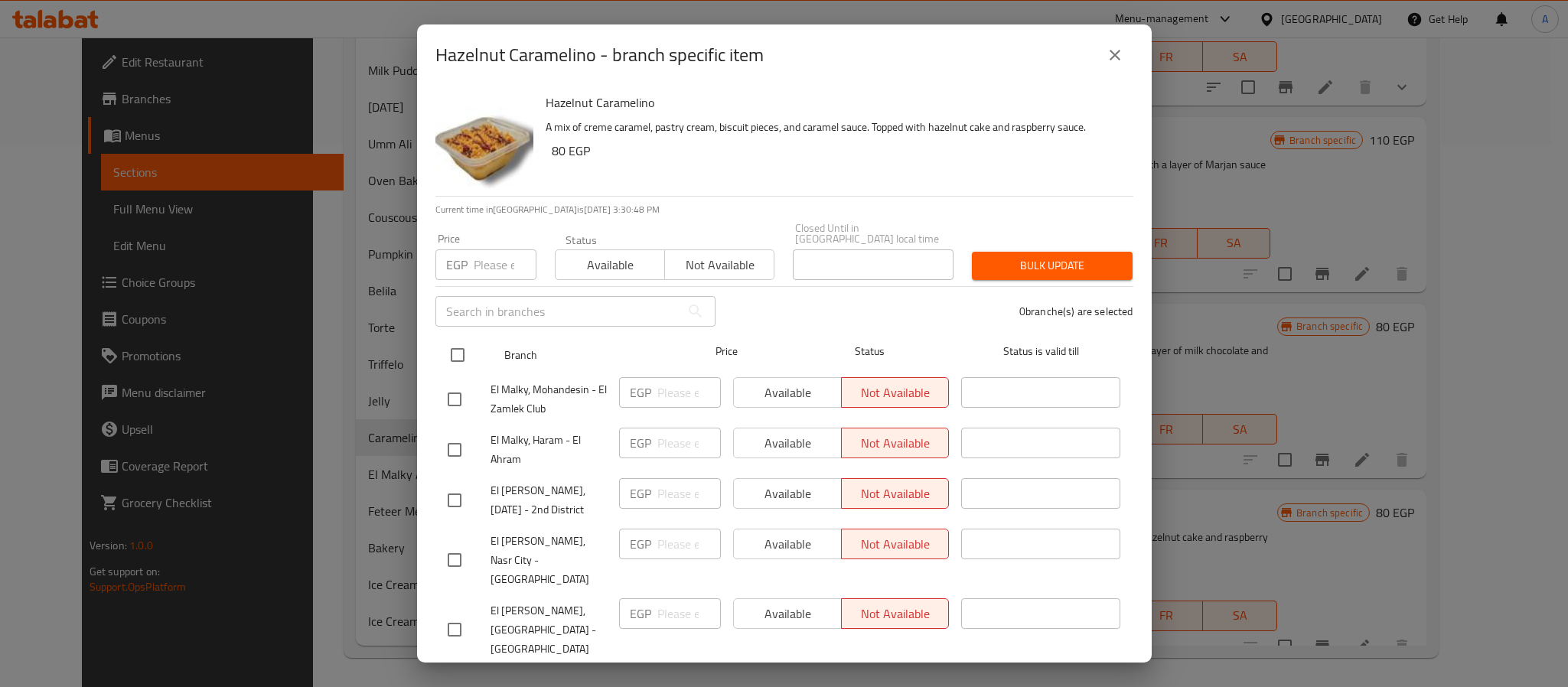
checkbox input "true"
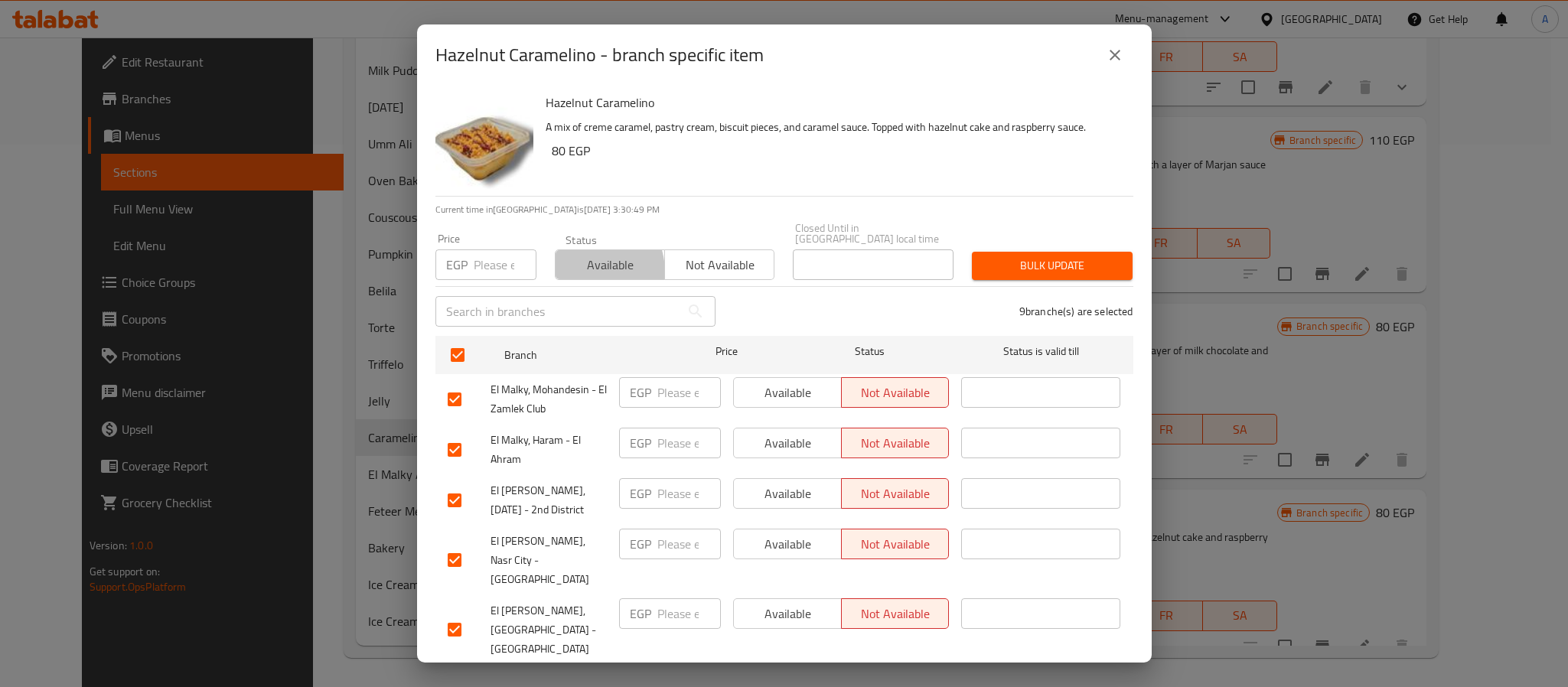
click at [578, 262] on span "Available" at bounding box center [610, 265] width 97 height 22
click at [1019, 256] on span "Bulk update" at bounding box center [1052, 266] width 136 height 19
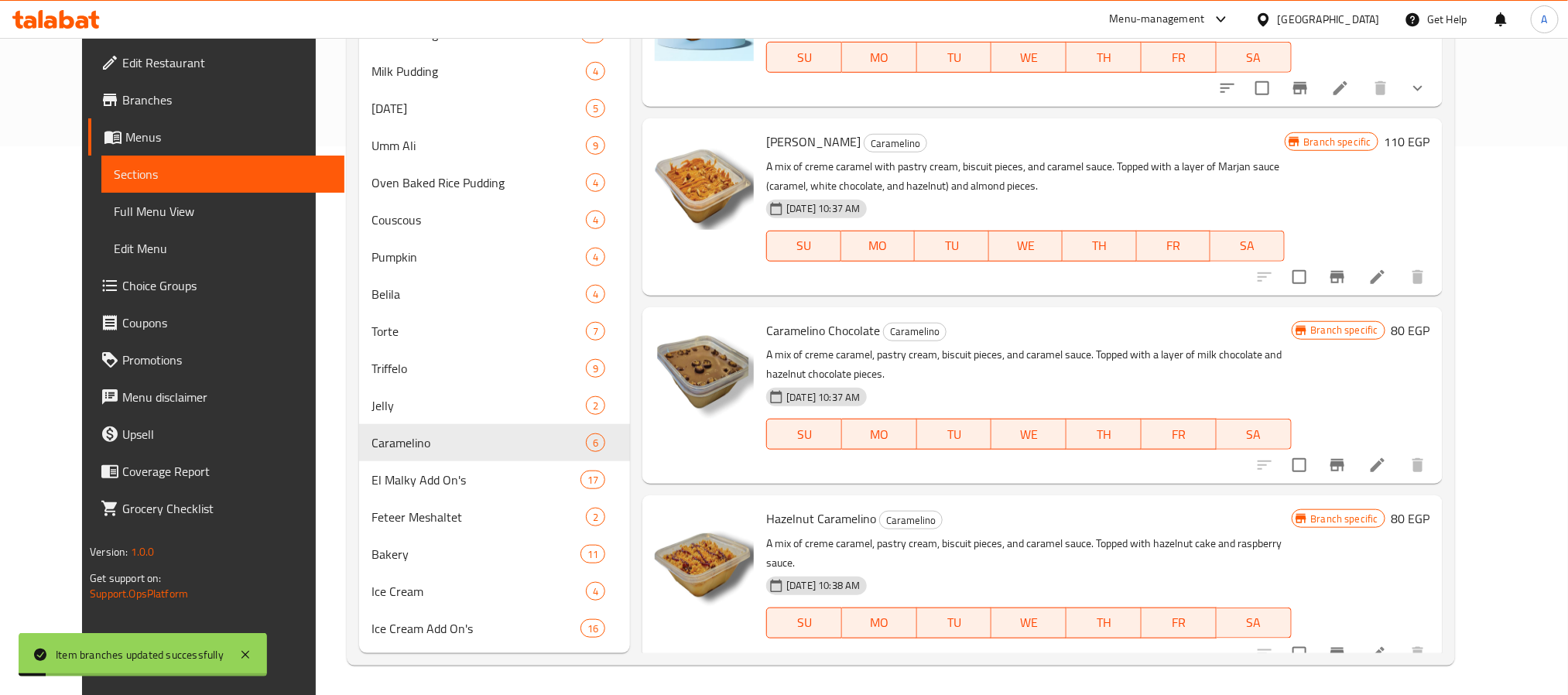
click at [1347, 645] on icon "Branch-specific-item" at bounding box center [1337, 654] width 19 height 19
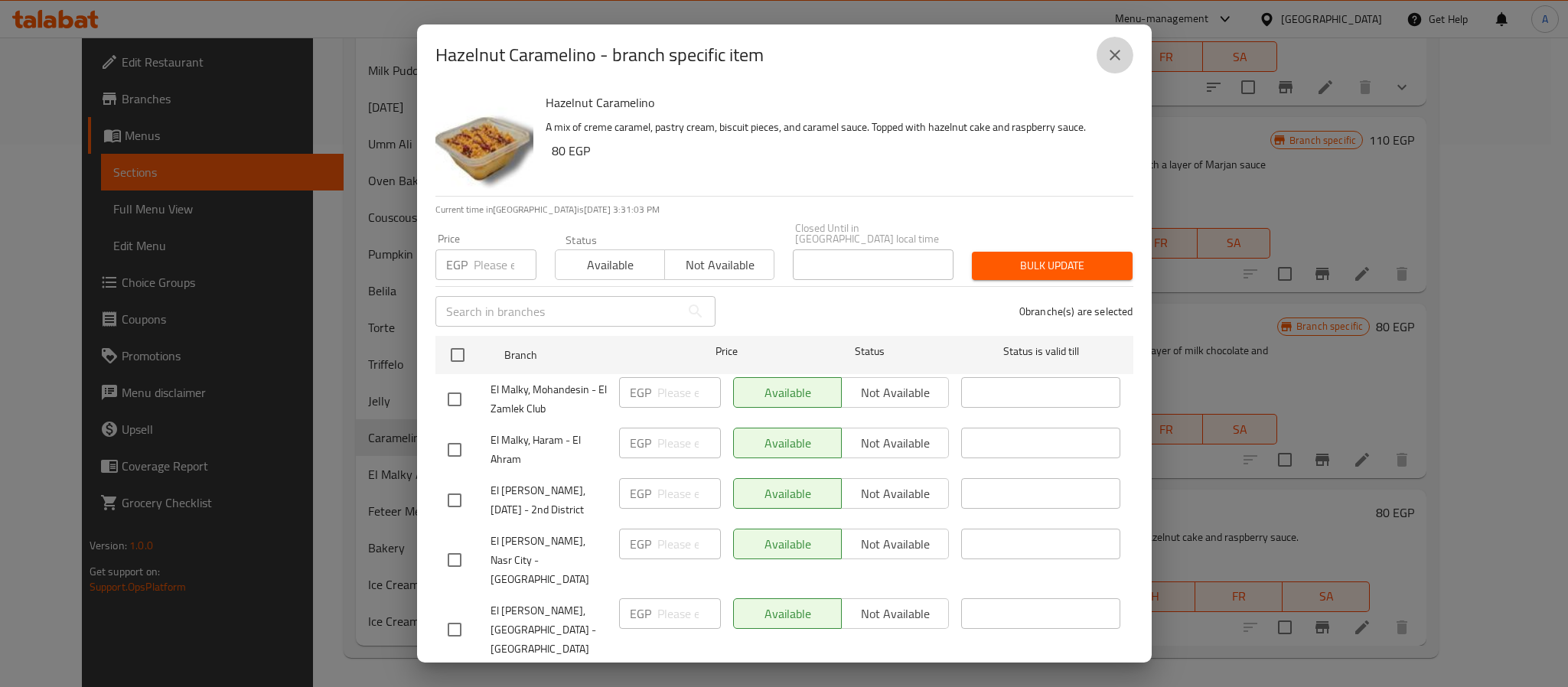
click at [1114, 58] on icon "close" at bounding box center [1115, 54] width 18 height 18
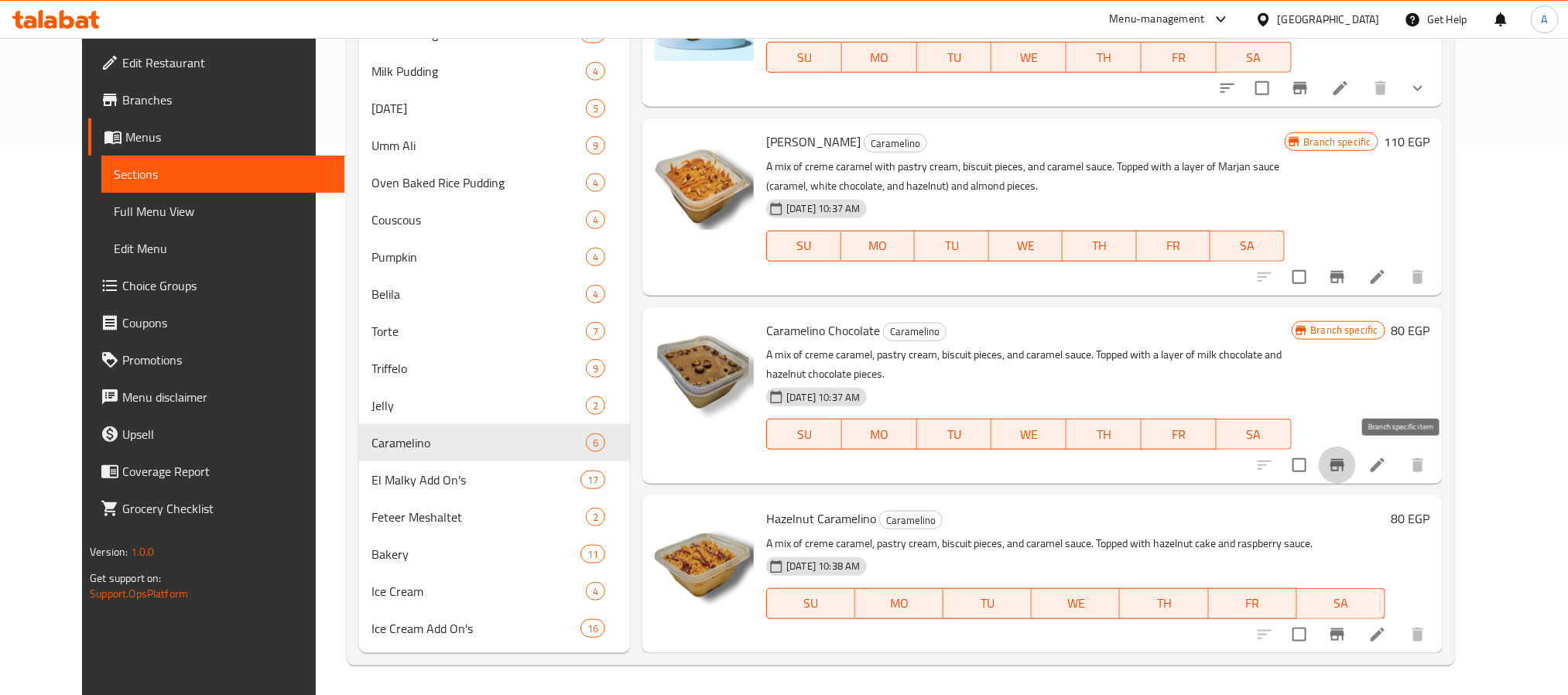
click at [1357, 475] on button "Branch-specific-item" at bounding box center [1338, 465] width 37 height 37
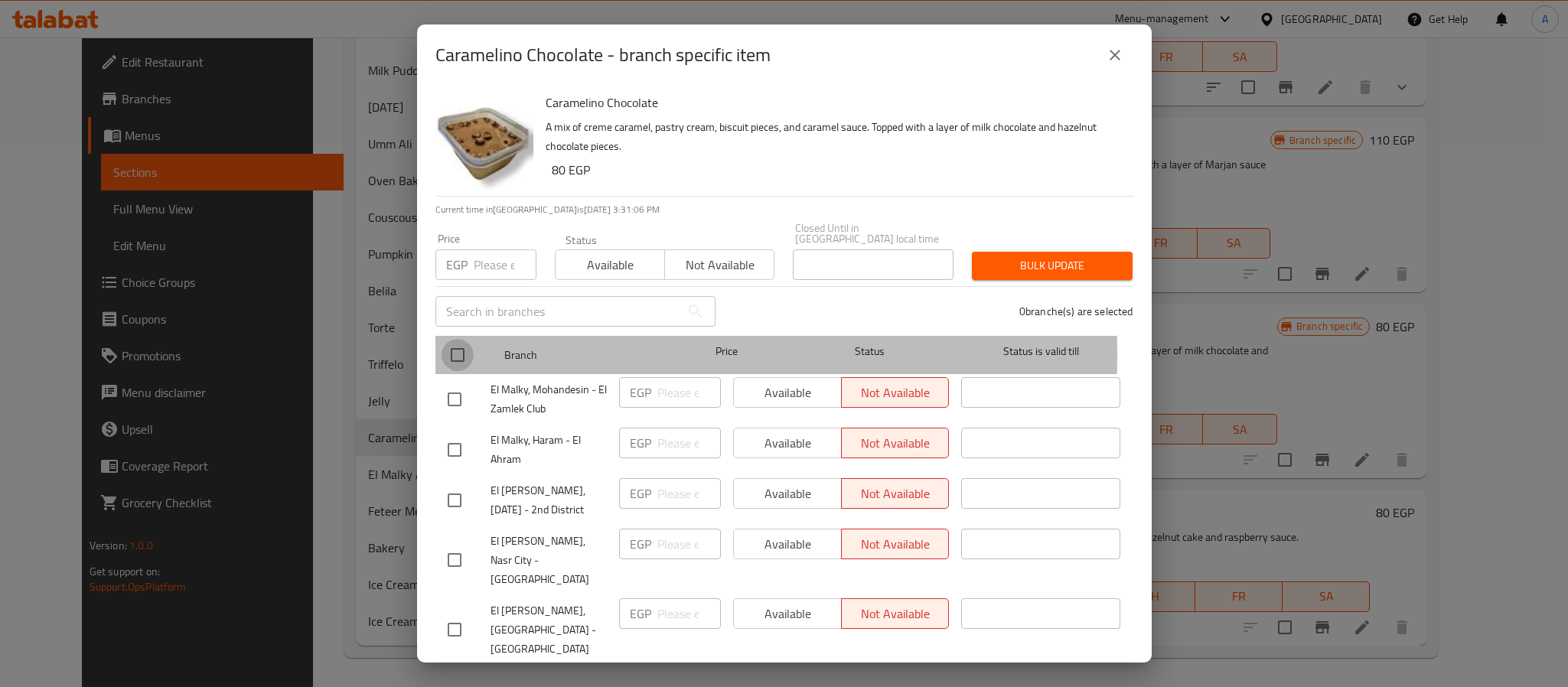
click at [453, 344] on input "checkbox" at bounding box center [458, 355] width 32 height 32
checkbox input "true"
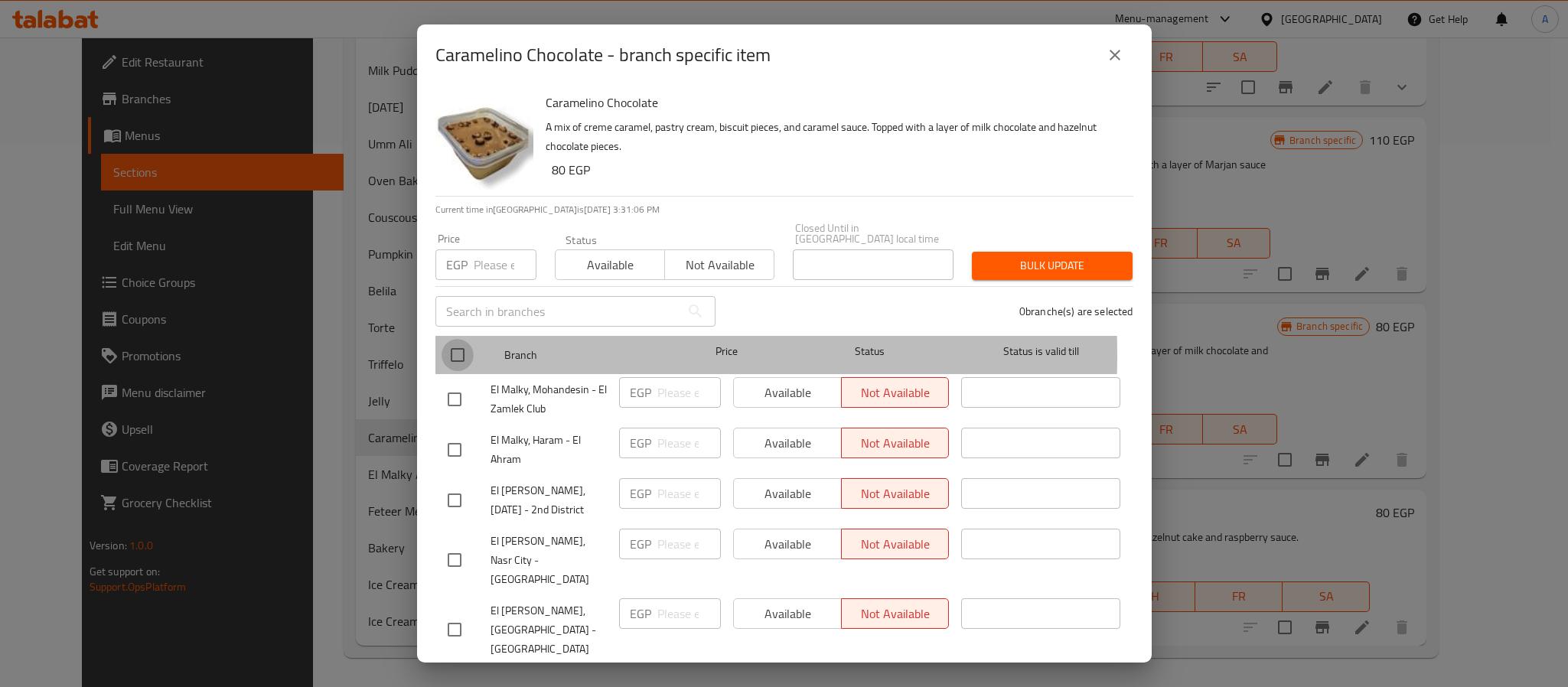
checkbox input "true"
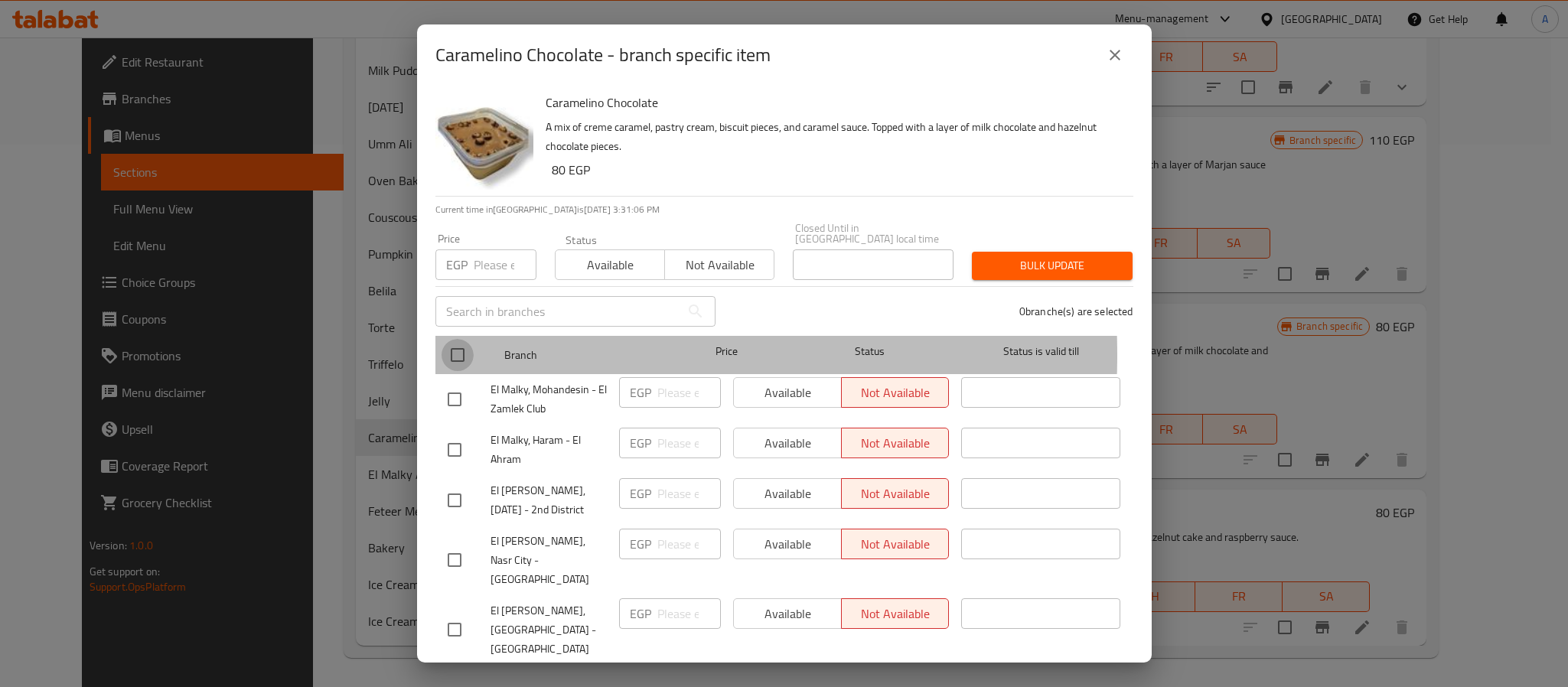
checkbox input "true"
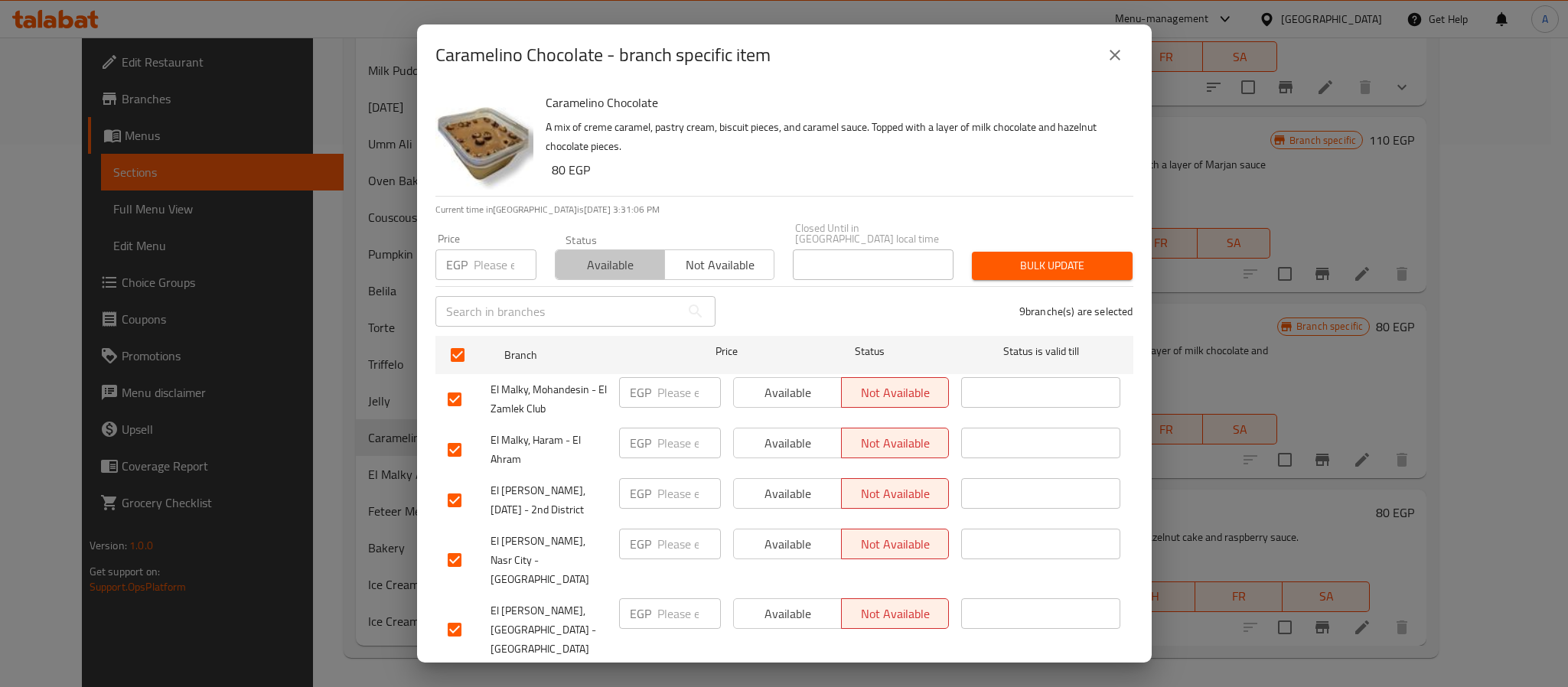
click at [613, 258] on span "Available" at bounding box center [610, 265] width 97 height 22
click at [979, 269] on div "Bulk update" at bounding box center [1053, 266] width 179 height 46
click at [985, 257] on span "Bulk update" at bounding box center [1052, 266] width 136 height 19
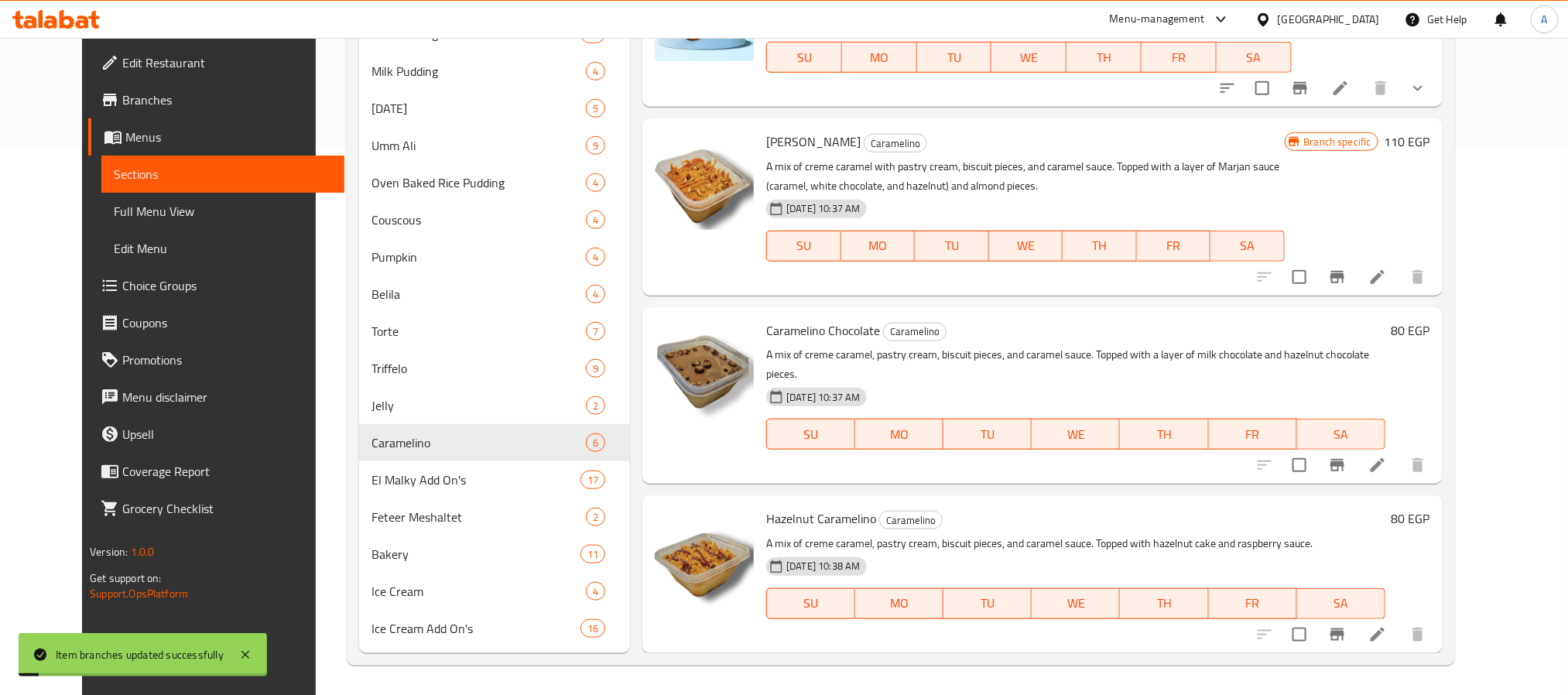
scroll to position [44, 0]
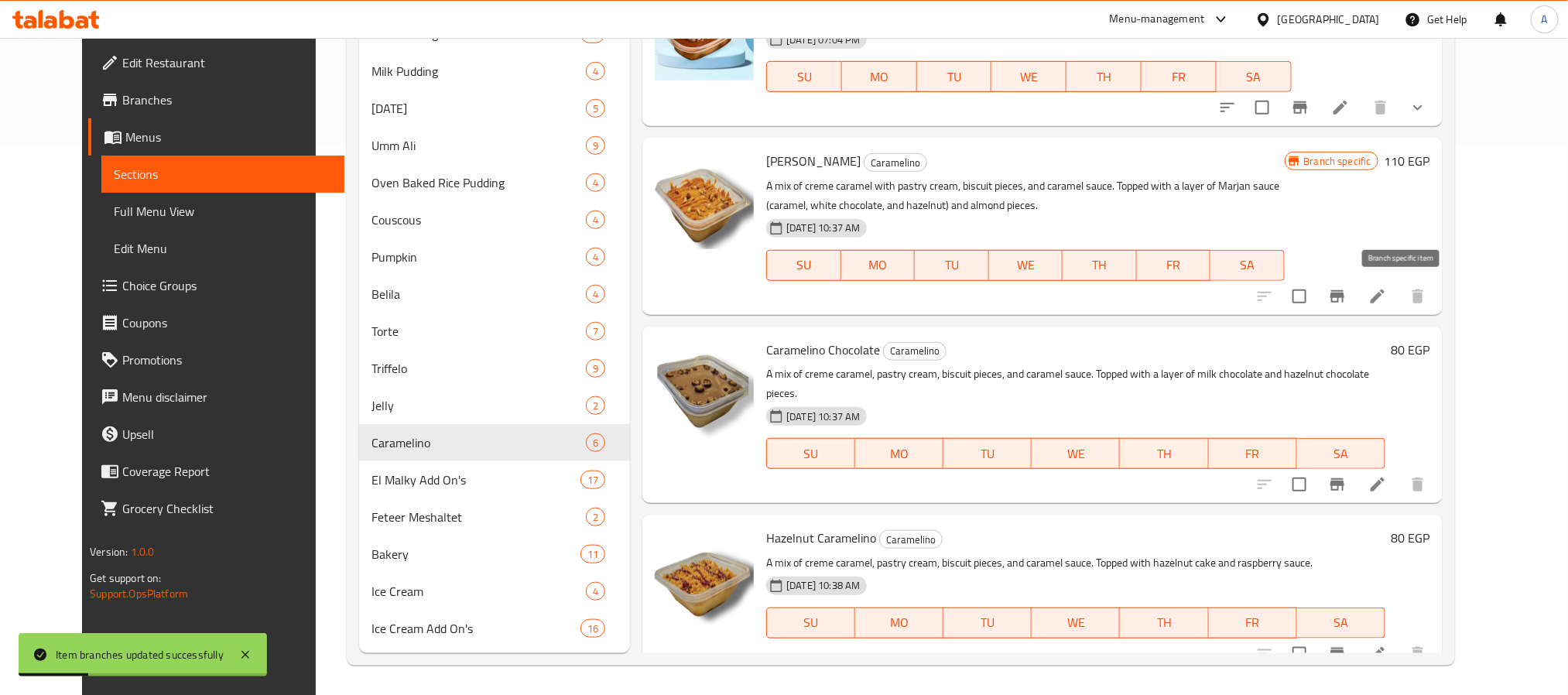
click at [1347, 292] on icon "Branch-specific-item" at bounding box center [1337, 296] width 19 height 19
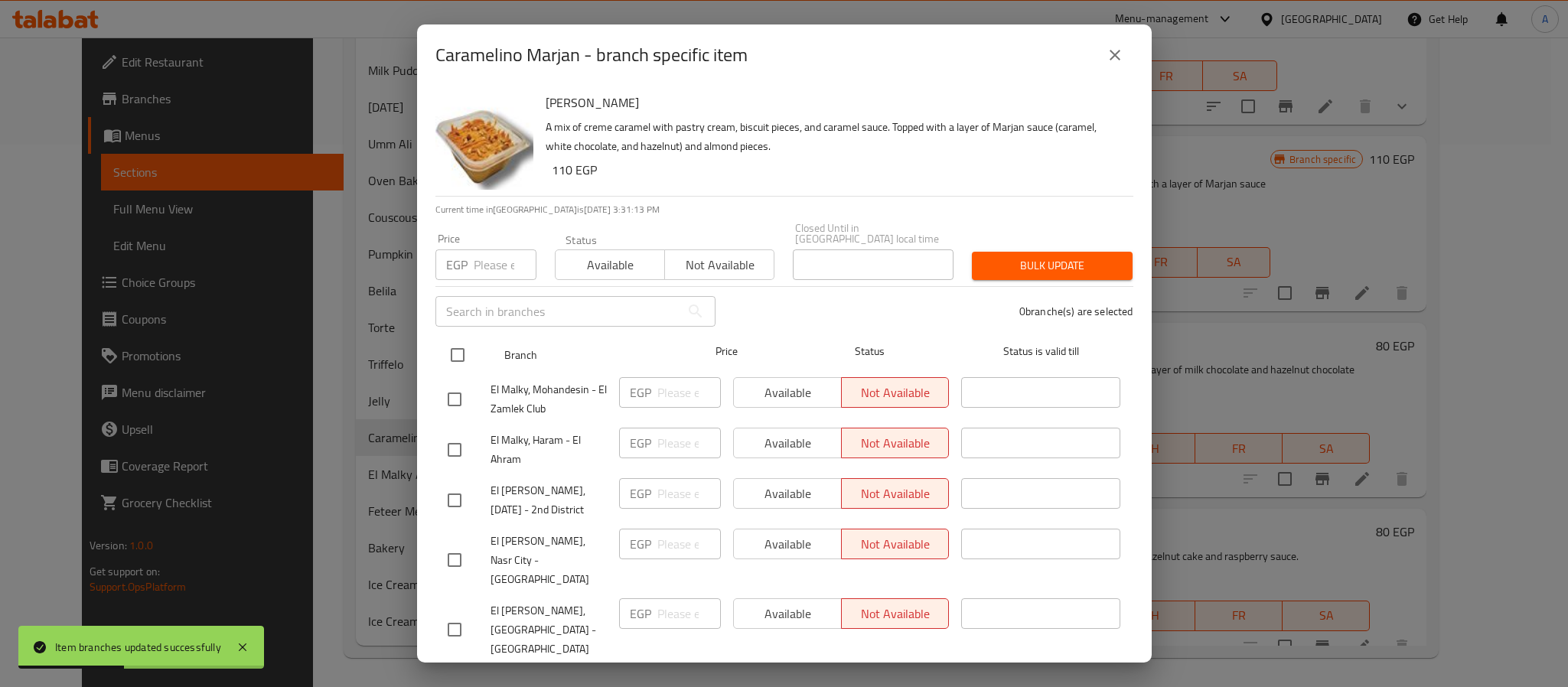
click at [455, 343] on input "checkbox" at bounding box center [458, 355] width 32 height 32
checkbox input "true"
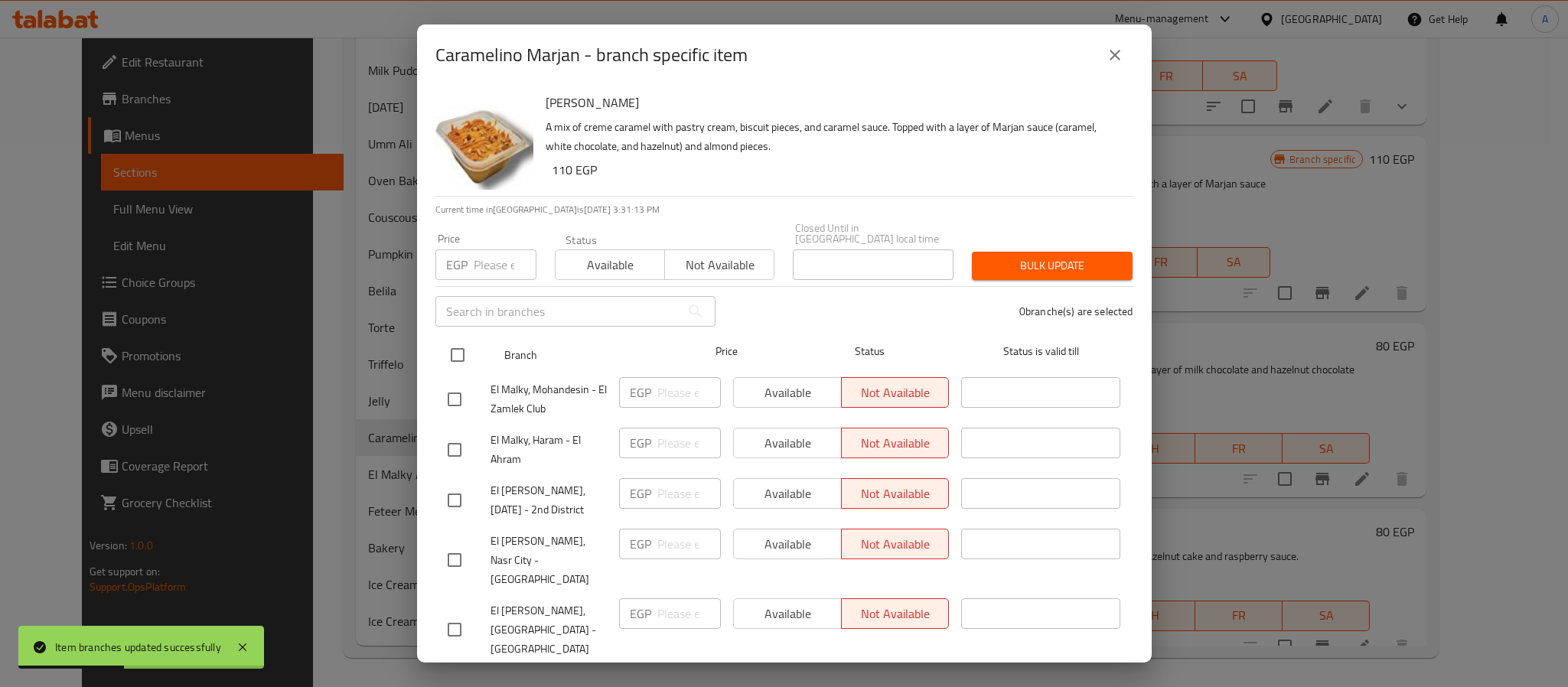
checkbox input "true"
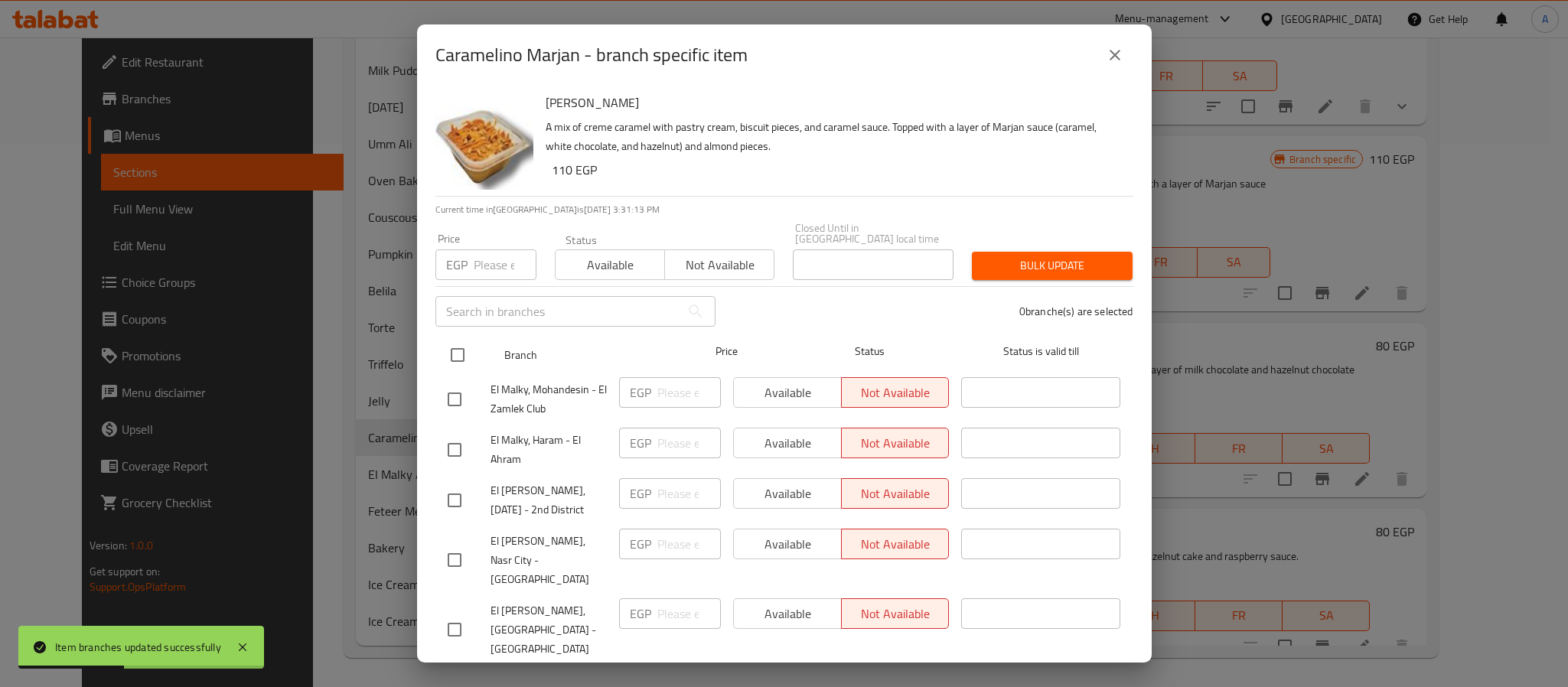
checkbox input "true"
click at [608, 255] on span "Available" at bounding box center [610, 265] width 97 height 22
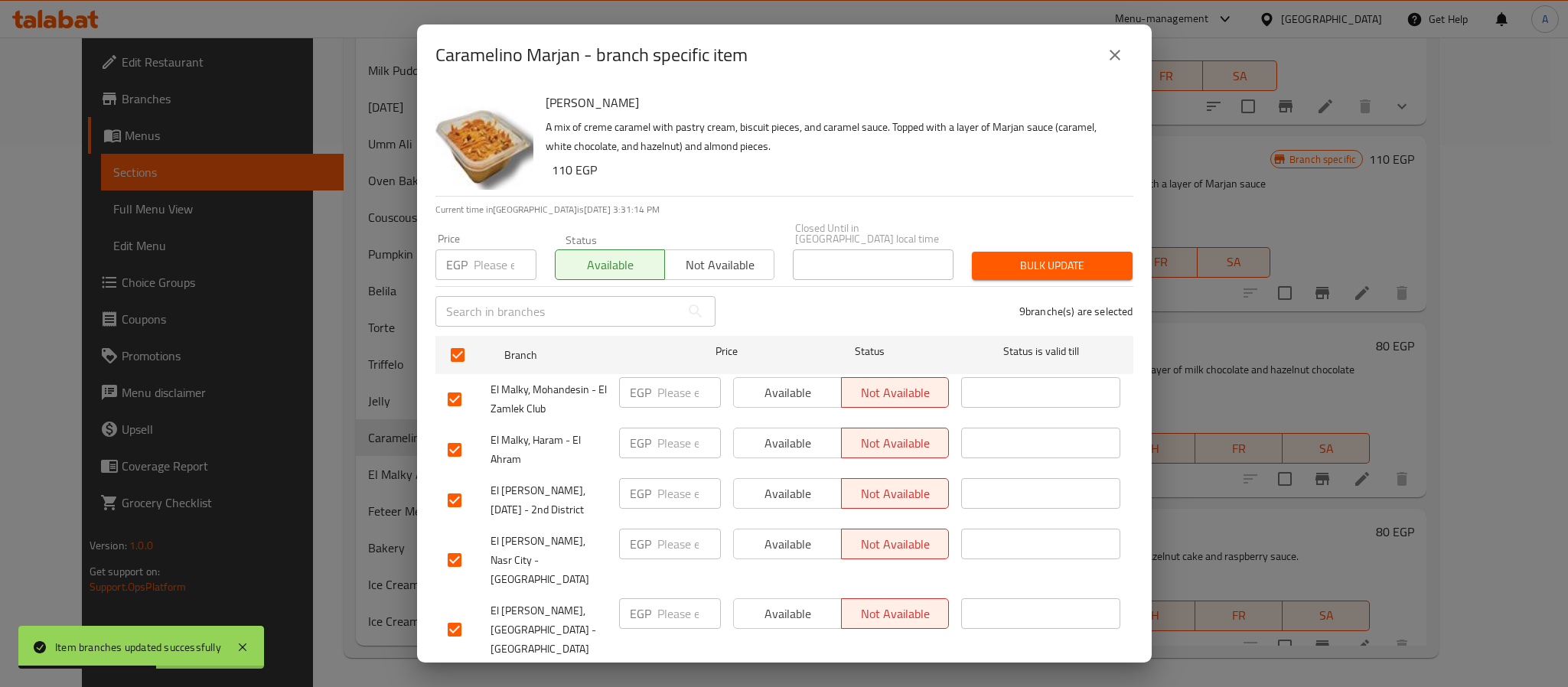
click at [1056, 243] on div "Bulk update" at bounding box center [1053, 266] width 179 height 46
click at [1047, 256] on span "Bulk update" at bounding box center [1052, 266] width 136 height 19
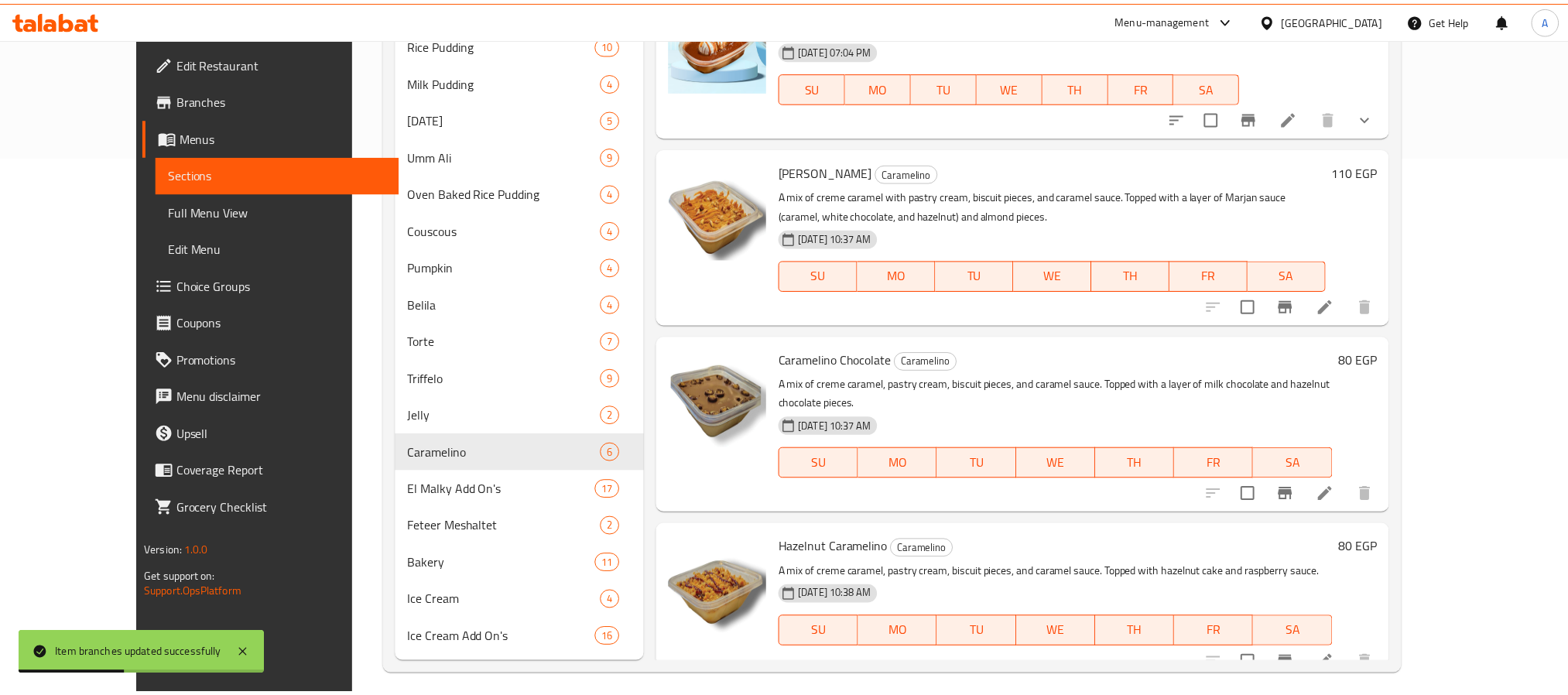
scroll to position [548, 0]
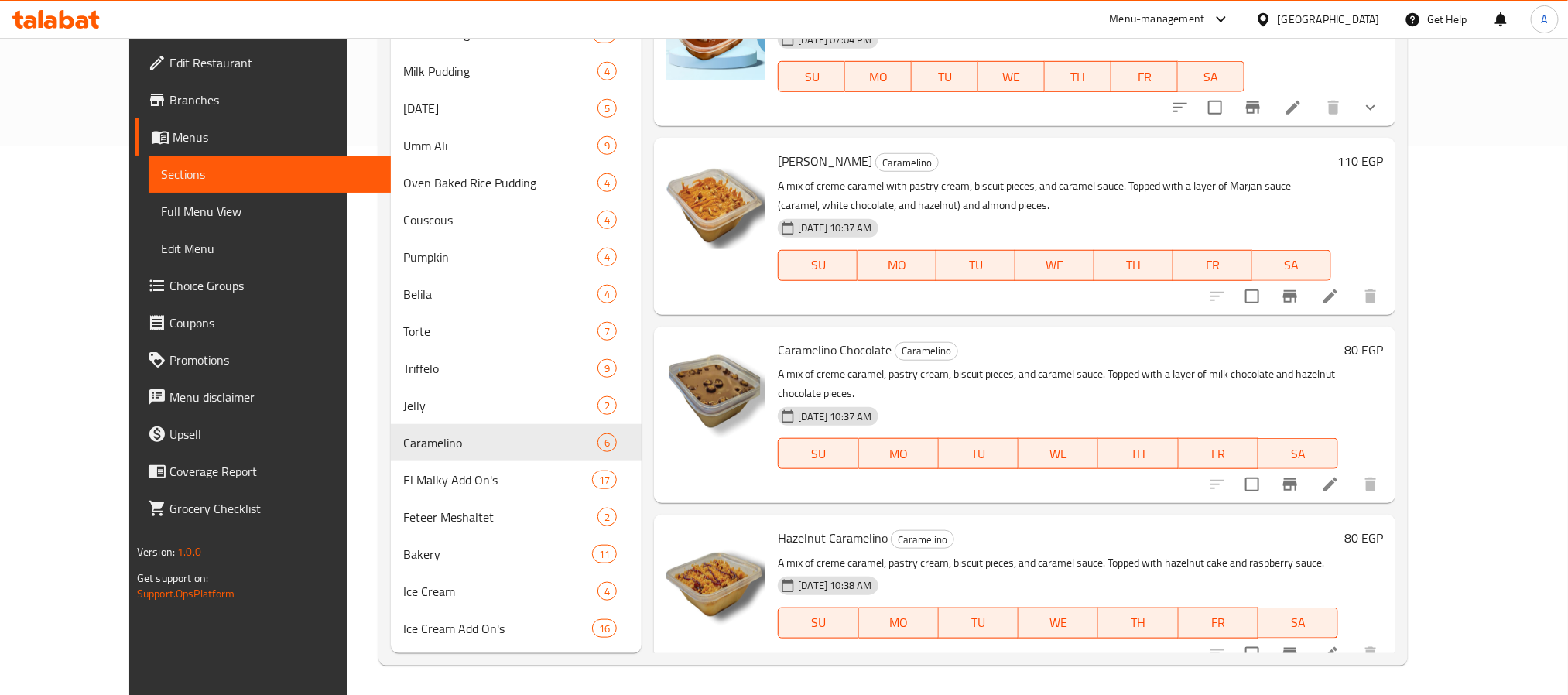
drag, startPoint x: 0, startPoint y: 107, endPoint x: 124, endPoint y: 107, distance: 124.0
click at [117, 107] on div "Branches" at bounding box center [254, 100] width 273 height 37
click at [169, 107] on span "Branches" at bounding box center [274, 100] width 209 height 19
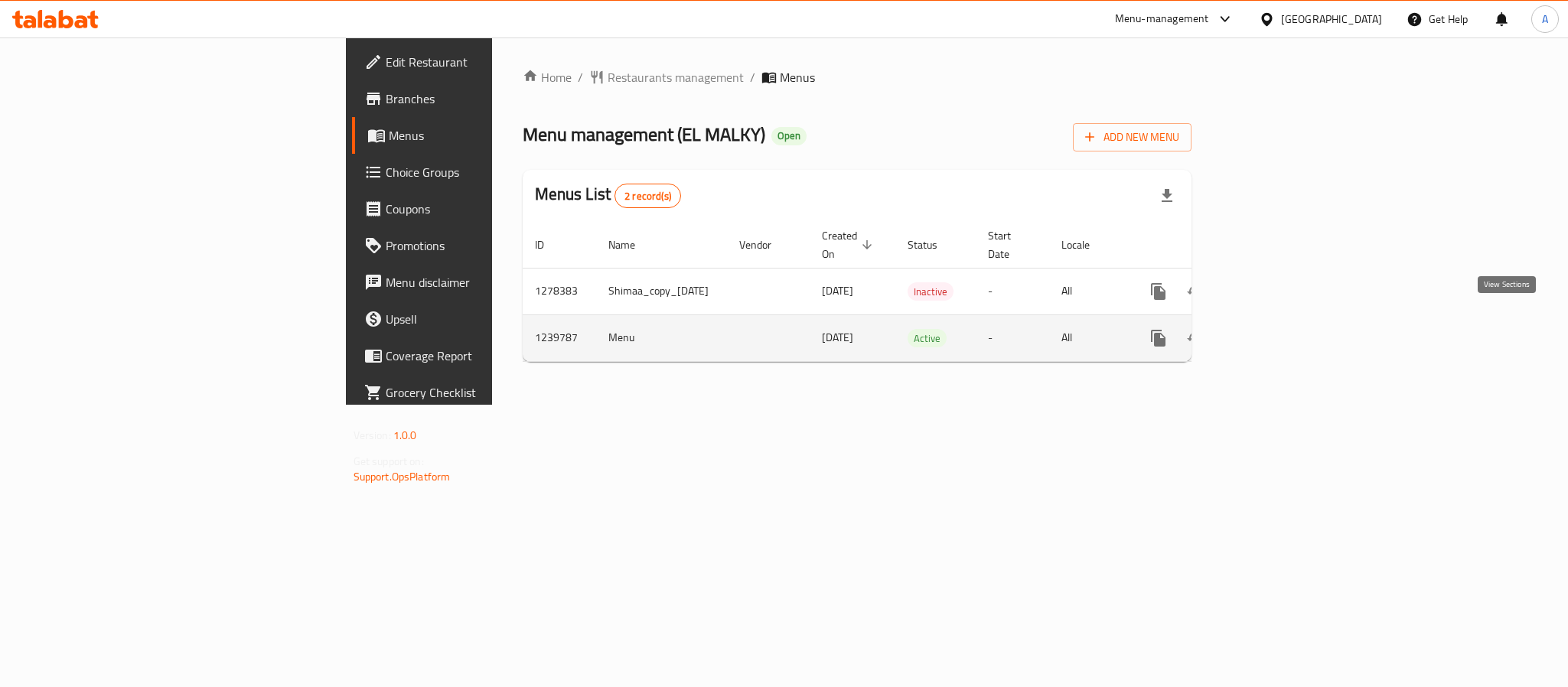
click at [1278, 329] on icon "enhanced table" at bounding box center [1268, 338] width 18 height 18
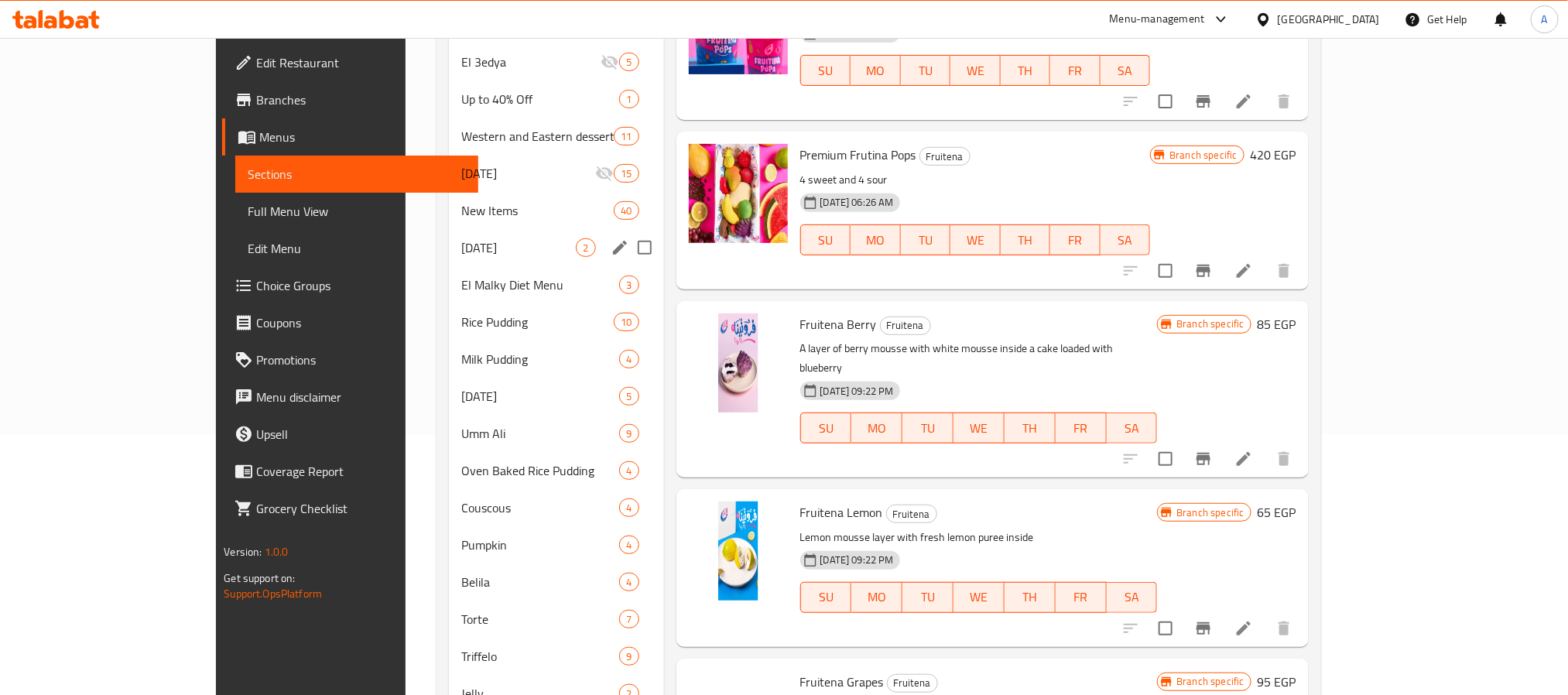
scroll to position [548, 0]
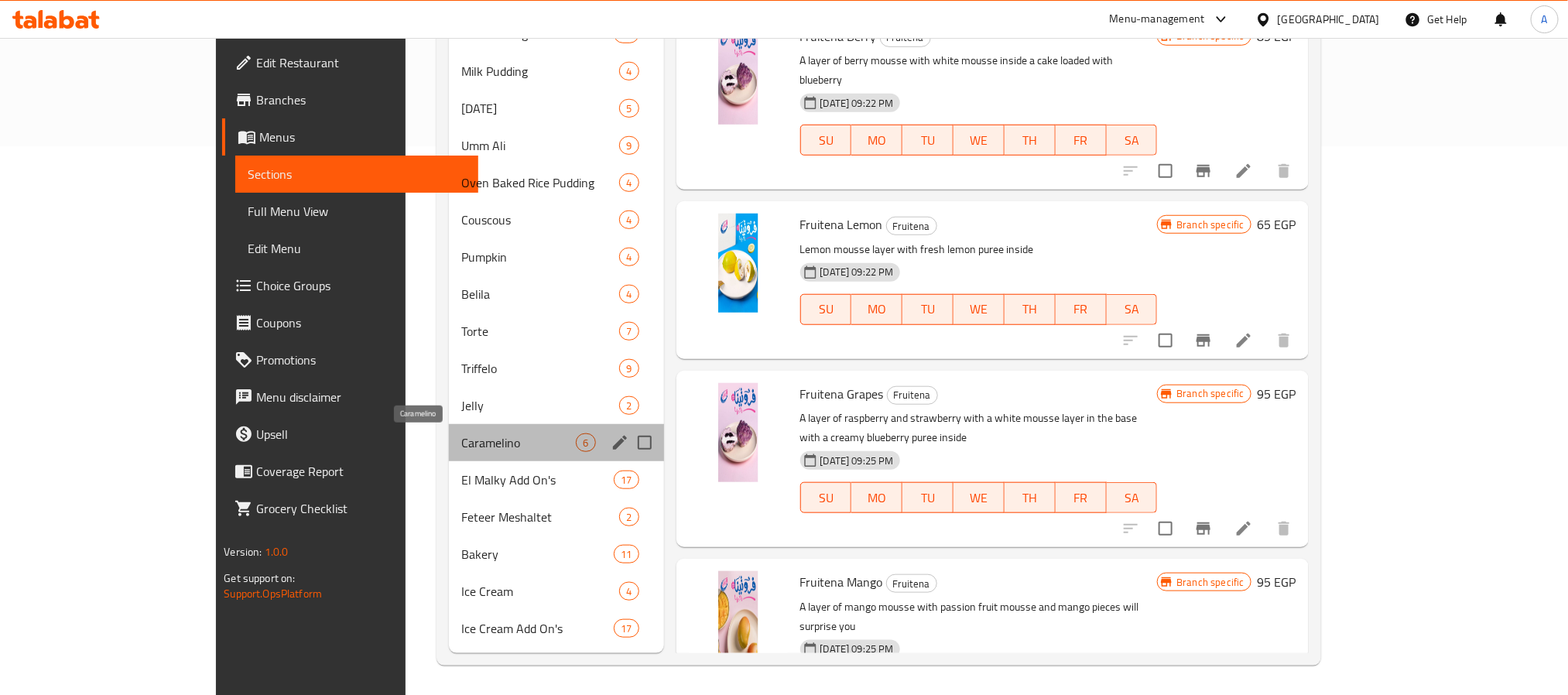
click at [461, 441] on span "Caramelino" at bounding box center [519, 442] width 115 height 19
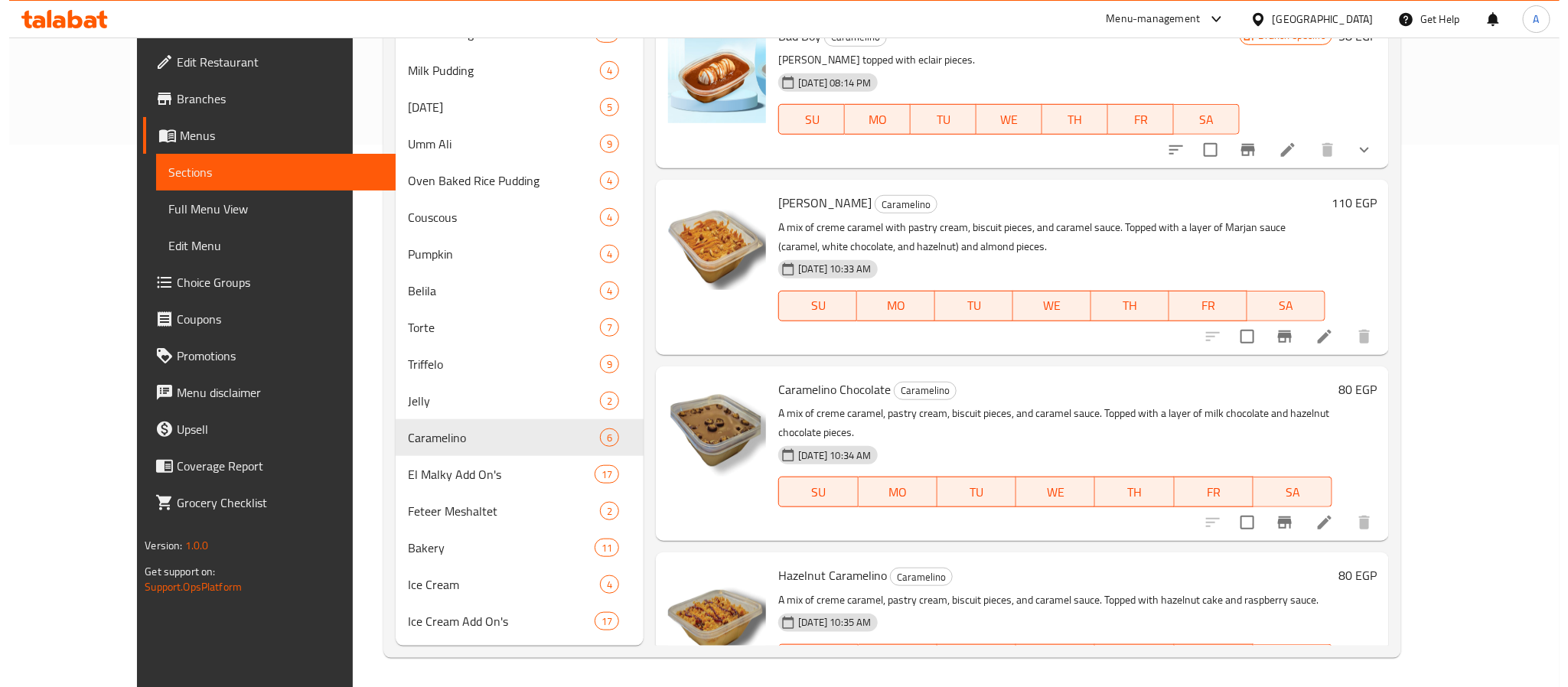
scroll to position [43, 0]
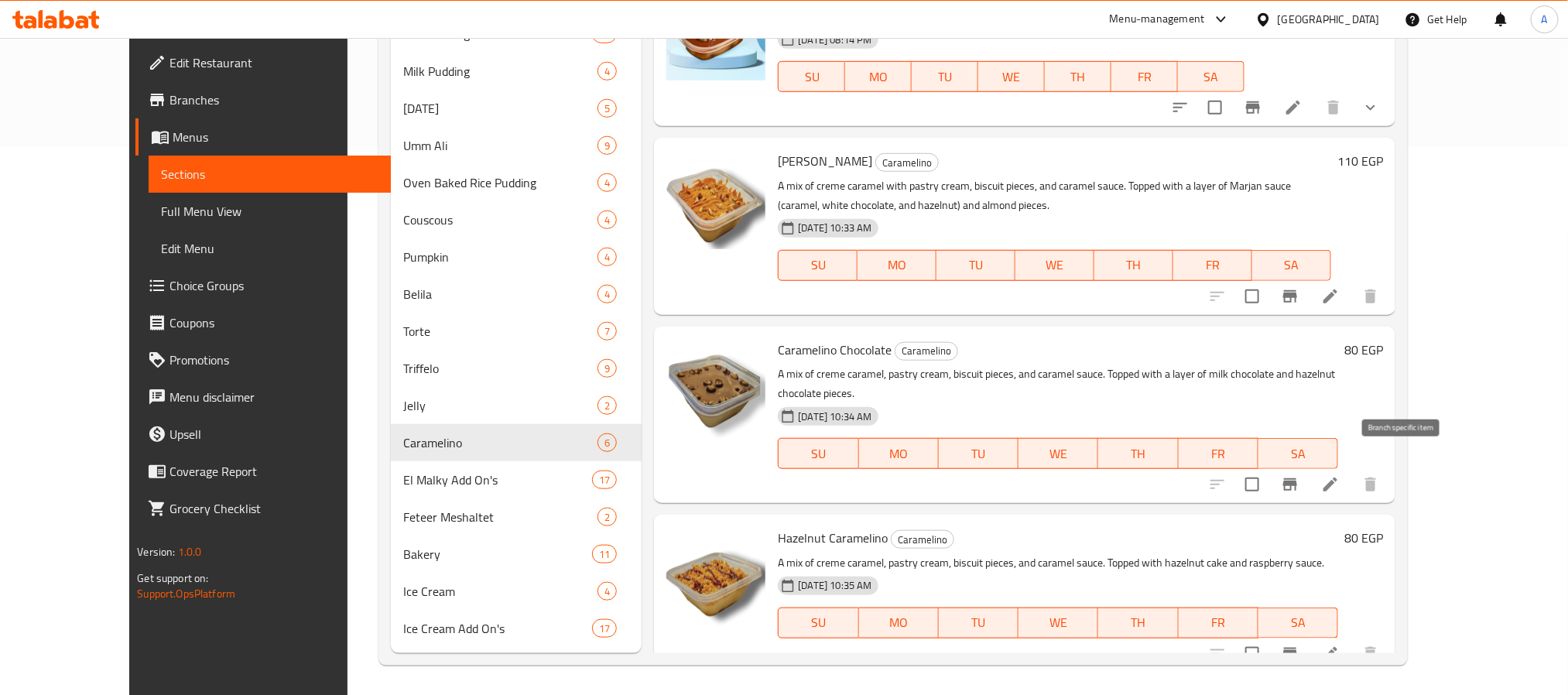
click at [1297, 478] on icon "Branch-specific-item" at bounding box center [1290, 484] width 14 height 12
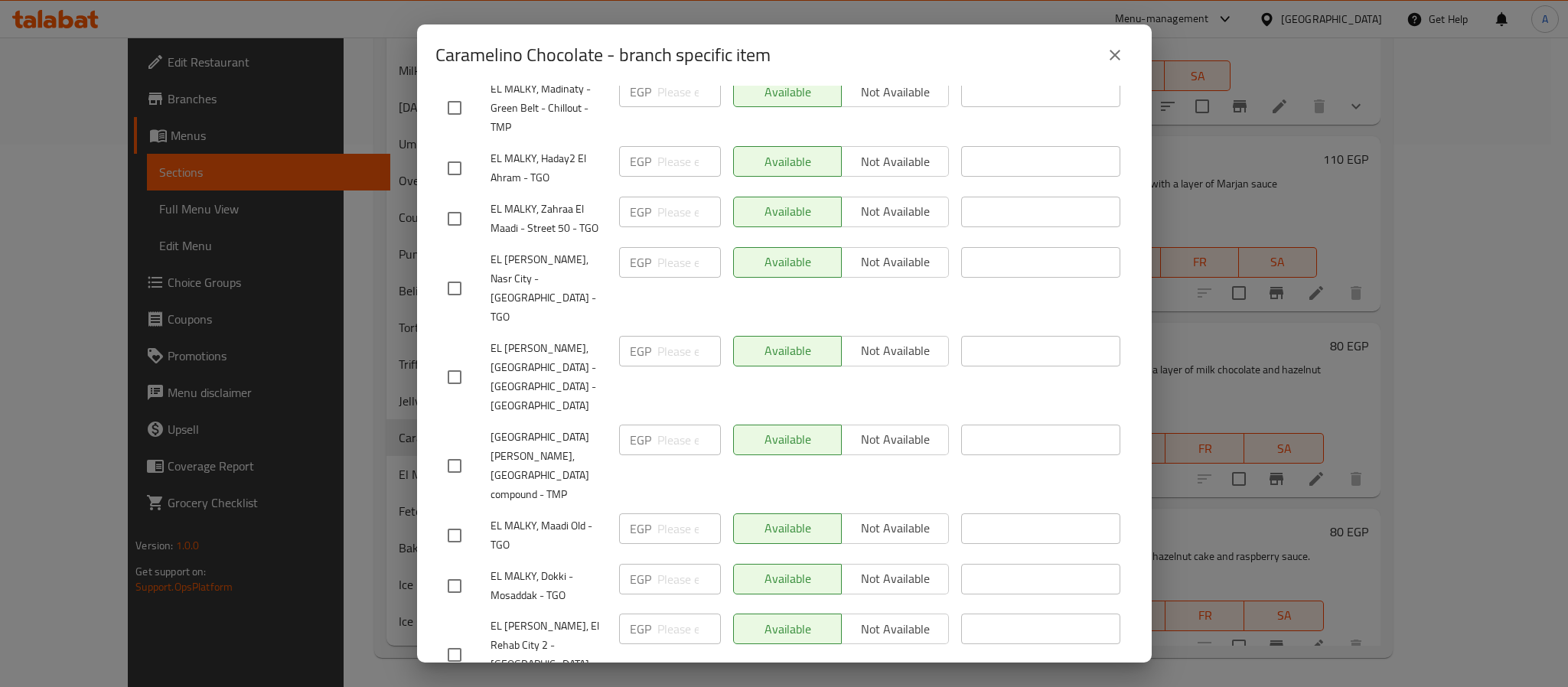
scroll to position [573, 0]
click at [1120, 49] on icon "close" at bounding box center [1115, 54] width 18 height 18
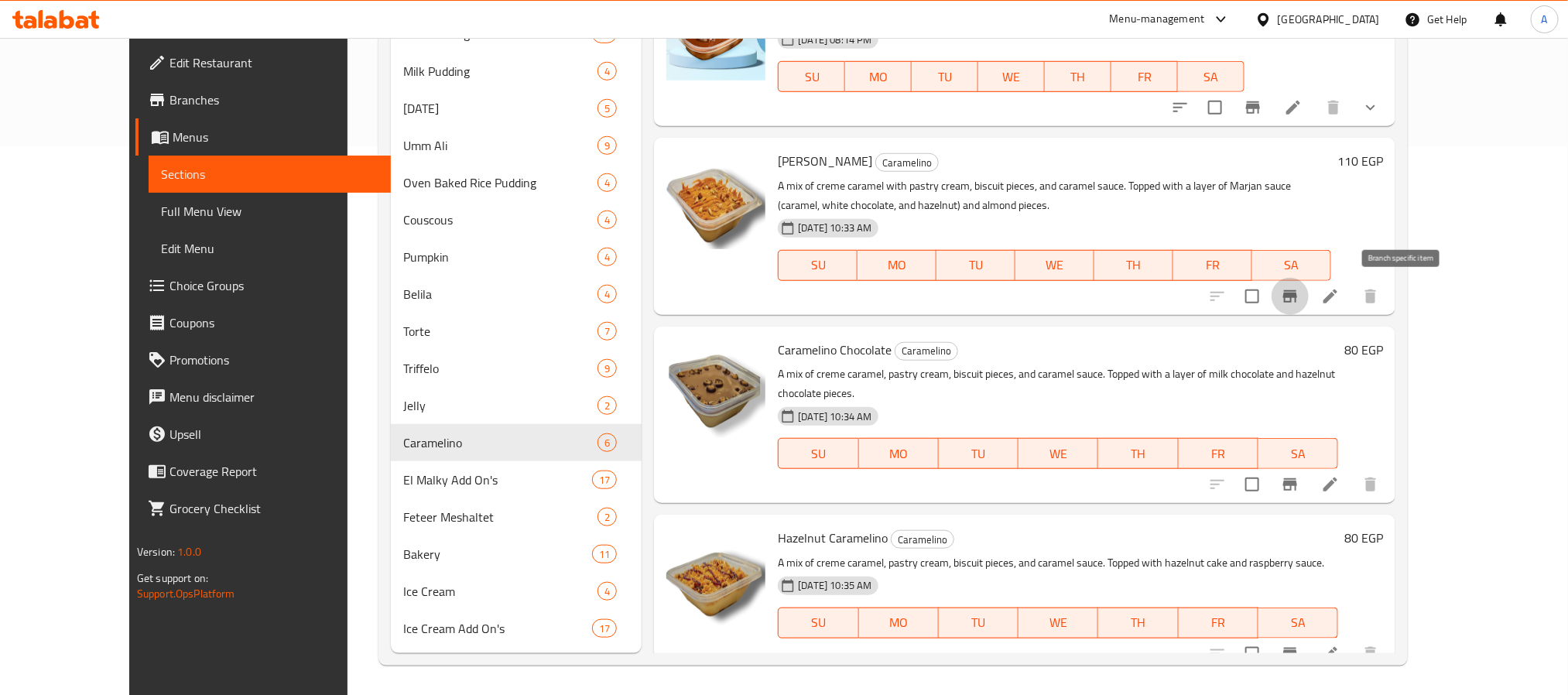
click at [1297, 295] on icon "Branch-specific-item" at bounding box center [1290, 296] width 14 height 12
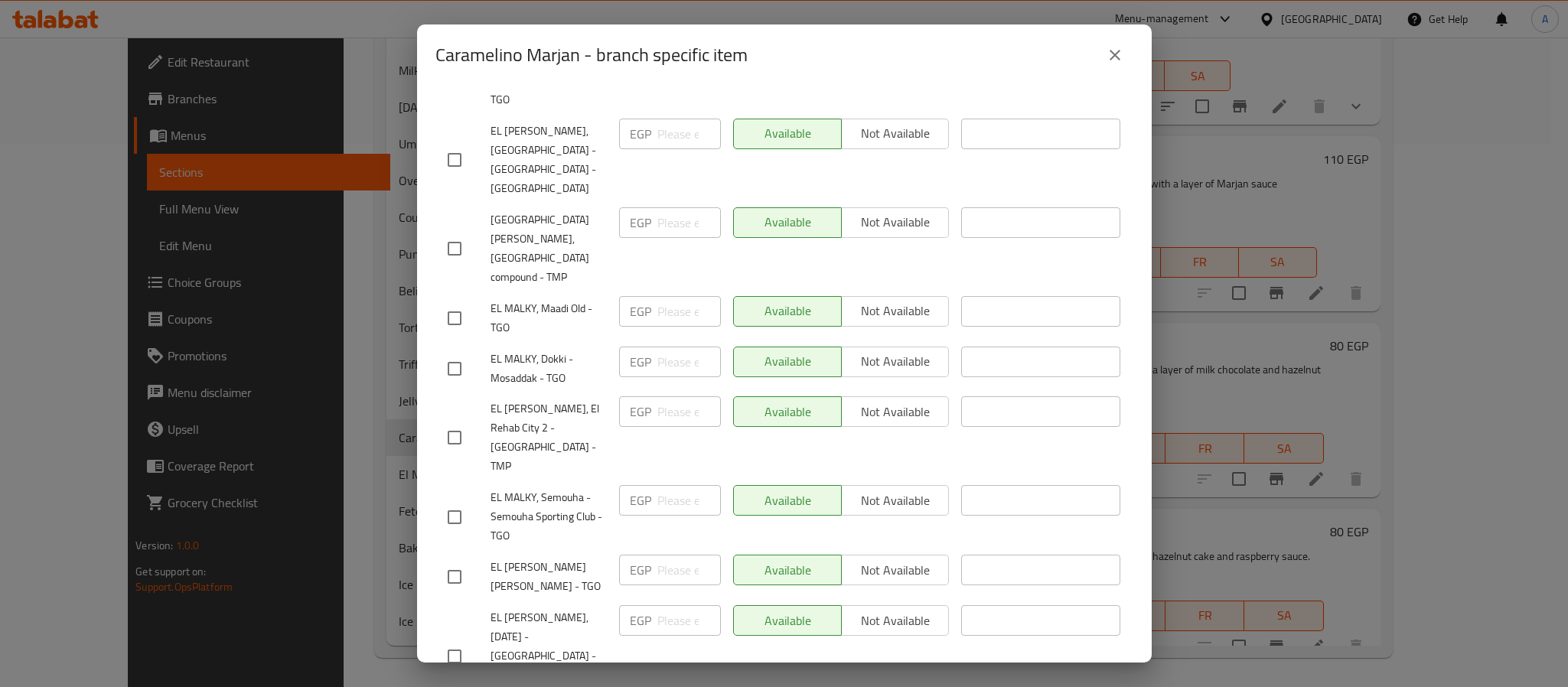
scroll to position [862, 0]
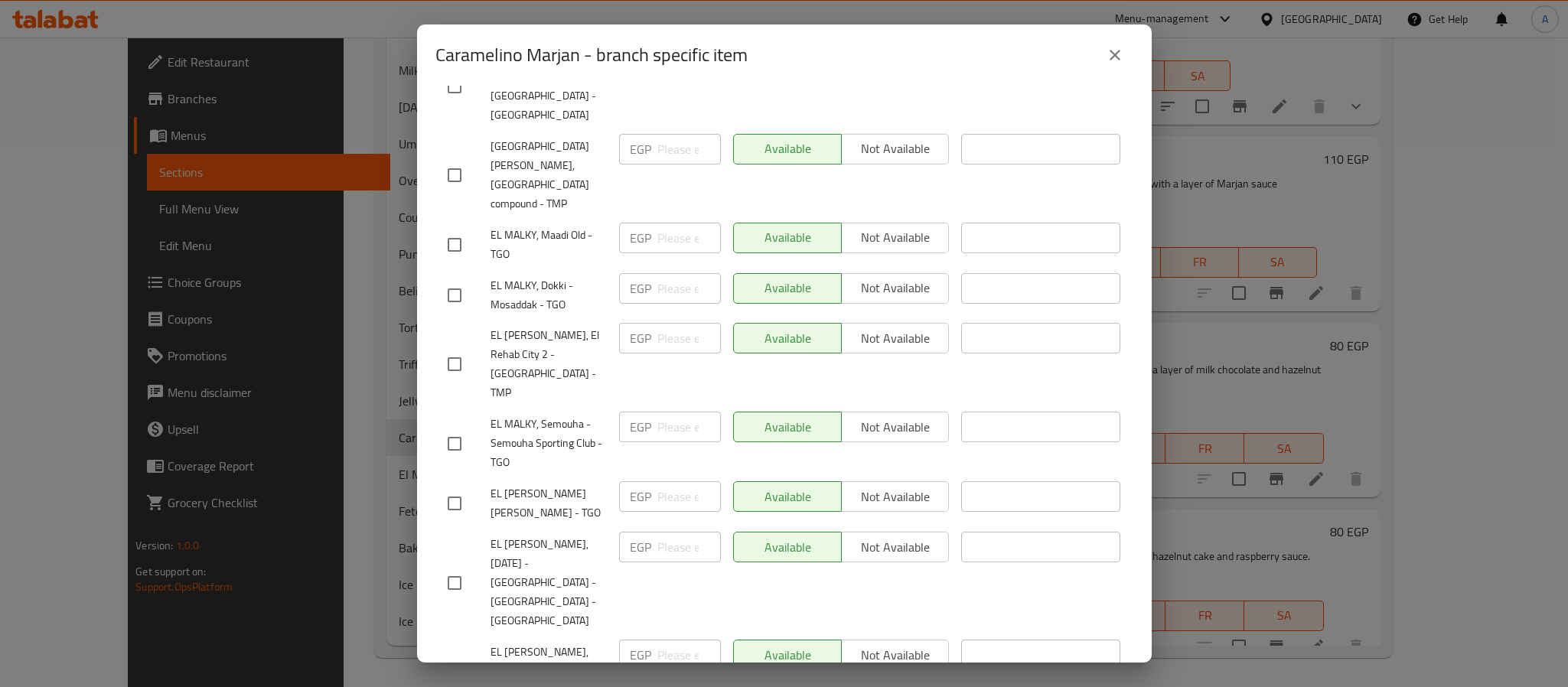
click at [1119, 58] on icon "close" at bounding box center [1115, 54] width 10 height 10
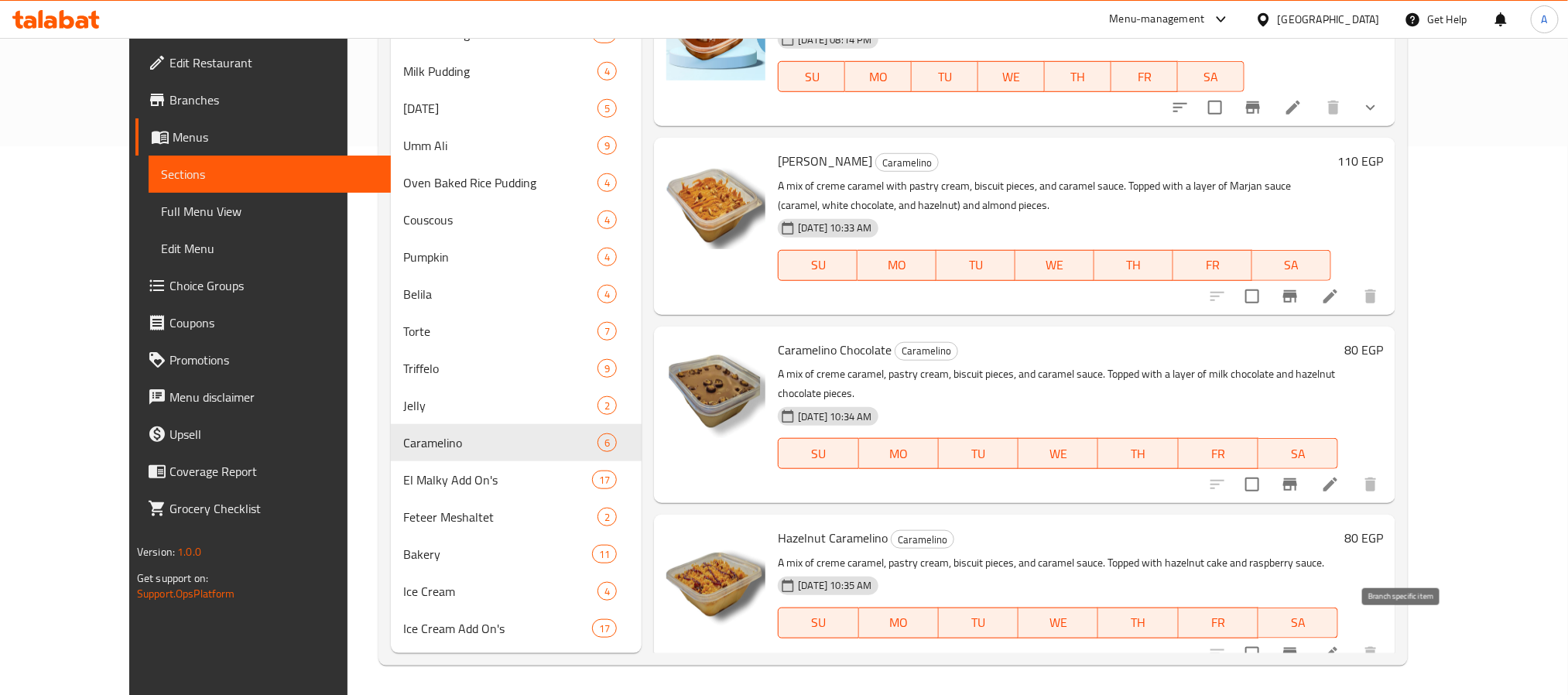
click at [1297, 648] on icon "Branch-specific-item" at bounding box center [1290, 654] width 14 height 12
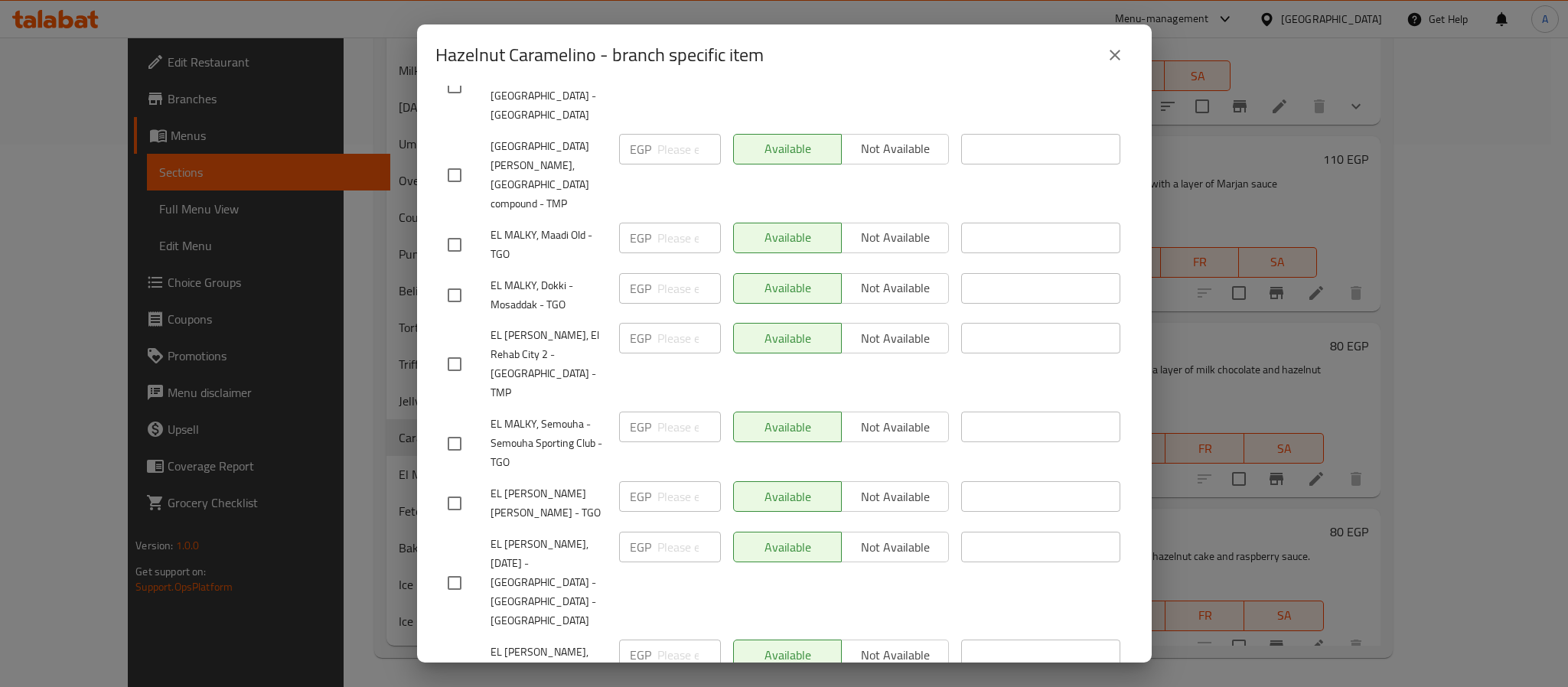
click at [1120, 58] on icon "close" at bounding box center [1115, 54] width 18 height 18
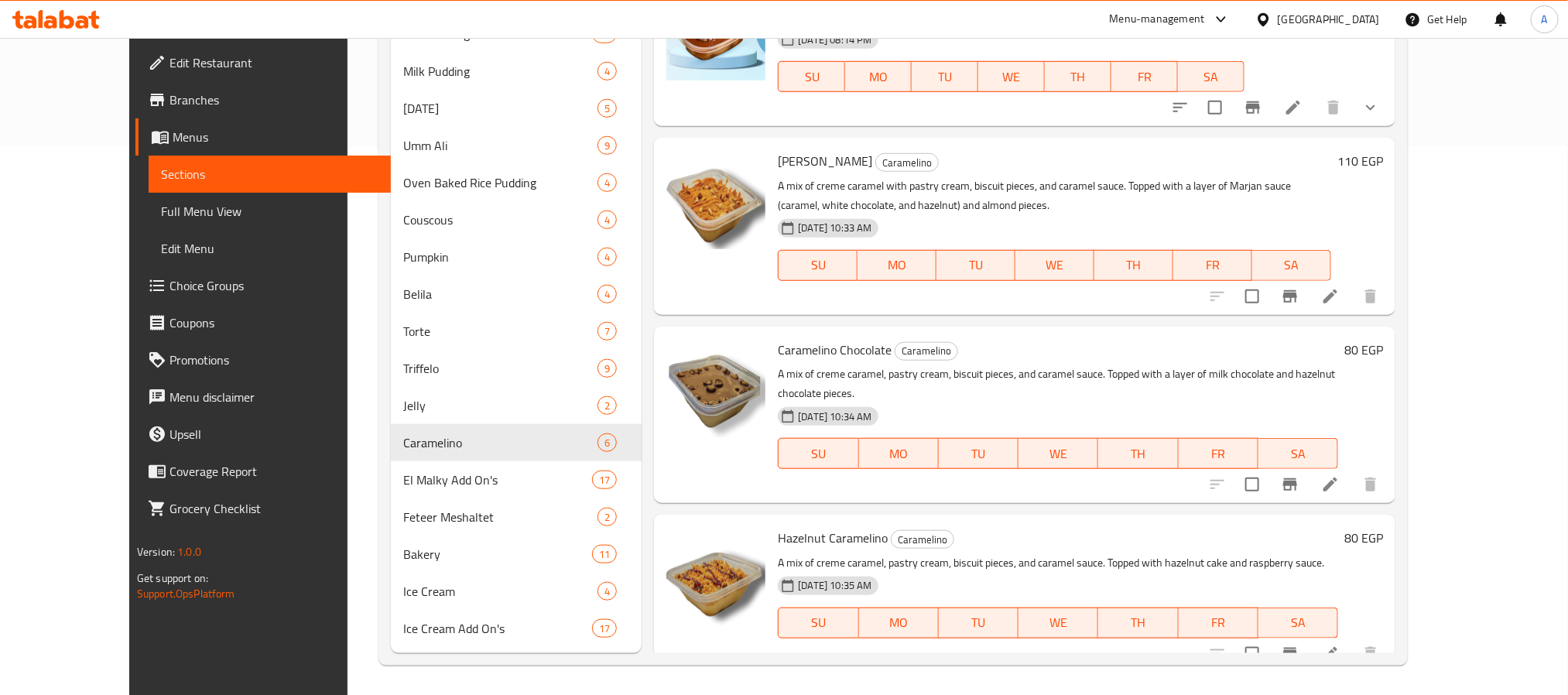
click at [77, 14] on icon at bounding box center [56, 19] width 88 height 19
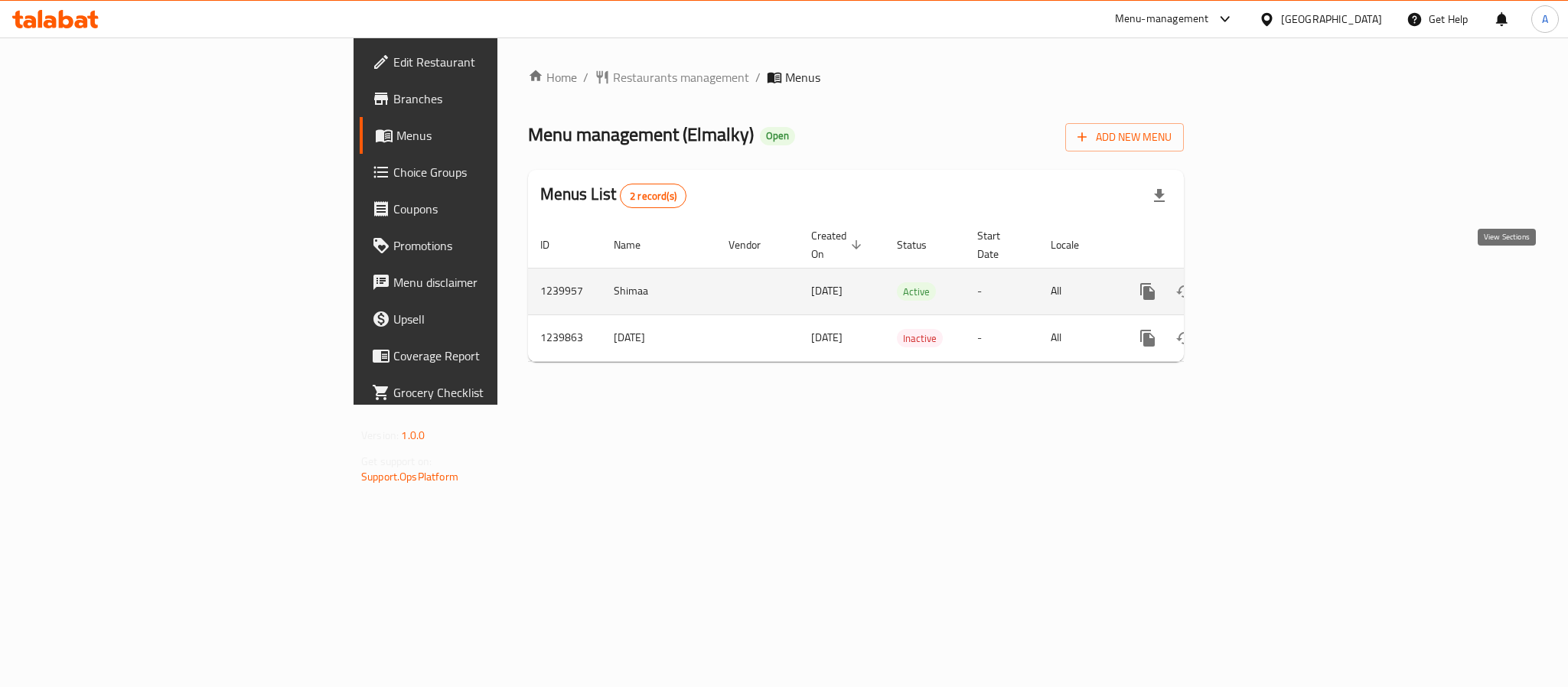
click at [1268, 282] on icon "enhanced table" at bounding box center [1258, 291] width 18 height 18
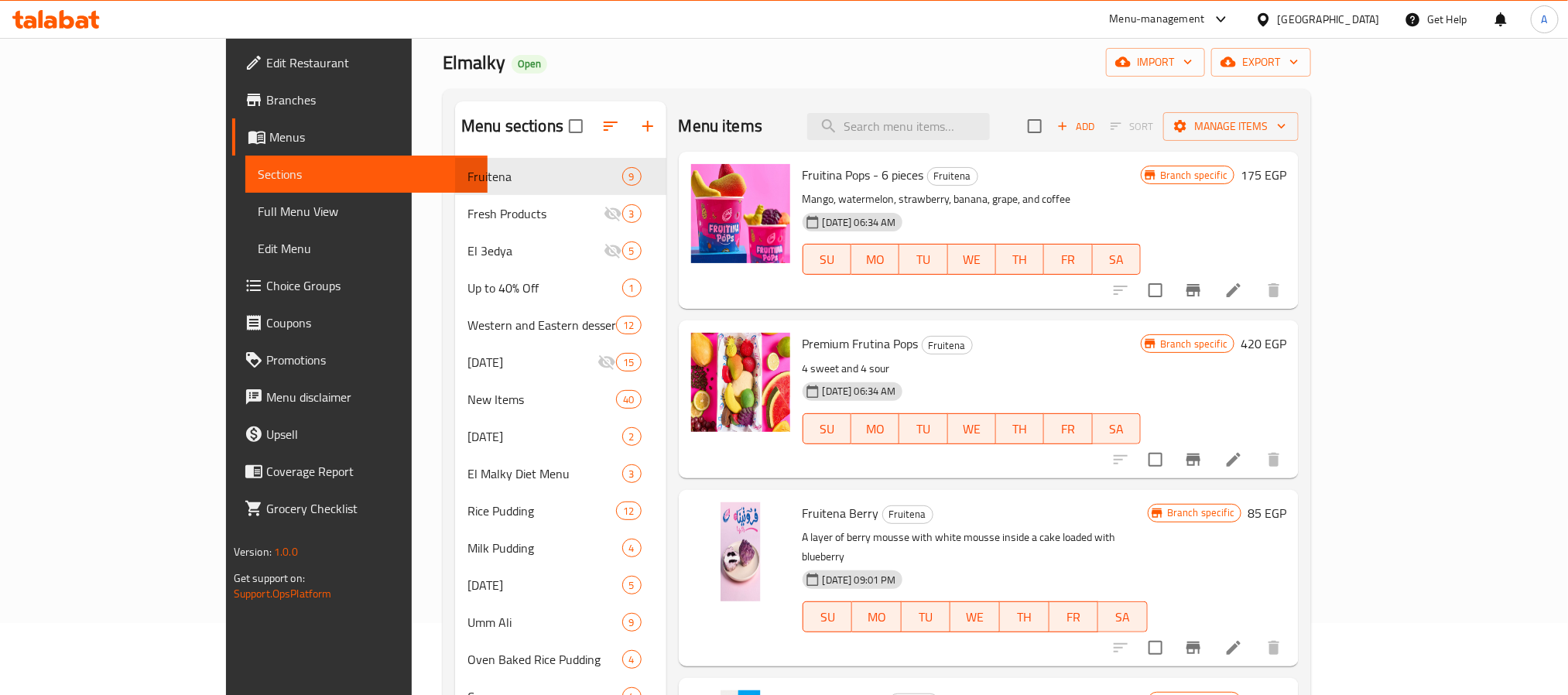
scroll to position [548, 0]
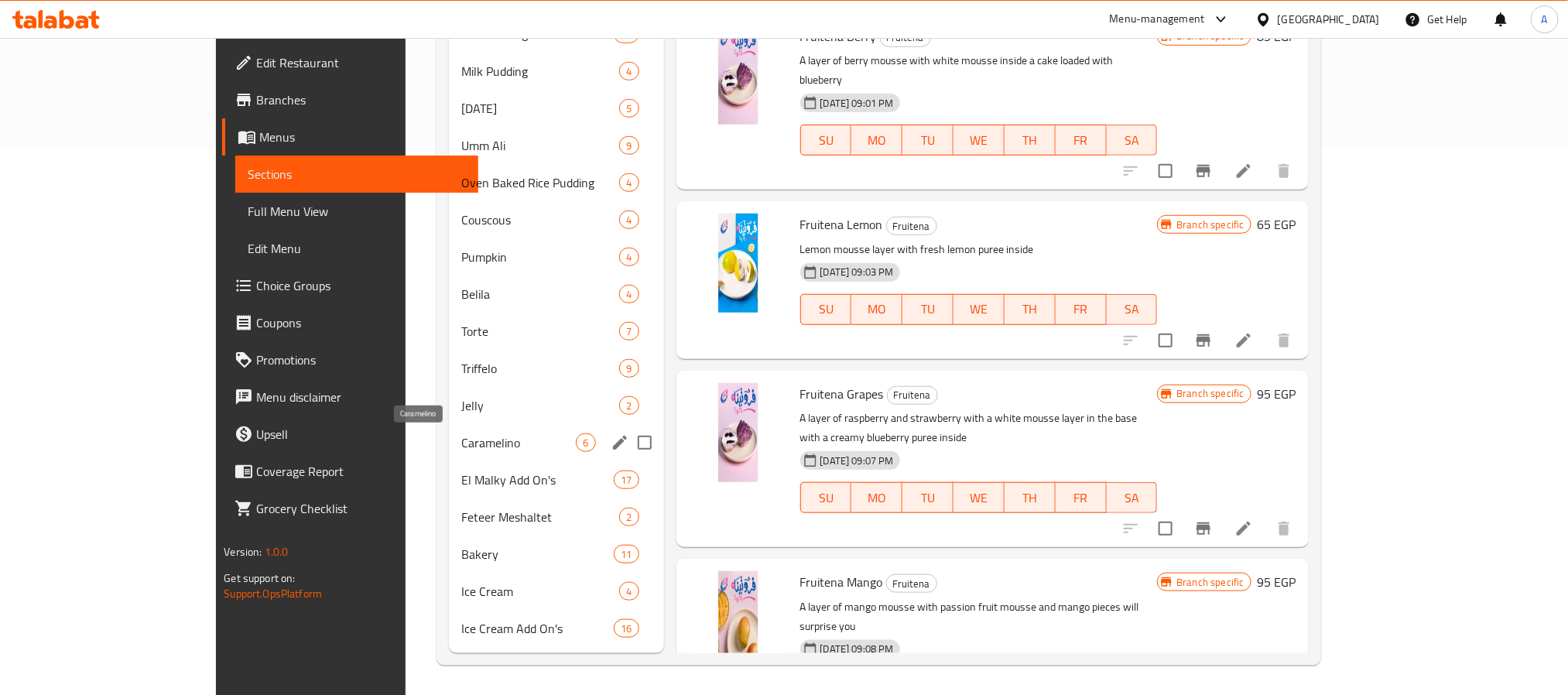
drag, startPoint x: 356, startPoint y: 444, endPoint x: 446, endPoint y: 462, distance: 91.8
click at [461, 444] on span "Caramelino" at bounding box center [519, 442] width 115 height 19
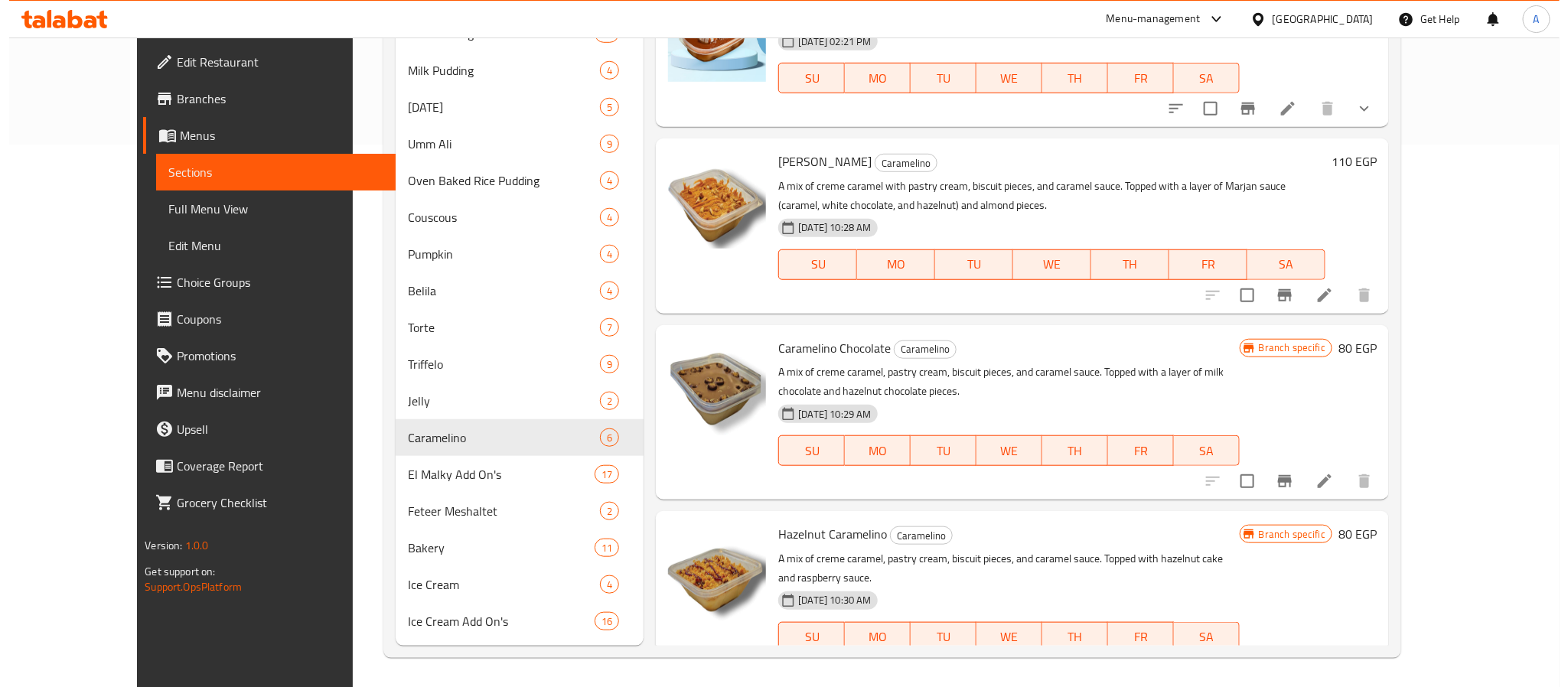
scroll to position [62, 0]
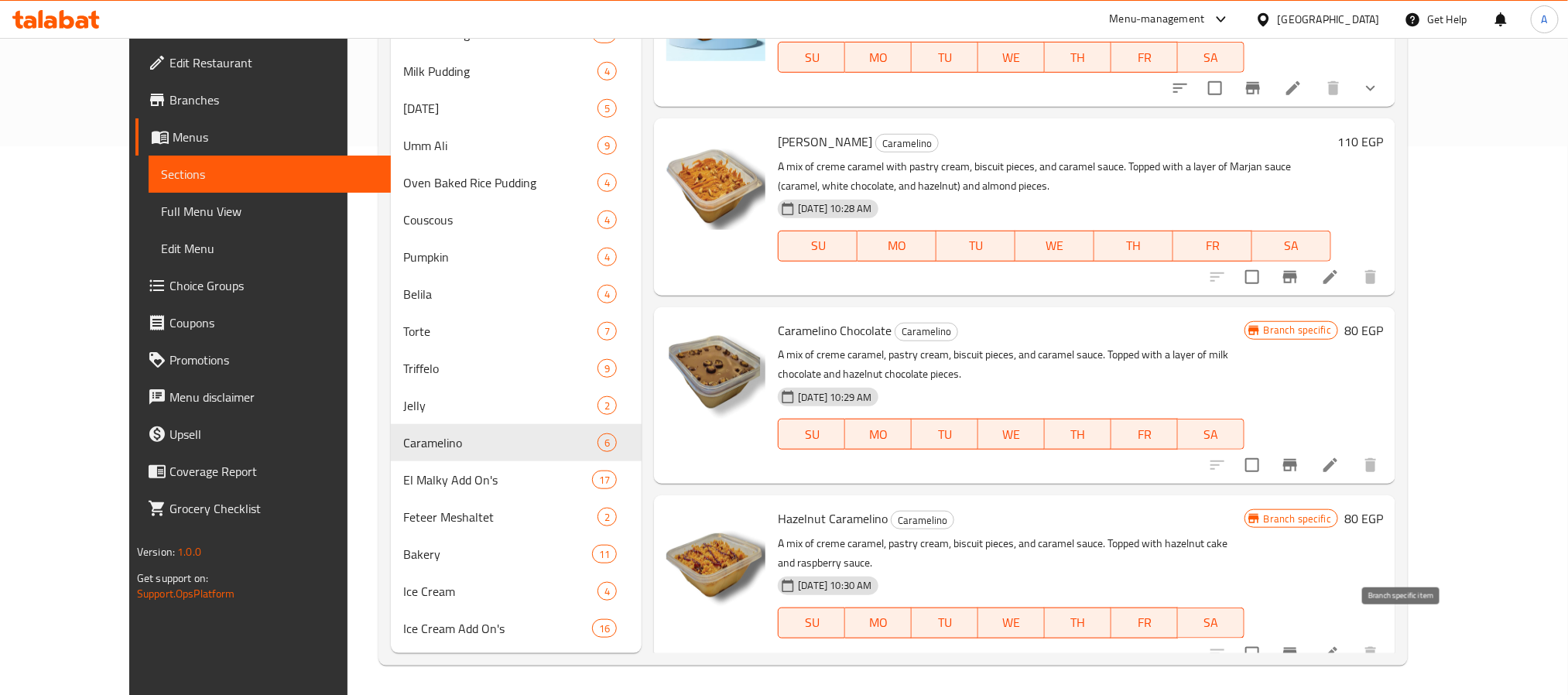
click at [1297, 648] on icon "Branch-specific-item" at bounding box center [1290, 654] width 14 height 12
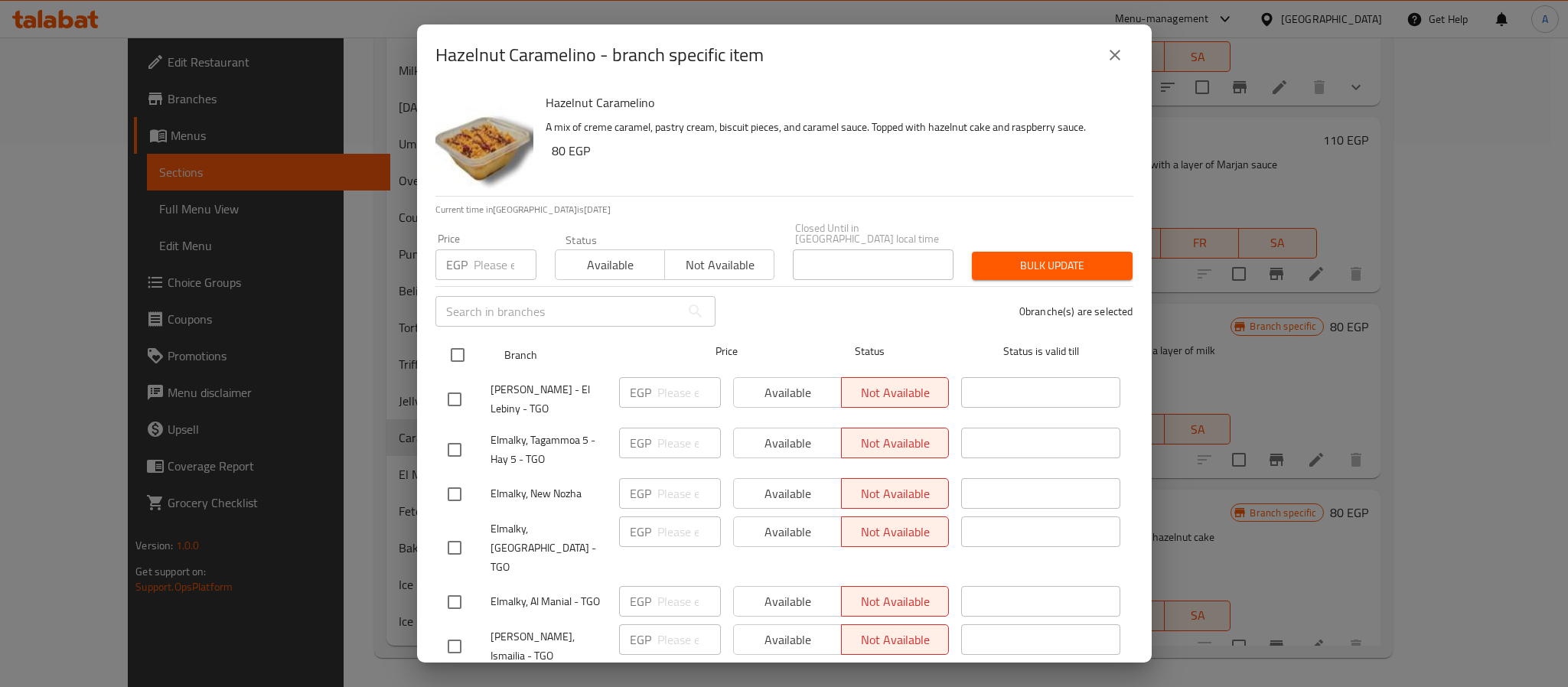
click at [462, 340] on input "checkbox" at bounding box center [458, 355] width 32 height 32
checkbox input "true"
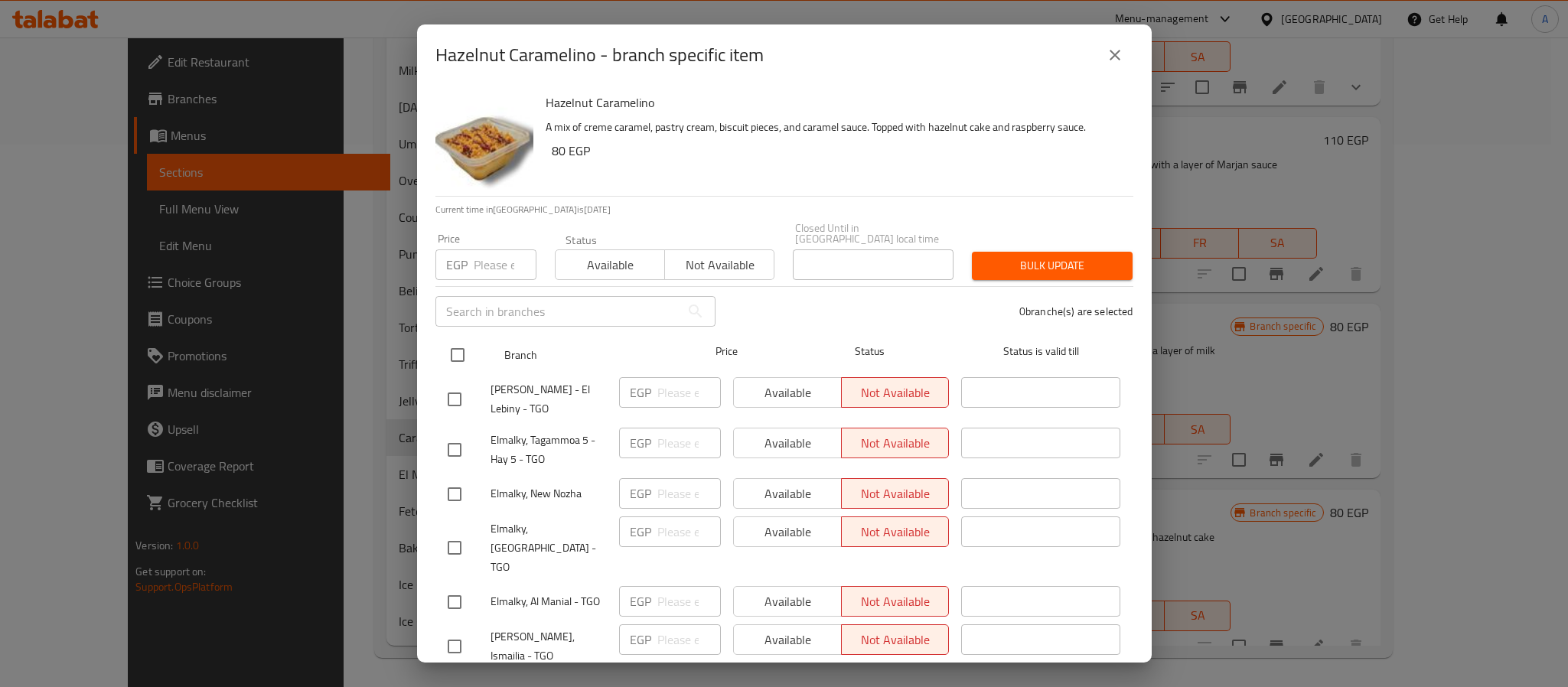
checkbox input "true"
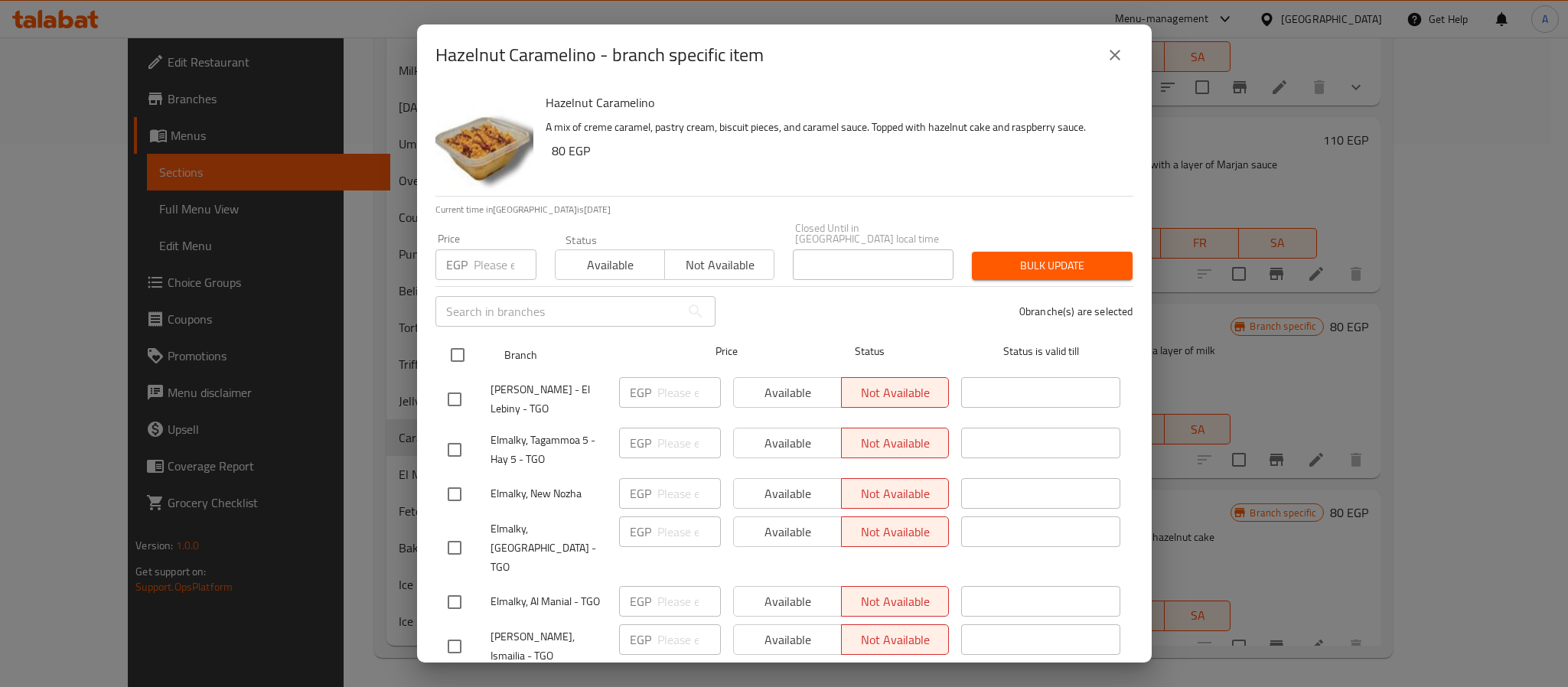
checkbox input "true"
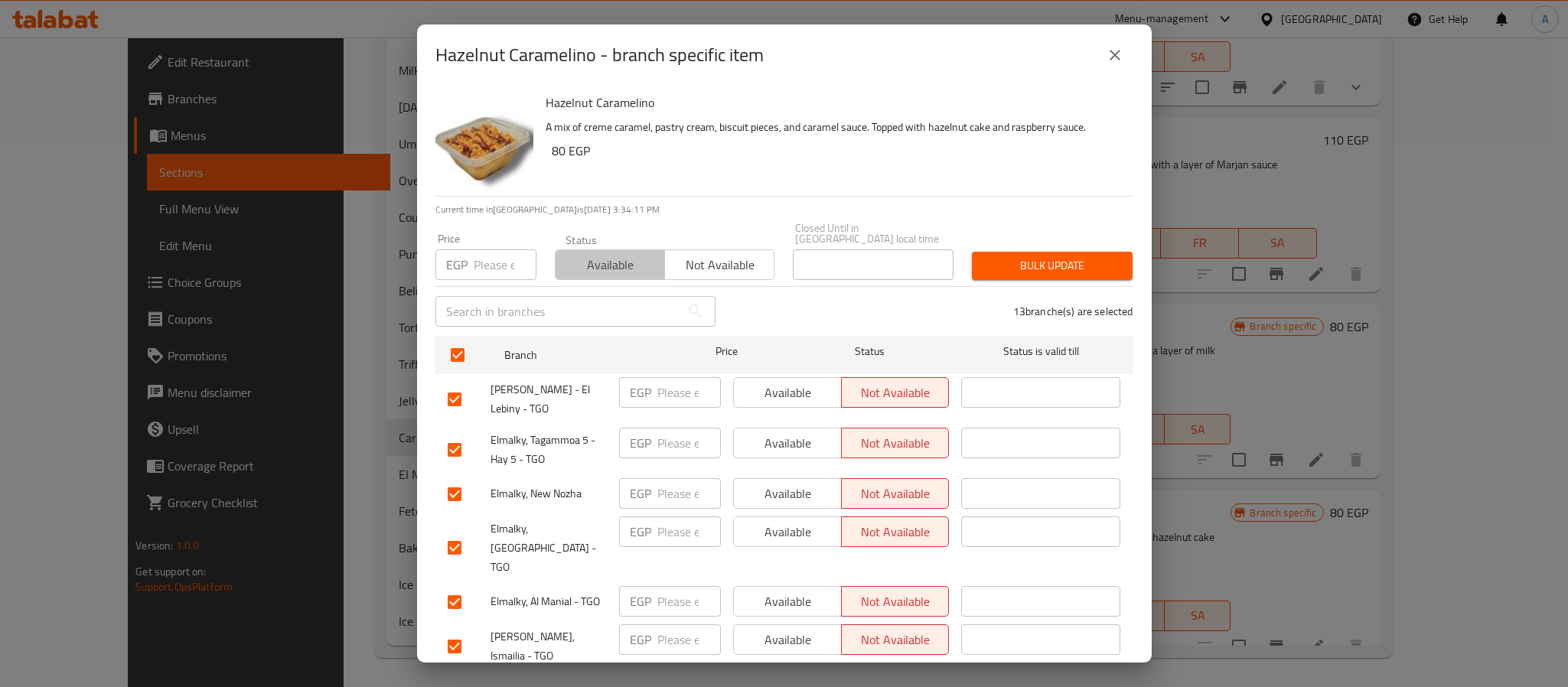
click at [611, 254] on span "Available" at bounding box center [610, 265] width 97 height 22
click at [984, 256] on span "Bulk update" at bounding box center [1052, 266] width 136 height 19
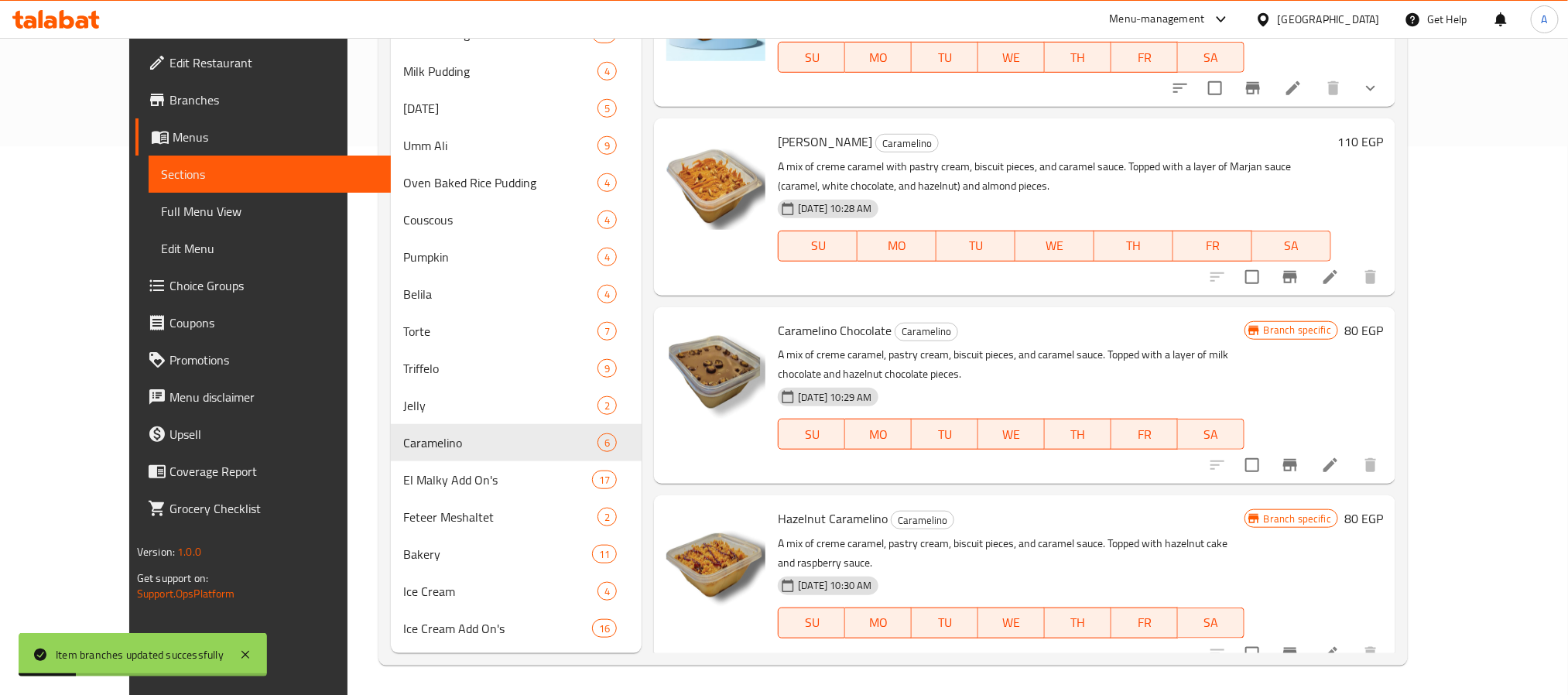
click at [1300, 645] on icon "Branch-specific-item" at bounding box center [1290, 654] width 19 height 19
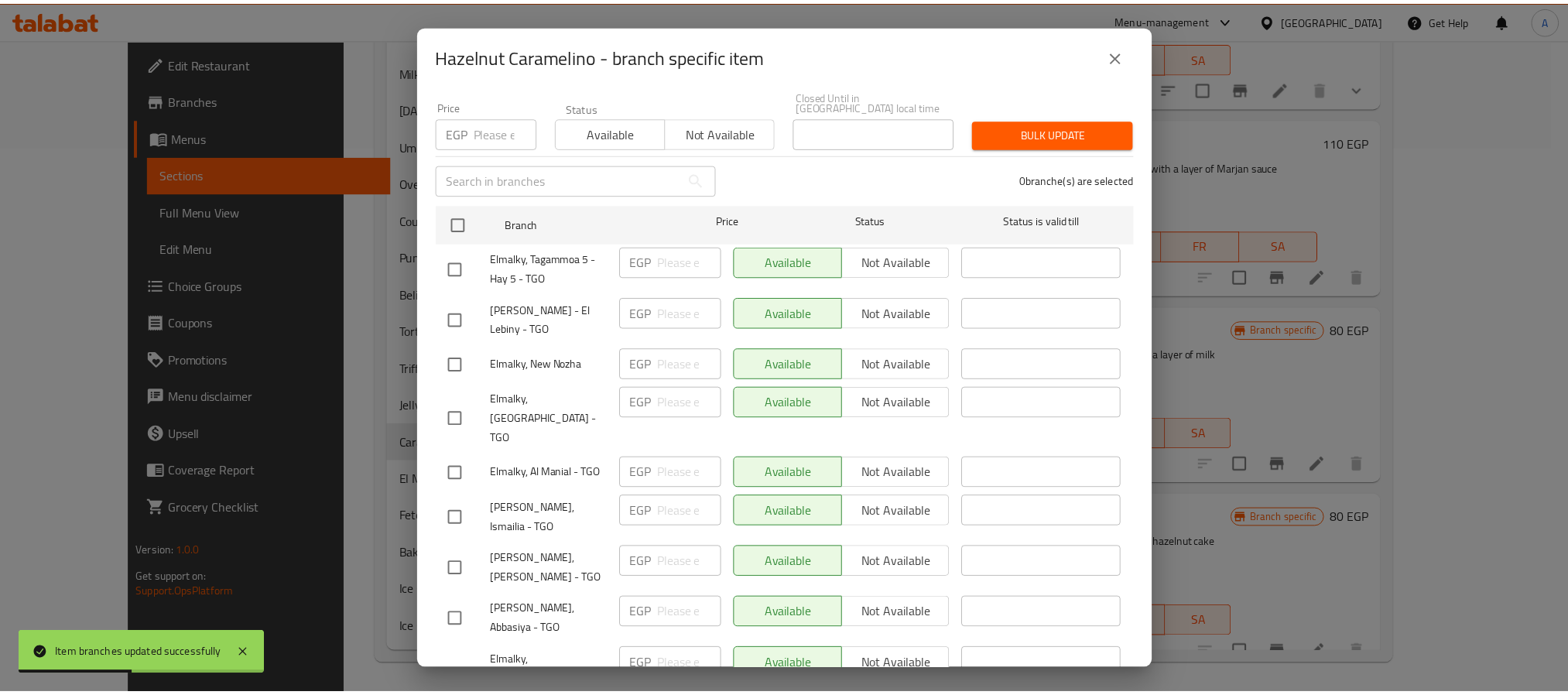
scroll to position [9, 0]
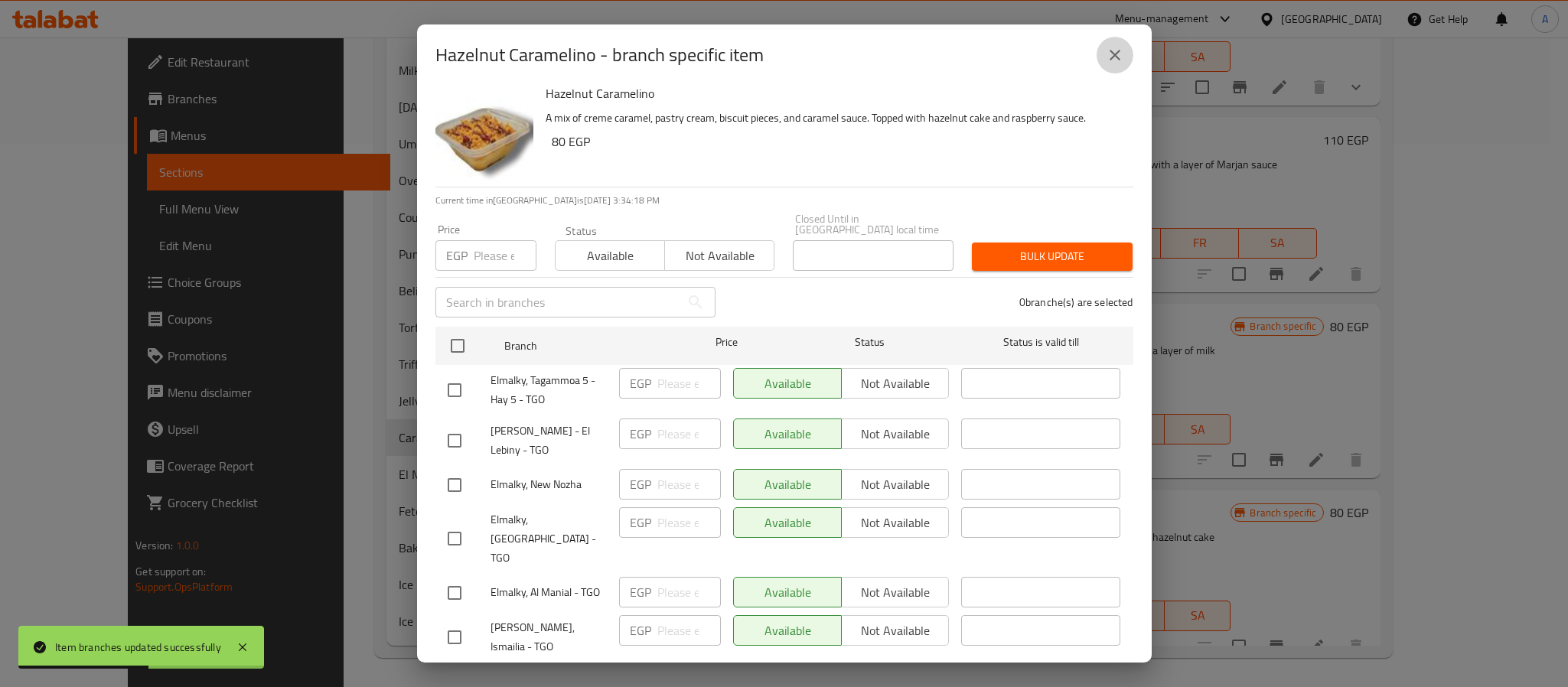
click at [1115, 60] on icon "close" at bounding box center [1115, 54] width 18 height 18
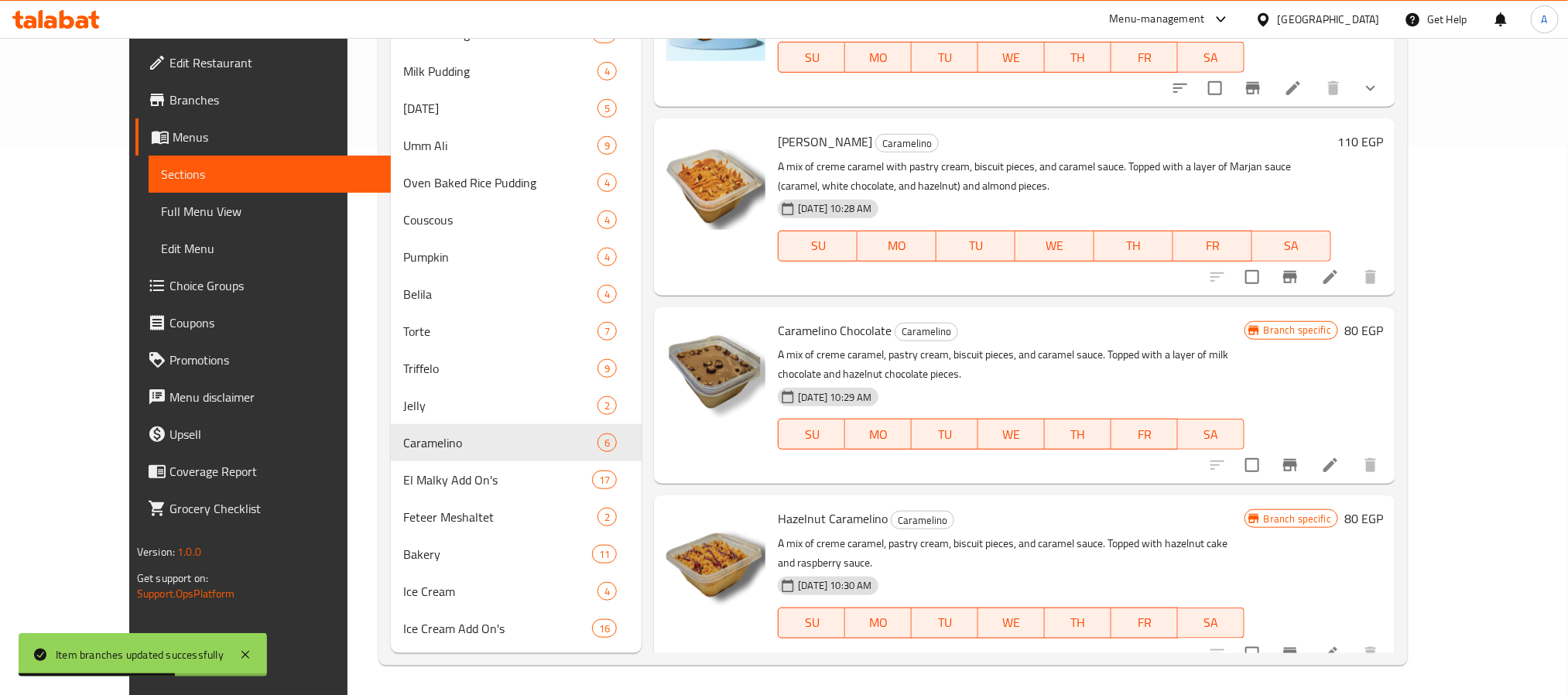
click at [1300, 474] on icon "Branch-specific-item" at bounding box center [1290, 465] width 19 height 19
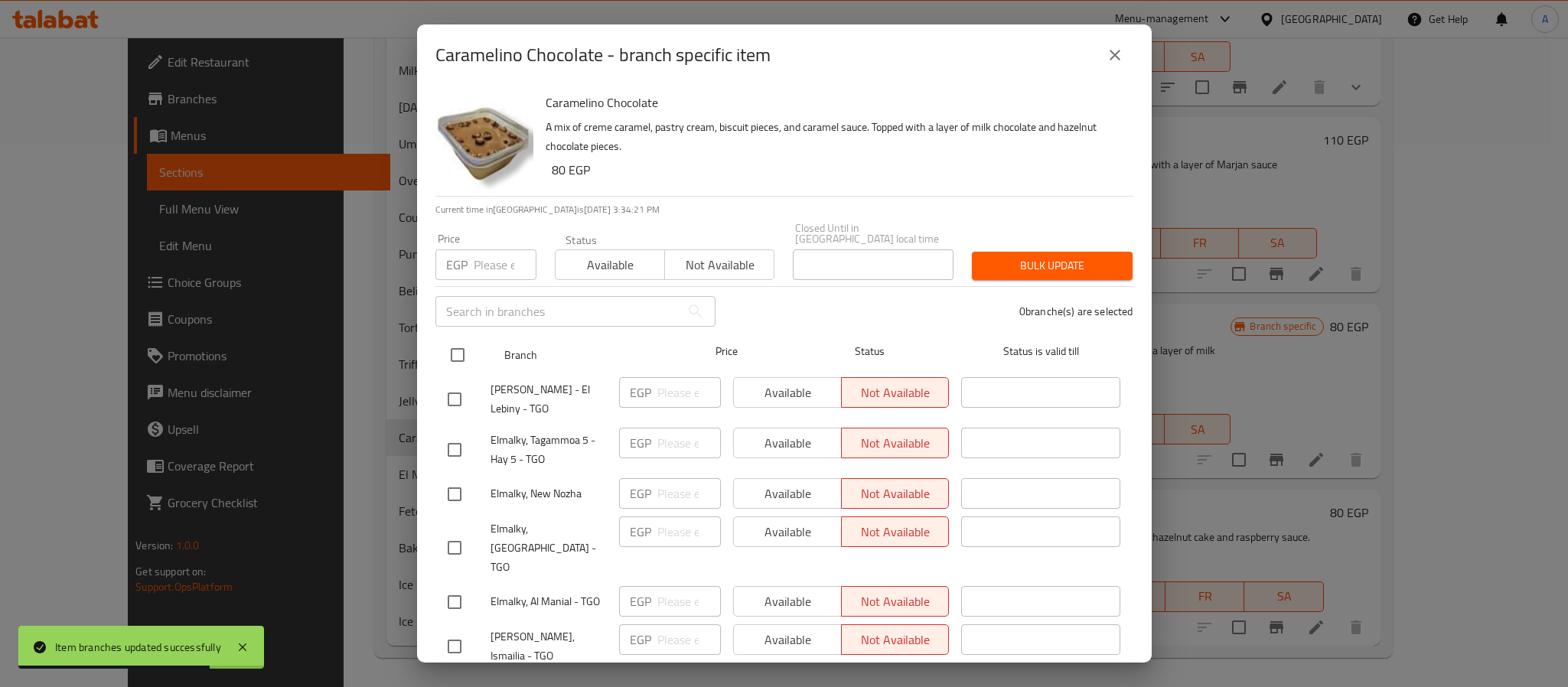
click at [451, 347] on input "checkbox" at bounding box center [458, 355] width 32 height 32
checkbox input "true"
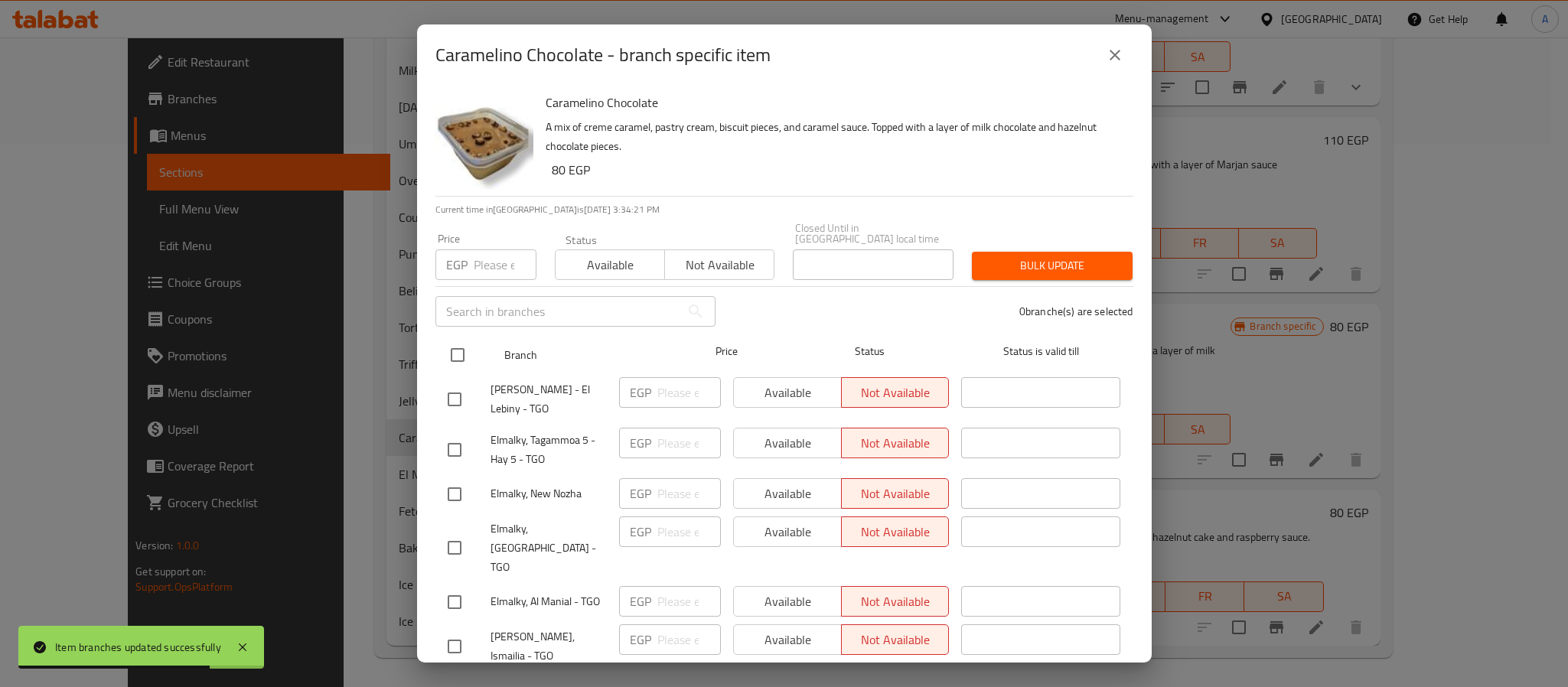
checkbox input "true"
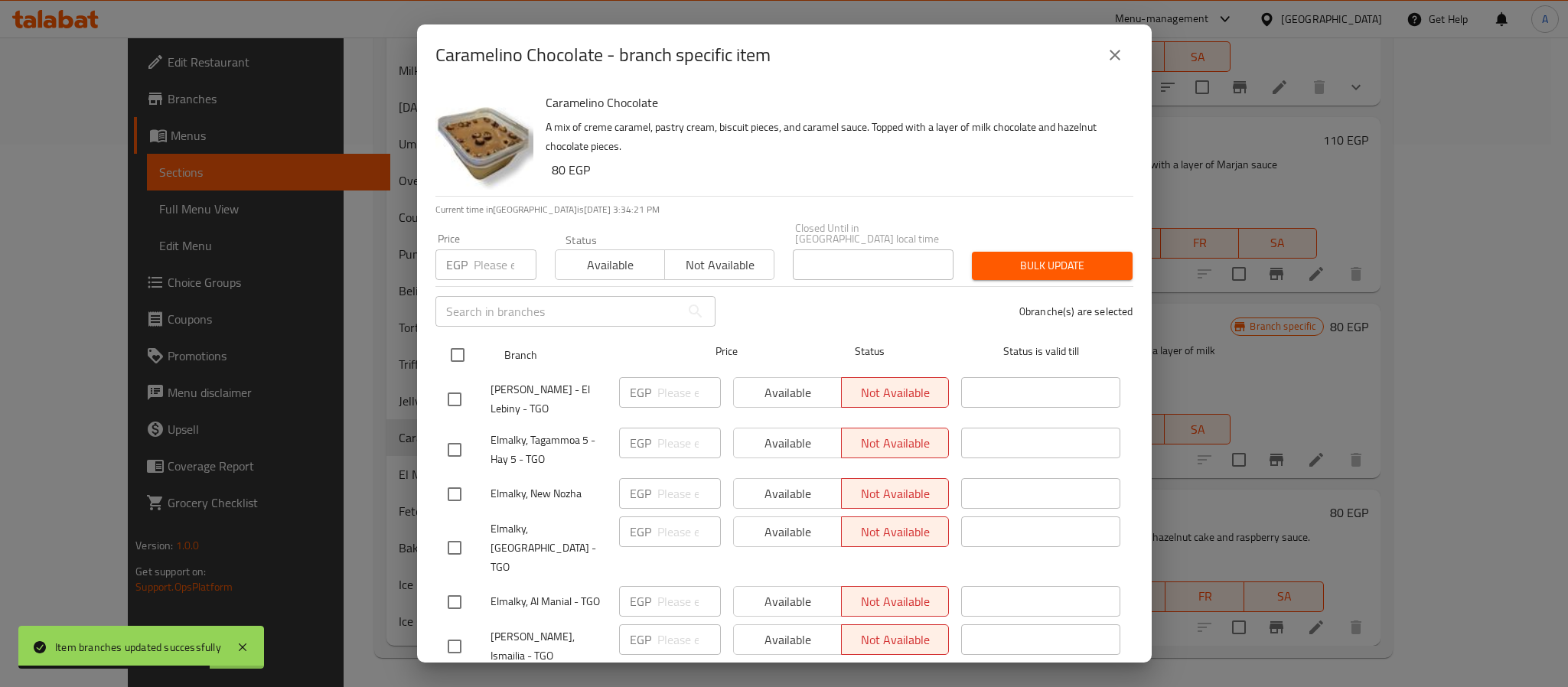
checkbox input "true"
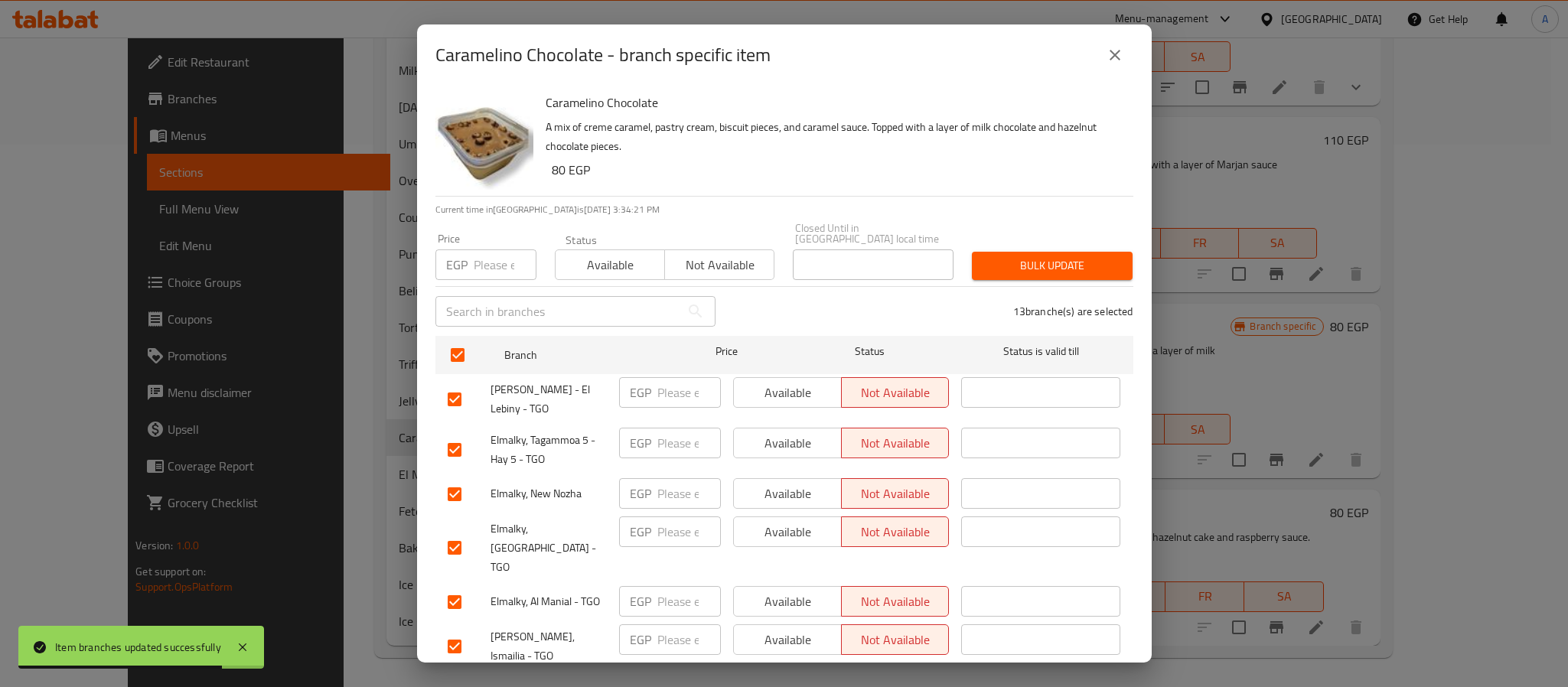
drag, startPoint x: 613, startPoint y: 244, endPoint x: 1014, endPoint y: 299, distance: 404.8
click at [620, 254] on span "Available" at bounding box center [610, 265] width 97 height 22
click at [1051, 265] on button "Bulk update" at bounding box center [1052, 265] width 161 height 28
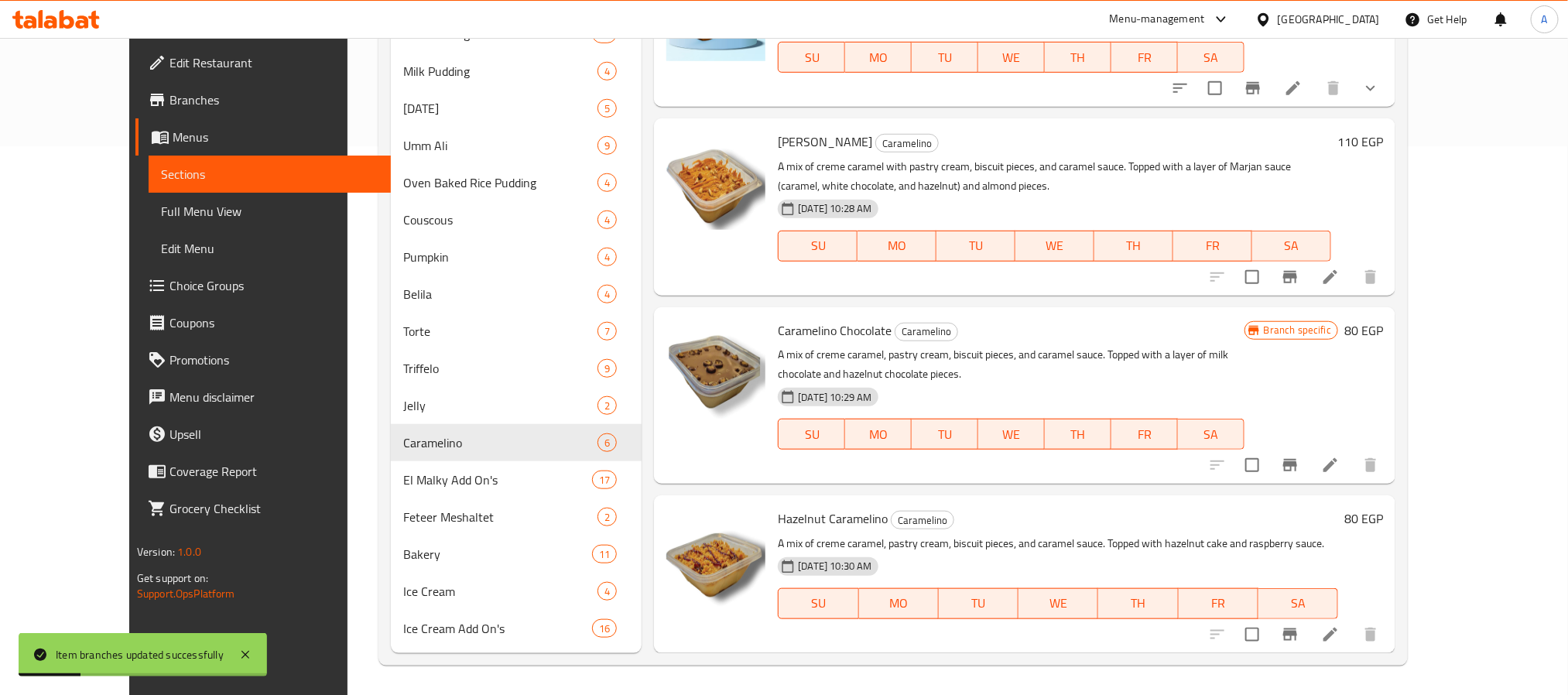
scroll to position [44, 0]
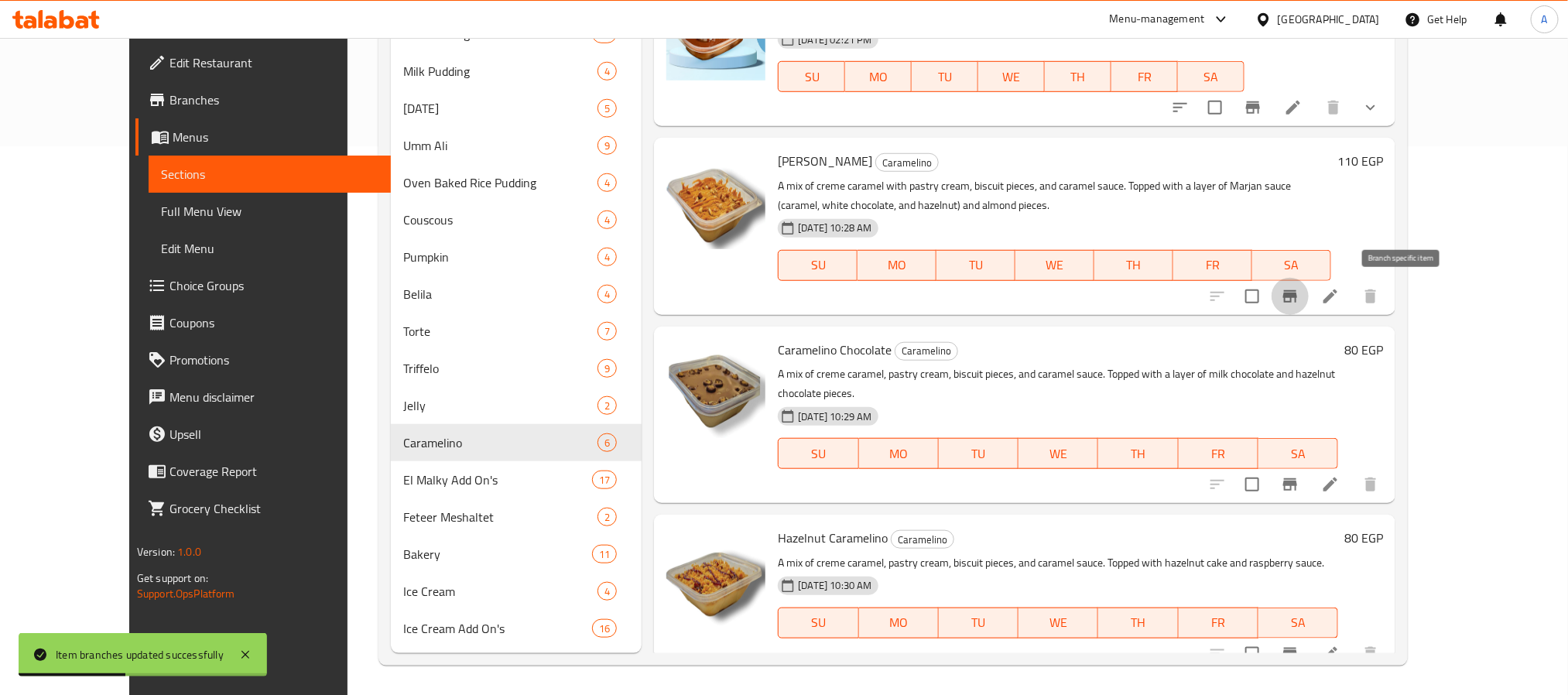
click at [1297, 297] on icon "Branch-specific-item" at bounding box center [1290, 296] width 14 height 12
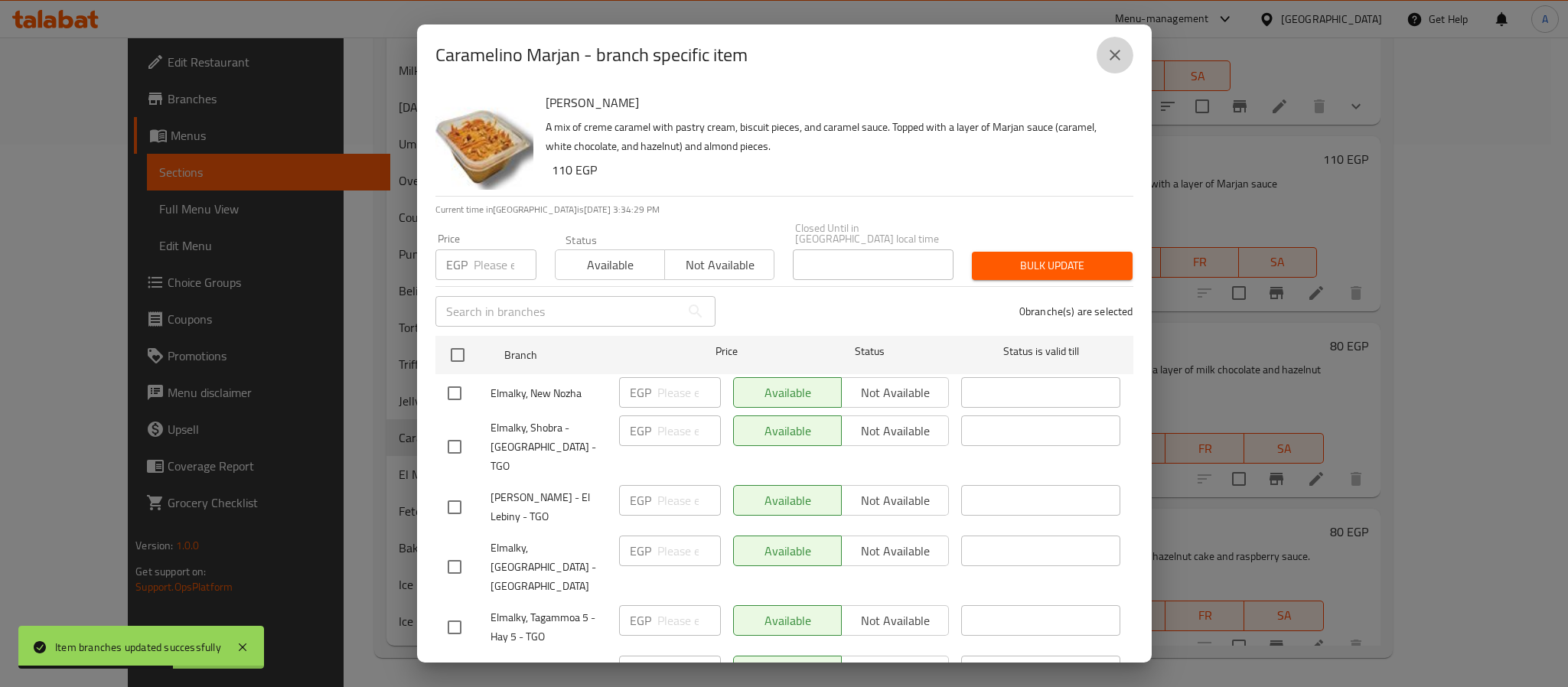
click at [1106, 51] on icon "close" at bounding box center [1115, 54] width 18 height 18
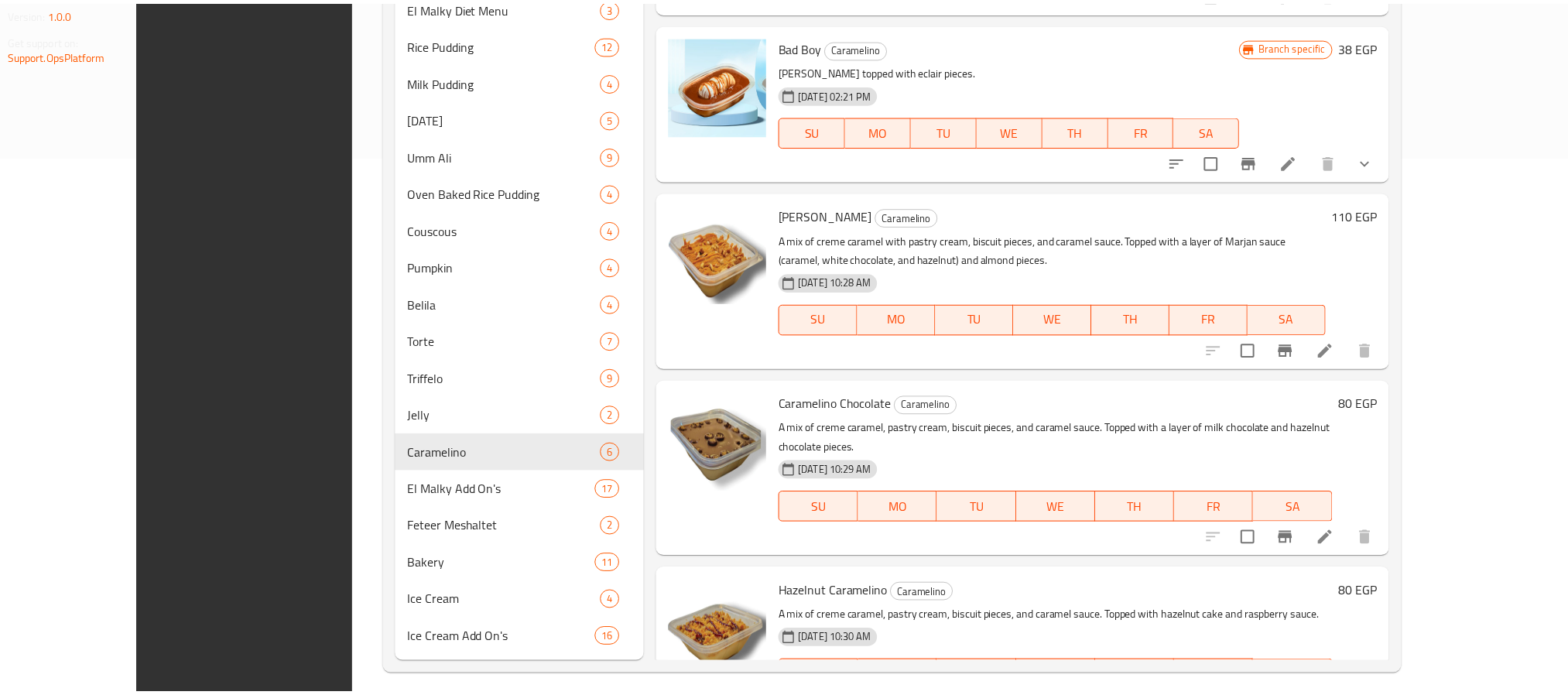
scroll to position [548, 0]
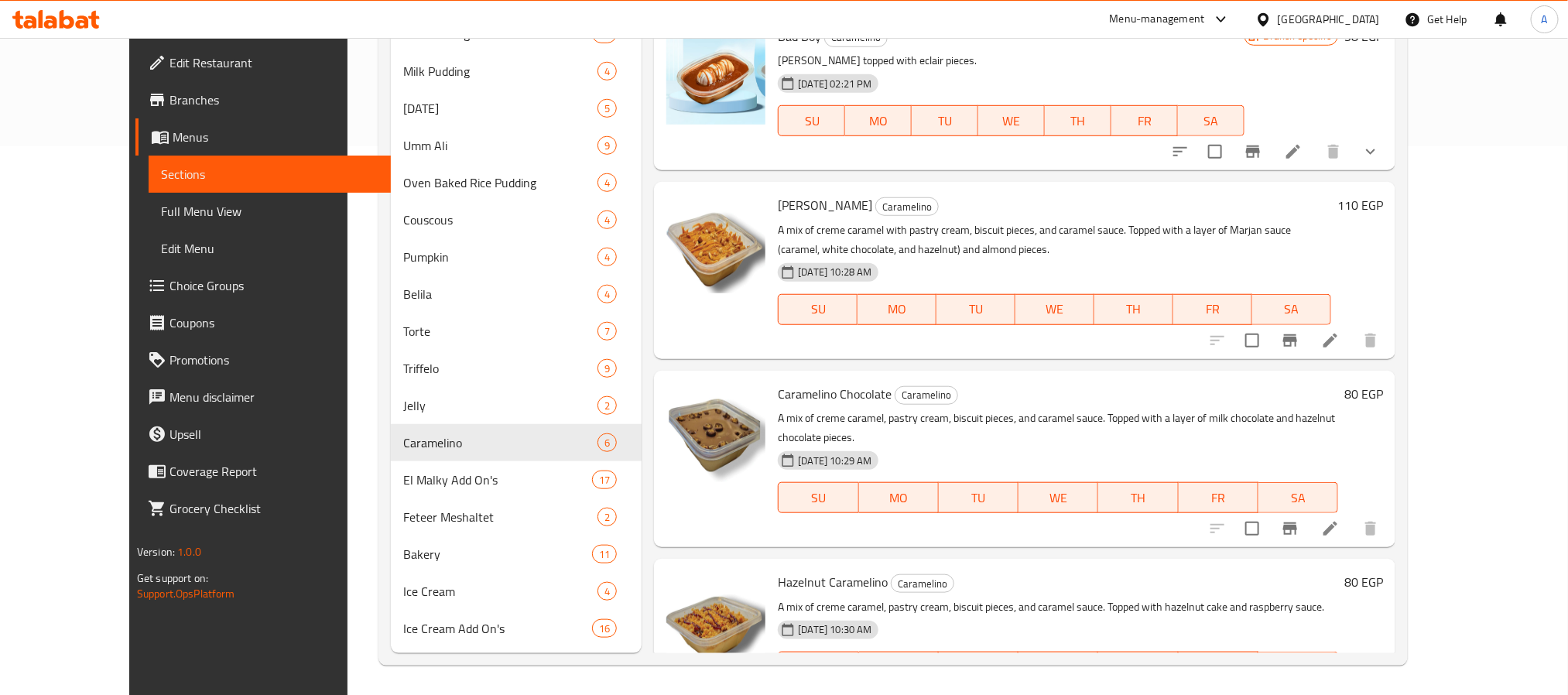
click at [169, 100] on span "Branches" at bounding box center [274, 100] width 209 height 19
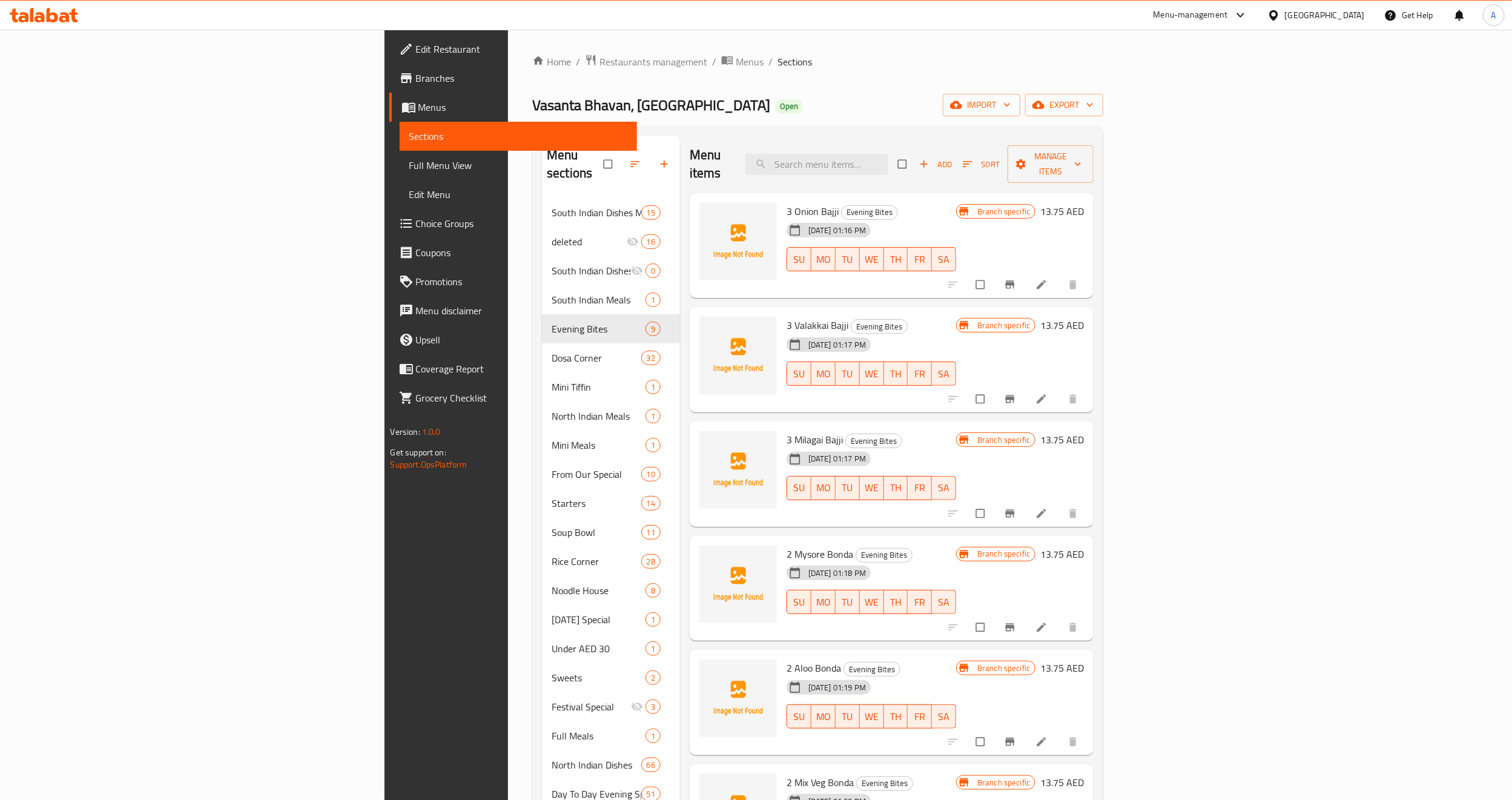
click at [410, 167] on span "Full Menu View" at bounding box center [519, 165] width 218 height 15
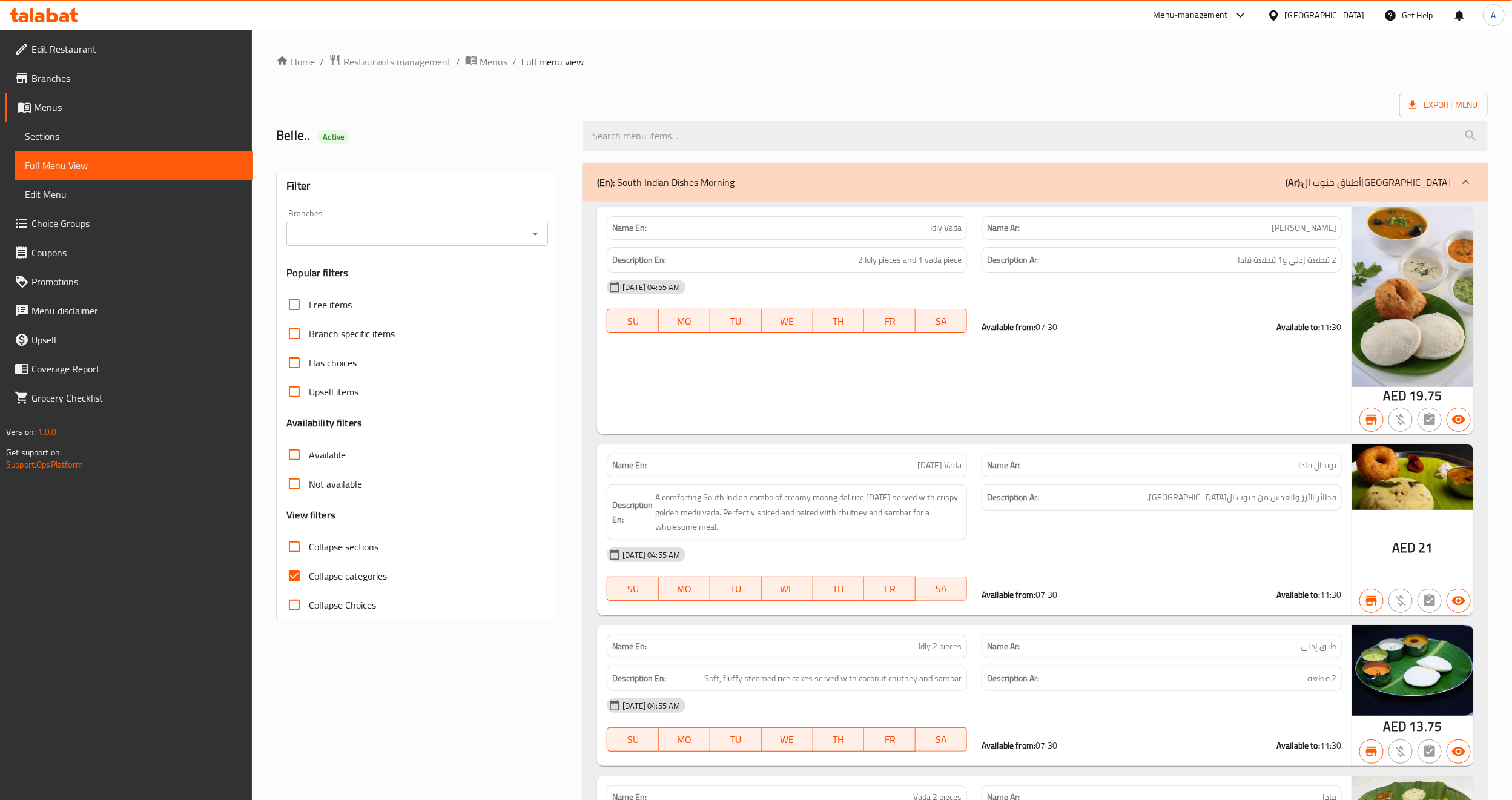
click at [460, 231] on input "Branches" at bounding box center [408, 233] width 235 height 17
click at [407, 285] on span "Vasanta Bhavan, [GEOGRAPHIC_DATA]" at bounding box center [377, 286] width 162 height 15
type input "Vasanta Bhavan, [GEOGRAPHIC_DATA]"
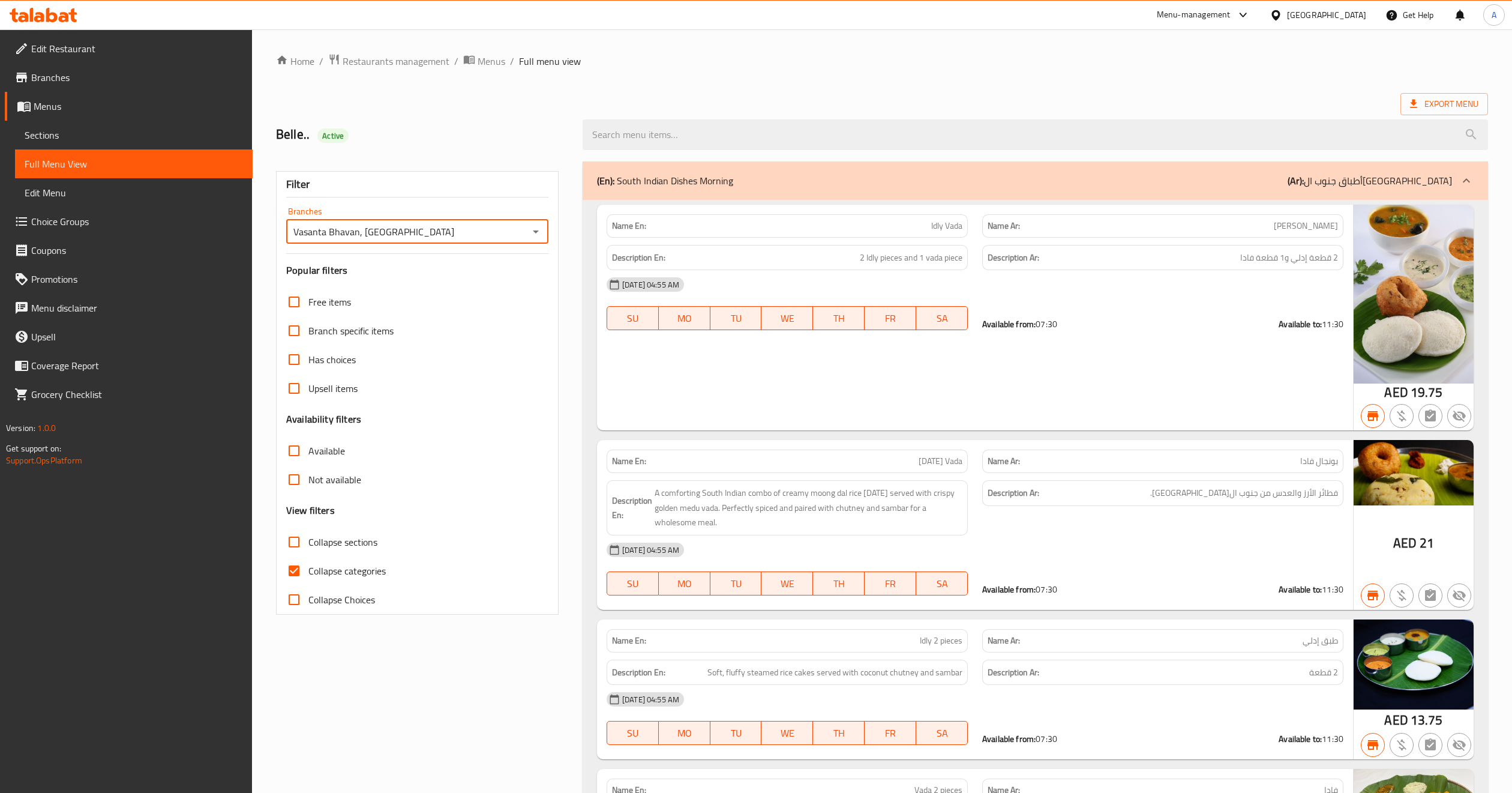
click at [727, 70] on div at bounding box center [756, 396] width 1512 height 793
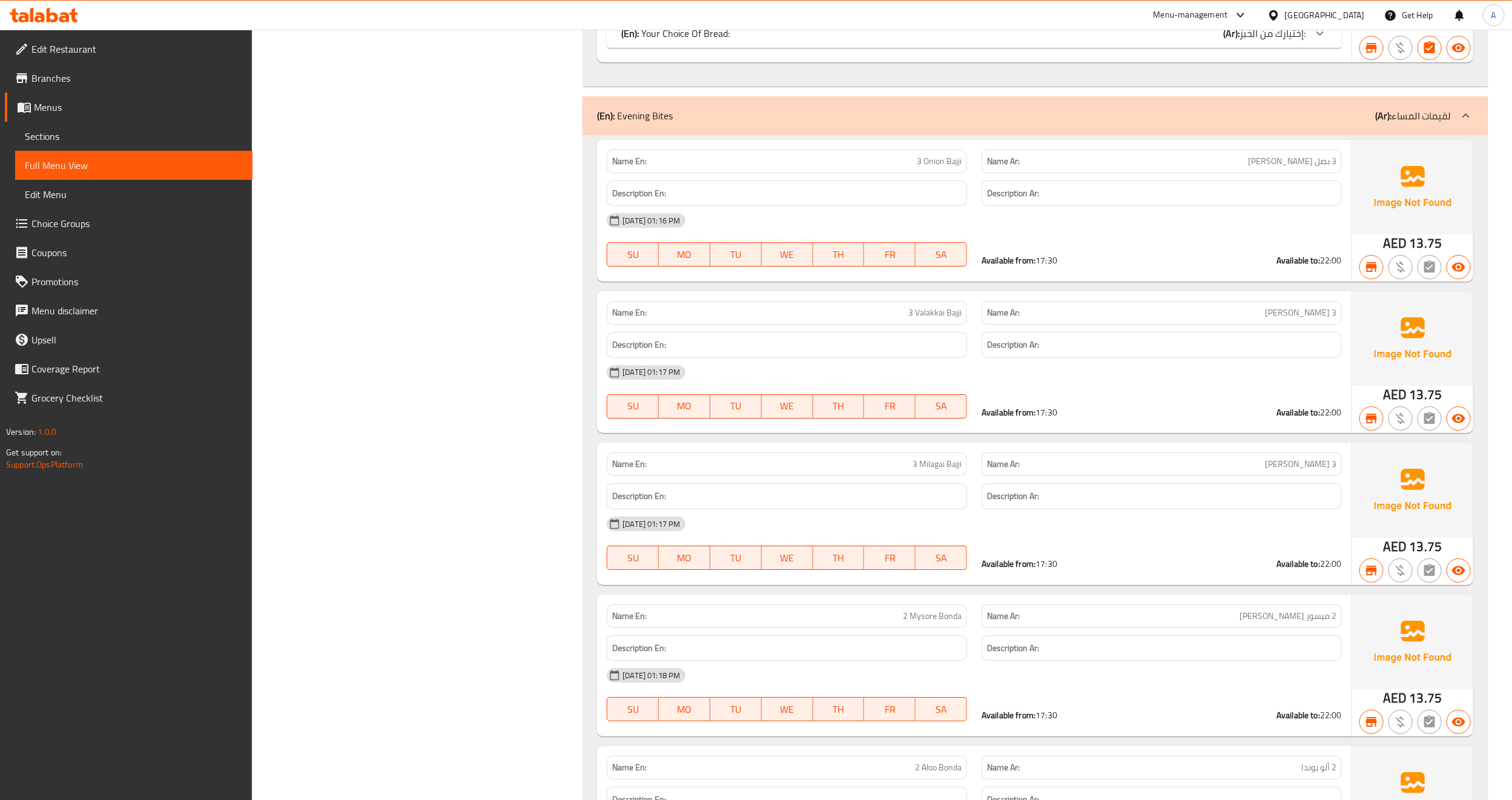
scroll to position [5412, 0]
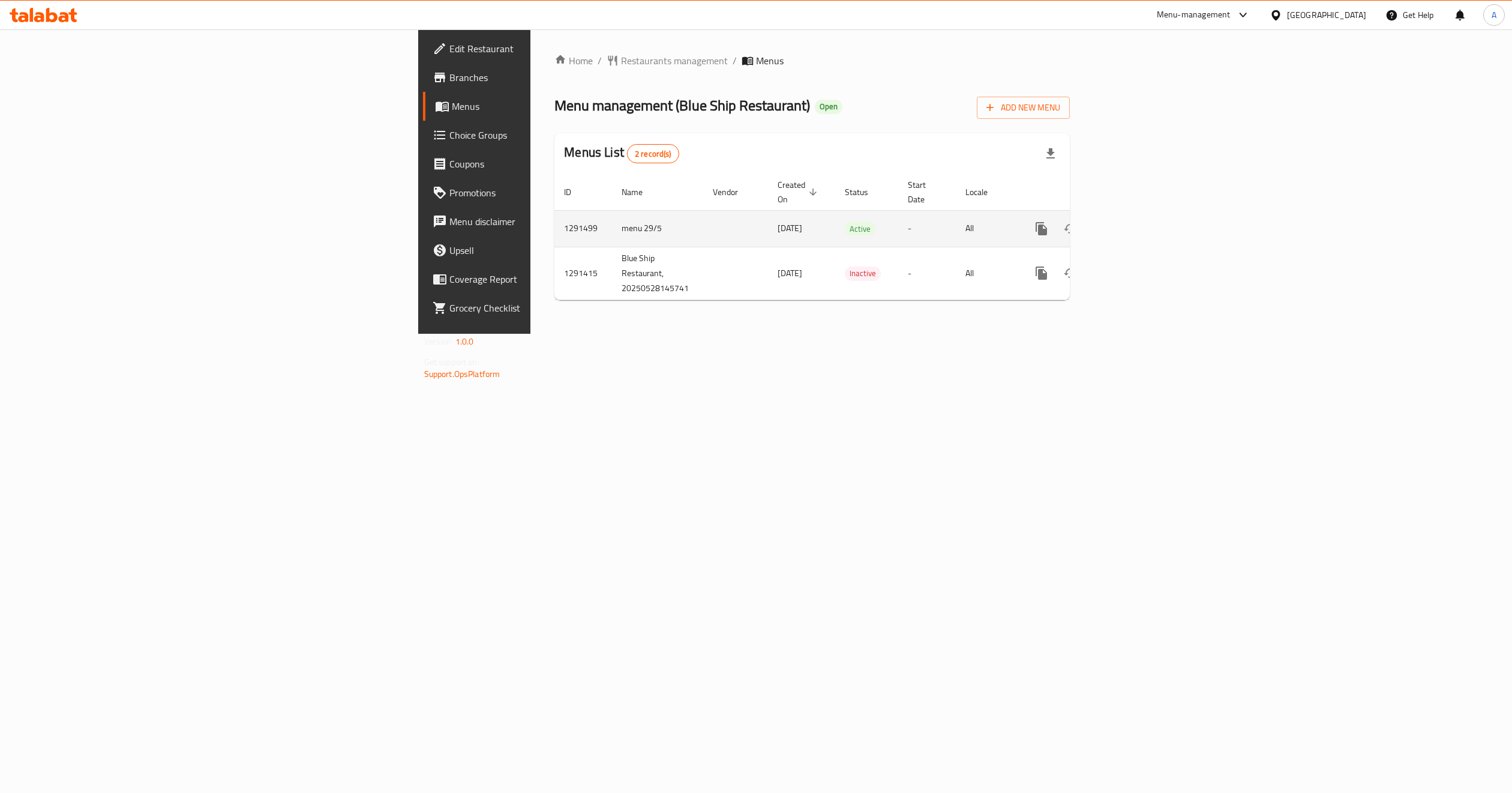
click at [1135, 221] on icon "enhanced table" at bounding box center [1128, 228] width 14 height 14
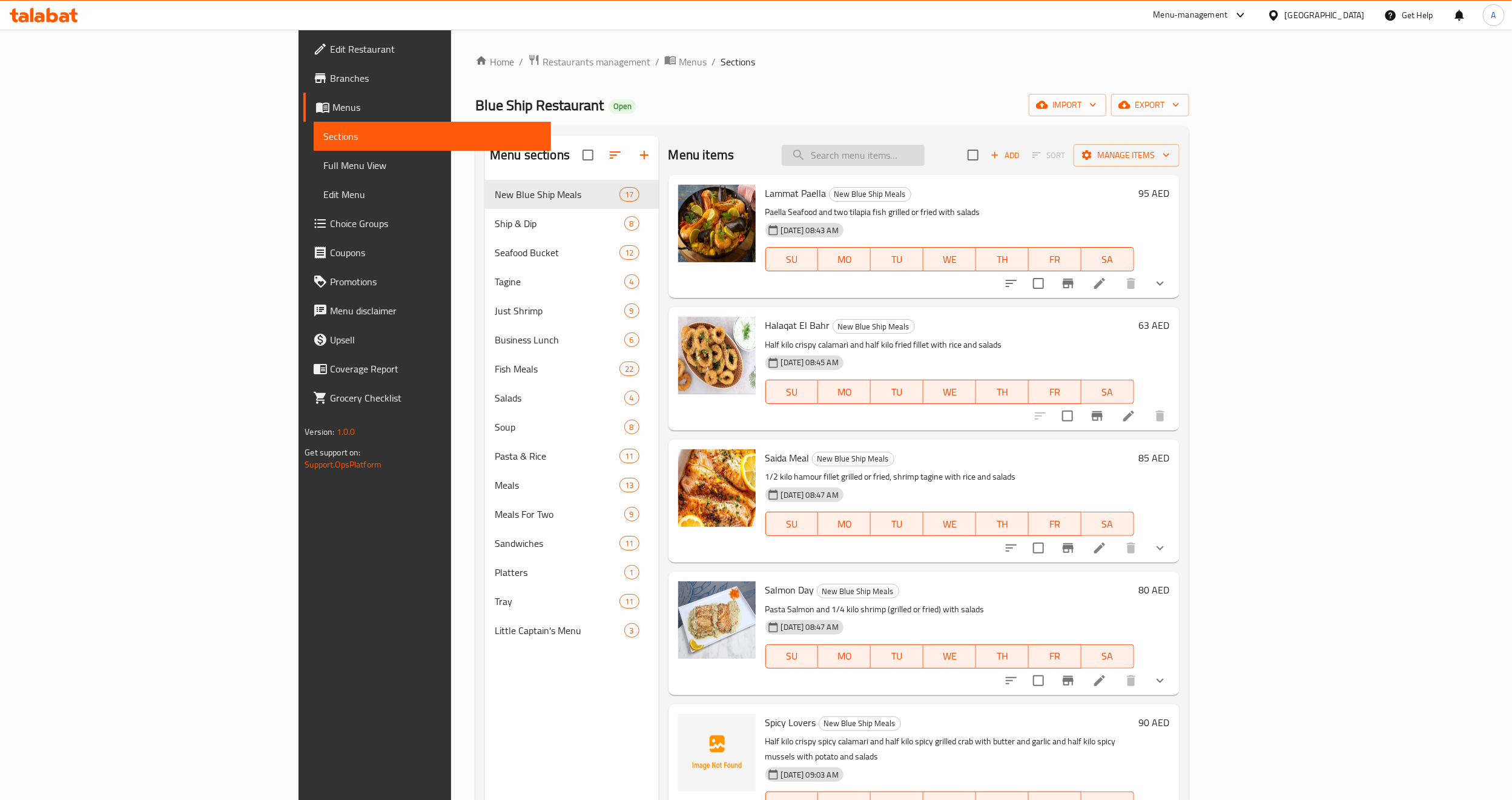
click at [925, 162] on input "search" at bounding box center [853, 155] width 143 height 21
paste input "765757"
click at [925, 162] on input "765757" at bounding box center [853, 155] width 143 height 21
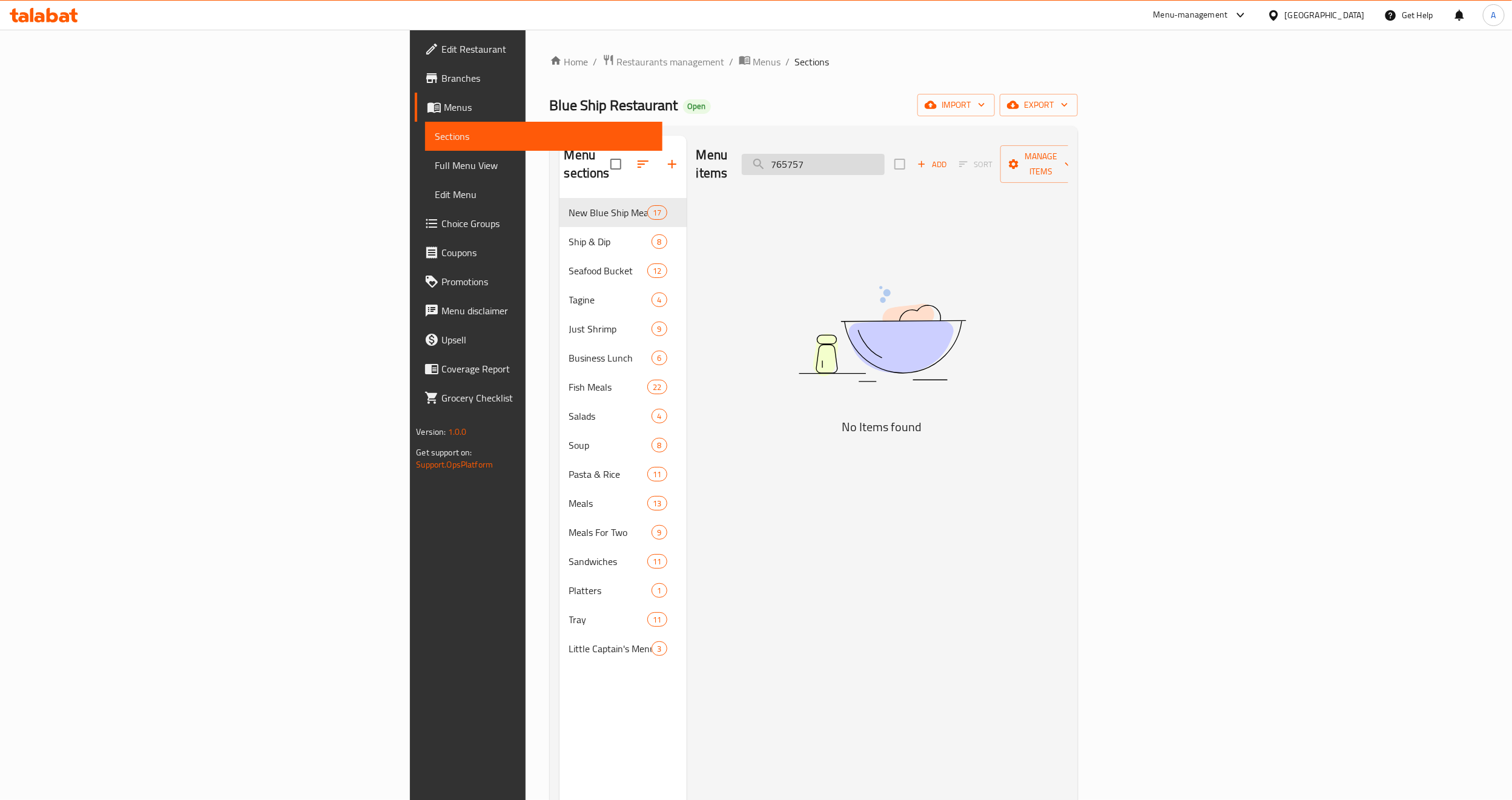
click at [885, 162] on input "765757" at bounding box center [813, 164] width 143 height 21
click at [885, 155] on input "765757" at bounding box center [813, 164] width 143 height 21
paste input "Family Seafood Bucke"
click at [885, 162] on input "Family Seafood" at bounding box center [813, 164] width 143 height 21
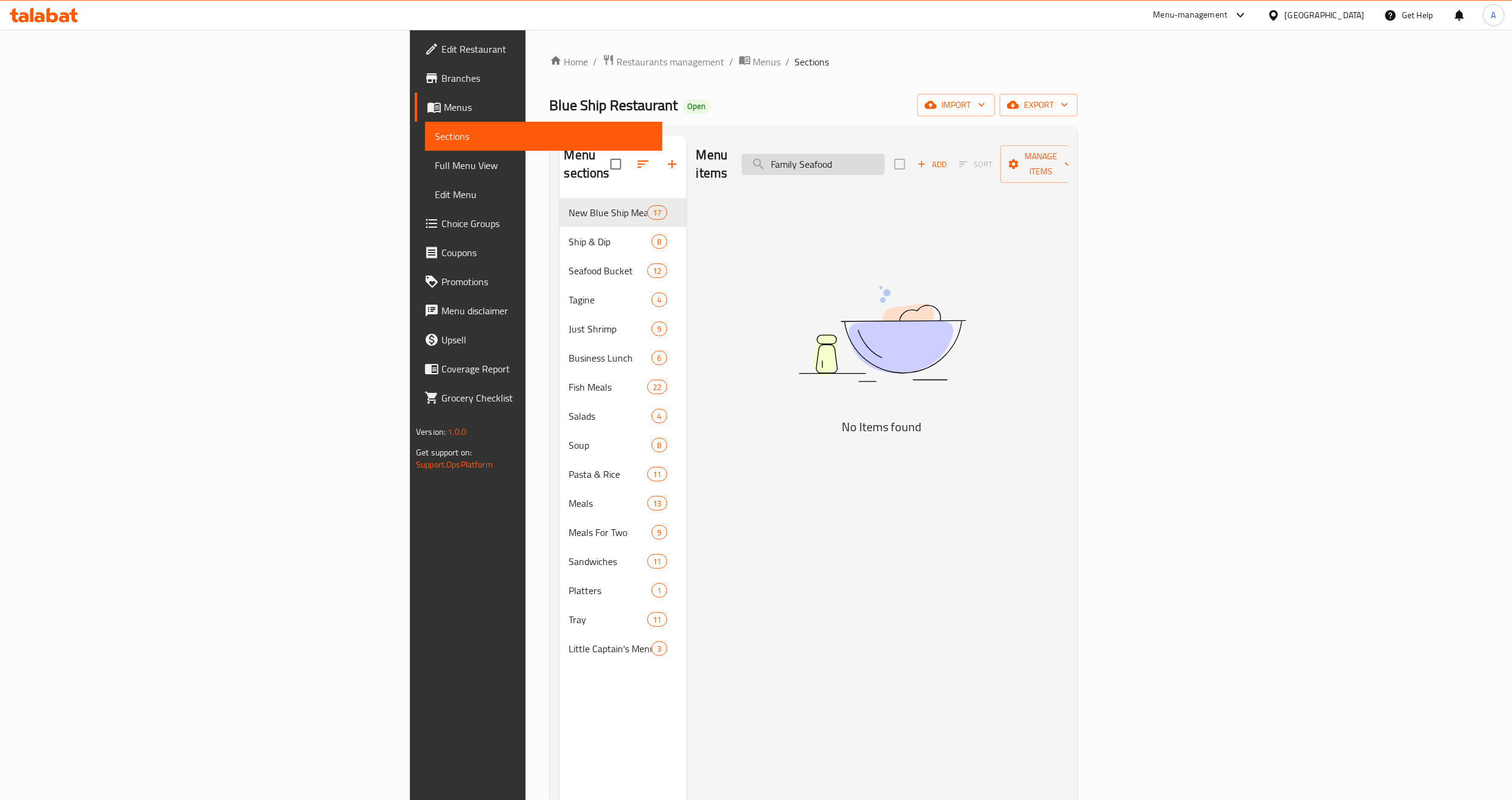
click at [885, 162] on input "Family Seafood" at bounding box center [813, 164] width 143 height 21
type input "F"
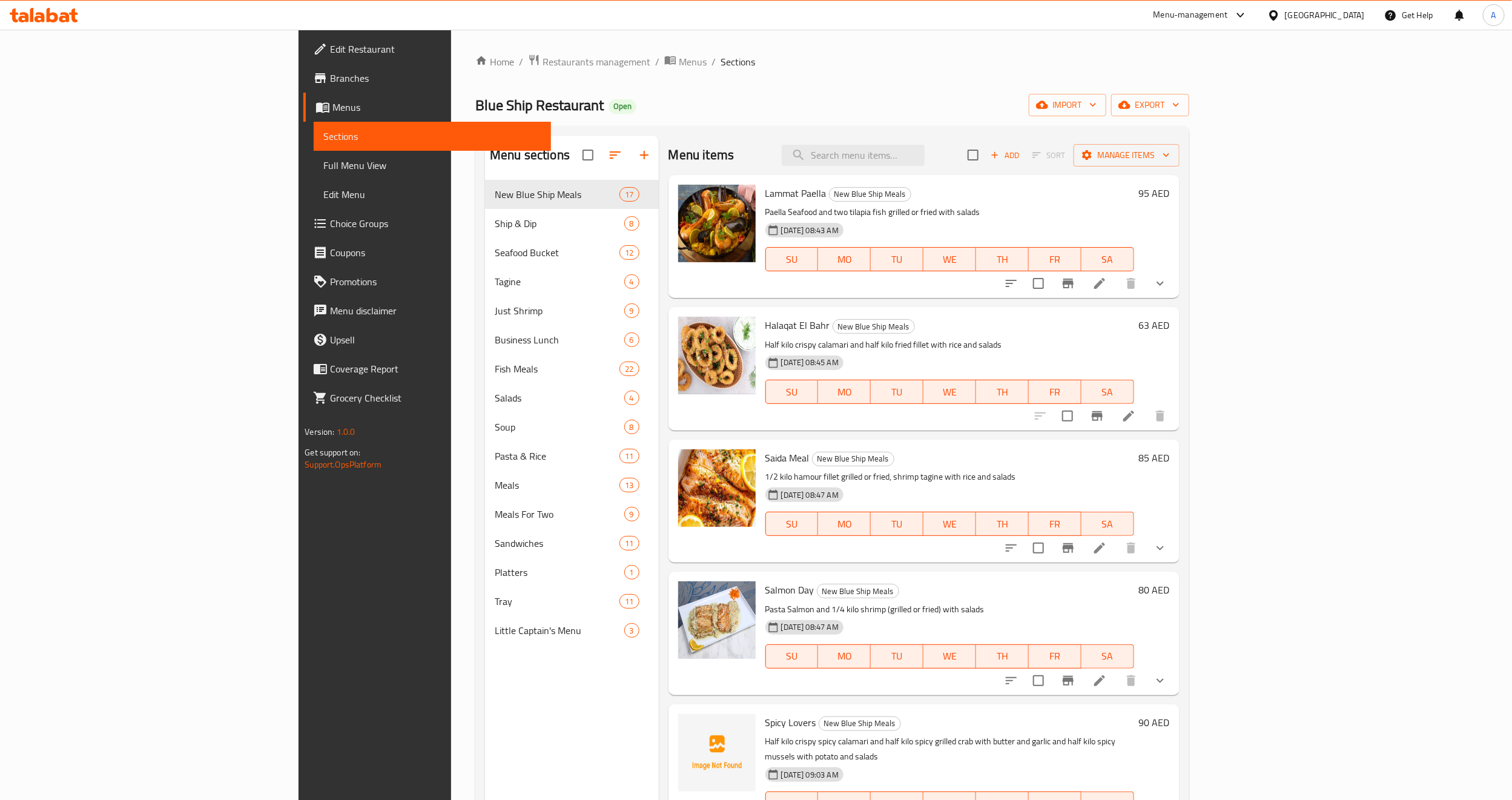
paste input "Family Seafood Bucke"
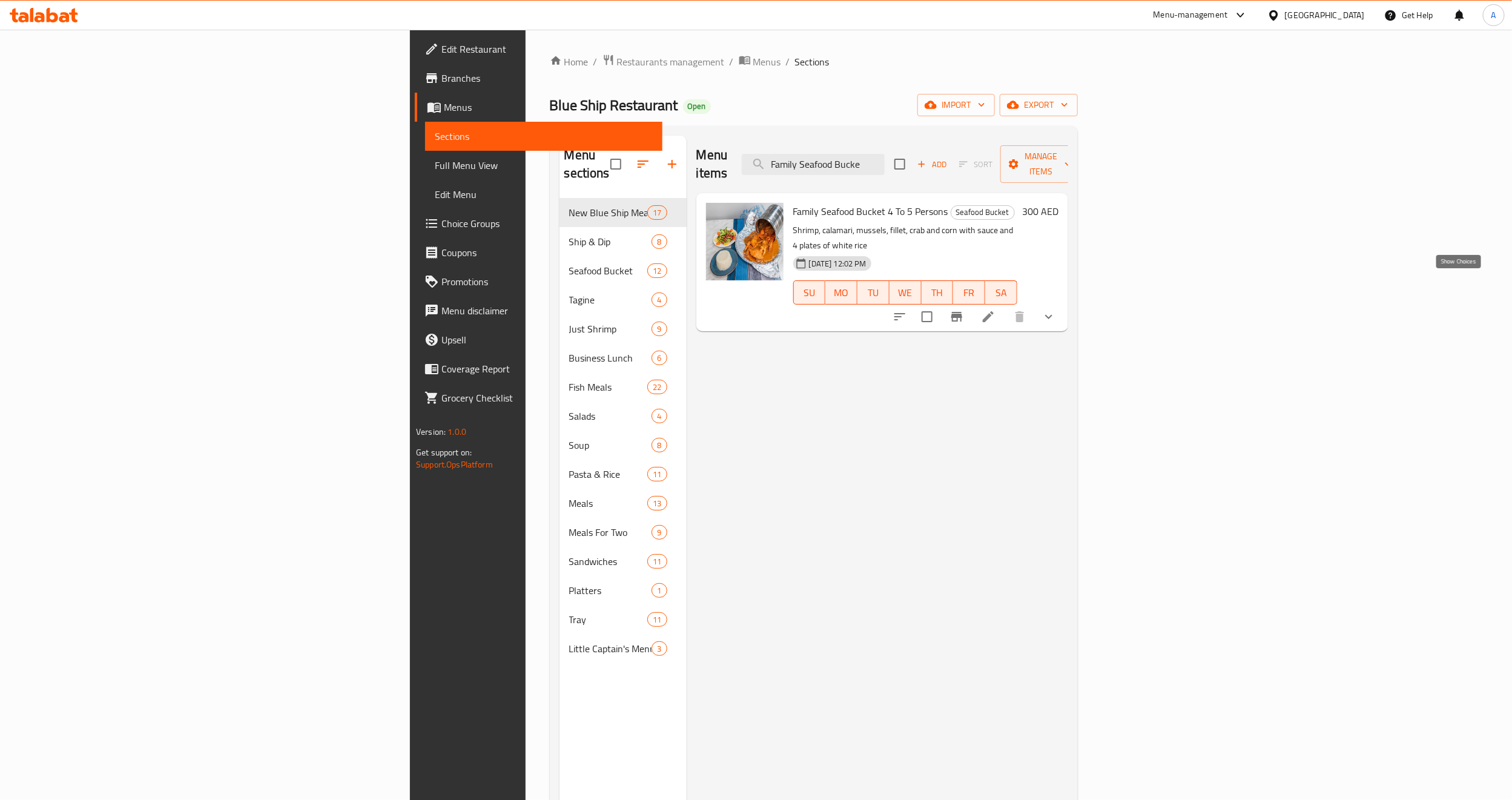
type input "Family Seafood Bucke"
click at [1056, 309] on icon "show more" at bounding box center [1049, 316] width 15 height 15
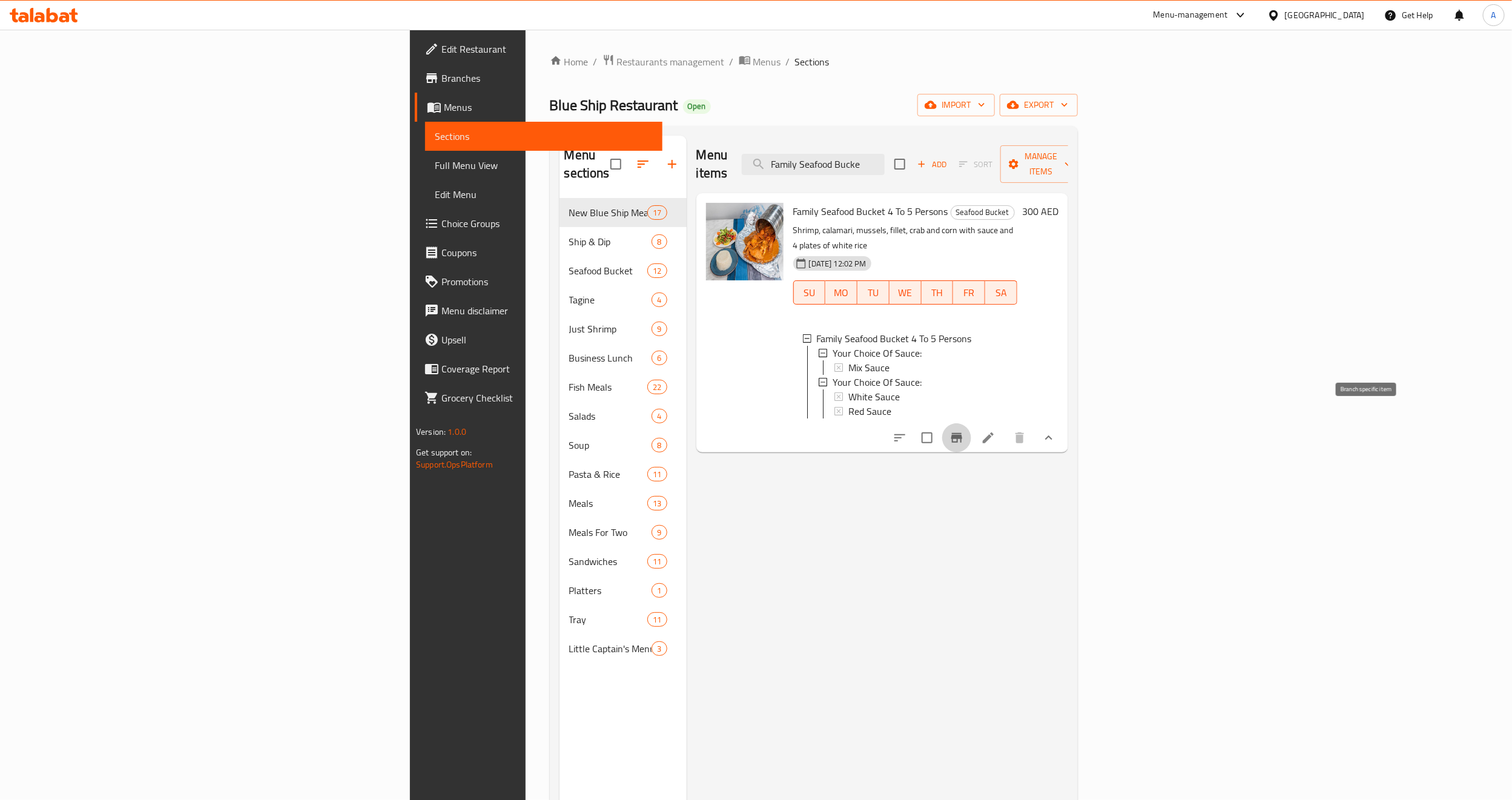
click at [962, 433] on icon "Branch-specific-item" at bounding box center [957, 437] width 11 height 10
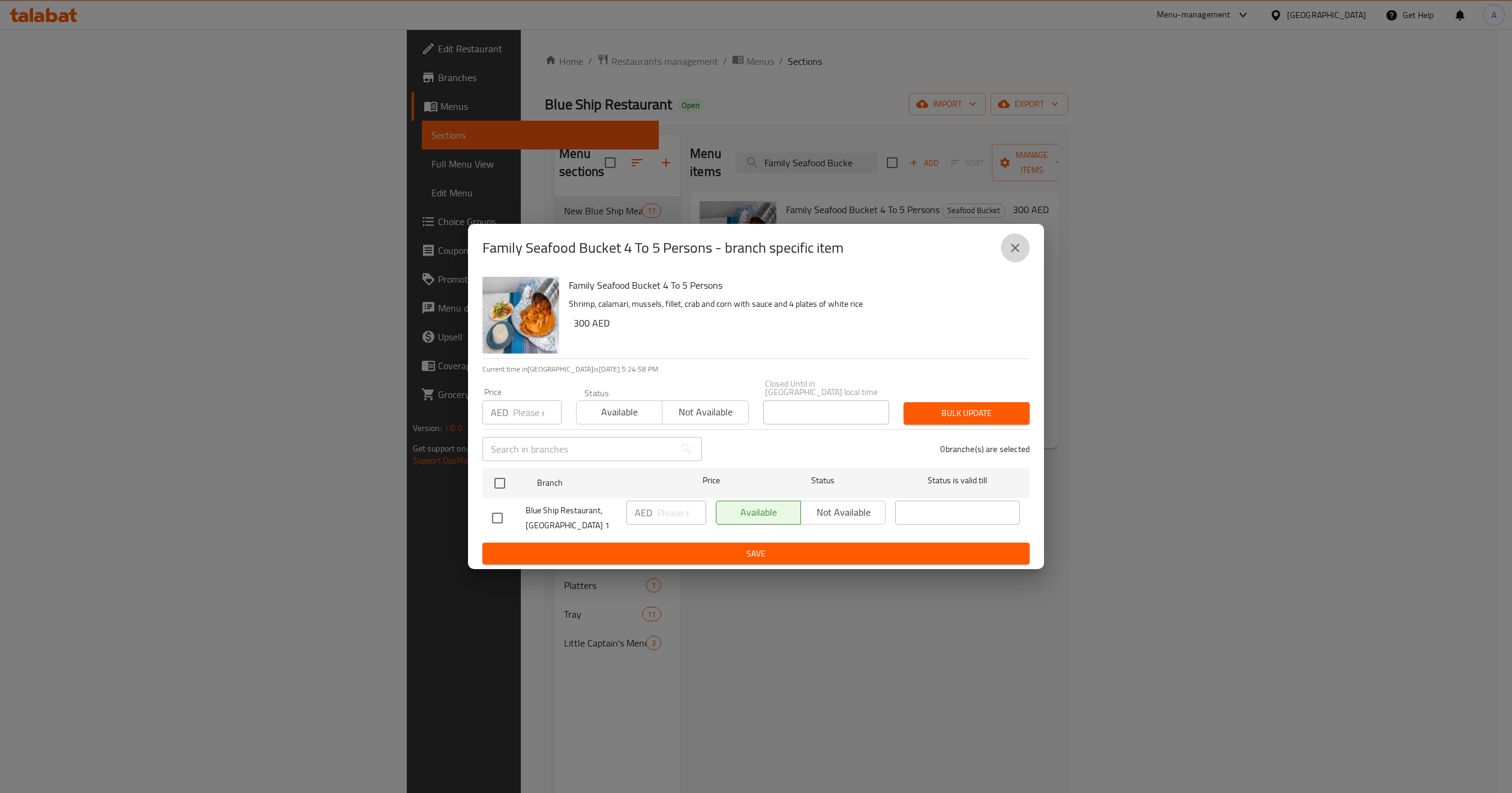
click at [1011, 252] on icon "close" at bounding box center [1015, 248] width 14 height 14
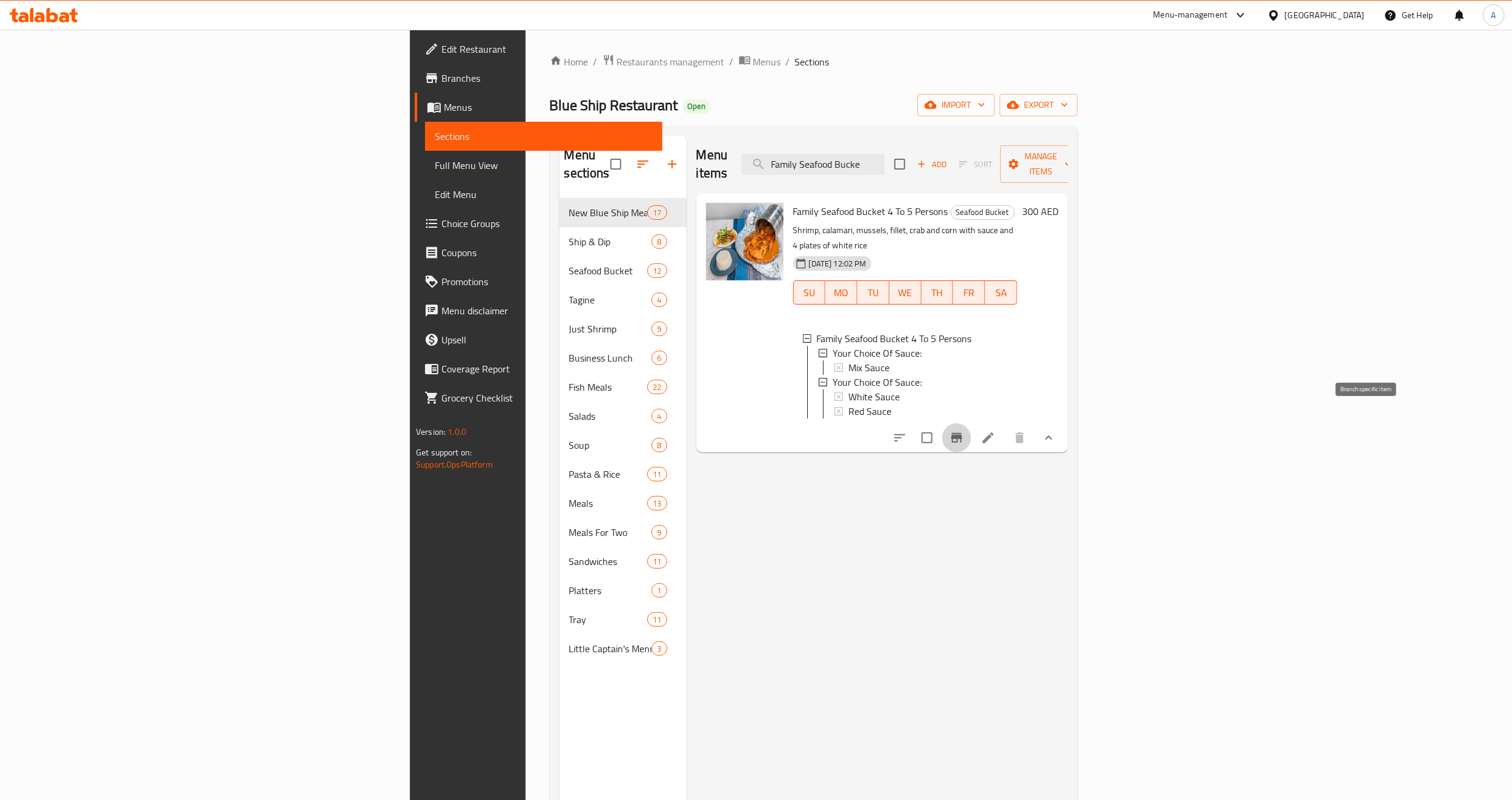
click at [962, 433] on icon "Branch-specific-item" at bounding box center [957, 437] width 11 height 10
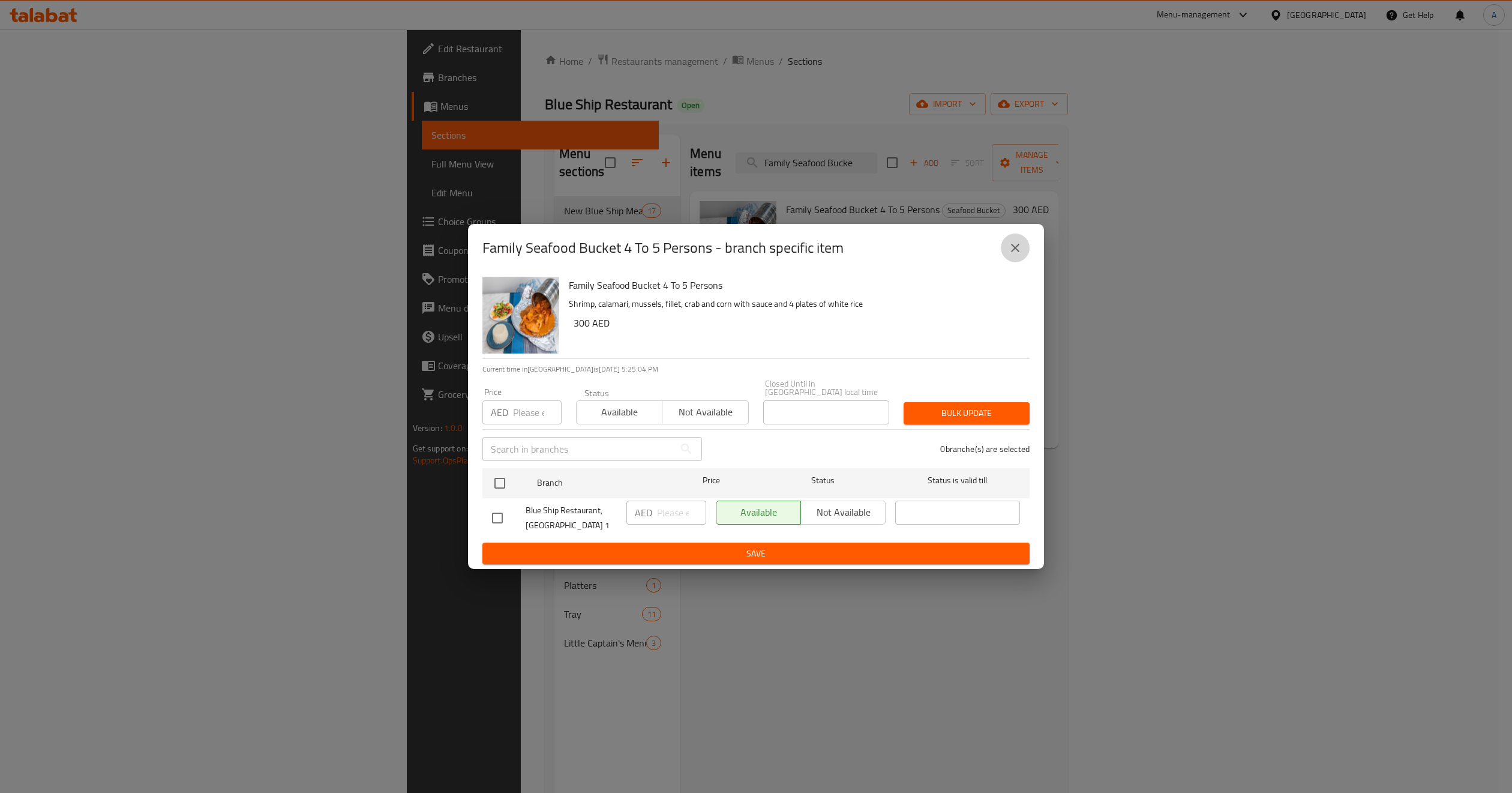
click at [1009, 245] on icon "close" at bounding box center [1015, 248] width 14 height 14
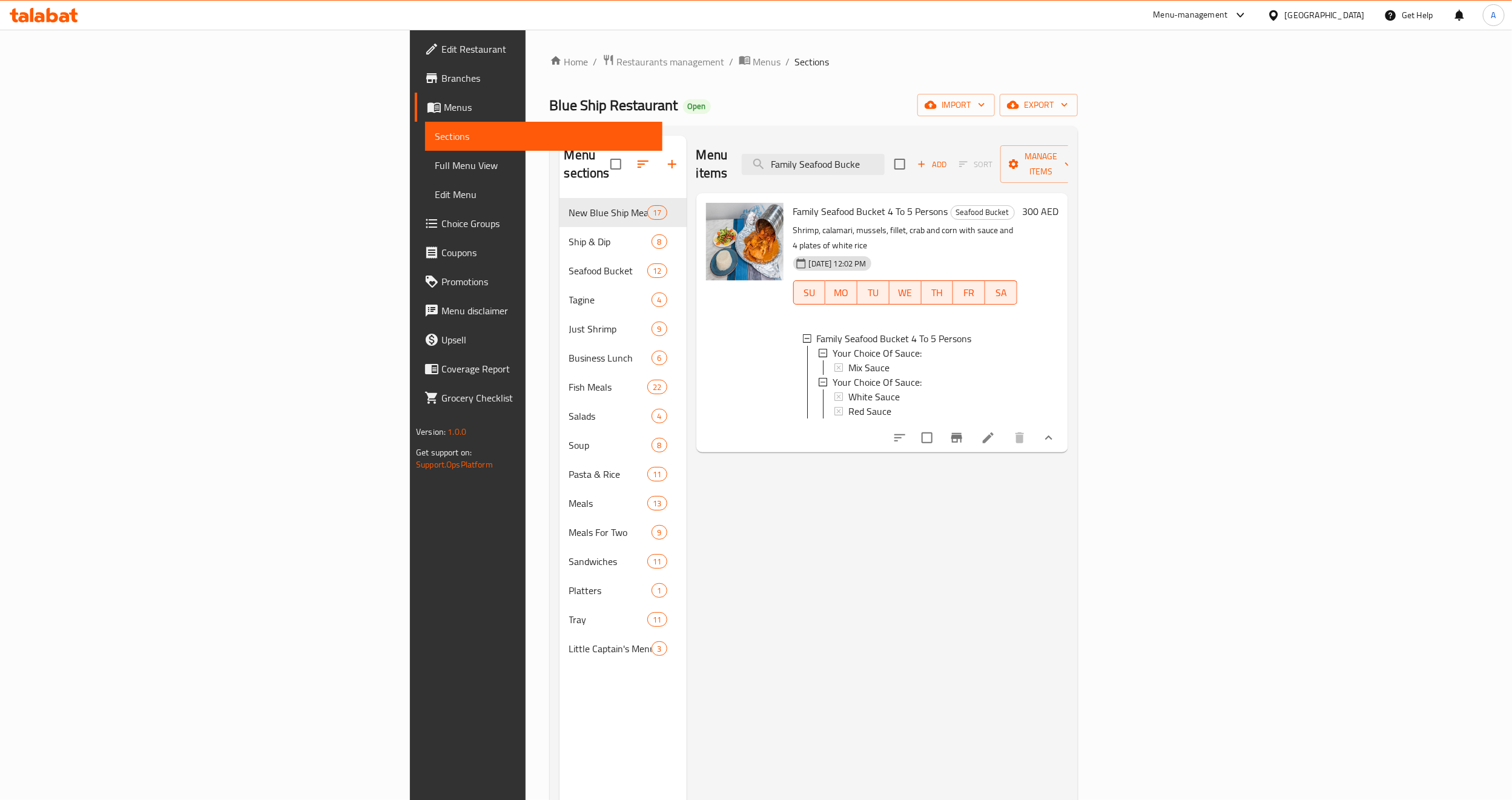
click at [832, 725] on div "Menu items Family Seafood Bucke Add Sort Manage items Family Seafood Bucket 4 T…" at bounding box center [877, 536] width 382 height 800
click at [1078, 84] on div "Home / Restaurants management / Menus / Sections Blue Ship Restaurant Open impo…" at bounding box center [813, 500] width 528 height 891
click at [415, 86] on link "Branches" at bounding box center [538, 78] width 248 height 29
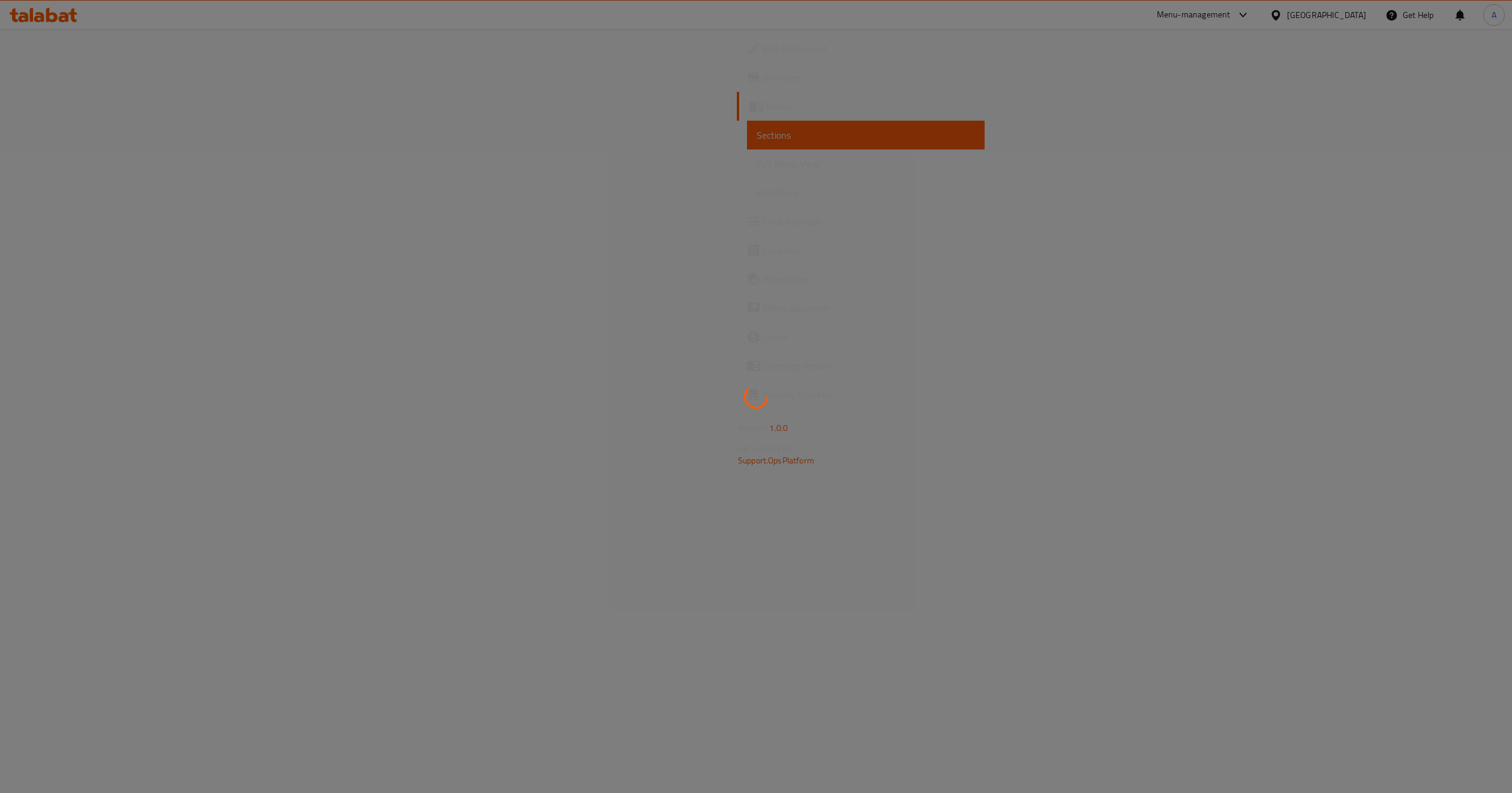
click at [285, 283] on div at bounding box center [756, 396] width 1512 height 793
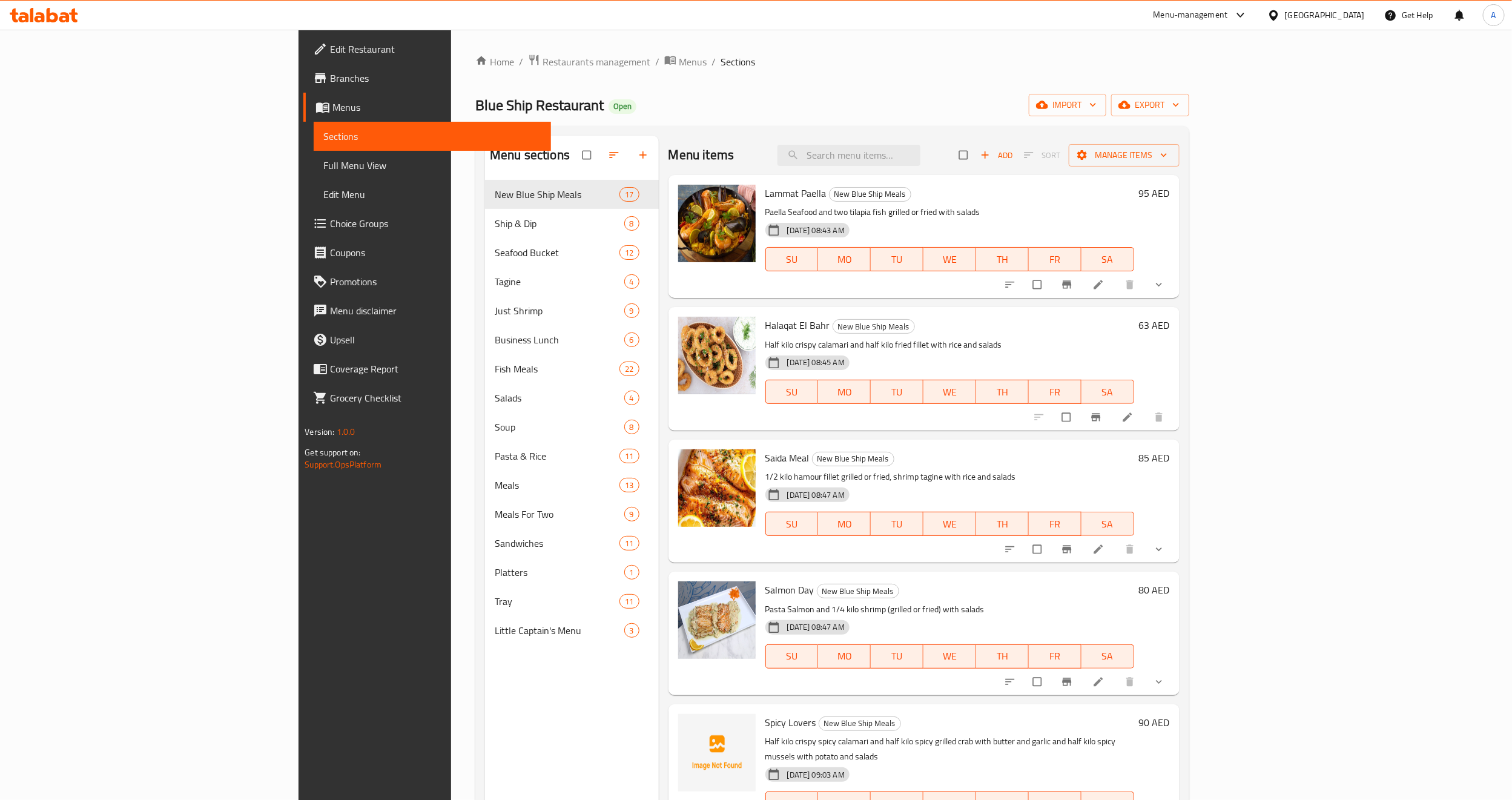
click at [330, 46] on span "Edit Restaurant" at bounding box center [436, 49] width 211 height 15
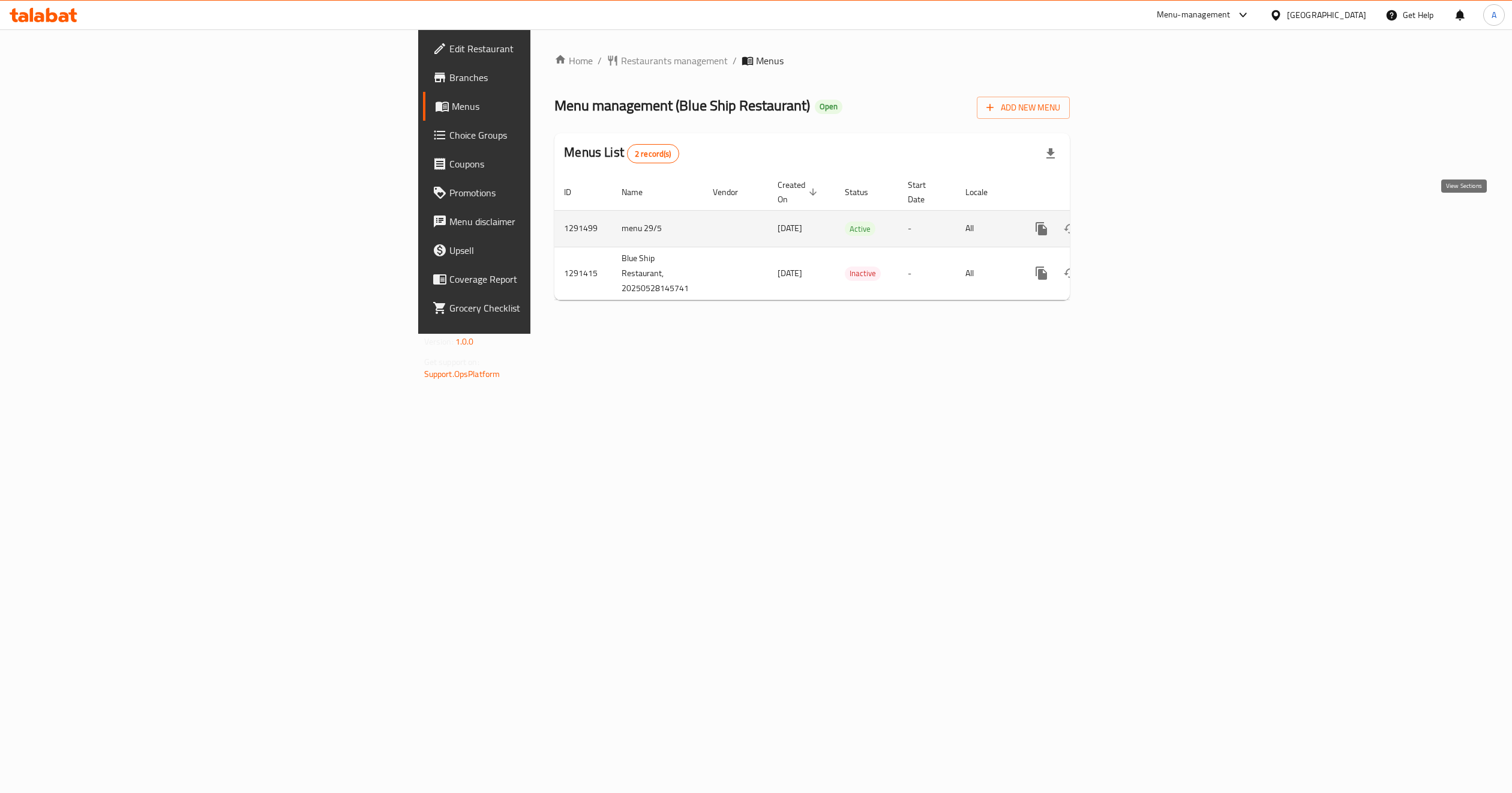
click at [1143, 223] on link "enhanced table" at bounding box center [1128, 229] width 29 height 29
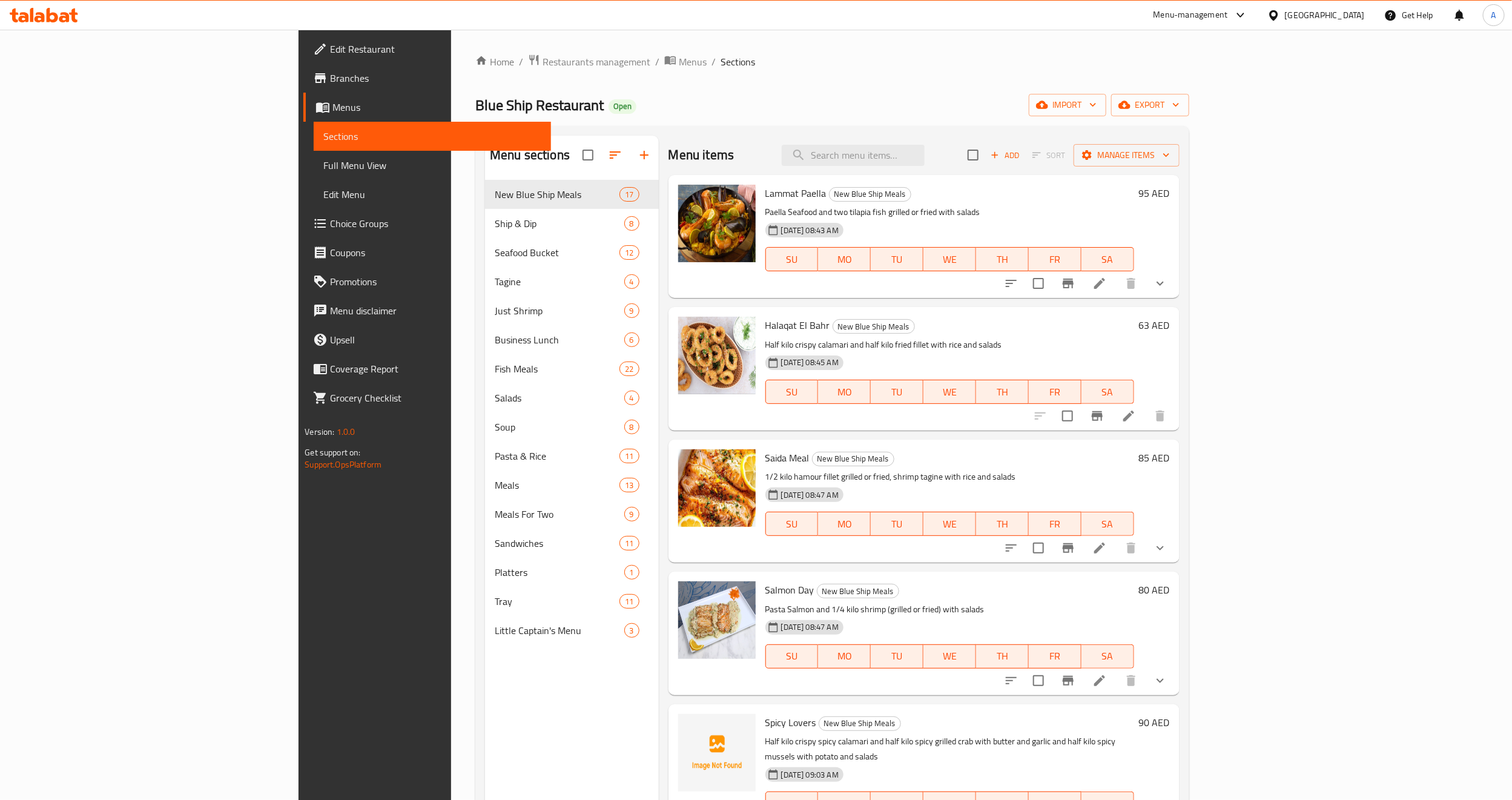
click at [485, 740] on div "Menu sections New Blue Ship Meals 17 Ship & Dip 8 Seafood Bucket 12 Tagine 4 Ju…" at bounding box center [572, 536] width 174 height 800
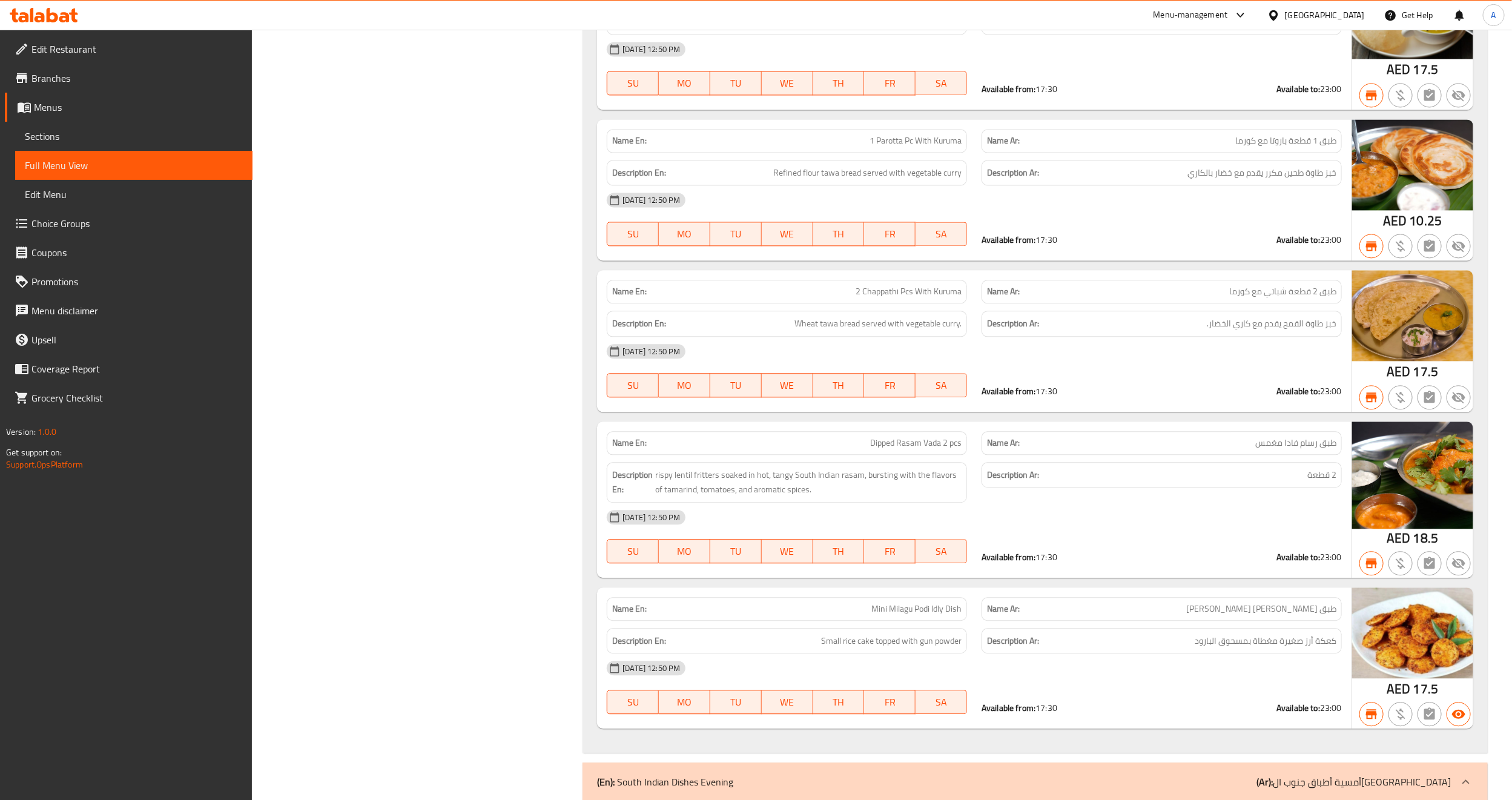
scroll to position [4413, 0]
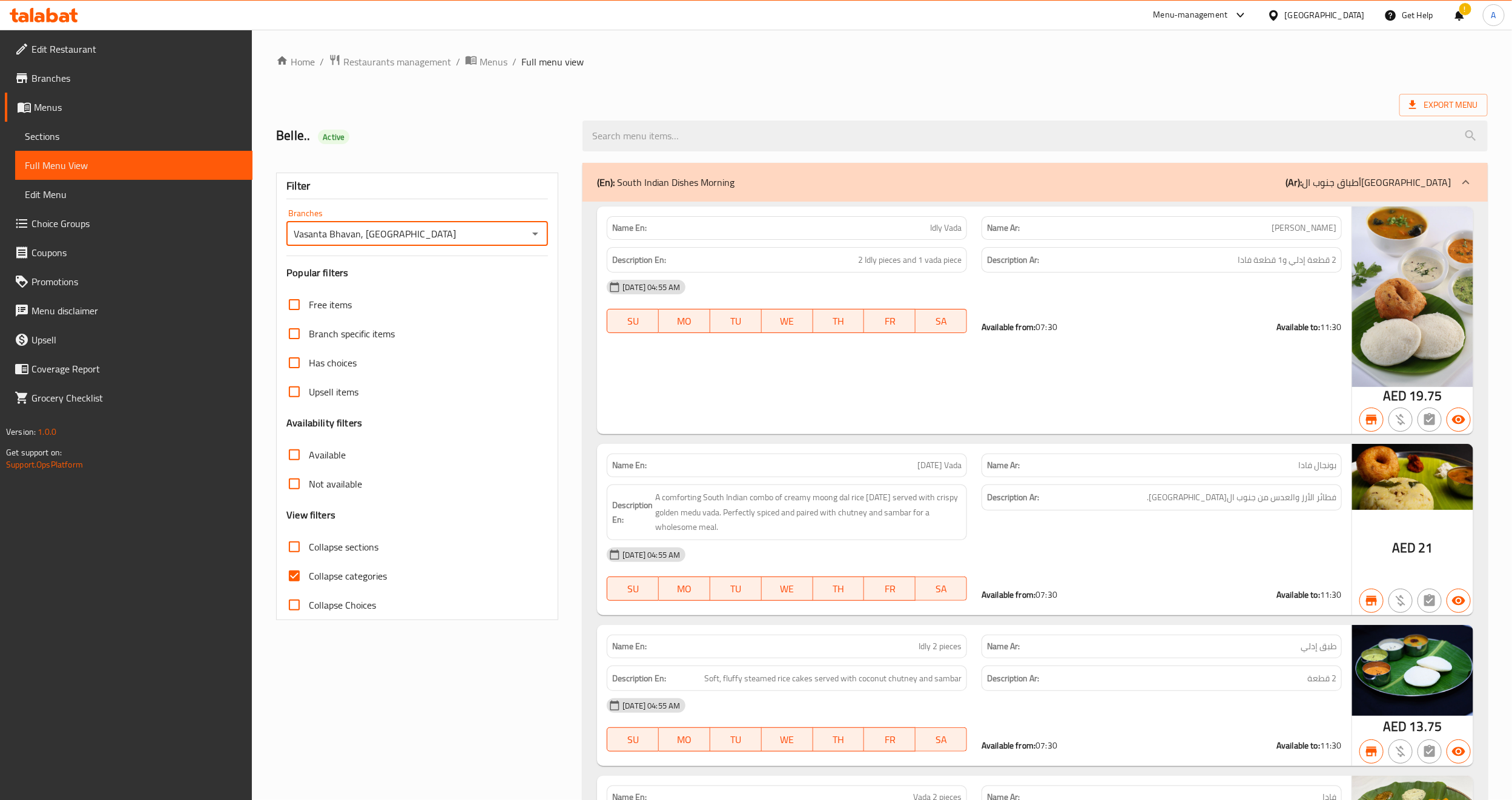
drag, startPoint x: 414, startPoint y: 701, endPoint x: 429, endPoint y: 674, distance: 30.9
click at [1456, 112] on span "Export Menu" at bounding box center [1444, 105] width 69 height 15
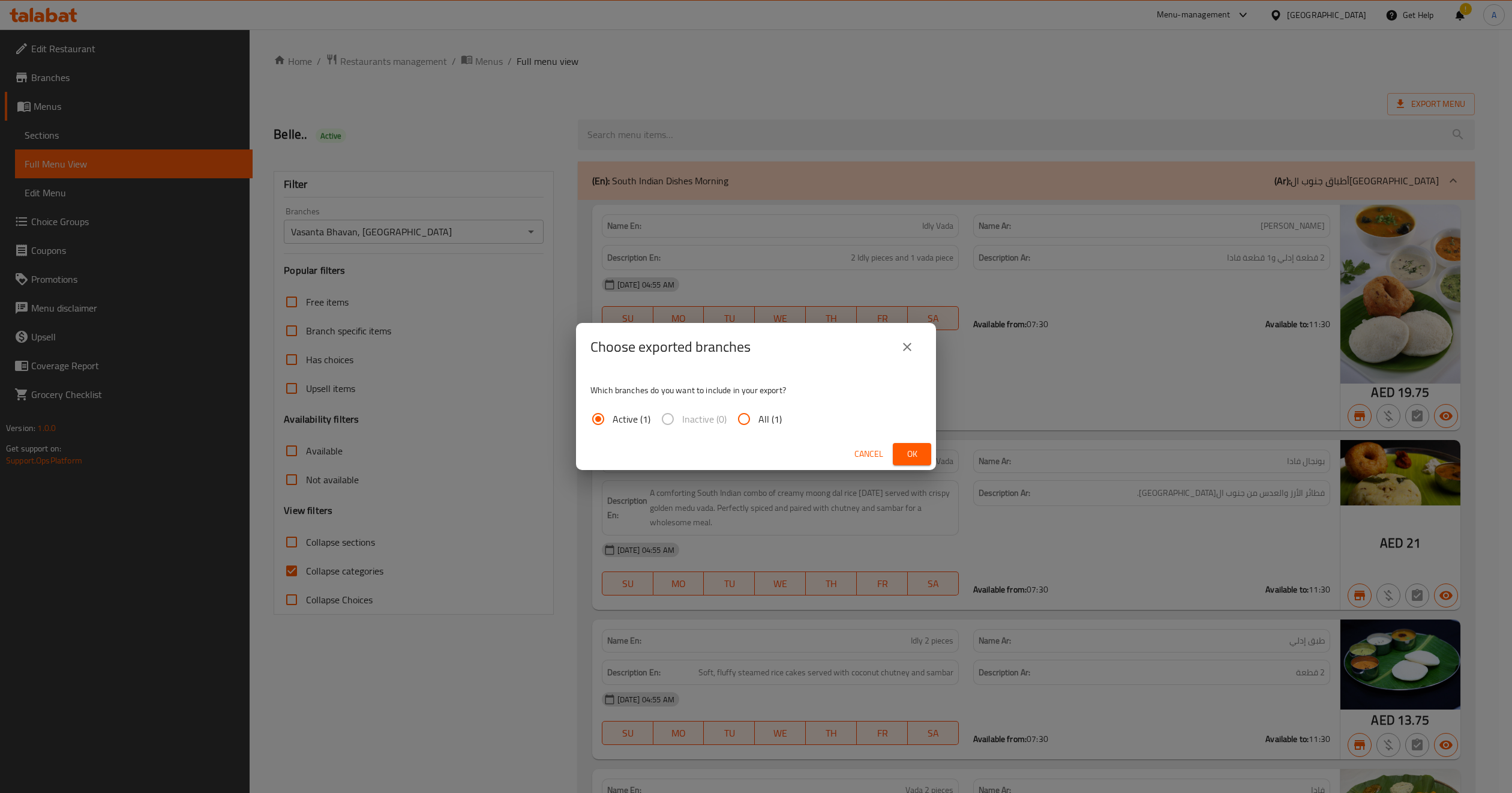
click at [899, 452] on button "Ok" at bounding box center [911, 454] width 38 height 22
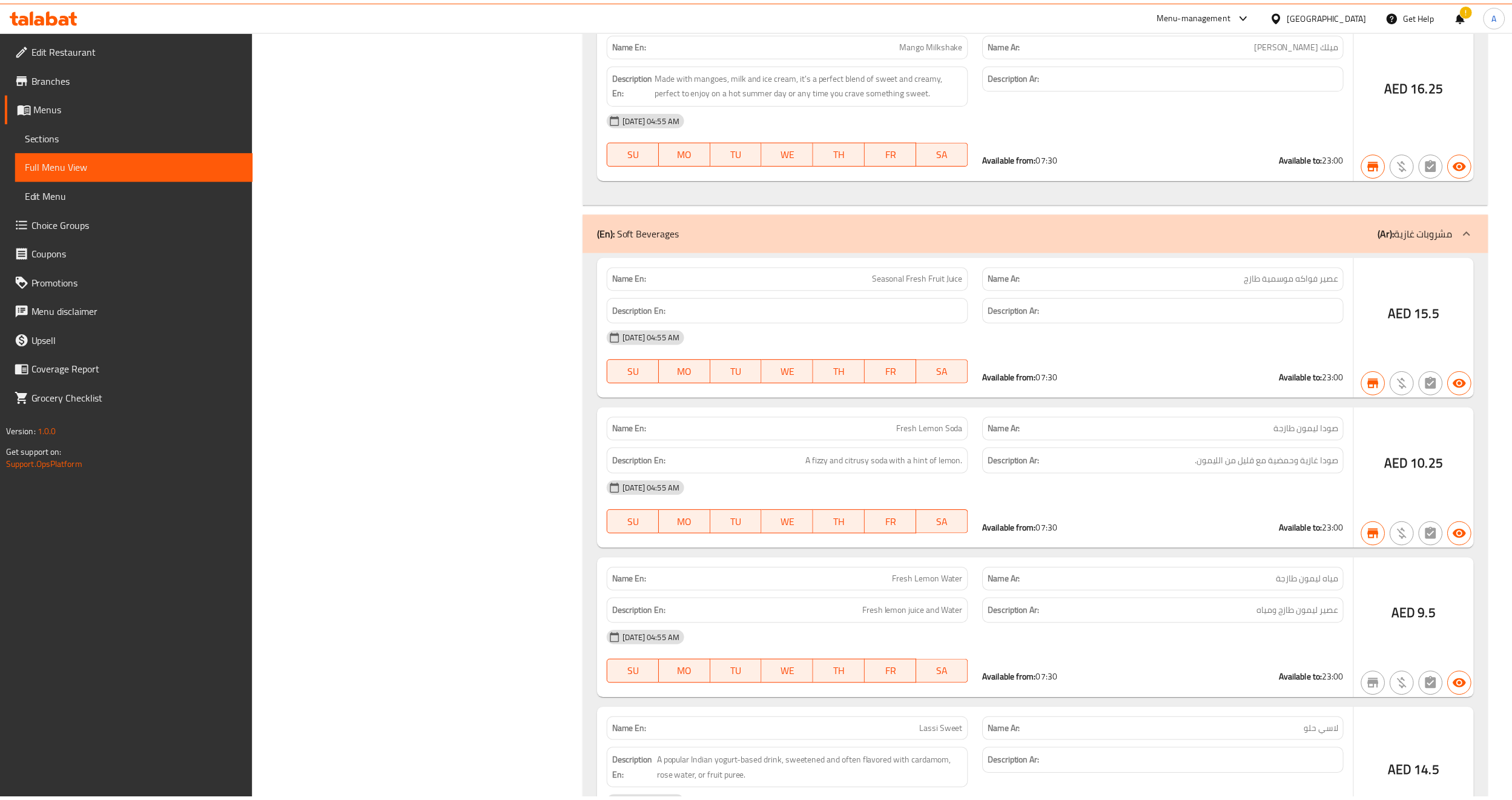
scroll to position [52852, 0]
